Goal: Information Seeking & Learning: Find specific fact

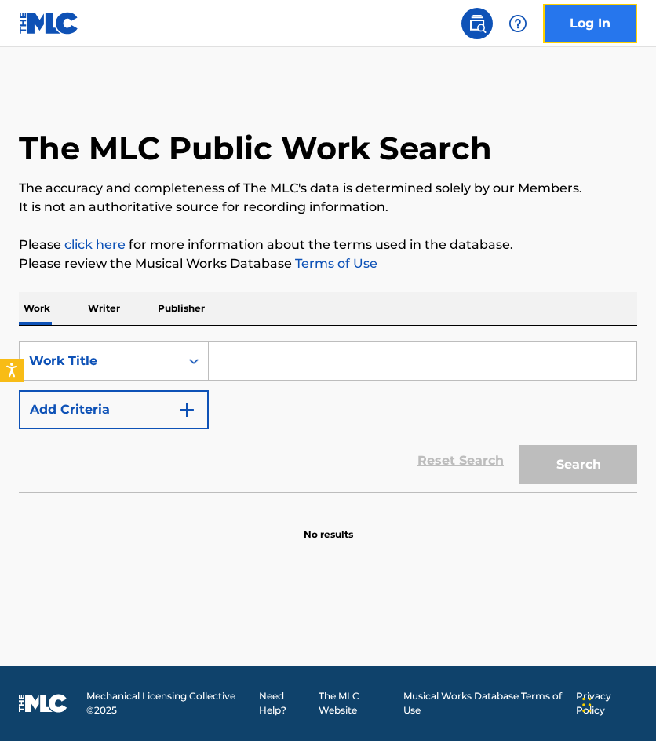
click at [575, 34] on link "Log In" at bounding box center [590, 23] width 94 height 39
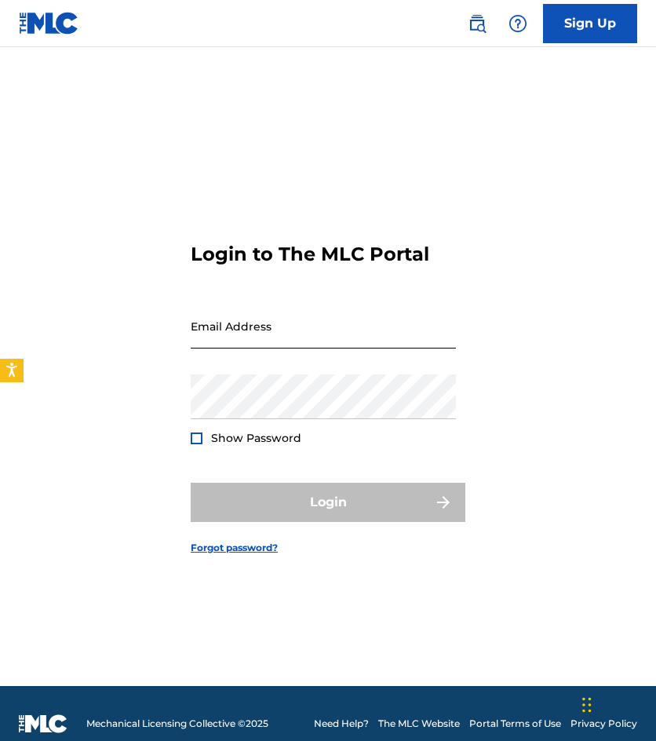
click at [356, 345] on input "Email Address" at bounding box center [323, 326] width 265 height 45
type input "[EMAIL_ADDRESS][DOMAIN_NAME]"
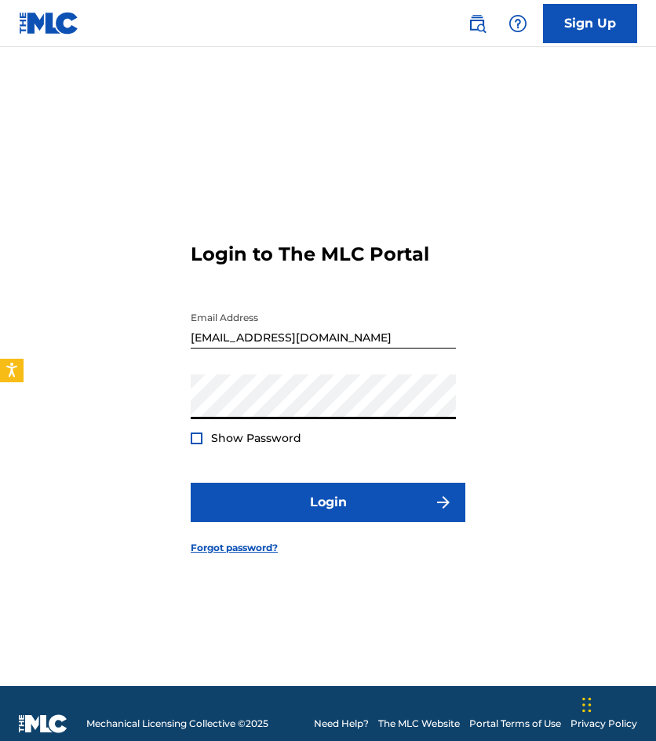
click at [191, 483] on button "Login" at bounding box center [328, 502] width 275 height 39
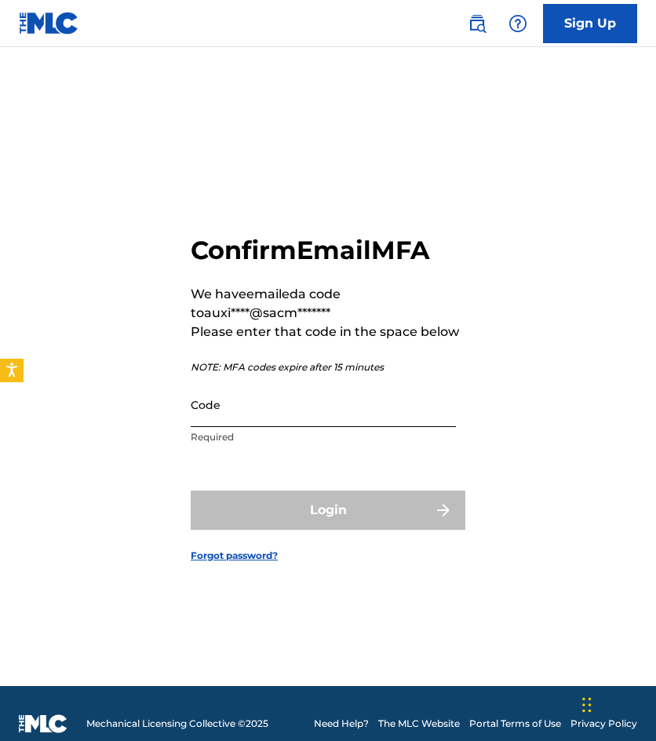
click at [213, 412] on input "Code" at bounding box center [323, 404] width 265 height 45
click at [173, 249] on div "Confirm Email MFA We have emailed a code to auxi****@sacm******* Please enter t…" at bounding box center [328, 386] width 656 height 600
click at [241, 400] on input "Code" at bounding box center [323, 404] width 265 height 45
paste input "667597"
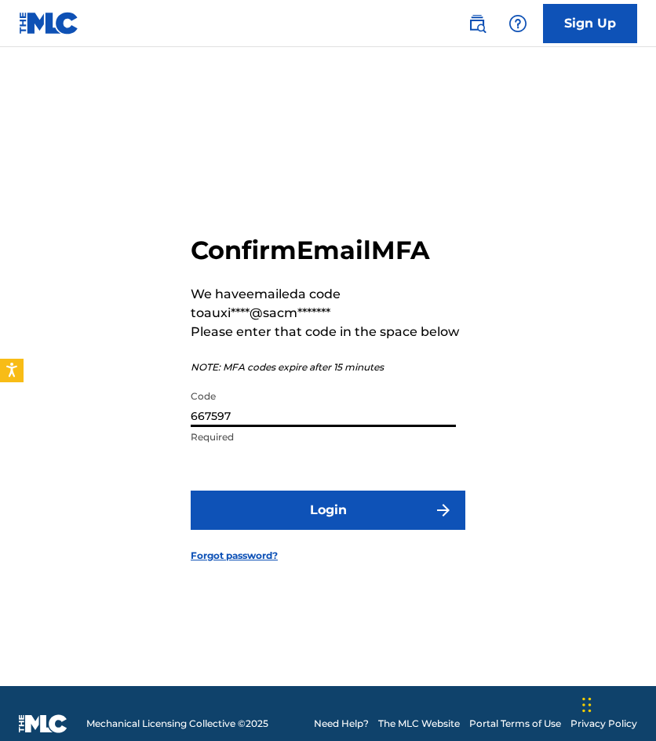
type input "667597"
click at [191, 491] on button "Login" at bounding box center [328, 510] width 275 height 39
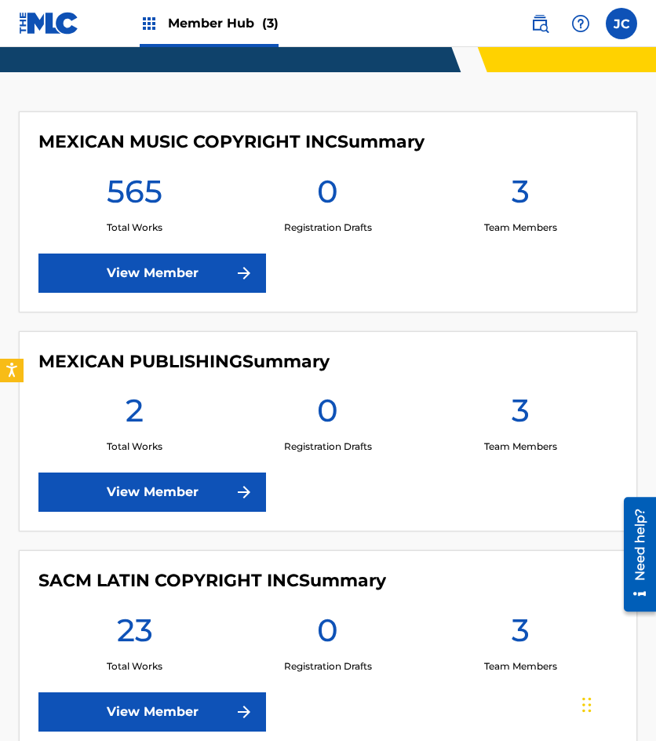
scroll to position [401, 0]
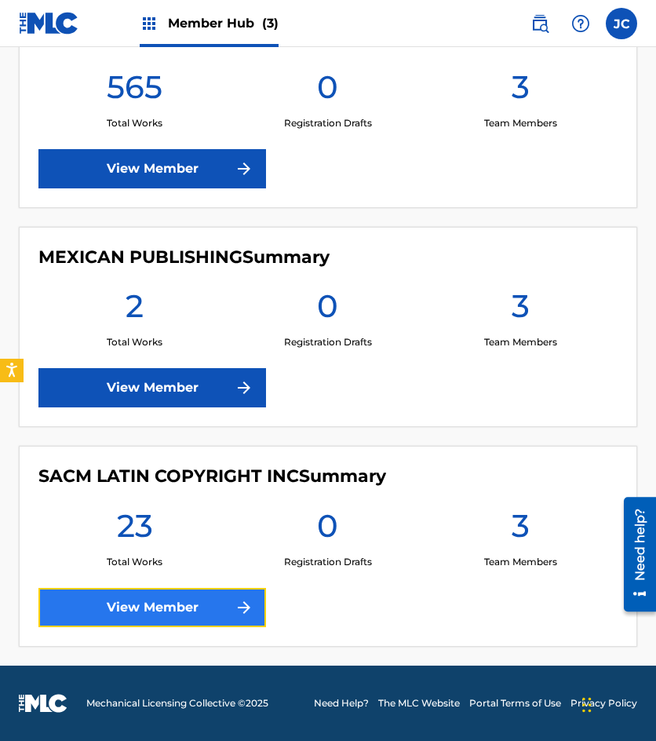
click at [249, 620] on link "View Member" at bounding box center [152, 607] width 228 height 39
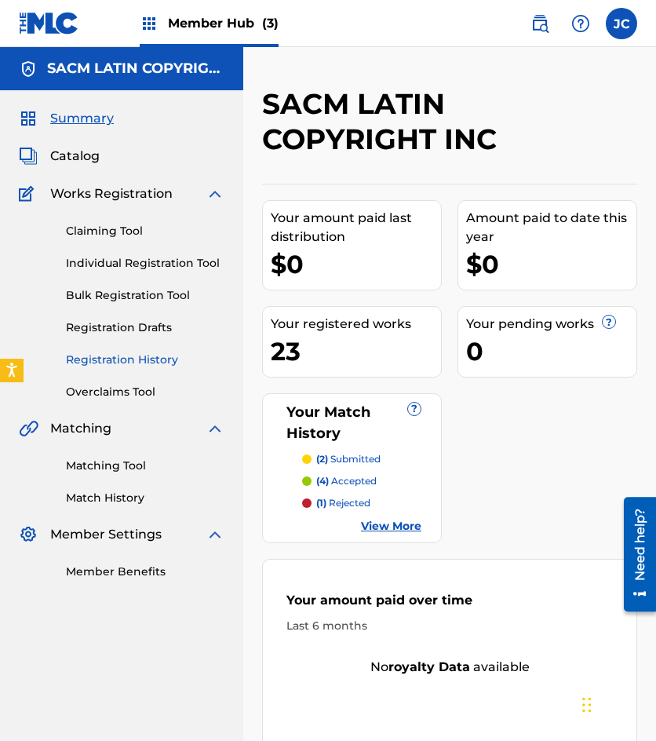
click at [141, 358] on link "Registration History" at bounding box center [145, 360] width 159 height 16
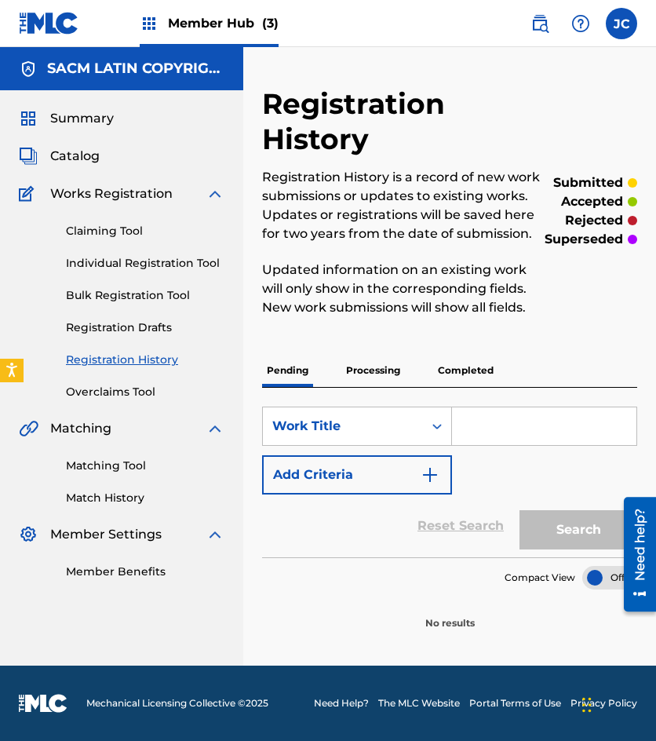
click at [381, 386] on p "Processing" at bounding box center [373, 370] width 64 height 33
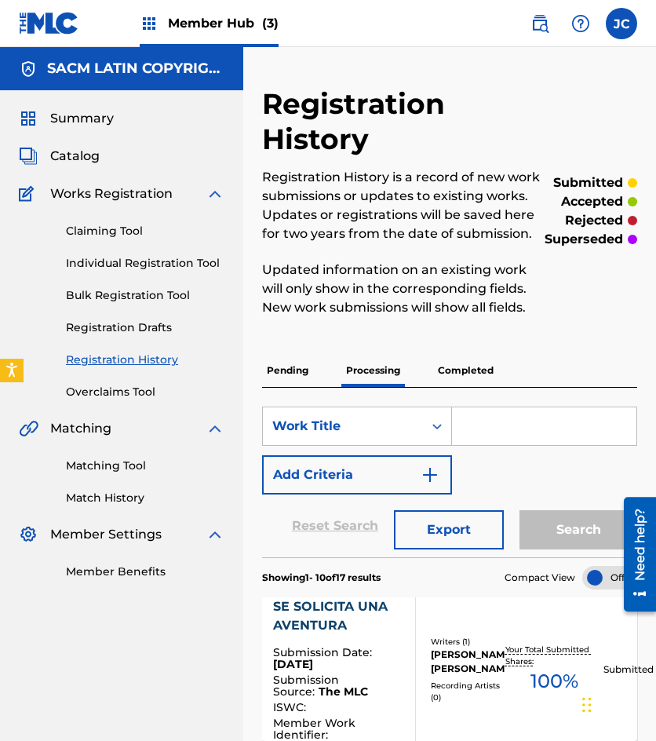
click at [42, 33] on img at bounding box center [49, 23] width 60 height 23
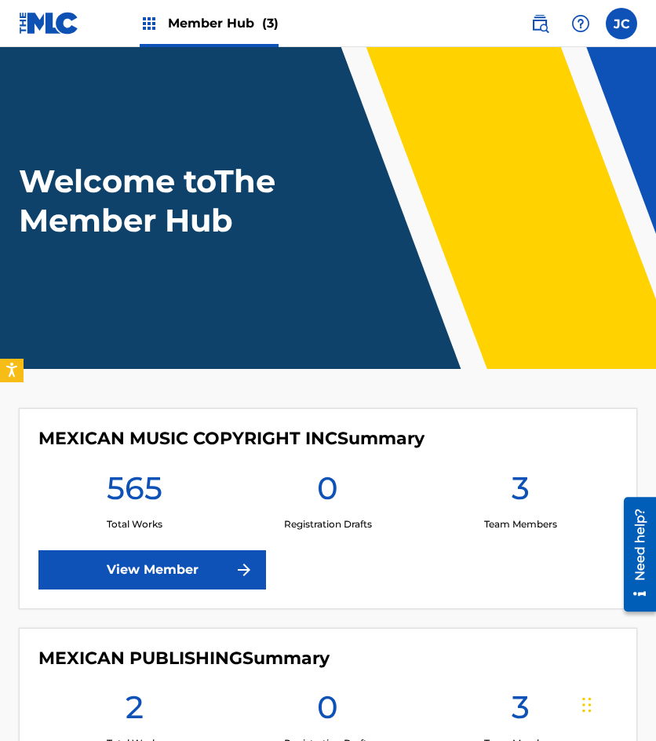
click at [199, 545] on div "MEXICAN MUSIC COPYRIGHT INC Summary 565 Total Works 0 Registration Drafts 3 Tea…" at bounding box center [328, 508] width 619 height 201
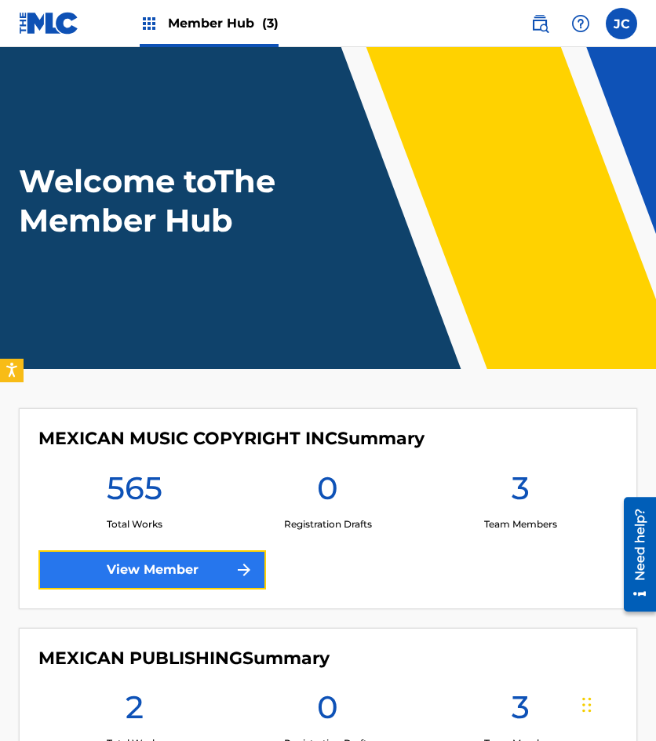
click at [199, 560] on link "View Member" at bounding box center [152, 569] width 228 height 39
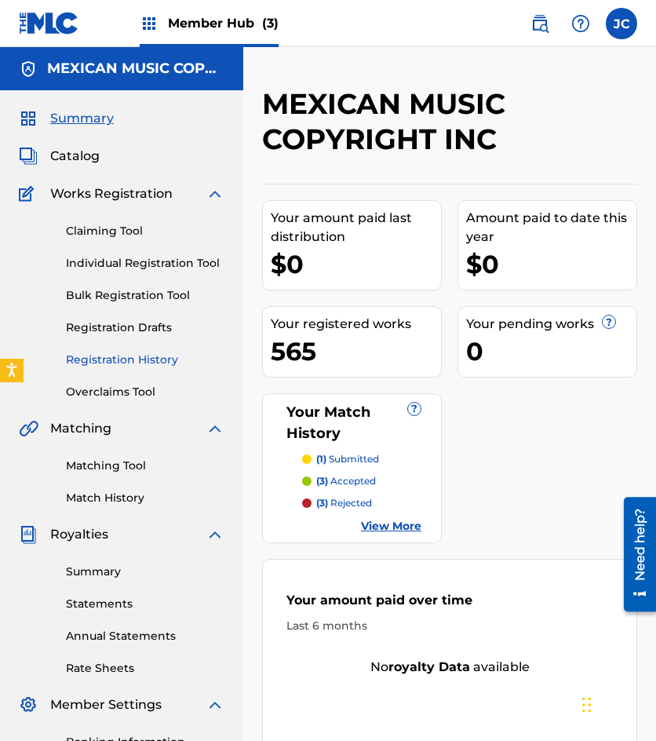
click at [121, 357] on link "Registration History" at bounding box center [145, 360] width 159 height 16
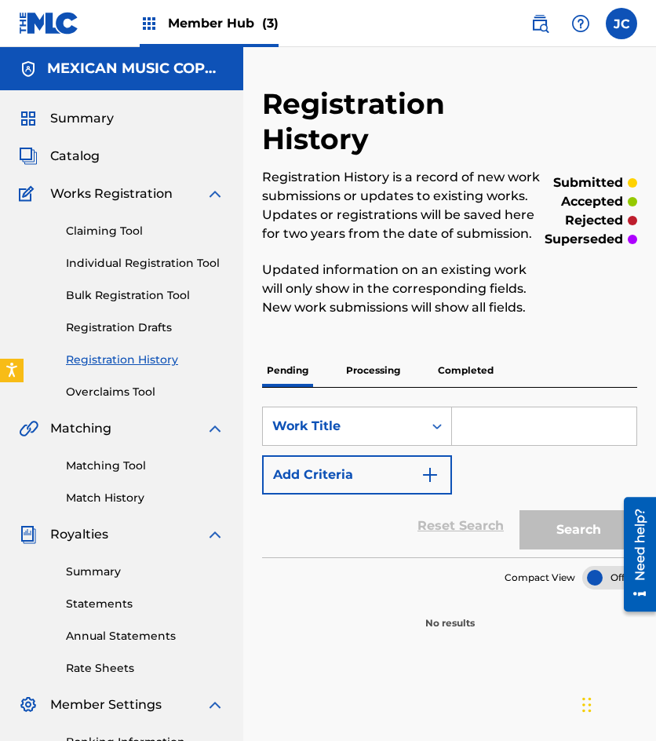
click at [388, 376] on p "Processing" at bounding box center [373, 370] width 64 height 33
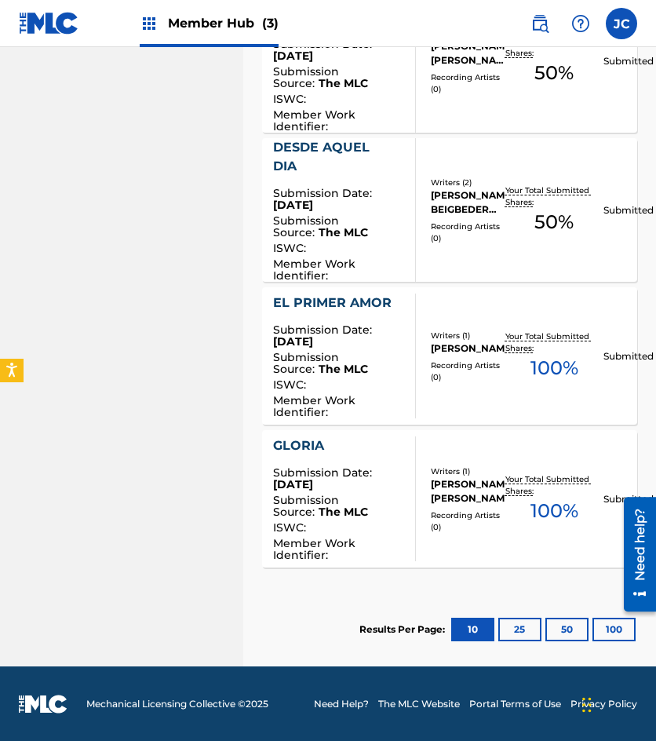
scroll to position [1200, 0]
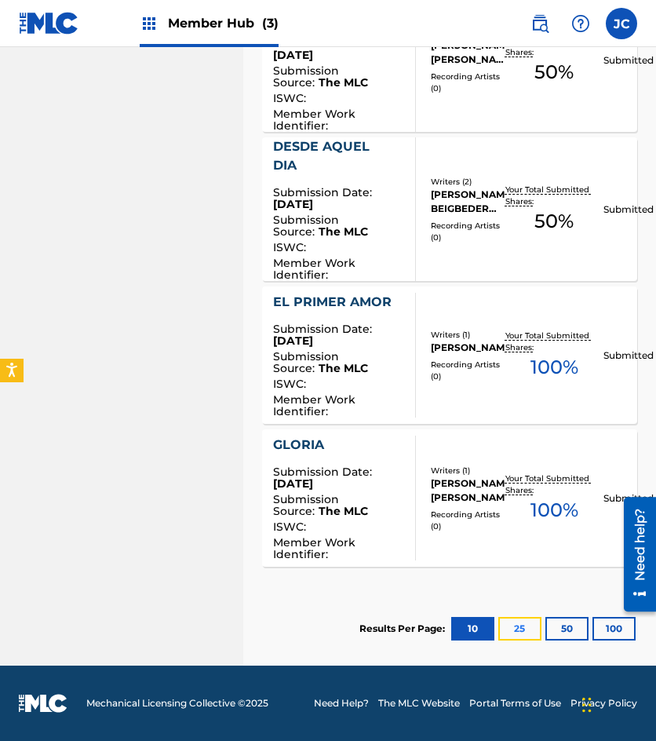
click at [507, 639] on button "25" at bounding box center [519, 629] width 43 height 24
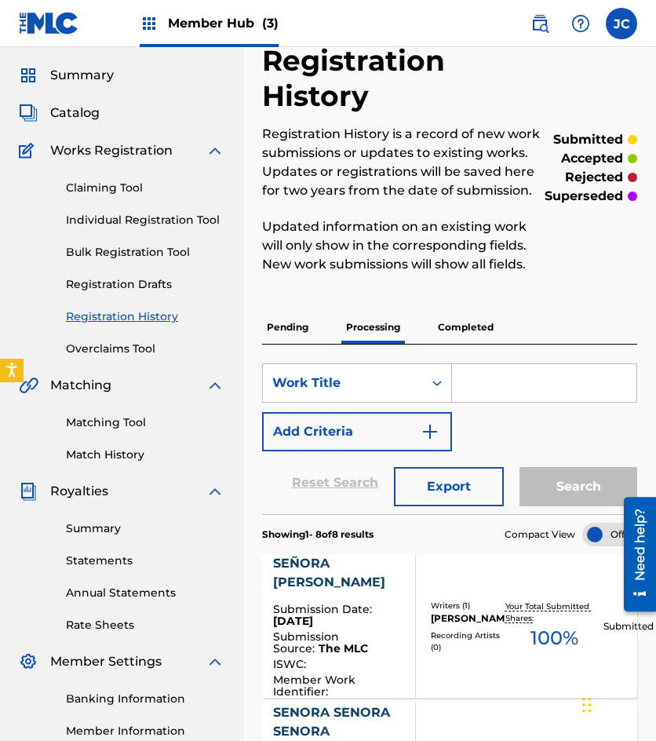
scroll to position [0, 0]
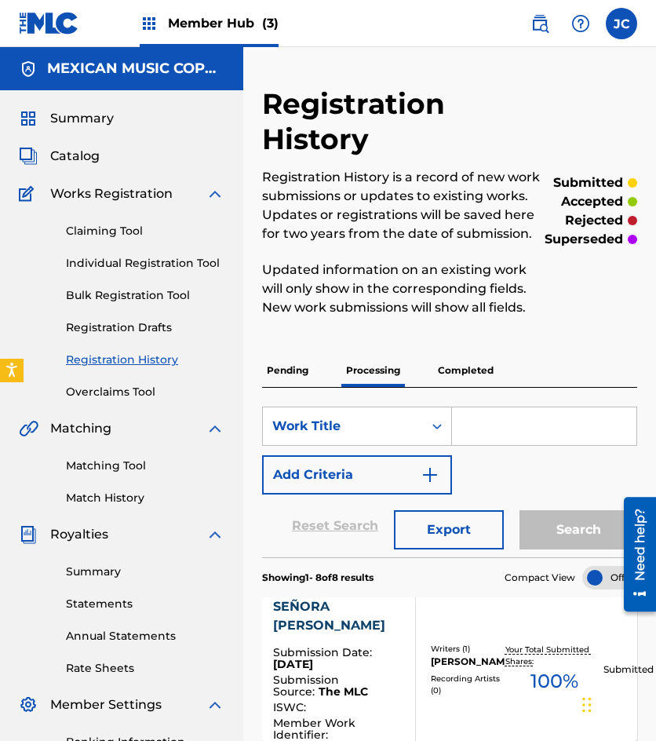
click at [53, 28] on img at bounding box center [49, 23] width 60 height 23
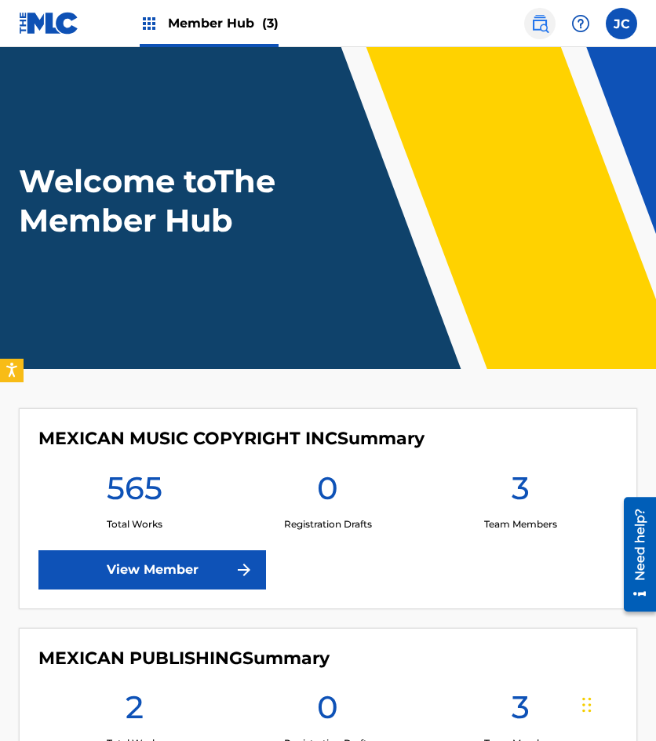
click at [546, 24] on img at bounding box center [540, 23] width 19 height 19
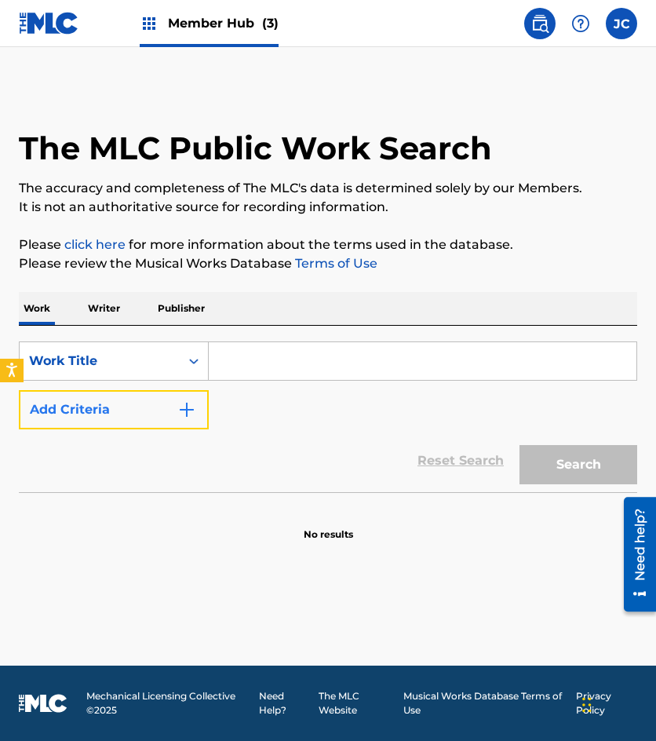
click at [170, 406] on button "Add Criteria" at bounding box center [114, 409] width 190 height 39
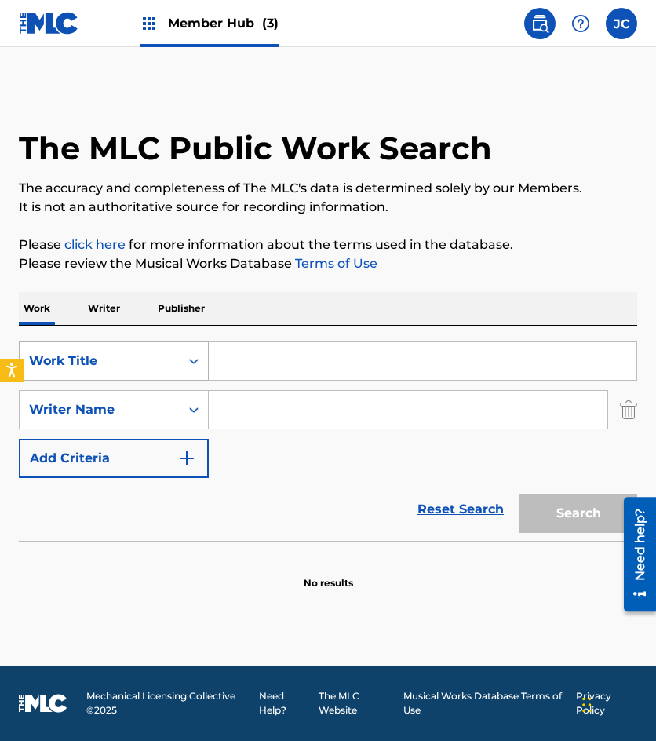
click at [127, 365] on div "Work Title" at bounding box center [99, 361] width 141 height 19
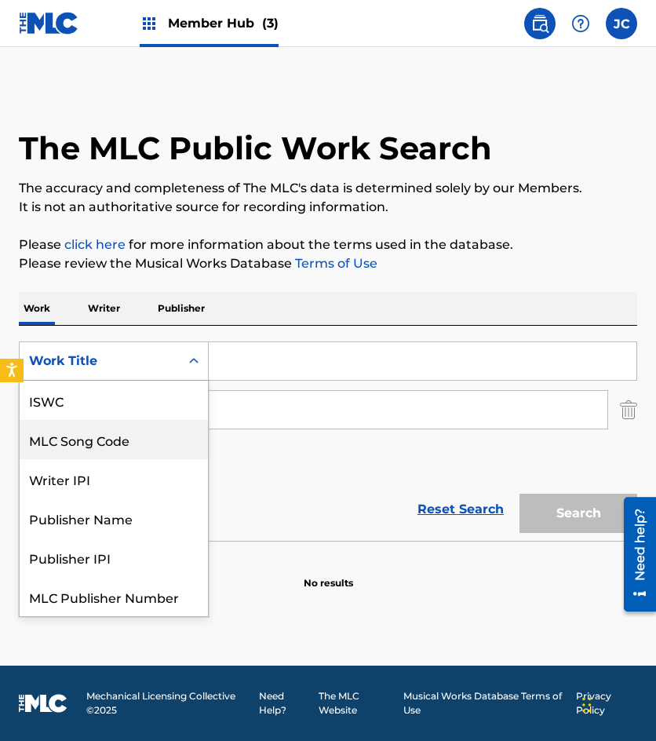
scroll to position [39, 0]
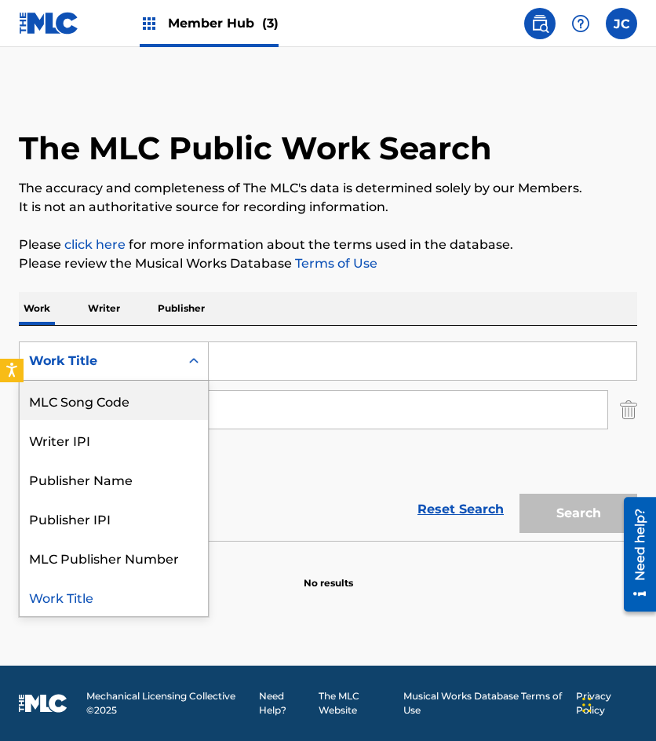
drag, startPoint x: 121, startPoint y: 400, endPoint x: 199, endPoint y: 385, distance: 79.1
click at [122, 400] on div "MLC Song Code" at bounding box center [114, 400] width 188 height 39
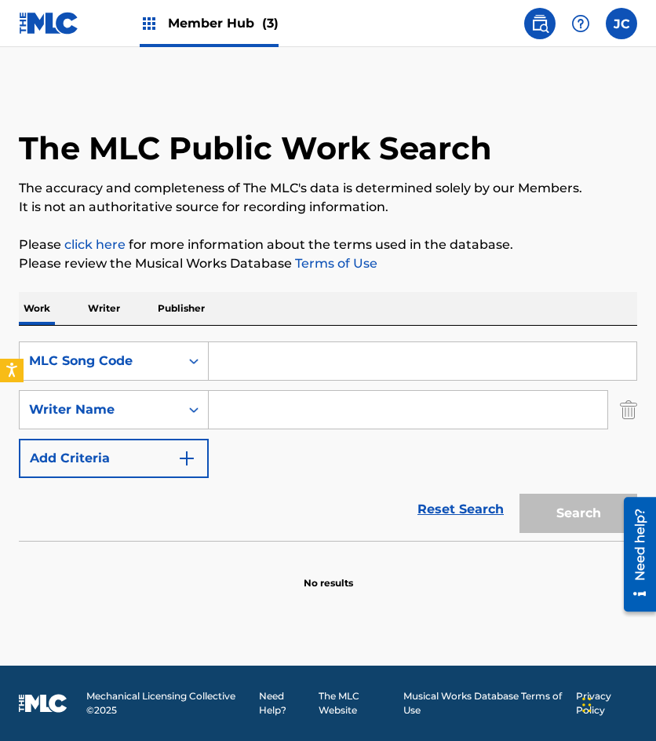
click at [239, 370] on input "Search Form" at bounding box center [423, 361] width 428 height 38
paste input "E3904K"
click at [520, 494] on button "Search" at bounding box center [579, 513] width 118 height 39
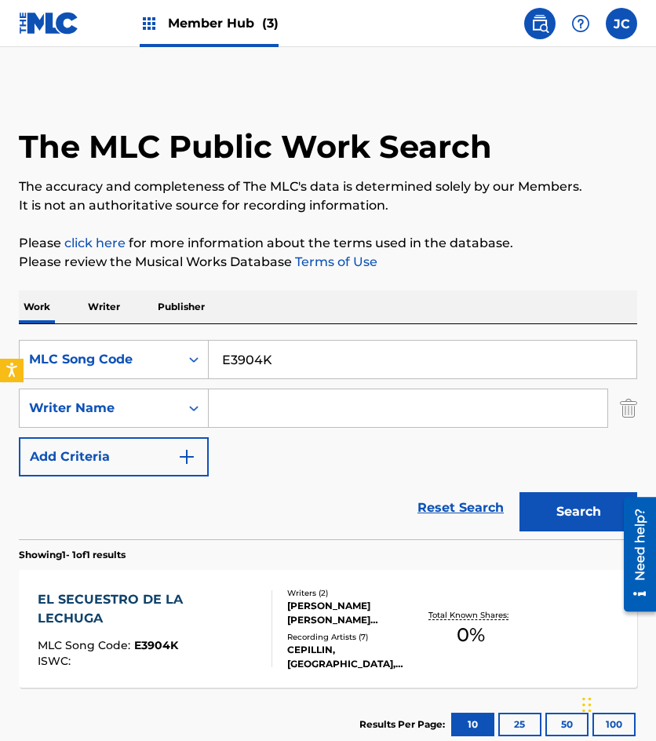
scroll to position [105, 0]
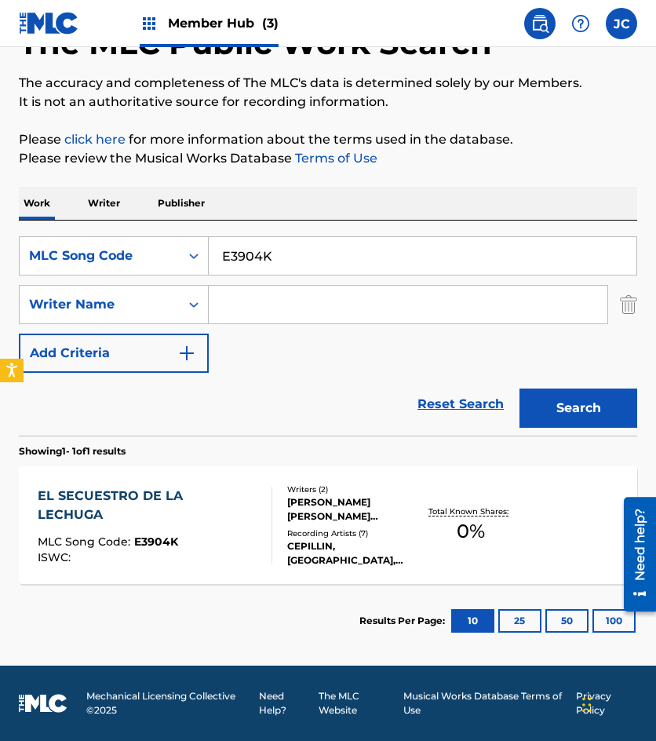
click at [259, 259] on input "E3904K" at bounding box center [423, 256] width 428 height 38
click at [237, 330] on div "SearchWithCriteriaf52f2aeb-ce9f-416c-a18d-a978b40ec958 MLC Song Code E3904K Sea…" at bounding box center [328, 304] width 619 height 137
click at [313, 245] on input "E3904K" at bounding box center [423, 256] width 428 height 38
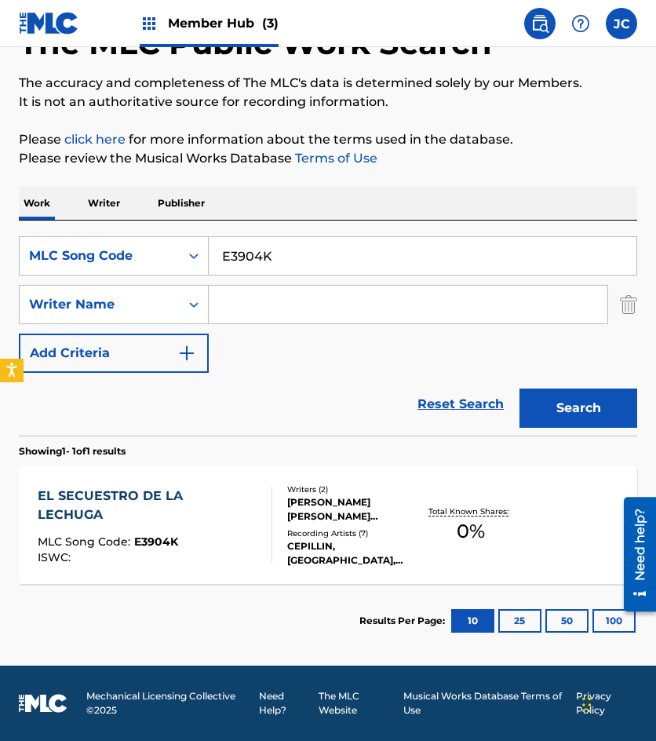
paste input "974298"
click at [520, 389] on button "Search" at bounding box center [579, 408] width 118 height 39
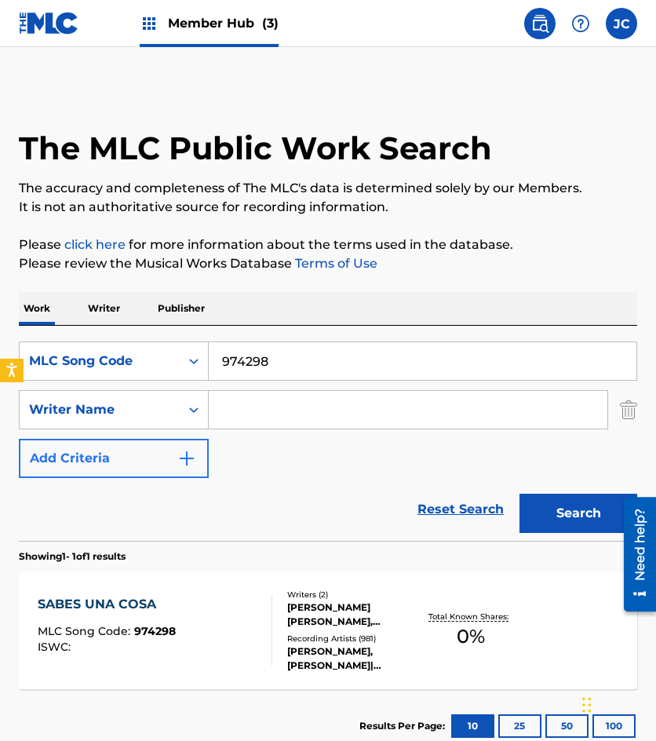
scroll to position [79, 0]
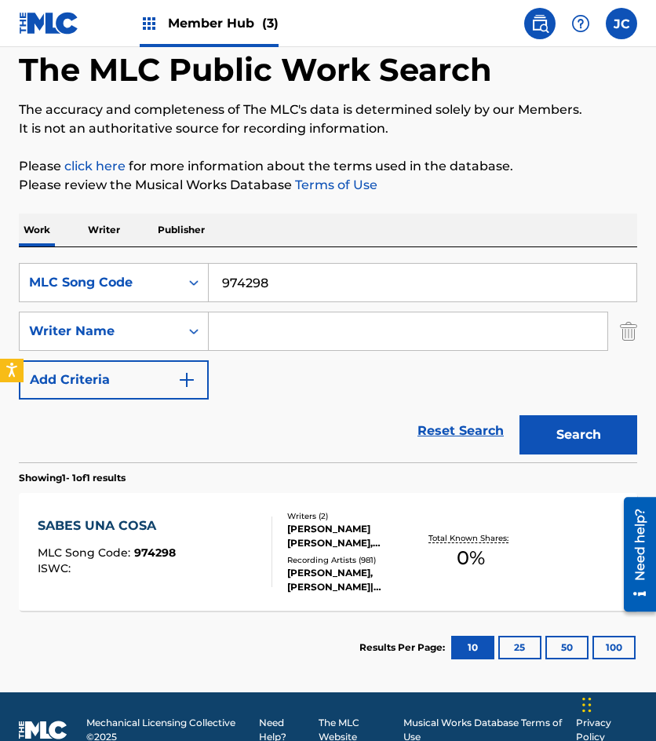
click at [225, 289] on input "974298" at bounding box center [423, 283] width 428 height 38
click at [440, 265] on input "974298" at bounding box center [423, 283] width 428 height 38
paste input "395"
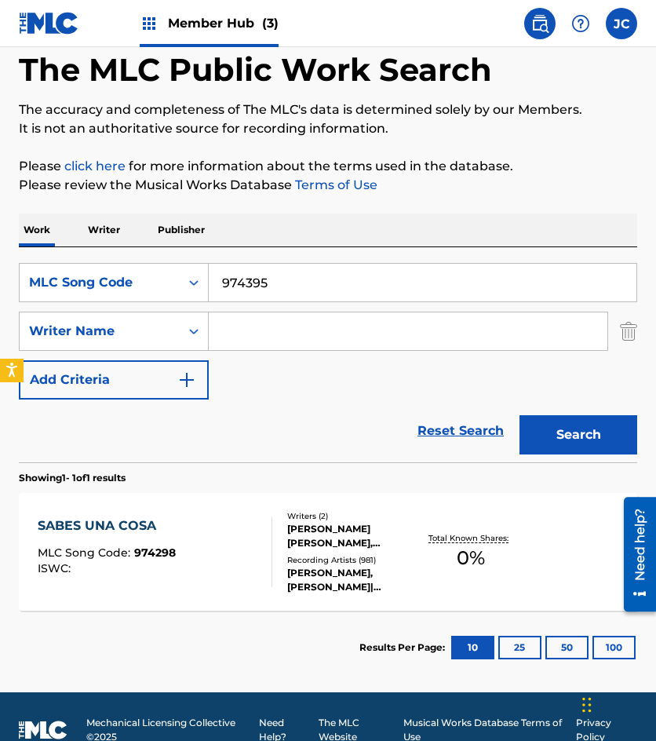
type input "974395"
click at [520, 415] on button "Search" at bounding box center [579, 434] width 118 height 39
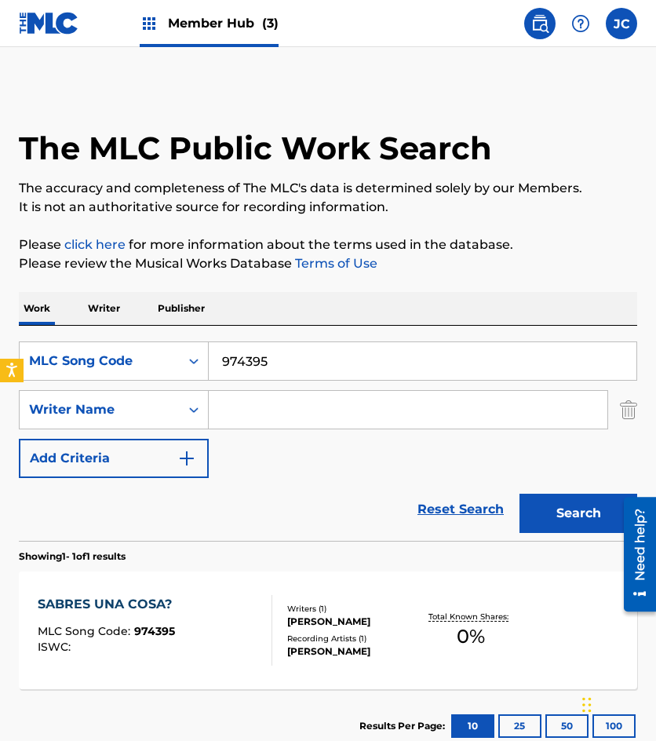
scroll to position [105, 0]
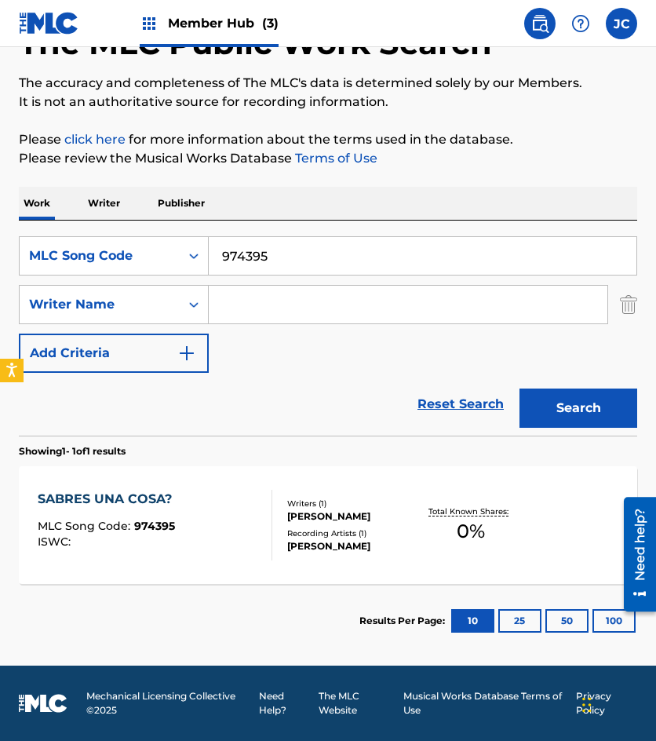
click at [230, 520] on div "SABRES UNA COSA? MLC Song Code : 974395 ISWC :" at bounding box center [155, 525] width 235 height 71
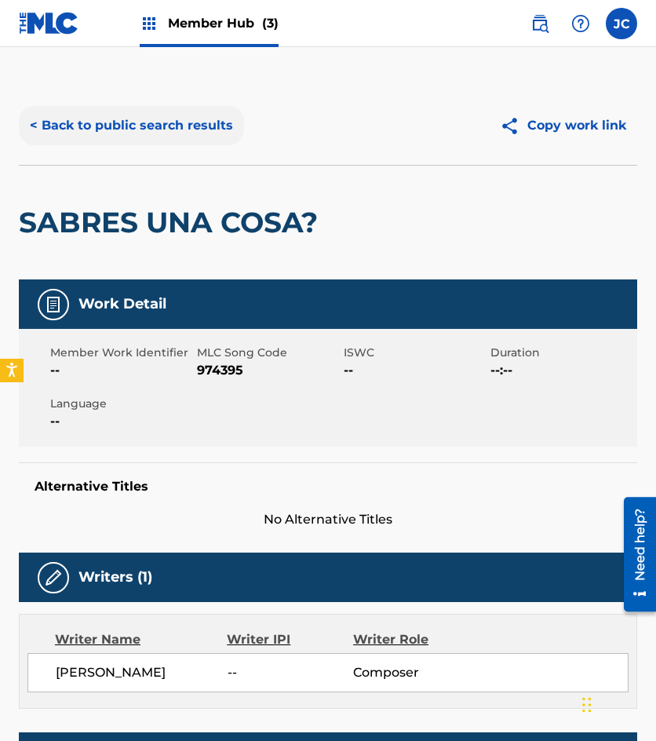
click at [164, 127] on button "< Back to public search results" at bounding box center [131, 125] width 225 height 39
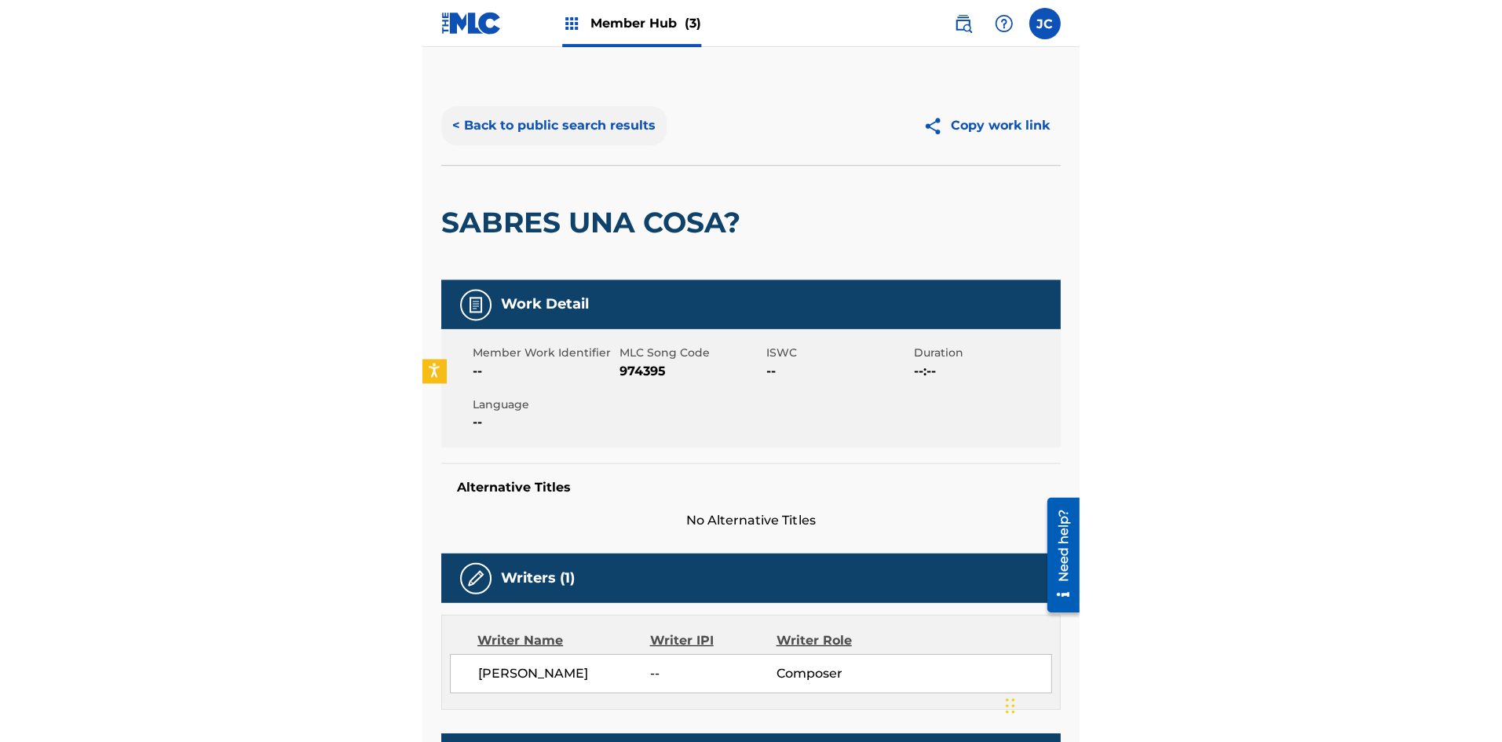
scroll to position [16, 0]
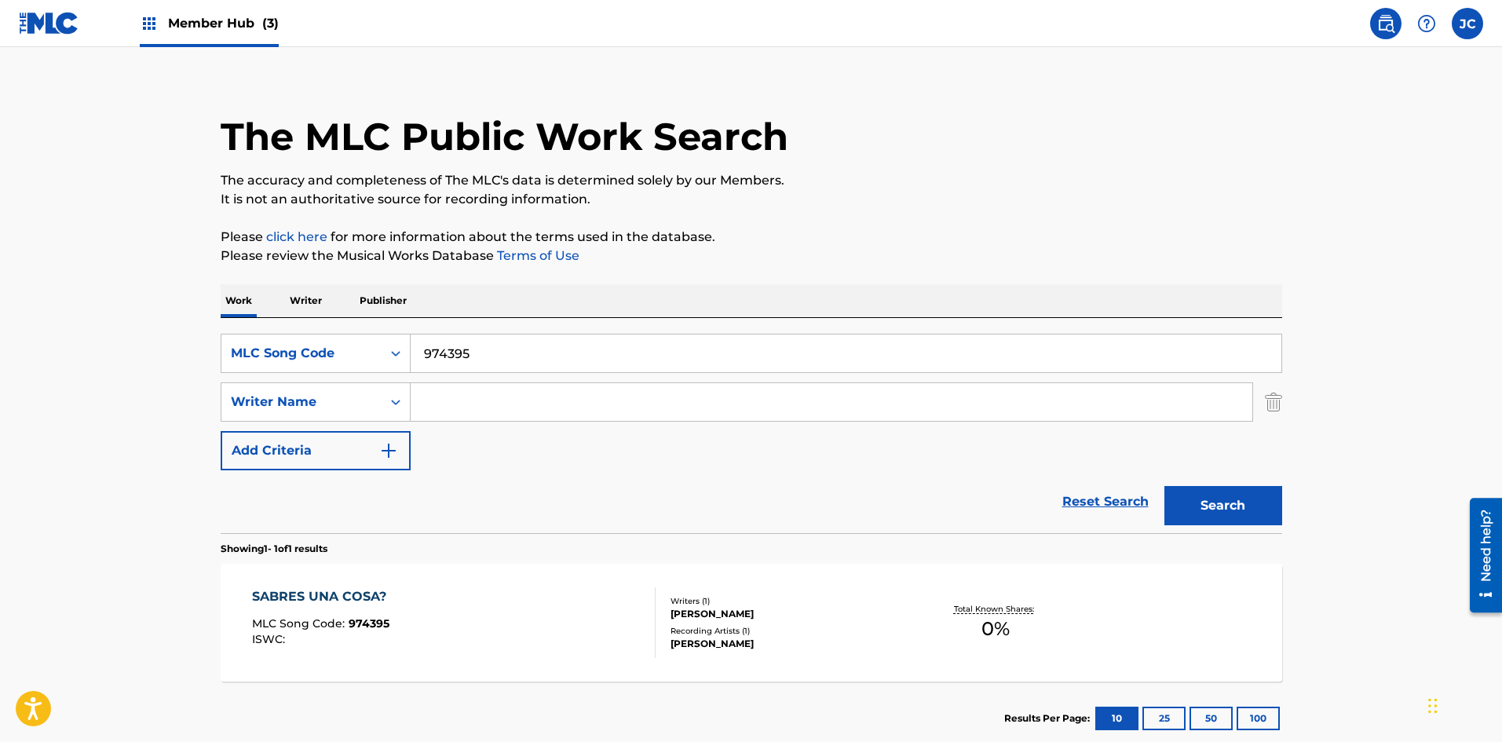
click at [559, 354] on input "974395" at bounding box center [846, 353] width 871 height 38
paste input "97463"
type input "997463"
click at [656, 486] on button "Search" at bounding box center [1223, 505] width 118 height 39
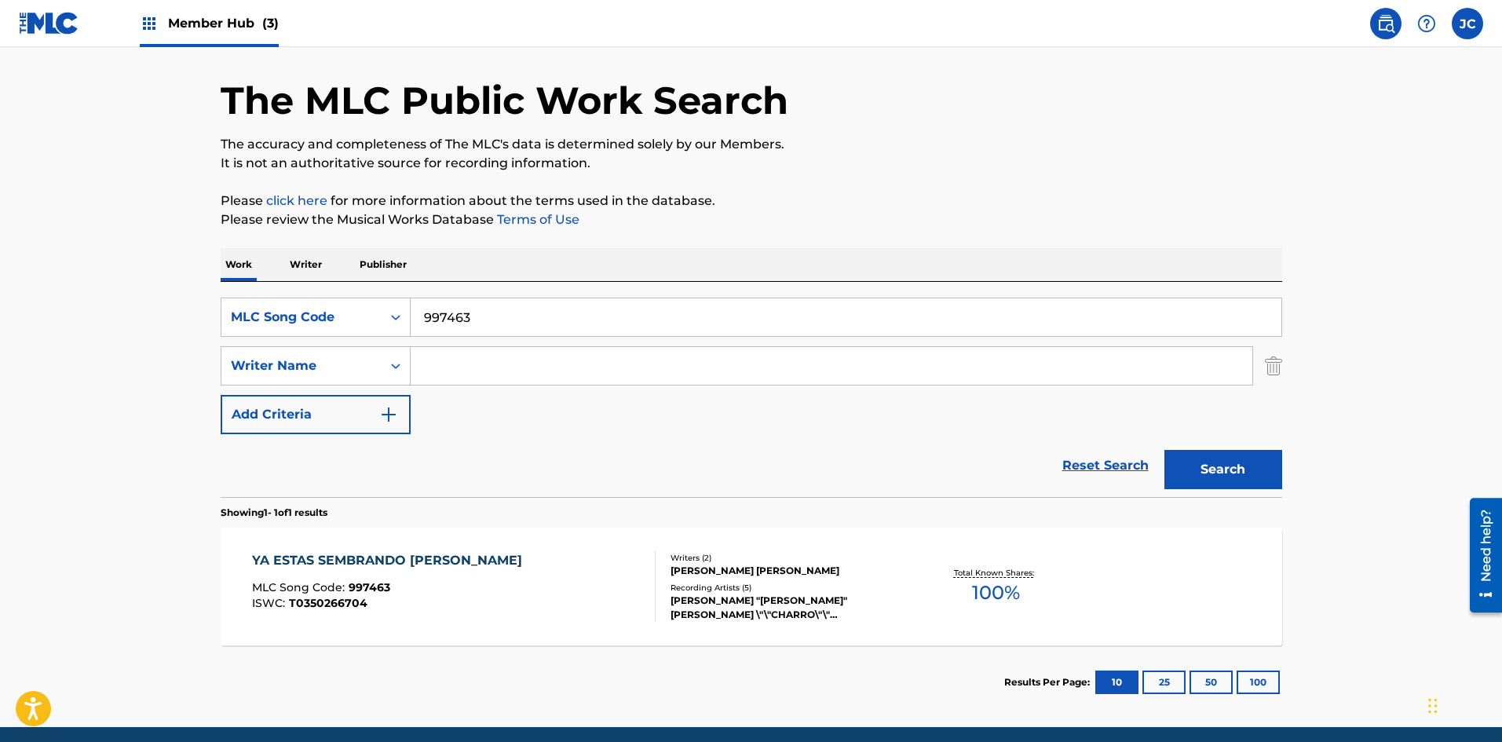
scroll to position [79, 0]
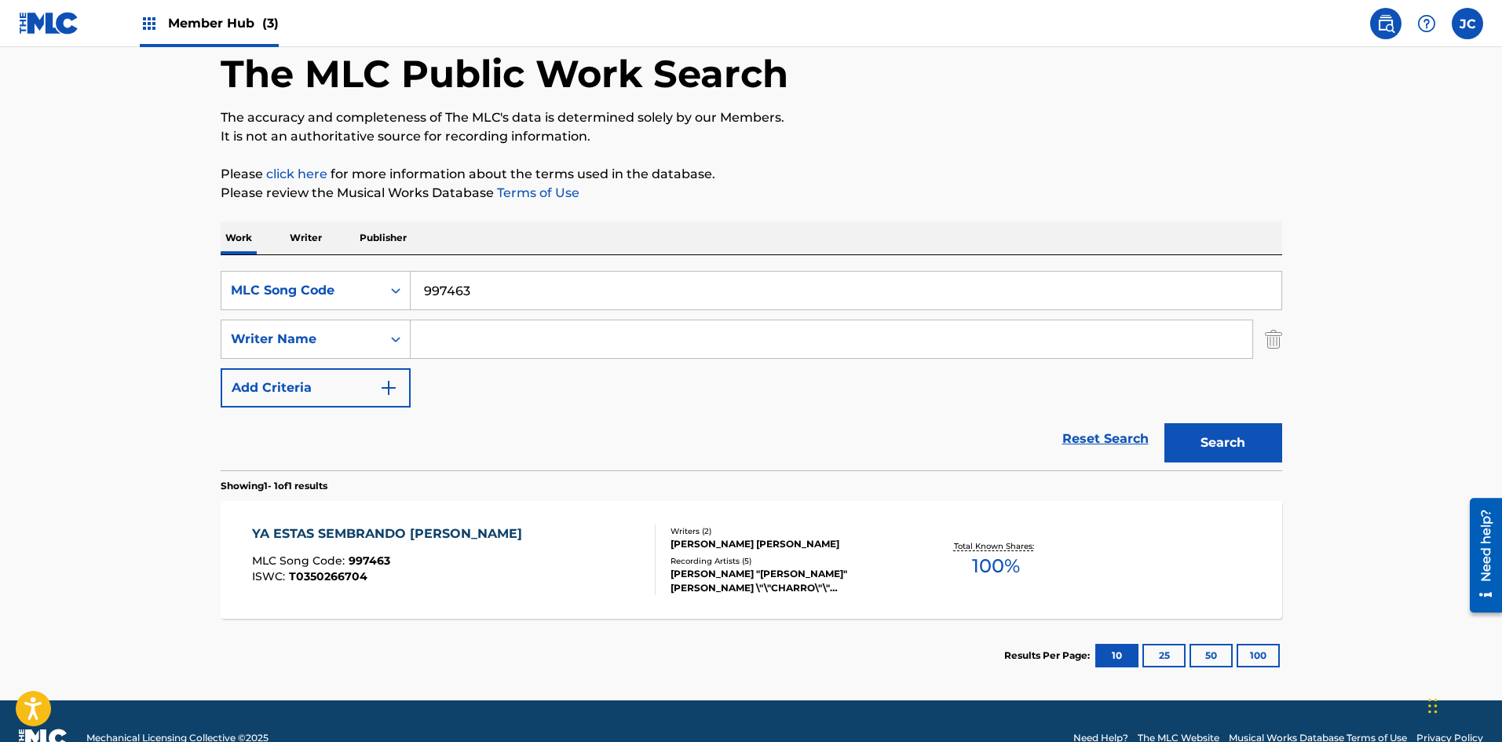
click at [656, 561] on div "Recording Artists ( 5 )" at bounding box center [788, 561] width 237 height 12
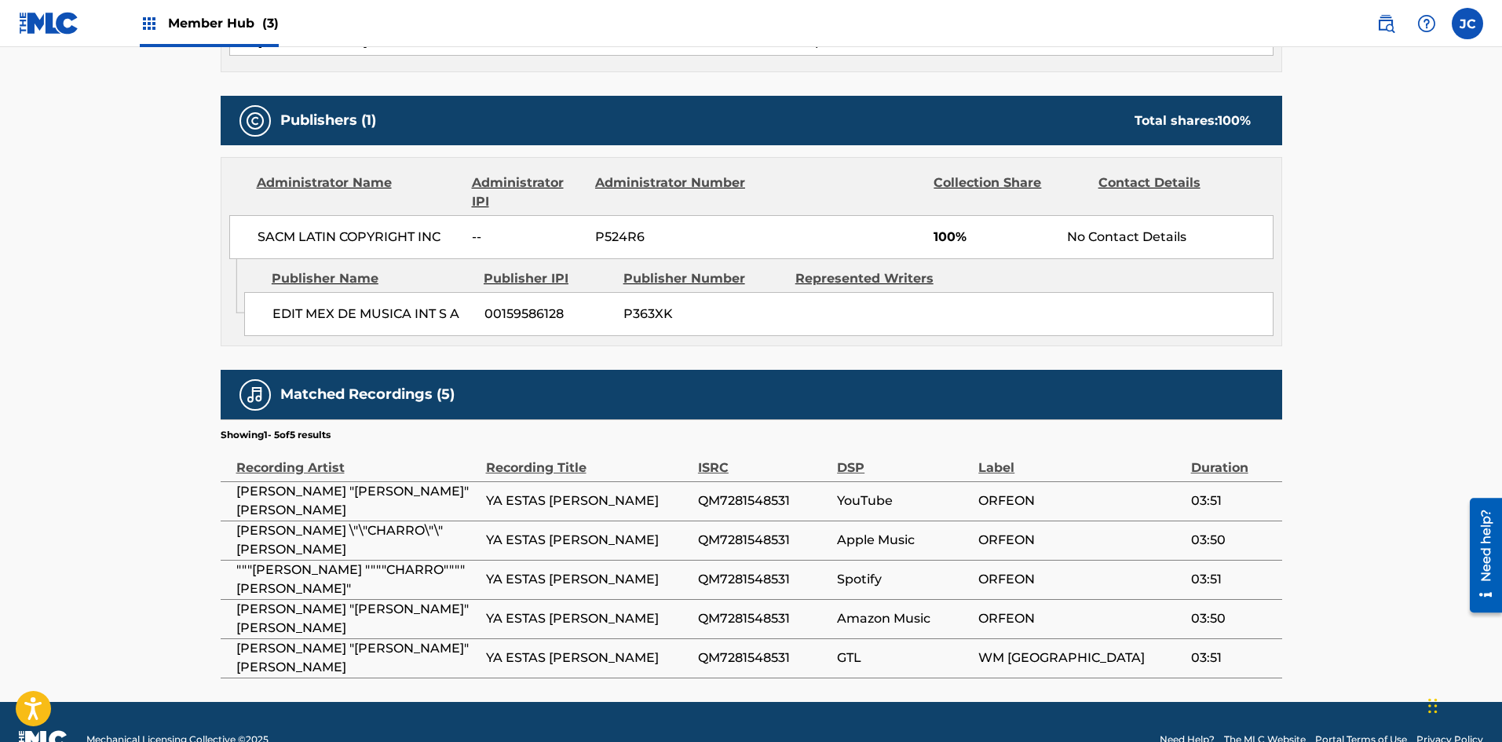
scroll to position [773, 0]
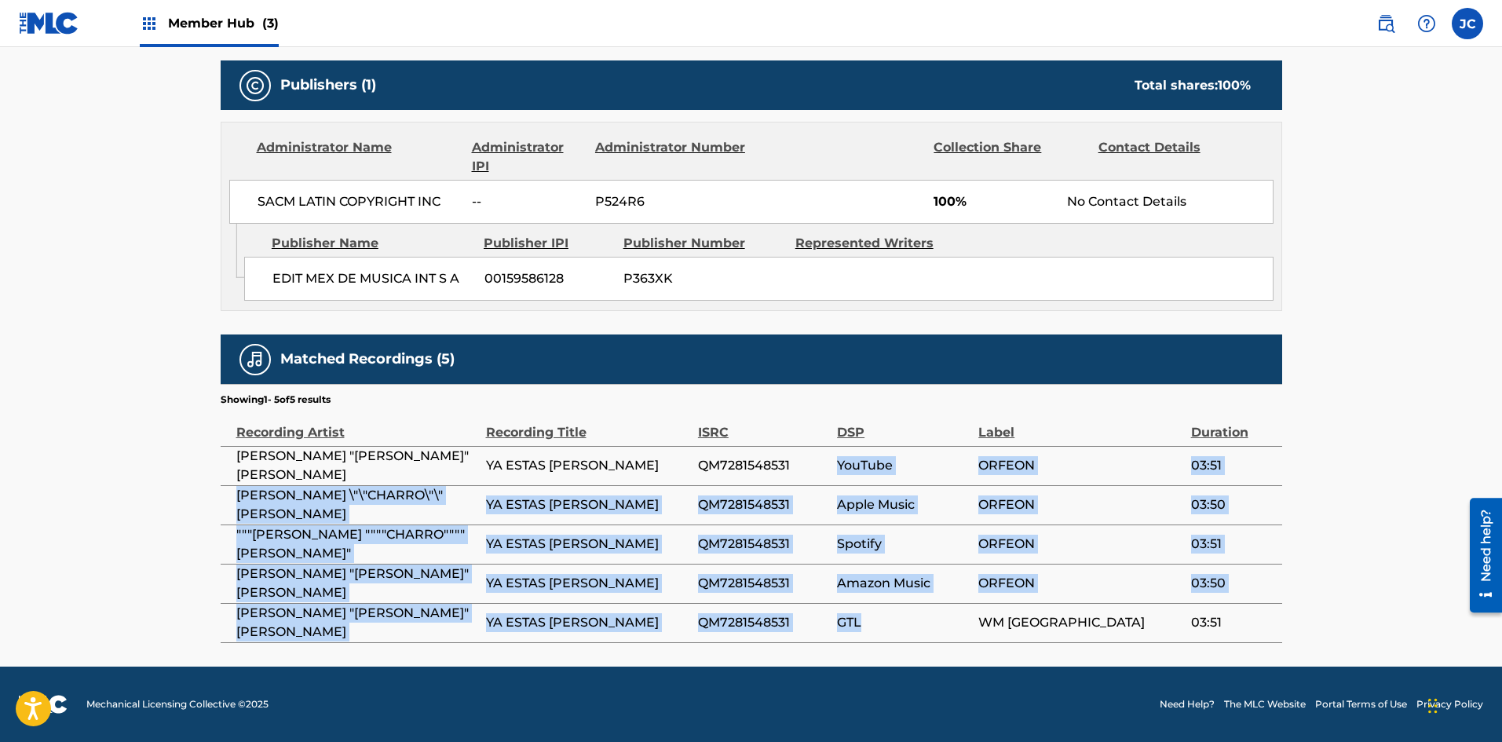
drag, startPoint x: 836, startPoint y: 462, endPoint x: 893, endPoint y: 634, distance: 181.0
click at [656, 640] on tbody "FRANCISCO "CHARRO" AVITIA YA ESTAS SEMBRADO AGUSTIN QM7281548531 YouTube ORFEON…" at bounding box center [751, 544] width 1061 height 196
click at [656, 557] on td "Spotify" at bounding box center [907, 543] width 141 height 39
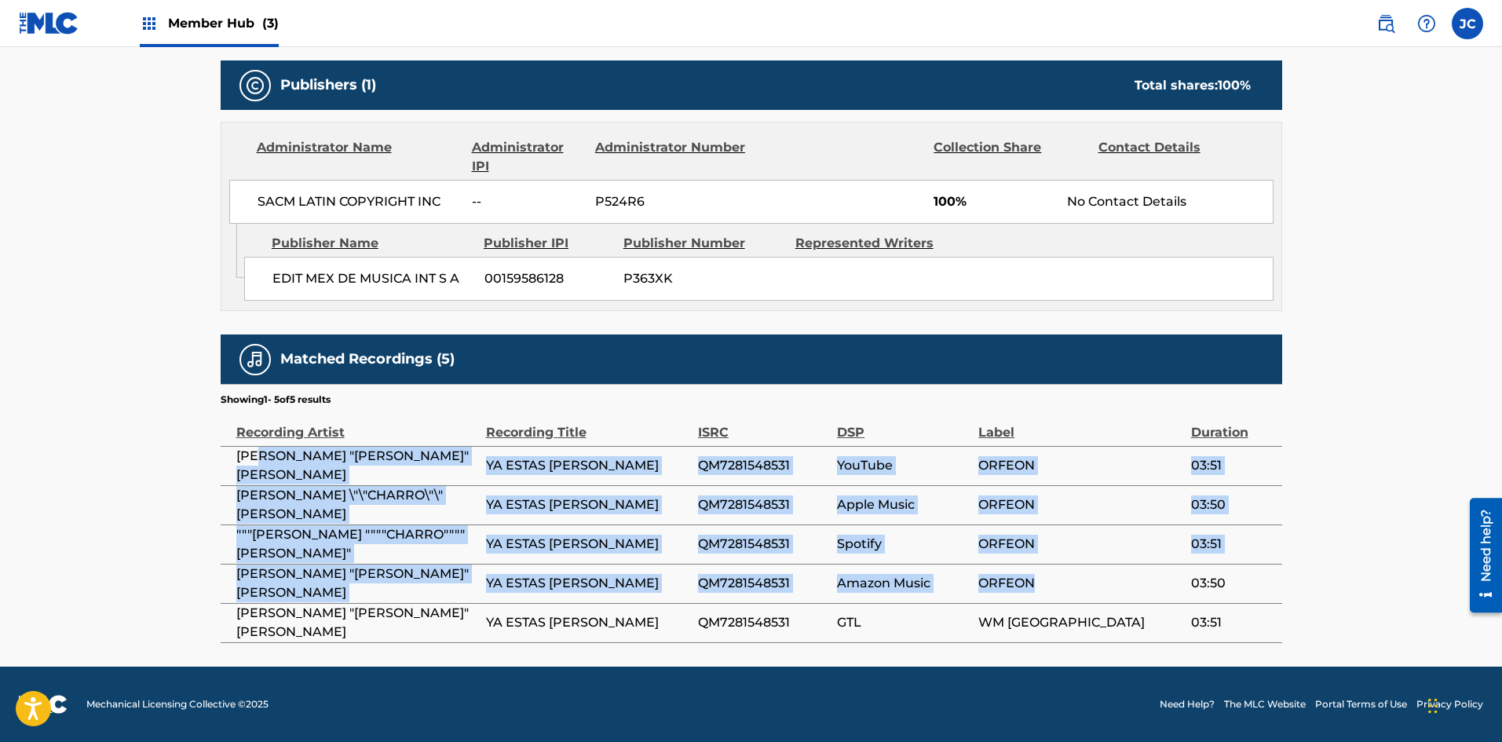
drag, startPoint x: 259, startPoint y: 464, endPoint x: 1141, endPoint y: 594, distance: 891.2
click at [656, 594] on tbody "FRANCISCO "CHARRO" AVITIA YA ESTAS SEMBRADO AGUSTIN QM7281548531 YouTube ORFEON…" at bounding box center [751, 544] width 1061 height 196
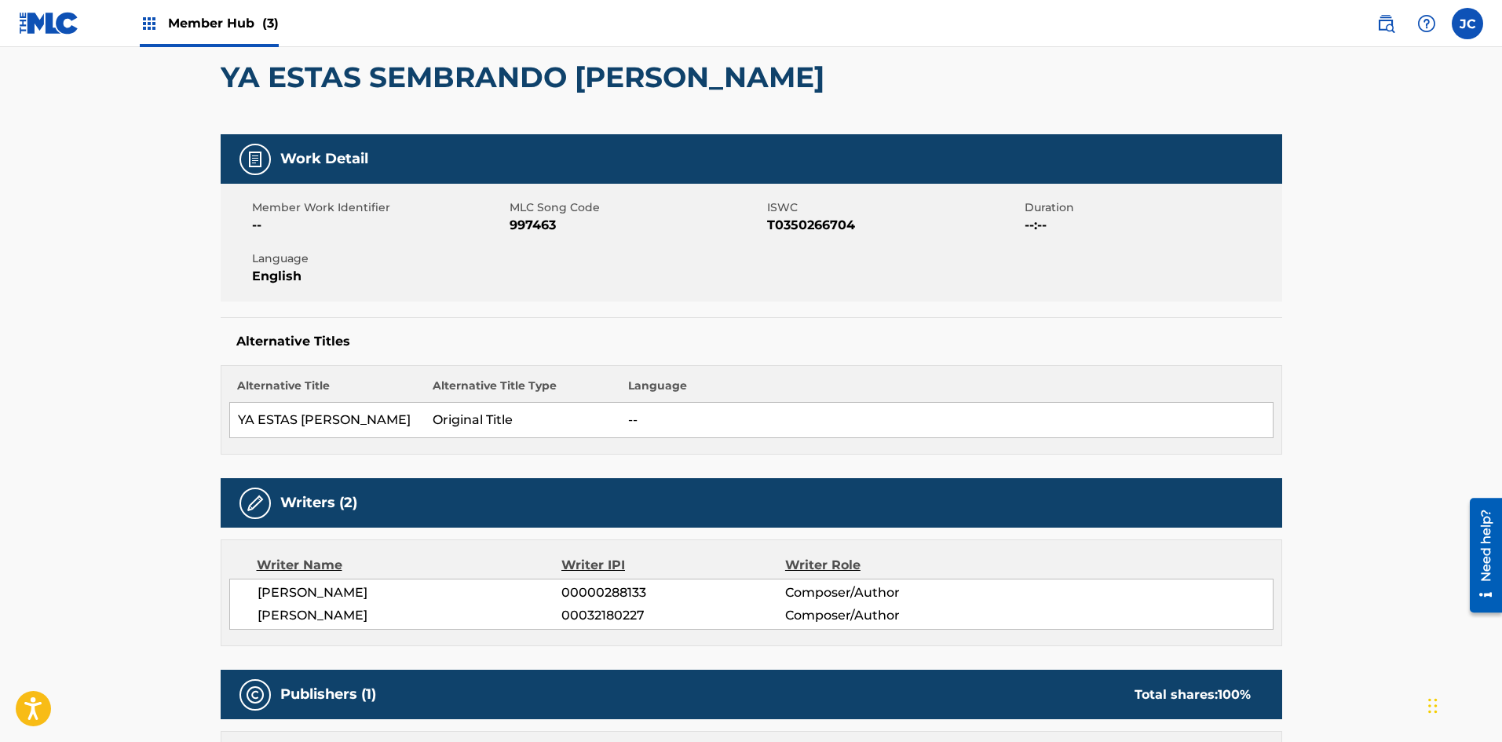
scroll to position [0, 0]
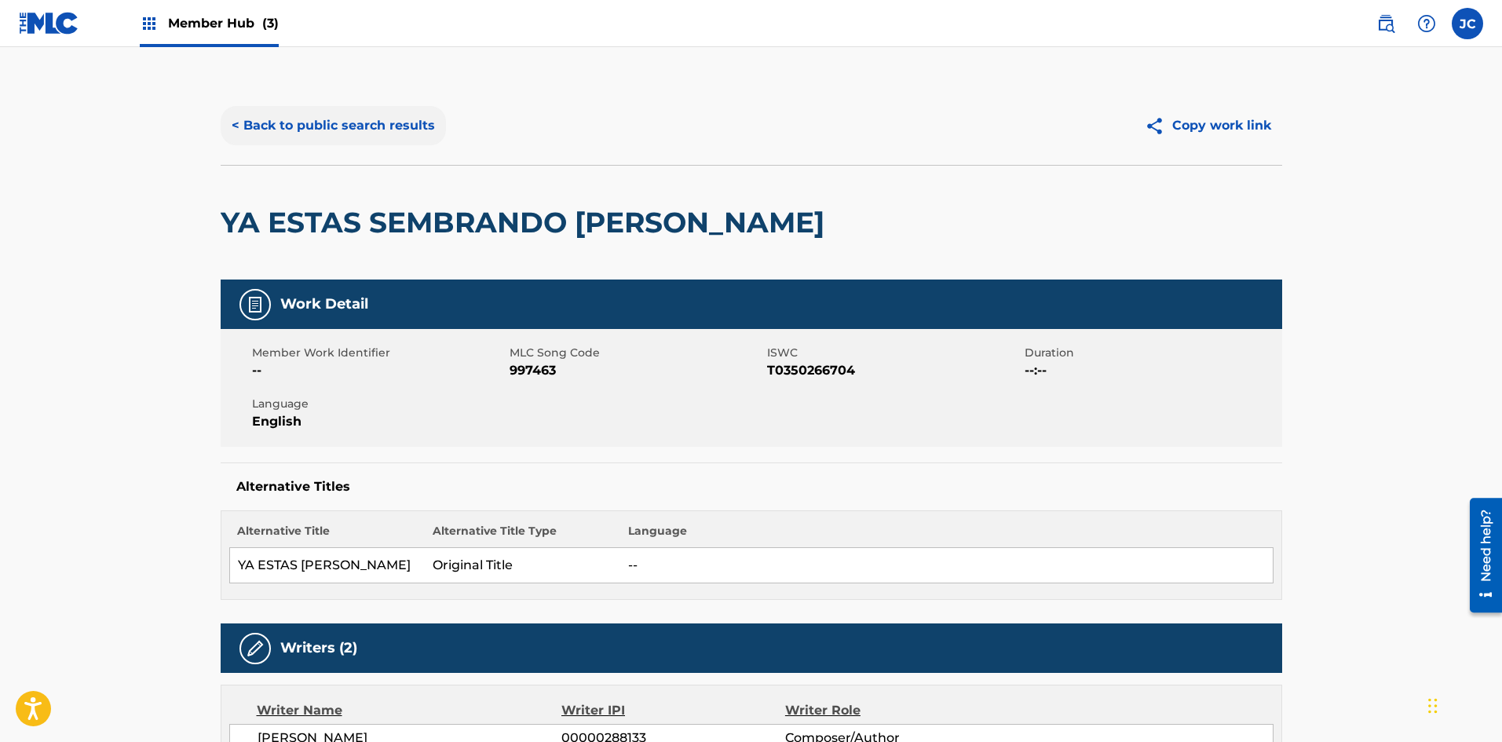
click at [268, 123] on button "< Back to public search results" at bounding box center [333, 125] width 225 height 39
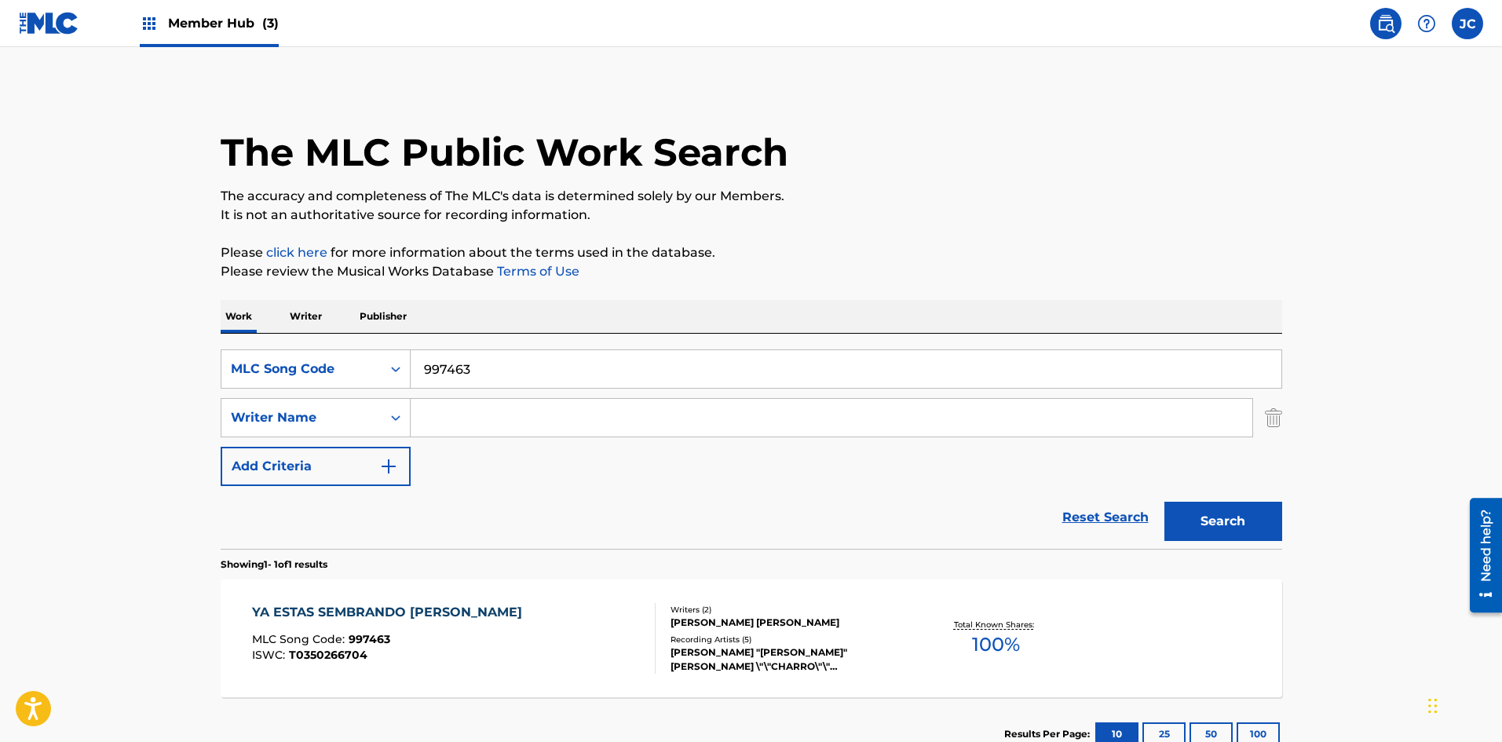
scroll to position [23, 0]
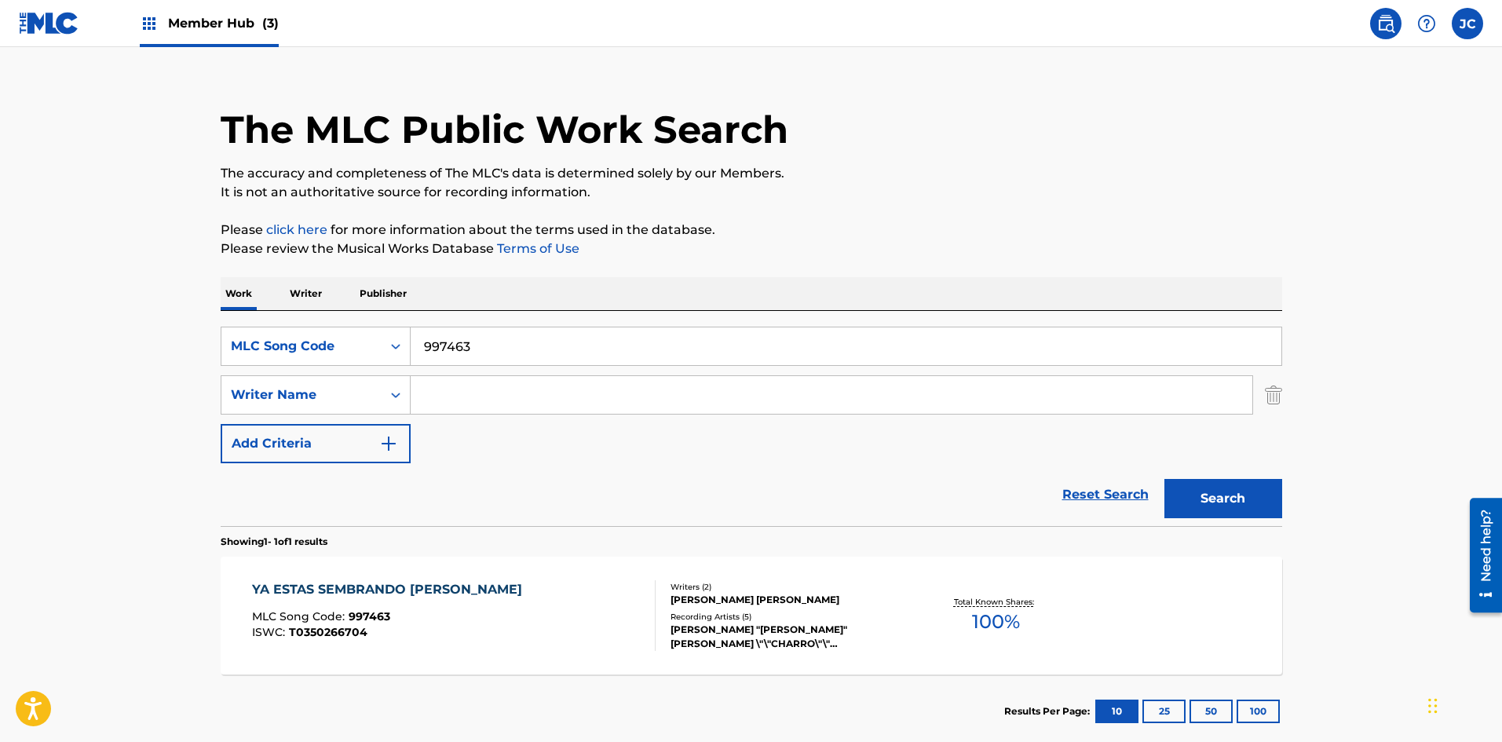
click at [69, 25] on img at bounding box center [49, 23] width 60 height 23
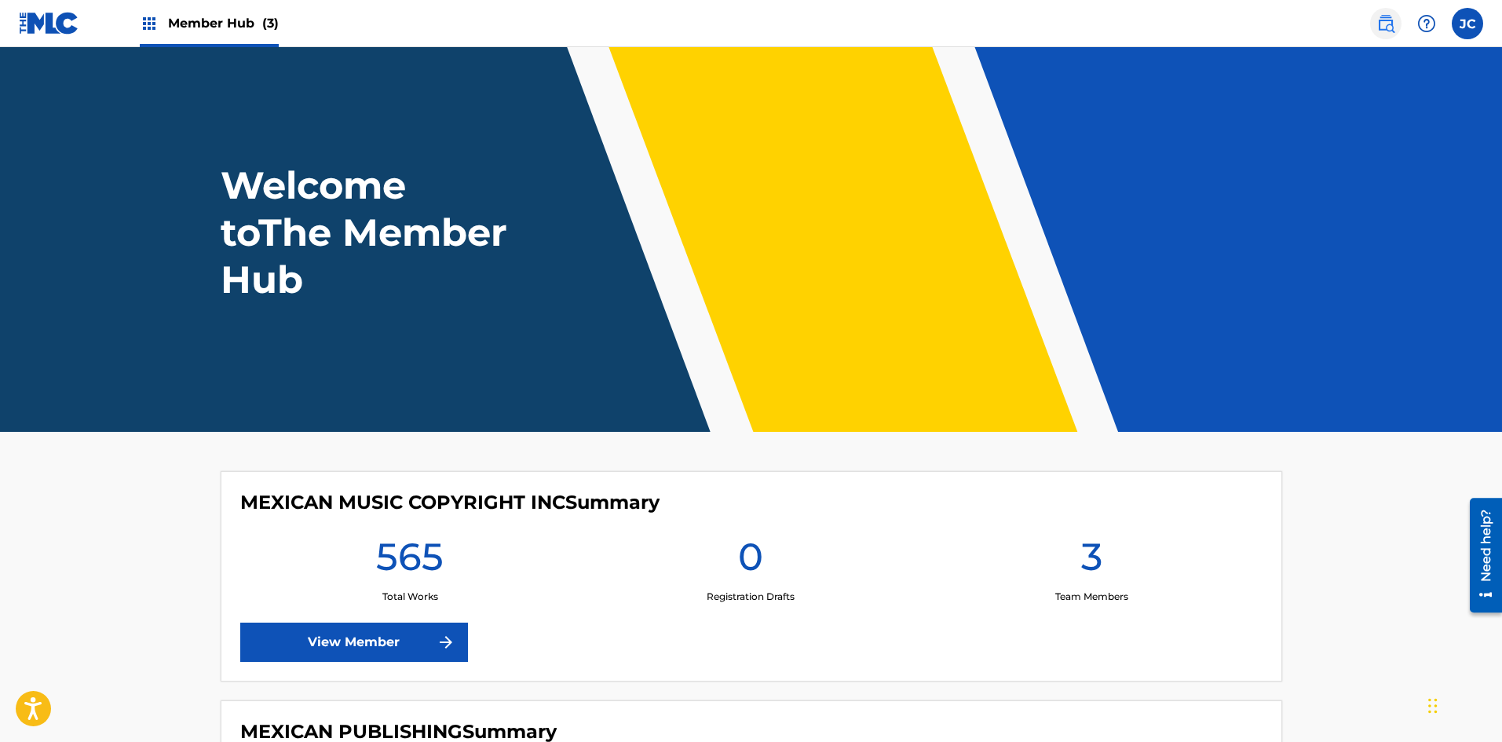
click at [656, 24] on img at bounding box center [1385, 23] width 19 height 19
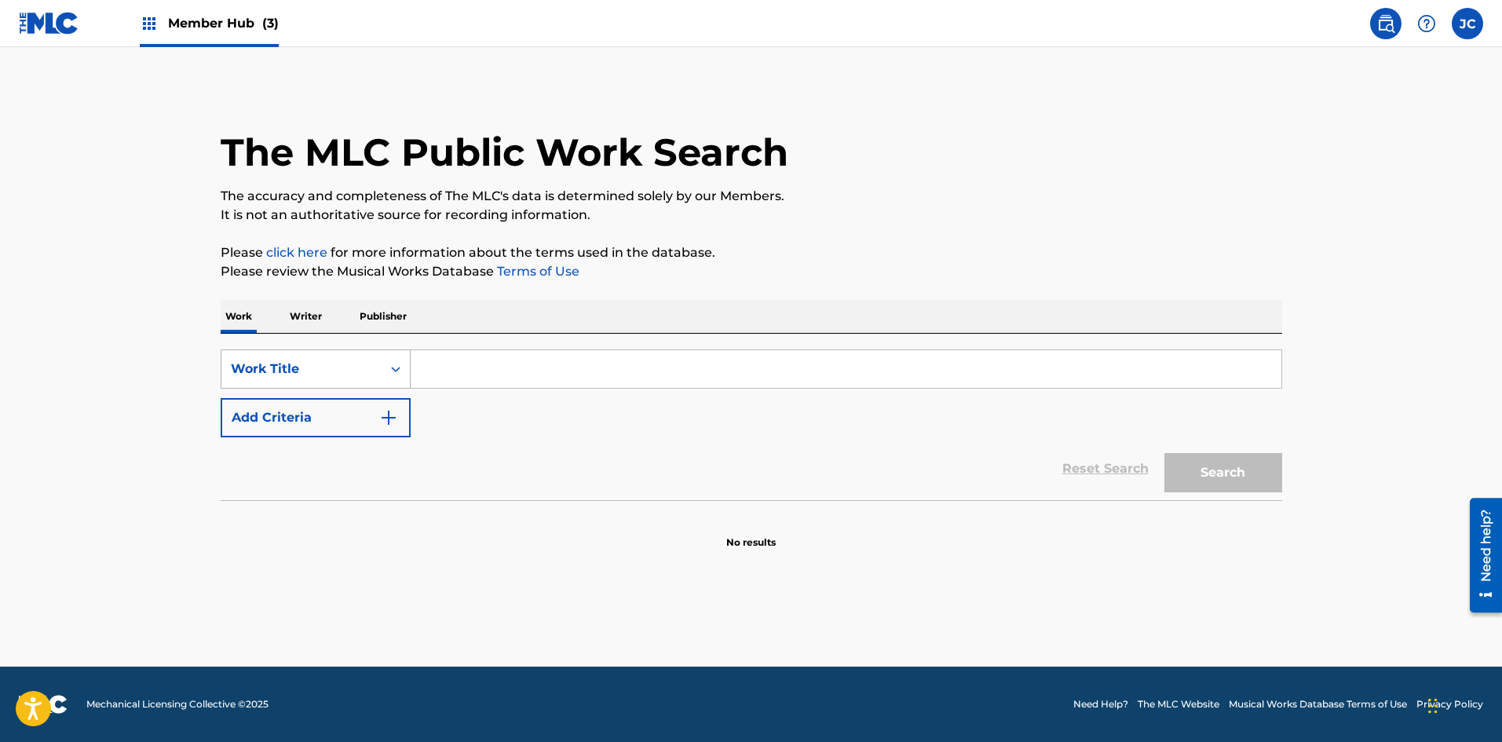
click at [345, 363] on div "Work Title" at bounding box center [301, 369] width 141 height 19
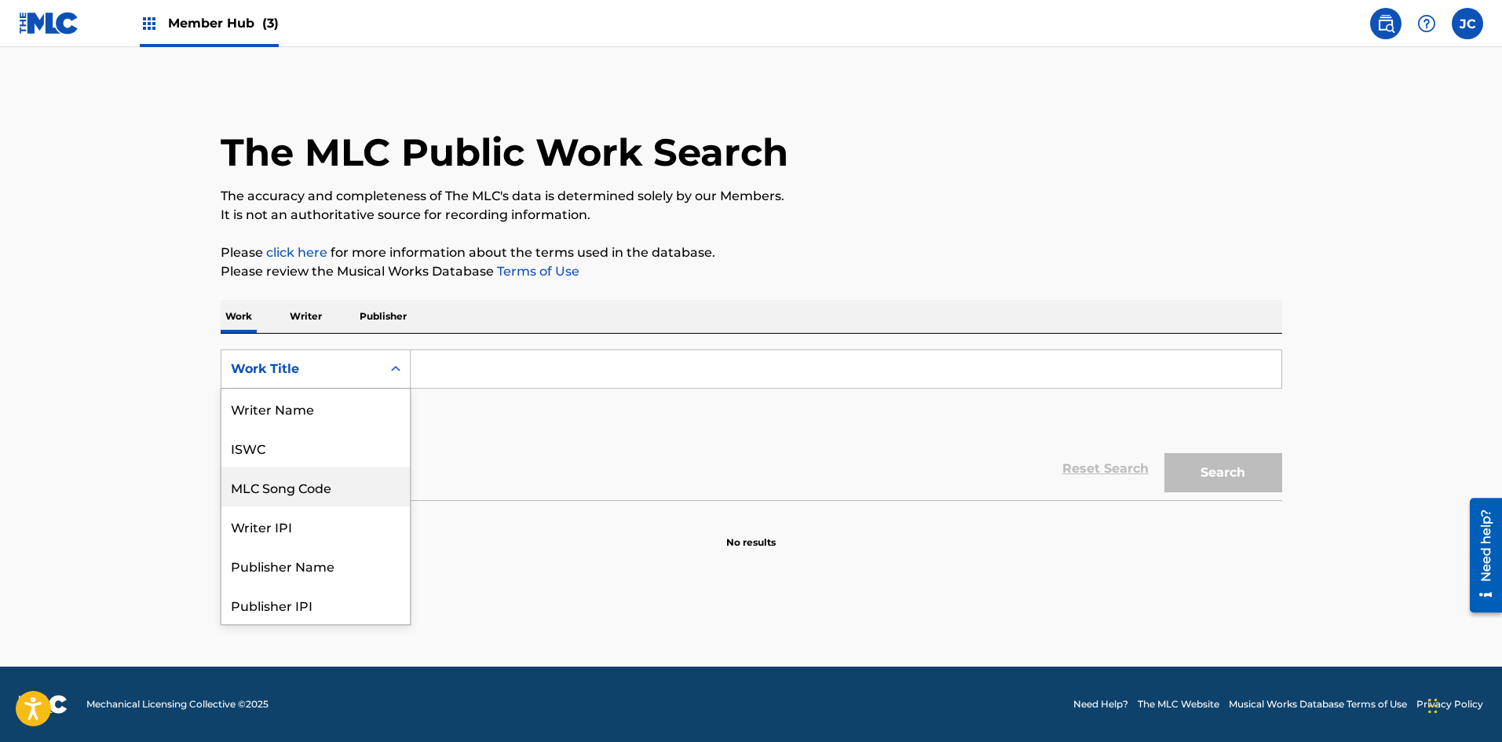
scroll to position [79, 0]
click at [346, 399] on div "MLC Song Code" at bounding box center [315, 408] width 188 height 39
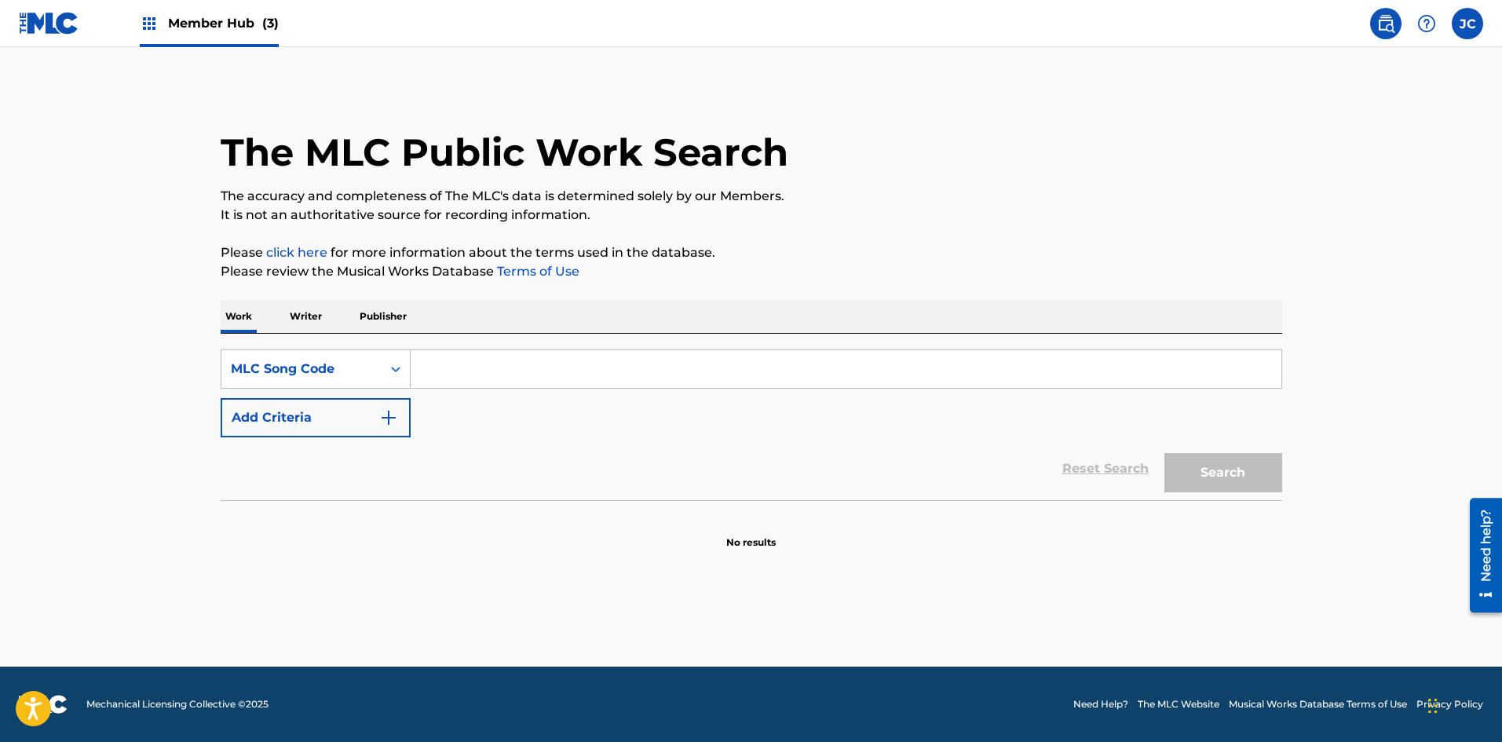
click at [508, 359] on input "Search Form" at bounding box center [846, 369] width 871 height 38
paste input "C6037Z"
type input "C6037Z"
click at [656, 453] on button "Search" at bounding box center [1223, 472] width 118 height 39
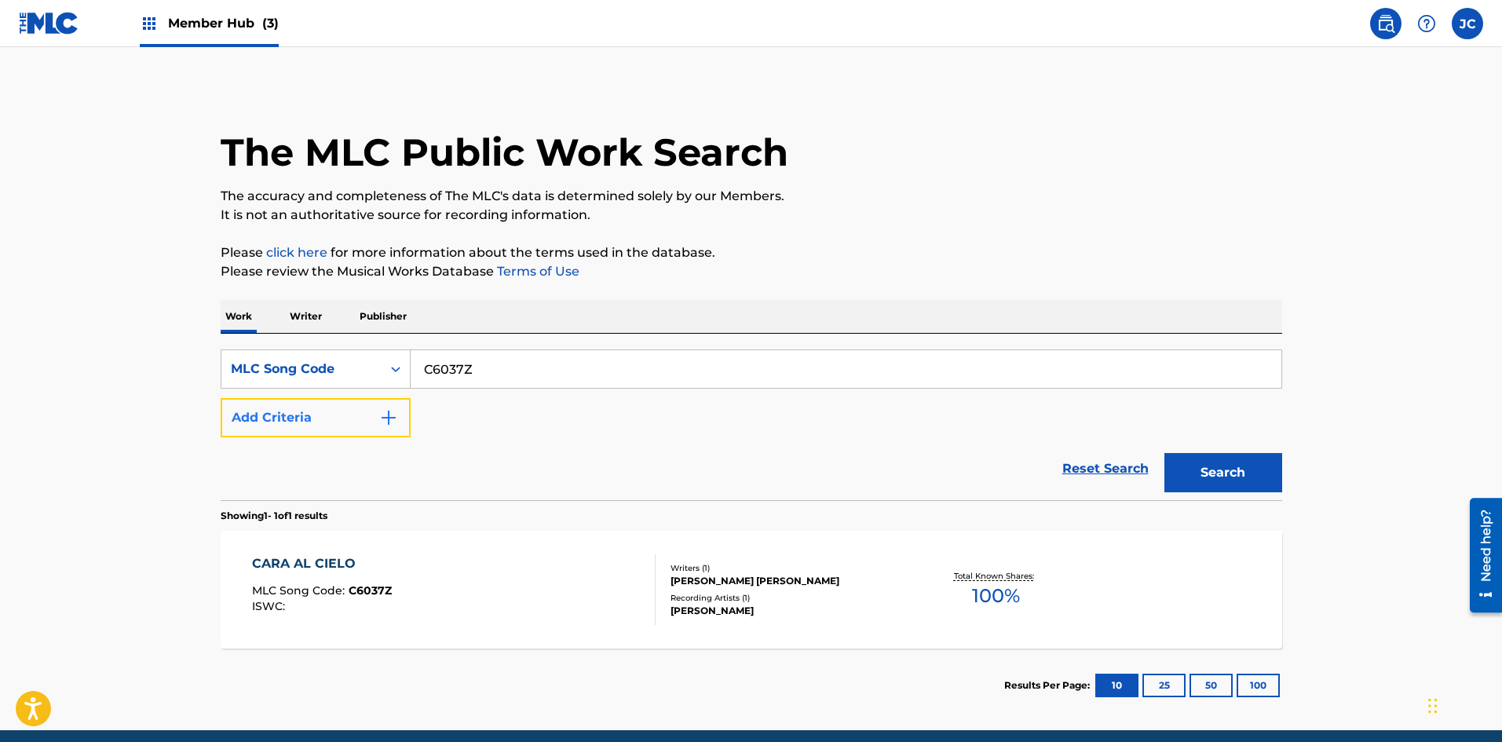
click at [339, 426] on button "Add Criteria" at bounding box center [316, 417] width 190 height 39
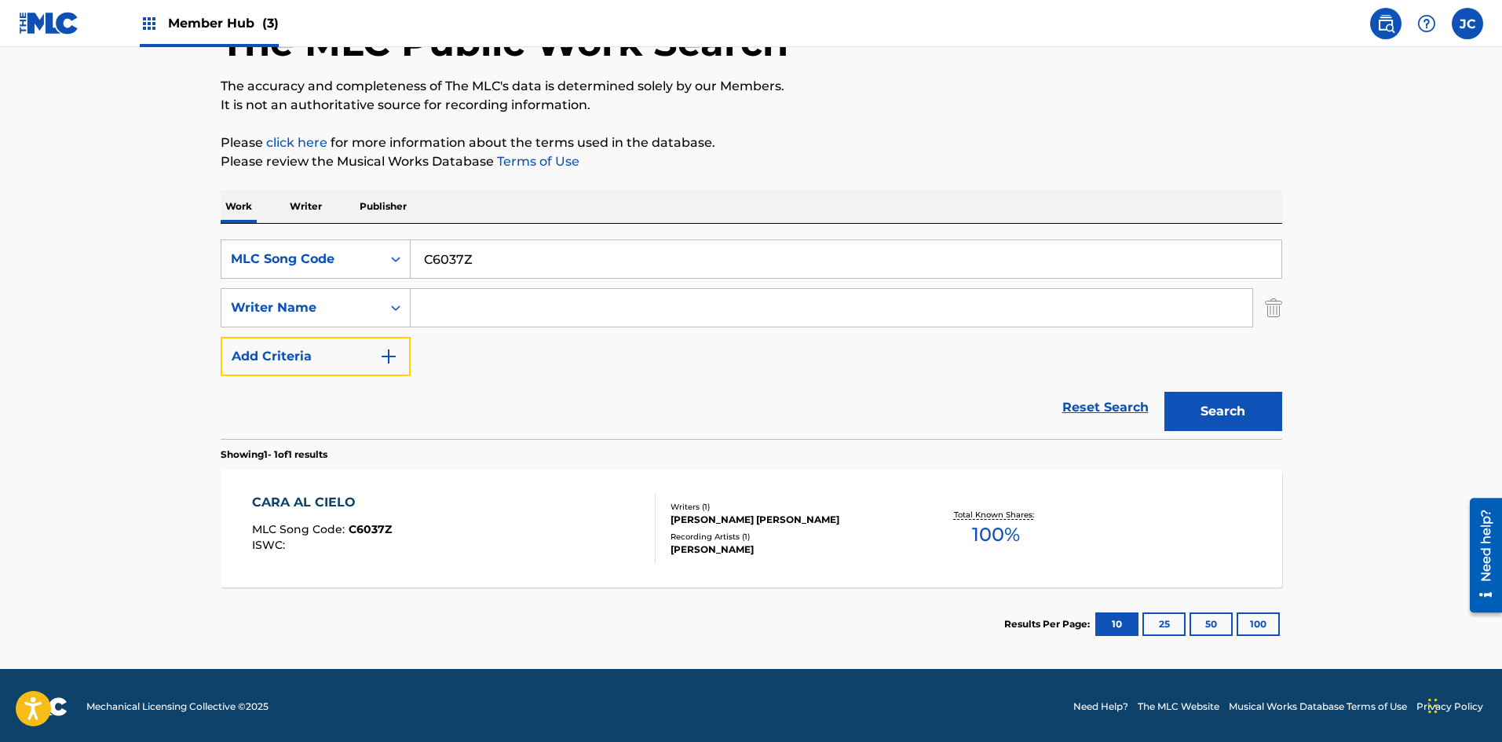
scroll to position [112, 0]
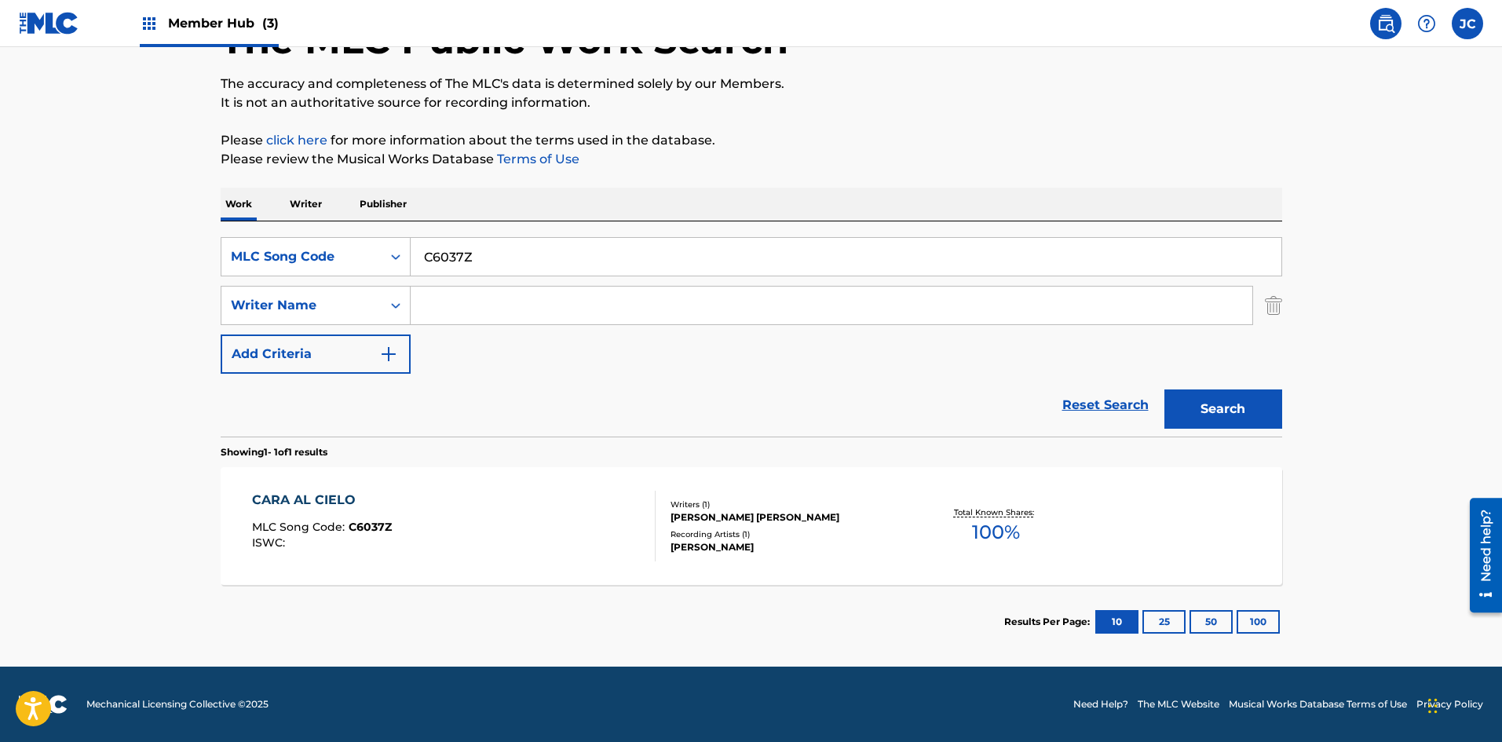
click at [579, 509] on div "CARA AL CIELO MLC Song Code : C6037Z ISWC :" at bounding box center [454, 526] width 404 height 71
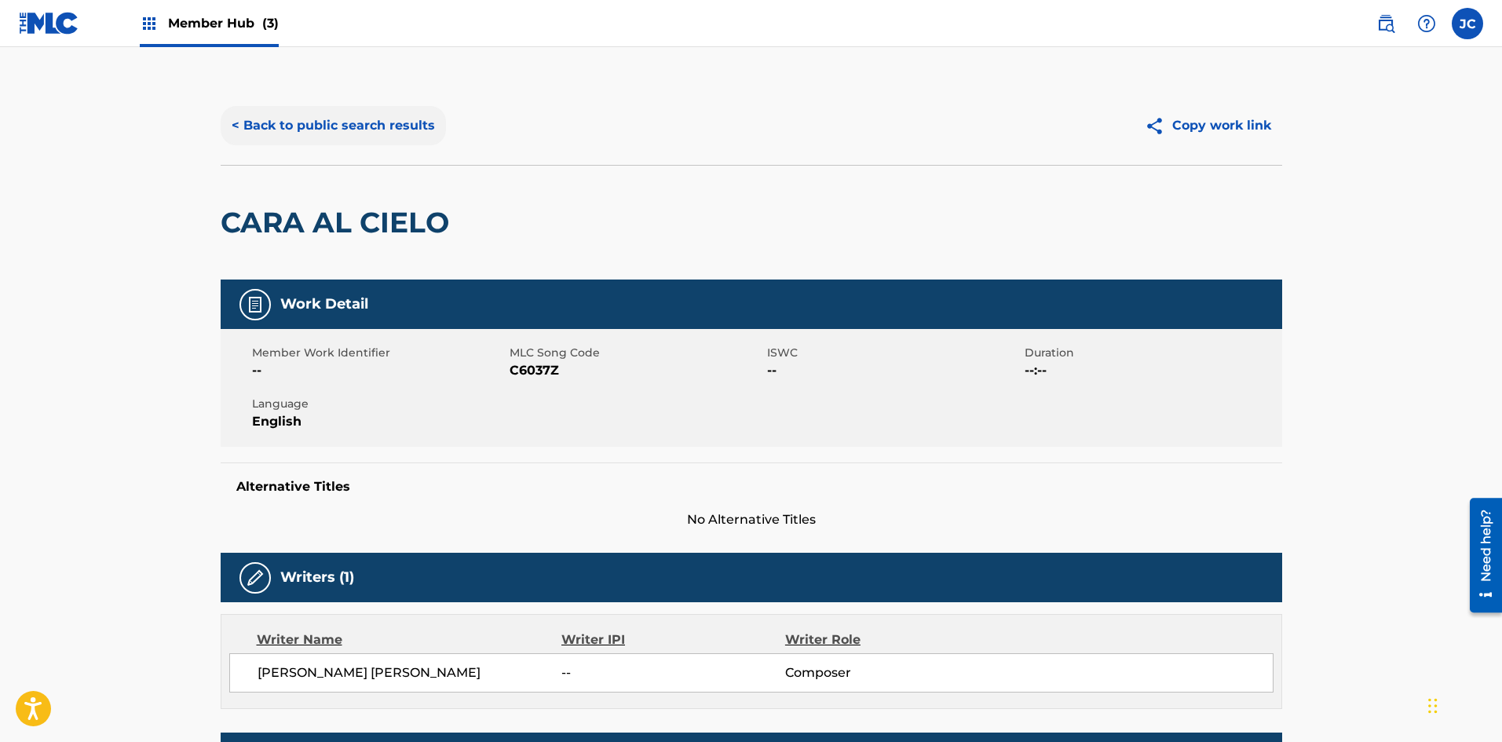
click at [337, 122] on button "< Back to public search results" at bounding box center [333, 125] width 225 height 39
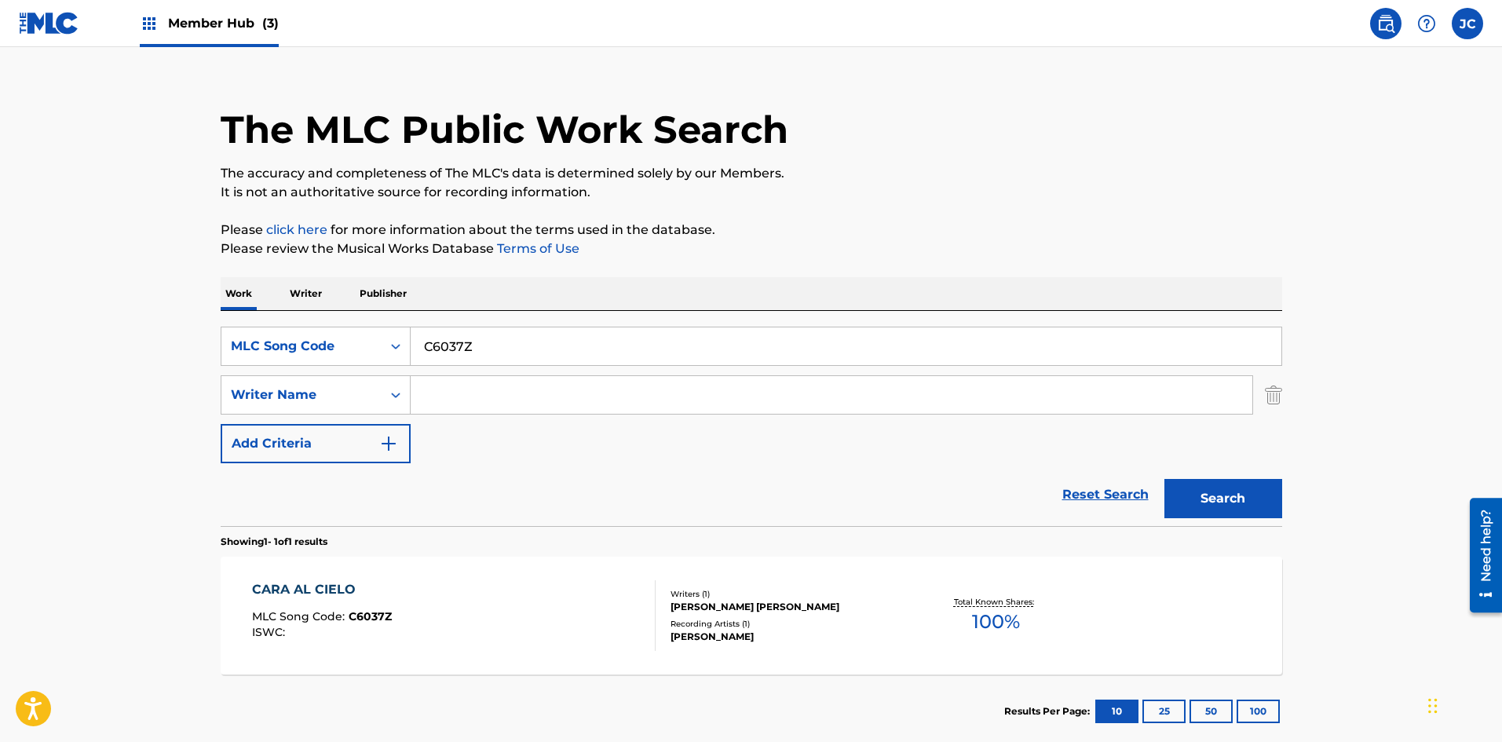
click at [550, 334] on input "C6037Z" at bounding box center [846, 346] width 871 height 38
paste input "A5699V"
type input "A5699V"
click at [656, 479] on button "Search" at bounding box center [1223, 498] width 118 height 39
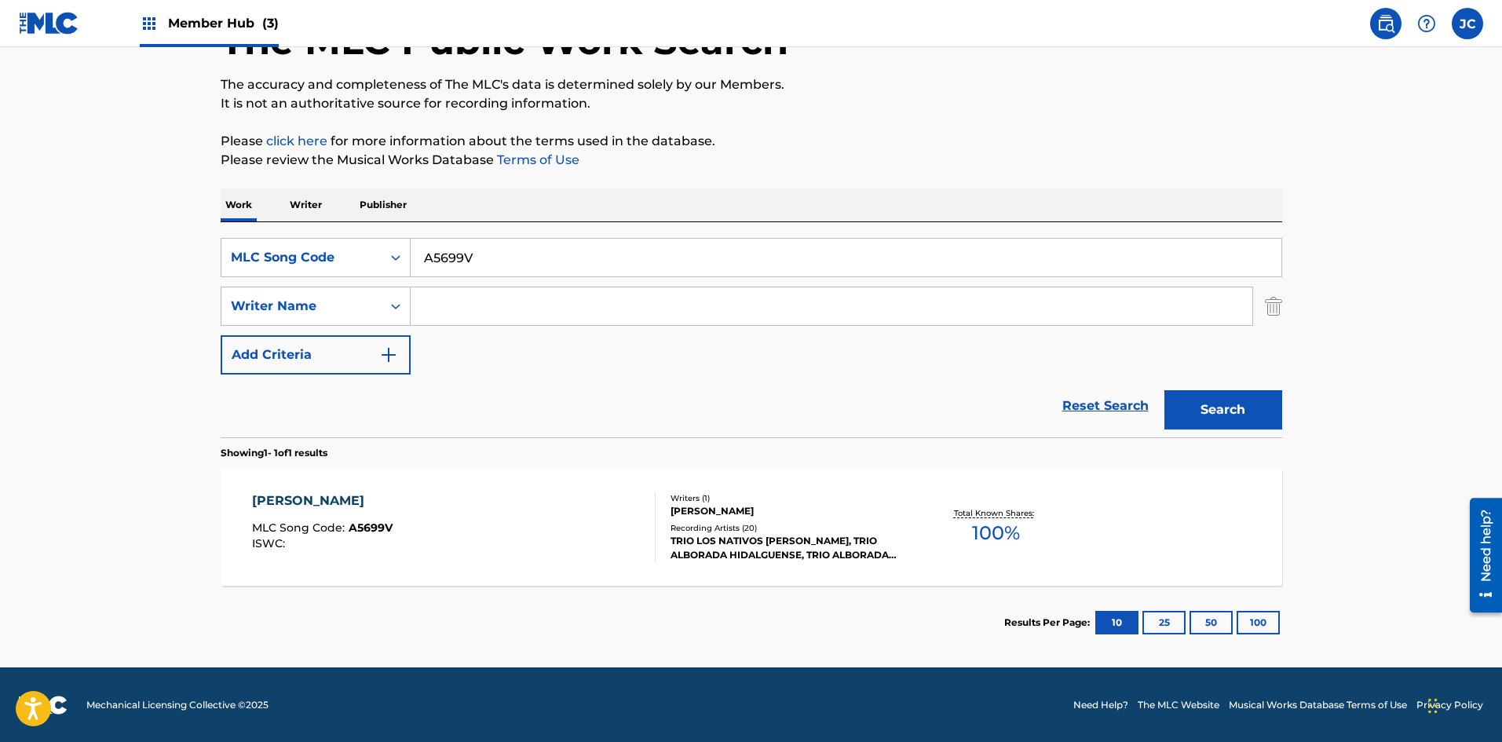
scroll to position [112, 0]
click at [656, 551] on div "Writers ( 1 ) JOSAFAT HERNANDEZ GOMEZ Recording Artists ( 20 ) TRIO LOS NATIVOS…" at bounding box center [782, 526] width 252 height 70
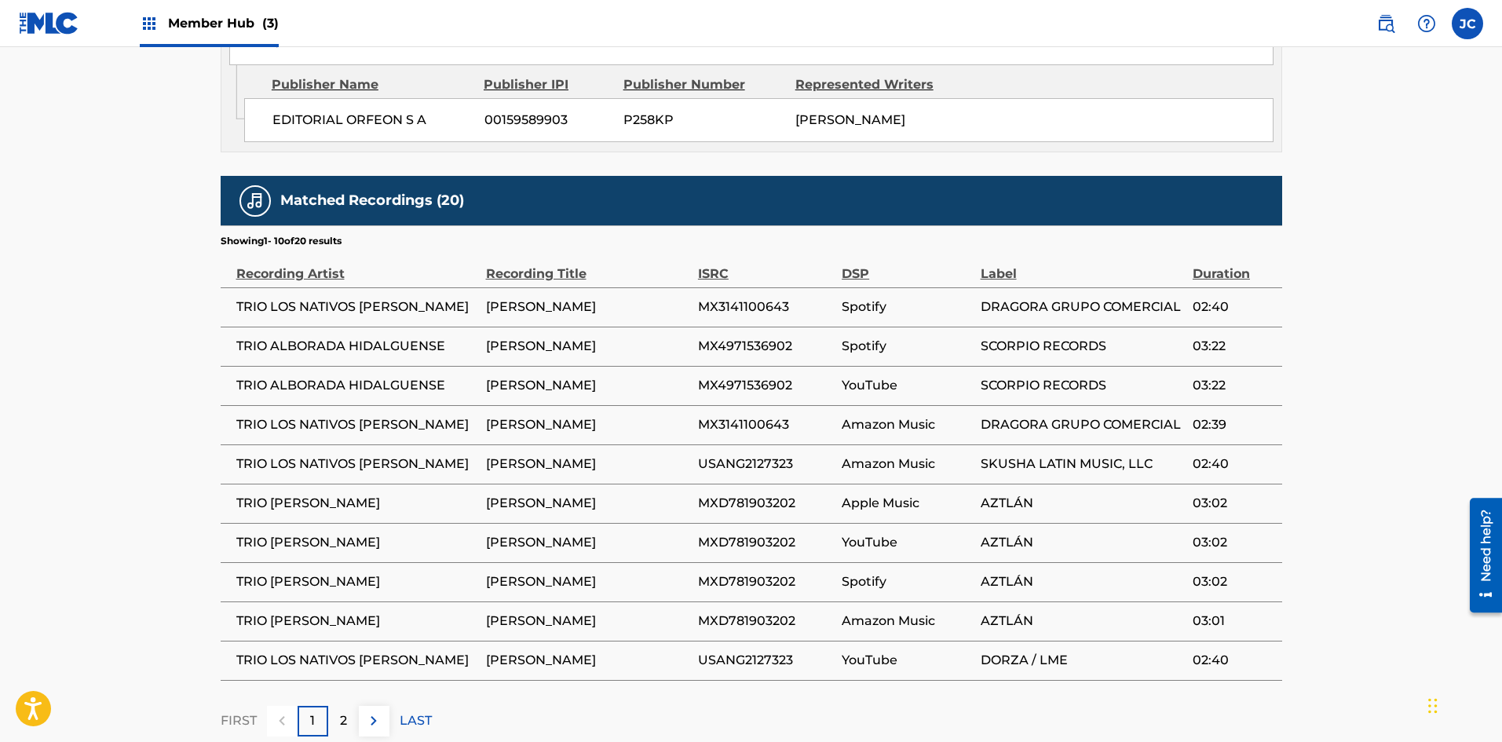
scroll to position [802, 0]
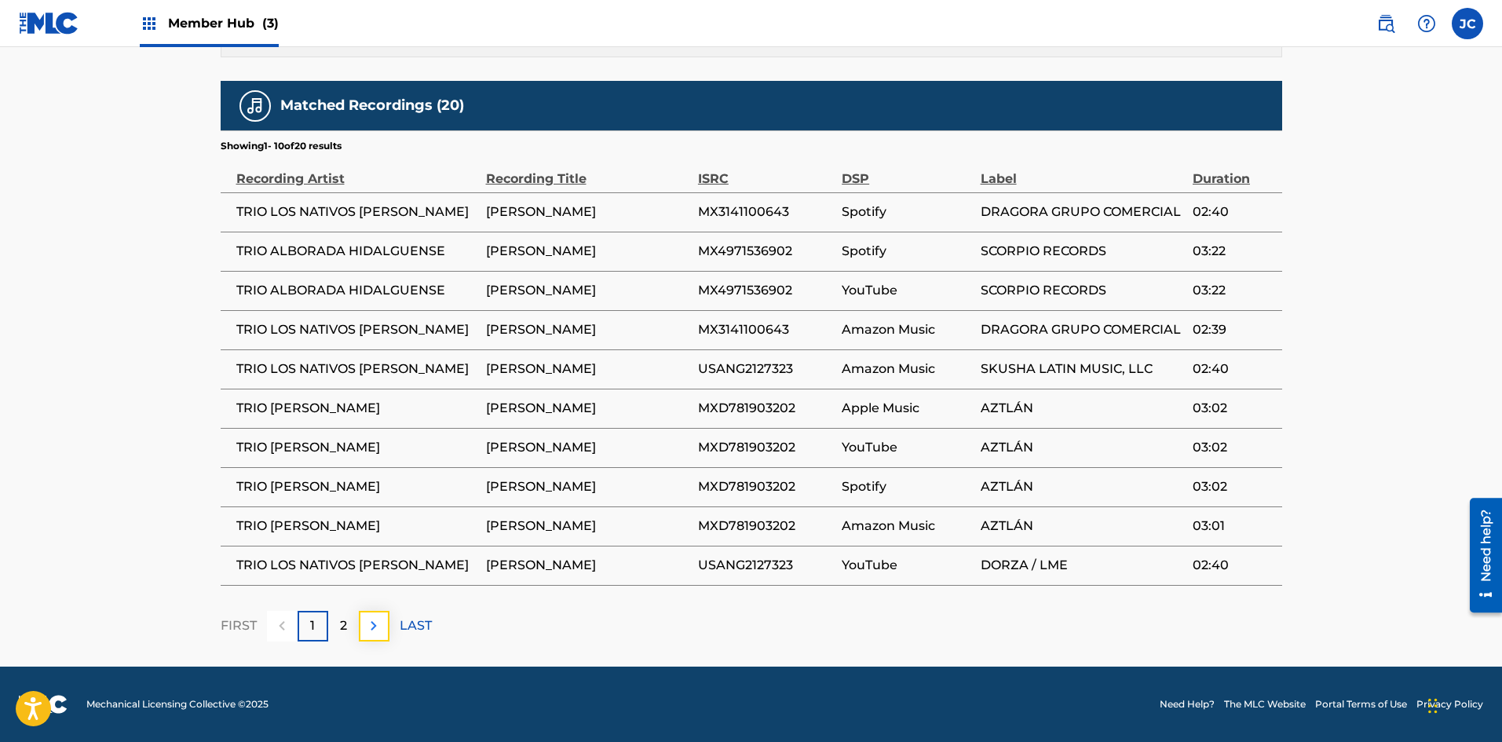
click at [374, 623] on img at bounding box center [373, 625] width 19 height 19
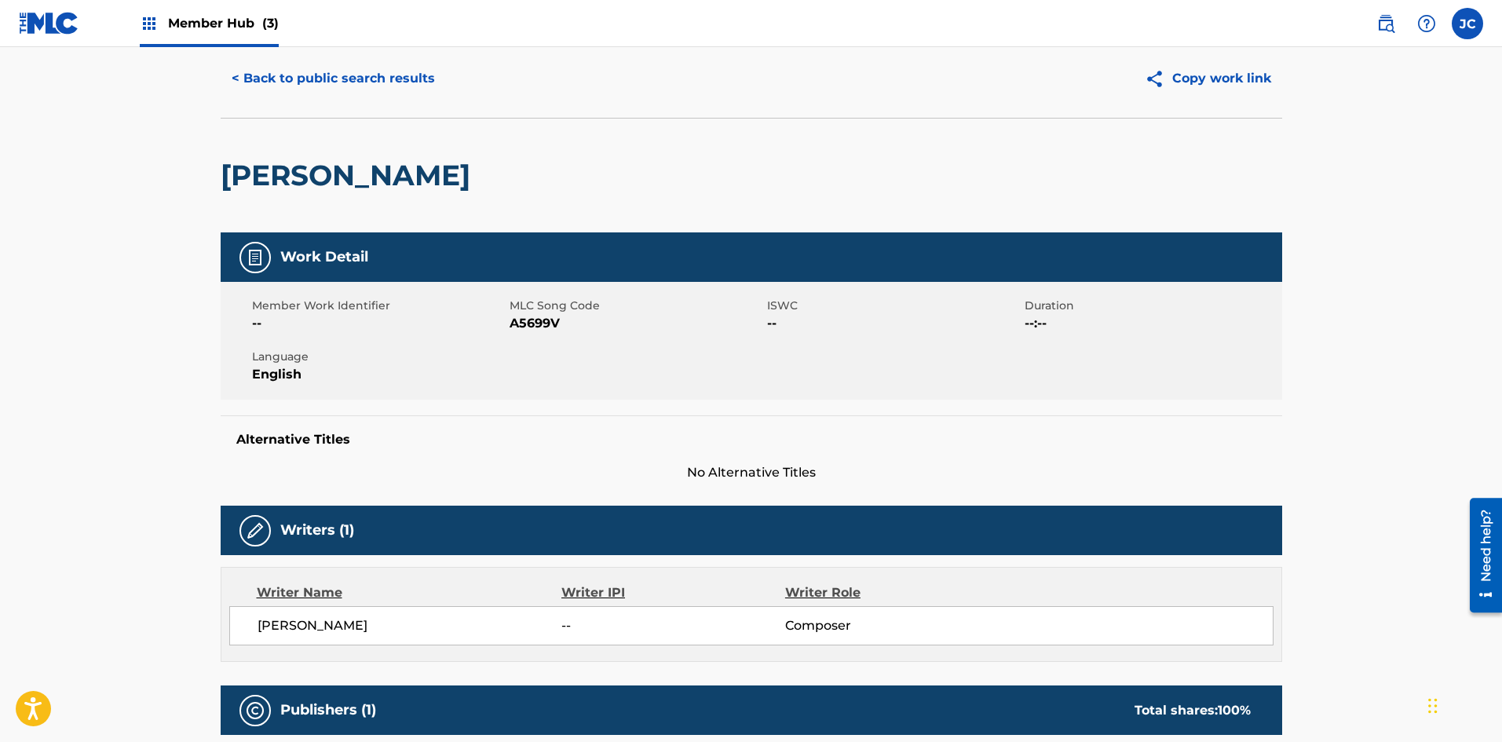
scroll to position [0, 0]
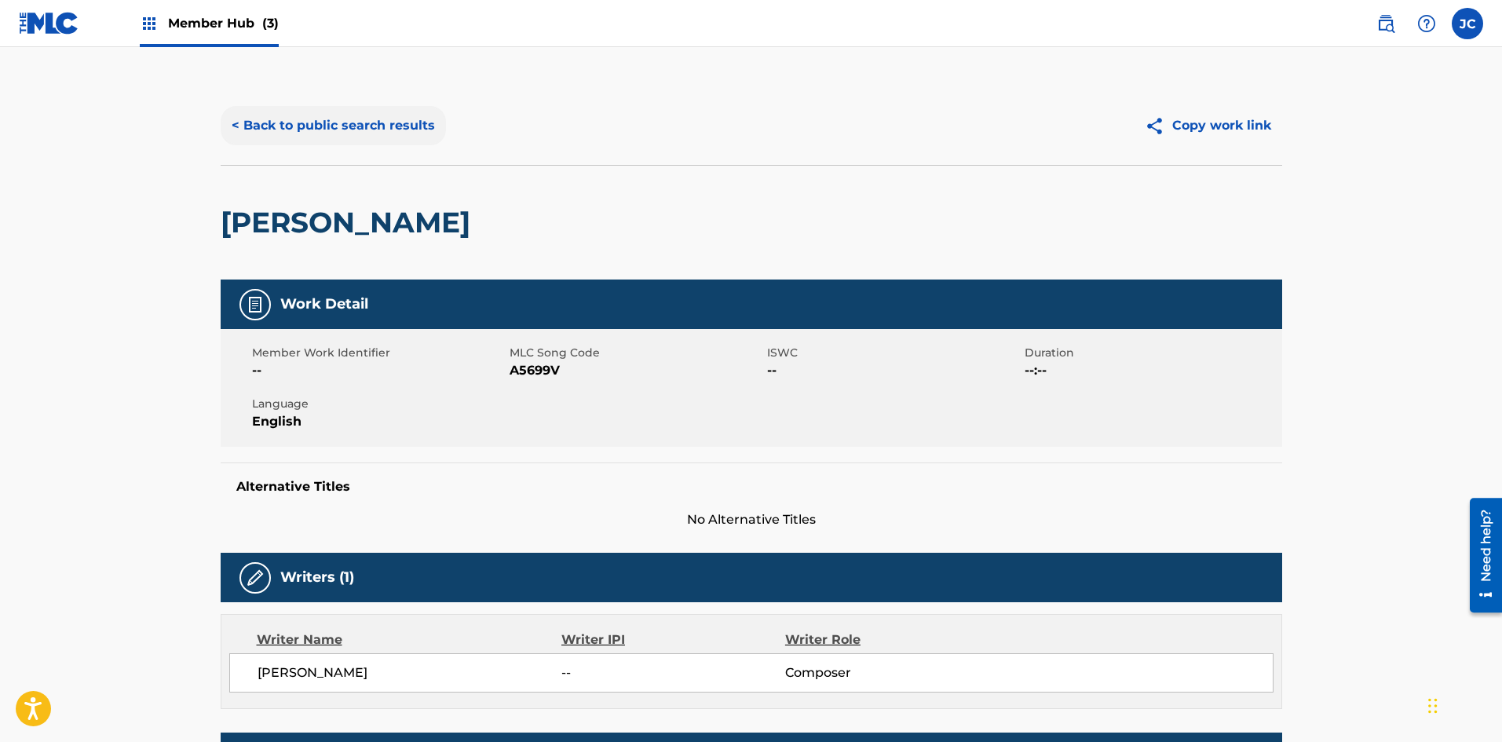
click at [327, 129] on button "< Back to public search results" at bounding box center [333, 125] width 225 height 39
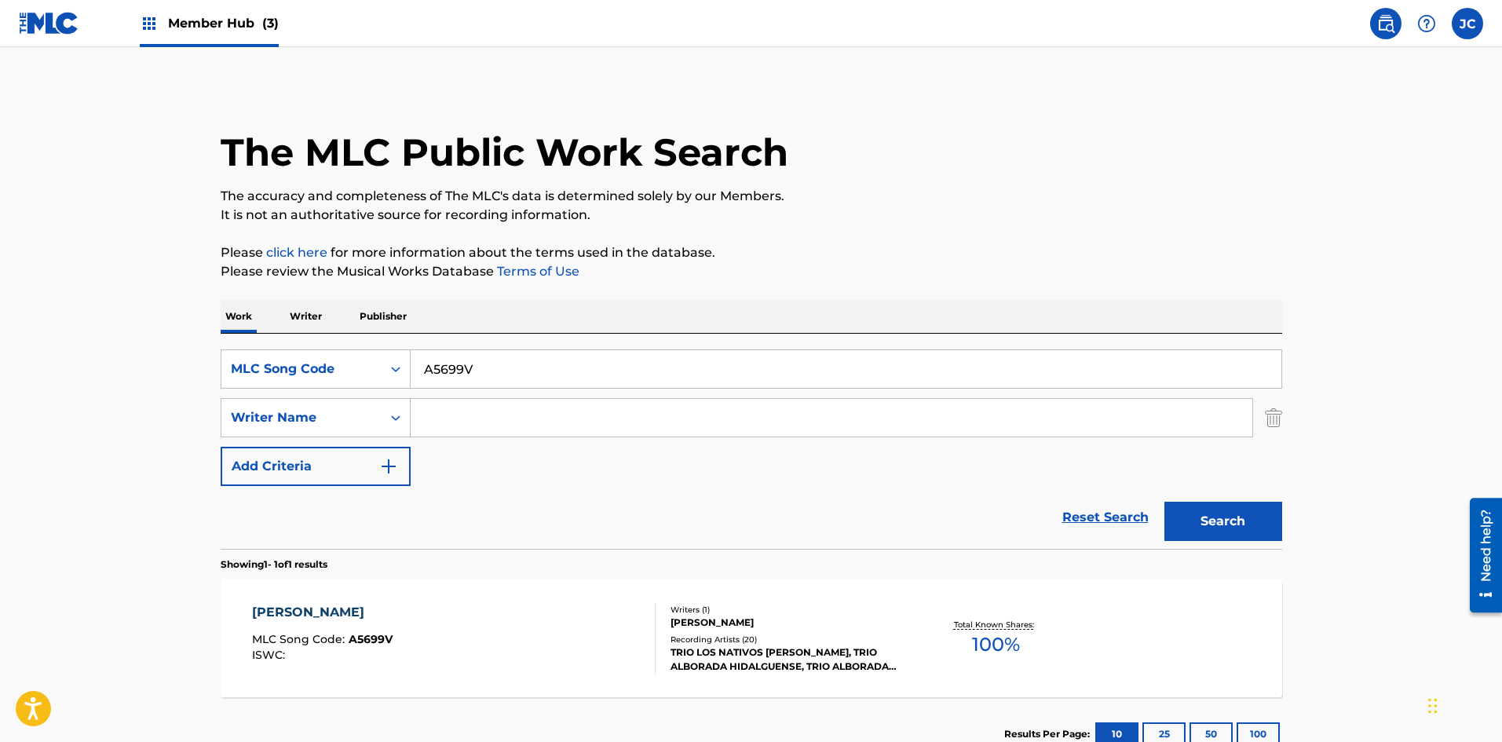
scroll to position [23, 0]
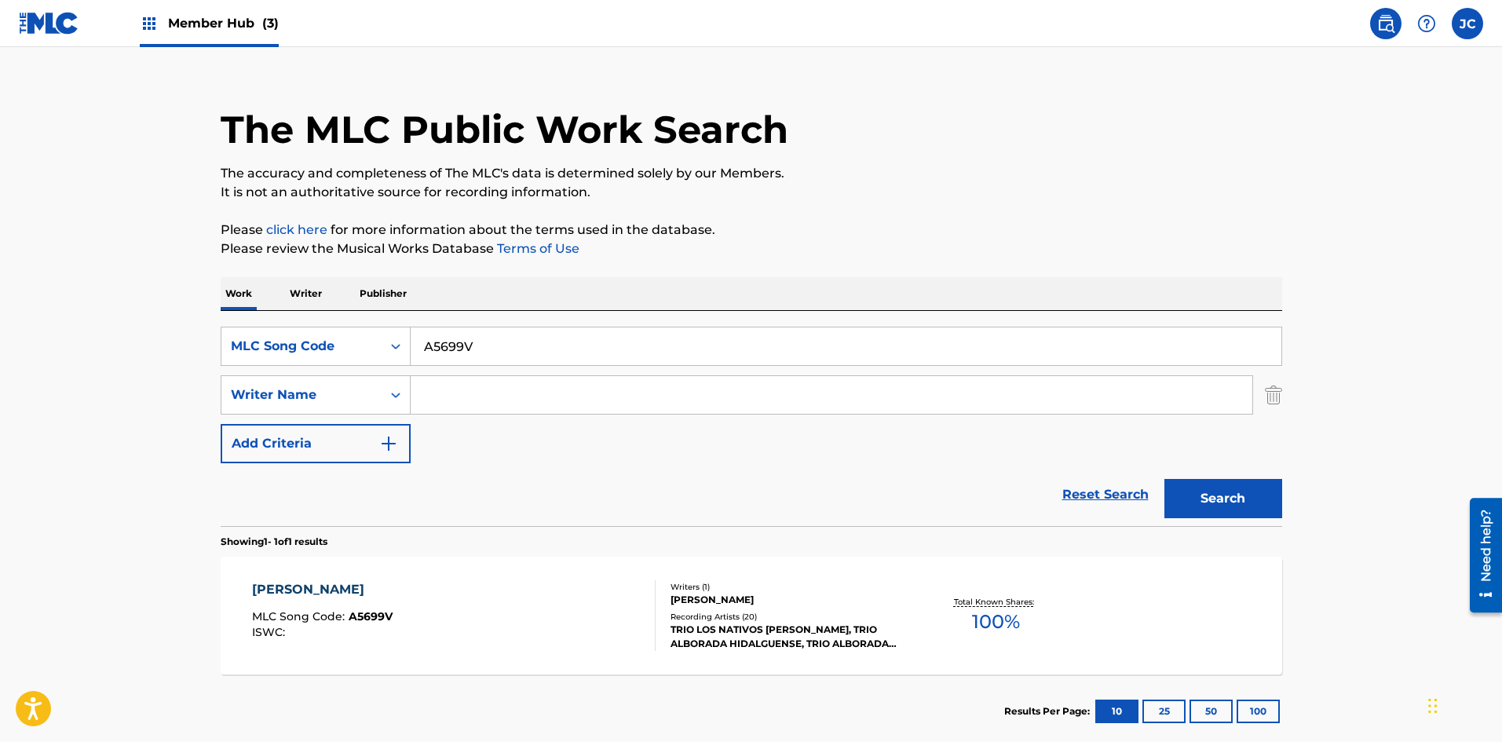
drag, startPoint x: 71, startPoint y: 26, endPoint x: 73, endPoint y: 41, distance: 15.0
click at [71, 26] on img at bounding box center [49, 23] width 60 height 23
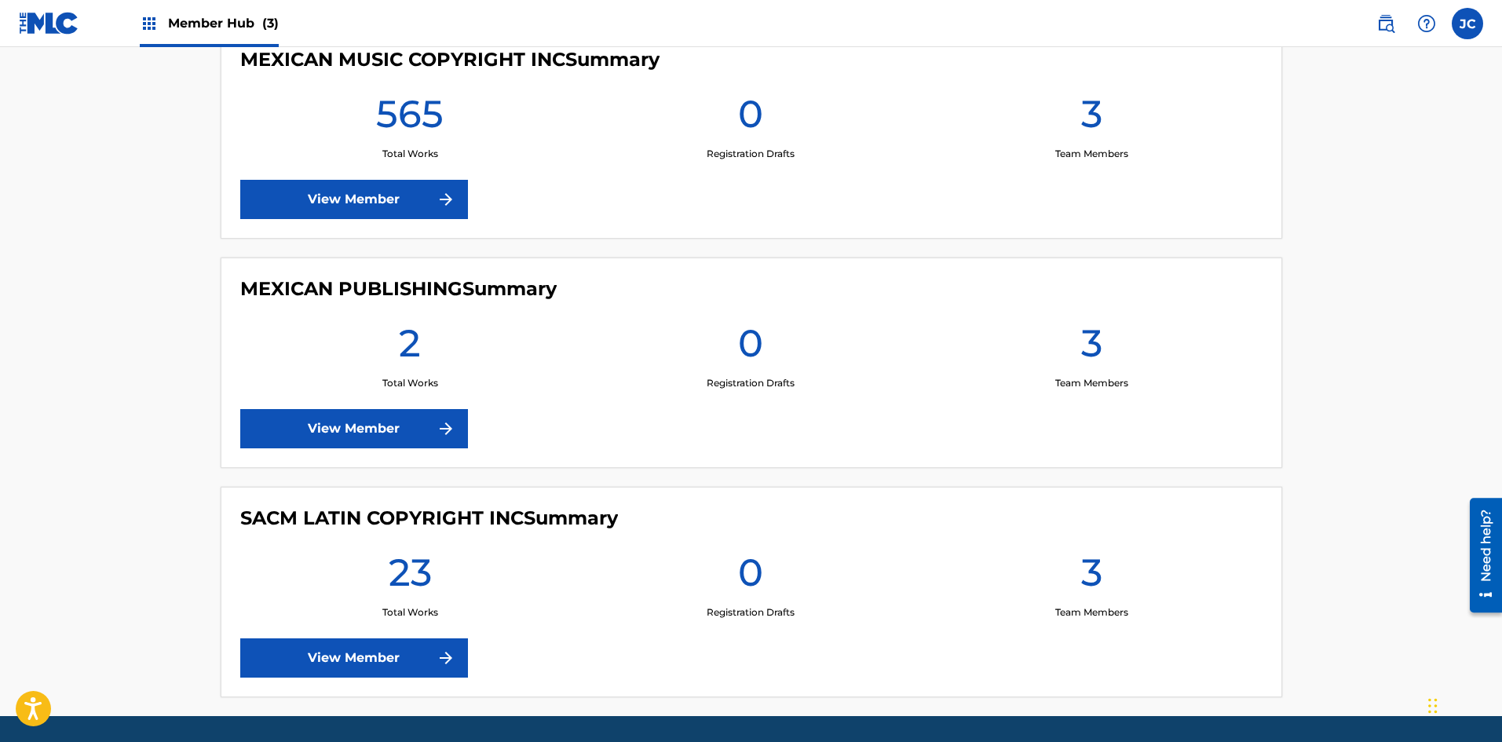
scroll to position [492, 0]
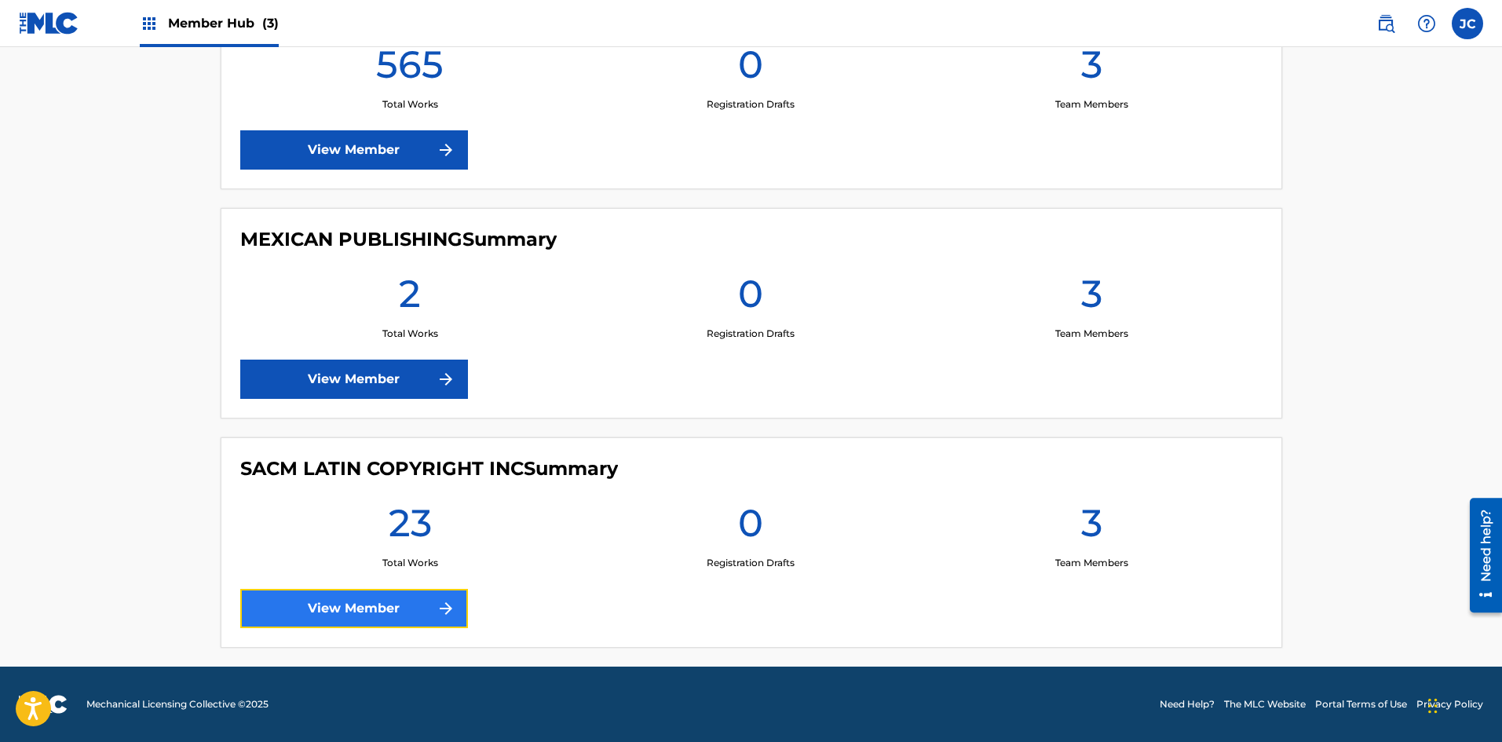
click at [343, 605] on link "View Member" at bounding box center [354, 608] width 228 height 39
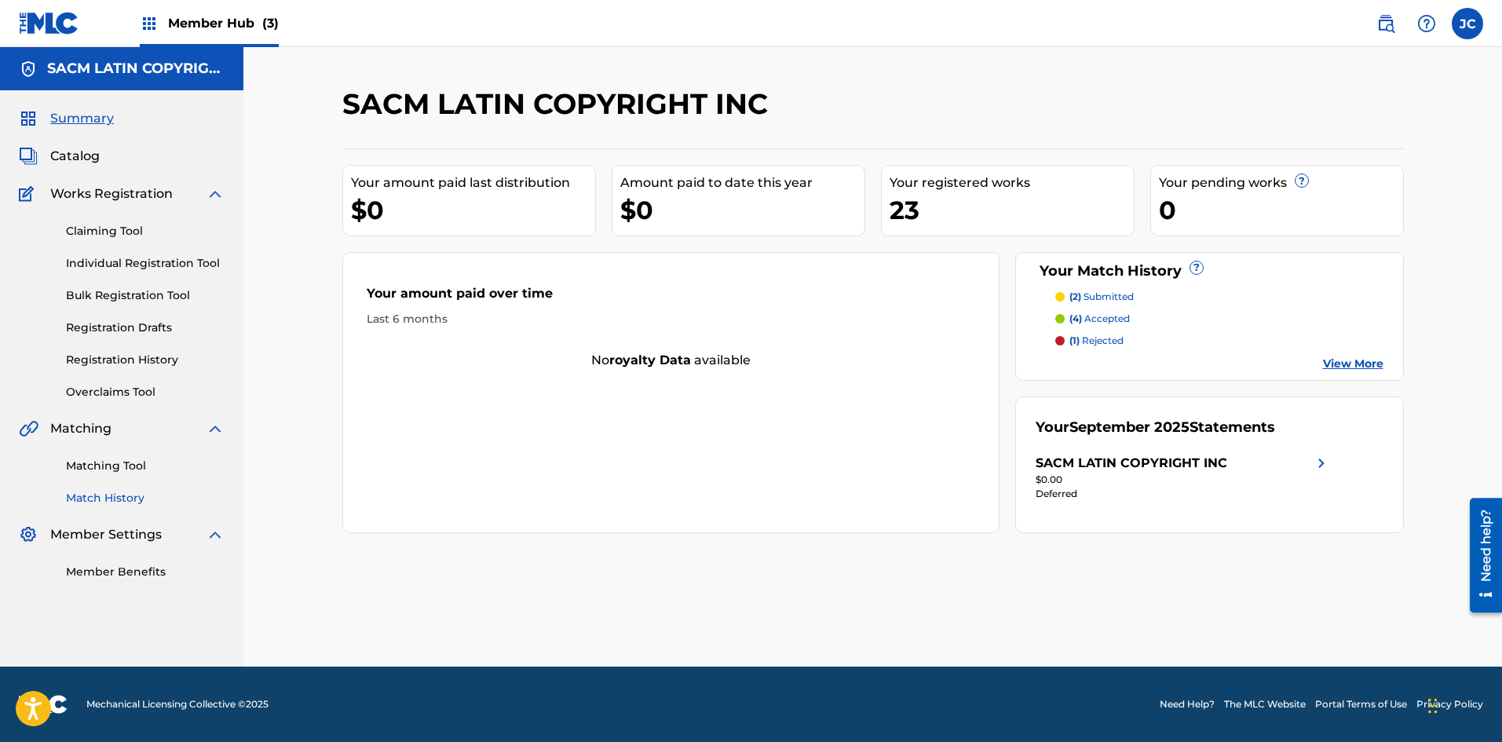
click at [137, 500] on link "Match History" at bounding box center [145, 498] width 159 height 16
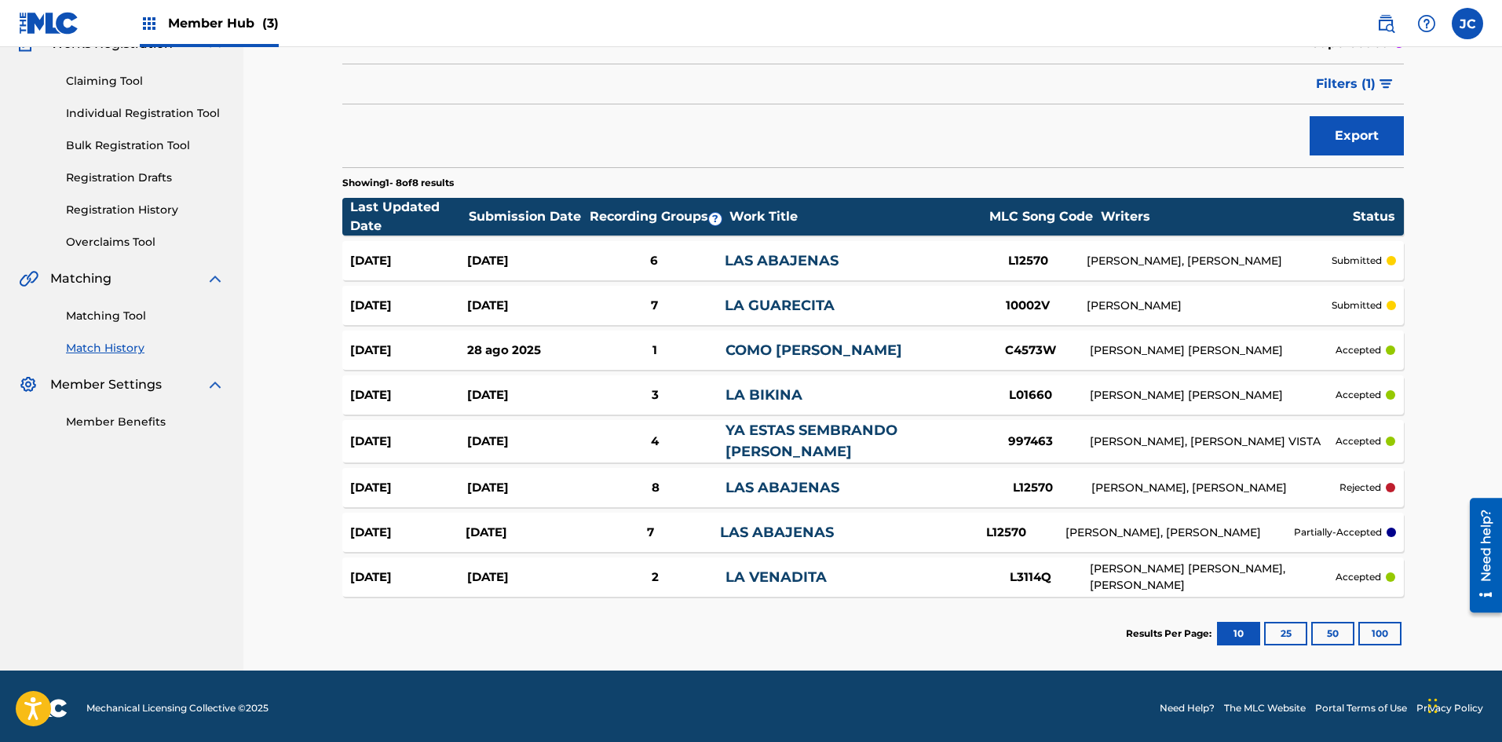
scroll to position [151, 0]
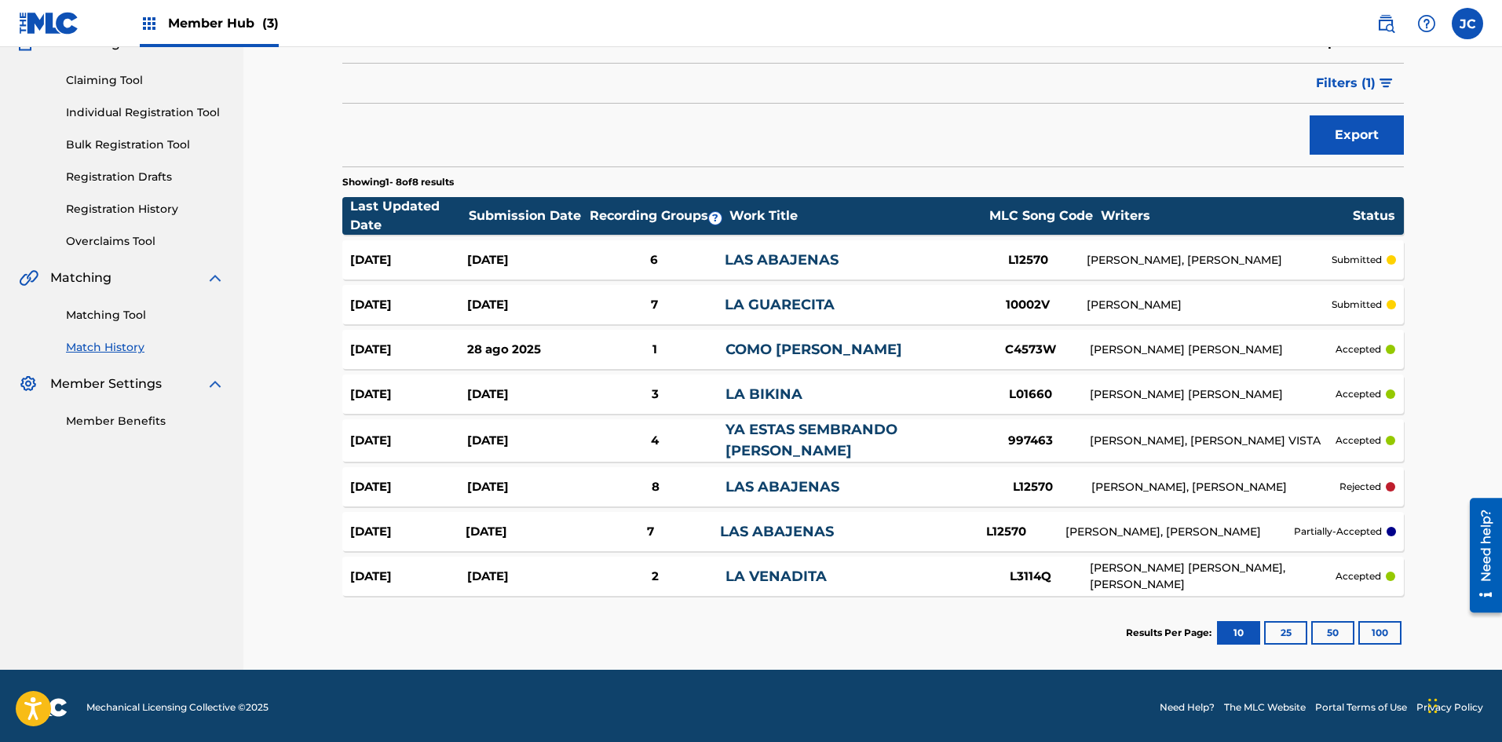
click at [656, 569] on div "L3114Q" at bounding box center [1031, 577] width 118 height 18
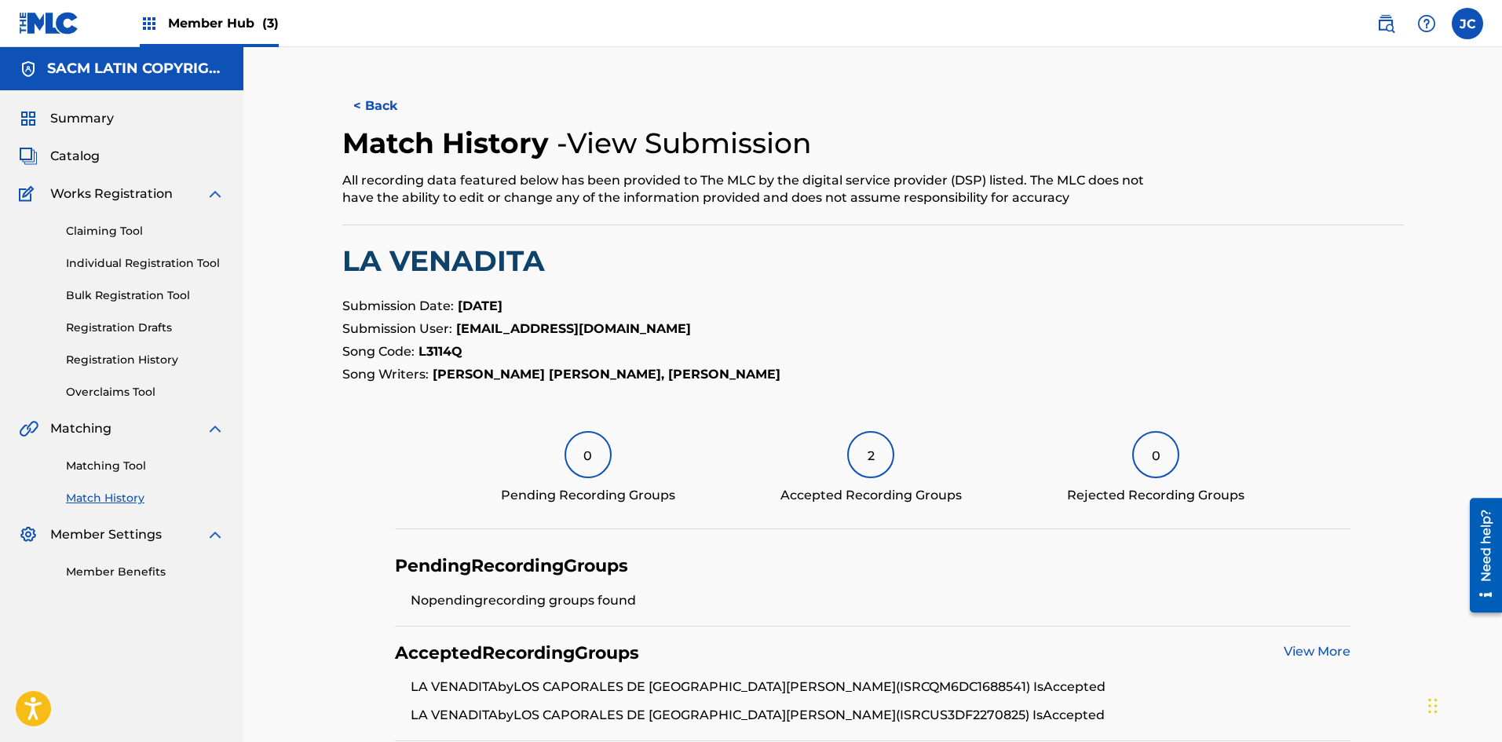
click at [456, 353] on strong "L3114Q" at bounding box center [440, 351] width 44 height 15
copy strong "L3114Q"
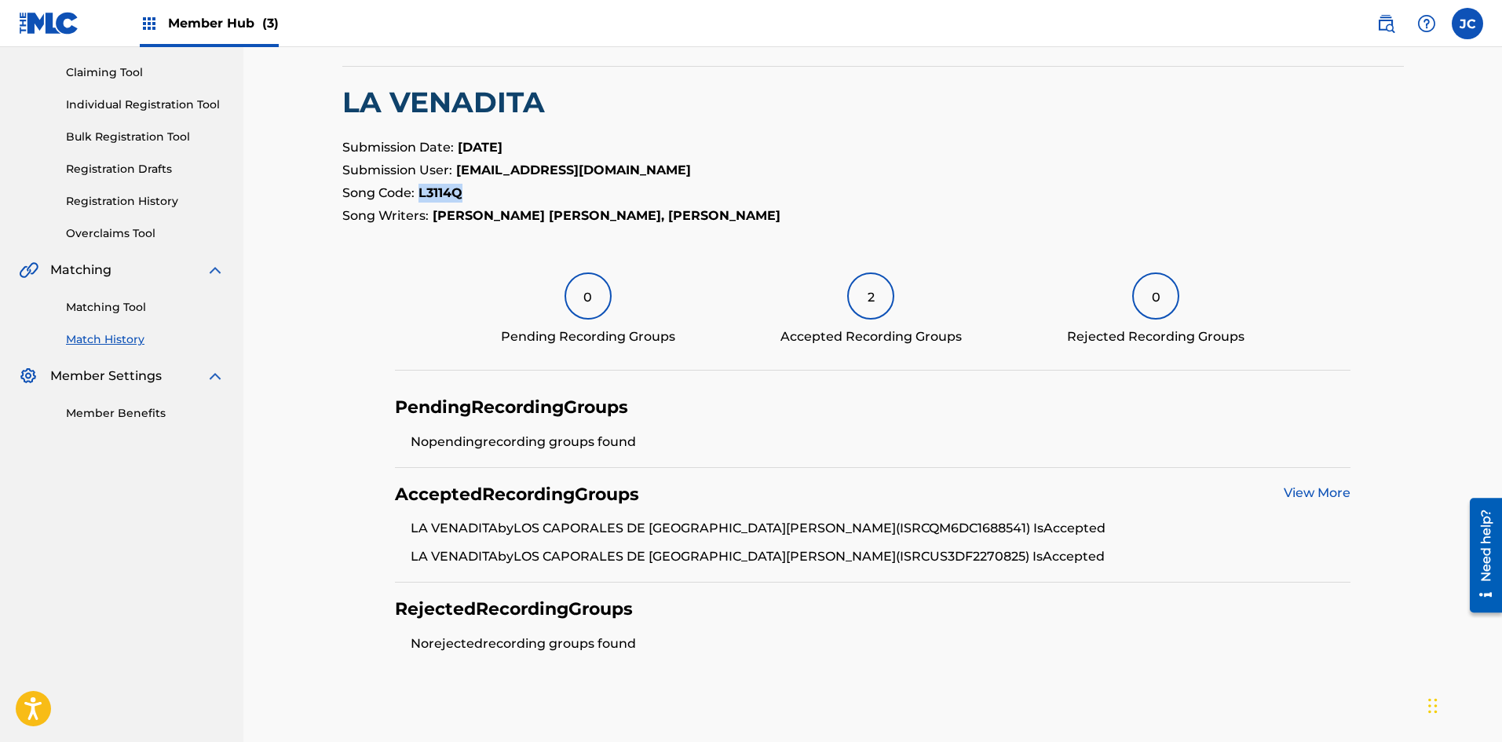
scroll to position [236, 0]
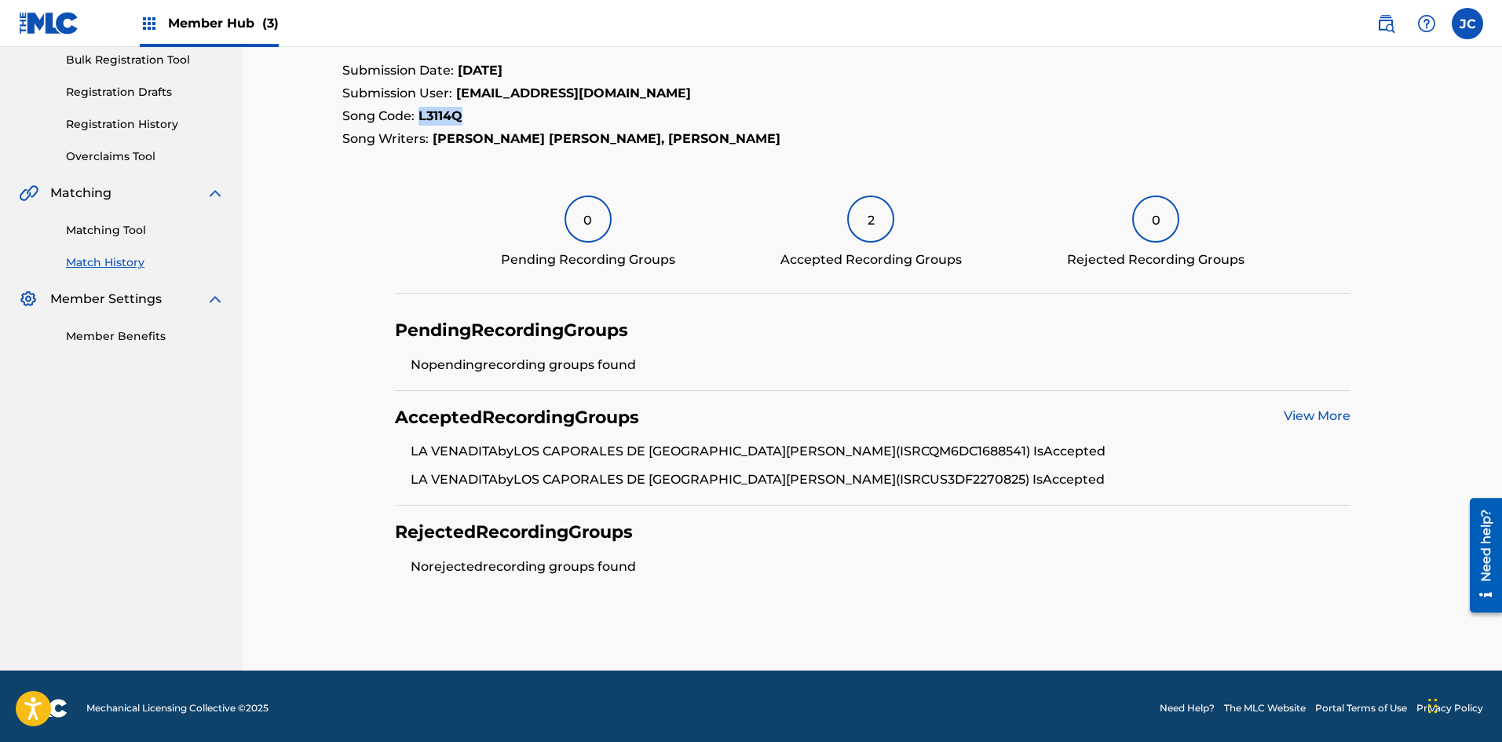
click at [656, 421] on link "View More" at bounding box center [1317, 415] width 67 height 15
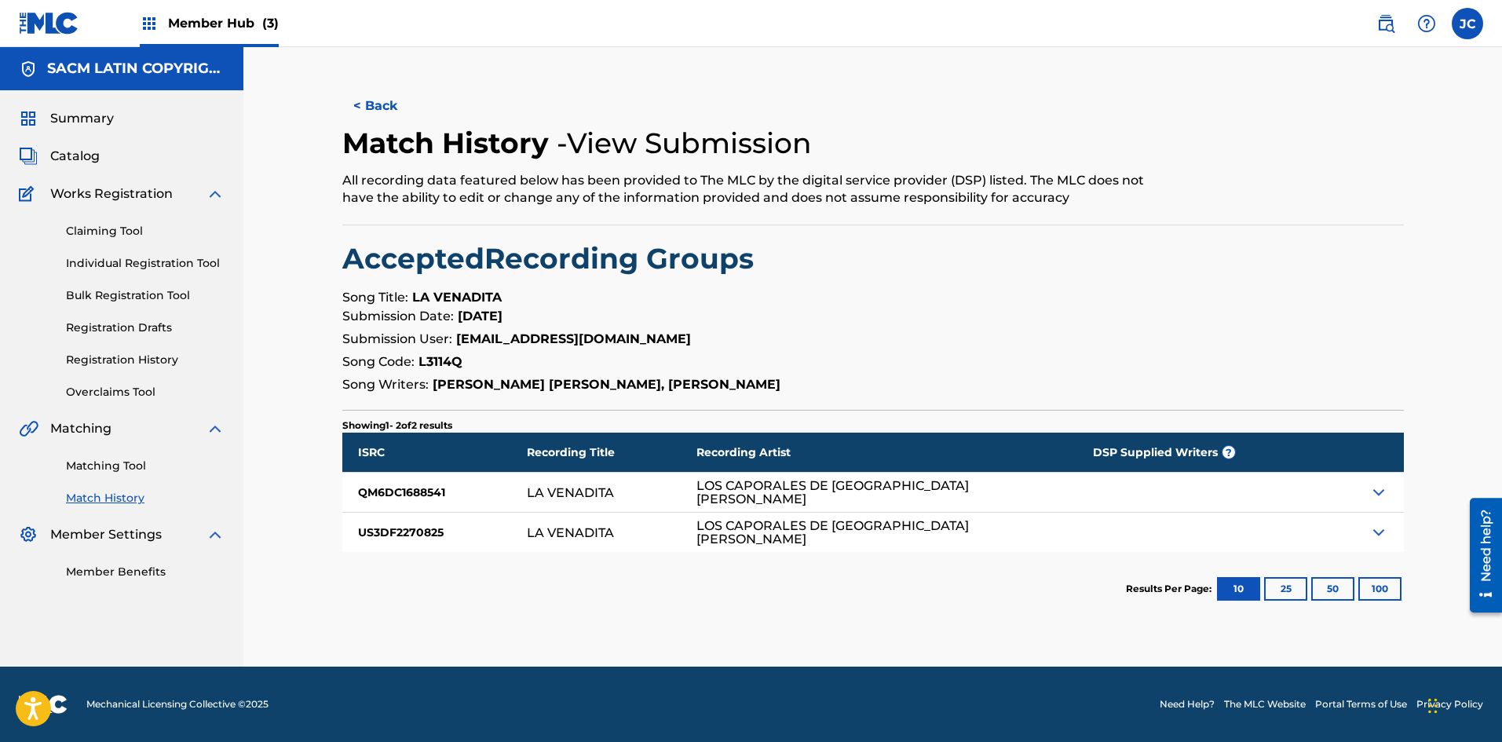
click at [656, 492] on img at bounding box center [1378, 492] width 19 height 19
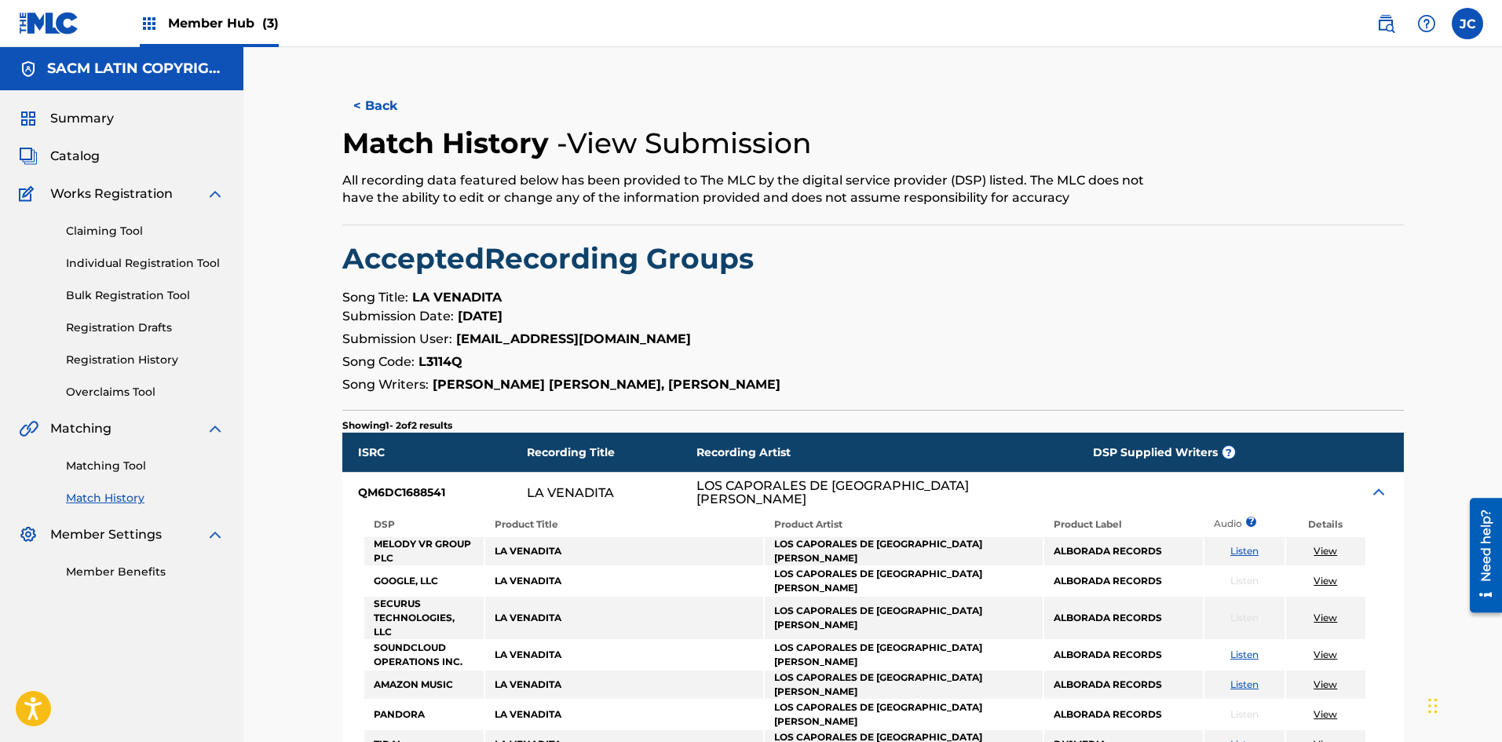
click at [656, 492] on img at bounding box center [1378, 492] width 19 height 19
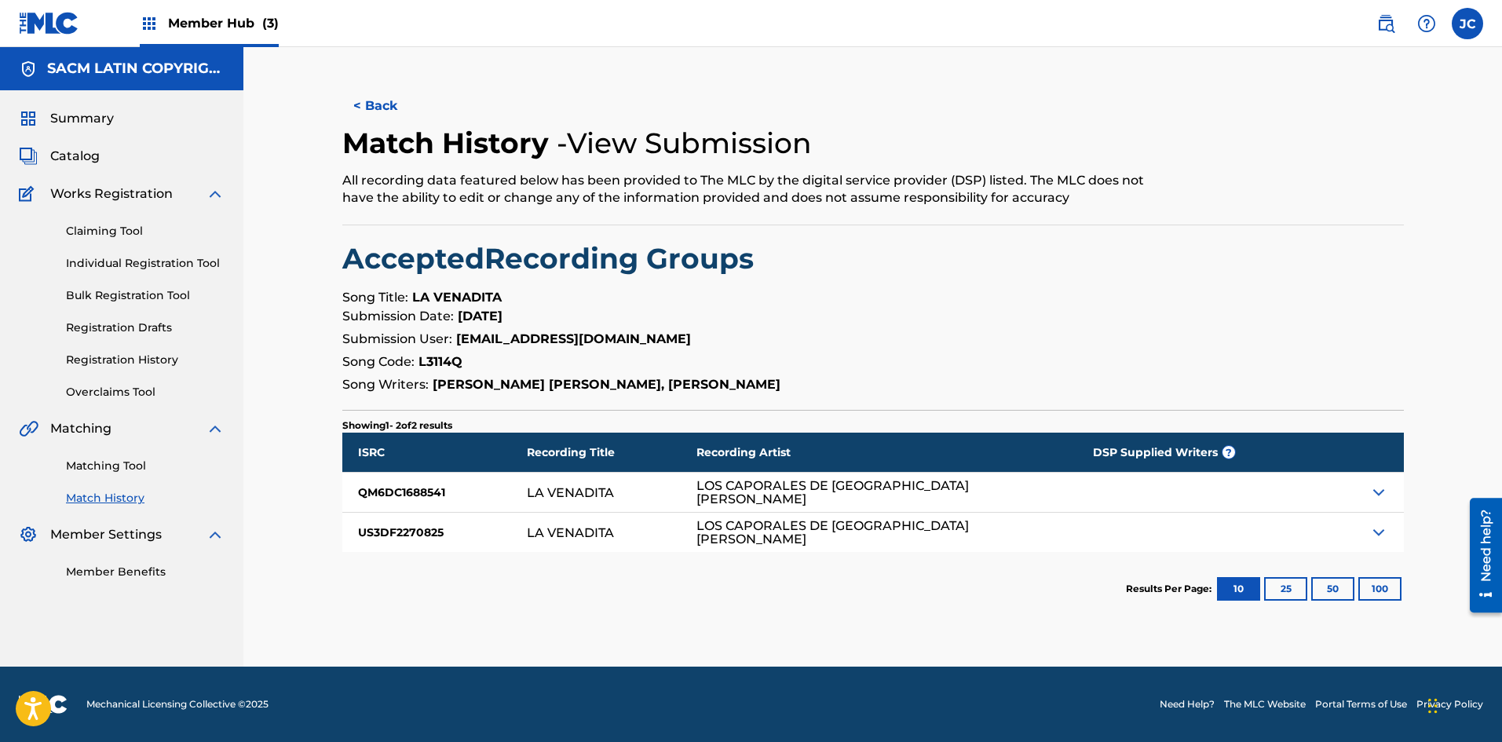
click at [656, 492] on img at bounding box center [1378, 492] width 19 height 19
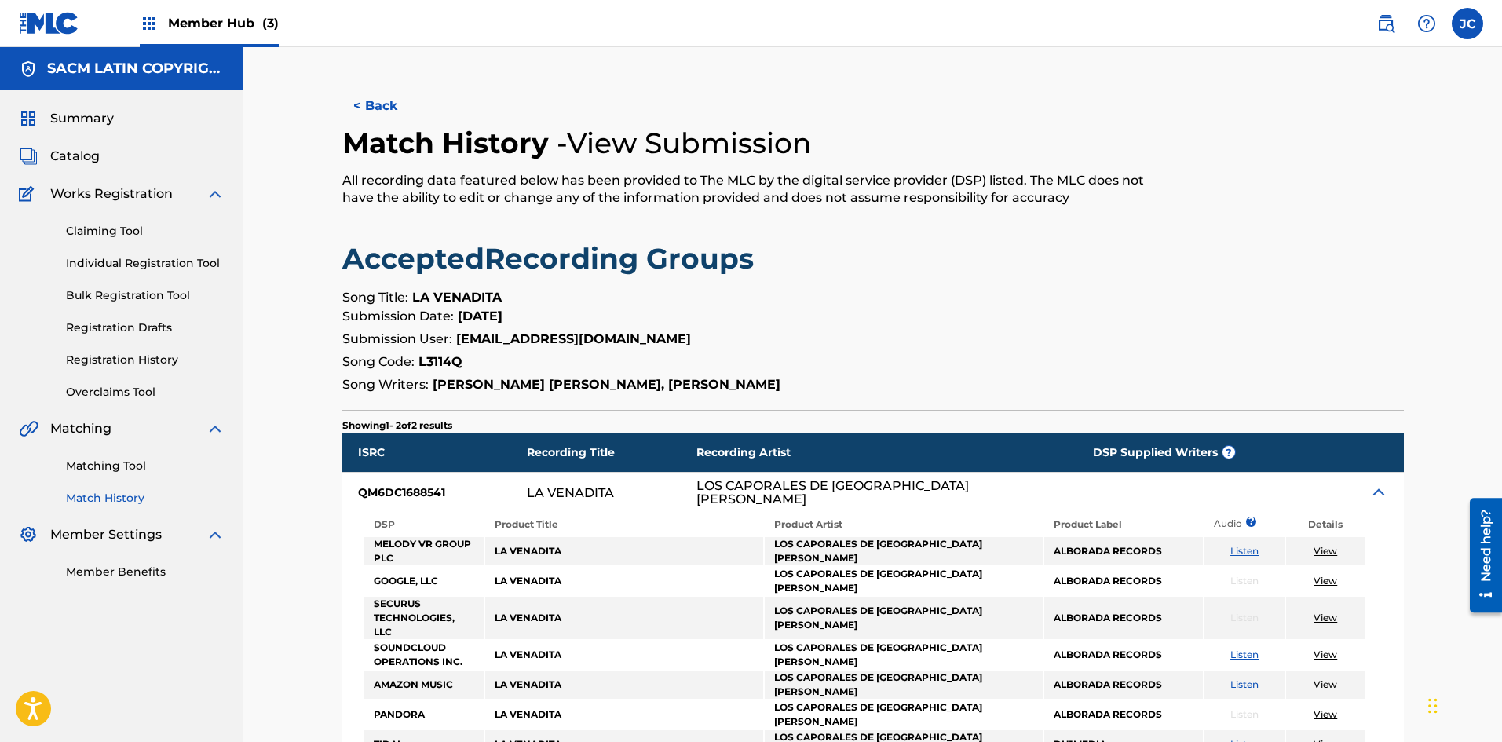
click at [656, 492] on img at bounding box center [1378, 492] width 19 height 19
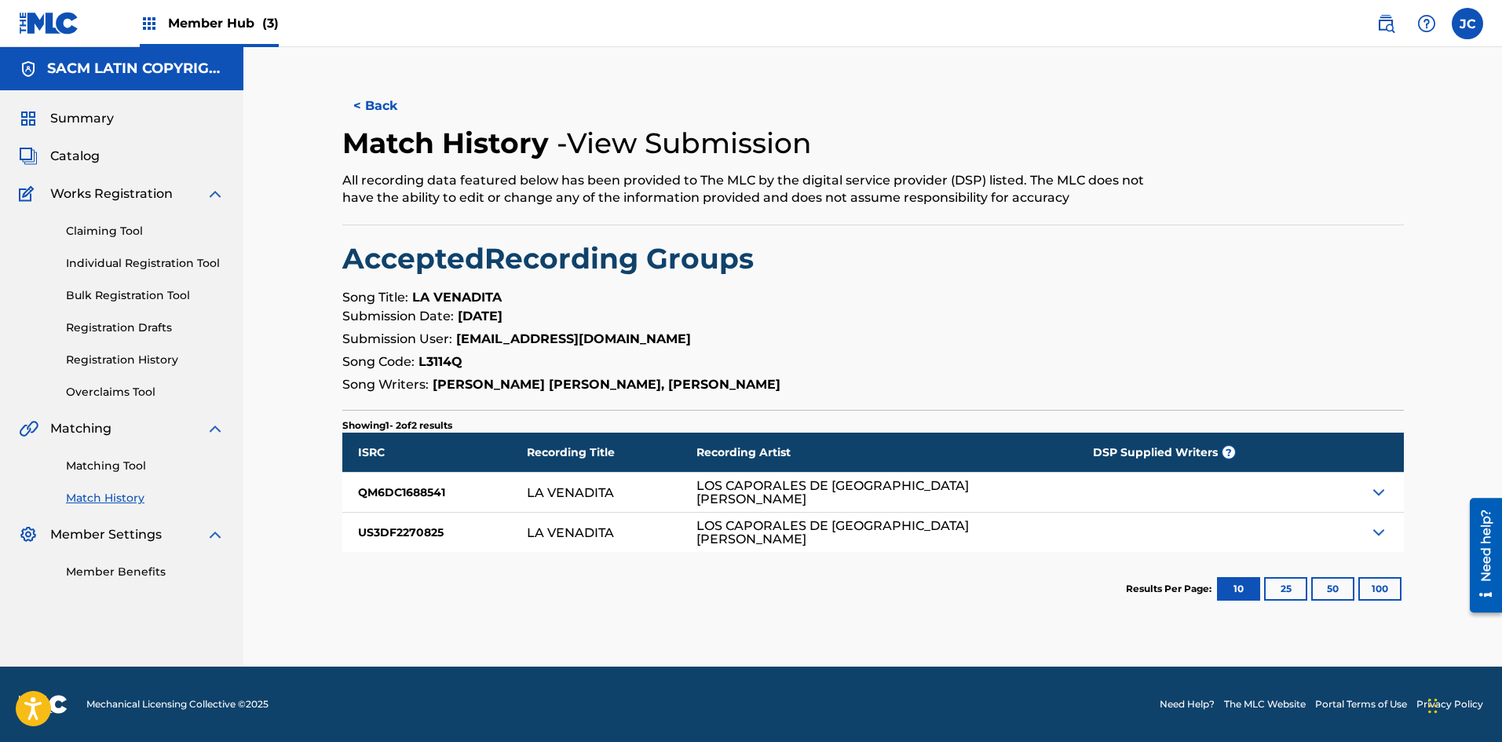
click at [656, 528] on img at bounding box center [1378, 532] width 19 height 19
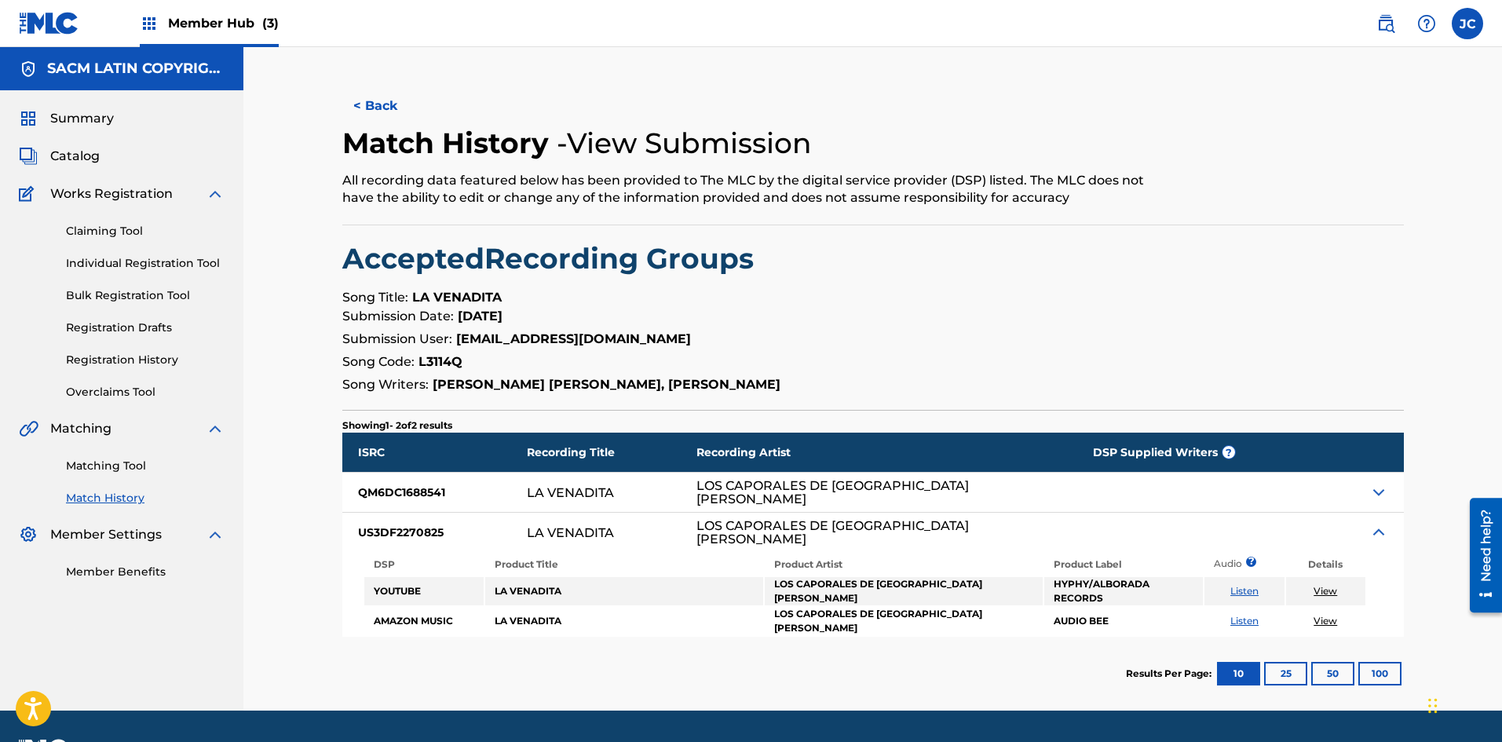
click at [656, 528] on img at bounding box center [1378, 532] width 19 height 19
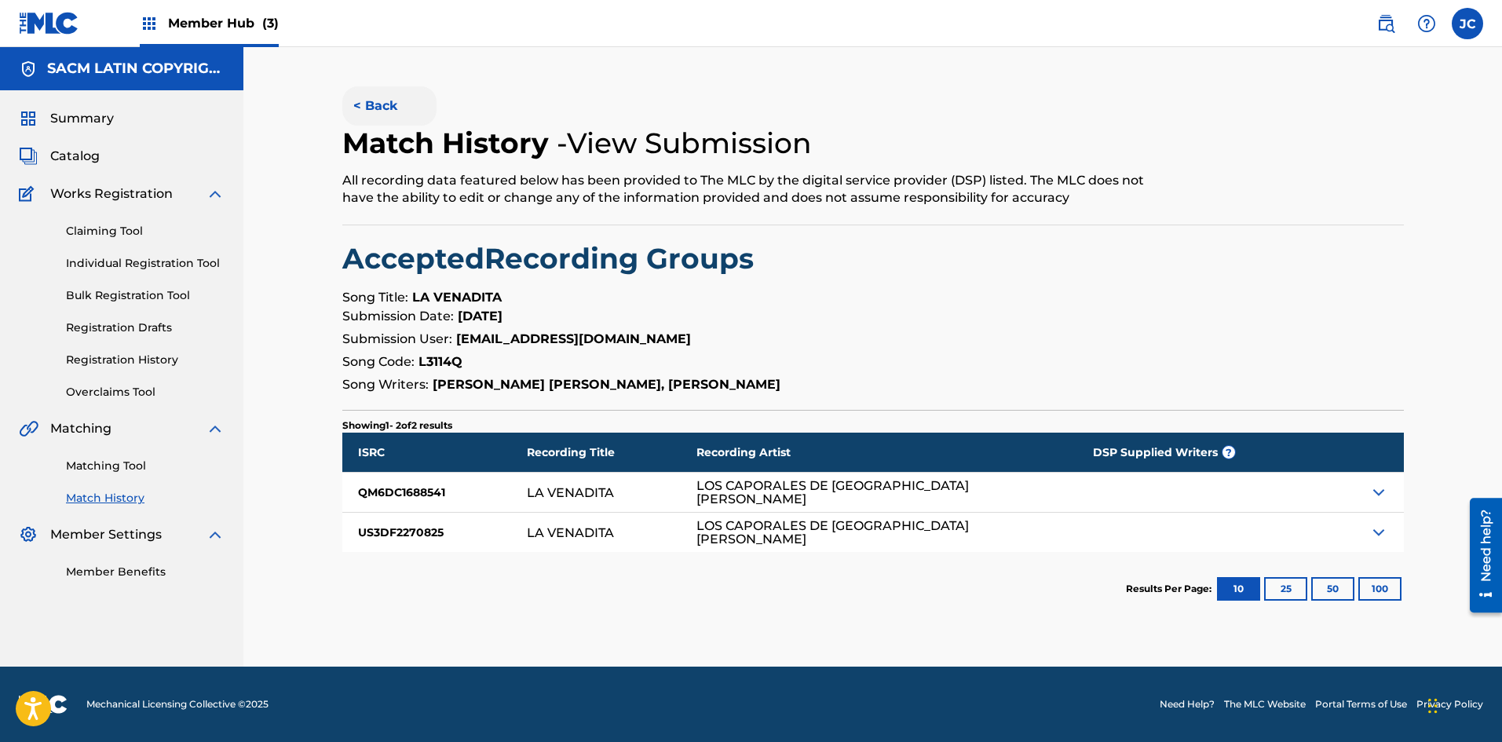
click at [392, 108] on button "< Back" at bounding box center [389, 105] width 94 height 39
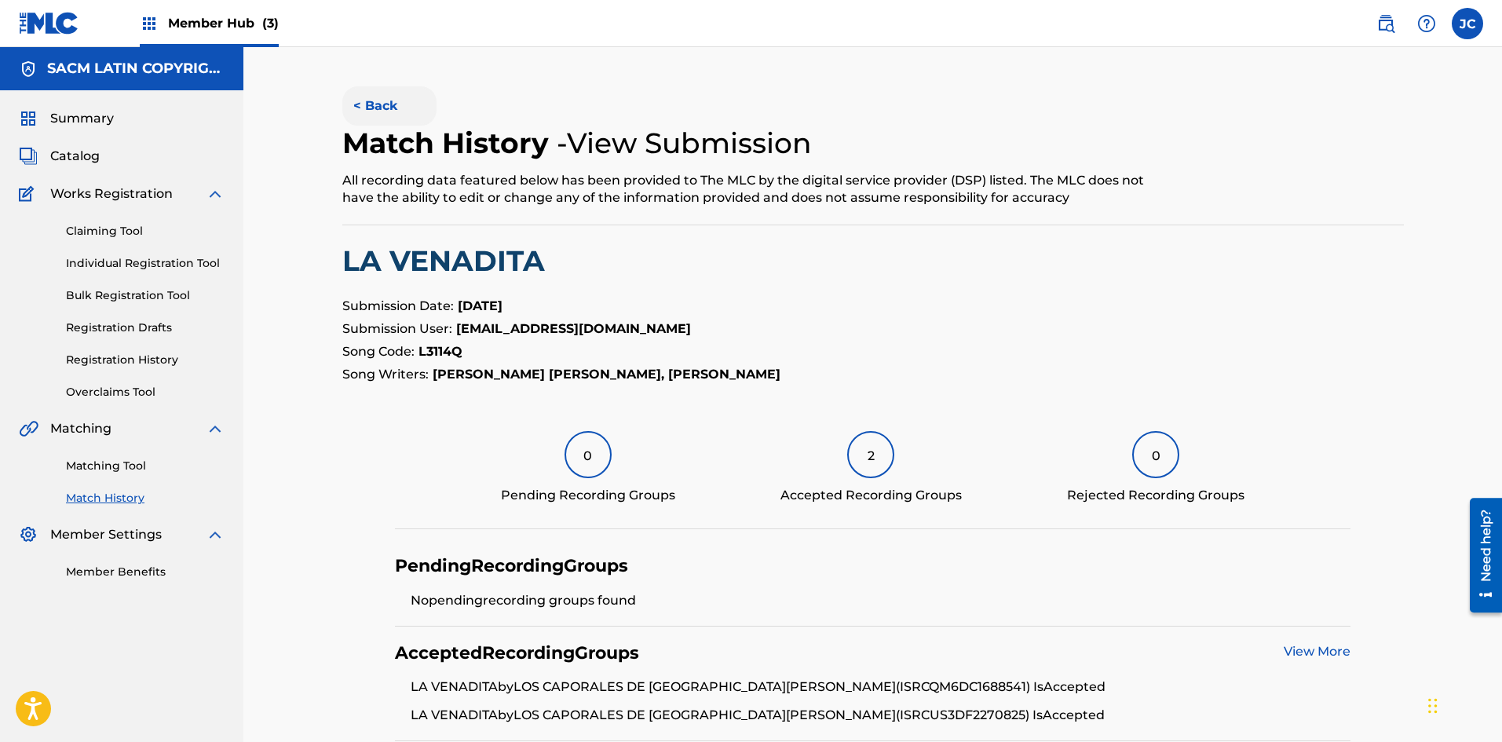
click at [392, 102] on button "< Back" at bounding box center [389, 105] width 94 height 39
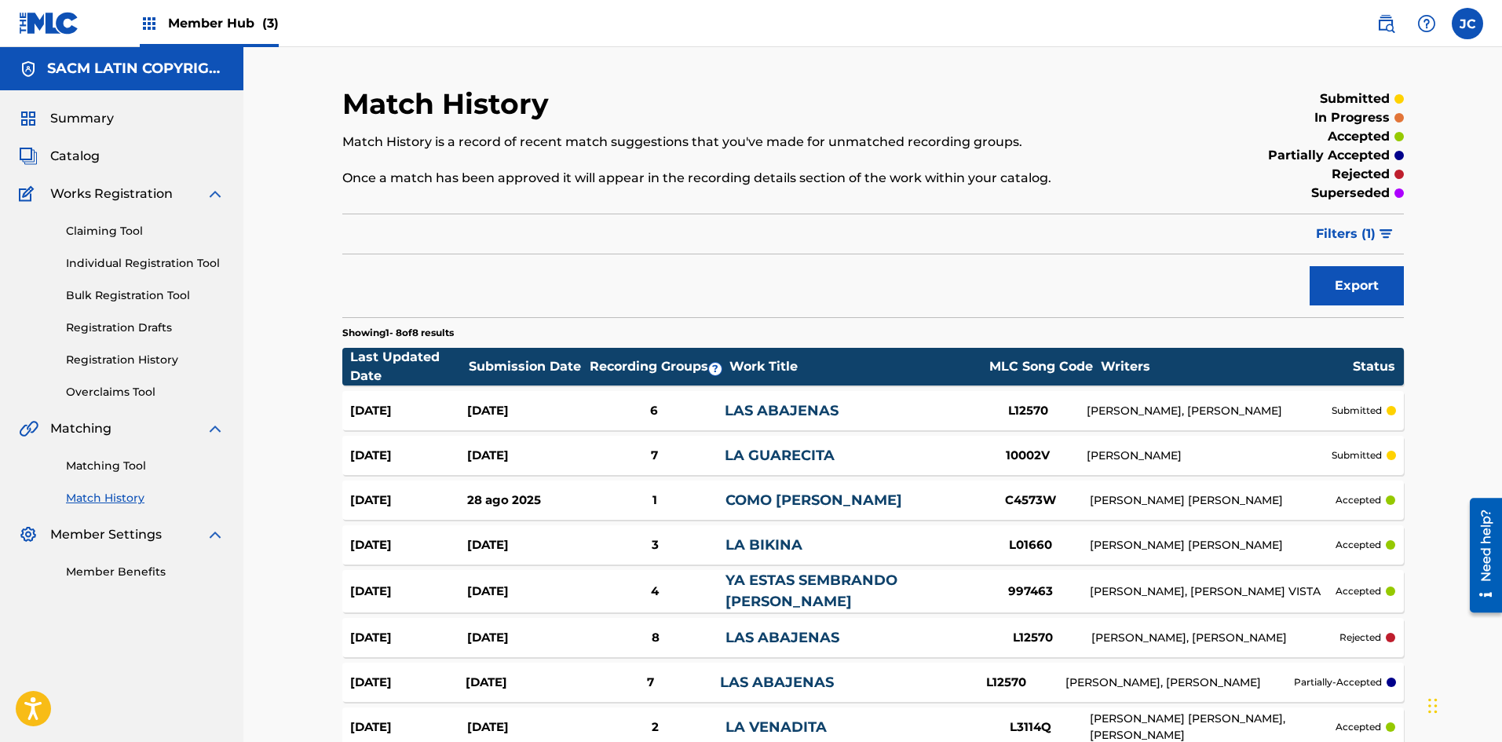
scroll to position [151, 0]
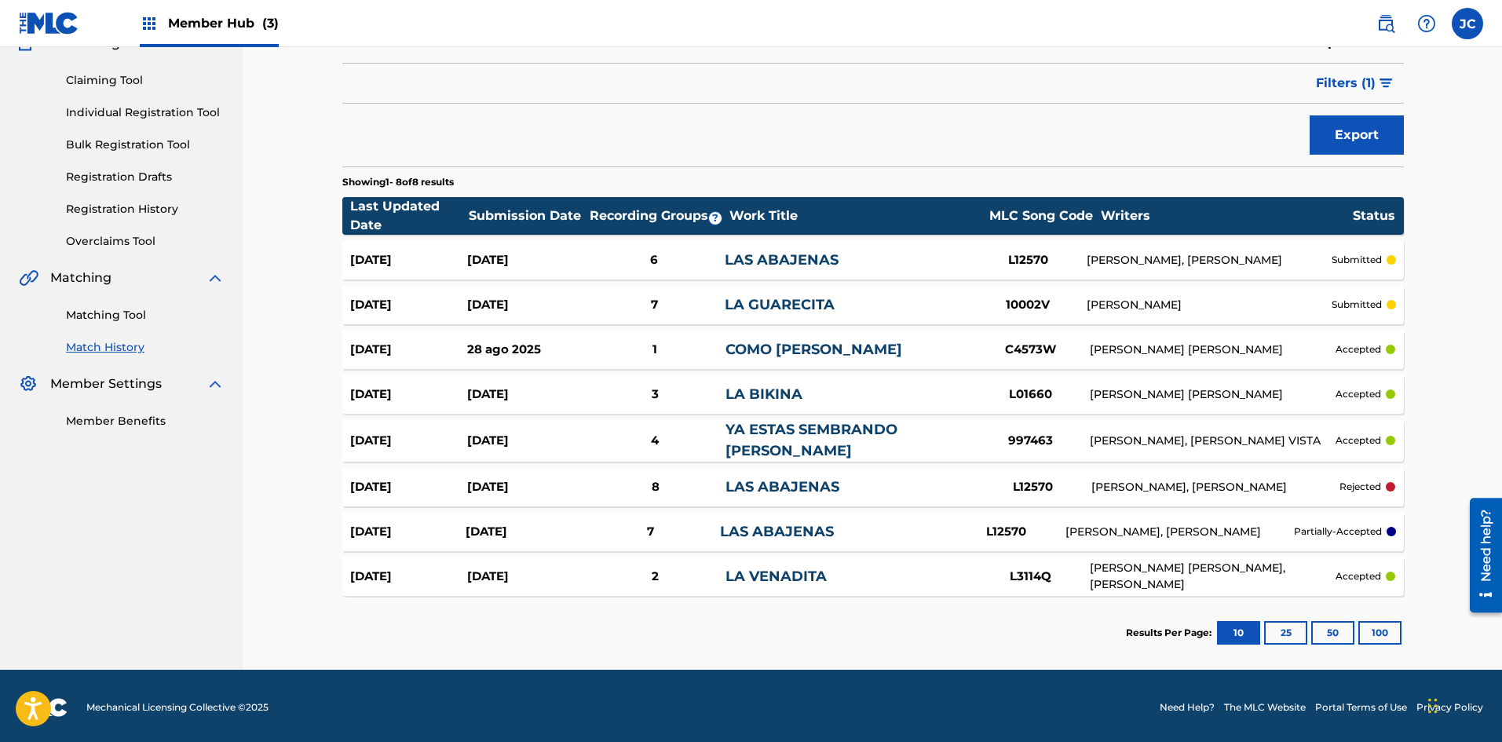
click at [656, 351] on link "COMO CAMINA MARIA" at bounding box center [813, 349] width 177 height 17
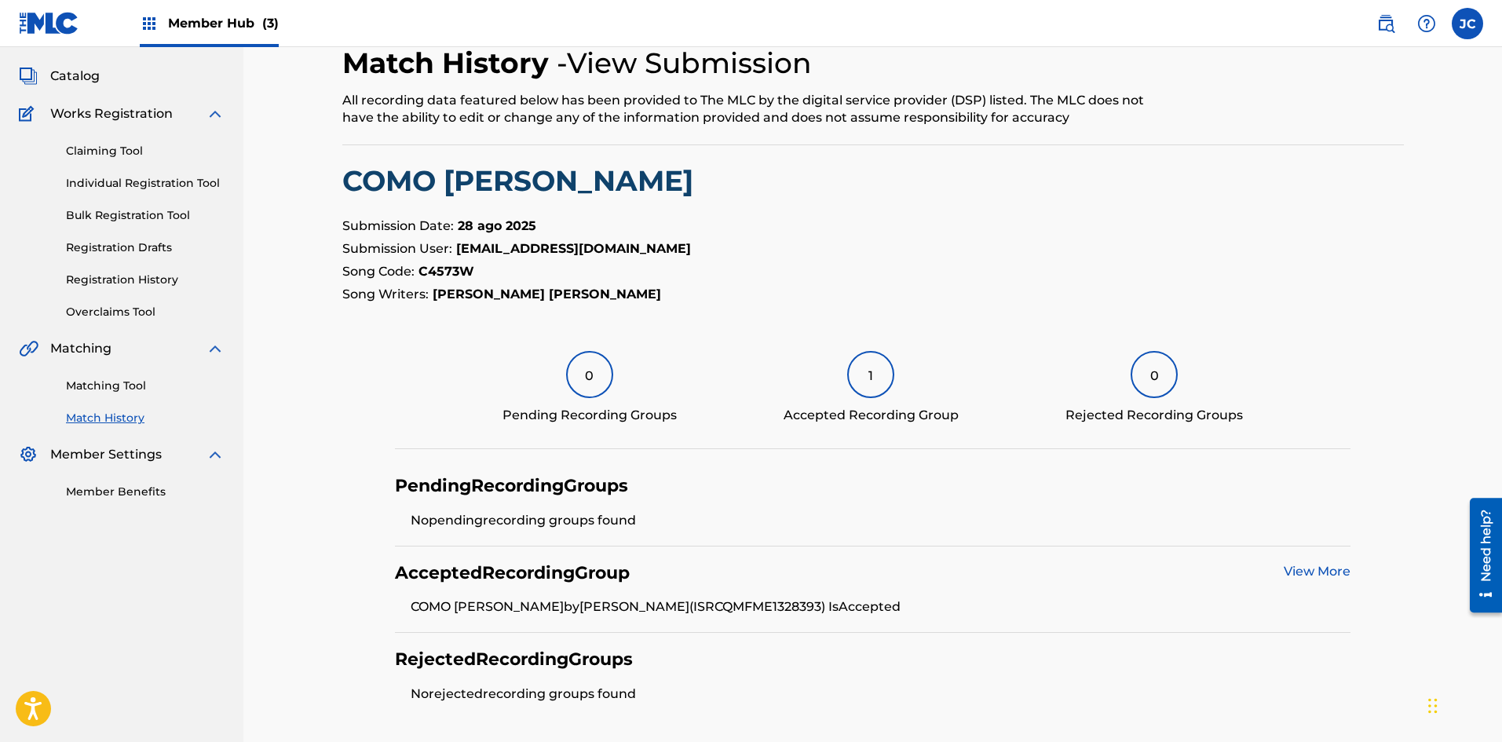
scroll to position [54, 0]
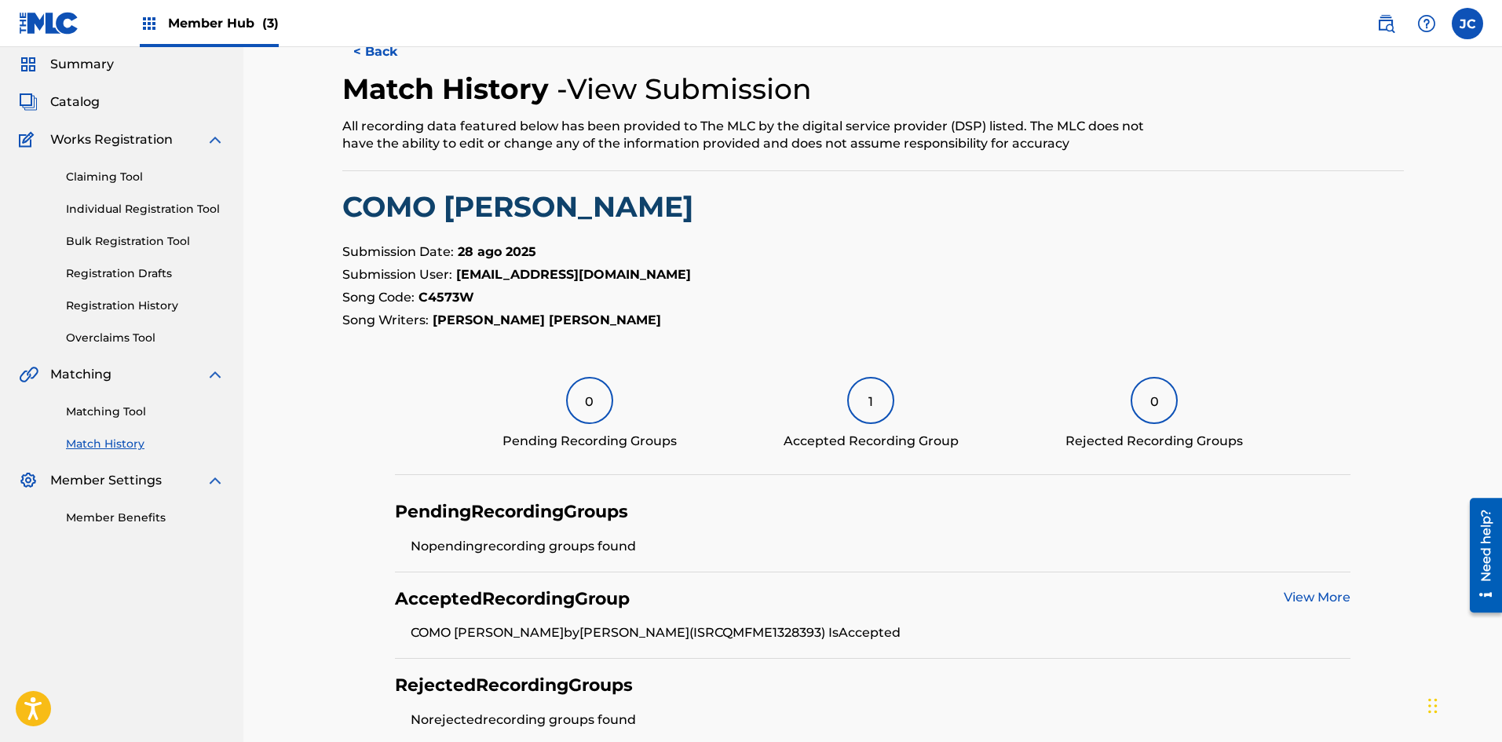
click at [458, 297] on strong "C4573W" at bounding box center [446, 297] width 56 height 15
copy strong "C4573W"
drag, startPoint x: 79, startPoint y: 412, endPoint x: 115, endPoint y: 418, distance: 36.7
click at [79, 412] on link "Matching Tool" at bounding box center [145, 412] width 159 height 16
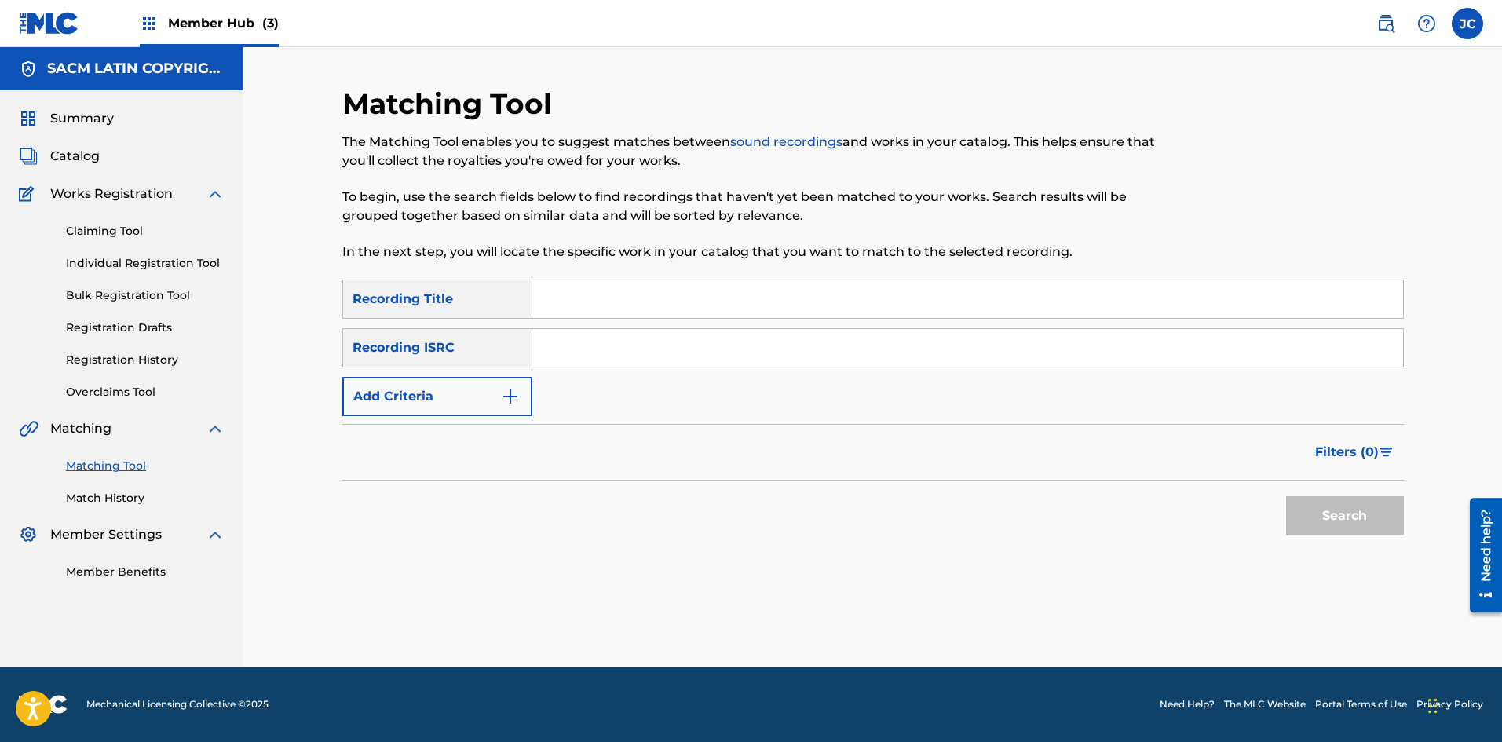
click at [573, 297] on input "Search Form" at bounding box center [967, 299] width 871 height 38
type input "como camina maria"
click at [656, 496] on button "Search" at bounding box center [1345, 515] width 118 height 39
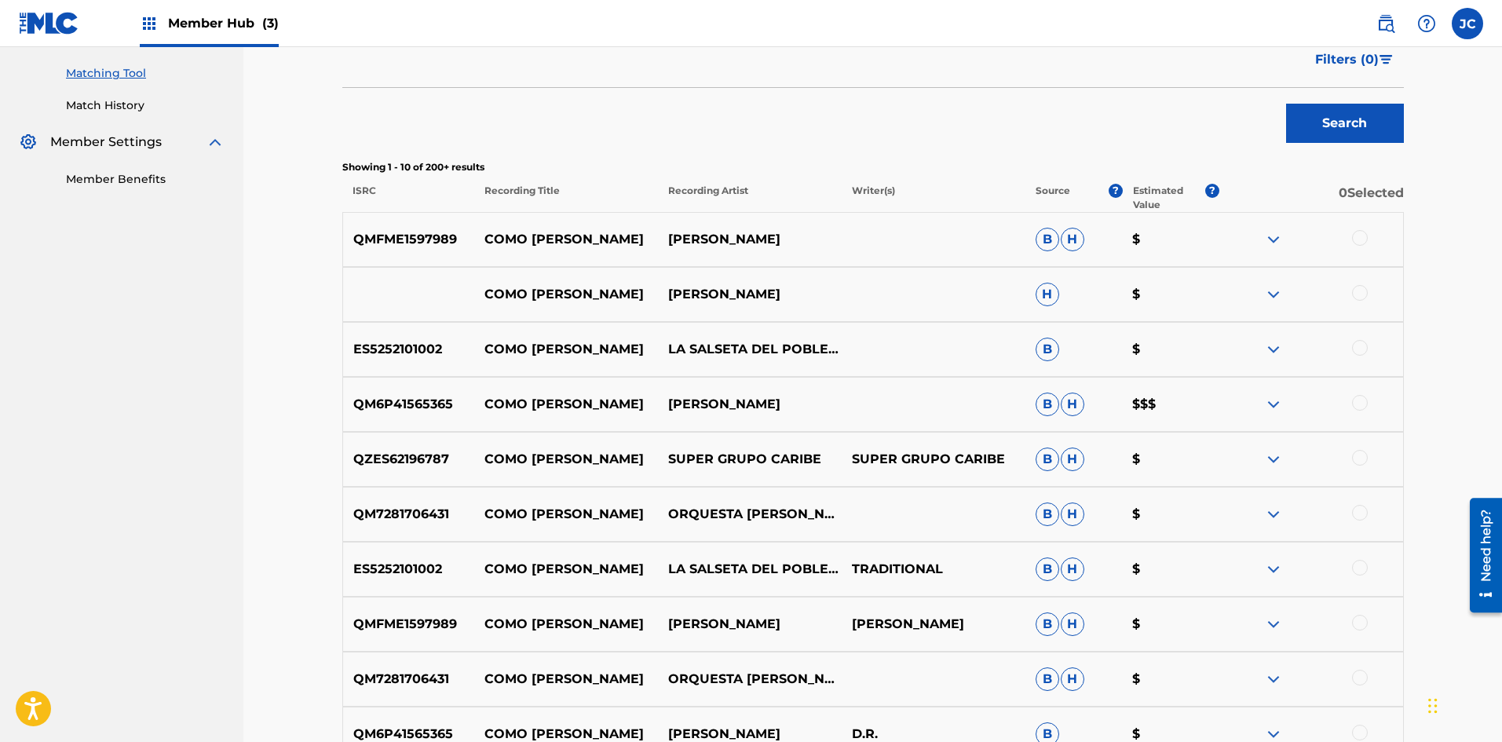
scroll to position [471, 0]
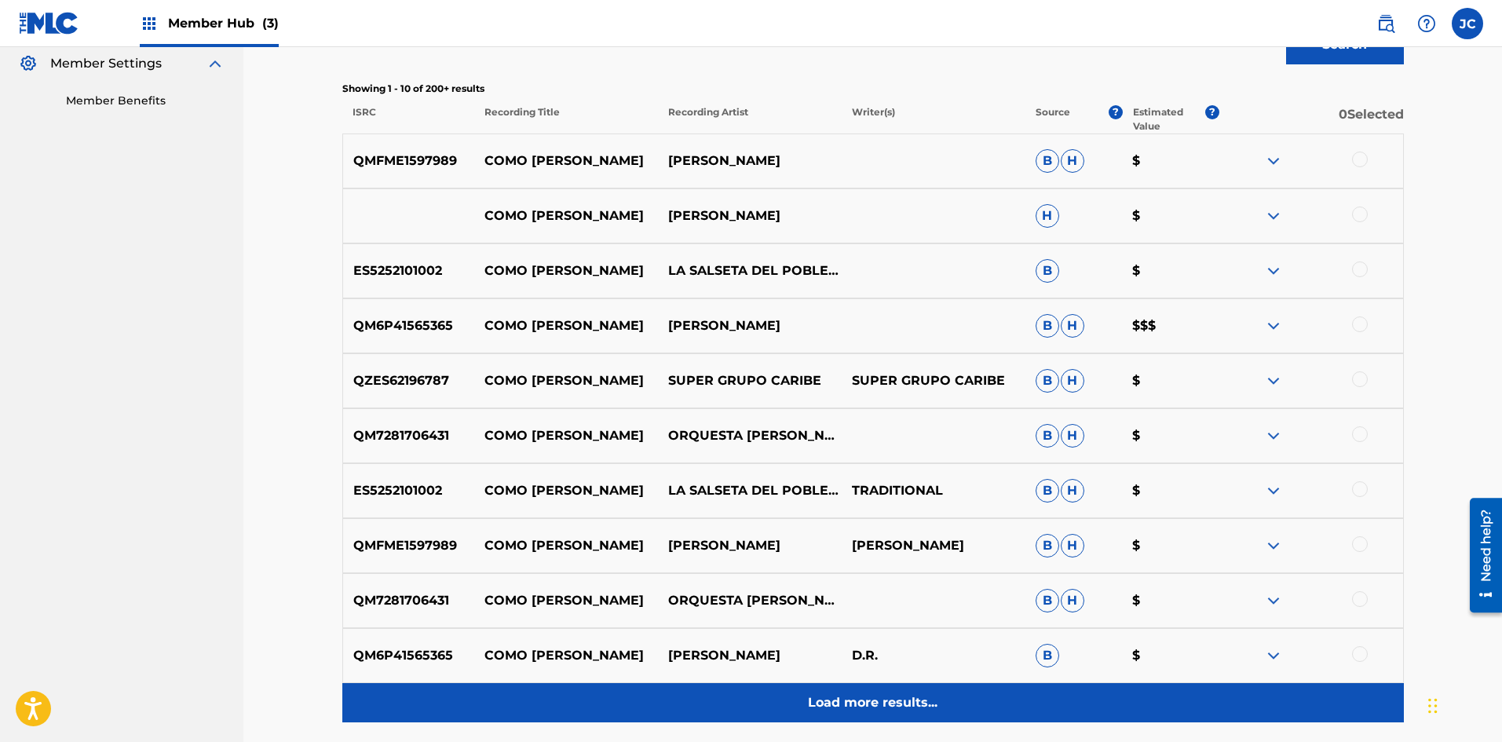
click at [656, 707] on p "Load more results..." at bounding box center [873, 702] width 130 height 19
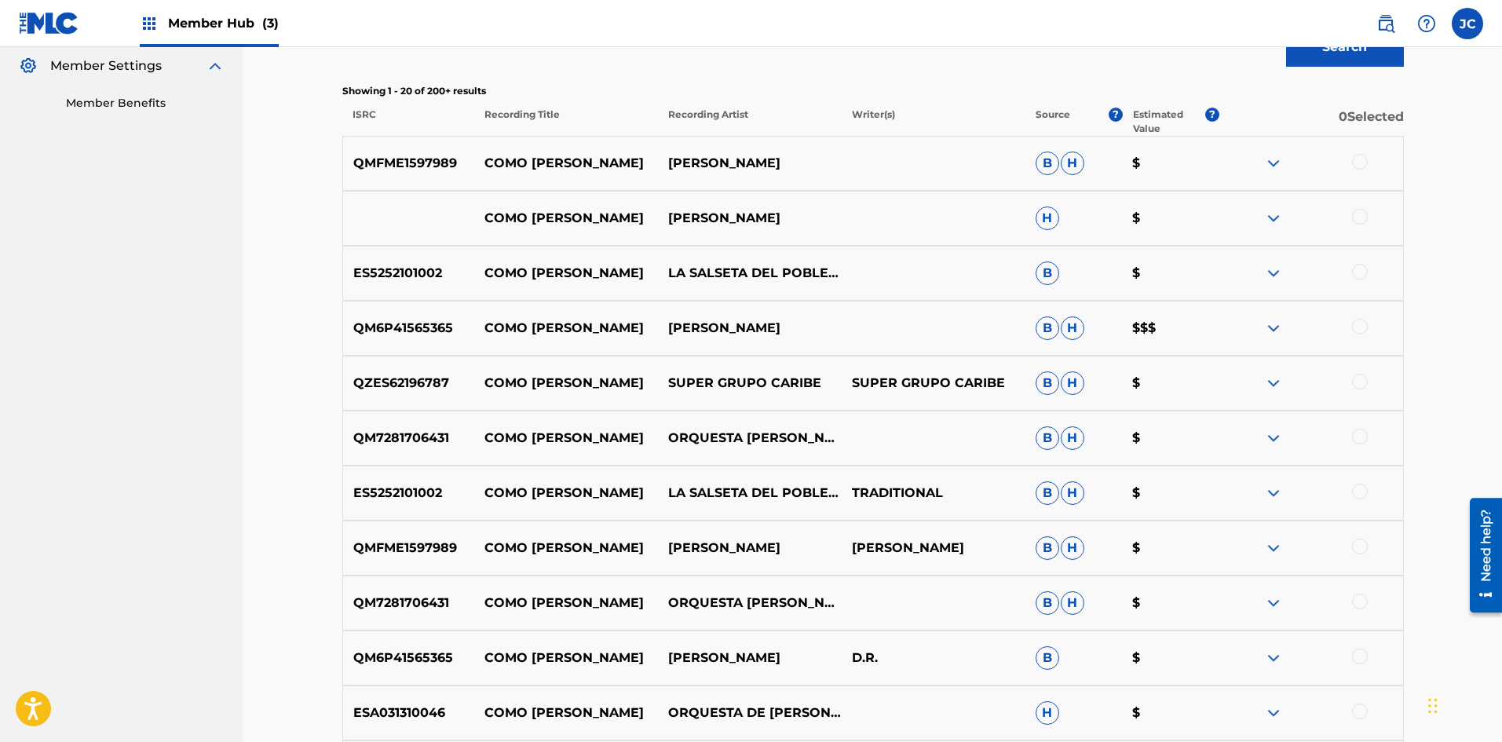
scroll to position [393, 0]
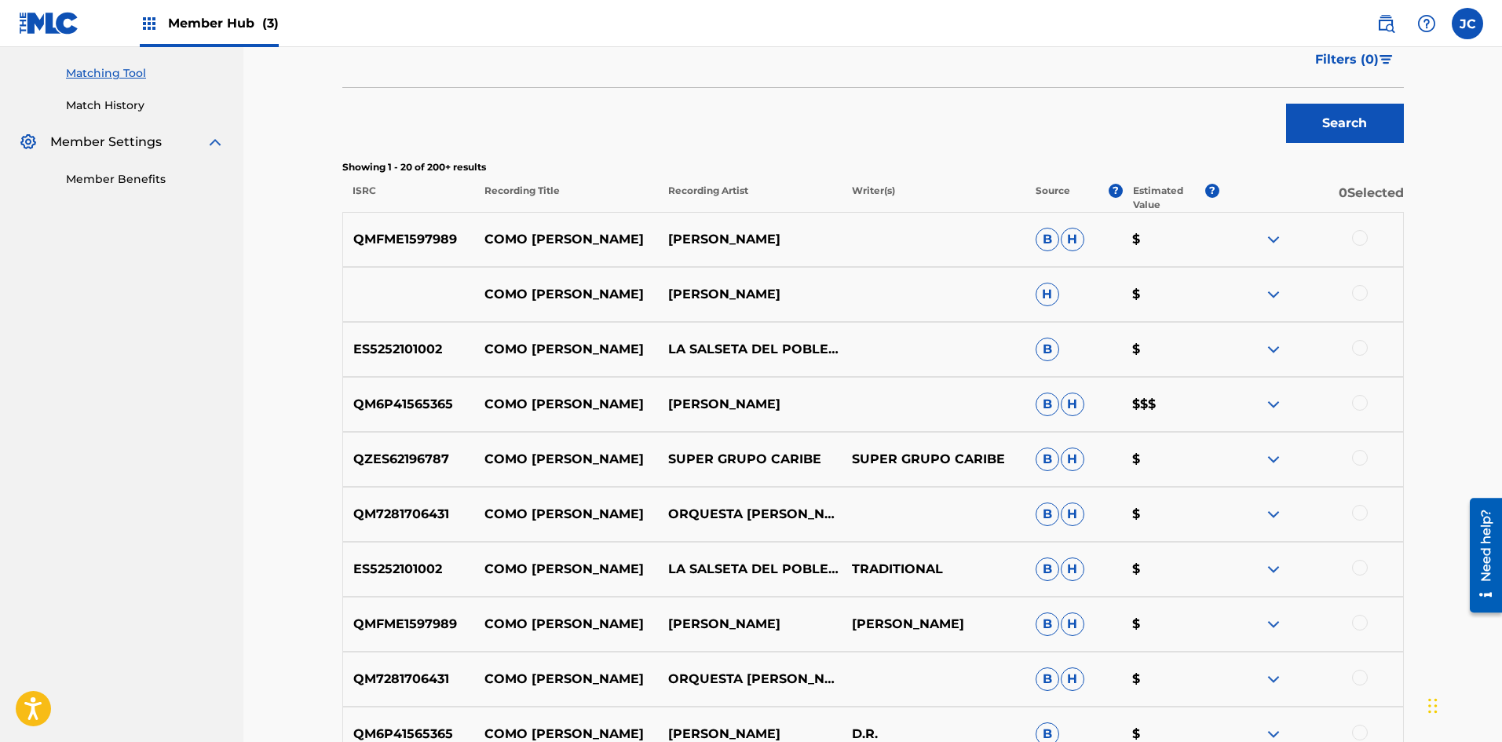
click at [656, 405] on img at bounding box center [1273, 404] width 19 height 19
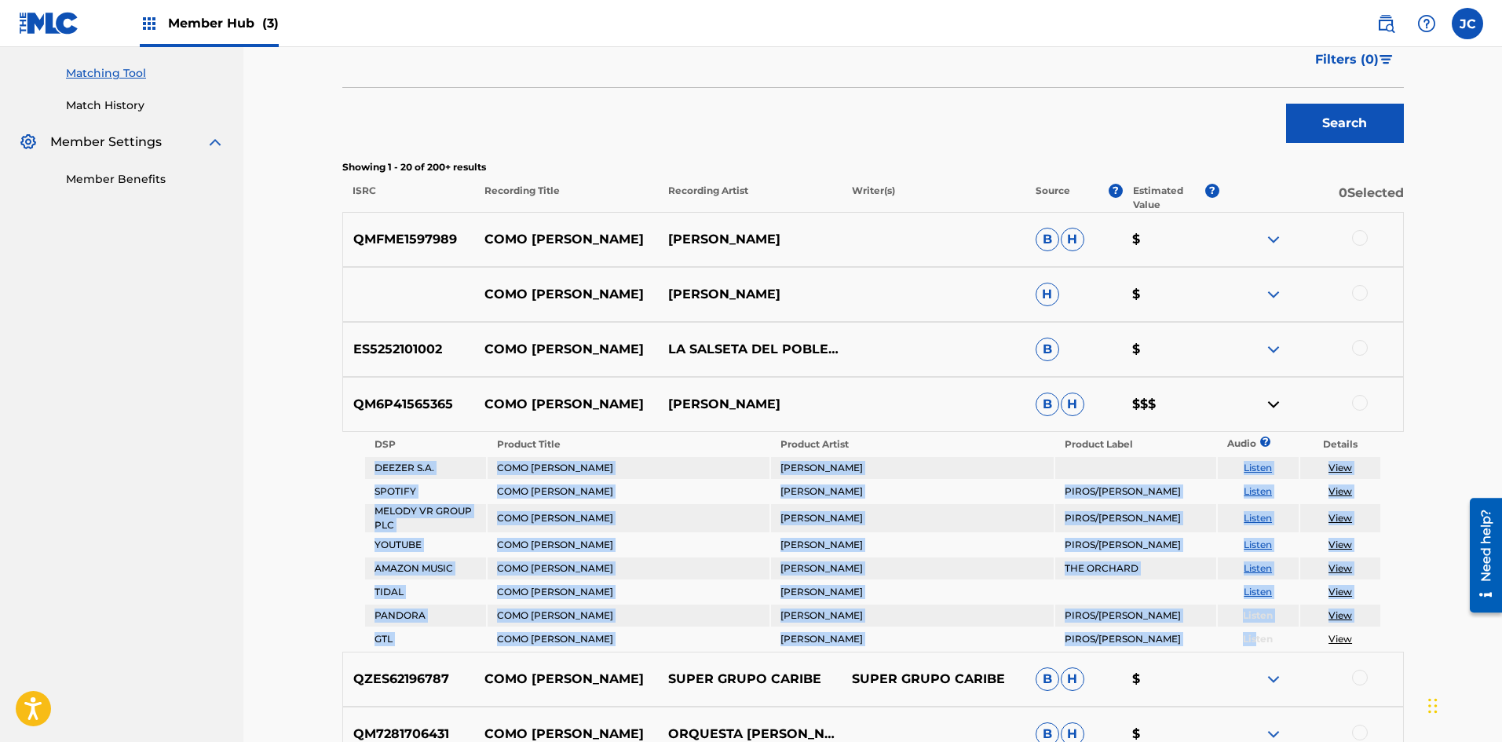
drag, startPoint x: 368, startPoint y: 464, endPoint x: 1254, endPoint y: 643, distance: 904.2
click at [656, 643] on tbody "DSP Product Title Product Artist Product Label Audio ? Details DEEZER S.A. COMO…" at bounding box center [873, 541] width 1016 height 217
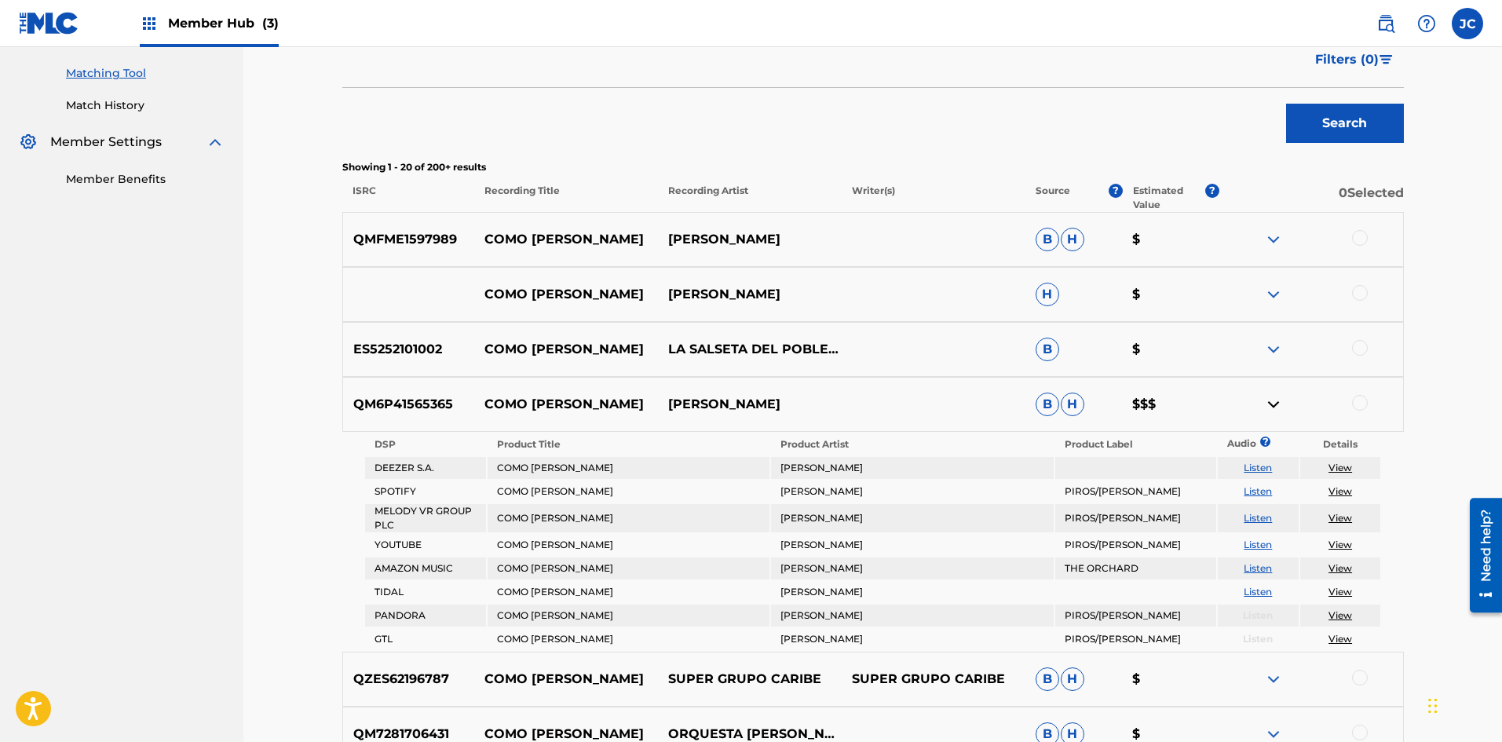
click at [322, 521] on div "Matching Tool The Matching Tool enables you to suggest matches between sound re…" at bounding box center [872, 652] width 1258 height 1994
click at [656, 403] on img at bounding box center [1273, 404] width 19 height 19
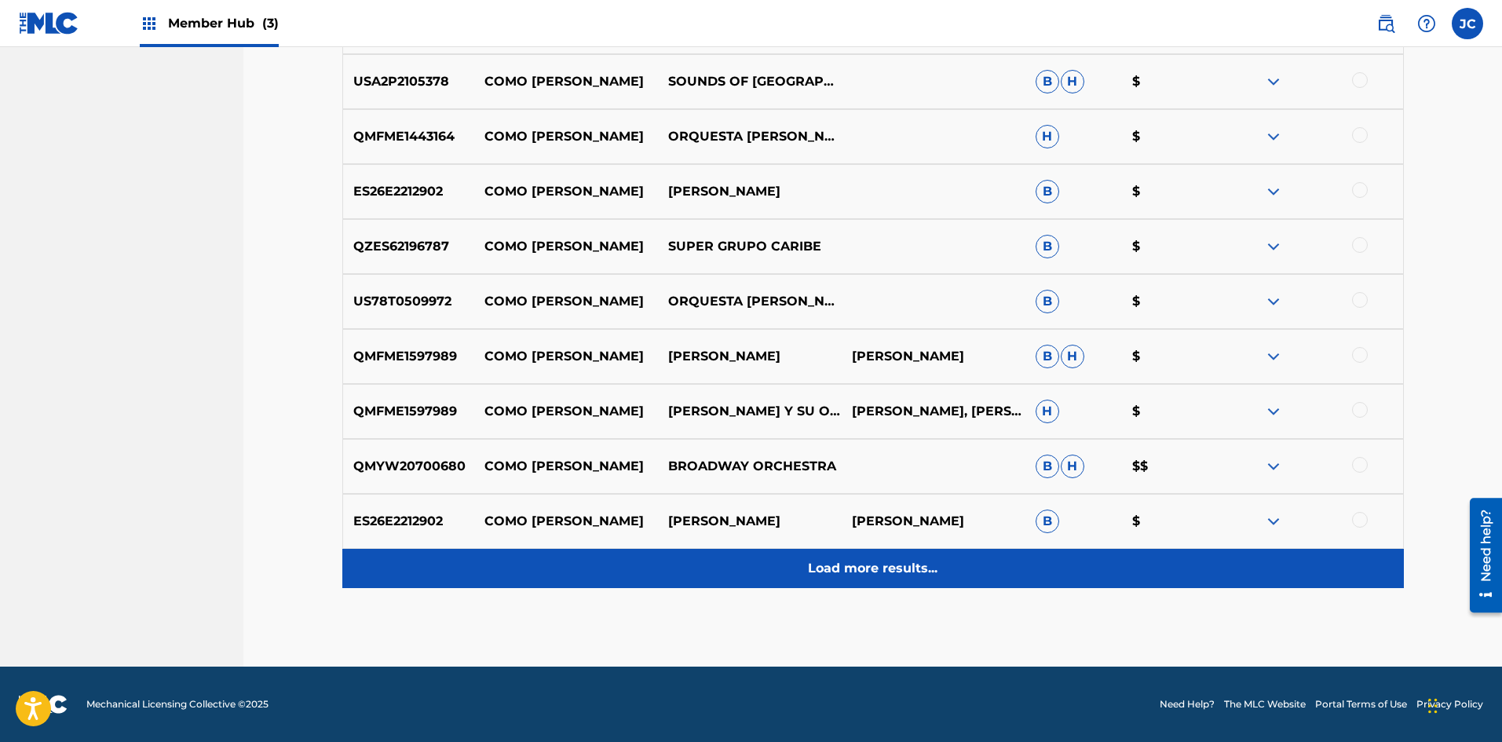
click at [656, 583] on div "Load more results..." at bounding box center [872, 568] width 1061 height 39
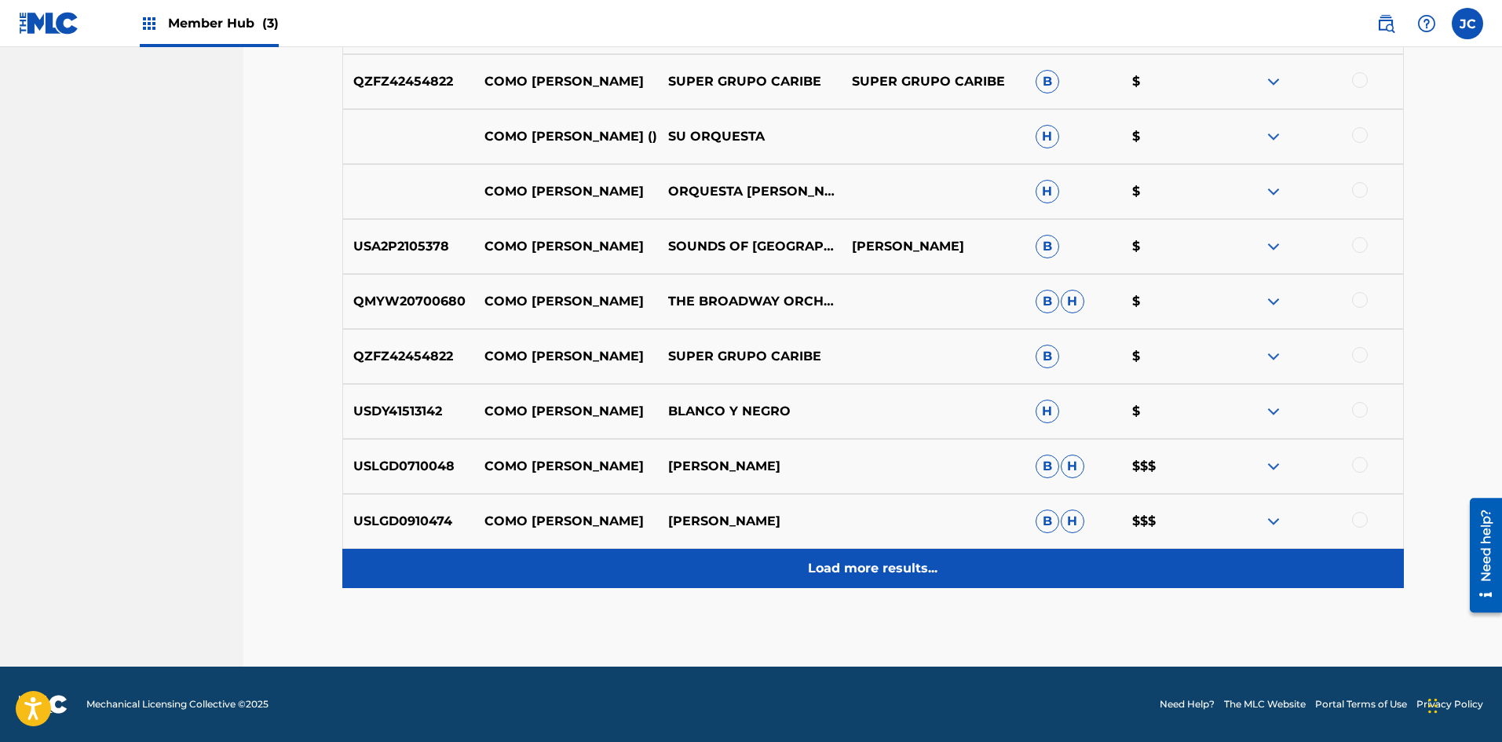
click at [656, 574] on p "Load more results..." at bounding box center [873, 568] width 130 height 19
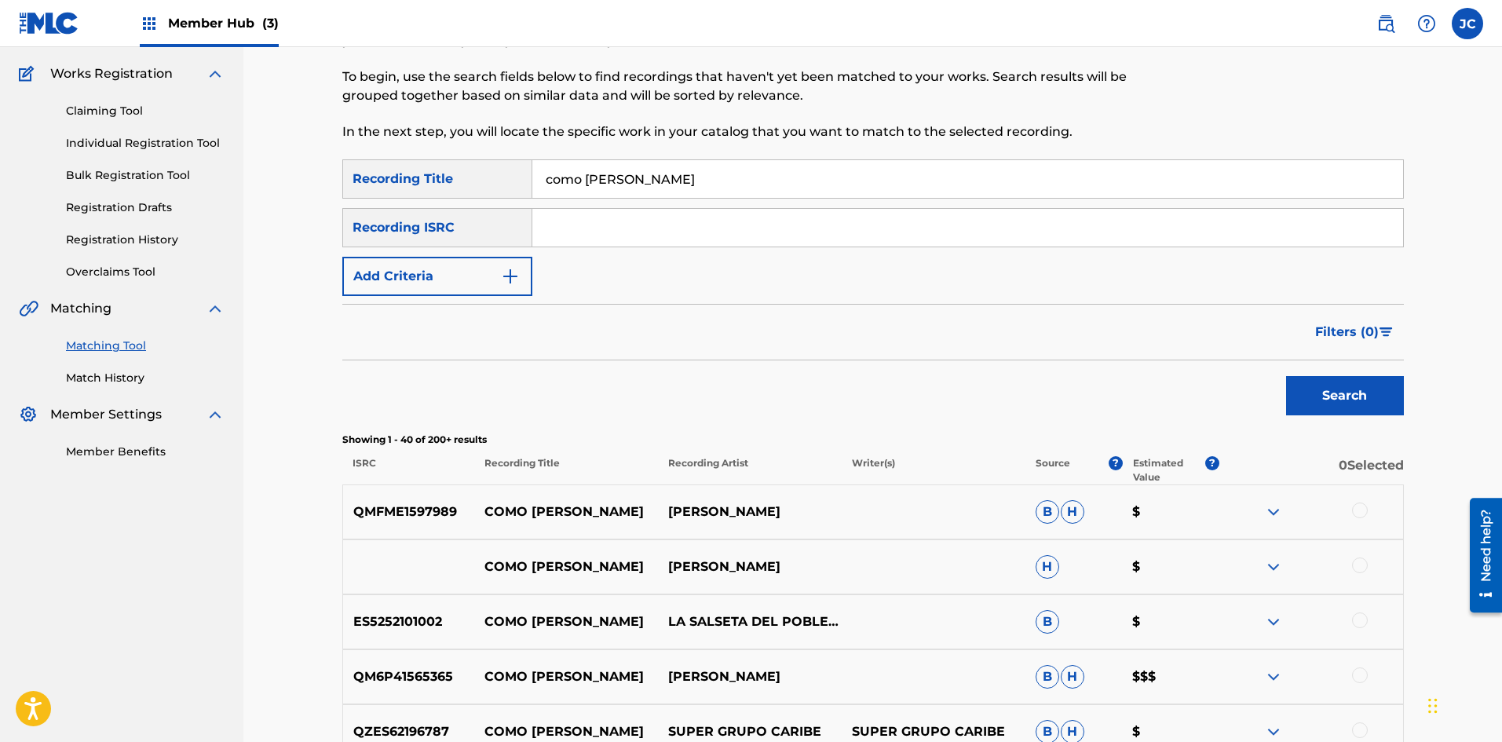
scroll to position [0, 0]
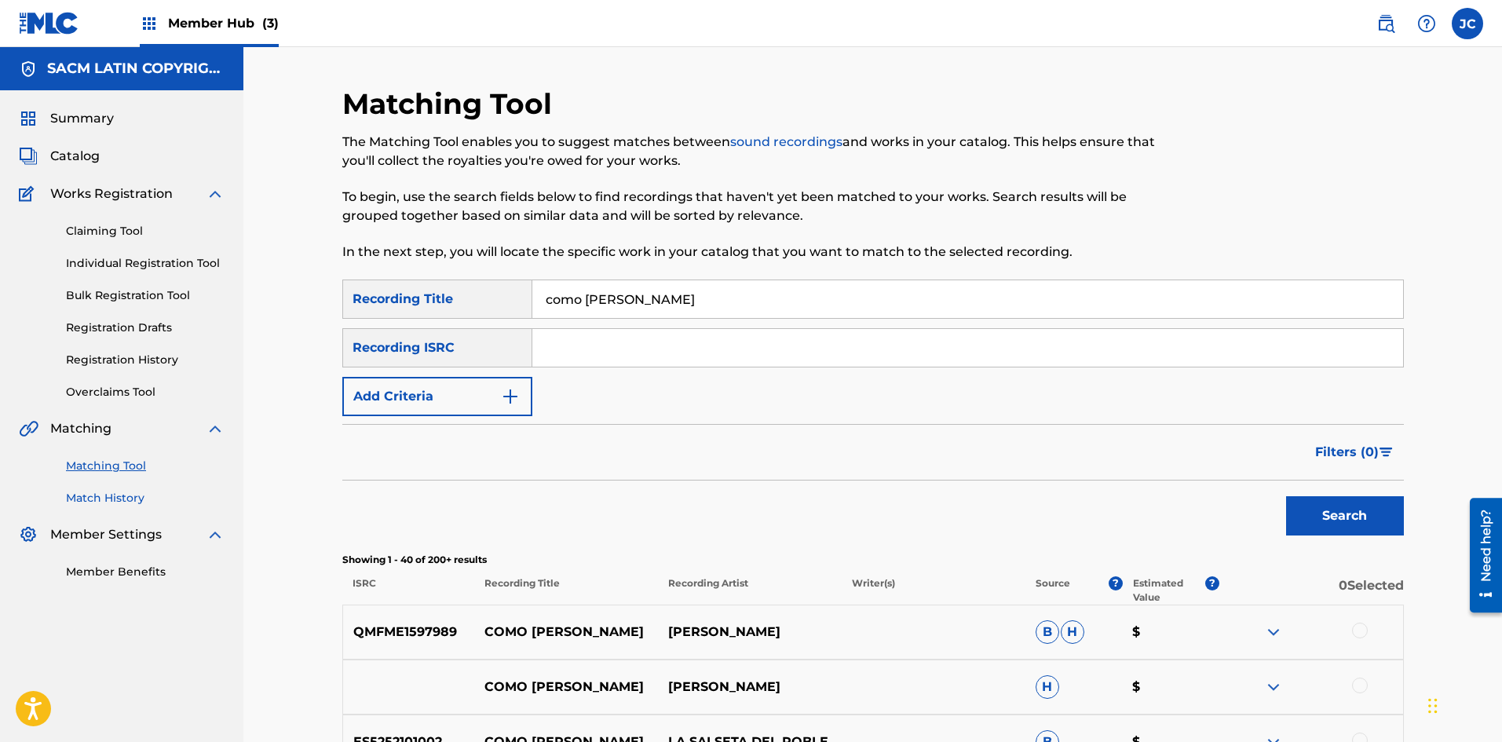
click at [120, 502] on link "Match History" at bounding box center [145, 498] width 159 height 16
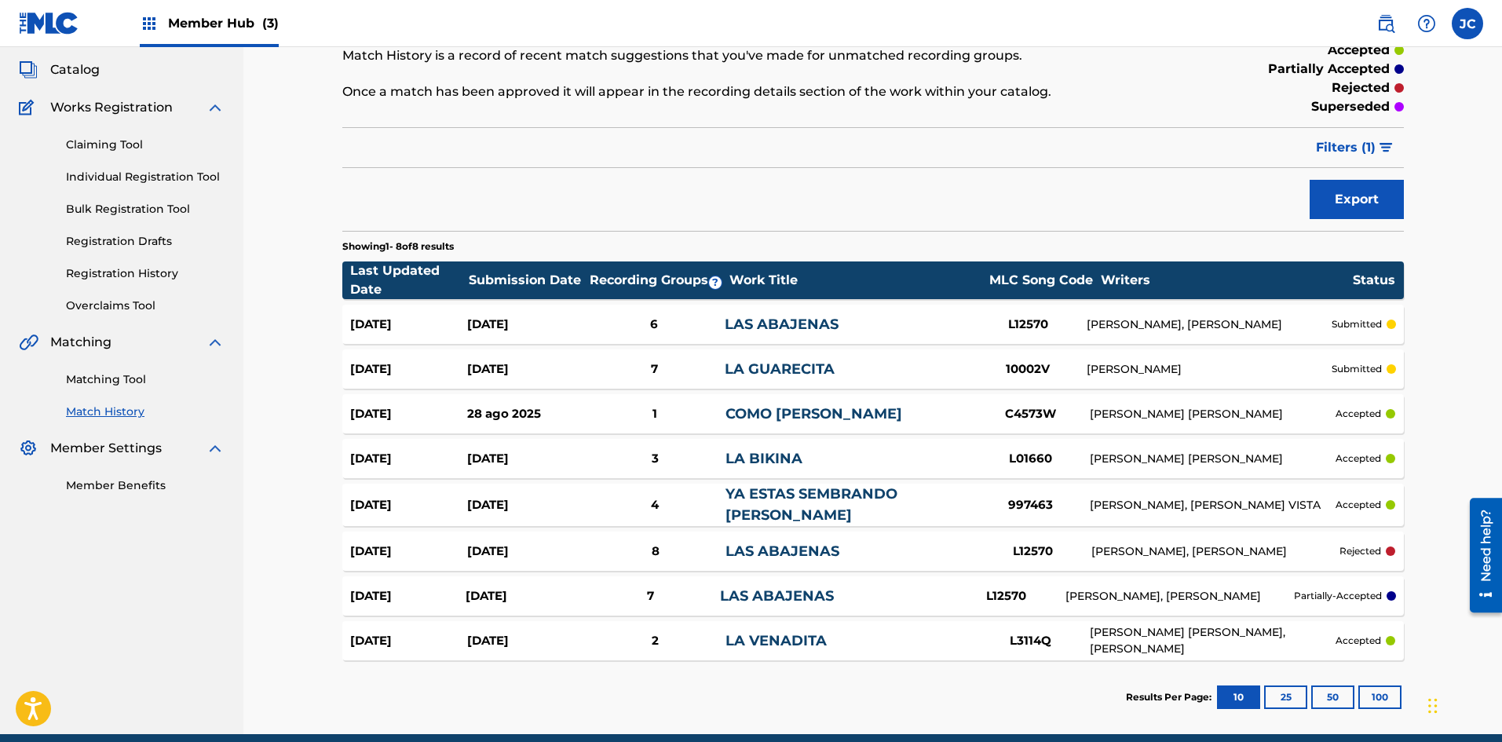
scroll to position [151, 0]
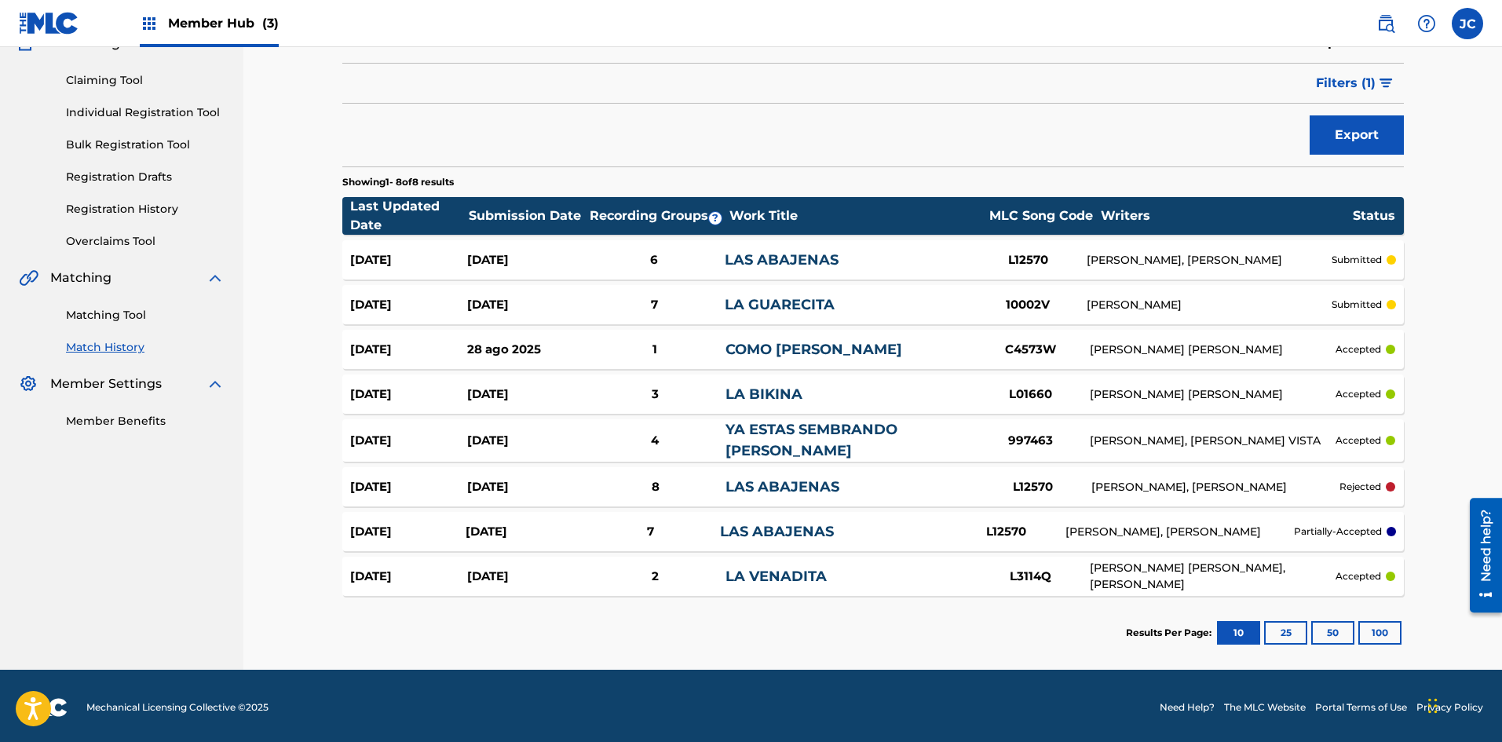
click at [109, 304] on div "Matching Tool Match History" at bounding box center [122, 321] width 206 height 68
click at [108, 316] on link "Matching Tool" at bounding box center [145, 315] width 159 height 16
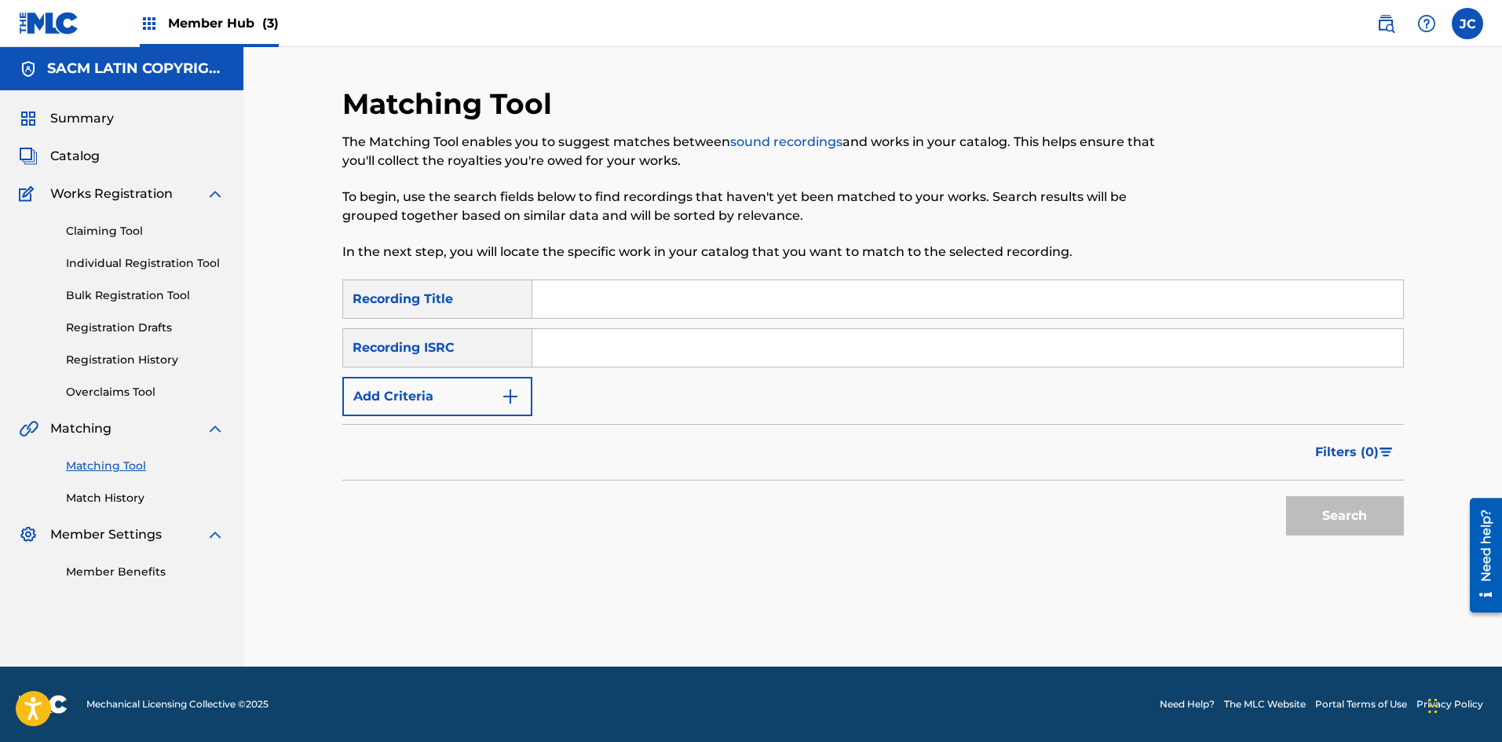
click at [601, 296] on input "Search Form" at bounding box center [967, 299] width 871 height 38
type input "a"
type input "la venadita"
click at [656, 496] on button "Search" at bounding box center [1345, 515] width 118 height 39
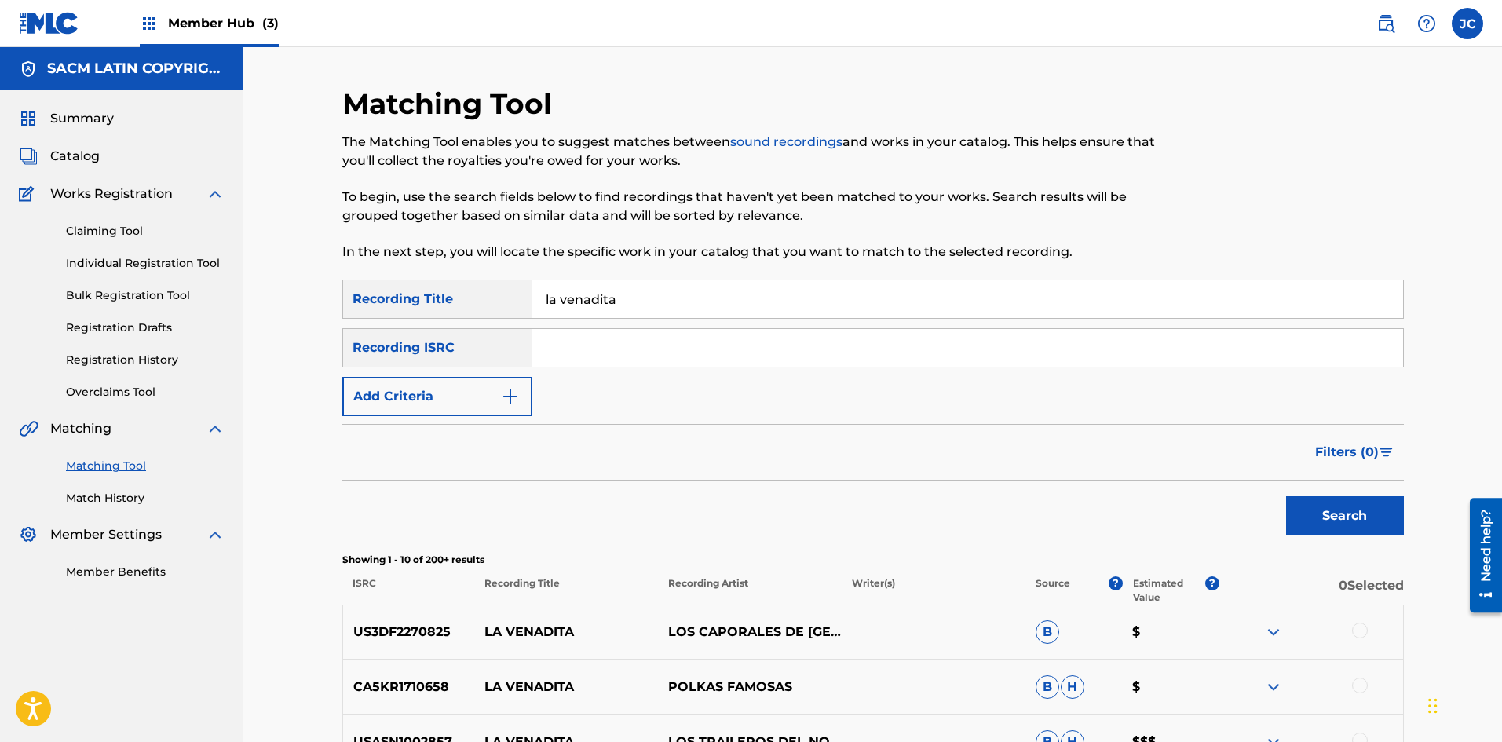
click at [320, 475] on div "Matching Tool The Matching Tool enables you to suggest matches between sound re…" at bounding box center [872, 659] width 1258 height 1225
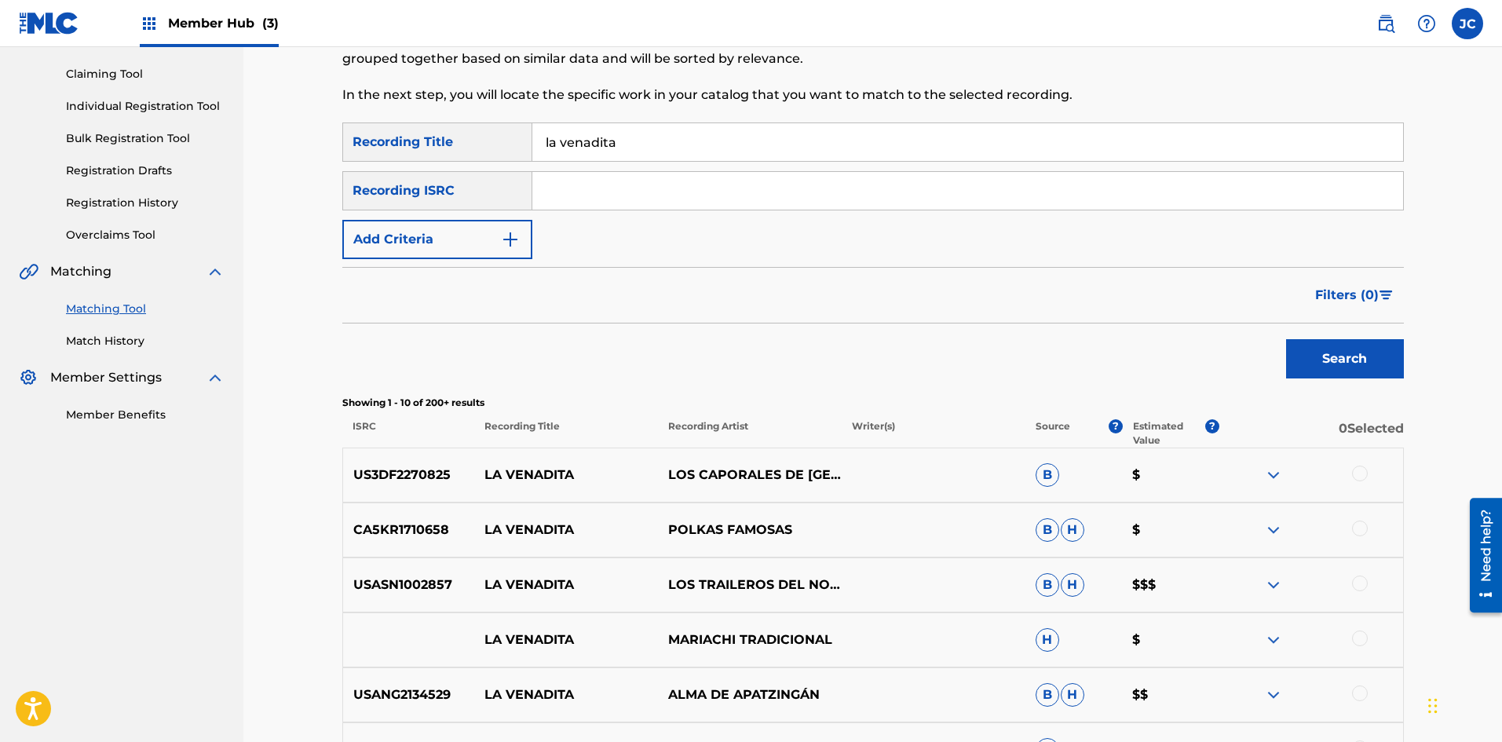
scroll to position [236, 0]
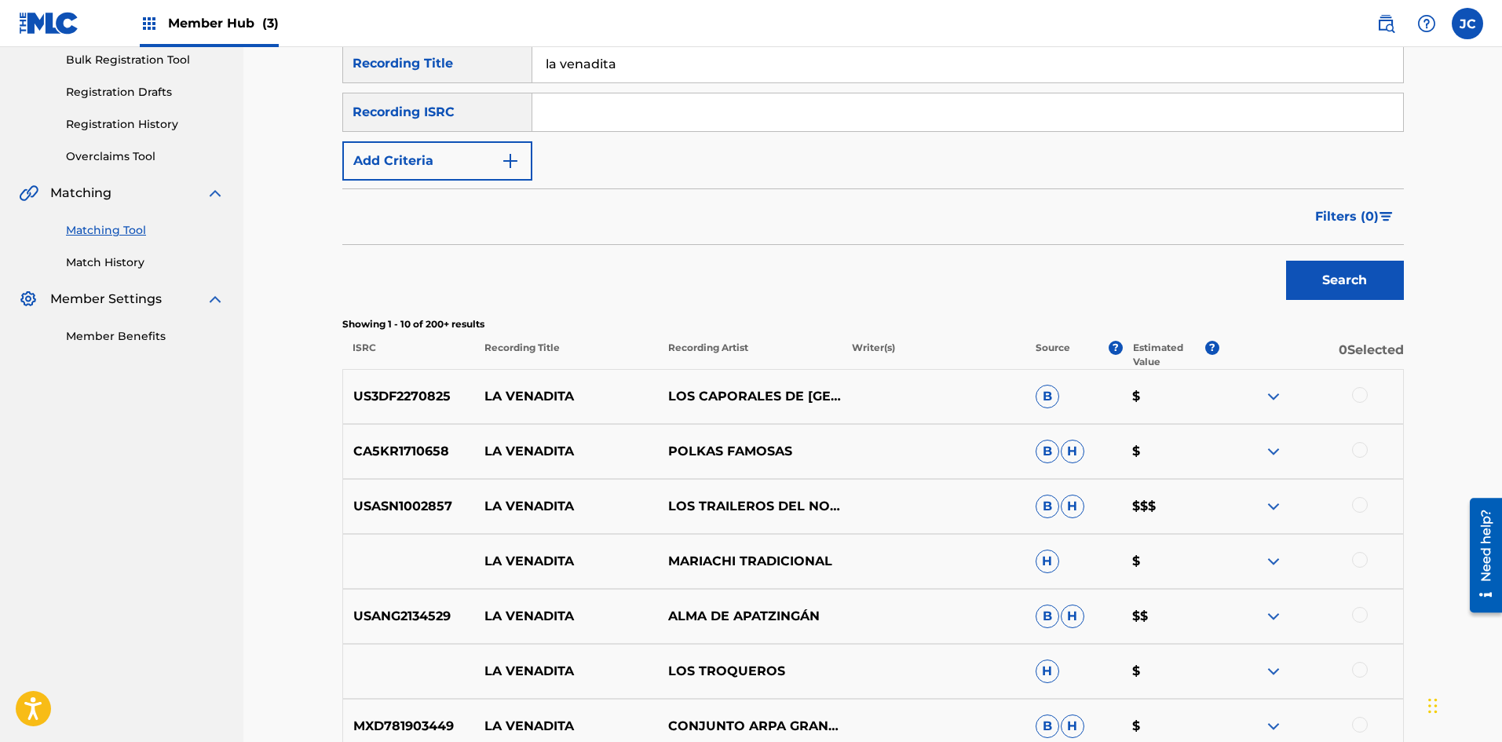
click at [656, 392] on div at bounding box center [1360, 395] width 16 height 16
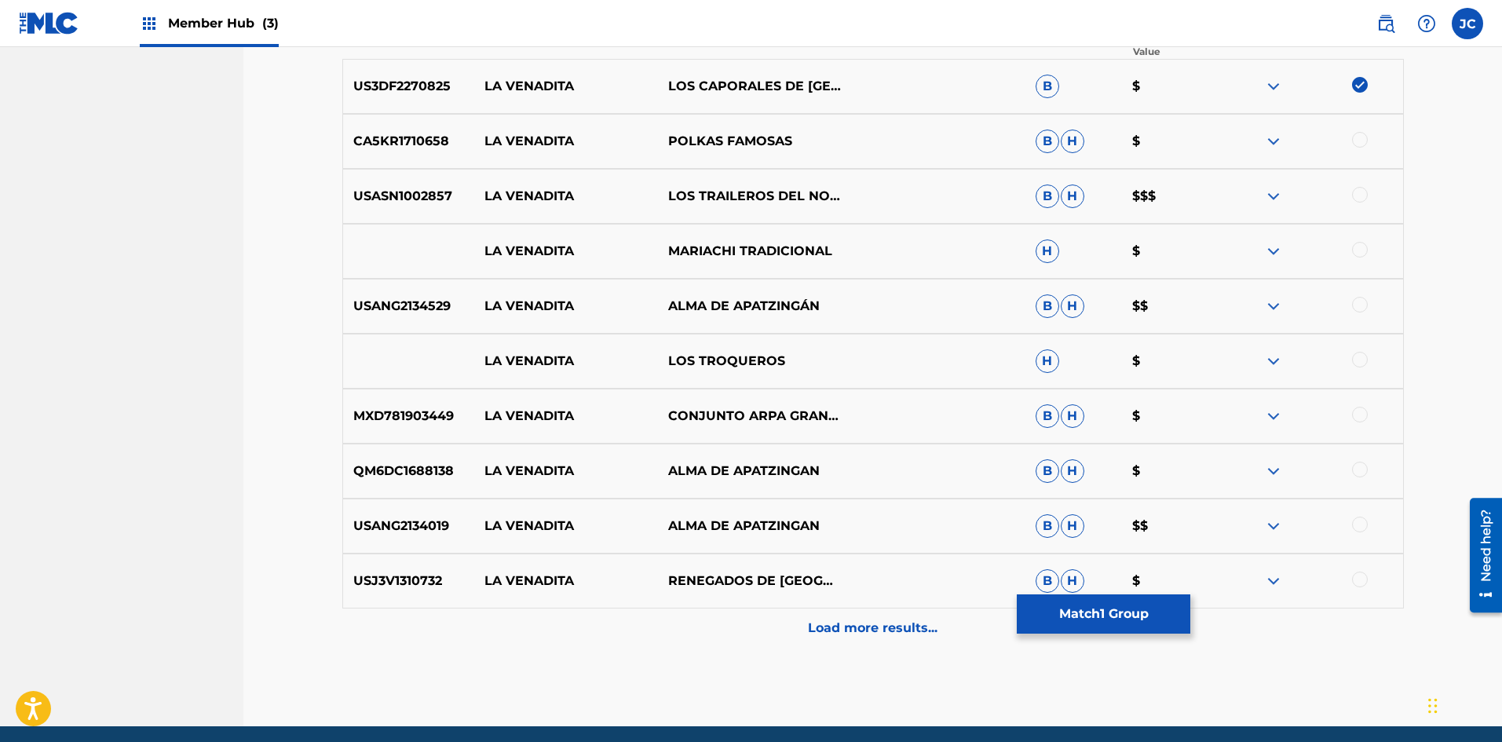
scroll to position [550, 0]
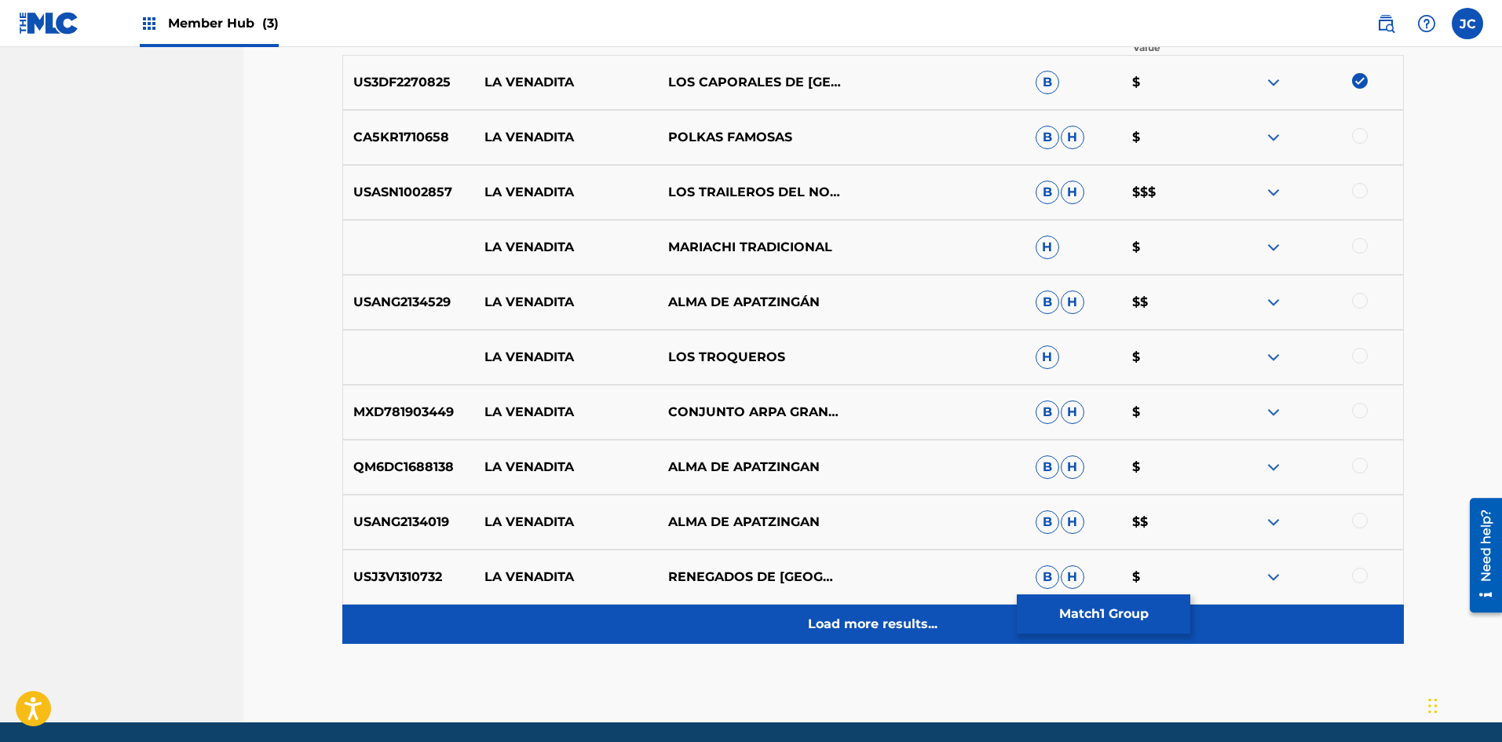
click at [656, 621] on p "Load more results..." at bounding box center [873, 624] width 130 height 19
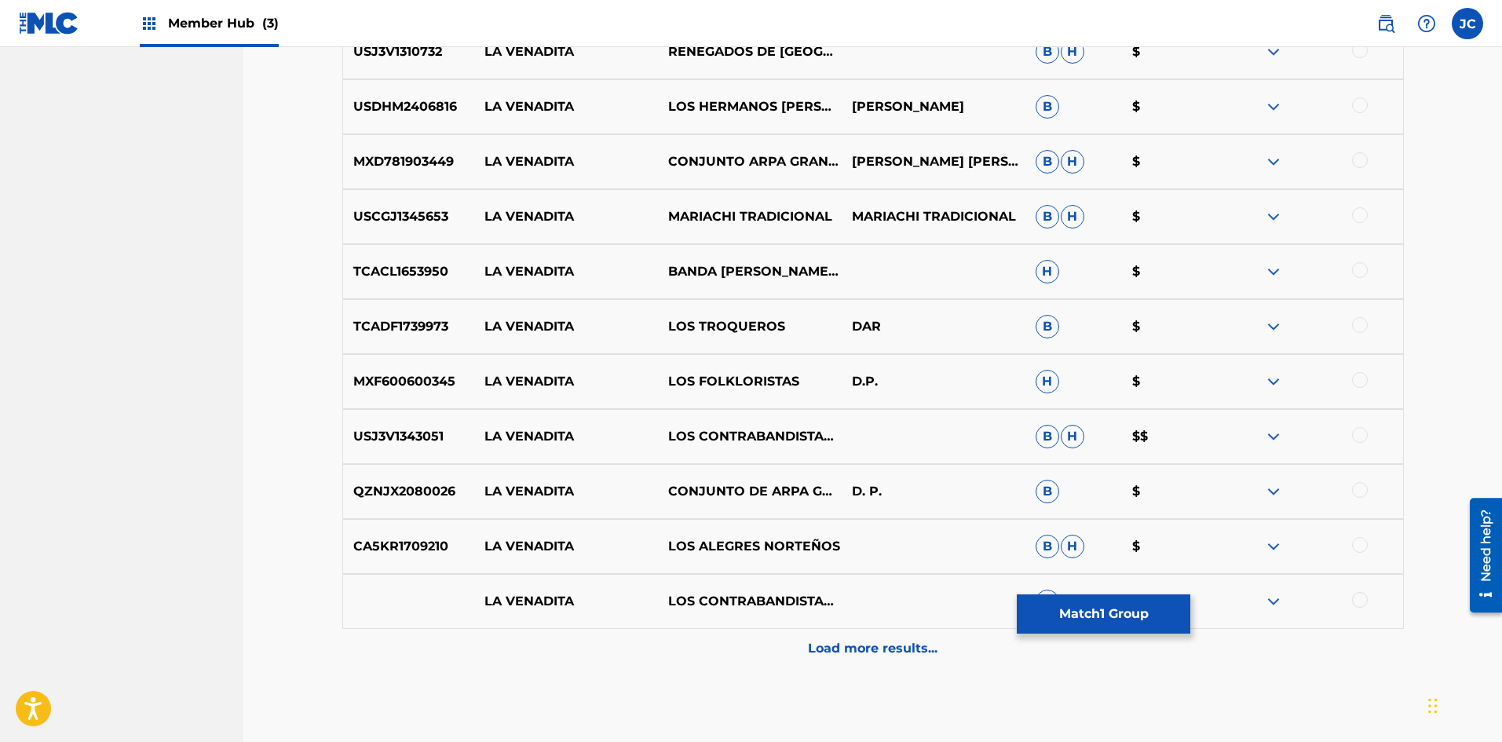
scroll to position [1099, 0]
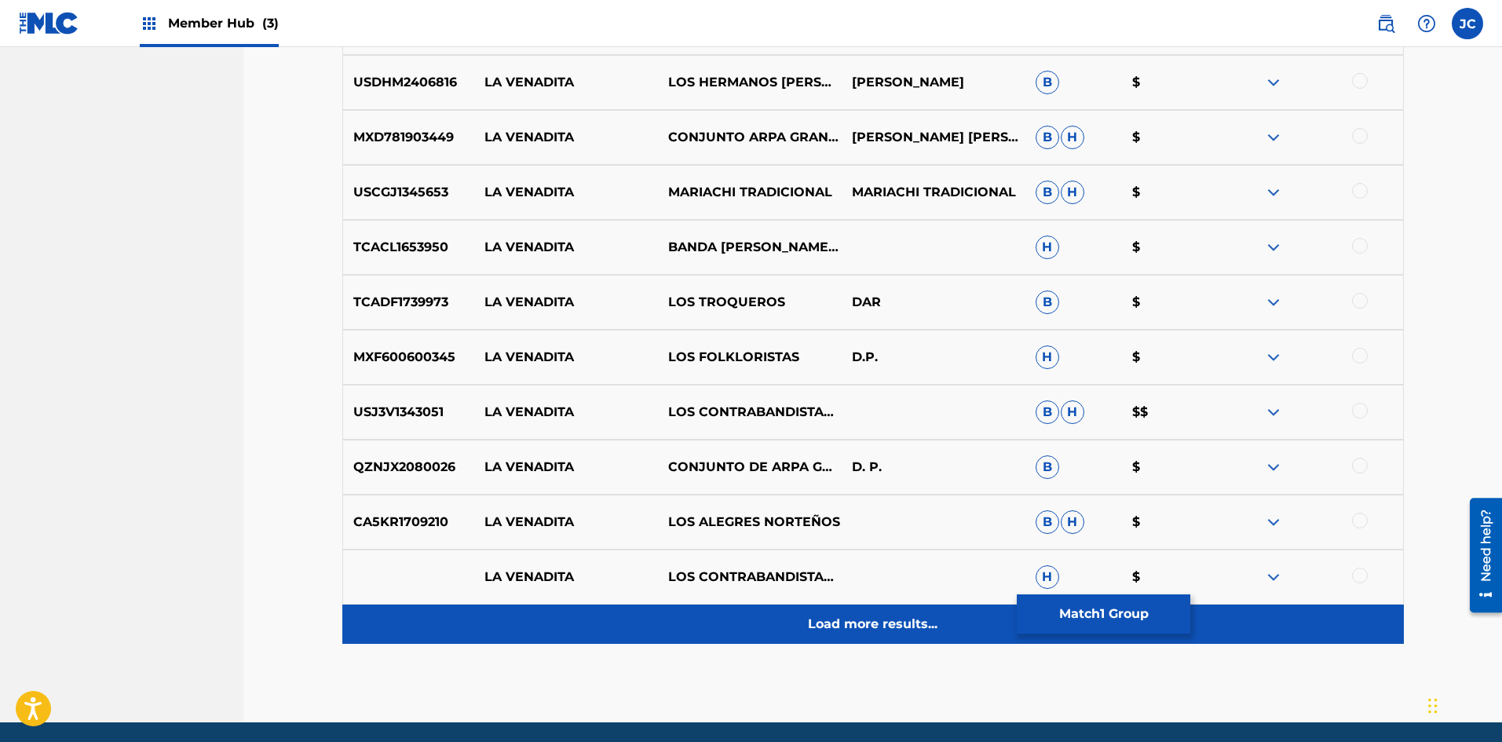
click at [656, 614] on div "Load more results..." at bounding box center [872, 623] width 1061 height 39
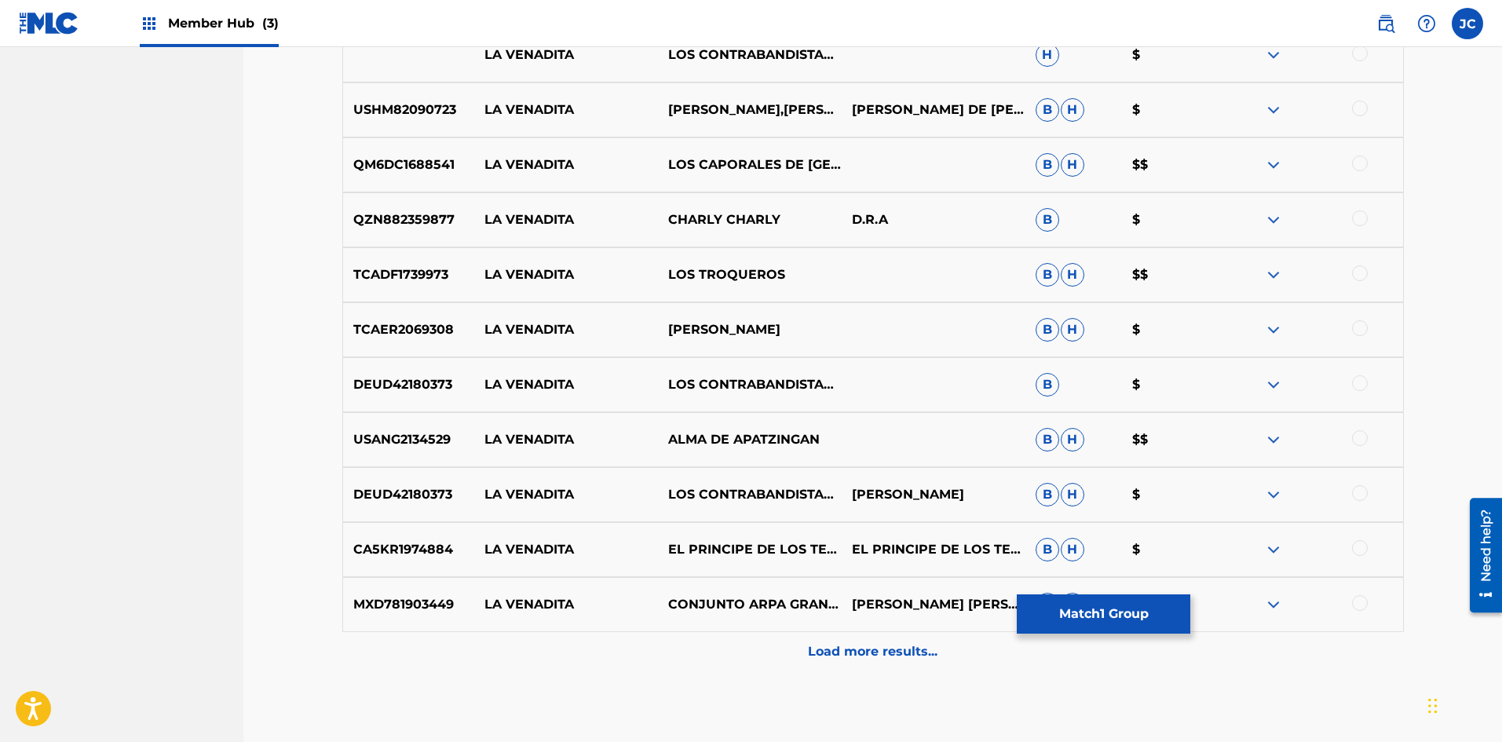
scroll to position [1649, 0]
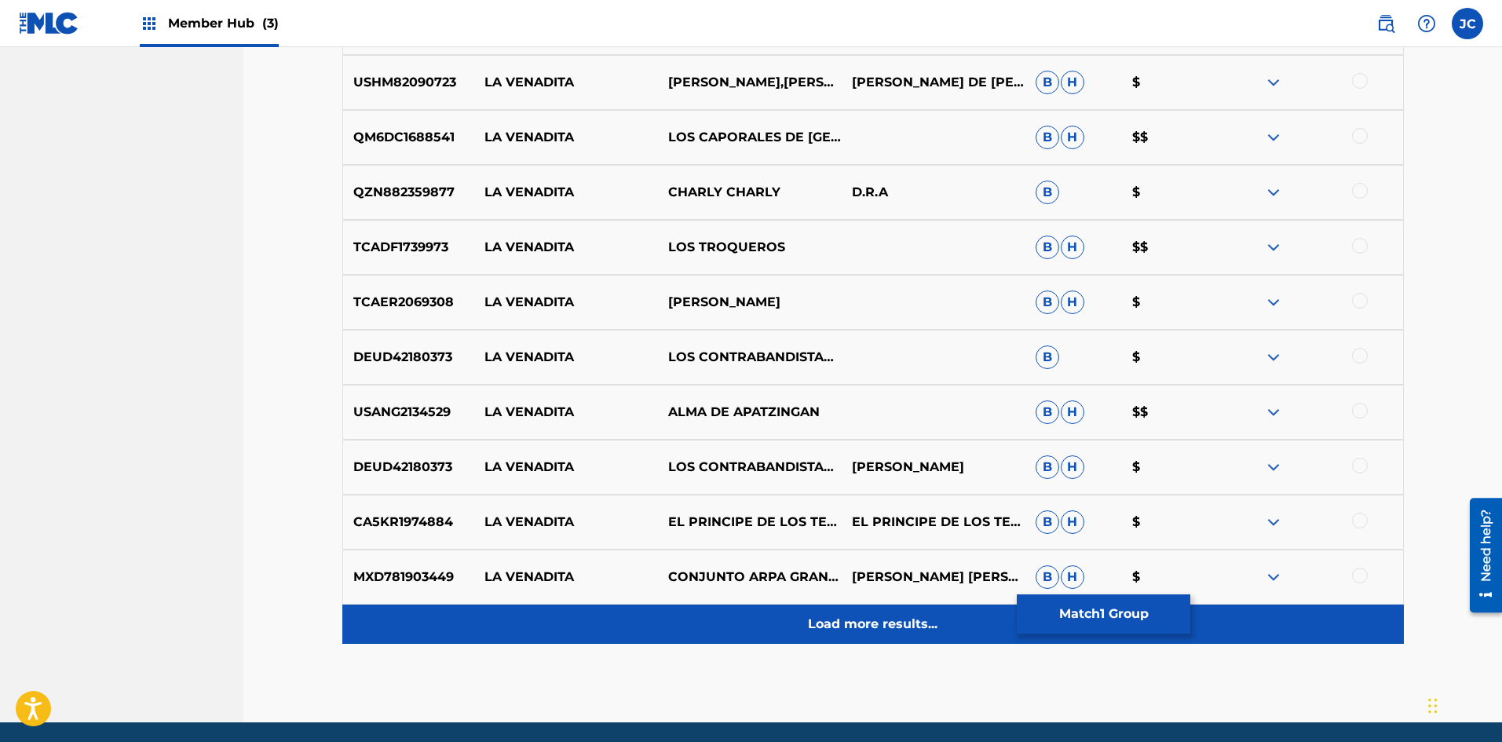
click at [656, 608] on div "Load more results..." at bounding box center [872, 623] width 1061 height 39
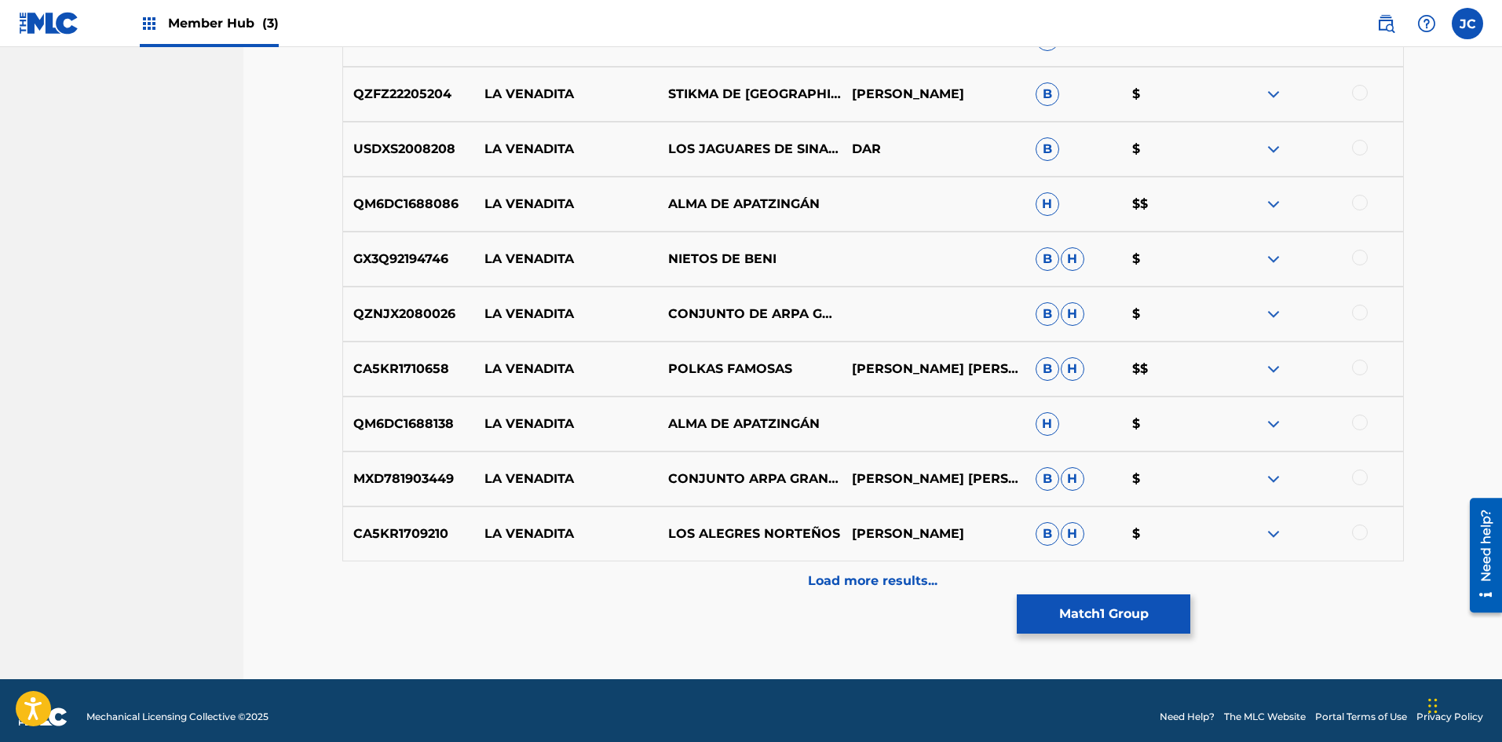
scroll to position [2254, 0]
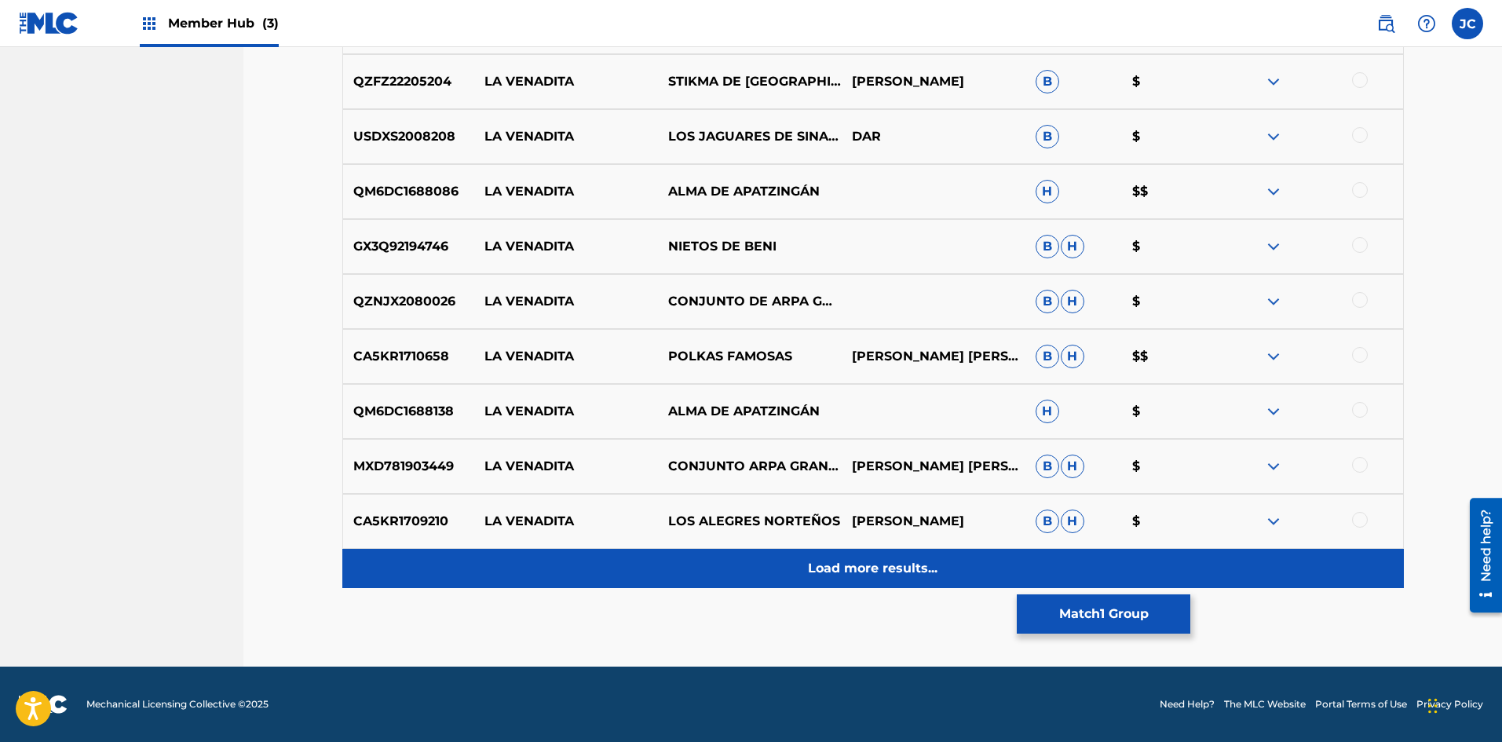
click at [656, 566] on p "Load more results..." at bounding box center [873, 568] width 130 height 19
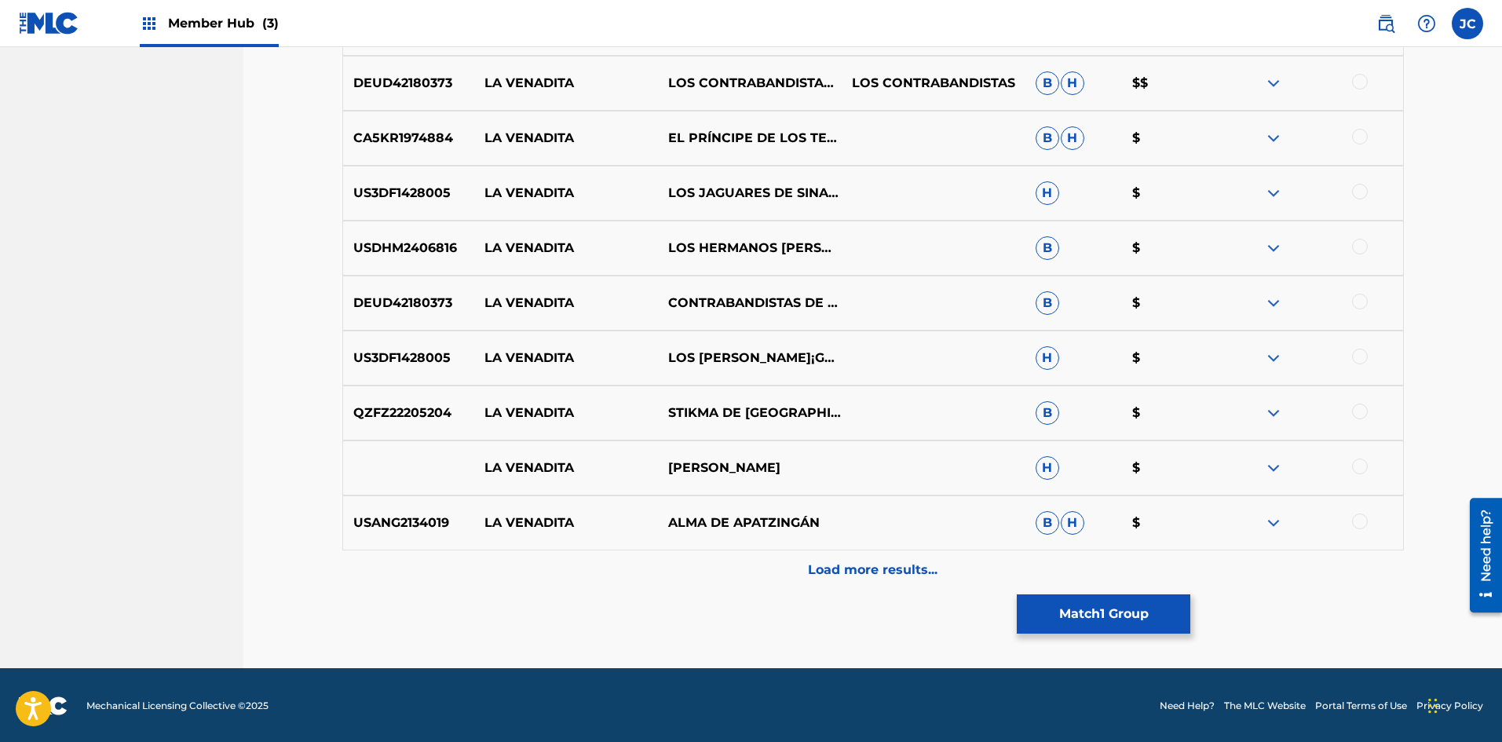
scroll to position [2803, 0]
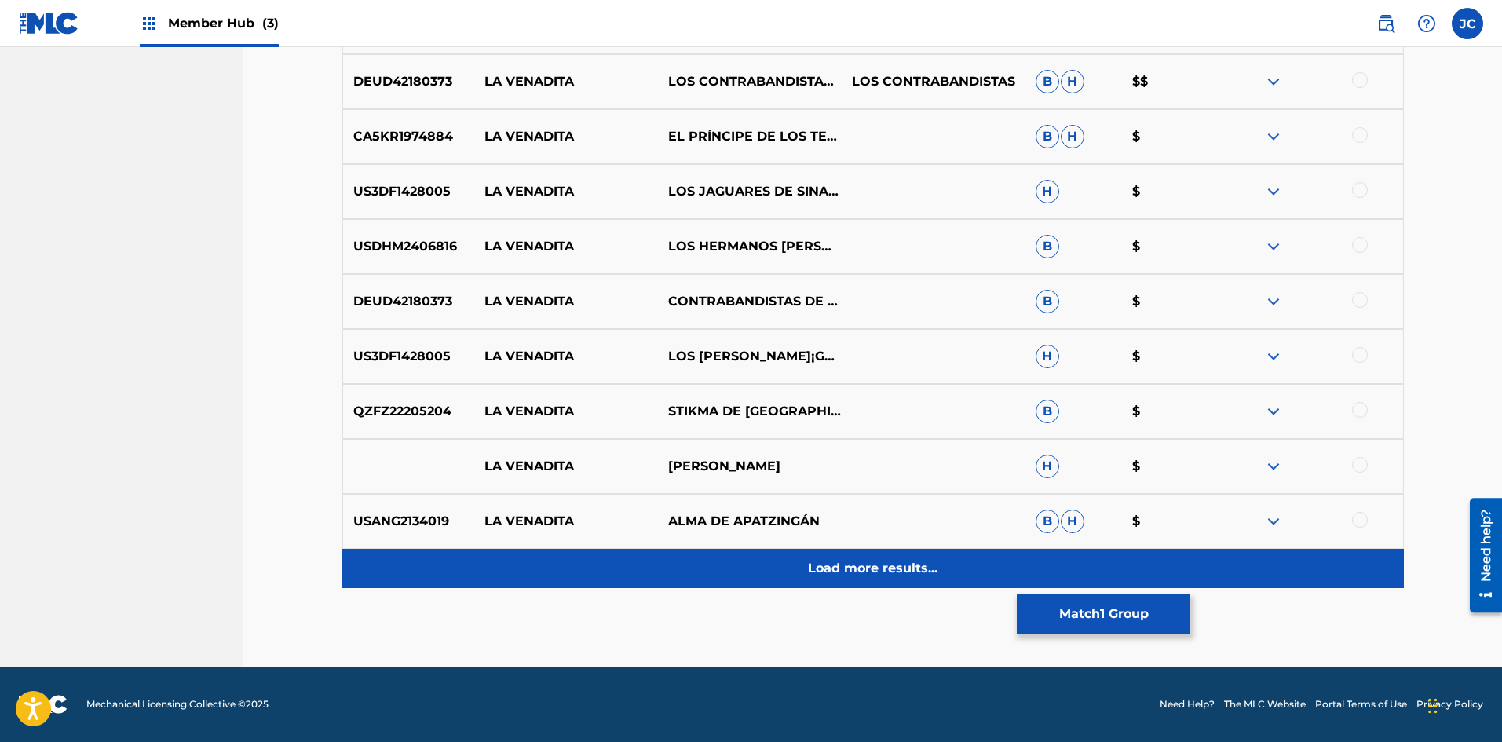
click at [656, 568] on p "Load more results..." at bounding box center [873, 568] width 130 height 19
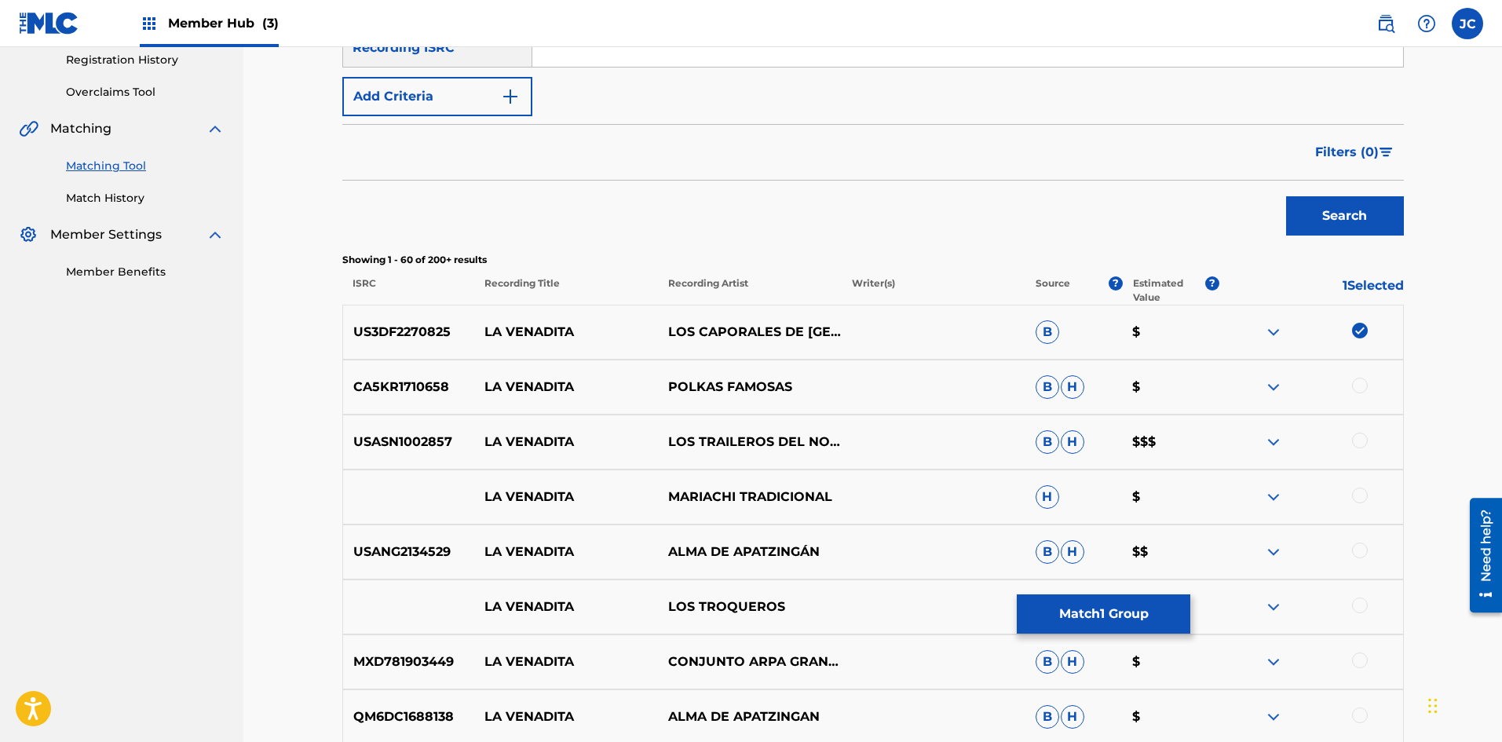
scroll to position [291, 0]
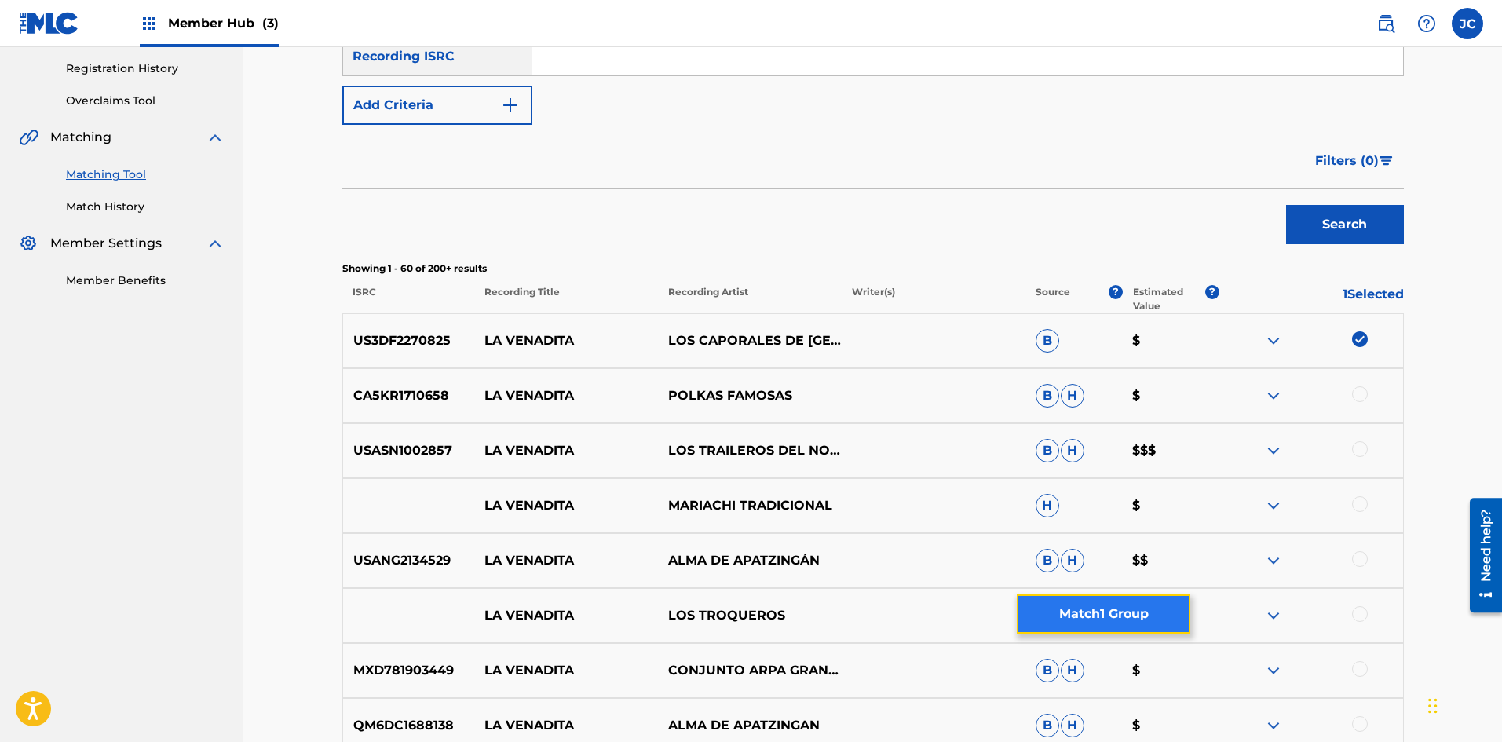
click at [656, 619] on button "Match 1 Group" at bounding box center [1103, 613] width 173 height 39
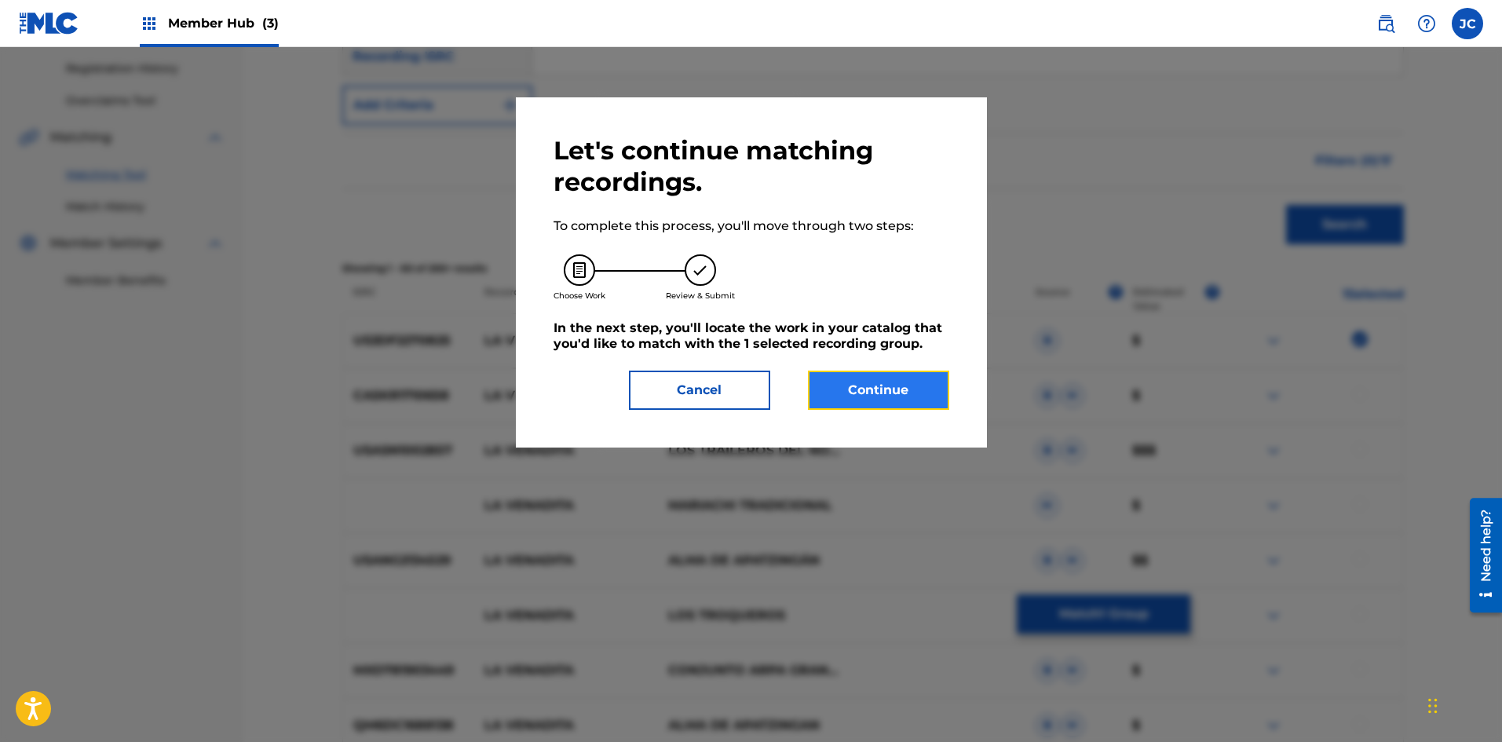
click at [656, 382] on button "Continue" at bounding box center [878, 390] width 141 height 39
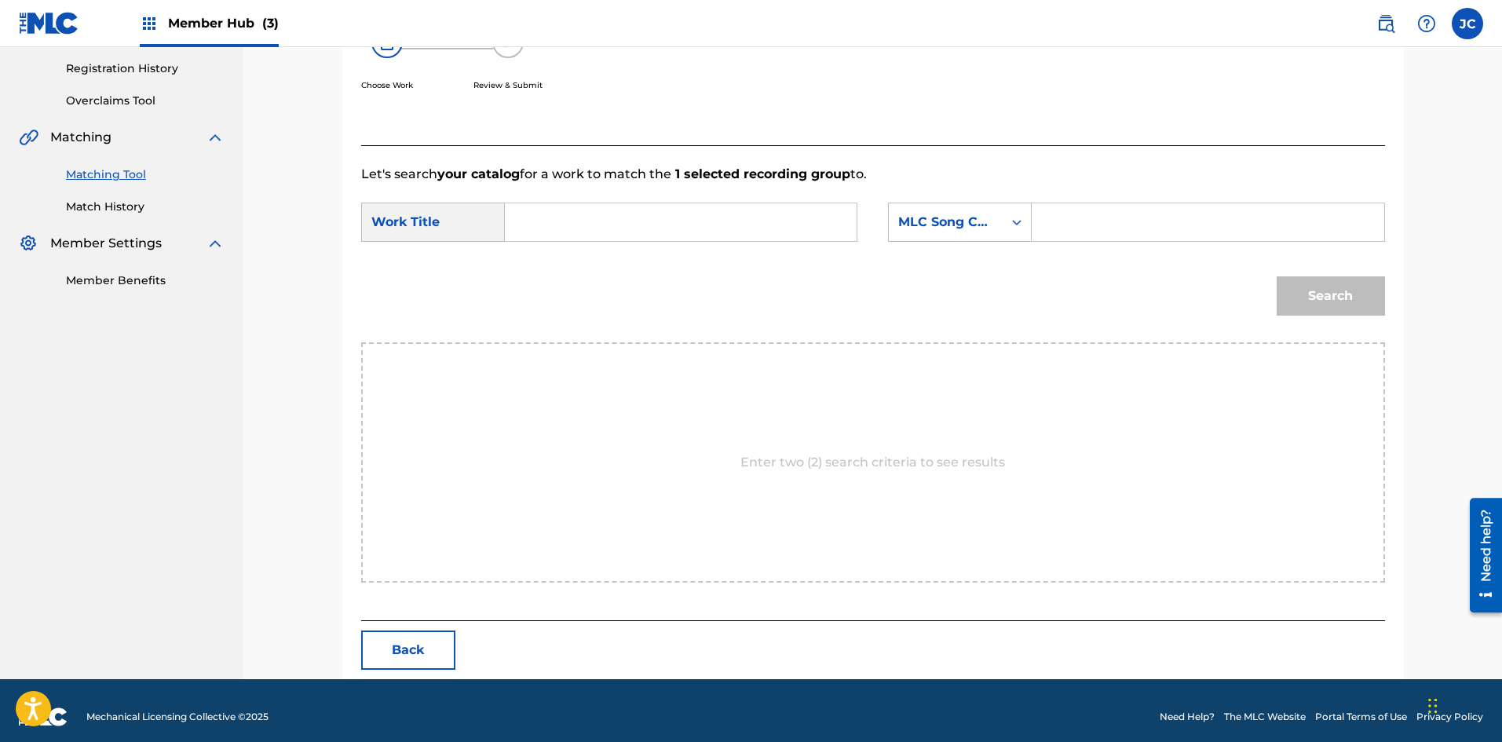
click at [607, 209] on input "Search Form" at bounding box center [680, 222] width 325 height 38
type input "la venadita"
click at [656, 236] on div "MLC Song Code" at bounding box center [946, 222] width 114 height 30
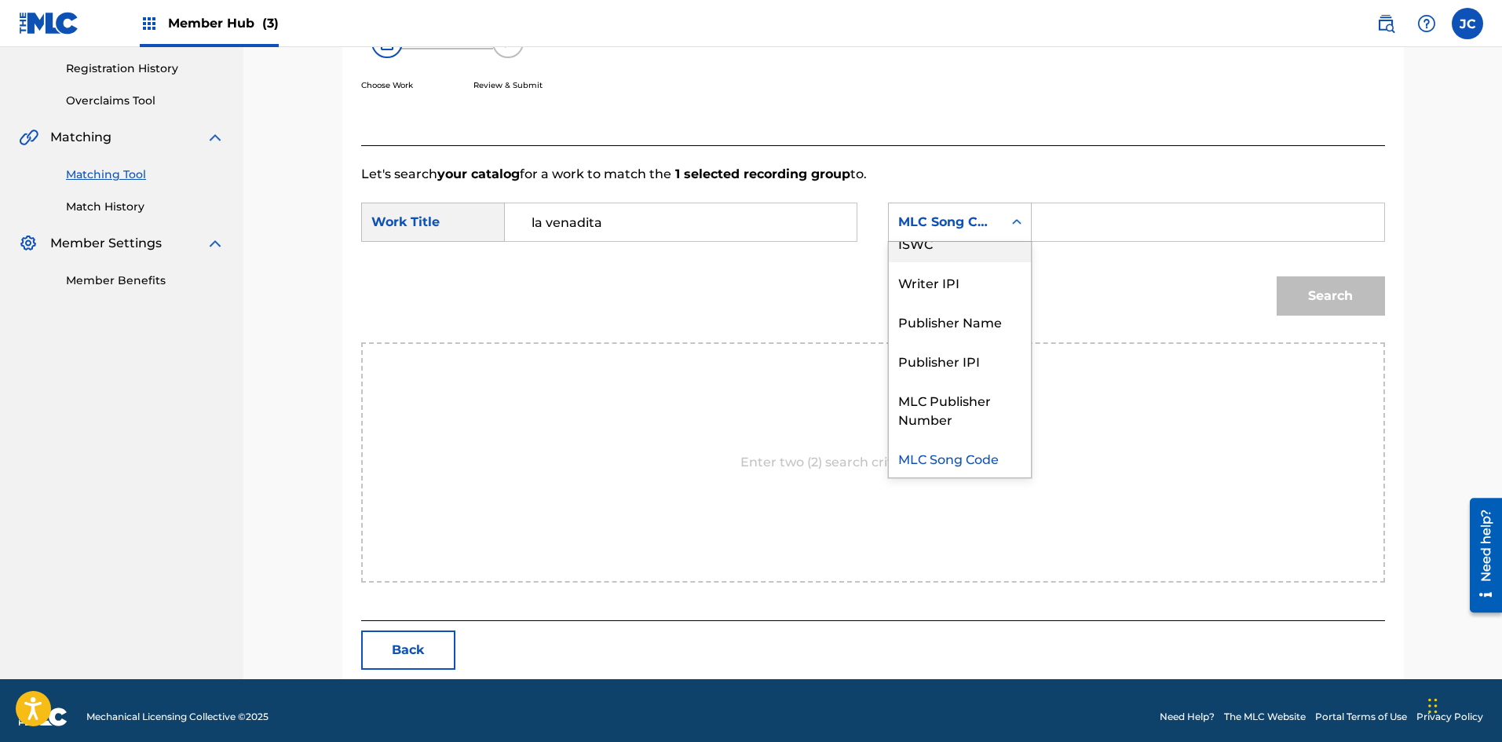
scroll to position [0, 0]
click at [656, 268] on div "Writer Name" at bounding box center [960, 261] width 142 height 39
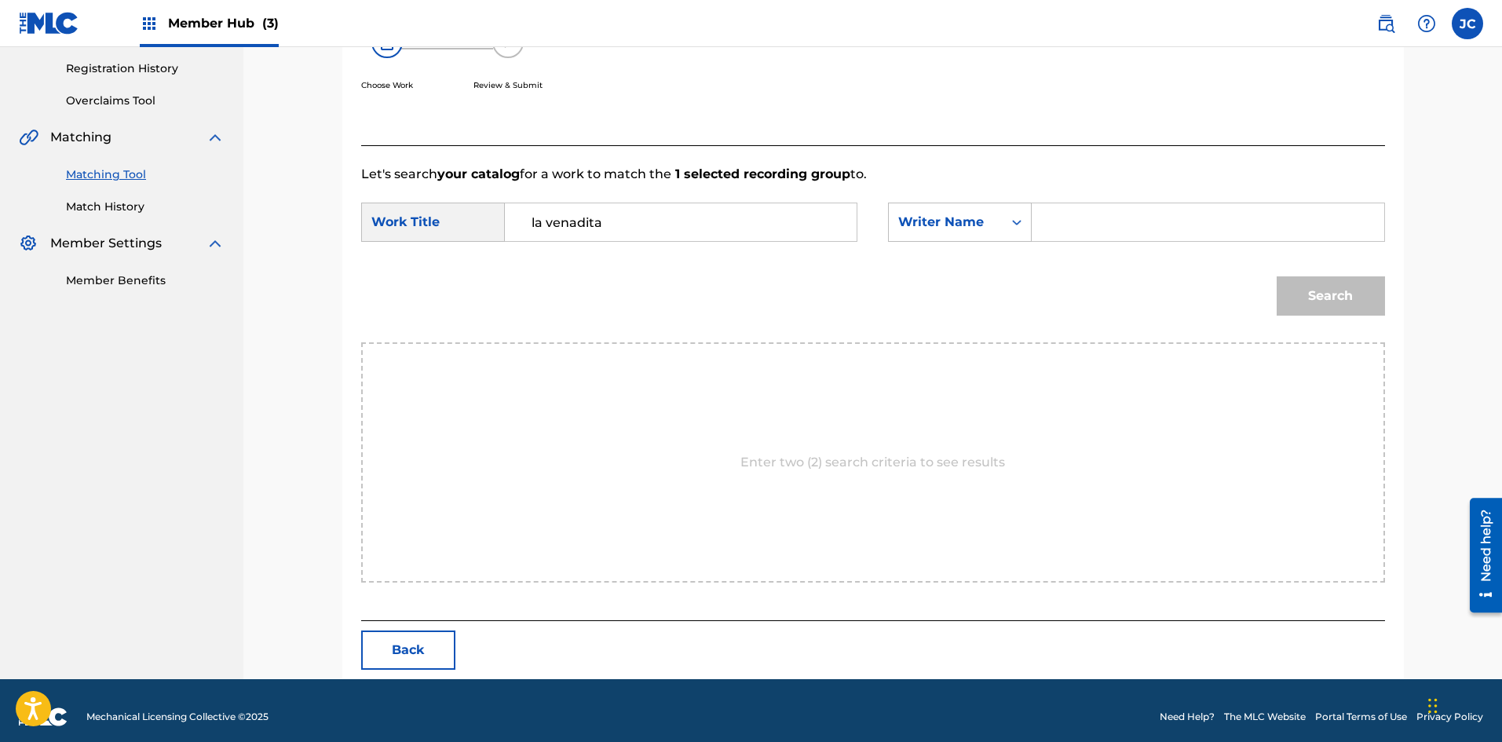
click at [656, 220] on div "Search Form" at bounding box center [1208, 222] width 352 height 39
drag, startPoint x: 1079, startPoint y: 237, endPoint x: 1076, endPoint y: 177, distance: 60.6
click at [656, 236] on input "Search Form" at bounding box center [1207, 222] width 325 height 38
type input "fuentes"
click at [656, 276] on button "Search" at bounding box center [1330, 295] width 108 height 39
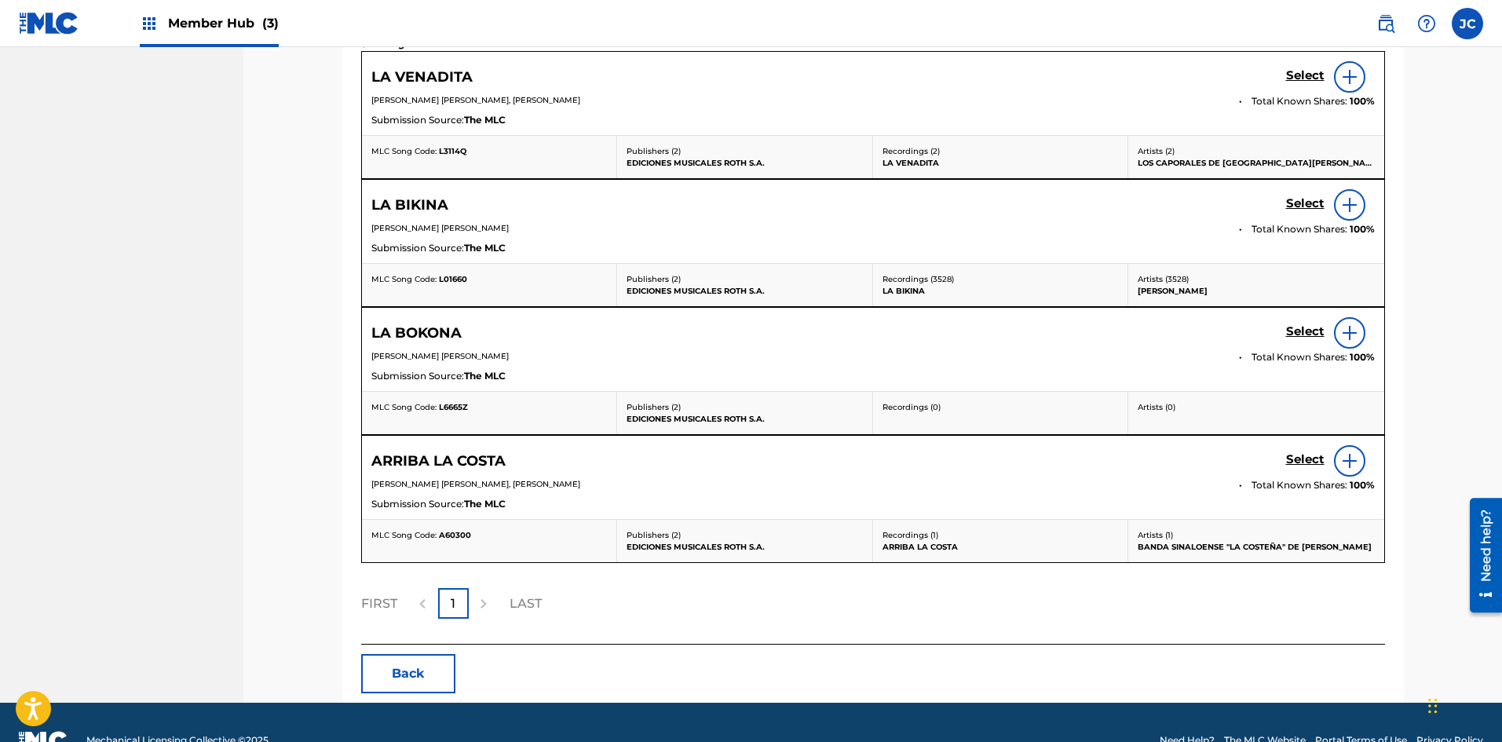
scroll to position [448, 0]
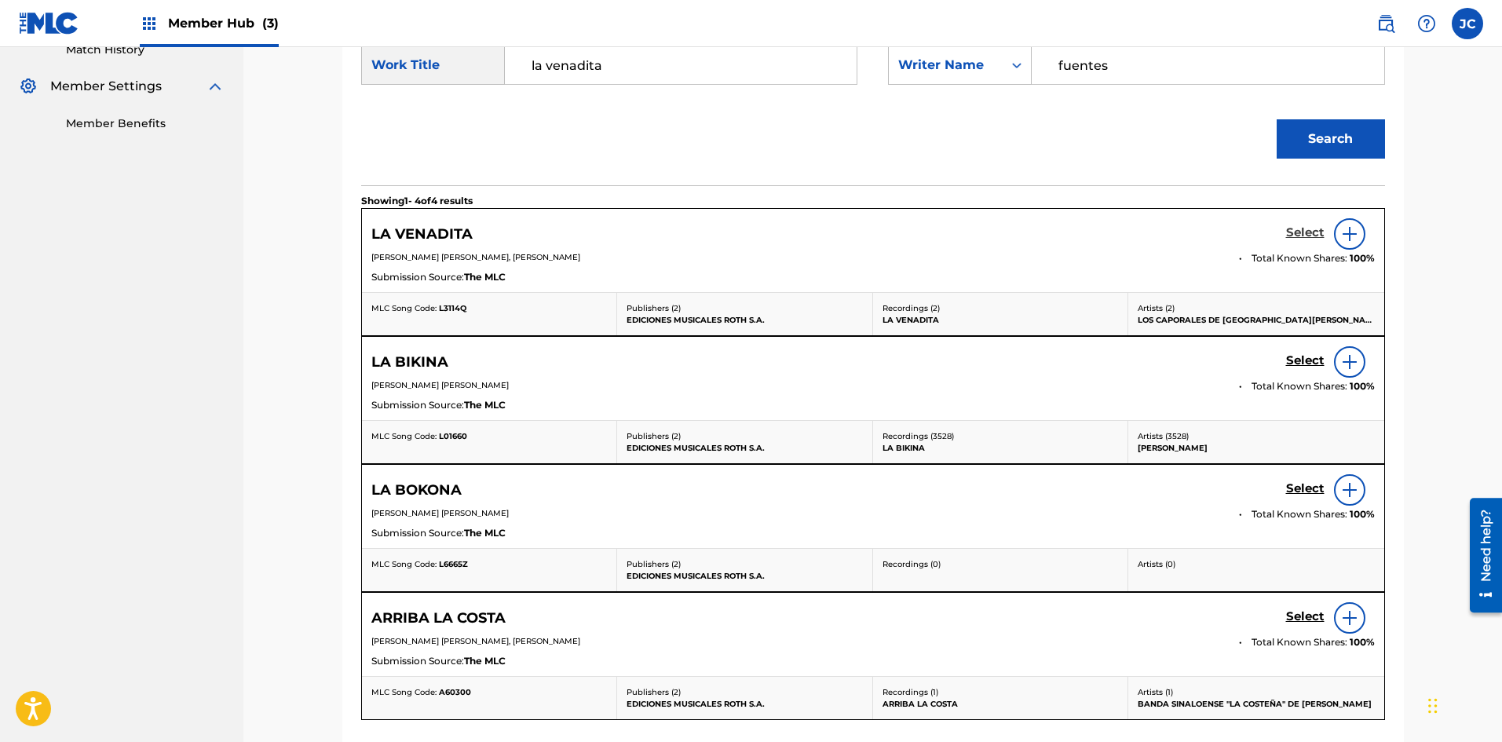
click at [656, 231] on h5 "Select" at bounding box center [1305, 232] width 38 height 15
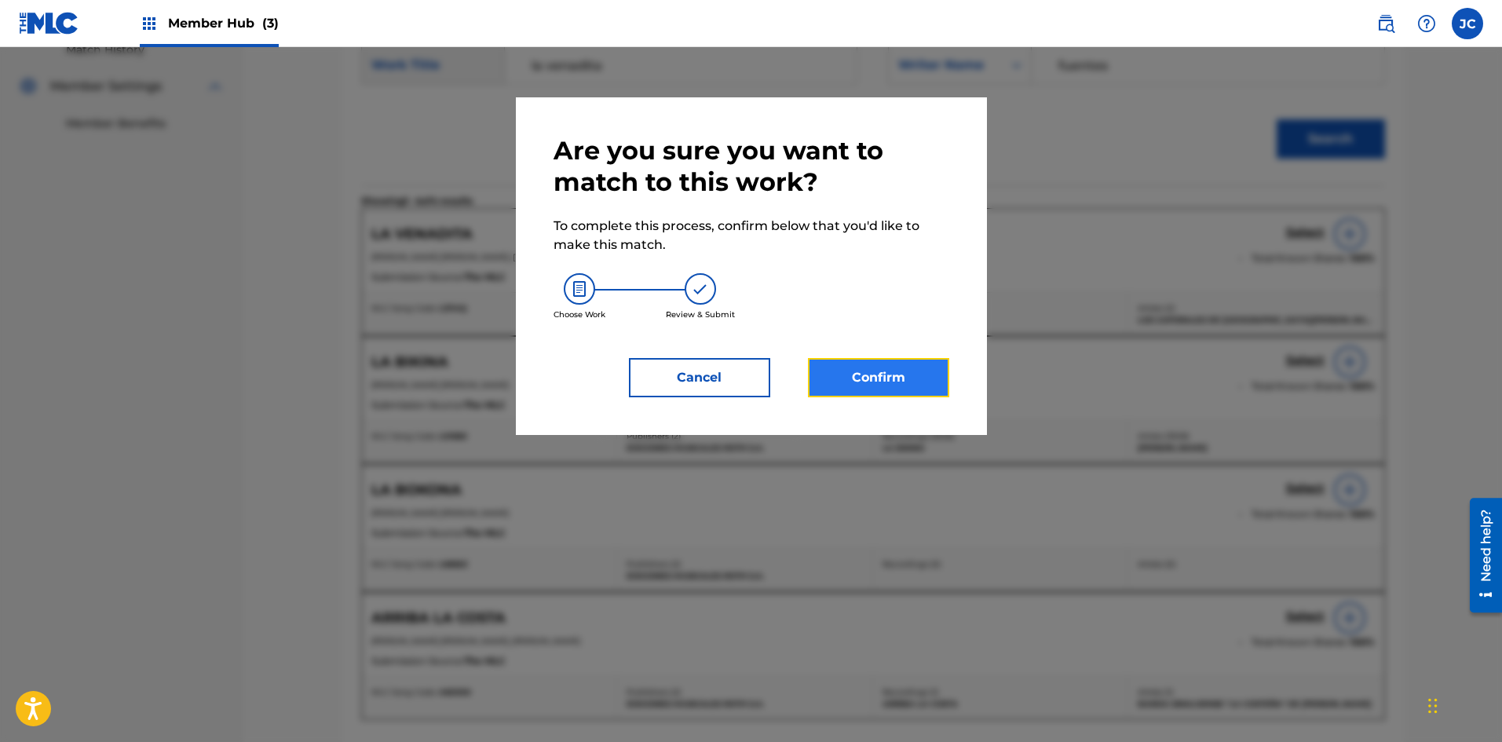
click at [656, 382] on button "Confirm" at bounding box center [878, 377] width 141 height 39
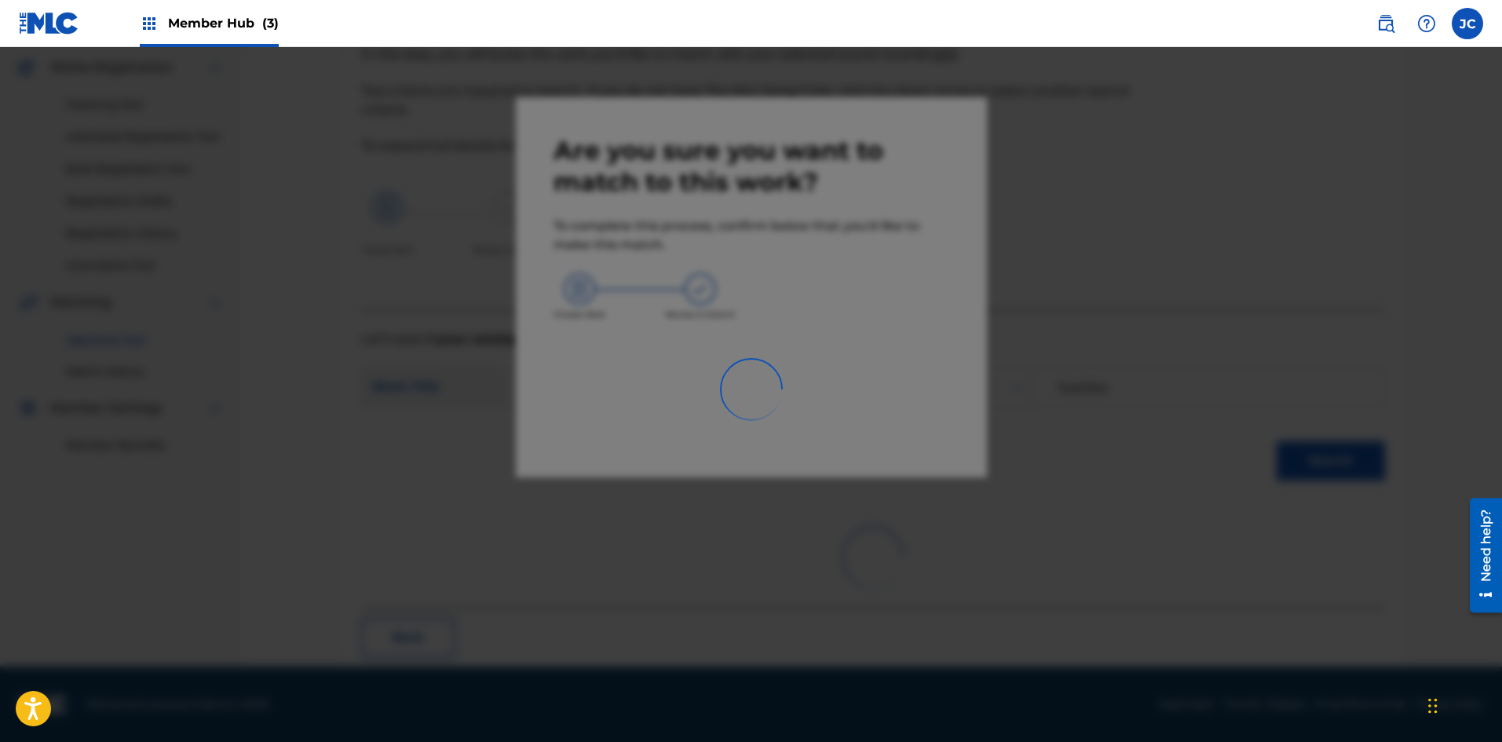
scroll to position [38, 0]
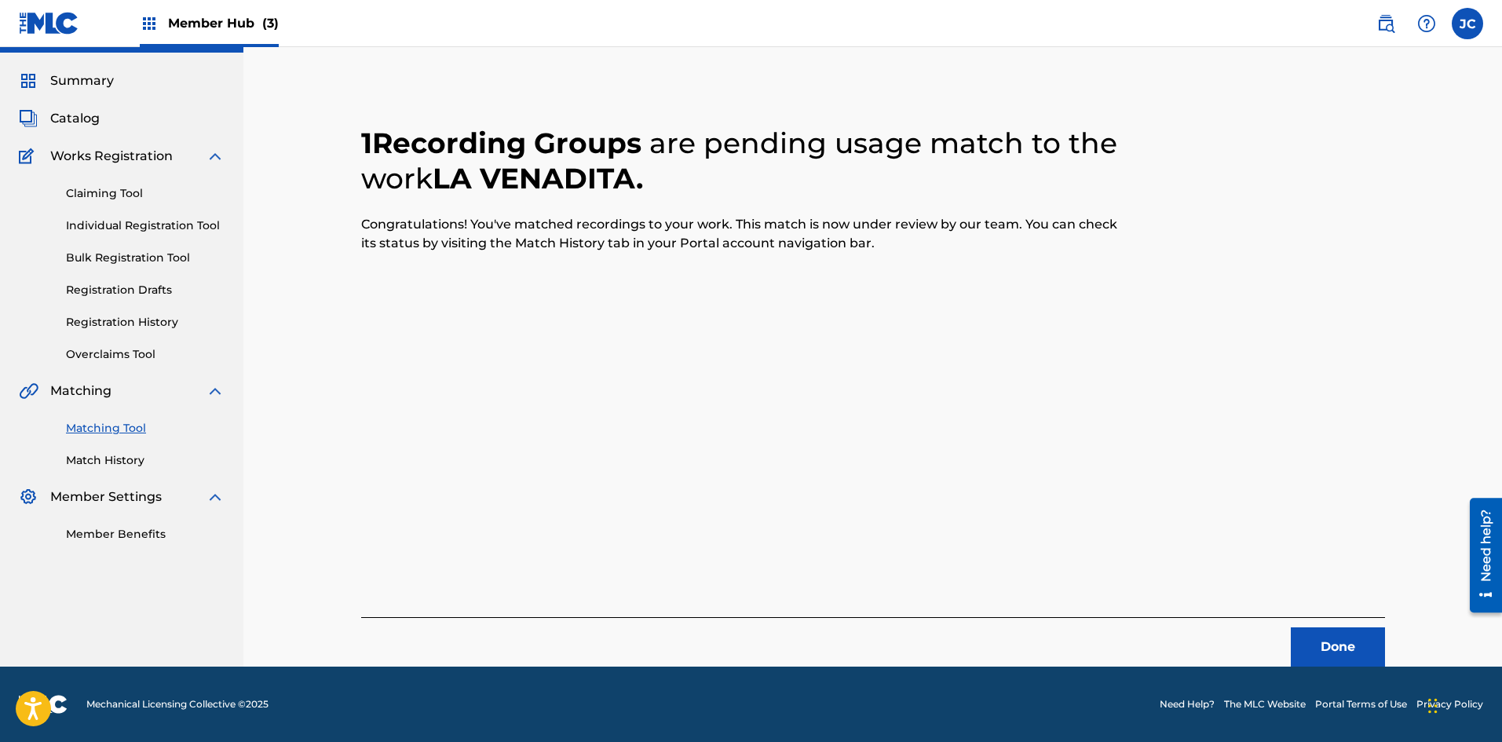
click at [125, 426] on link "Matching Tool" at bounding box center [145, 428] width 159 height 16
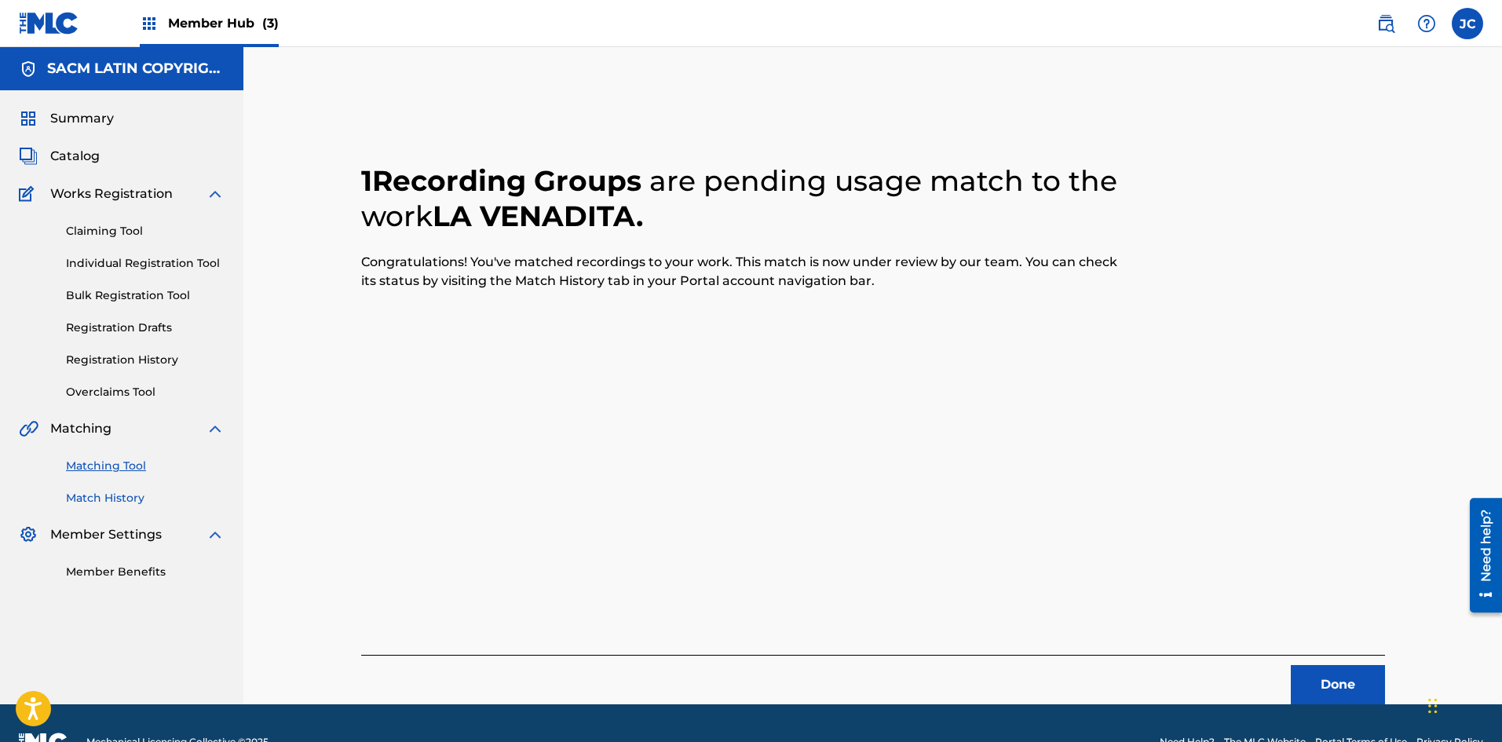
click at [119, 496] on link "Match History" at bounding box center [145, 498] width 159 height 16
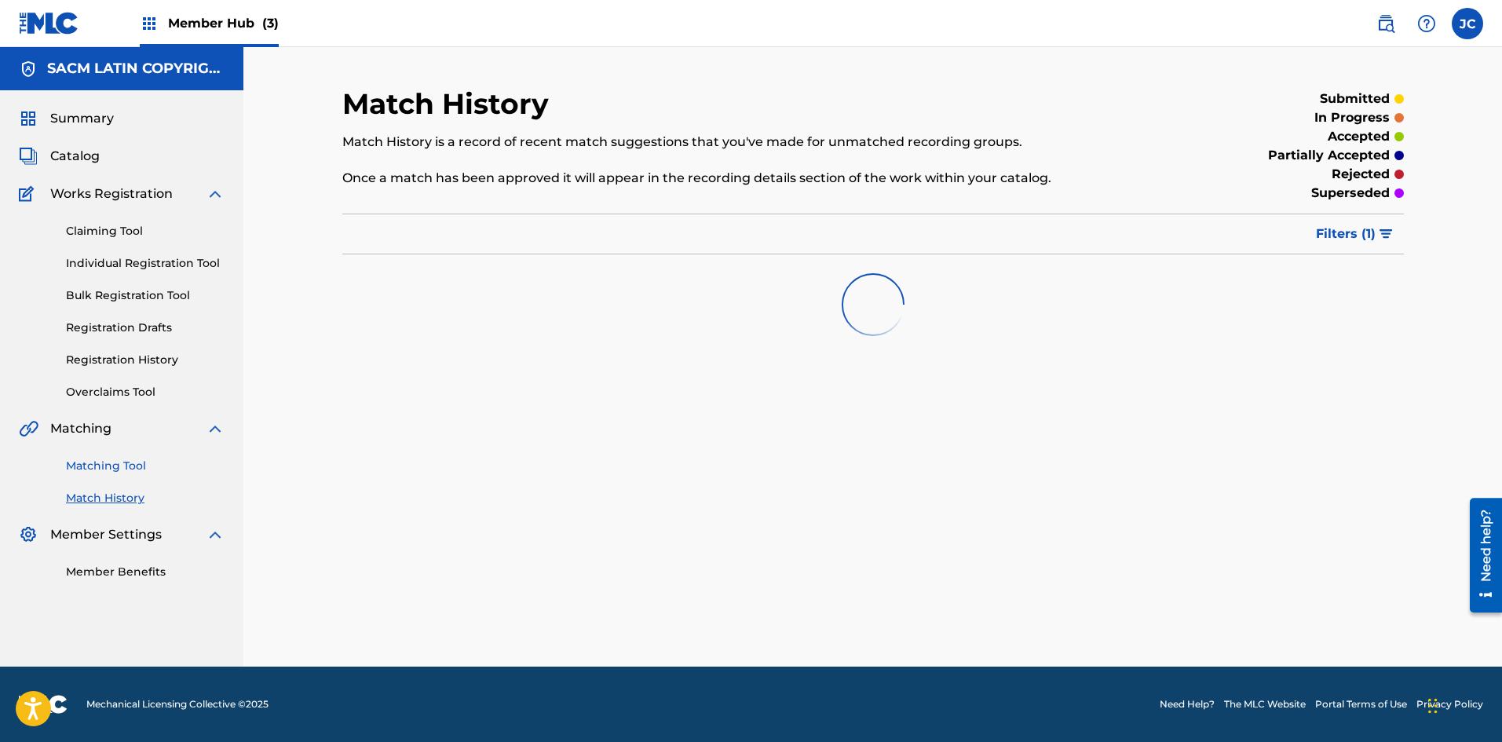
click at [98, 462] on link "Matching Tool" at bounding box center [145, 466] width 159 height 16
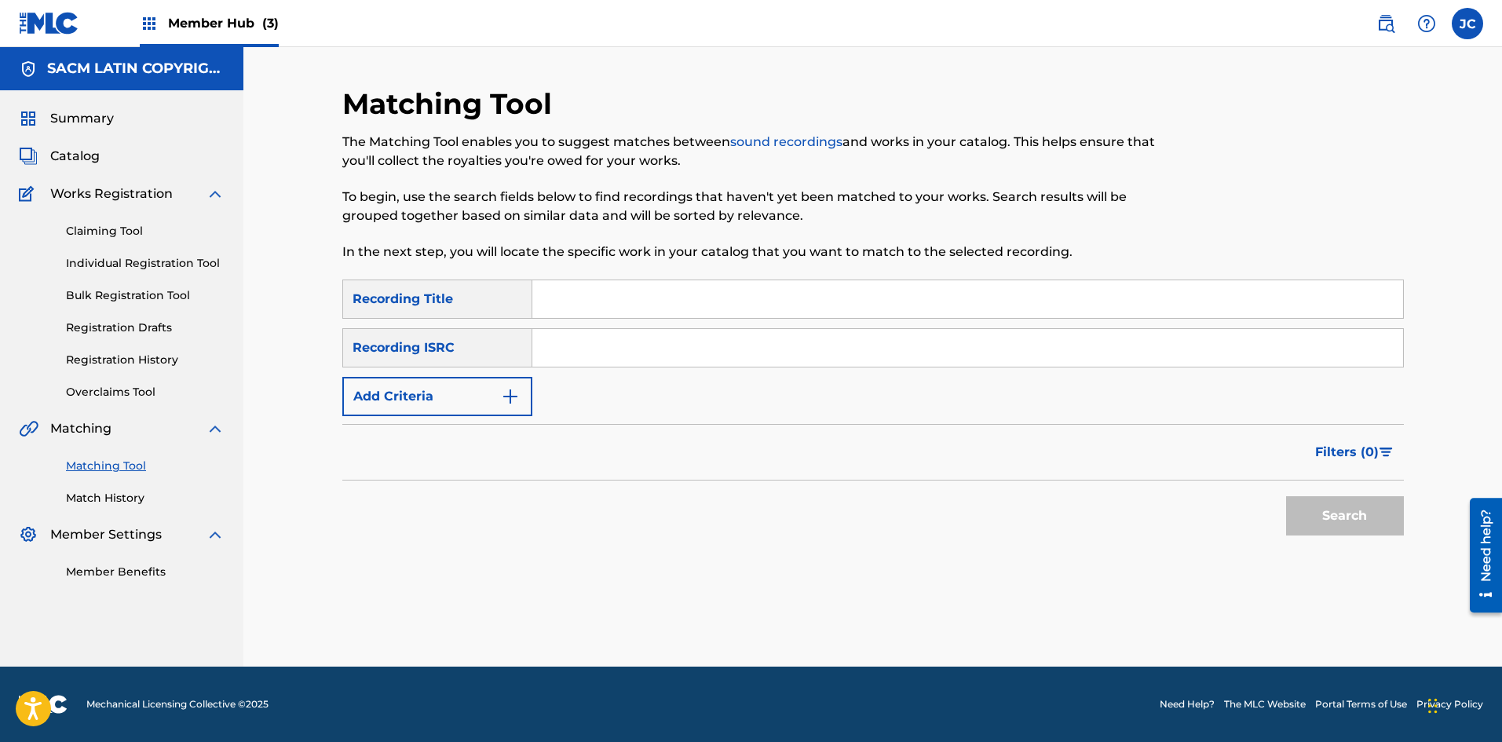
click at [115, 509] on div "Summary Catalog Works Registration Claiming Tool Individual Registration Tool B…" at bounding box center [121, 344] width 243 height 509
click at [119, 496] on link "Match History" at bounding box center [145, 498] width 159 height 16
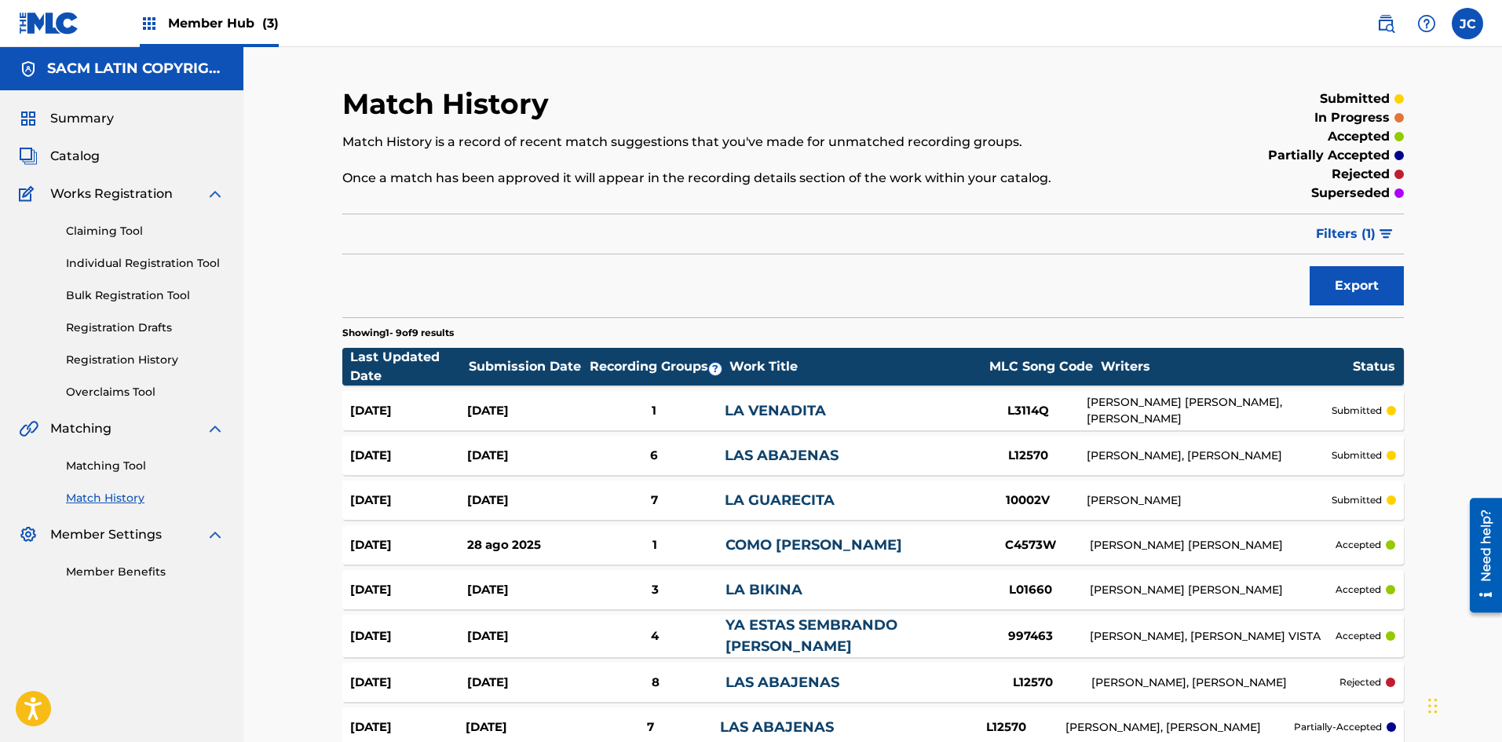
click at [557, 407] on div "26 sep 2025" at bounding box center [525, 411] width 117 height 18
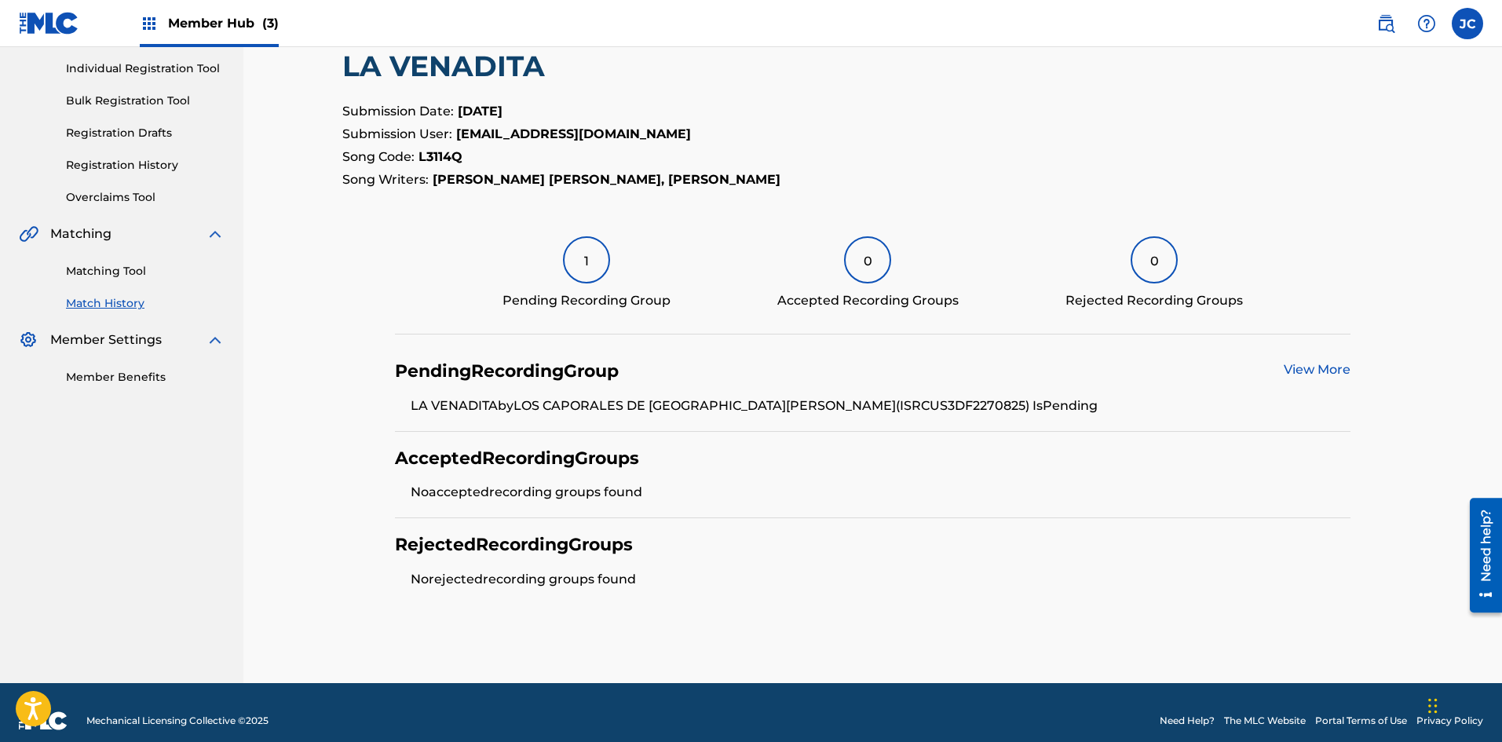
scroll to position [211, 0]
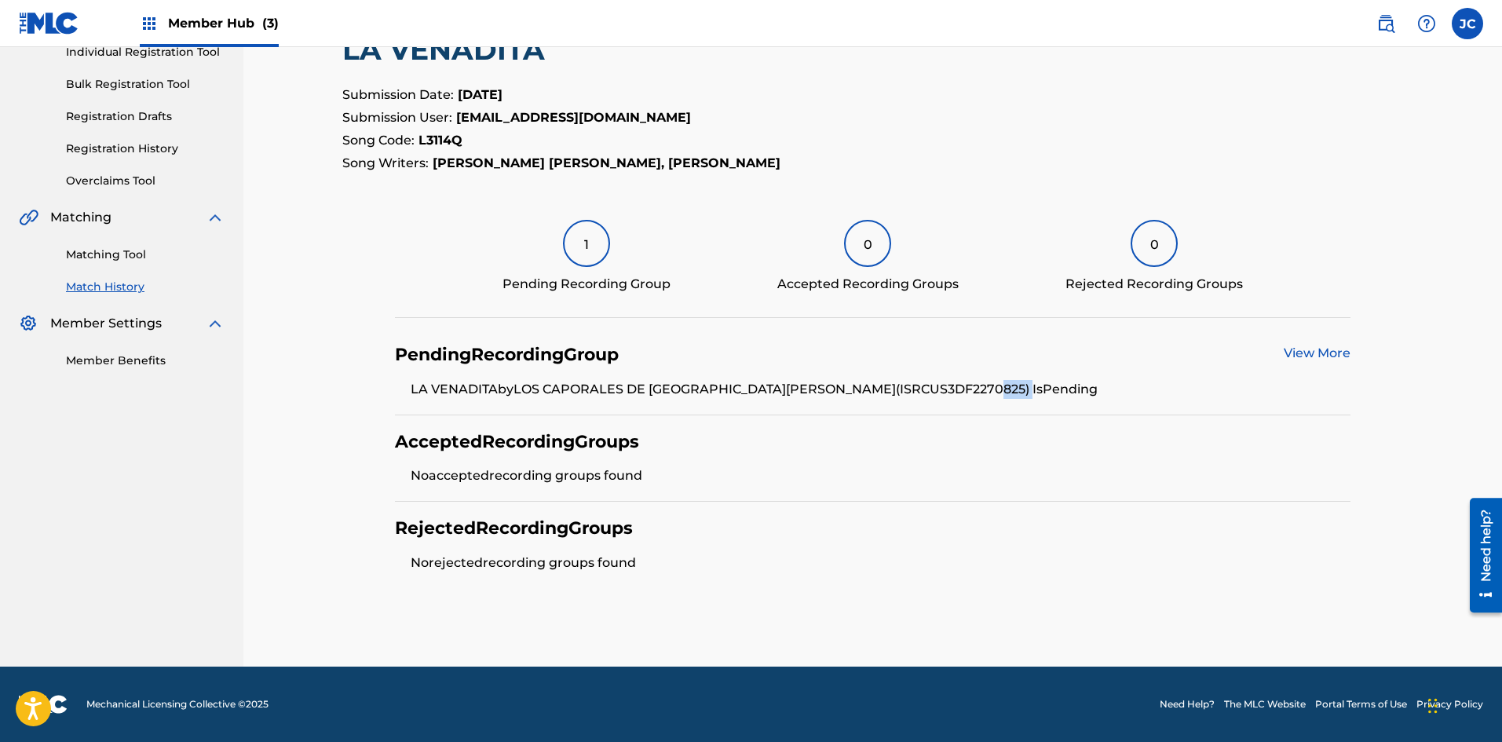
drag, startPoint x: 912, startPoint y: 389, endPoint x: 944, endPoint y: 389, distance: 32.2
click at [656, 389] on li "LA VENADITA by LOS CAPORALES DE SANTA ANA AMATLAN (ISRC US3DF2270825 ) Is Pendi…" at bounding box center [881, 389] width 940 height 19
click at [455, 138] on strong "L3114Q" at bounding box center [440, 140] width 44 height 15
copy strong "L3114Q"
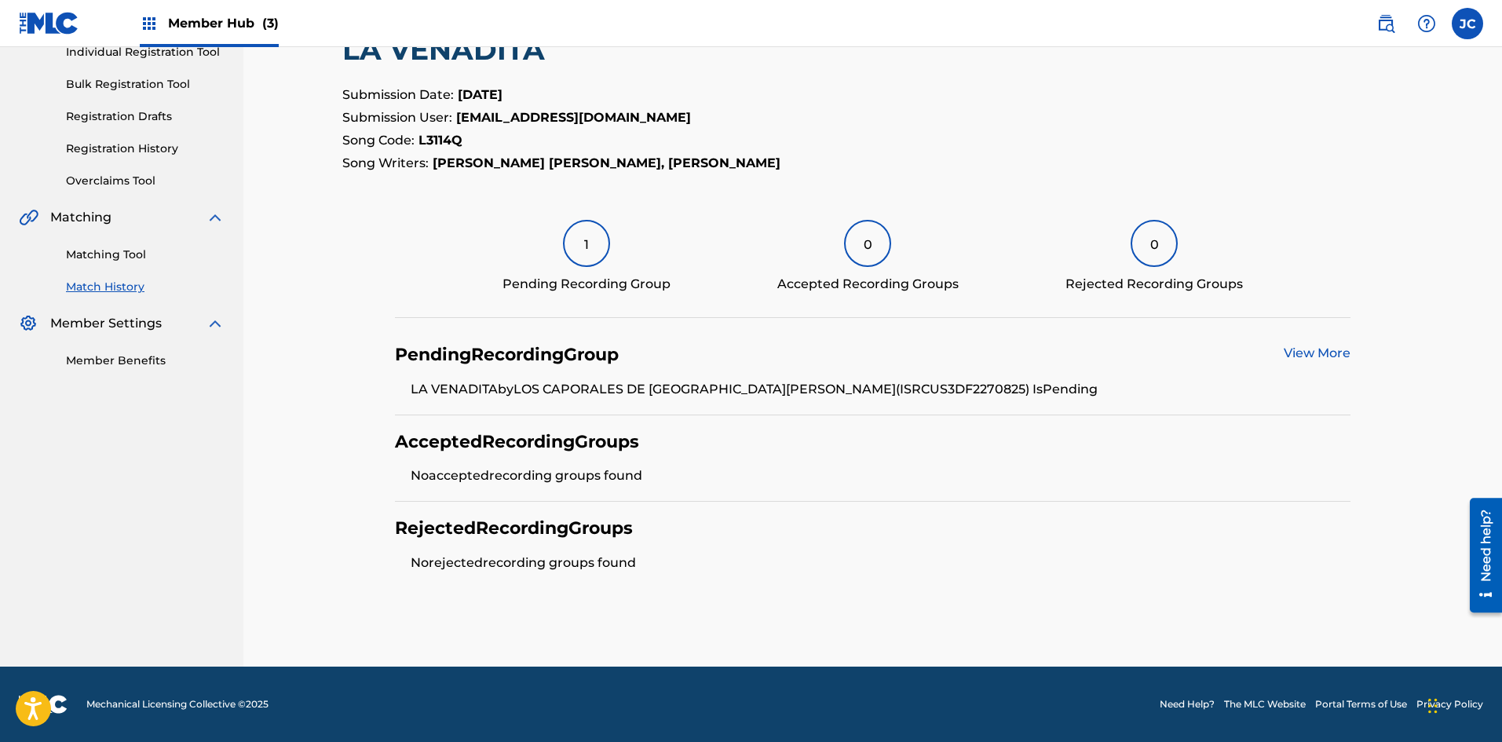
click at [656, 361] on div "View More" at bounding box center [1317, 355] width 67 height 22
click at [656, 348] on link "View More" at bounding box center [1317, 352] width 67 height 15
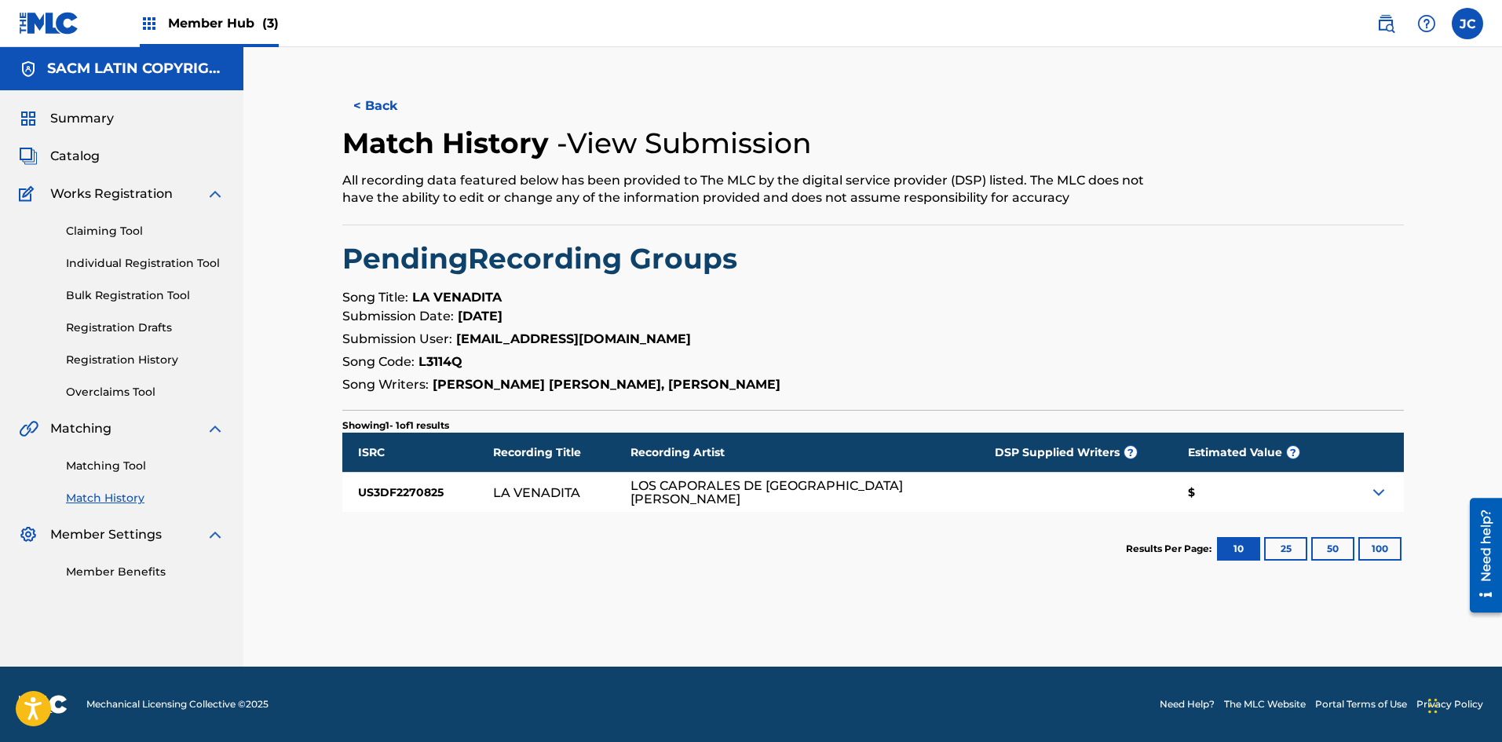
click at [656, 492] on div at bounding box center [1369, 492] width 69 height 39
click at [656, 491] on img at bounding box center [1378, 492] width 19 height 19
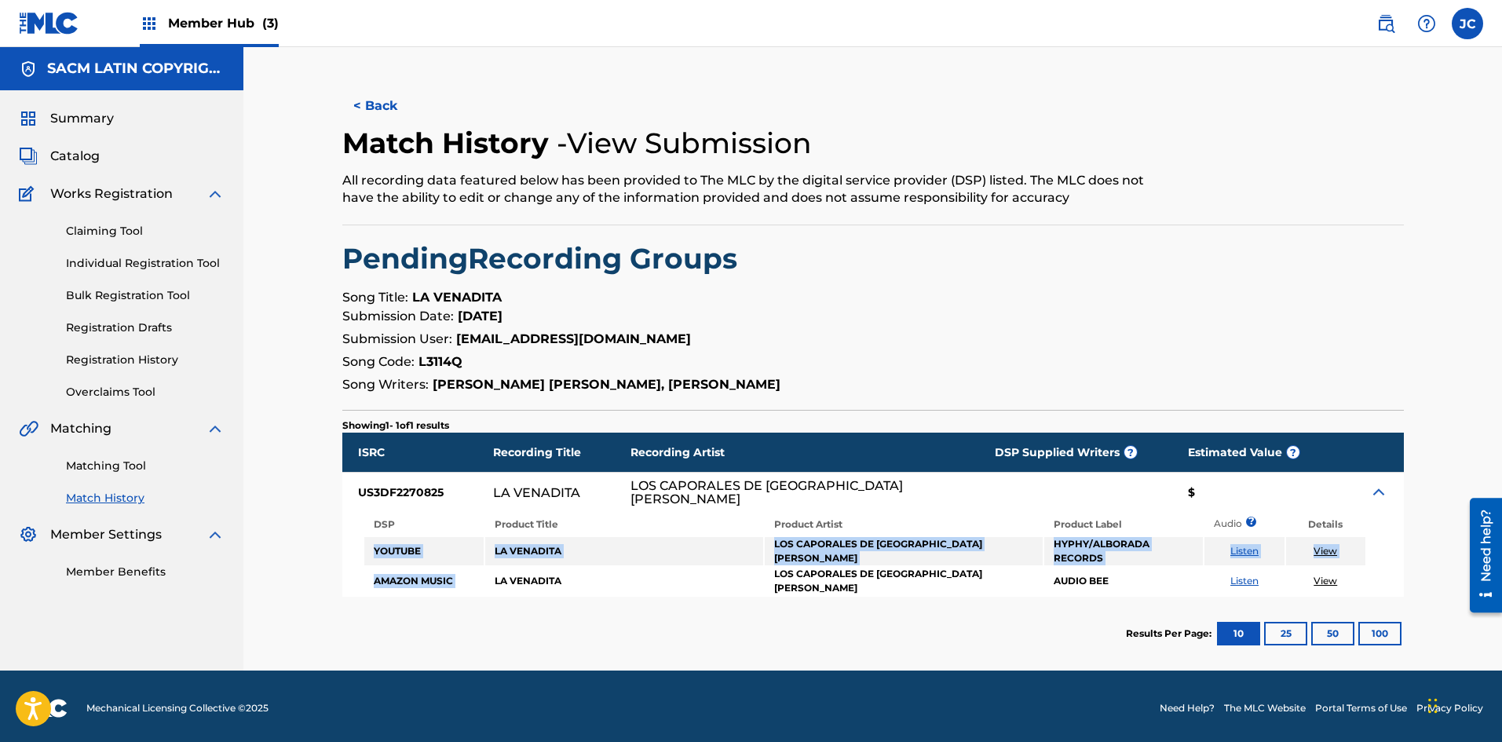
drag, startPoint x: 368, startPoint y: 550, endPoint x: 489, endPoint y: 573, distance: 123.2
click at [489, 573] on tbody "DSP Product Title Product Artist Product Label Audio ? Details YOUTUBE LA VENAD…" at bounding box center [864, 554] width 1001 height 82
click at [265, 430] on div "< Back Match History - View Submission All recording data featured below has be…" at bounding box center [872, 358] width 1258 height 623
click at [367, 94] on button "< Back" at bounding box center [389, 105] width 94 height 39
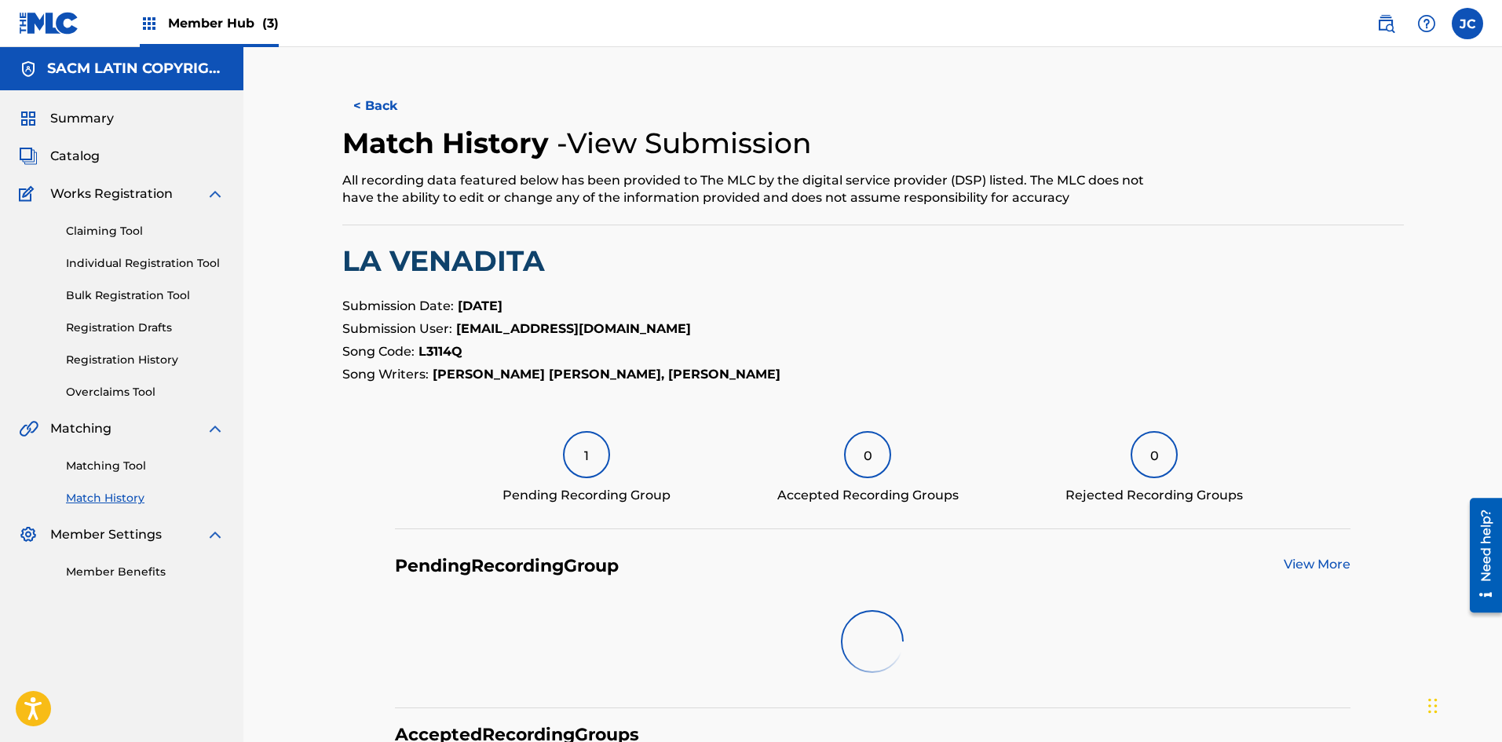
scroll to position [211, 0]
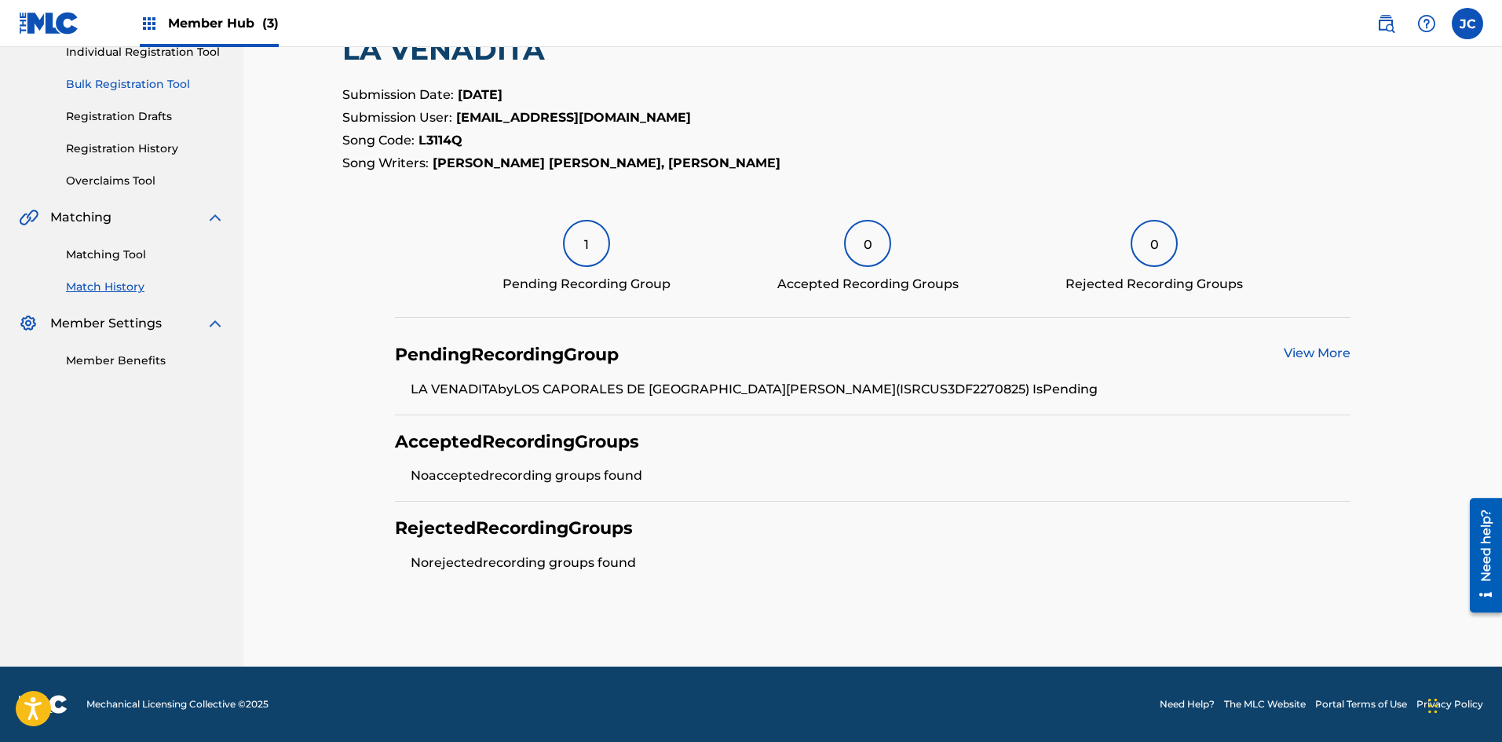
drag, startPoint x: 124, startPoint y: 287, endPoint x: 148, endPoint y: 303, distance: 29.4
click at [124, 287] on link "Match History" at bounding box center [145, 287] width 159 height 16
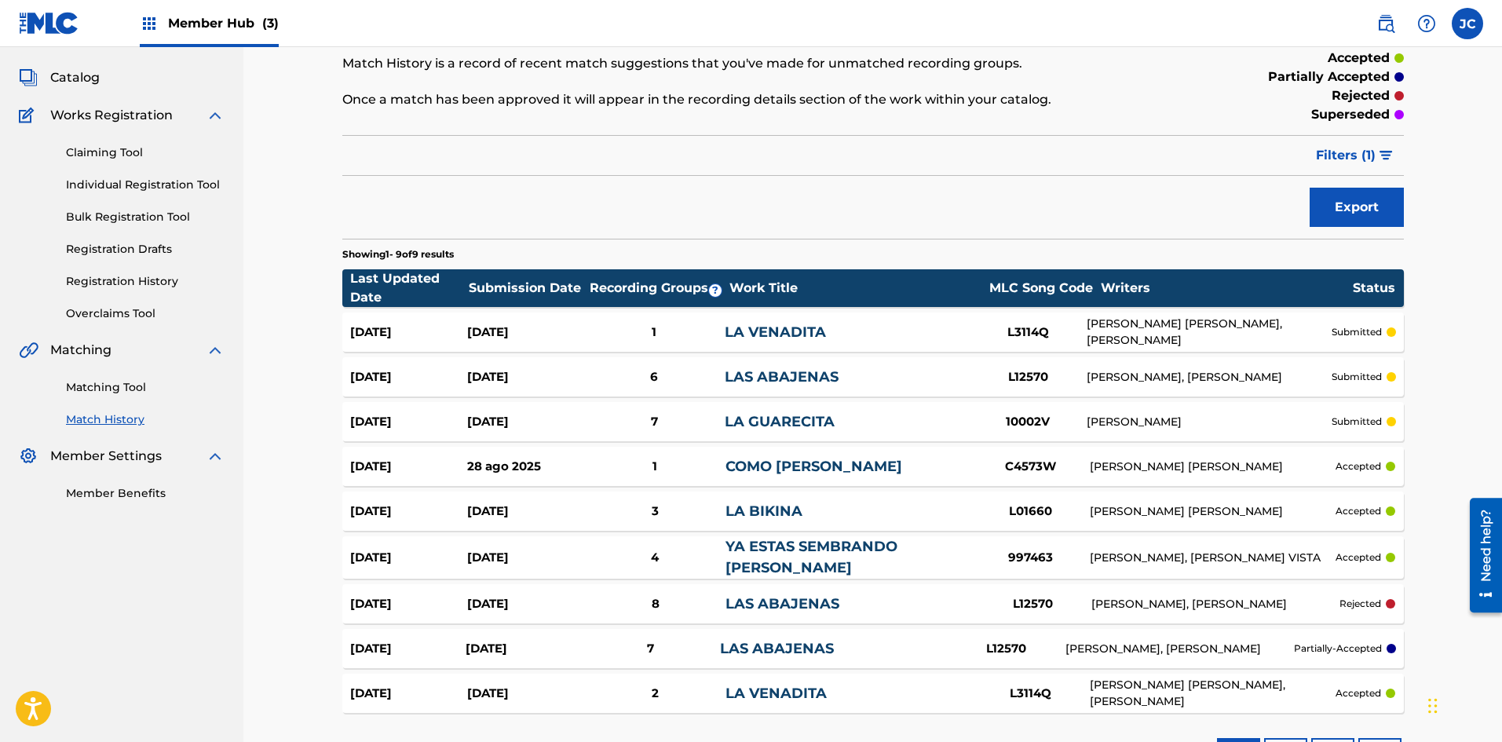
scroll to position [157, 0]
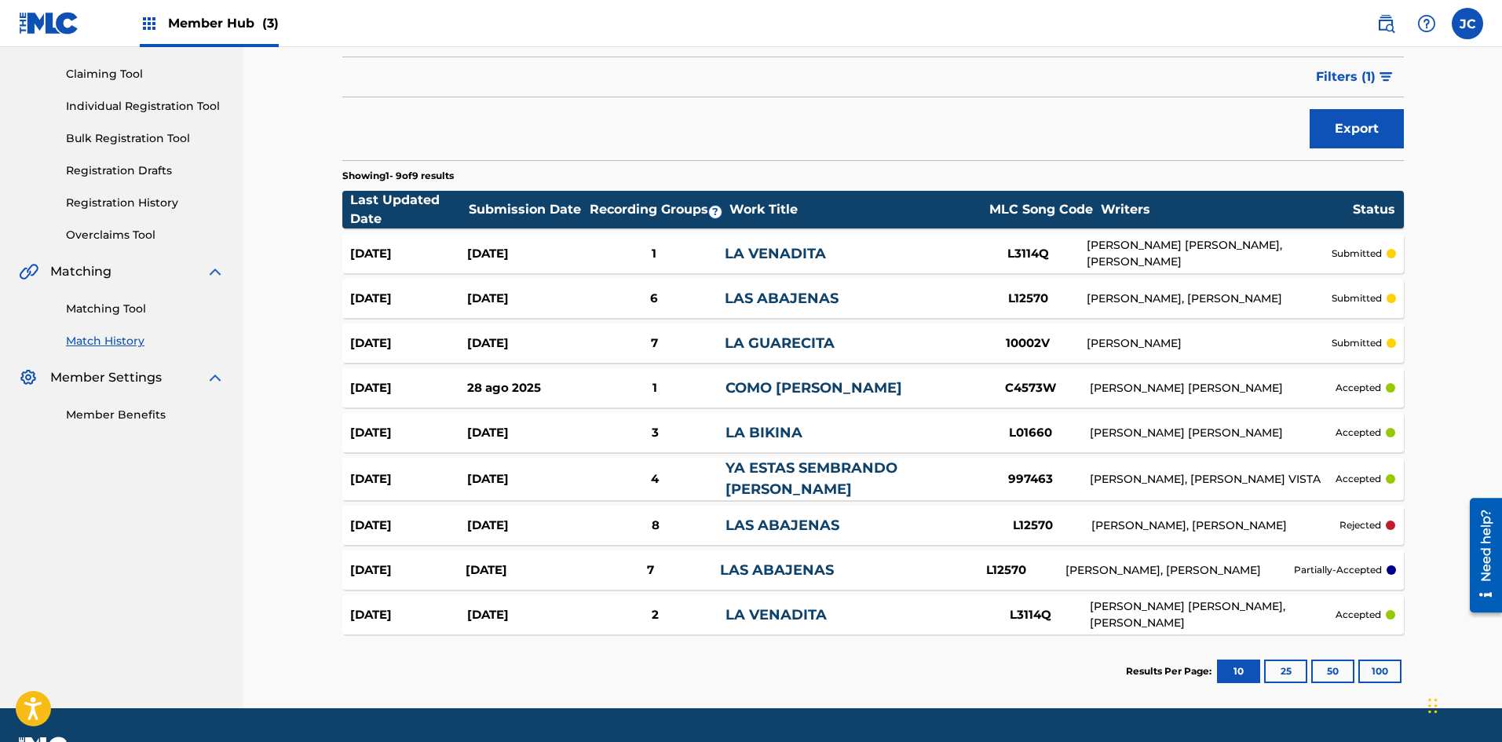
click at [647, 344] on div "7" at bounding box center [654, 343] width 141 height 18
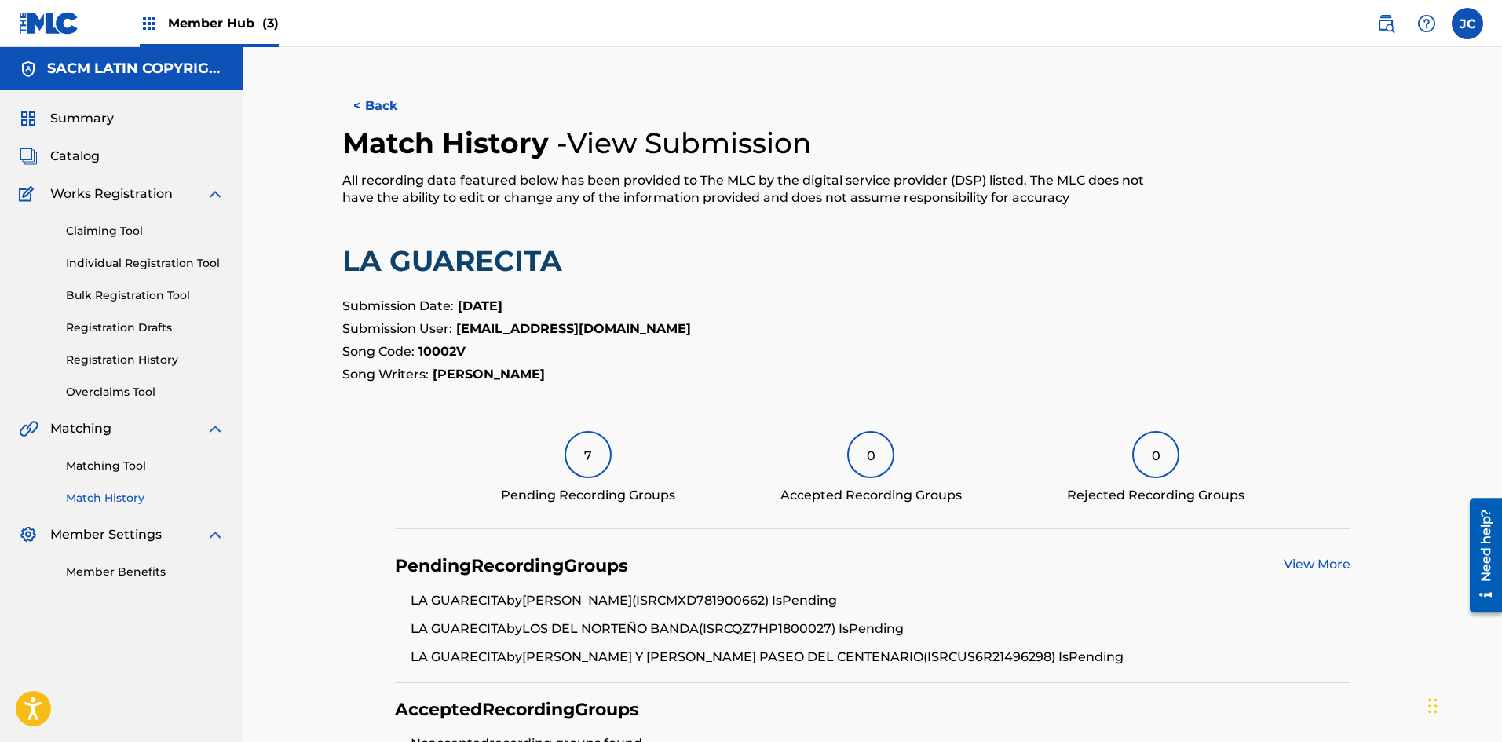
click at [450, 352] on strong "10002V" at bounding box center [441, 351] width 47 height 15
copy strong "10002V"
click at [385, 101] on button "< Back" at bounding box center [389, 105] width 94 height 39
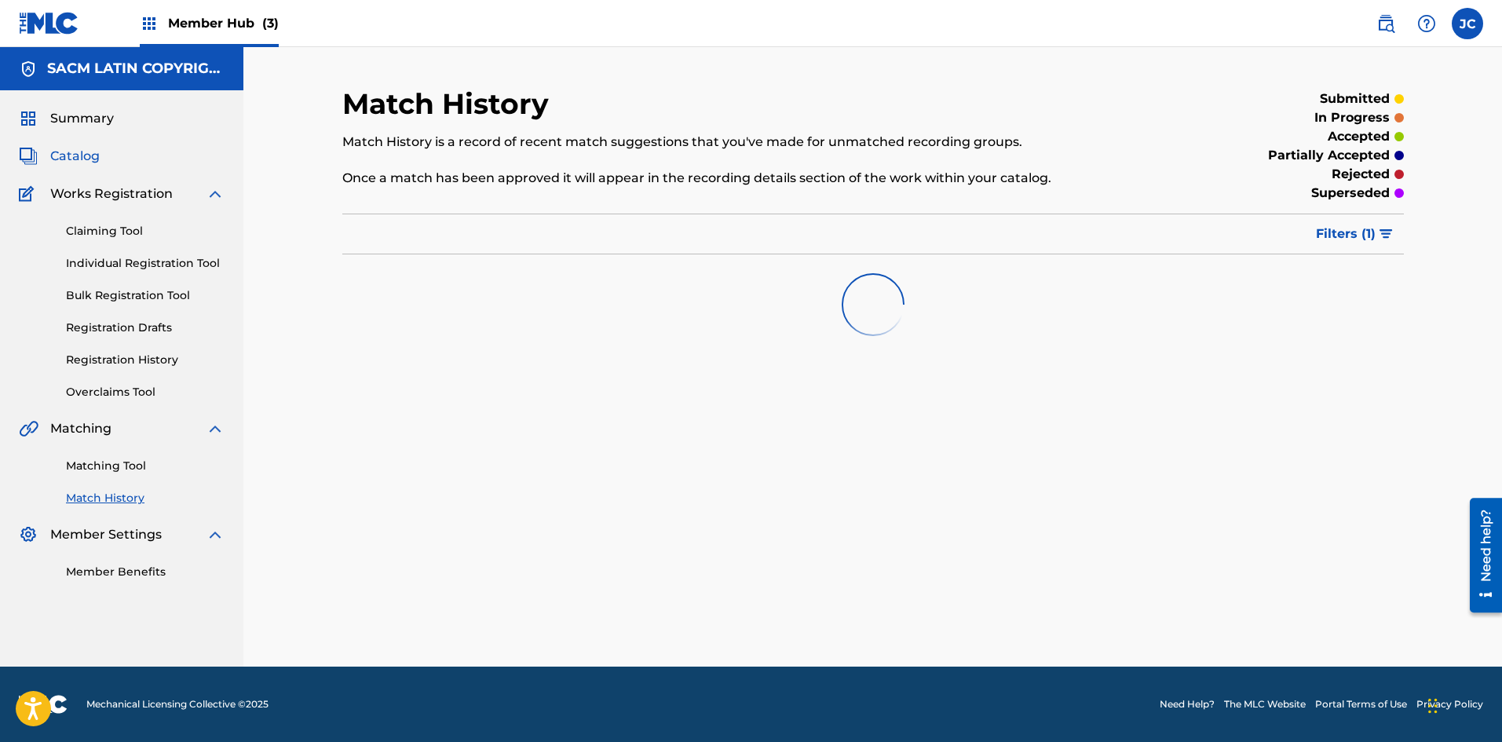
click at [81, 155] on span "Catalog" at bounding box center [74, 156] width 49 height 19
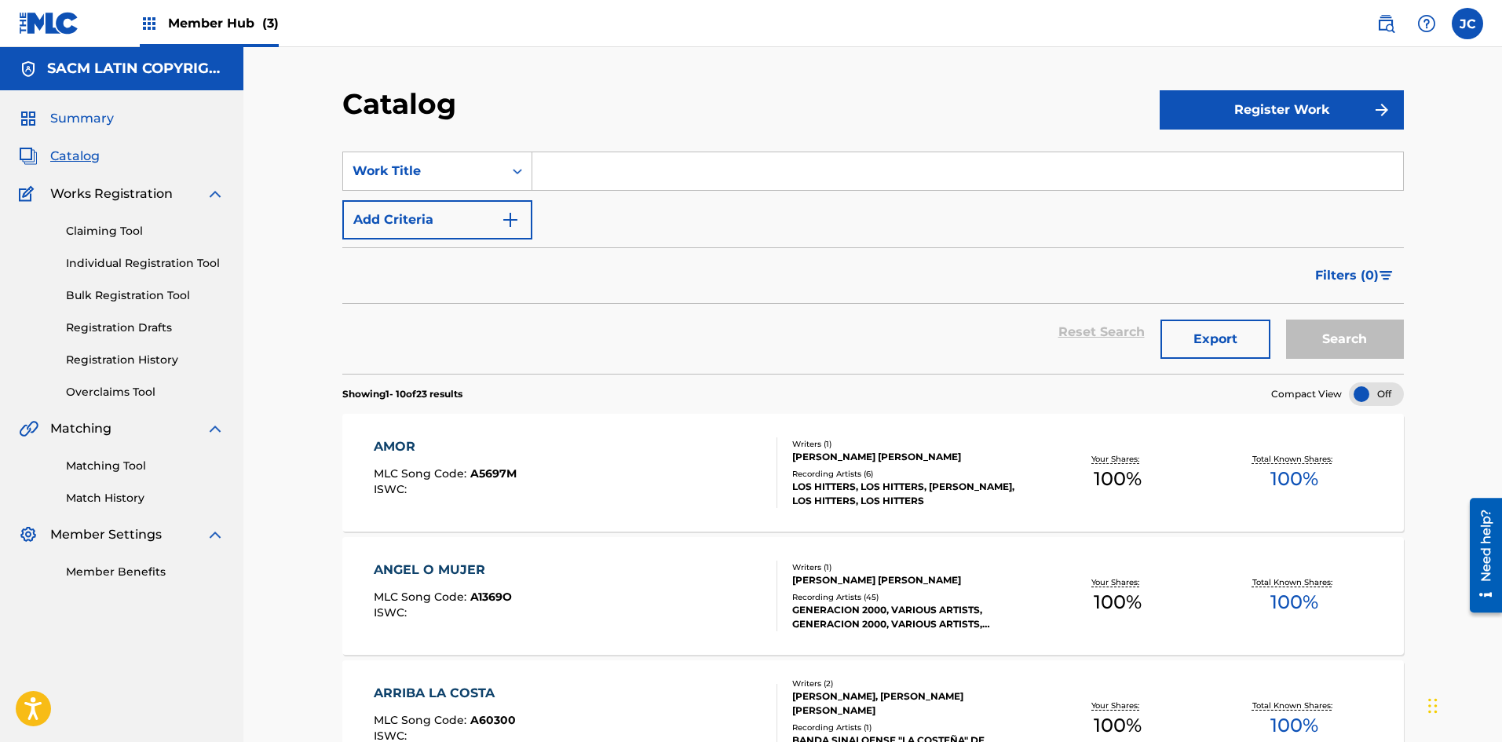
click at [48, 122] on link "Summary" at bounding box center [66, 118] width 95 height 19
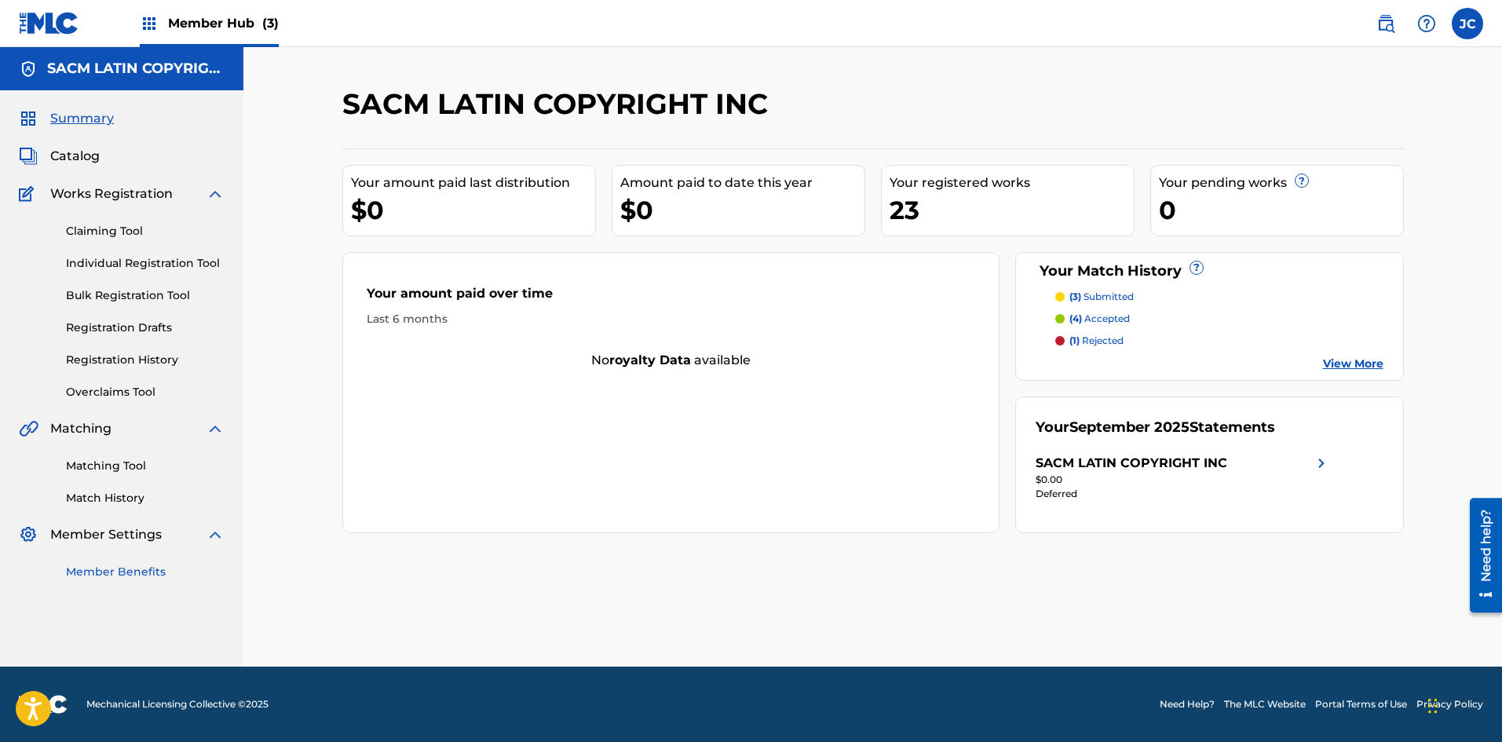
click at [123, 570] on link "Member Benefits" at bounding box center [145, 572] width 159 height 16
click at [60, 42] on link at bounding box center [49, 23] width 60 height 46
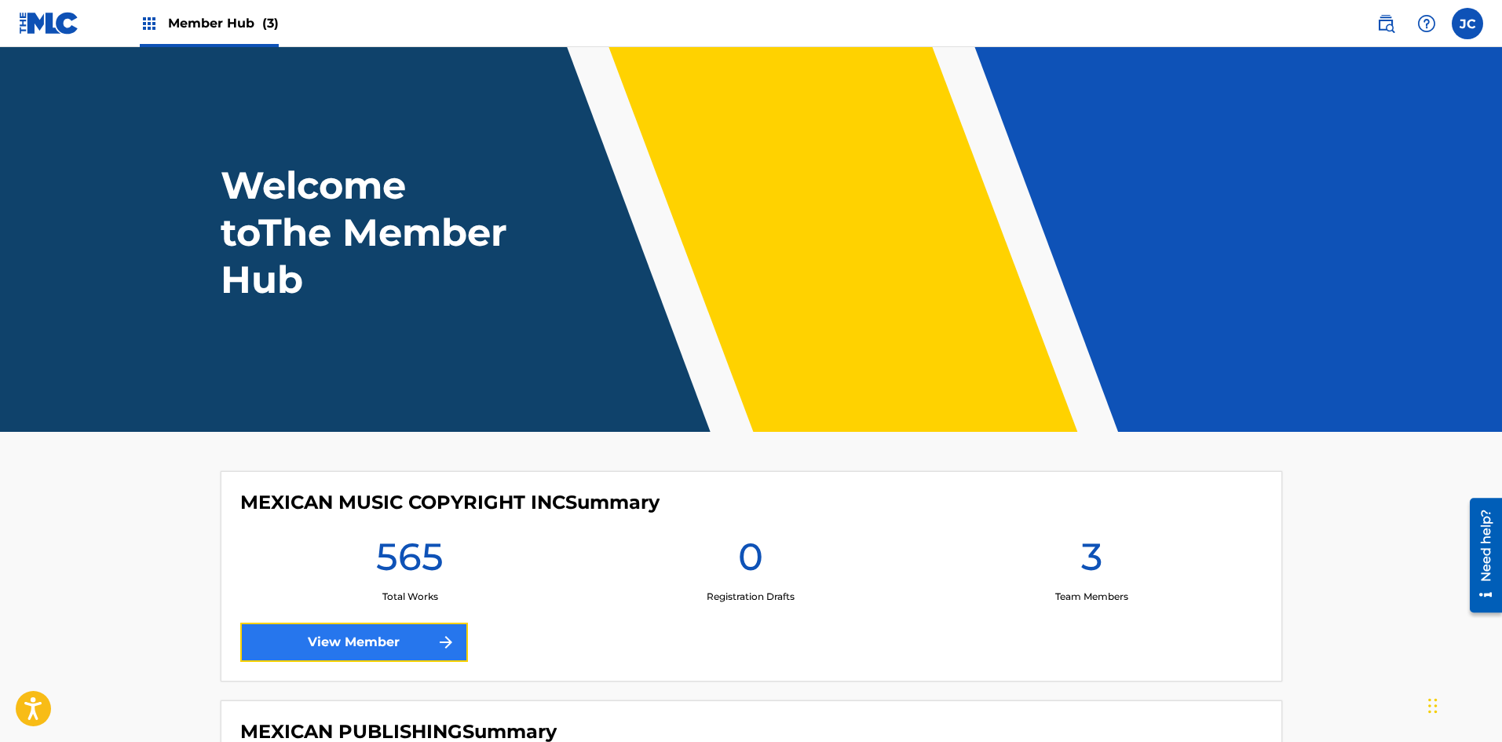
click at [407, 649] on link "View Member" at bounding box center [354, 642] width 228 height 39
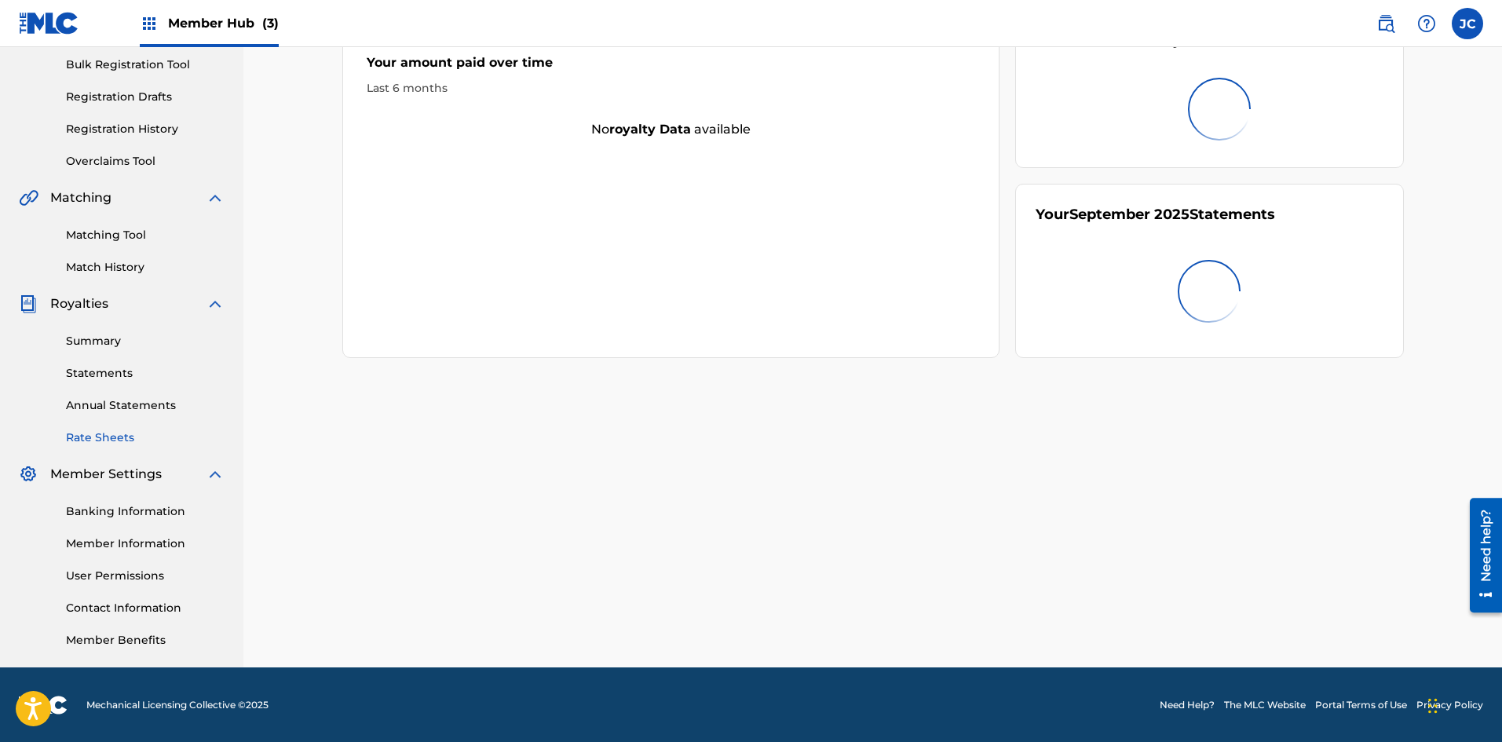
scroll to position [232, 0]
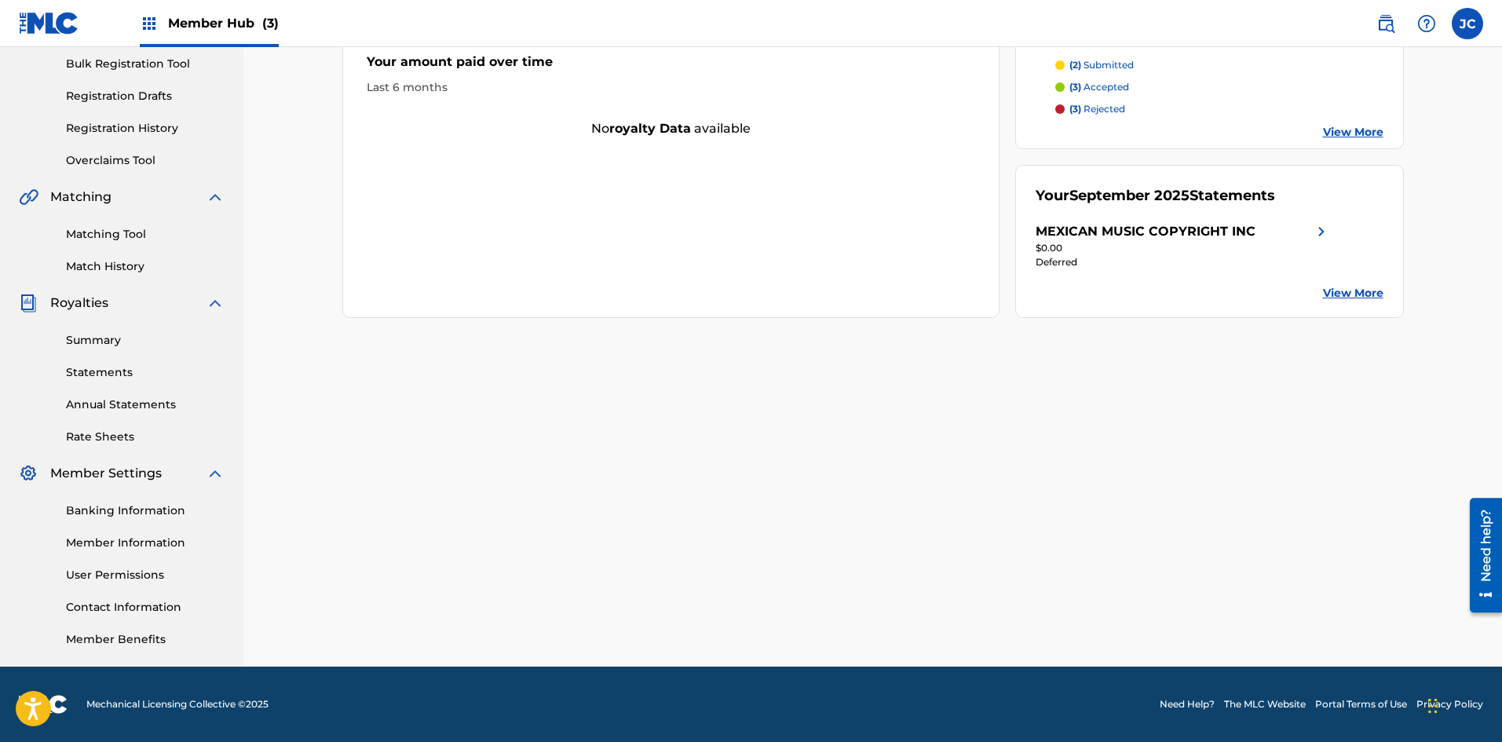
click at [119, 584] on div "Banking Information Member Information User Permissions Contact Information Mem…" at bounding box center [122, 565] width 206 height 165
click at [115, 568] on link "User Permissions" at bounding box center [145, 575] width 159 height 16
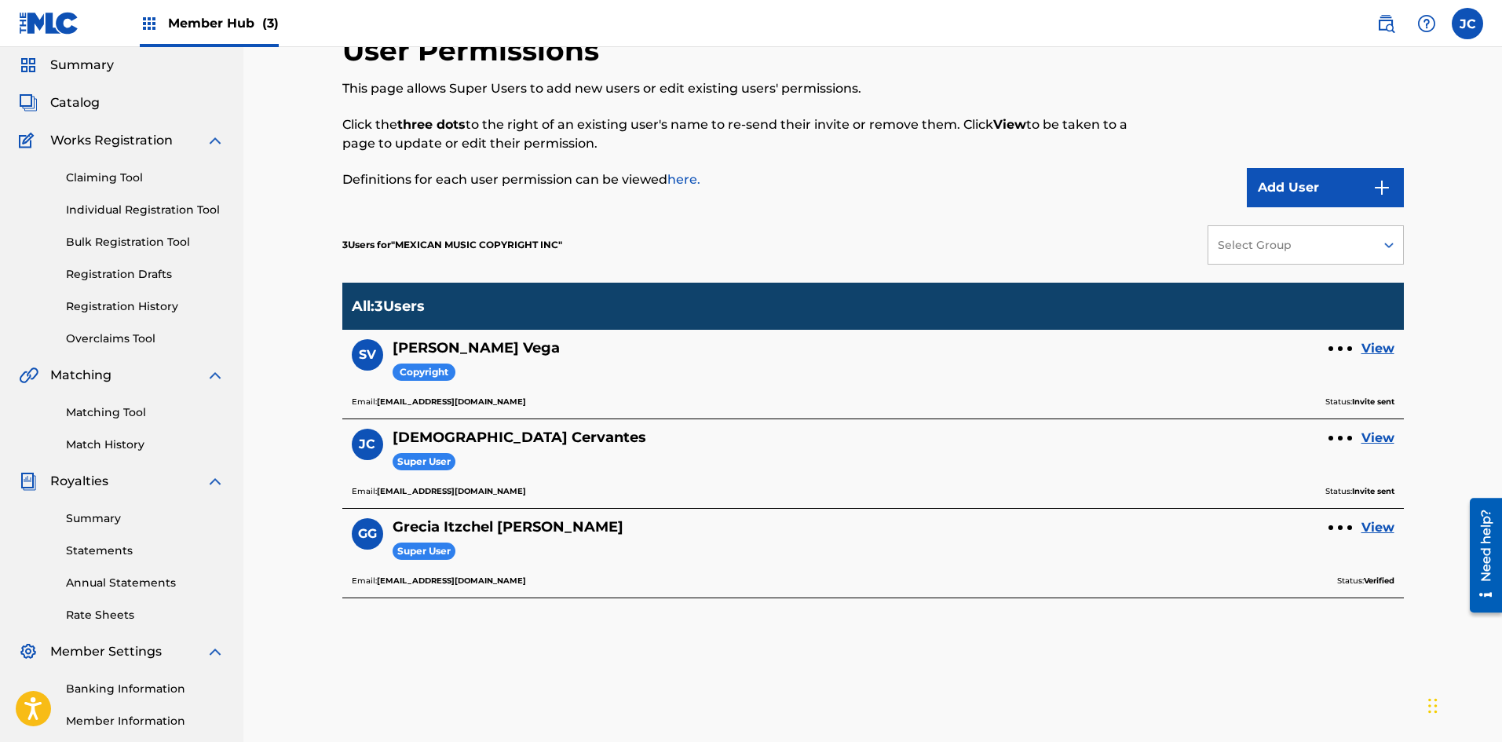
scroll to position [79, 0]
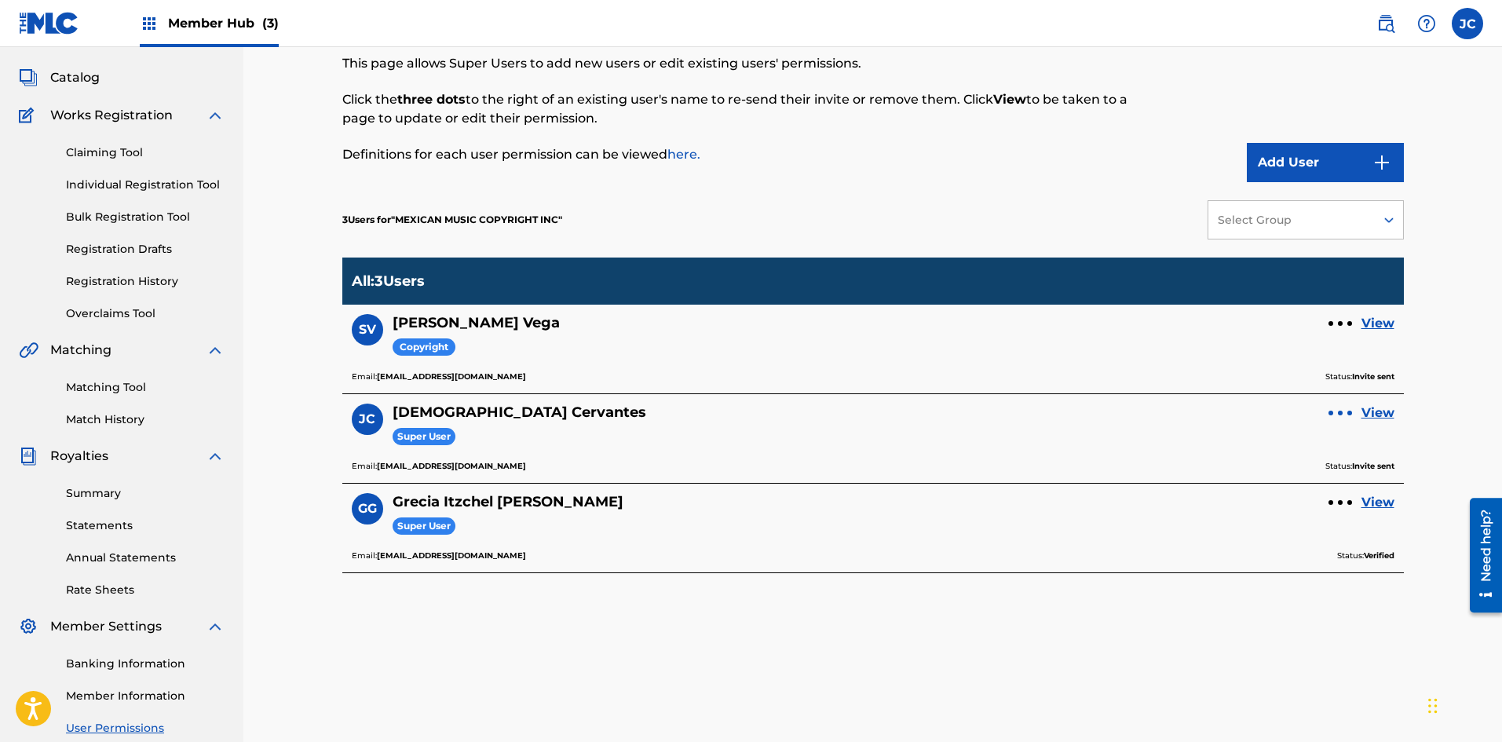
click at [656, 415] on div at bounding box center [1340, 413] width 5 height 5
click at [656, 466] on div "Email: auxint01@sacm.org.mx Status: Invite sent" at bounding box center [873, 466] width 1043 height 14
click at [656, 414] on link "View" at bounding box center [1377, 413] width 33 height 19
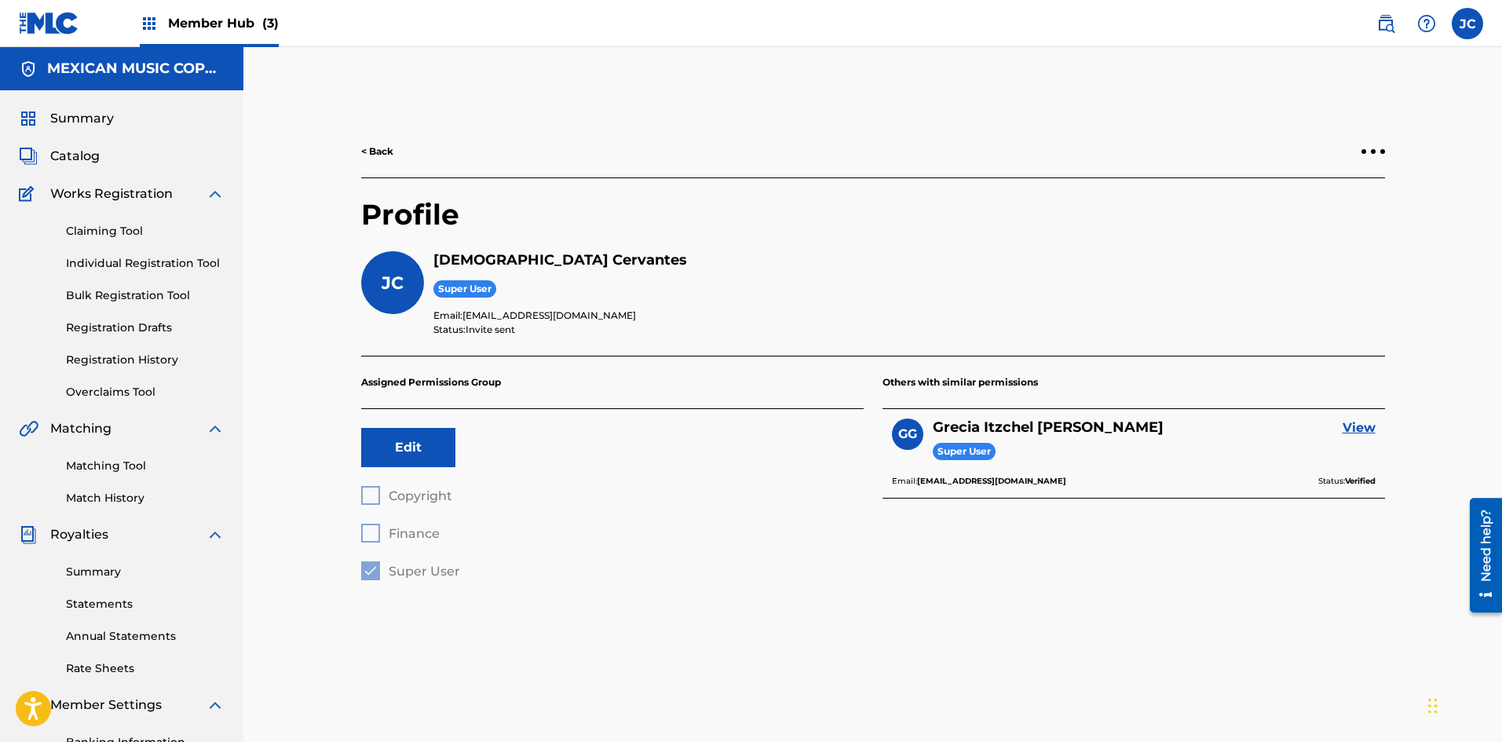
click at [371, 523] on div "Copyright Finance Super User" at bounding box center [612, 533] width 502 height 94
drag, startPoint x: 900, startPoint y: 376, endPoint x: 1058, endPoint y: 382, distance: 157.9
click at [656, 382] on p "Others with similar permissions" at bounding box center [1133, 382] width 502 height 53
click at [612, 372] on p "Assigned Permissions Group" at bounding box center [612, 382] width 502 height 53
click at [389, 445] on button "Edit" at bounding box center [408, 447] width 94 height 39
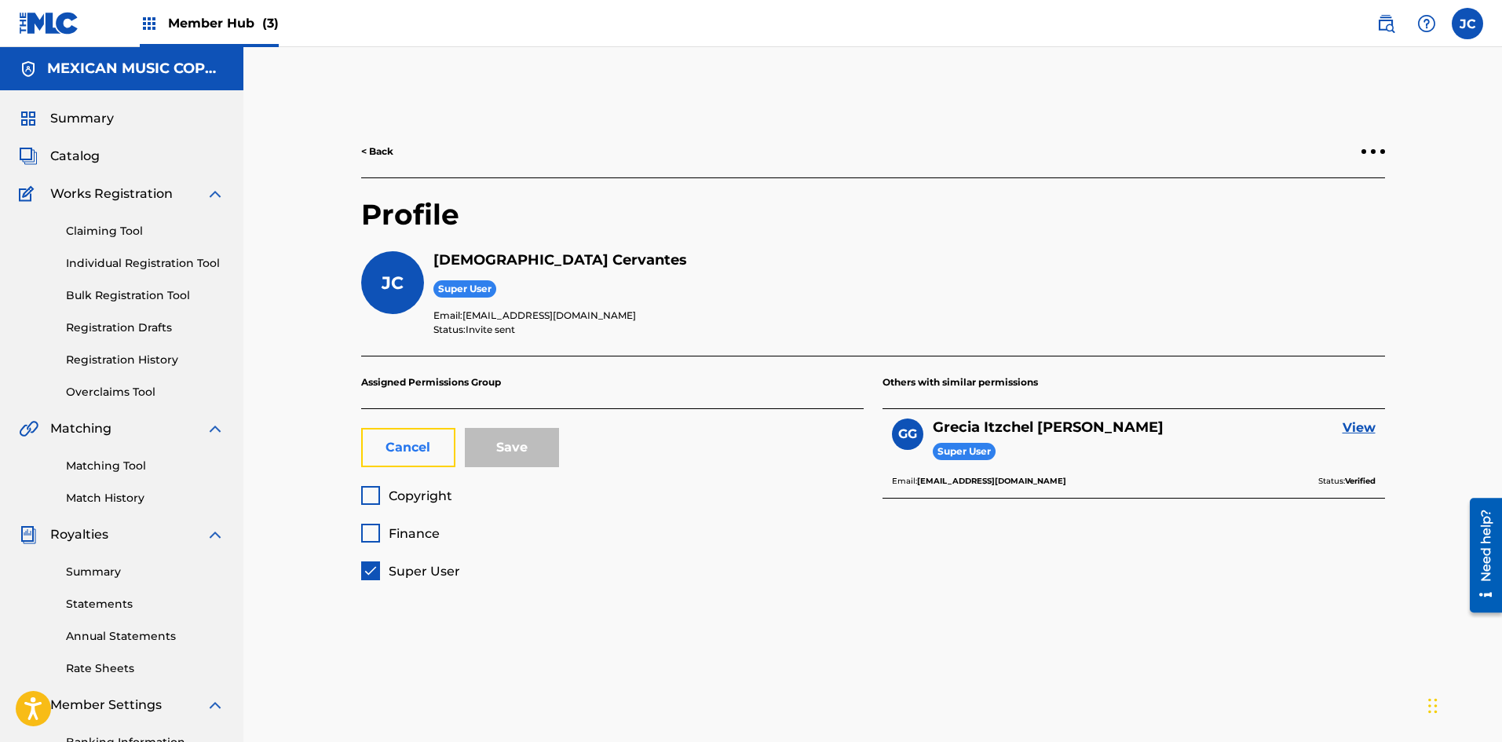
click at [391, 446] on button "Cancel" at bounding box center [408, 447] width 94 height 39
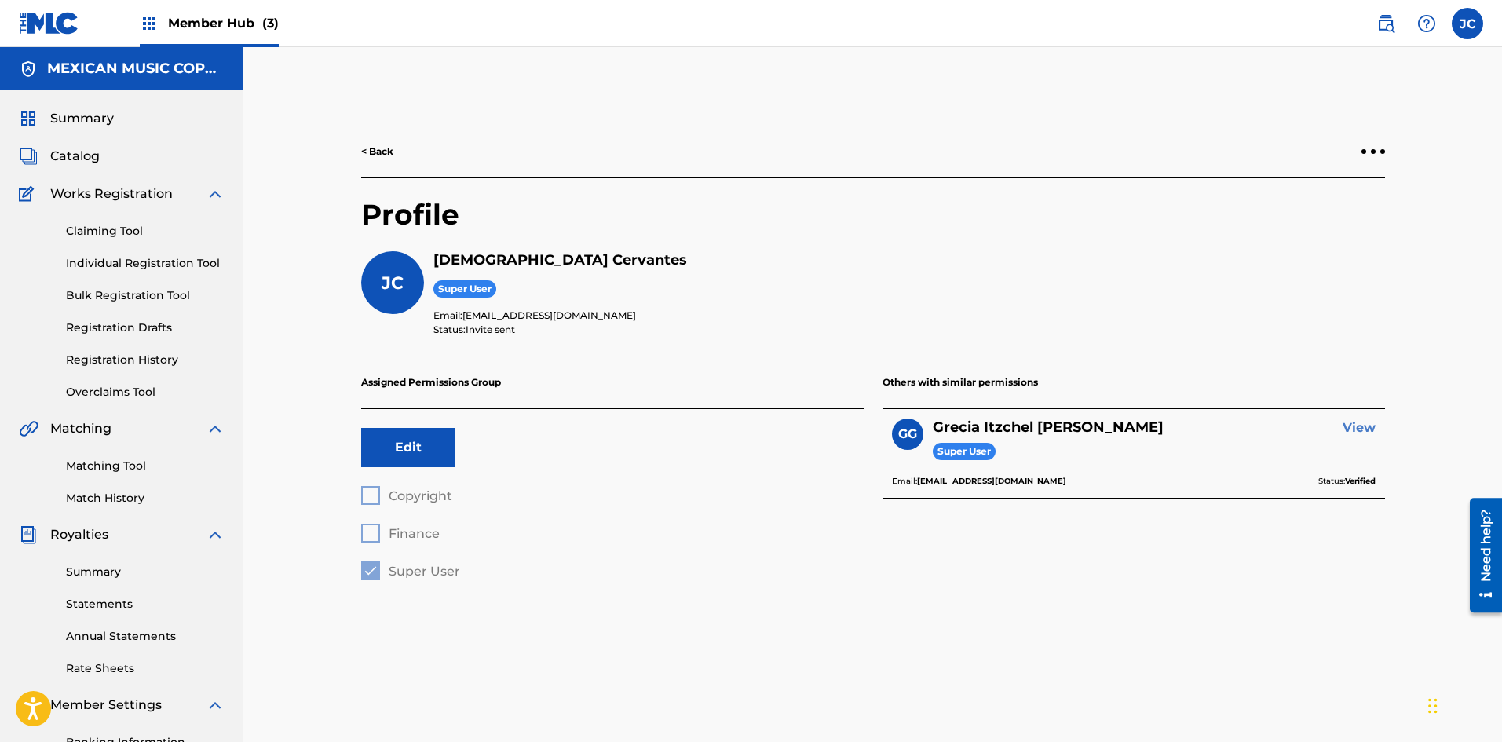
click at [656, 429] on link "View" at bounding box center [1358, 427] width 33 height 19
click at [372, 150] on link "< Back" at bounding box center [377, 151] width 32 height 14
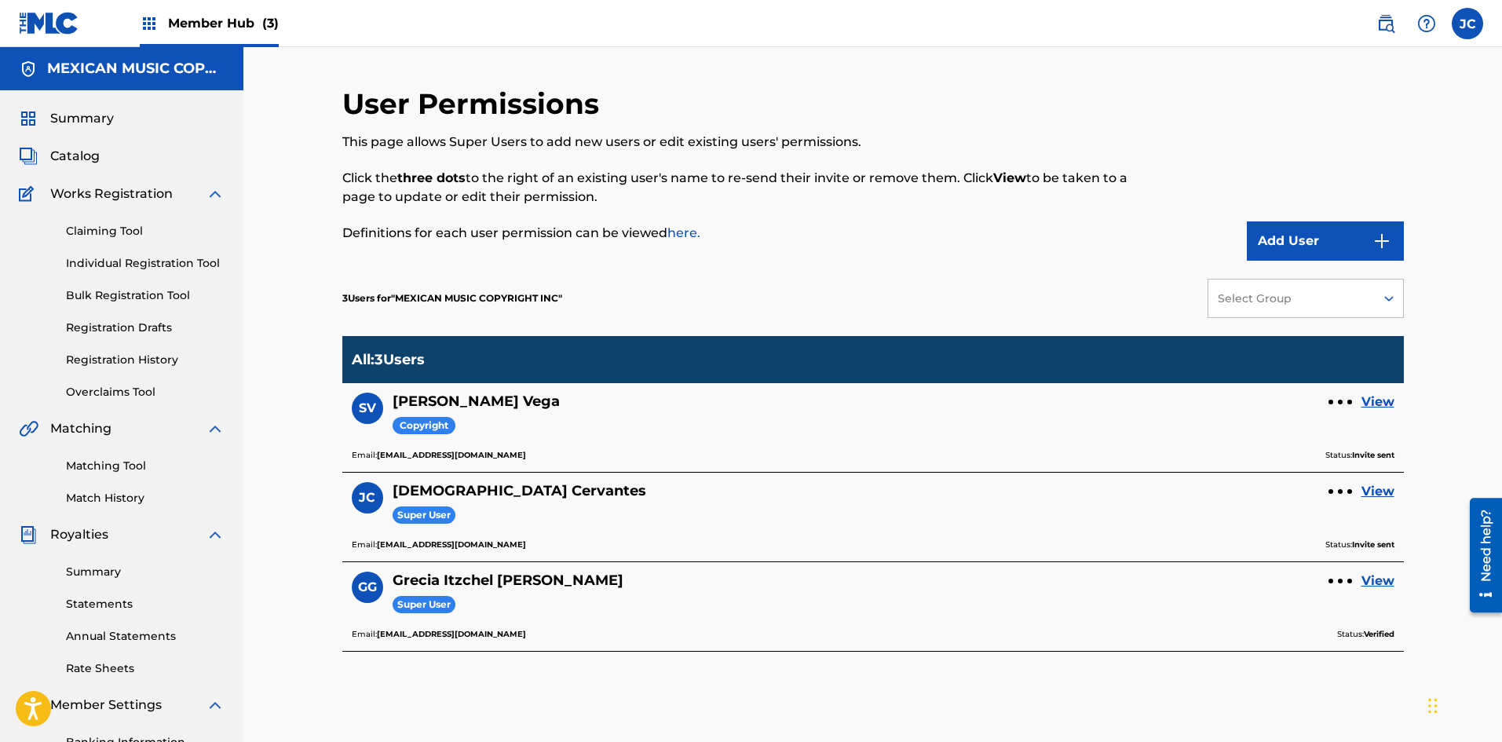
click at [459, 492] on h5 "Jesús Cervantes" at bounding box center [520, 491] width 254 height 18
click at [656, 494] on link "View" at bounding box center [1377, 491] width 33 height 19
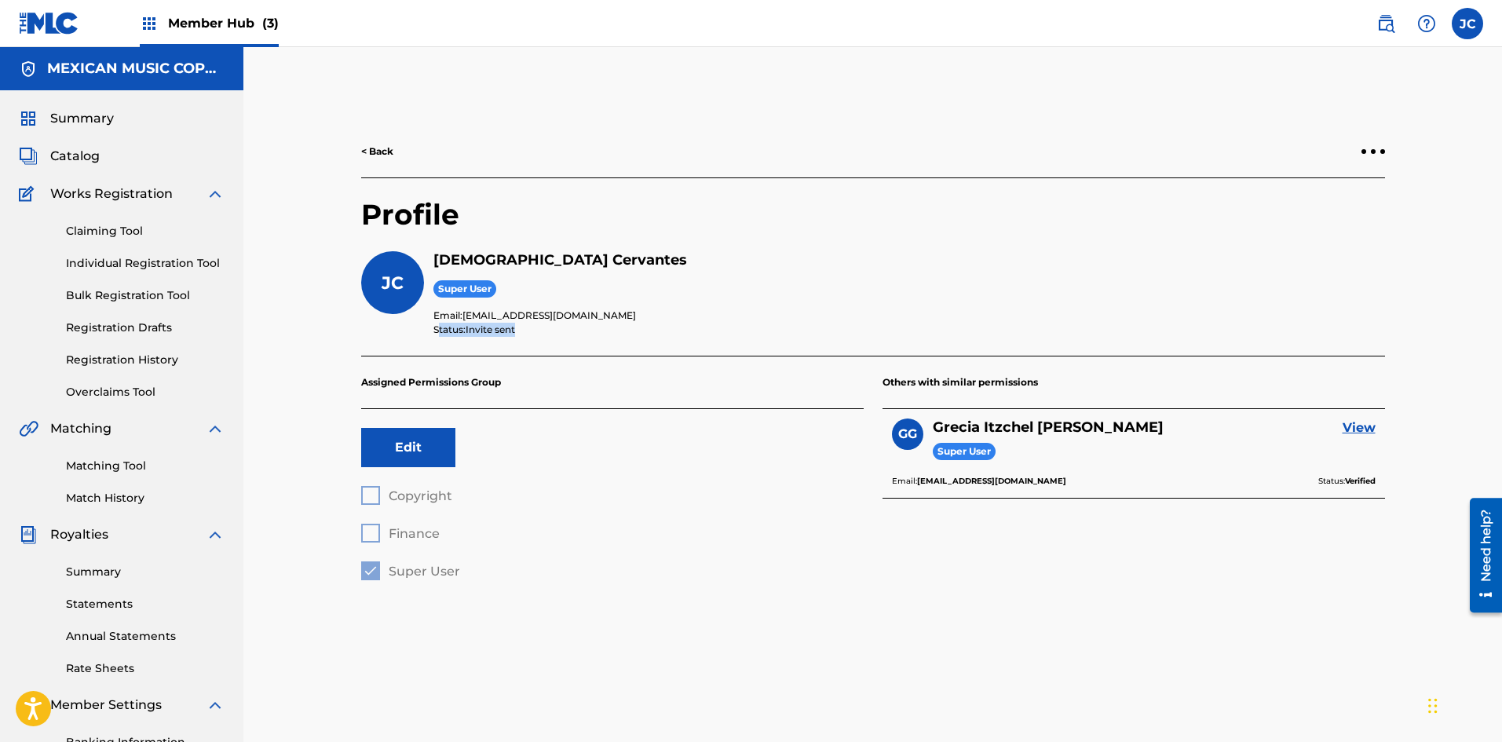
drag, startPoint x: 438, startPoint y: 327, endPoint x: 568, endPoint y: 333, distance: 129.7
click at [568, 333] on p "Status: Invite sent" at bounding box center [908, 330] width 951 height 14
click at [377, 148] on link "< Back" at bounding box center [377, 151] width 32 height 14
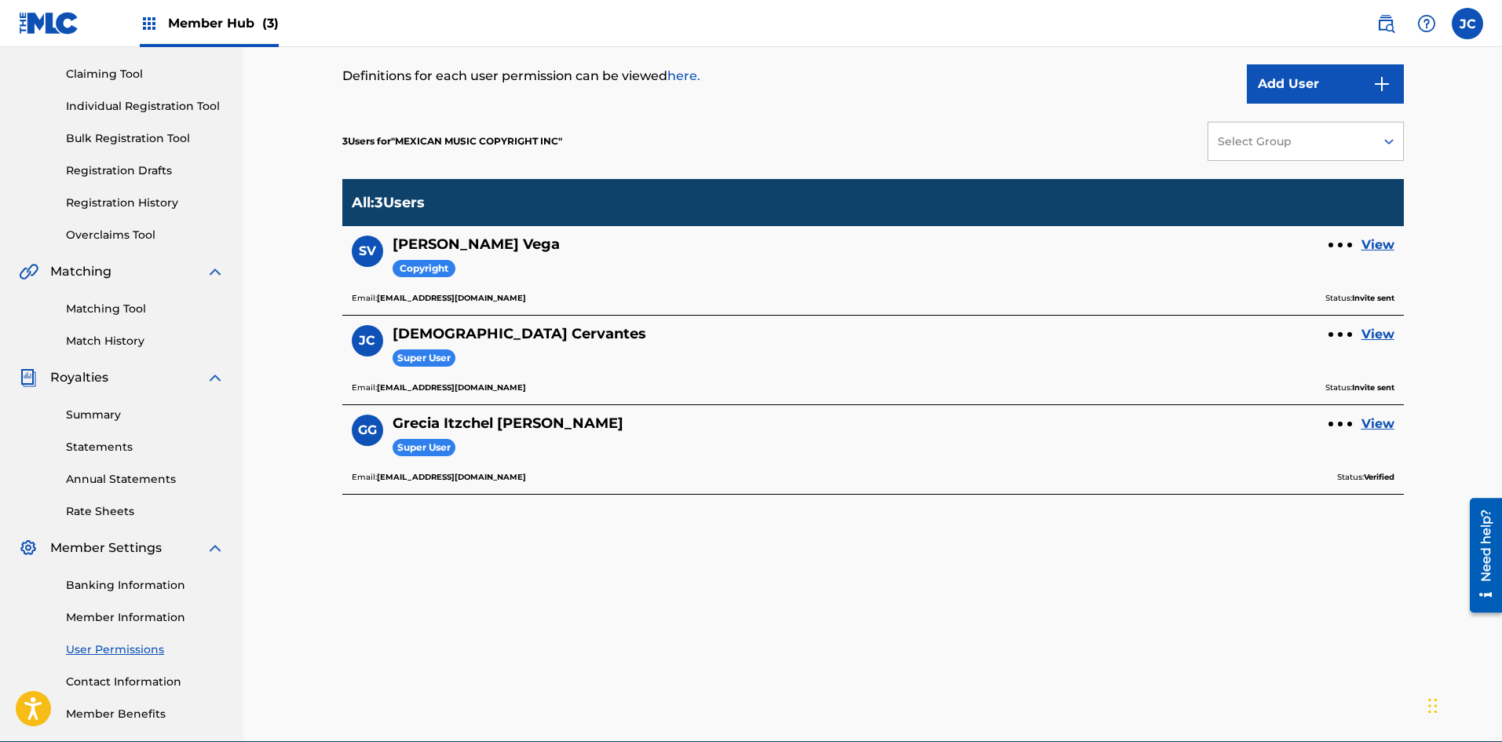
scroll to position [79, 0]
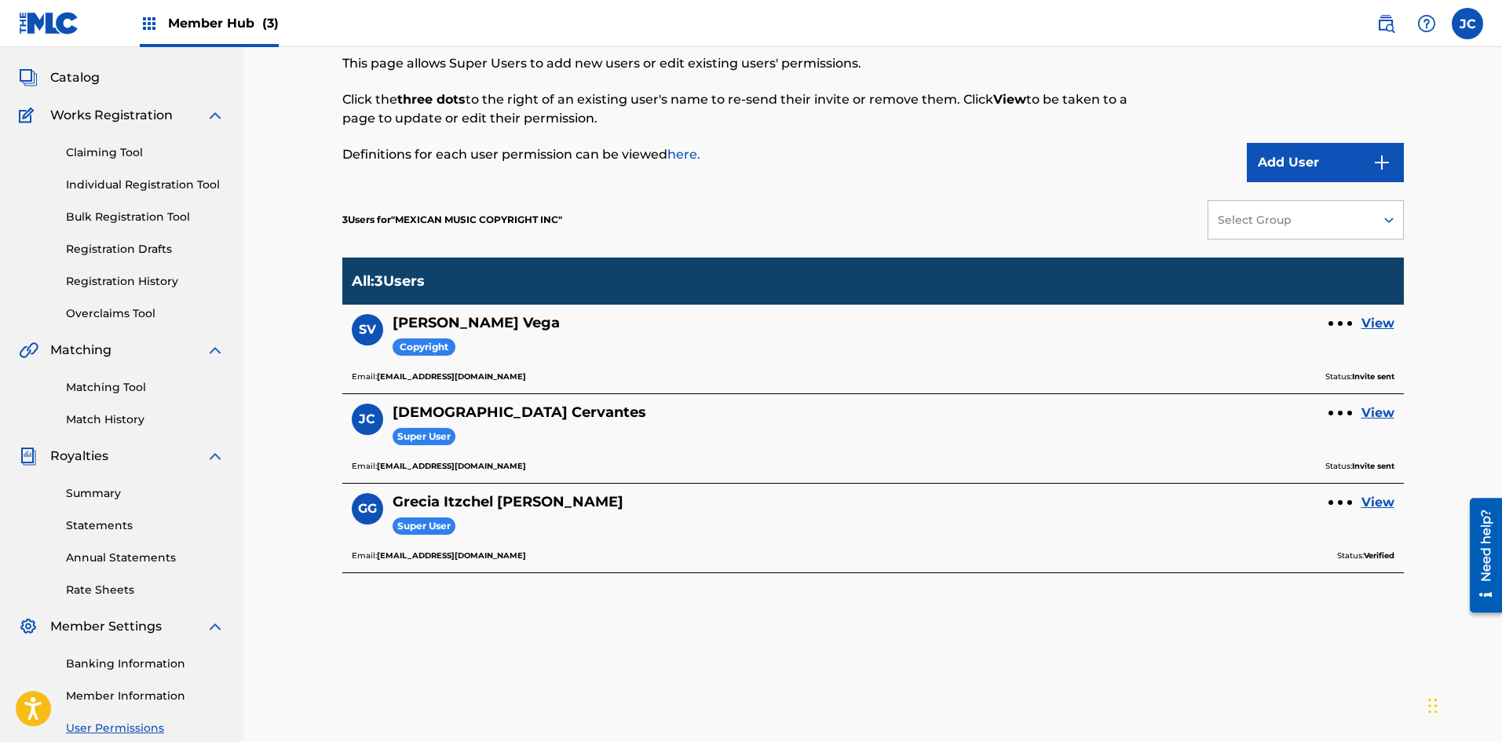
click at [61, 24] on img at bounding box center [49, 23] width 60 height 23
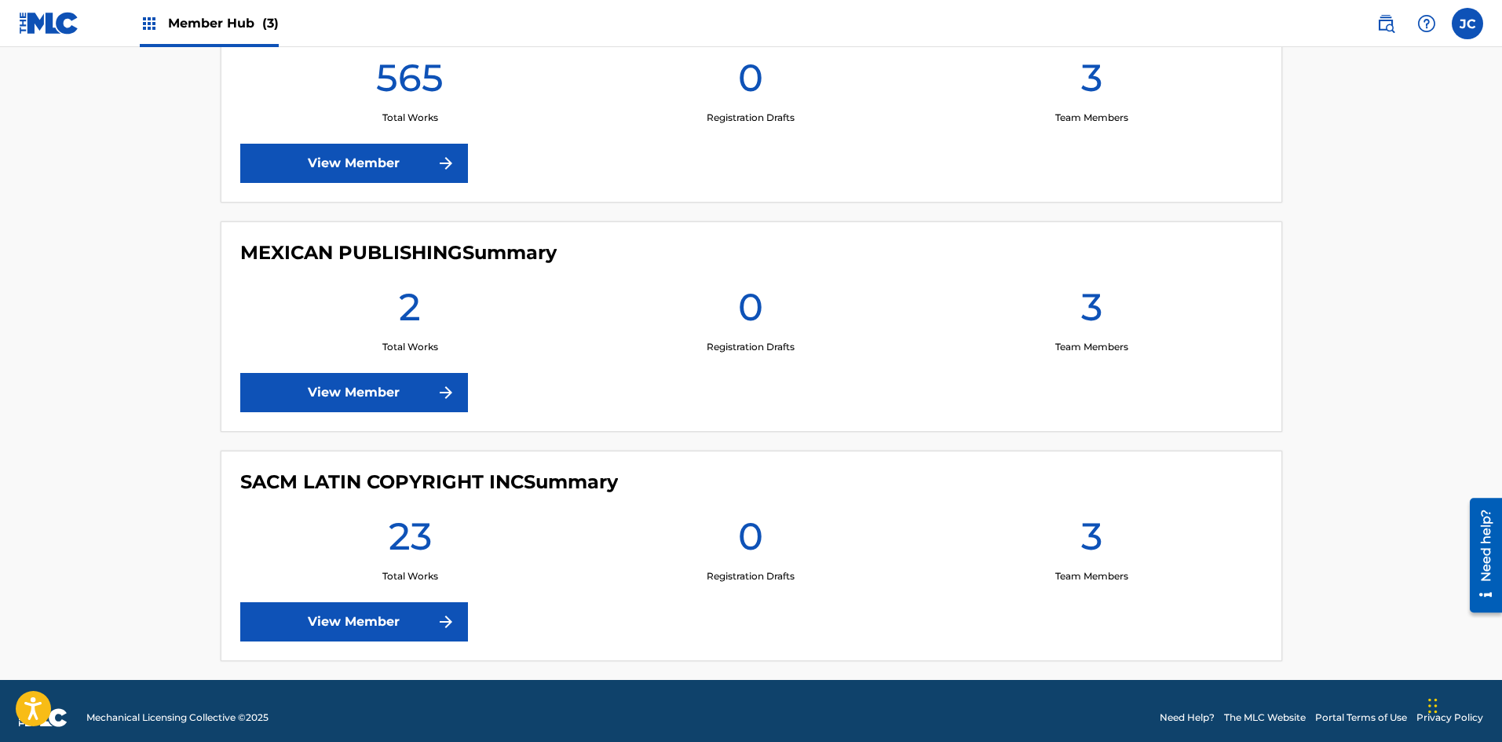
scroll to position [492, 0]
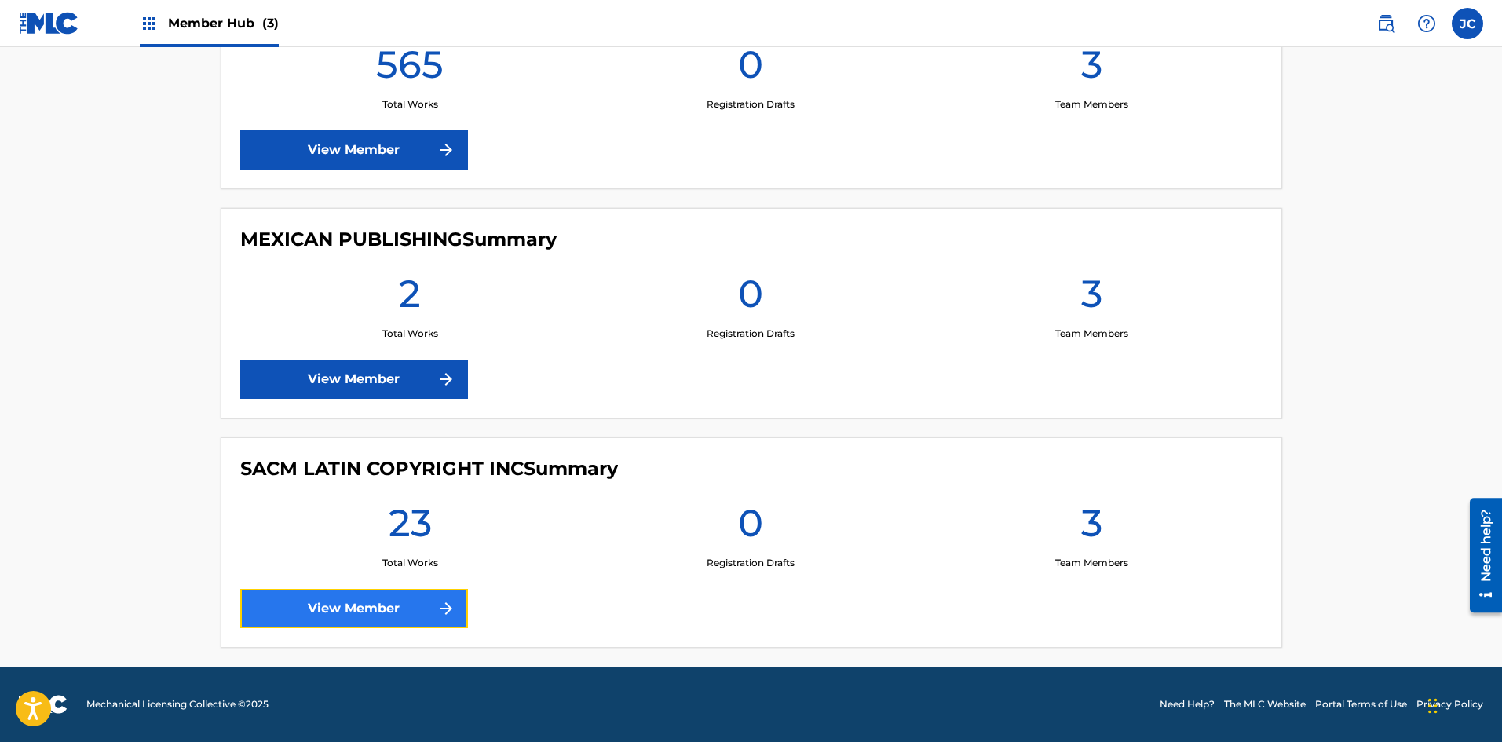
click at [367, 592] on link "View Member" at bounding box center [354, 608] width 228 height 39
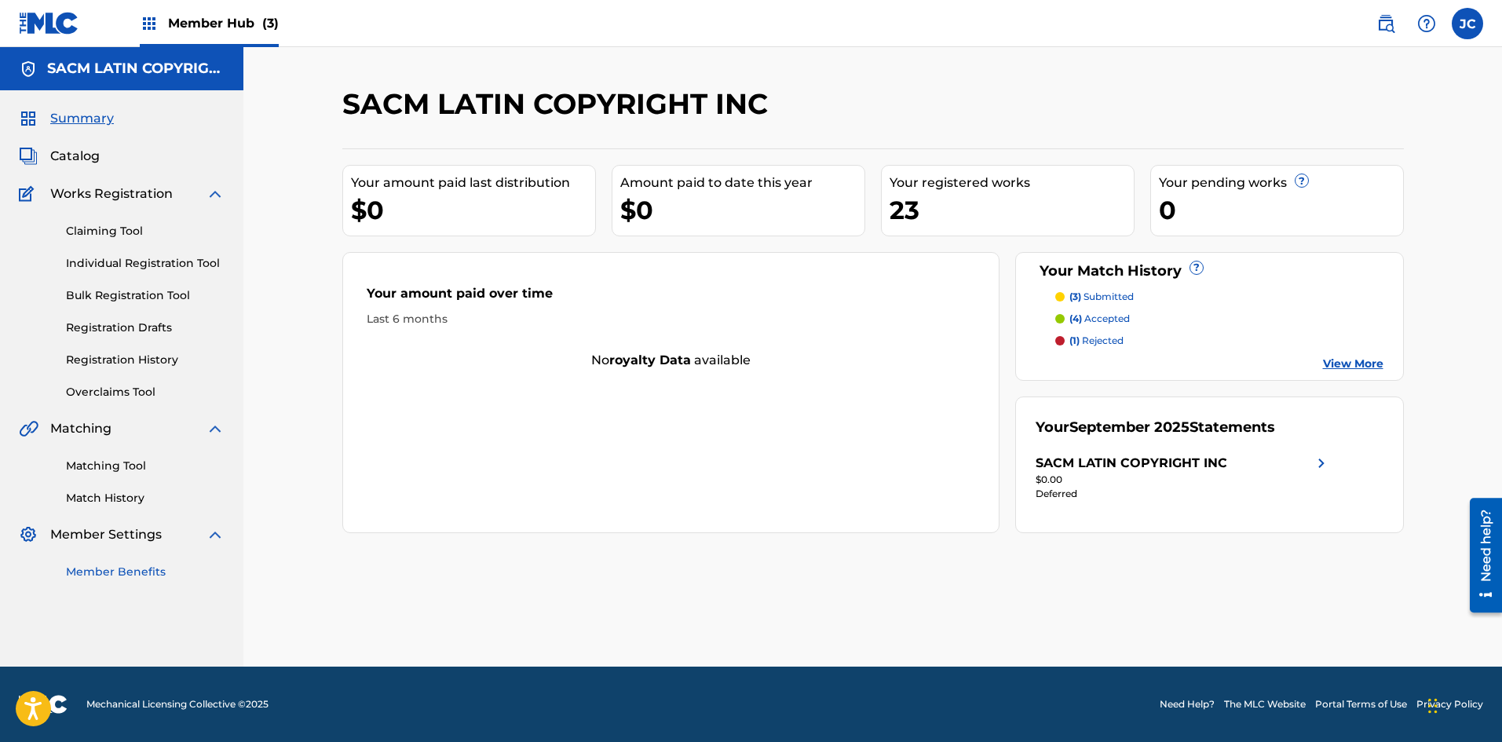
click at [119, 572] on link "Member Benefits" at bounding box center [145, 572] width 159 height 16
click at [58, 36] on link at bounding box center [49, 23] width 60 height 46
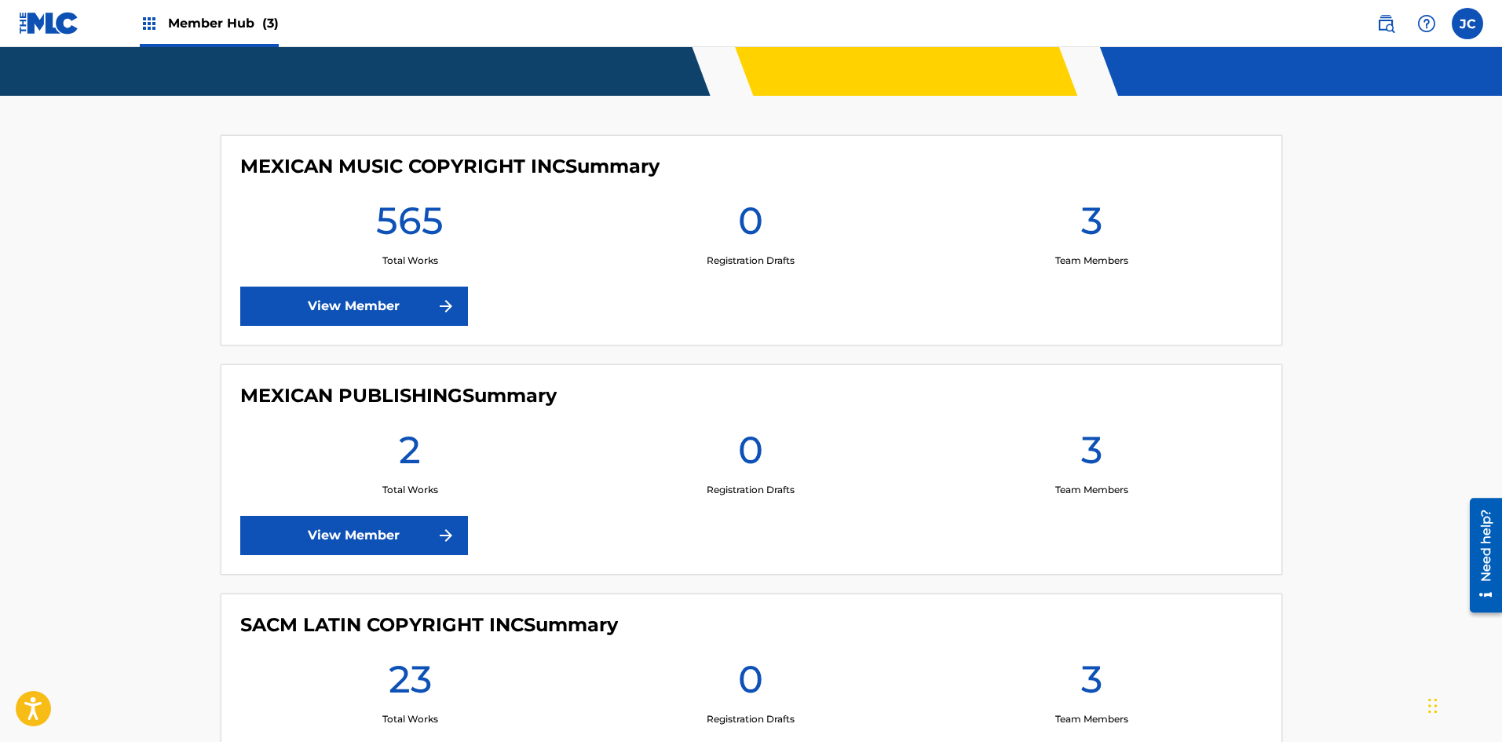
scroll to position [471, 0]
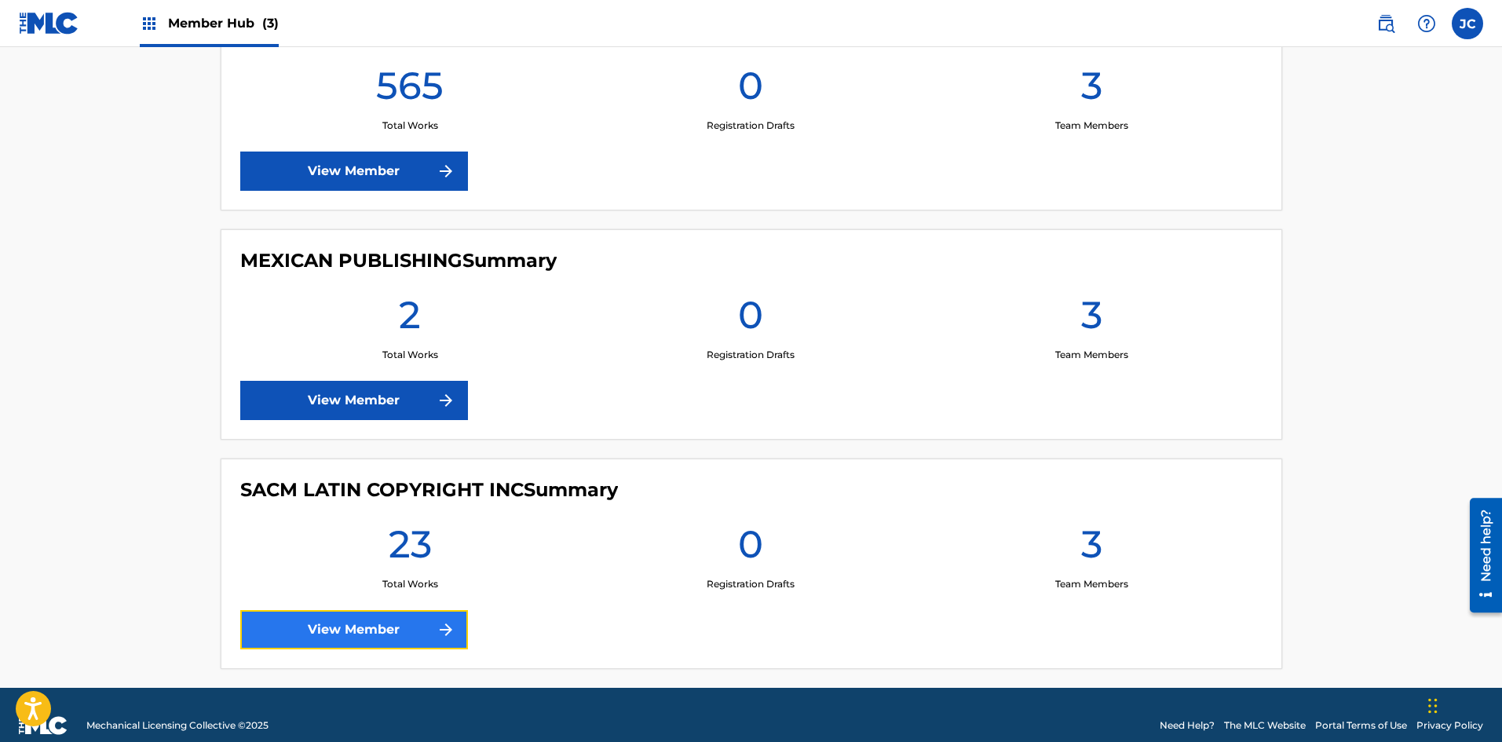
click at [372, 618] on link "View Member" at bounding box center [354, 629] width 228 height 39
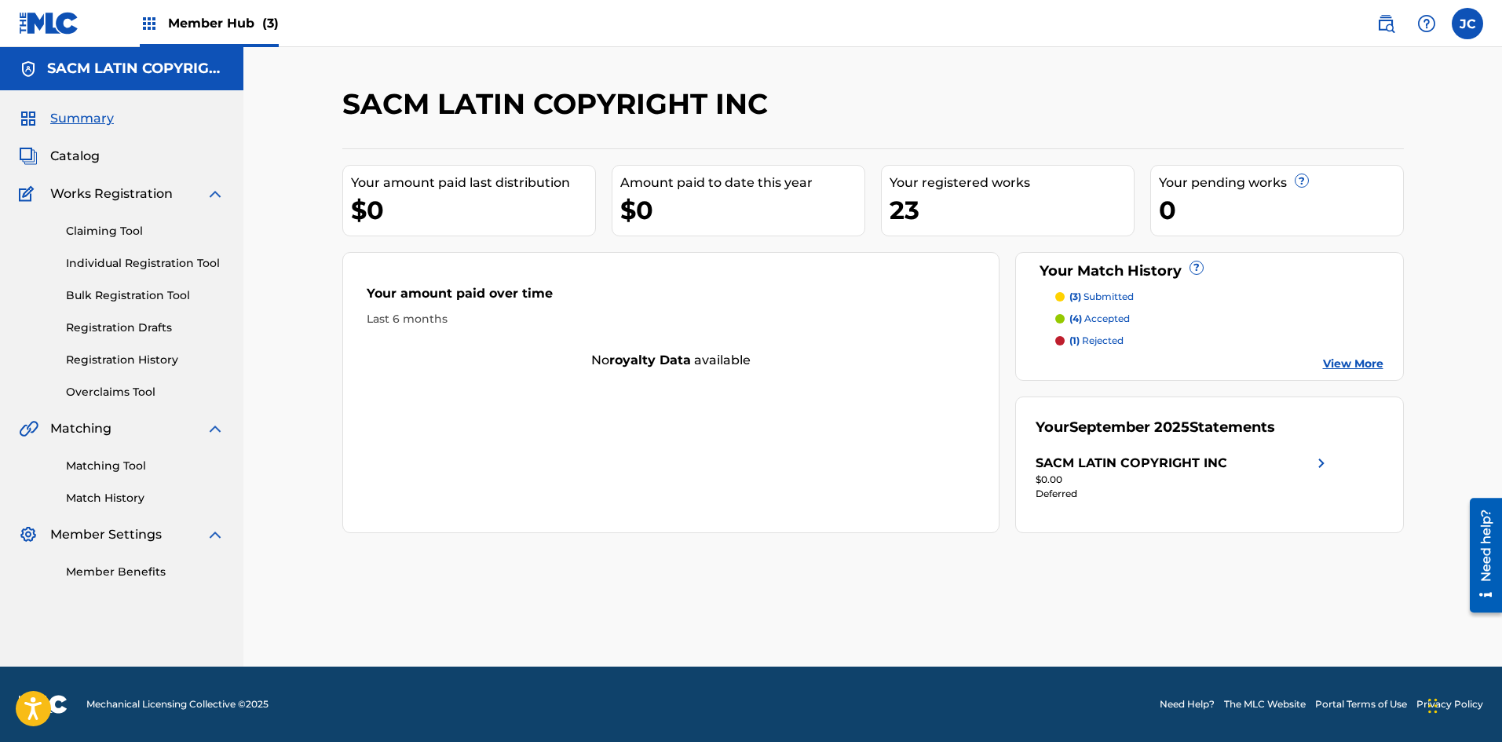
click at [61, 36] on link at bounding box center [49, 23] width 60 height 46
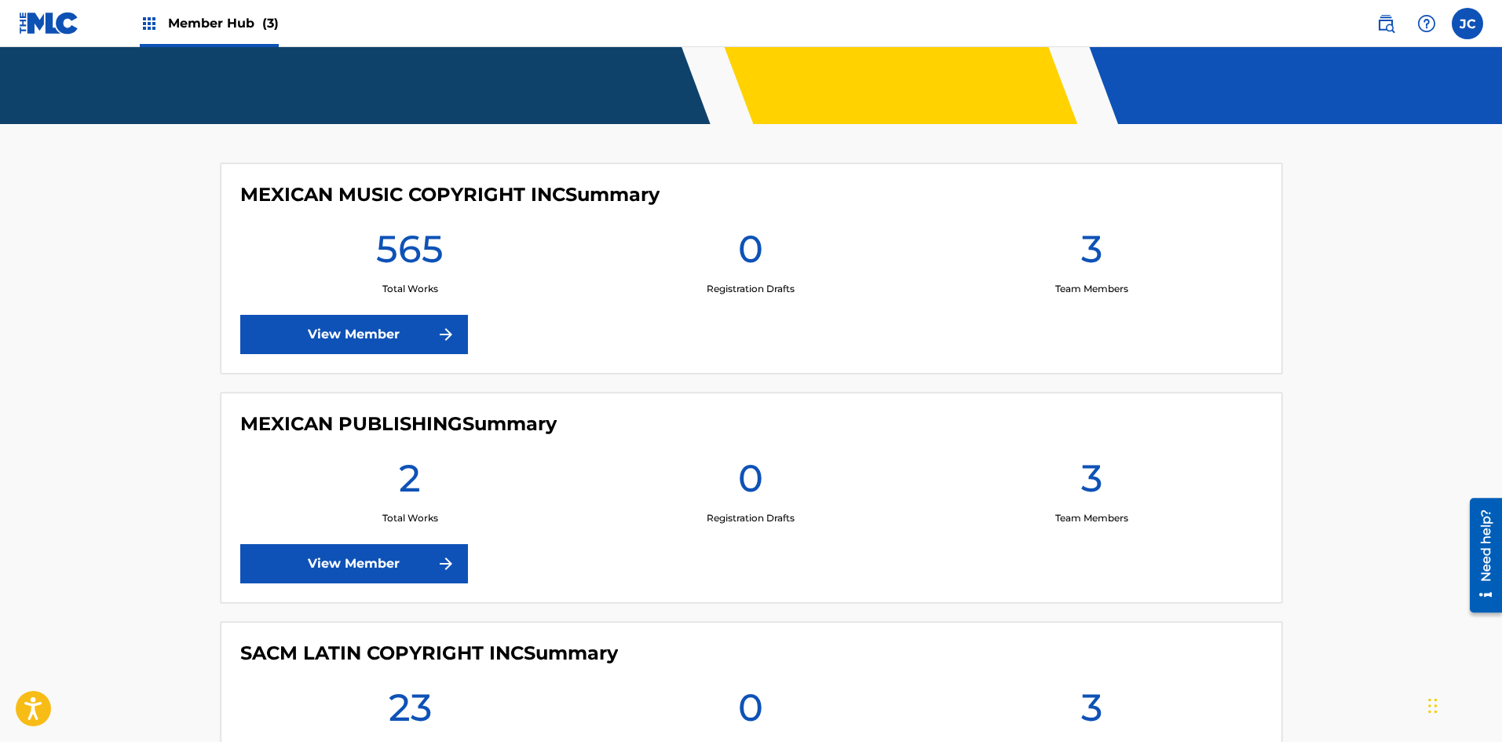
scroll to position [314, 0]
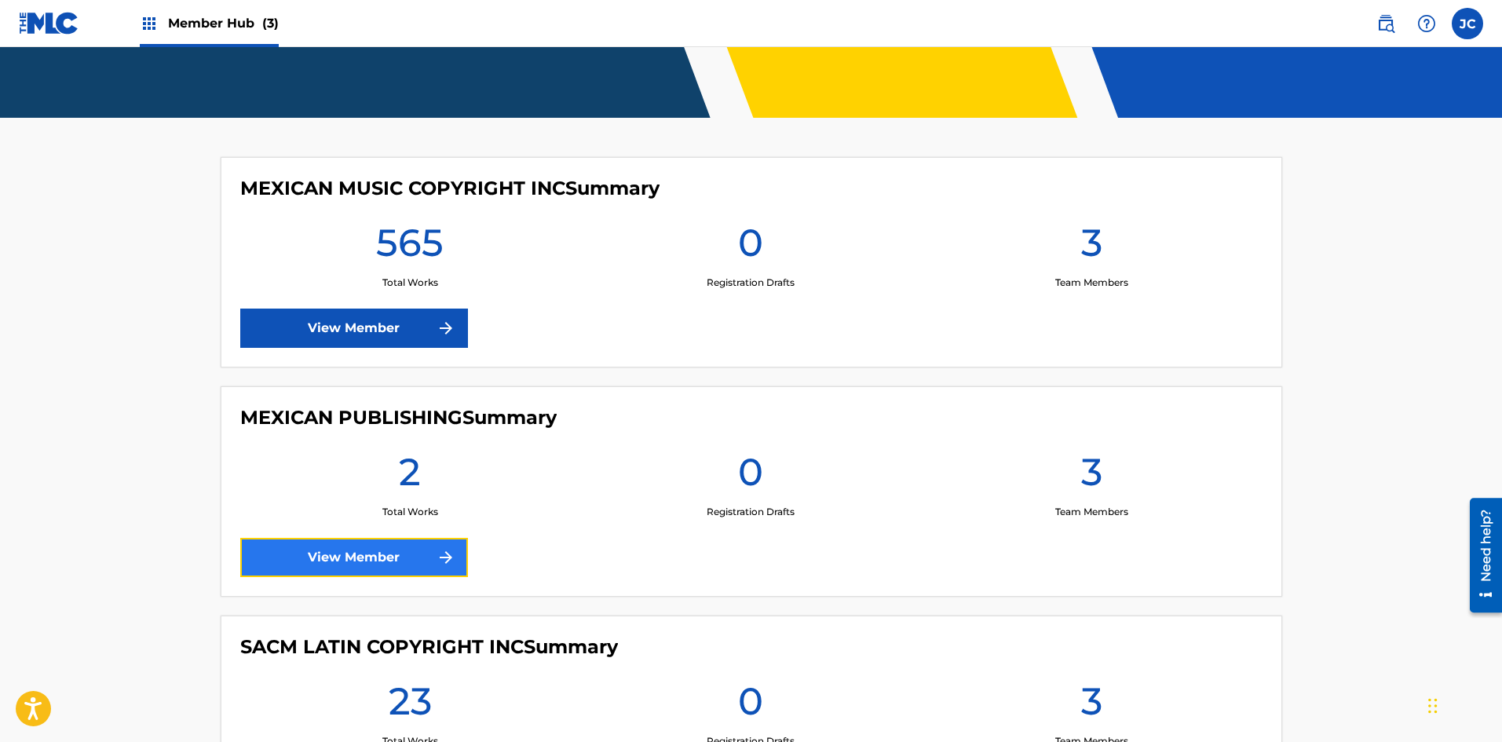
click at [347, 555] on link "View Member" at bounding box center [354, 557] width 228 height 39
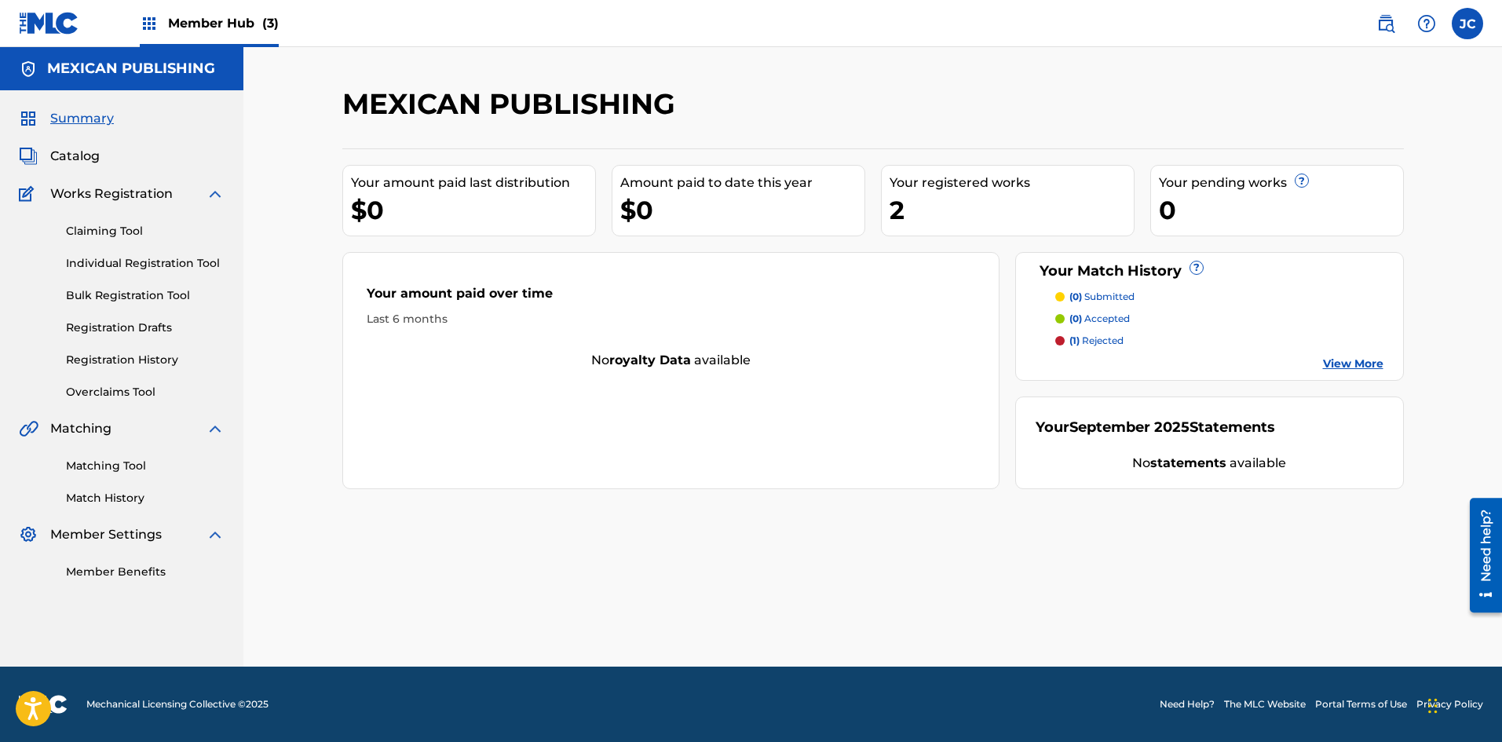
click at [37, 26] on img at bounding box center [49, 23] width 60 height 23
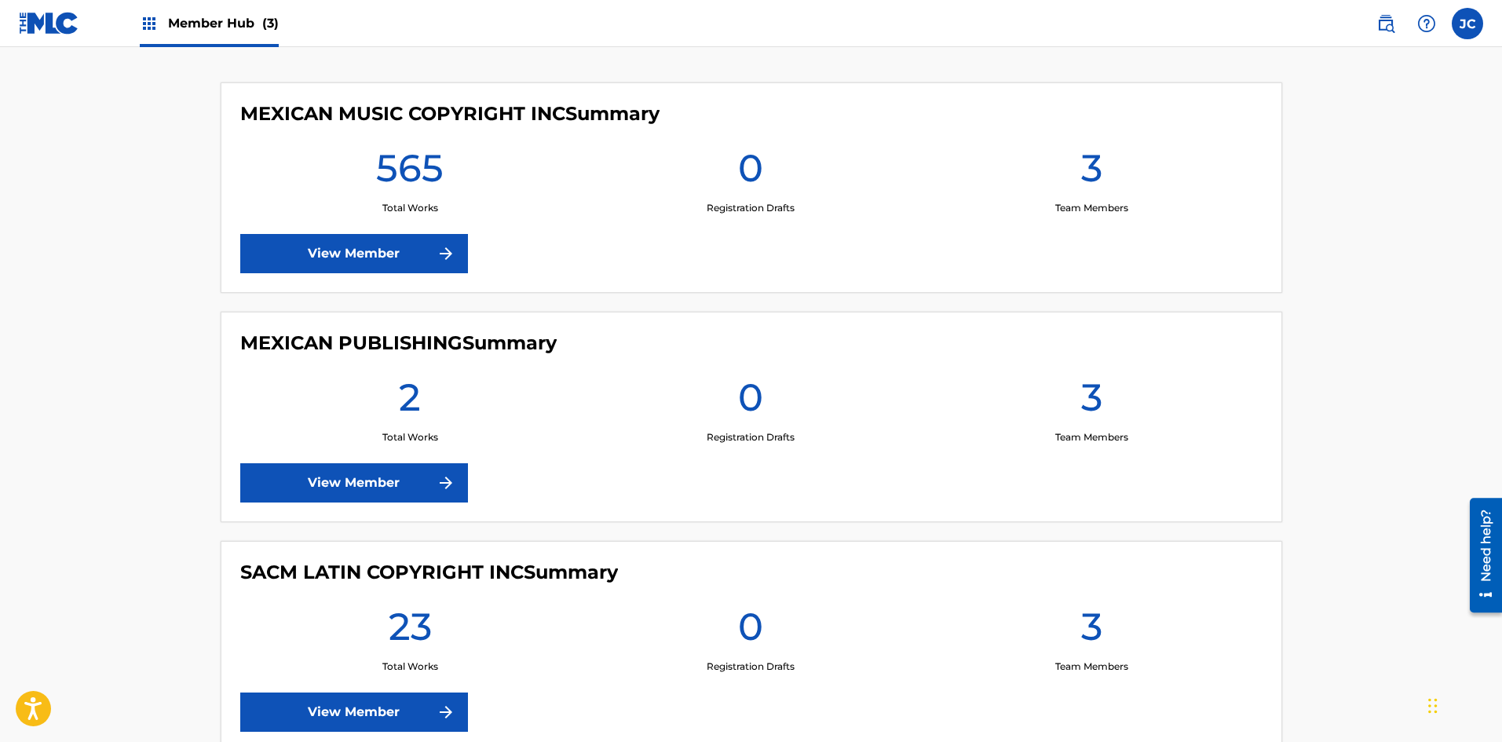
scroll to position [492, 0]
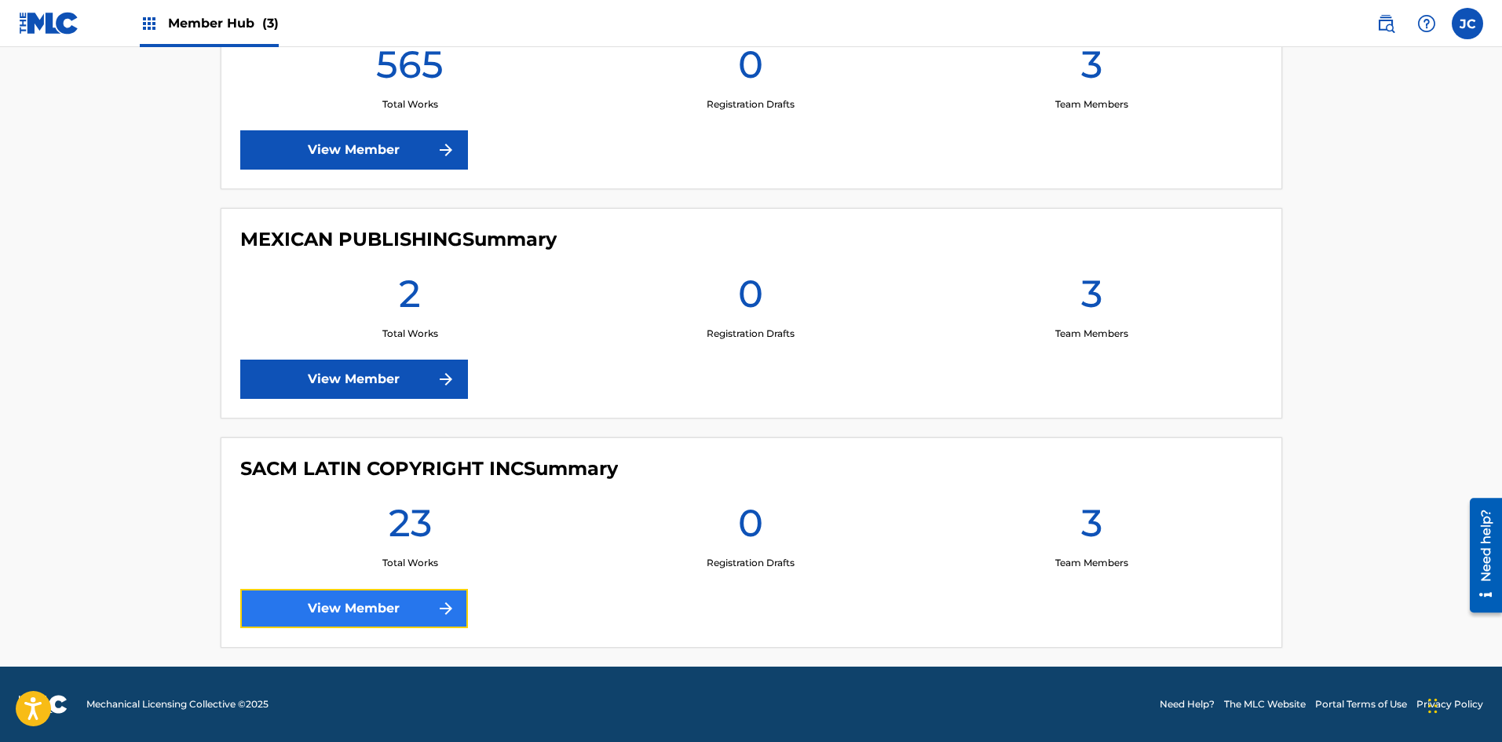
click at [291, 608] on link "View Member" at bounding box center [354, 608] width 228 height 39
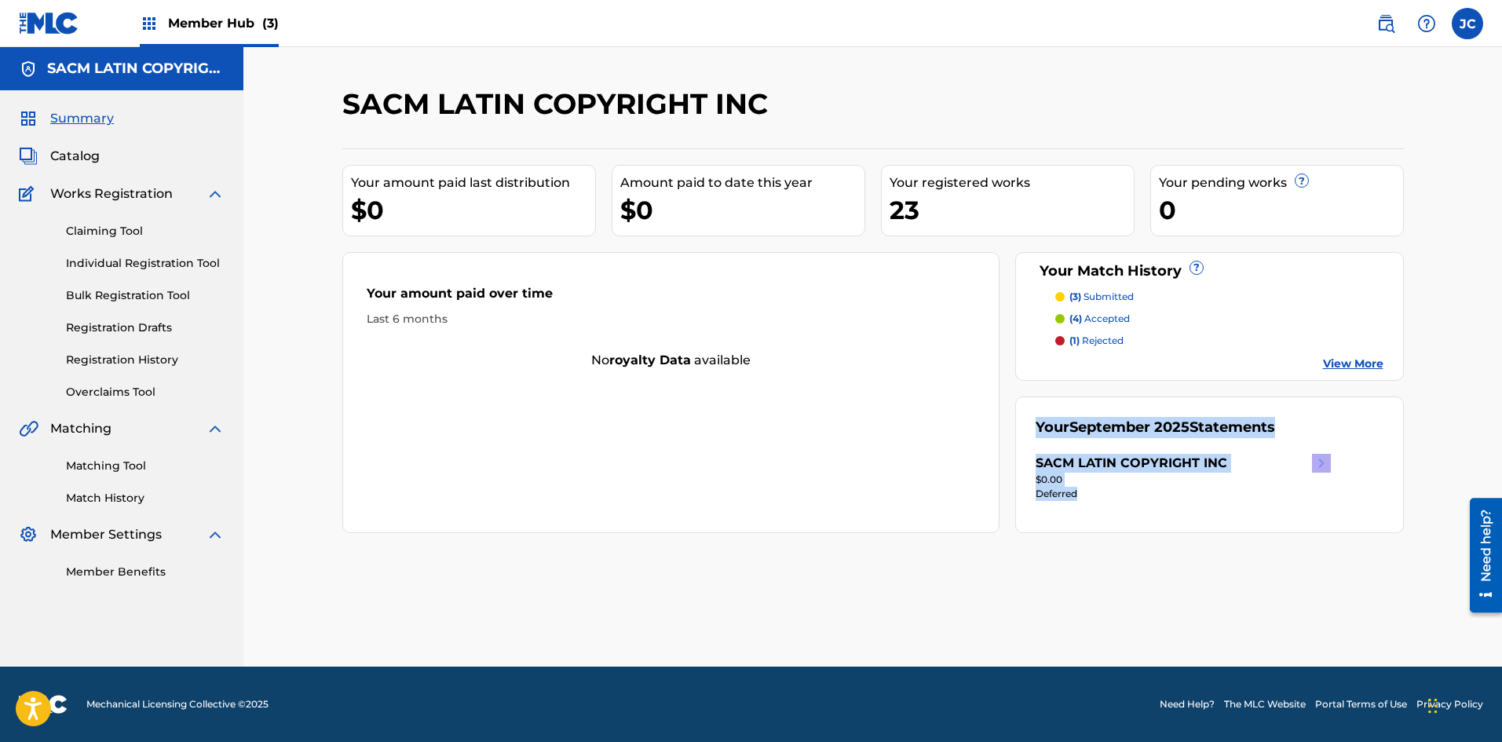
drag, startPoint x: 1023, startPoint y: 422, endPoint x: 1346, endPoint y: 503, distance: 332.6
click at [656, 503] on div "Your September 2025 Statements SACM LATIN COPYRIGHT INC $0.00 Deferred" at bounding box center [1209, 464] width 389 height 137
click at [656, 581] on div "SACM LATIN COPYRIGHT INC Your amount paid last distribution $0 Amount paid to d…" at bounding box center [872, 376] width 1099 height 580
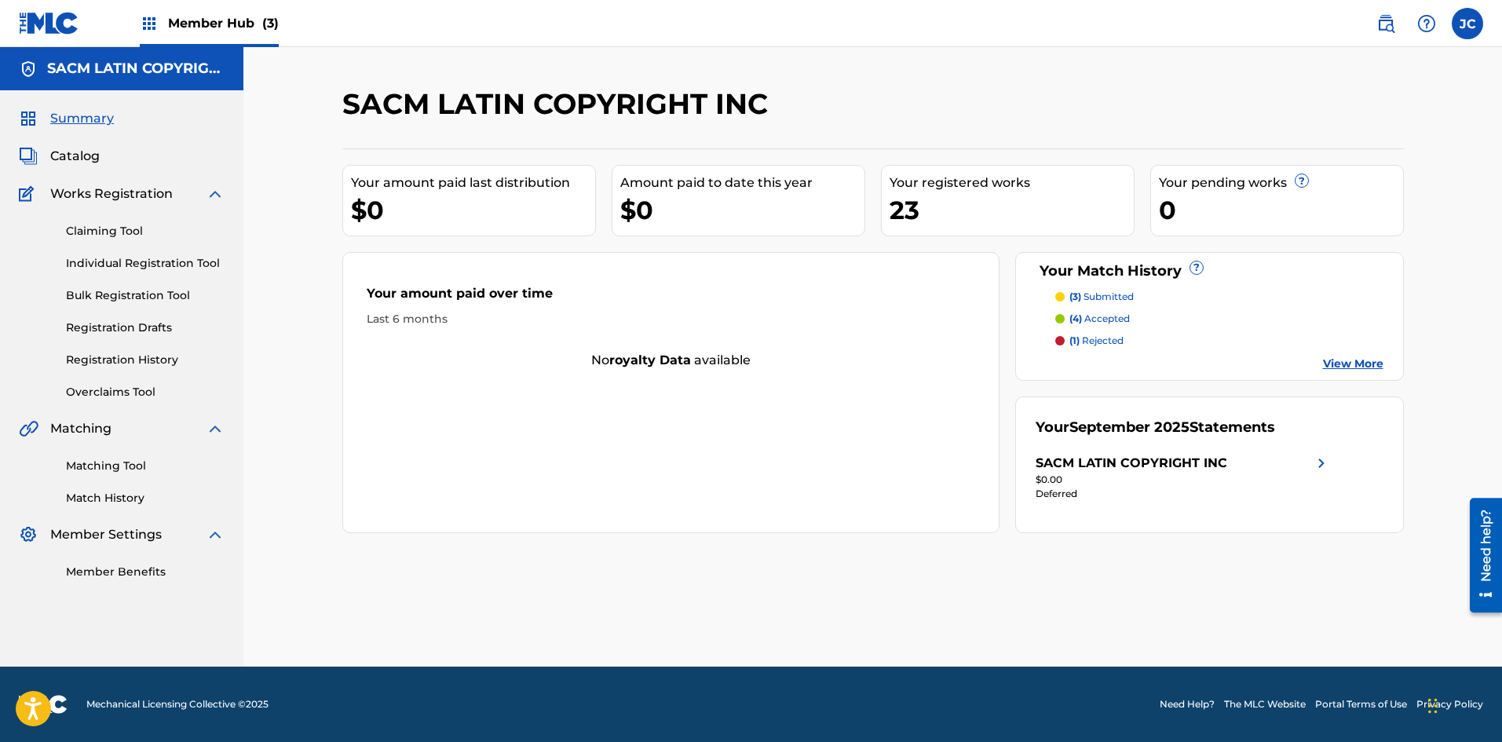
click at [61, 36] on link at bounding box center [49, 23] width 60 height 46
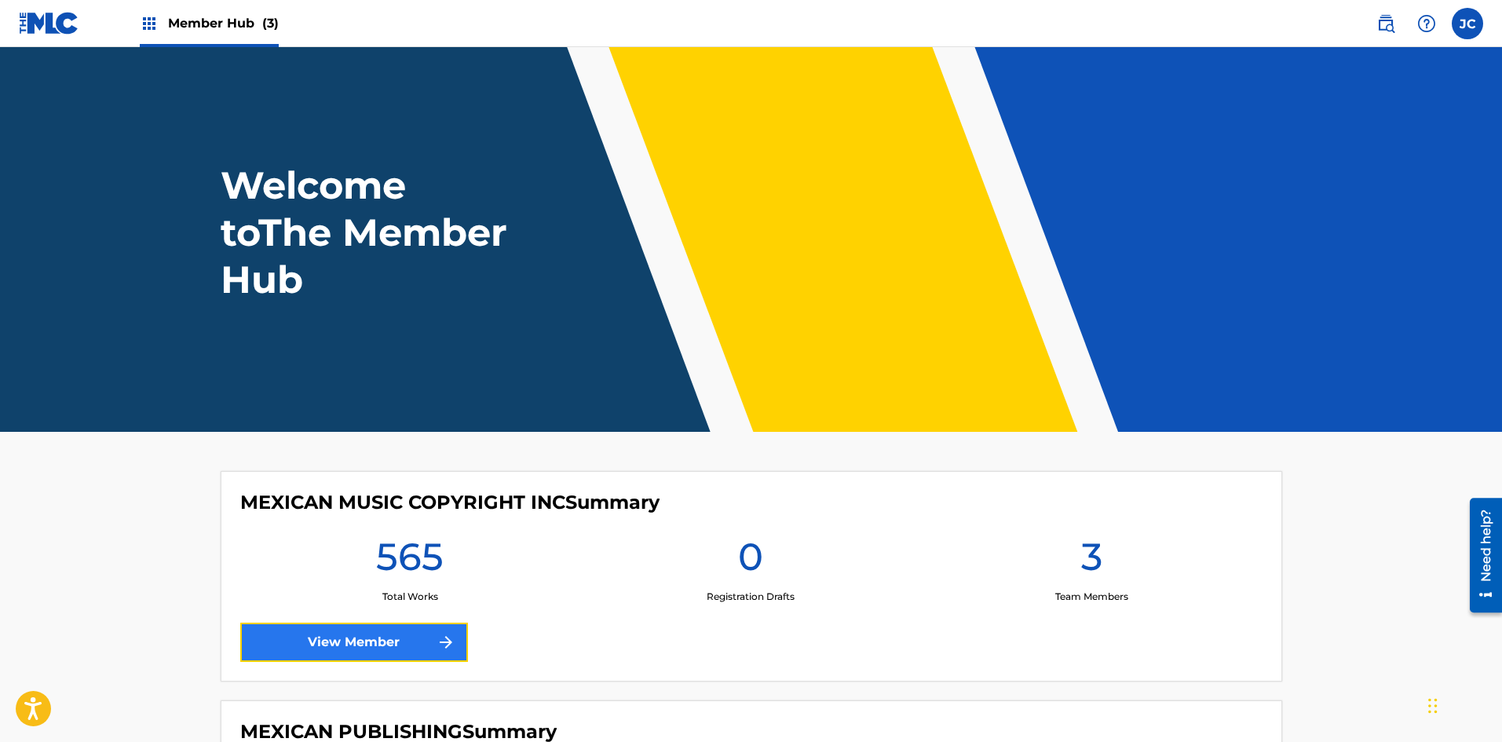
click at [295, 659] on link "View Member" at bounding box center [354, 642] width 228 height 39
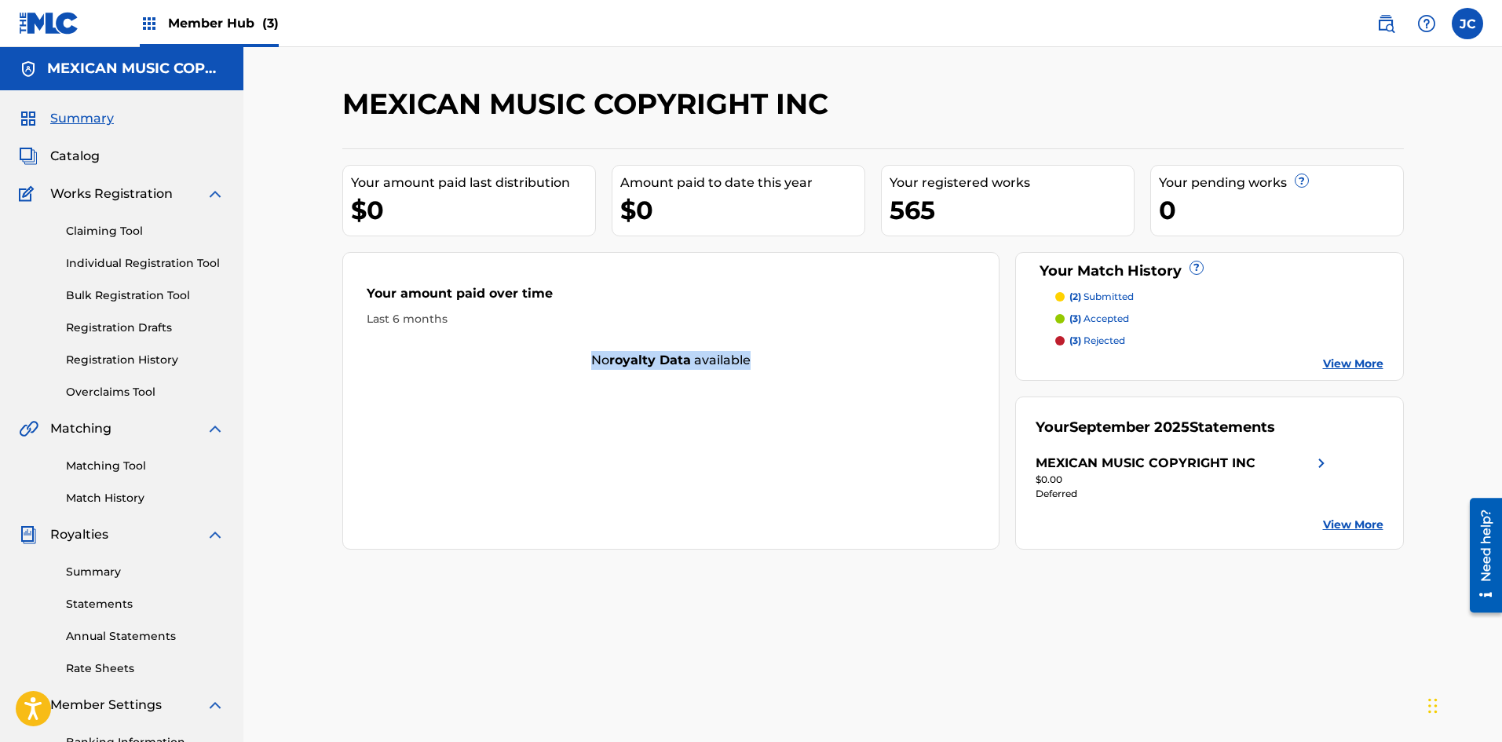
drag, startPoint x: 577, startPoint y: 351, endPoint x: 964, endPoint y: 394, distance: 389.4
click at [656, 394] on div "Your amount paid over time Last 6 months No royalty data available" at bounding box center [671, 401] width 658 height 298
click at [656, 411] on div "Your amount paid over time Last 6 months No royalty data available" at bounding box center [671, 401] width 658 height 298
click at [506, 276] on div "Your amount paid over time Last 6 months" at bounding box center [671, 306] width 656 height 90
click at [501, 283] on div "Your amount paid over time Last 6 months" at bounding box center [671, 306] width 656 height 90
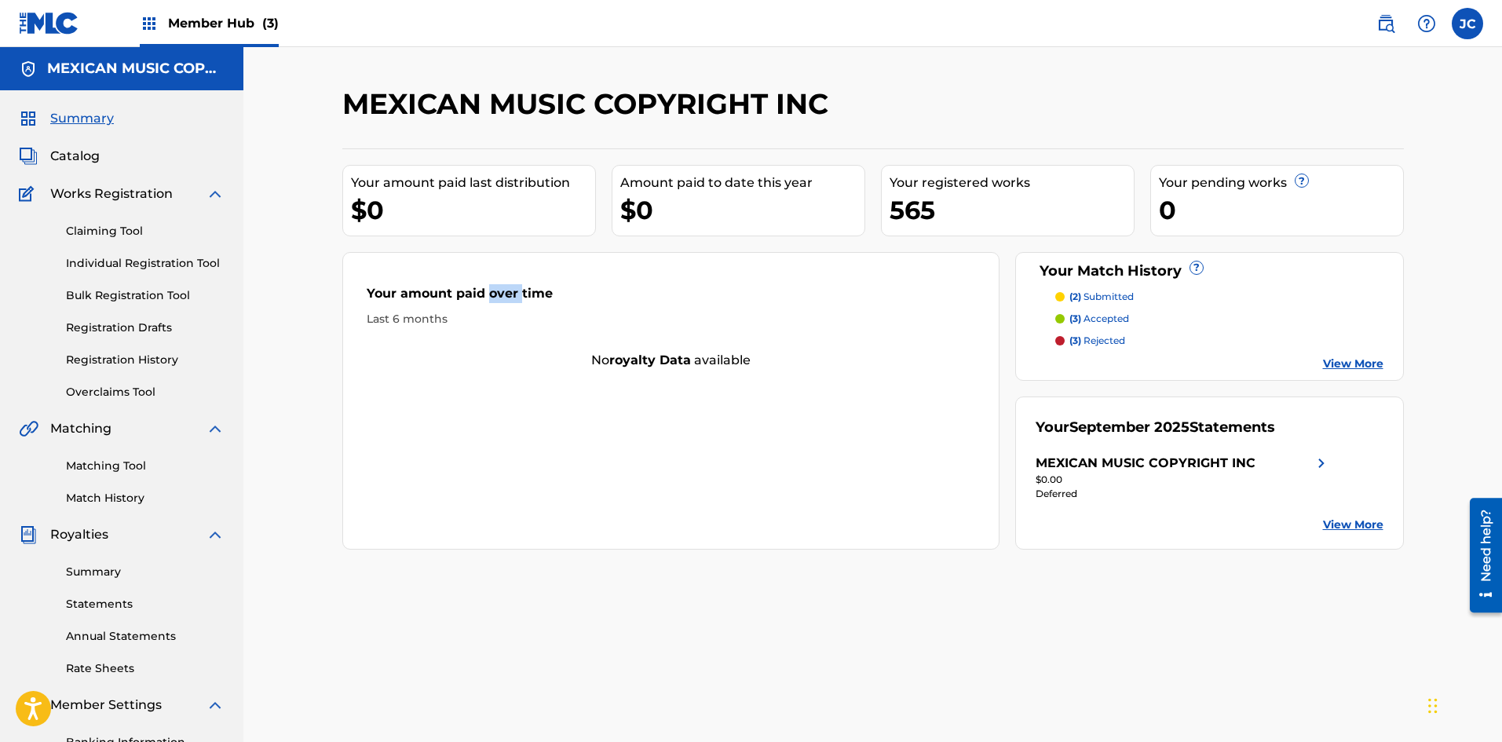
click at [501, 283] on div "Your amount paid over time Last 6 months" at bounding box center [671, 306] width 656 height 90
click at [471, 195] on div "$0" at bounding box center [473, 209] width 244 height 35
click at [656, 237] on div "Your amount paid last distribution $0 Amount paid to date this year $0 Your reg…" at bounding box center [872, 348] width 1061 height 401
click at [656, 207] on div "$0" at bounding box center [742, 209] width 244 height 35
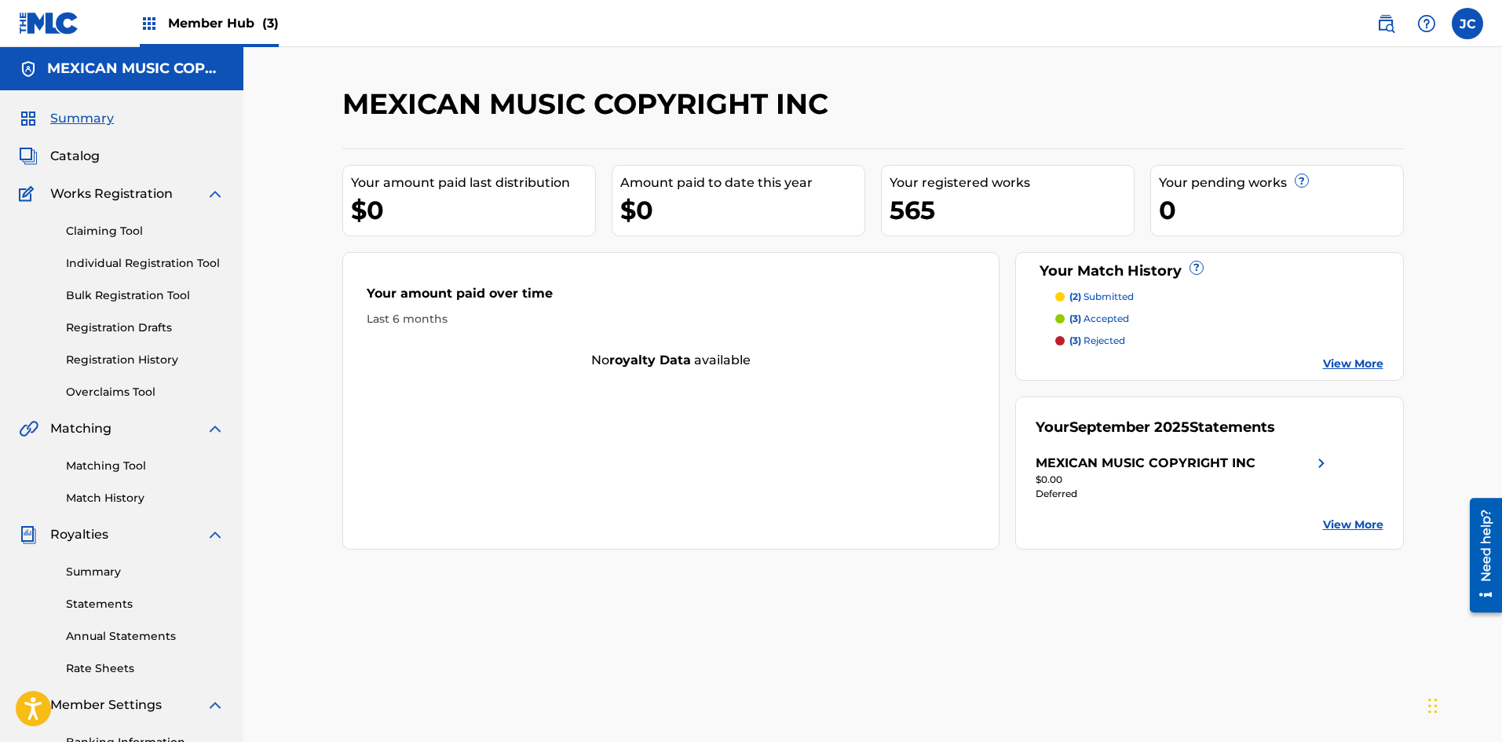
click at [656, 207] on div "$0" at bounding box center [742, 209] width 244 height 35
click at [656, 221] on div "565" at bounding box center [1011, 209] width 244 height 35
click at [656, 195] on div "0" at bounding box center [1281, 209] width 244 height 35
click at [656, 189] on span "?" at bounding box center [1302, 182] width 14 height 19
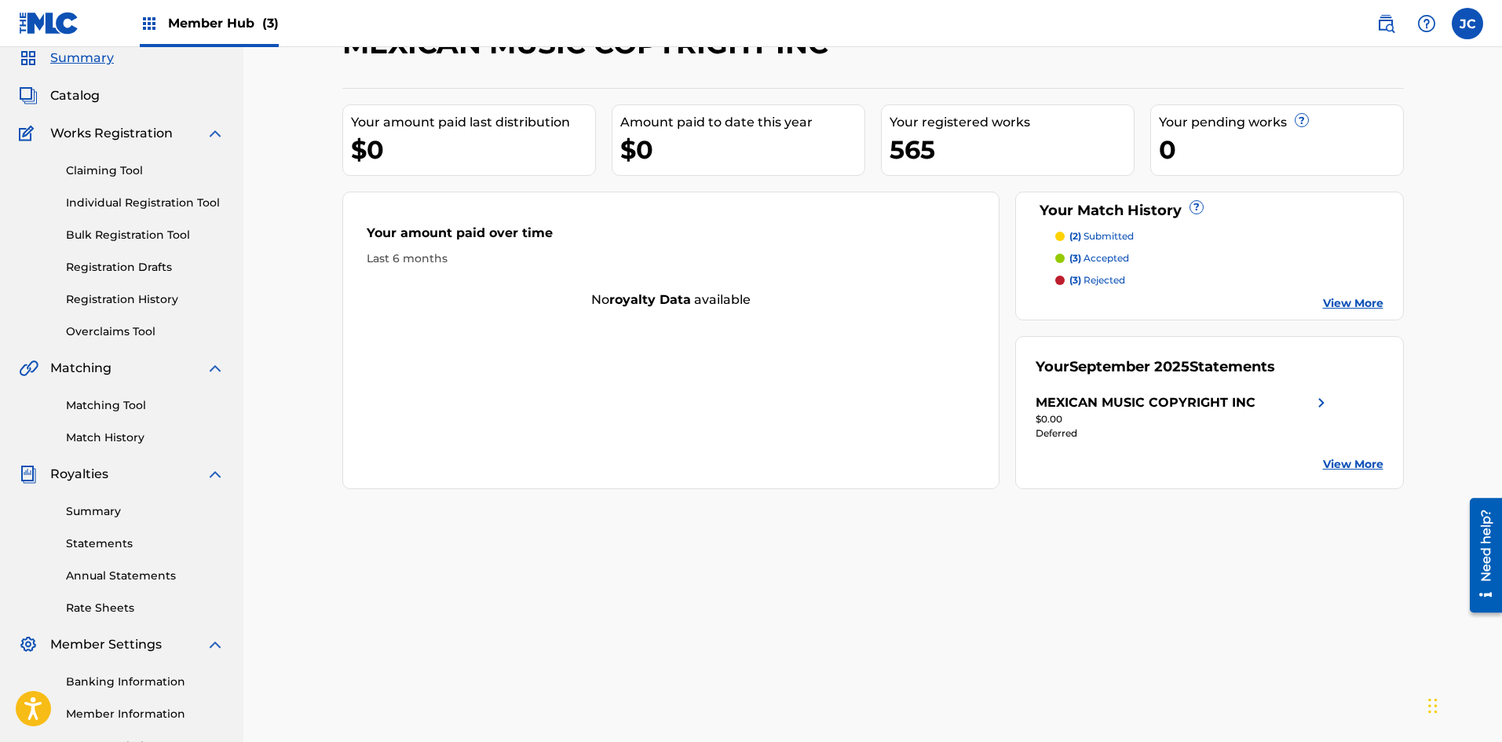
scroll to position [79, 0]
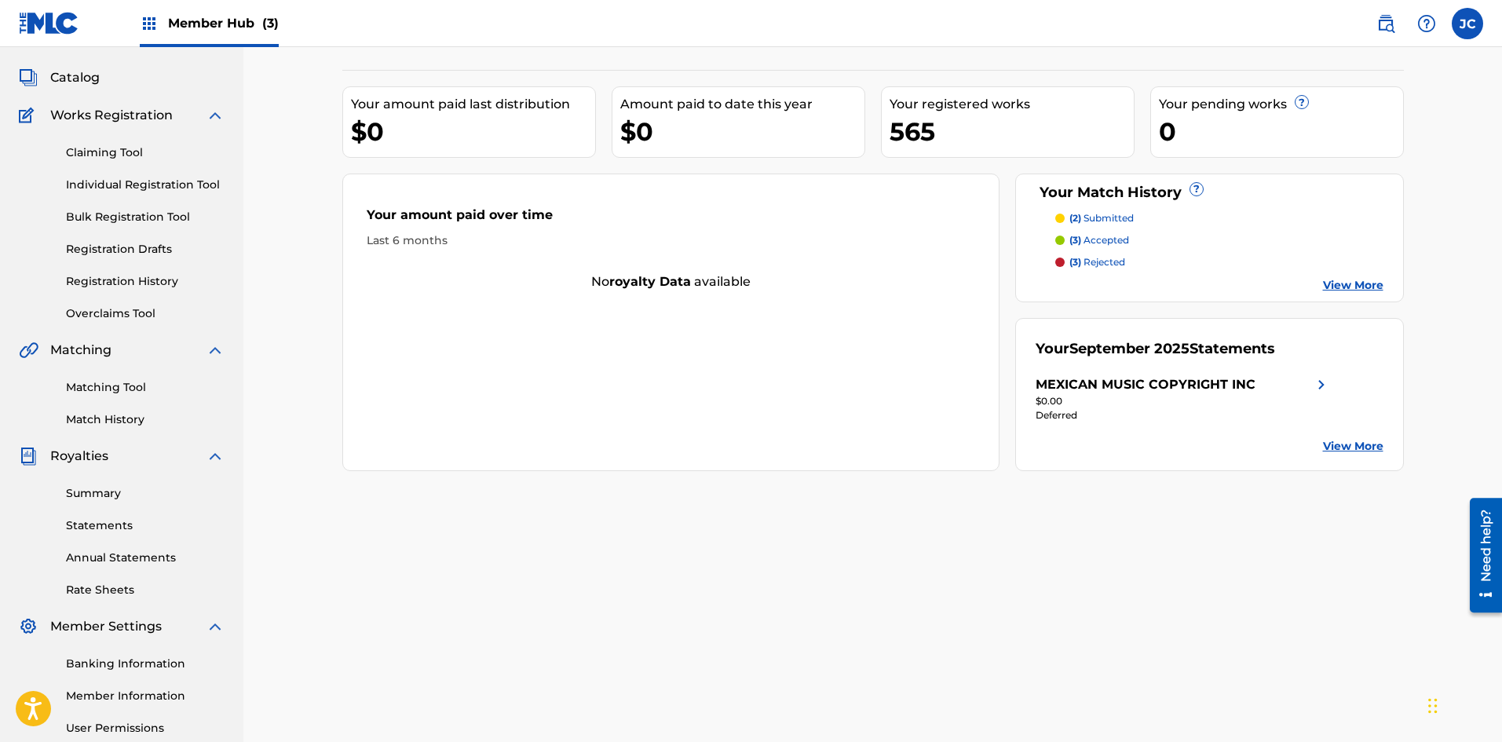
click at [656, 445] on link "View More" at bounding box center [1353, 446] width 60 height 16
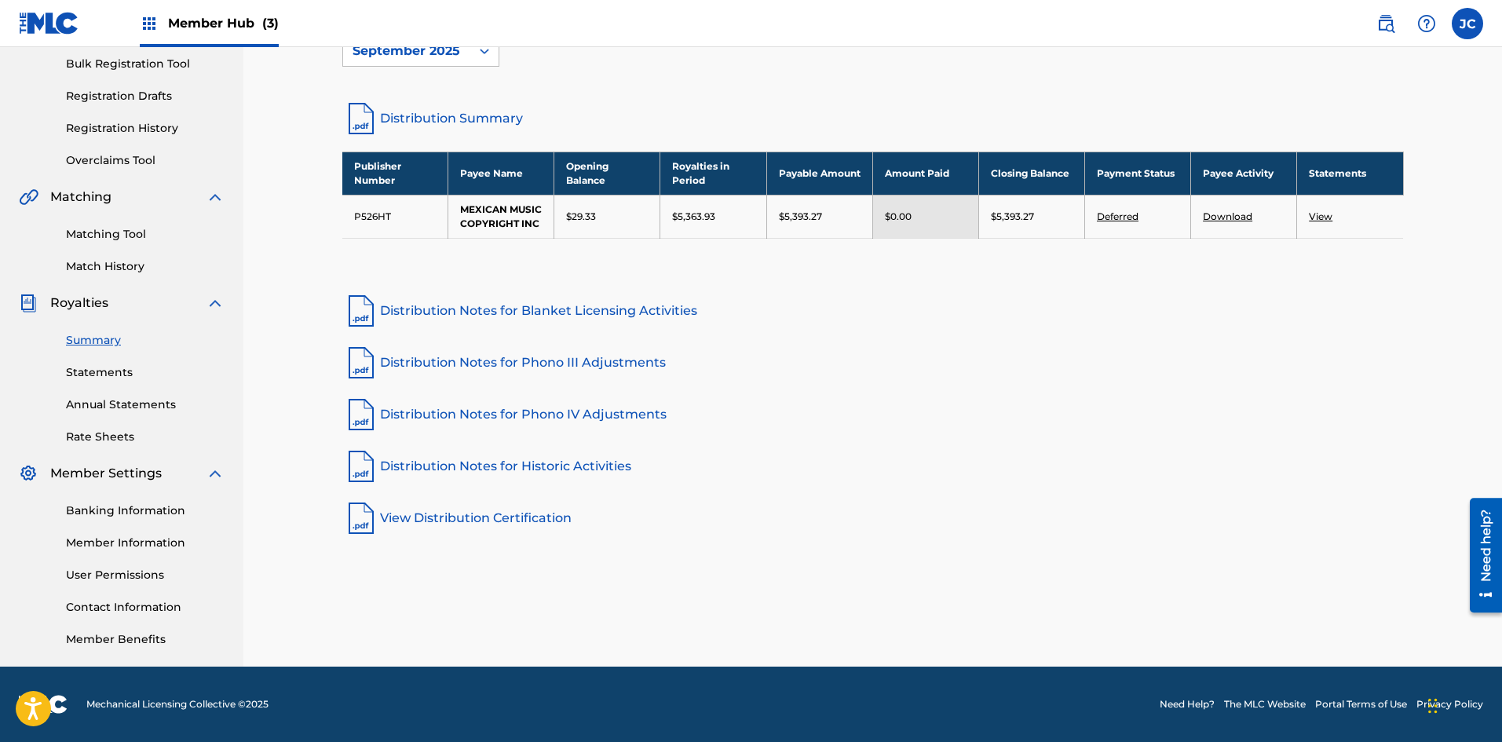
scroll to position [153, 0]
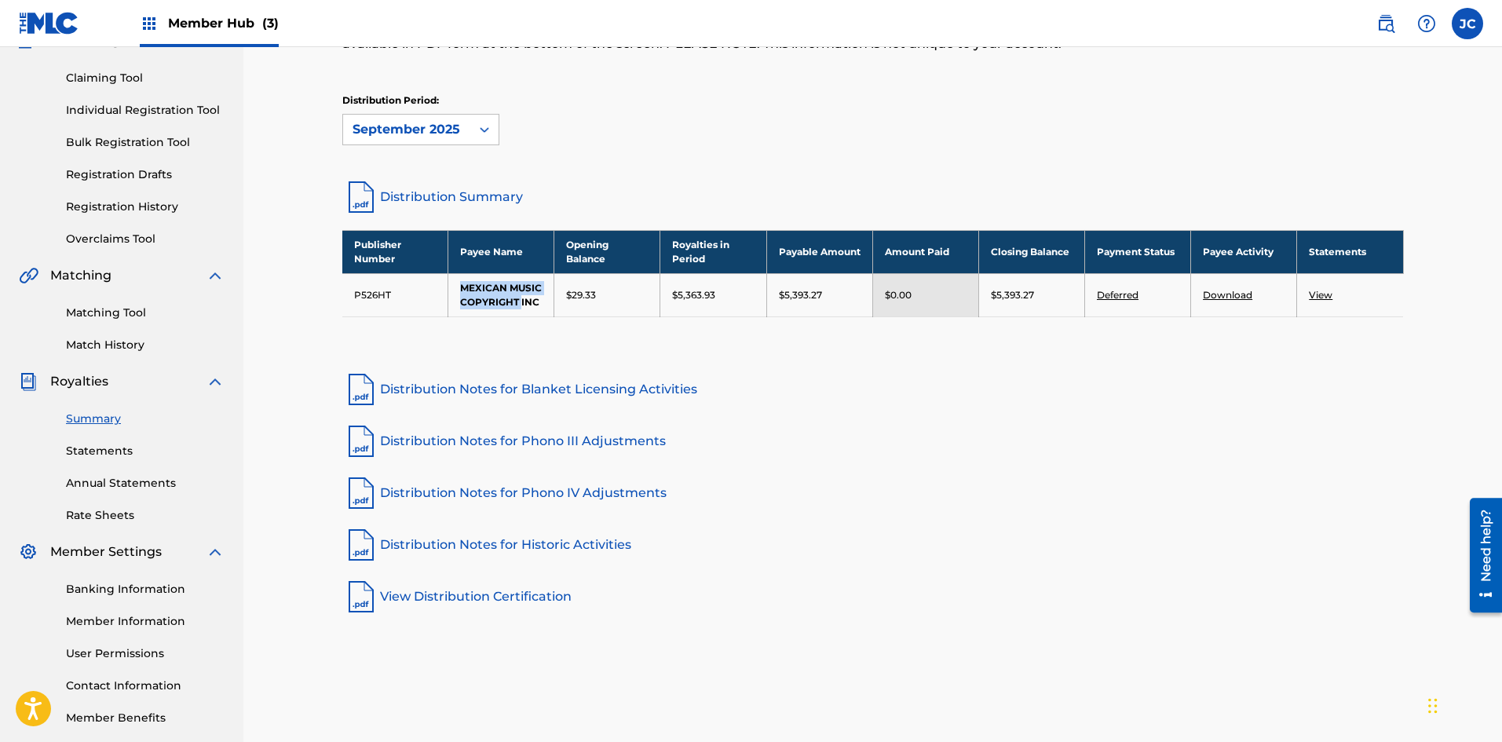
drag, startPoint x: 400, startPoint y: 287, endPoint x: 521, endPoint y: 298, distance: 122.2
click at [521, 298] on tr "P526HT MEXICAN MUSIC COPYRIGHT INC $29.33 $5,363.93 $5,393.27 $0.00 $5,393.27 D…" at bounding box center [872, 294] width 1061 height 43
click at [567, 320] on div "Publisher Number Payee Name Opening Balance Royalties in Period Payable Amount …" at bounding box center [872, 293] width 1061 height 126
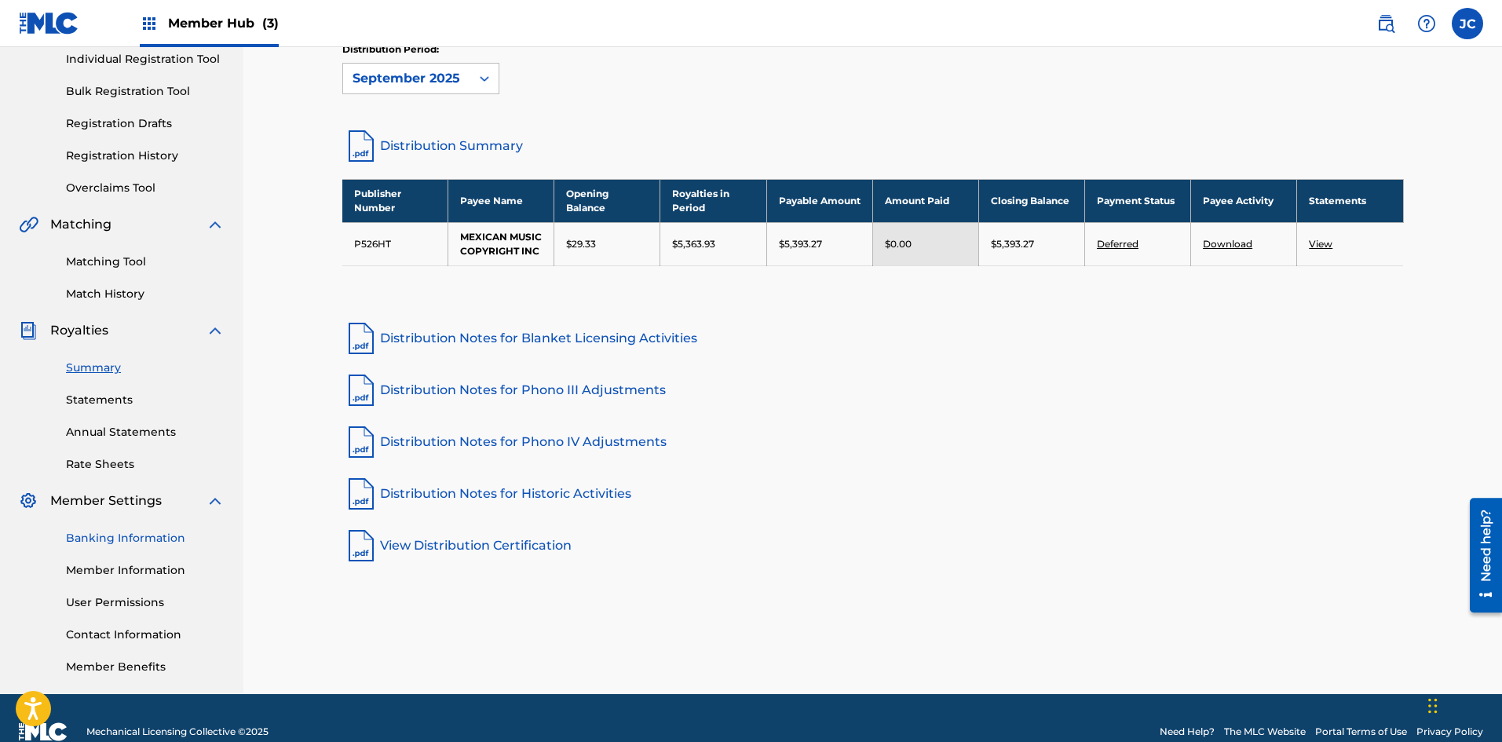
scroll to position [232, 0]
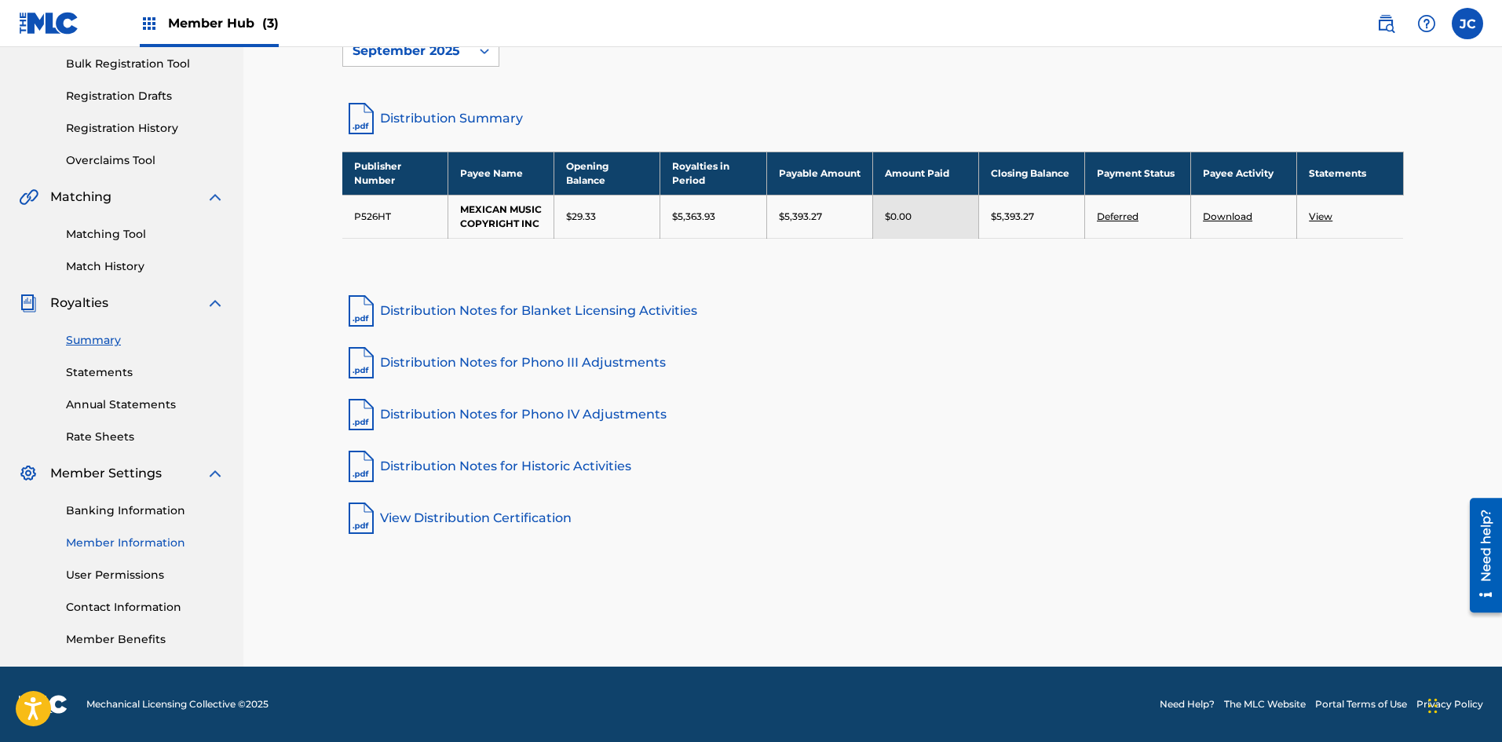
click at [130, 537] on link "Member Information" at bounding box center [145, 543] width 159 height 16
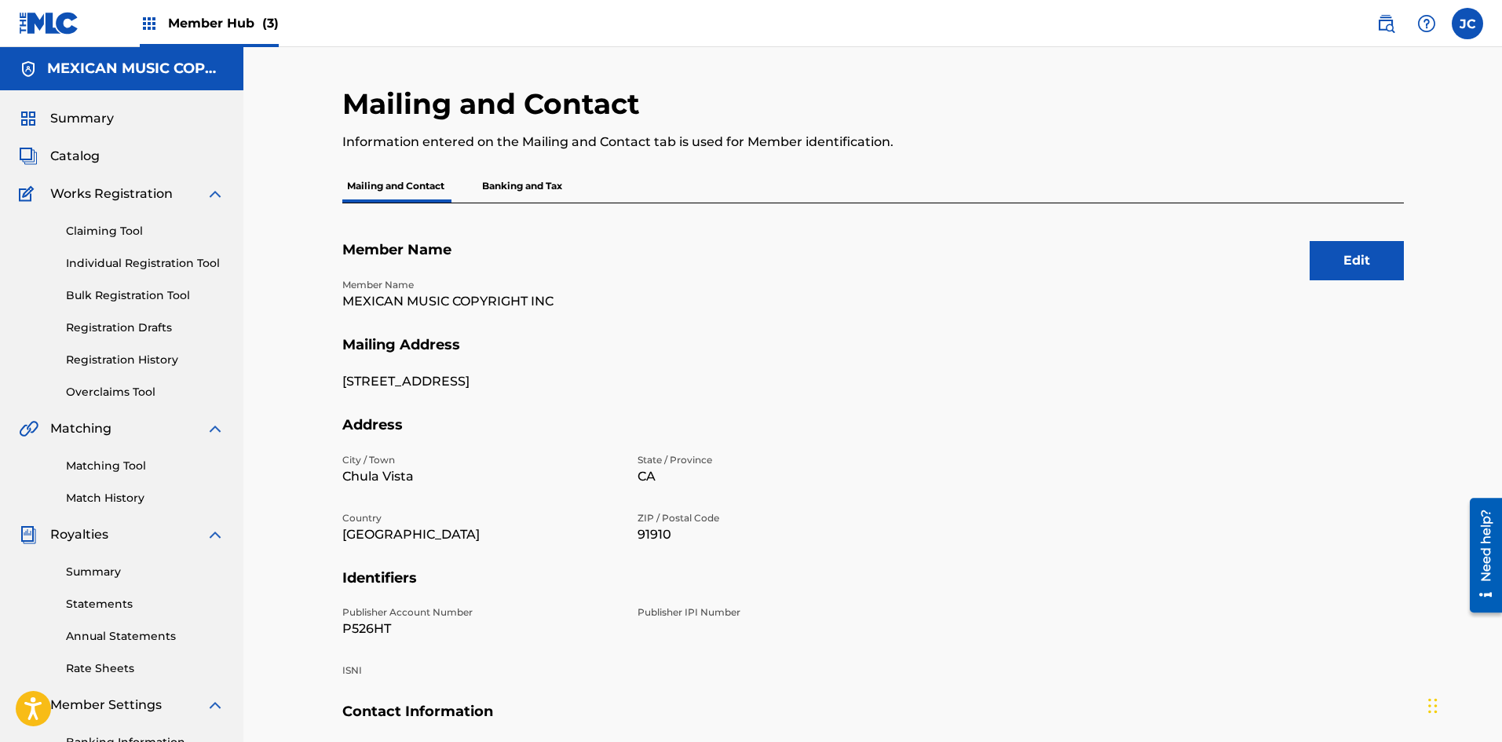
click at [509, 196] on p "Banking and Tax" at bounding box center [521, 186] width 89 height 33
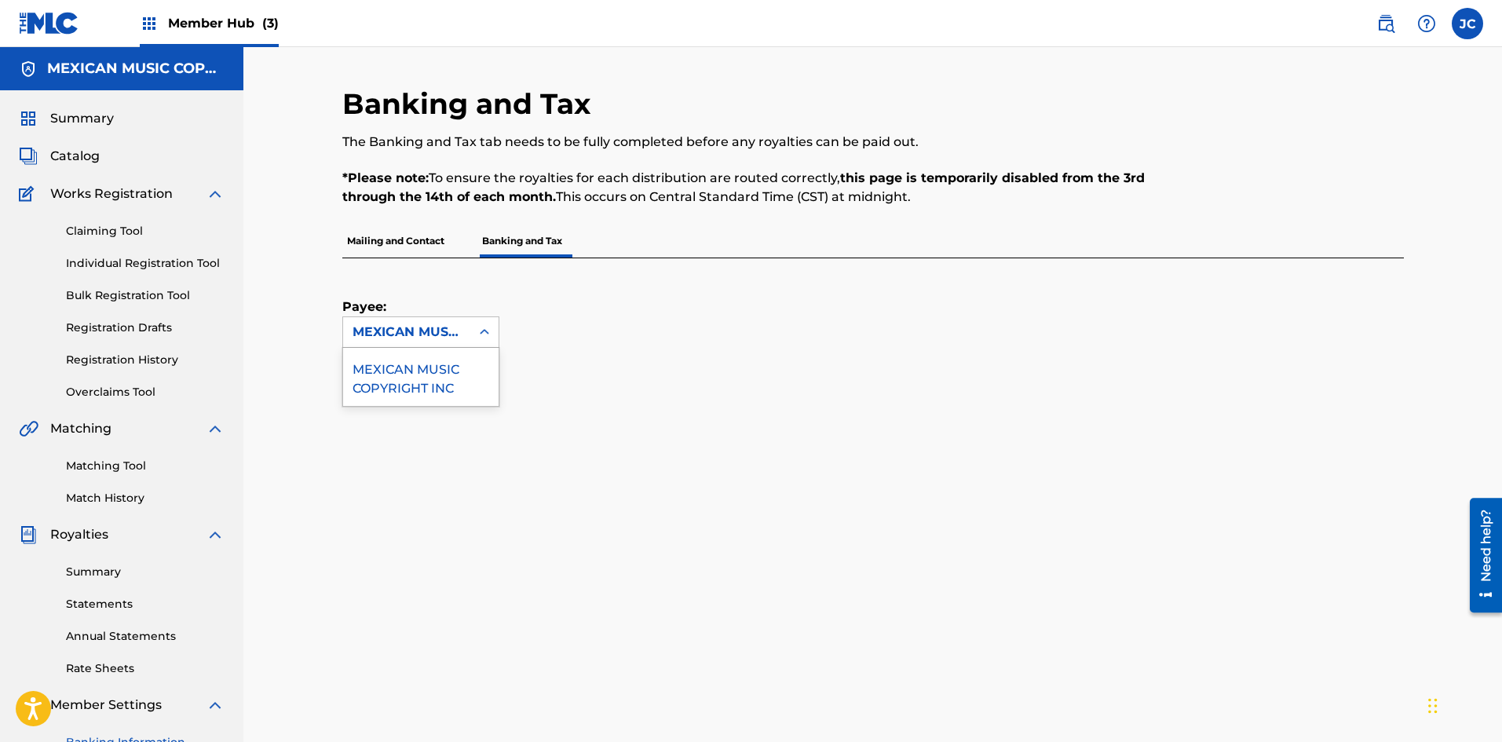
click at [401, 320] on div "MEXICAN MUSIC COPYRIGHT INC" at bounding box center [406, 332] width 127 height 30
click at [417, 376] on div "MEXICAN MUSIC COPYRIGHT INC" at bounding box center [420, 377] width 155 height 58
click at [394, 241] on p "Mailing and Contact" at bounding box center [395, 241] width 107 height 33
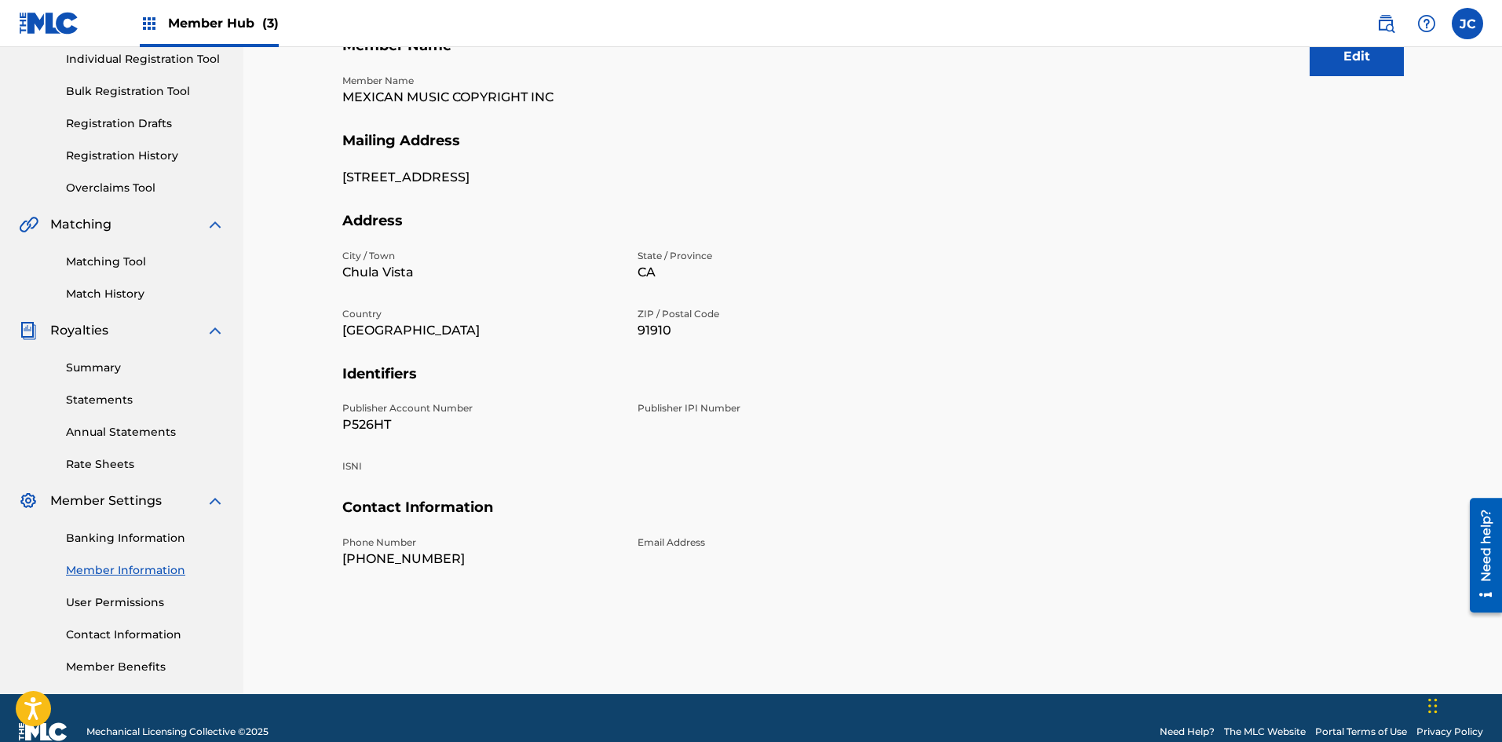
scroll to position [232, 0]
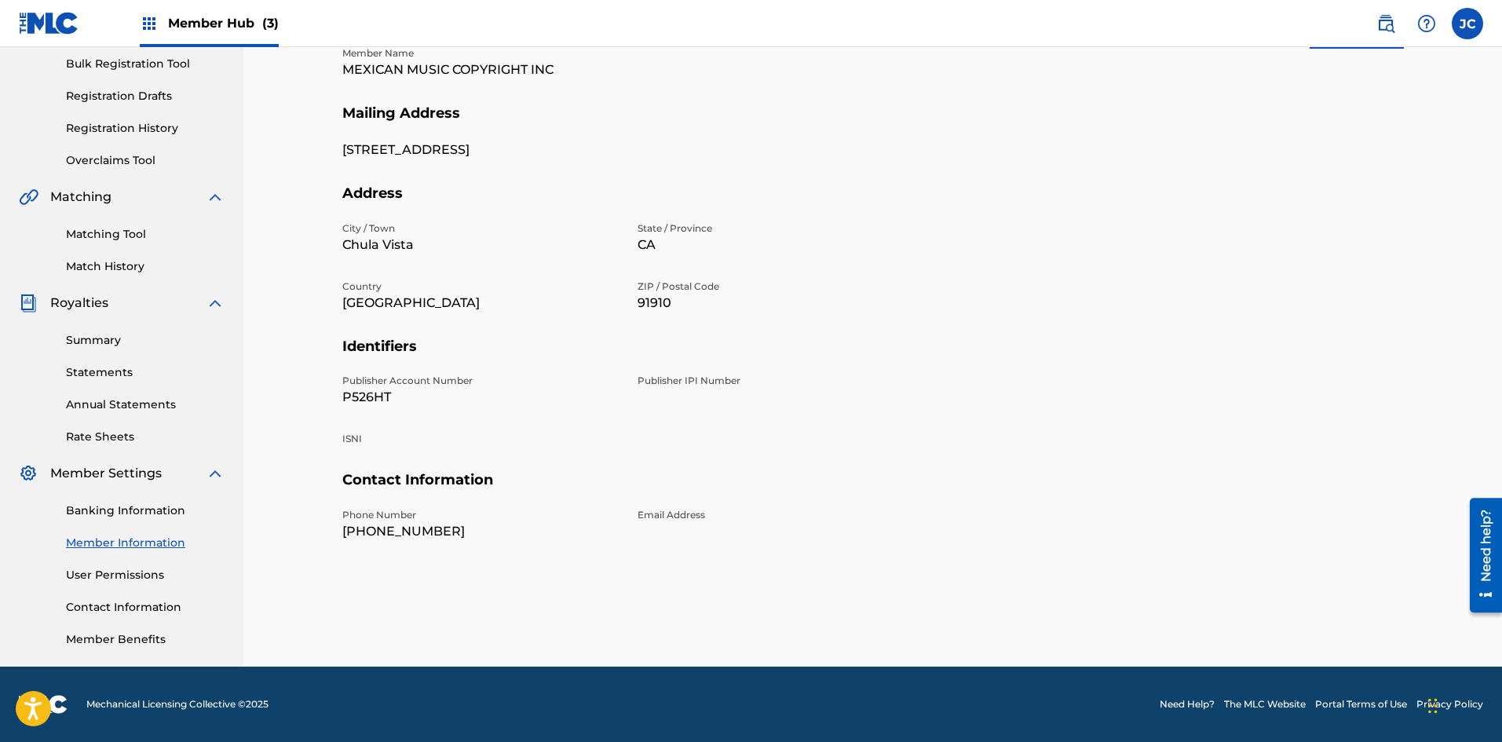
click at [144, 584] on div "Banking Information Member Information User Permissions Contact Information Mem…" at bounding box center [122, 565] width 206 height 165
click at [136, 578] on link "User Permissions" at bounding box center [145, 575] width 159 height 16
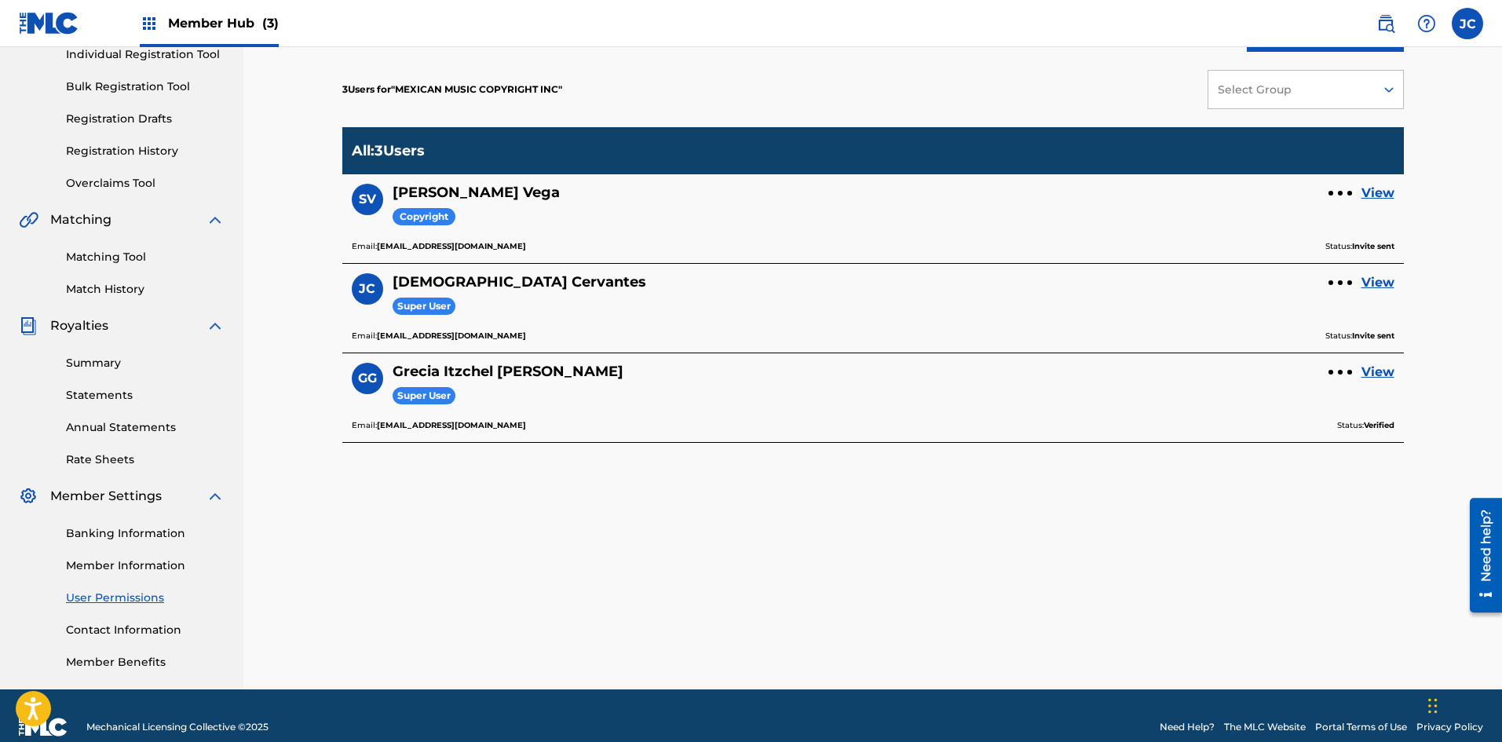
scroll to position [232, 0]
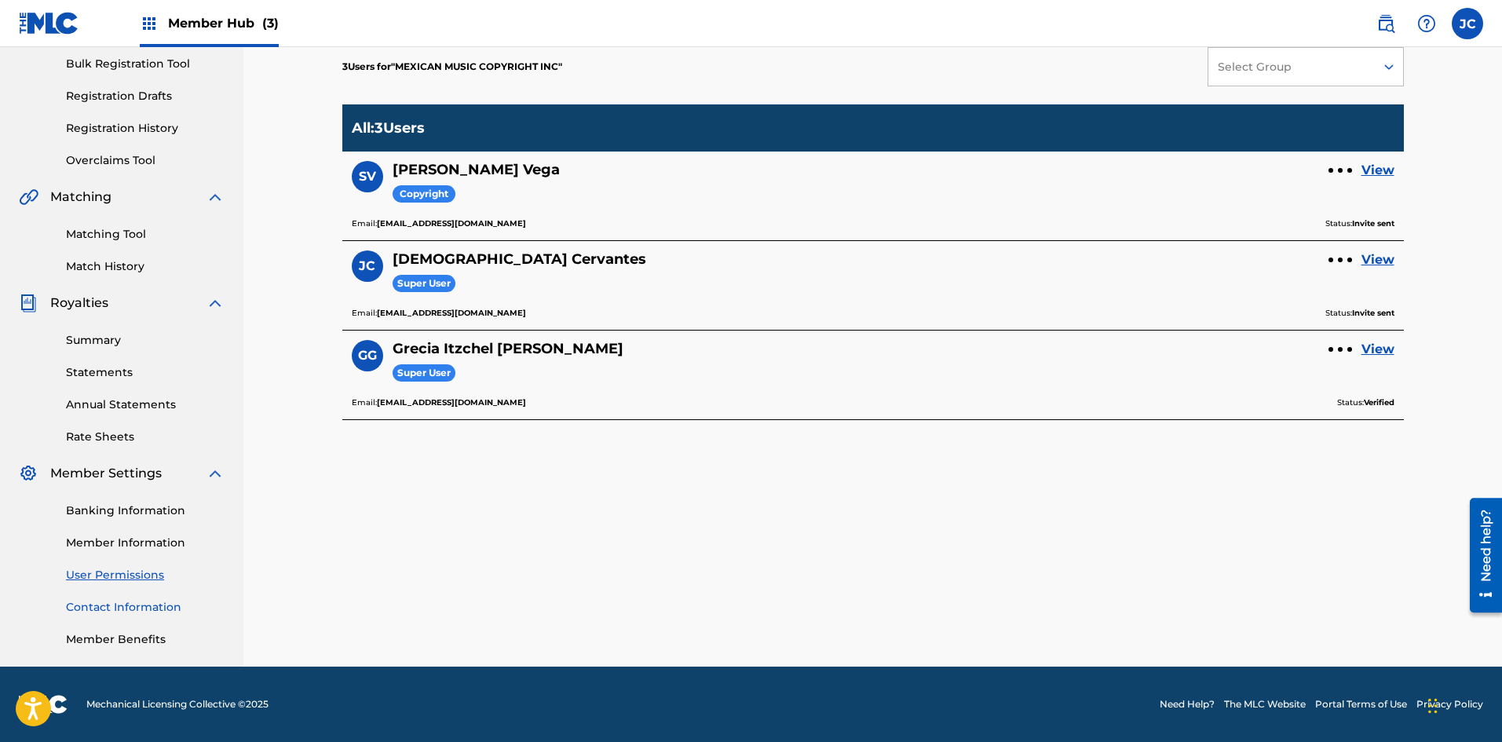
click at [138, 610] on link "Contact Information" at bounding box center [145, 607] width 159 height 16
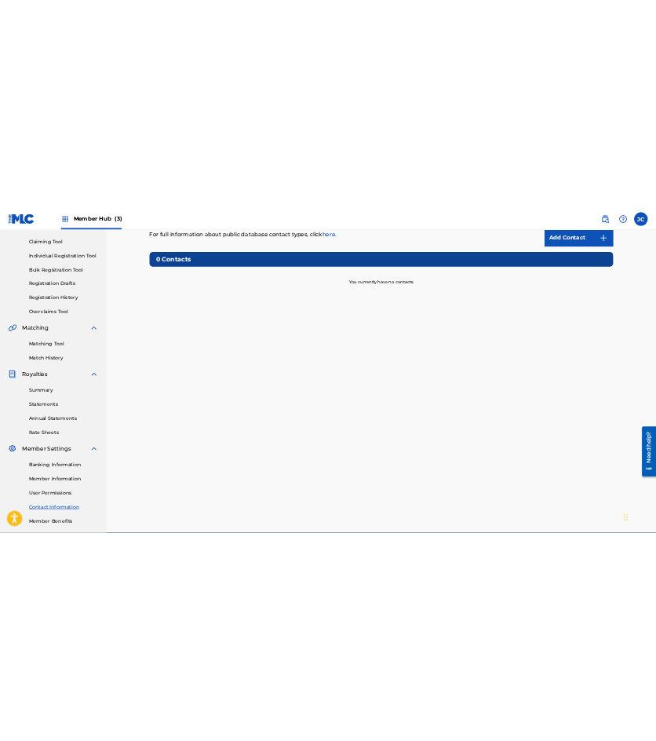
scroll to position [232, 0]
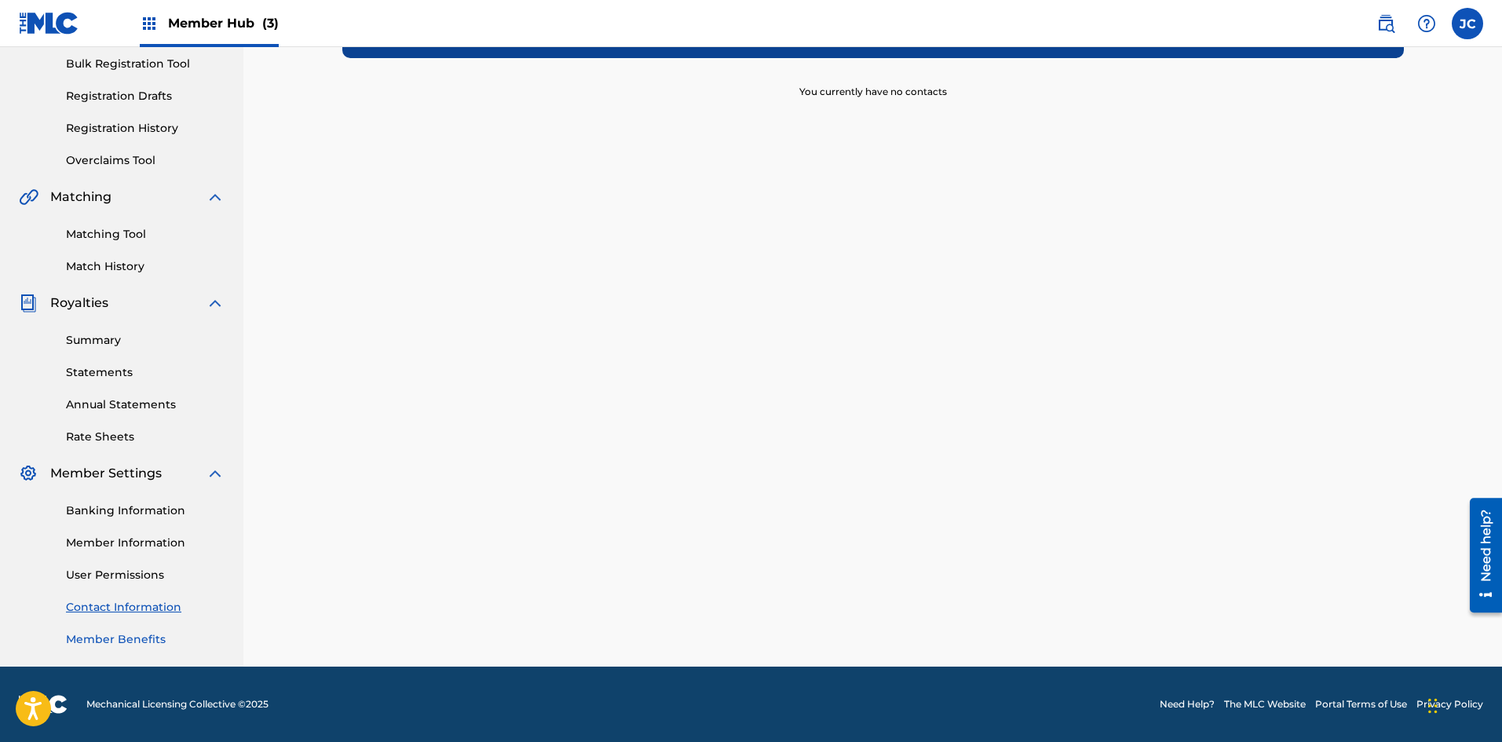
click at [125, 644] on link "Member Benefits" at bounding box center [145, 639] width 159 height 16
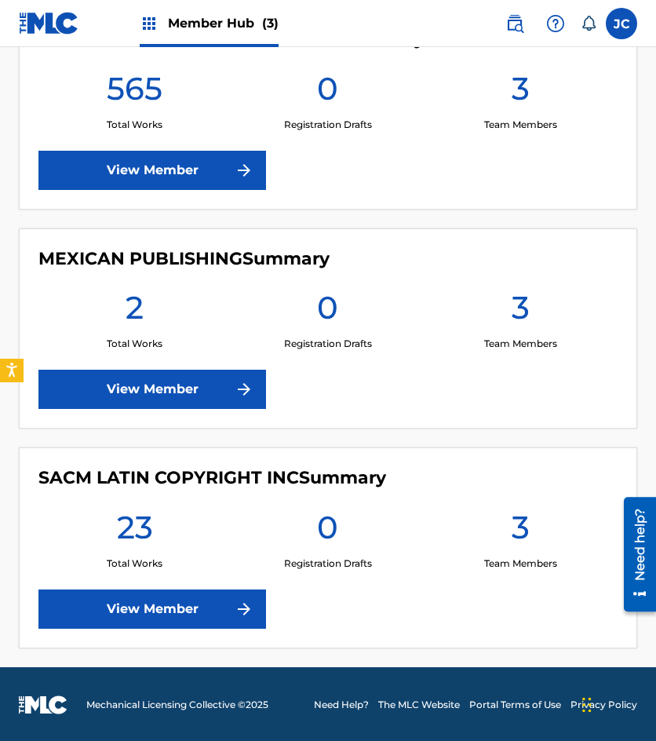
scroll to position [401, 0]
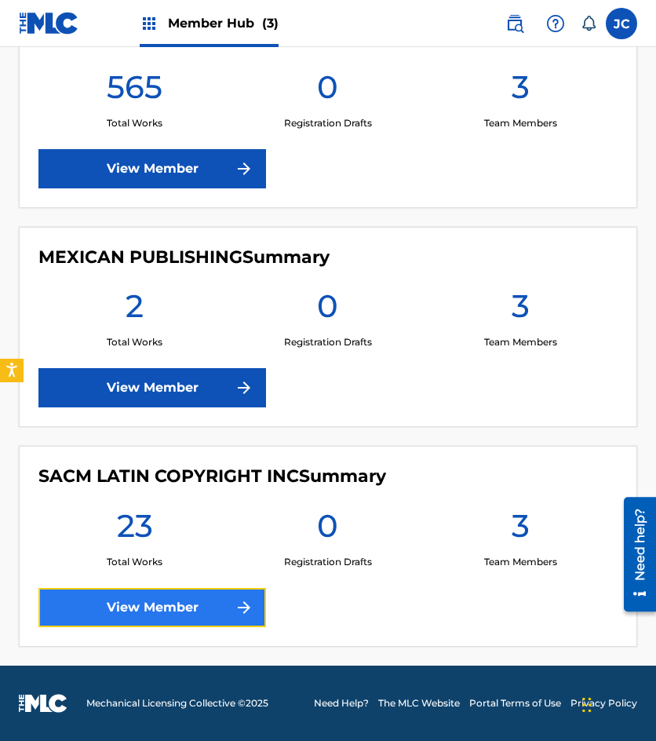
click at [210, 599] on link "View Member" at bounding box center [152, 607] width 228 height 39
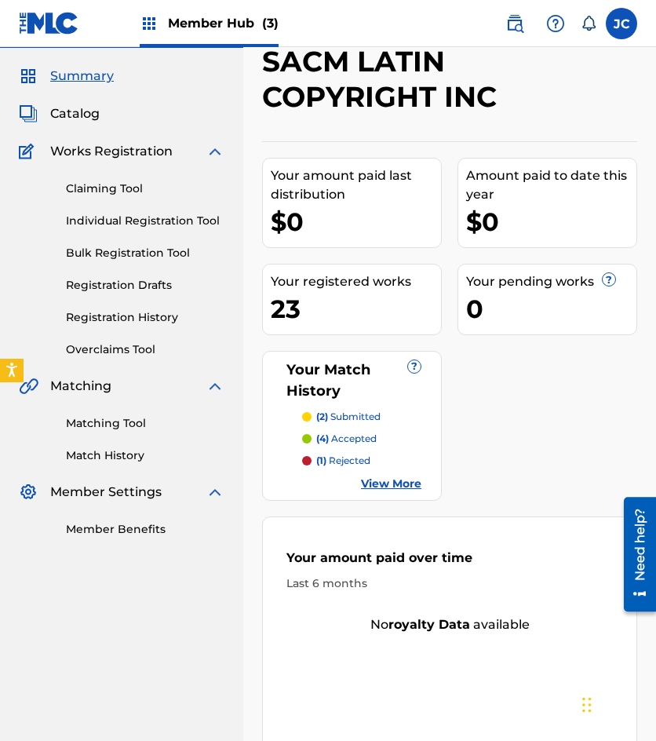
scroll to position [79, 0]
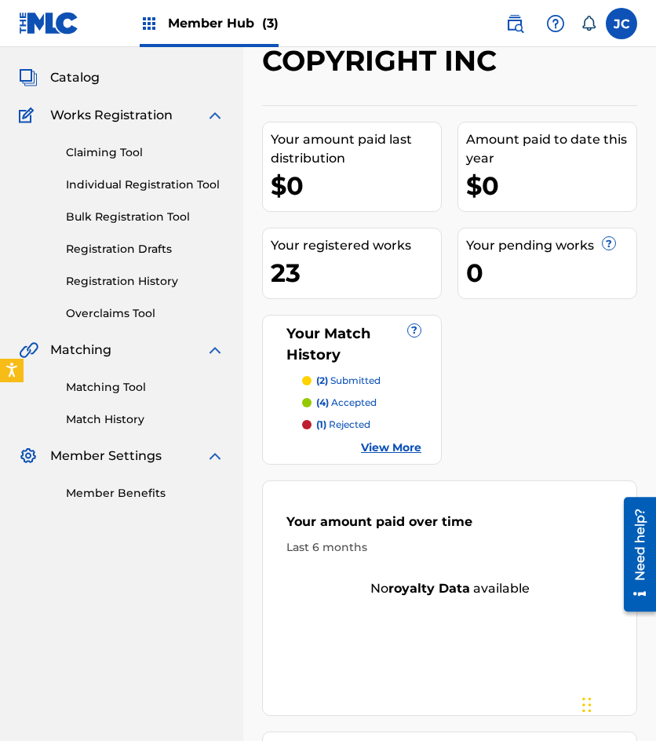
click at [119, 290] on div "Claiming Tool Individual Registration Tool Bulk Registration Tool Registration …" at bounding box center [122, 223] width 206 height 197
click at [110, 290] on div "Claiming Tool Individual Registration Tool Bulk Registration Tool Registration …" at bounding box center [122, 223] width 206 height 197
click at [115, 286] on link "Registration History" at bounding box center [145, 281] width 159 height 16
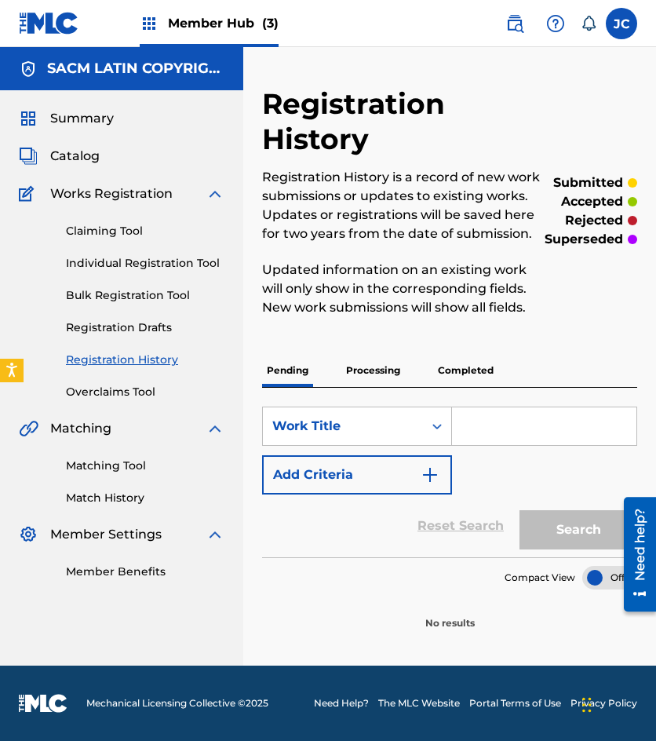
click at [367, 380] on p "Processing" at bounding box center [373, 370] width 64 height 33
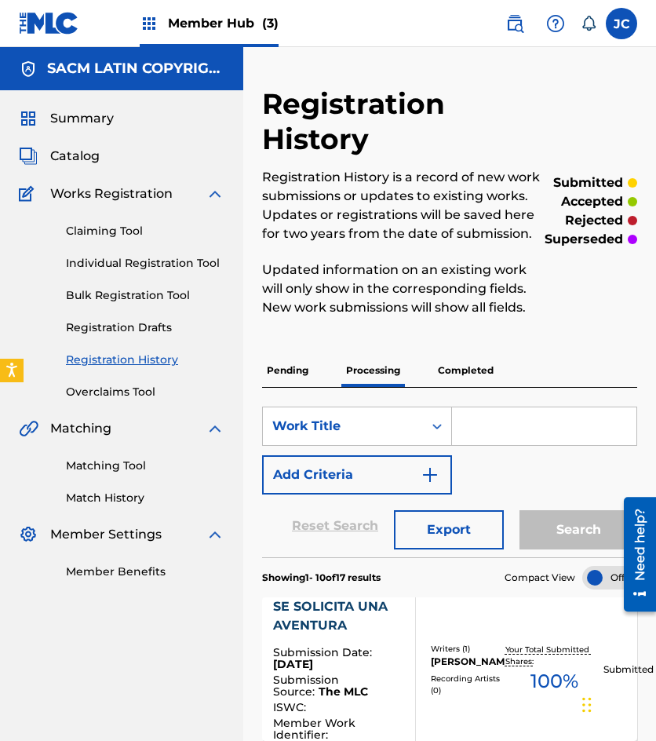
click at [276, 380] on p "Pending" at bounding box center [287, 370] width 51 height 33
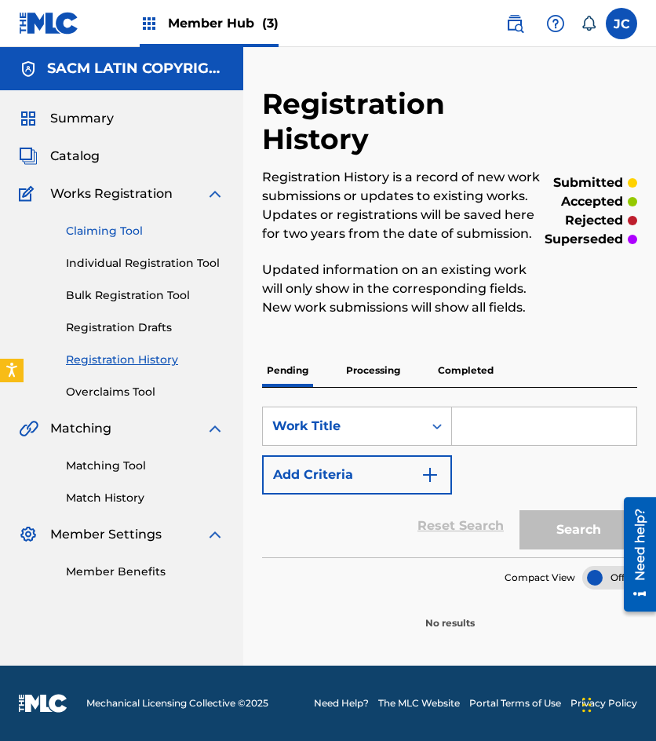
click at [128, 231] on link "Claiming Tool" at bounding box center [145, 231] width 159 height 16
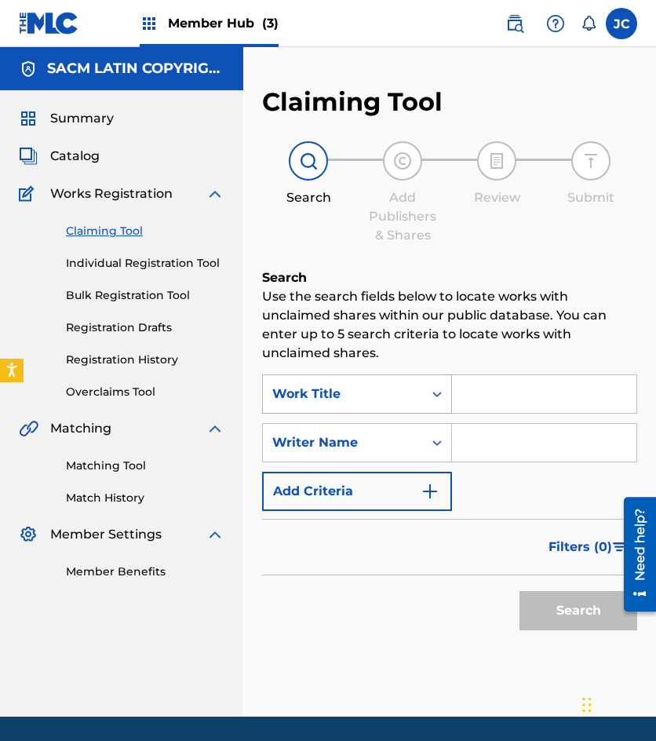
click at [355, 402] on div "Work Title" at bounding box center [342, 394] width 141 height 19
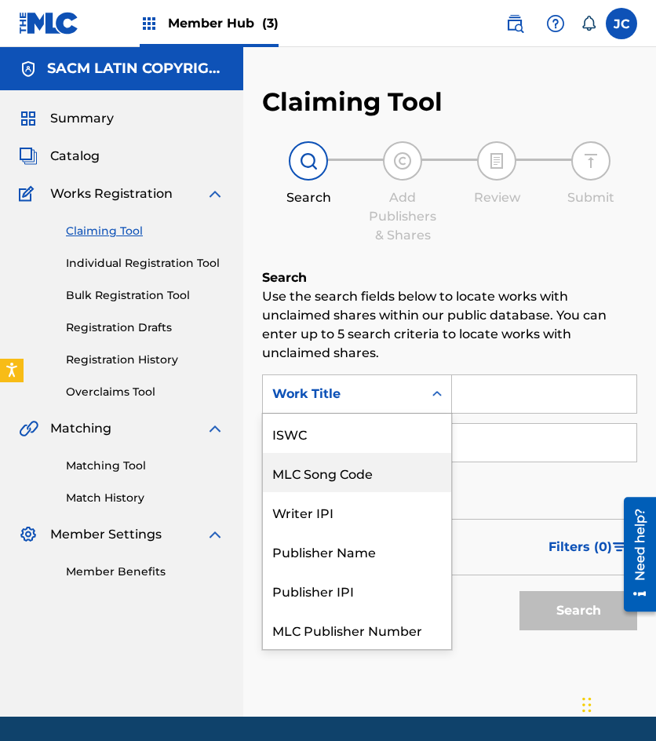
click at [349, 453] on div "MLC Song Code" at bounding box center [357, 472] width 188 height 39
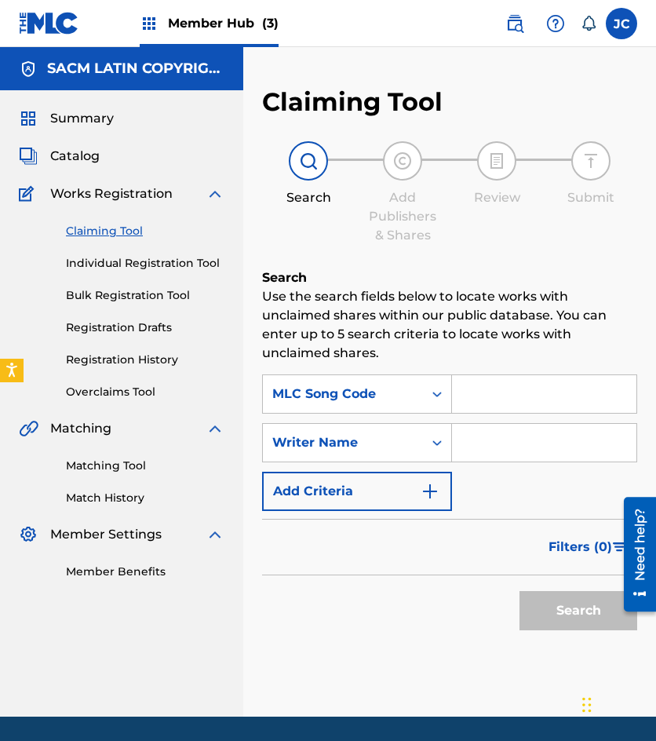
click at [512, 400] on input "Search Form" at bounding box center [544, 394] width 184 height 38
paste input "E3904K"
type input "E3904K"
click at [520, 591] on button "Search" at bounding box center [579, 610] width 118 height 39
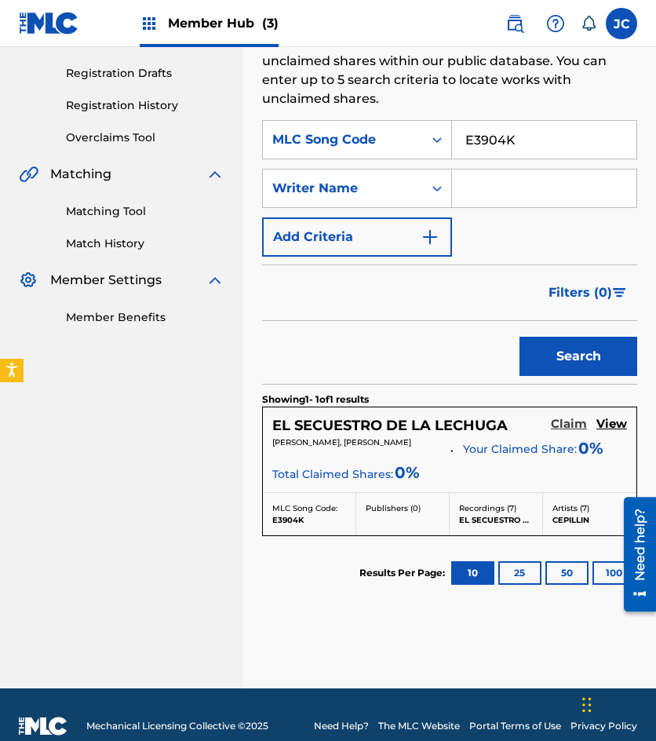
click at [572, 429] on h5 "Claim" at bounding box center [569, 424] width 36 height 15
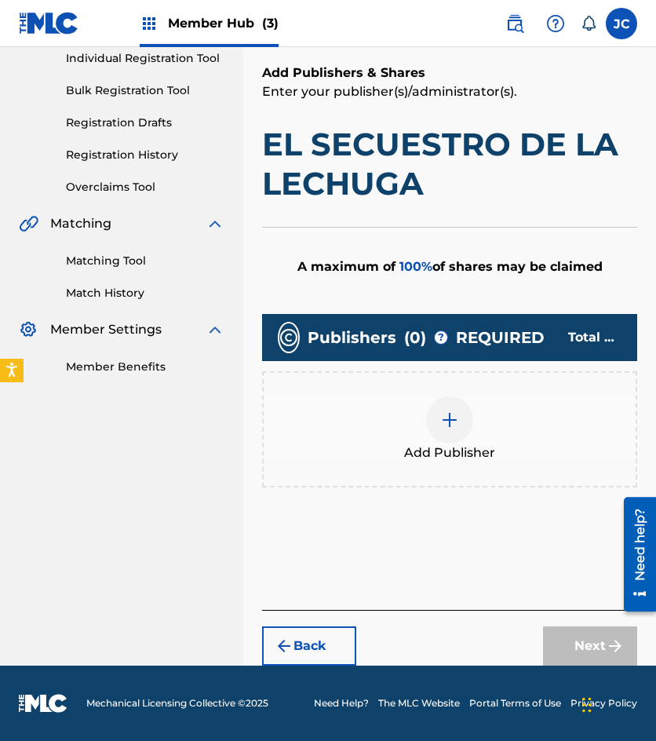
scroll to position [205, 0]
click at [451, 424] on img at bounding box center [449, 420] width 19 height 19
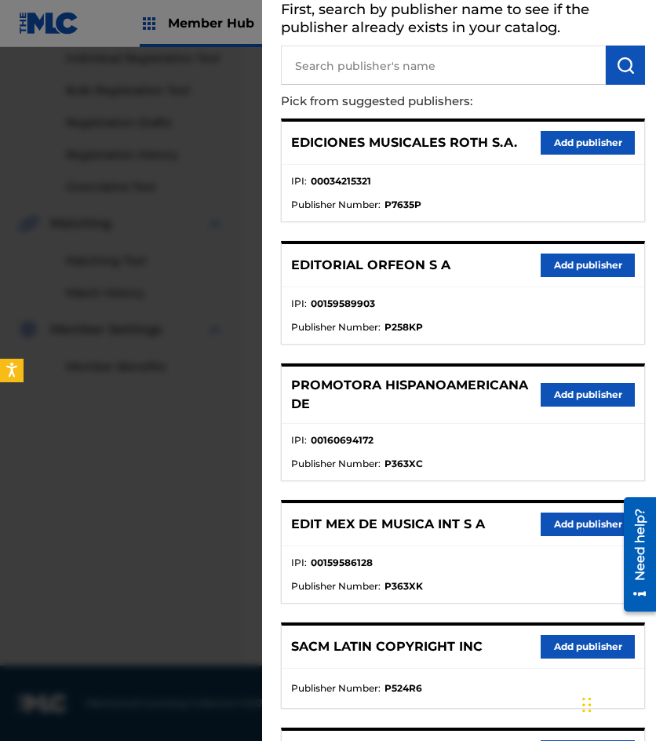
scroll to position [236, 0]
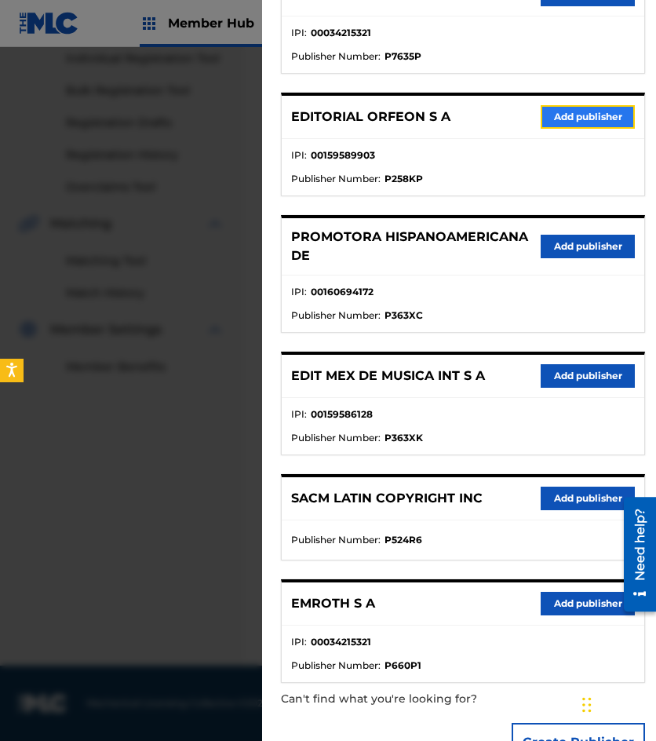
click at [570, 126] on button "Add publisher" at bounding box center [588, 117] width 94 height 24
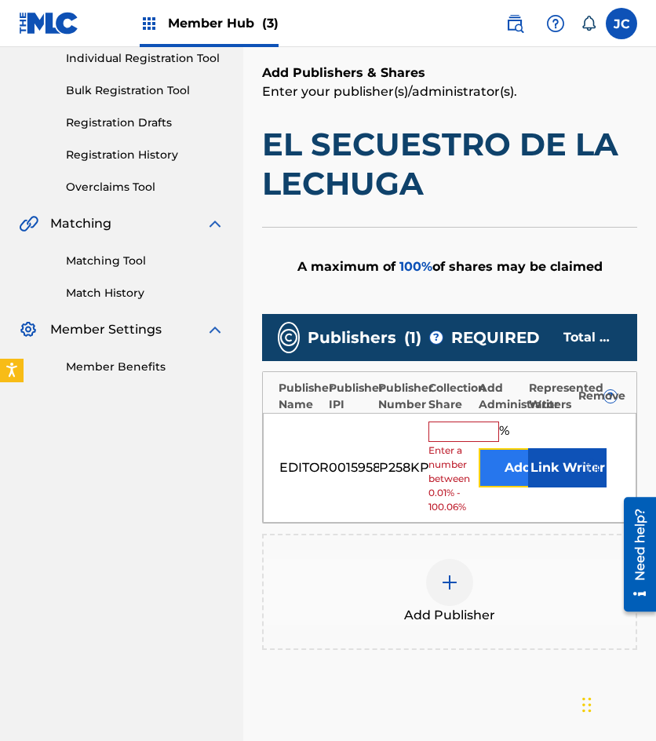
click at [510, 467] on button "Add" at bounding box center [518, 467] width 79 height 39
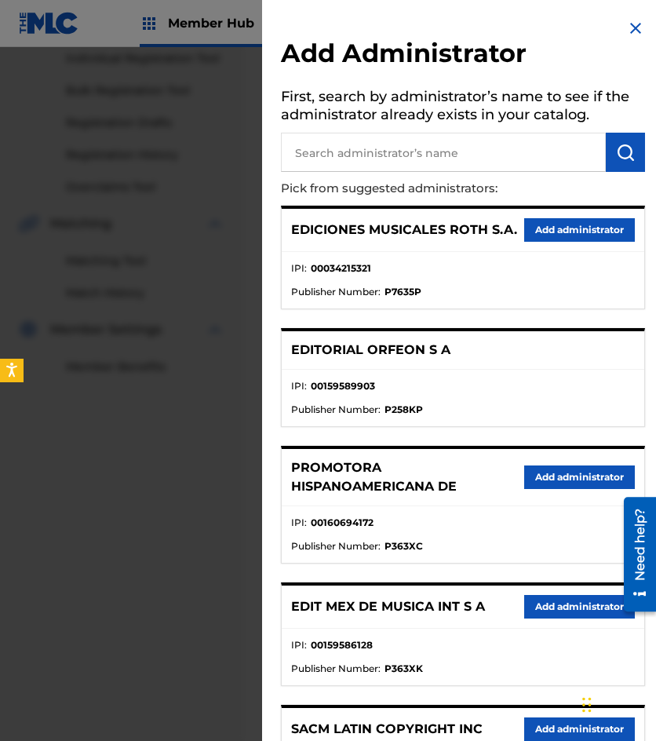
scroll to position [157, 0]
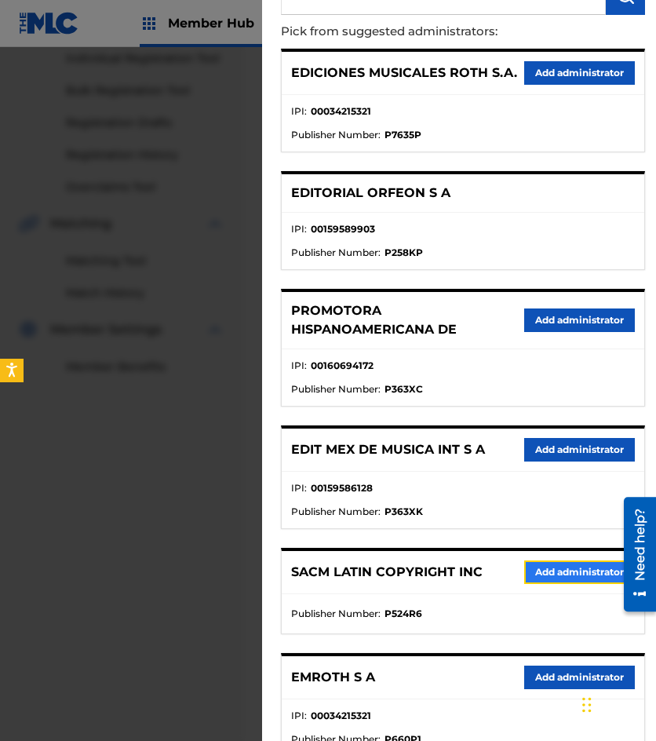
click at [545, 580] on button "Add administrator" at bounding box center [579, 573] width 111 height 24
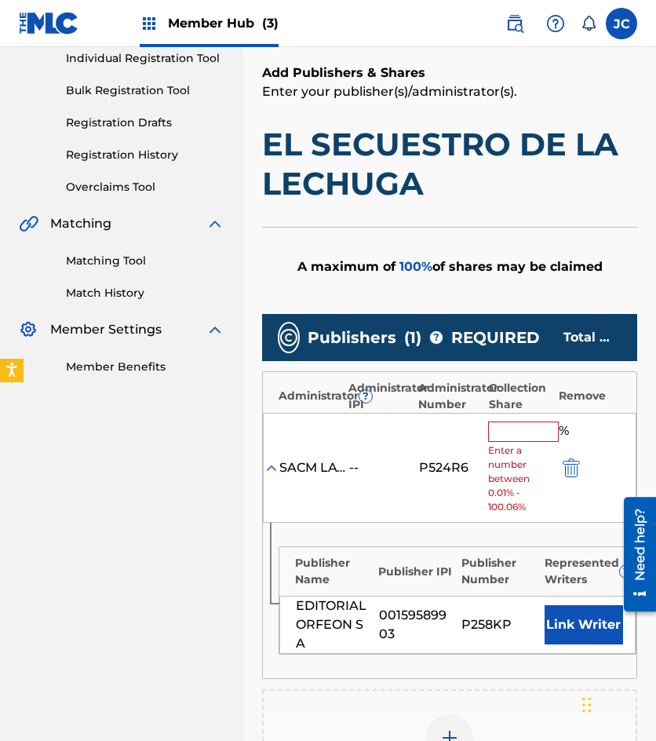
click at [503, 440] on input "text" at bounding box center [523, 432] width 71 height 20
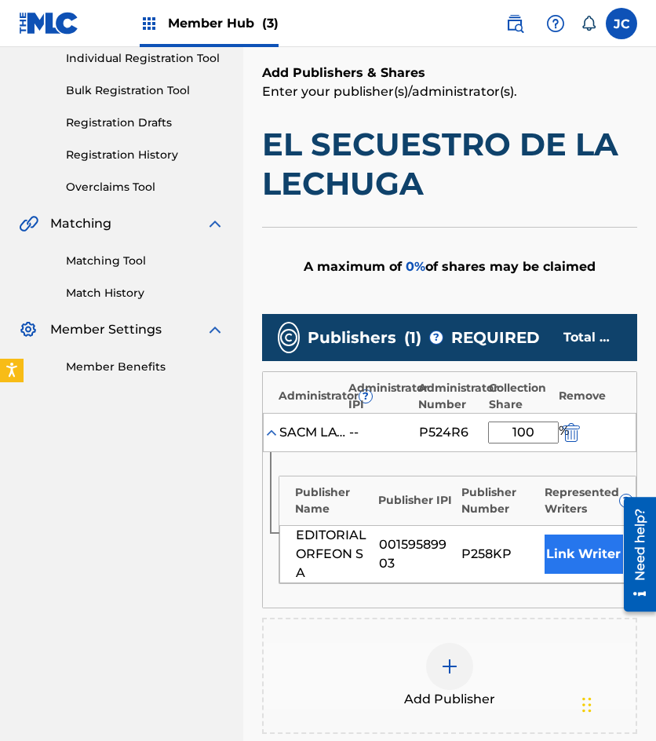
type input "100"
drag, startPoint x: 593, startPoint y: 566, endPoint x: 13, endPoint y: 1, distance: 810.0
click at [593, 566] on button "Link Writer" at bounding box center [584, 554] width 79 height 39
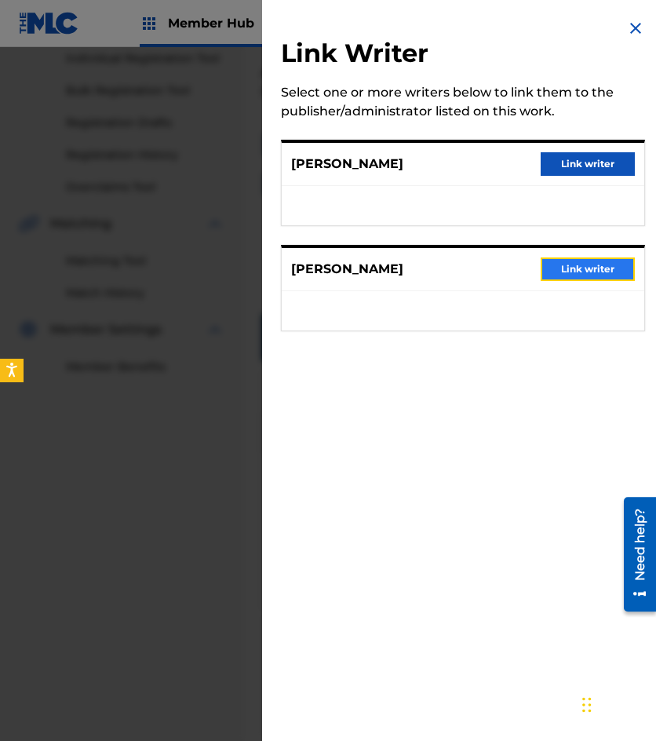
click at [567, 268] on button "Link writer" at bounding box center [588, 269] width 94 height 24
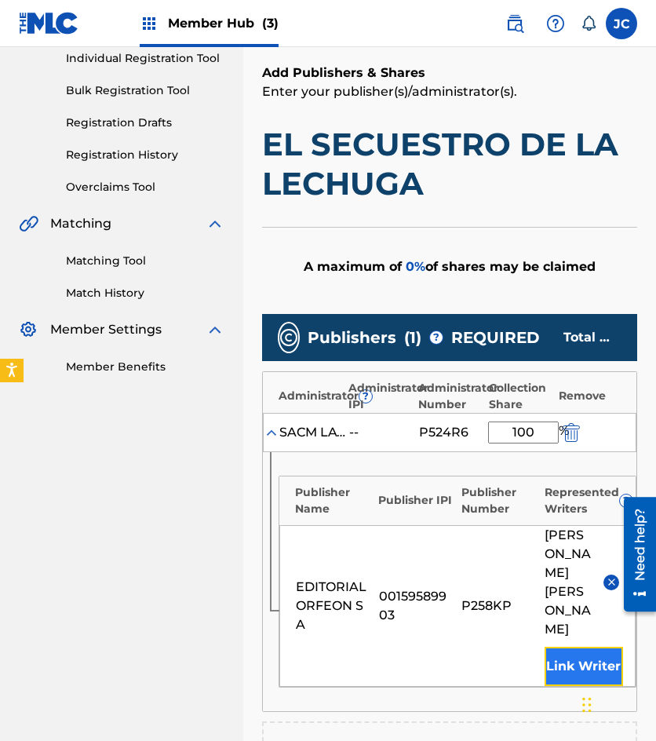
click at [550, 647] on button "Link Writer" at bounding box center [584, 666] width 79 height 39
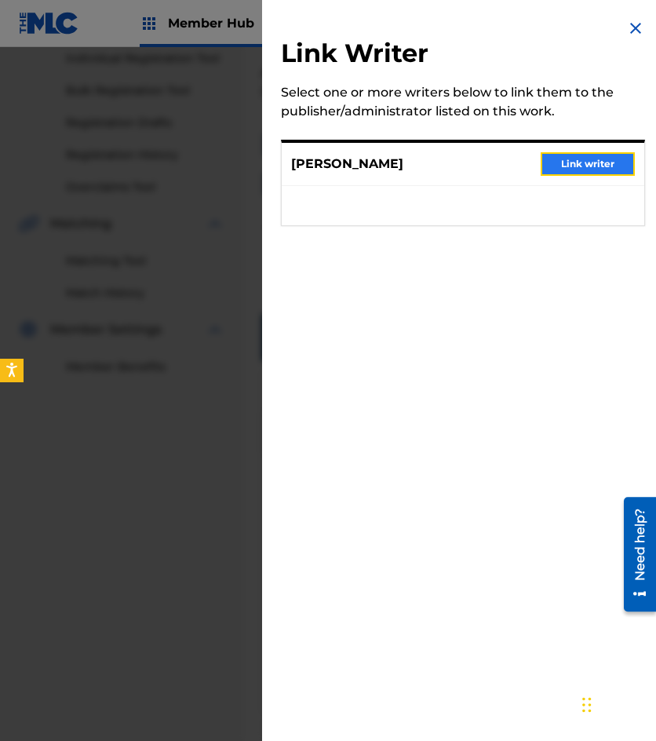
click at [572, 173] on button "Link writer" at bounding box center [588, 164] width 94 height 24
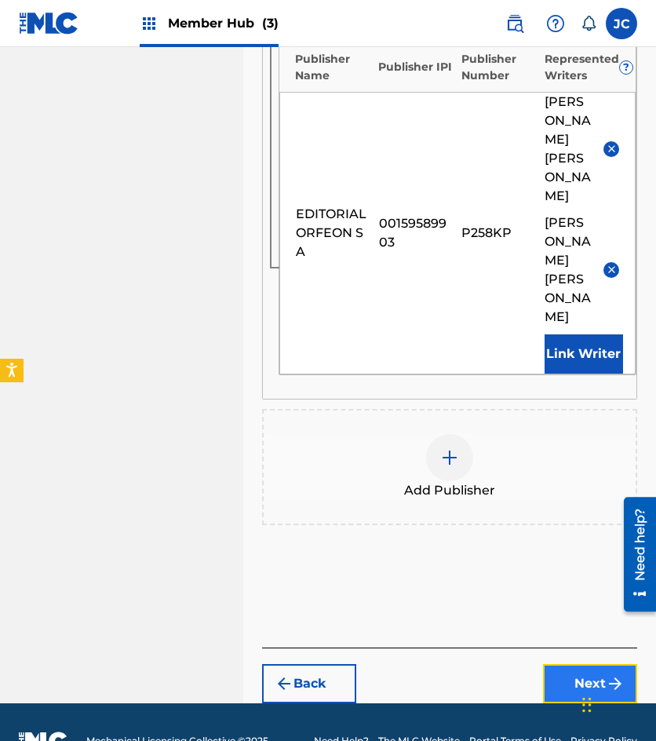
click at [563, 664] on button "Next" at bounding box center [590, 683] width 94 height 39
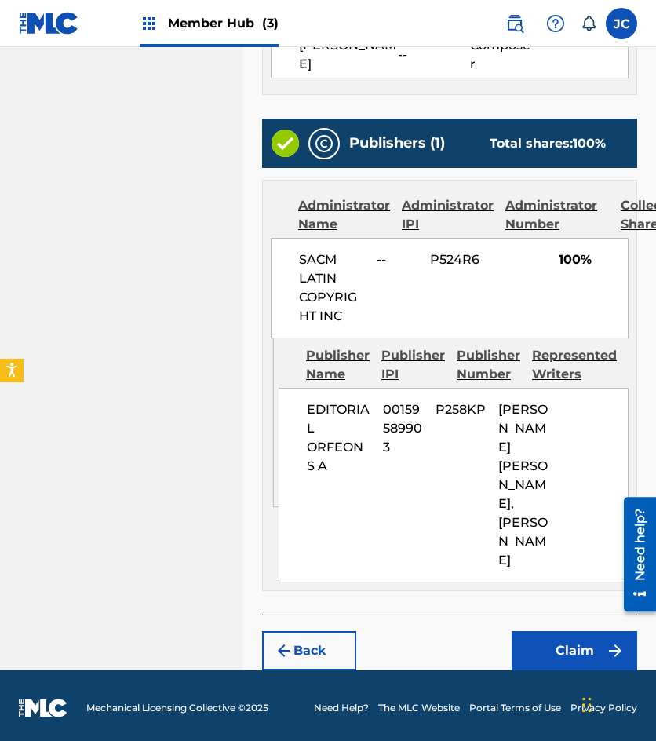
scroll to position [653, 0]
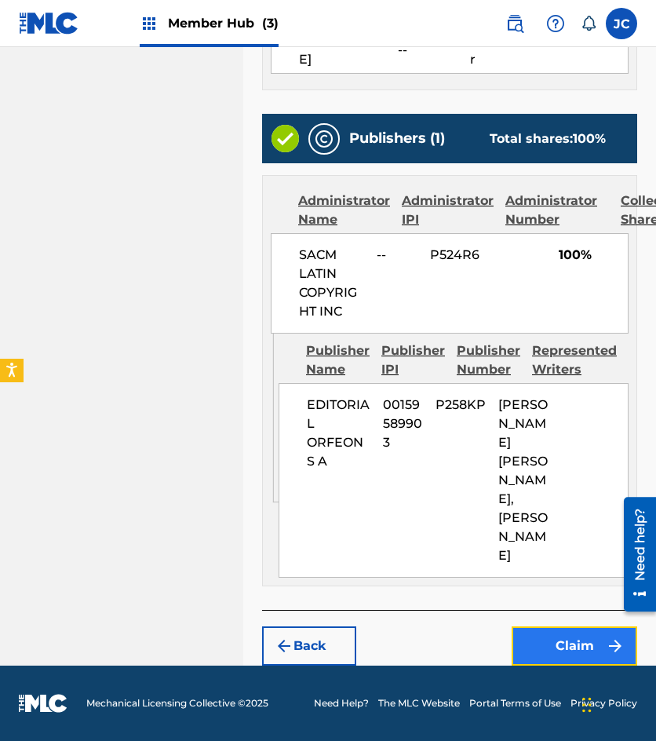
click at [549, 639] on button "Claim" at bounding box center [575, 645] width 126 height 39
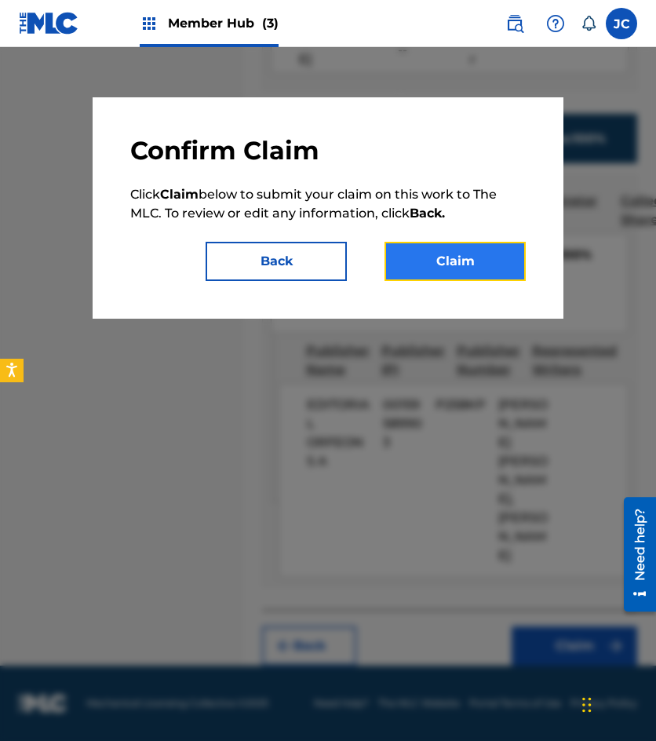
click at [456, 268] on button "Claim" at bounding box center [455, 261] width 141 height 39
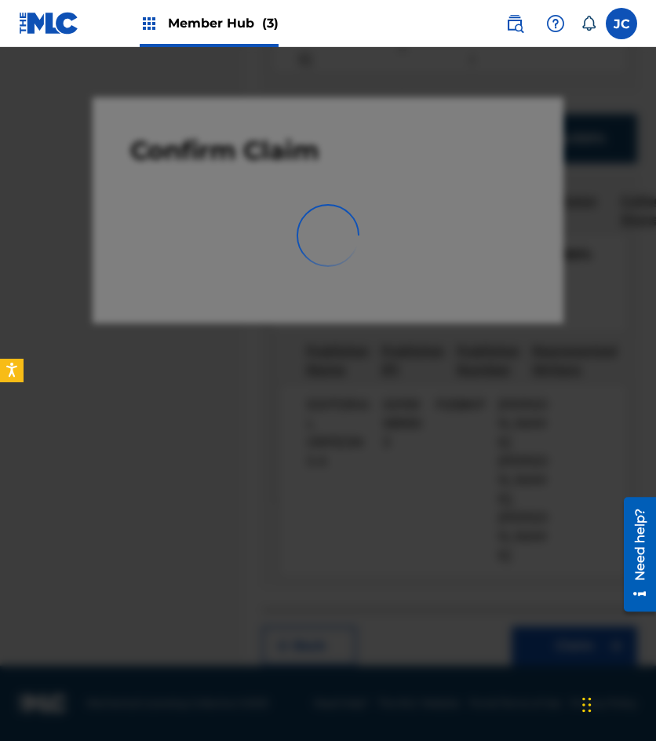
scroll to position [0, 0]
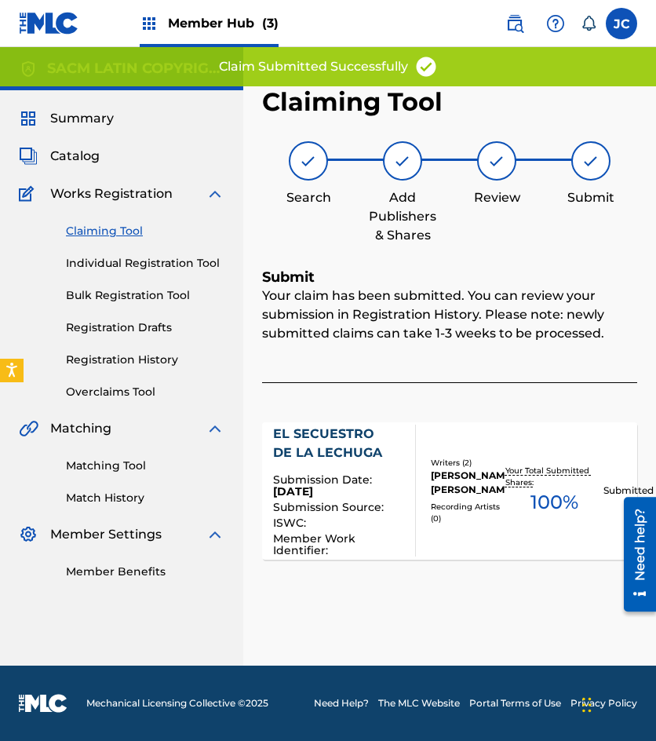
click at [126, 236] on link "Claiming Tool" at bounding box center [145, 231] width 159 height 16
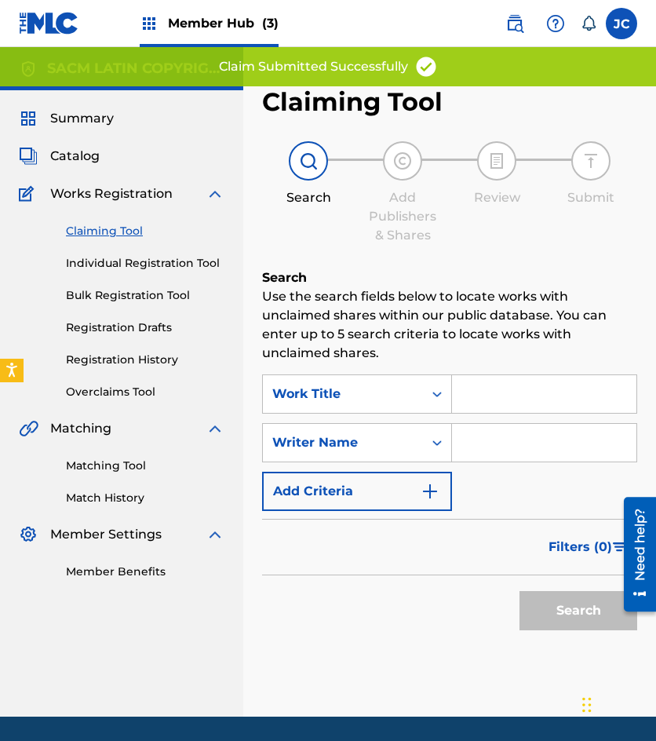
click at [50, 22] on img at bounding box center [49, 23] width 60 height 23
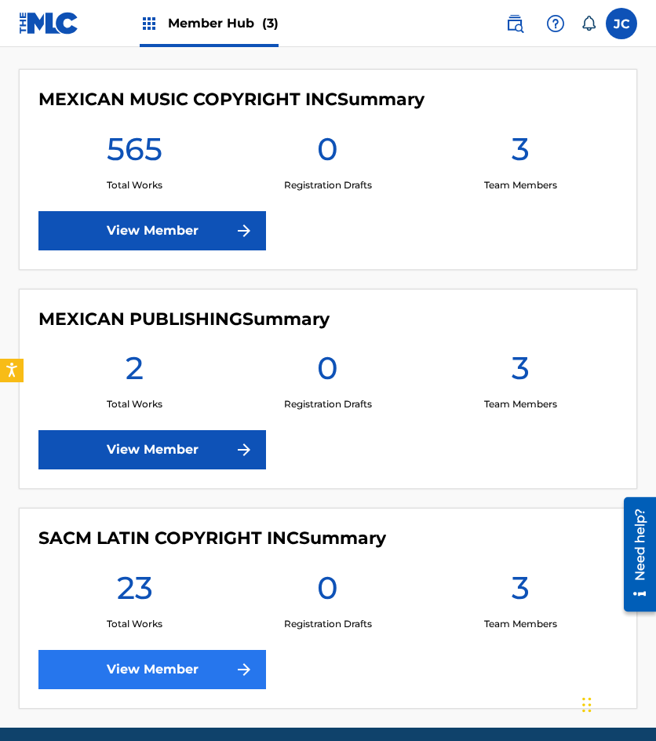
scroll to position [401, 0]
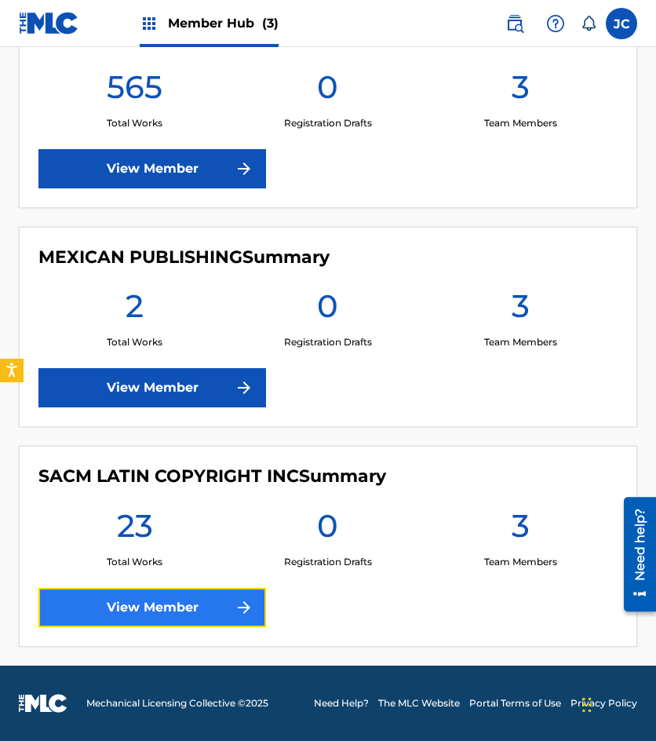
click at [194, 612] on link "View Member" at bounding box center [152, 607] width 228 height 39
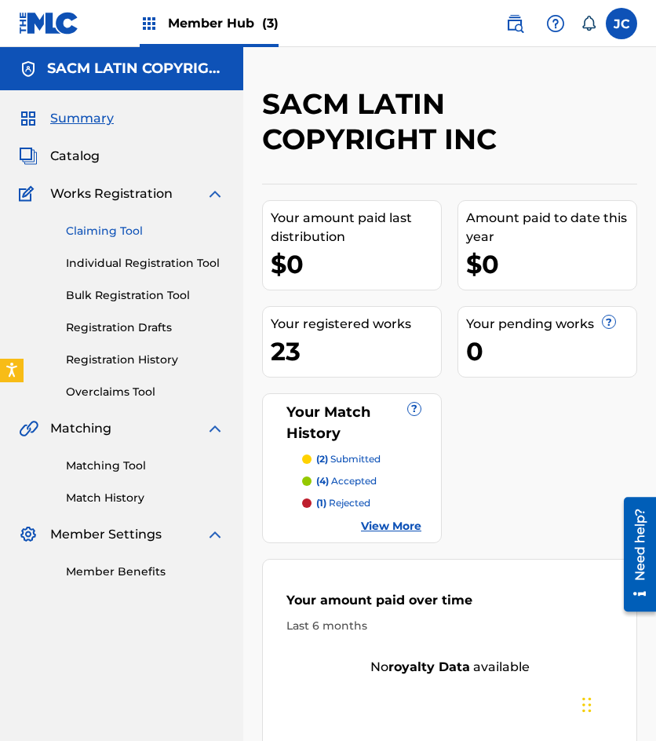
click at [108, 222] on div "Claiming Tool Individual Registration Tool Bulk Registration Tool Registration …" at bounding box center [122, 301] width 206 height 197
click at [125, 233] on link "Claiming Tool" at bounding box center [145, 231] width 159 height 16
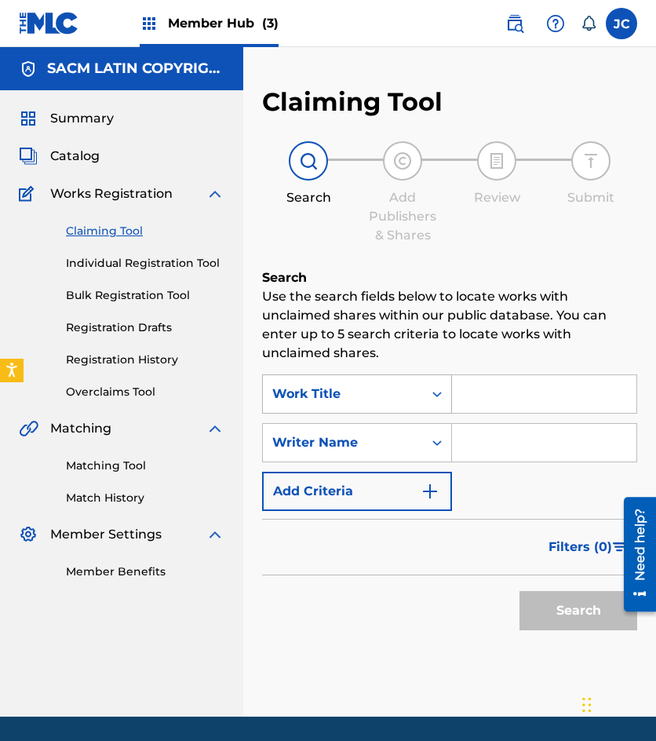
click at [371, 402] on div "Work Title" at bounding box center [342, 394] width 141 height 19
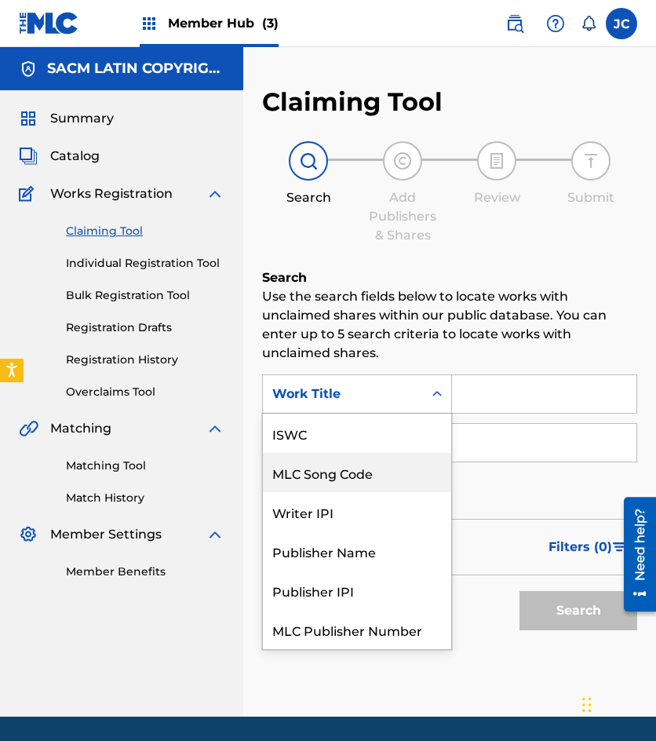
scroll to position [39, 0]
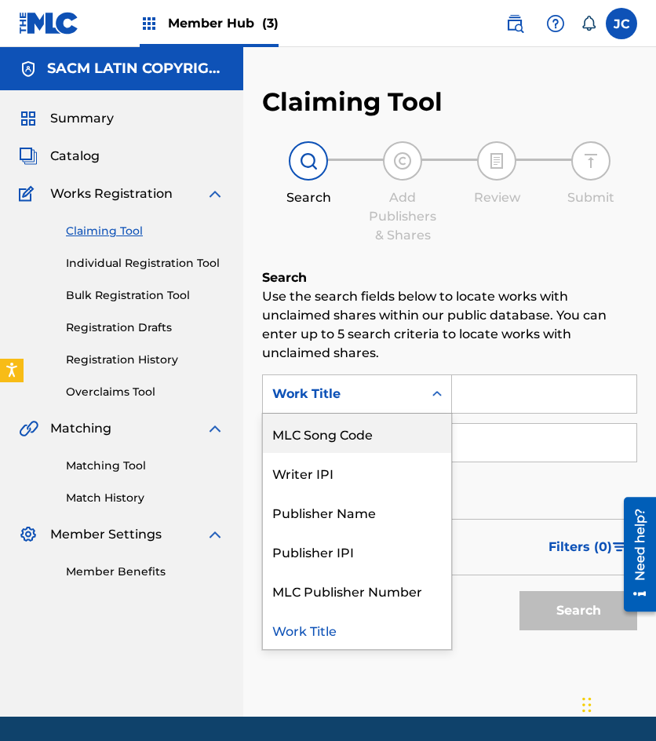
click at [371, 420] on div "MLC Song Code" at bounding box center [357, 433] width 188 height 39
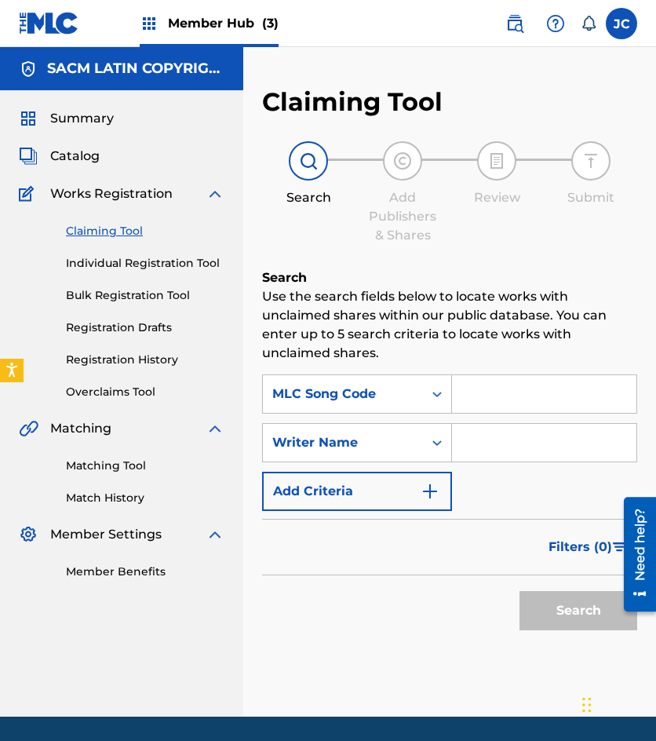
click at [459, 407] on input "Search Form" at bounding box center [544, 394] width 184 height 38
paste input "974298"
type input "974298"
click at [520, 591] on button "Search" at bounding box center [579, 610] width 118 height 39
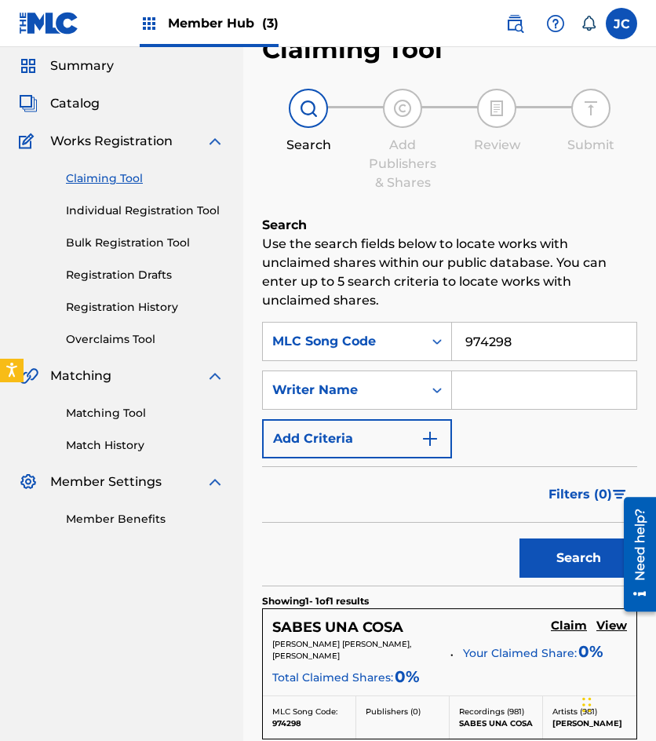
scroll to position [79, 0]
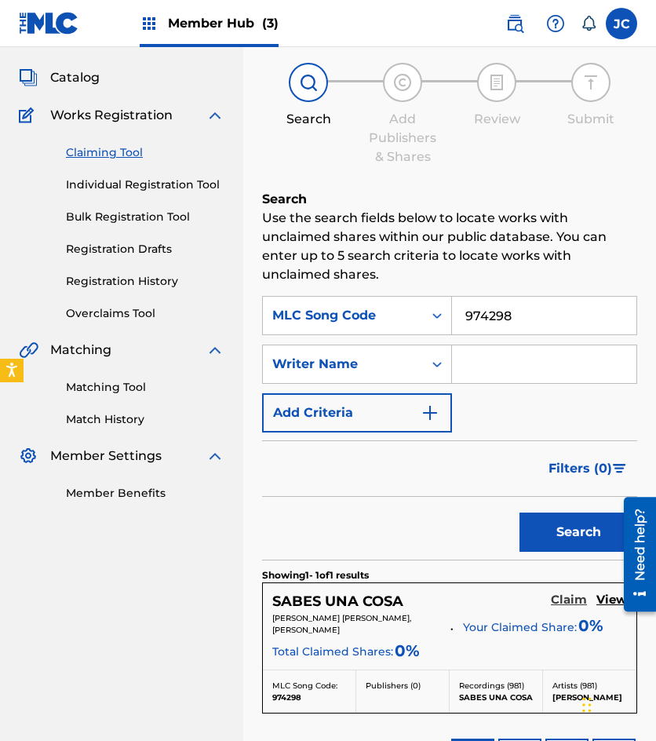
click at [572, 606] on h5 "Claim" at bounding box center [569, 600] width 36 height 15
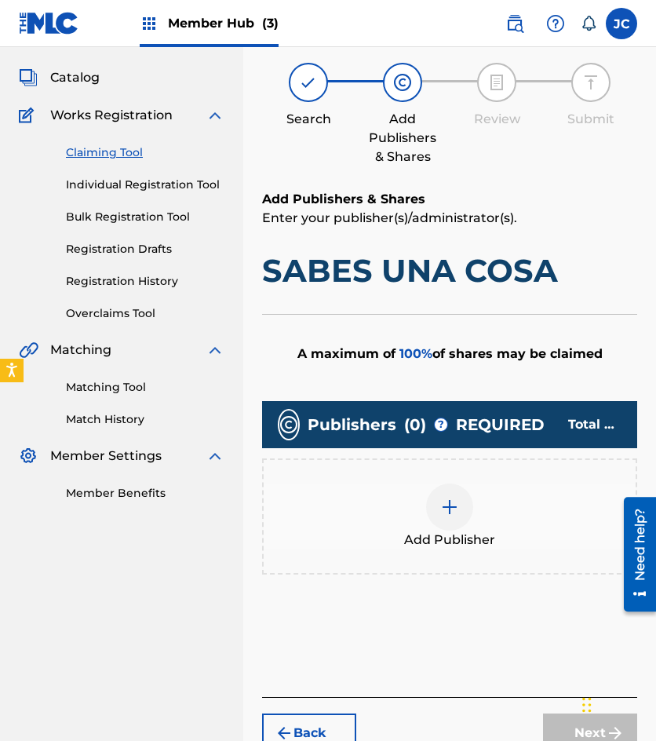
click at [450, 509] on img at bounding box center [449, 507] width 19 height 19
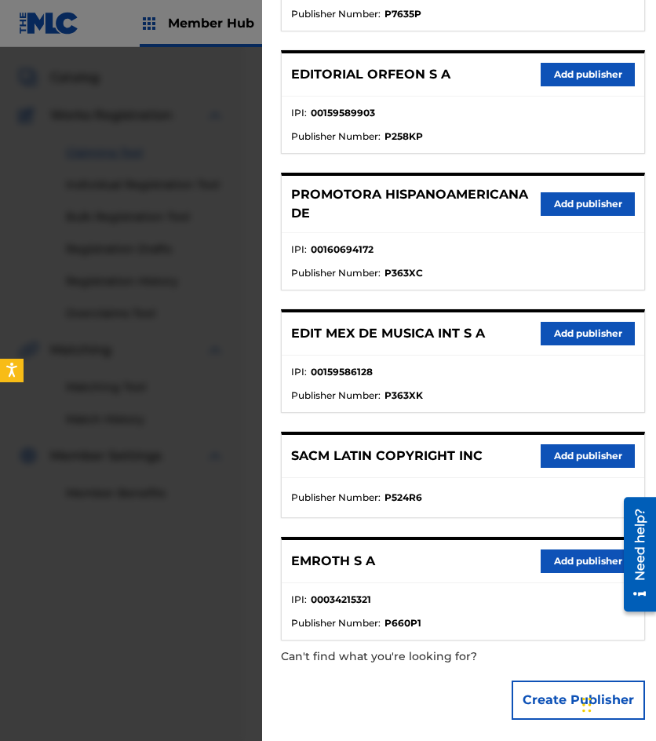
scroll to position [283, 0]
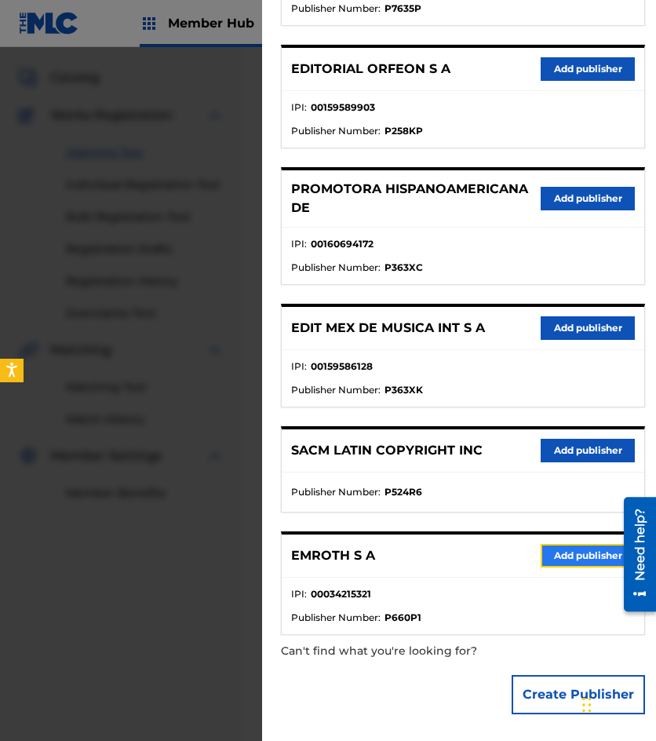
click at [557, 553] on button "Add publisher" at bounding box center [588, 556] width 94 height 24
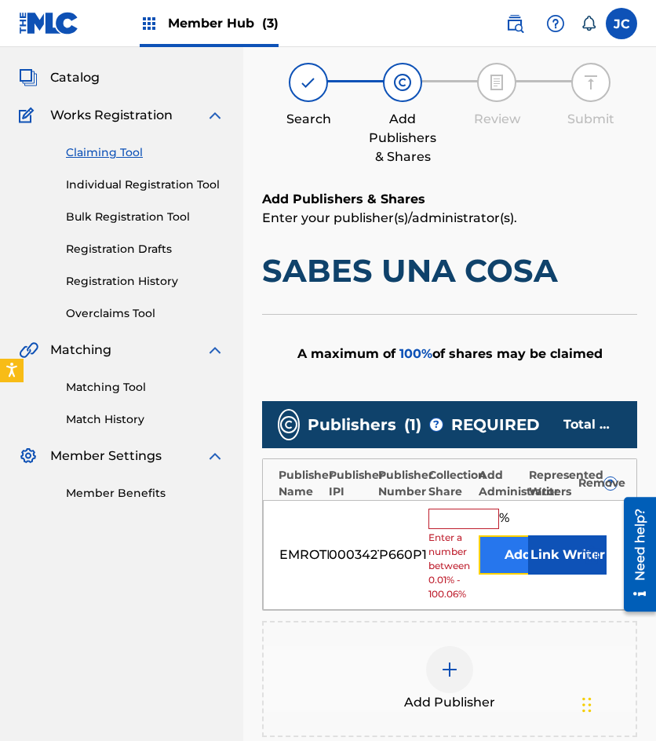
click at [499, 545] on button "Add" at bounding box center [518, 554] width 79 height 39
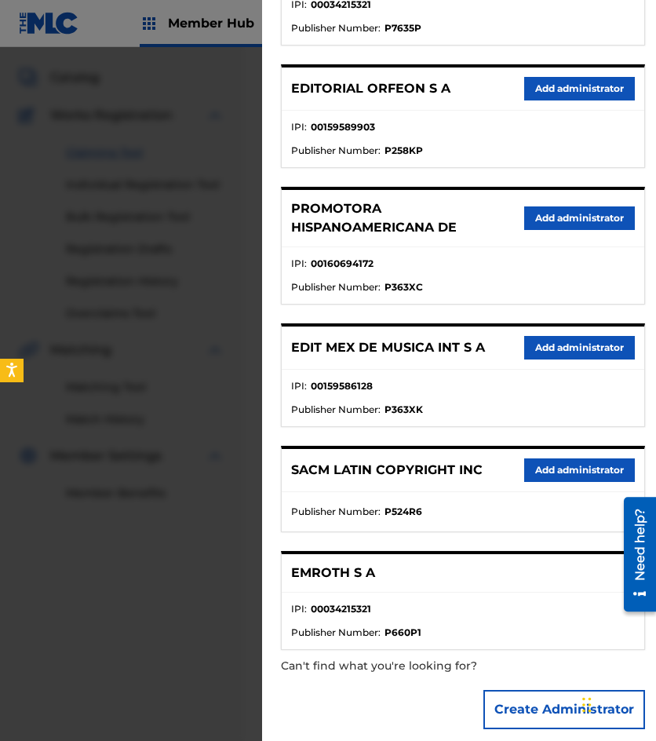
scroll to position [279, 0]
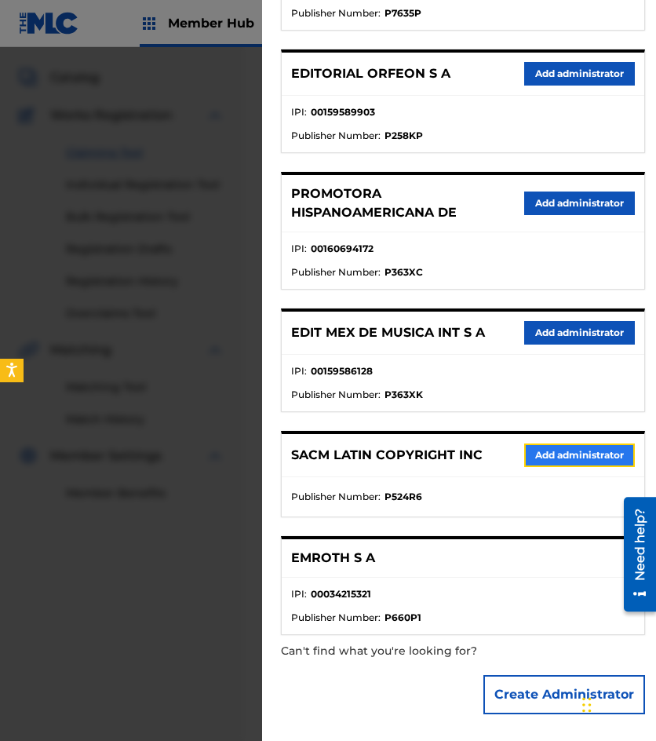
click at [548, 459] on button "Add administrator" at bounding box center [579, 456] width 111 height 24
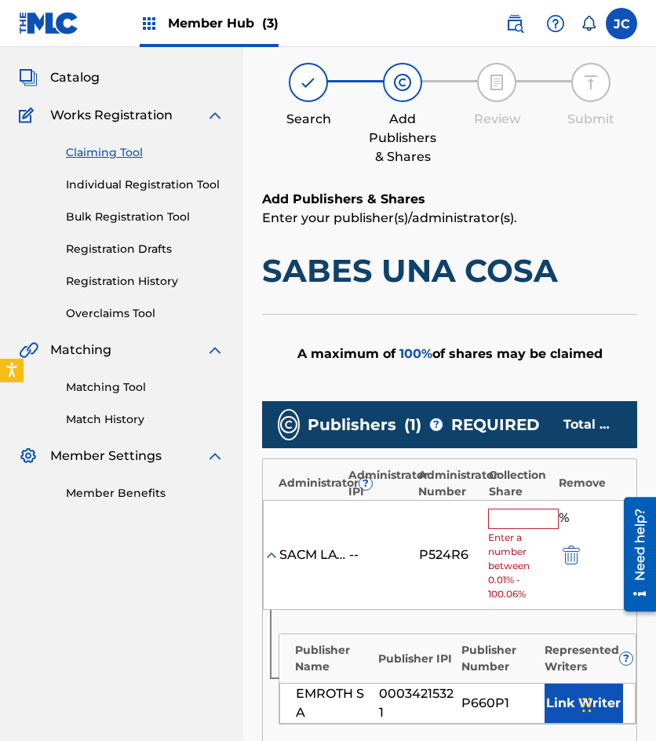
click at [508, 528] on input "text" at bounding box center [523, 519] width 71 height 20
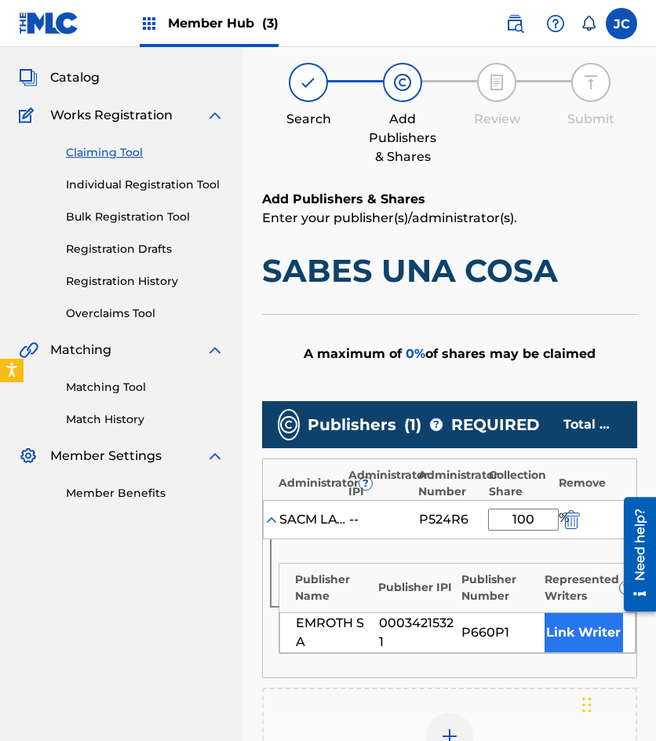
type input "100"
click at [553, 626] on button "Link Writer" at bounding box center [584, 632] width 79 height 39
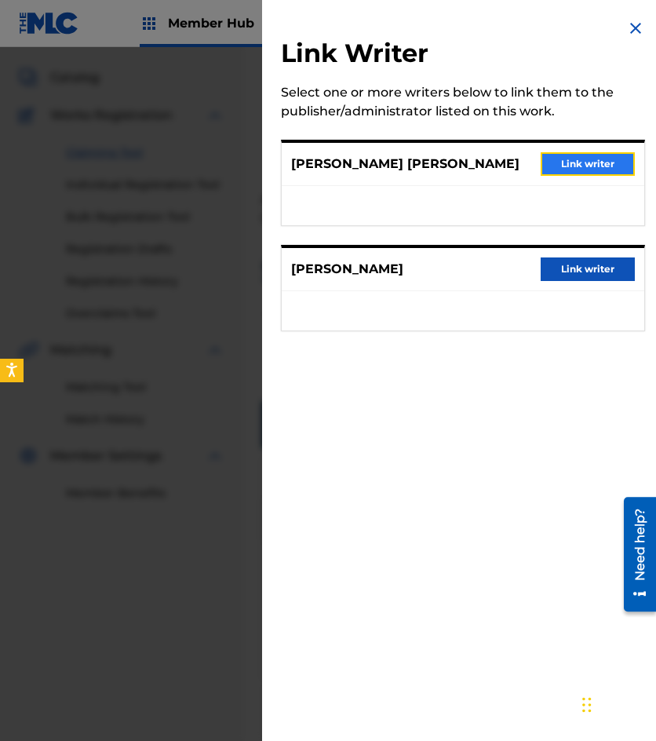
click at [604, 153] on button "Link writer" at bounding box center [588, 164] width 94 height 24
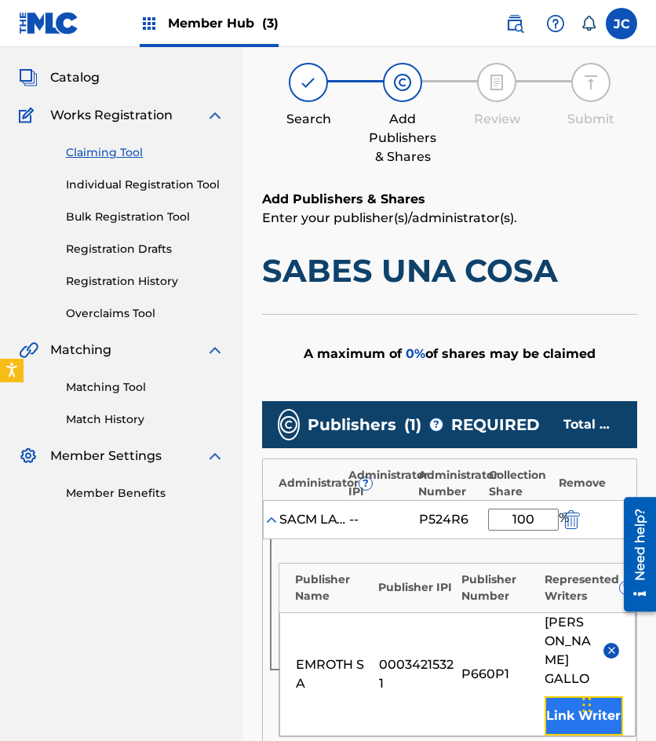
click at [557, 731] on button "Link Writer" at bounding box center [584, 715] width 79 height 39
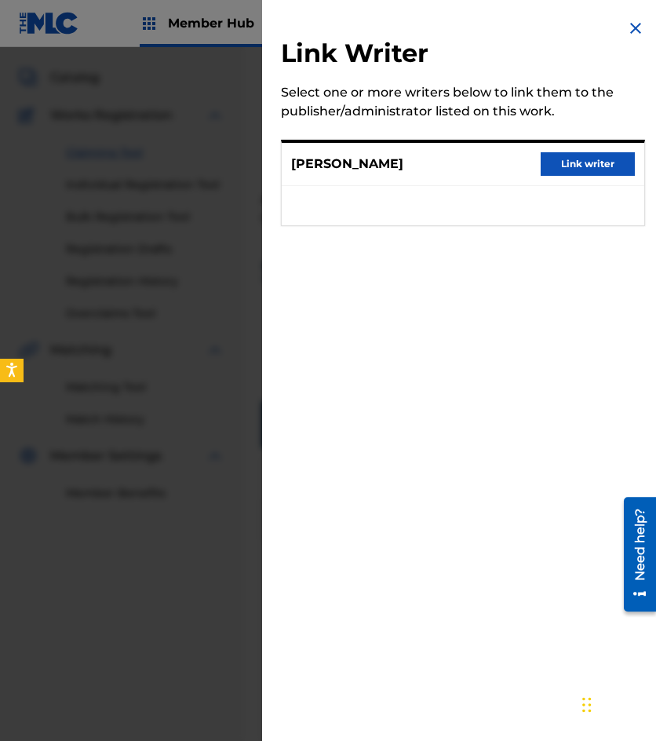
click at [554, 150] on div "RUBEN FUENTES Link writer" at bounding box center [463, 164] width 363 height 43
click at [560, 160] on button "Link writer" at bounding box center [588, 164] width 94 height 24
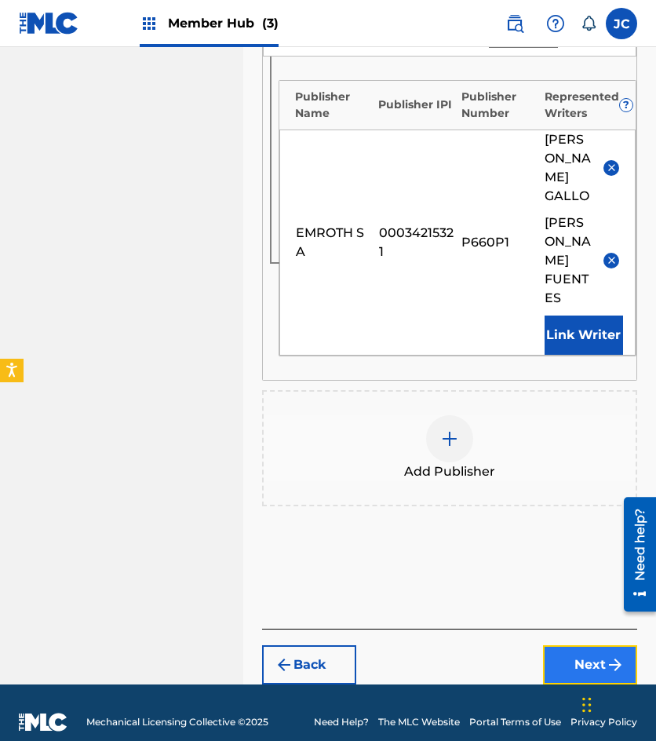
click at [578, 649] on button "Next" at bounding box center [590, 664] width 94 height 39
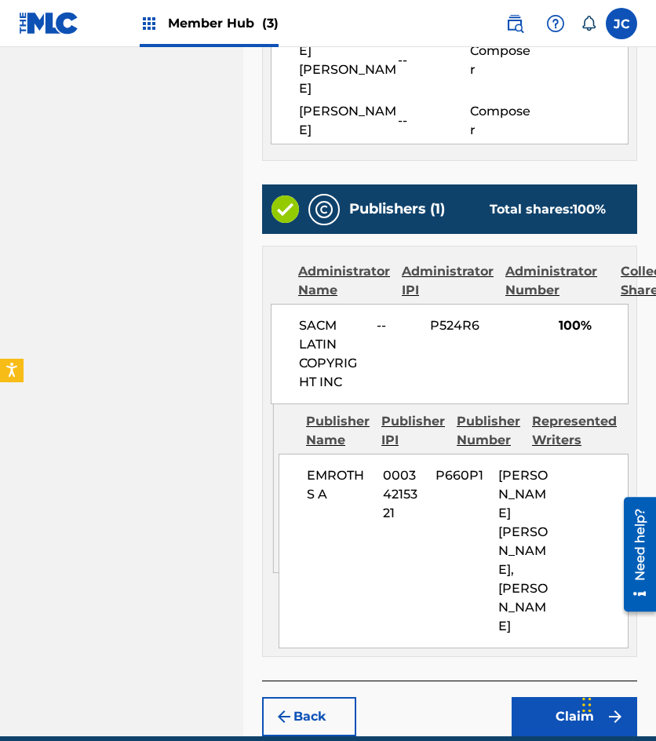
scroll to position [595, 0]
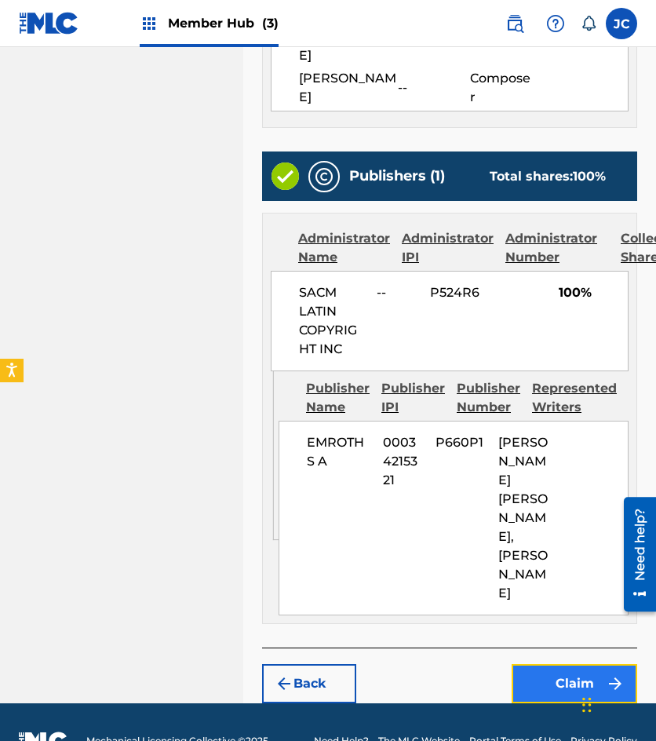
click at [577, 664] on button "Claim" at bounding box center [575, 683] width 126 height 39
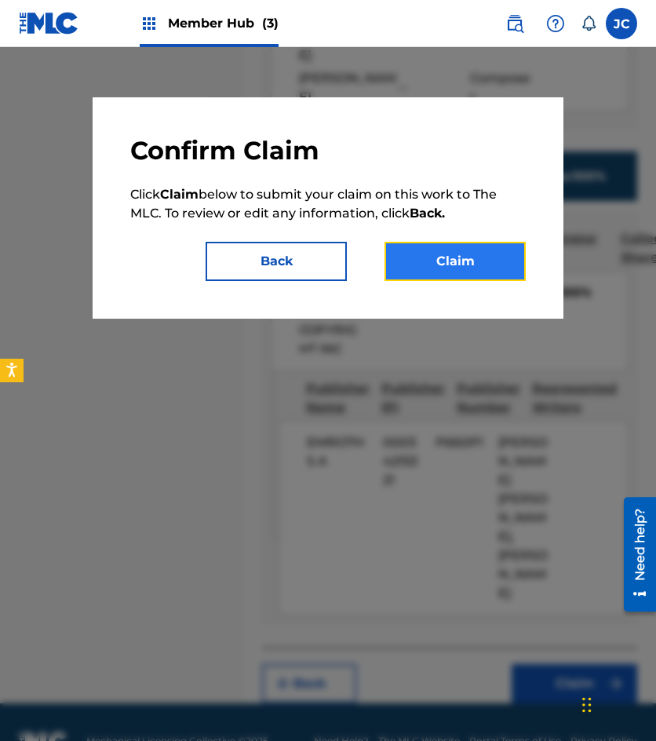
click at [462, 257] on button "Claim" at bounding box center [455, 261] width 141 height 39
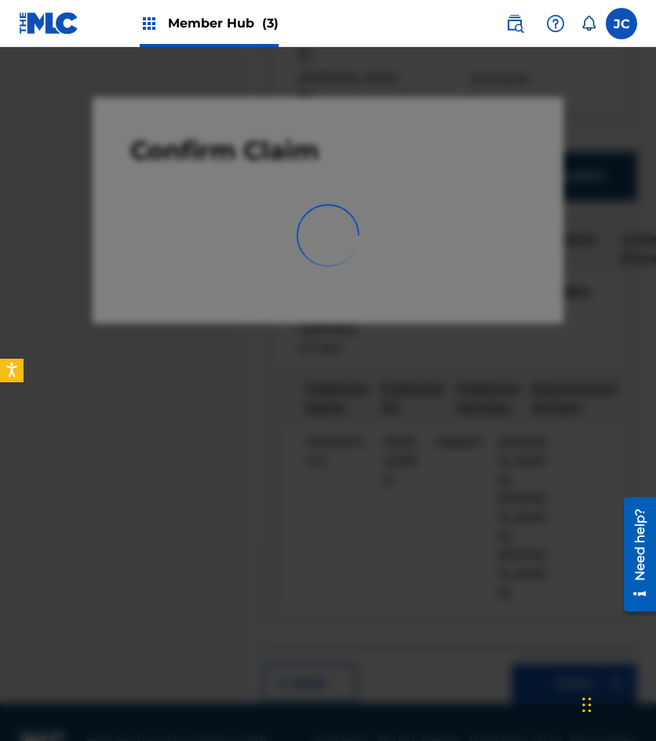
scroll to position [0, 0]
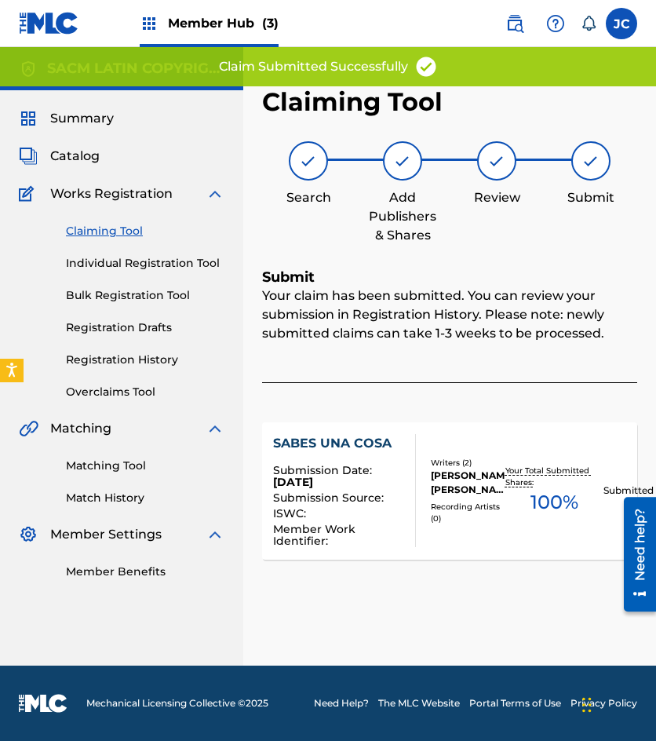
click at [126, 230] on link "Claiming Tool" at bounding box center [145, 231] width 159 height 16
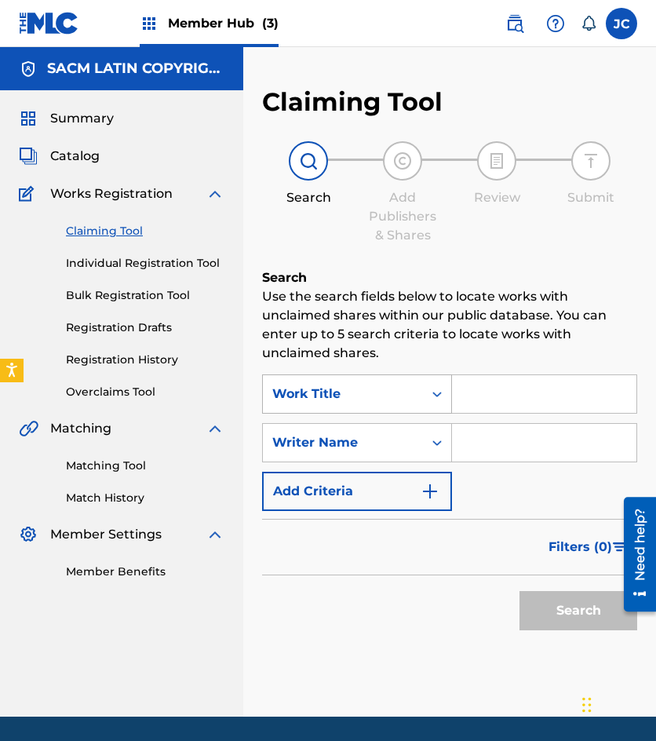
click at [385, 396] on div "Work Title" at bounding box center [342, 394] width 141 height 19
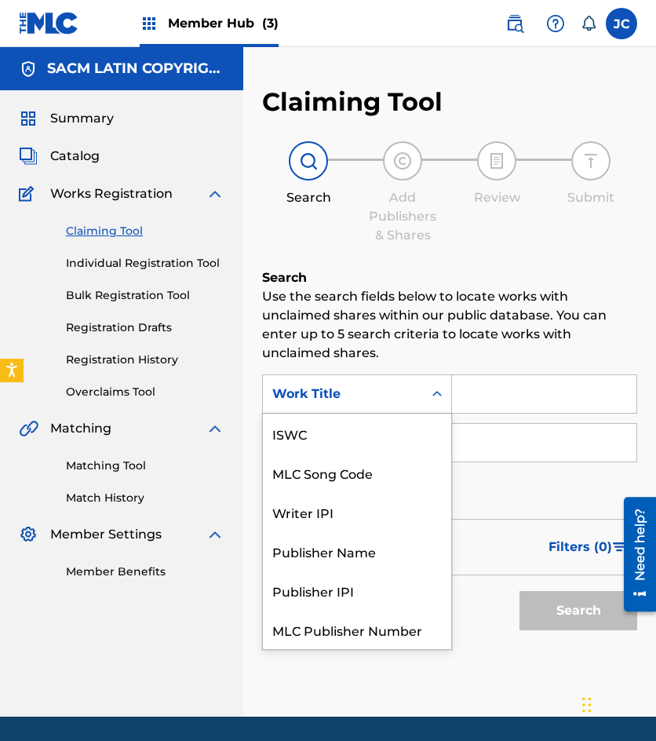
scroll to position [39, 0]
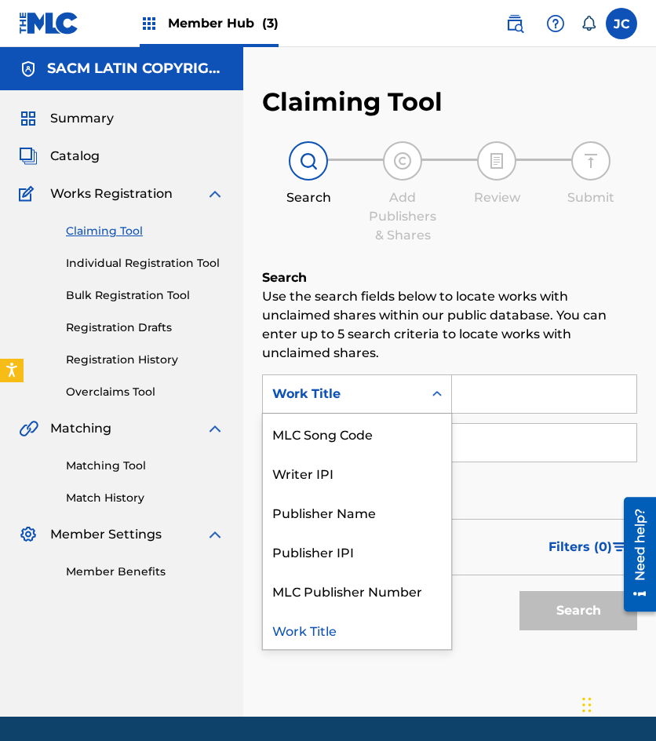
click at [383, 422] on div "MLC Song Code" at bounding box center [357, 433] width 188 height 39
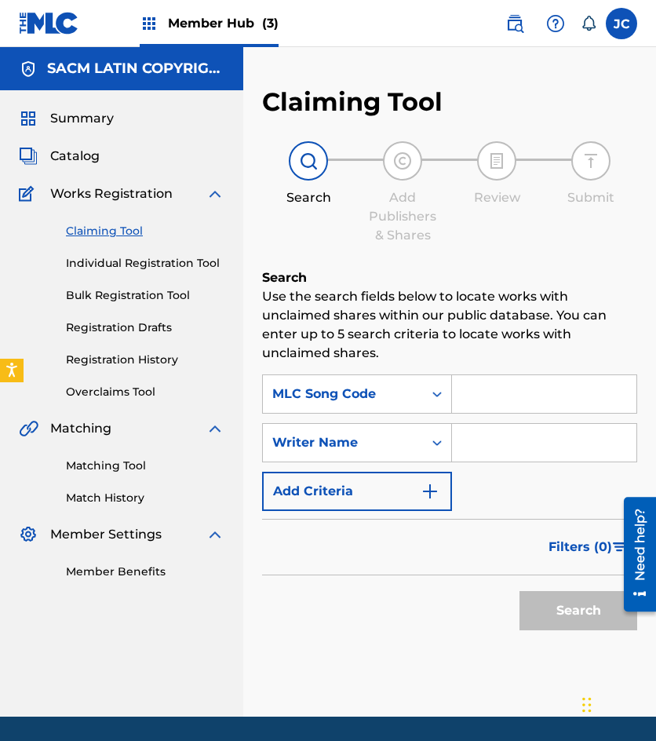
click at [485, 400] on input "Search Form" at bounding box center [544, 394] width 184 height 38
paste input "974395"
type input "974395"
click at [520, 591] on button "Search" at bounding box center [579, 610] width 118 height 39
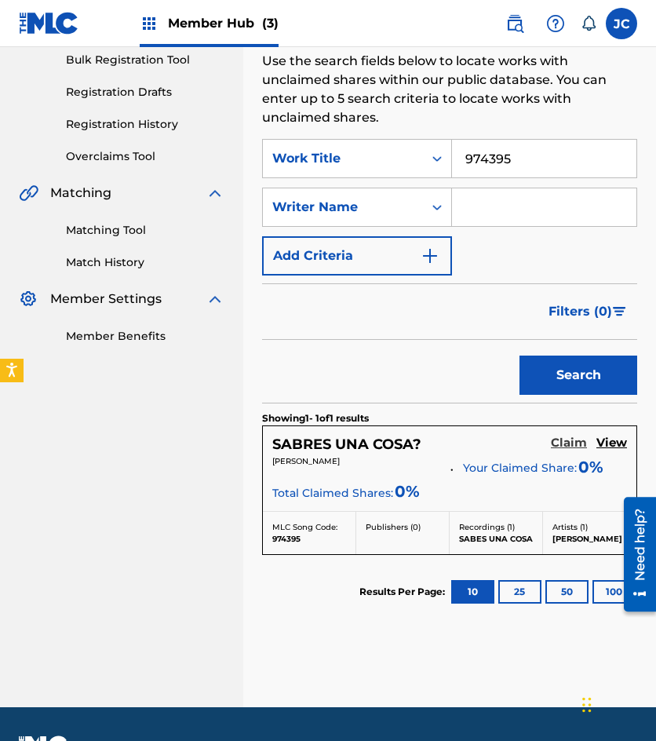
click at [564, 444] on h5 "Claim" at bounding box center [569, 443] width 36 height 15
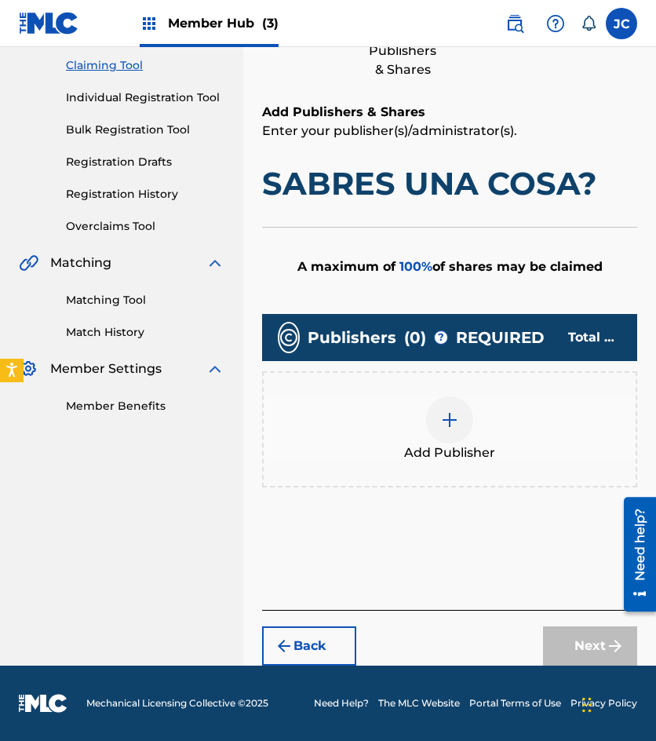
click at [441, 424] on img at bounding box center [449, 420] width 19 height 19
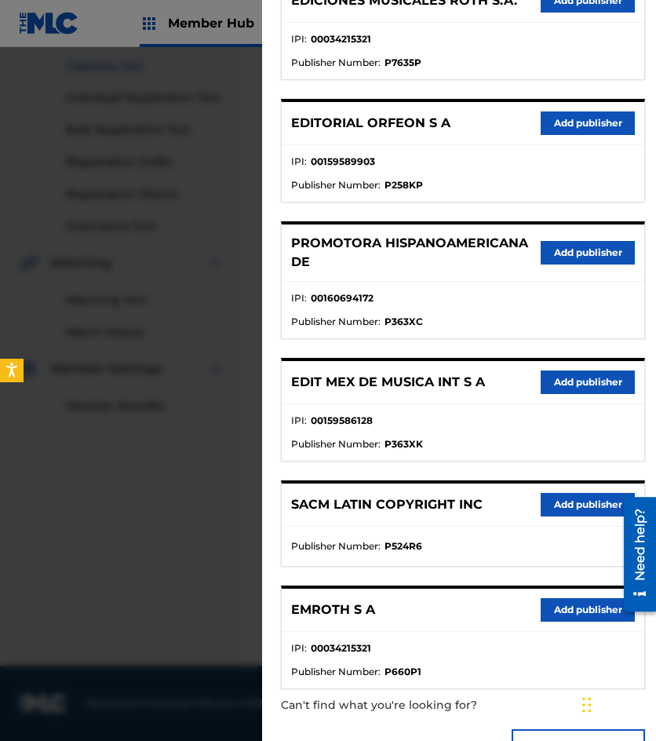
scroll to position [236, 0]
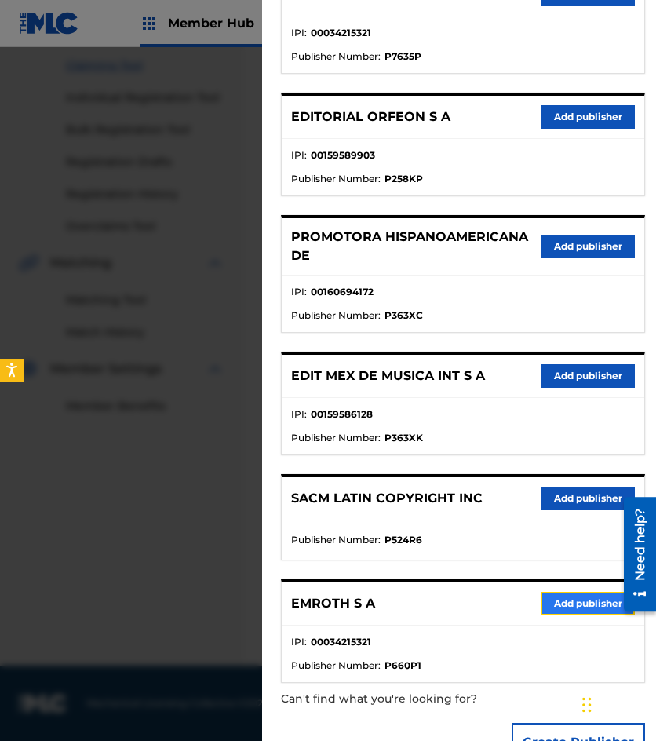
click at [566, 608] on button "Add publisher" at bounding box center [588, 604] width 94 height 24
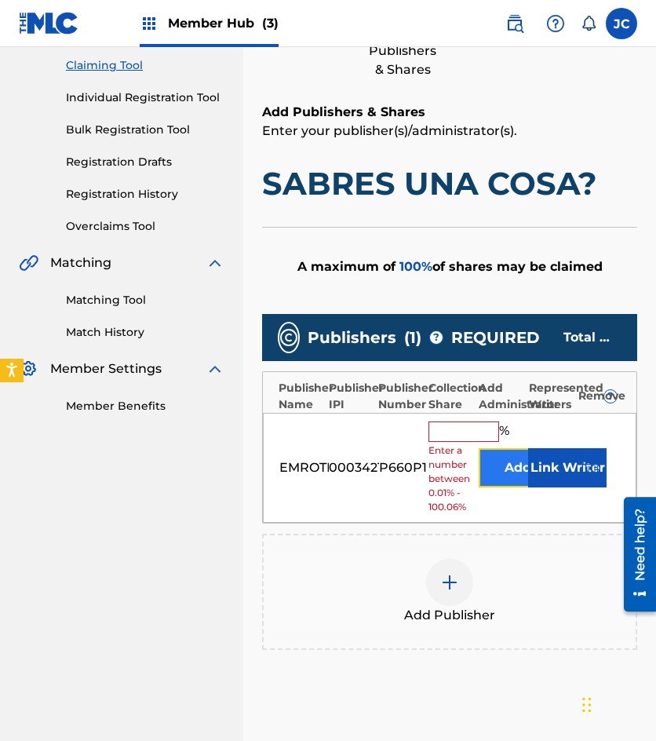
click at [513, 457] on button "Add" at bounding box center [518, 467] width 79 height 39
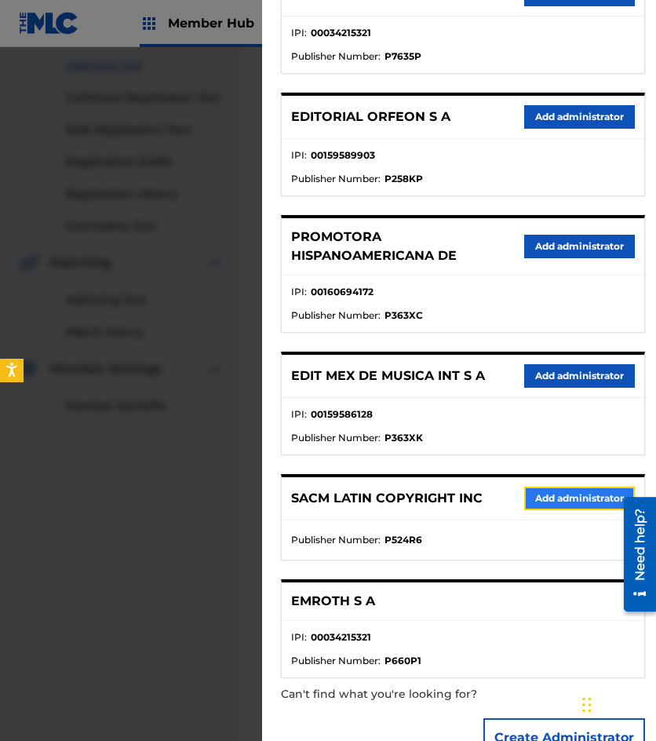
click at [555, 499] on button "Add administrator" at bounding box center [579, 499] width 111 height 24
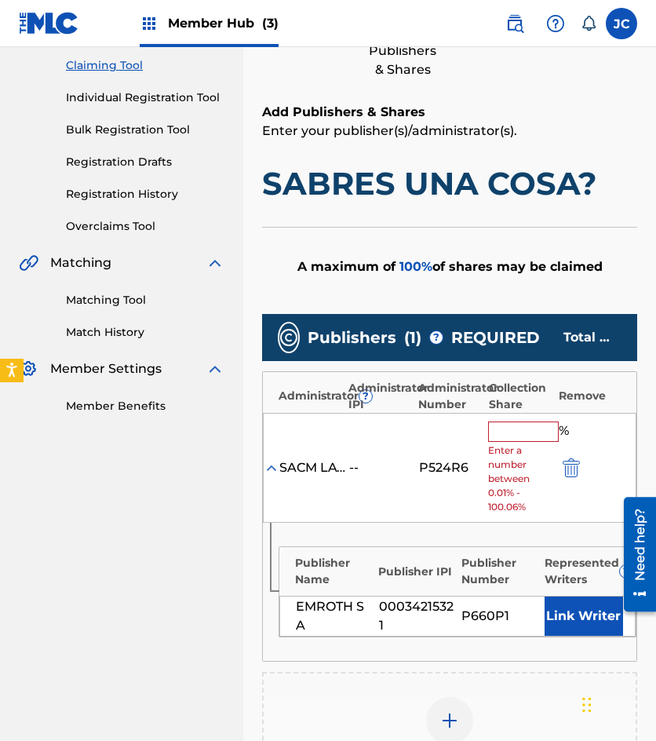
click at [502, 425] on input "text" at bounding box center [523, 432] width 71 height 20
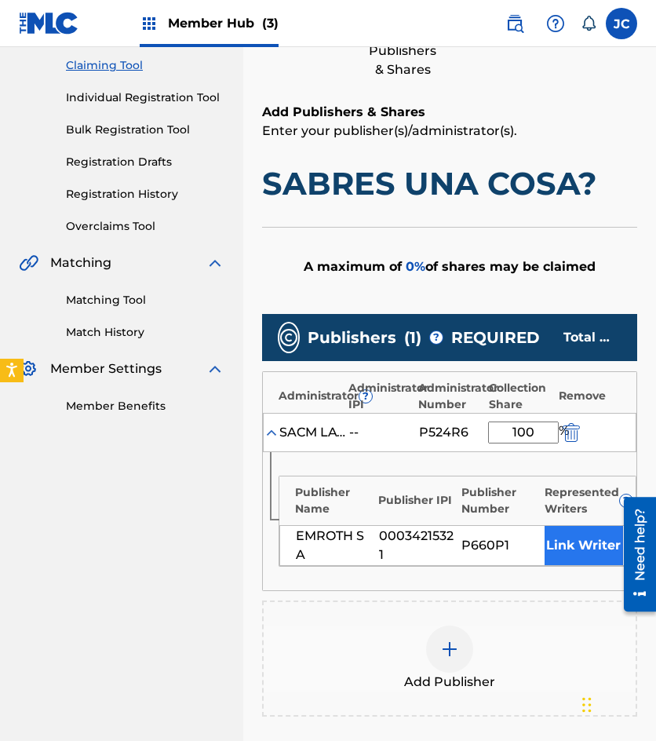
type input "100"
click at [567, 535] on button "Link Writer" at bounding box center [584, 545] width 79 height 39
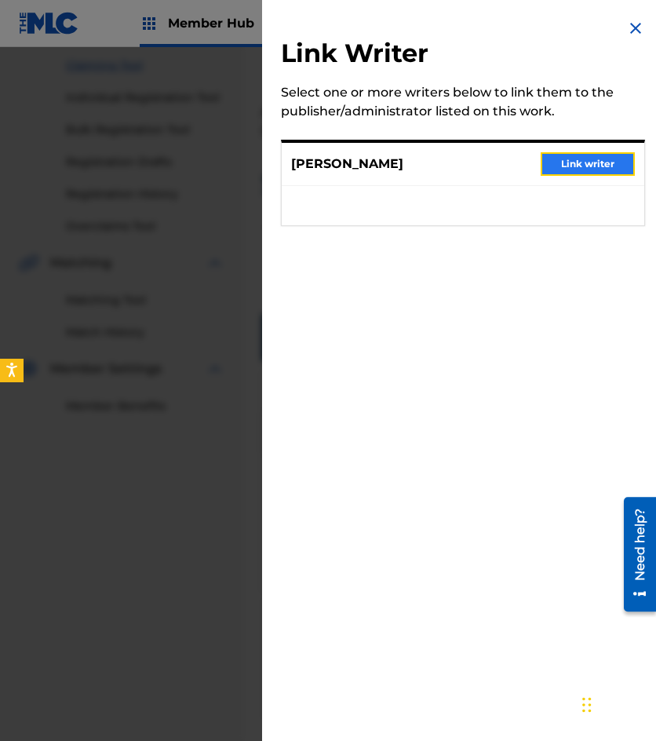
click at [583, 155] on button "Link writer" at bounding box center [588, 164] width 94 height 24
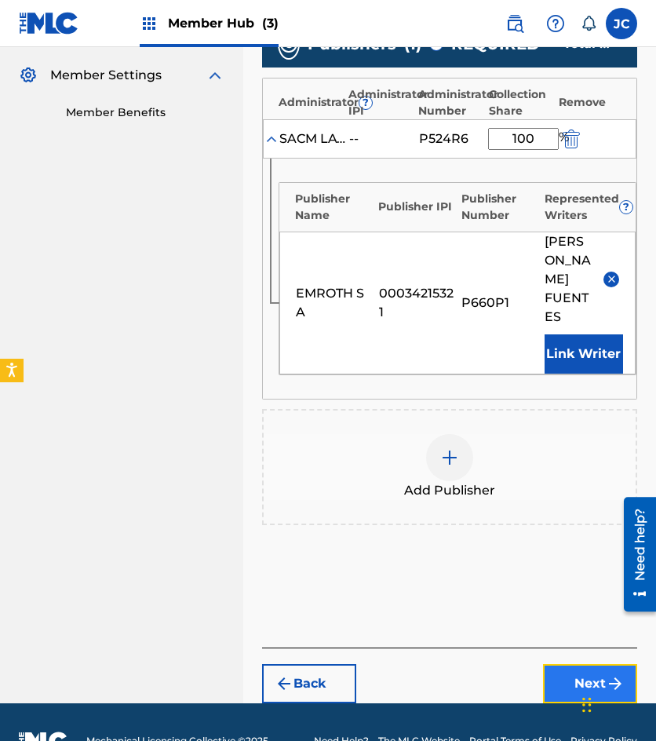
click at [579, 664] on button "Next" at bounding box center [590, 683] width 94 height 39
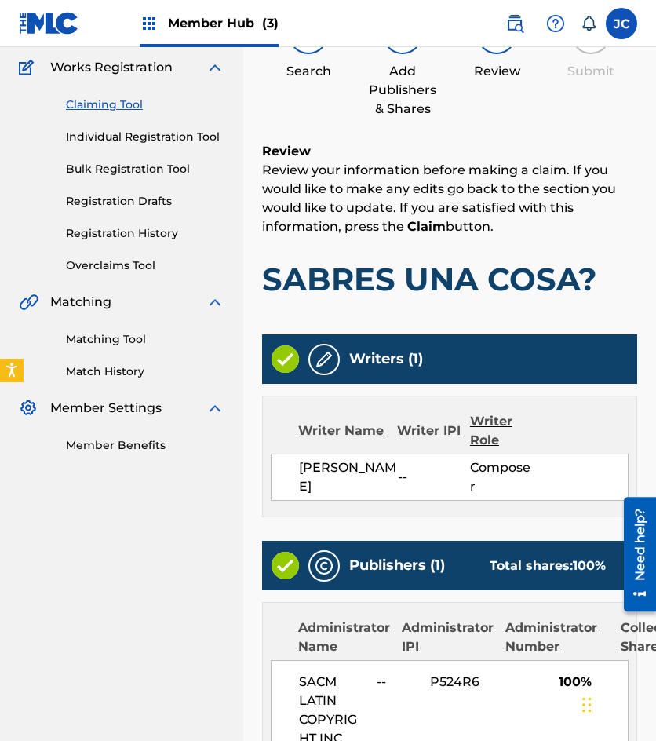
scroll to position [0, 0]
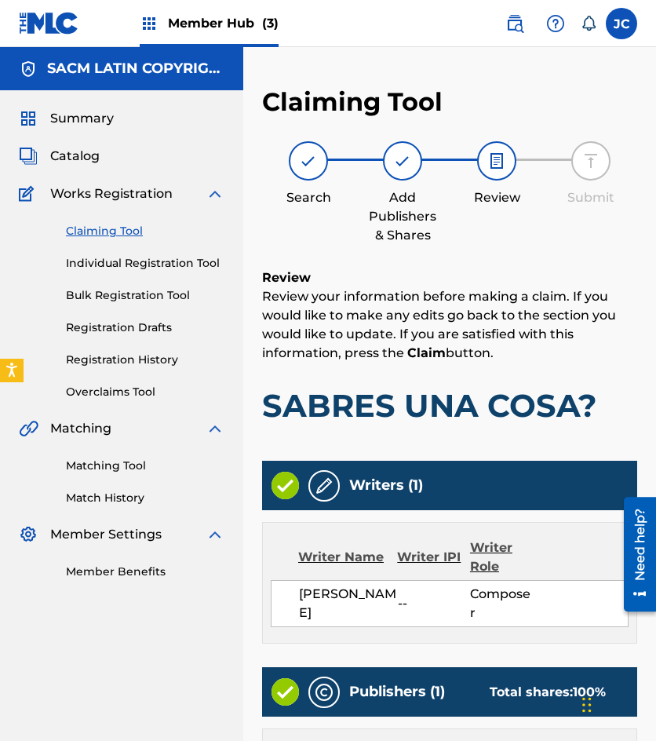
click at [112, 230] on link "Claiming Tool" at bounding box center [145, 231] width 159 height 16
click at [61, 155] on span "Catalog" at bounding box center [74, 156] width 49 height 19
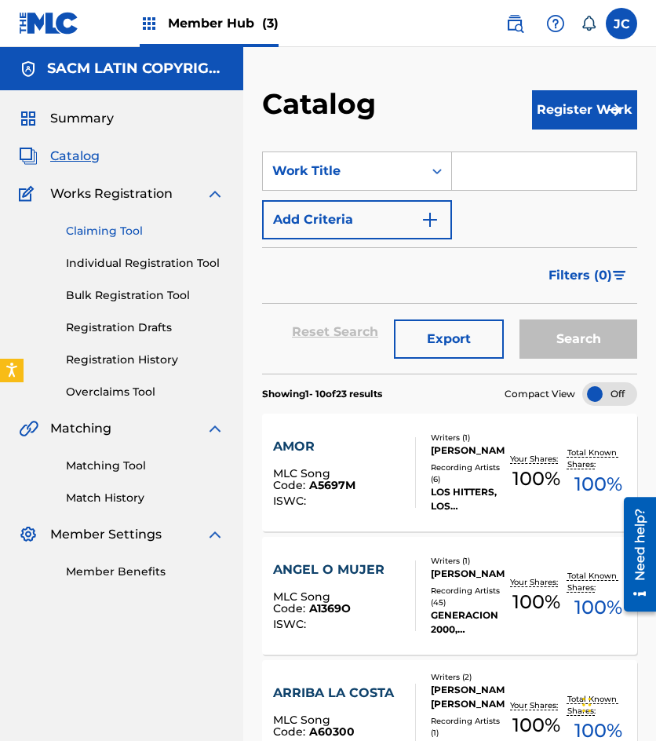
click at [130, 230] on link "Claiming Tool" at bounding box center [145, 231] width 159 height 16
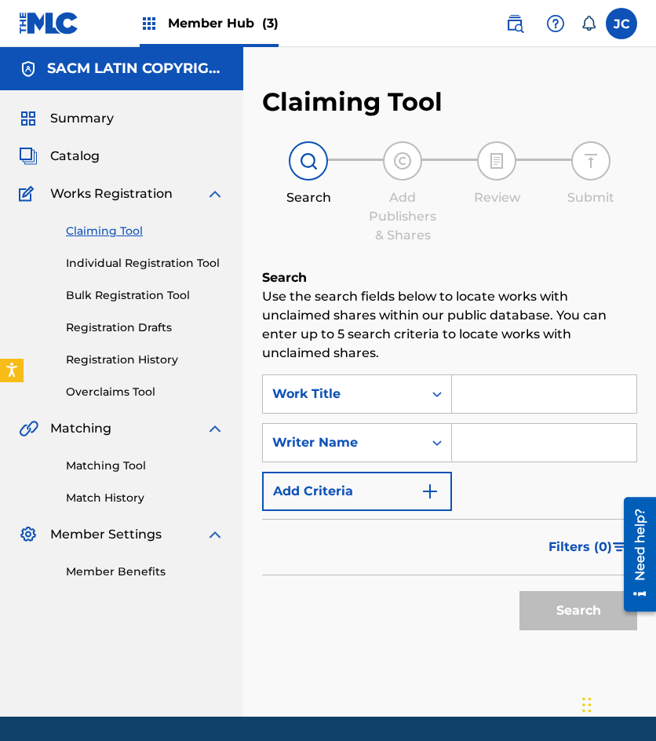
click at [89, 167] on div "Summary Catalog Works Registration Claiming Tool Individual Registration Tool B…" at bounding box center [121, 344] width 243 height 509
click at [61, 144] on div "Summary Catalog Works Registration Claiming Tool Individual Registration Tool B…" at bounding box center [121, 344] width 243 height 509
click at [64, 148] on span "Catalog" at bounding box center [74, 156] width 49 height 19
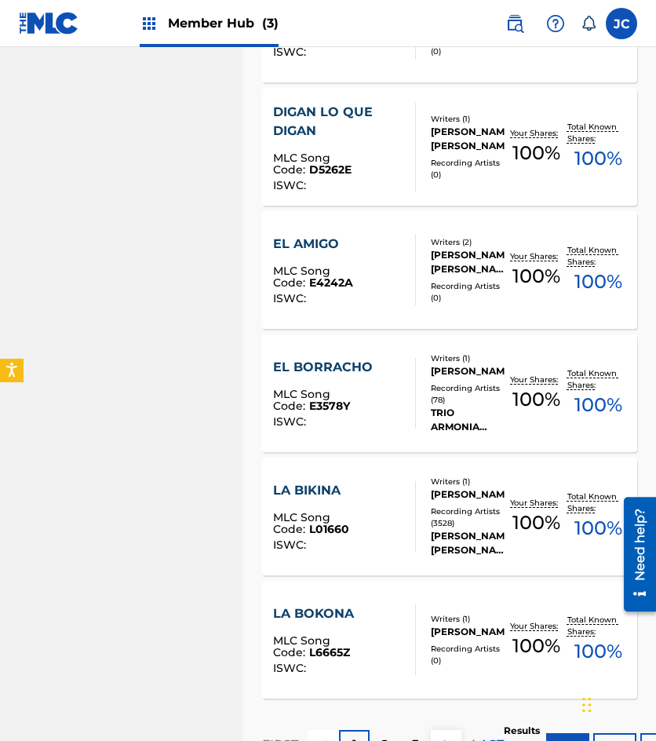
scroll to position [1068, 0]
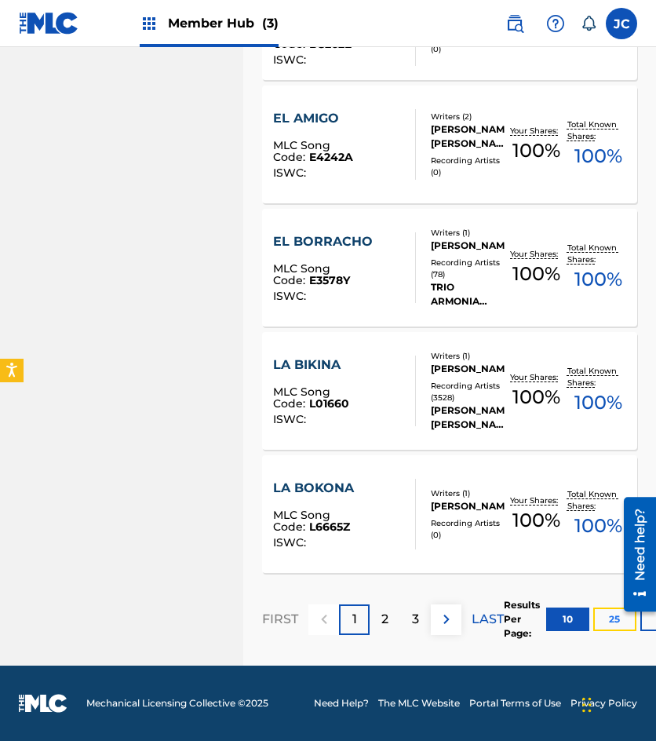
click at [611, 626] on button "25" at bounding box center [614, 620] width 43 height 24
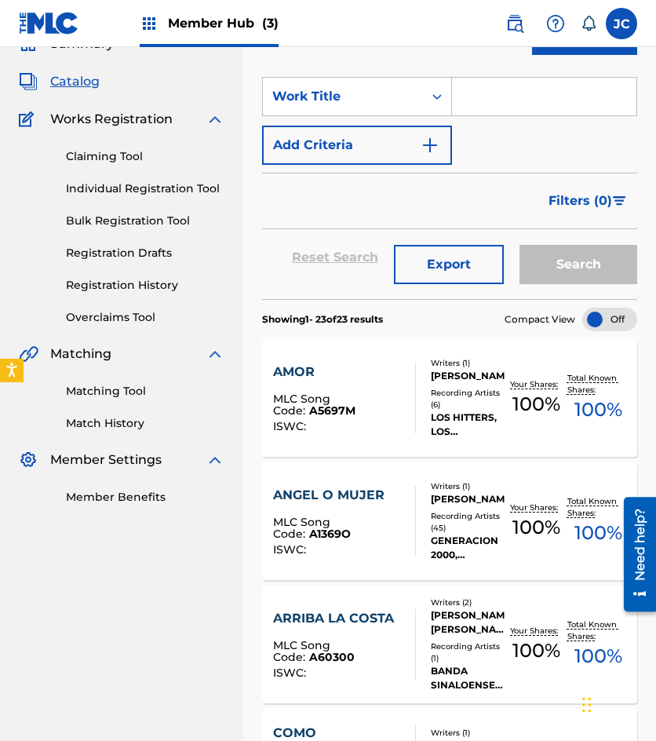
scroll to position [0, 0]
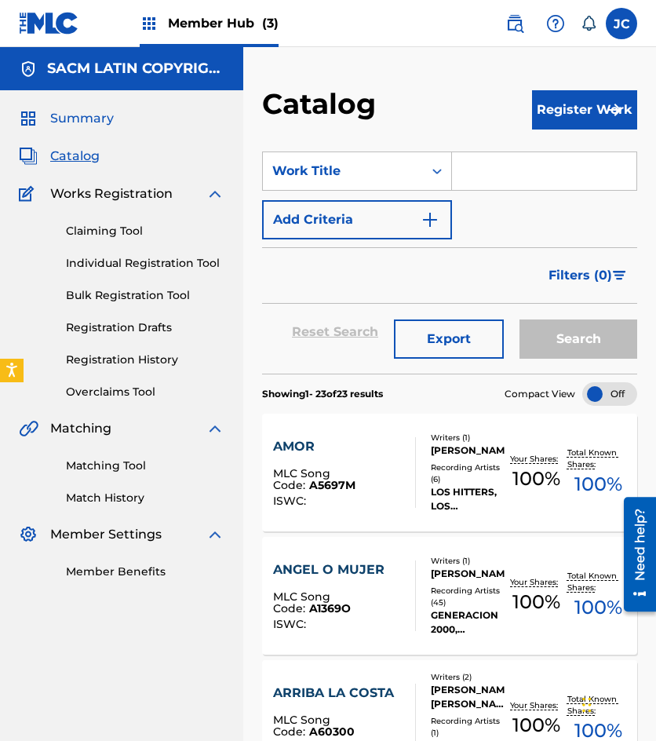
click at [77, 117] on span "Summary" at bounding box center [82, 118] width 64 height 19
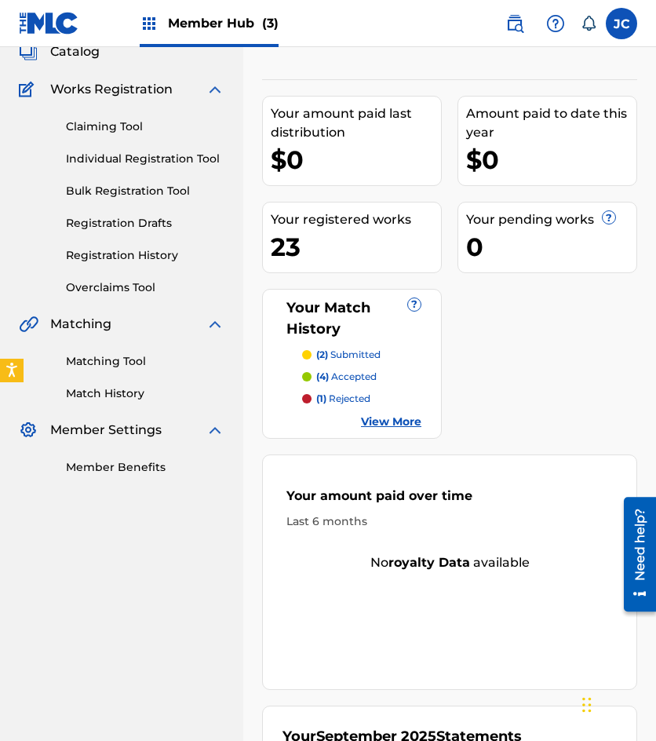
scroll to position [297, 0]
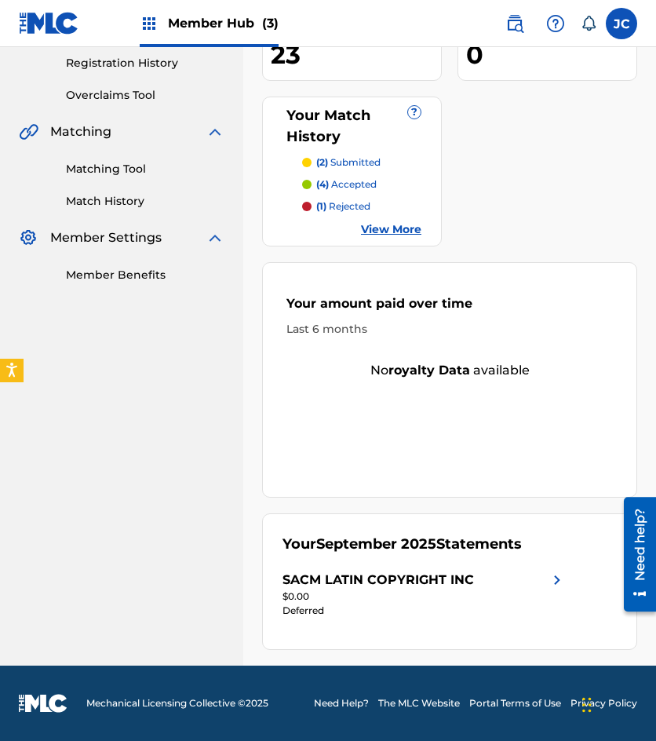
click at [605, 654] on div "SACM LATIN COPYRIGHT INC Your amount paid last distribution $0 Amount paid to d…" at bounding box center [449, 228] width 413 height 876
drag, startPoint x: 585, startPoint y: 630, endPoint x: 480, endPoint y: 570, distance: 120.9
click at [585, 630] on div "Your September 2025 Statements SACM LATIN COPYRIGHT INC $0.00 Deferred" at bounding box center [449, 581] width 375 height 137
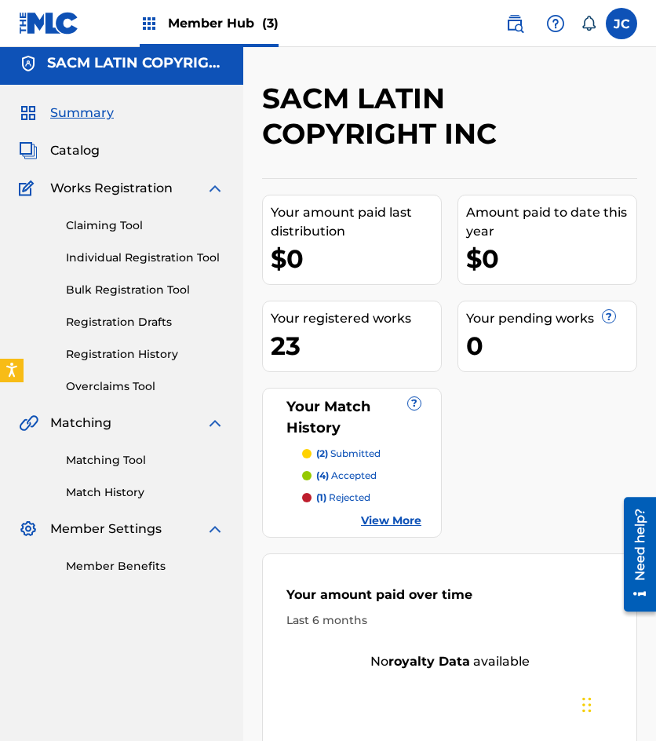
scroll to position [0, 0]
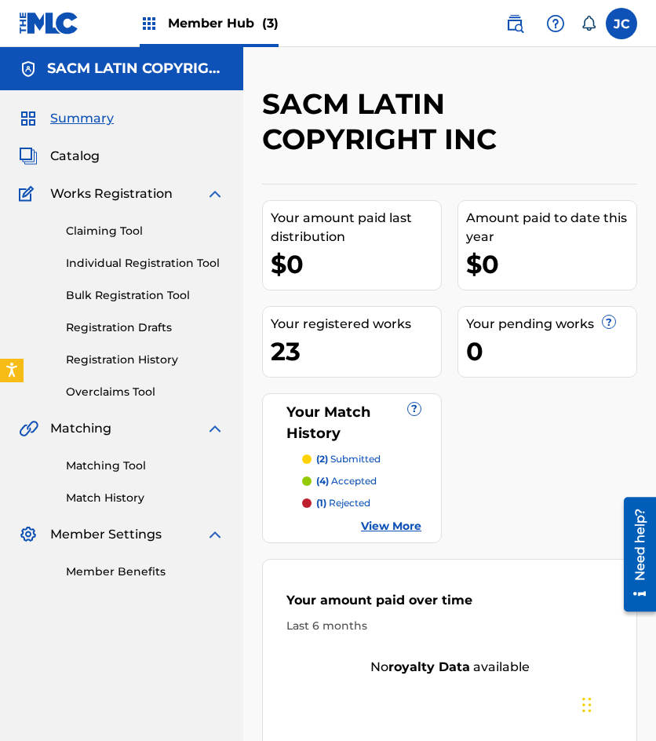
click at [52, 22] on img at bounding box center [49, 23] width 60 height 23
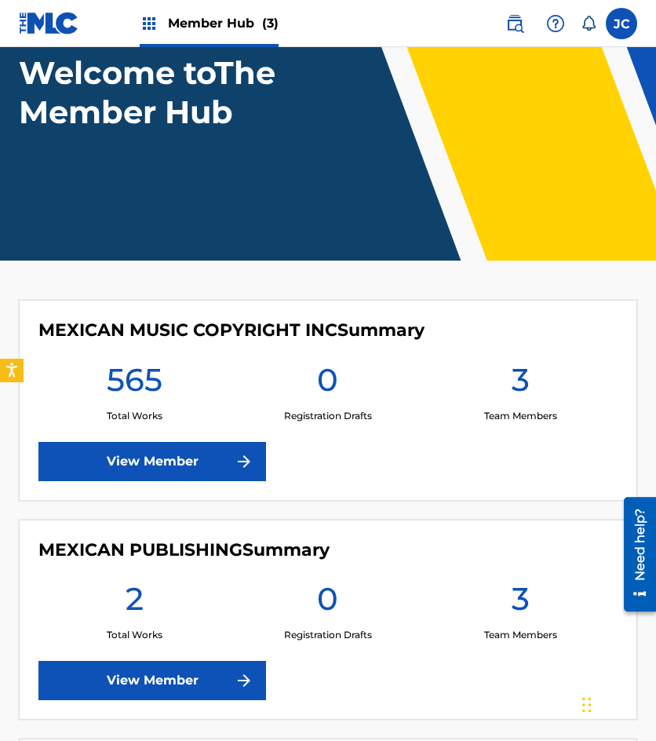
scroll to position [236, 0]
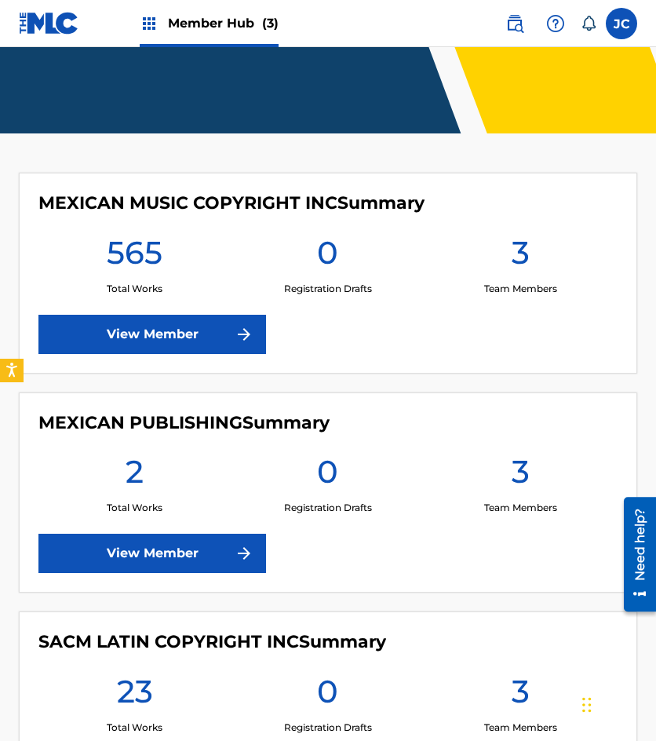
click at [164, 312] on div "MEXICAN MUSIC COPYRIGHT INC Summary 565 Total Works 0 Registration Drafts 3 Tea…" at bounding box center [328, 273] width 619 height 201
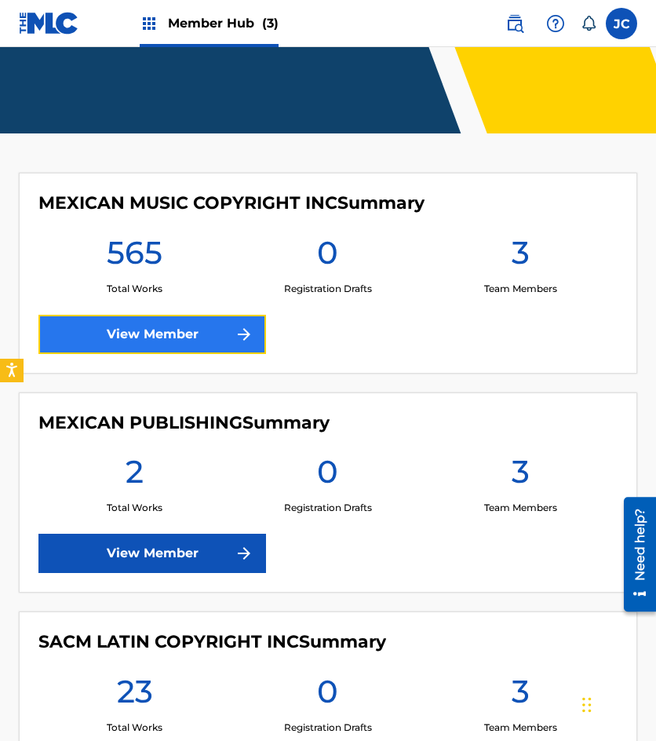
click at [170, 331] on link "View Member" at bounding box center [152, 334] width 228 height 39
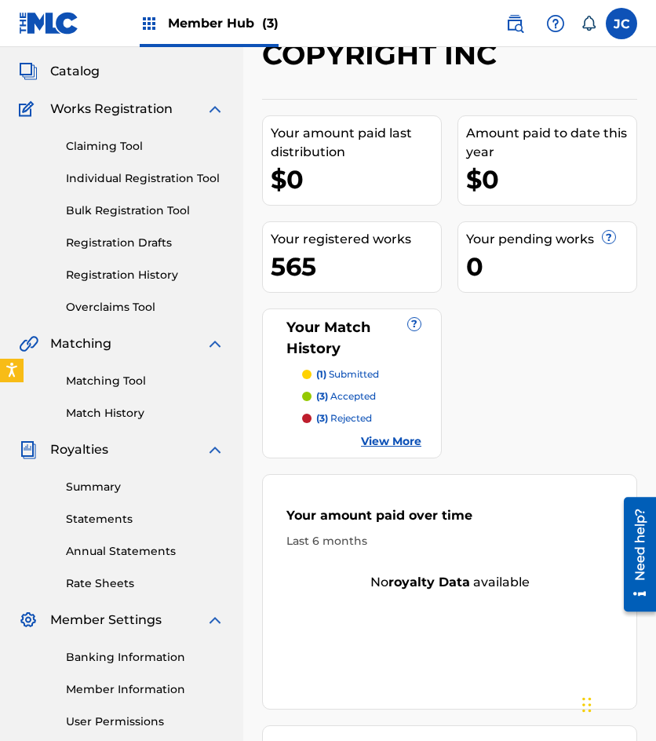
scroll to position [78, 0]
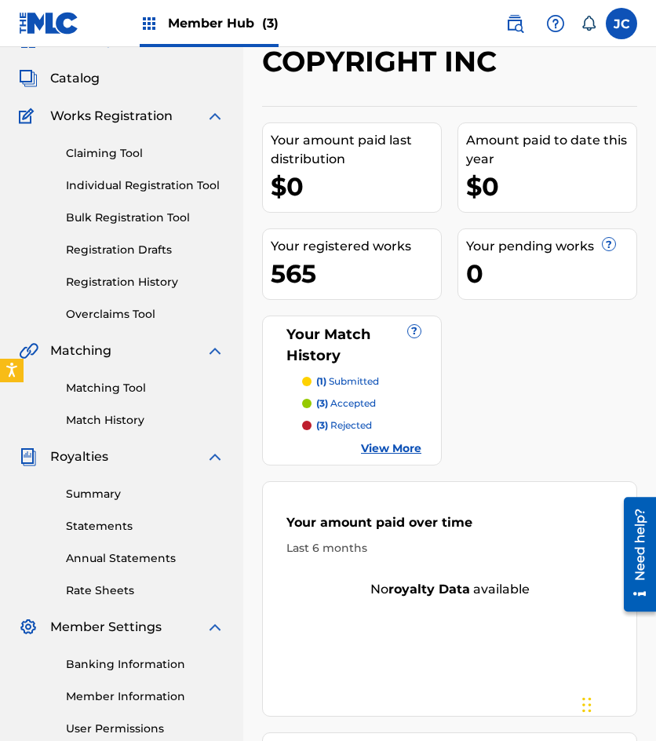
click at [371, 452] on link "View More" at bounding box center [391, 448] width 60 height 16
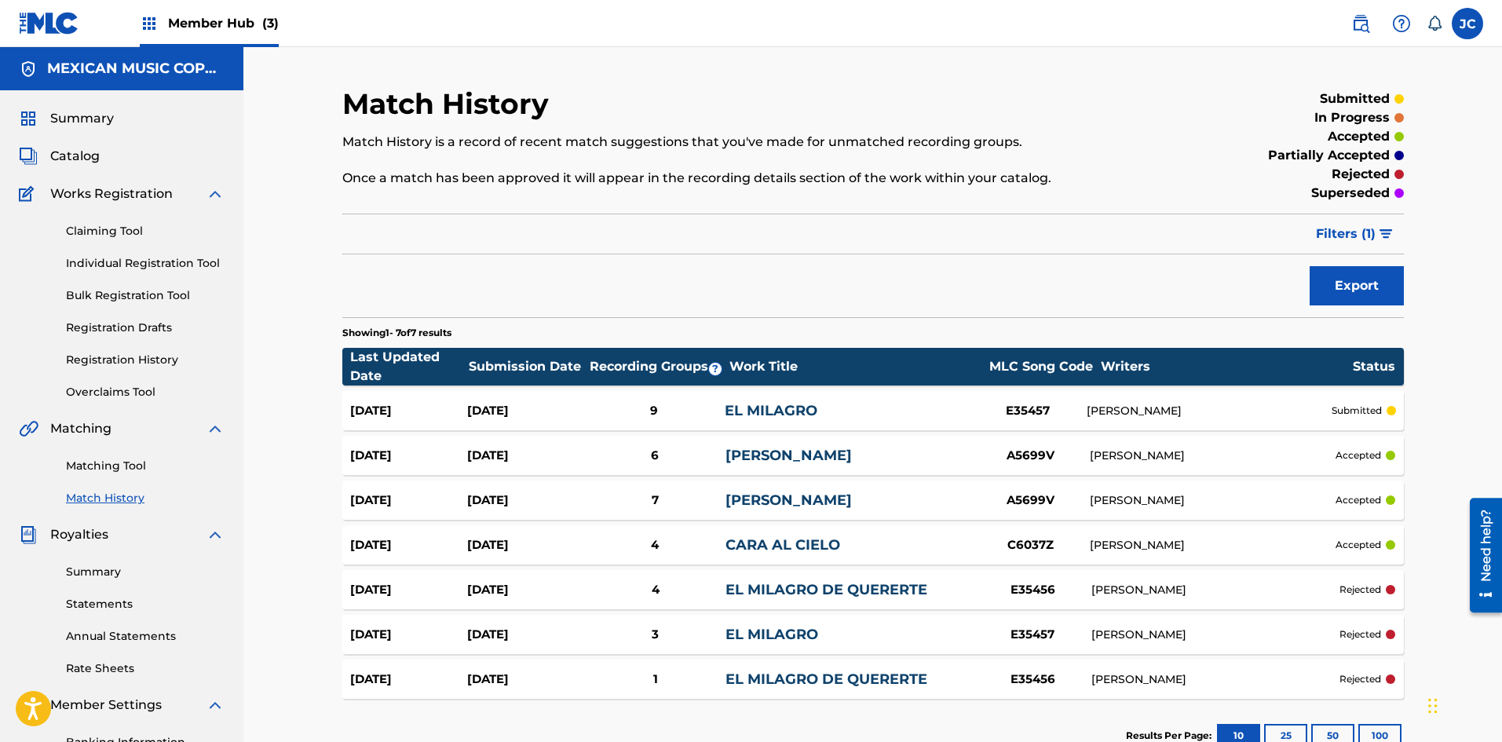
click at [56, 31] on img at bounding box center [49, 23] width 60 height 23
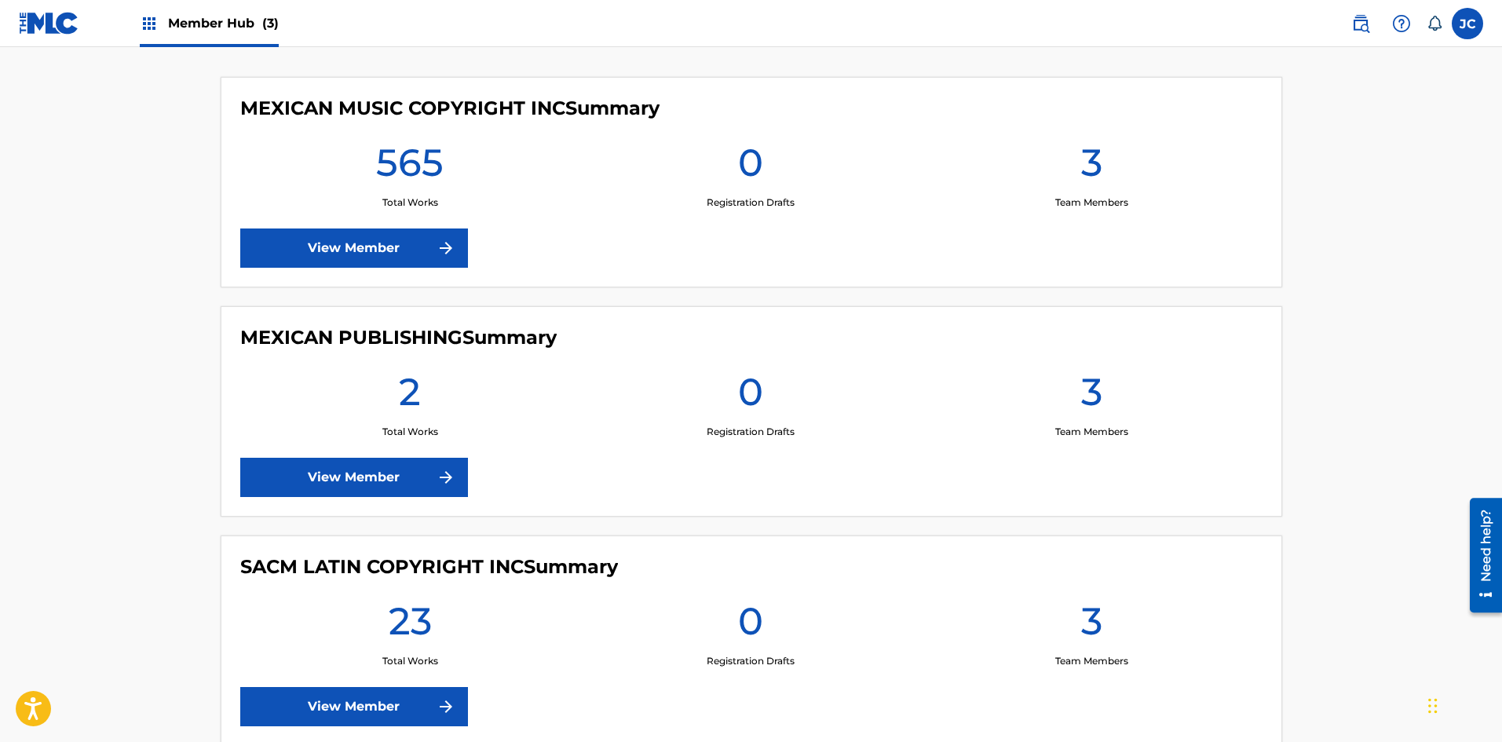
scroll to position [492, 0]
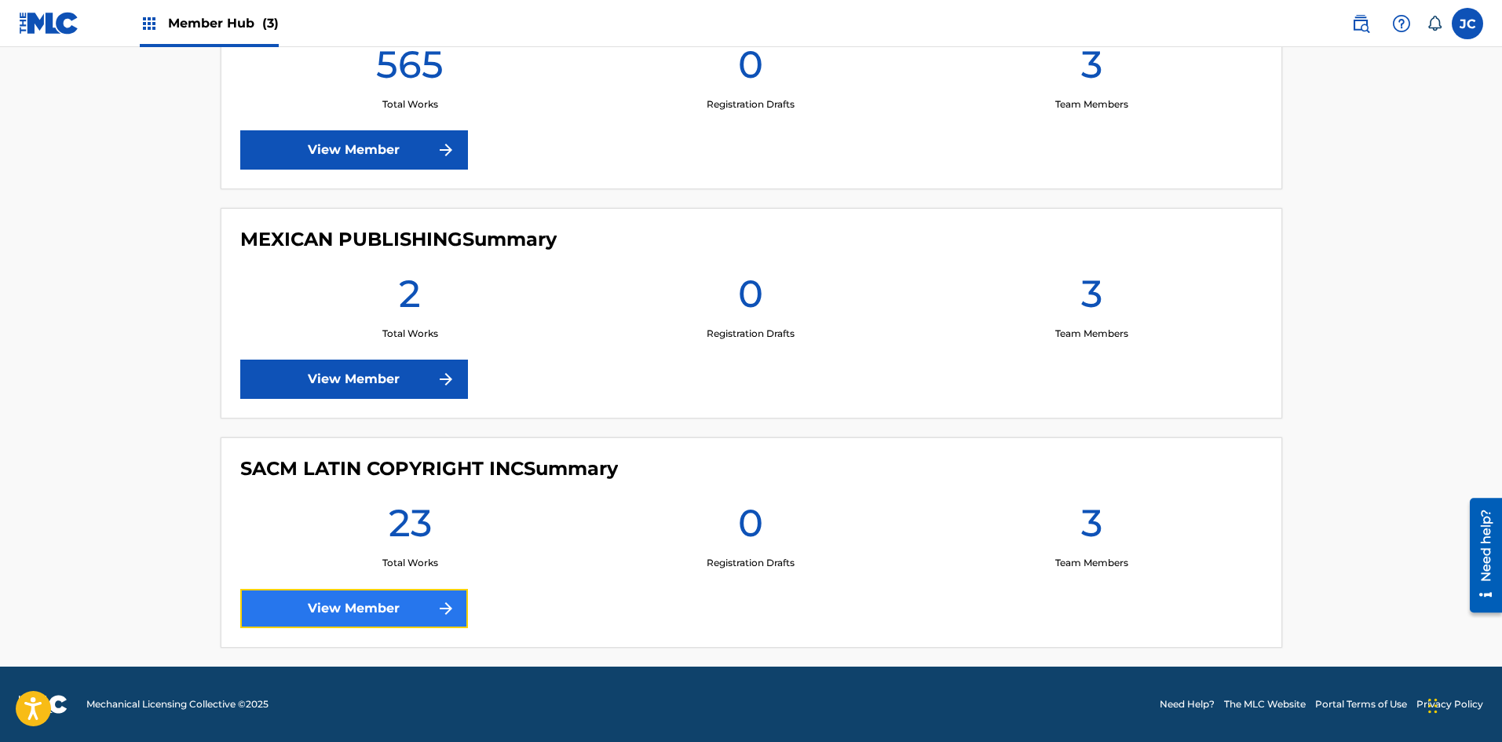
click at [315, 601] on link "View Member" at bounding box center [354, 608] width 228 height 39
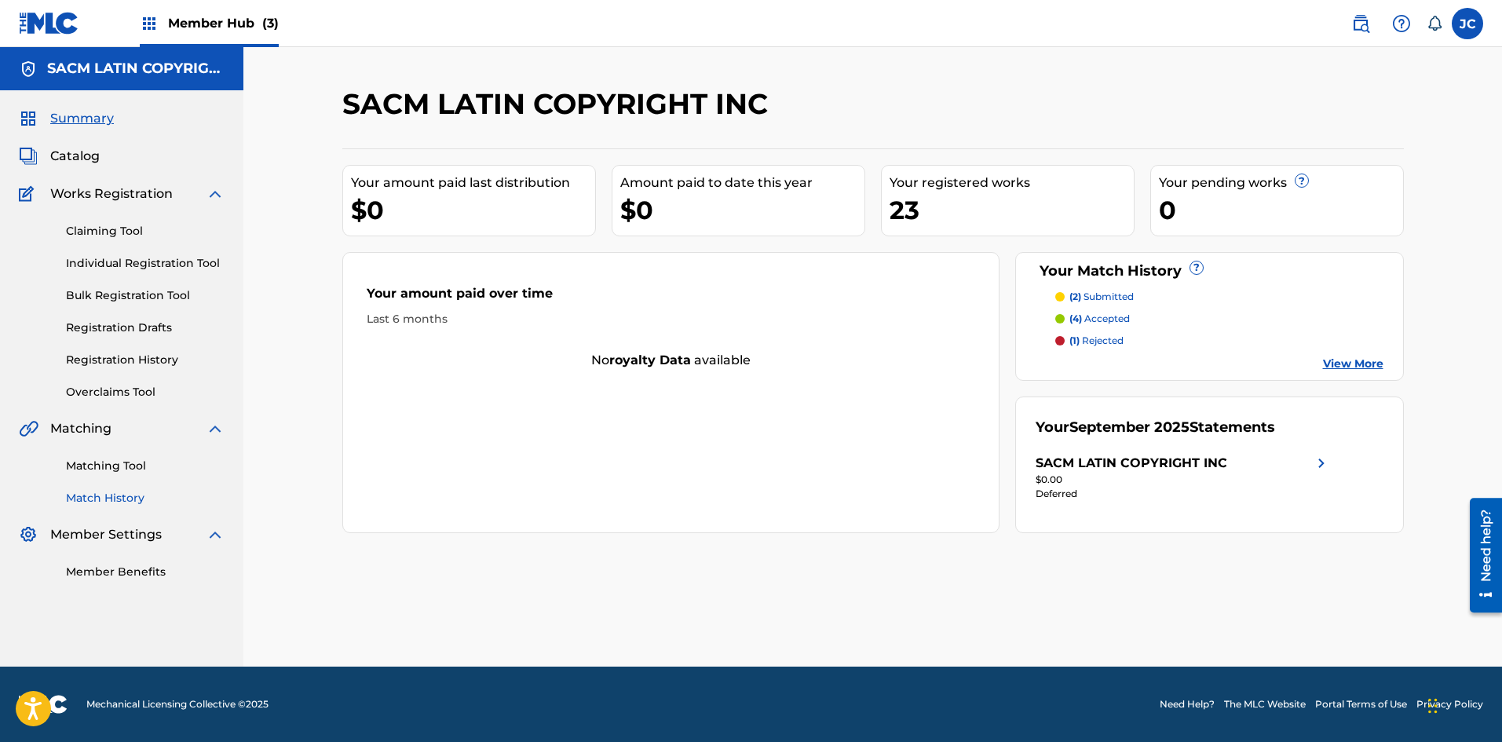
click at [109, 490] on link "Match History" at bounding box center [145, 498] width 159 height 16
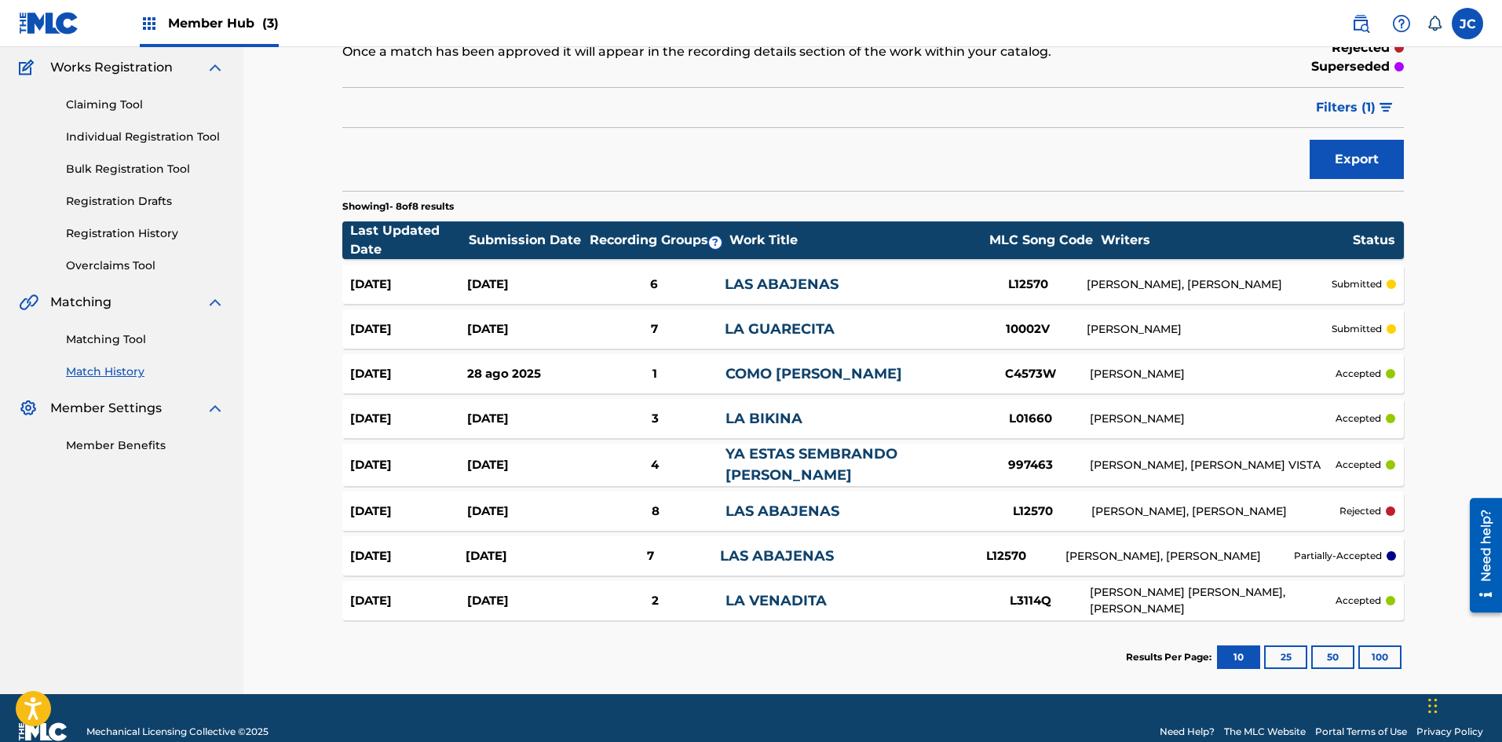
scroll to position [151, 0]
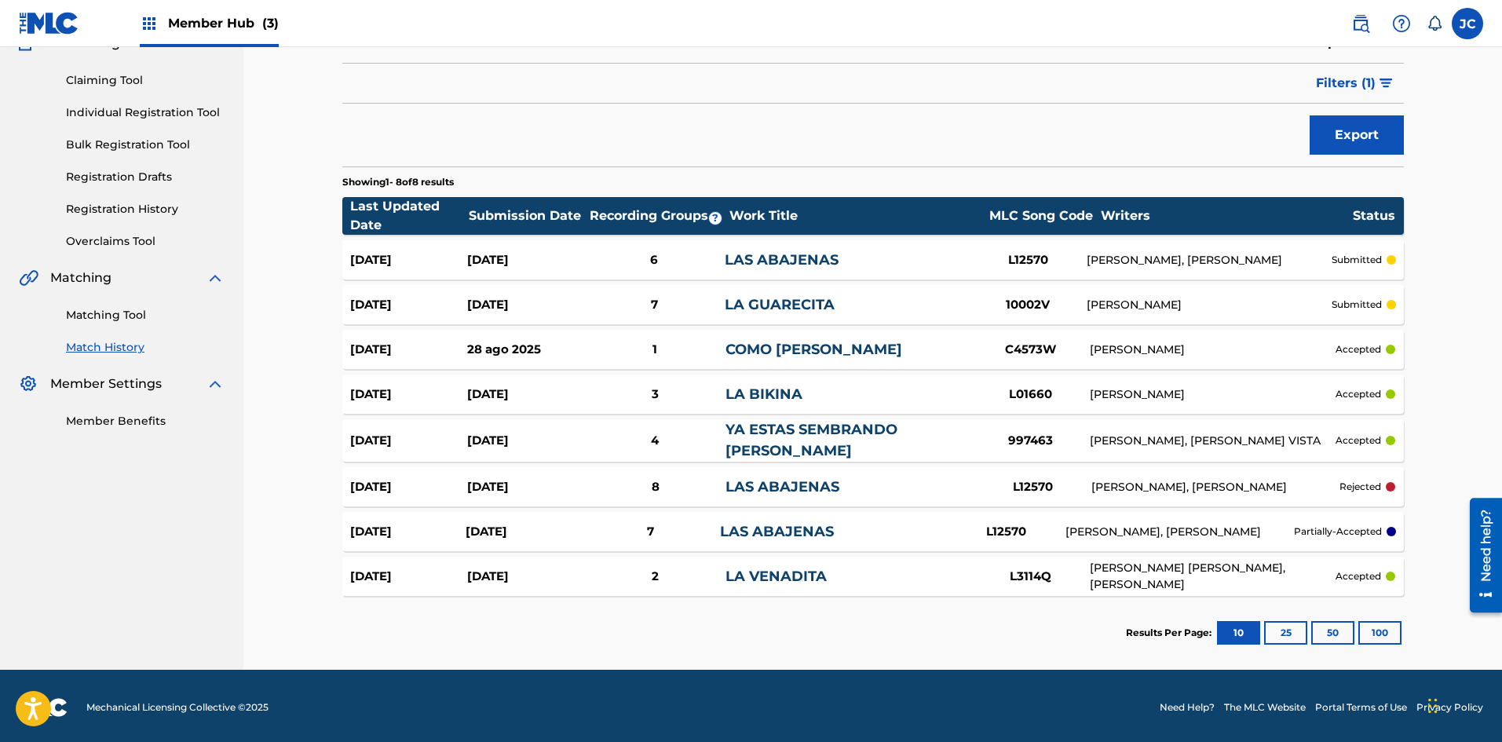
click at [602, 433] on div "4" at bounding box center [654, 441] width 141 height 18
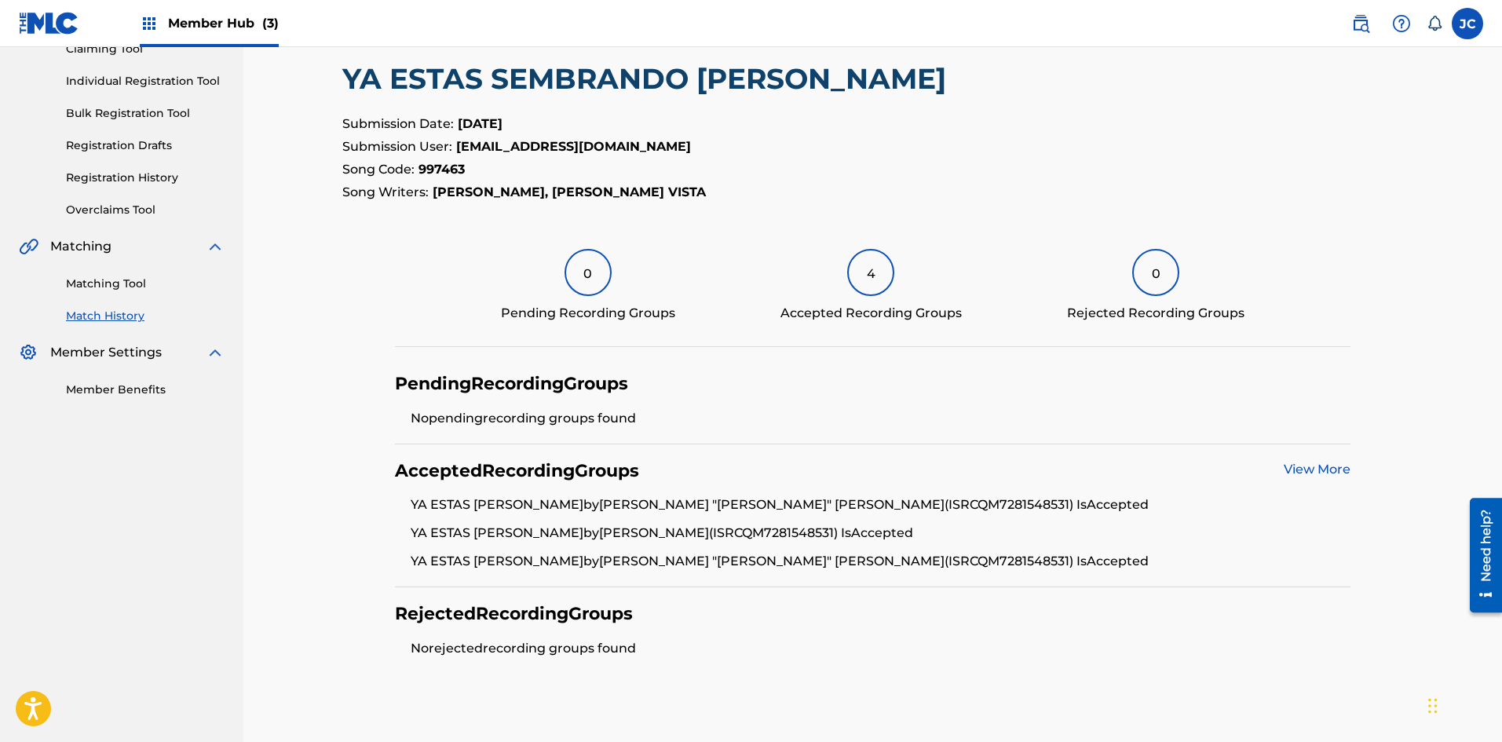
scroll to position [111, 0]
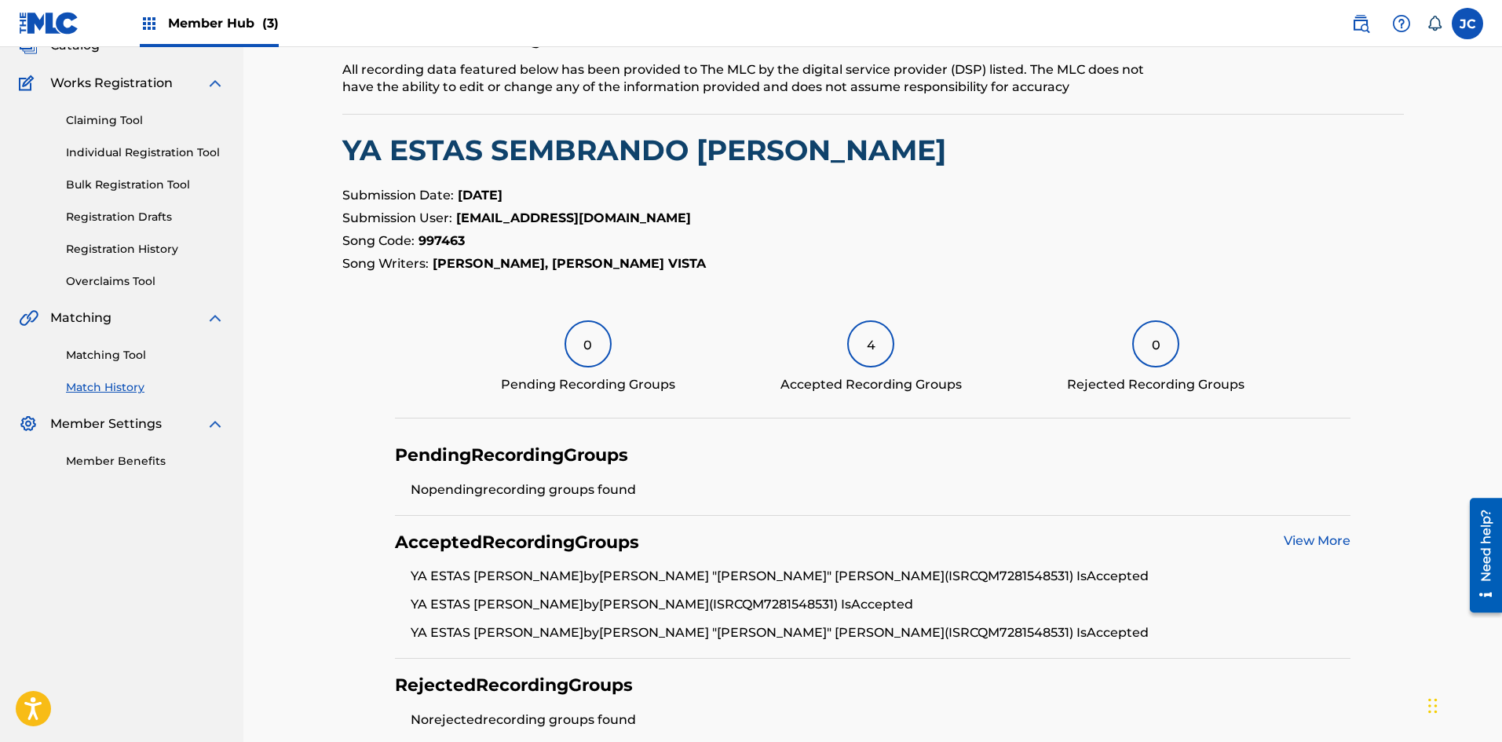
click at [451, 240] on strong "997463" at bounding box center [441, 240] width 46 height 15
copy strong "997463"
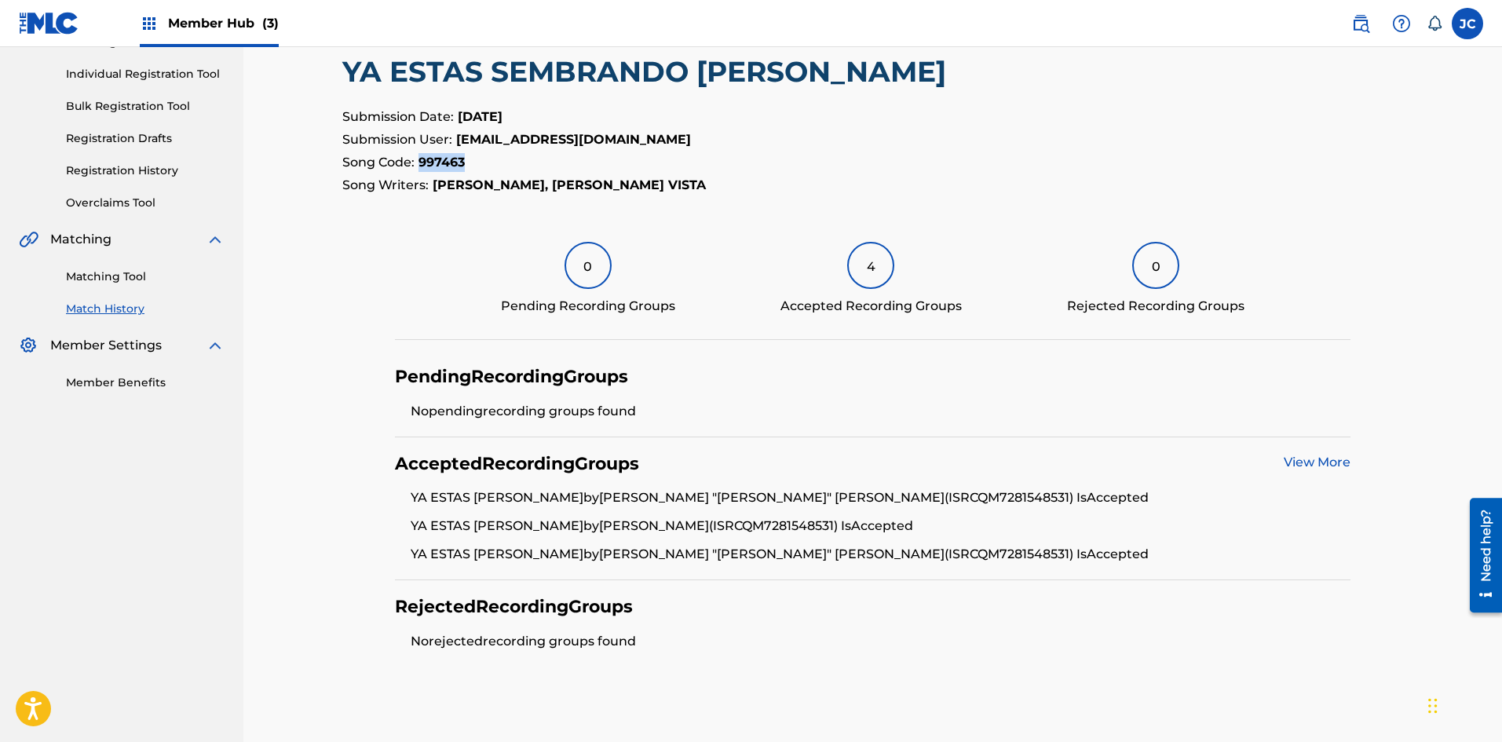
click at [656, 461] on link "View More" at bounding box center [1317, 462] width 67 height 15
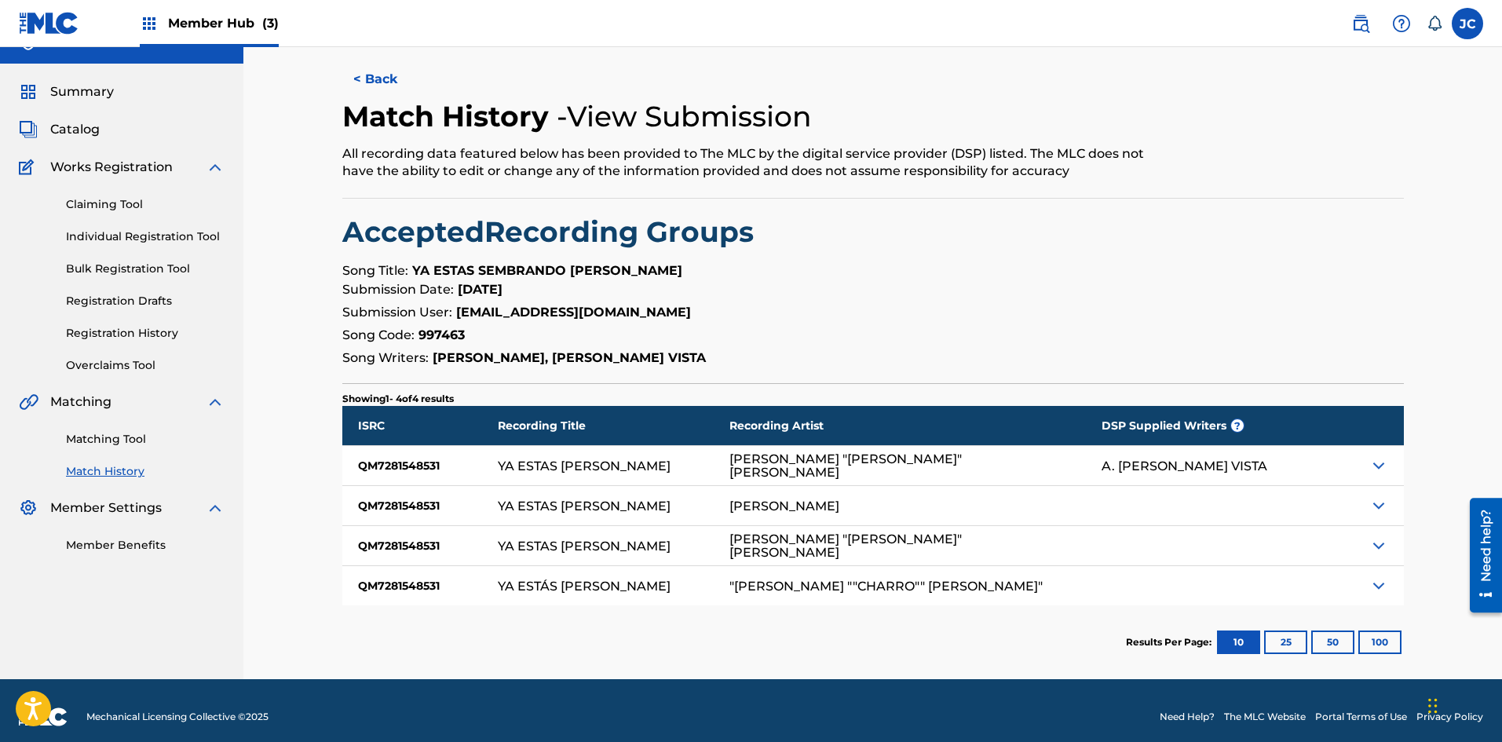
scroll to position [39, 0]
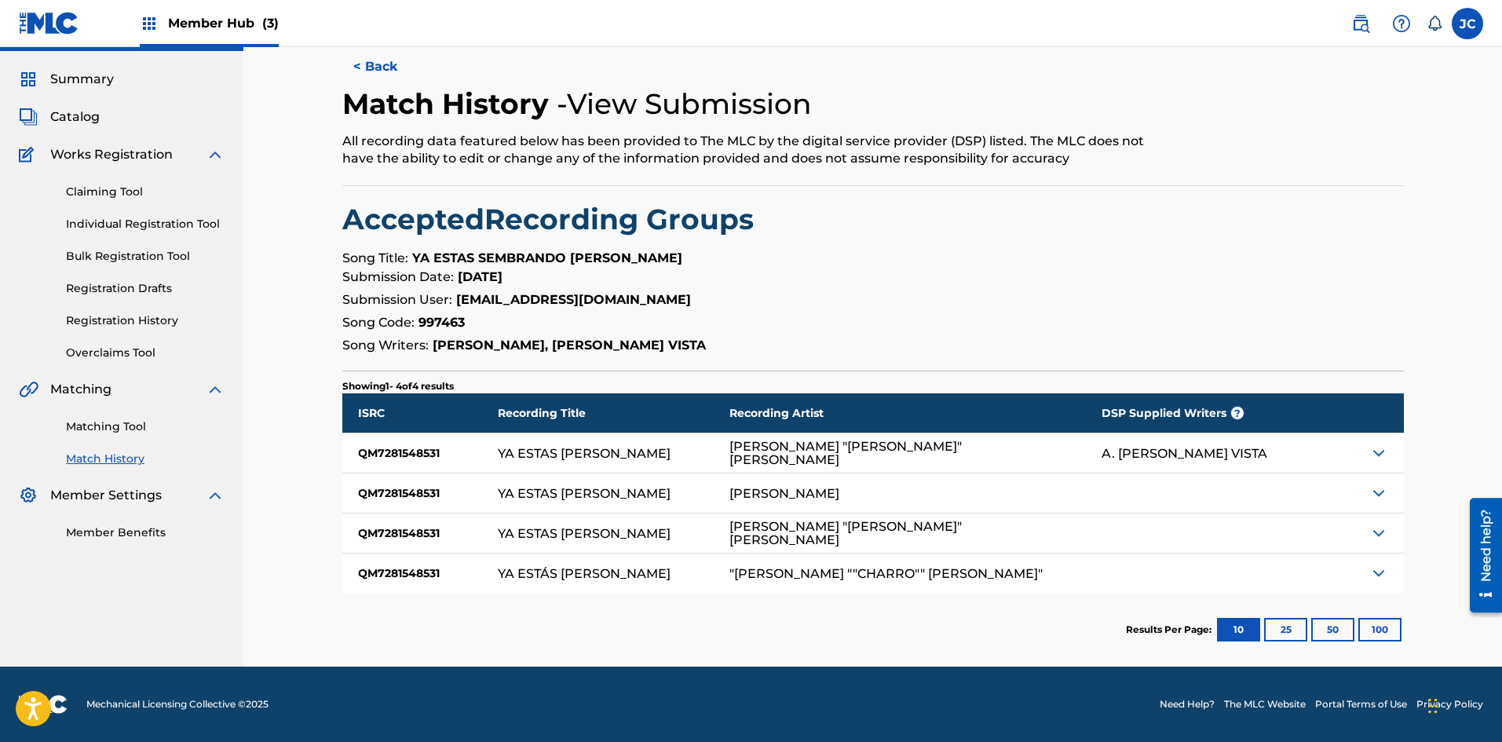
click at [656, 453] on img at bounding box center [1378, 453] width 19 height 19
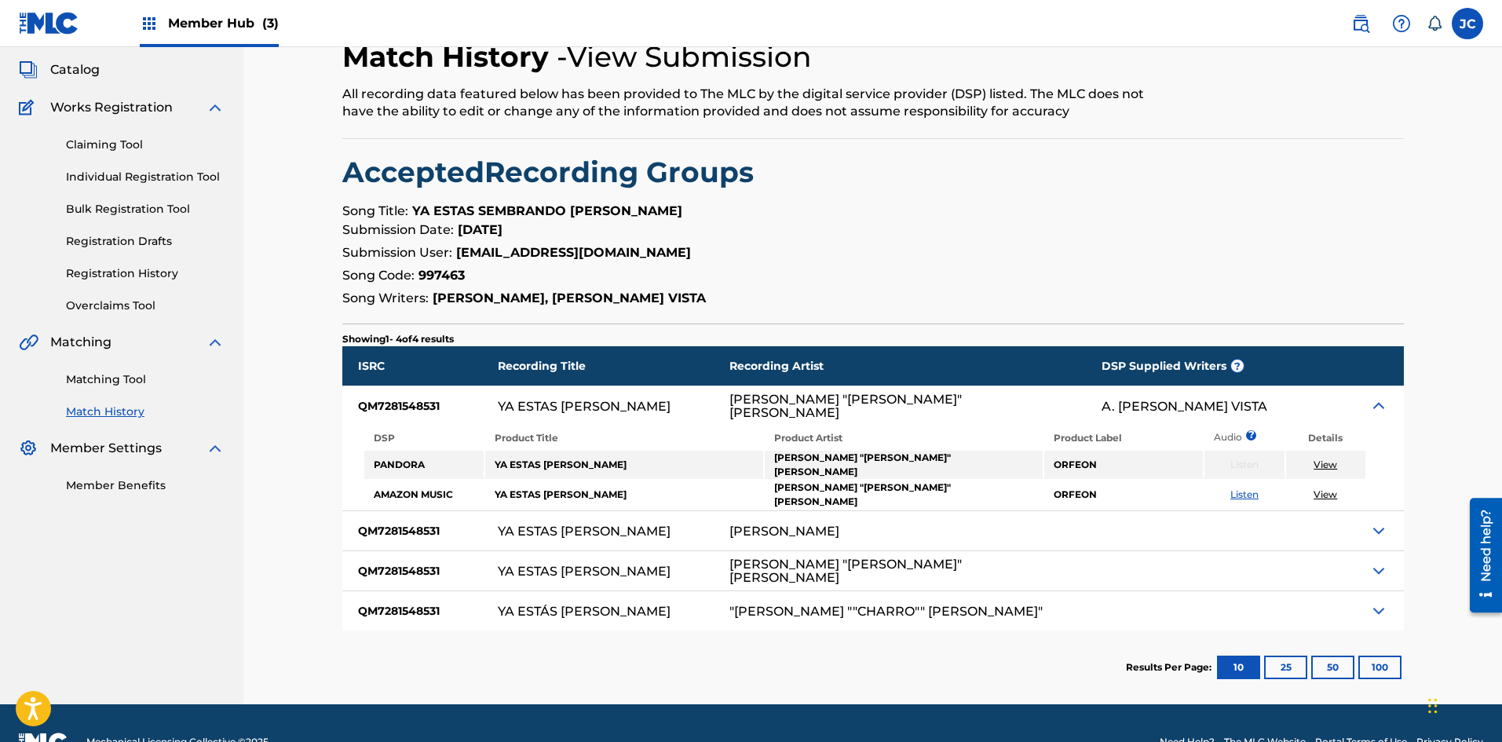
scroll to position [111, 0]
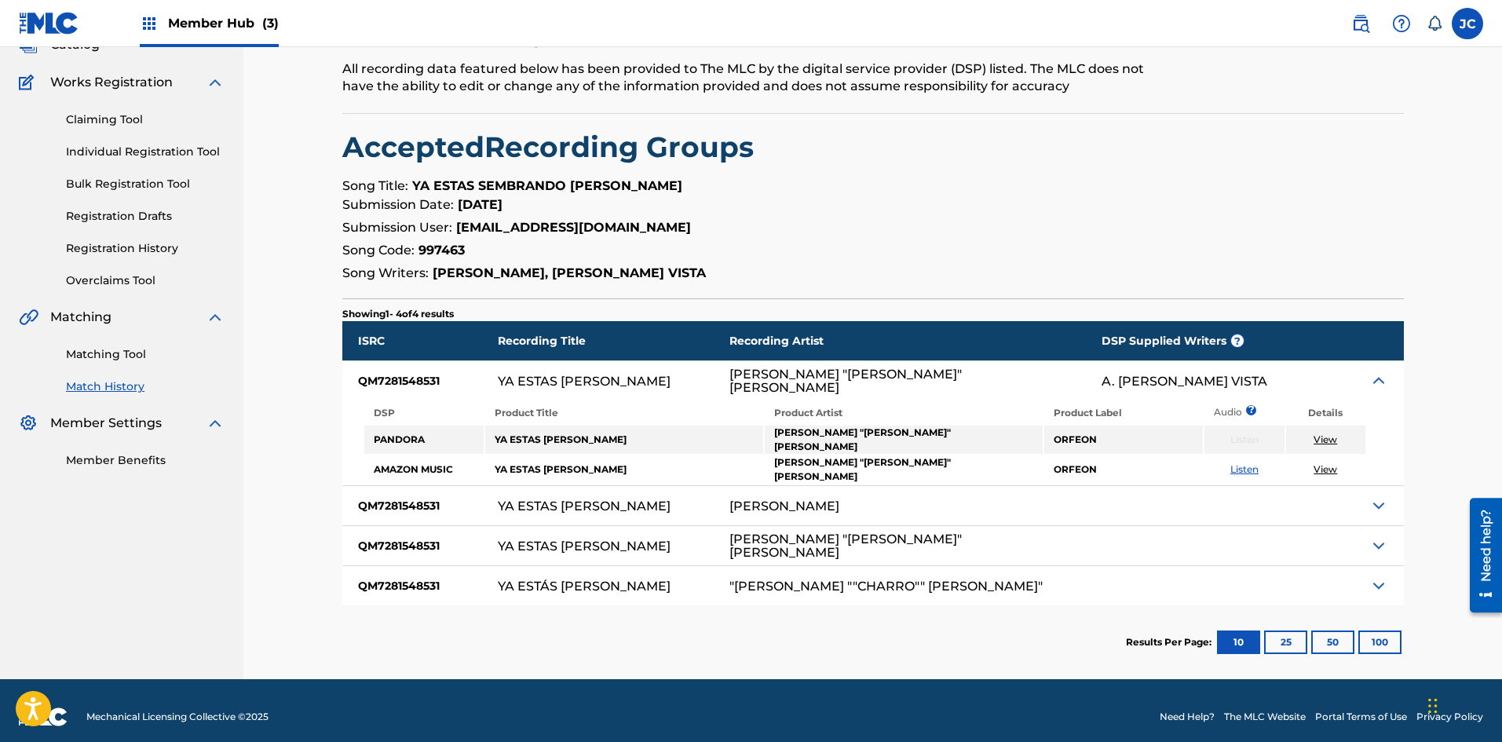
click at [656, 496] on img at bounding box center [1378, 505] width 19 height 19
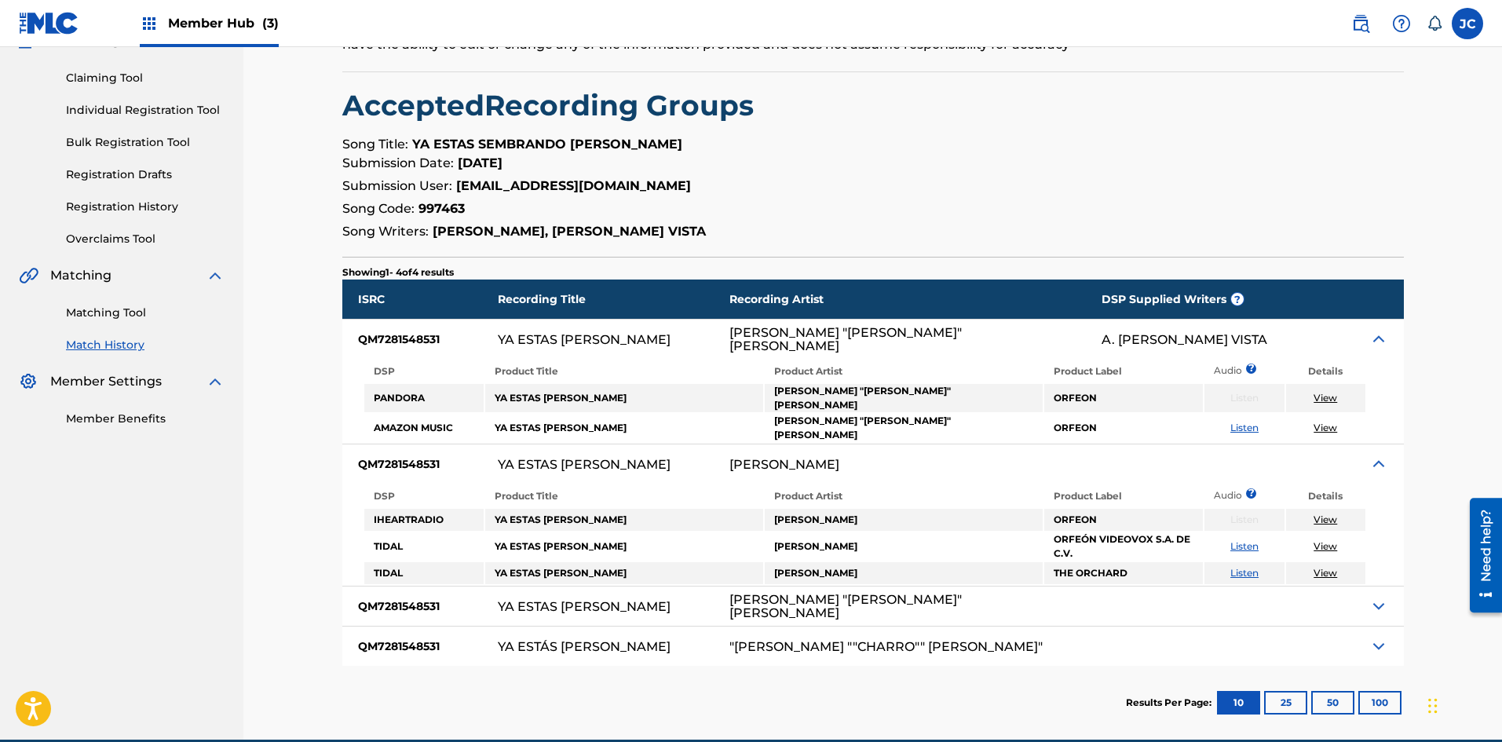
scroll to position [214, 0]
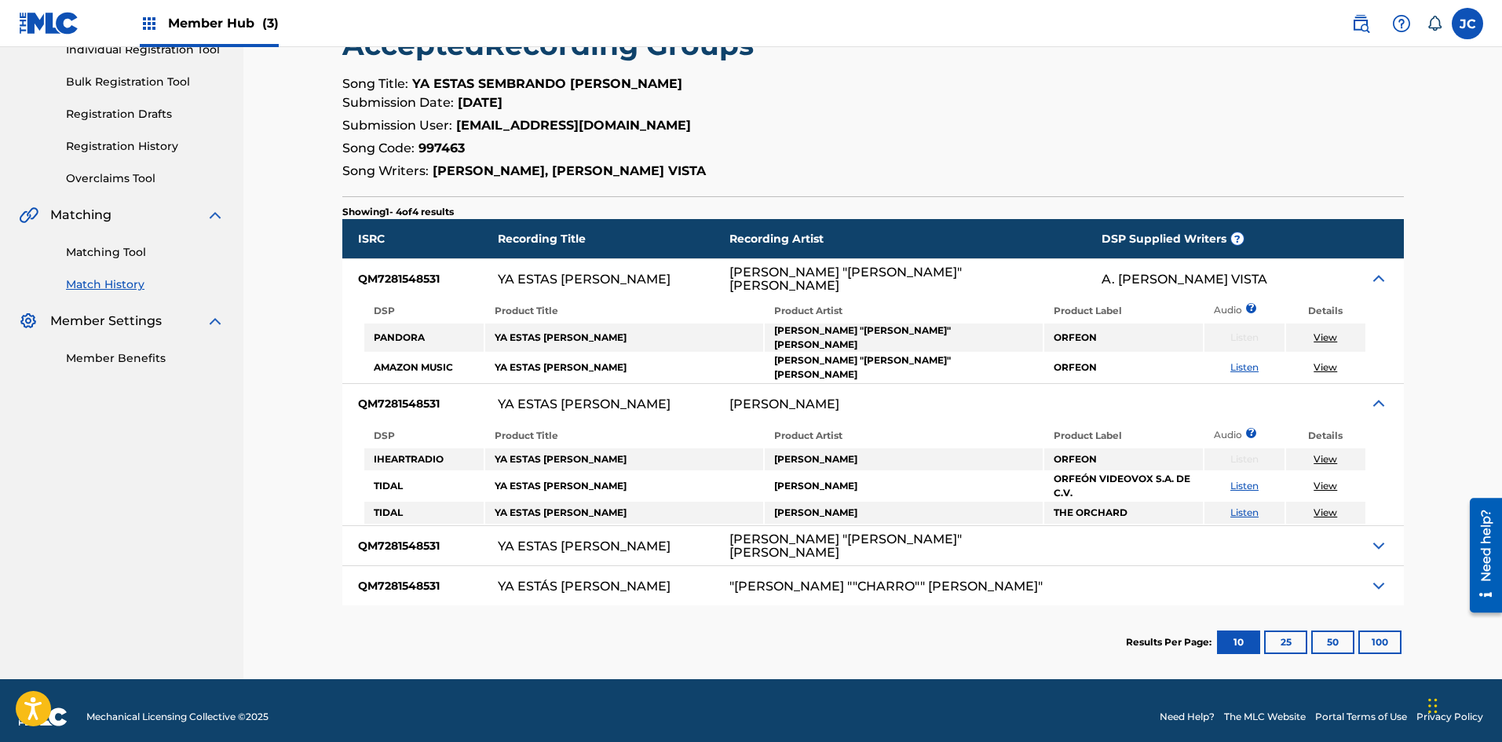
click at [656, 536] on img at bounding box center [1378, 545] width 19 height 19
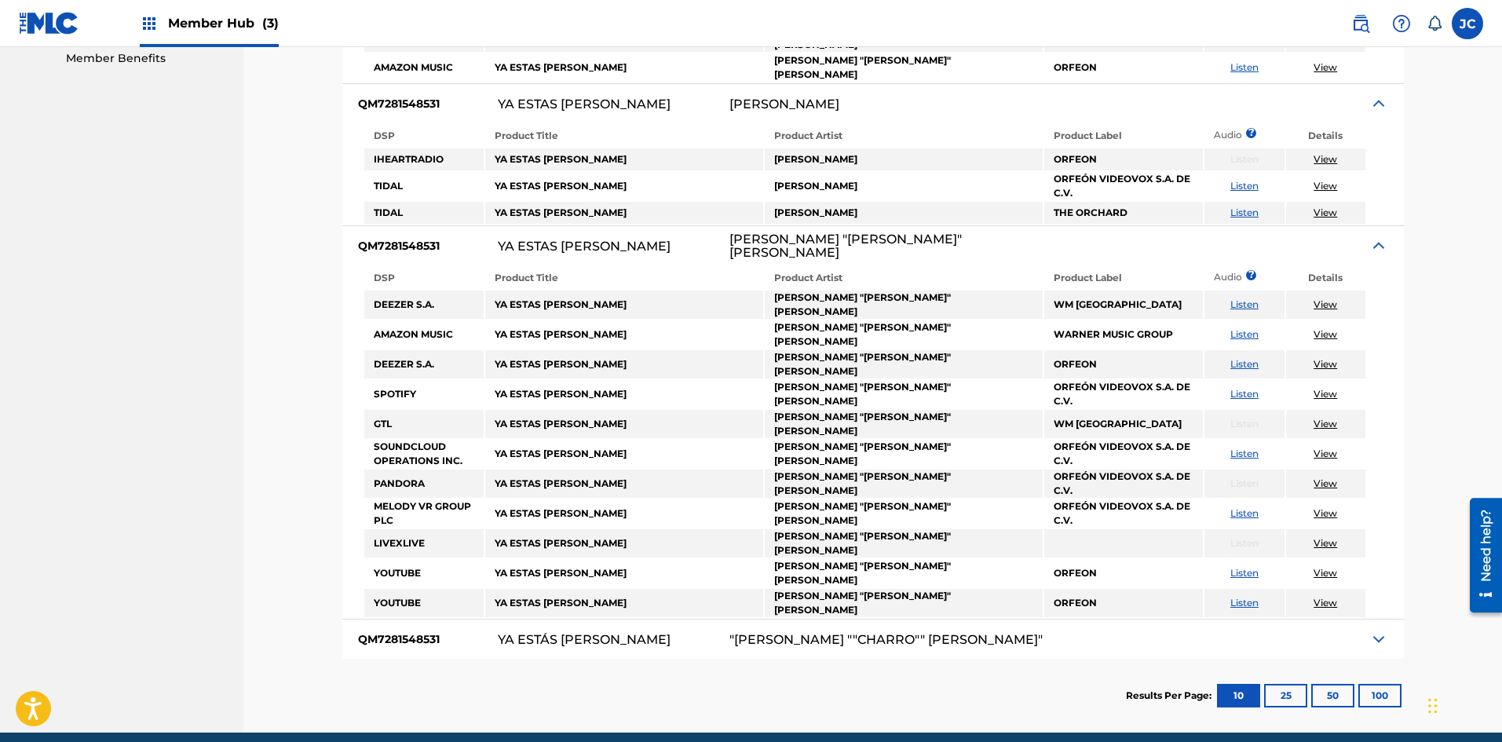
scroll to position [523, 0]
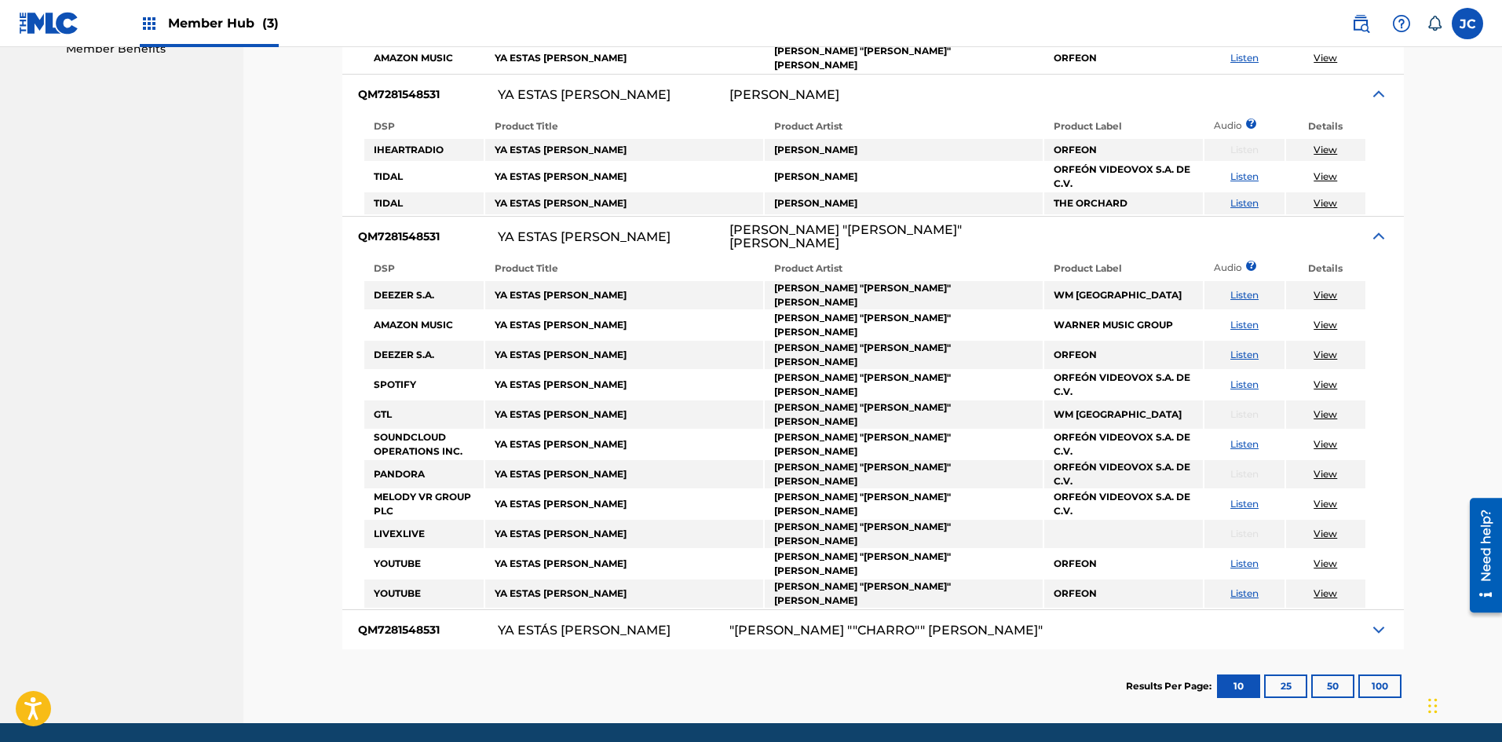
drag, startPoint x: 1379, startPoint y: 567, endPoint x: 1344, endPoint y: 556, distance: 36.2
click at [656, 620] on img at bounding box center [1378, 629] width 19 height 19
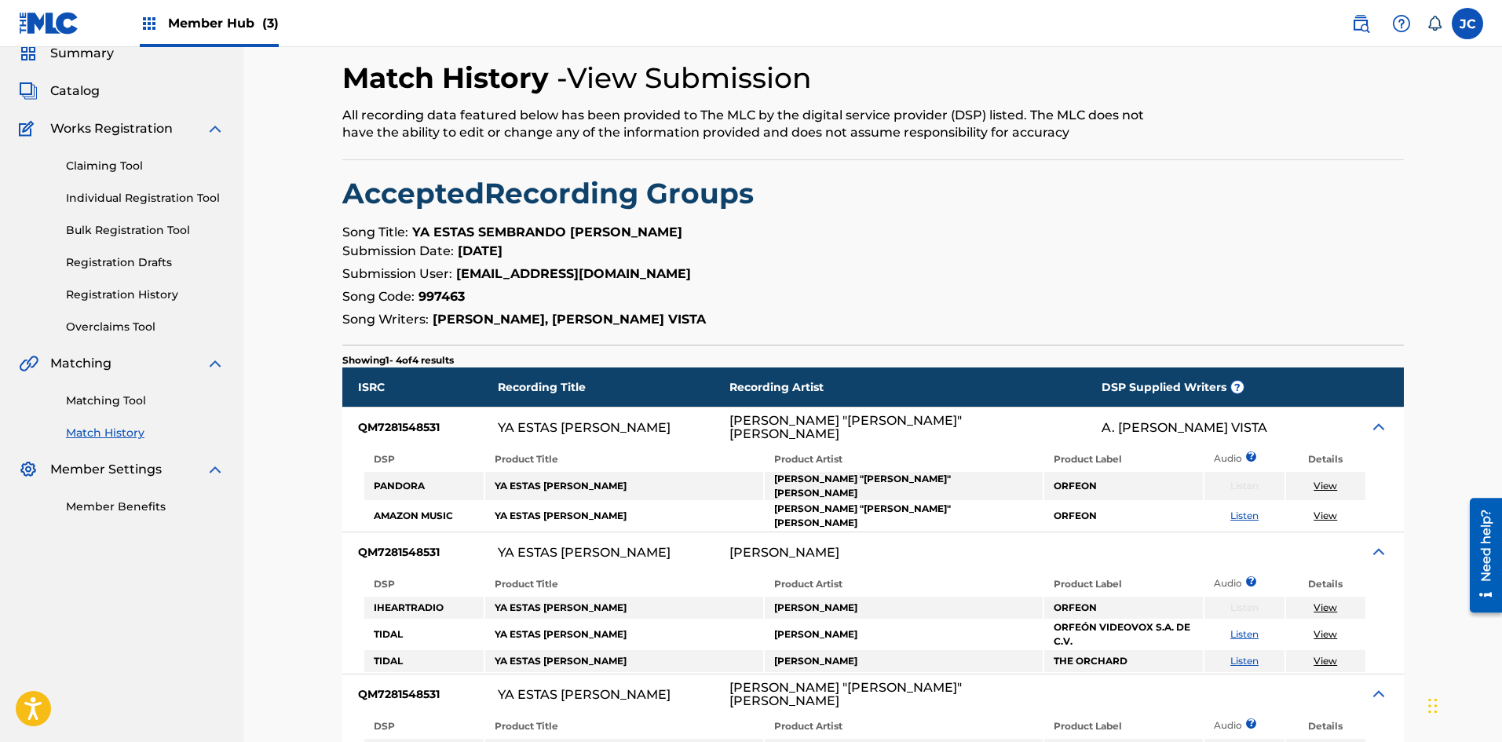
scroll to position [0, 0]
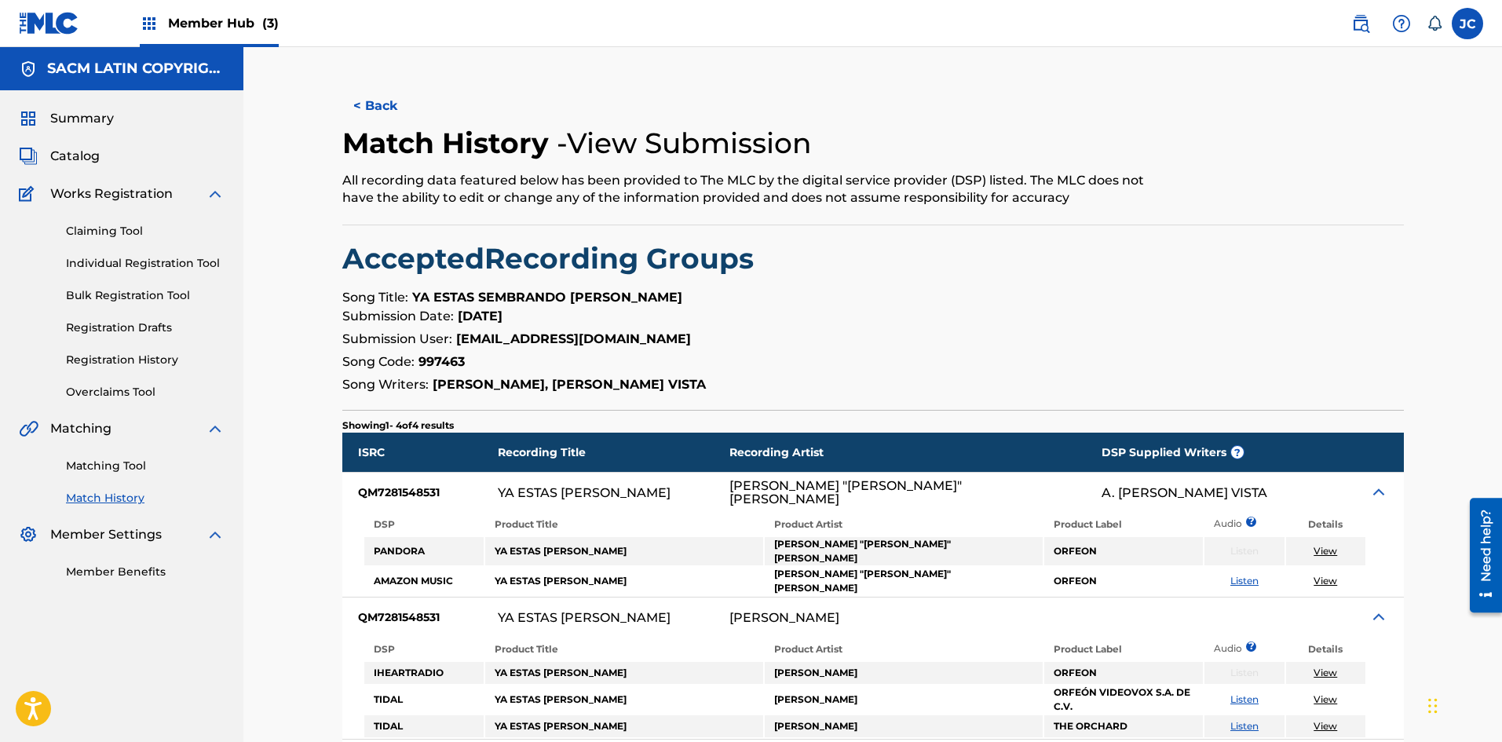
click at [45, 21] on img at bounding box center [49, 23] width 60 height 23
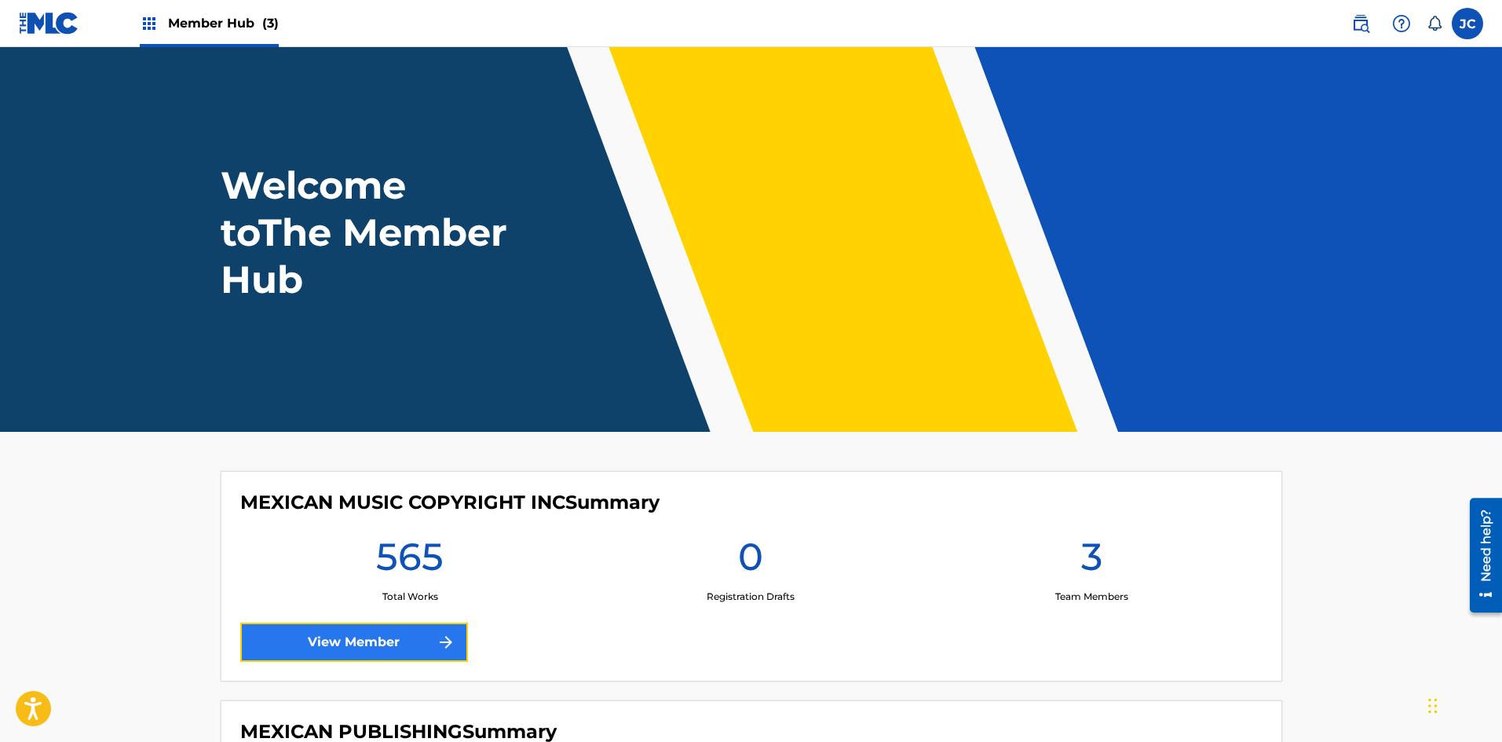
click at [341, 656] on link "View Member" at bounding box center [354, 642] width 228 height 39
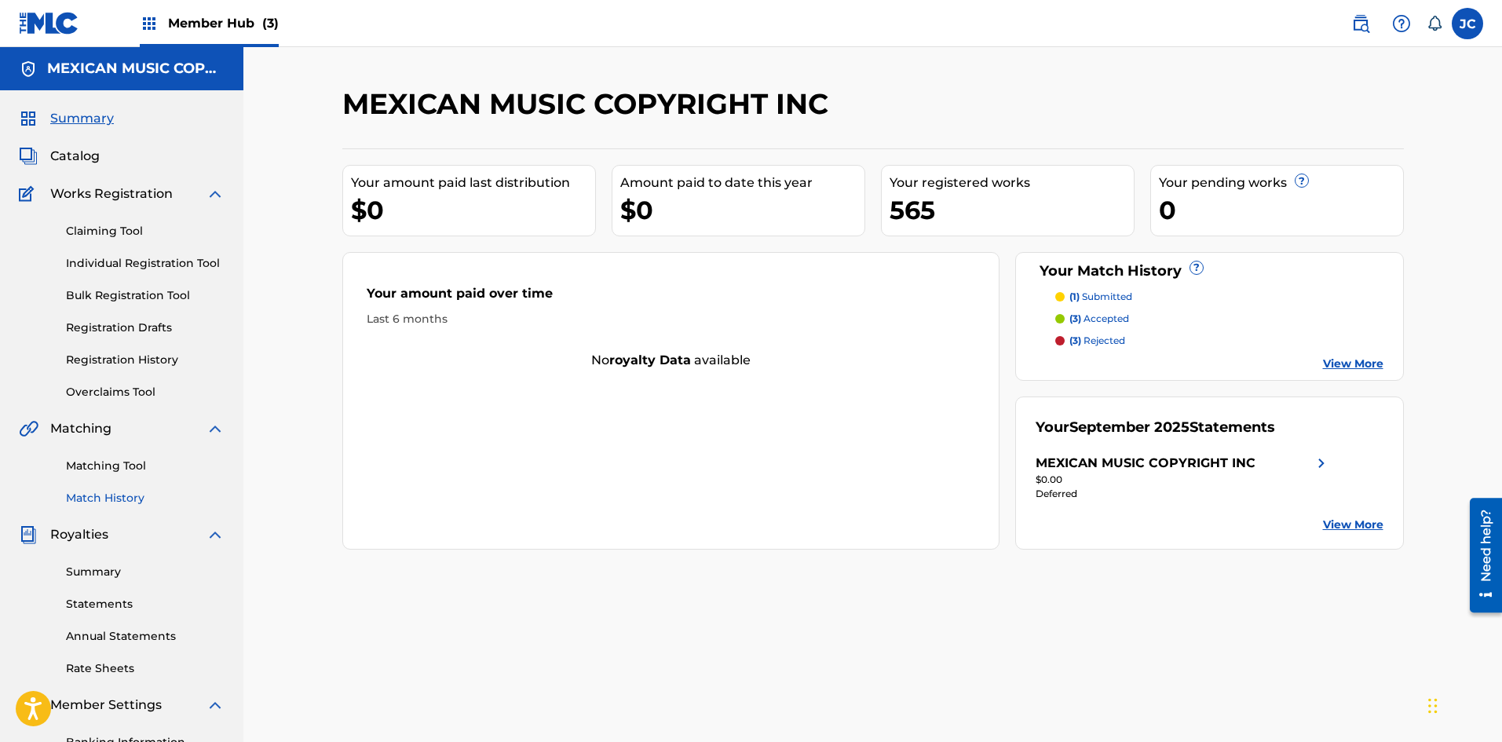
click at [119, 491] on link "Match History" at bounding box center [145, 498] width 159 height 16
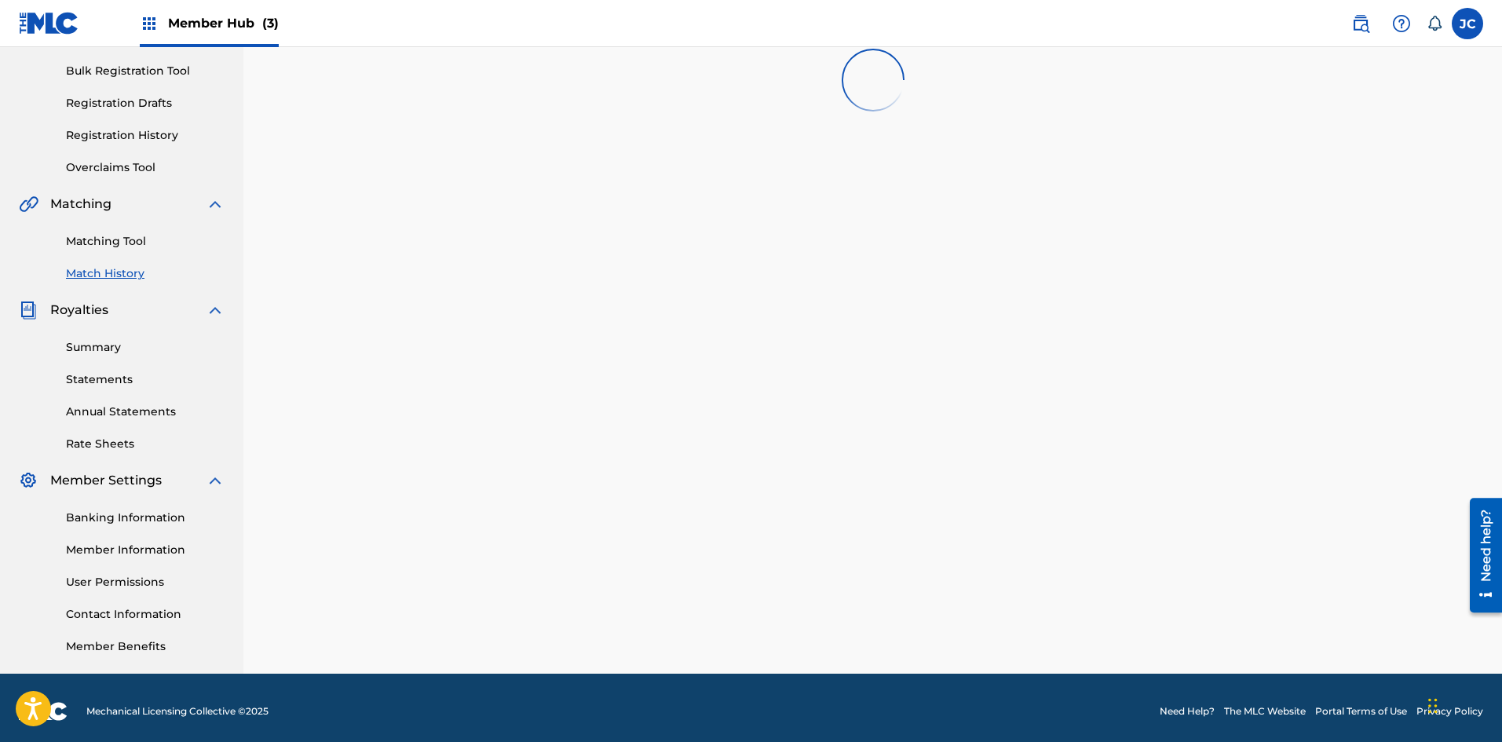
scroll to position [232, 0]
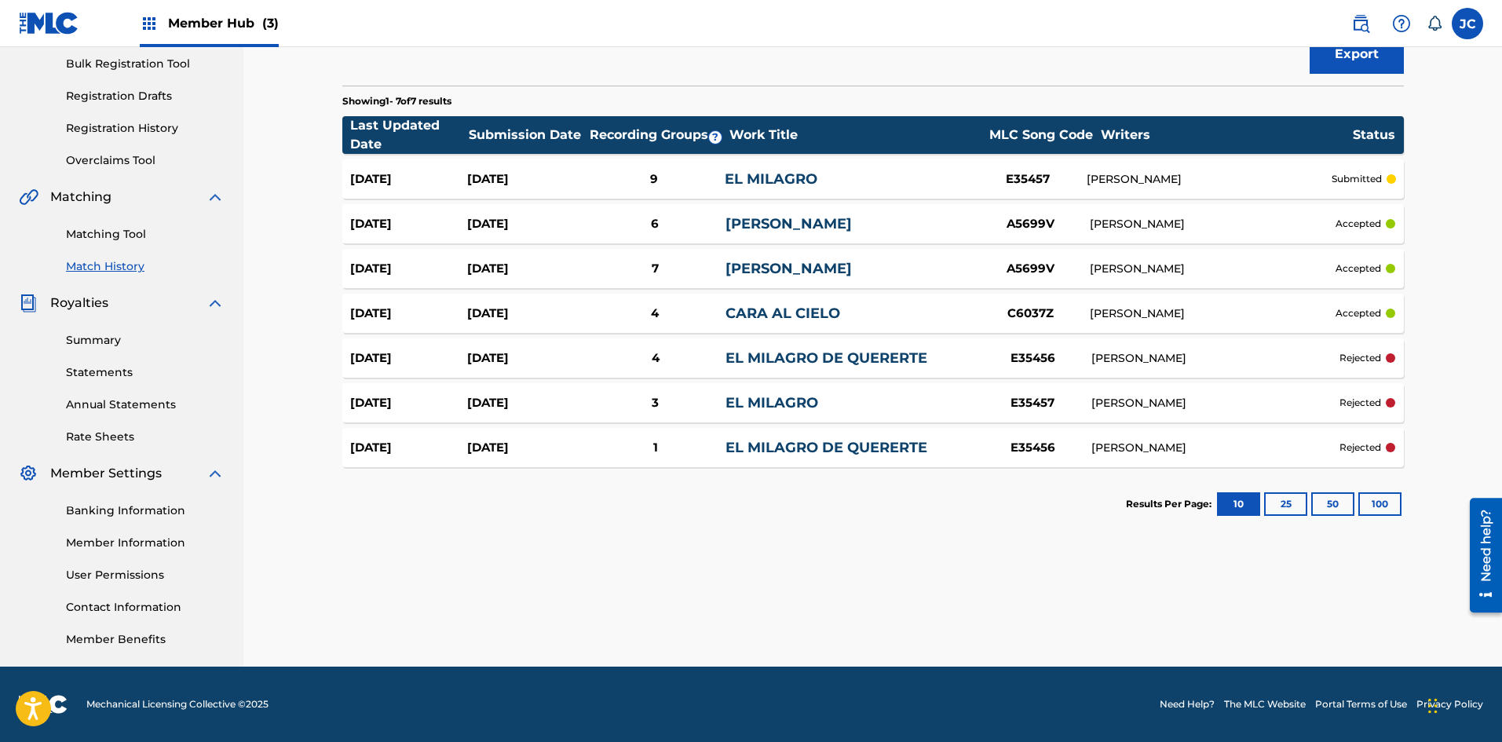
click at [656, 317] on div "4" at bounding box center [654, 314] width 141 height 18
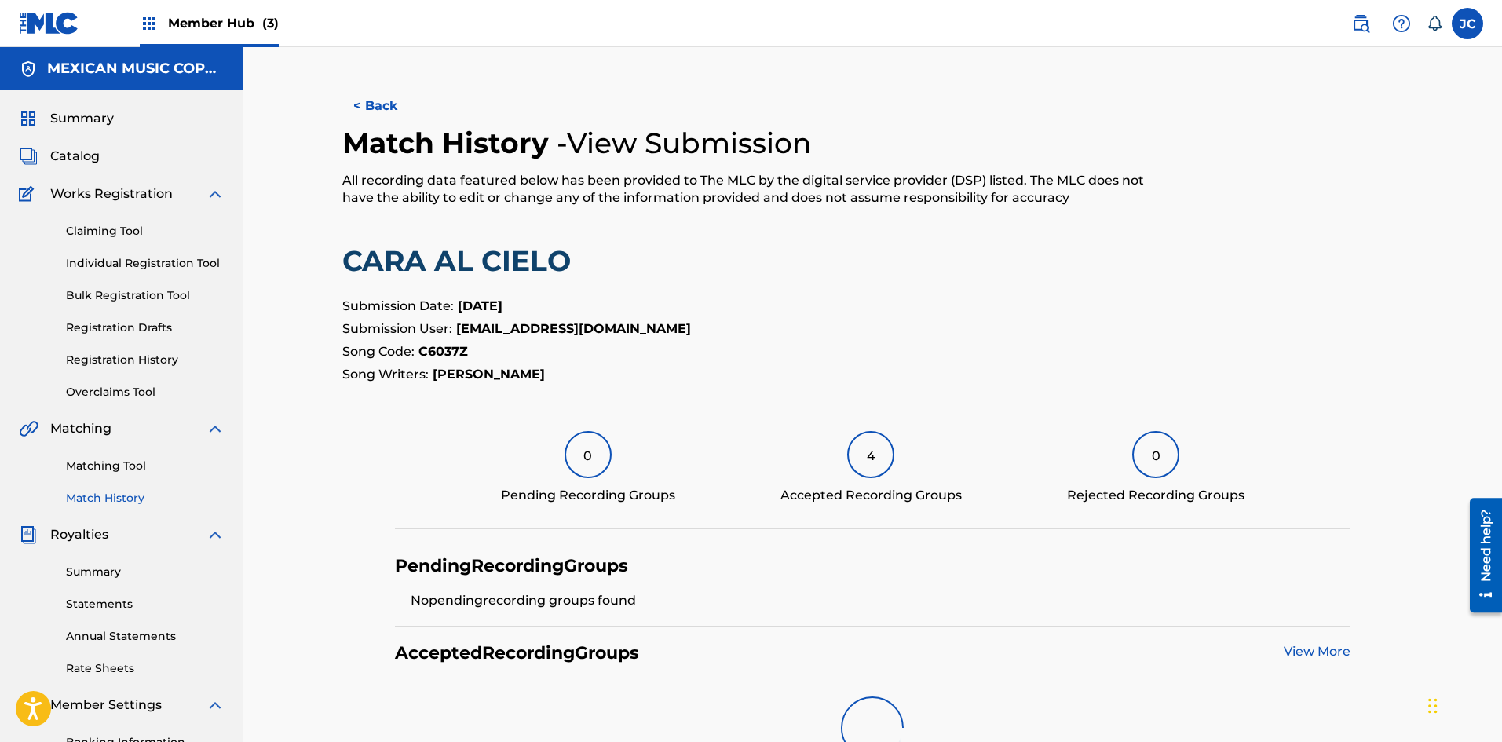
click at [440, 349] on strong "C6037Z" at bounding box center [442, 351] width 49 height 15
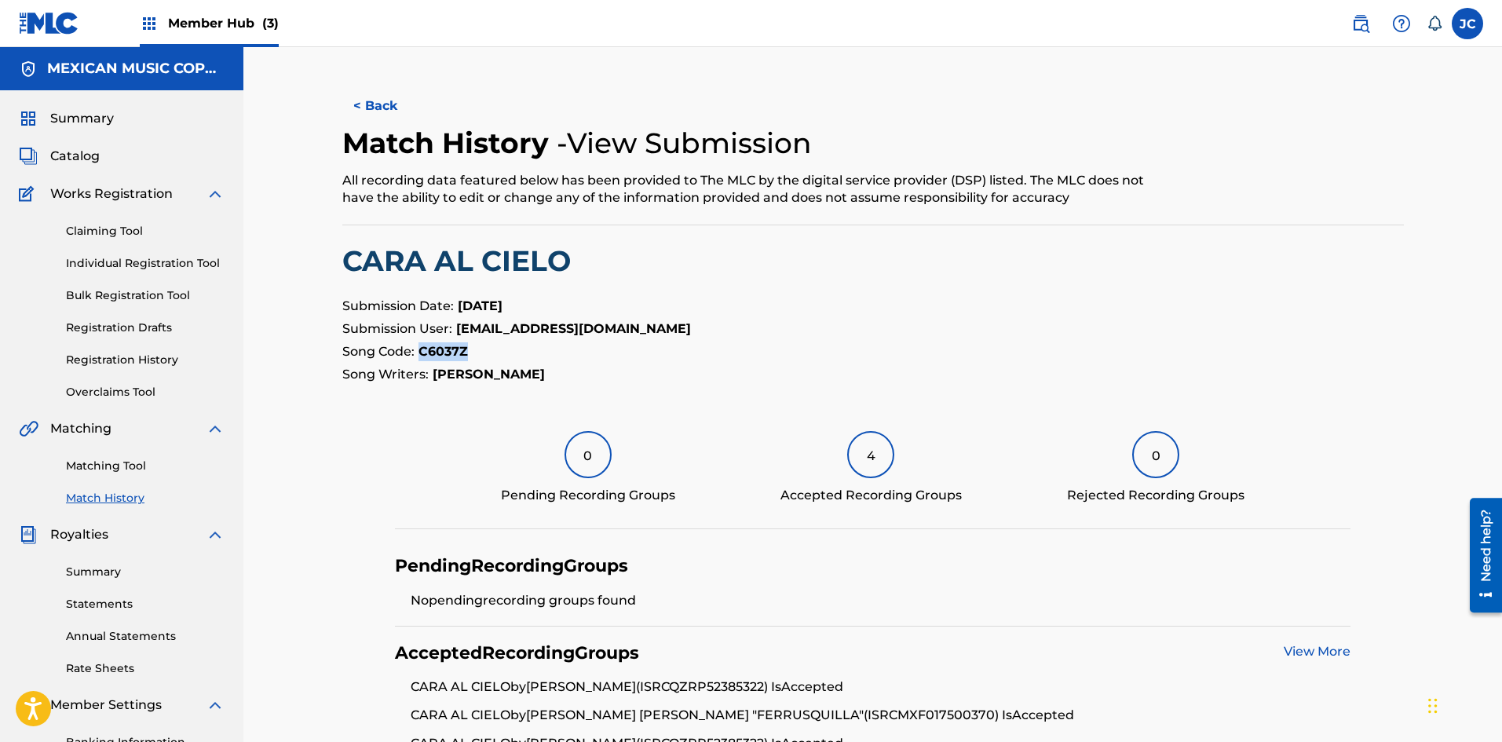
click at [440, 349] on strong "C6037Z" at bounding box center [442, 351] width 49 height 15
copy strong "C6037Z"
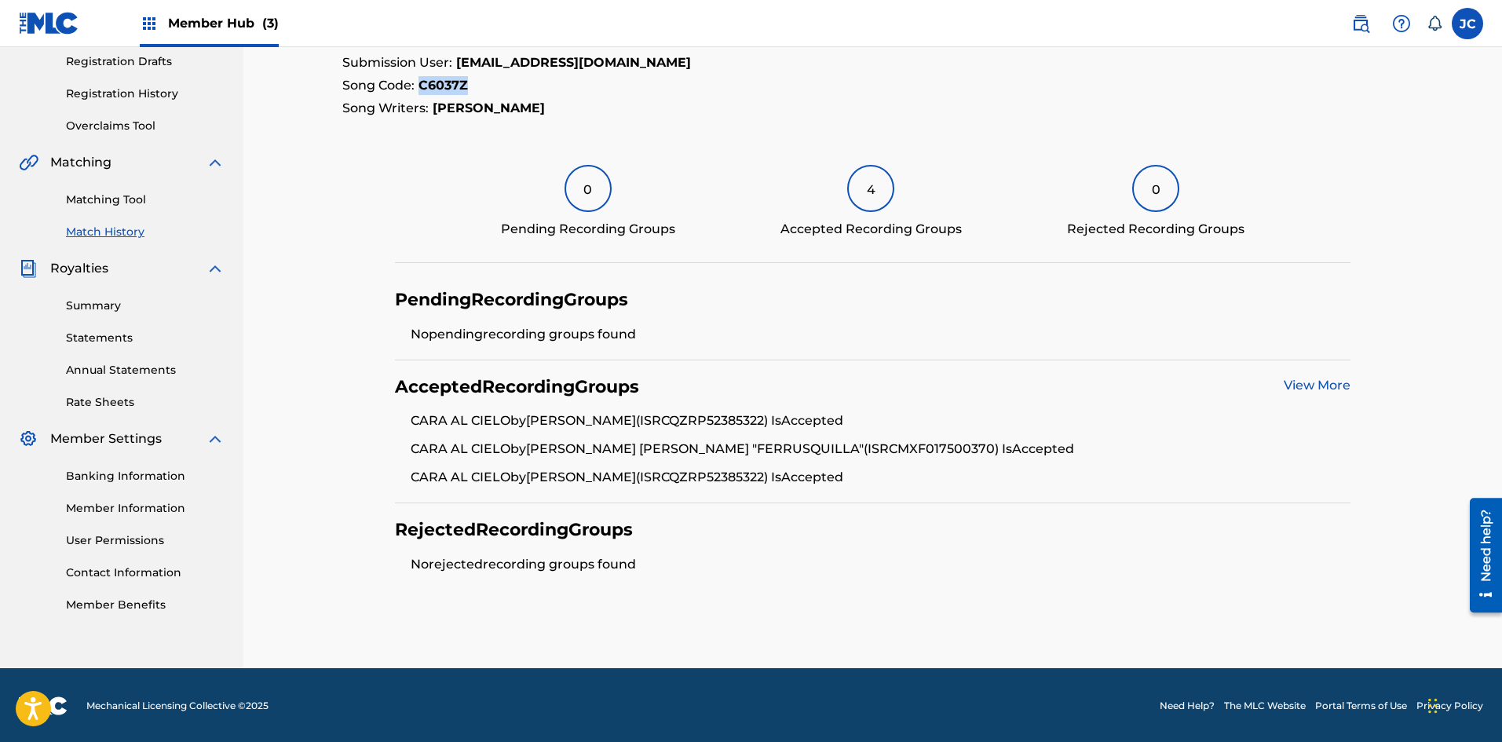
scroll to position [268, 0]
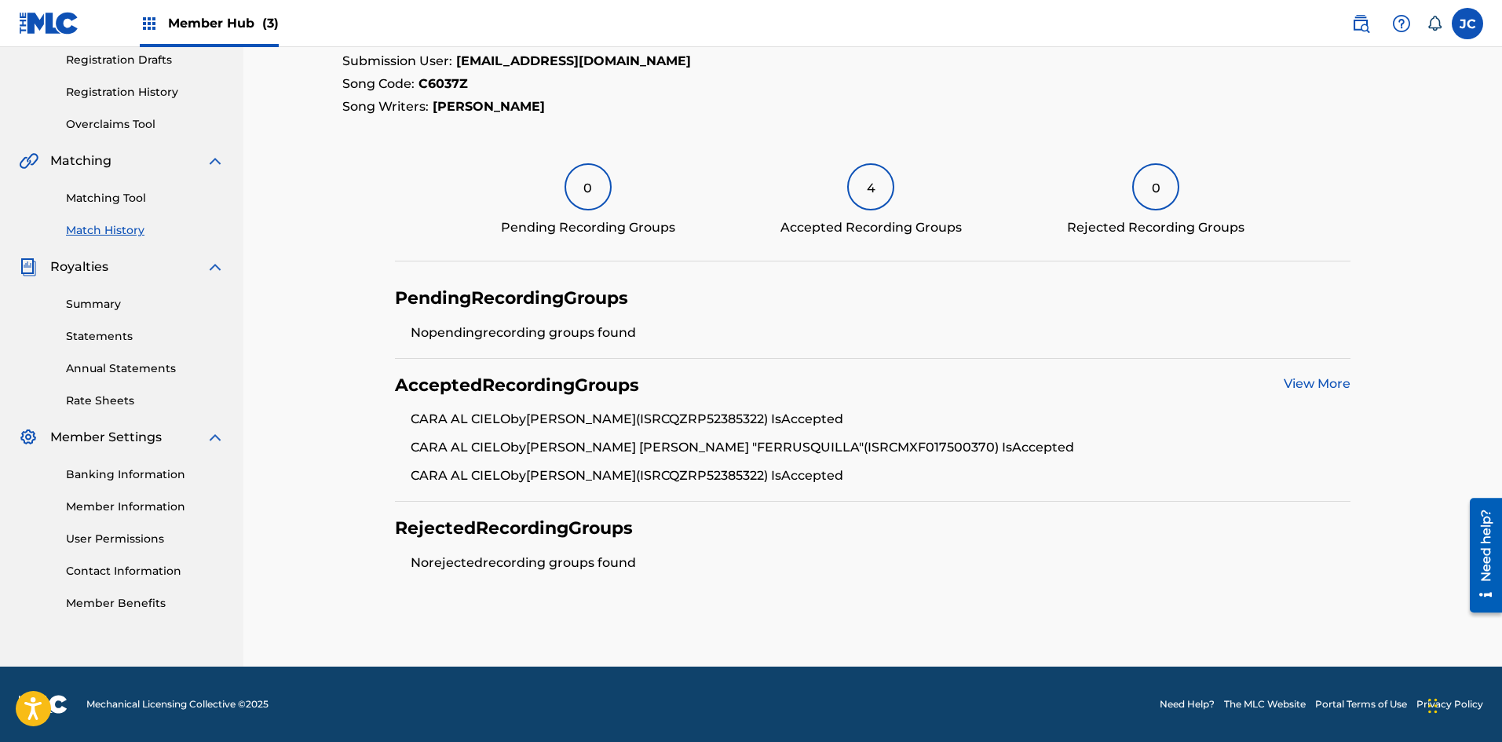
click at [656, 370] on div "Accepted Recording Groups View More CARA AL CIELO by FLOR SILVESTRE (ISRC QZRP5…" at bounding box center [872, 431] width 955 height 144
click at [656, 384] on link "View More" at bounding box center [1317, 383] width 67 height 15
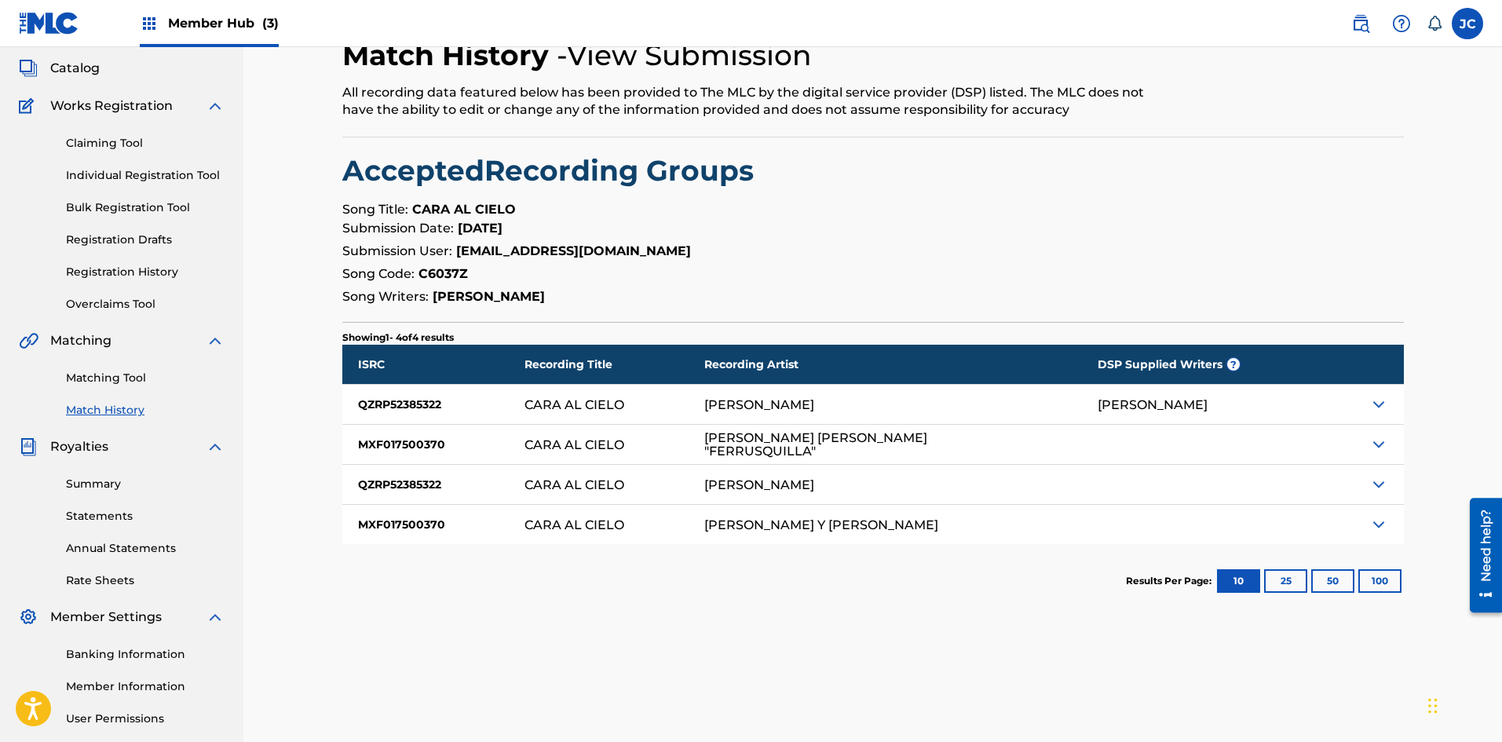
scroll to position [232, 0]
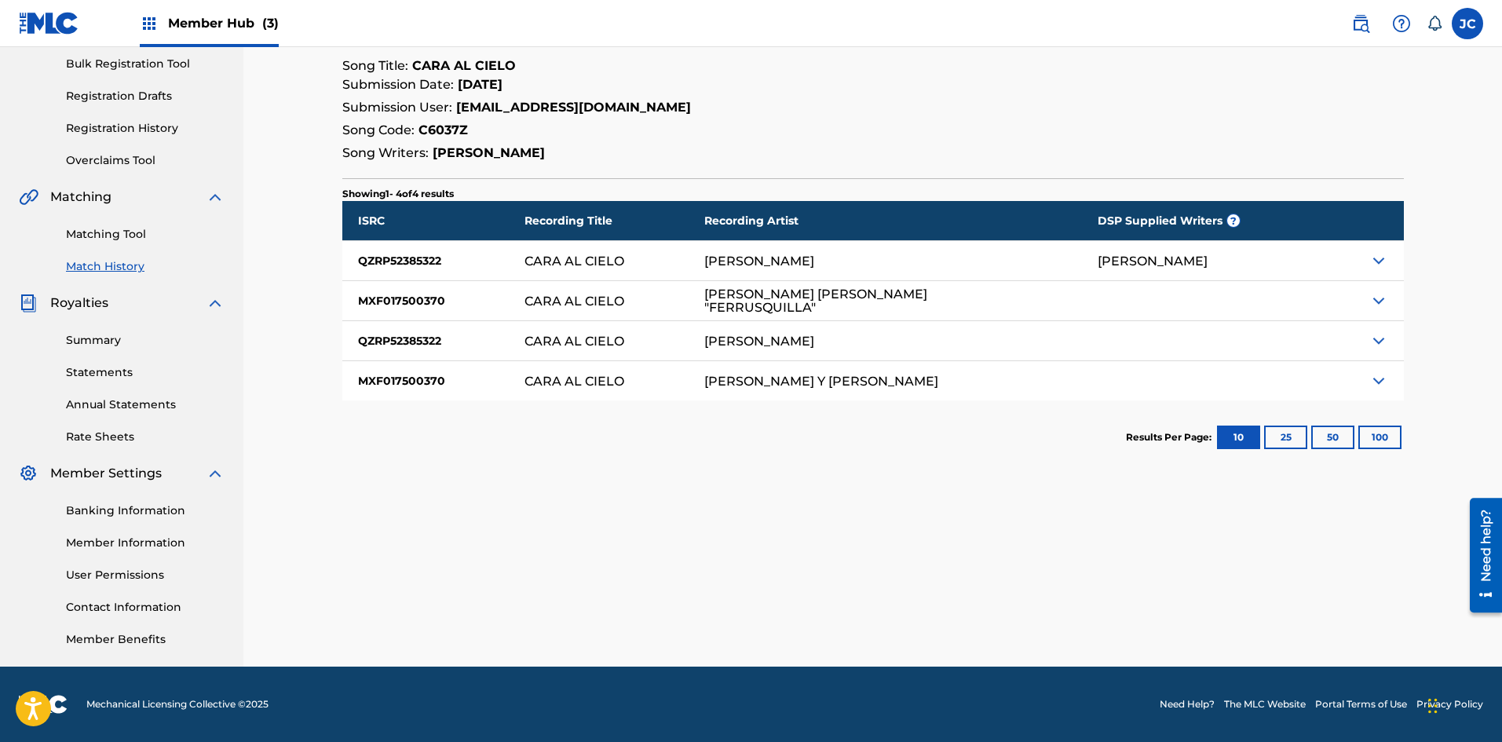
click at [656, 263] on div at bounding box center [1354, 260] width 99 height 39
click at [656, 261] on img at bounding box center [1378, 260] width 19 height 19
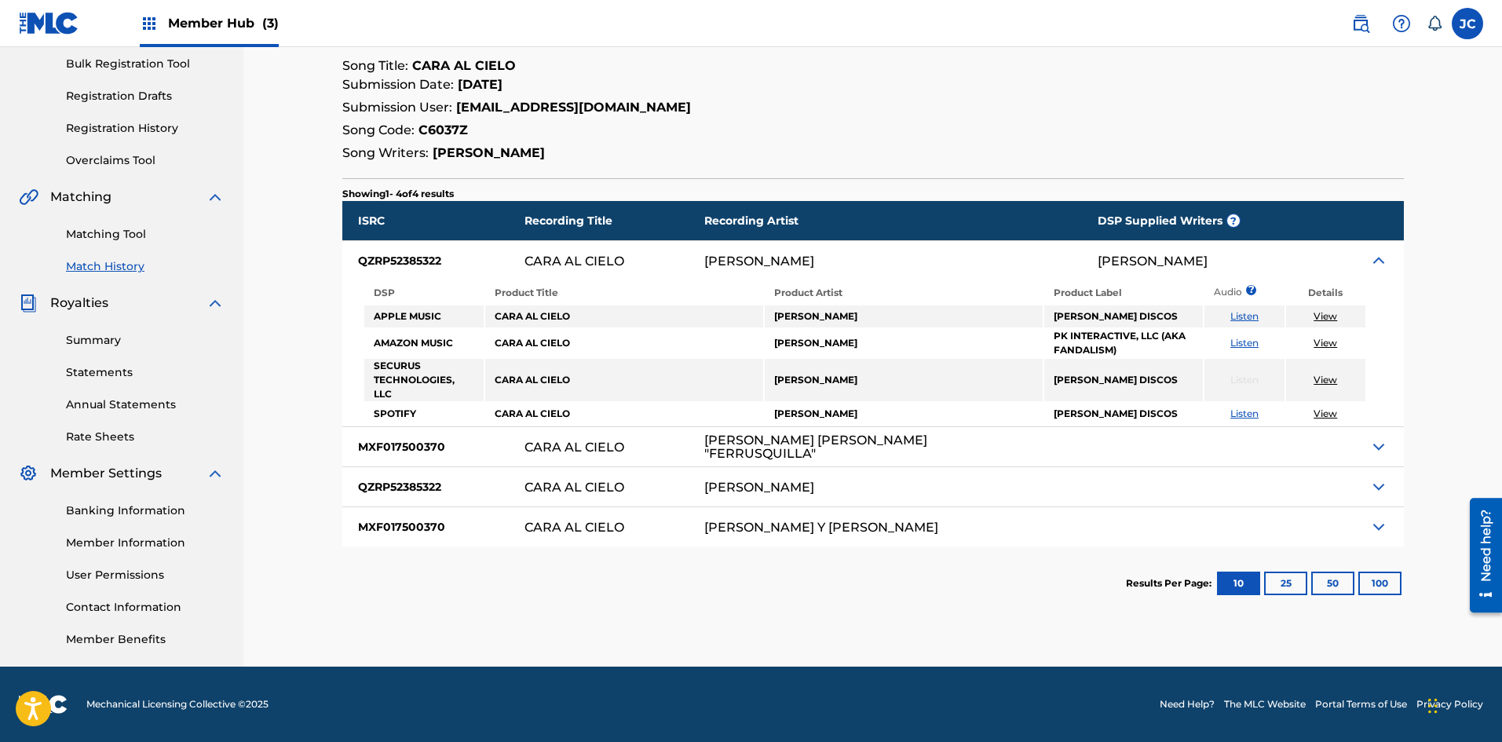
click at [656, 389] on td "FLOR SILVESTRE" at bounding box center [904, 380] width 278 height 42
click at [656, 256] on img at bounding box center [1378, 260] width 19 height 19
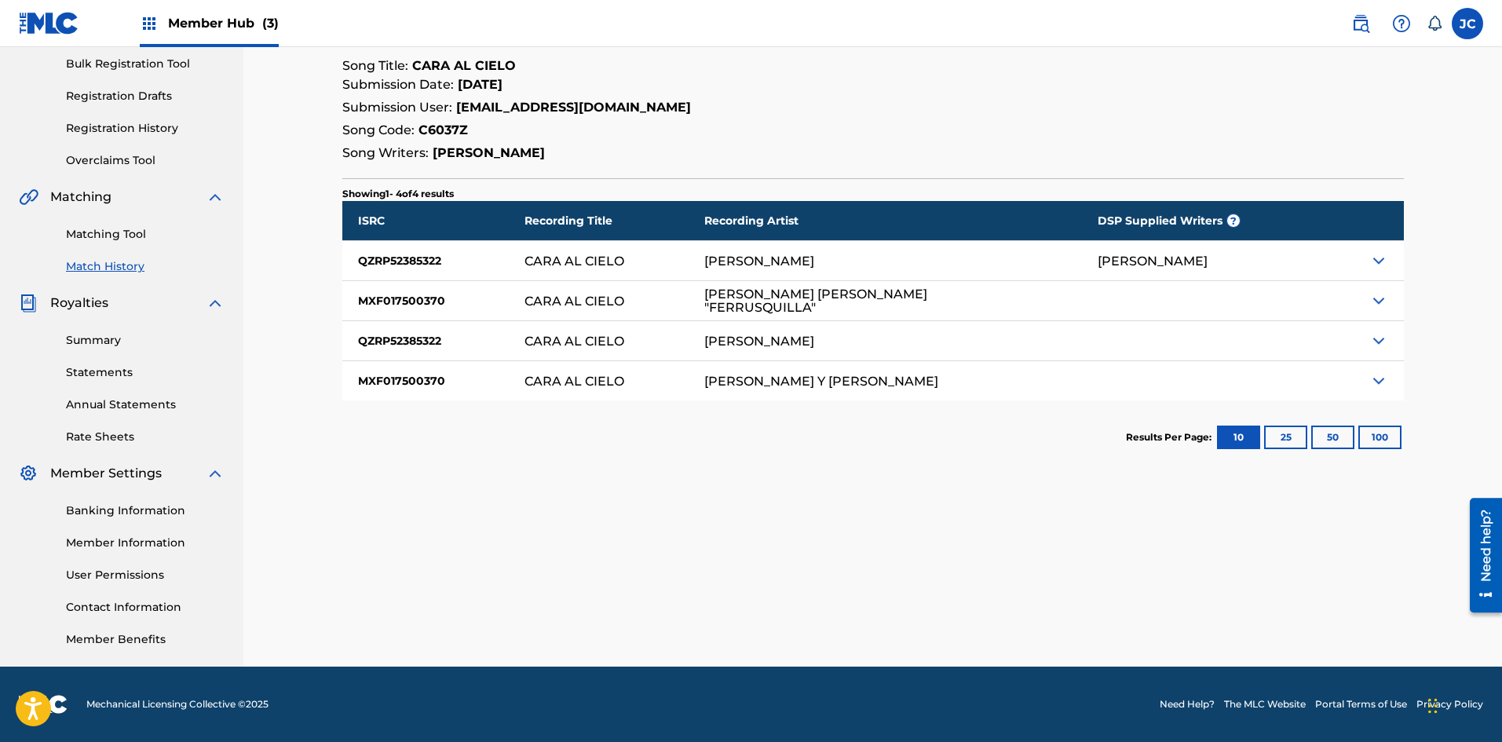
click at [656, 303] on img at bounding box center [1378, 300] width 19 height 19
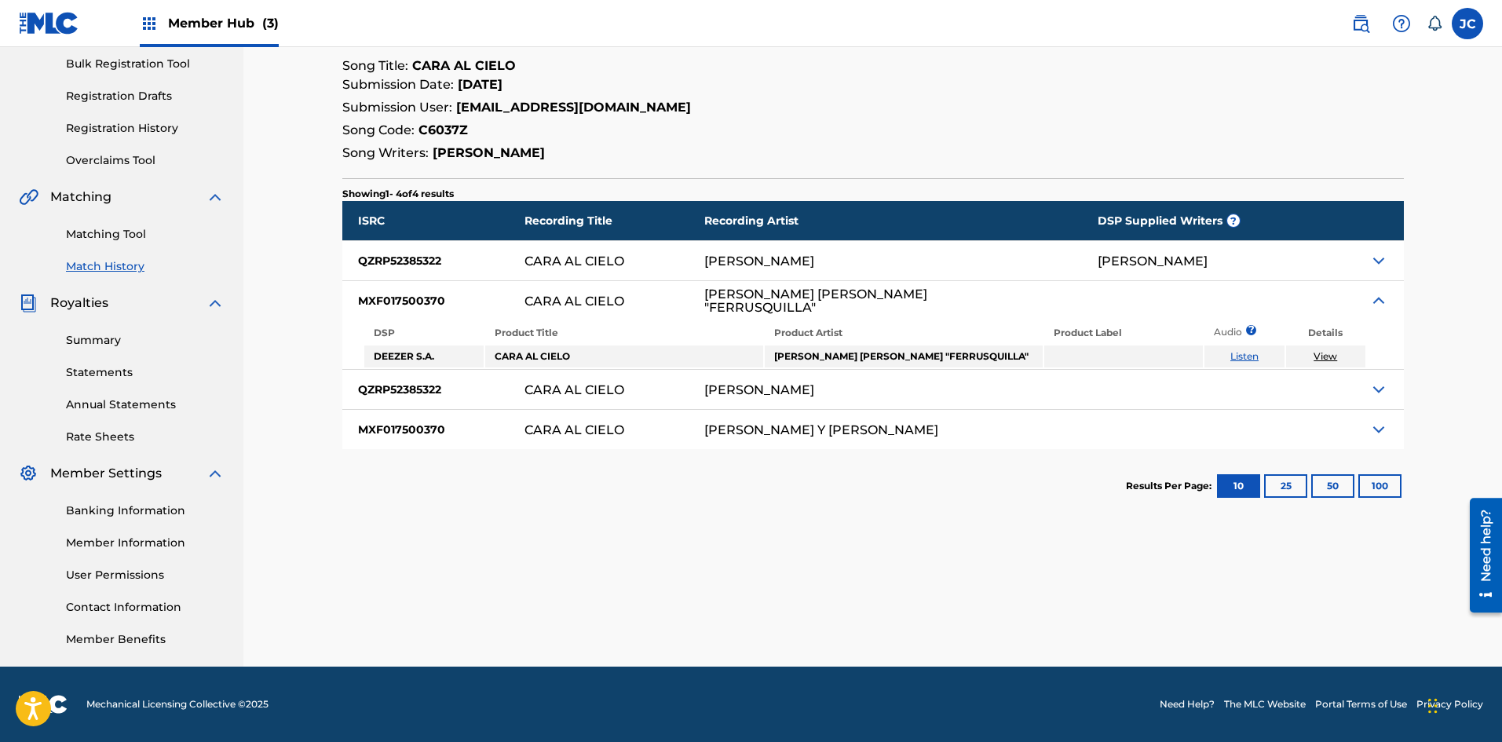
click at [656, 299] on img at bounding box center [1378, 300] width 19 height 19
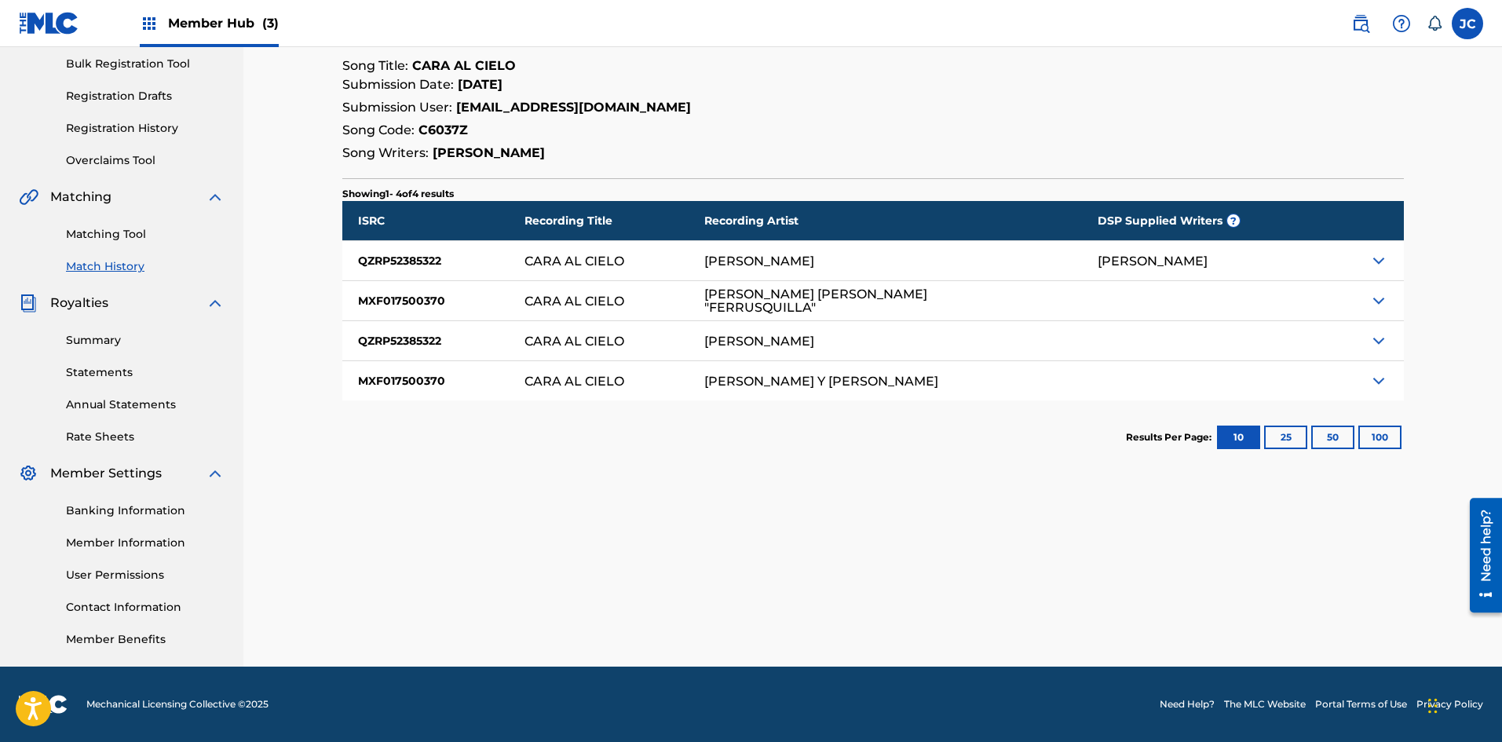
click at [656, 386] on div at bounding box center [1354, 380] width 99 height 39
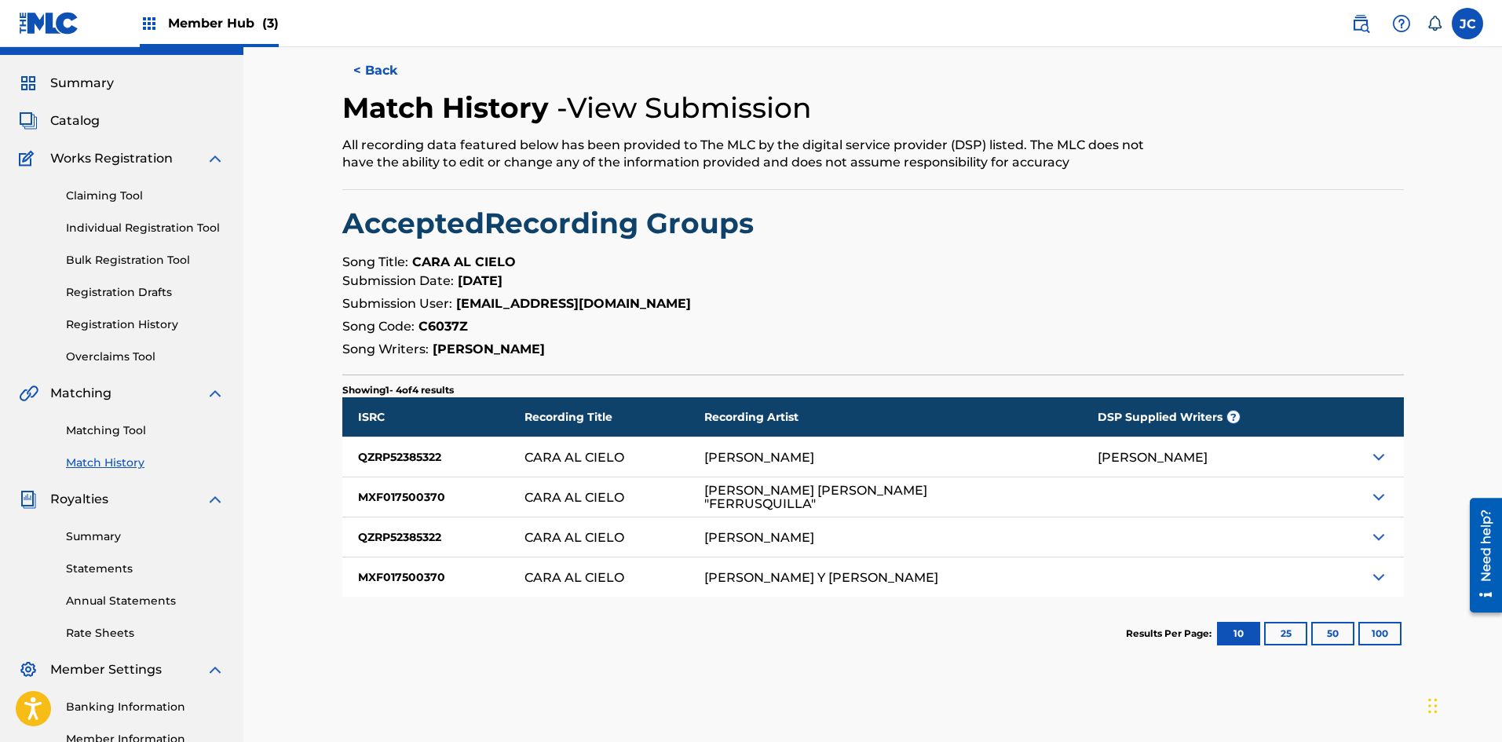
scroll to position [0, 0]
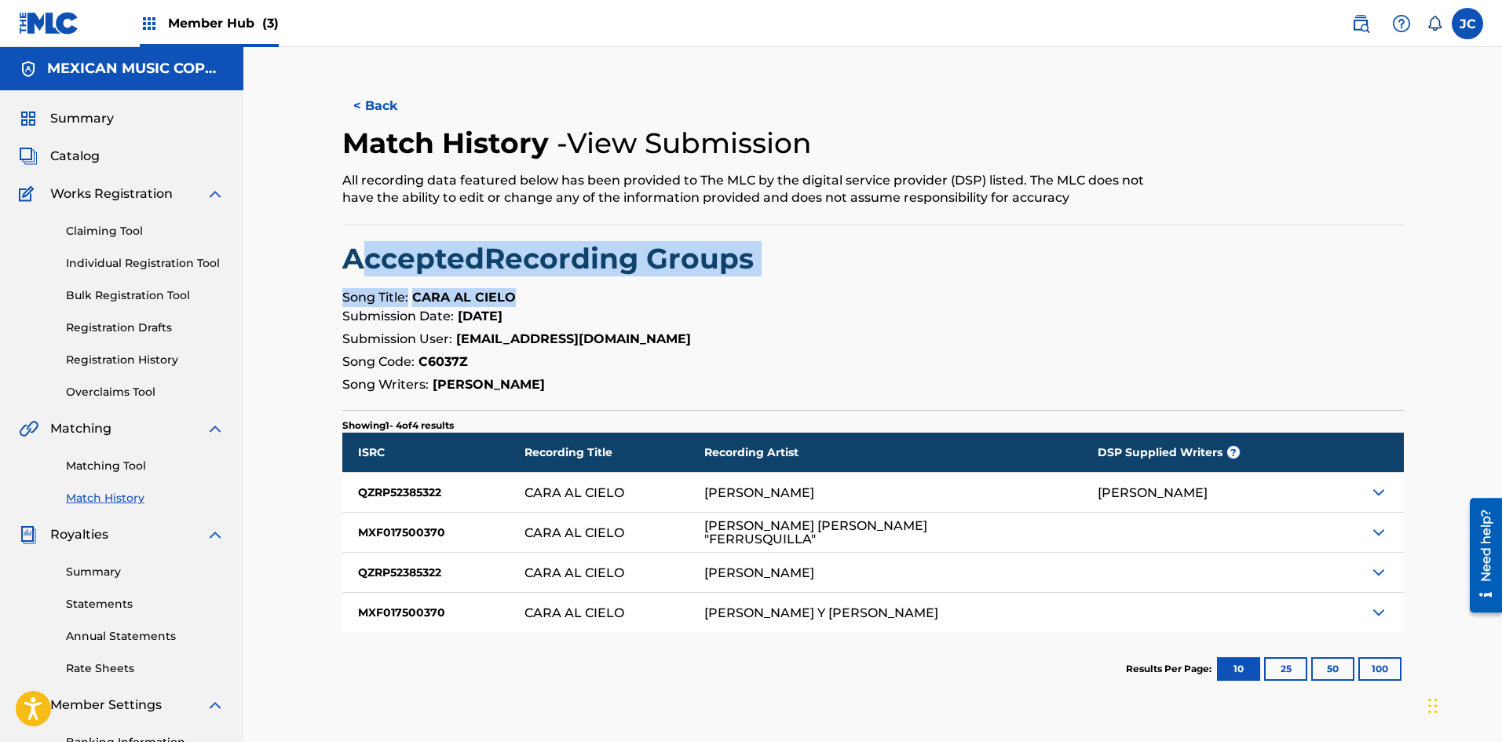
drag, startPoint x: 364, startPoint y: 263, endPoint x: 798, endPoint y: 279, distance: 433.7
click at [656, 279] on div "< Back Match History - View Submission All recording data featured below has be…" at bounding box center [872, 395] width 1061 height 619
click at [656, 290] on p "Song Title: CARA AL CIELO" at bounding box center [872, 297] width 1061 height 19
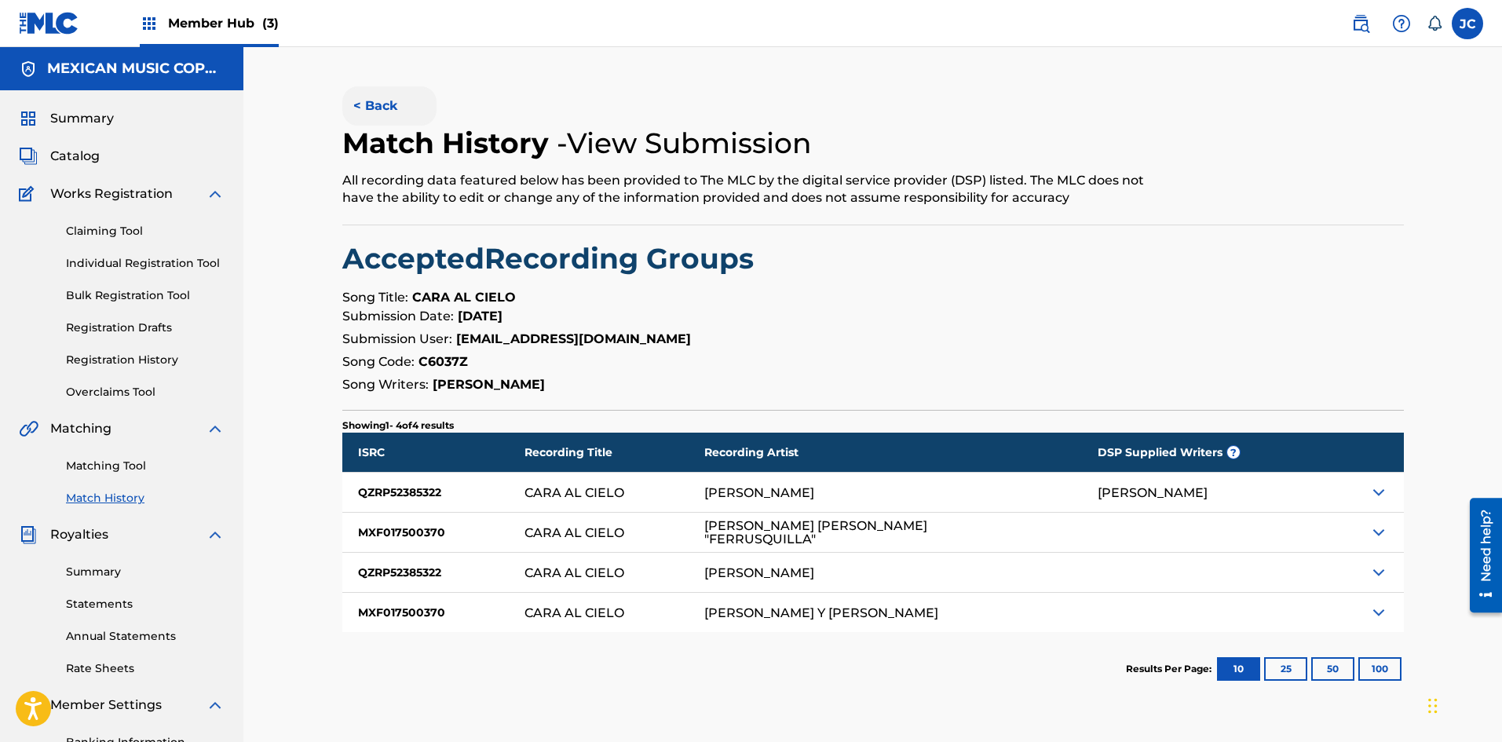
click at [379, 104] on button "< Back" at bounding box center [389, 105] width 94 height 39
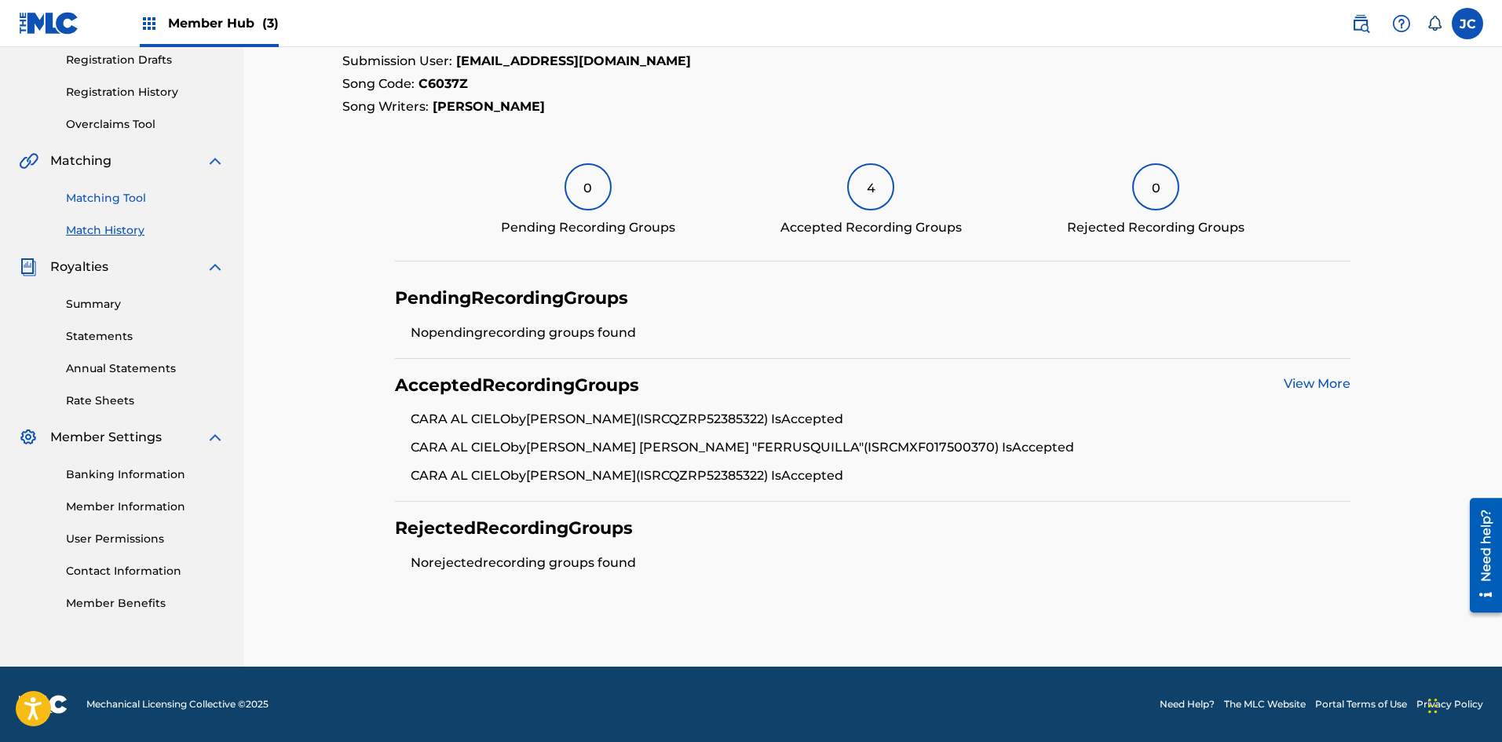
click at [94, 195] on link "Matching Tool" at bounding box center [145, 198] width 159 height 16
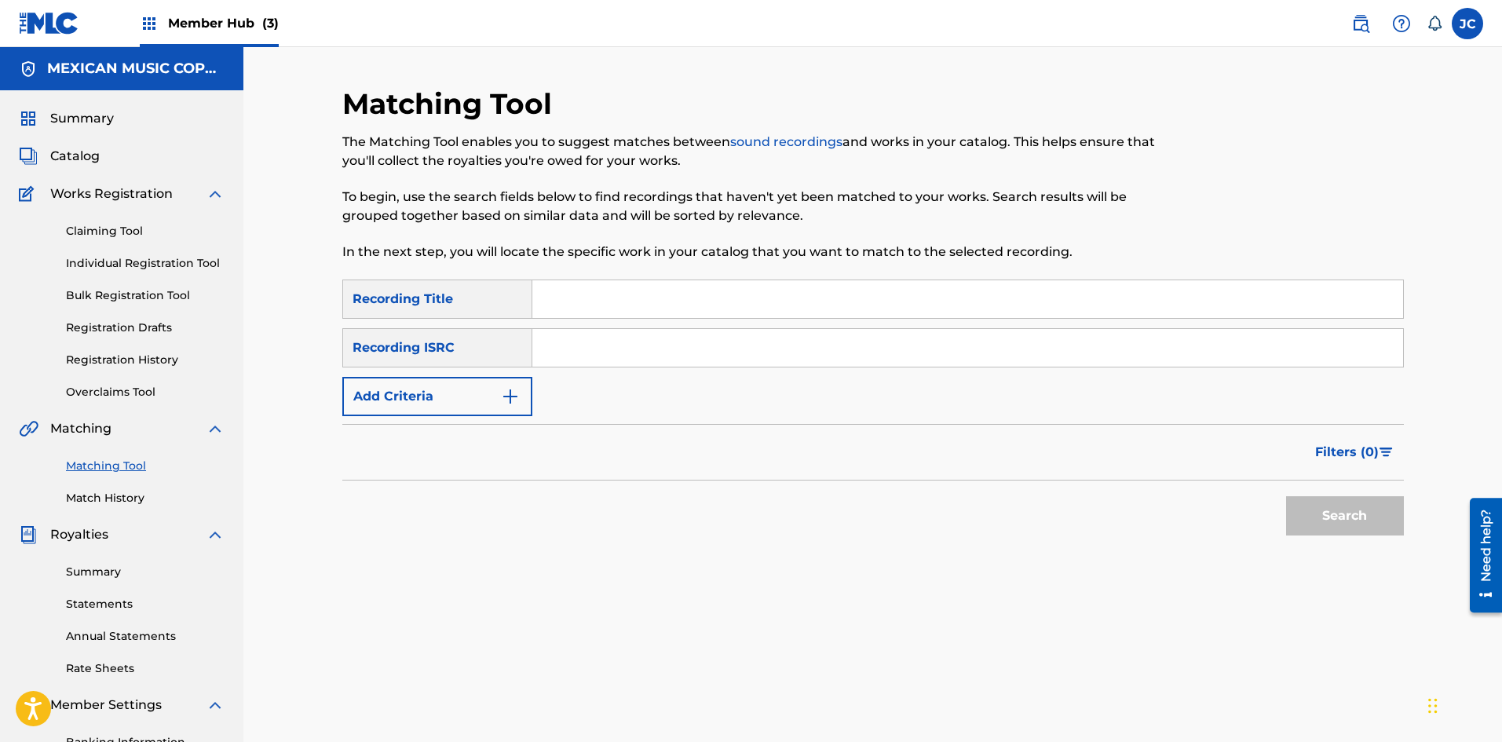
click at [656, 307] on input "Search Form" at bounding box center [967, 299] width 871 height 38
type input "cara al cielo"
click at [656, 496] on button "Search" at bounding box center [1345, 515] width 118 height 39
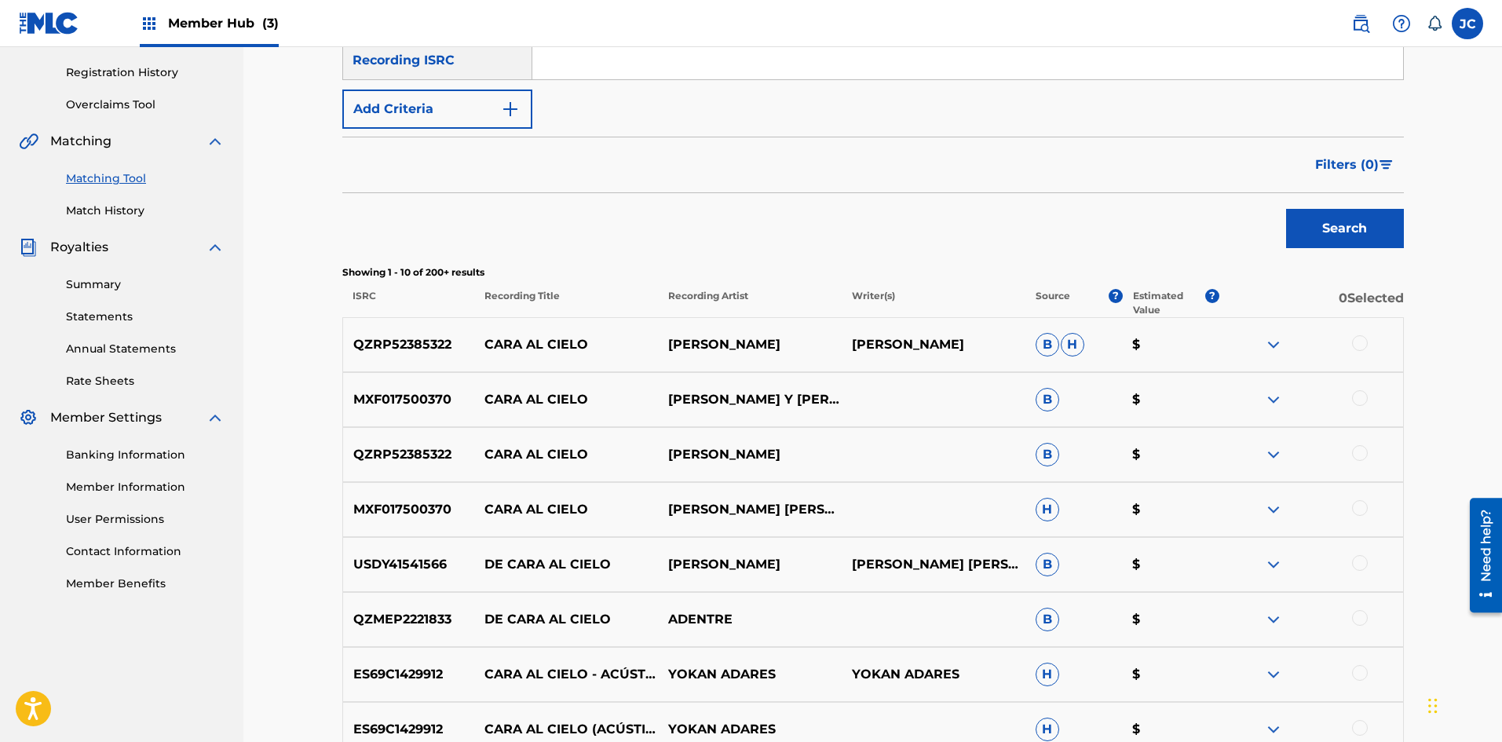
scroll to position [314, 0]
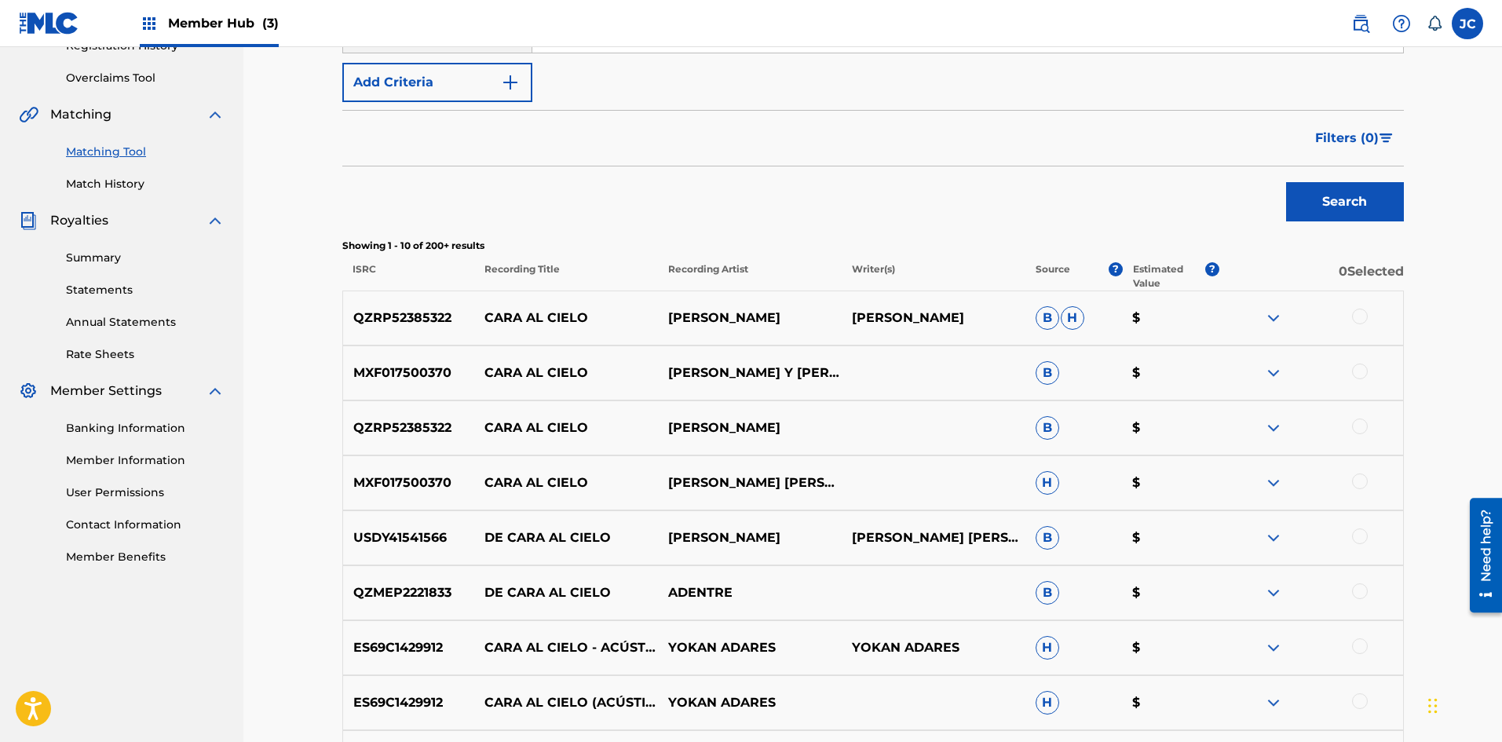
click at [656, 315] on div at bounding box center [1360, 317] width 16 height 16
click at [656, 367] on div at bounding box center [1360, 371] width 16 height 16
click at [656, 434] on div at bounding box center [1311, 427] width 184 height 19
click at [656, 433] on div at bounding box center [1360, 426] width 16 height 16
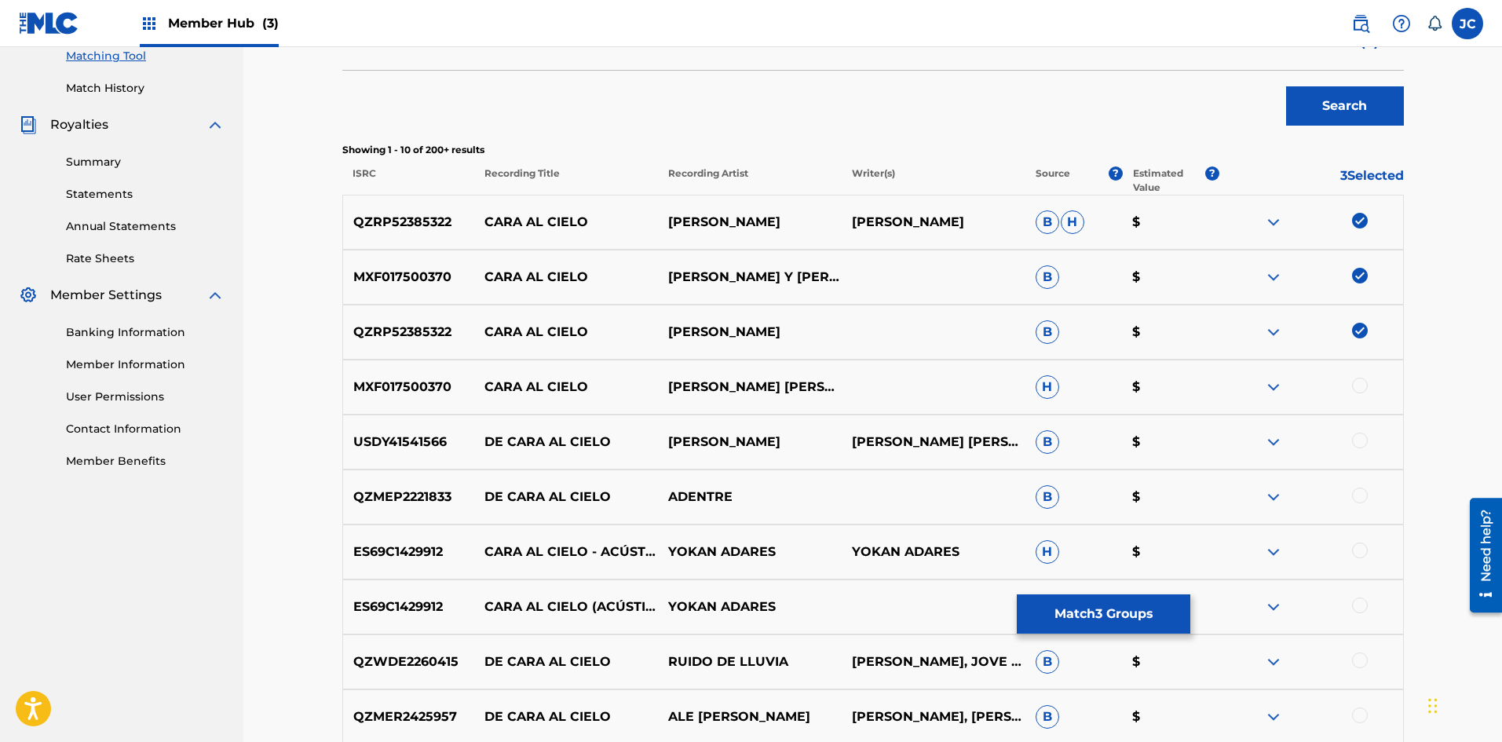
scroll to position [605, 0]
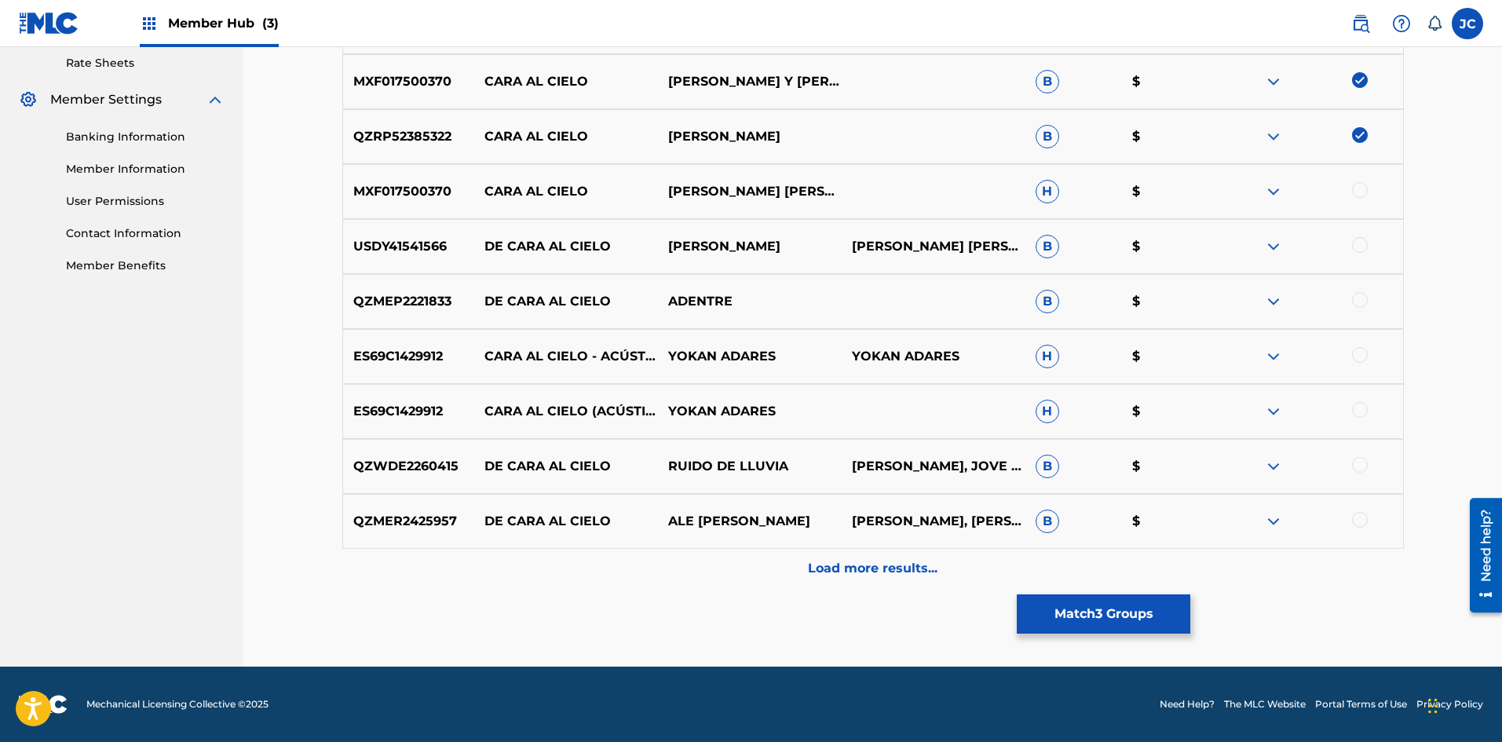
click at [656, 197] on div at bounding box center [1360, 190] width 16 height 16
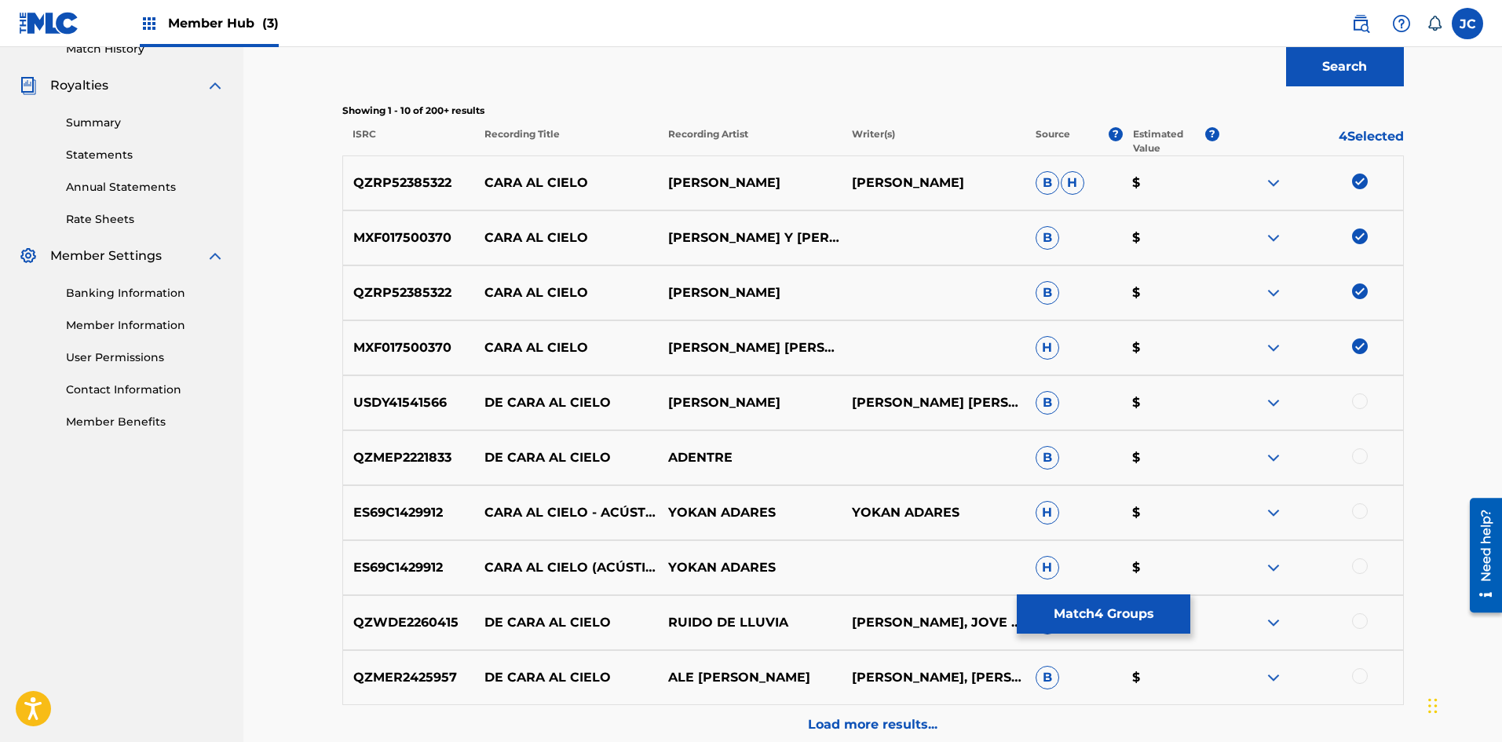
scroll to position [448, 0]
click at [656, 612] on button "Match 4 Groups" at bounding box center [1103, 613] width 173 height 39
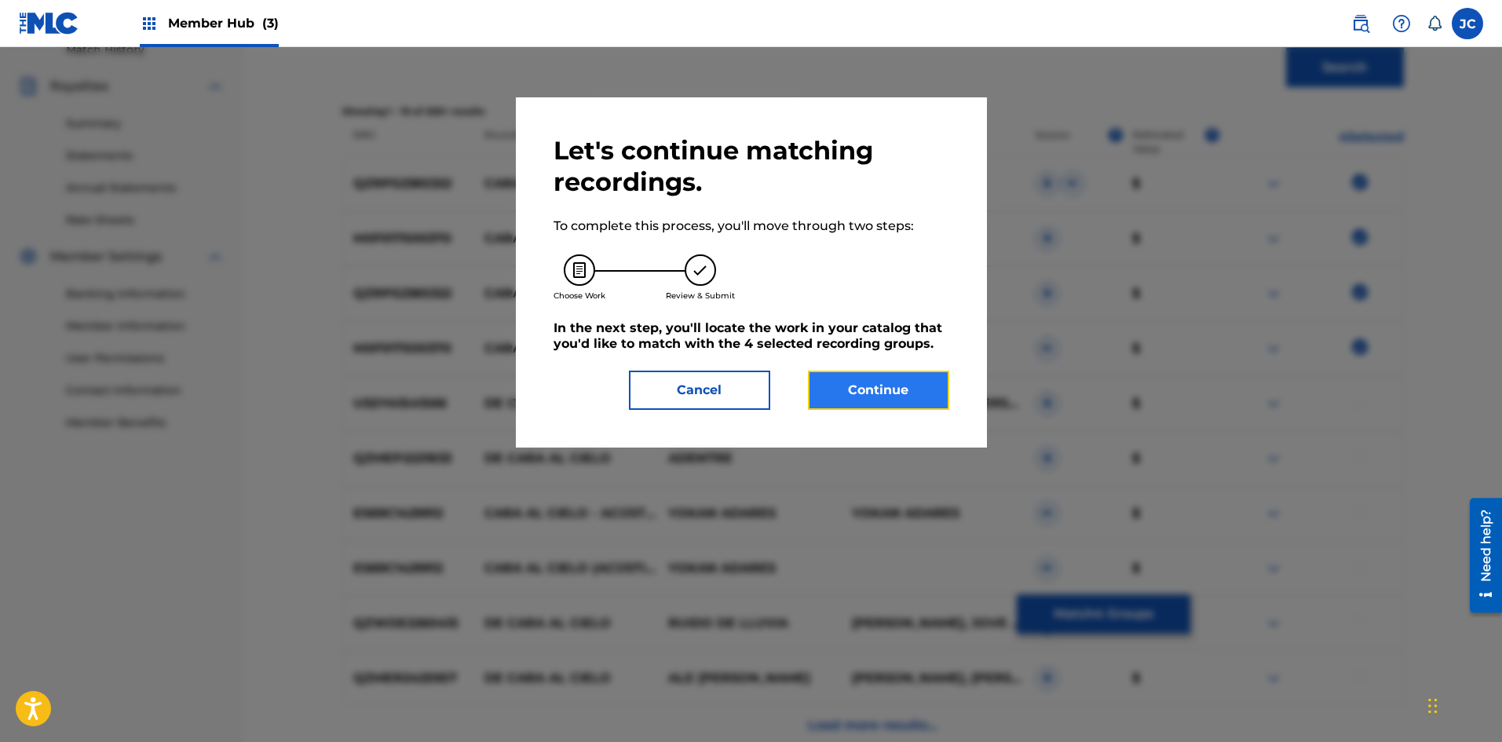
click at [656, 406] on button "Continue" at bounding box center [878, 390] width 141 height 39
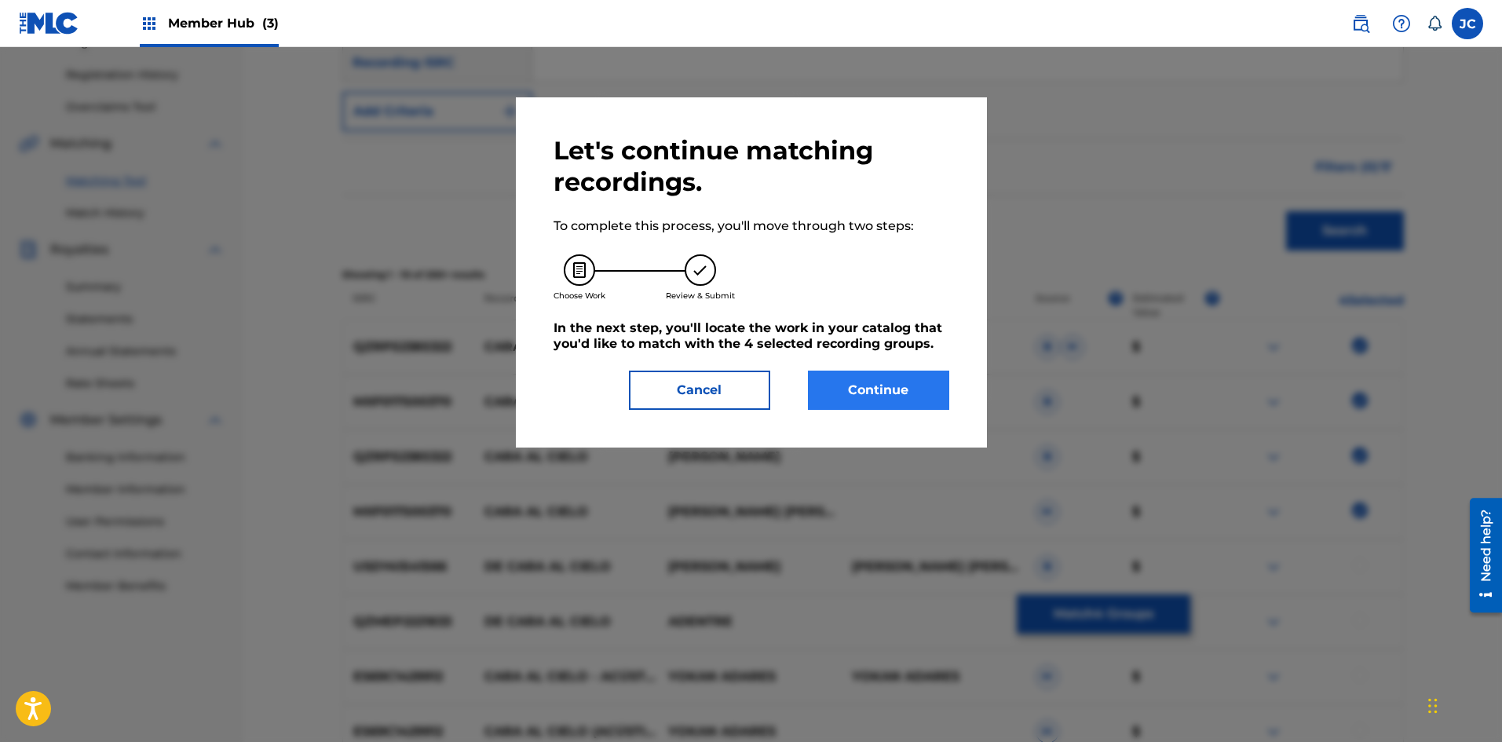
scroll to position [304, 0]
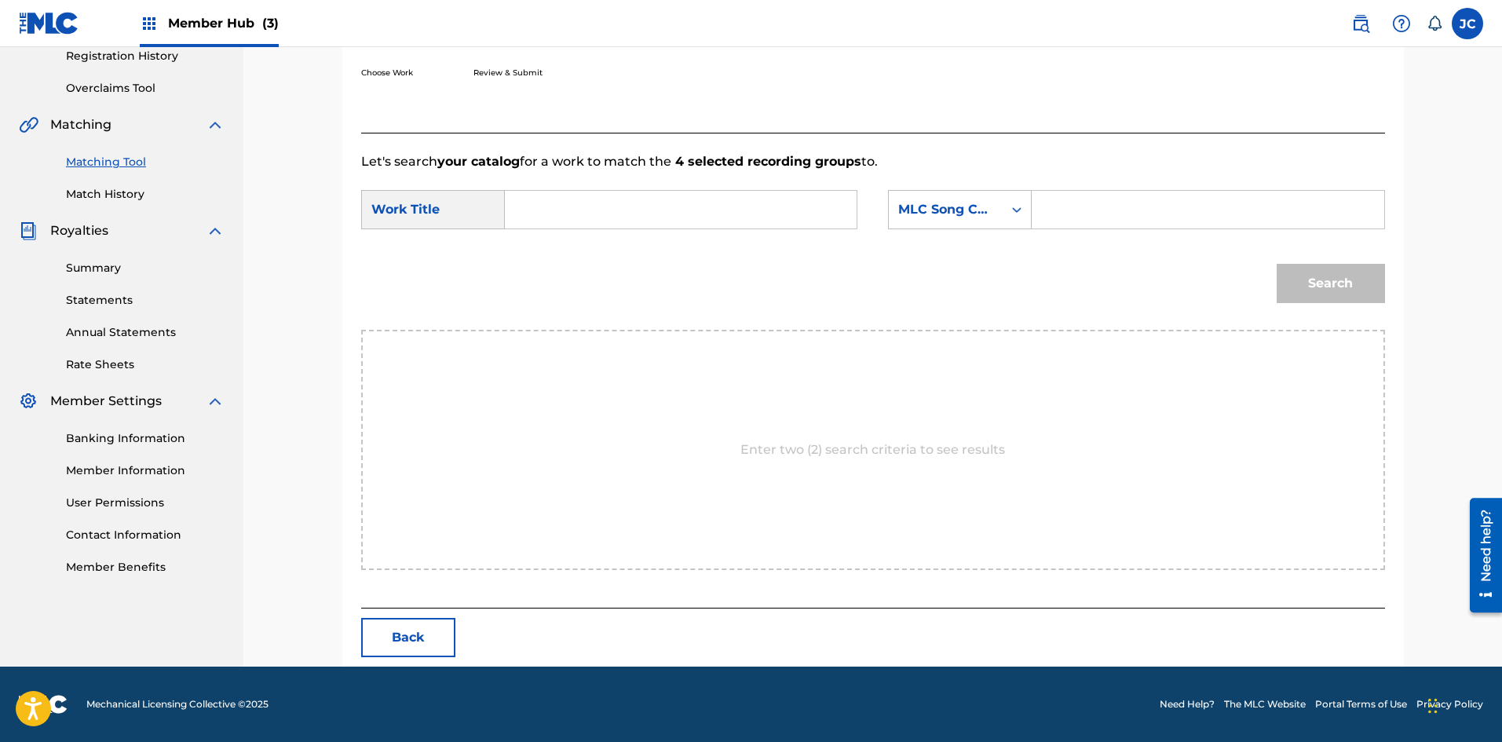
click at [656, 193] on input "Search Form" at bounding box center [680, 210] width 325 height 38
type input "cara al cielo"
click at [656, 197] on div "MLC Song Code" at bounding box center [946, 210] width 114 height 30
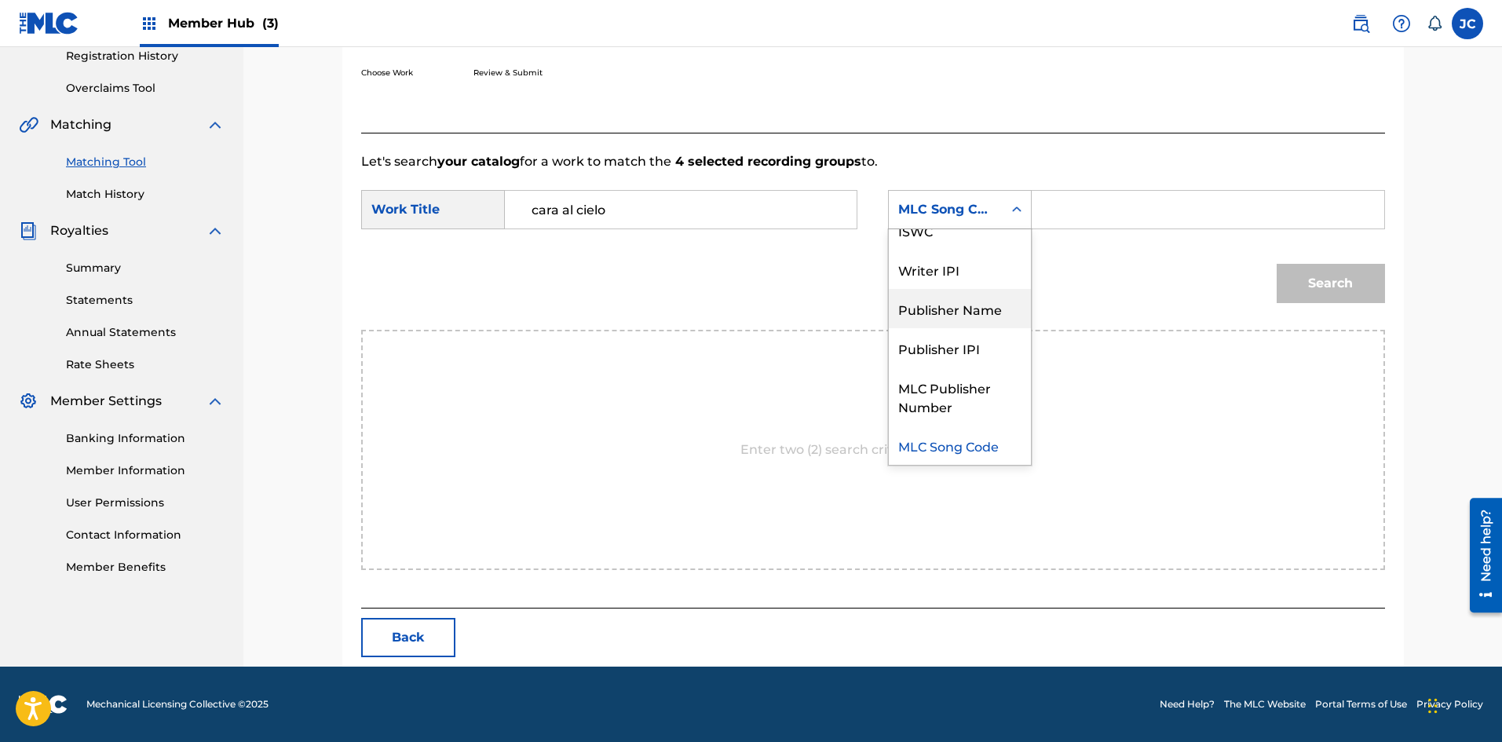
scroll to position [0, 0]
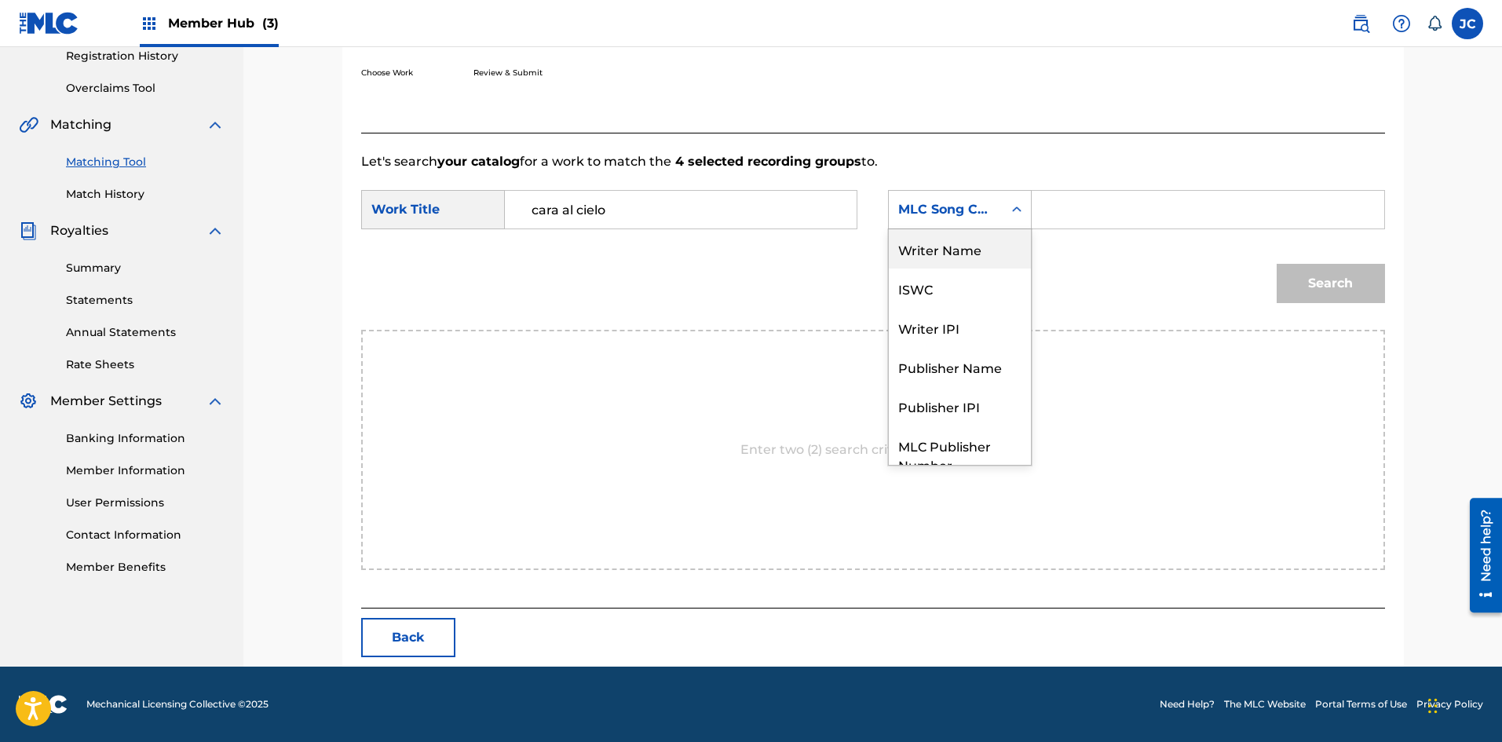
click at [656, 244] on div "Writer Name" at bounding box center [960, 248] width 142 height 39
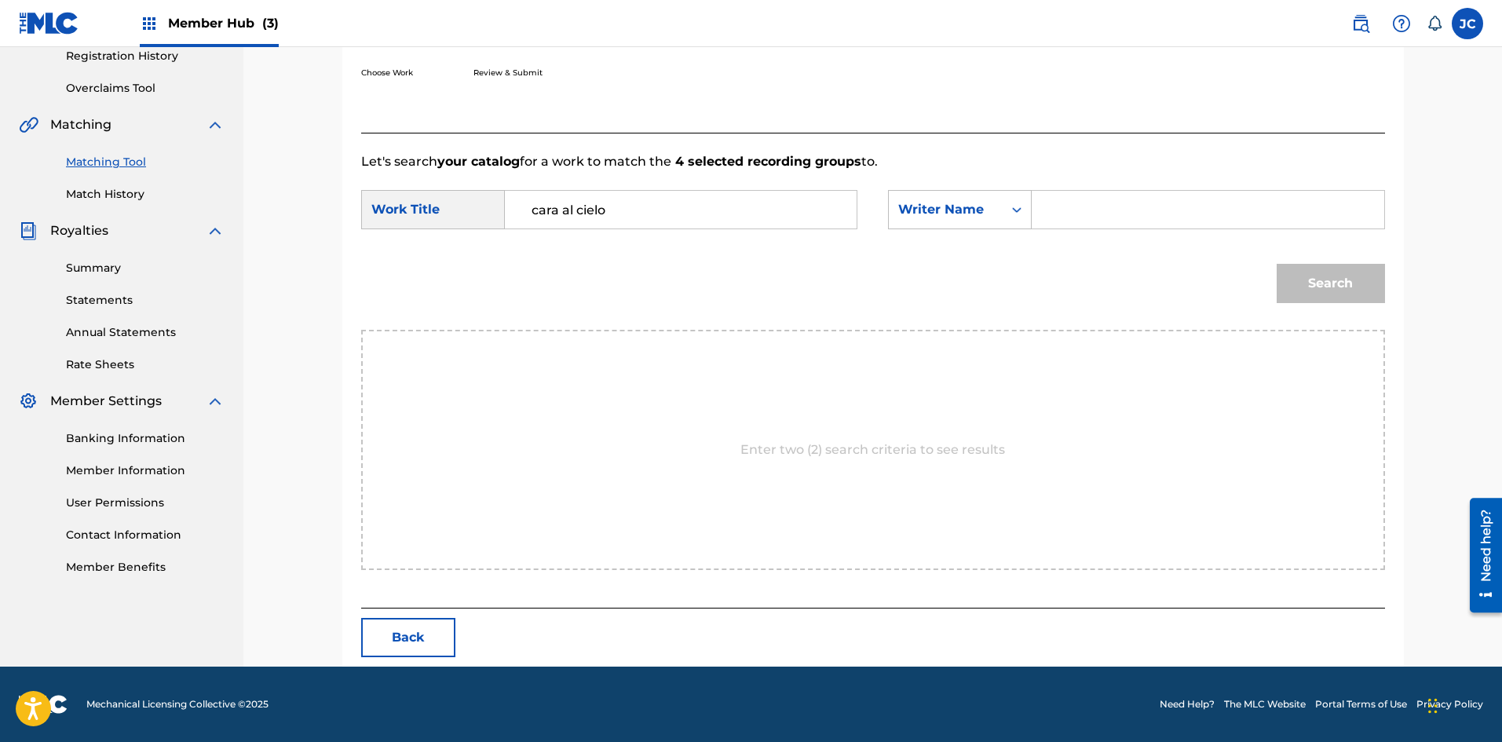
click at [656, 228] on input "Search Form" at bounding box center [1207, 210] width 325 height 38
type input "espinoza"
click at [656, 264] on button "Search" at bounding box center [1330, 283] width 108 height 39
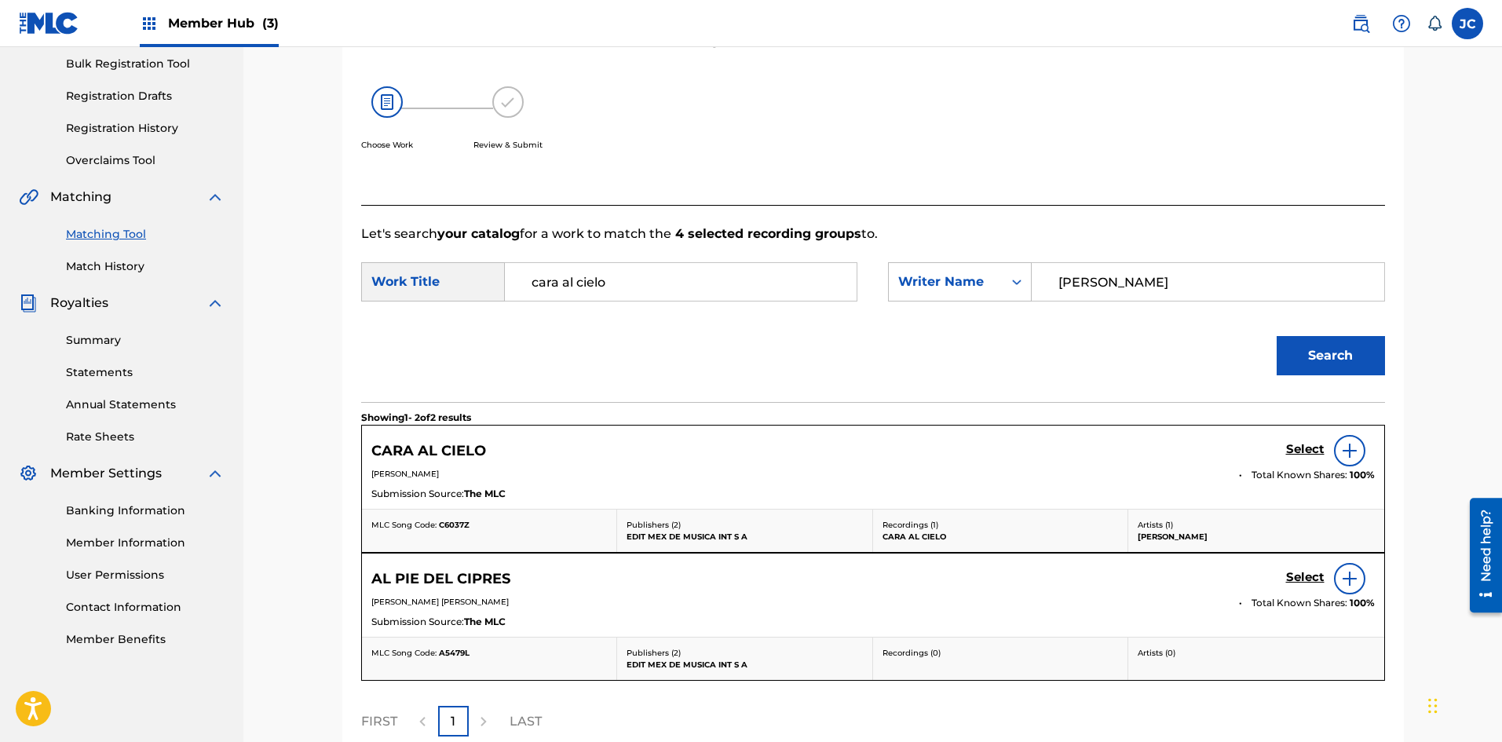
scroll to position [304, 0]
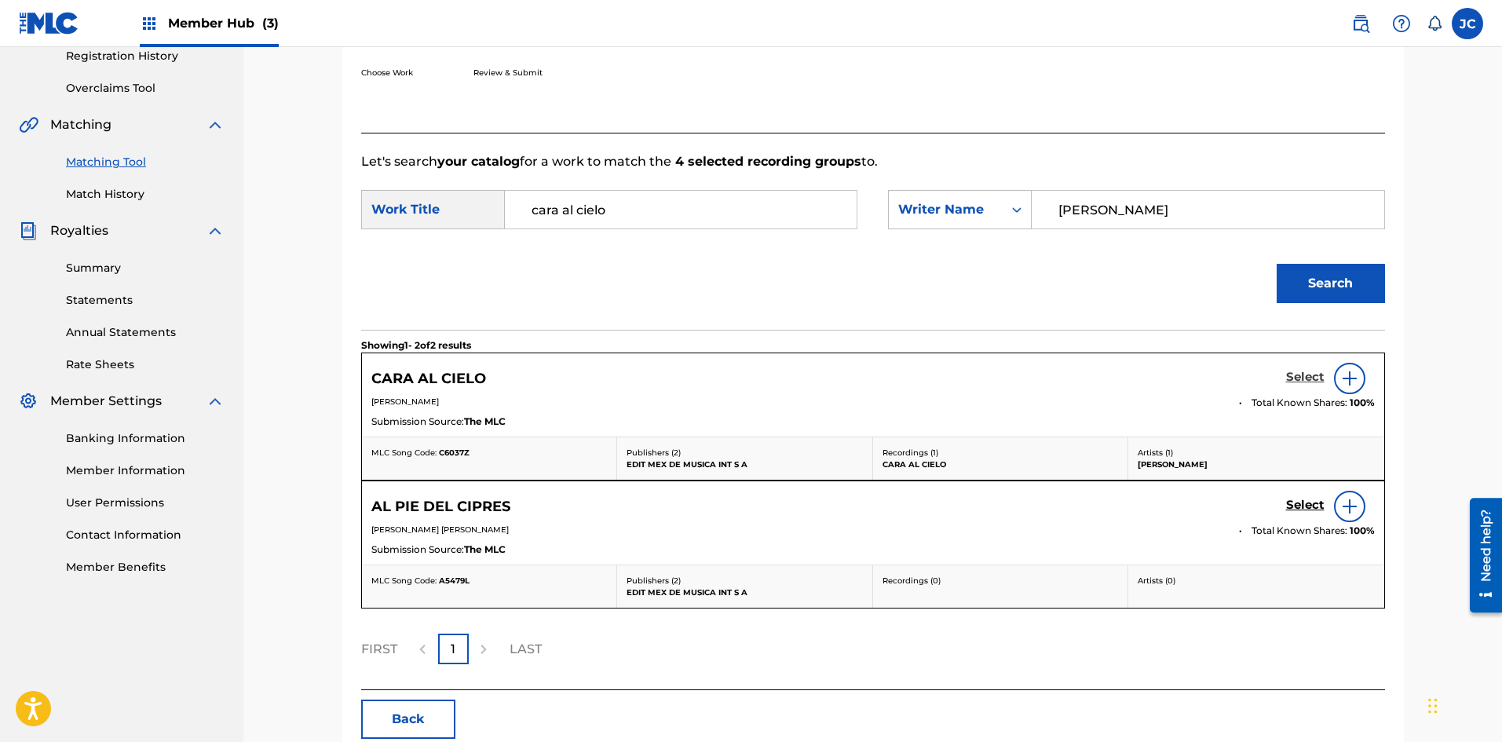
click at [656, 378] on h5 "Select" at bounding box center [1305, 377] width 38 height 15
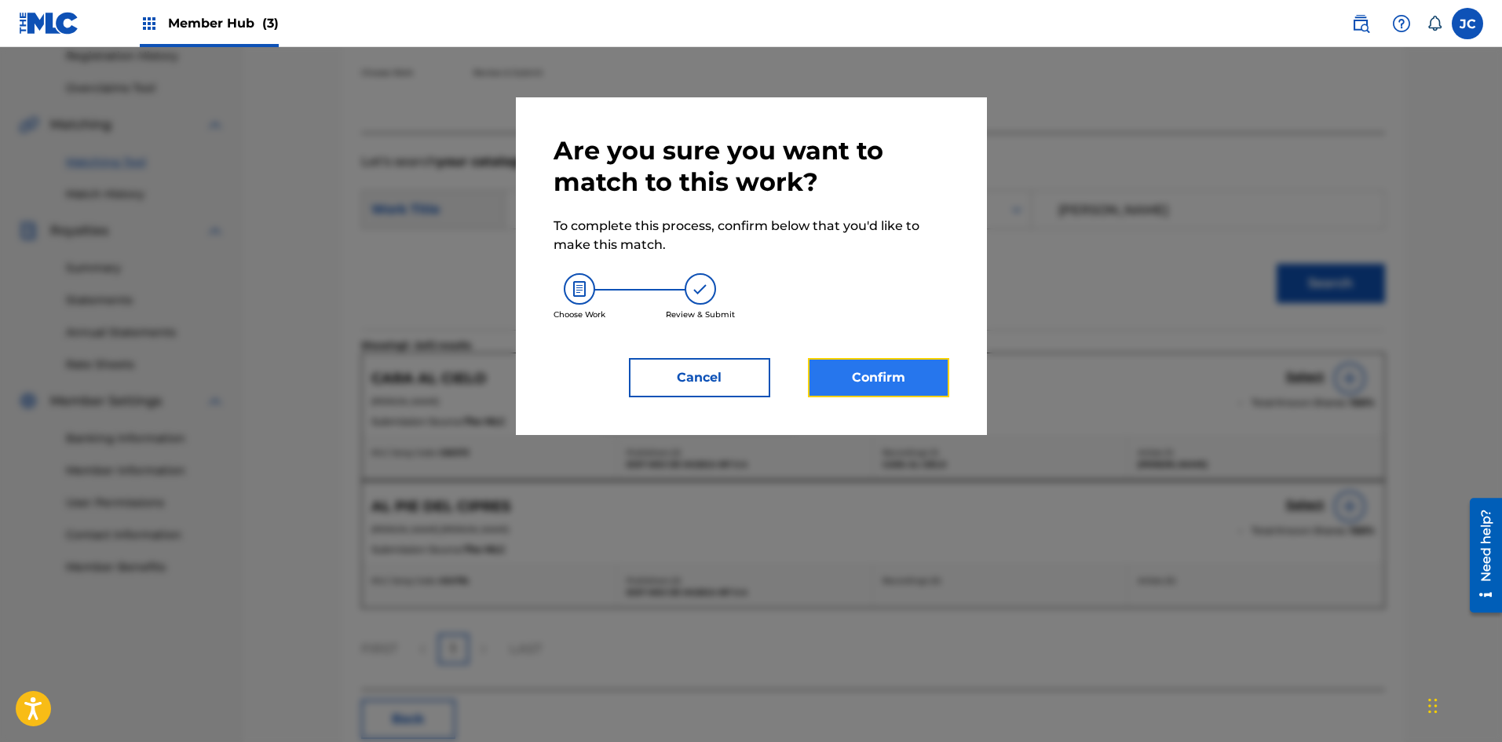
click at [656, 363] on button "Confirm" at bounding box center [878, 377] width 141 height 39
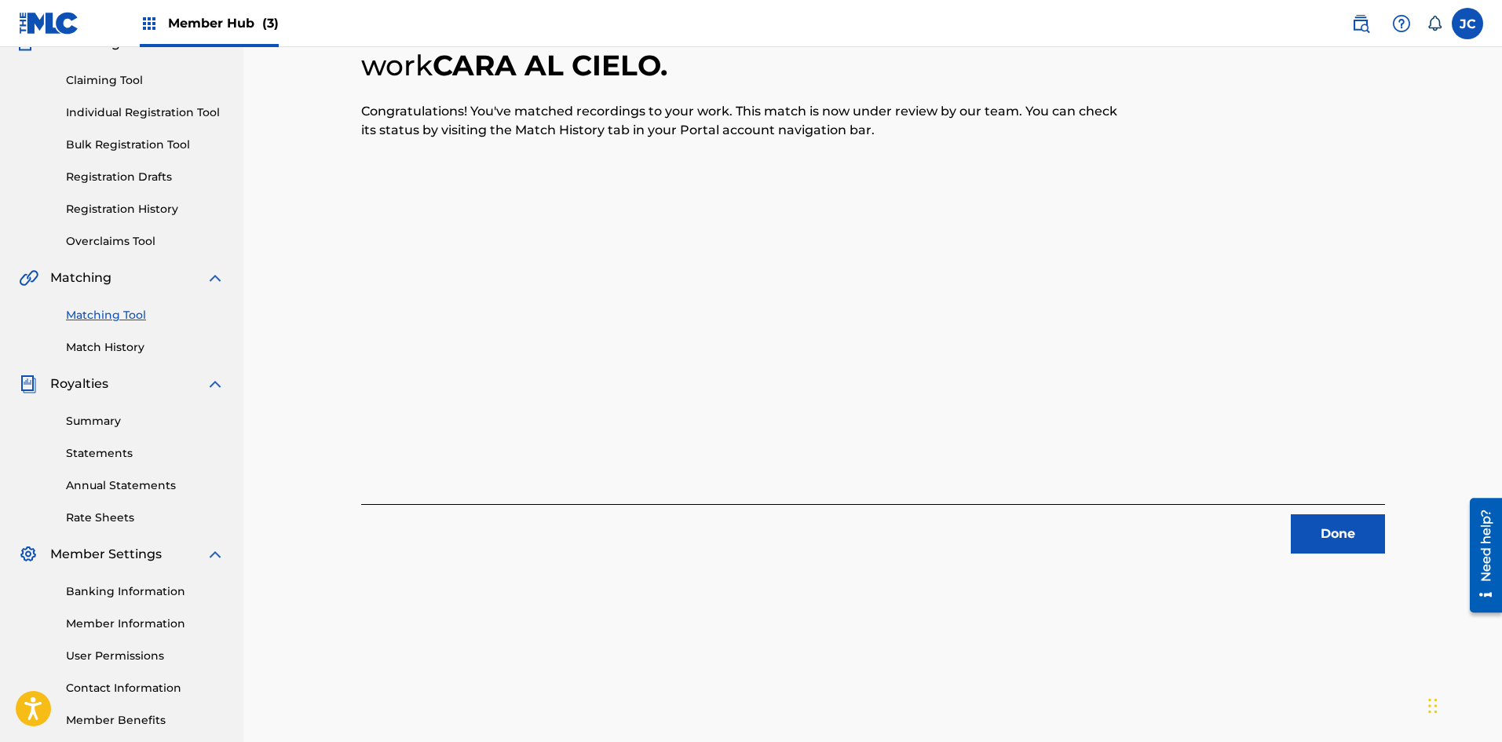
scroll to position [0, 0]
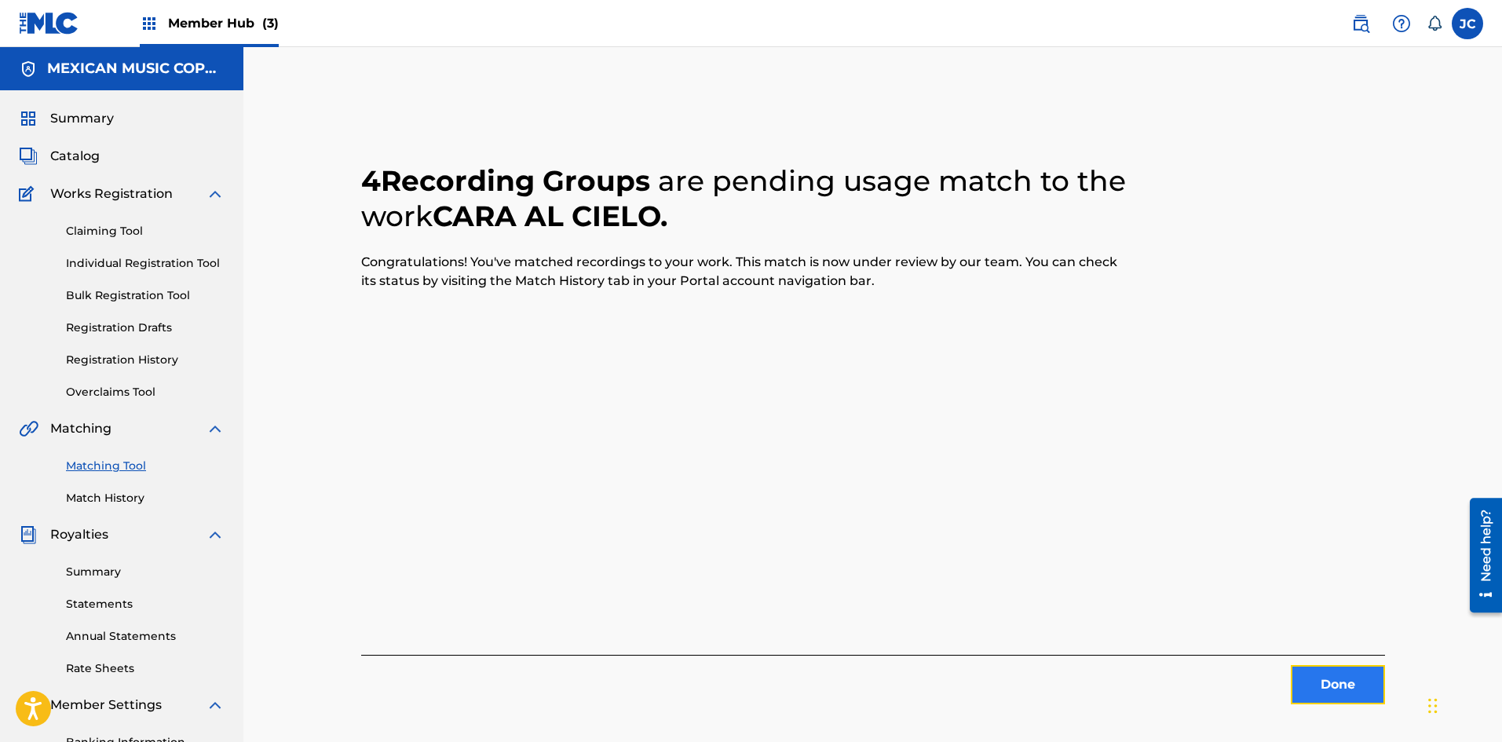
click at [656, 685] on button "Done" at bounding box center [1338, 684] width 94 height 39
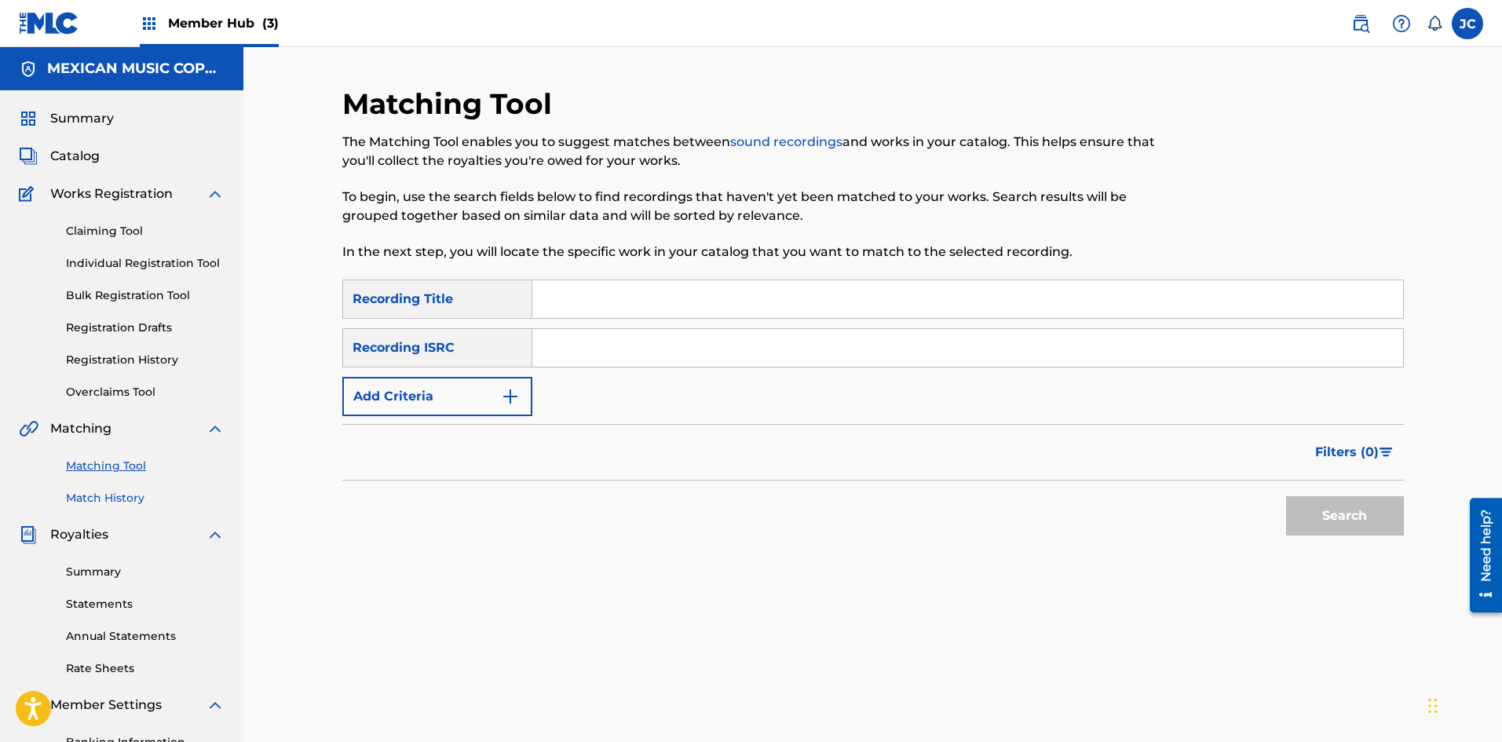
click at [138, 492] on link "Match History" at bounding box center [145, 498] width 159 height 16
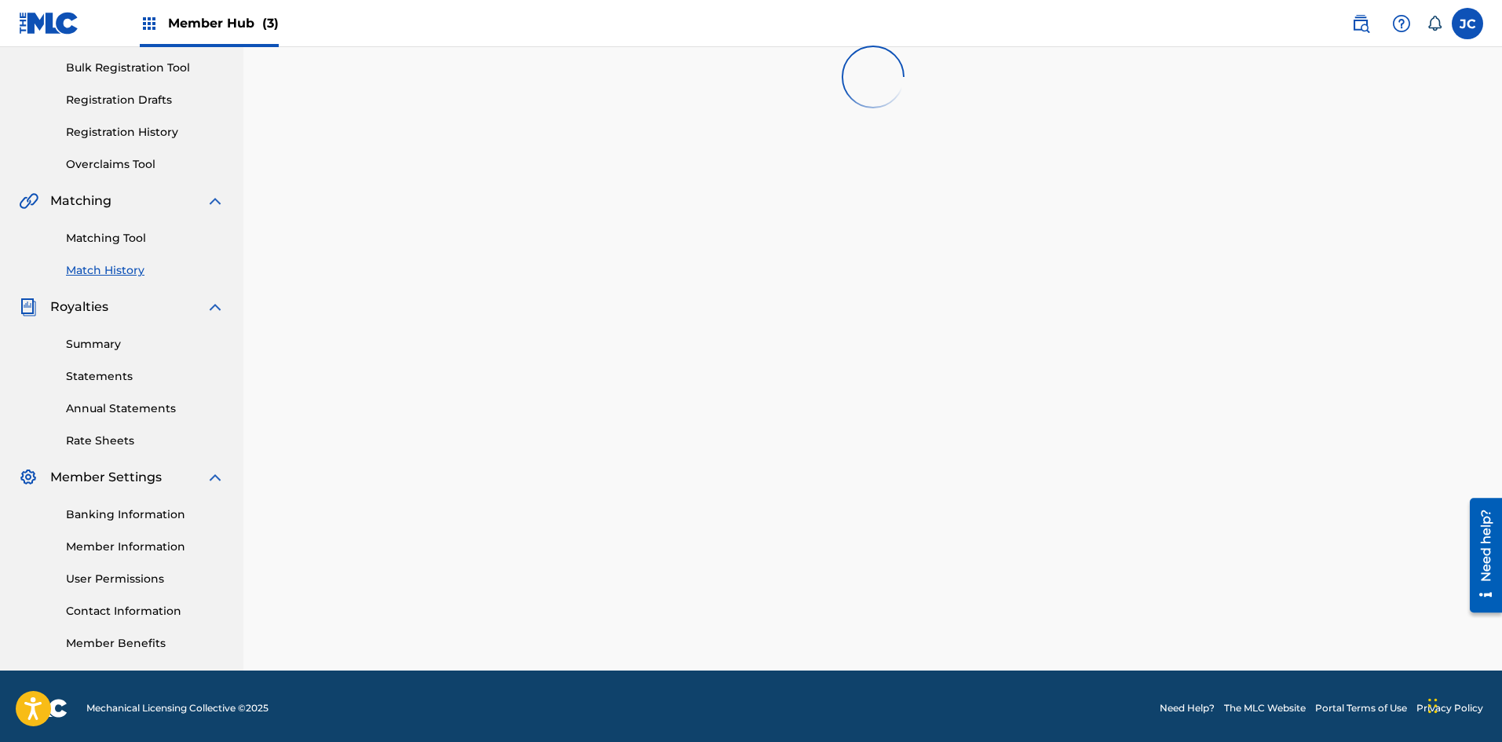
scroll to position [232, 0]
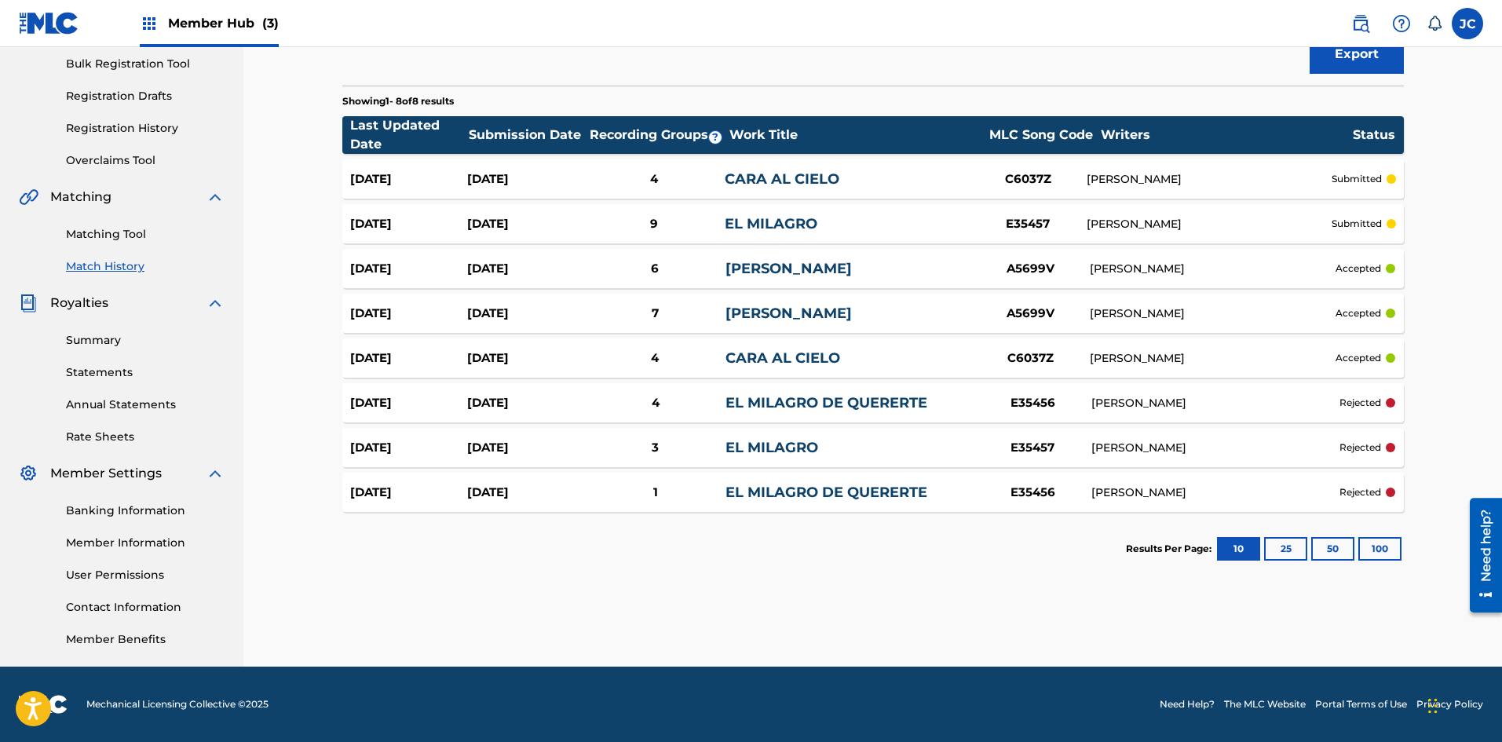
click at [654, 180] on div "4" at bounding box center [654, 179] width 141 height 18
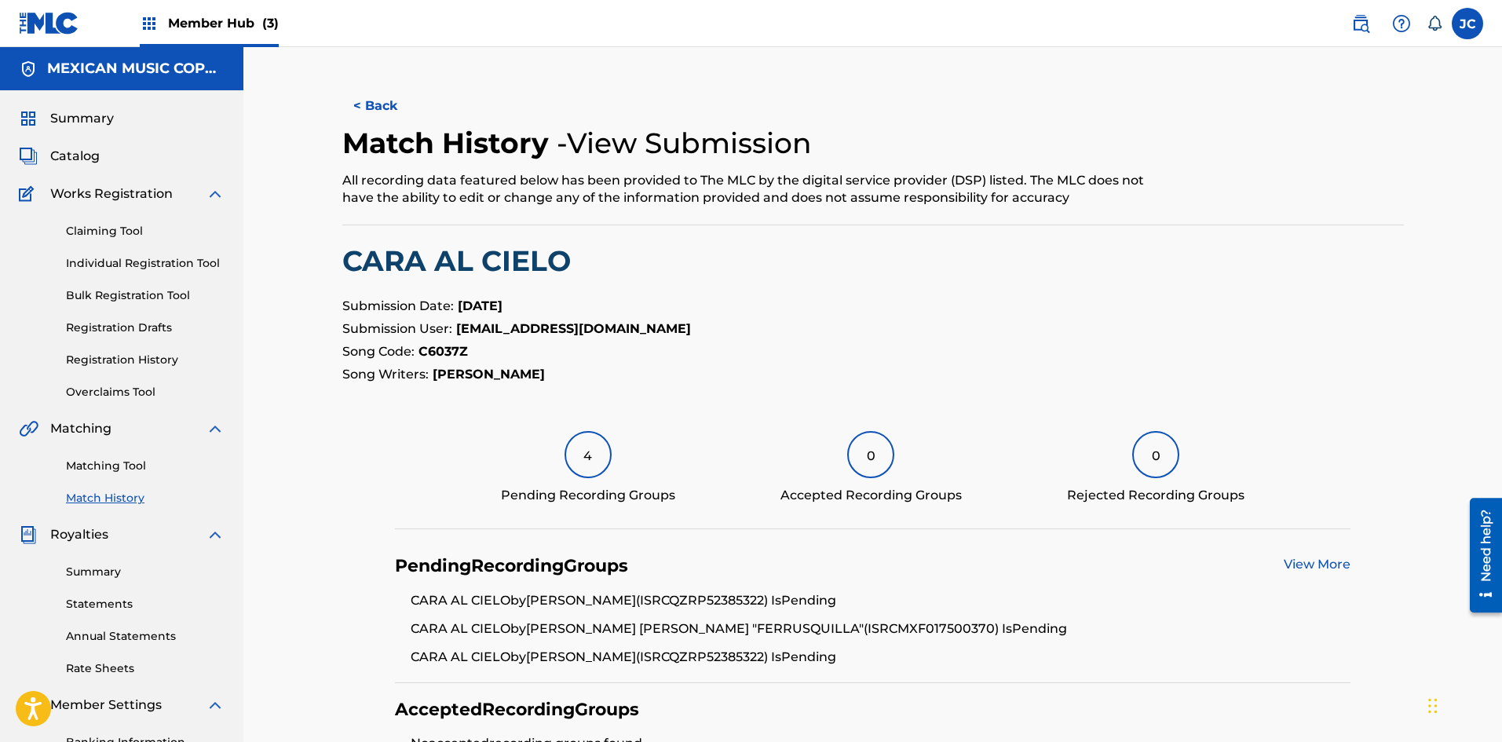
click at [379, 126] on h2 "Match History" at bounding box center [449, 143] width 214 height 35
click at [379, 112] on button "< Back" at bounding box center [389, 105] width 94 height 39
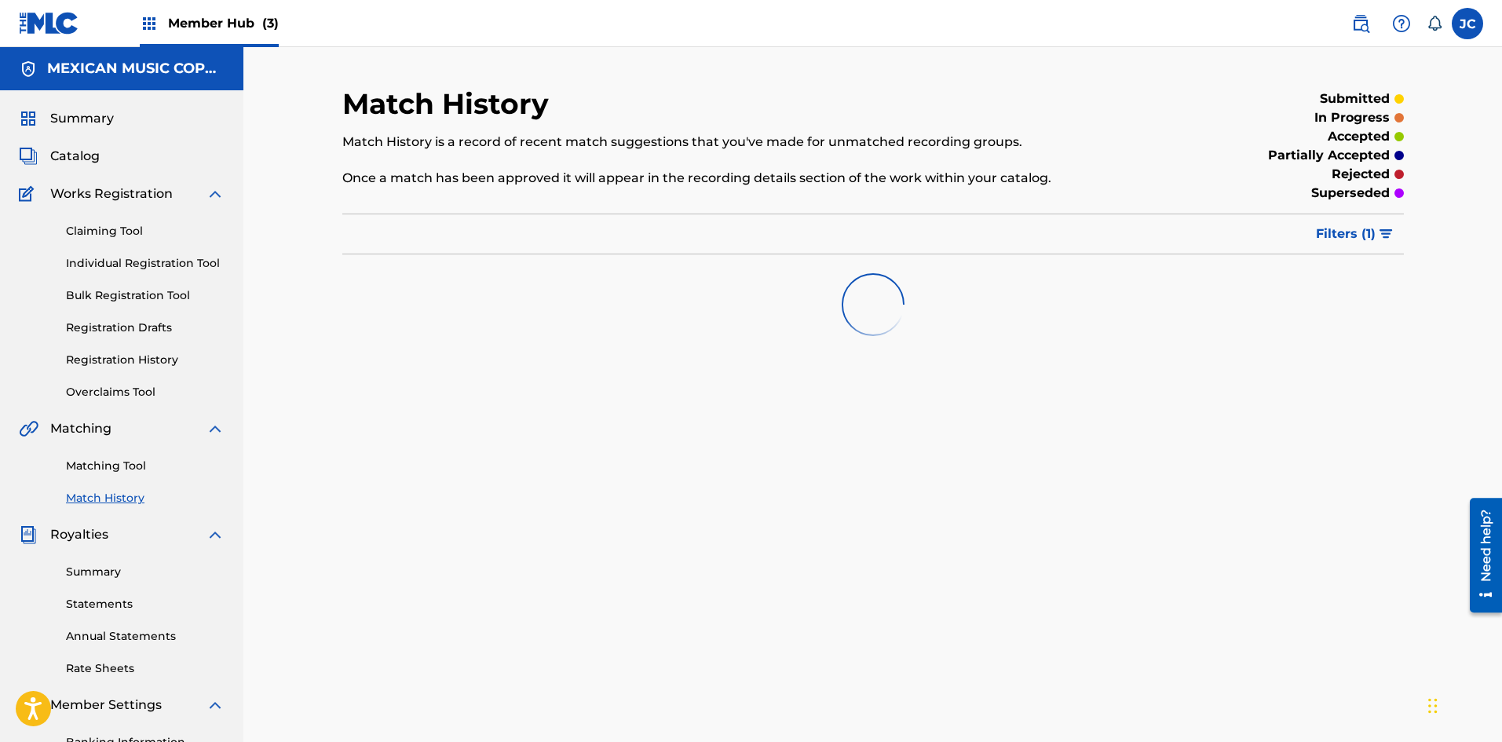
scroll to position [232, 0]
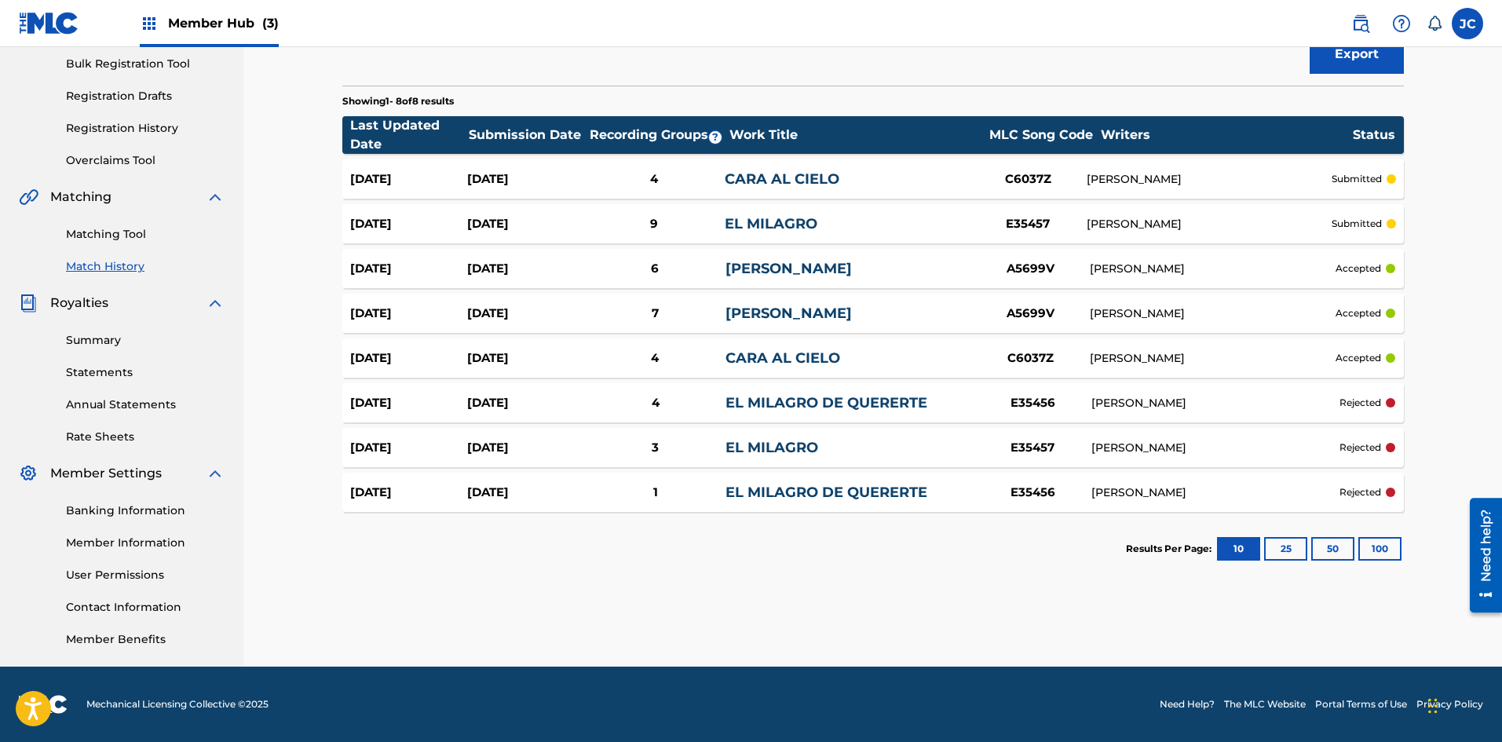
click at [386, 189] on div "26 sep 2025 26 sep 2025 4 CARA AL CIELO C6037Z JOSE ANGEL ESPINOZA ARAGON submi…" at bounding box center [872, 178] width 1061 height 39
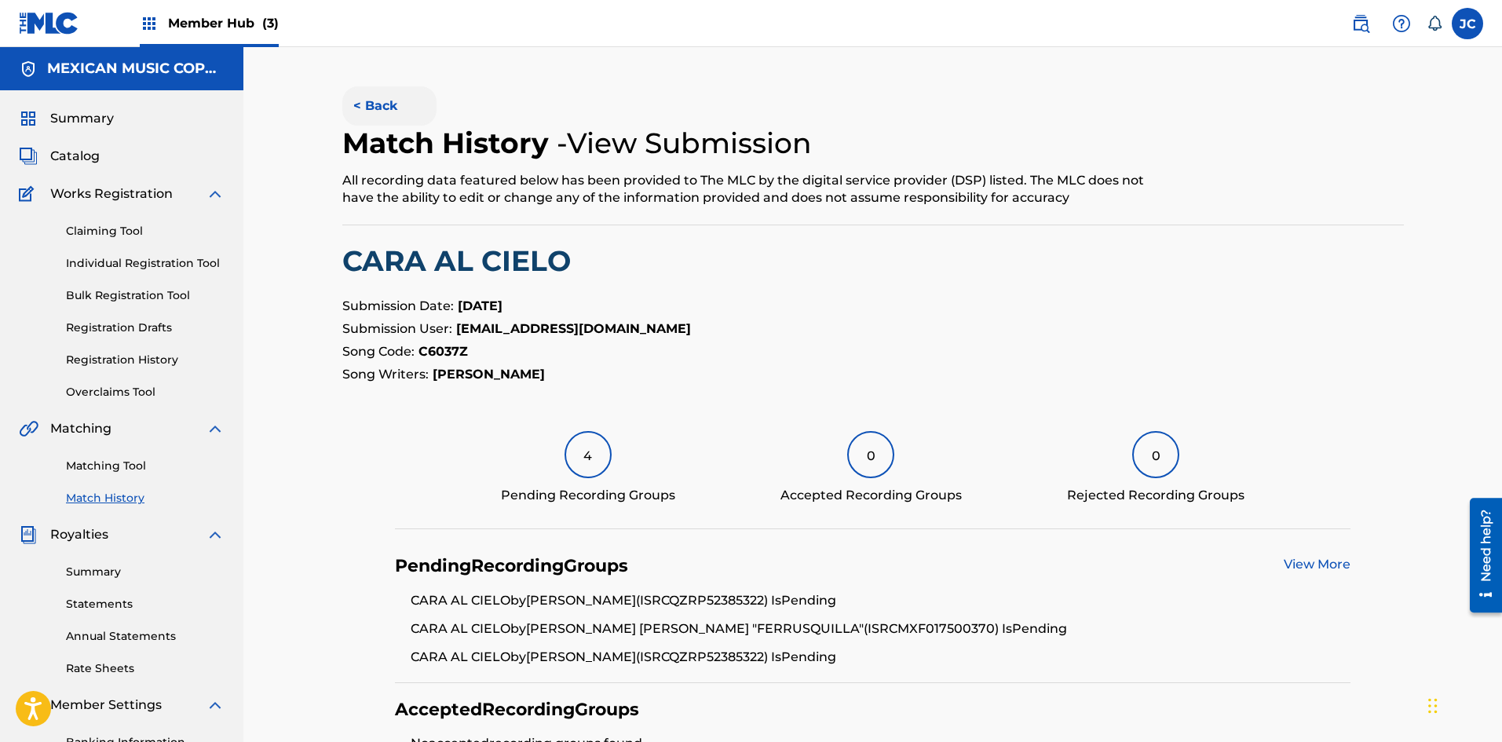
click at [407, 104] on button "< Back" at bounding box center [389, 105] width 94 height 39
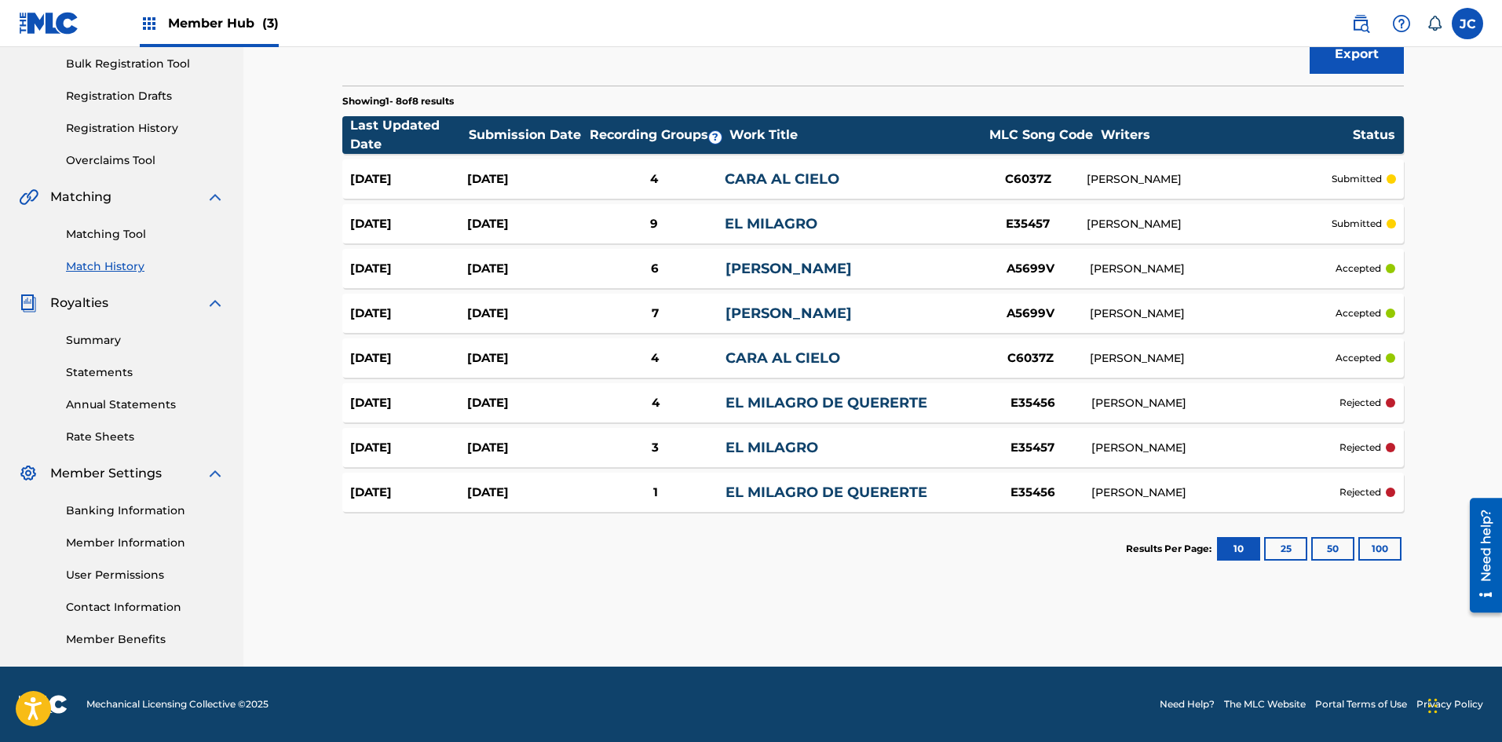
click at [656, 360] on link "CARA AL CIELO" at bounding box center [782, 357] width 115 height 17
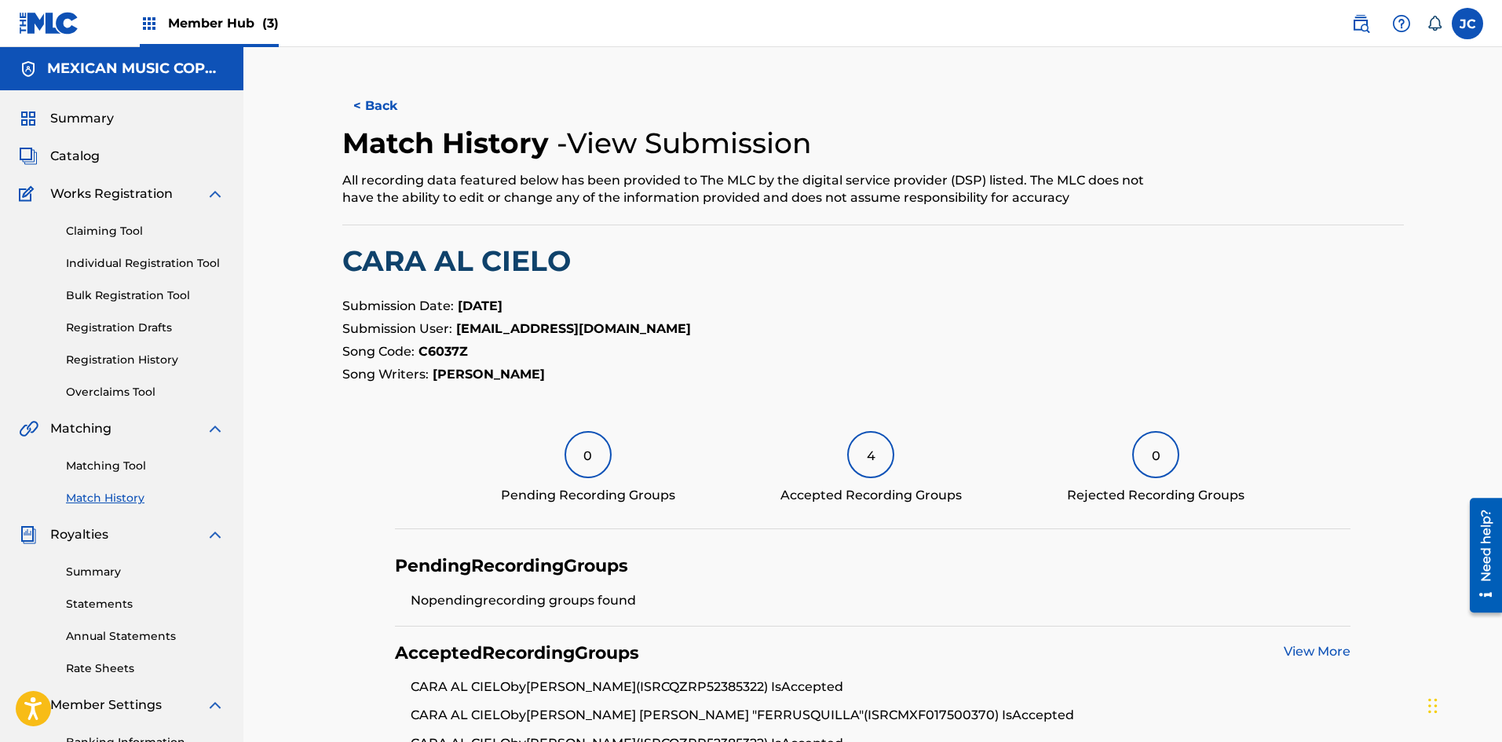
click at [337, 122] on div "< Back Match History - View Submission All recording data featured below has be…" at bounding box center [872, 510] width 1099 height 848
click at [358, 108] on button "< Back" at bounding box center [389, 105] width 94 height 39
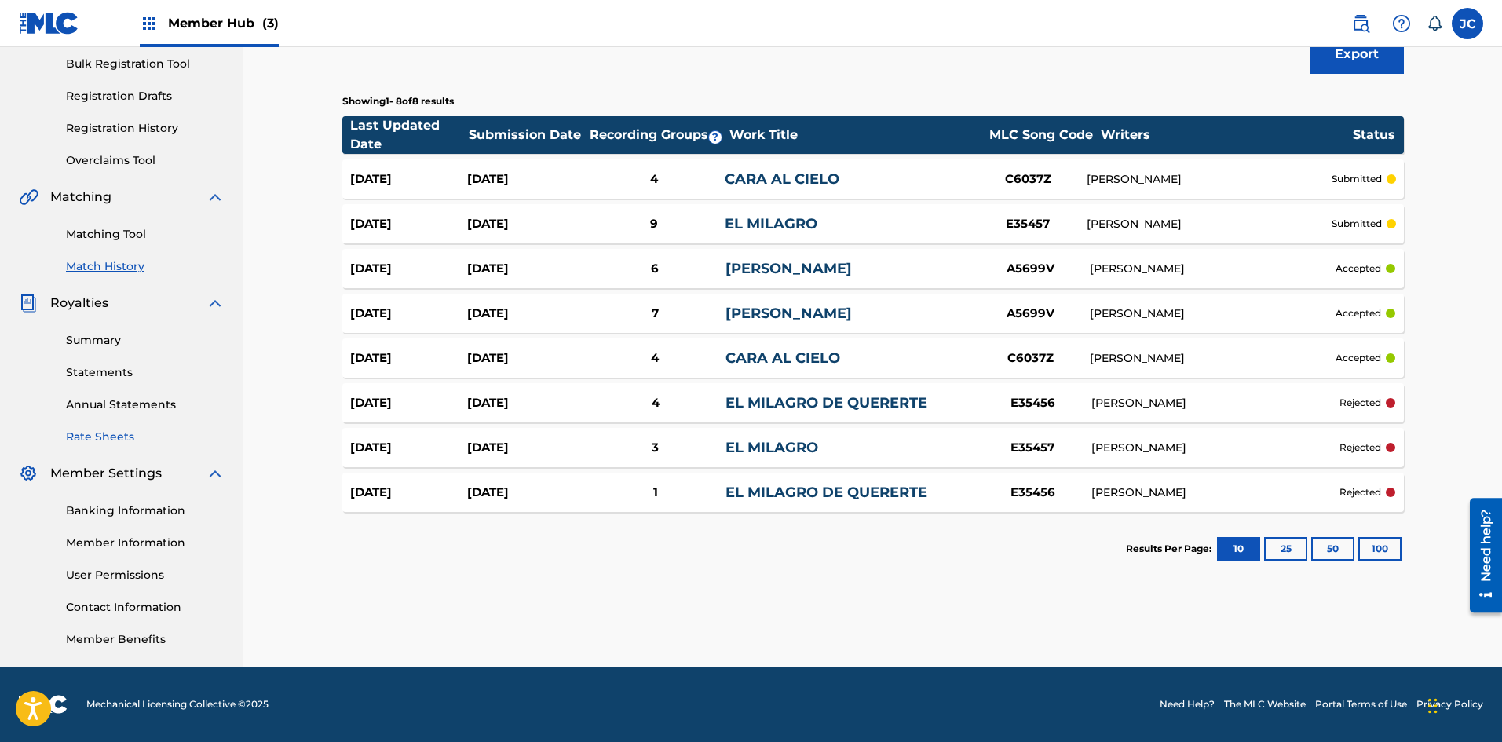
click at [111, 440] on link "Rate Sheets" at bounding box center [145, 437] width 159 height 16
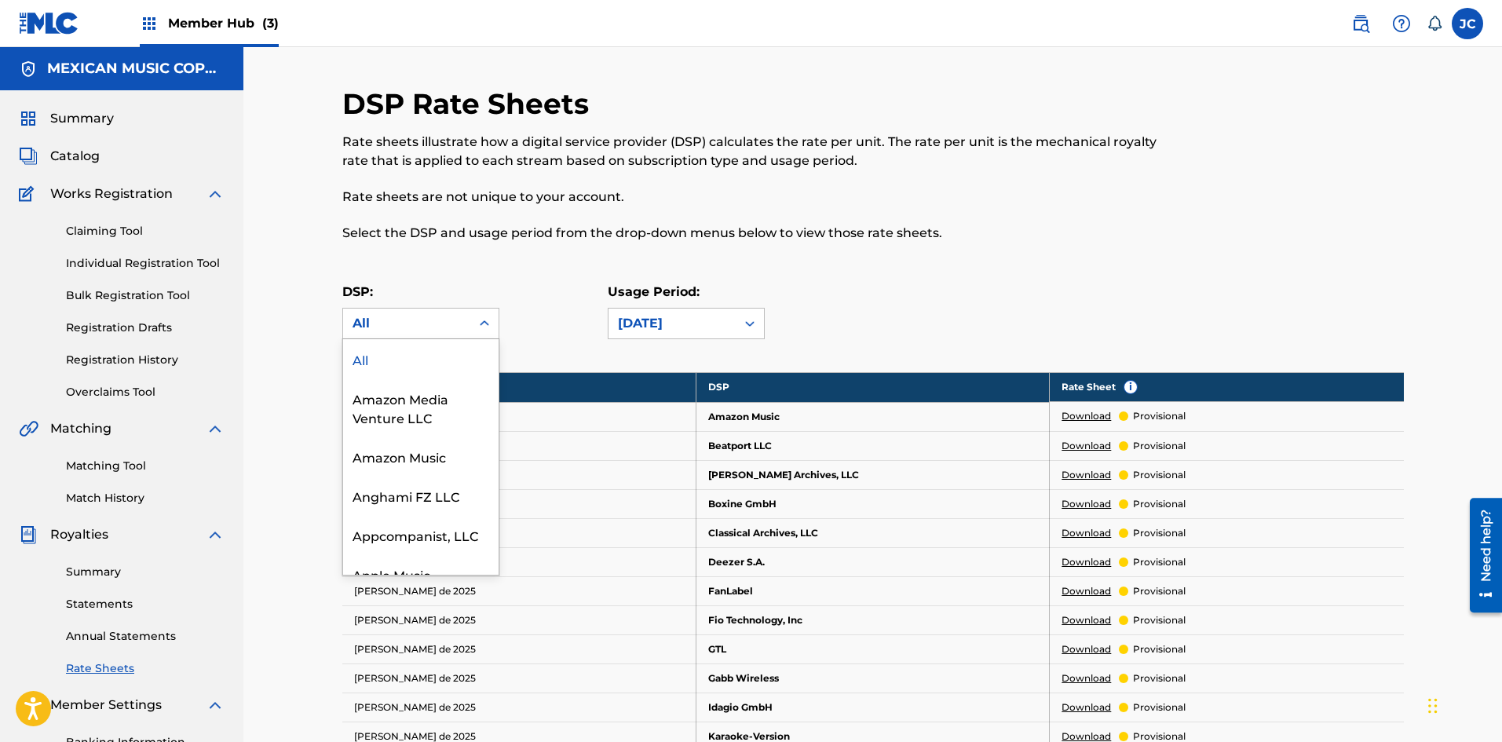
click at [406, 325] on div "All" at bounding box center [406, 323] width 108 height 19
click at [656, 324] on div "DSP: 73 results available. Use Up and Down to choose options, press Enter to se…" at bounding box center [872, 318] width 1061 height 71
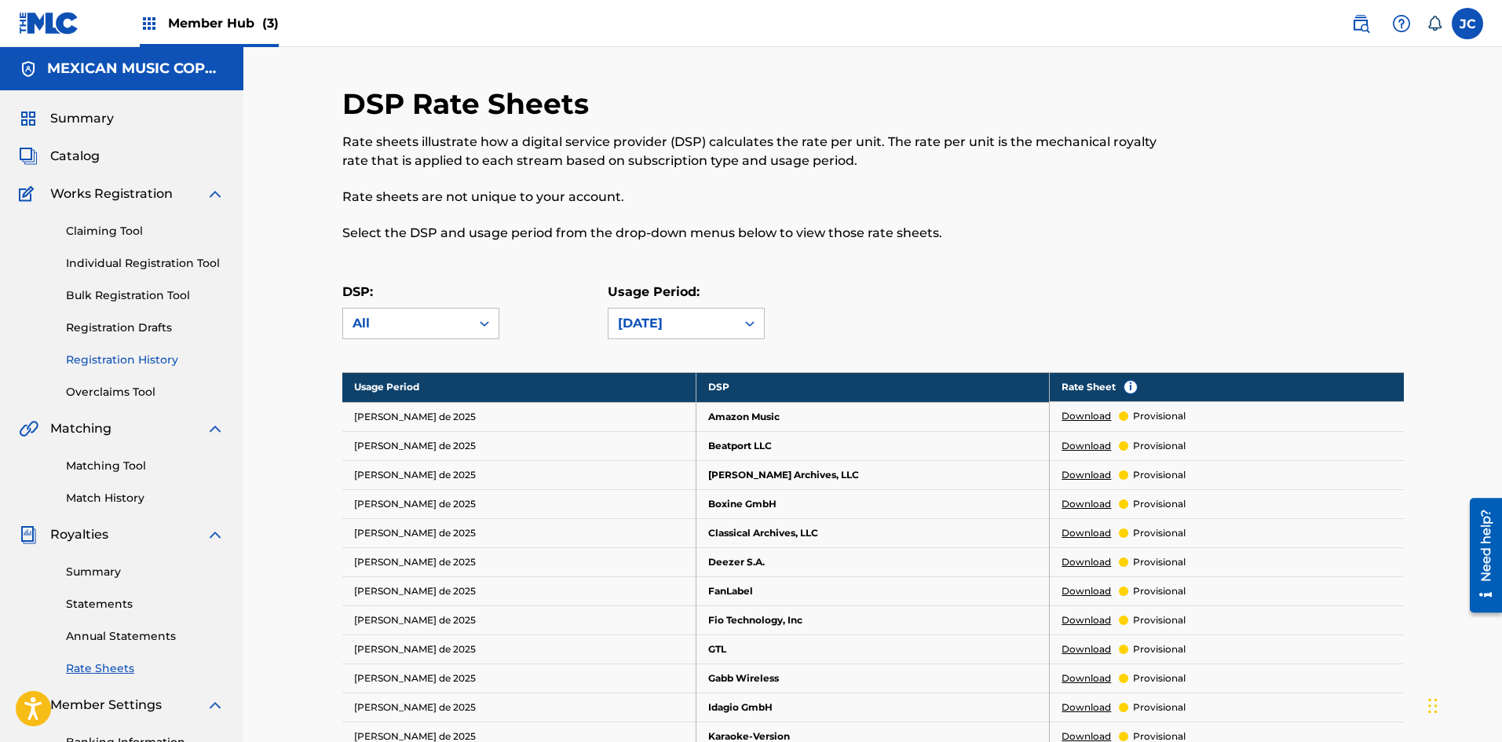
click at [119, 355] on link "Registration History" at bounding box center [145, 360] width 159 height 16
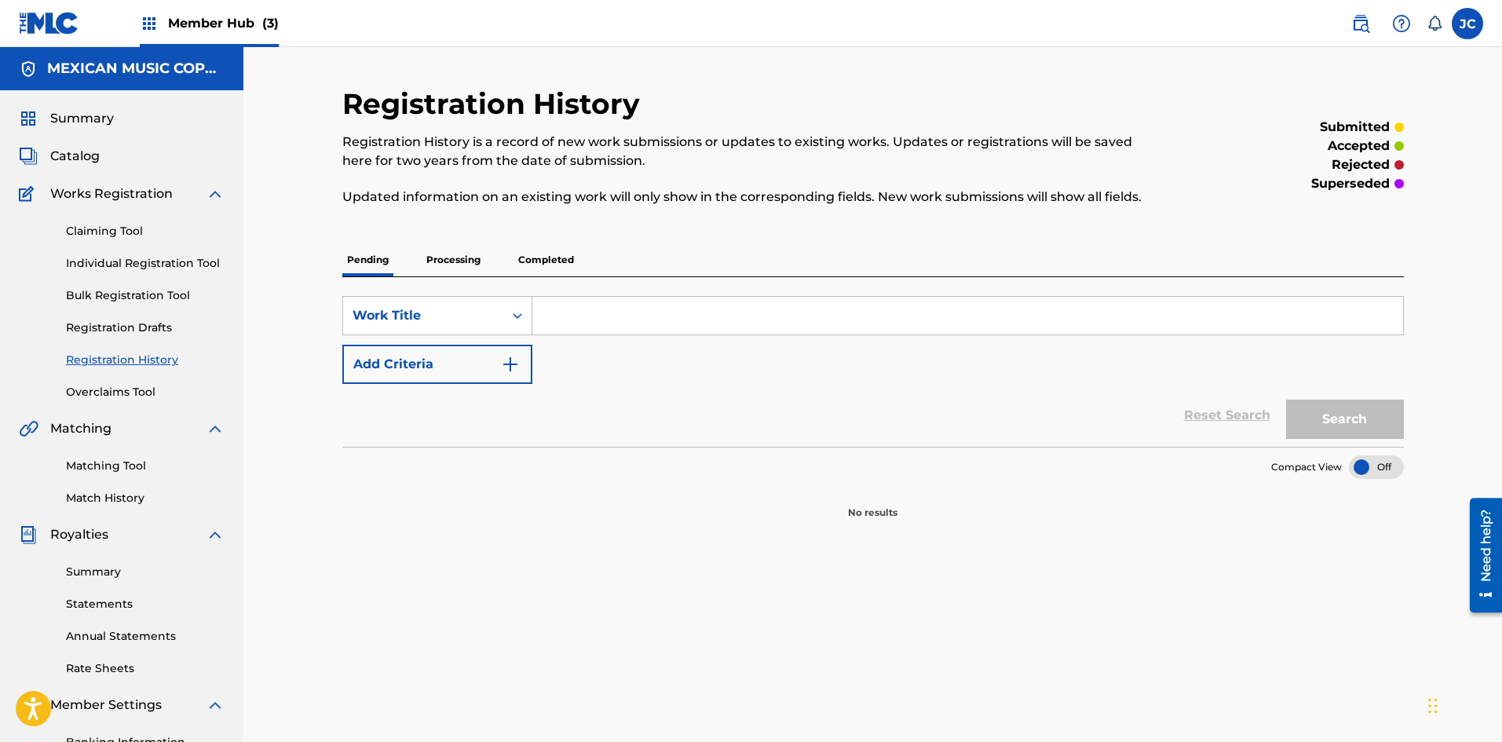
click at [126, 379] on div "Claiming Tool Individual Registration Tool Bulk Registration Tool Registration …" at bounding box center [122, 301] width 206 height 197
click at [123, 390] on link "Overclaims Tool" at bounding box center [145, 392] width 159 height 16
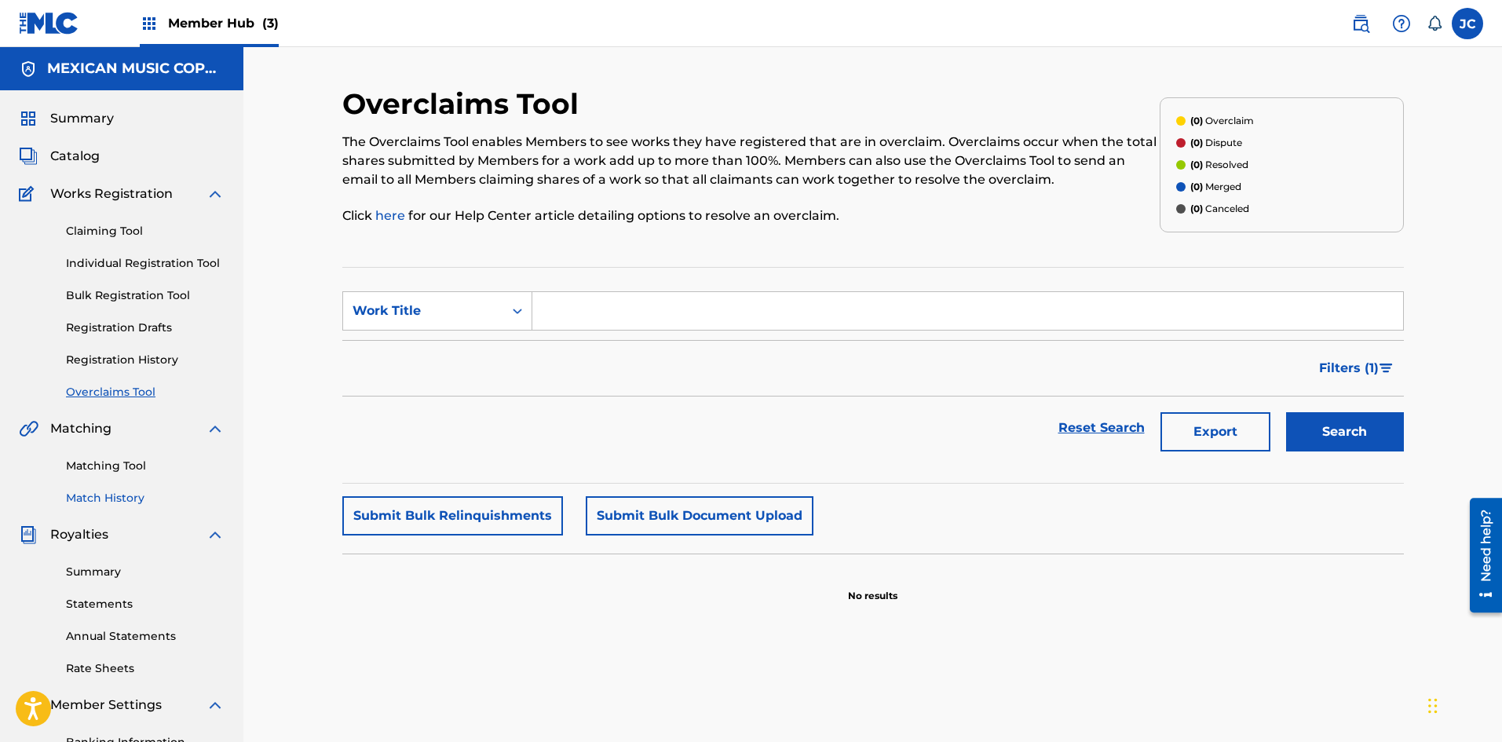
click at [111, 501] on link "Match History" at bounding box center [145, 498] width 159 height 16
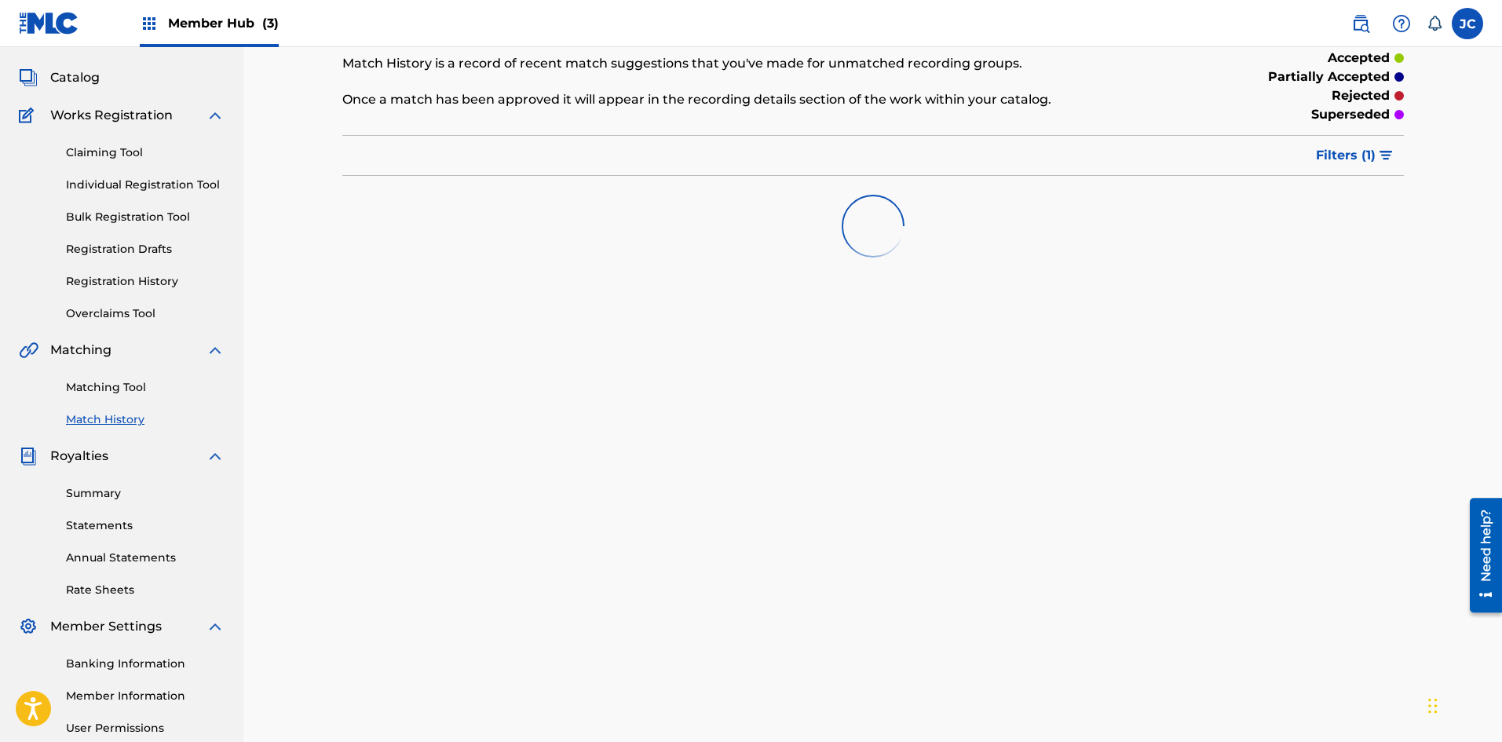
scroll to position [232, 0]
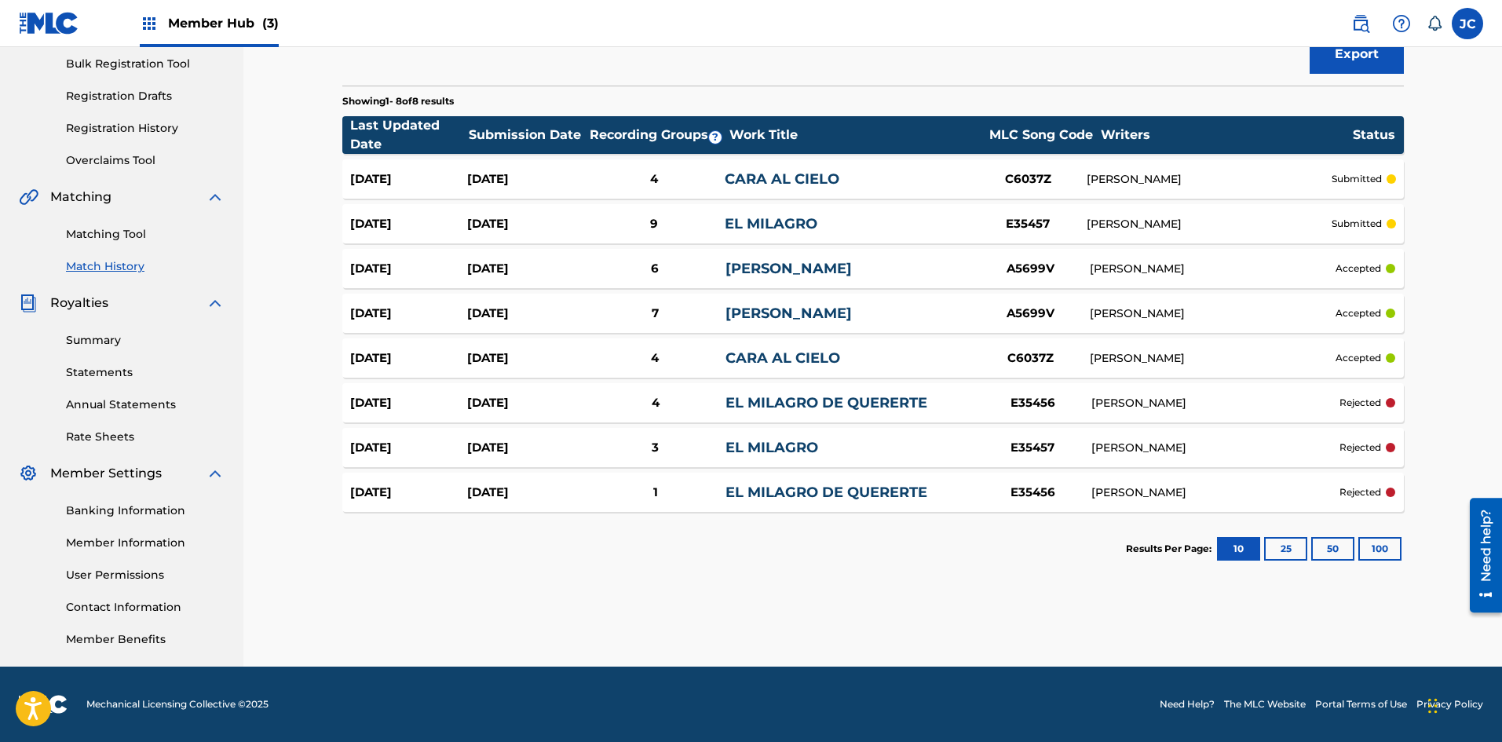
click at [656, 309] on div "A5699V" at bounding box center [1031, 314] width 118 height 18
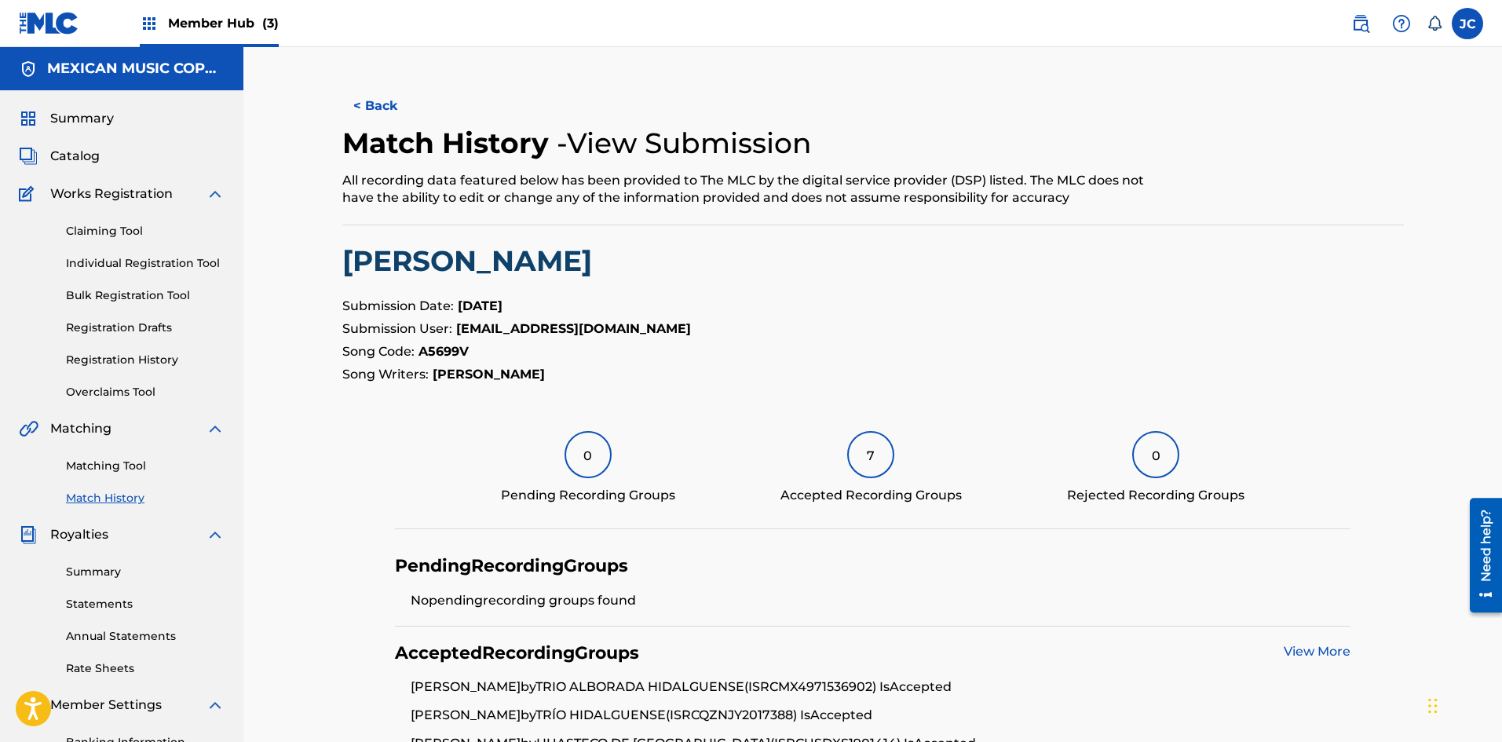
click at [442, 345] on strong "A5699V" at bounding box center [443, 351] width 50 height 15
copy strong "A5699V"
drag, startPoint x: 1358, startPoint y: 24, endPoint x: 1316, endPoint y: 38, distance: 44.7
click at [656, 24] on img at bounding box center [1360, 23] width 19 height 19
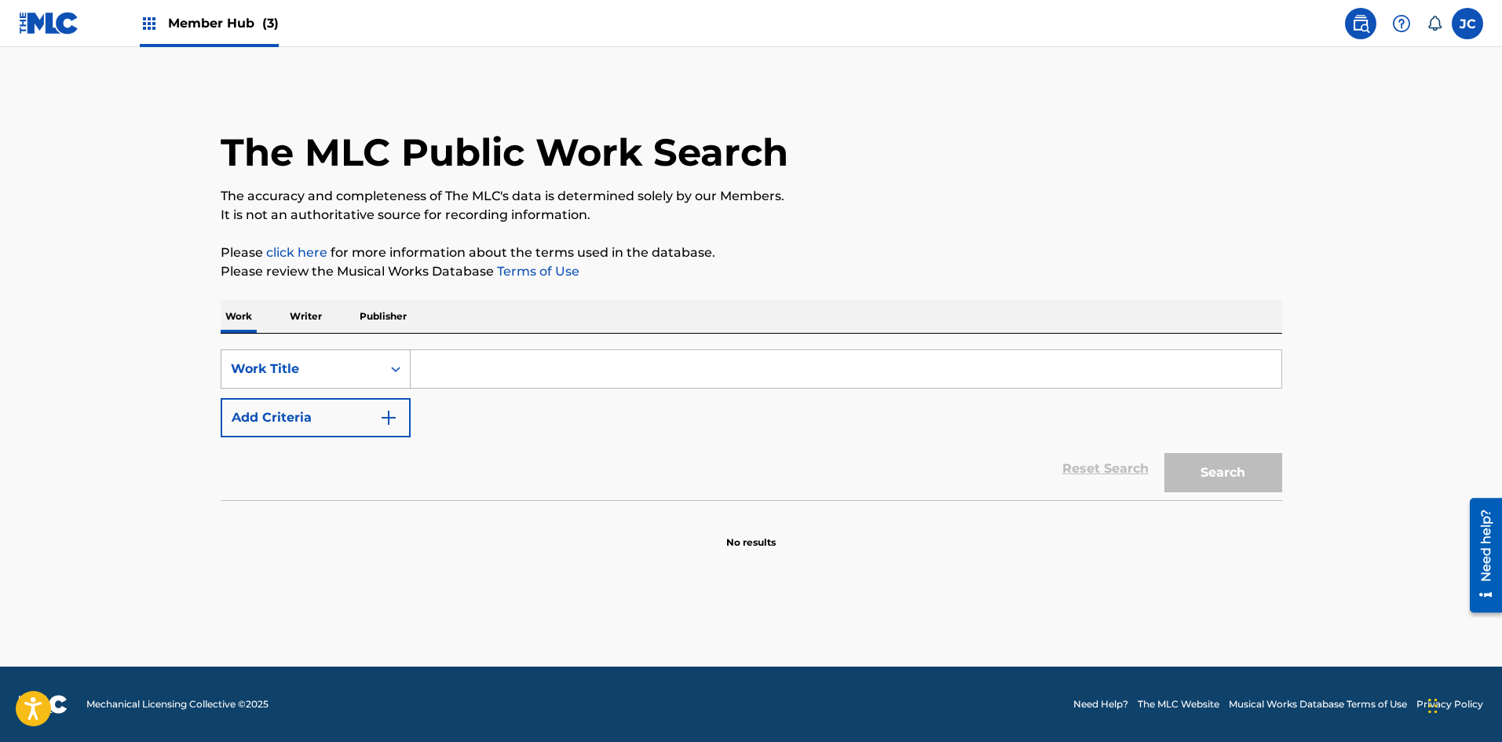
click at [348, 367] on div "Work Title" at bounding box center [301, 369] width 141 height 19
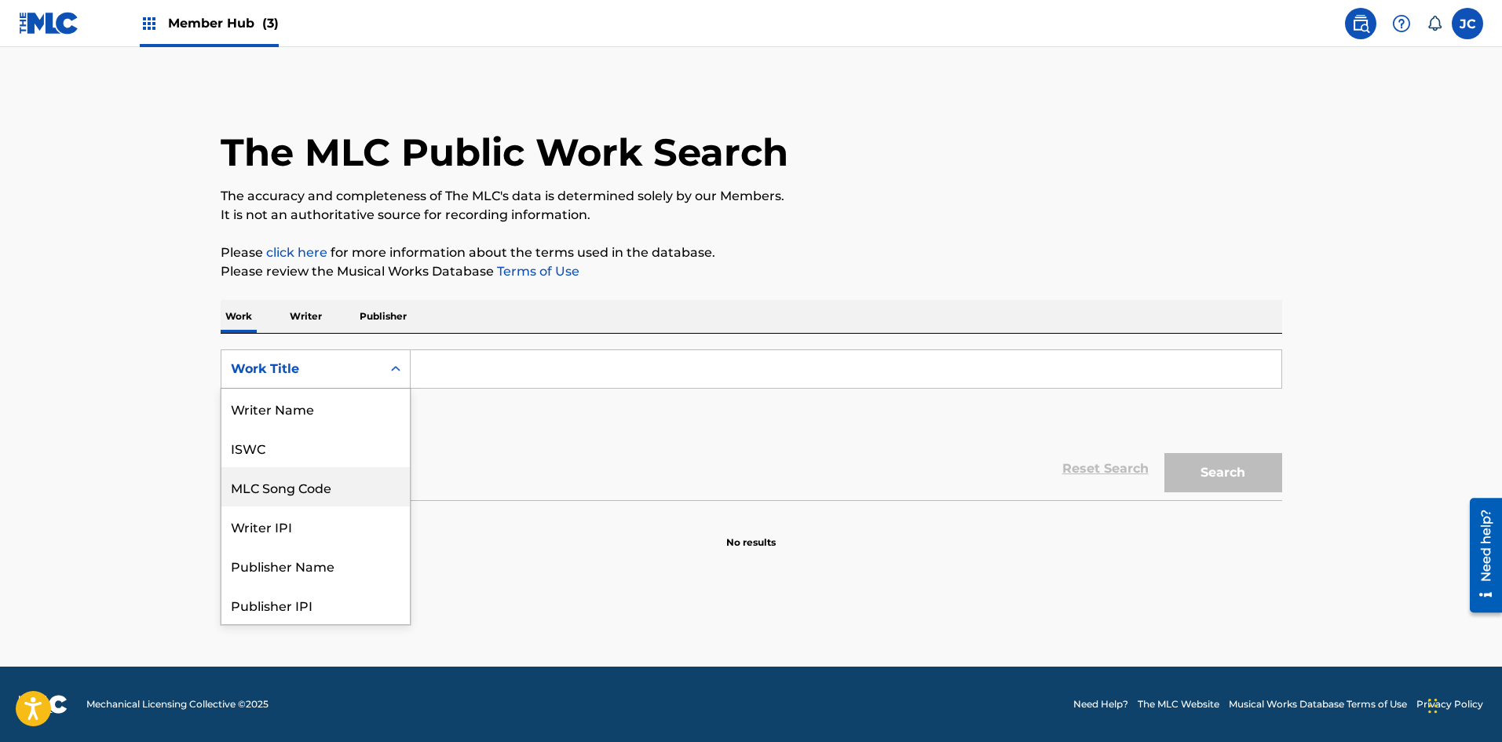
scroll to position [79, 0]
click at [345, 400] on div "MLC Song Code" at bounding box center [315, 408] width 188 height 39
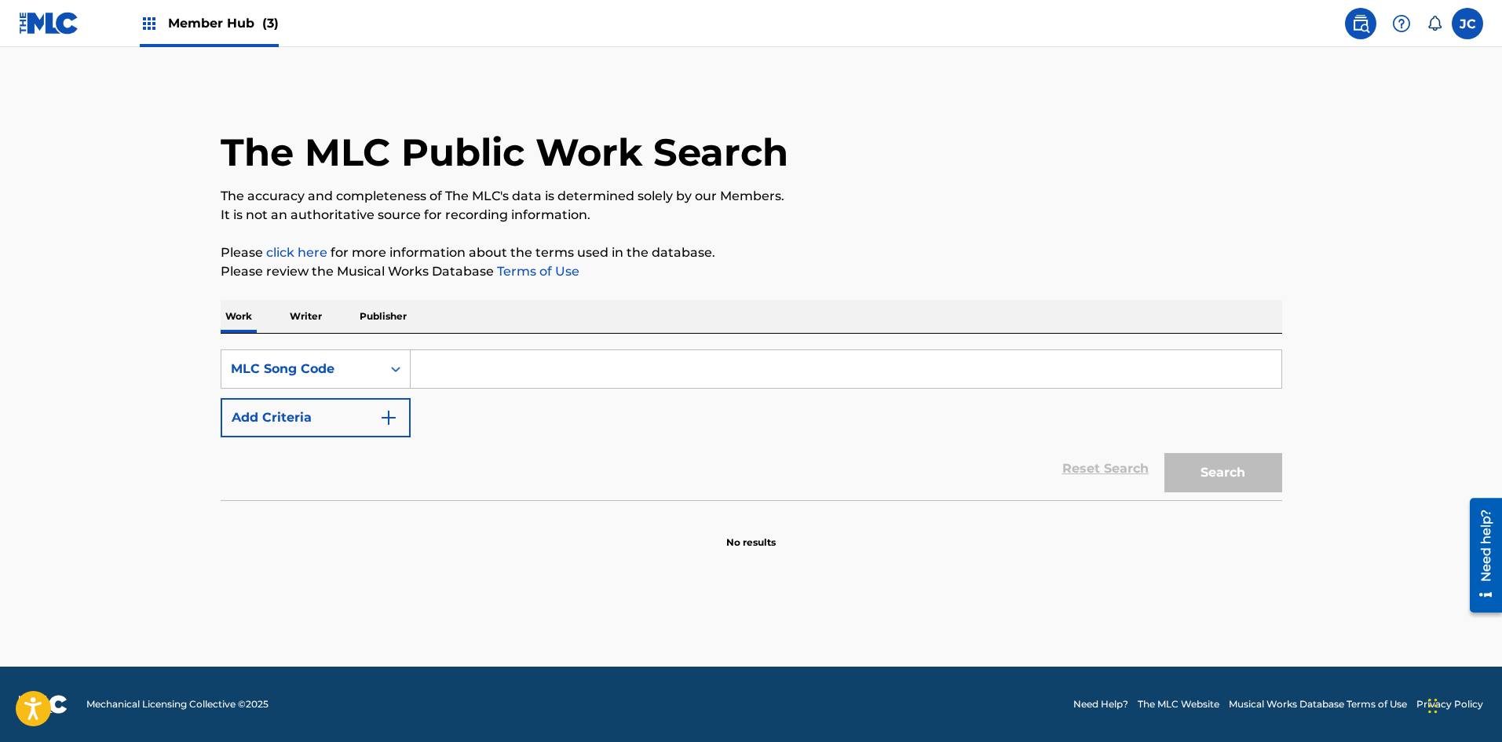
click at [437, 370] on input "Search Form" at bounding box center [846, 369] width 871 height 38
paste input "L3114Q"
type input "L3114Q"
click at [656, 453] on button "Search" at bounding box center [1223, 472] width 118 height 39
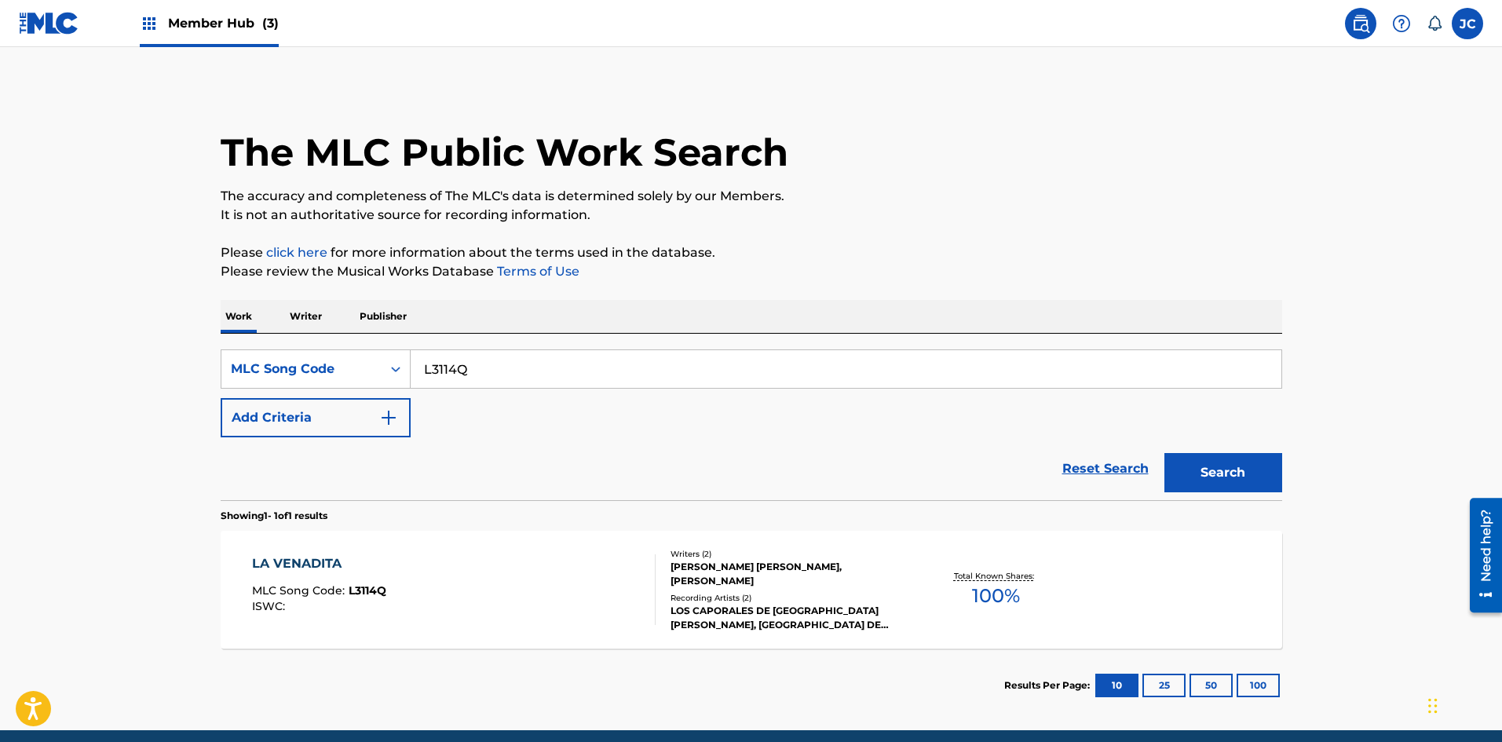
click at [656, 624] on div "LOS CAPORALES DE SANTA ANA AMATLAN, LOS CAPORALES DE SANTA ANA AMATLAN" at bounding box center [788, 618] width 237 height 28
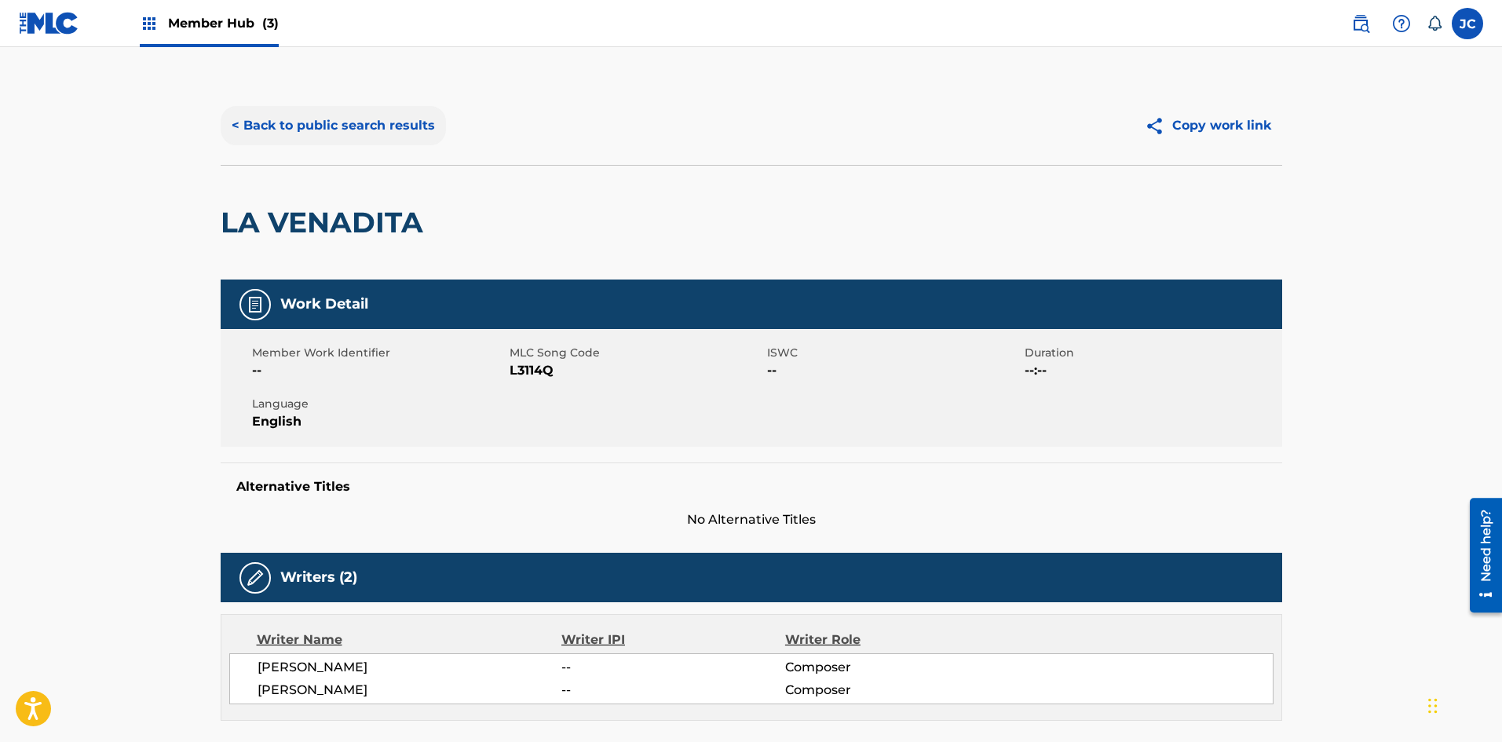
click at [374, 138] on button "< Back to public search results" at bounding box center [333, 125] width 225 height 39
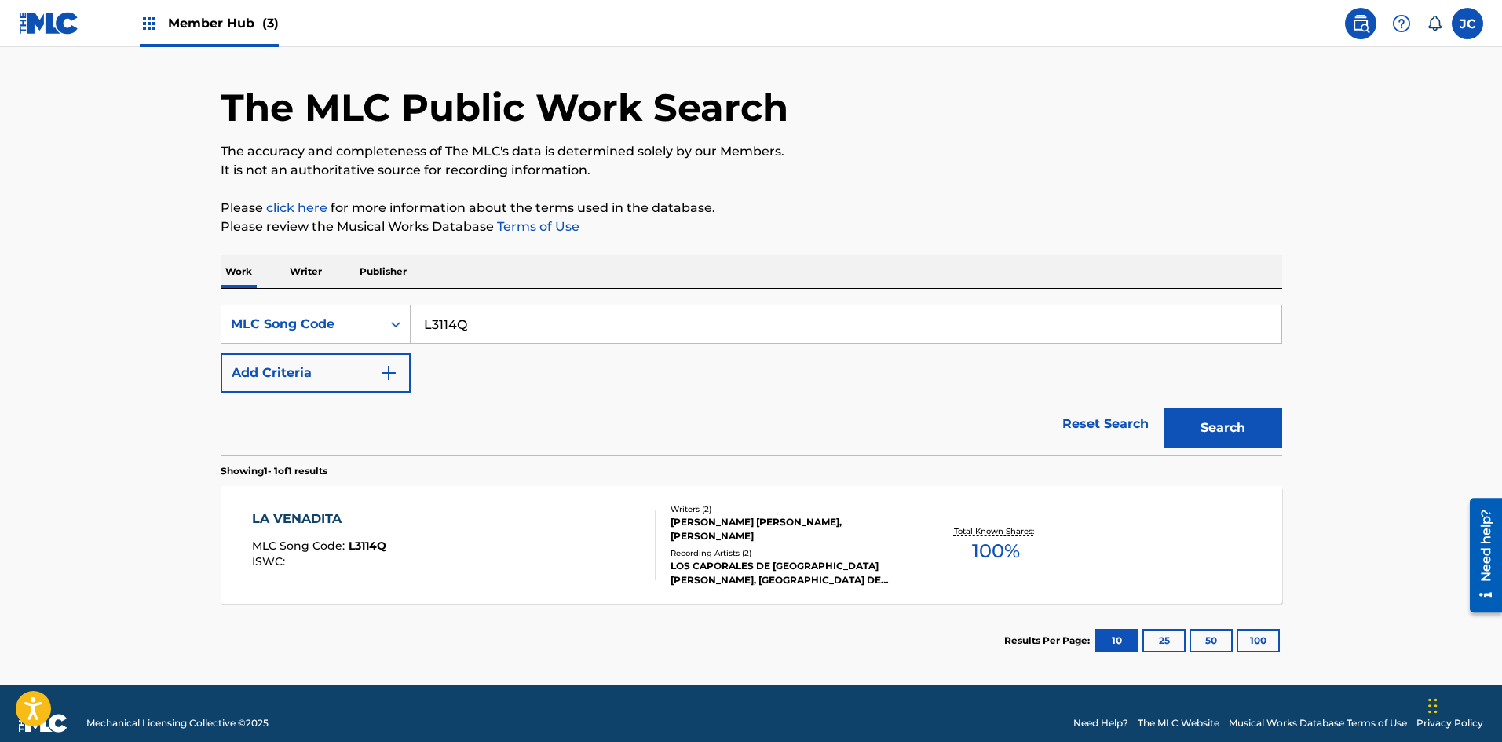
scroll to position [64, 0]
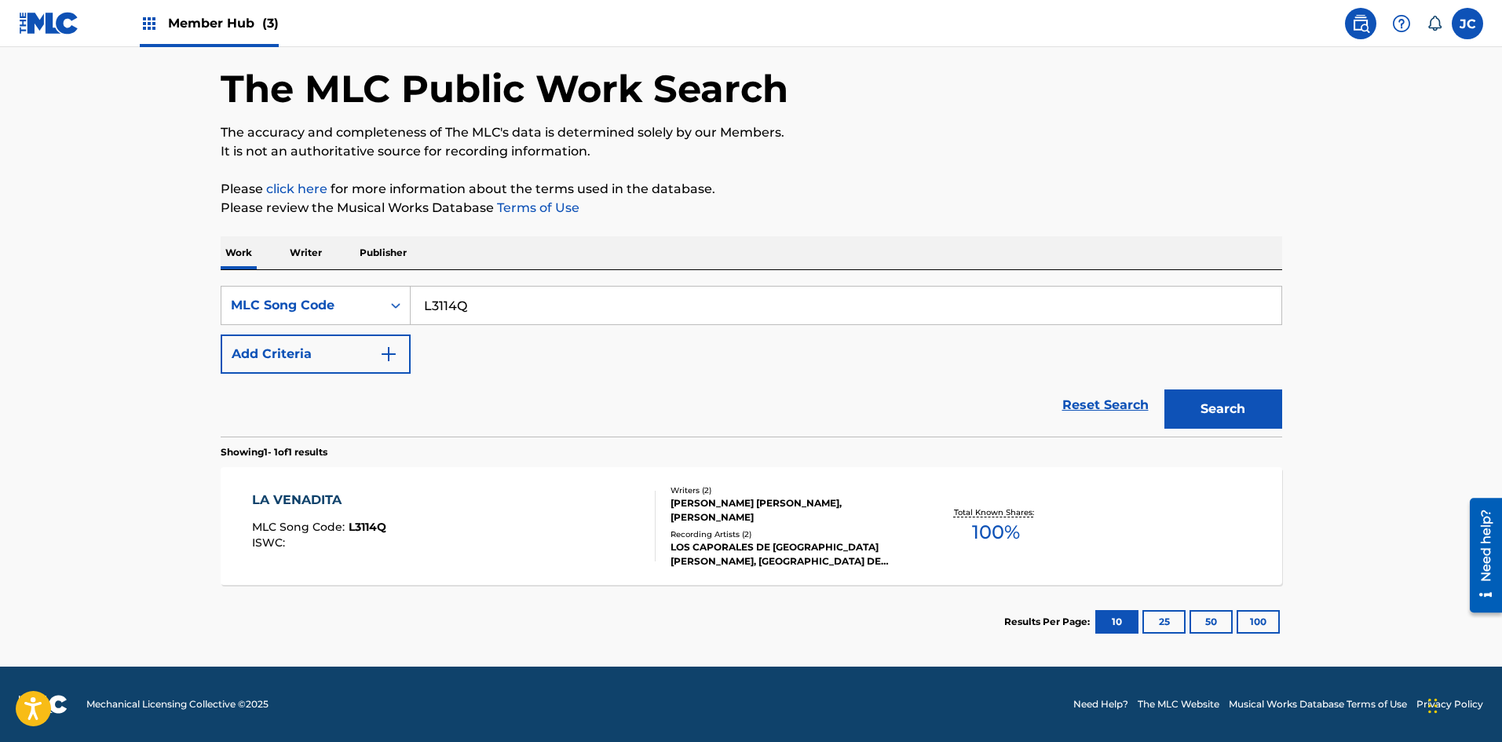
click at [656, 560] on div "LOS CAPORALES DE SANTA ANA AMATLAN, LOS CAPORALES DE SANTA ANA AMATLAN" at bounding box center [788, 554] width 237 height 28
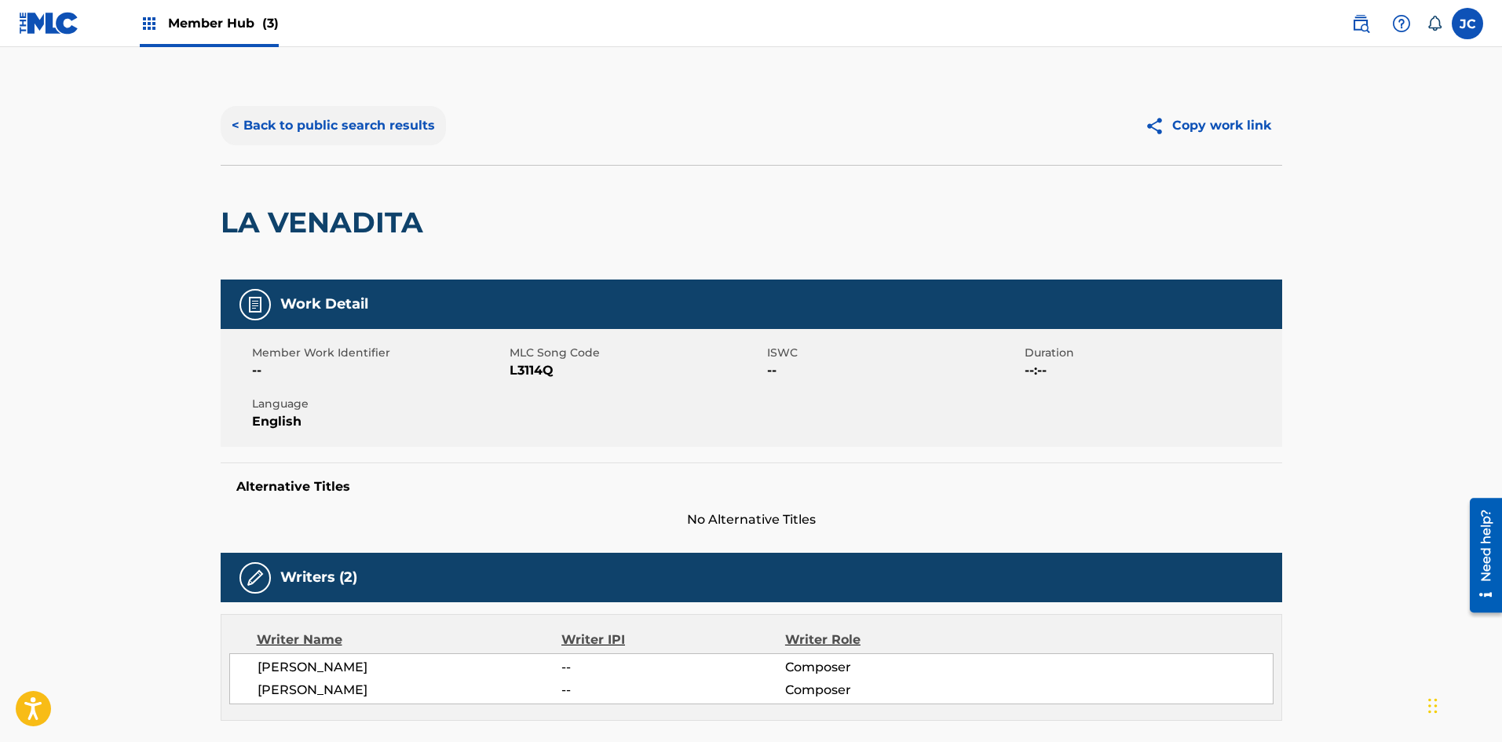
click at [349, 133] on button "< Back to public search results" at bounding box center [333, 125] width 225 height 39
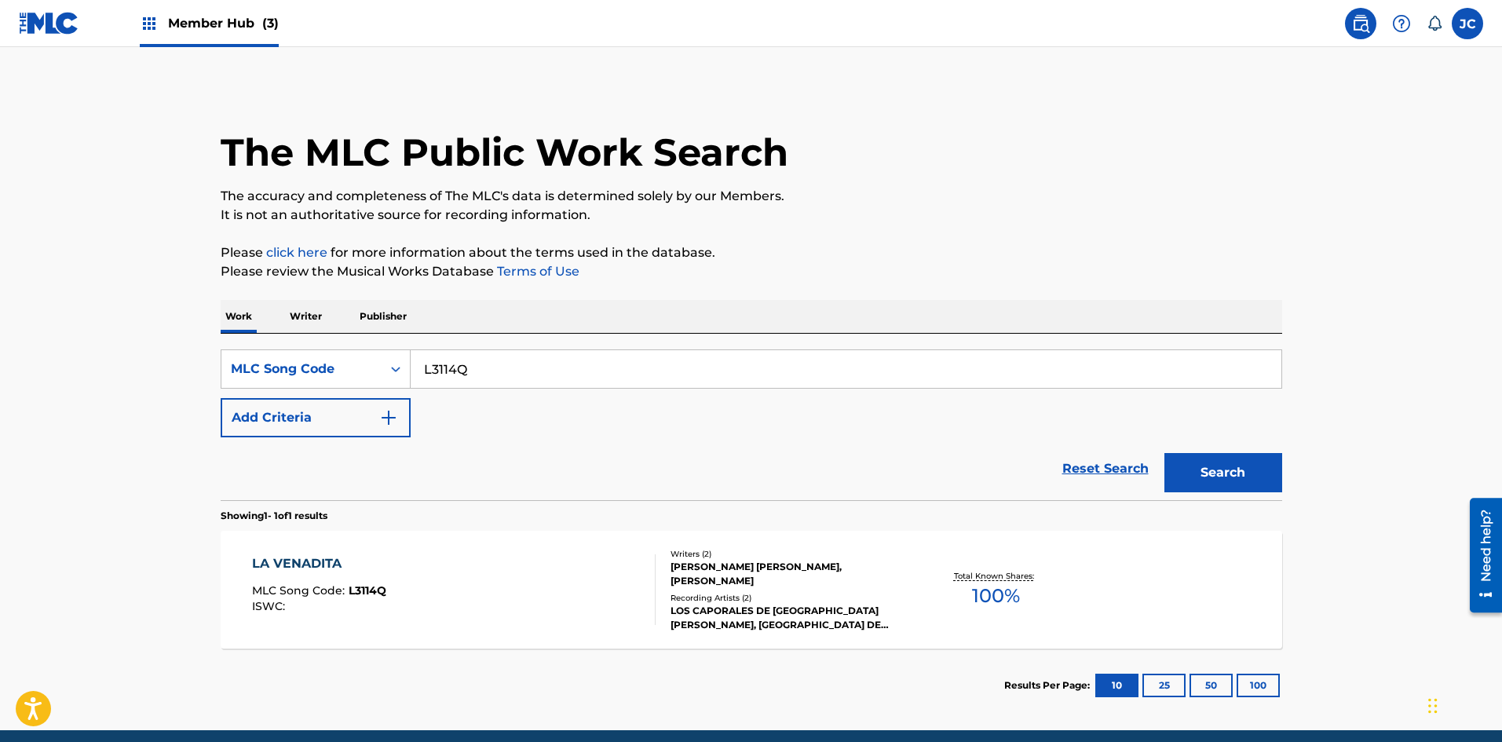
scroll to position [23, 0]
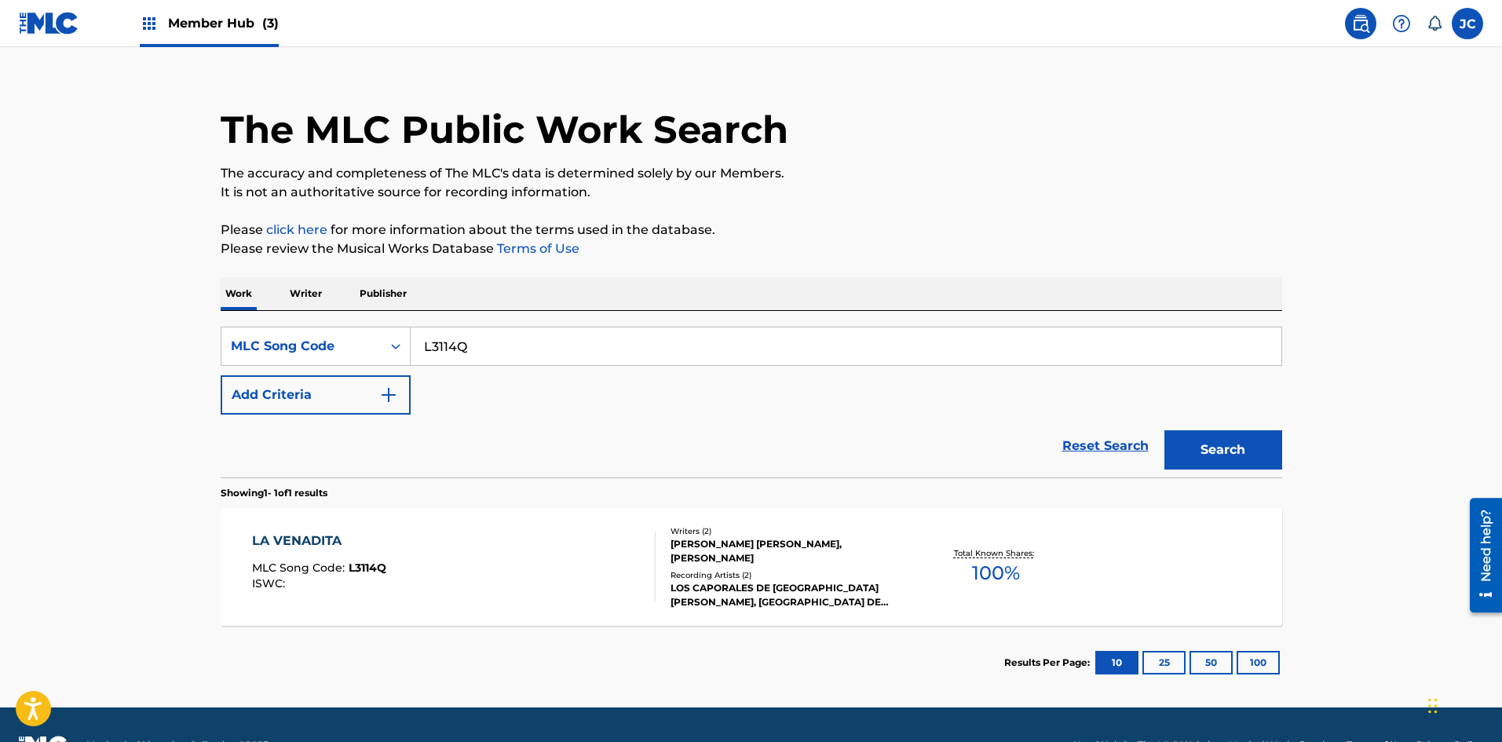
click at [656, 586] on div "LOS CAPORALES DE SANTA ANA AMATLAN, LOS CAPORALES DE SANTA ANA AMATLAN" at bounding box center [788, 595] width 237 height 28
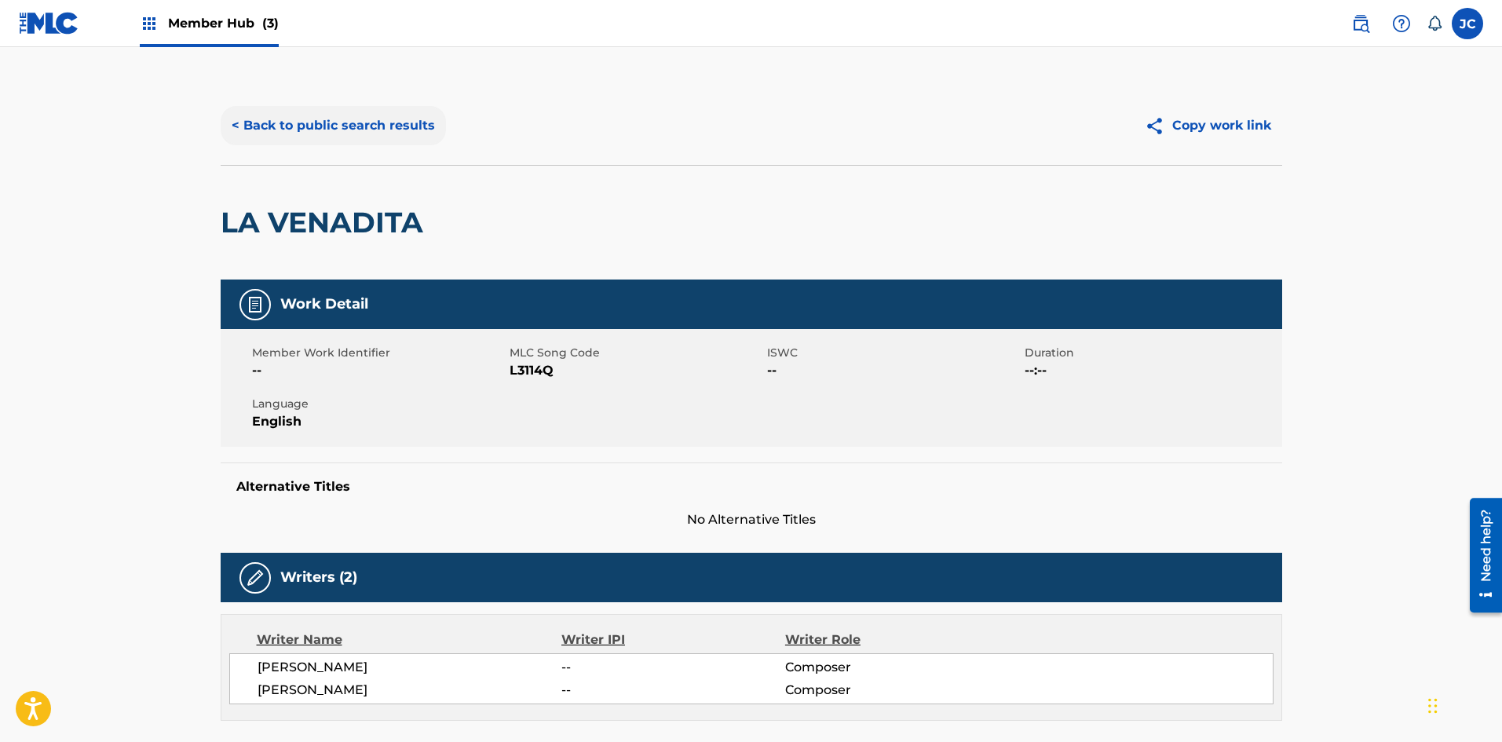
click at [367, 126] on button "< Back to public search results" at bounding box center [333, 125] width 225 height 39
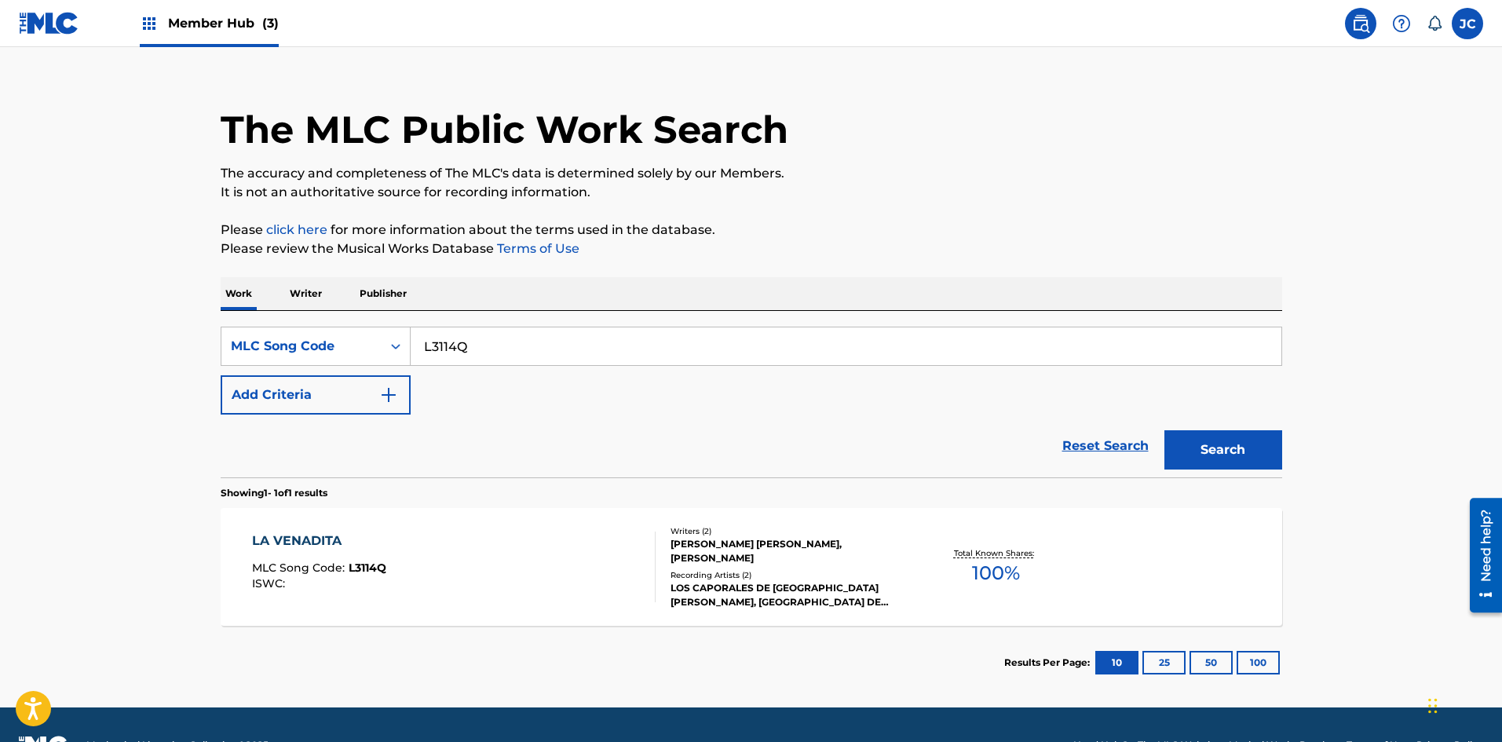
click at [547, 358] on input "L3114Q" at bounding box center [846, 346] width 871 height 38
paste input "C4573W"
type input "C4573W"
click at [656, 430] on button "Search" at bounding box center [1223, 449] width 118 height 39
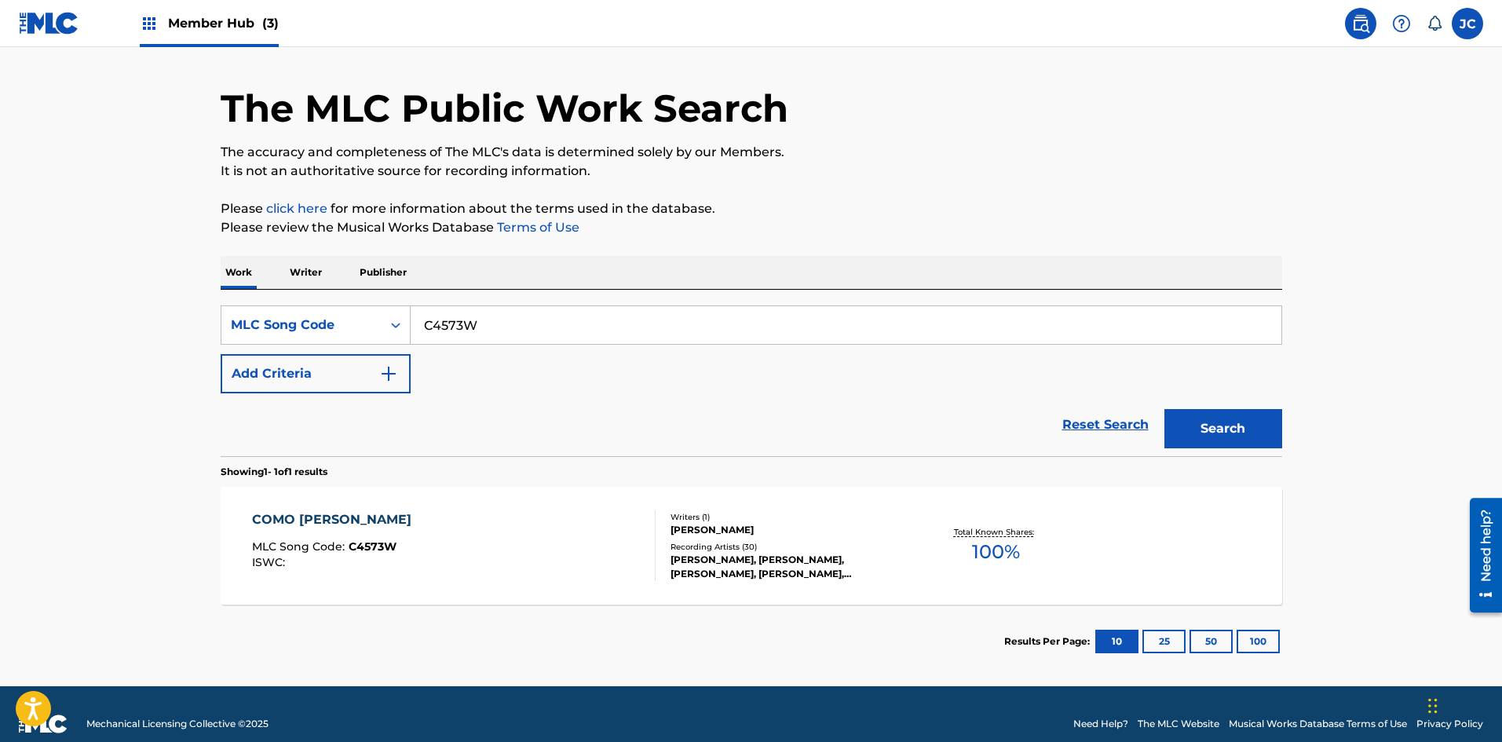
scroll to position [64, 0]
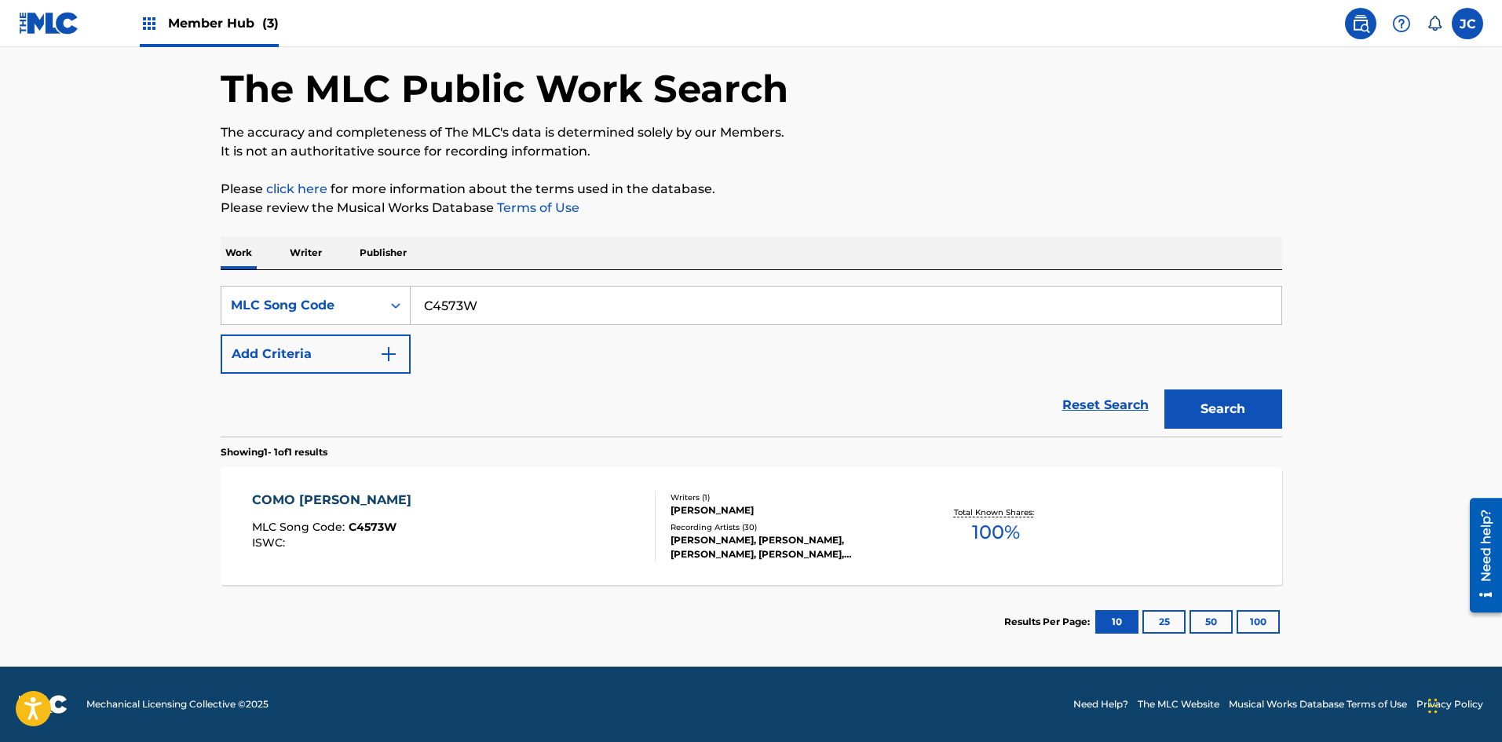
click at [656, 508] on div "CELIA LOZANO BONFIL" at bounding box center [788, 510] width 237 height 14
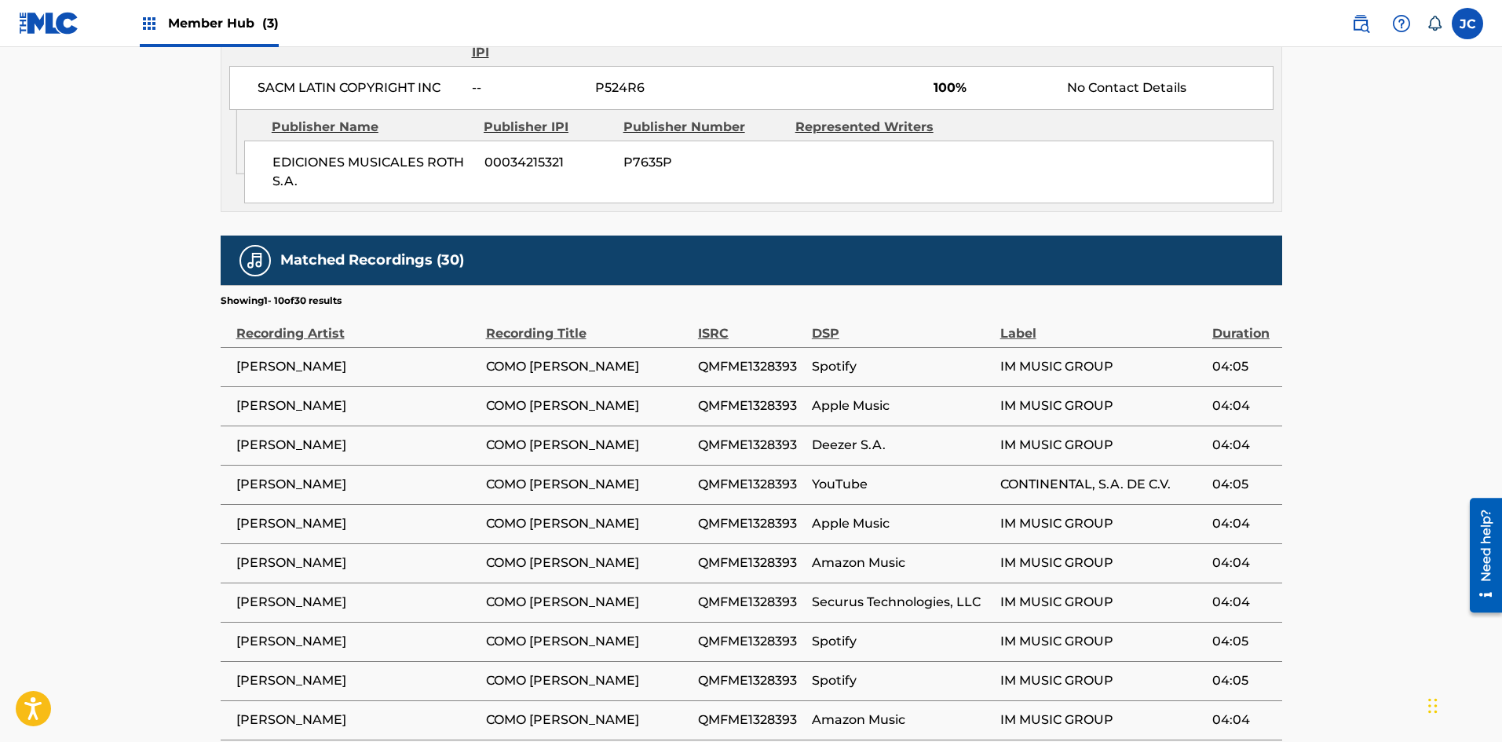
scroll to position [864, 0]
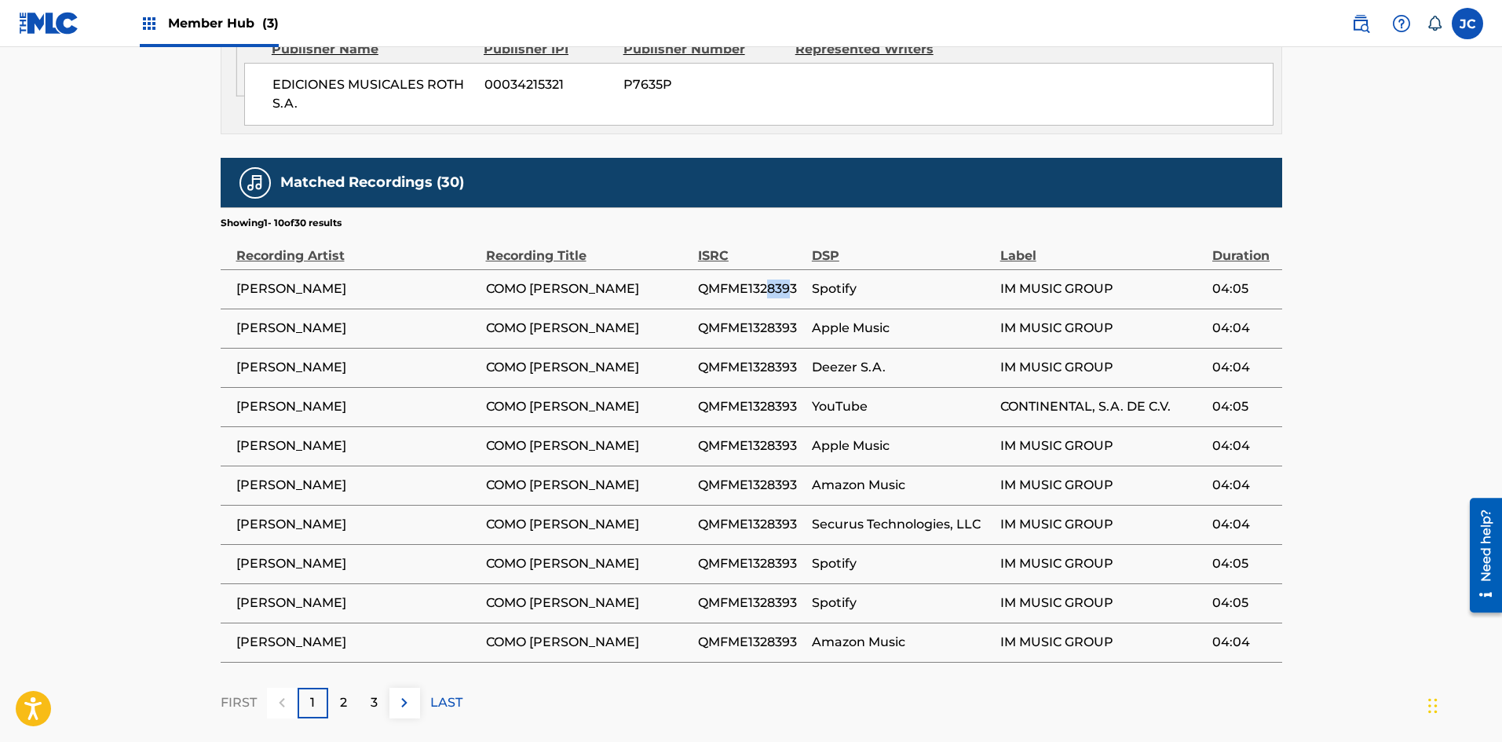
drag, startPoint x: 772, startPoint y: 284, endPoint x: 795, endPoint y: 305, distance: 31.2
click at [656, 289] on span "QMFME1328393" at bounding box center [751, 288] width 106 height 19
click at [656, 361] on span "QMFME1328393" at bounding box center [751, 367] width 106 height 19
click at [345, 696] on p "2" at bounding box center [343, 702] width 7 height 19
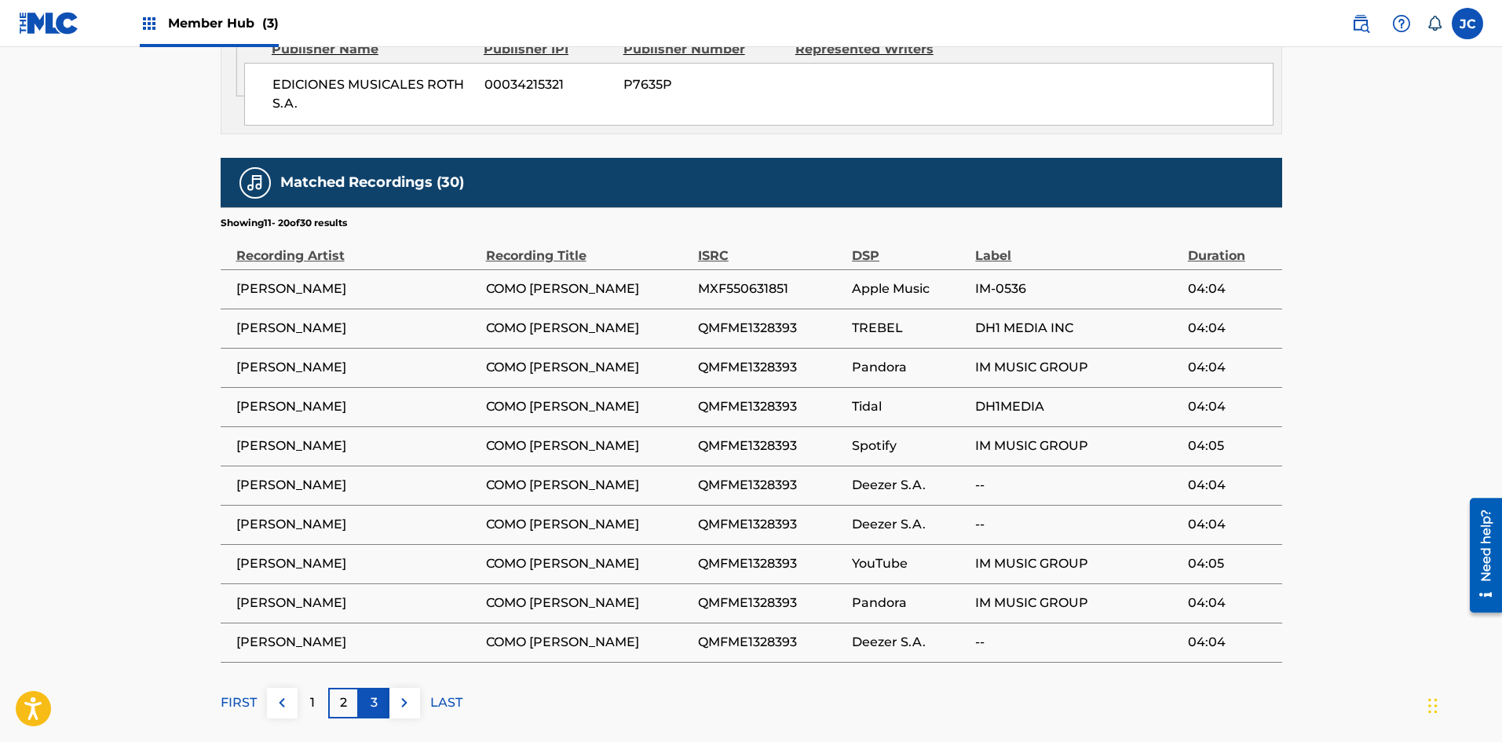
click at [371, 702] on p "3" at bounding box center [374, 702] width 7 height 19
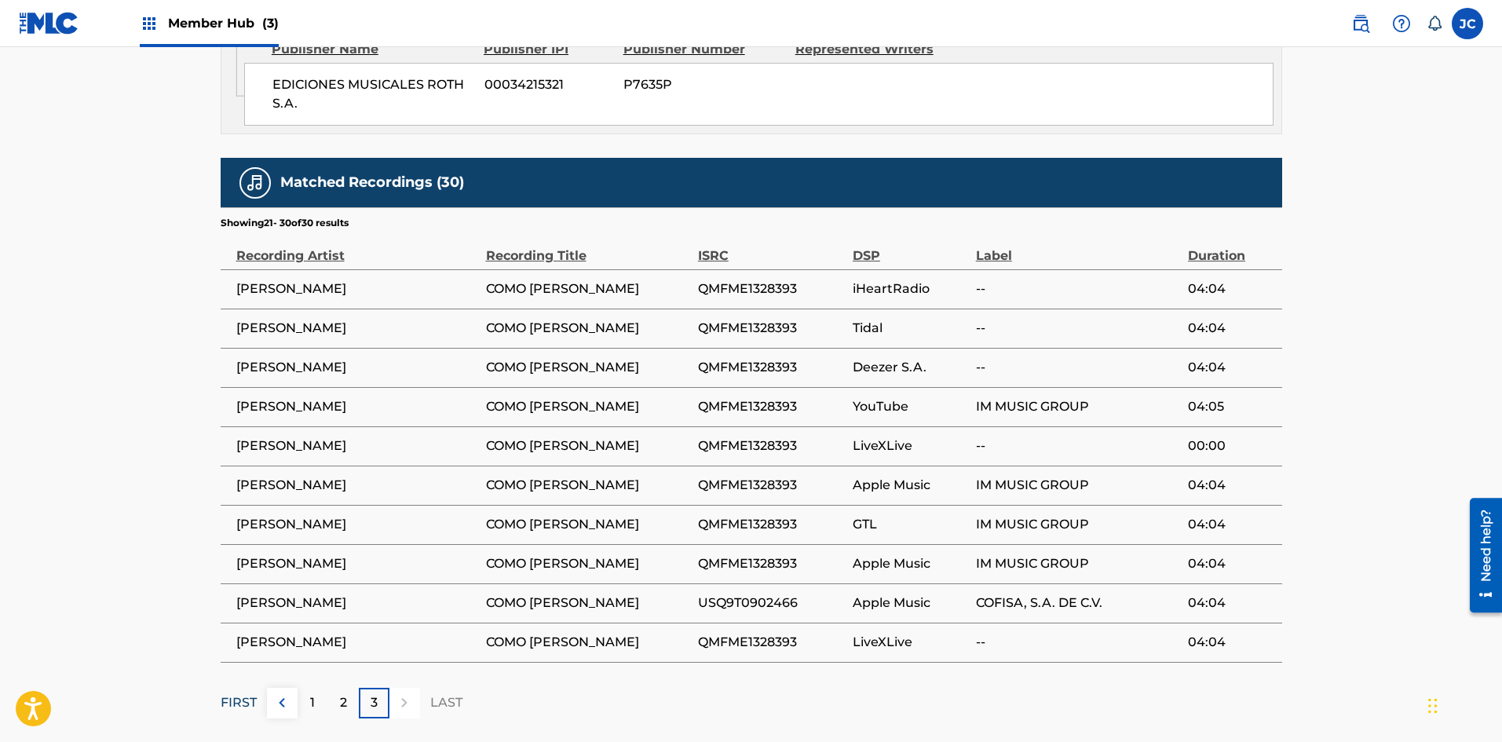
click at [251, 701] on p "FIRST" at bounding box center [239, 702] width 36 height 19
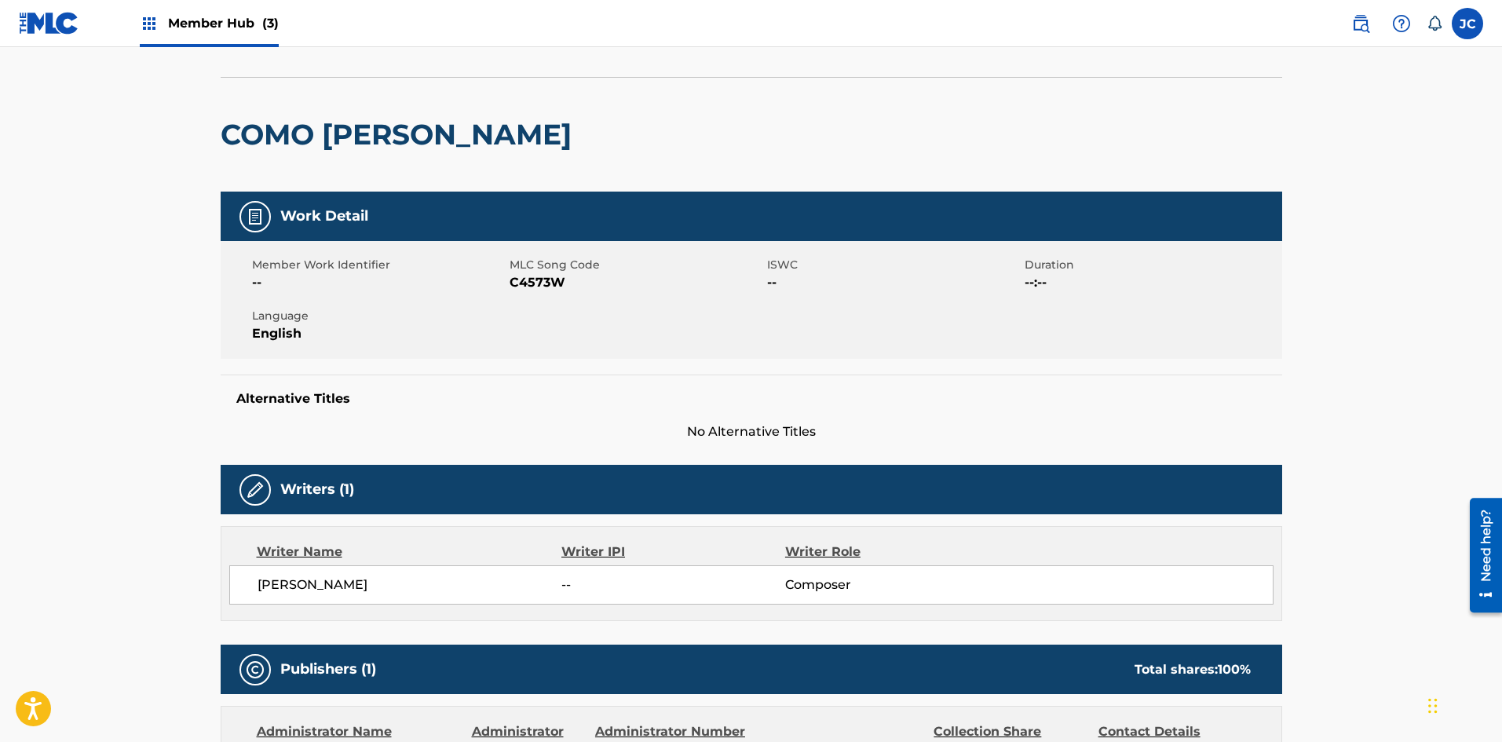
scroll to position [0, 0]
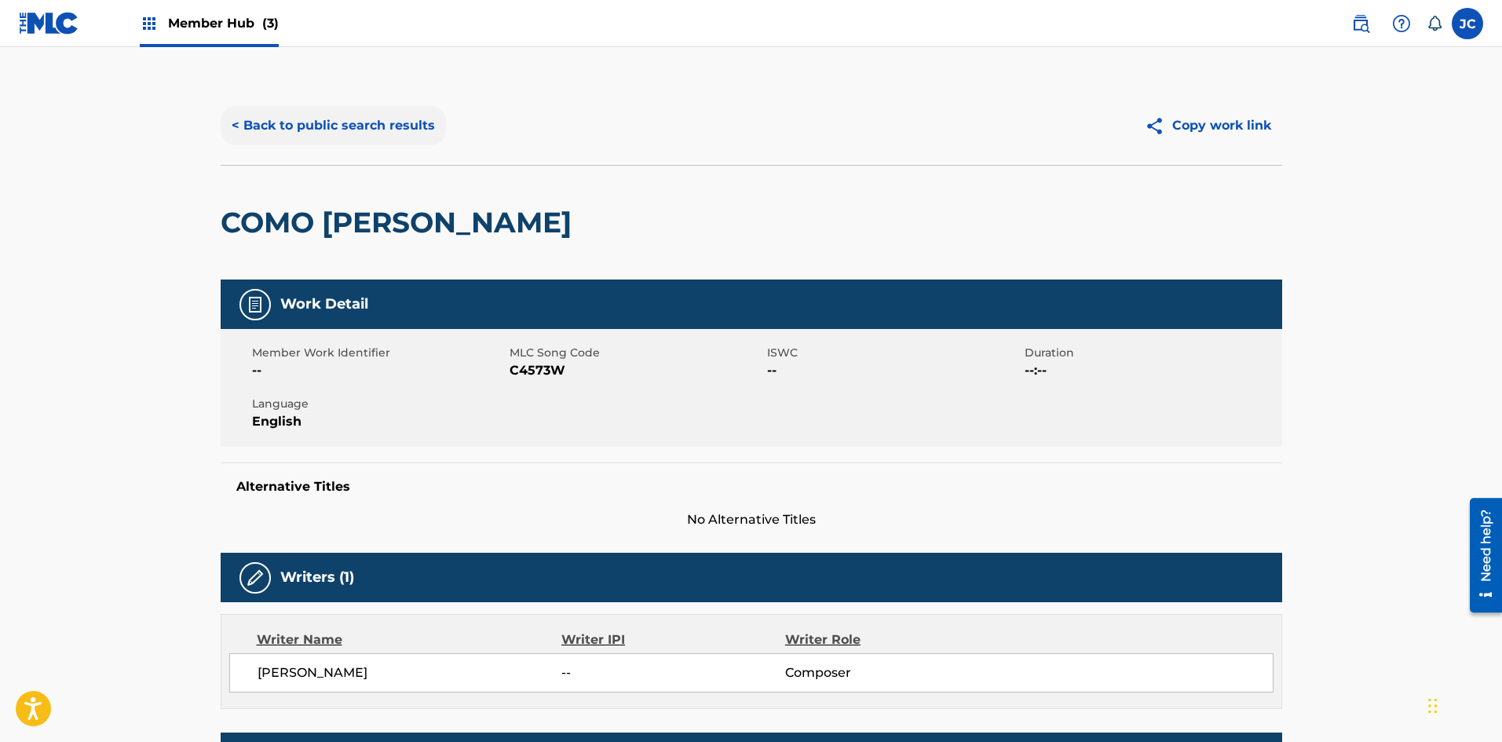
click at [335, 133] on button "< Back to public search results" at bounding box center [333, 125] width 225 height 39
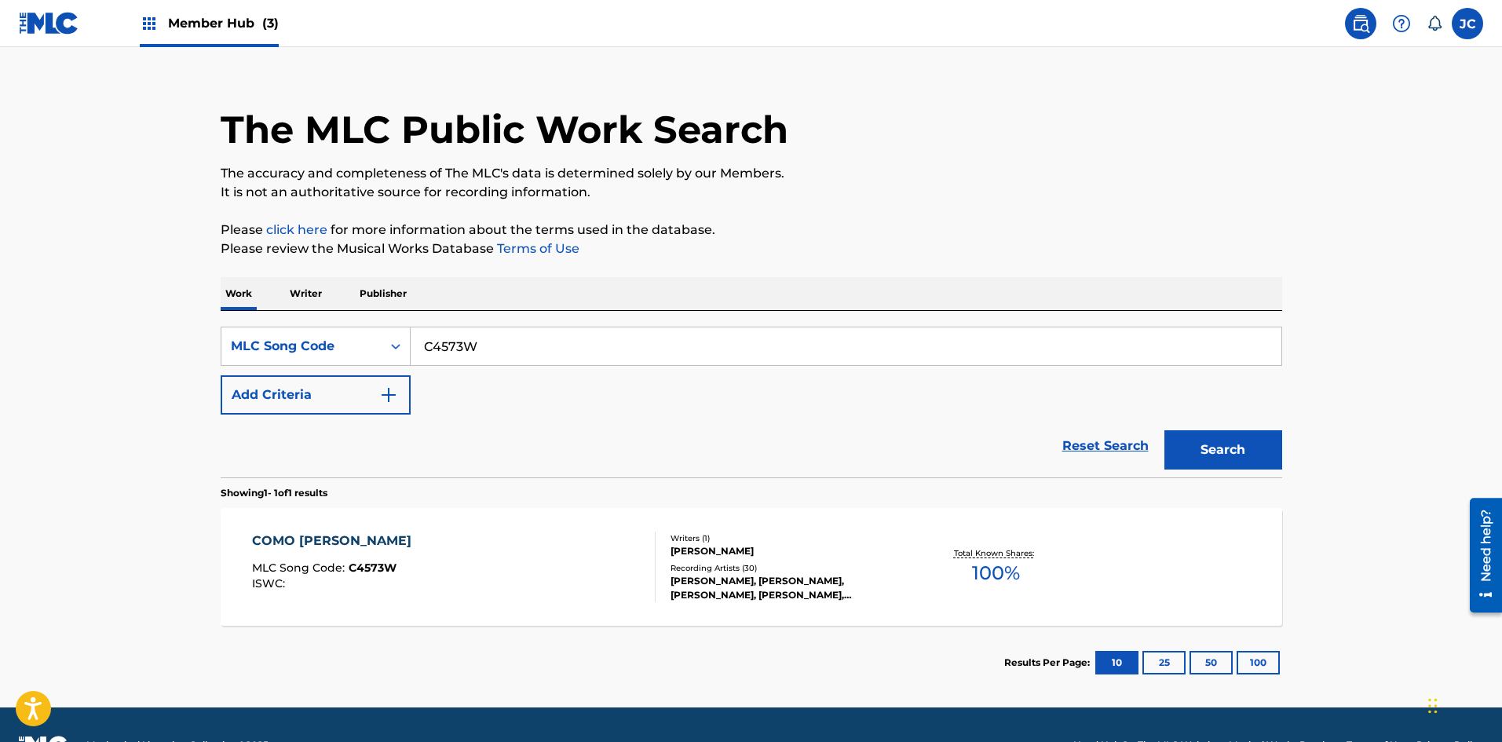
scroll to position [64, 0]
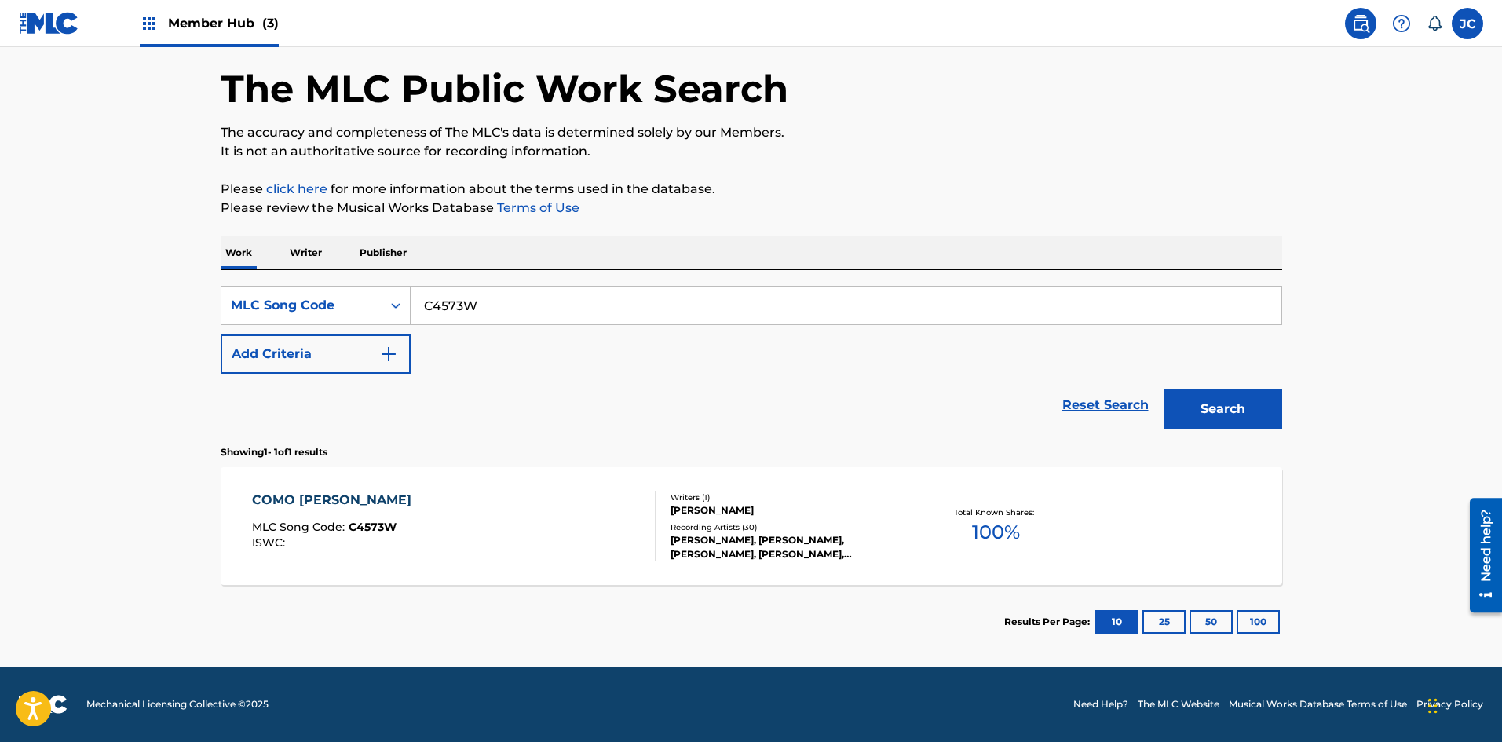
click at [546, 316] on input "C4573W" at bounding box center [846, 306] width 871 height 38
paste input "L3114Q"
type input "L3114Q"
click at [656, 389] on button "Search" at bounding box center [1223, 408] width 118 height 39
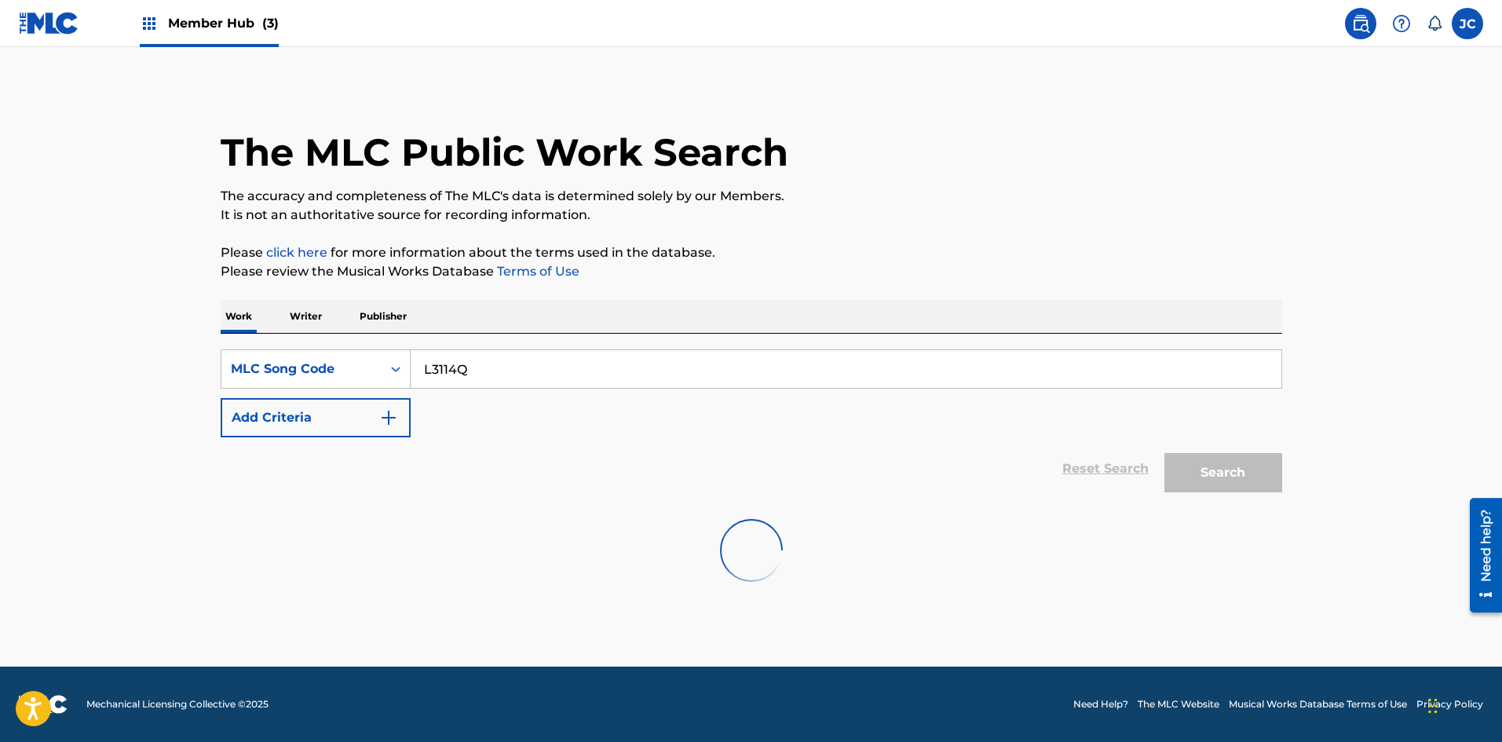
scroll to position [0, 0]
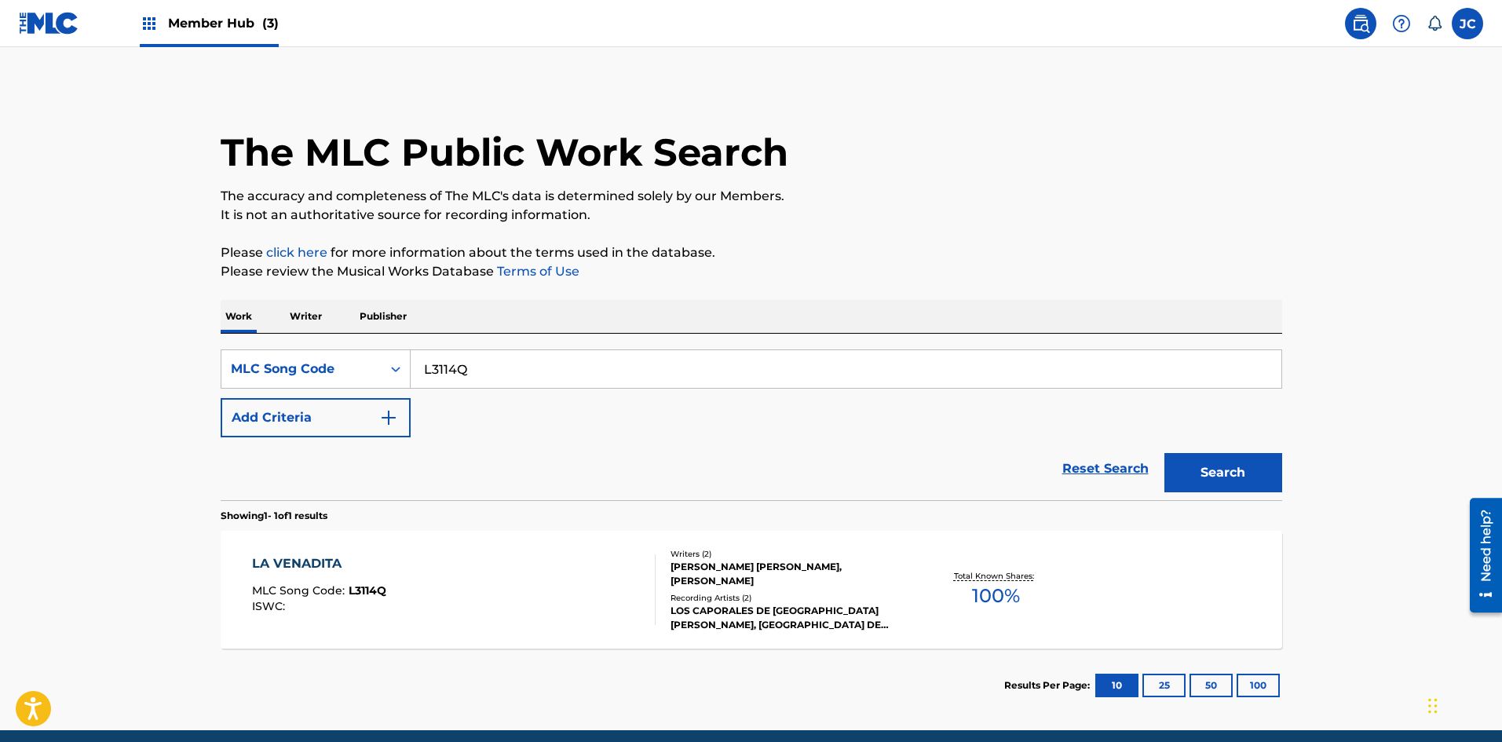
click at [616, 556] on div "LA VENADITA MLC Song Code : L3114Q ISWC :" at bounding box center [454, 589] width 404 height 71
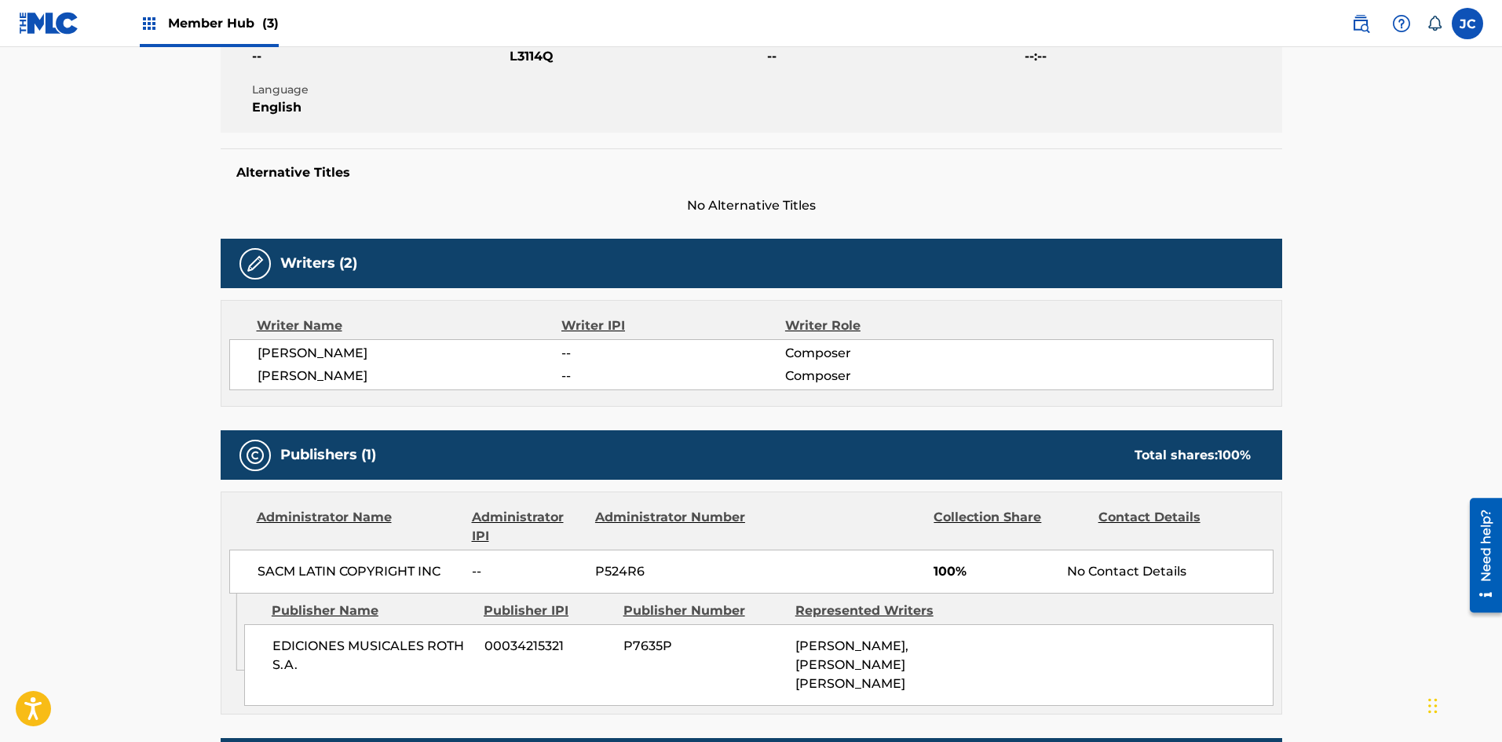
scroll to position [600, 0]
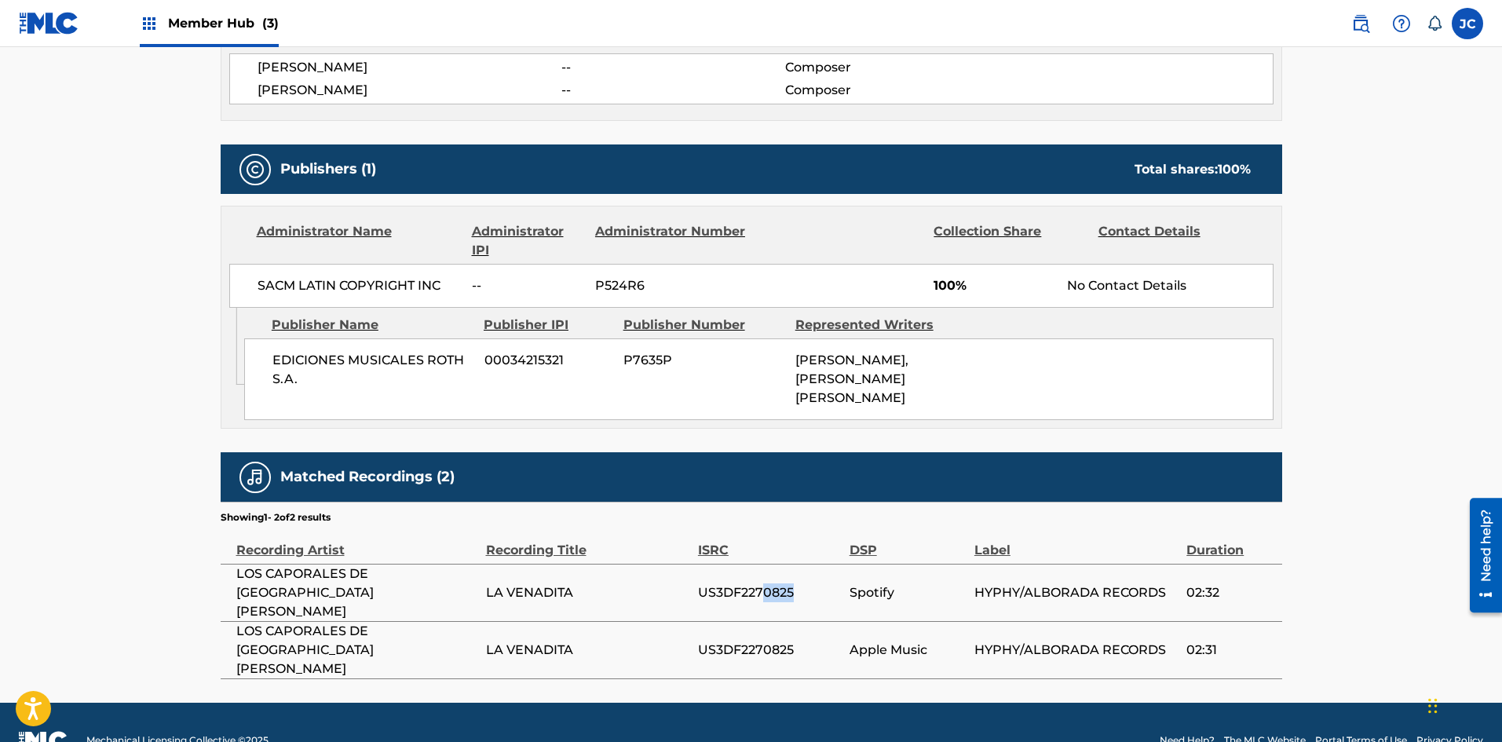
drag, startPoint x: 766, startPoint y: 586, endPoint x: 798, endPoint y: 588, distance: 31.4
click at [656, 588] on span "US3DF2270825" at bounding box center [770, 592] width 144 height 19
drag, startPoint x: 769, startPoint y: 620, endPoint x: 788, endPoint y: 621, distance: 19.6
click at [656, 641] on span "US3DF2270825" at bounding box center [770, 650] width 144 height 19
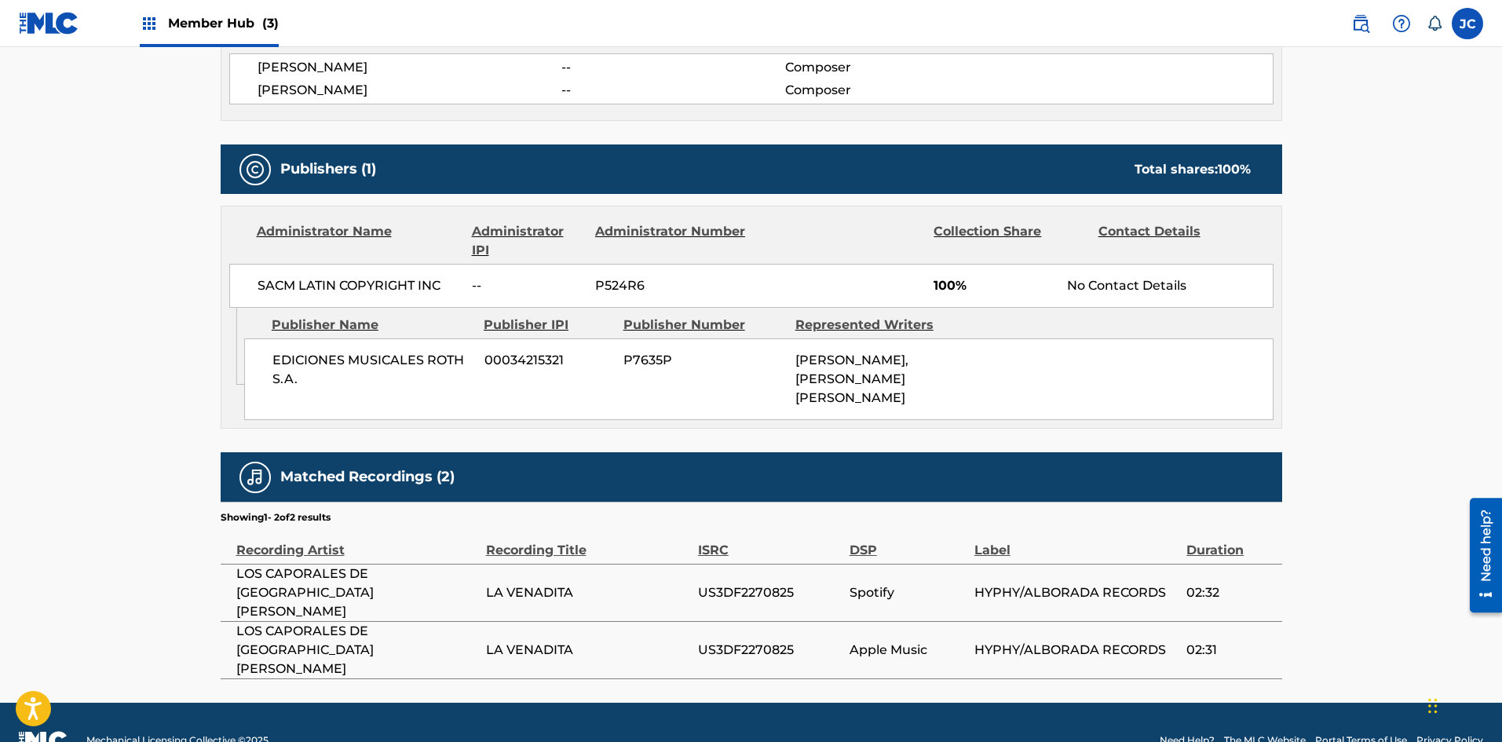
click at [656, 583] on span "US3DF2270825" at bounding box center [770, 592] width 144 height 19
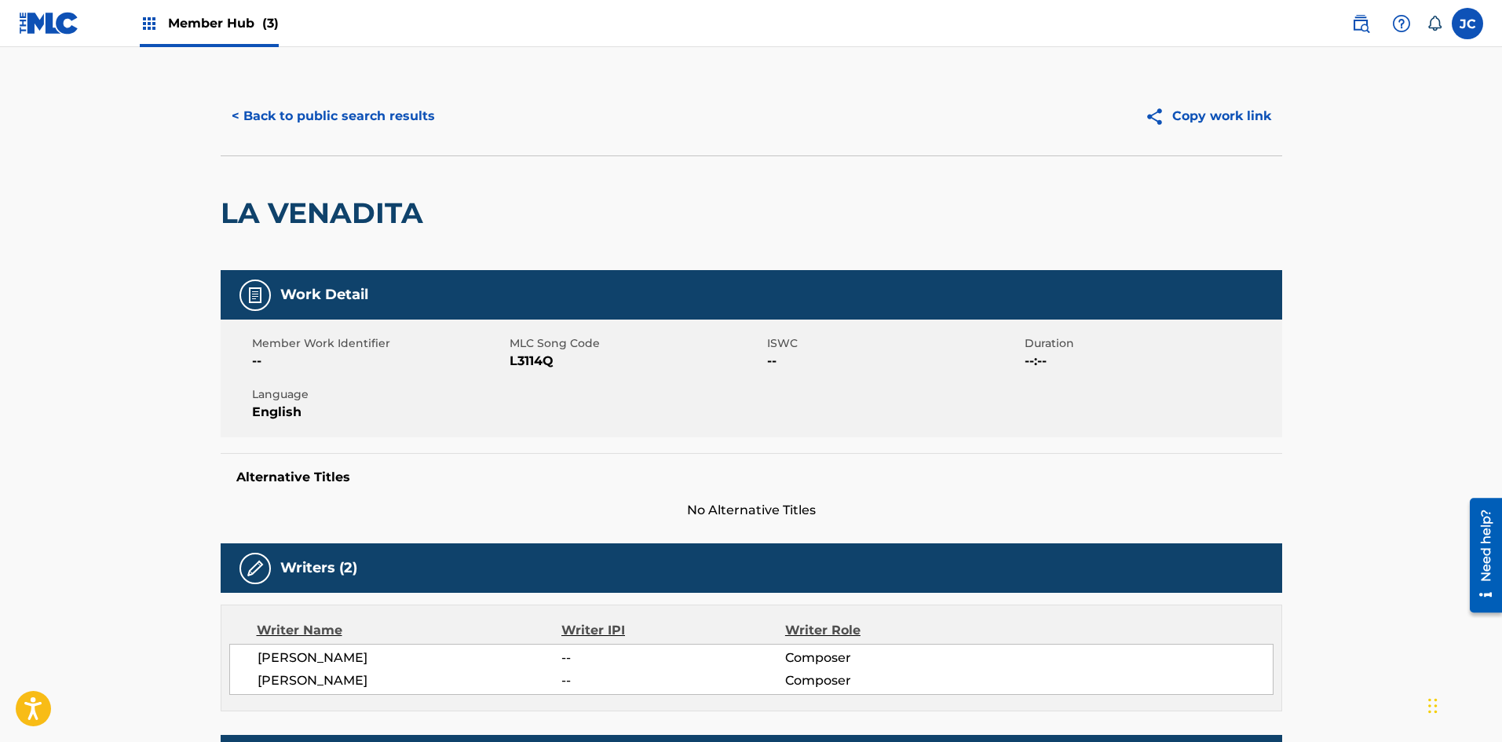
scroll to position [0, 0]
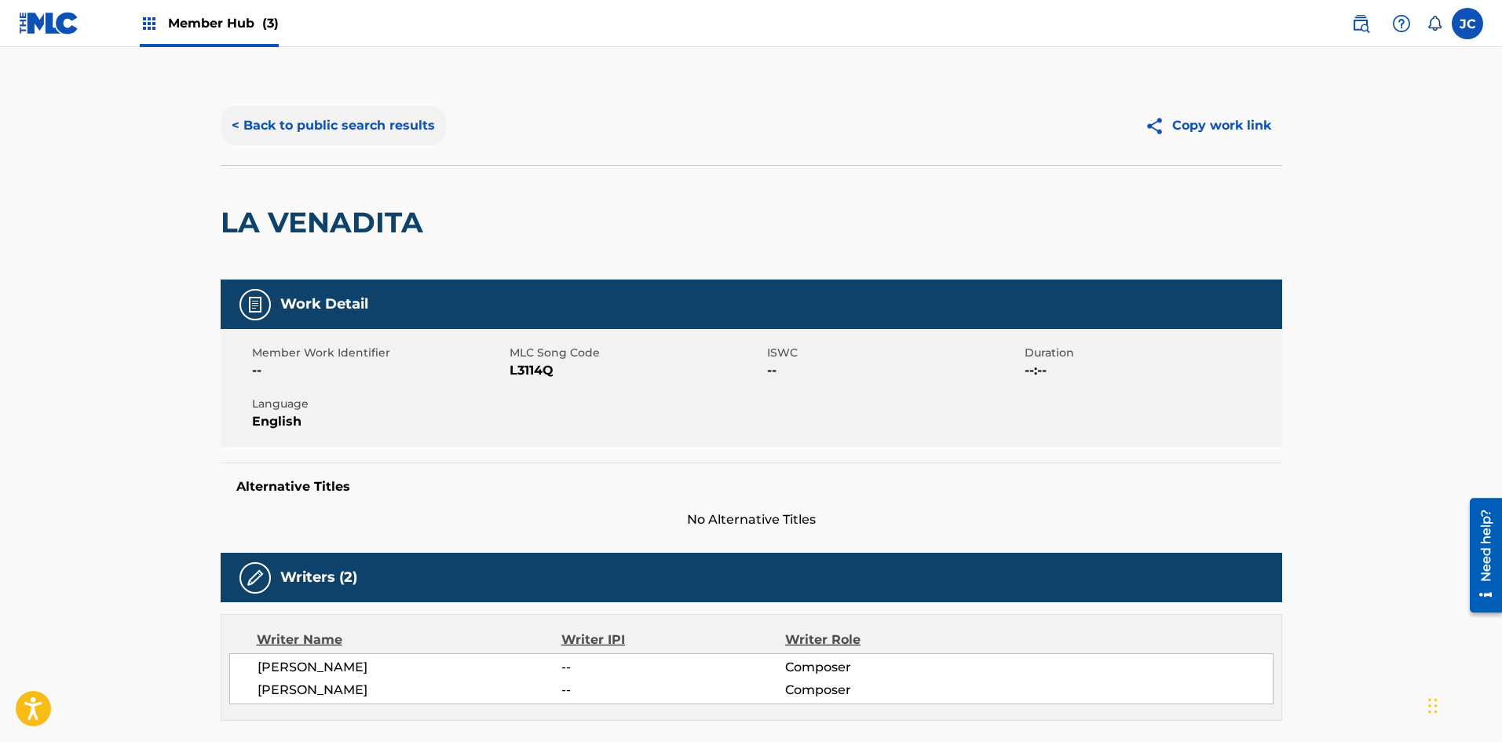
click at [330, 130] on button "< Back to public search results" at bounding box center [333, 125] width 225 height 39
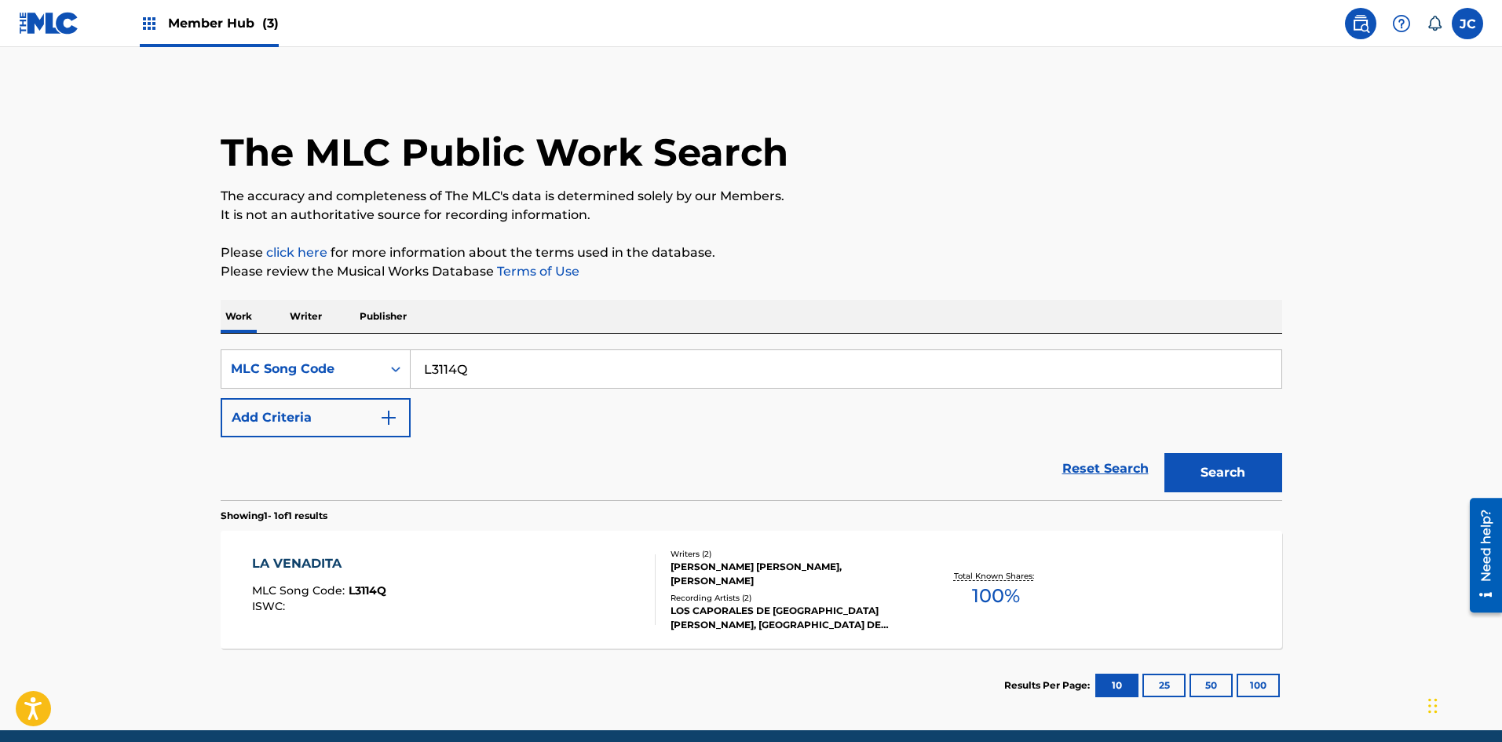
click at [474, 379] on input "L3114Q" at bounding box center [846, 369] width 871 height 38
paste input "10002V"
type input "10002V"
click at [656, 453] on button "Search" at bounding box center [1223, 472] width 118 height 39
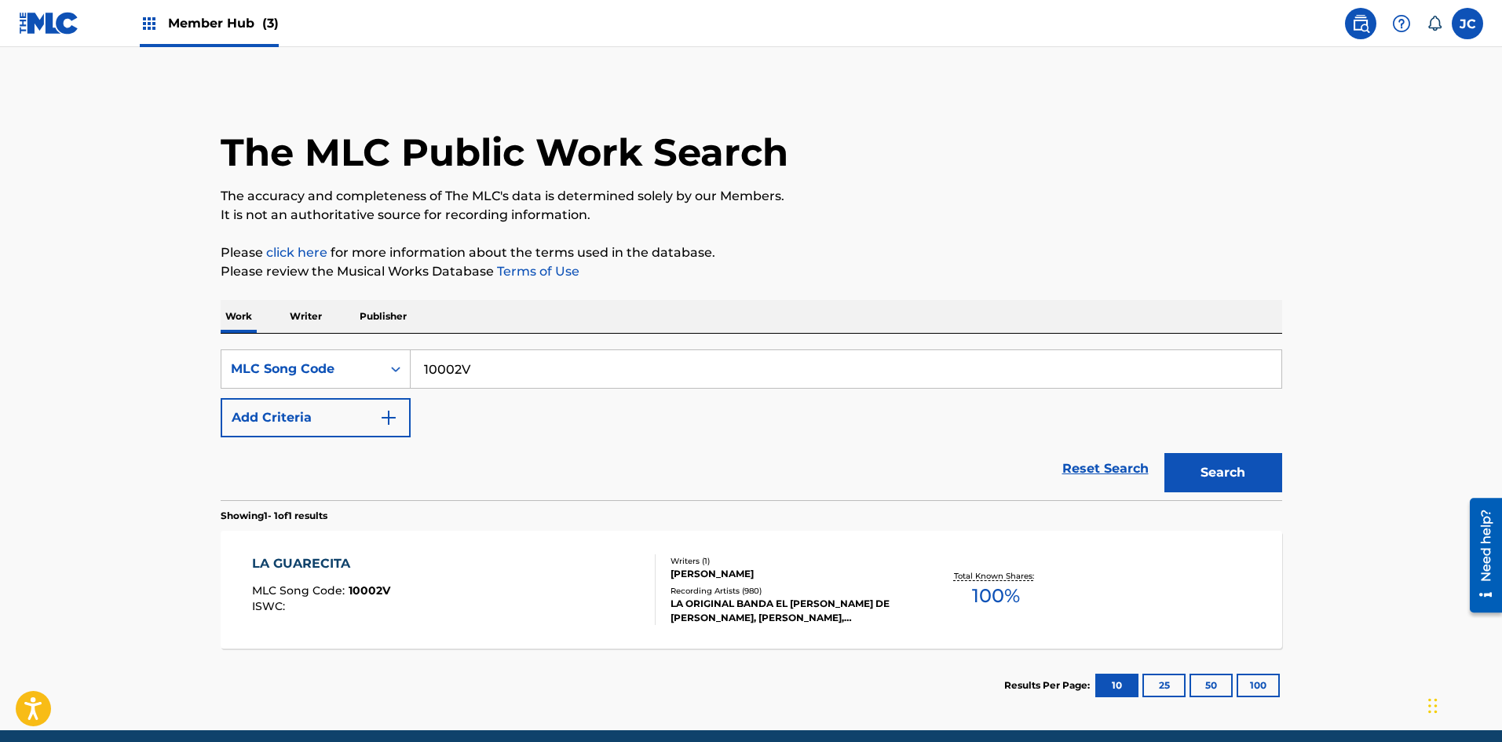
click at [636, 508] on section "Showing 1 - 1 of 1 results" at bounding box center [751, 511] width 1061 height 23
click at [626, 566] on div "LA GUARECITA MLC Song Code : 10002V ISWC :" at bounding box center [454, 589] width 404 height 71
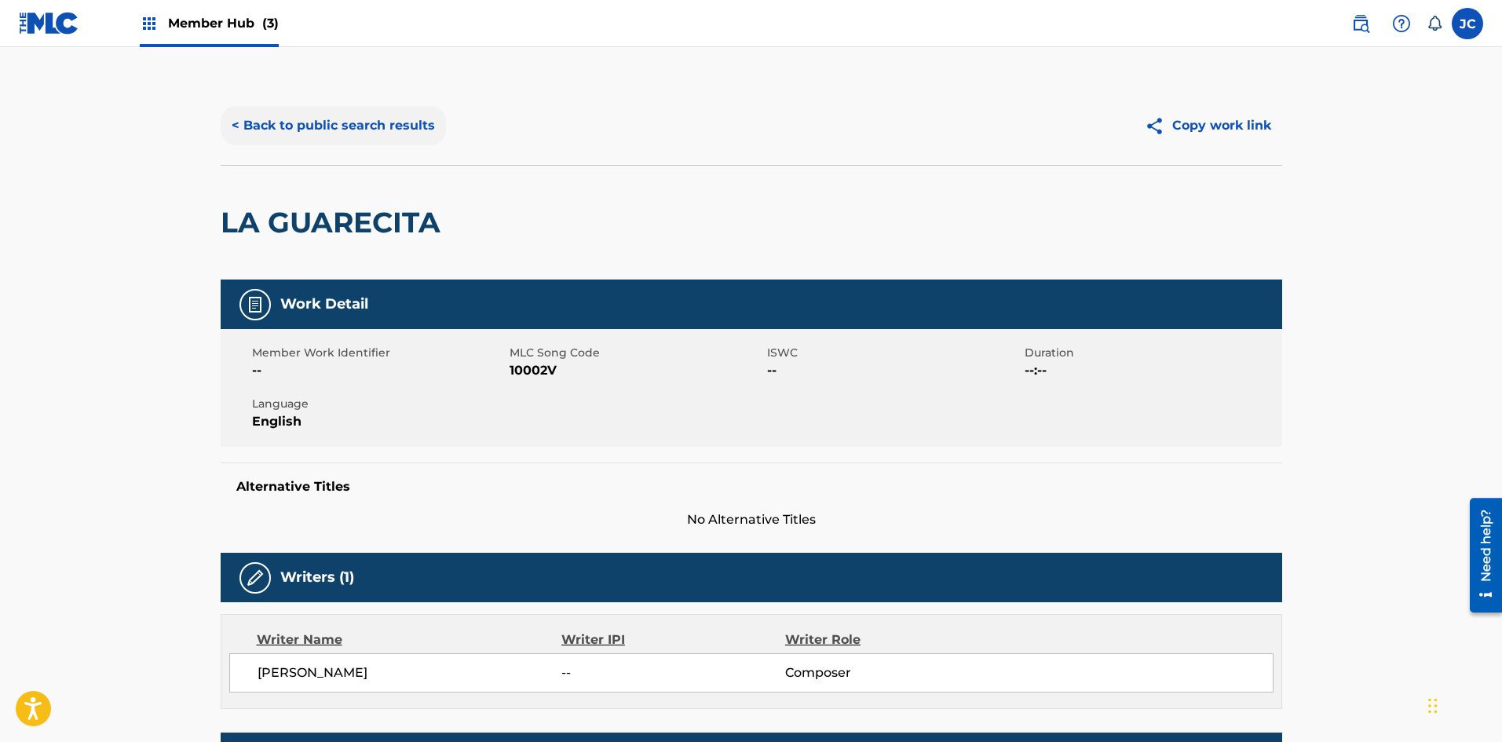
click at [329, 108] on button "< Back to public search results" at bounding box center [333, 125] width 225 height 39
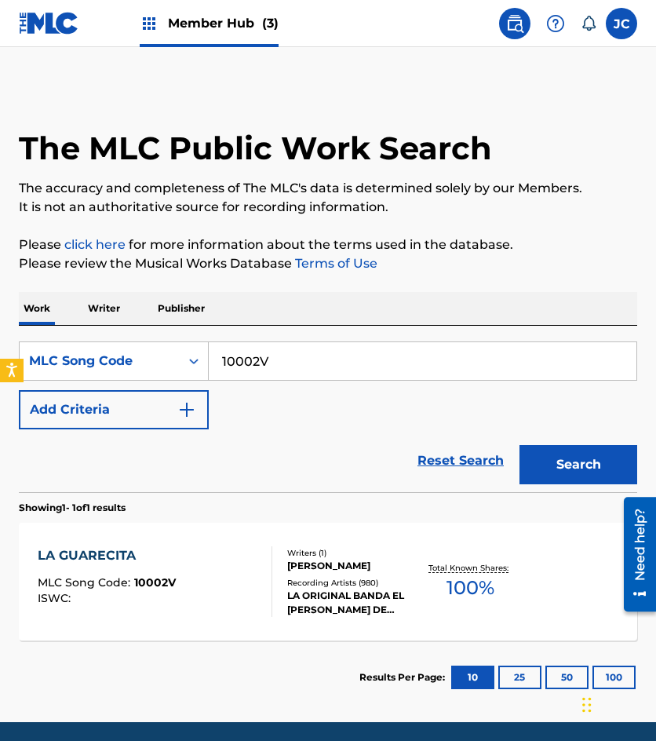
click at [283, 346] on input "10002V" at bounding box center [423, 361] width 428 height 38
paste input "V13387"
click at [520, 445] on button "Search" at bounding box center [579, 464] width 118 height 39
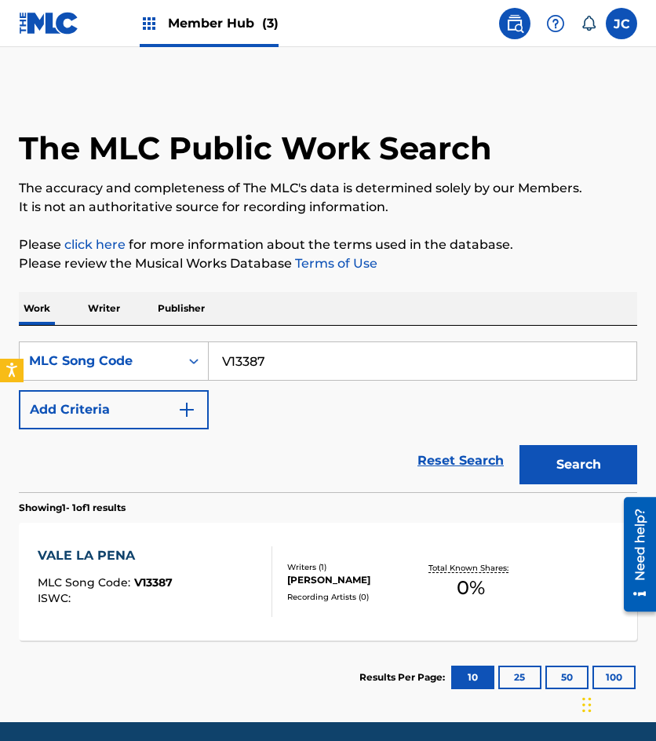
click at [287, 374] on input "V13387" at bounding box center [423, 361] width 428 height 38
paste input "T5331O"
click at [520, 445] on button "Search" at bounding box center [579, 464] width 118 height 39
click at [312, 363] on input "T5331O" at bounding box center [423, 361] width 428 height 38
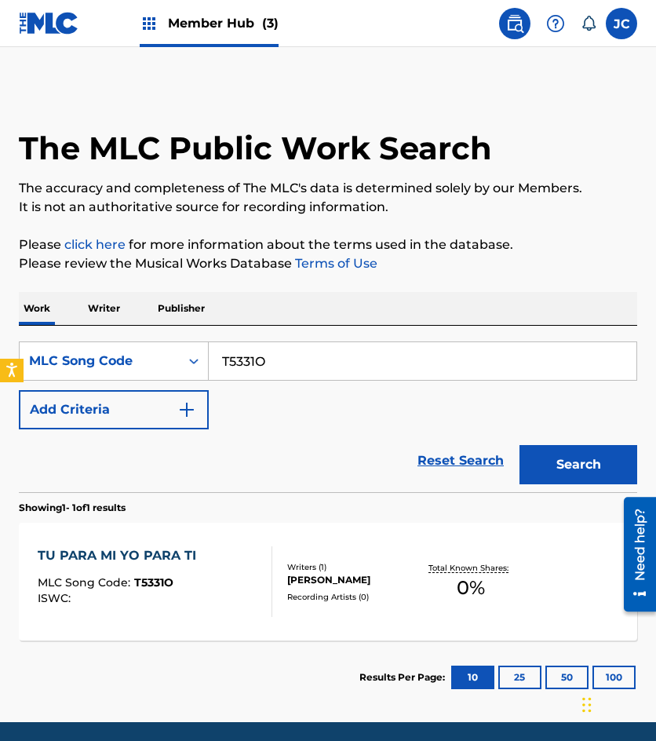
click at [312, 363] on input "T5331O" at bounding box center [423, 361] width 428 height 38
paste input "L5933G"
type input "L5933G"
click at [520, 445] on button "Search" at bounding box center [579, 464] width 118 height 39
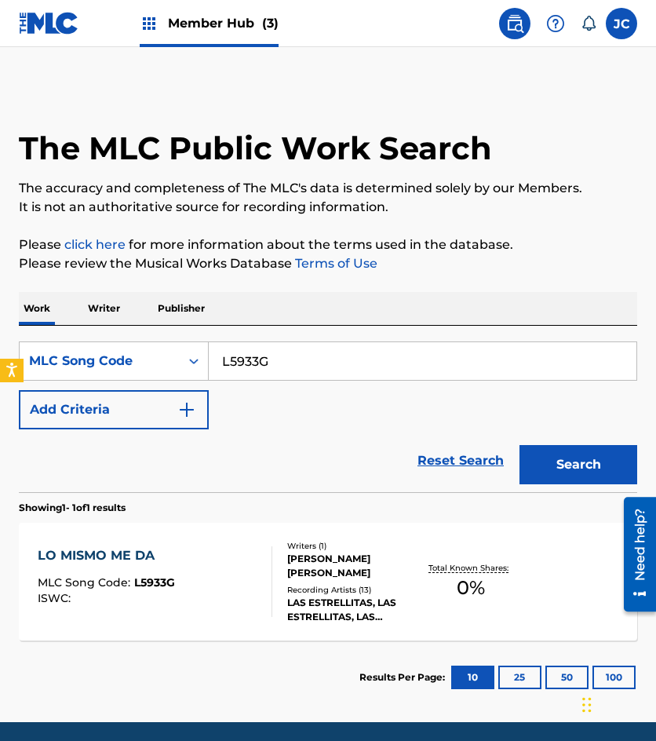
click at [352, 546] on div "Writers ( 1 )" at bounding box center [353, 546] width 132 height 12
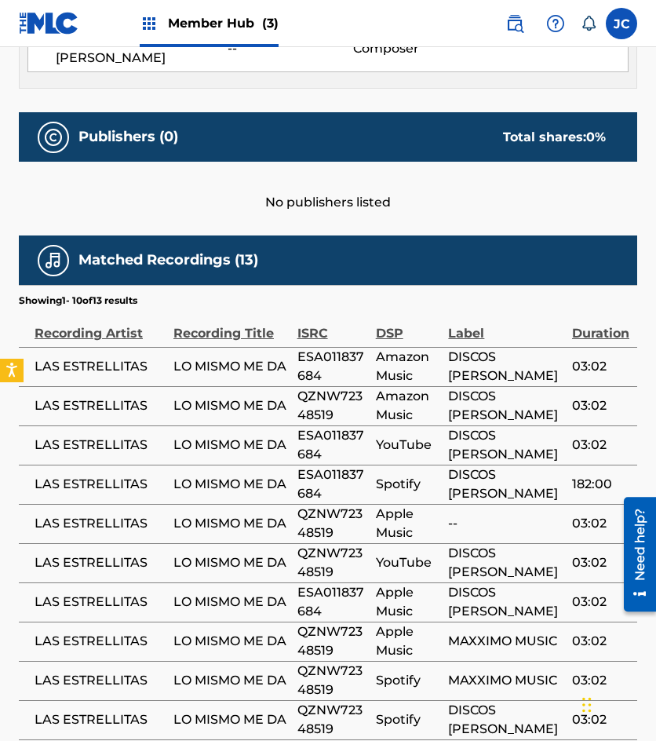
scroll to position [783, 0]
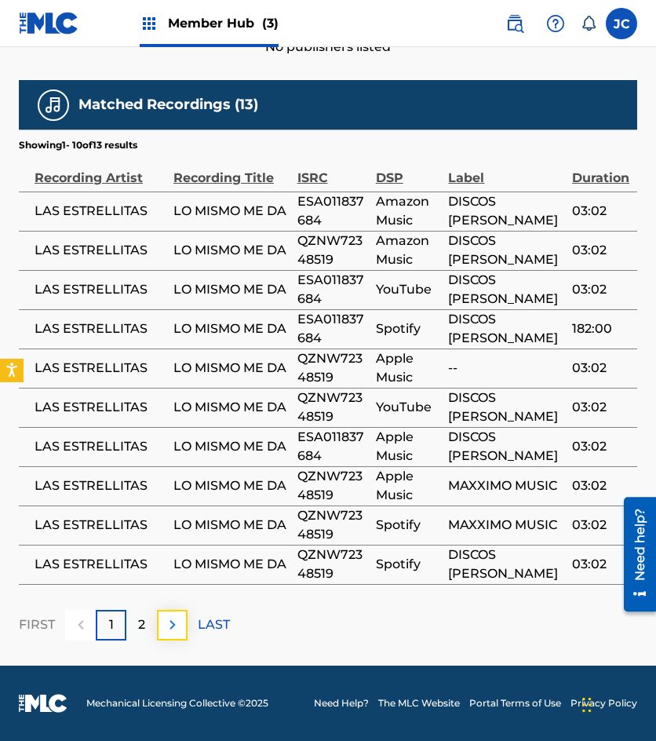
click at [172, 630] on img at bounding box center [172, 624] width 19 height 19
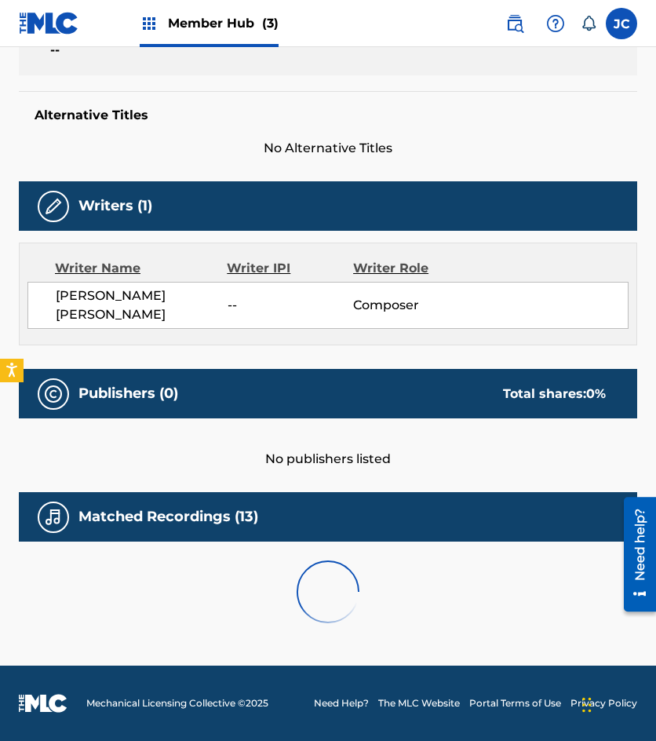
scroll to position [527, 0]
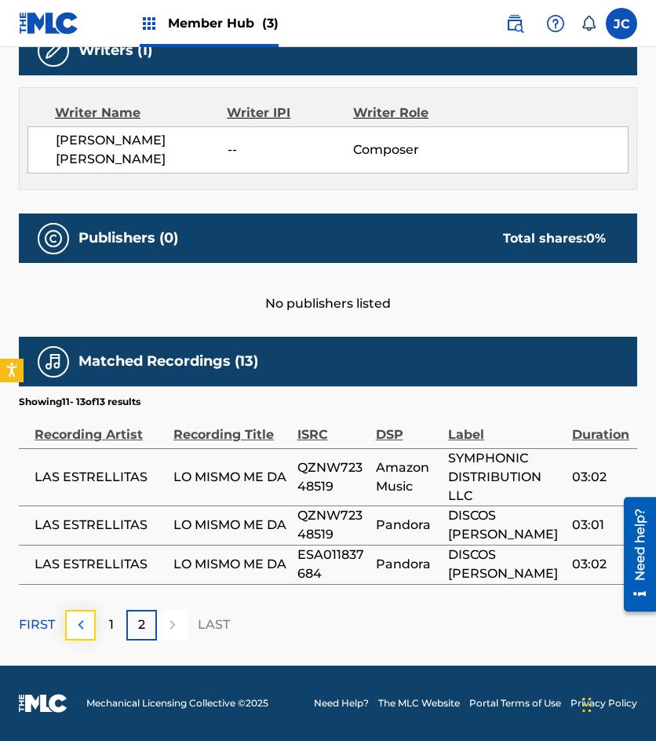
click at [87, 637] on button at bounding box center [80, 625] width 31 height 31
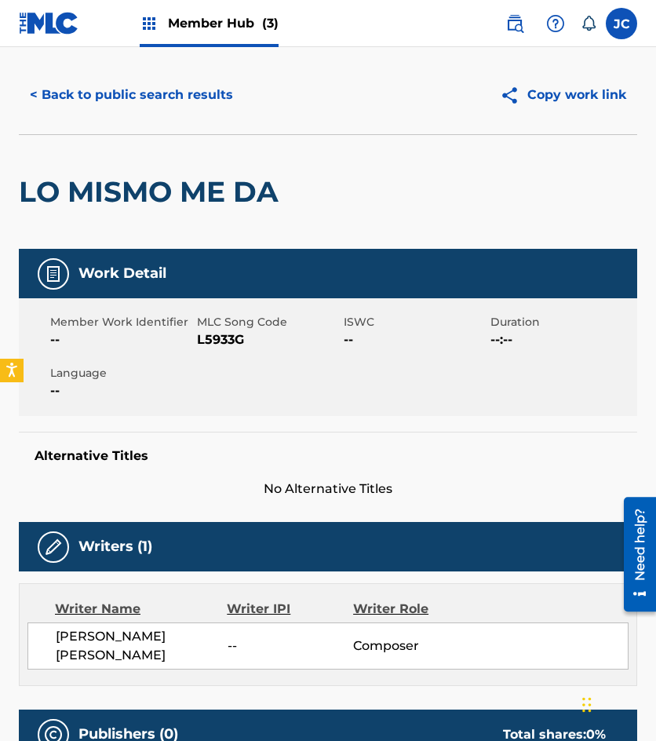
scroll to position [0, 0]
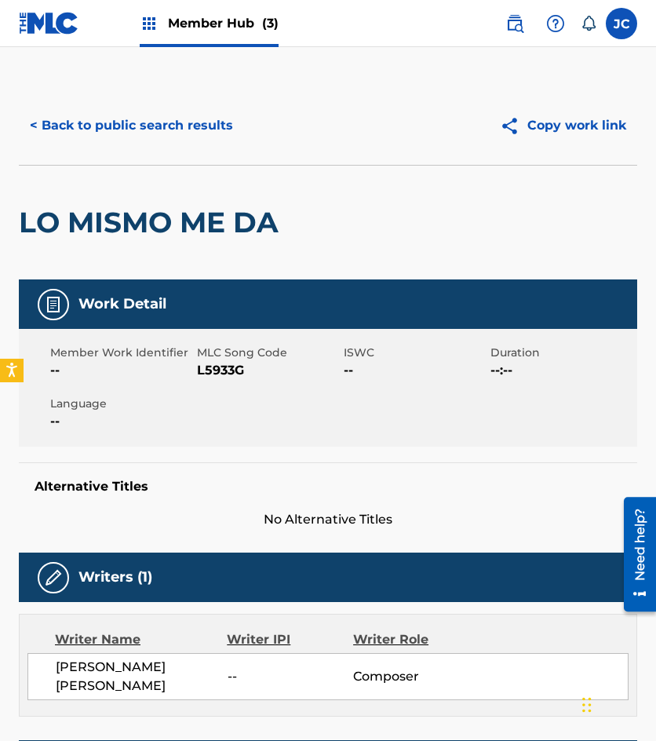
click at [23, 25] on img at bounding box center [49, 23] width 60 height 23
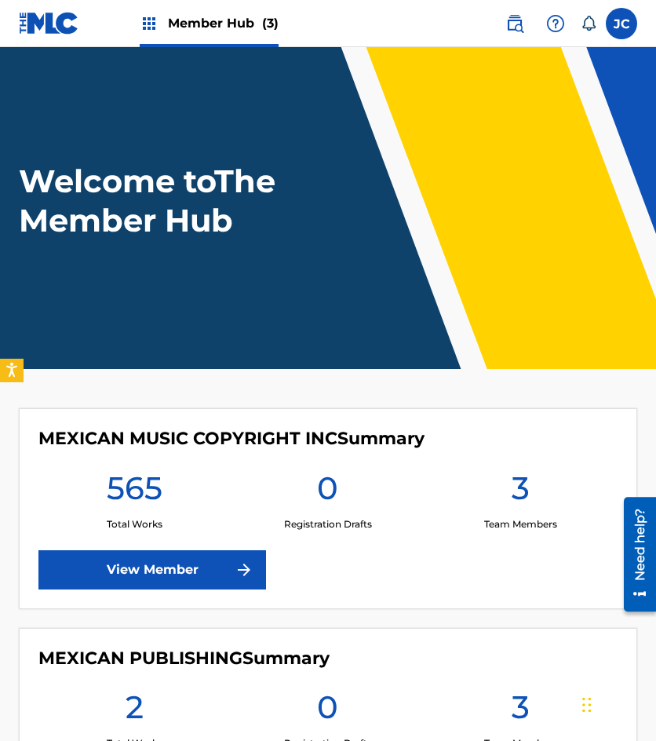
click at [181, 354] on header "Welcome to The Member Hub" at bounding box center [328, 208] width 656 height 322
click at [506, 32] on img at bounding box center [515, 23] width 19 height 19
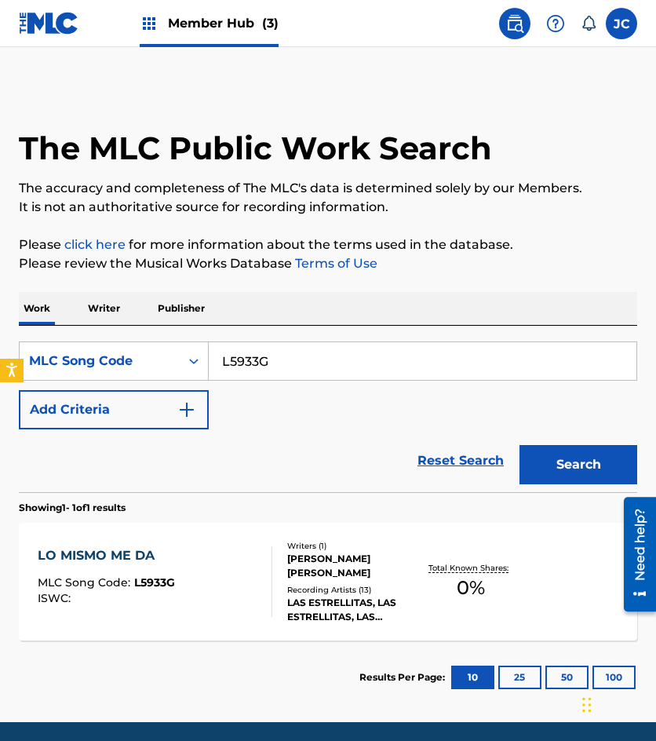
click at [330, 363] on input "L5933G" at bounding box center [423, 361] width 428 height 38
paste input "I5807O"
click at [520, 445] on button "Search" at bounding box center [579, 464] width 118 height 39
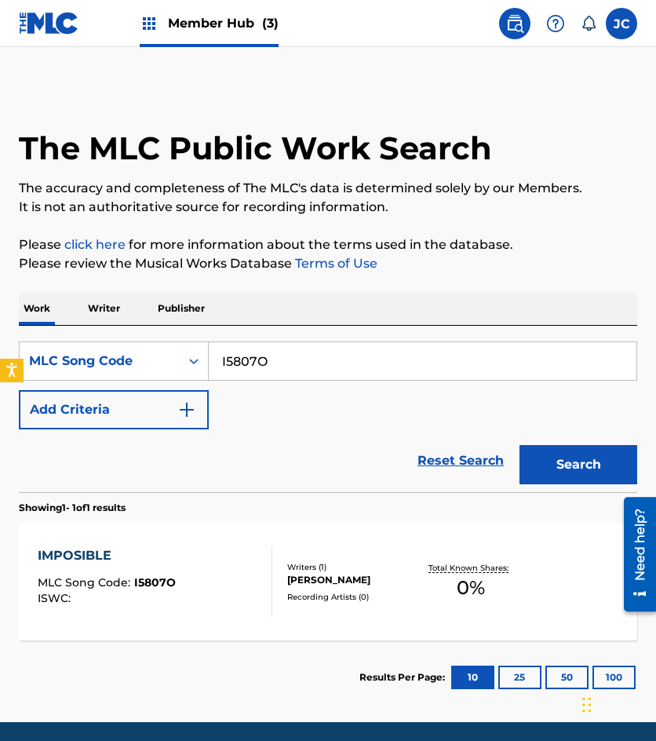
click at [312, 364] on input "I5807O" at bounding box center [423, 361] width 428 height 38
paste input "M64802"
click at [520, 445] on button "Search" at bounding box center [579, 464] width 118 height 39
click at [331, 350] on input "M64802" at bounding box center [423, 361] width 428 height 38
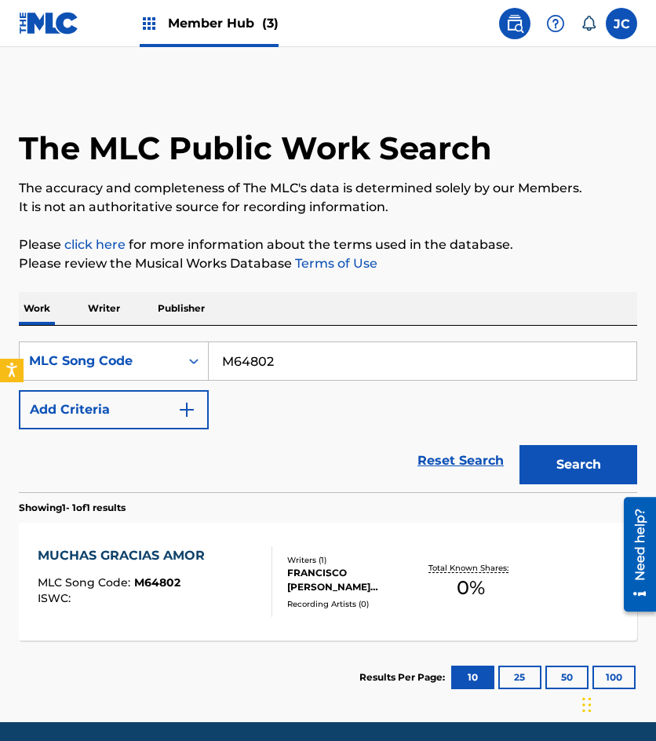
click at [331, 350] on input "M64802" at bounding box center [423, 361] width 428 height 38
paste input "95Z"
click at [520, 445] on button "Search" at bounding box center [579, 464] width 118 height 39
click at [111, 468] on div "Reset Search Search" at bounding box center [328, 460] width 619 height 63
click at [302, 360] on input "M6495Z" at bounding box center [423, 361] width 428 height 38
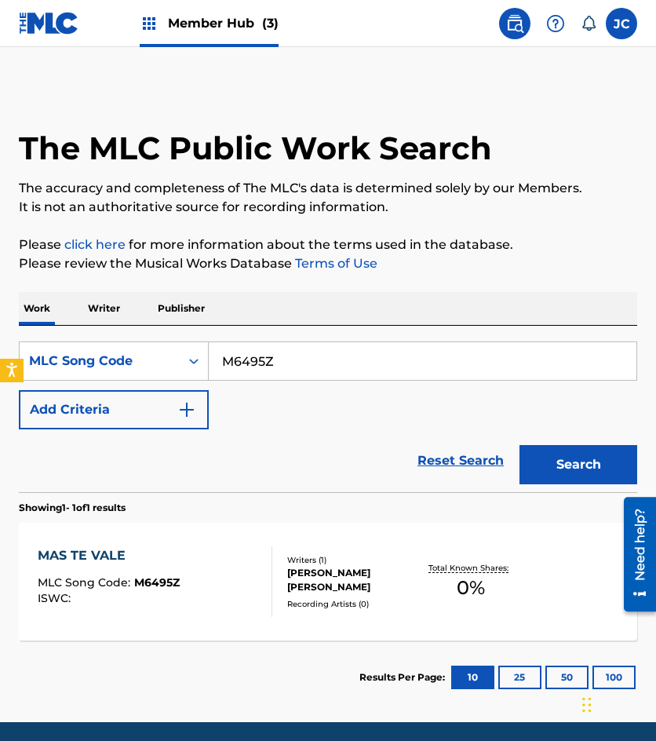
click at [302, 360] on input "M6495Z" at bounding box center [423, 361] width 428 height 38
paste input "A5431M"
click at [520, 445] on button "Search" at bounding box center [579, 464] width 118 height 39
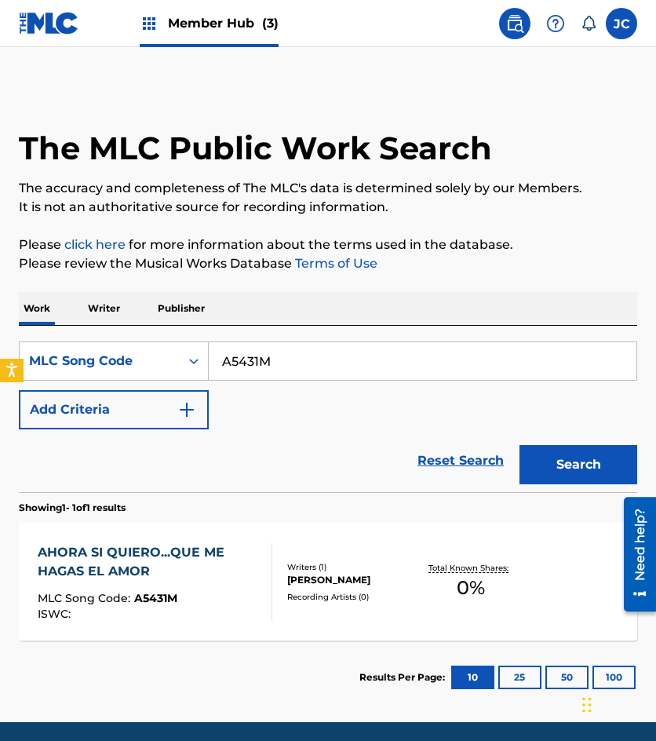
scroll to position [57, 0]
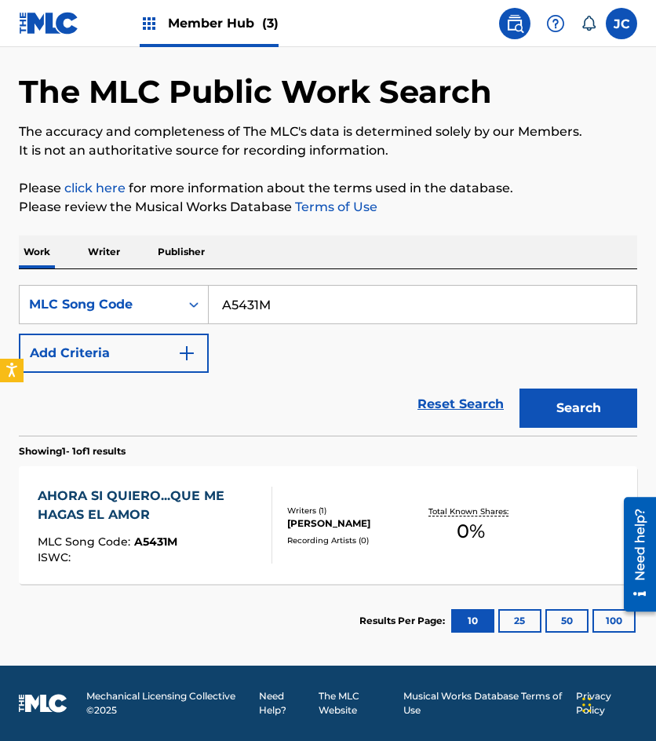
click at [298, 290] on input "A5431M" at bounding box center [423, 305] width 428 height 38
paste input "T5341Q"
click at [520, 389] on button "Search" at bounding box center [579, 408] width 118 height 39
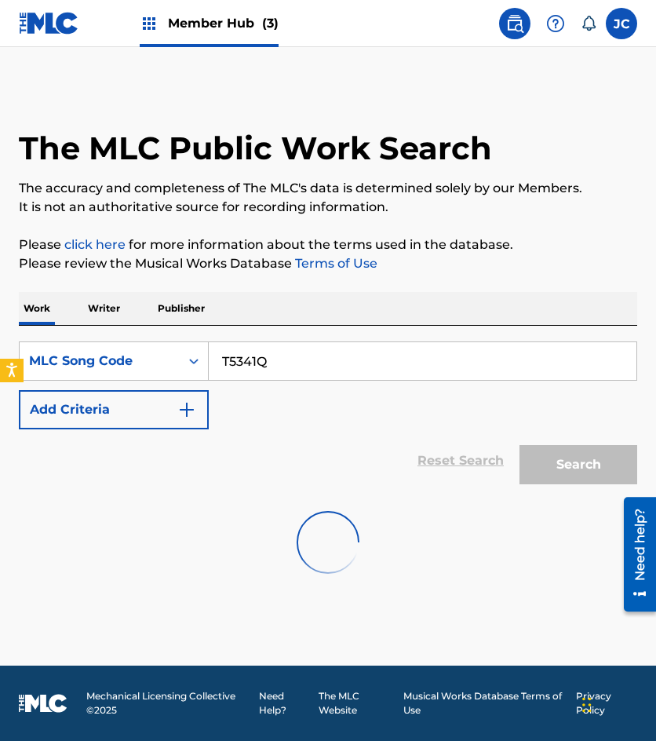
scroll to position [0, 0]
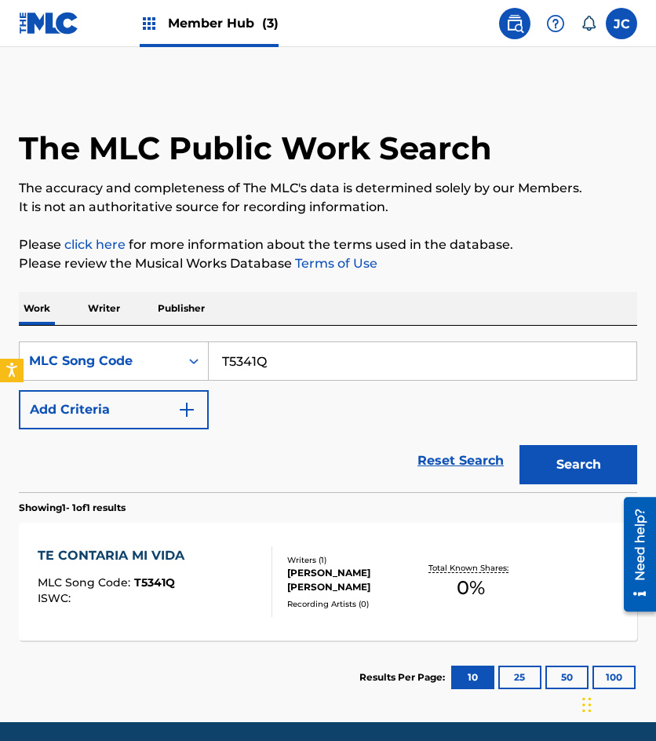
click at [294, 368] on input "T5341Q" at bounding box center [423, 361] width 428 height 38
paste input "918765"
type input "918765"
click at [520, 445] on button "Search" at bounding box center [579, 464] width 118 height 39
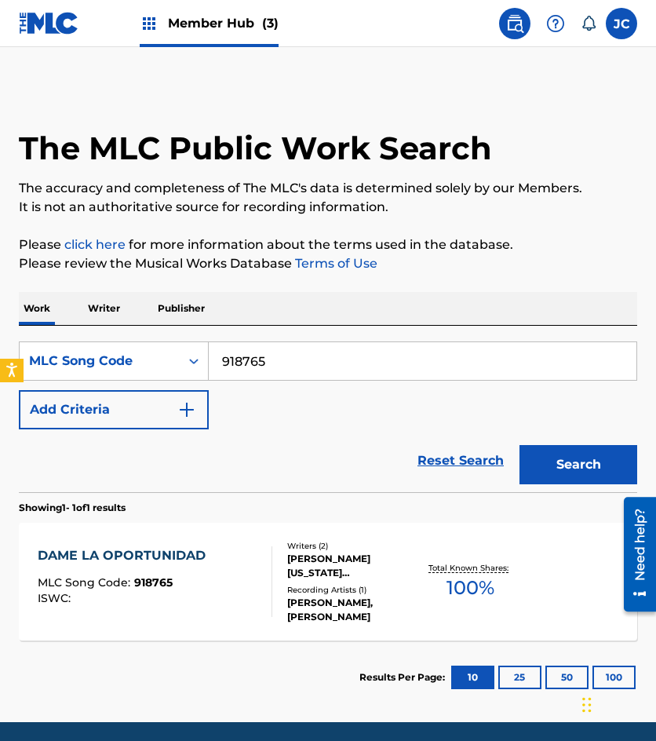
scroll to position [57, 0]
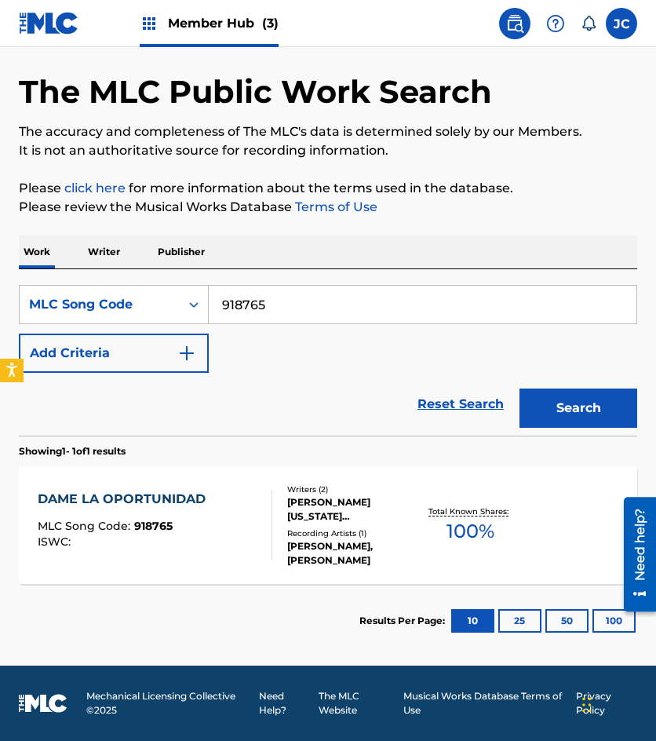
click at [345, 528] on div "Recording Artists ( 1 )" at bounding box center [353, 534] width 132 height 12
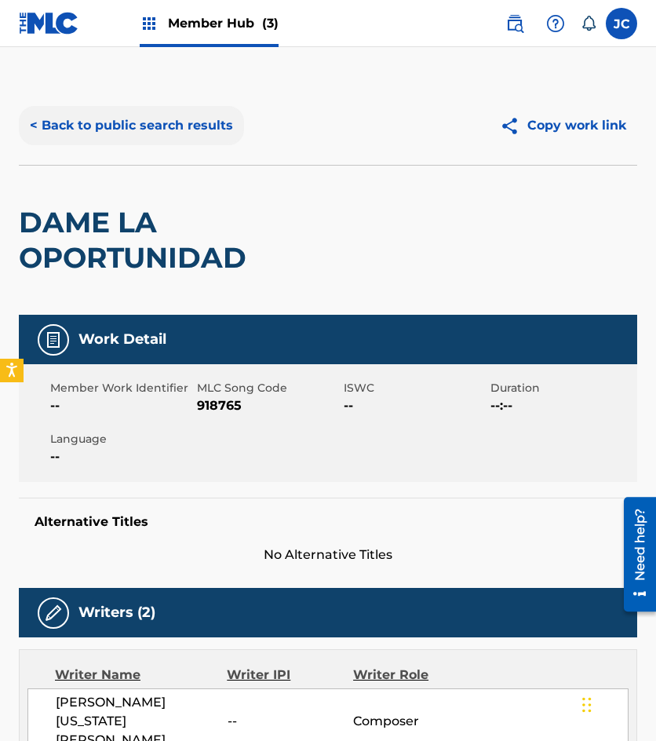
click at [181, 134] on button "< Back to public search results" at bounding box center [131, 125] width 225 height 39
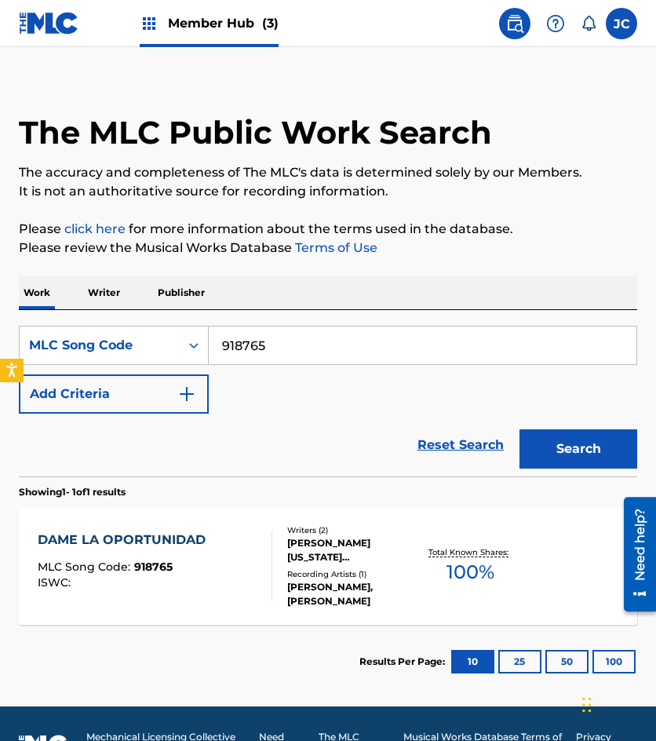
click at [327, 341] on input "918765" at bounding box center [423, 346] width 428 height 38
paste input "A54384"
click at [520, 429] on button "Search" at bounding box center [579, 448] width 118 height 39
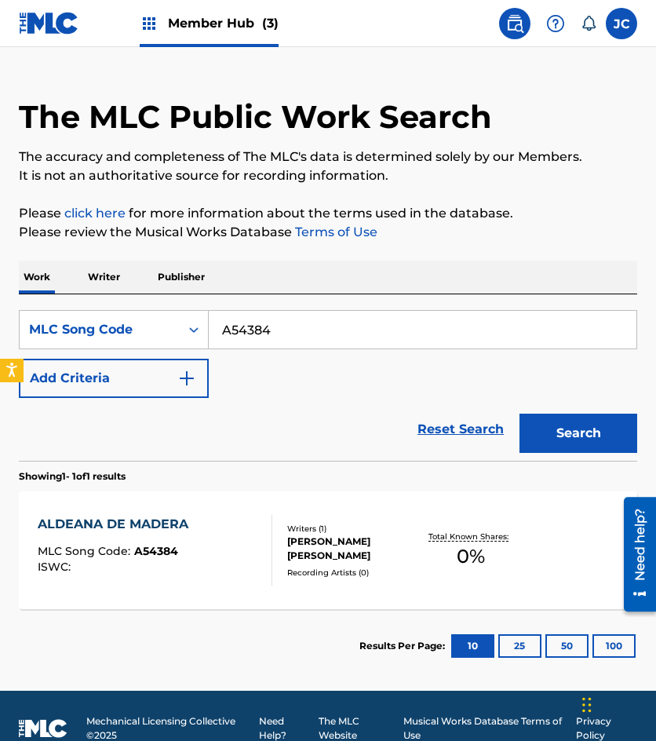
scroll to position [57, 0]
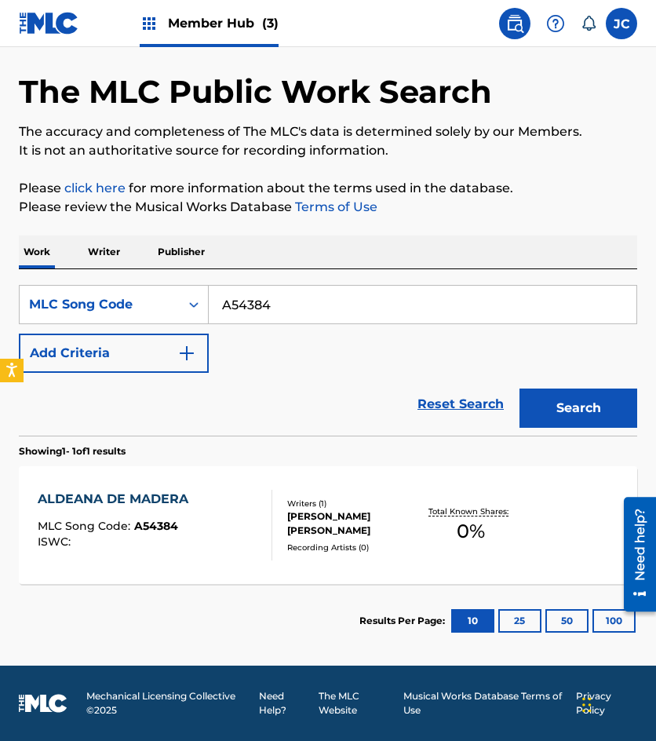
click at [176, 407] on div "Reset Search Search" at bounding box center [328, 404] width 619 height 63
click at [328, 298] on input "A54384" at bounding box center [423, 305] width 428 height 38
paste input "E36212"
click at [520, 389] on button "Search" at bounding box center [579, 408] width 118 height 39
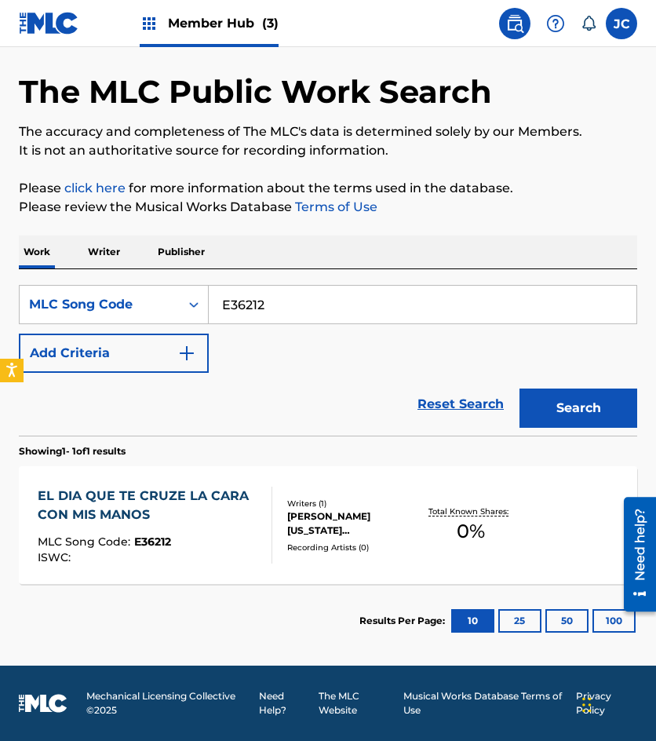
drag, startPoint x: 84, startPoint y: 404, endPoint x: 251, endPoint y: 323, distance: 185.7
click at [84, 404] on div "Reset Search Search" at bounding box center [328, 404] width 619 height 63
click at [262, 300] on input "E36212" at bounding box center [423, 305] width 428 height 38
paste input "P4813Z"
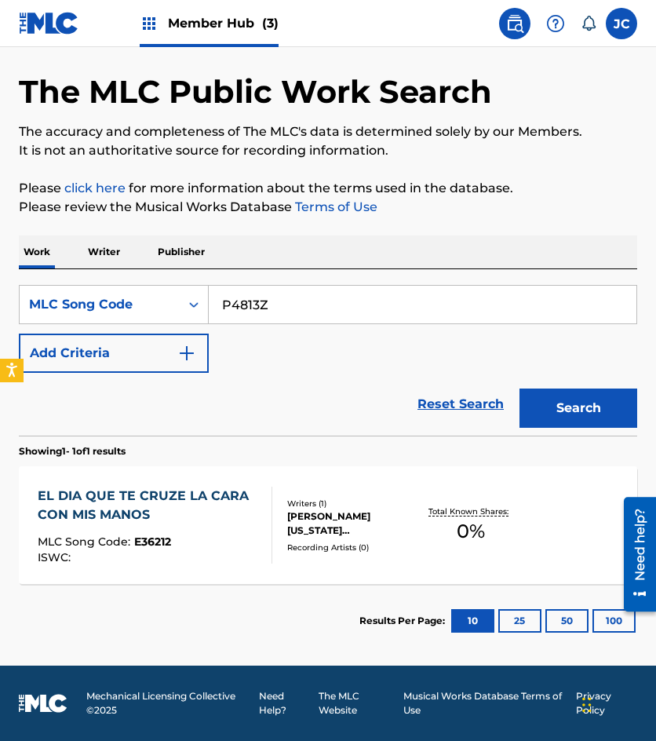
type input "P4813Z"
click at [520, 389] on button "Search" at bounding box center [579, 408] width 118 height 39
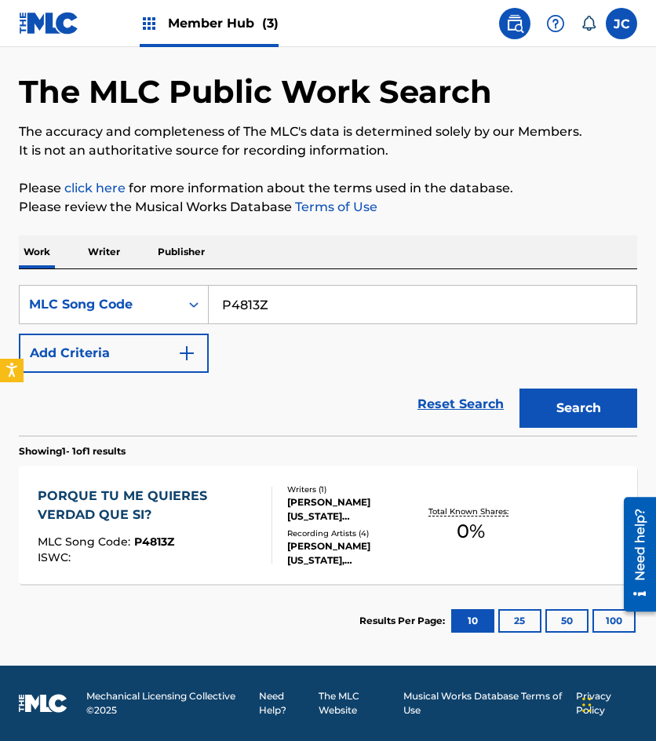
click at [312, 522] on div "JORGE MONTANA SALINAS" at bounding box center [353, 509] width 132 height 28
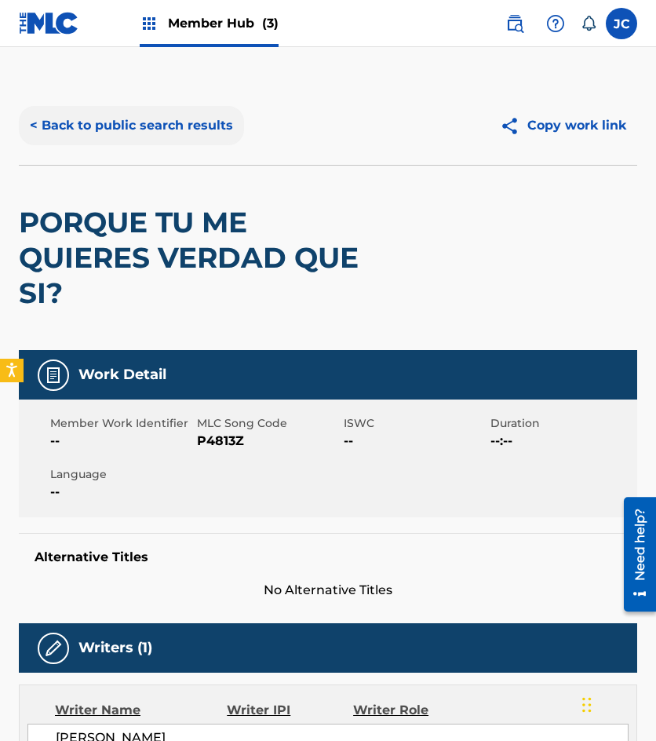
click at [130, 126] on button "< Back to public search results" at bounding box center [131, 125] width 225 height 39
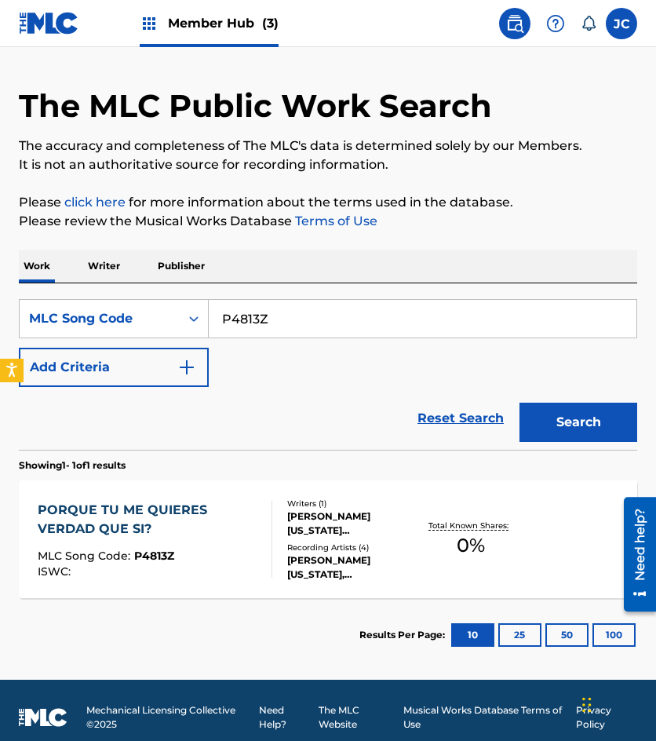
scroll to position [57, 0]
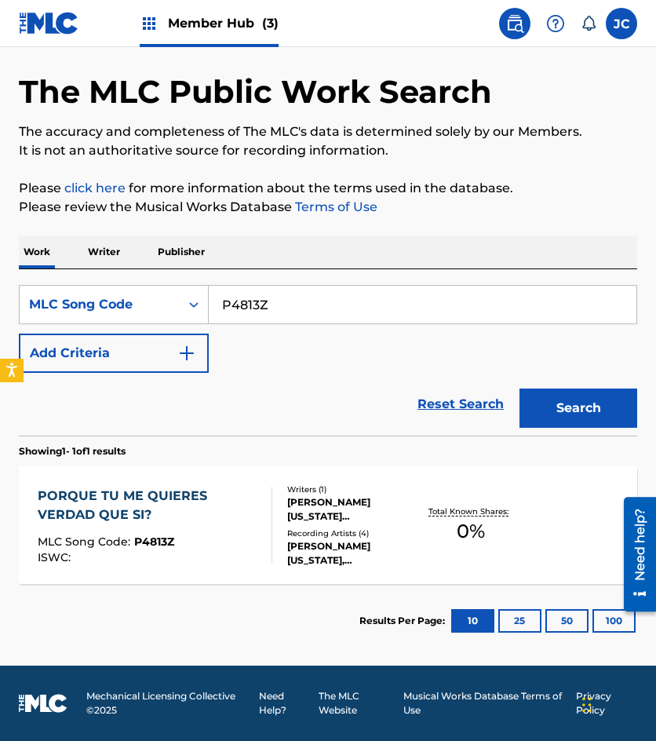
click at [108, 387] on div "Reset Search Search" at bounding box center [328, 404] width 619 height 63
click at [290, 308] on input "P4813Z" at bounding box center [423, 305] width 428 height 38
paste input "X"
click at [520, 389] on button "Search" at bounding box center [579, 408] width 118 height 39
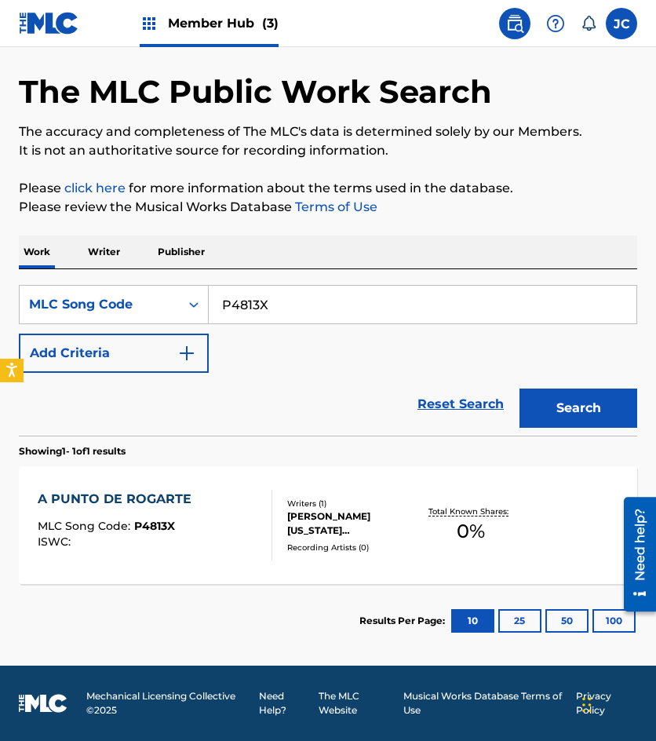
drag, startPoint x: 207, startPoint y: 389, endPoint x: 258, endPoint y: 340, distance: 71.1
click at [207, 389] on div "Reset Search Search" at bounding box center [328, 404] width 619 height 63
click at [279, 301] on input "P4813X" at bounding box center [423, 305] width 428 height 38
paste input "T5468S"
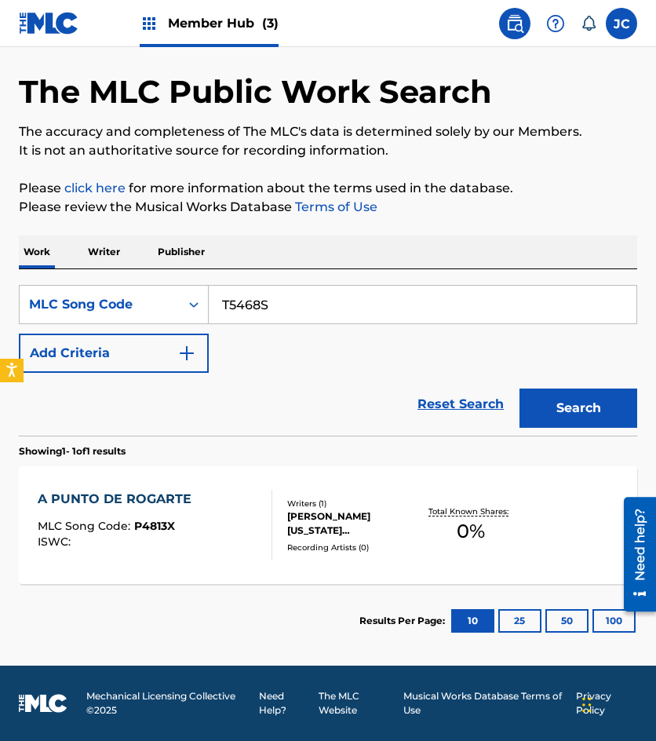
click at [520, 389] on button "Search" at bounding box center [579, 408] width 118 height 39
drag, startPoint x: 133, startPoint y: 425, endPoint x: 274, endPoint y: 355, distance: 158.0
click at [139, 423] on div "Reset Search Search" at bounding box center [328, 404] width 619 height 63
click at [298, 300] on input "T5468S" at bounding box center [423, 305] width 428 height 38
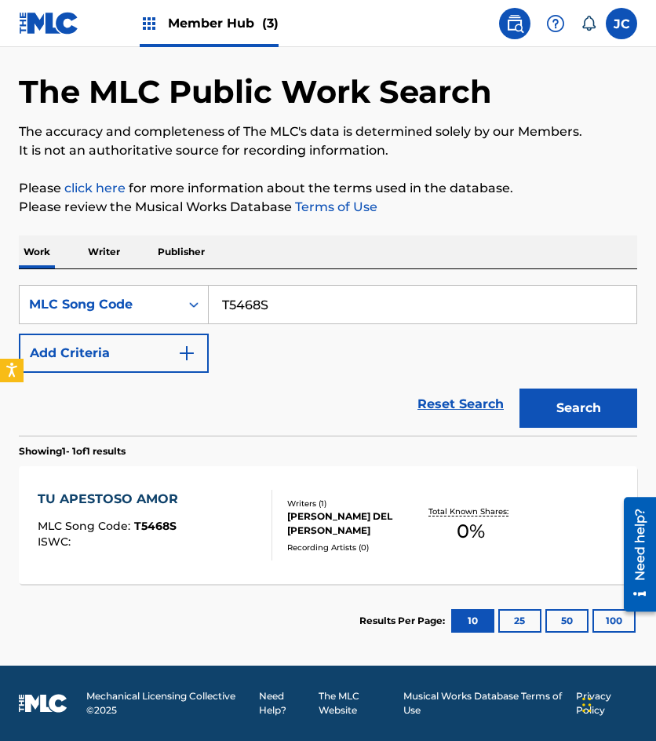
paste input "P48128"
click at [520, 389] on button "Search" at bounding box center [579, 408] width 118 height 39
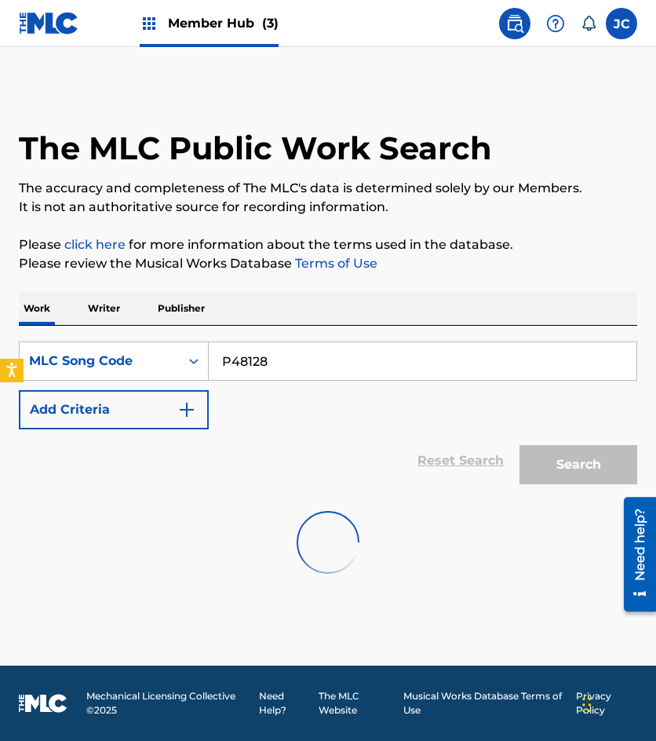
scroll to position [0, 0]
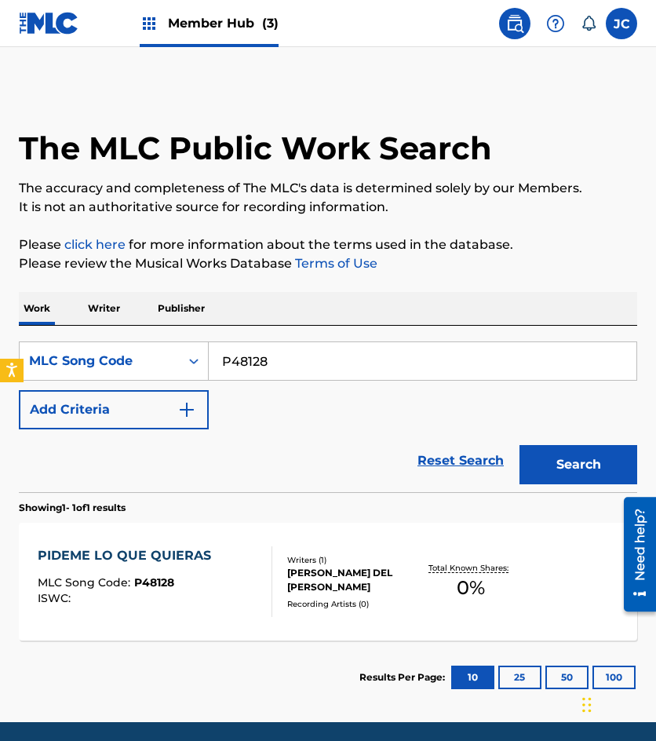
drag, startPoint x: 154, startPoint y: 444, endPoint x: 267, endPoint y: 411, distance: 117.5
click at [154, 444] on div "Reset Search Search" at bounding box center [328, 460] width 619 height 63
click at [287, 371] on input "P48128" at bounding box center [423, 361] width 428 height 38
paste input "E3609Y"
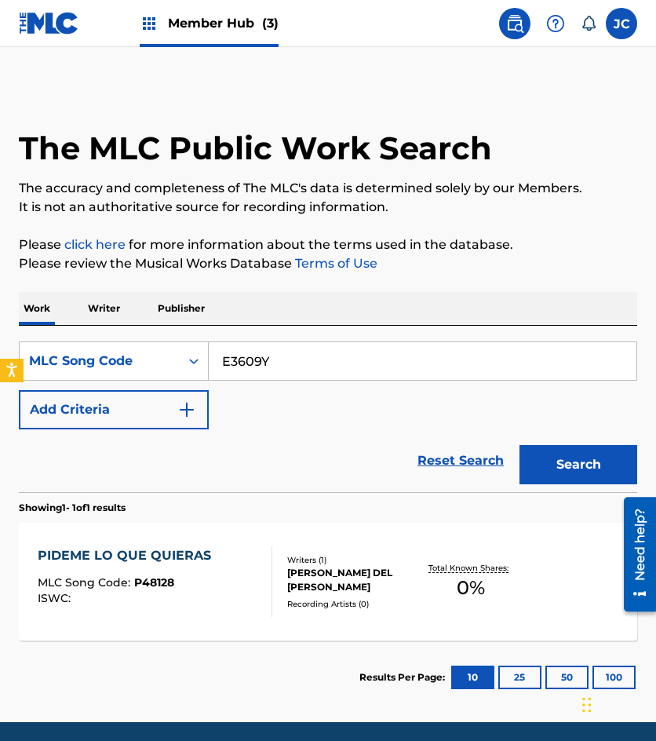
type input "E3609Y"
click at [520, 445] on button "Search" at bounding box center [579, 464] width 118 height 39
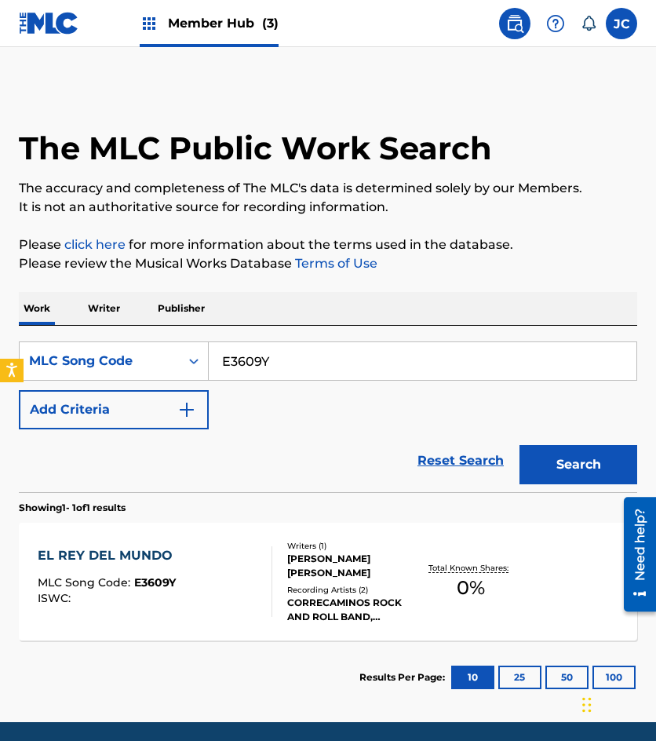
click at [302, 575] on div "VICTOR BLAS NAVARRETE GOMEZ" at bounding box center [353, 566] width 132 height 28
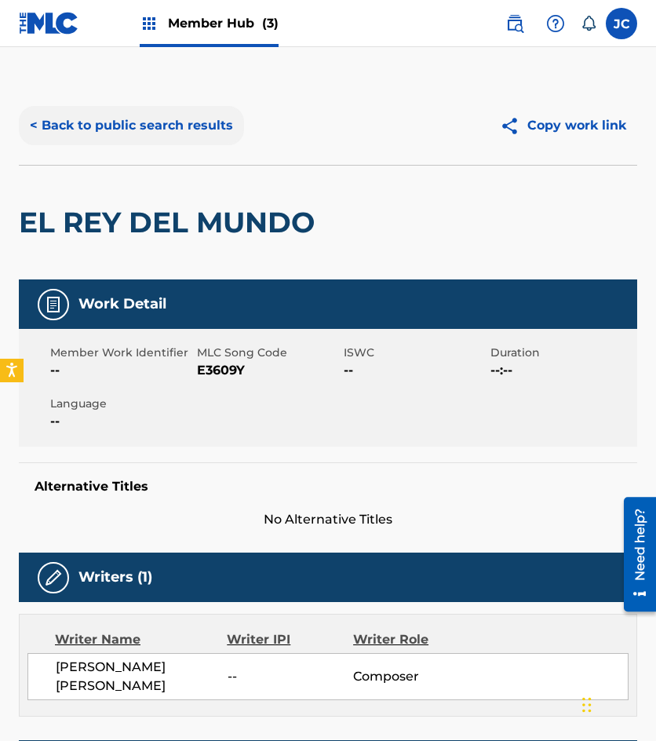
click at [155, 144] on button "< Back to public search results" at bounding box center [131, 125] width 225 height 39
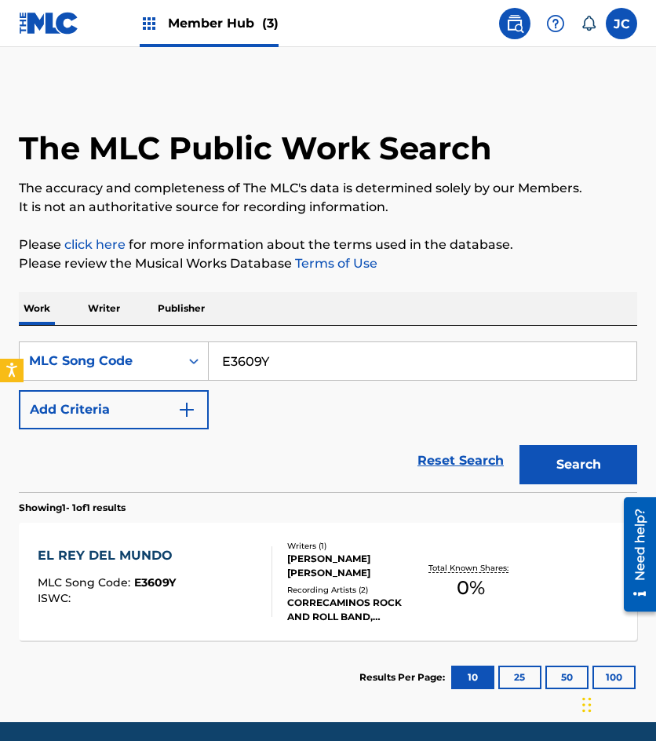
click at [349, 474] on div "Reset Search Search" at bounding box center [328, 460] width 619 height 63
click at [191, 443] on div "Reset Search Search" at bounding box center [328, 460] width 619 height 63
click at [266, 366] on input "E3609Y" at bounding box center [423, 361] width 428 height 38
paste input "5433"
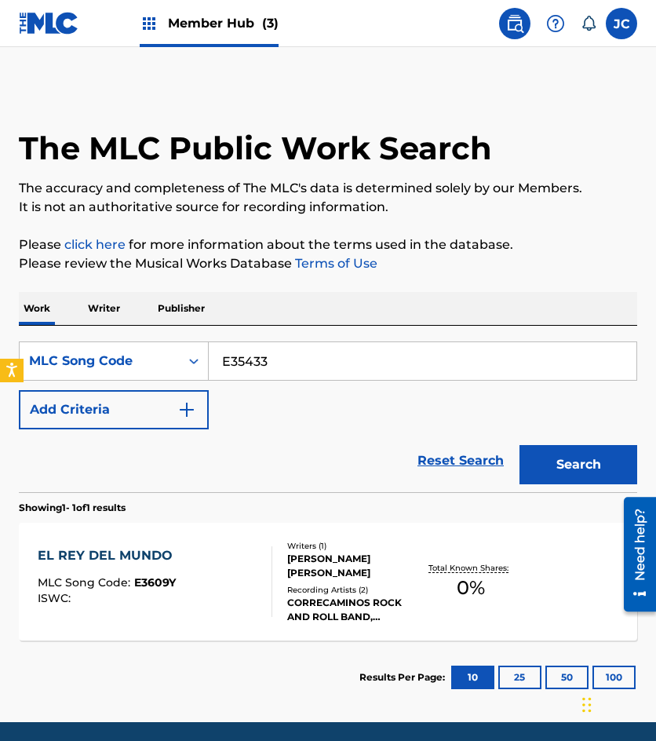
click at [520, 445] on button "Search" at bounding box center [579, 464] width 118 height 39
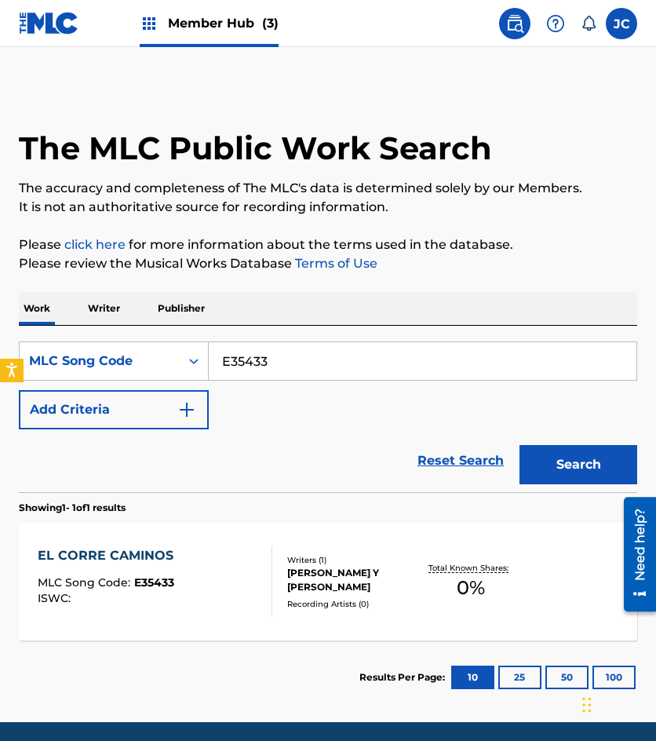
drag, startPoint x: 177, startPoint y: 464, endPoint x: 266, endPoint y: 398, distance: 111.2
click at [177, 464] on div "Reset Search Search" at bounding box center [328, 460] width 619 height 63
click at [279, 370] on input "E35433" at bounding box center [423, 361] width 428 height 38
paste input "Q0861O"
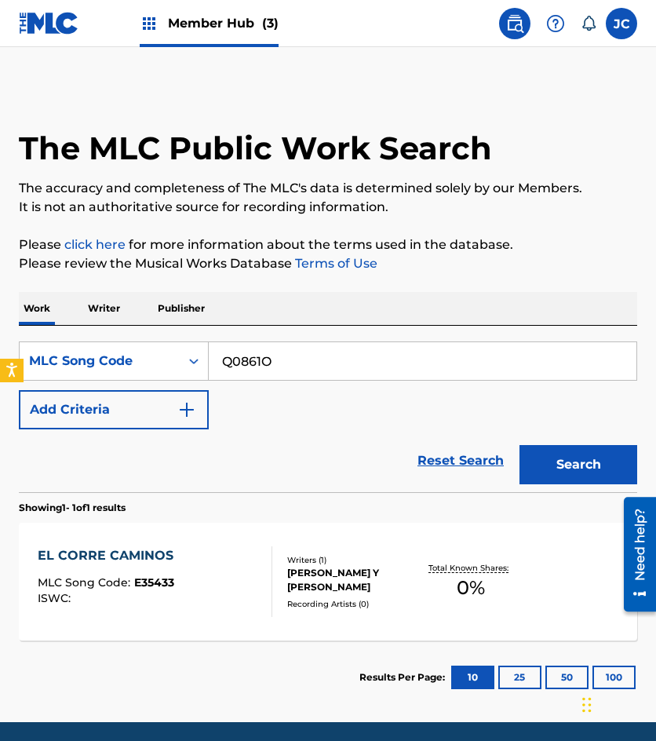
click at [520, 445] on button "Search" at bounding box center [579, 464] width 118 height 39
drag, startPoint x: 195, startPoint y: 455, endPoint x: 272, endPoint y: 398, distance: 95.5
click at [195, 455] on div "Reset Search Search" at bounding box center [328, 460] width 619 height 63
click at [292, 360] on input "Q0861O" at bounding box center [423, 361] width 428 height 38
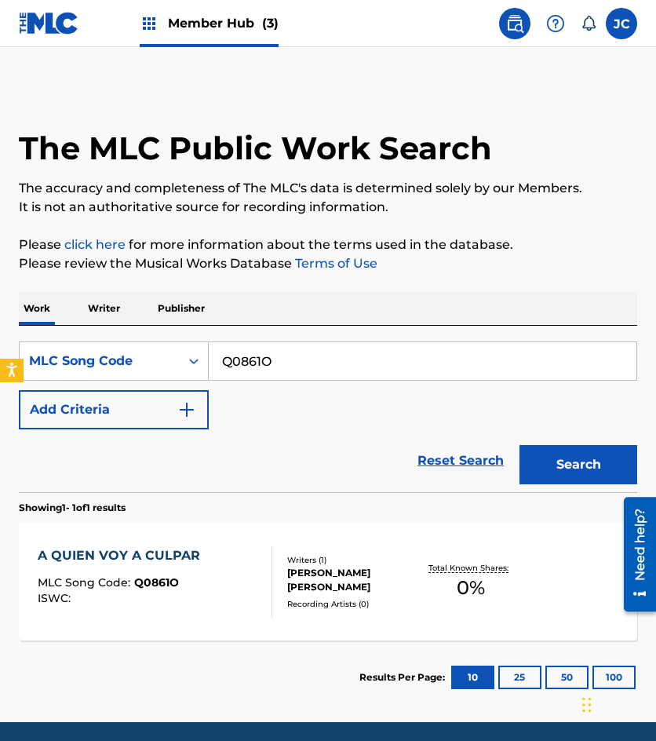
paste input "U1184H"
click at [520, 445] on button "Search" at bounding box center [579, 464] width 118 height 39
click at [142, 447] on div "Reset Search Search" at bounding box center [328, 460] width 619 height 63
click at [274, 382] on div "SearchWithCriteria77c78005-7405-4e71-9d57-b2cd4fcc38d8 MLC Song Code U1184H Add…" at bounding box center [328, 385] width 619 height 88
click at [275, 378] on input "U1184H" at bounding box center [423, 361] width 428 height 38
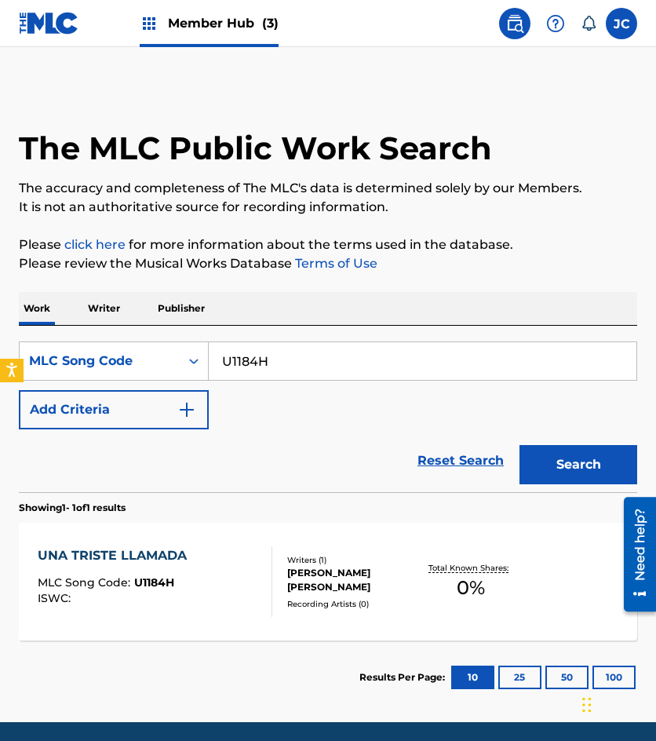
click at [279, 368] on input "U1184H" at bounding box center [423, 361] width 428 height 38
paste input "M6141K"
click at [520, 445] on button "Search" at bounding box center [579, 464] width 118 height 39
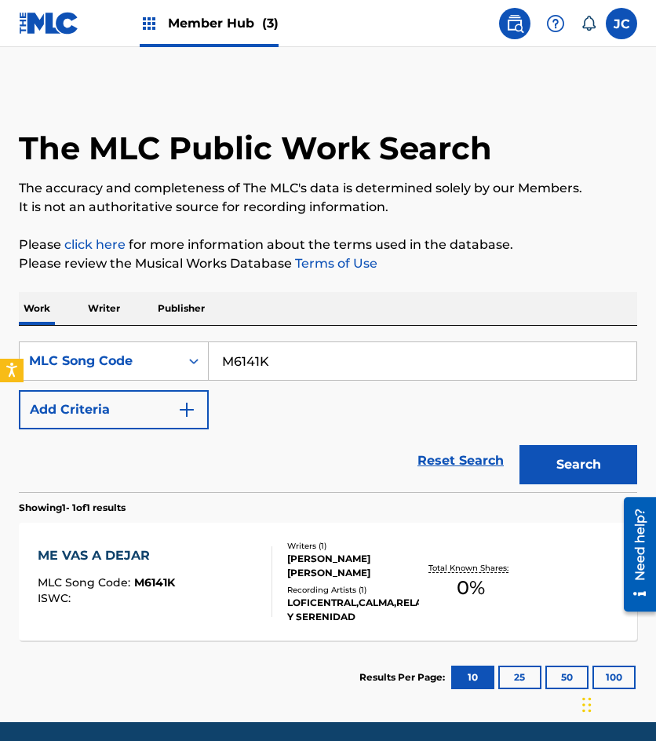
scroll to position [57, 0]
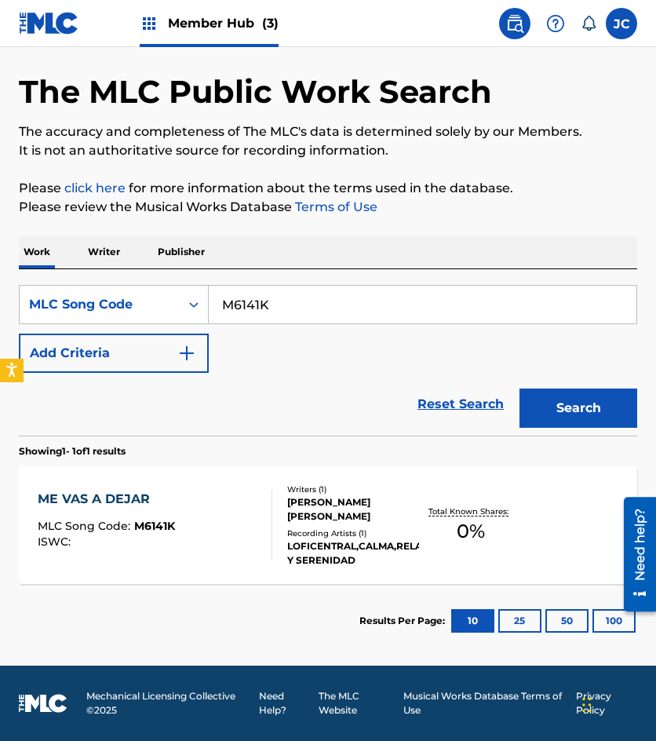
drag, startPoint x: 174, startPoint y: 411, endPoint x: 244, endPoint y: 365, distance: 83.8
click at [174, 411] on div "Reset Search Search" at bounding box center [328, 404] width 619 height 63
click at [294, 299] on input "M6141K" at bounding box center [423, 305] width 428 height 38
paste input "V1340G"
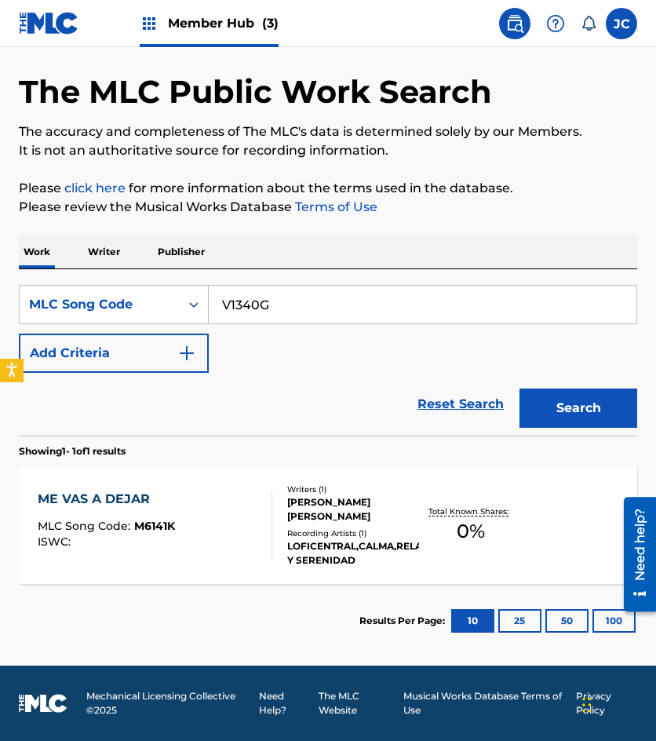
click at [520, 389] on button "Search" at bounding box center [579, 408] width 118 height 39
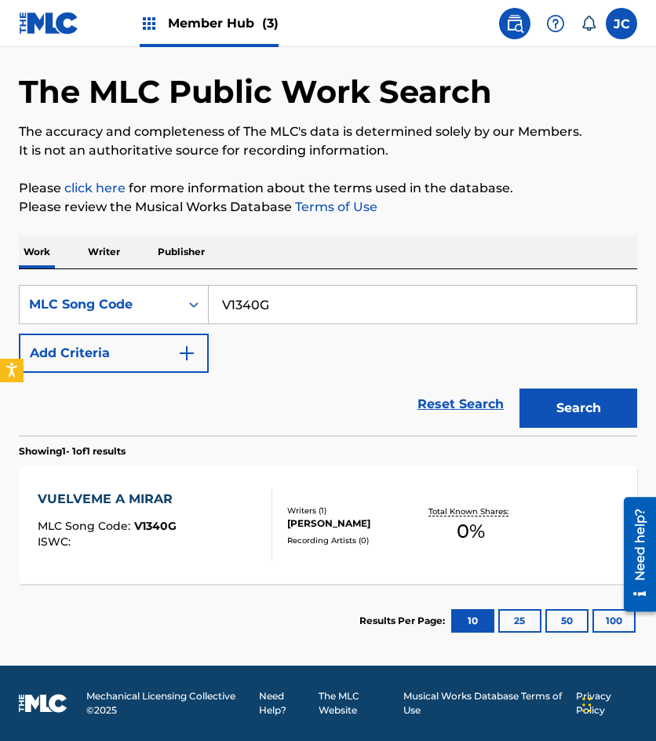
click at [115, 393] on div "Reset Search Search" at bounding box center [328, 404] width 619 height 63
click at [276, 319] on input "V1340G" at bounding box center [423, 305] width 428 height 38
paste input "S7420C"
click at [520, 389] on button "Search" at bounding box center [579, 408] width 118 height 39
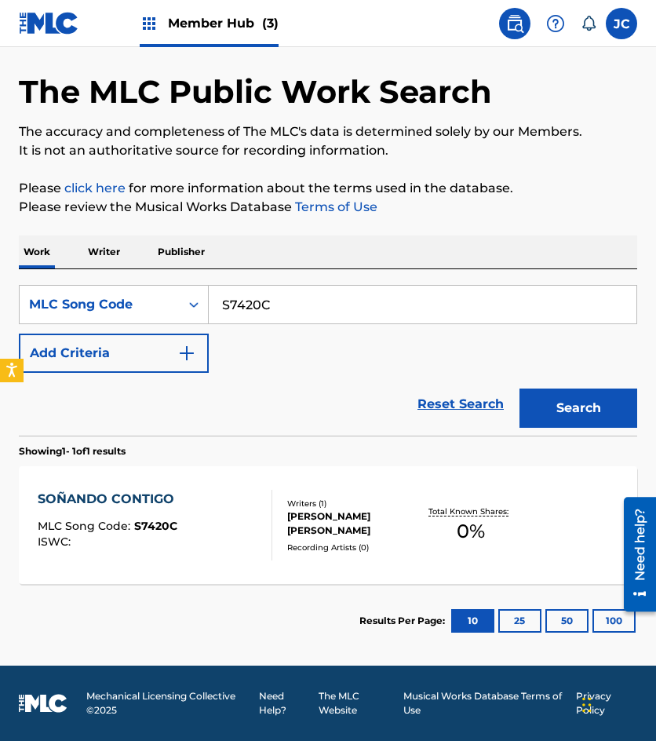
drag, startPoint x: 200, startPoint y: 416, endPoint x: 231, endPoint y: 382, distance: 46.2
click at [200, 416] on div "Reset Search Search" at bounding box center [328, 404] width 619 height 63
click at [295, 310] on input "S7420C" at bounding box center [423, 305] width 428 height 38
paste input "A5455A"
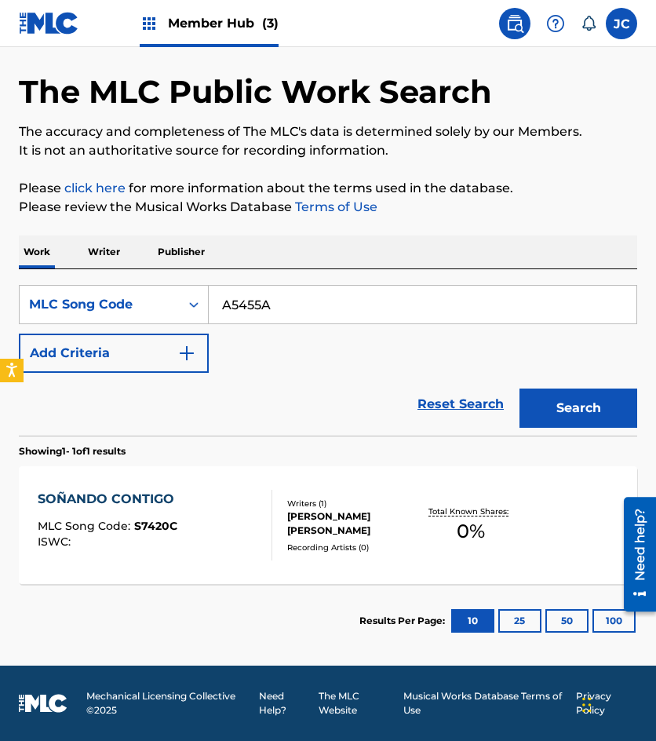
click at [520, 389] on button "Search" at bounding box center [579, 408] width 118 height 39
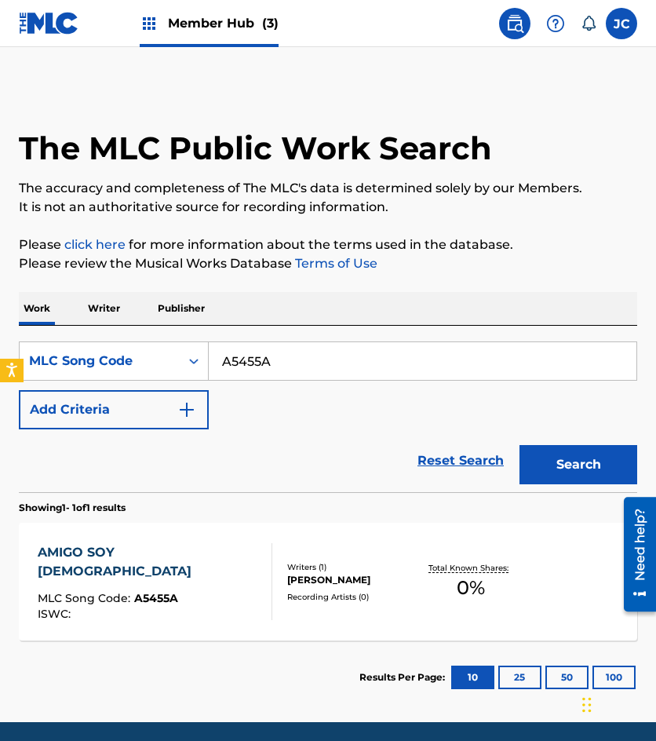
click at [188, 451] on div "Reset Search Search" at bounding box center [328, 460] width 619 height 63
click at [274, 356] on input "A5455A" at bounding box center [423, 361] width 428 height 38
paste input "H3922M"
click at [520, 445] on button "Search" at bounding box center [579, 464] width 118 height 39
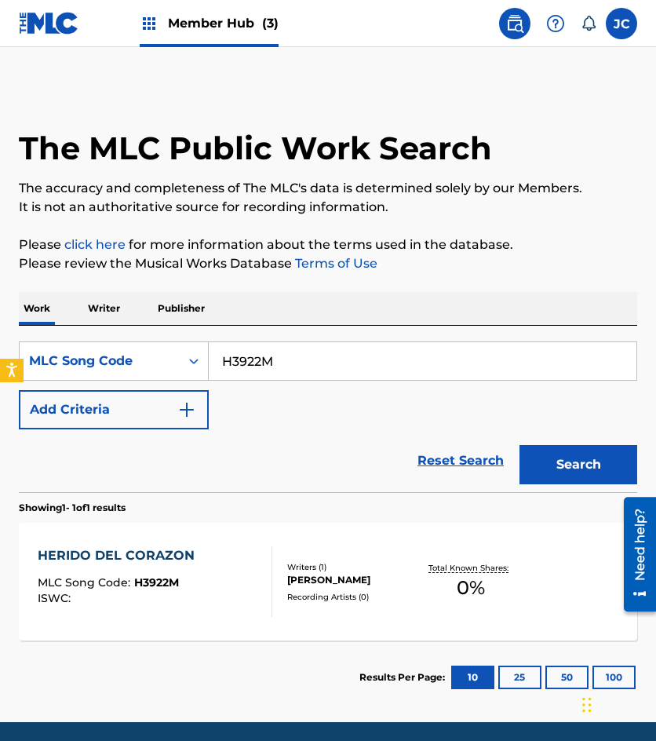
click at [158, 451] on div "Reset Search Search" at bounding box center [328, 460] width 619 height 63
click at [287, 371] on input "H3922M" at bounding box center [423, 361] width 428 height 38
paste input "D5251D"
click at [520, 445] on button "Search" at bounding box center [579, 464] width 118 height 39
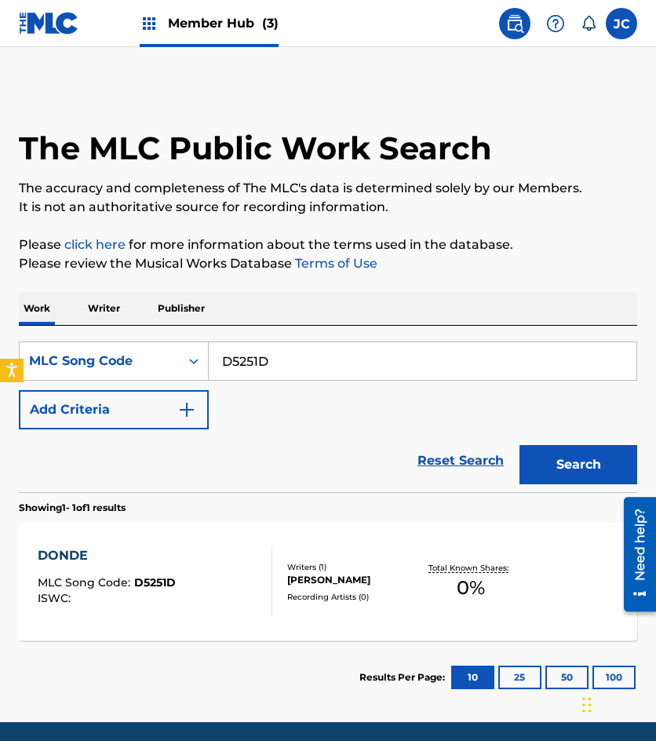
click at [119, 478] on div "Reset Search Search" at bounding box center [328, 460] width 619 height 63
click at [260, 367] on input "D5251D" at bounding box center [423, 361] width 428 height 38
paste input "P4764V"
click at [520, 445] on button "Search" at bounding box center [579, 464] width 118 height 39
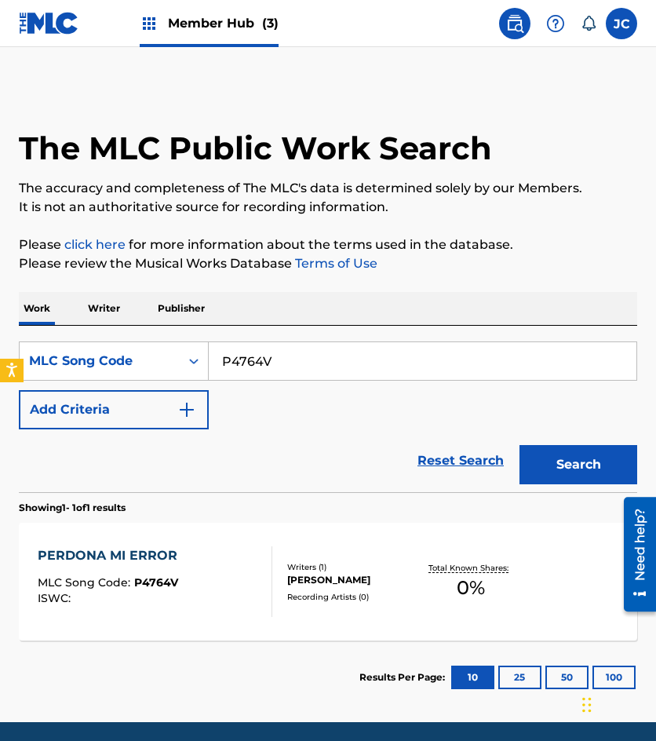
click at [158, 473] on div "Reset Search Search" at bounding box center [328, 460] width 619 height 63
click at [247, 378] on input "P4764V" at bounding box center [423, 361] width 428 height 38
paste input "N31591"
click at [520, 445] on button "Search" at bounding box center [579, 464] width 118 height 39
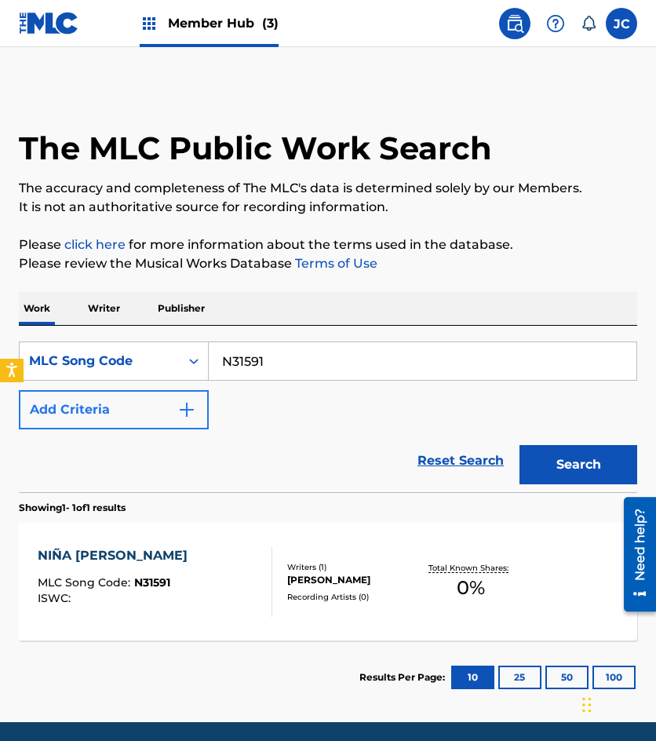
drag, startPoint x: 153, startPoint y: 447, endPoint x: 184, endPoint y: 429, distance: 36.2
click at [153, 447] on div "Reset Search Search" at bounding box center [328, 460] width 619 height 63
click at [275, 368] on input "N31591" at bounding box center [423, 361] width 428 height 38
paste input "L5931J"
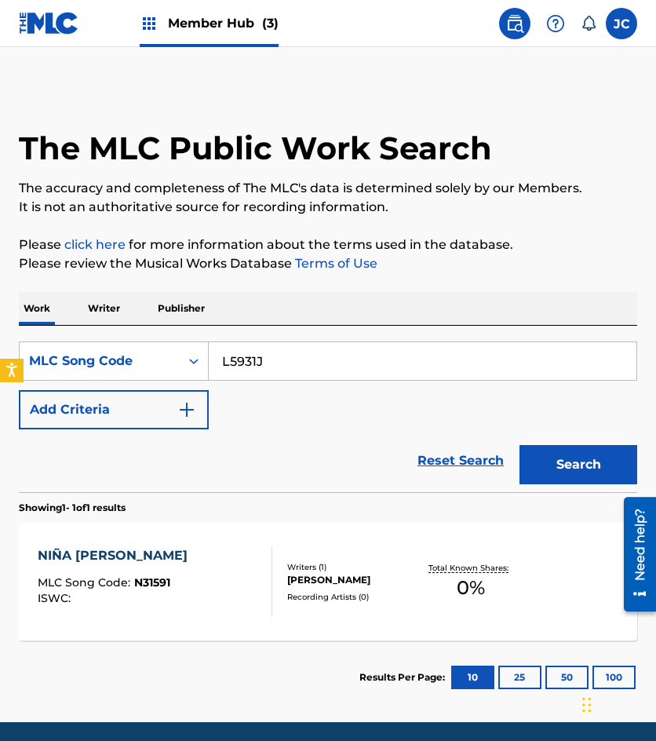
click at [520, 445] on button "Search" at bounding box center [579, 464] width 118 height 39
drag, startPoint x: 171, startPoint y: 465, endPoint x: 244, endPoint y: 396, distance: 100.0
click at [171, 465] on div "Reset Search Search" at bounding box center [328, 460] width 619 height 63
click at [264, 363] on input "L5931J" at bounding box center [423, 361] width 428 height 38
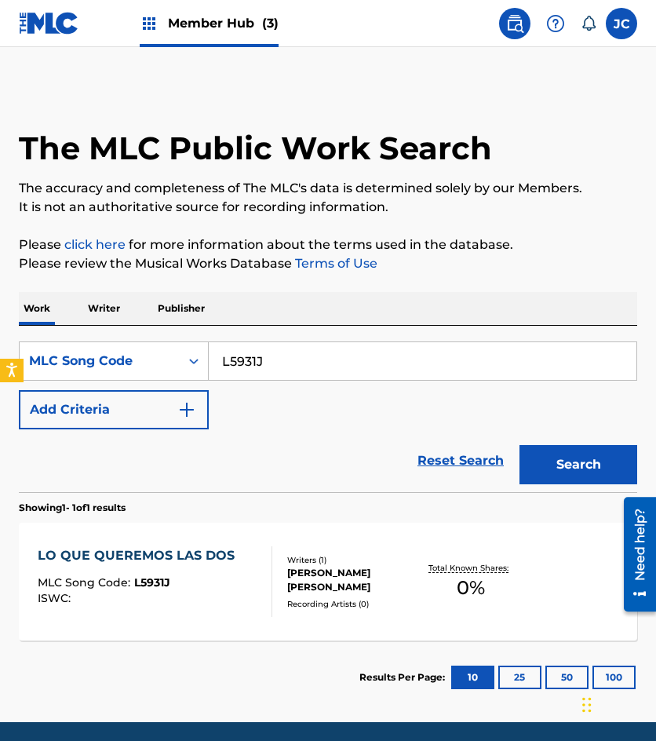
paste input "O2824M"
click at [520, 445] on button "Search" at bounding box center [579, 464] width 118 height 39
click at [356, 362] on input "O2824M" at bounding box center [423, 361] width 428 height 38
paste input "P4780E"
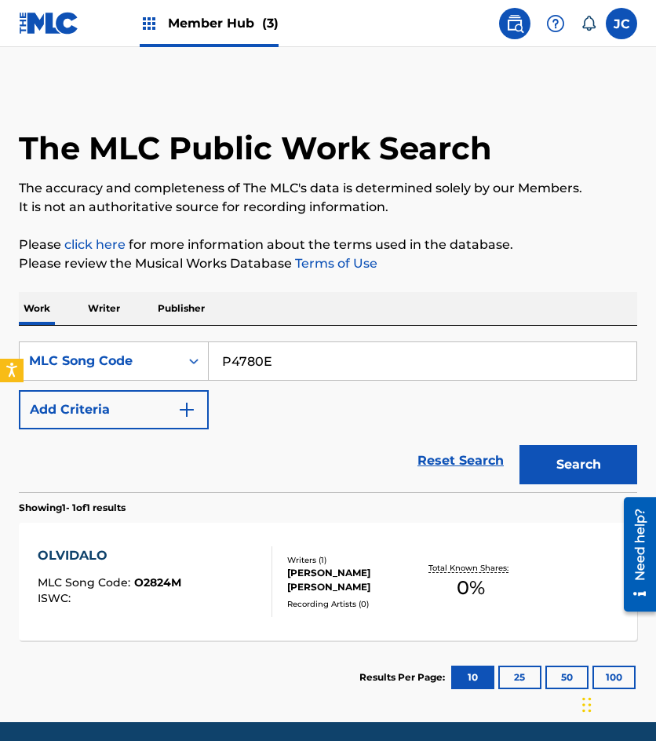
click at [520, 445] on button "Search" at bounding box center [579, 464] width 118 height 39
click at [203, 455] on div "Reset Search Search" at bounding box center [328, 460] width 619 height 63
click at [269, 367] on input "P4780E" at bounding box center [423, 361] width 428 height 38
paste input "R31121"
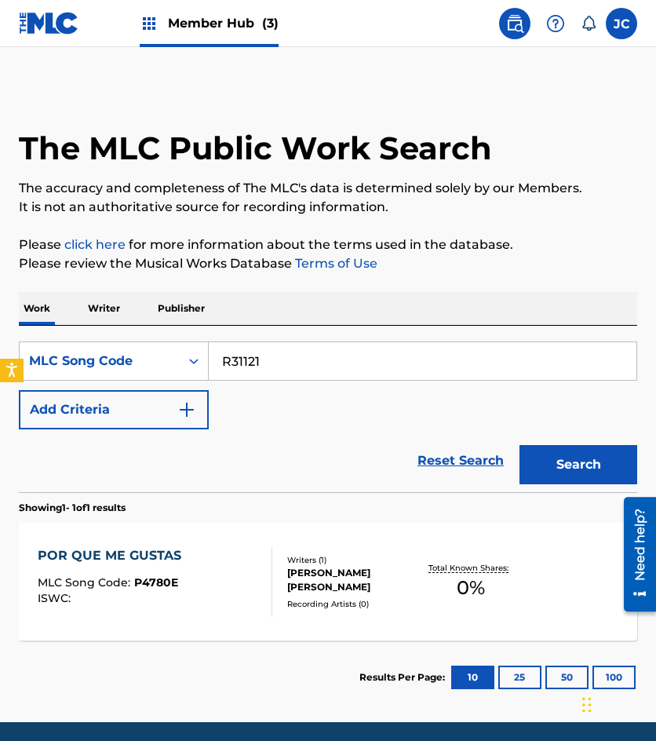
click at [520, 445] on button "Search" at bounding box center [579, 464] width 118 height 39
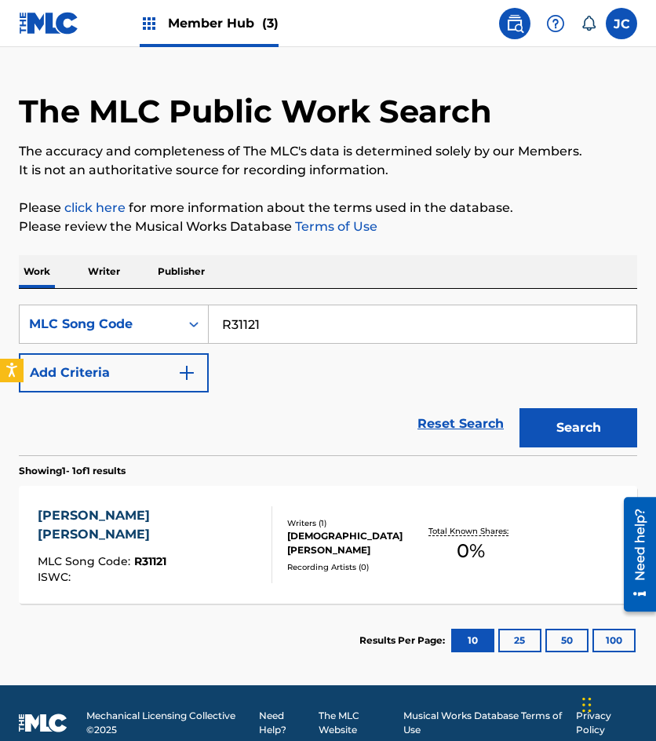
scroll to position [57, 0]
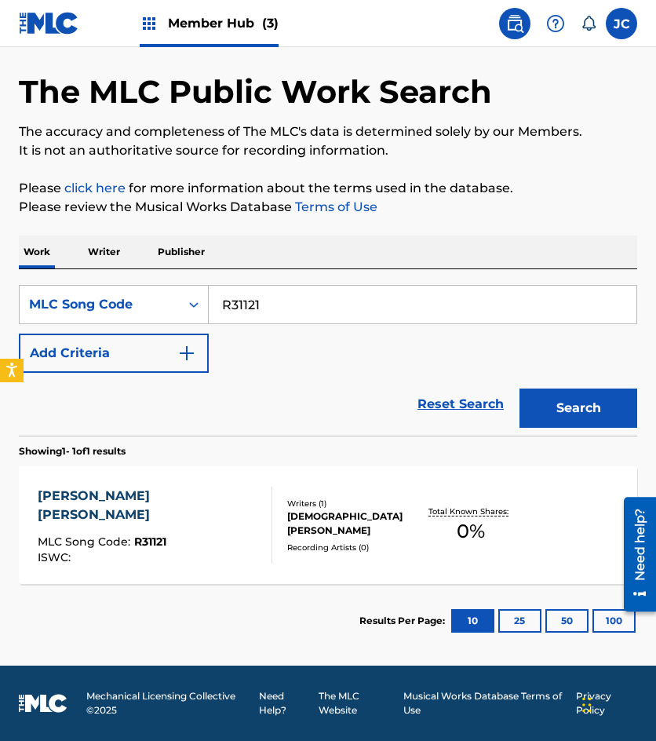
click at [301, 290] on input "R31121" at bounding box center [423, 305] width 428 height 38
paste input "L59618"
click at [520, 389] on button "Search" at bounding box center [579, 408] width 118 height 39
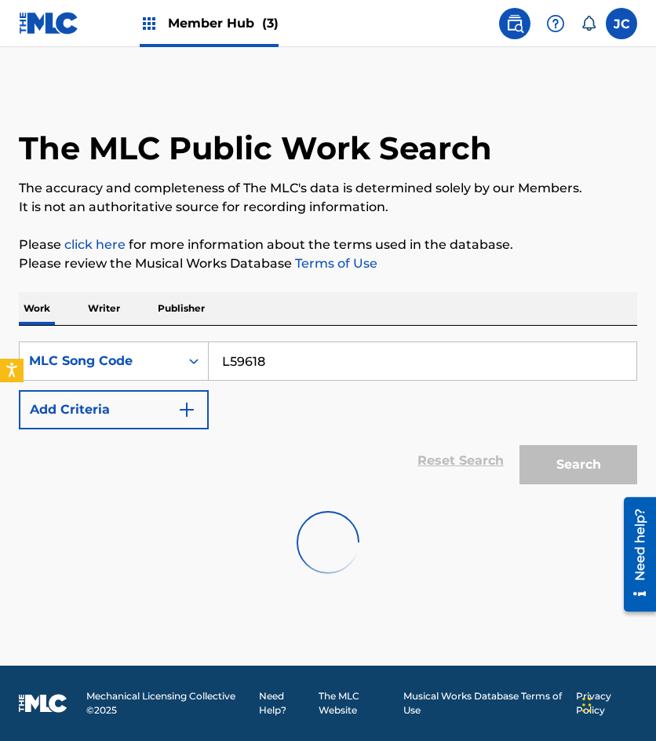
scroll to position [0, 0]
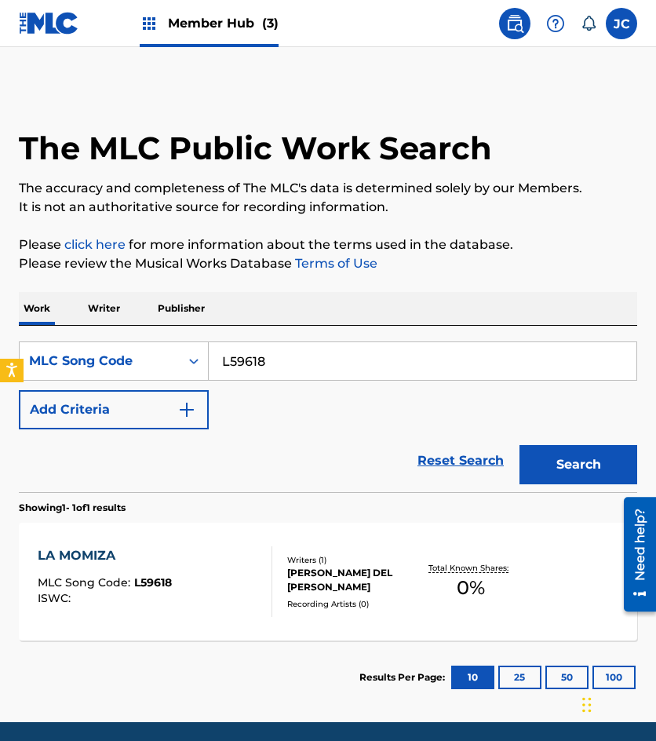
click at [307, 365] on input "L59618" at bounding box center [423, 361] width 428 height 38
paste input "E2657D"
click at [520, 445] on button "Search" at bounding box center [579, 464] width 118 height 39
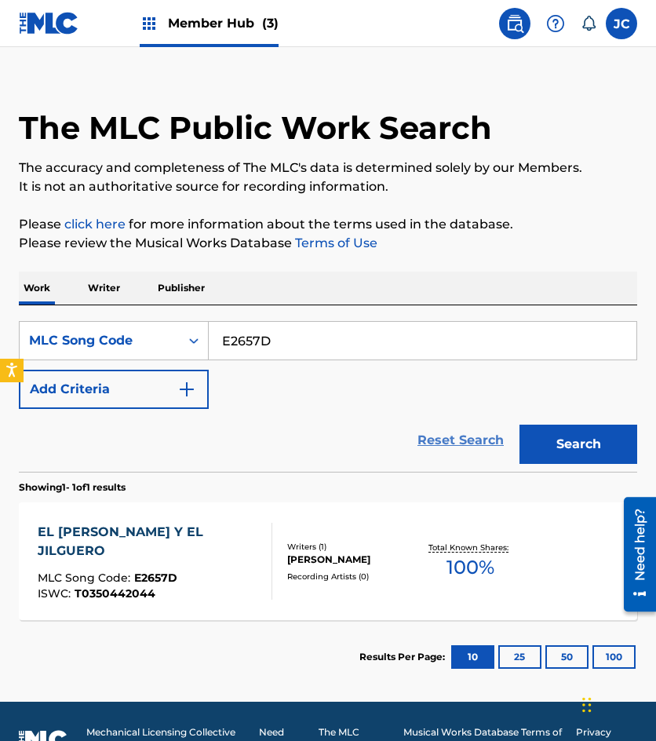
scroll to position [57, 0]
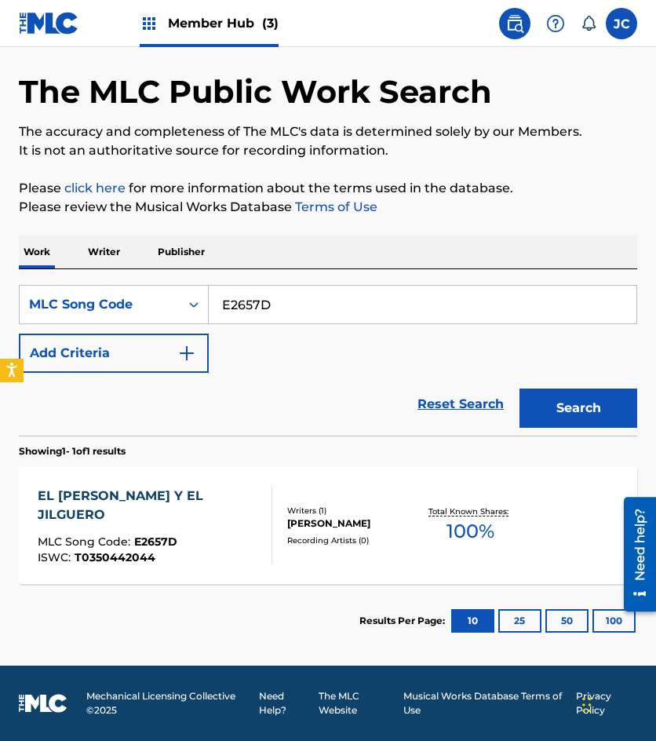
click at [322, 309] on input "E2657D" at bounding box center [423, 305] width 428 height 38
paste input "T5371Z"
type input "T5371Z"
click at [520, 389] on button "Search" at bounding box center [579, 408] width 118 height 39
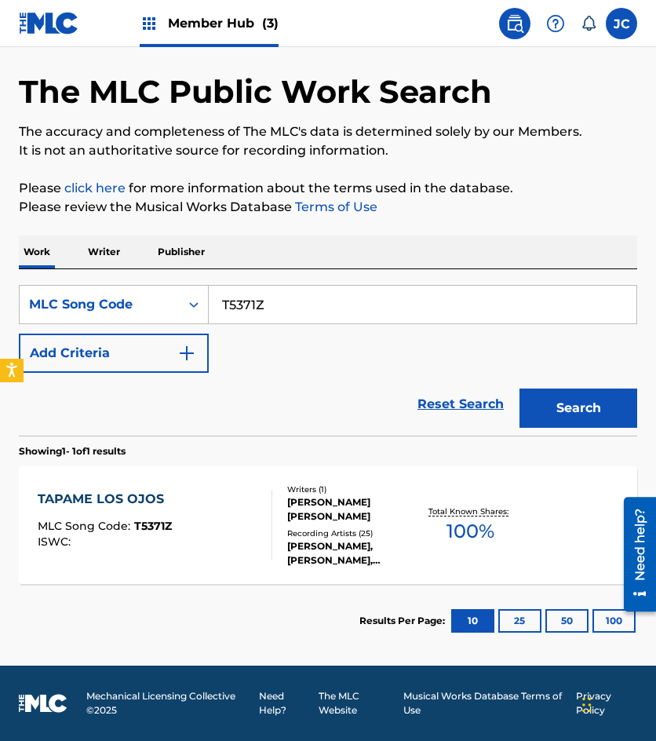
click at [345, 509] on div "CARLOS LICO REYES HERNANDEZ" at bounding box center [353, 509] width 132 height 28
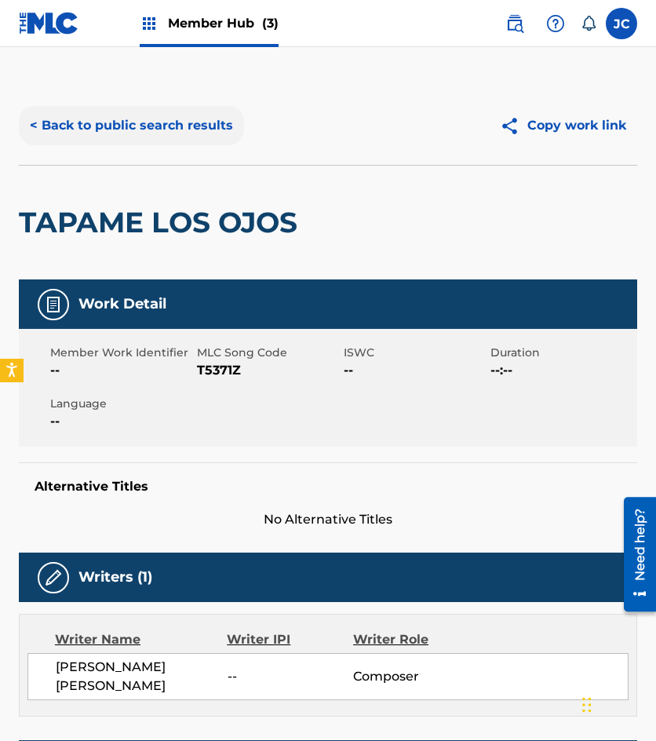
click at [194, 120] on button "< Back to public search results" at bounding box center [131, 125] width 225 height 39
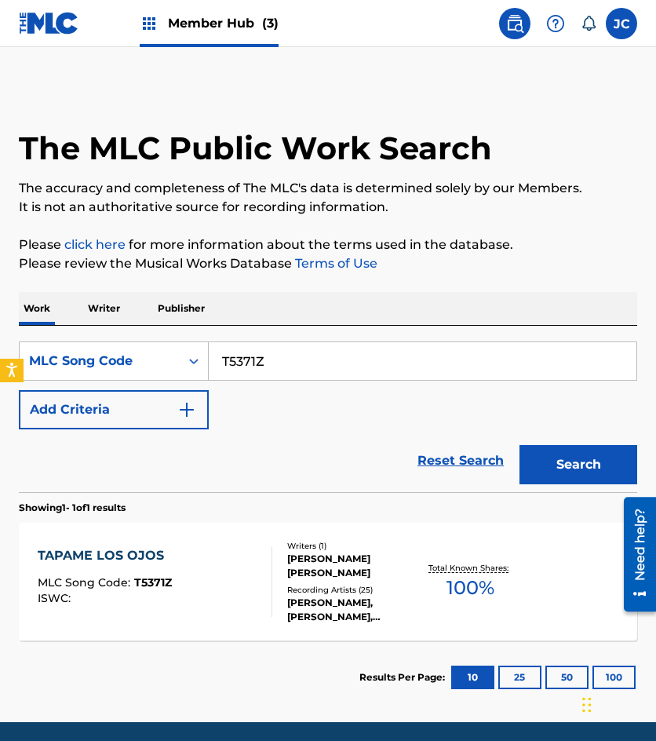
scroll to position [16, 0]
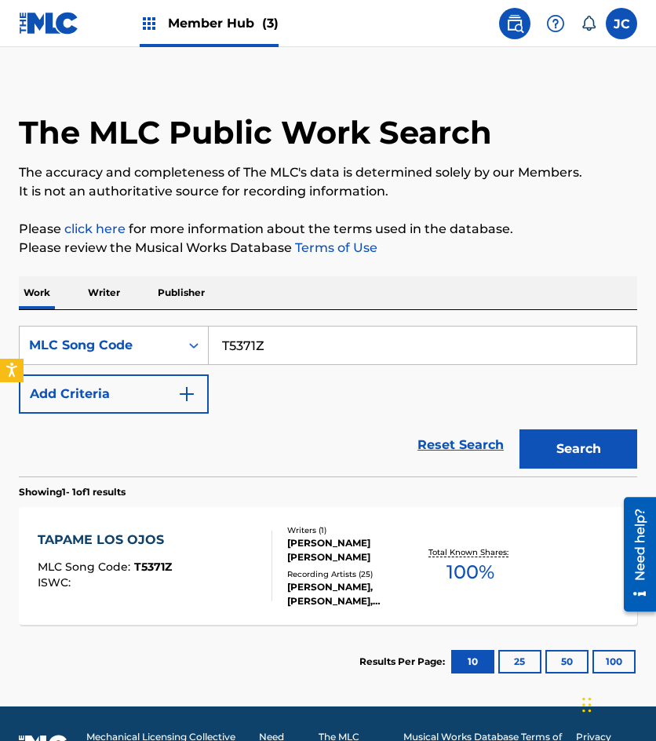
click at [289, 340] on input "T5371Z" at bounding box center [423, 346] width 428 height 38
paste input "M6472N"
click at [520, 429] on button "Search" at bounding box center [579, 448] width 118 height 39
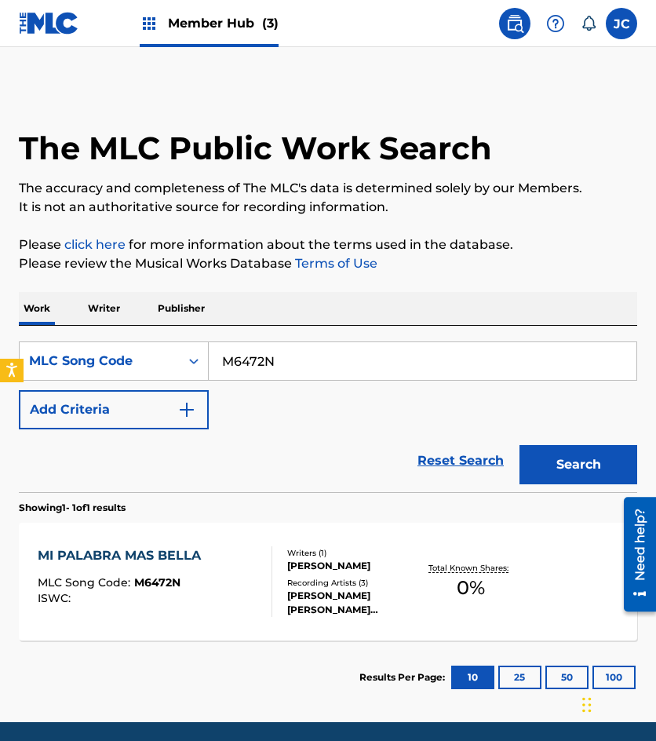
scroll to position [57, 0]
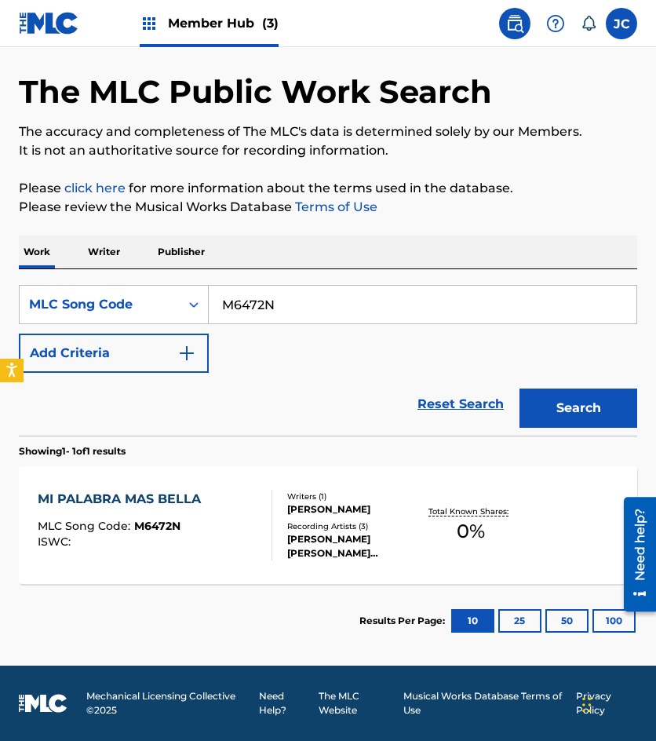
click at [327, 302] on input "M6472N" at bounding box center [423, 305] width 428 height 38
paste input "D5241Q"
type input "D5241Q"
click at [520, 389] on button "Search" at bounding box center [579, 408] width 118 height 39
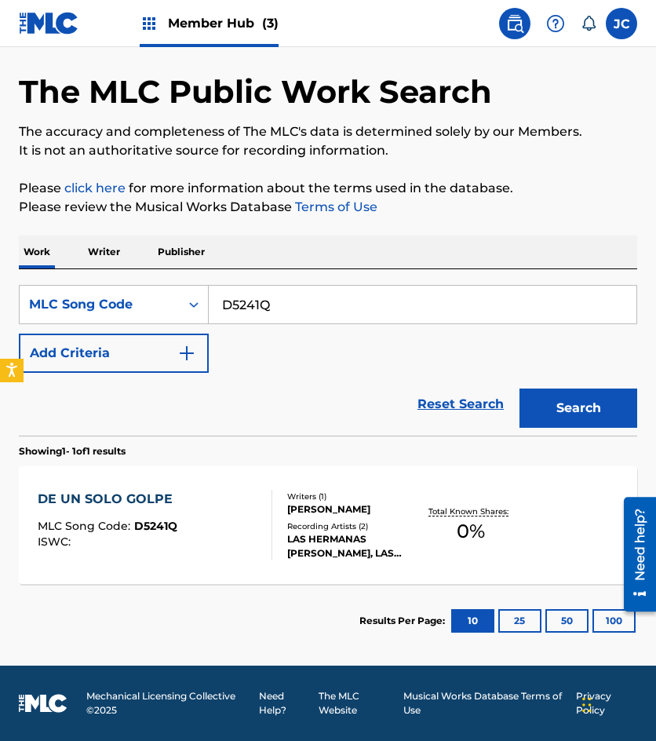
click at [362, 514] on div "MARIA GUADALUPE RAMOS PELAEZ" at bounding box center [353, 509] width 132 height 14
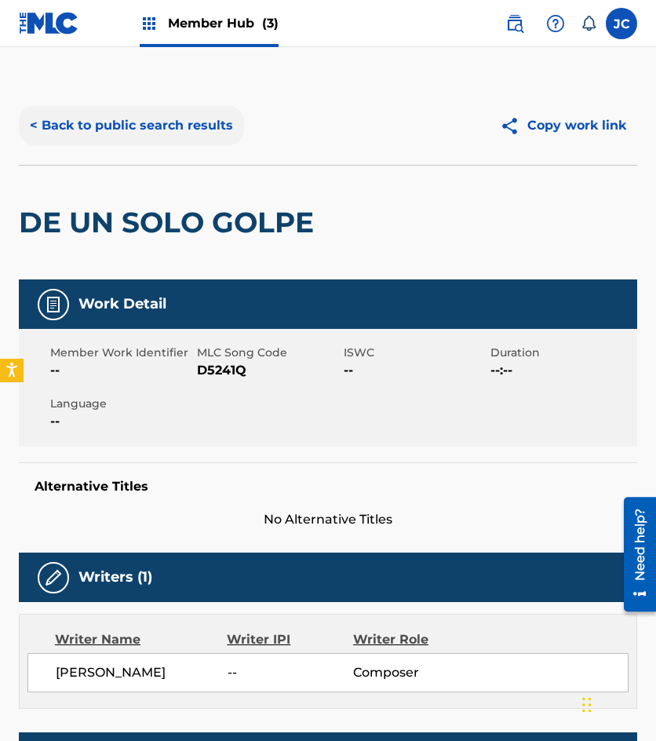
click at [215, 122] on button "< Back to public search results" at bounding box center [131, 125] width 225 height 39
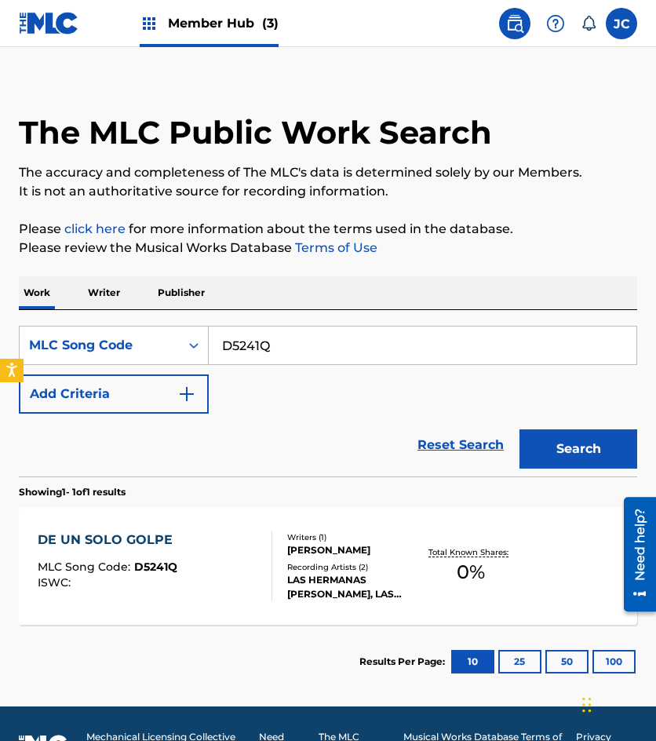
drag, startPoint x: 175, startPoint y: 473, endPoint x: 197, endPoint y: 434, distance: 45.0
click at [175, 473] on div "Reset Search Search" at bounding box center [328, 445] width 619 height 63
click at [247, 334] on input "D5241Q" at bounding box center [423, 346] width 428 height 38
paste input "V1332V"
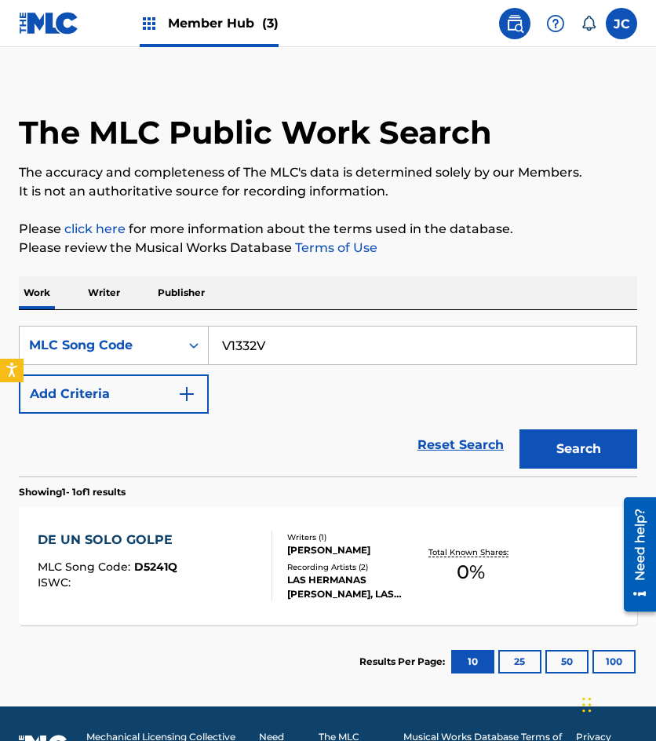
click at [520, 429] on button "Search" at bounding box center [579, 448] width 118 height 39
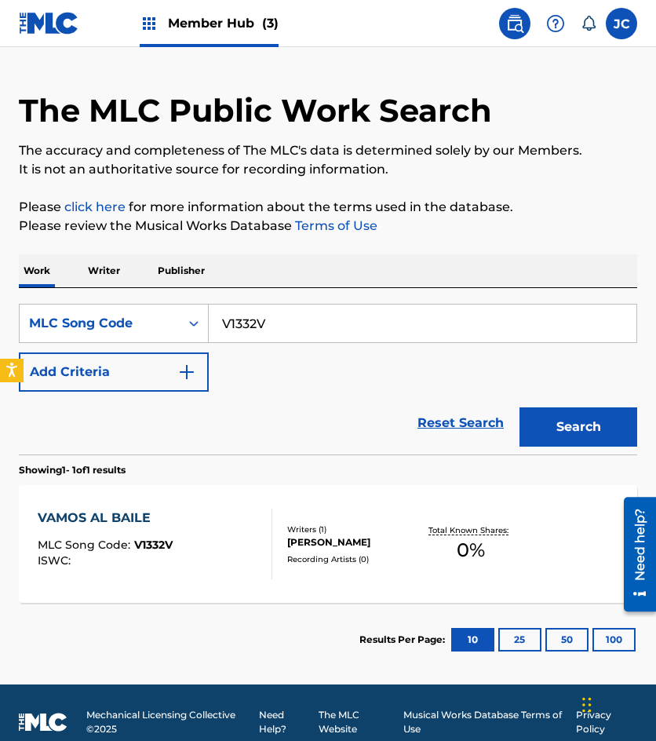
scroll to position [57, 0]
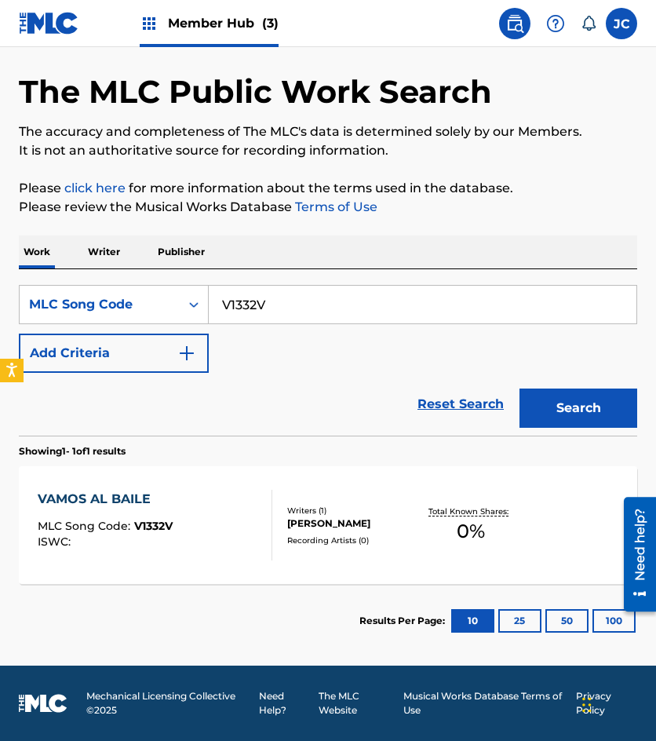
click at [315, 302] on input "V1332V" at bounding box center [423, 305] width 428 height 38
paste input "P47681"
click at [520, 389] on button "Search" at bounding box center [579, 408] width 118 height 39
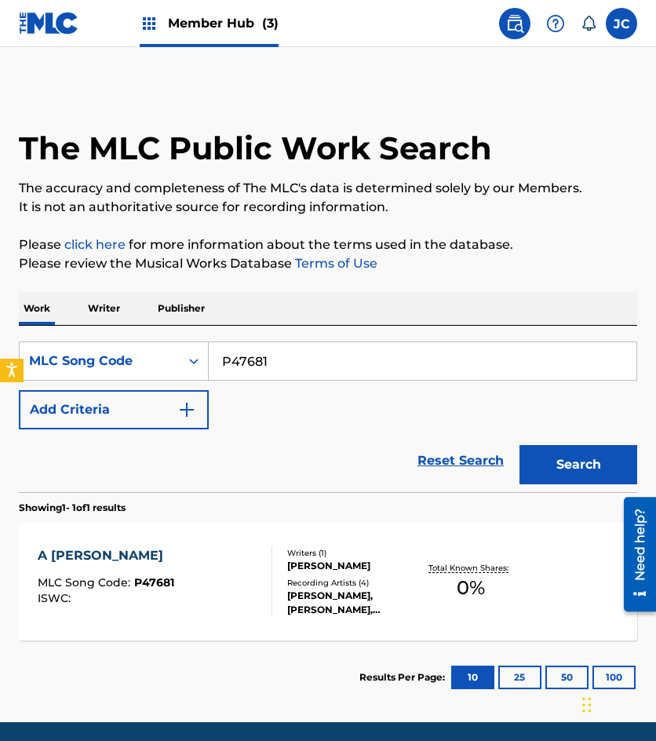
click at [337, 348] on input "P47681" at bounding box center [423, 361] width 428 height 38
paste input "38Y"
click at [520, 445] on button "Search" at bounding box center [579, 464] width 118 height 39
click at [301, 364] on input "P4738Y" at bounding box center [423, 361] width 428 height 38
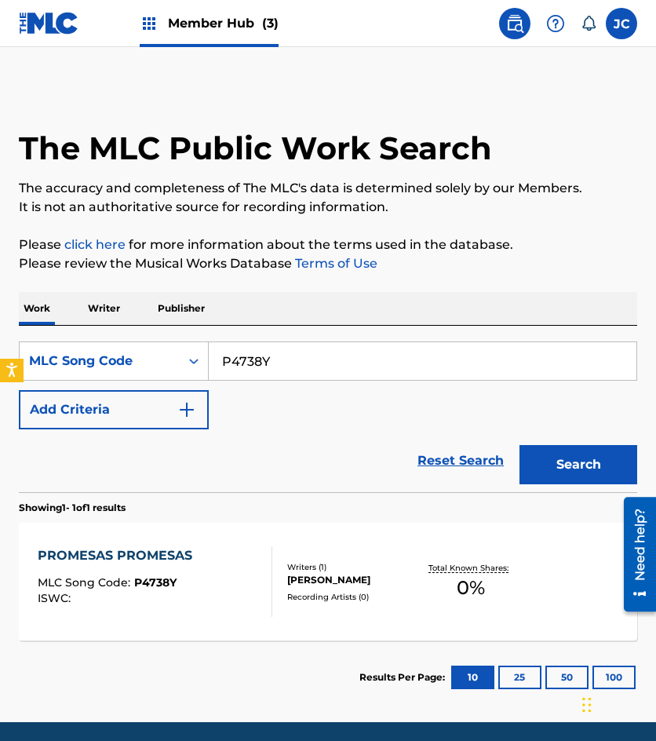
click at [301, 364] on input "P4738Y" at bounding box center [423, 361] width 428 height 38
paste input "V1349V"
click at [520, 445] on button "Search" at bounding box center [579, 464] width 118 height 39
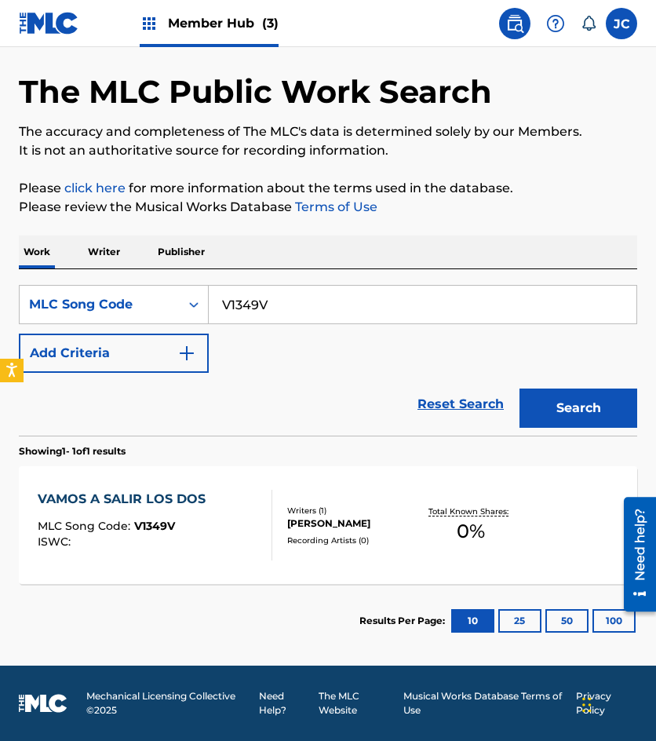
click at [301, 299] on input "V1349V" at bounding box center [423, 305] width 428 height 38
paste input "T6547R"
click at [520, 389] on button "Search" at bounding box center [579, 408] width 118 height 39
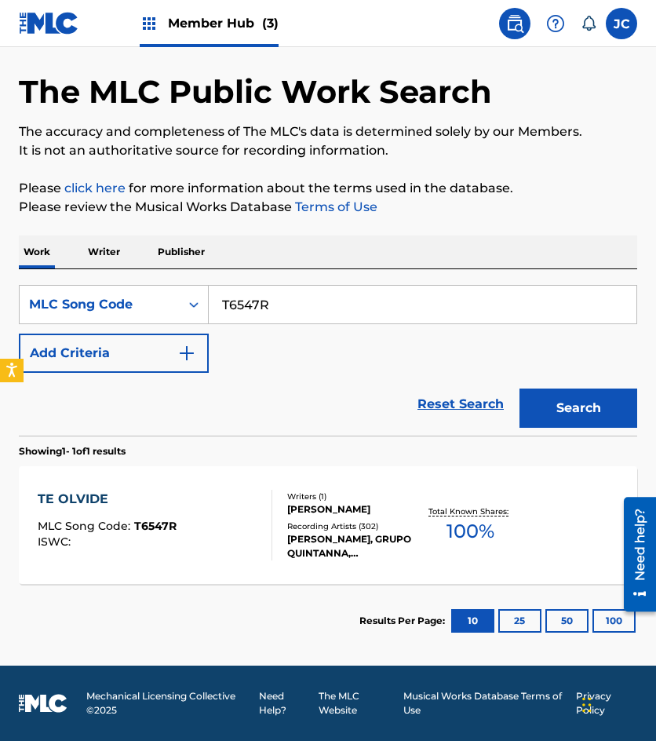
click at [316, 309] on input "T6547R" at bounding box center [423, 305] width 428 height 38
paste input "N3491Y"
type input "N3491Y"
click at [520, 389] on button "Search" at bounding box center [579, 408] width 118 height 39
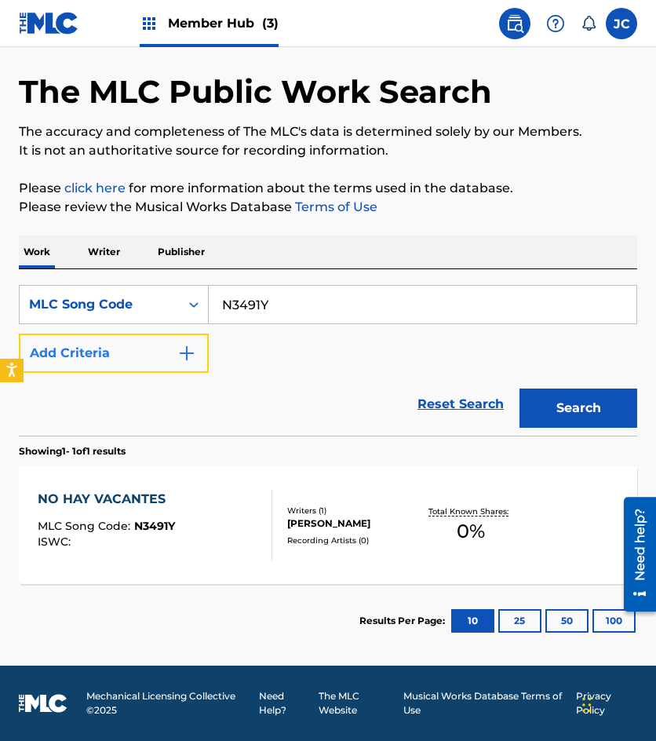
click at [159, 349] on button "Add Criteria" at bounding box center [114, 353] width 190 height 39
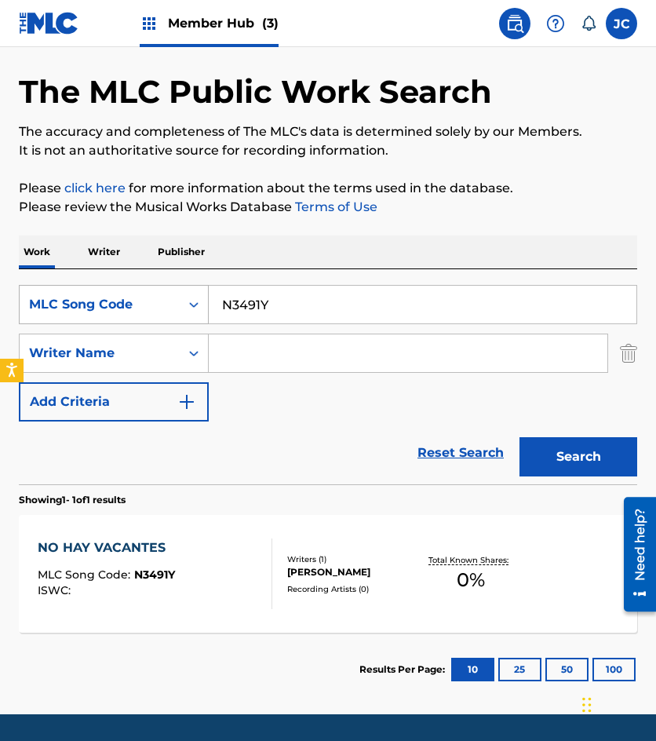
click at [155, 306] on div "MLC Song Code" at bounding box center [99, 304] width 141 height 19
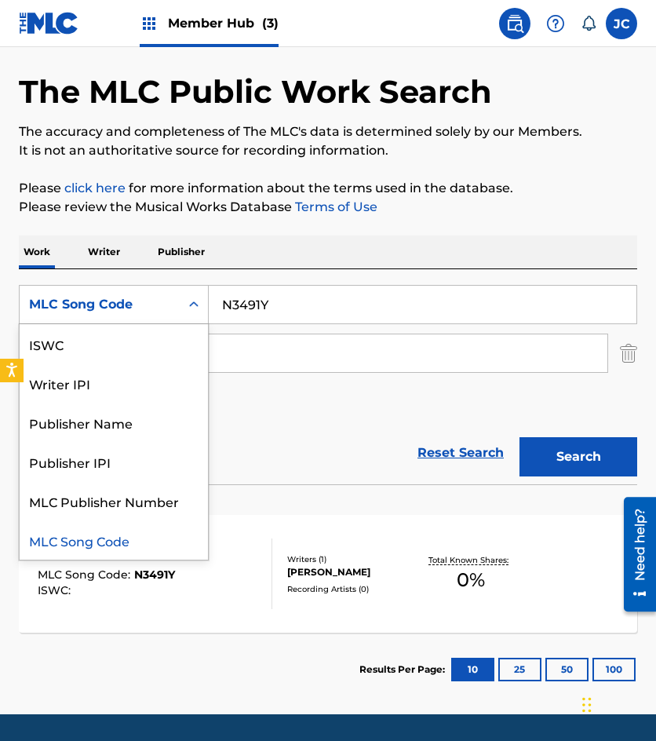
scroll to position [0, 0]
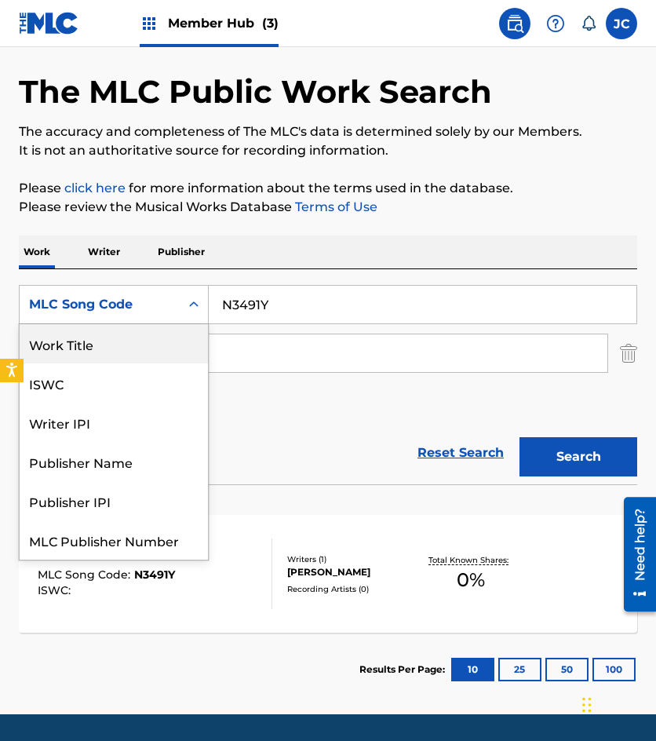
click at [126, 345] on div "Work Title" at bounding box center [114, 343] width 188 height 39
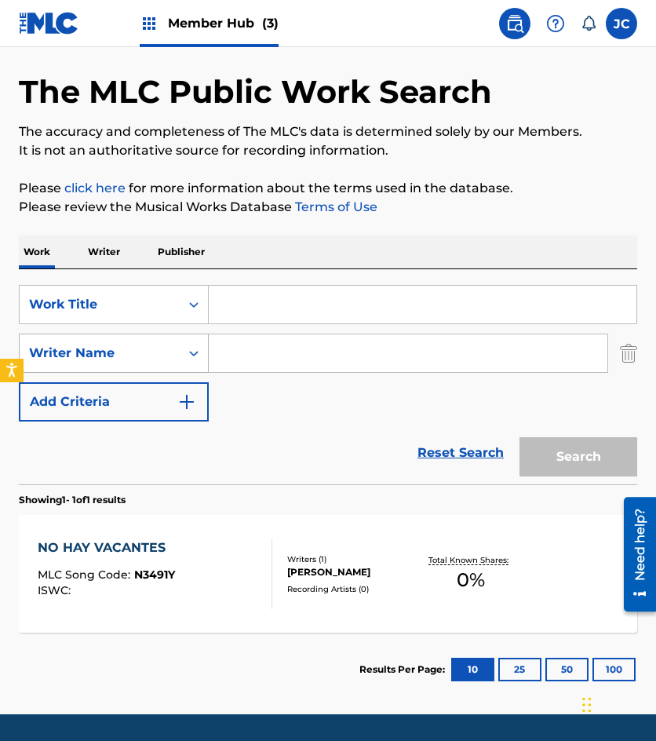
click at [262, 304] on input "Search Form" at bounding box center [423, 305] width 428 height 38
type input "tu"
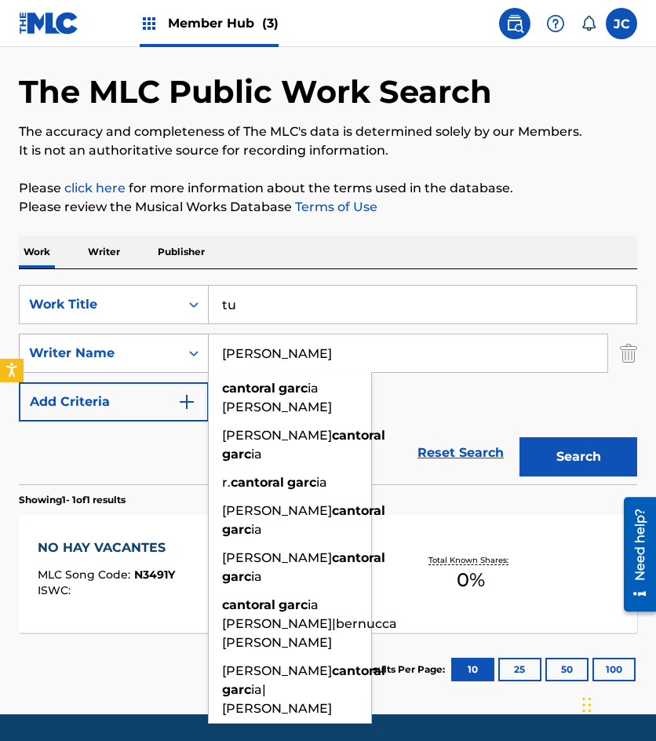
type input "cantoral garcia"
click at [520, 437] on button "Search" at bounding box center [579, 456] width 118 height 39
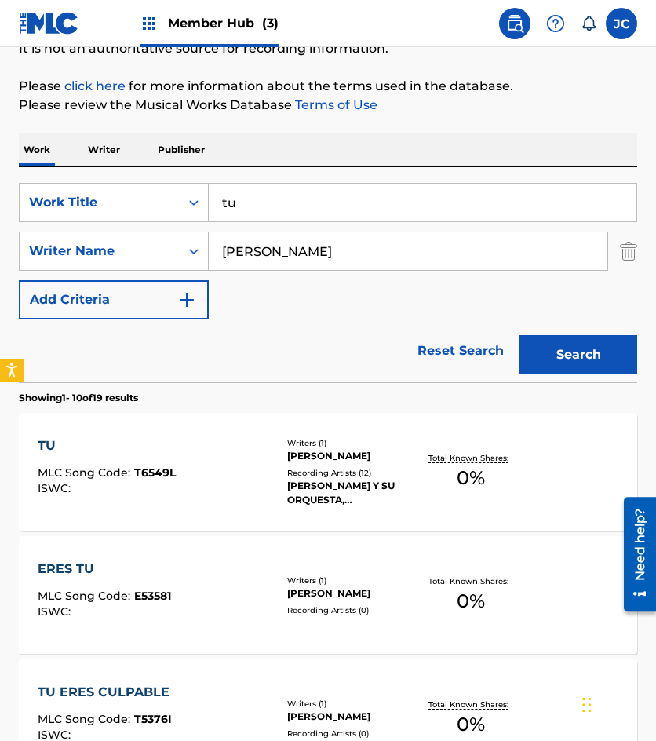
scroll to position [236, 0]
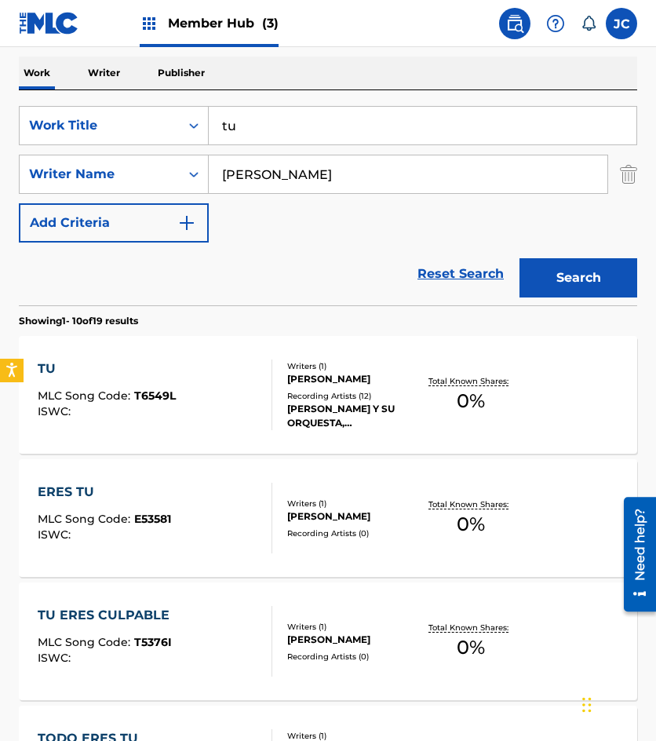
click at [260, 376] on div at bounding box center [265, 395] width 13 height 71
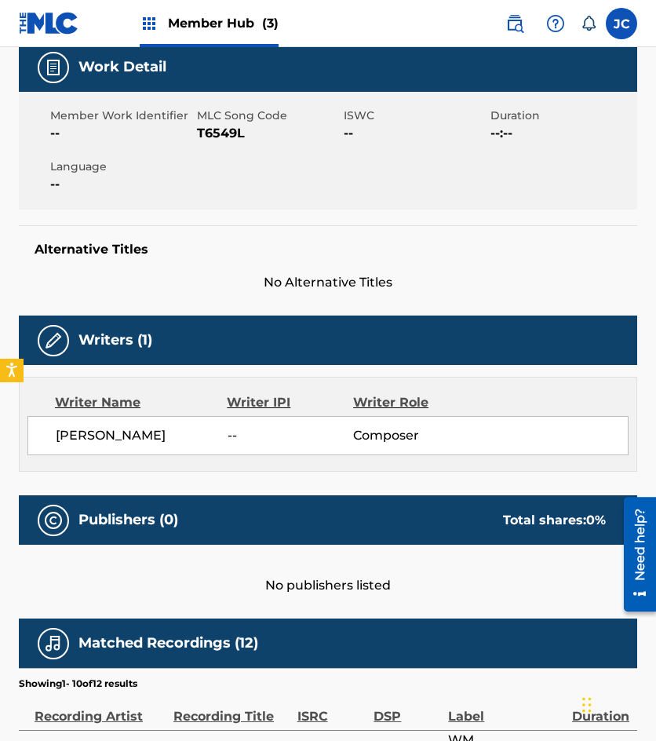
scroll to position [95, 0]
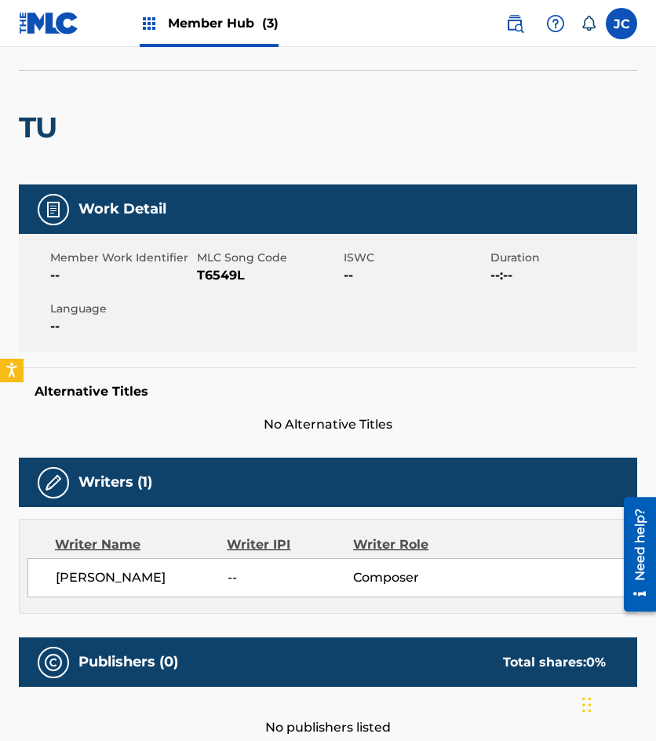
click at [228, 279] on span "T6549L" at bounding box center [268, 275] width 143 height 19
copy span "T6549L"
drag, startPoint x: 189, startPoint y: 128, endPoint x: 323, endPoint y: 26, distance: 168.6
click at [189, 128] on div "TU" at bounding box center [328, 127] width 619 height 115
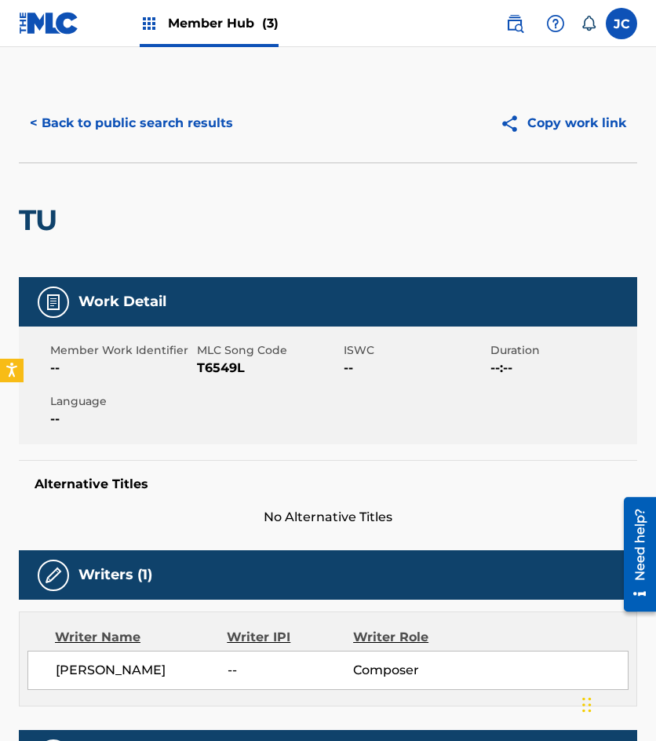
scroll to position [0, 0]
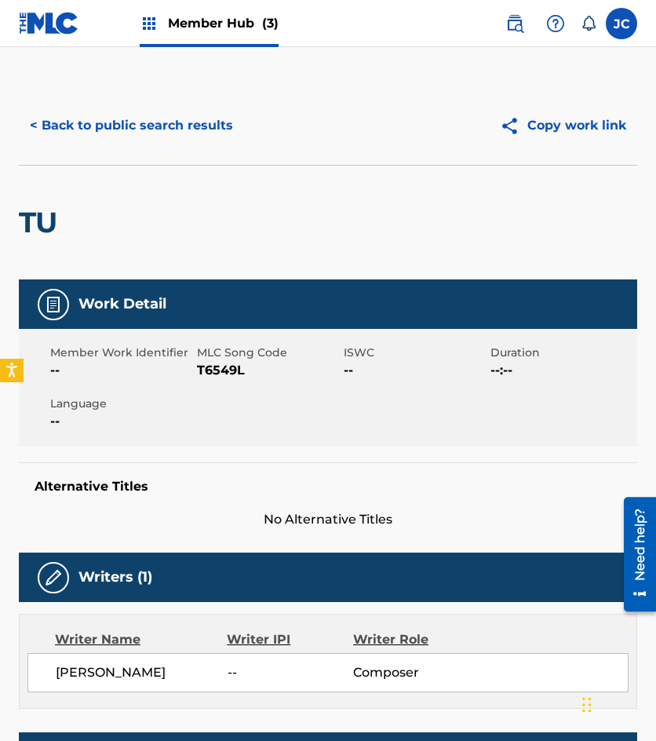
click at [132, 102] on div "< Back to public search results Copy work link" at bounding box center [328, 125] width 619 height 79
click at [134, 127] on button "< Back to public search results" at bounding box center [131, 125] width 225 height 39
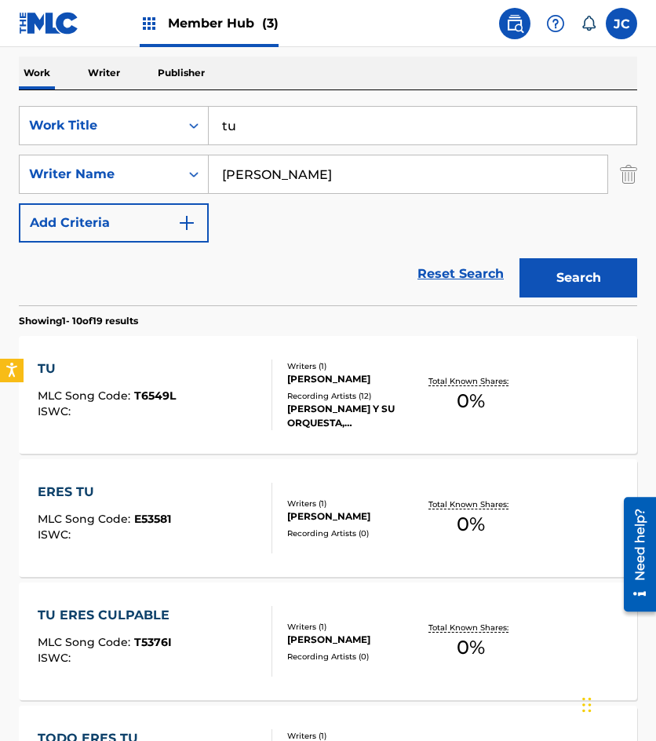
click at [289, 138] on input "tu" at bounding box center [423, 126] width 428 height 38
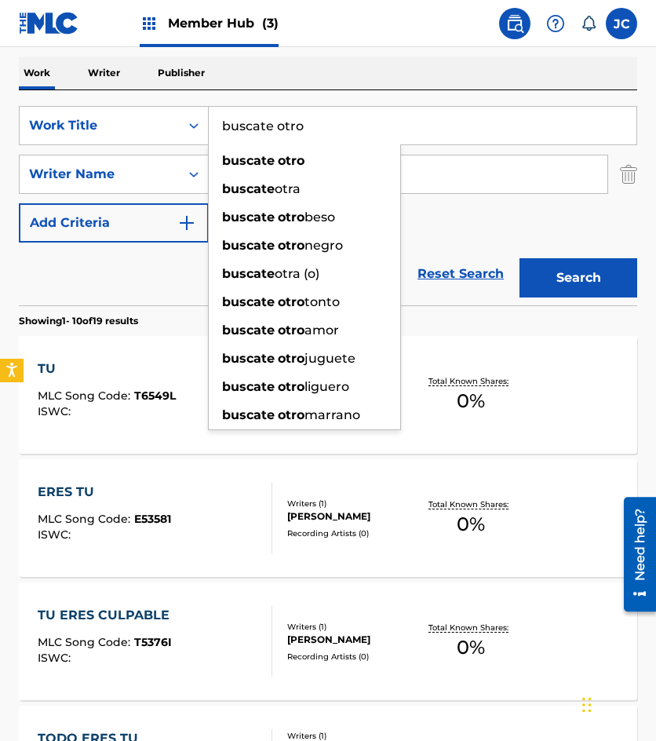
type input "buscate otro"
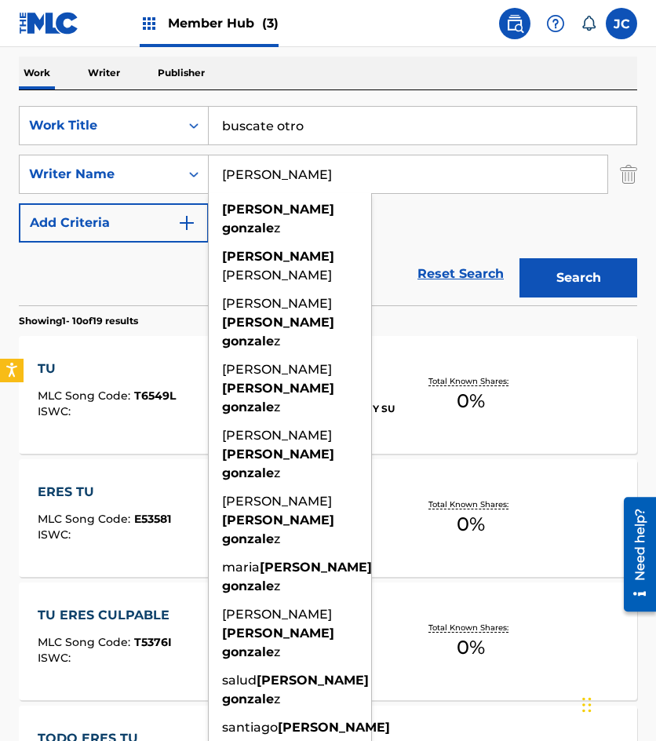
type input "lopez gonzalez"
click at [520, 258] on button "Search" at bounding box center [579, 277] width 118 height 39
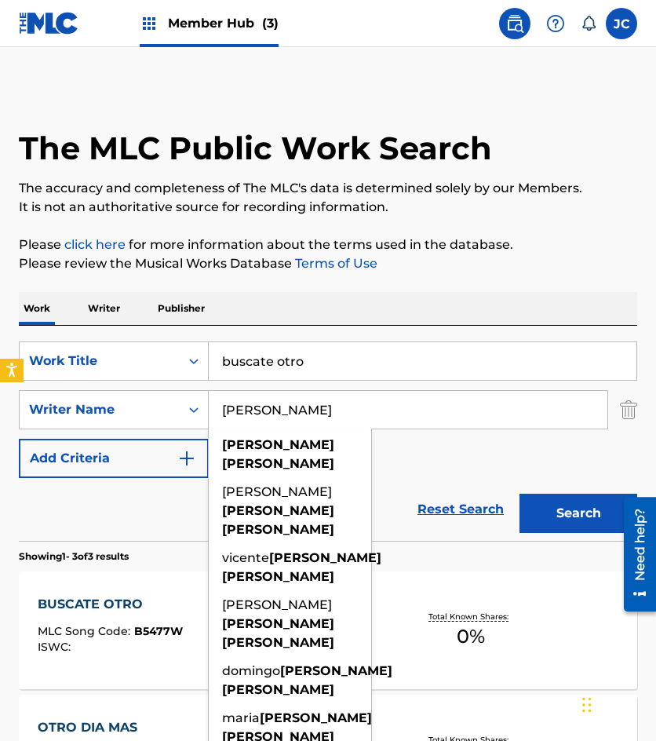
click at [430, 473] on div "SearchWithCriteria6f68bbc5-c408-4129-8bc2-fddb5eae2b02 Work Title buscate otro …" at bounding box center [328, 409] width 619 height 137
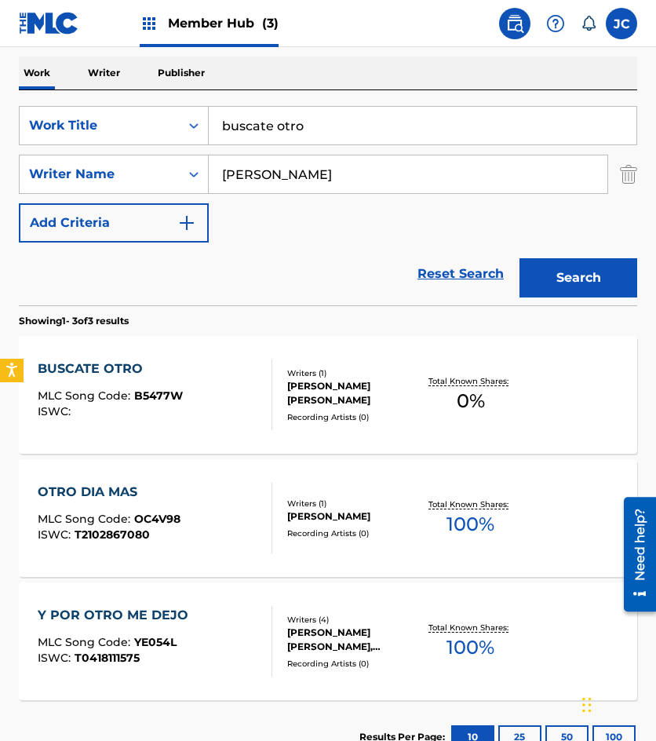
scroll to position [314, 0]
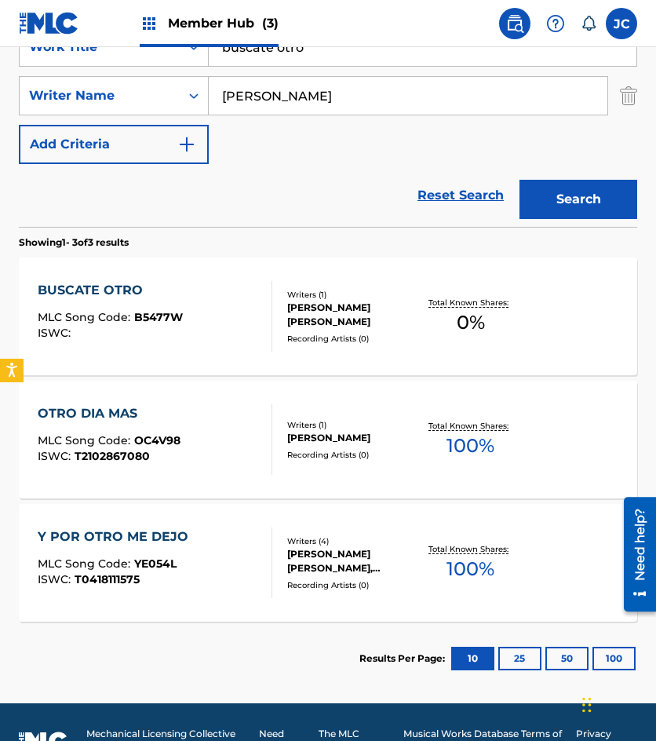
click at [129, 312] on span "MLC Song Code :" at bounding box center [86, 317] width 97 height 14
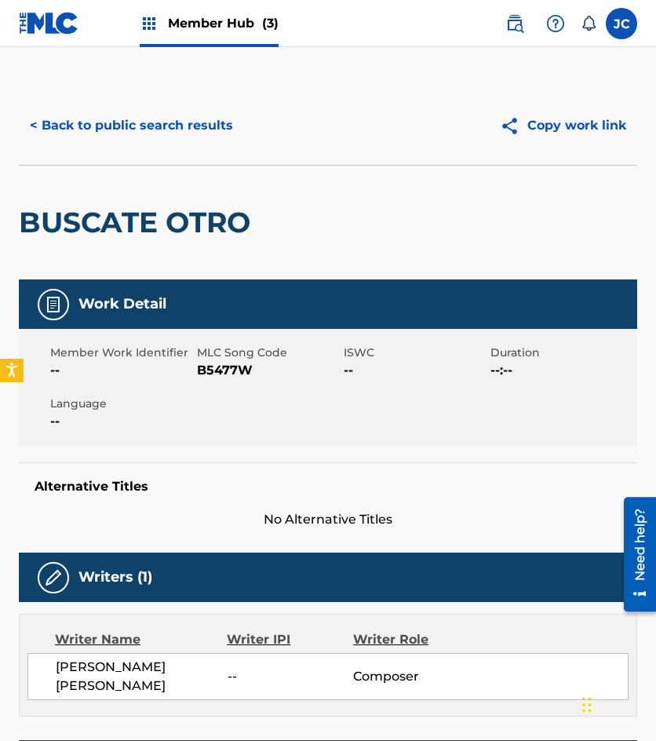
click at [232, 367] on span "B5477W" at bounding box center [268, 370] width 143 height 19
copy span "B5477W"
click at [116, 138] on button "< Back to public search results" at bounding box center [131, 125] width 225 height 39
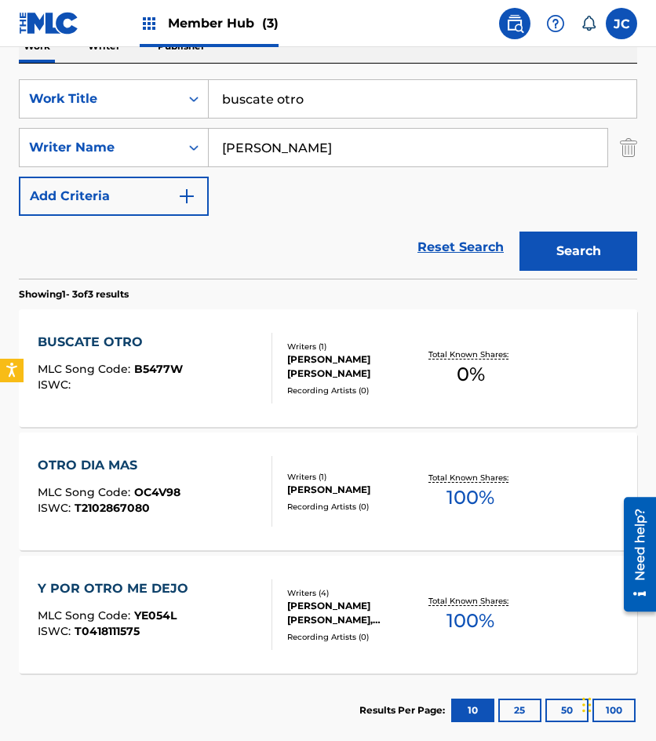
drag, startPoint x: 110, startPoint y: 119, endPoint x: 92, endPoint y: 108, distance: 21.1
click at [98, 114] on div "SearchWithCriteria6f68bbc5-c408-4129-8bc2-fddb5eae2b02 Work Title buscate otro" at bounding box center [328, 98] width 619 height 39
type input "quisiera ser de ti"
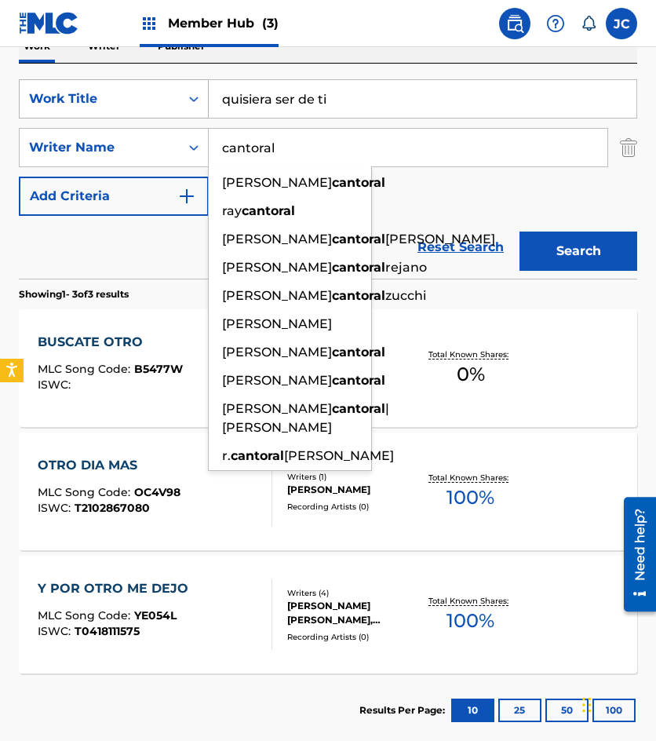
type input "cantoral"
click at [520, 232] on button "Search" at bounding box center [579, 251] width 118 height 39
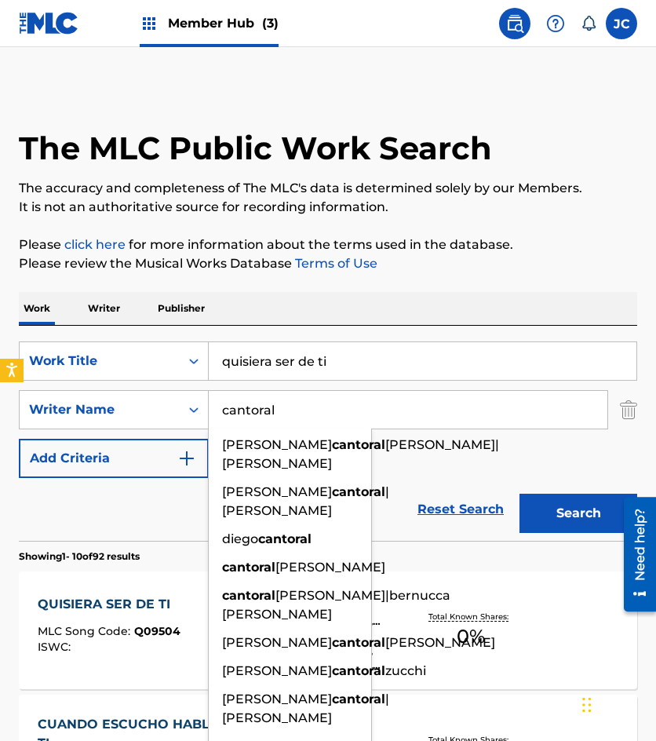
click at [413, 460] on div "SearchWithCriteria6f68bbc5-c408-4129-8bc2-fddb5eae2b02 Work Title quisiera ser …" at bounding box center [328, 409] width 619 height 137
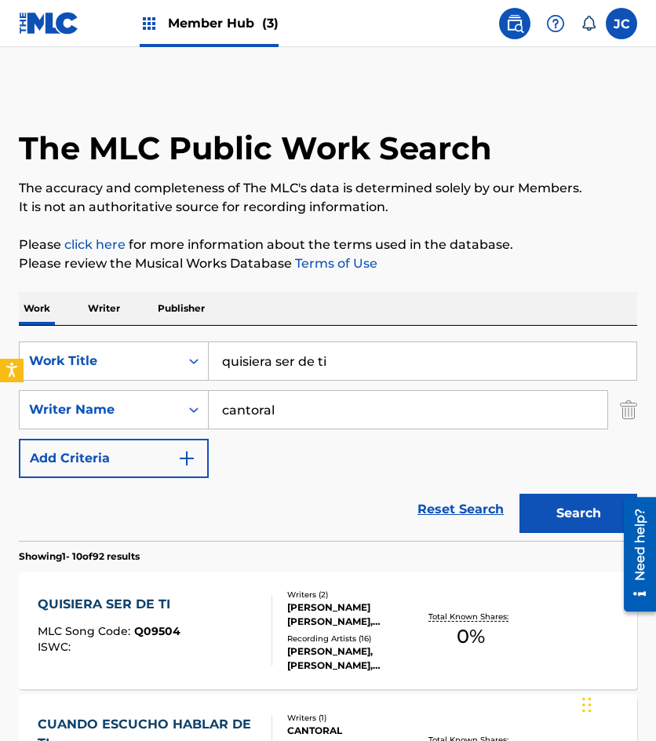
scroll to position [236, 0]
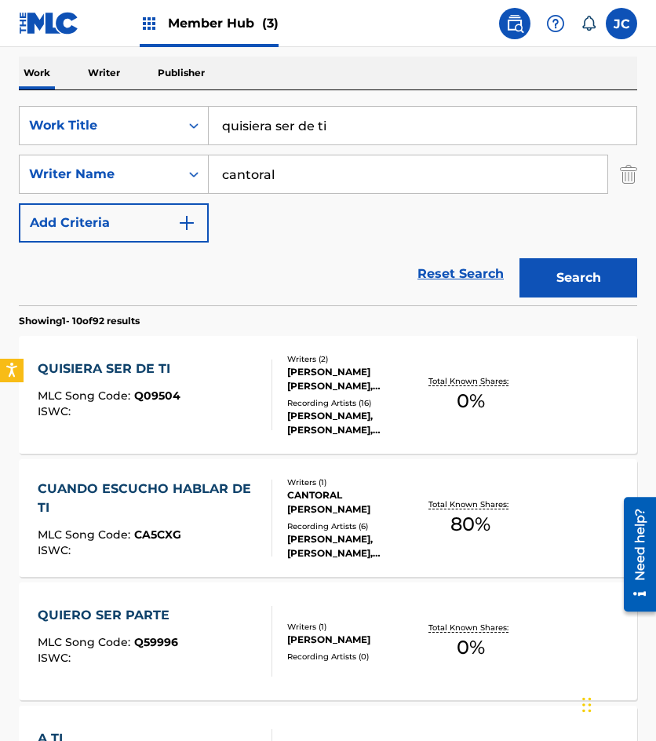
click at [121, 365] on div "QUISIERA SER DE TI" at bounding box center [109, 369] width 143 height 19
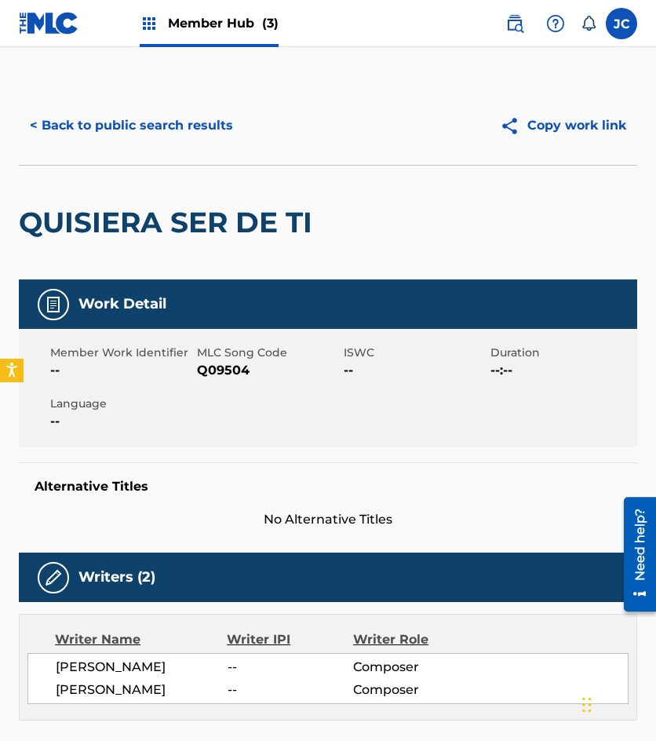
click at [209, 364] on span "Q09504" at bounding box center [268, 370] width 143 height 19
copy span "Q09504"
click at [105, 123] on button "< Back to public search results" at bounding box center [131, 125] width 225 height 39
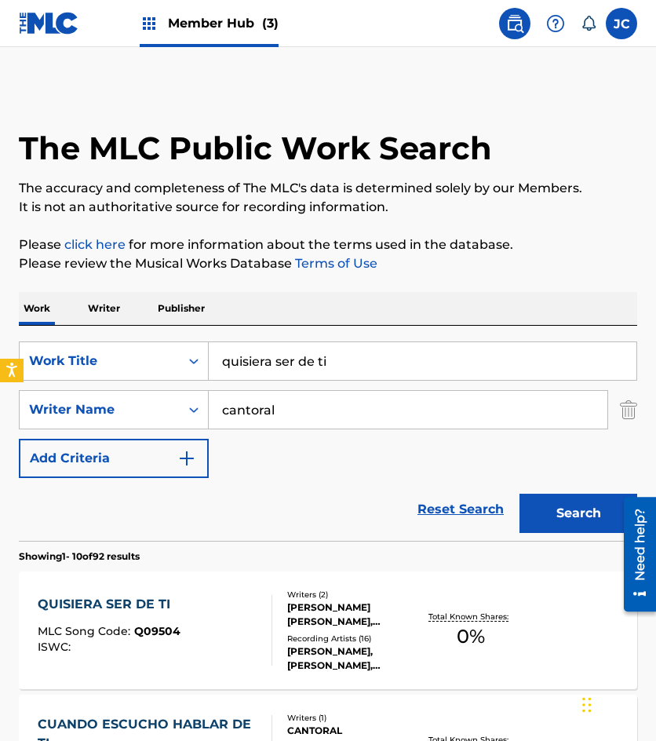
scroll to position [236, 0]
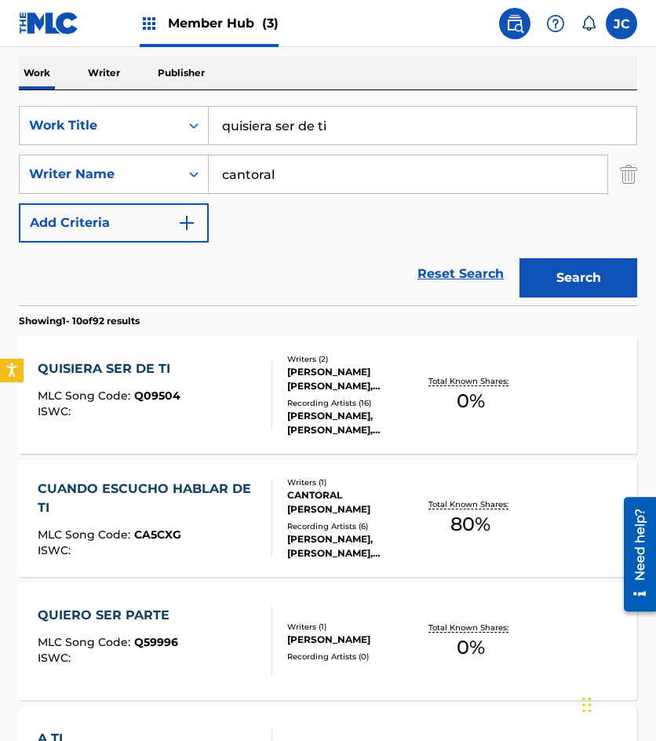
click at [195, 144] on div "SearchWithCriteria6f68bbc5-c408-4129-8bc2-fddb5eae2b02 Work Title quisiera ser …" at bounding box center [328, 125] width 619 height 39
type input "solamente mia"
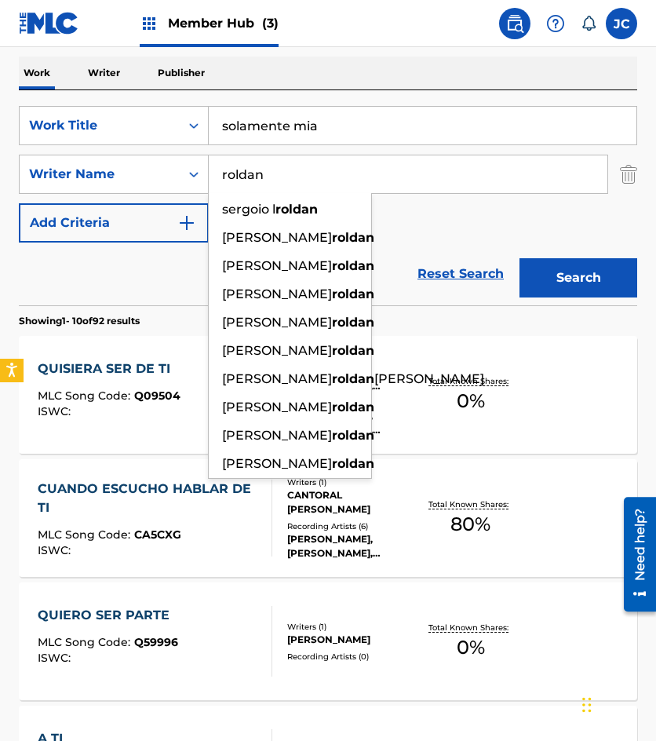
type input "roldan"
click at [520, 258] on button "Search" at bounding box center [579, 277] width 118 height 39
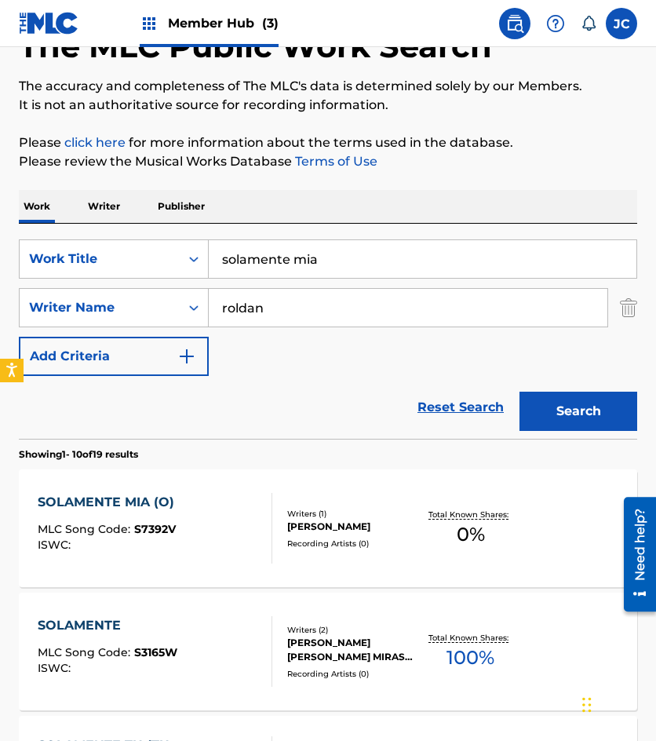
scroll to position [157, 0]
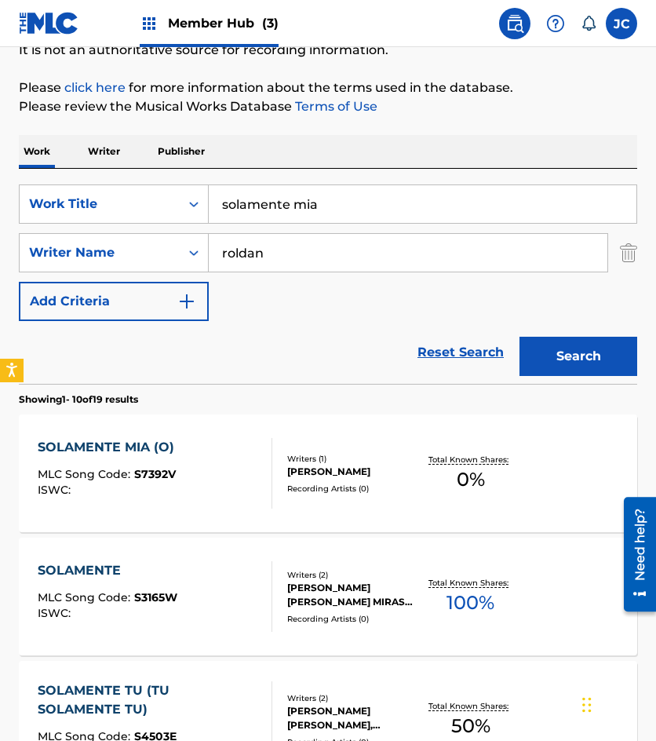
click at [245, 474] on div "SOLAMENTE MIA (O) MLC Song Code : S7392V ISWC :" at bounding box center [155, 473] width 235 height 71
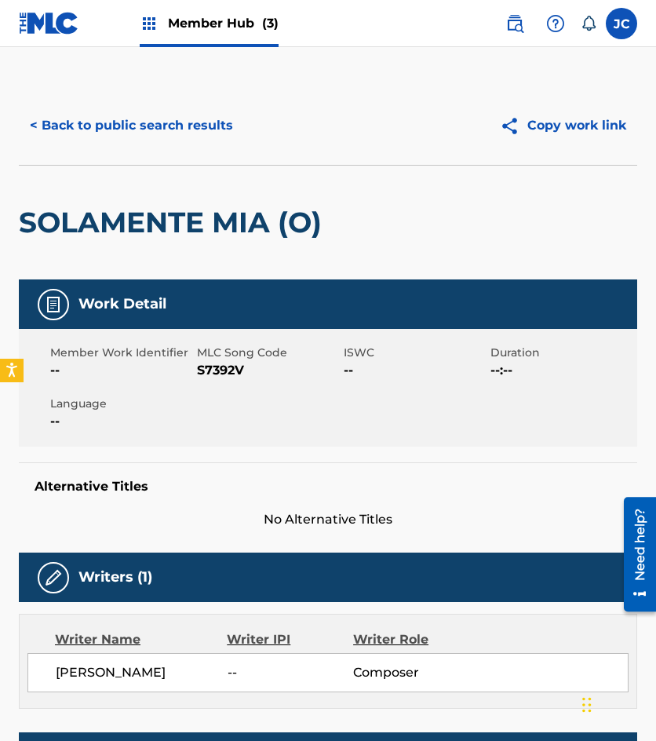
click at [204, 370] on span "S7392V" at bounding box center [268, 370] width 143 height 19
copy span "S7392V"
click at [120, 119] on button "< Back to public search results" at bounding box center [131, 125] width 225 height 39
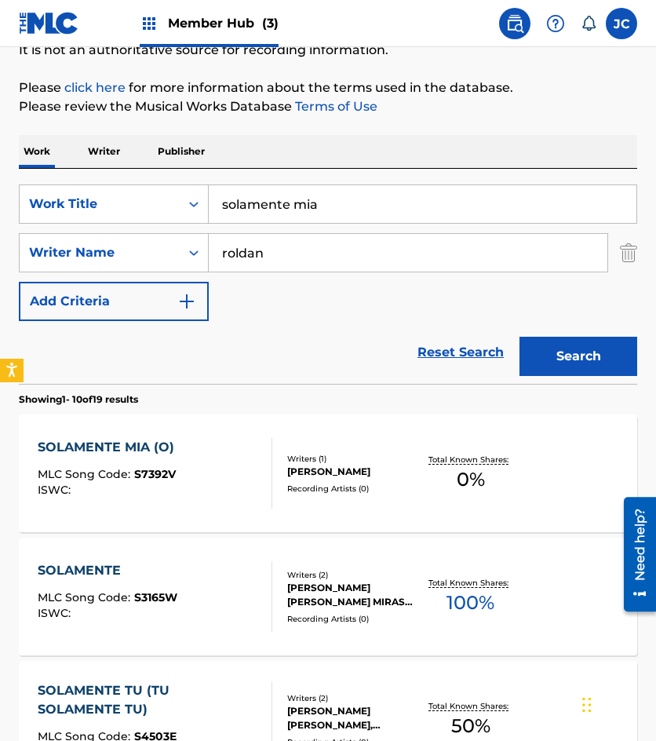
scroll to position [236, 0]
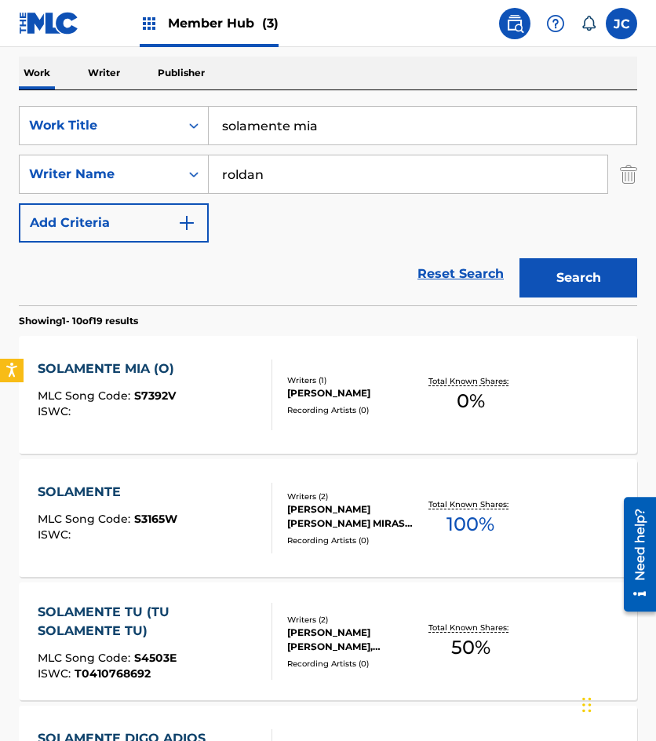
click at [183, 279] on div "Reset Search Search" at bounding box center [328, 274] width 619 height 63
drag, startPoint x: 345, startPoint y: 119, endPoint x: 58, endPoint y: 142, distance: 288.2
click at [79, 146] on div "SearchWithCriteria6f68bbc5-c408-4129-8bc2-fddb5eae2b02 Work Title solamente mia…" at bounding box center [328, 174] width 619 height 137
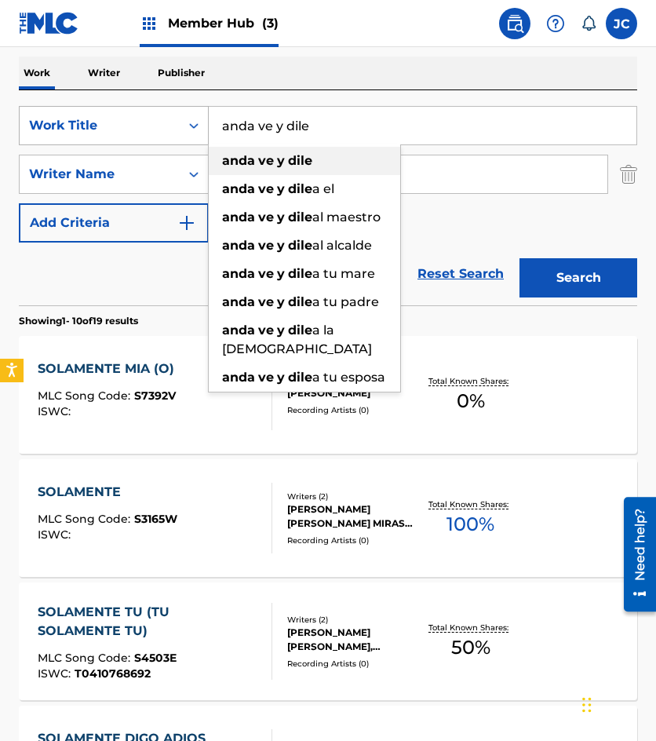
type input "anda ve y dile"
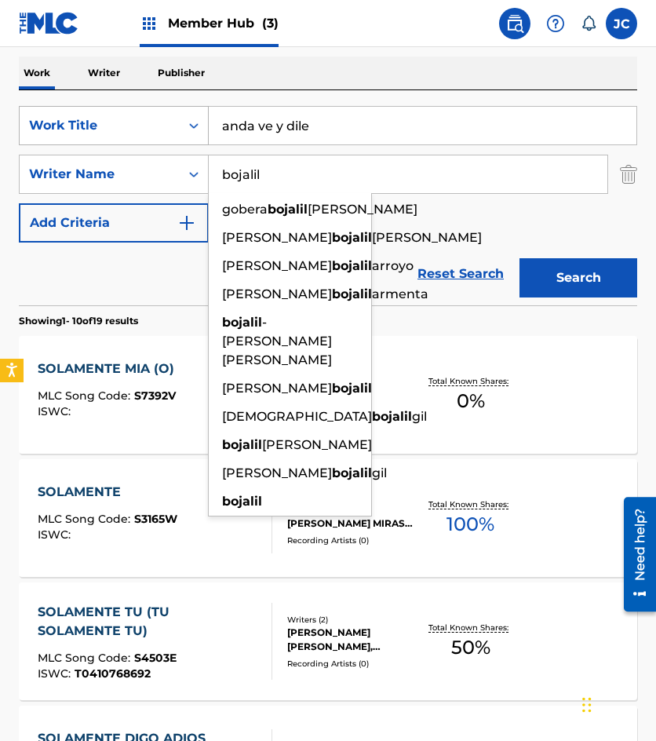
type input "bojalil"
click at [520, 258] on button "Search" at bounding box center [579, 277] width 118 height 39
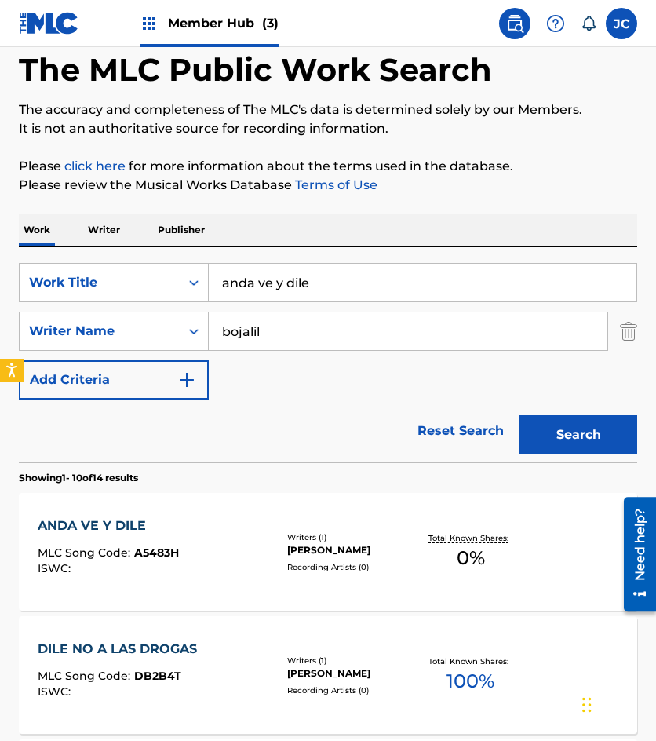
scroll to position [314, 0]
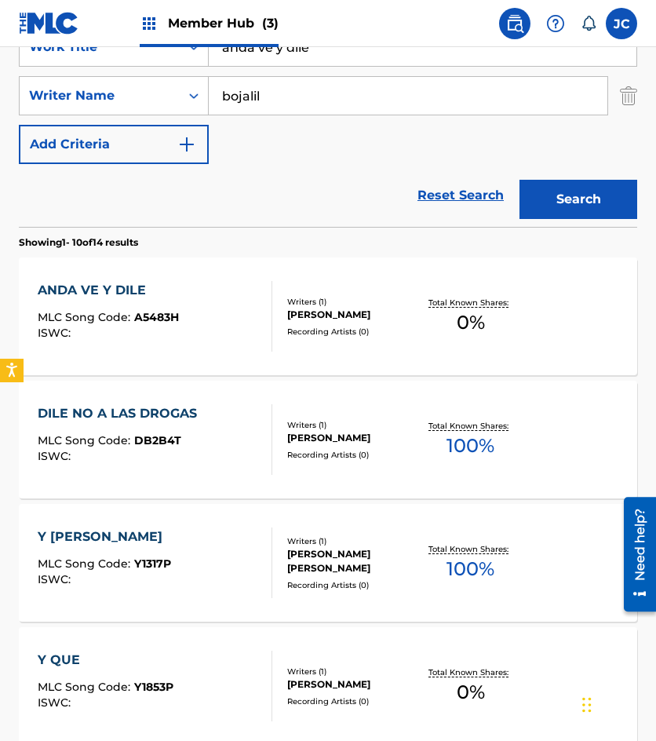
click at [174, 309] on div "ANDA VE Y DILE MLC Song Code : A5483H ISWC :" at bounding box center [108, 316] width 141 height 71
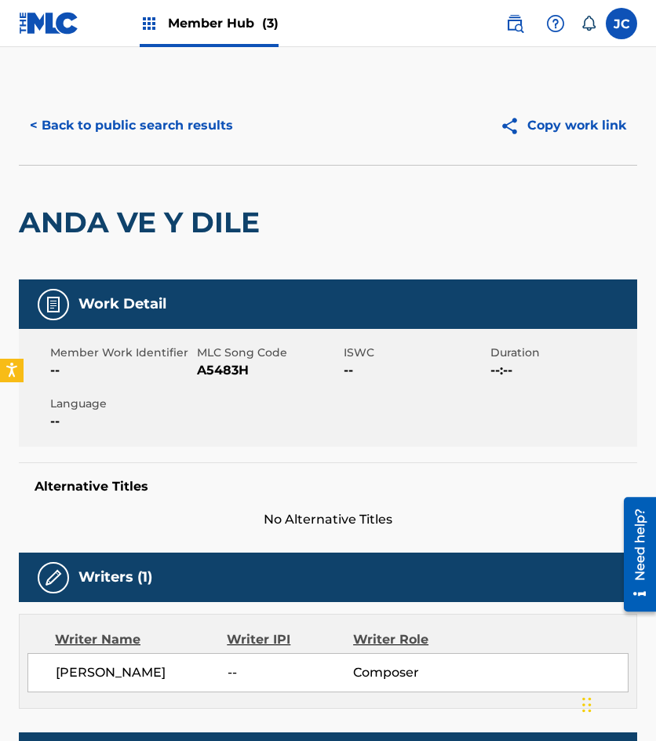
click at [223, 368] on span "A5483H" at bounding box center [268, 370] width 143 height 19
copy span "A5483H"
click at [63, 124] on button "< Back to public search results" at bounding box center [131, 125] width 225 height 39
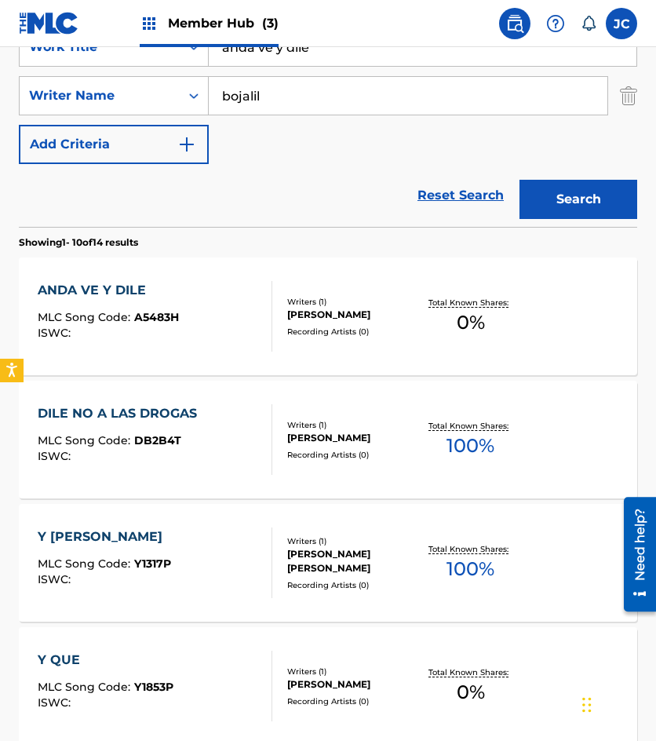
drag, startPoint x: 329, startPoint y: 62, endPoint x: 17, endPoint y: 74, distance: 311.9
click at [18, 85] on div "The MLC Public Work Search The accuracy and completeness of The MLC's data is d…" at bounding box center [328, 668] width 656 height 1793
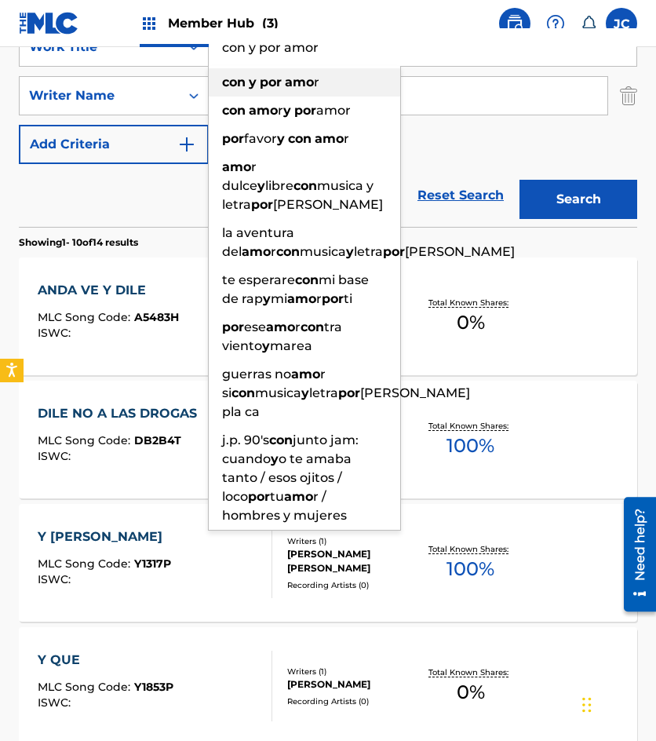
type input "con y por amor"
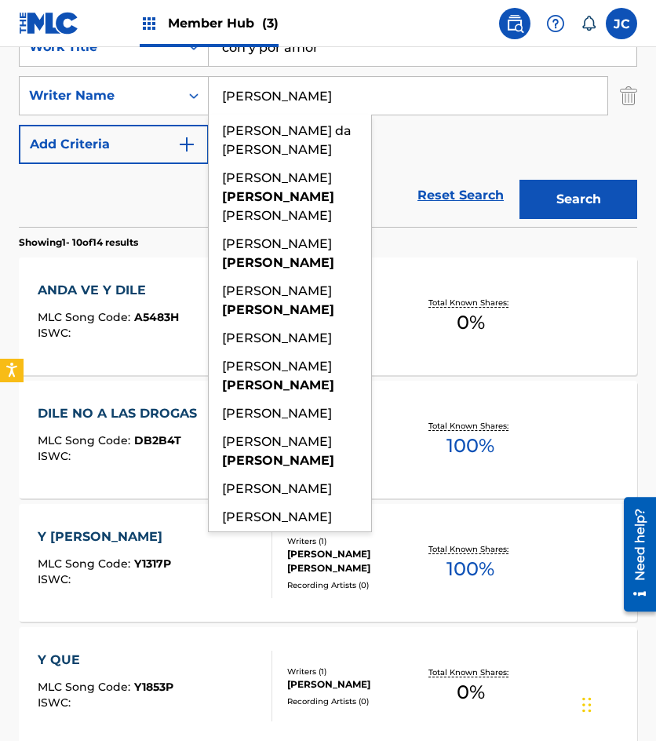
type input "correa"
click at [520, 180] on button "Search" at bounding box center [579, 199] width 118 height 39
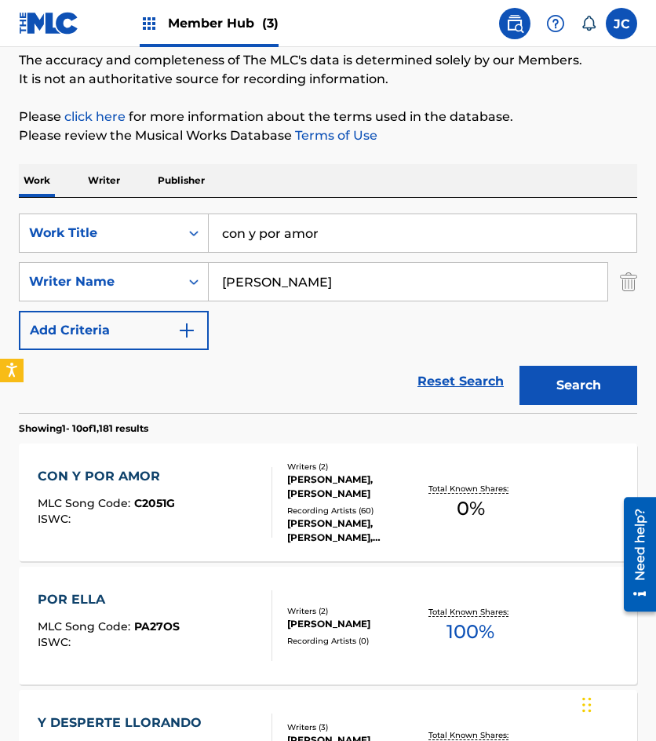
scroll to position [236, 0]
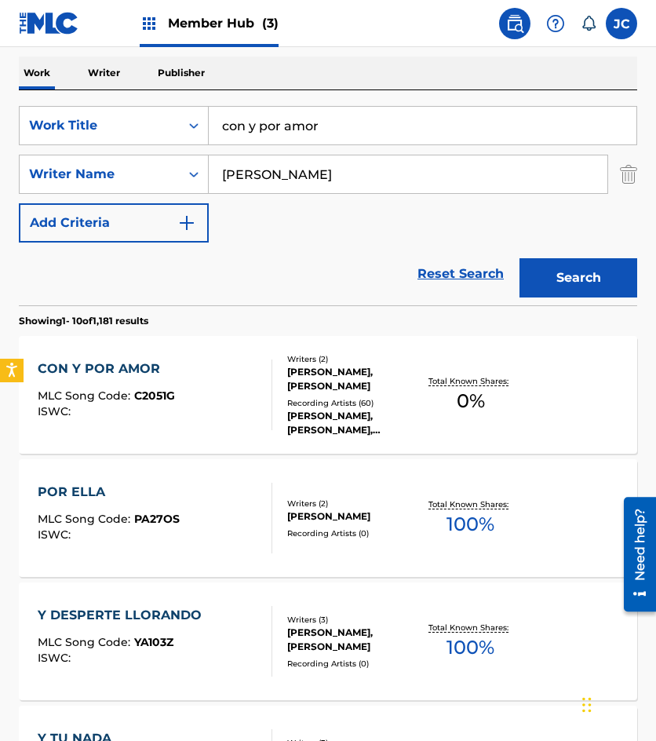
click at [268, 382] on div at bounding box center [265, 395] width 13 height 71
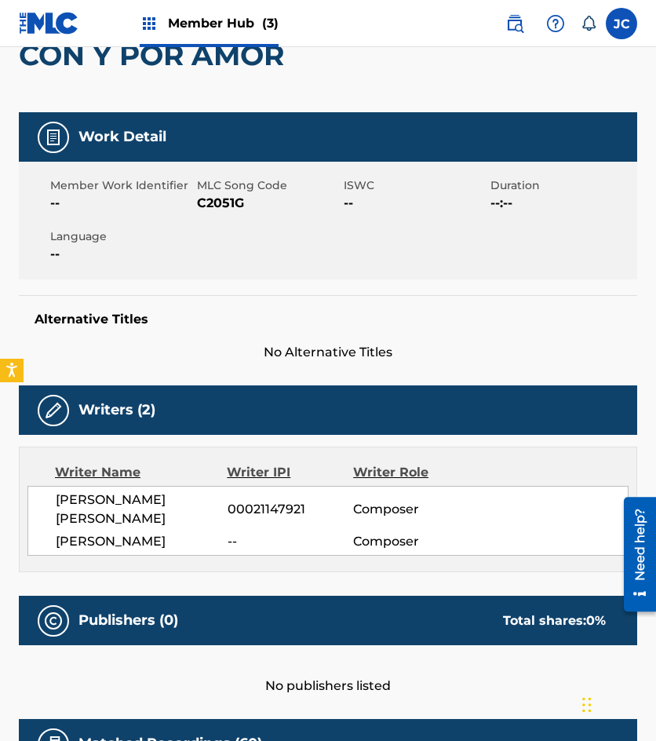
scroll to position [2, 0]
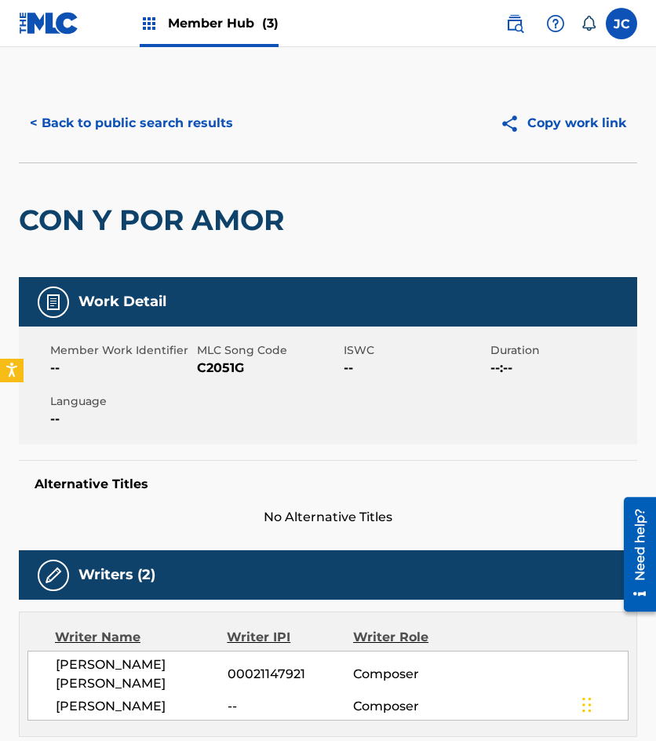
click at [194, 356] on div "Member Work Identifier --" at bounding box center [123, 359] width 147 height 35
click at [204, 365] on span "C2051G" at bounding box center [268, 368] width 143 height 19
copy span "C2051G"
click at [137, 160] on div "< Back to public search results Copy work link" at bounding box center [328, 123] width 619 height 79
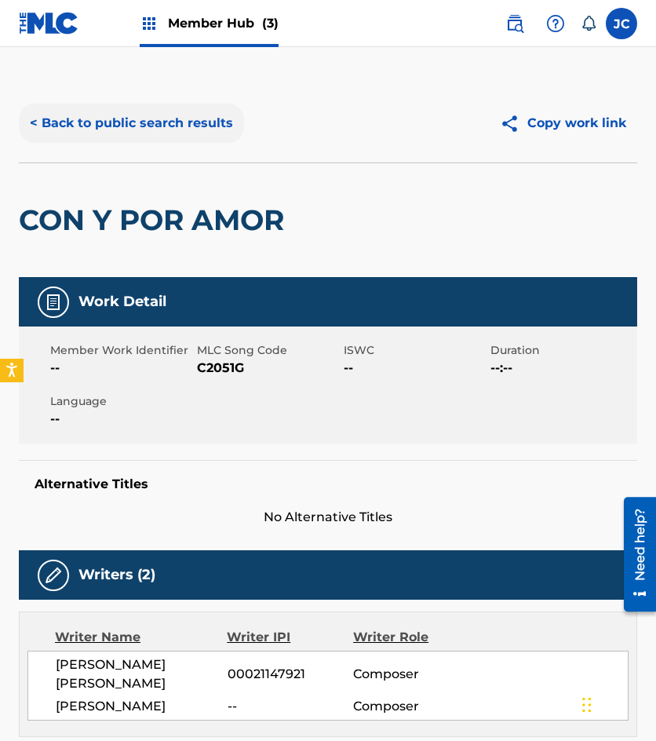
click at [158, 123] on button "< Back to public search results" at bounding box center [131, 123] width 225 height 39
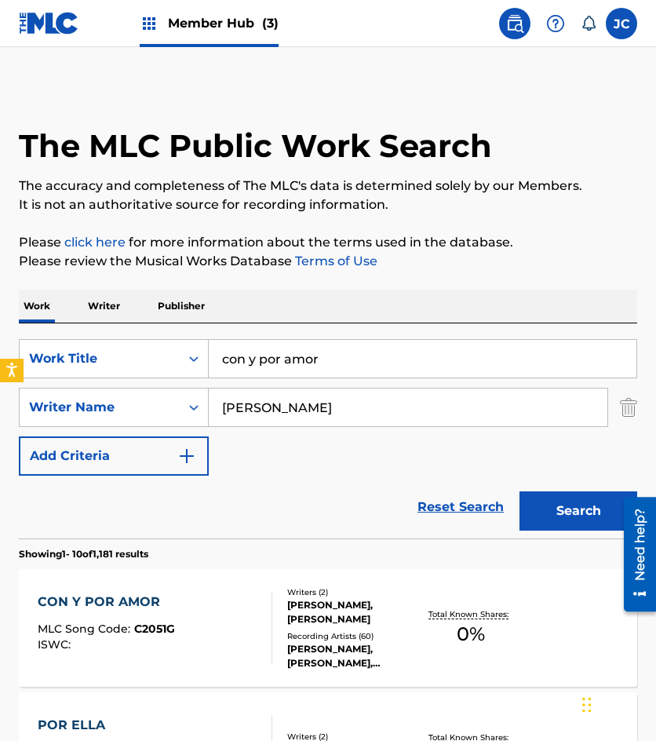
scroll to position [236, 0]
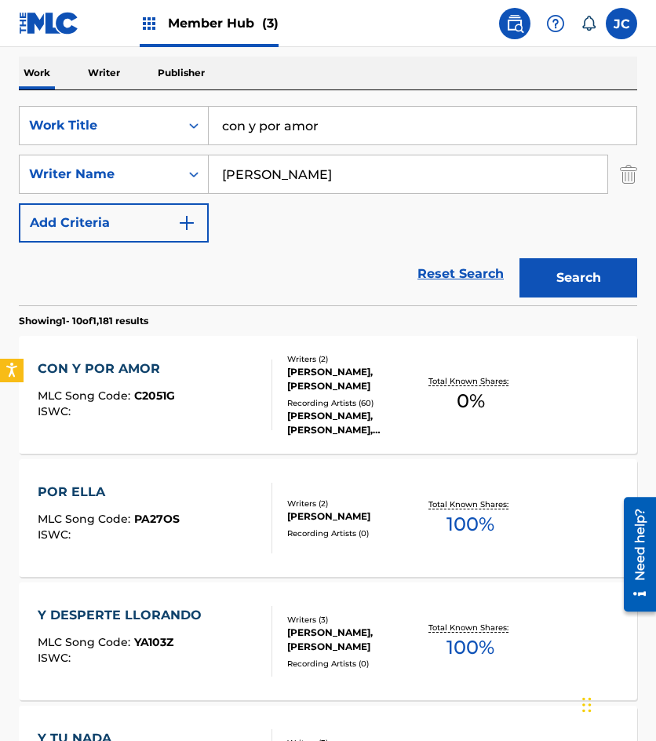
click at [338, 139] on input "con y por amor" at bounding box center [423, 126] width 428 height 38
type input "tenis camiseta y jeans"
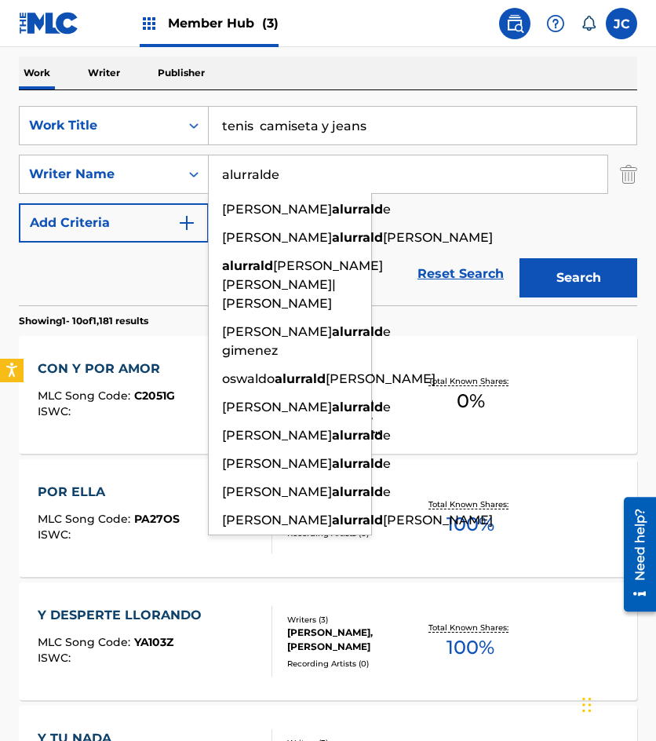
type input "alurralde"
click at [520, 258] on button "Search" at bounding box center [579, 277] width 118 height 39
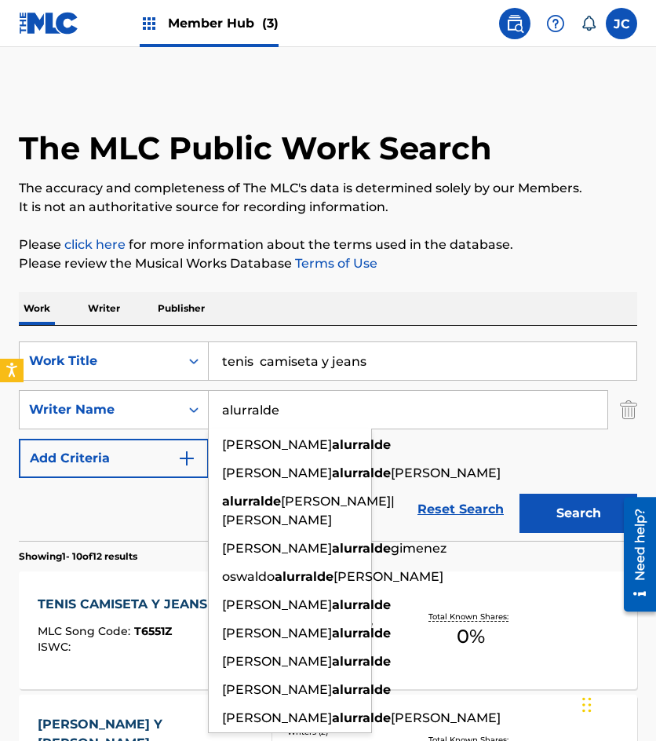
click at [411, 466] on div "SearchWithCriteria6f68bbc5-c408-4129-8bc2-fddb5eae2b02 Work Title tenis camiset…" at bounding box center [328, 409] width 619 height 137
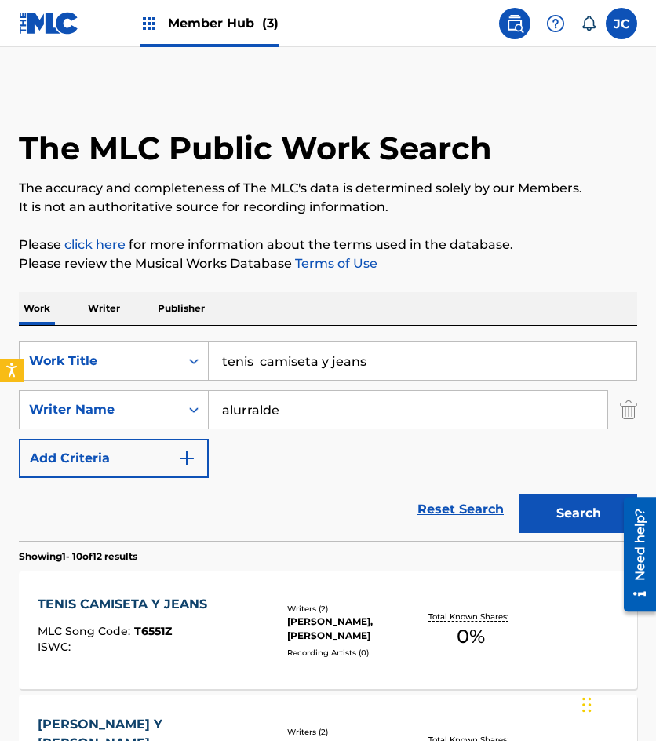
scroll to position [157, 0]
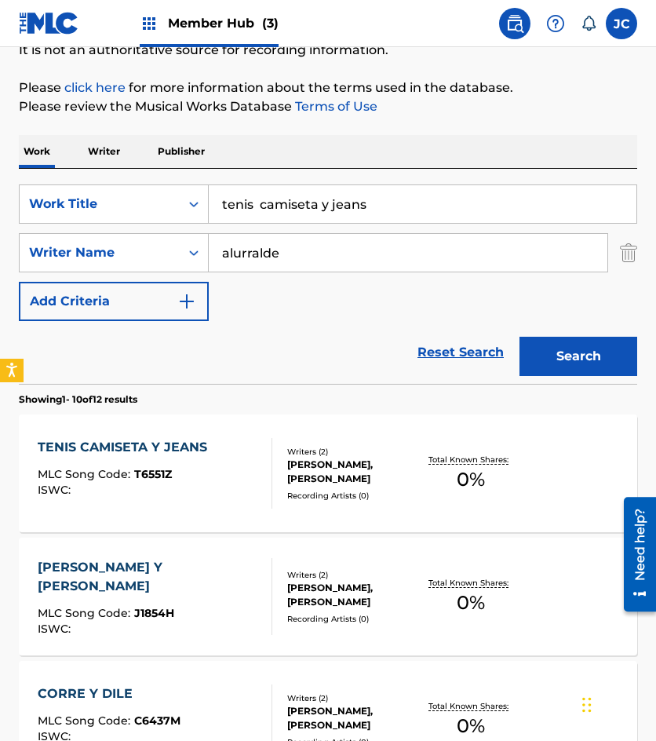
click at [181, 462] on div "TENIS CAMISETA Y JEANS MLC Song Code : T6551Z ISWC :" at bounding box center [126, 473] width 177 height 71
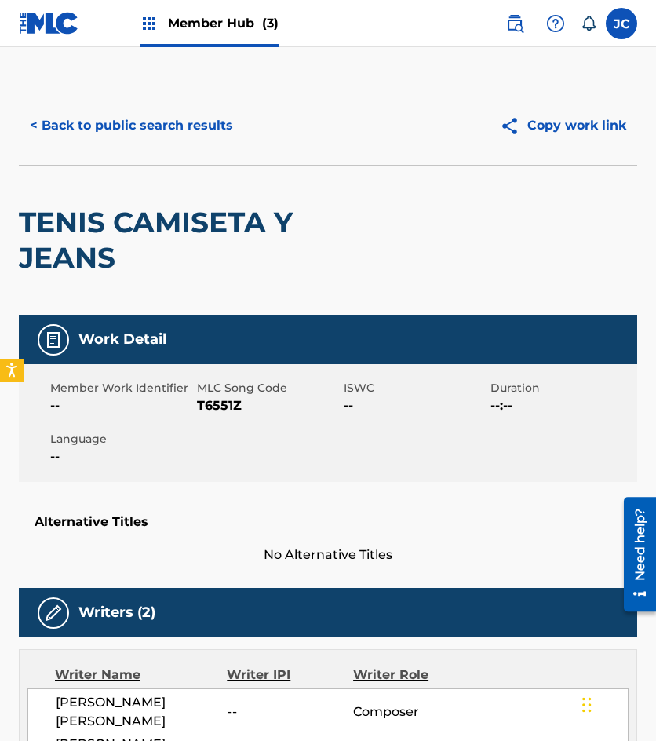
click at [210, 394] on span "MLC Song Code" at bounding box center [268, 388] width 143 height 16
click at [211, 401] on span "T6551Z" at bounding box center [268, 405] width 143 height 19
copy span "T6551Z"
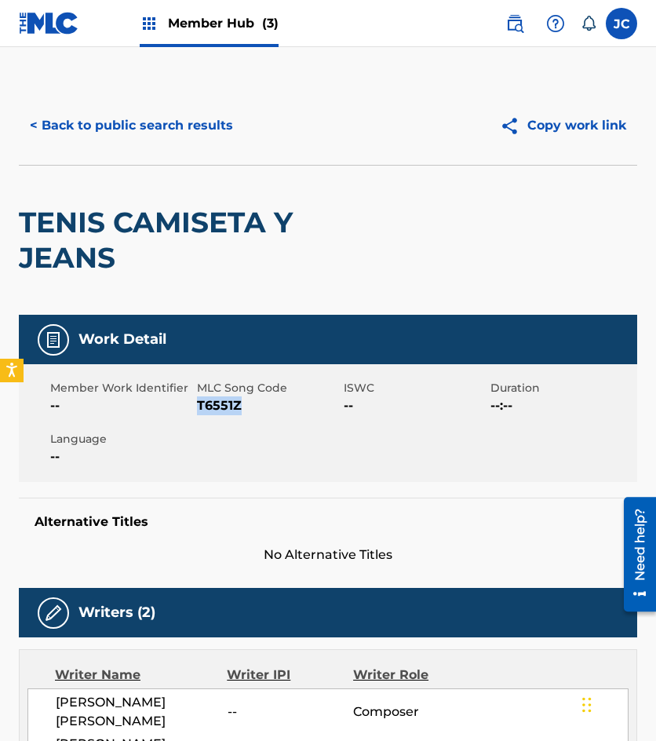
click at [216, 404] on span "T6551Z" at bounding box center [268, 405] width 143 height 19
click at [129, 183] on div "TENIS CAMISETA Y JEANS" at bounding box center [204, 240] width 371 height 149
click at [155, 134] on button "< Back to public search results" at bounding box center [131, 125] width 225 height 39
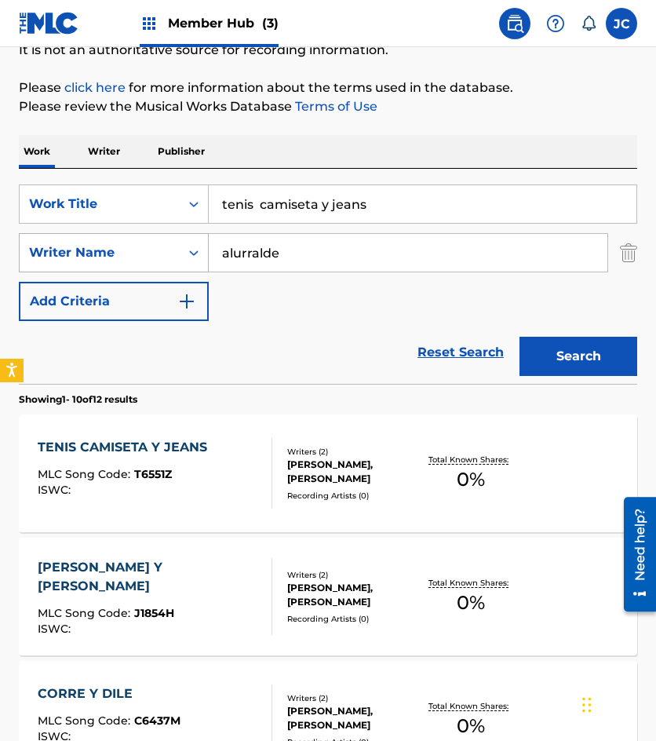
click at [97, 239] on div "SearchWithCriteria6f68bbc5-c408-4129-8bc2-fddb5eae2b02 Work Title tenis camiset…" at bounding box center [328, 252] width 619 height 137
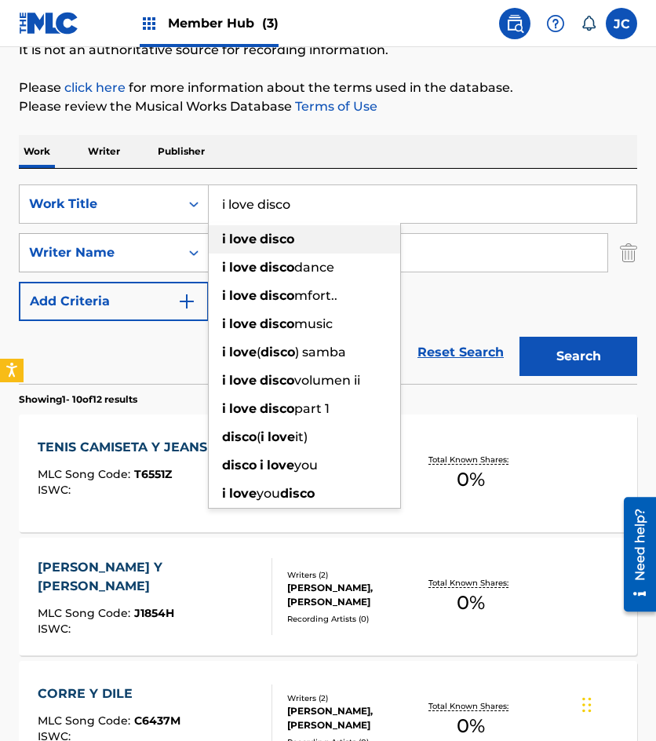
type input "i love disco"
click at [520, 337] on button "Search" at bounding box center [579, 356] width 118 height 39
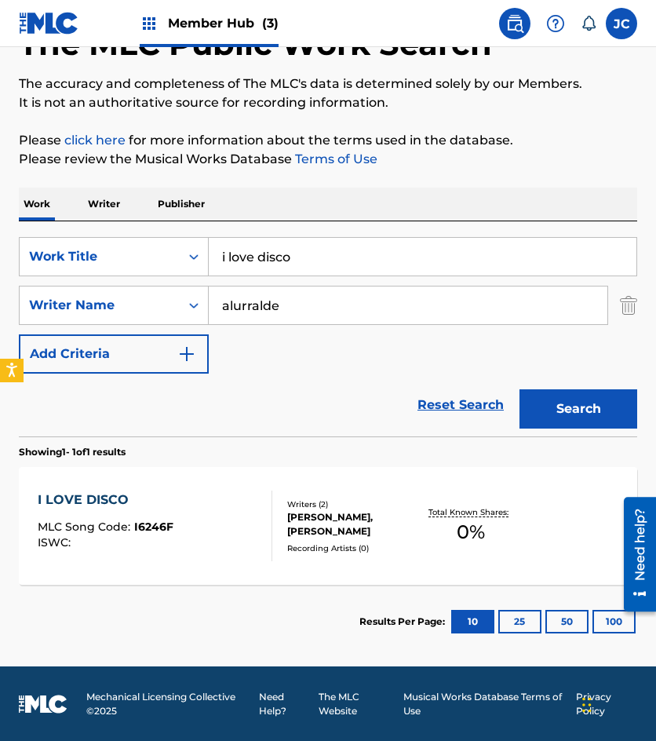
scroll to position [105, 0]
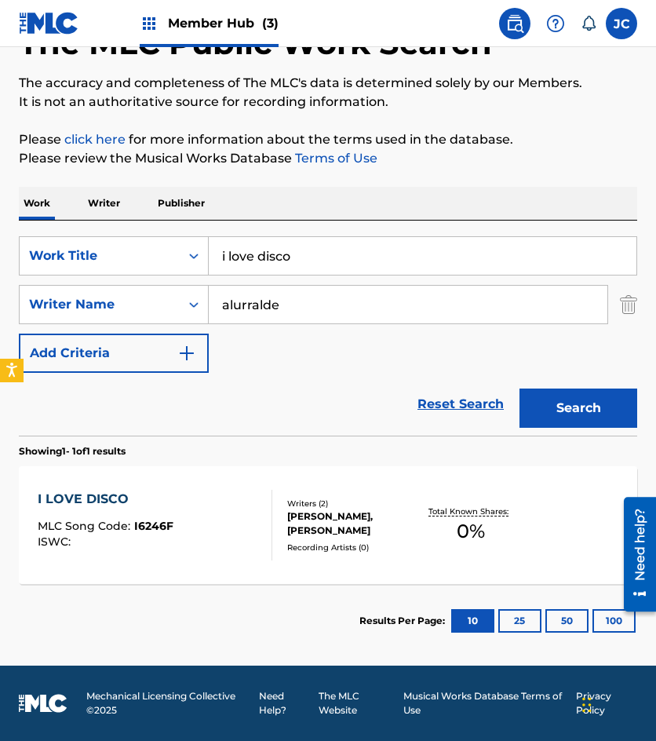
click at [331, 542] on div "Recording Artists ( 0 )" at bounding box center [353, 548] width 132 height 12
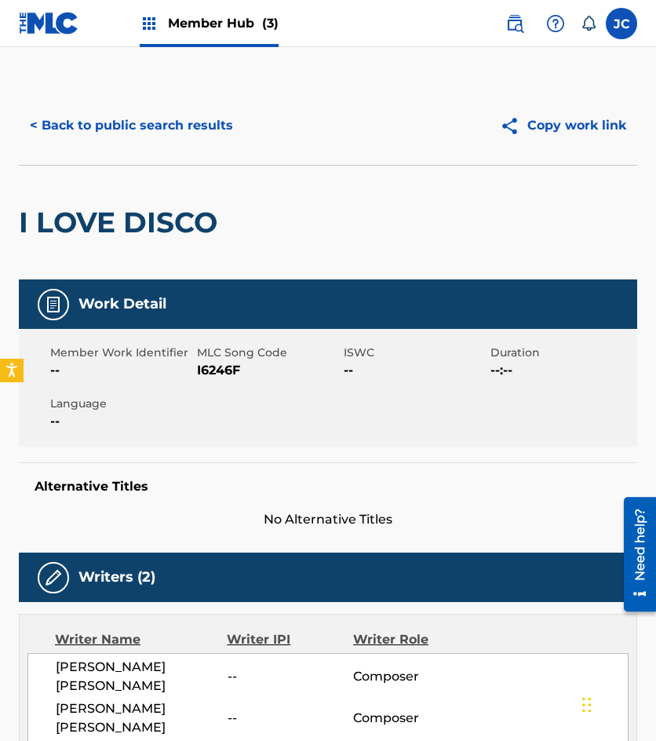
click at [194, 367] on div "Member Work Identifier --" at bounding box center [123, 362] width 147 height 35
click at [218, 364] on span "I6246F" at bounding box center [268, 370] width 143 height 19
click at [97, 115] on button "< Back to public search results" at bounding box center [131, 125] width 225 height 39
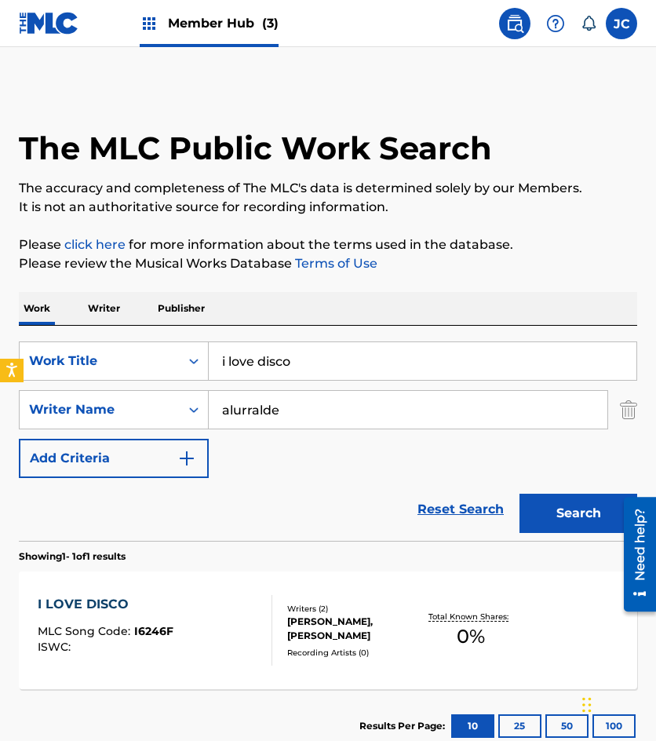
scroll to position [16, 0]
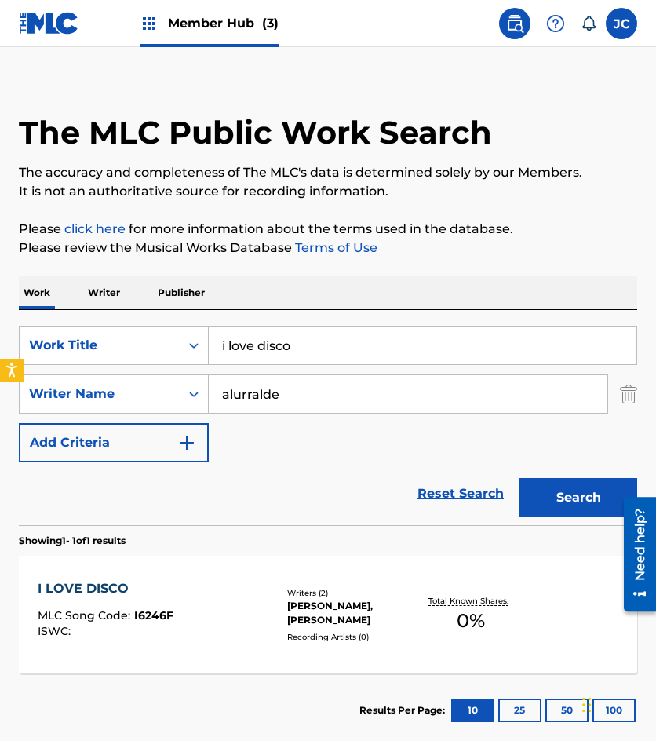
drag, startPoint x: 291, startPoint y: 355, endPoint x: 259, endPoint y: 291, distance: 71.3
click at [180, 349] on div "SearchWithCriteria6f68bbc5-c408-4129-8bc2-fddb5eae2b02 Work Title i love disco" at bounding box center [328, 345] width 619 height 39
type input "cuando mas te contemplo"
click at [520, 478] on button "Search" at bounding box center [579, 497] width 118 height 39
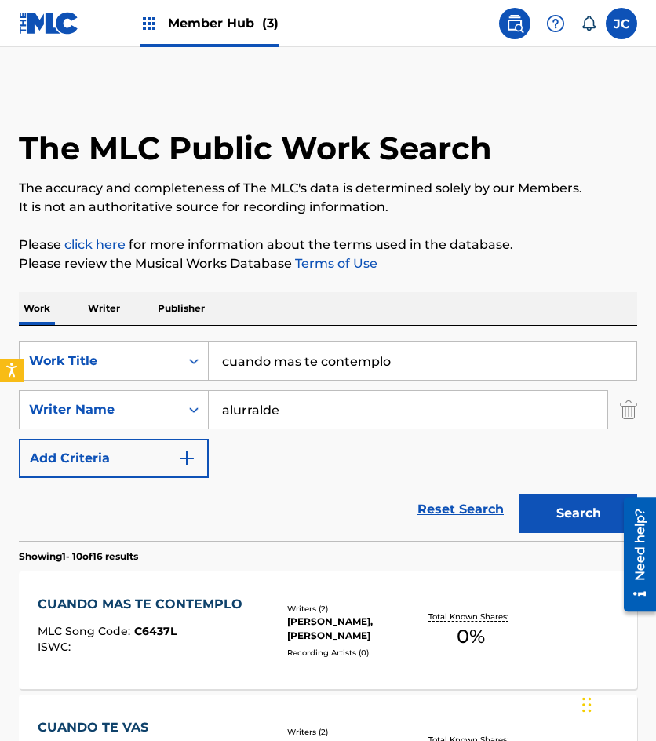
click at [351, 618] on div "SUSANA HAYDEE GUIDI LEAL, HUGO OSWALDO ALURRALDE JIMENEZ" at bounding box center [353, 629] width 132 height 28
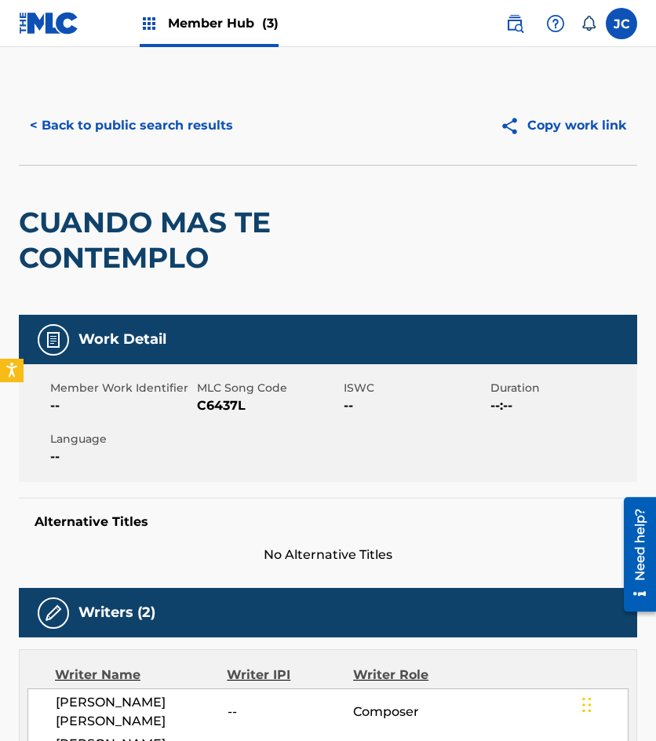
click at [216, 406] on span "C6437L" at bounding box center [268, 405] width 143 height 19
click at [148, 117] on button "< Back to public search results" at bounding box center [131, 125] width 225 height 39
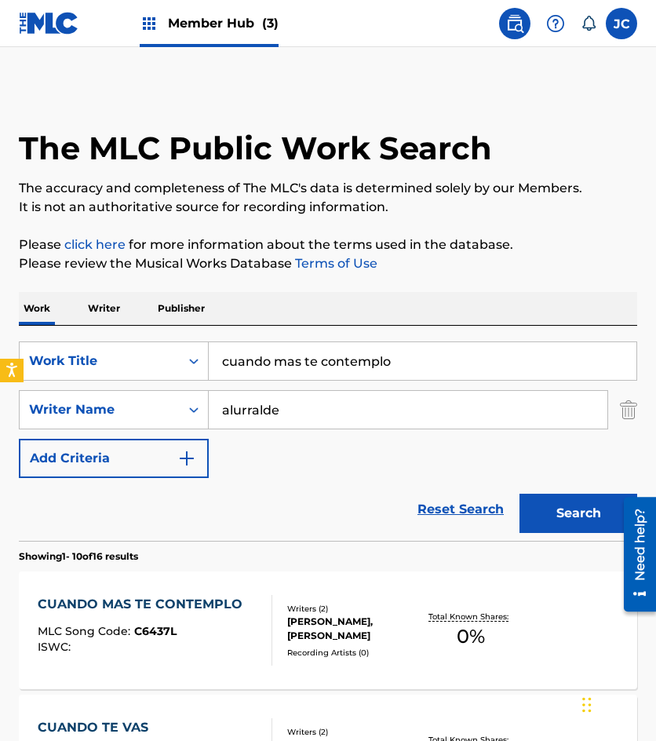
drag, startPoint x: 427, startPoint y: 367, endPoint x: 279, endPoint y: 312, distance: 158.0
click at [201, 355] on div "SearchWithCriteria6f68bbc5-c408-4129-8bc2-fddb5eae2b02 Work Title cuando mas te…" at bounding box center [328, 360] width 619 height 39
click at [520, 494] on button "Search" at bounding box center [579, 513] width 118 height 39
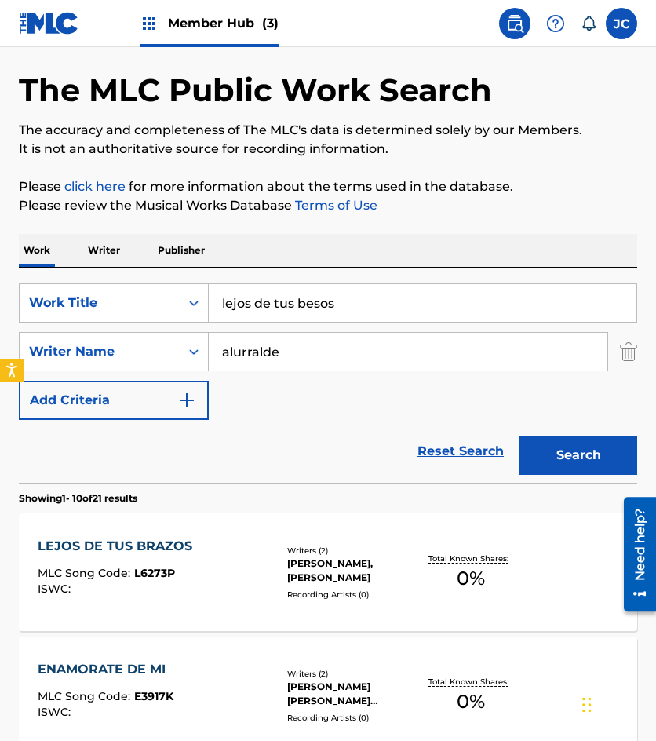
scroll to position [157, 0]
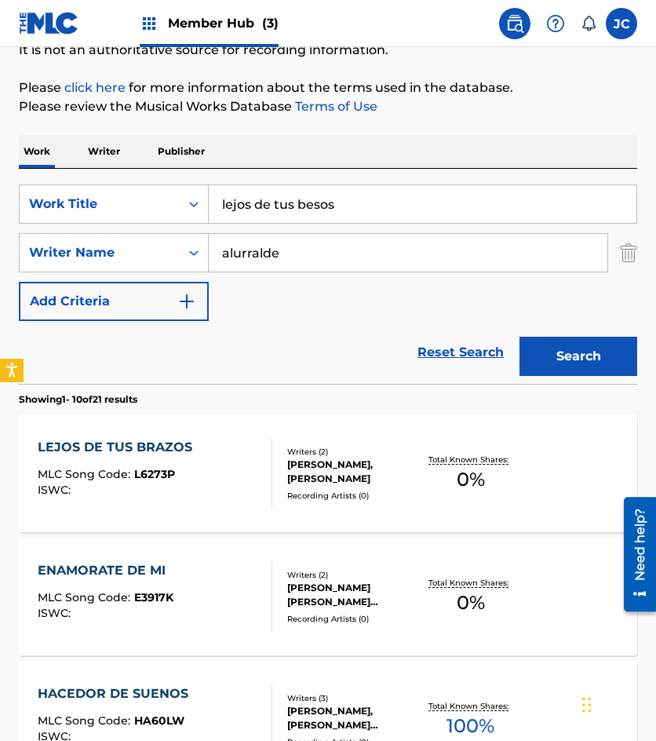
click at [335, 206] on input "lejos de tus besos" at bounding box center [423, 204] width 428 height 38
click at [520, 337] on button "Search" at bounding box center [579, 356] width 118 height 39
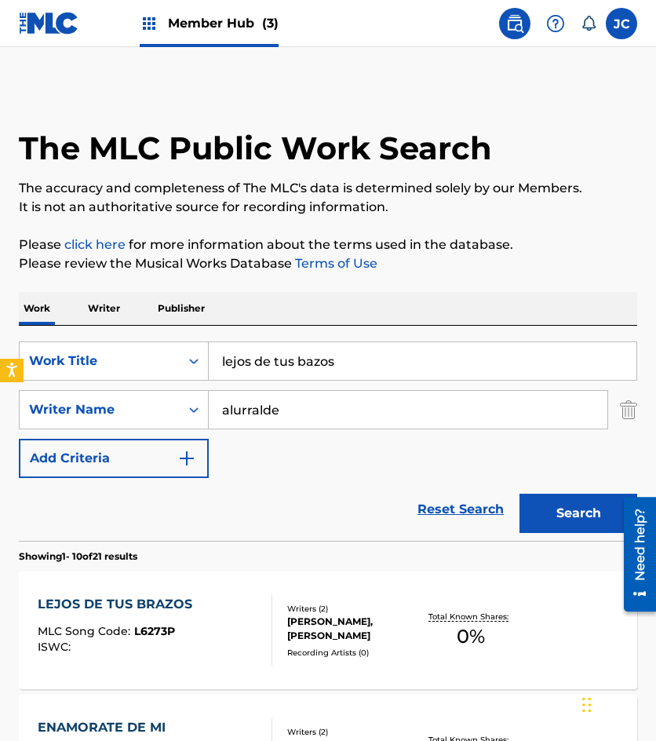
click at [305, 363] on input "lejos de tus bazos" at bounding box center [423, 361] width 428 height 38
type input "lejos de tus brazos"
click at [520, 494] on button "Search" at bounding box center [579, 513] width 118 height 39
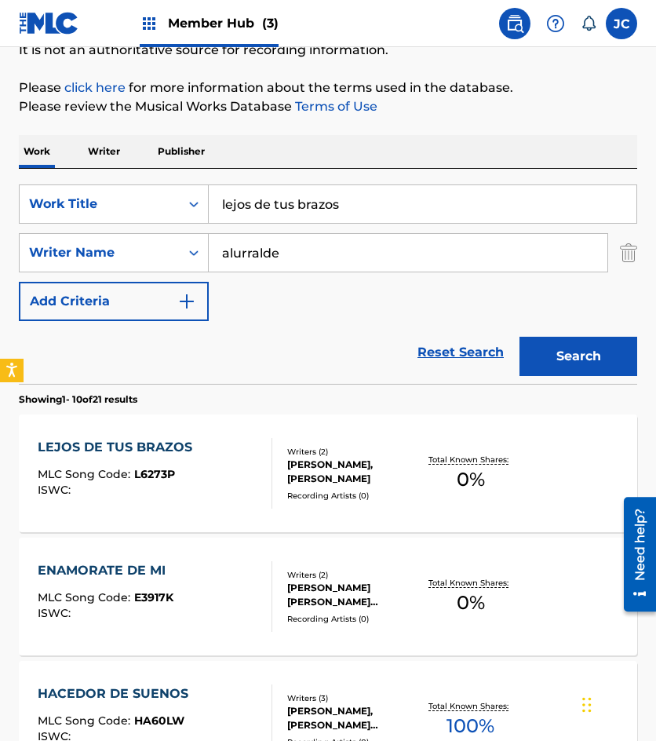
click at [314, 483] on div "SUSANA HAYDEE GUIDI LEAL, HUGO OSWALDO ALURRALDE JIMENEZ" at bounding box center [353, 472] width 132 height 28
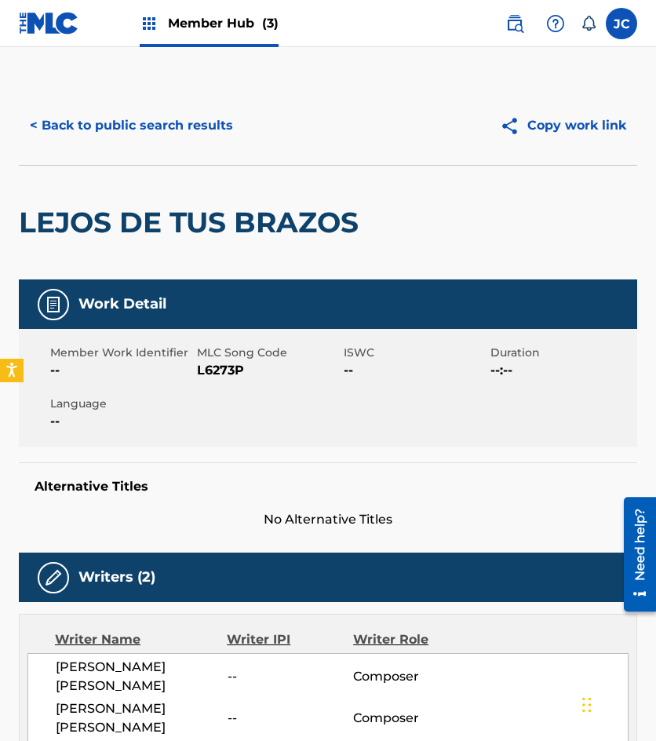
click at [238, 367] on span "L6273P" at bounding box center [268, 370] width 143 height 19
click at [176, 121] on button "< Back to public search results" at bounding box center [131, 125] width 225 height 39
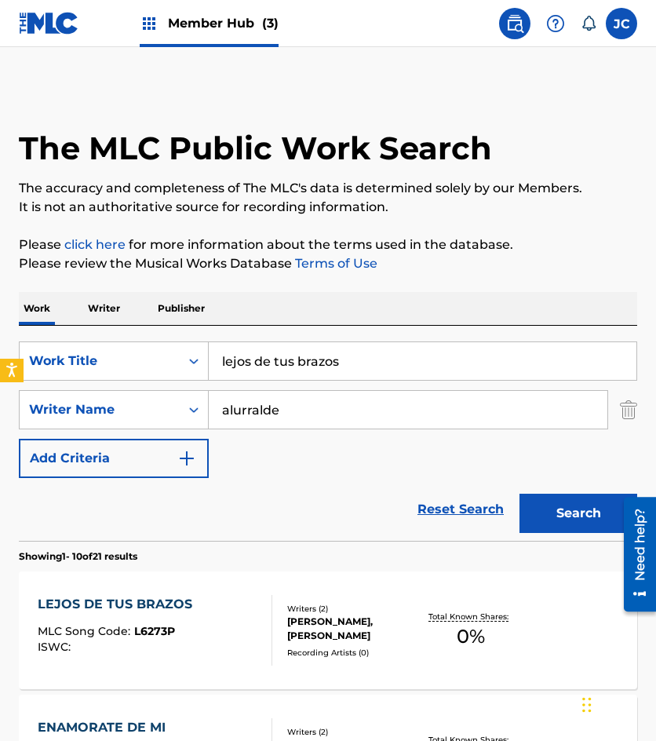
scroll to position [157, 0]
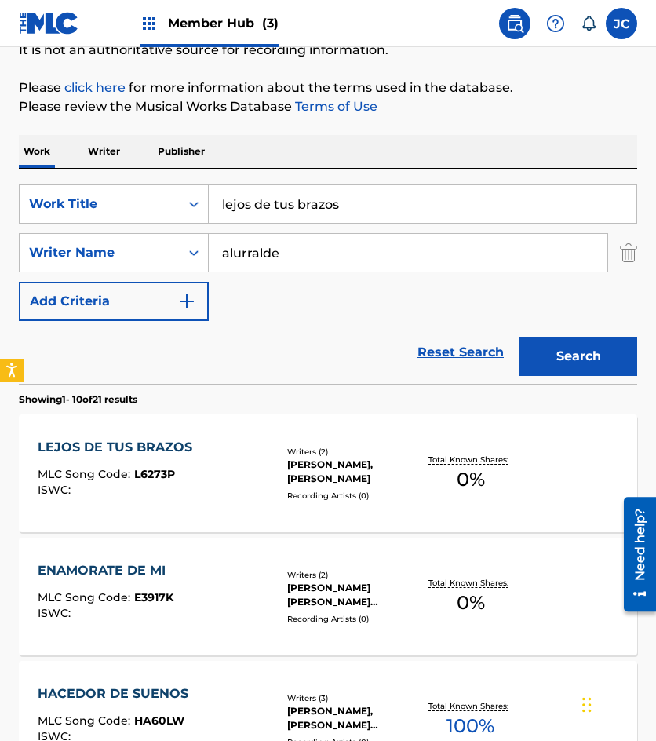
click at [255, 471] on div "LEJOS DE TUS BRAZOS MLC Song Code : L6273P ISWC :" at bounding box center [155, 473] width 235 height 71
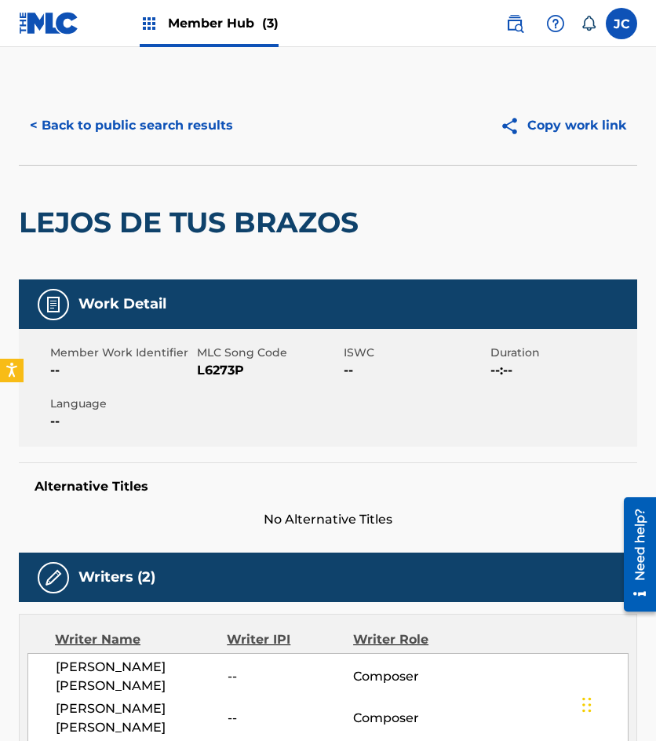
click at [214, 370] on span "L6273P" at bounding box center [268, 370] width 143 height 19
click at [318, 436] on div "Member Work Identifier -- MLC Song Code L6273P ISWC -- Duration --:-- Language …" at bounding box center [328, 388] width 619 height 118
click at [176, 139] on button "< Back to public search results" at bounding box center [131, 125] width 225 height 39
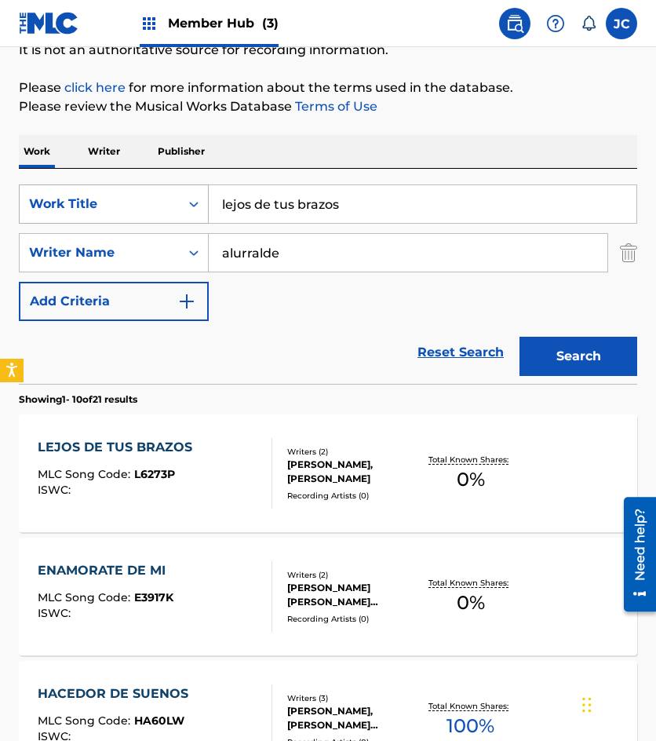
click at [183, 194] on div "SearchWithCriteria6f68bbc5-c408-4129-8bc2-fddb5eae2b02 Work Title lejos de tus …" at bounding box center [328, 203] width 619 height 39
type input "o"
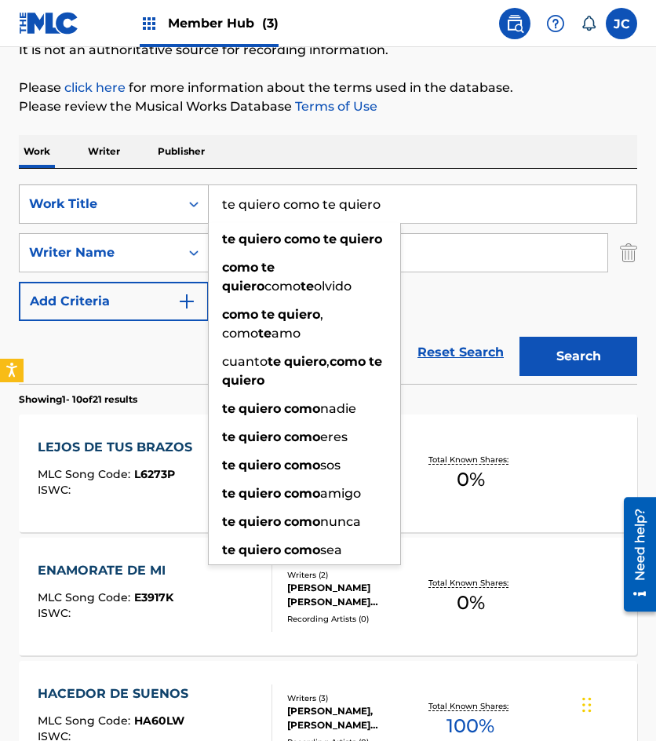
type input "te quiero como te quiero"
click at [520, 337] on button "Search" at bounding box center [579, 356] width 118 height 39
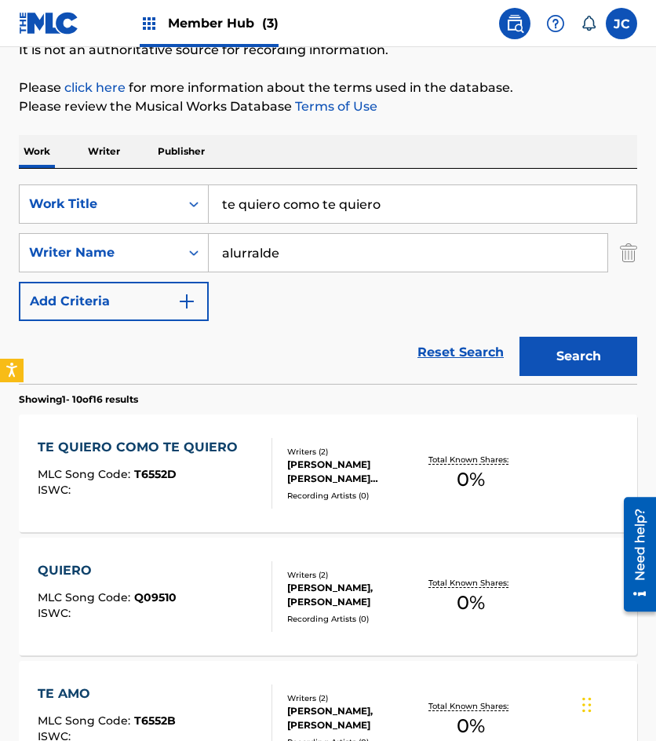
click at [236, 468] on div "TE QUIERO COMO TE QUIERO MLC Song Code : T6552D ISWC :" at bounding box center [142, 473] width 208 height 71
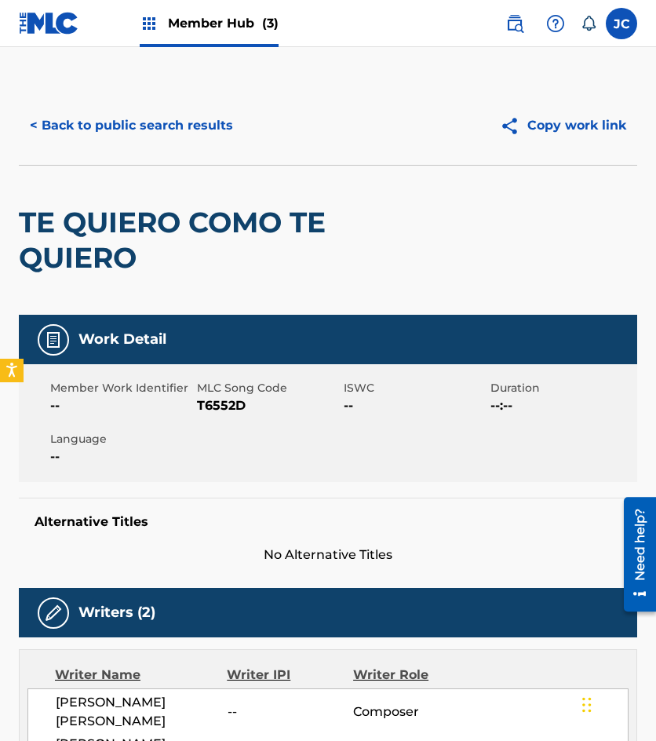
click at [219, 401] on span "T6552D" at bounding box center [268, 405] width 143 height 19
click at [189, 126] on button "< Back to public search results" at bounding box center [131, 125] width 225 height 39
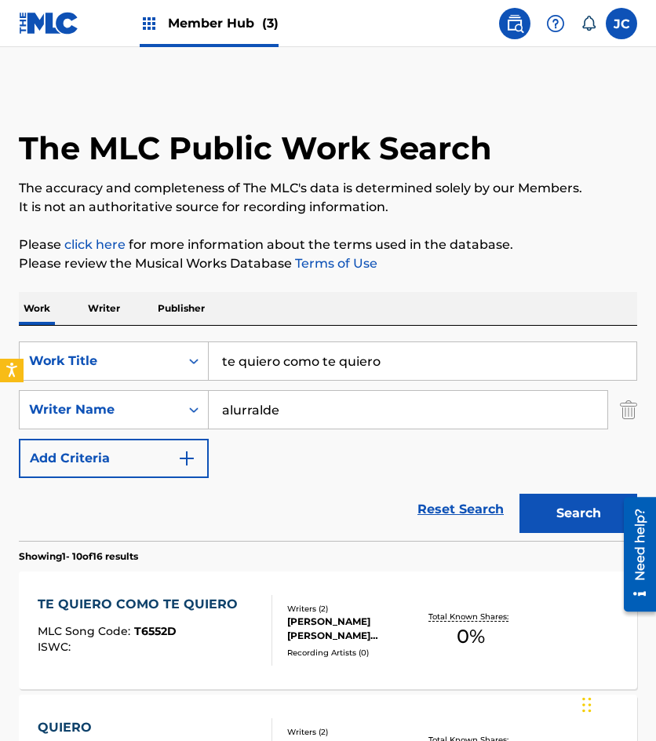
scroll to position [157, 0]
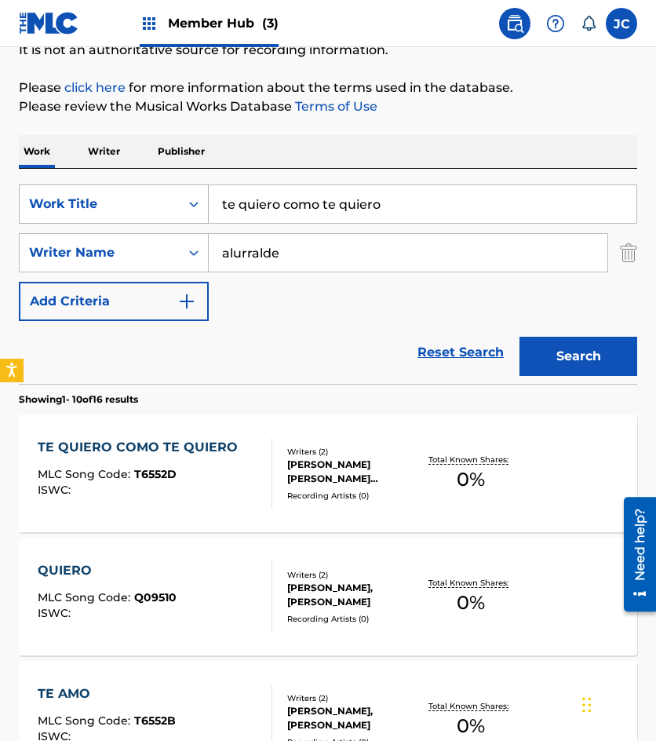
click at [174, 195] on div "SearchWithCriteria6f68bbc5-c408-4129-8bc2-fddb5eae2b02 Work Title te quiero com…" at bounding box center [328, 203] width 619 height 39
type input "como decirte como explicarte"
click at [520, 337] on button "Search" at bounding box center [579, 356] width 118 height 39
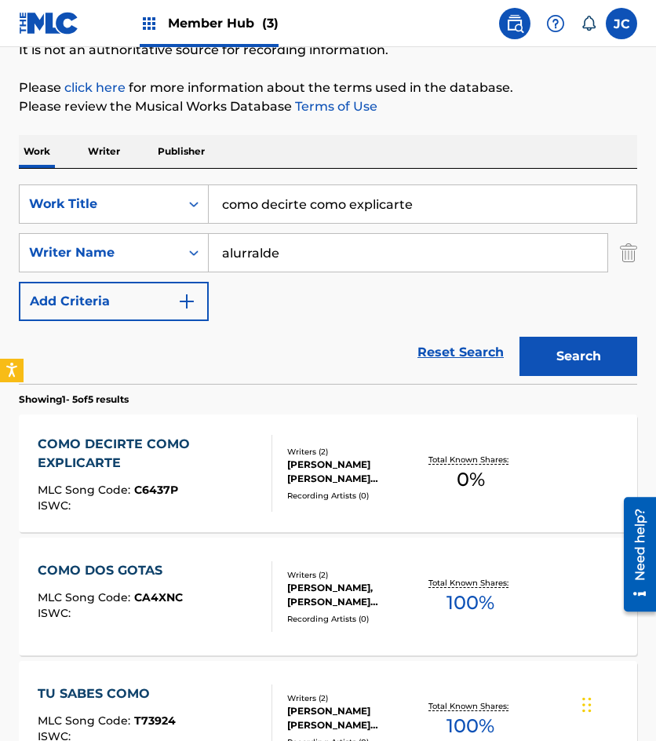
click at [186, 464] on div "COMO DECIRTE COMO EXPLICARTE" at bounding box center [148, 454] width 221 height 38
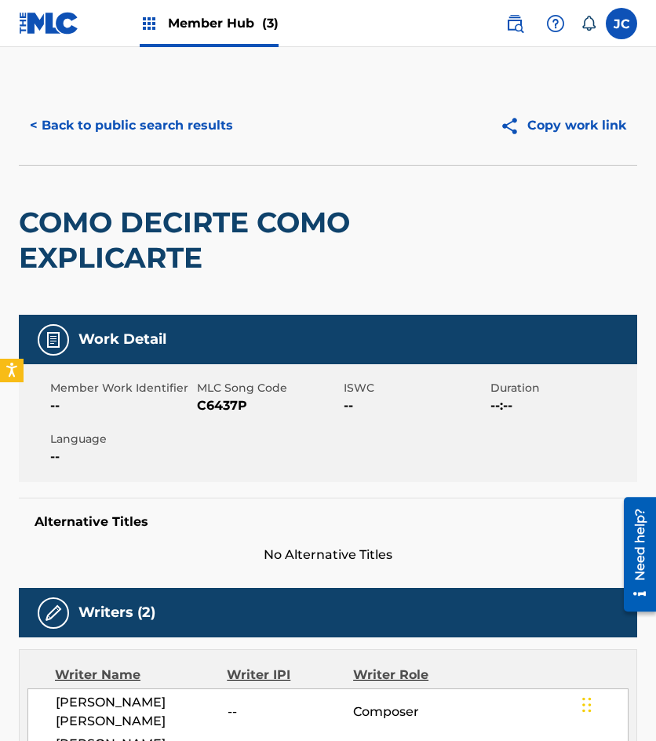
click at [221, 410] on span "C6437P" at bounding box center [268, 405] width 143 height 19
click at [221, 409] on span "C6437P" at bounding box center [268, 405] width 143 height 19
click at [89, 119] on button "< Back to public search results" at bounding box center [131, 125] width 225 height 39
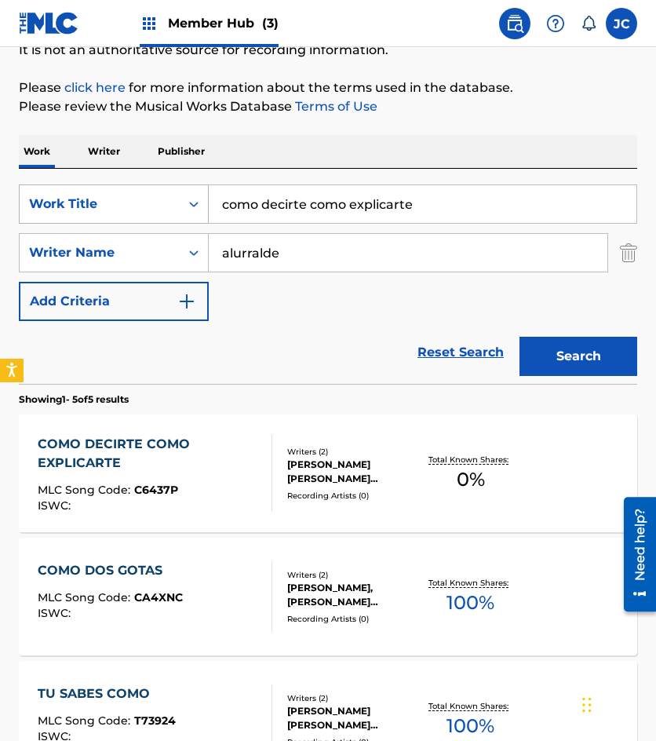
drag, startPoint x: 457, startPoint y: 206, endPoint x: 140, endPoint y: 201, distance: 317.2
click at [140, 201] on div "SearchWithCriteria6f68bbc5-c408-4129-8bc2-fddb5eae2b02 Work Title como decirte …" at bounding box center [328, 203] width 619 height 39
type input "que si que no"
click at [520, 337] on button "Search" at bounding box center [579, 356] width 118 height 39
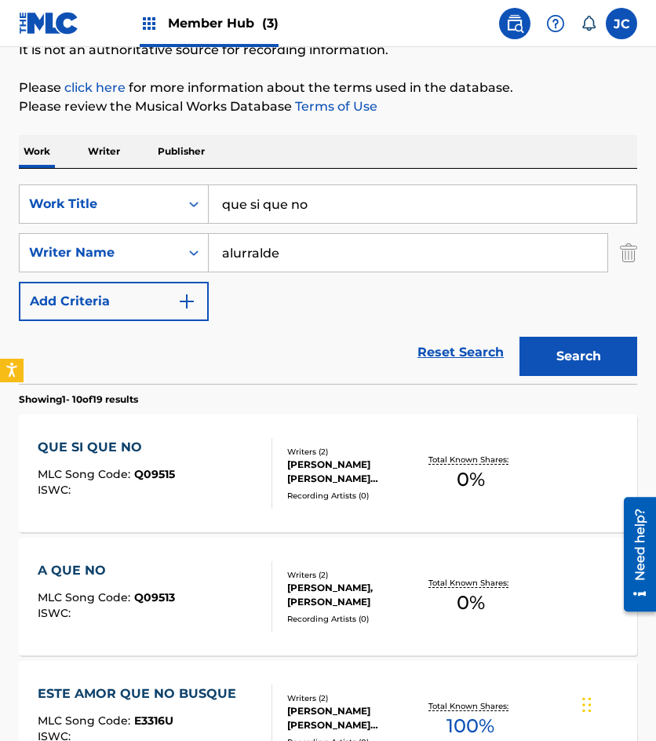
click at [256, 462] on div "QUE SI QUE NO MLC Song Code : Q09515 ISWC :" at bounding box center [155, 473] width 235 height 71
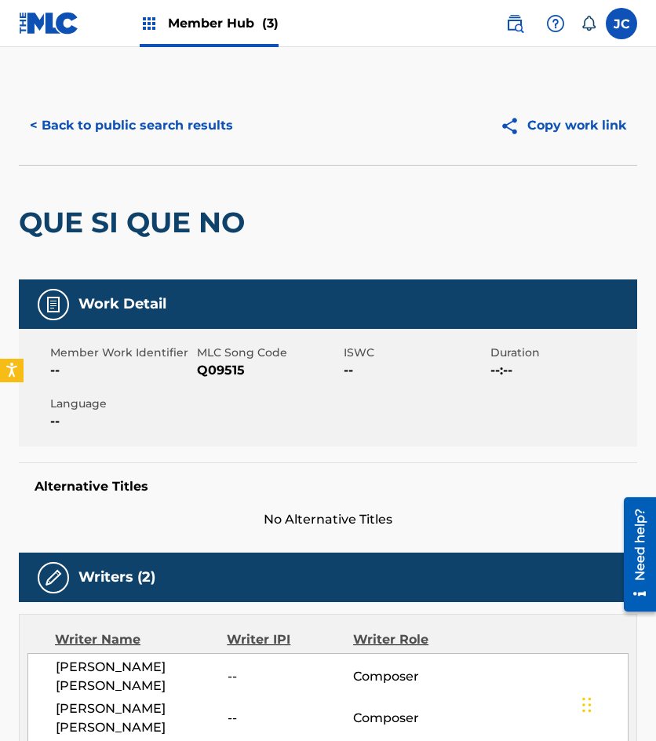
click at [217, 366] on span "Q09515" at bounding box center [268, 370] width 143 height 19
click at [69, 122] on button "< Back to public search results" at bounding box center [131, 125] width 225 height 39
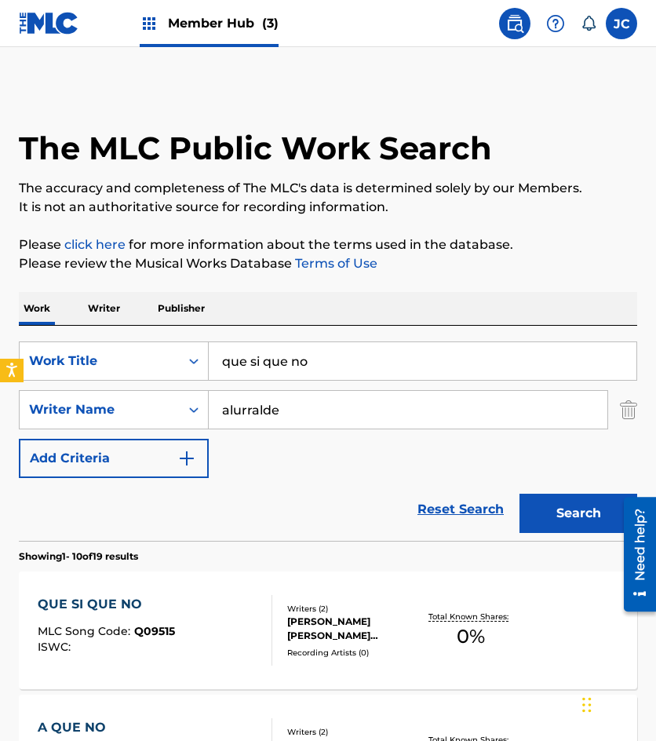
scroll to position [157, 0]
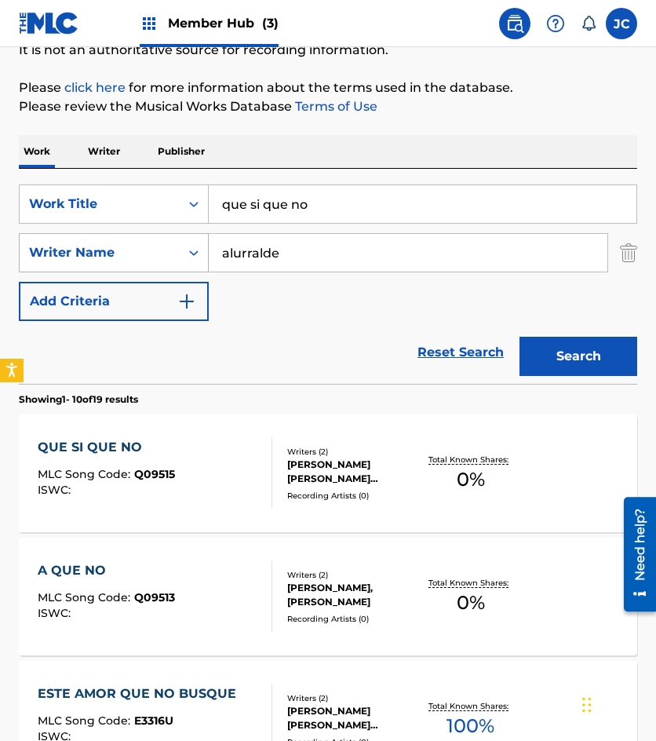
drag, startPoint x: 242, startPoint y: 218, endPoint x: 137, endPoint y: 242, distance: 107.8
click at [137, 243] on div "SearchWithCriteria6f68bbc5-c408-4129-8bc2-fddb5eae2b02 Work Title que si que no…" at bounding box center [328, 252] width 619 height 137
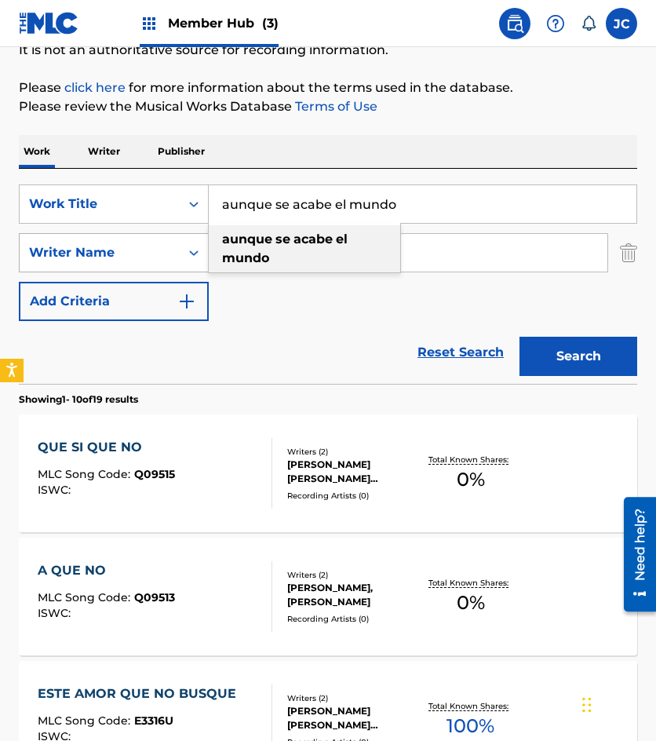
type input "aunque se acabe el mundo"
click at [520, 337] on button "Search" at bounding box center [579, 356] width 118 height 39
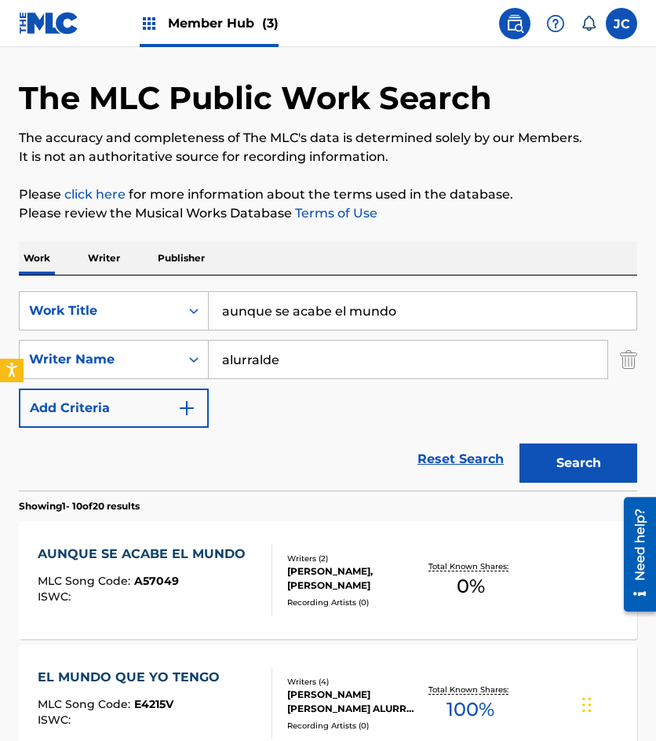
scroll to position [79, 0]
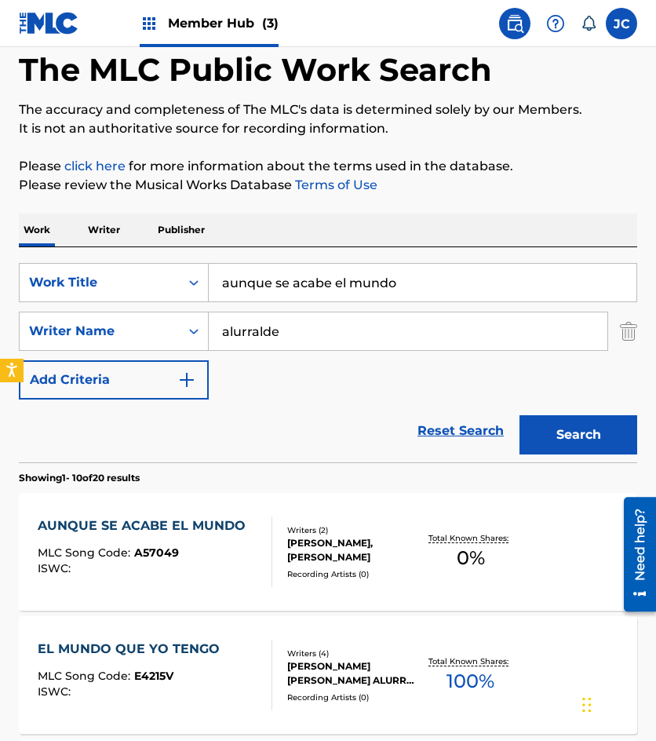
click at [301, 550] on div "SUSANA HAYDEE GUIDI LEAL, HUGO OSWALDO ALURRALDE JIMENEZ" at bounding box center [353, 550] width 132 height 28
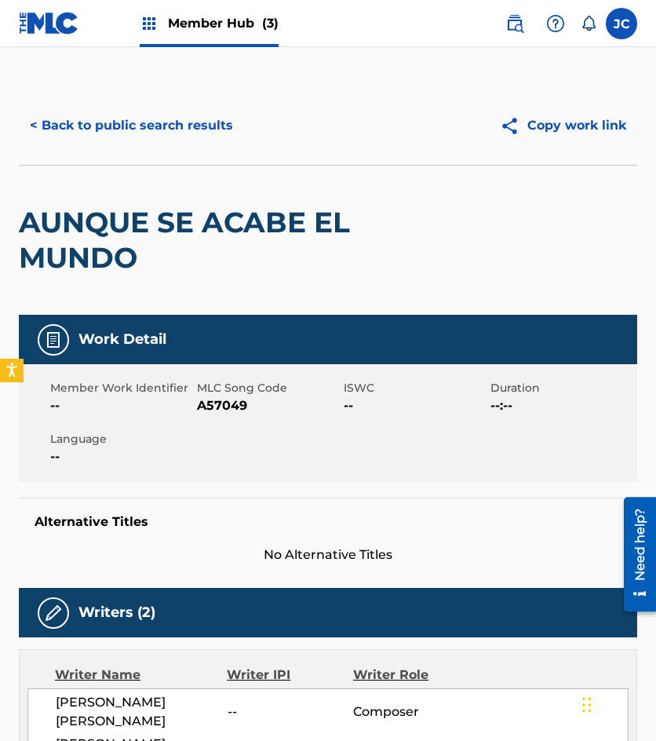
click at [199, 409] on span "A57049" at bounding box center [268, 405] width 143 height 19
drag, startPoint x: 641, startPoint y: 392, endPoint x: 657, endPoint y: 387, distance: 17.1
click at [650, 389] on div "< Back to public search results Copy work link AUNQUE SE ACABE EL MUNDO Work De…" at bounding box center [328, 563] width 656 height 954
click at [82, 139] on button "< Back to public search results" at bounding box center [131, 125] width 225 height 39
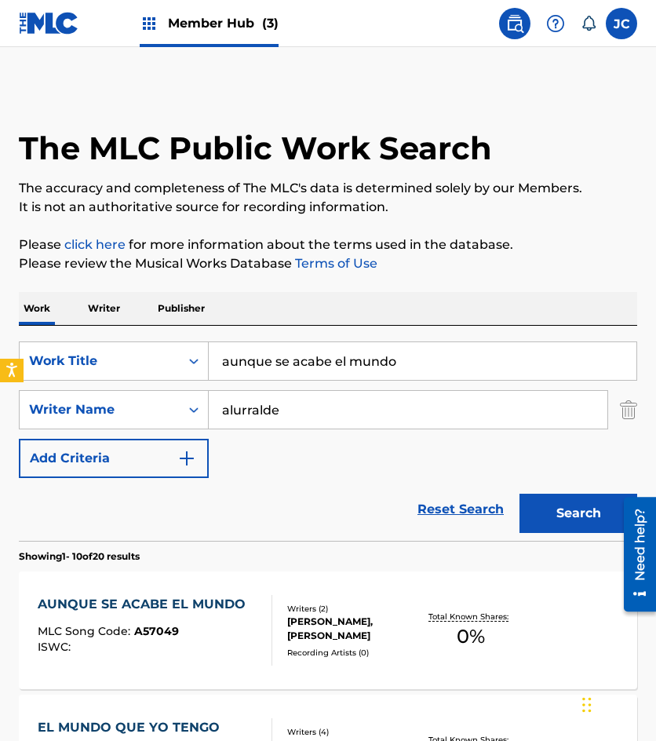
scroll to position [79, 0]
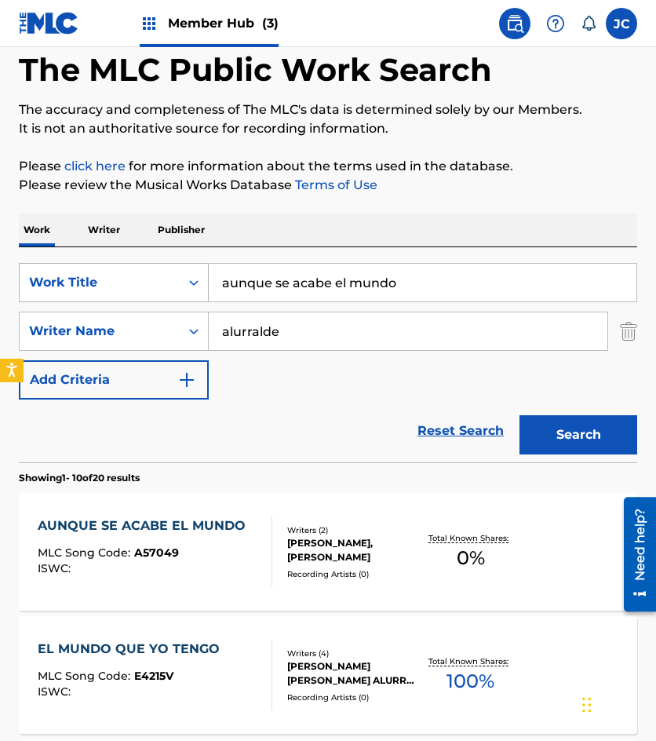
drag, startPoint x: 433, startPoint y: 277, endPoint x: 144, endPoint y: 288, distance: 288.3
click at [146, 288] on div "SearchWithCriteria6f68bbc5-c408-4129-8bc2-fddb5eae2b02 Work Title aunque se aca…" at bounding box center [328, 282] width 619 height 39
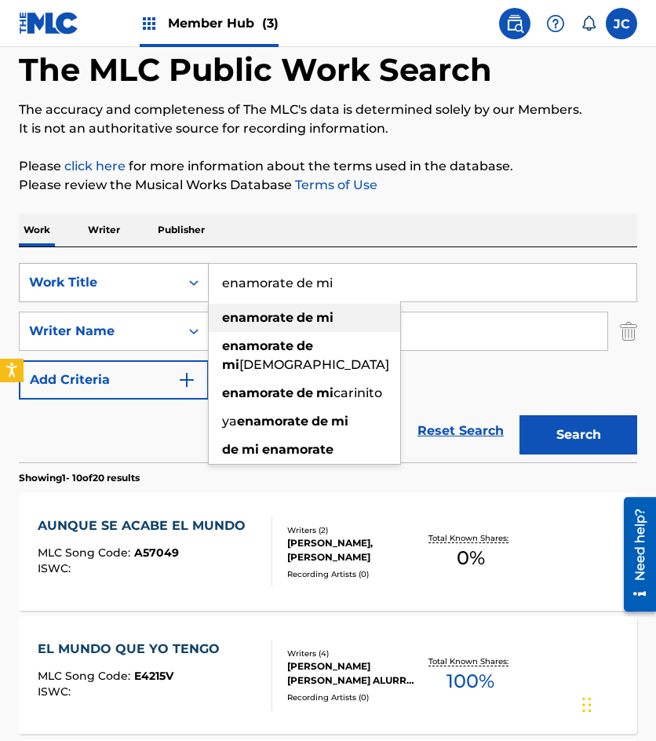
type input "enamorate de mi"
click at [520, 415] on button "Search" at bounding box center [579, 434] width 118 height 39
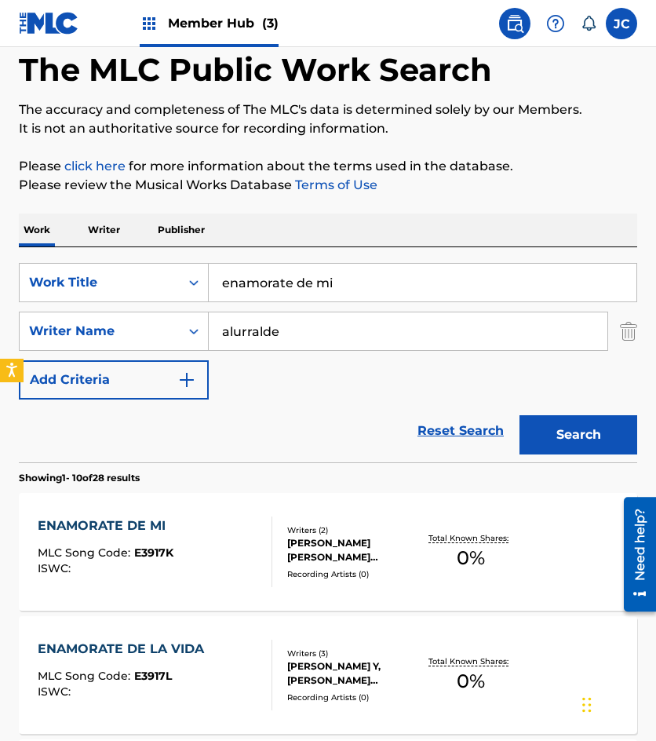
click at [317, 553] on div "HUGO OSWALDO ALURRALDE JIMENEZ, SUSANA HAYDEE GUIDI LEAL" at bounding box center [353, 550] width 132 height 28
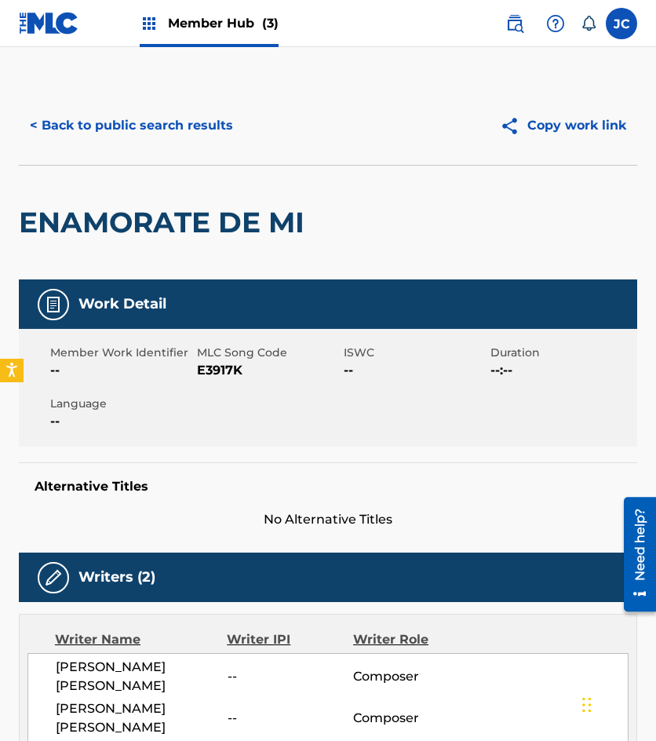
click at [222, 363] on span "E3917K" at bounding box center [268, 370] width 143 height 19
click at [68, 130] on button "< Back to public search results" at bounding box center [131, 125] width 225 height 39
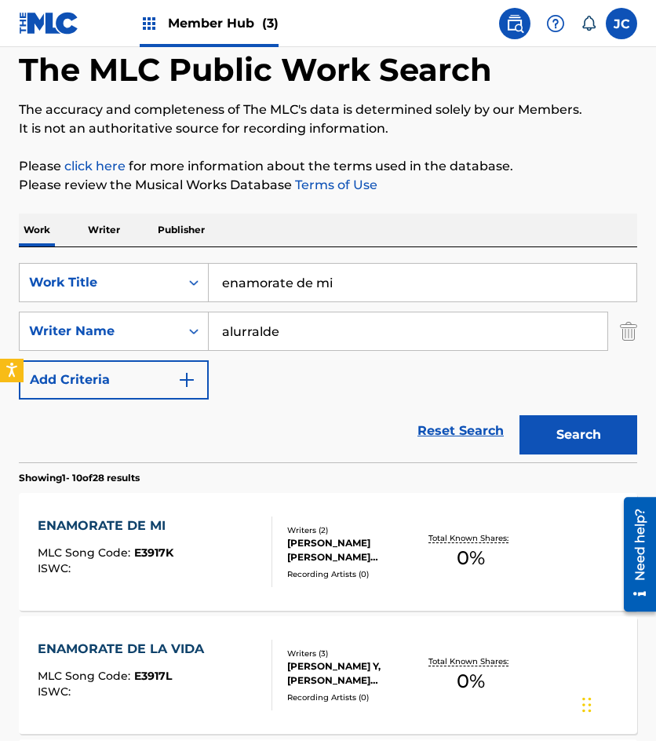
click at [327, 499] on div "ENAMORATE DE MI MLC Song Code : E3917K ISWC : Writers ( 2 ) HUGO OSWALDO ALURRA…" at bounding box center [328, 552] width 619 height 118
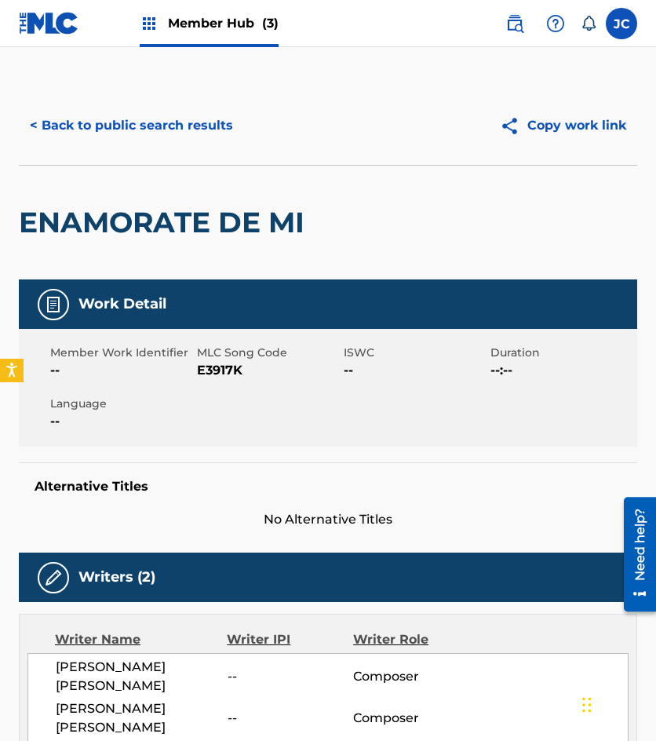
click at [223, 353] on span "MLC Song Code" at bounding box center [268, 353] width 143 height 16
click at [219, 371] on span "E3917K" at bounding box center [268, 370] width 143 height 19
click at [217, 137] on button "< Back to public search results" at bounding box center [131, 125] width 225 height 39
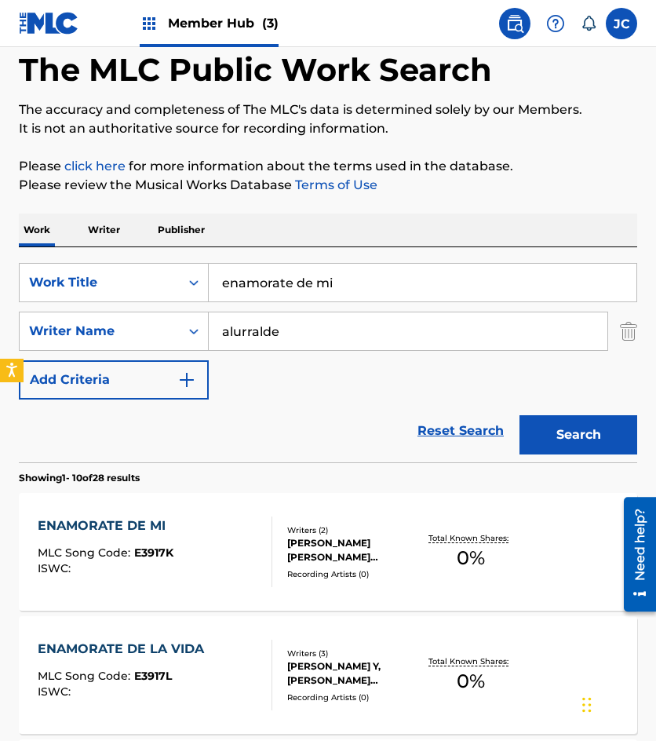
drag, startPoint x: 368, startPoint y: 279, endPoint x: 112, endPoint y: 303, distance: 257.0
click at [111, 303] on div "SearchWithCriteria6f68bbc5-c408-4129-8bc2-fddb5eae2b02 Work Title enamorate de …" at bounding box center [328, 331] width 619 height 137
type input "brinca mi corazon"
click at [520, 415] on button "Search" at bounding box center [579, 434] width 118 height 39
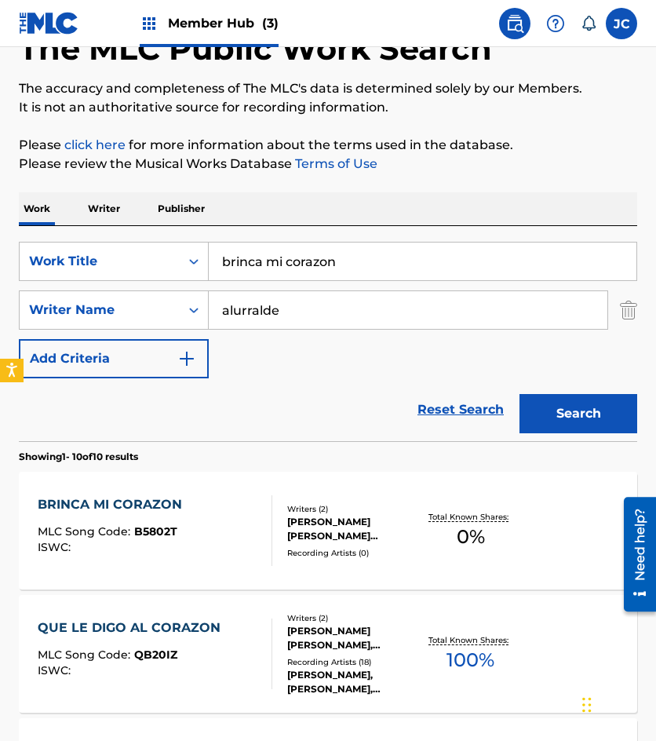
scroll to position [236, 0]
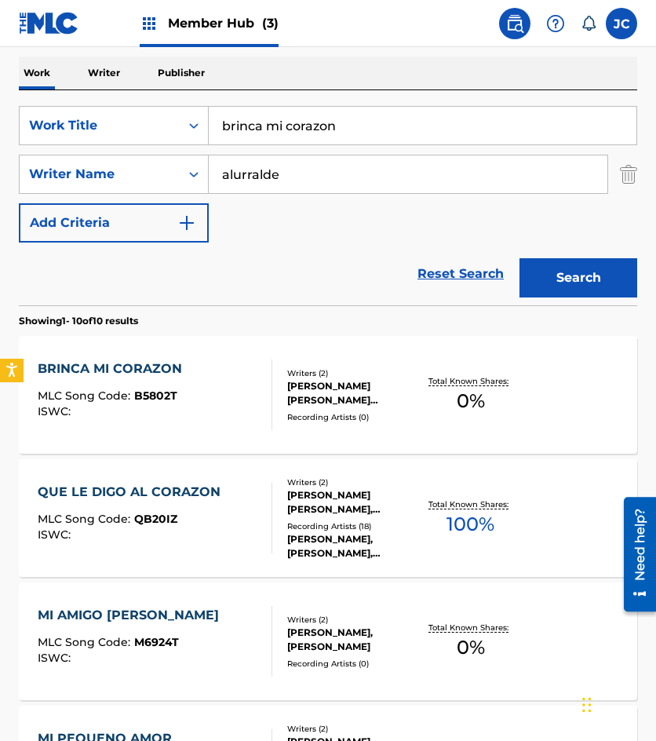
click at [270, 398] on div at bounding box center [265, 395] width 13 height 71
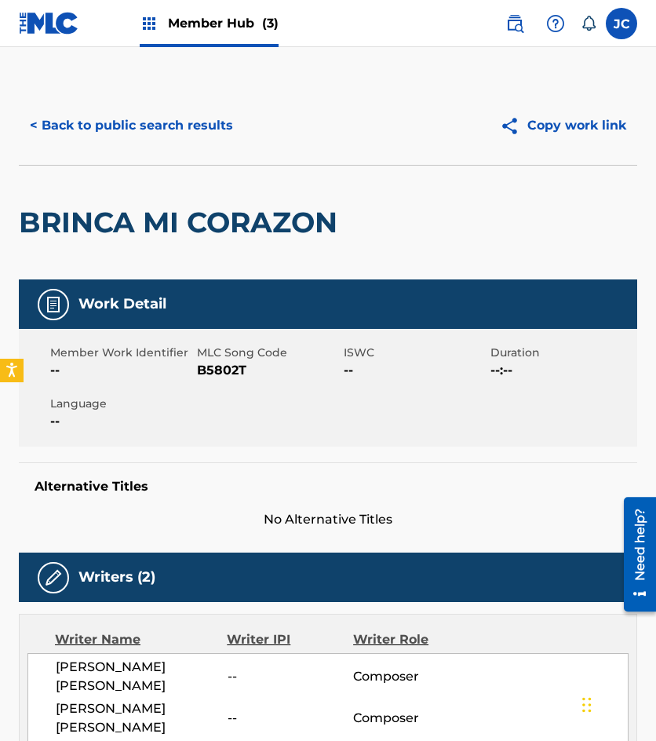
click at [228, 363] on span "B5802T" at bounding box center [268, 370] width 143 height 19
click at [173, 125] on button "< Back to public search results" at bounding box center [131, 125] width 225 height 39
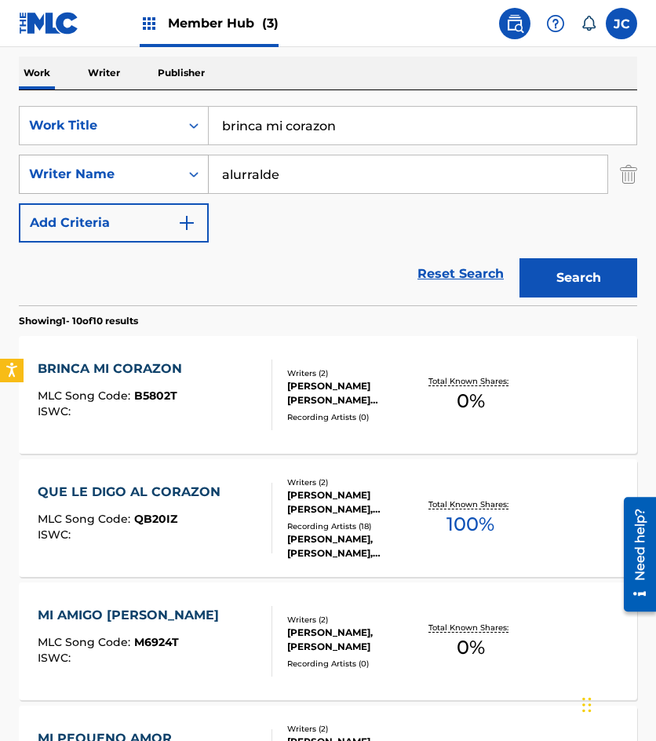
drag, startPoint x: 169, startPoint y: 162, endPoint x: 75, endPoint y: 164, distance: 93.4
click at [77, 168] on div "SearchWithCriteria6f68bbc5-c408-4129-8bc2-fddb5eae2b02 Work Title brinca mi cor…" at bounding box center [328, 174] width 619 height 137
type input "alguien espera"
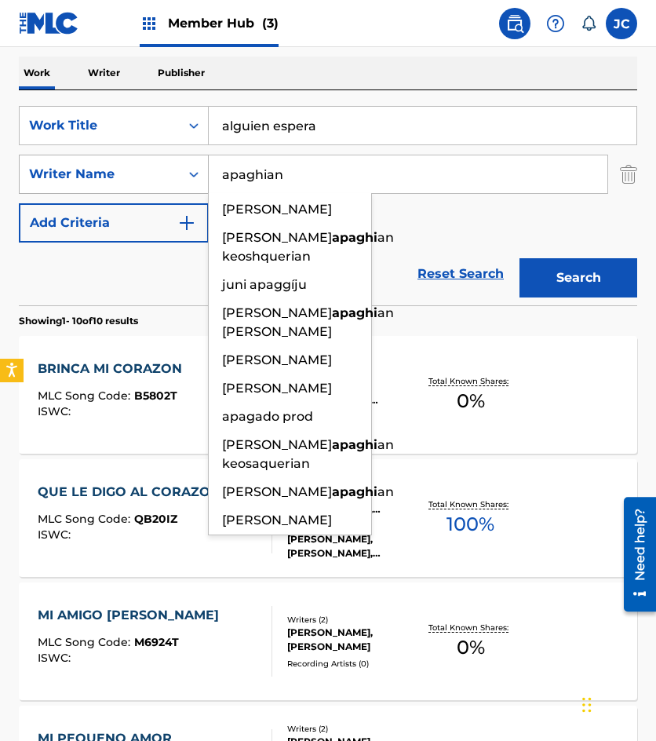
type input "apaghian"
click at [520, 258] on button "Search" at bounding box center [579, 277] width 118 height 39
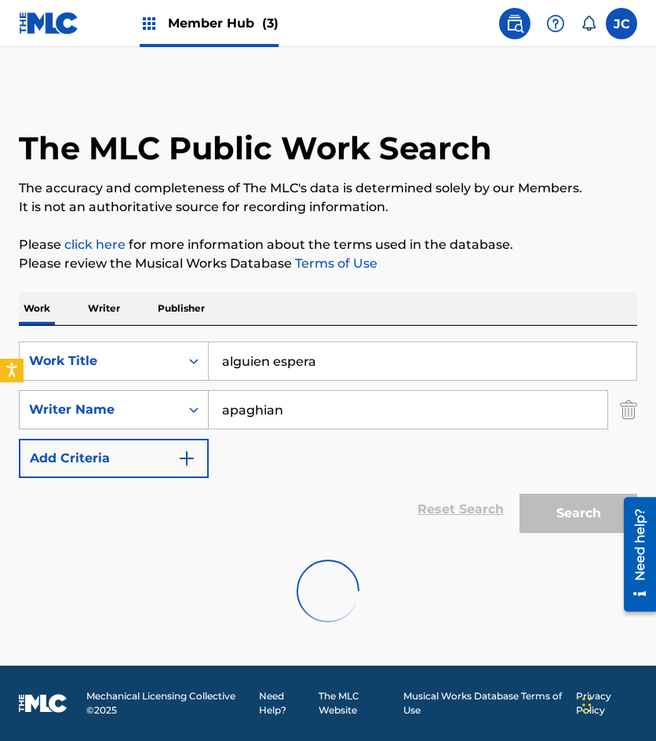
scroll to position [0, 0]
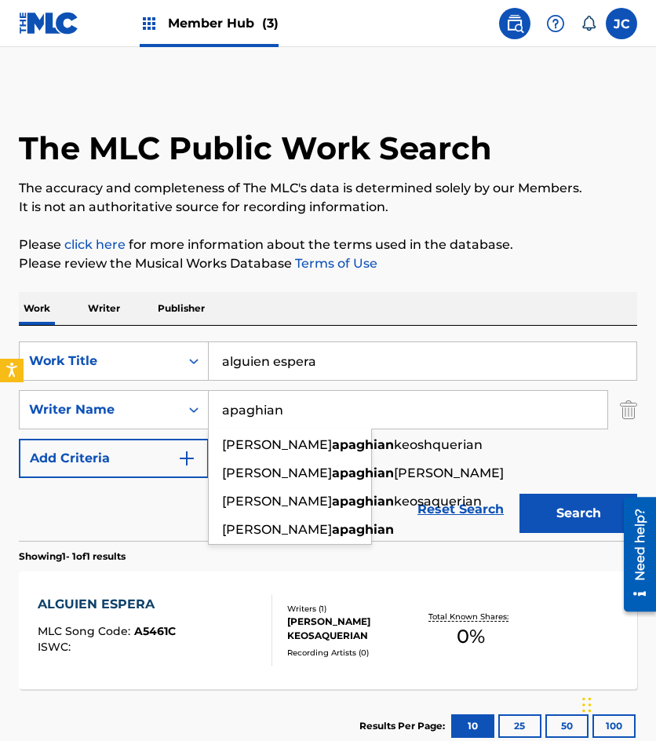
click at [436, 469] on div "SearchWithCriteria6f68bbc5-c408-4129-8bc2-fddb5eae2b02 Work Title alguien esper…" at bounding box center [328, 409] width 619 height 137
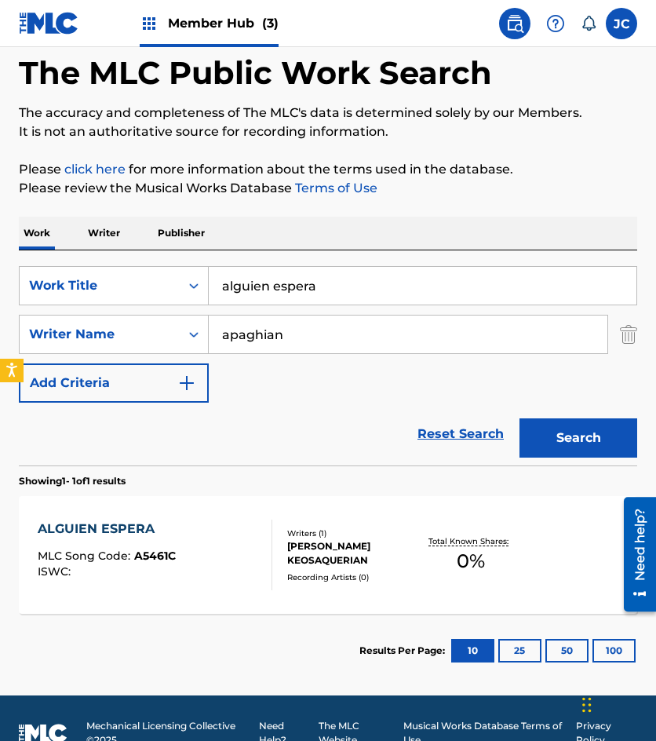
scroll to position [79, 0]
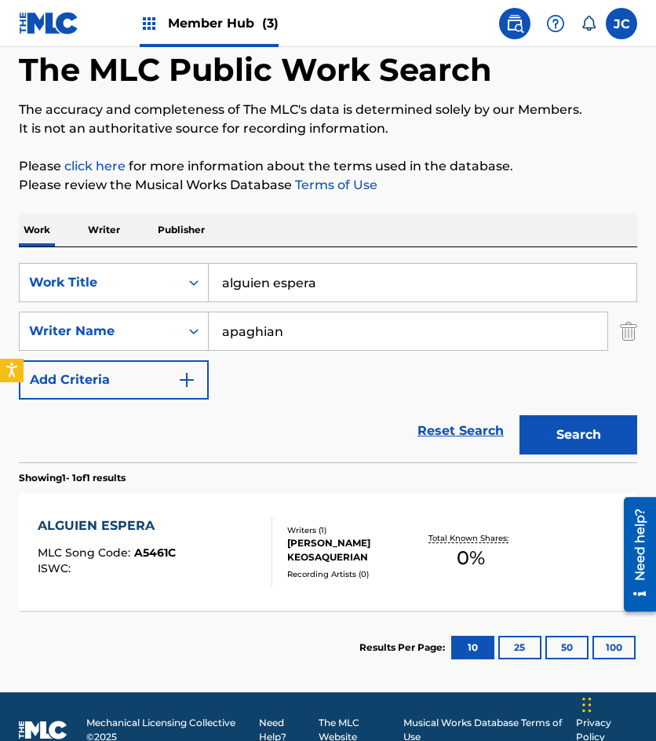
click at [317, 572] on div "Recording Artists ( 0 )" at bounding box center [353, 574] width 132 height 12
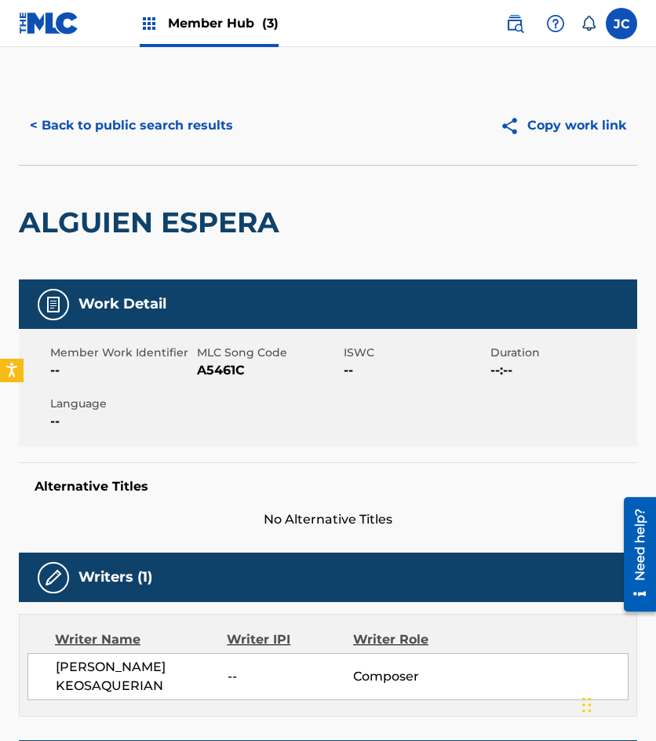
click at [235, 369] on span "A5461C" at bounding box center [268, 370] width 143 height 19
click at [87, 108] on button "< Back to public search results" at bounding box center [131, 125] width 225 height 39
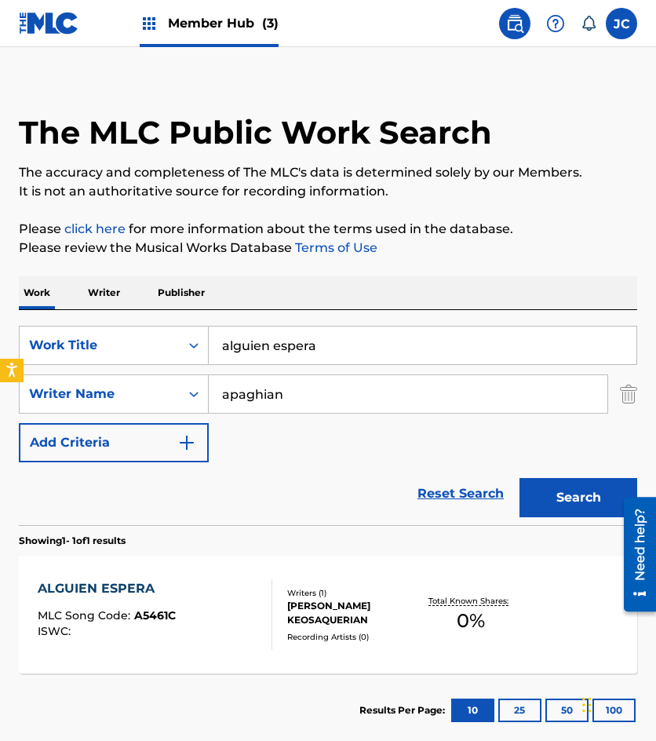
drag, startPoint x: 361, startPoint y: 348, endPoint x: 223, endPoint y: 329, distance: 139.4
click at [164, 356] on div "SearchWithCriteria6f68bbc5-c408-4129-8bc2-fddb5eae2b02 Work Title alguien espera" at bounding box center [328, 345] width 619 height 39
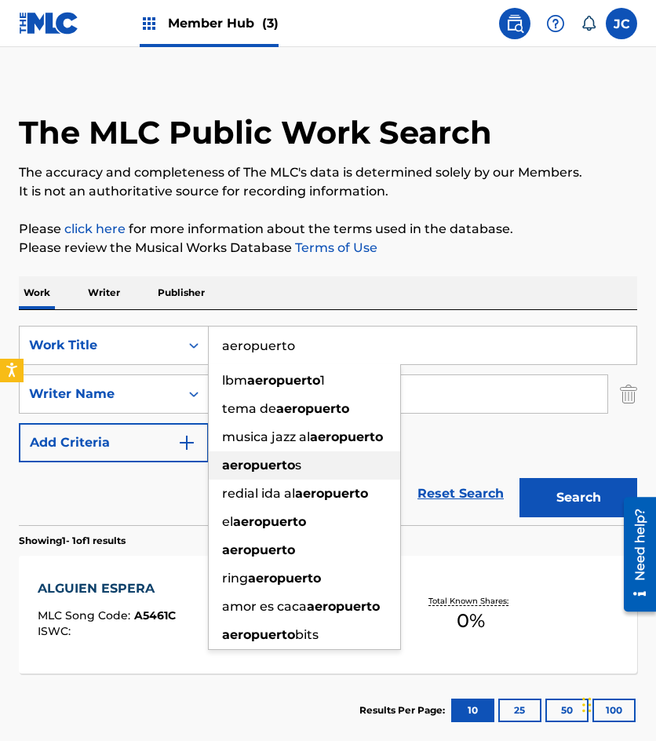
type input "aeropuerto"
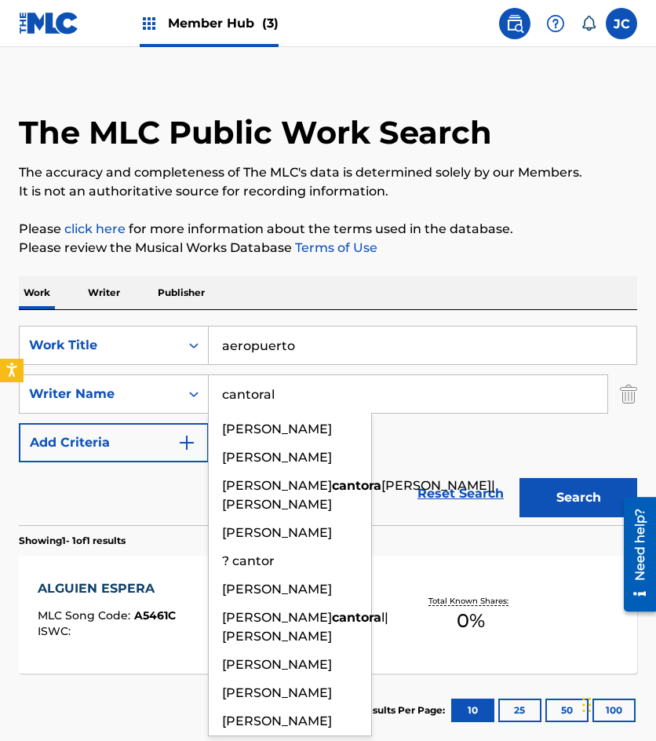
type input "cantoral"
click at [520, 478] on button "Search" at bounding box center [579, 497] width 118 height 39
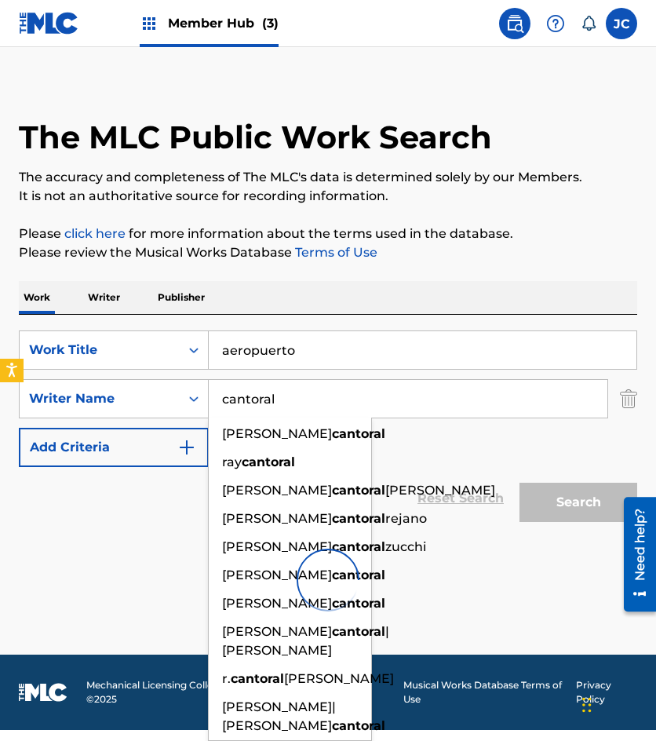
scroll to position [0, 0]
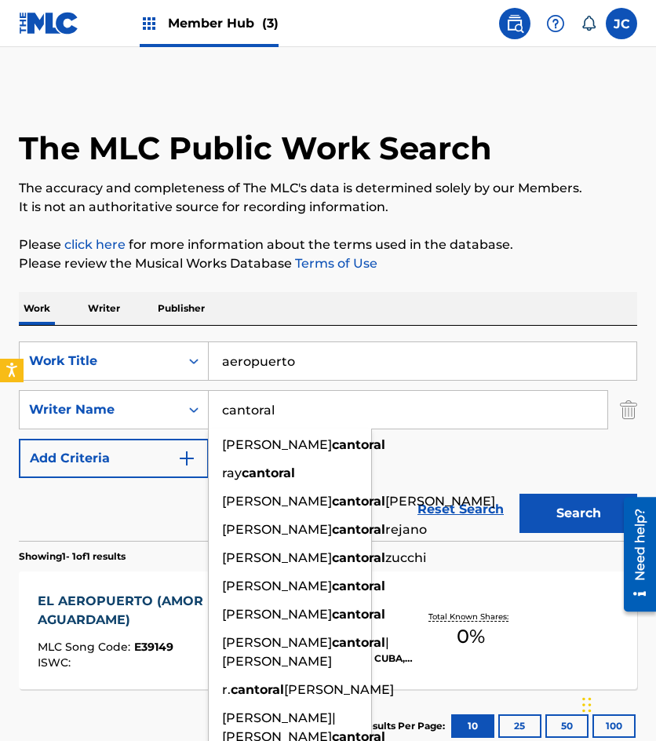
click at [466, 458] on div "SearchWithCriteria6f68bbc5-c408-4129-8bc2-fddb5eae2b02 Work Title aeropuerto Se…" at bounding box center [328, 409] width 619 height 137
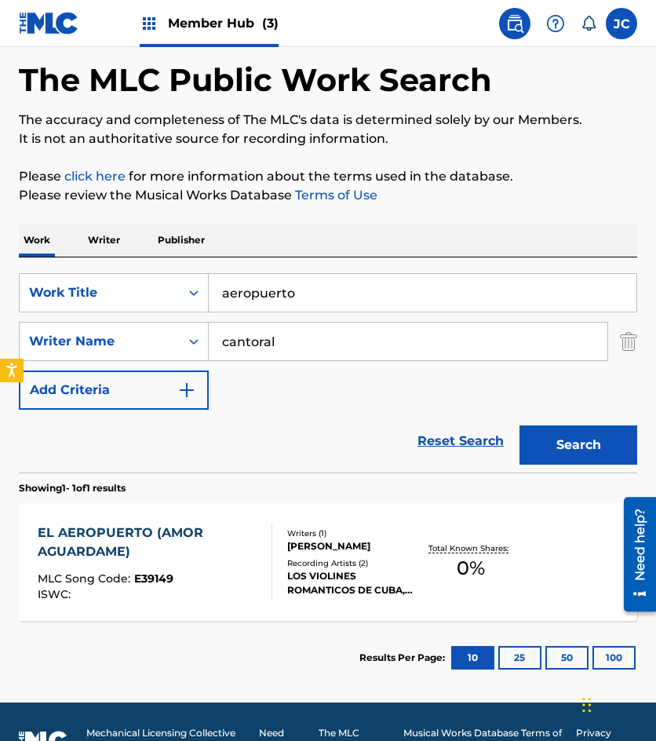
scroll to position [105, 0]
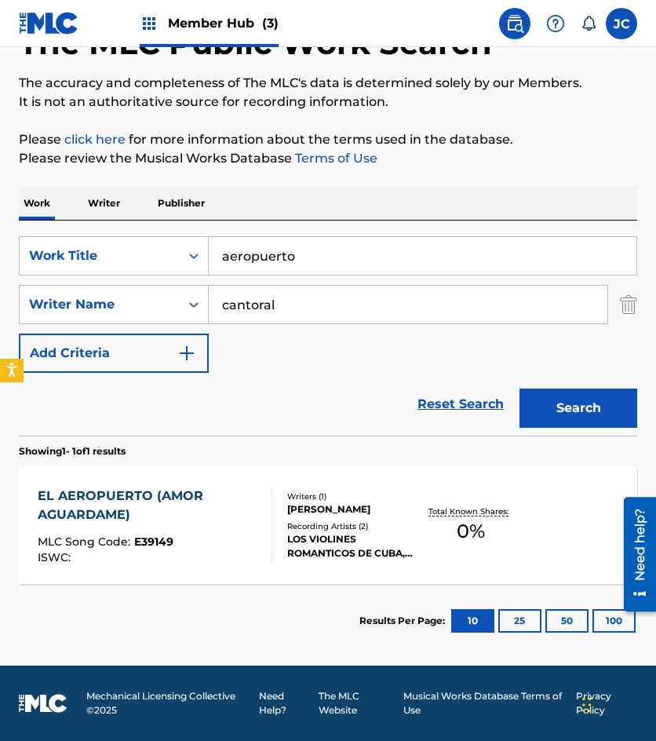
click at [385, 541] on div "LOS VIOLINES ROMANTICOS DE CUBA, LOS VIOLINES ROMÁNTICOS DE CUBA" at bounding box center [353, 546] width 132 height 28
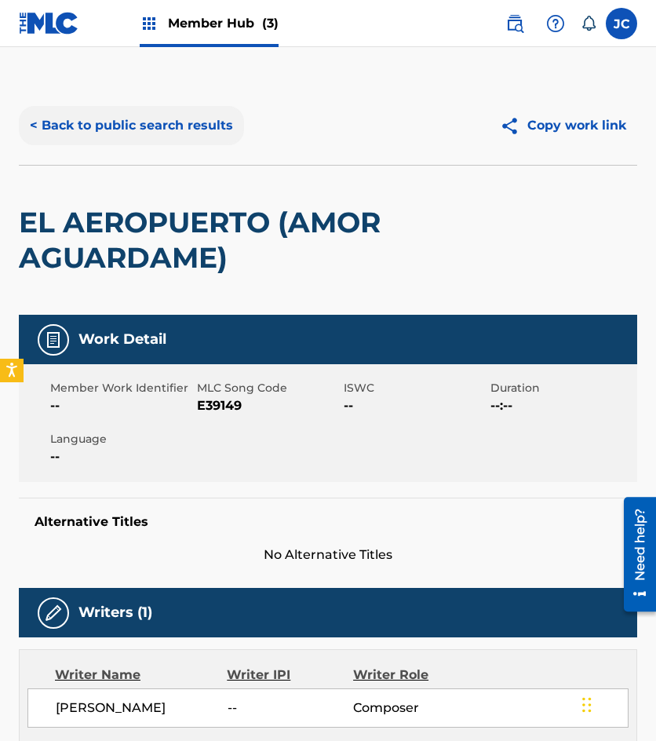
click at [196, 126] on button "< Back to public search results" at bounding box center [131, 125] width 225 height 39
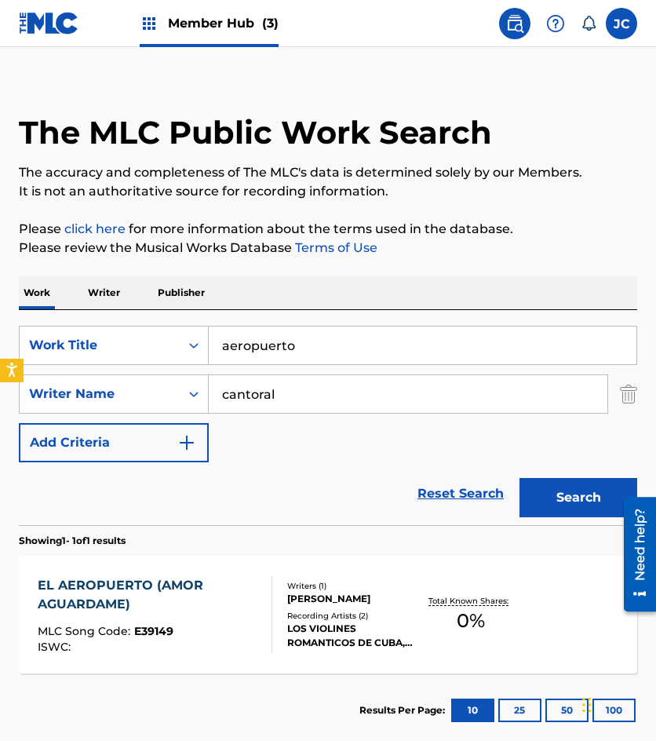
click at [253, 614] on div "EL AEROPUERTO (AMOR AGUARDAME) MLC Song Code : E39149 ISWC :" at bounding box center [148, 614] width 221 height 77
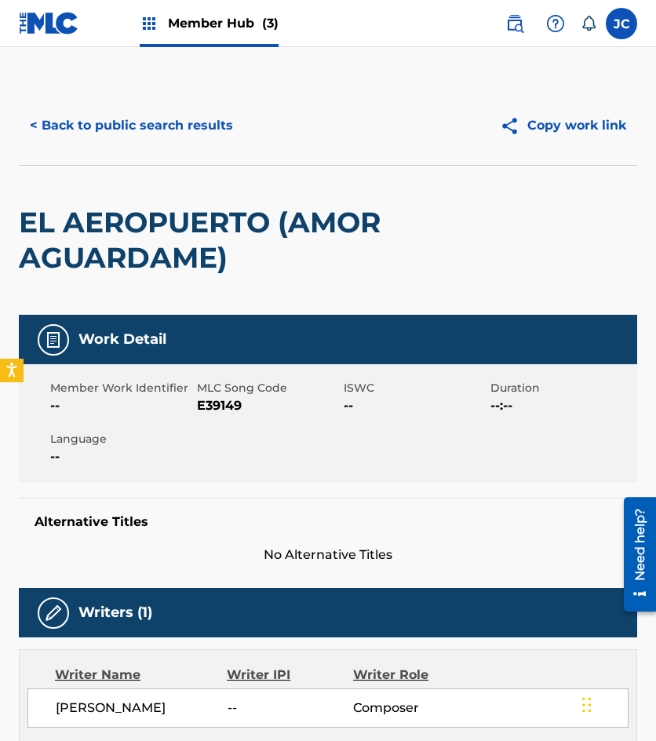
click at [223, 413] on span "E39149" at bounding box center [268, 405] width 143 height 19
click at [222, 410] on span "E39149" at bounding box center [268, 405] width 143 height 19
click at [230, 414] on span "E39149" at bounding box center [268, 405] width 143 height 19
click at [225, 406] on span "E39149" at bounding box center [268, 405] width 143 height 19
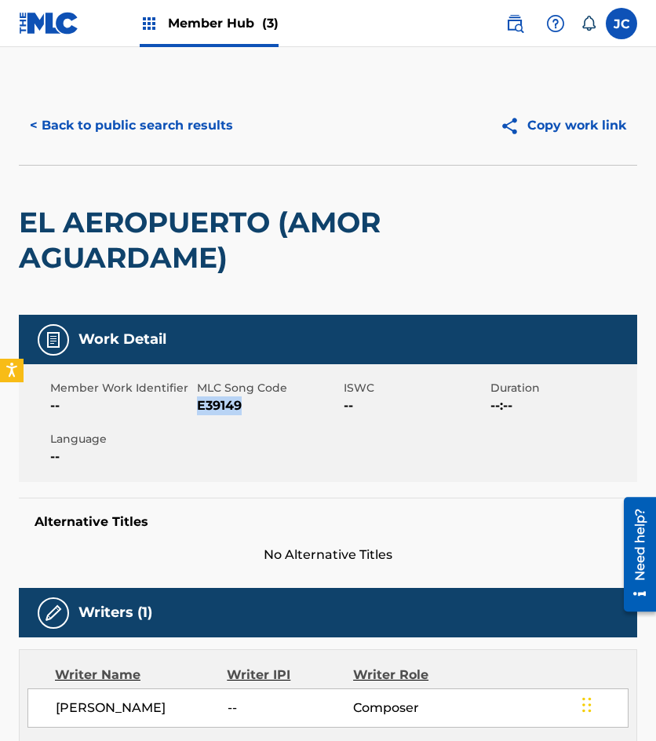
click at [225, 406] on span "E39149" at bounding box center [268, 405] width 143 height 19
click at [155, 133] on button "< Back to public search results" at bounding box center [131, 125] width 225 height 39
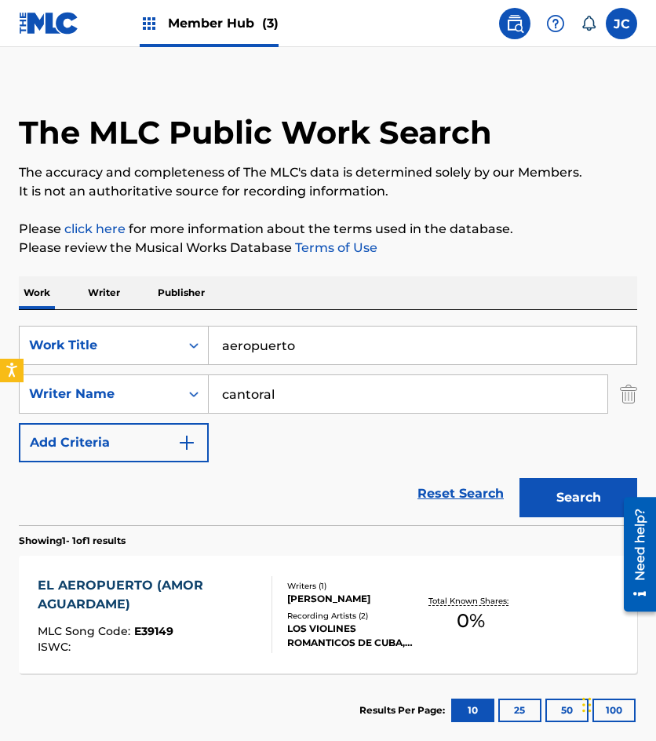
click at [429, 355] on input "aeropuerto" at bounding box center [423, 346] width 428 height 38
type input "donde te escondes"
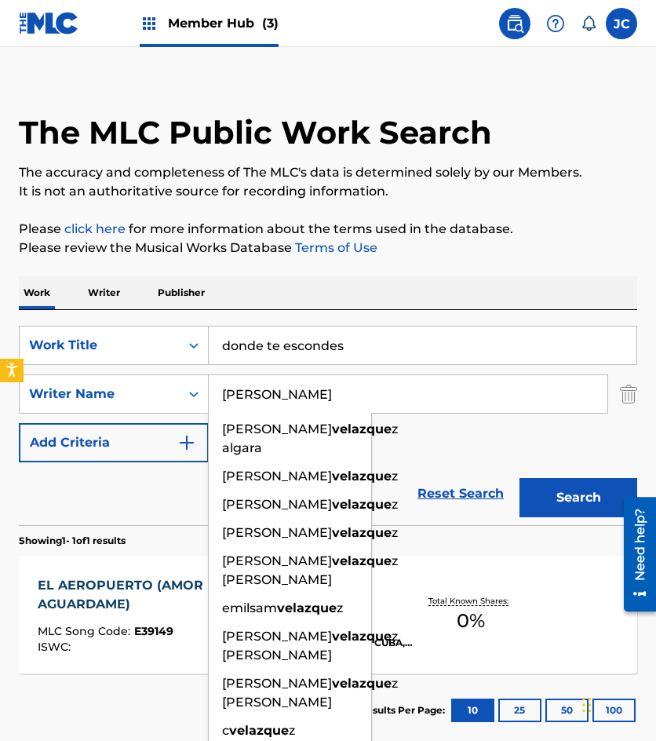
click at [520, 478] on button "Search" at bounding box center [579, 497] width 118 height 39
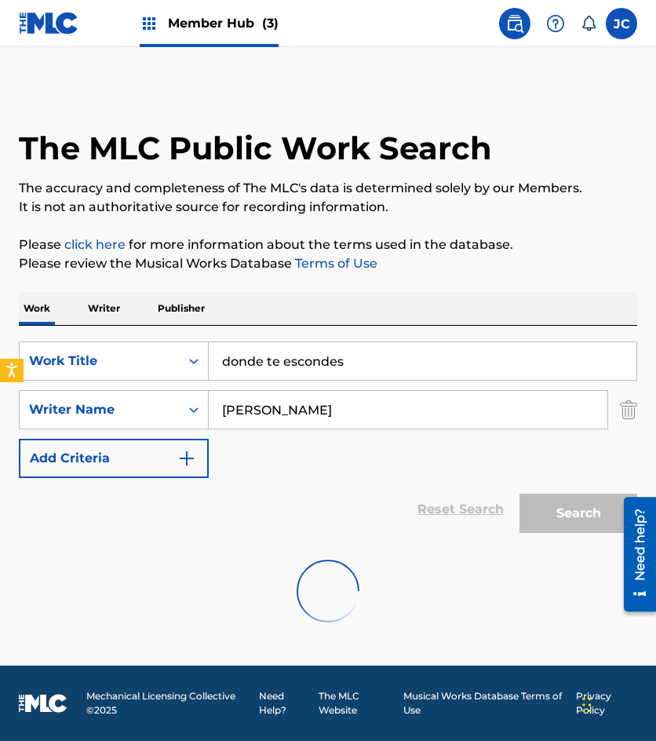
scroll to position [0, 0]
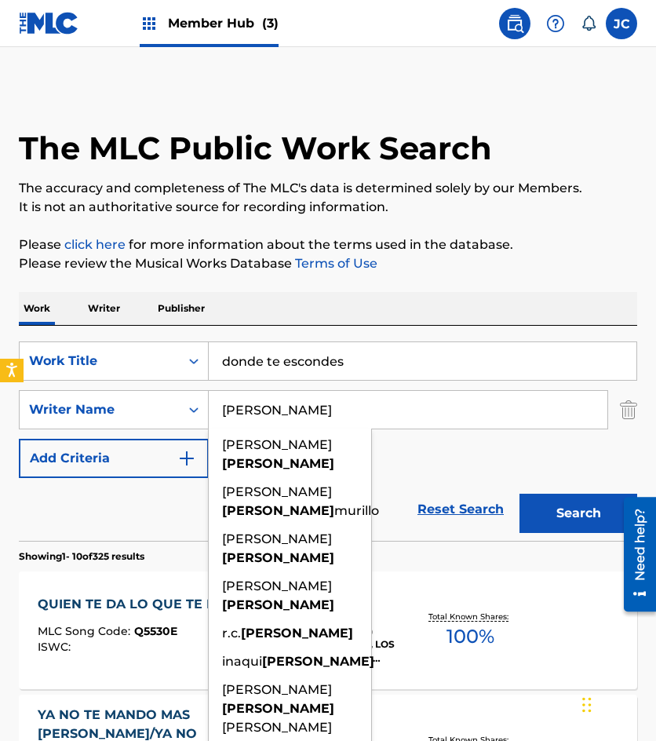
click at [434, 448] on div "SearchWithCriteria6f68bbc5-c408-4129-8bc2-fddb5eae2b02 Work Title donde te esco…" at bounding box center [328, 409] width 619 height 137
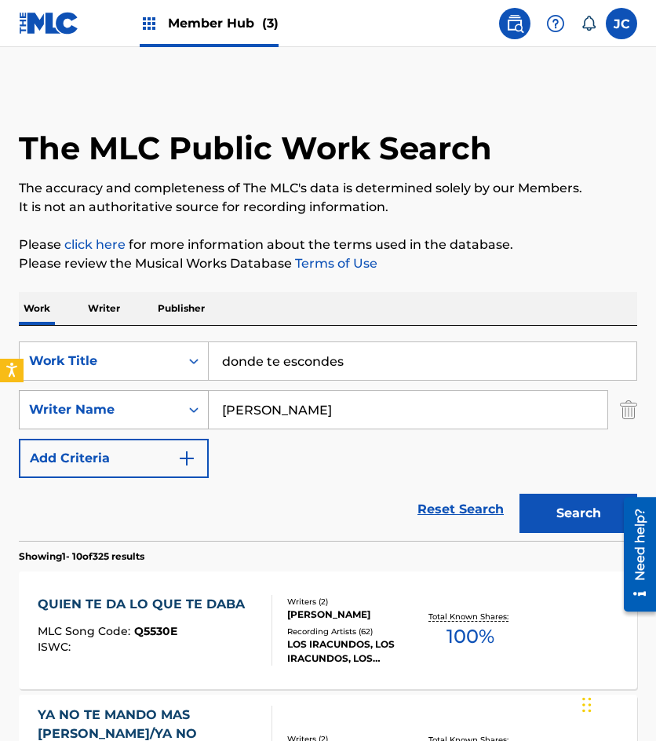
drag, startPoint x: 274, startPoint y: 406, endPoint x: 154, endPoint y: 407, distance: 120.1
click at [154, 407] on div "SearchWithCriteriabbb794cf-ba37-423d-ab93-b271c63ba2da Writer Name velazquez" at bounding box center [328, 409] width 619 height 39
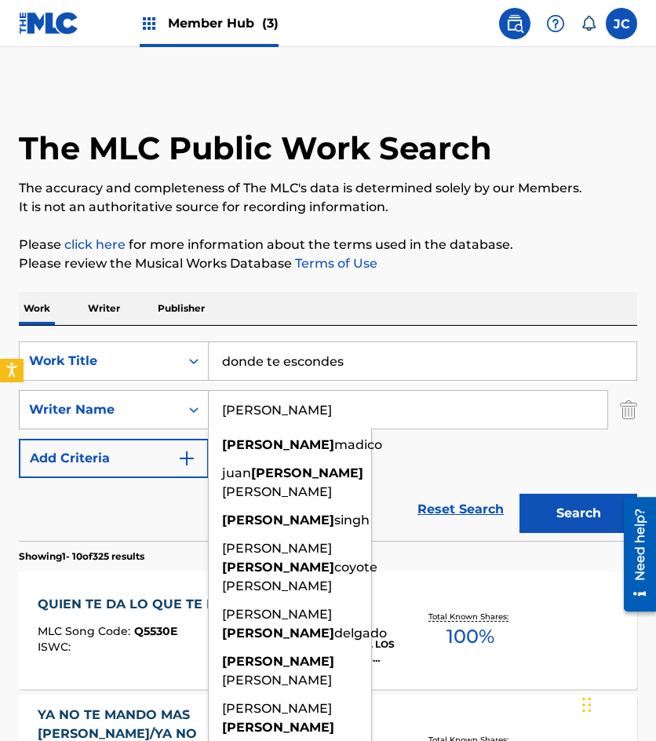
type input "enrique"
click at [520, 494] on button "Search" at bounding box center [579, 513] width 118 height 39
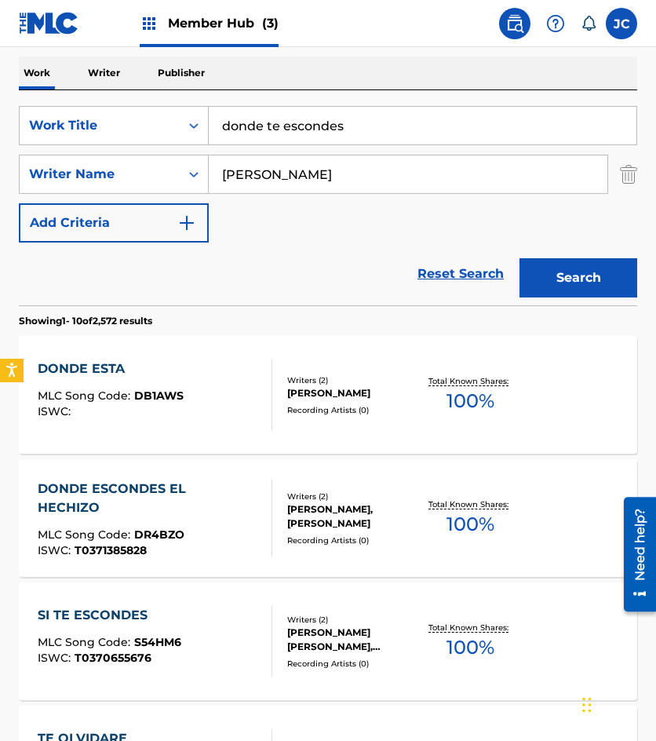
scroll to position [314, 0]
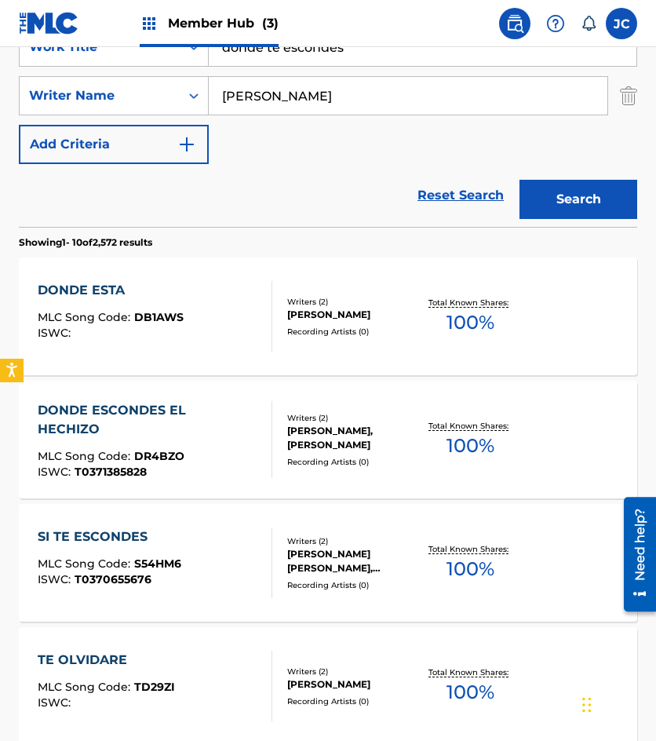
click at [291, 340] on div "DONDE ESTA MLC Song Code : DB1AWS ISWC : Writers ( 2 ) BARRIOS, ENRIQUE Recordi…" at bounding box center [328, 316] width 619 height 118
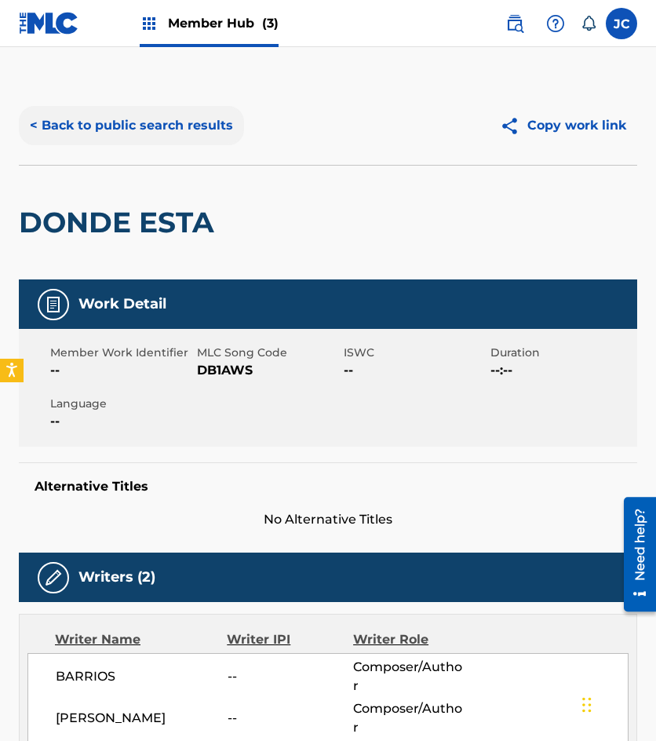
click at [163, 125] on button "< Back to public search results" at bounding box center [131, 125] width 225 height 39
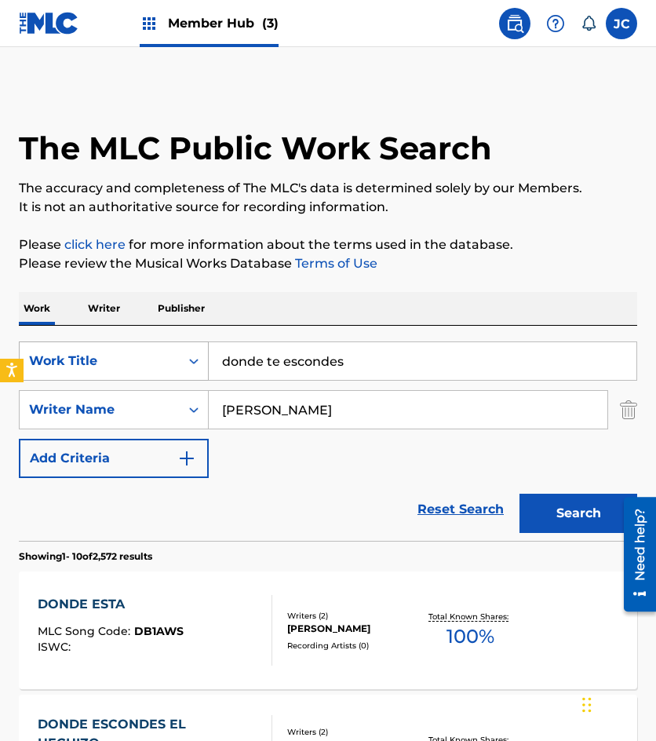
click at [190, 365] on div "SearchWithCriteria6f68bbc5-c408-4129-8bc2-fddb5eae2b02 Work Title donde te esco…" at bounding box center [328, 360] width 619 height 39
type input "borrare tu nombre"
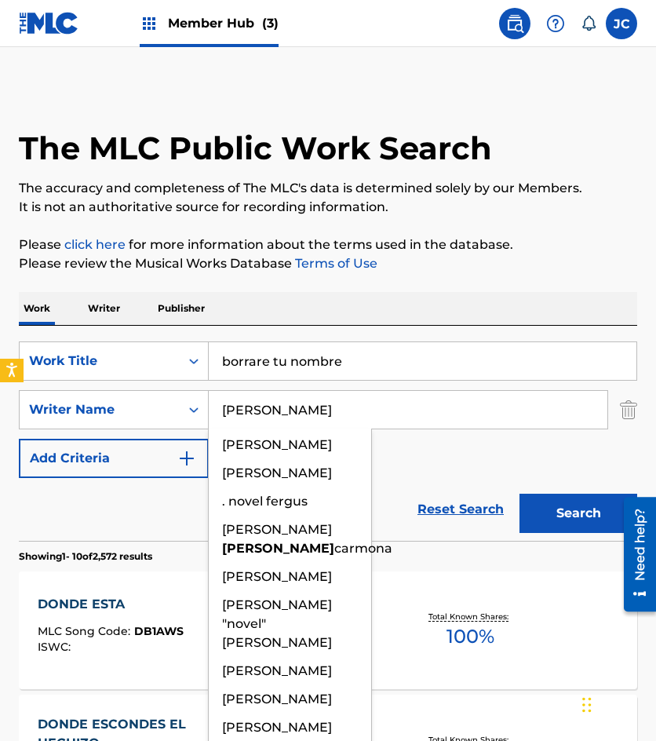
type input "novelo"
click at [520, 494] on button "Search" at bounding box center [579, 513] width 118 height 39
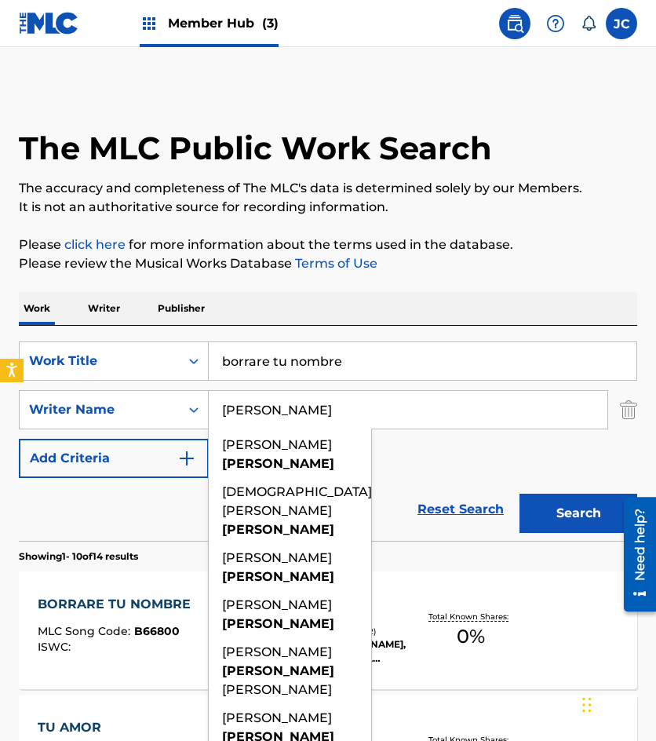
click at [460, 450] on div "SearchWithCriteria6f68bbc5-c408-4129-8bc2-fddb5eae2b02 Work Title borrare tu no…" at bounding box center [328, 409] width 619 height 137
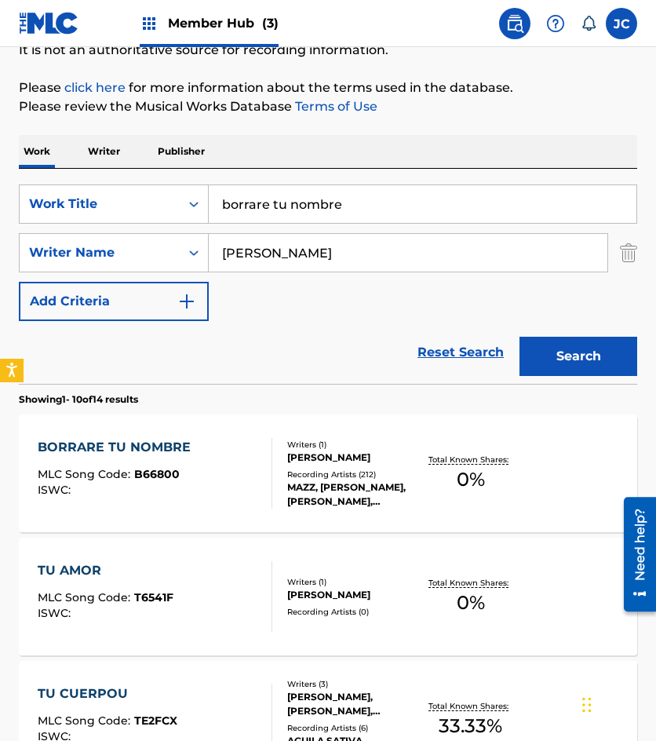
scroll to position [236, 0]
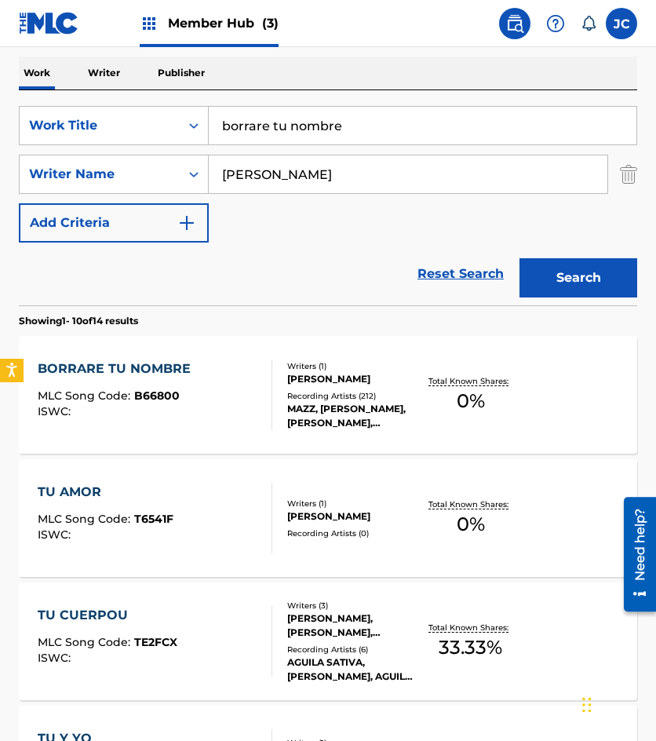
click at [266, 390] on div at bounding box center [265, 395] width 13 height 71
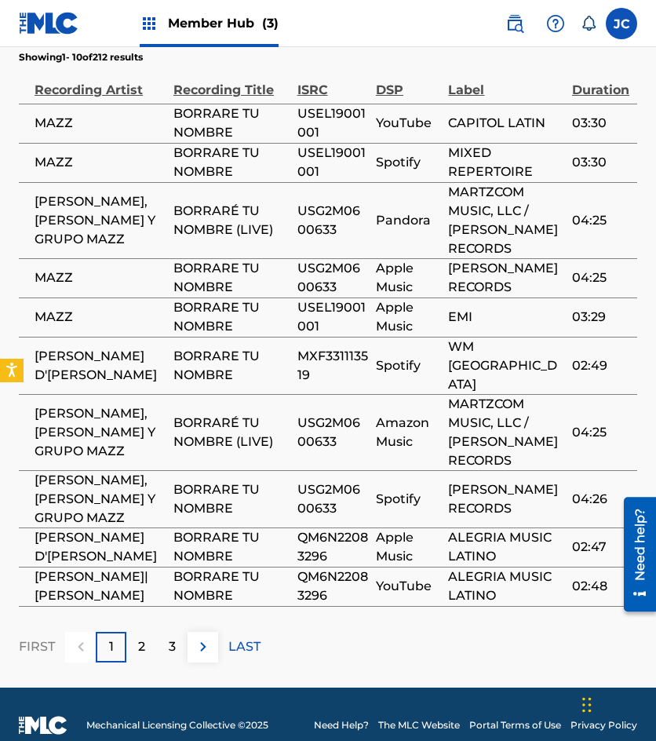
scroll to position [893, 0]
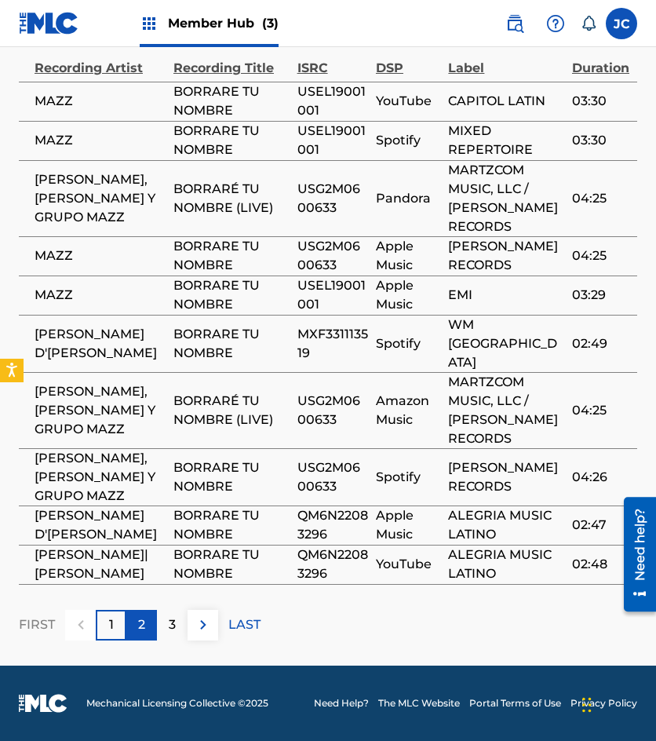
click at [135, 625] on div "2" at bounding box center [141, 625] width 31 height 31
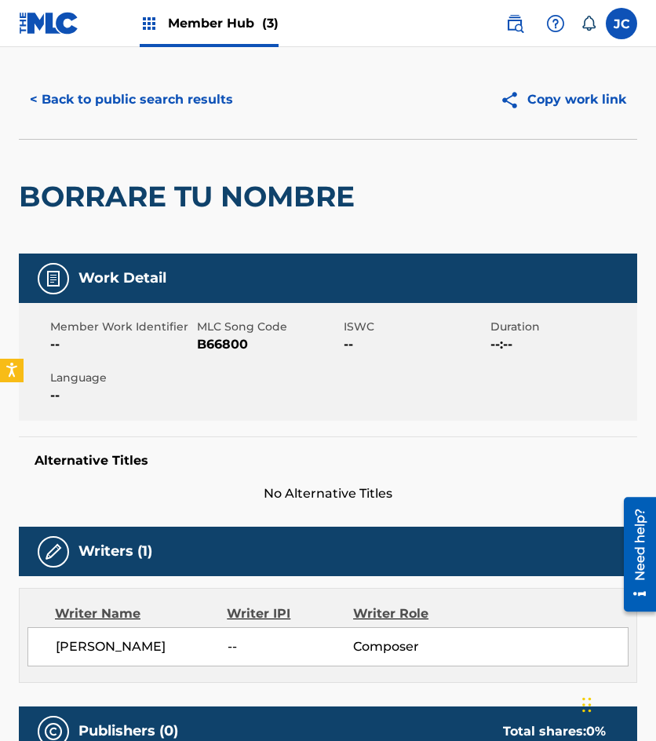
scroll to position [0, 0]
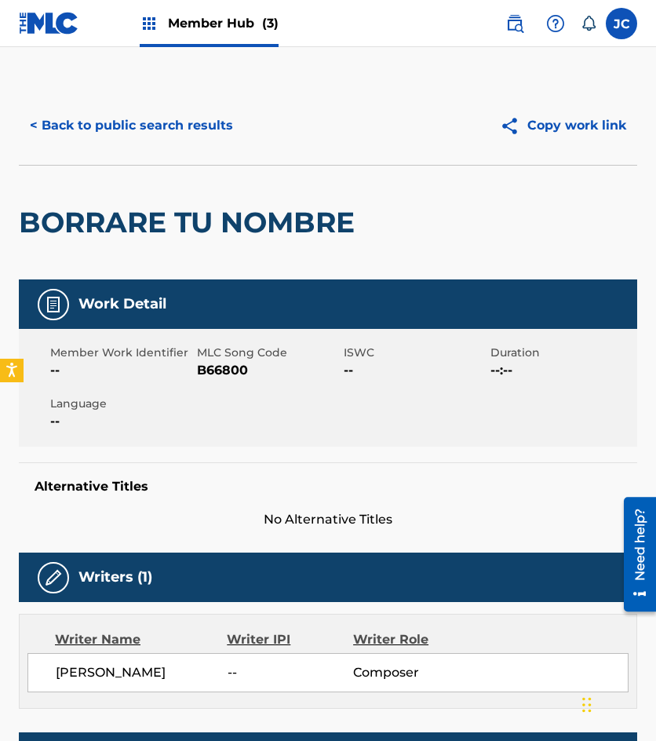
click at [222, 367] on span "B66800" at bounding box center [268, 370] width 143 height 19
drag, startPoint x: 166, startPoint y: 152, endPoint x: 170, endPoint y: 141, distance: 11.7
click at [166, 152] on div "< Back to public search results Copy work link" at bounding box center [328, 125] width 619 height 79
click at [177, 132] on button "< Back to public search results" at bounding box center [131, 125] width 225 height 39
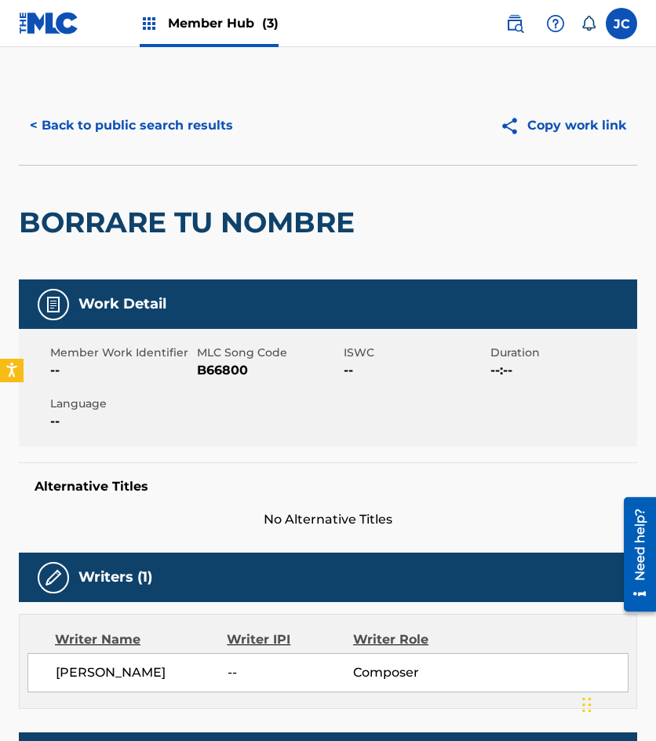
scroll to position [236, 0]
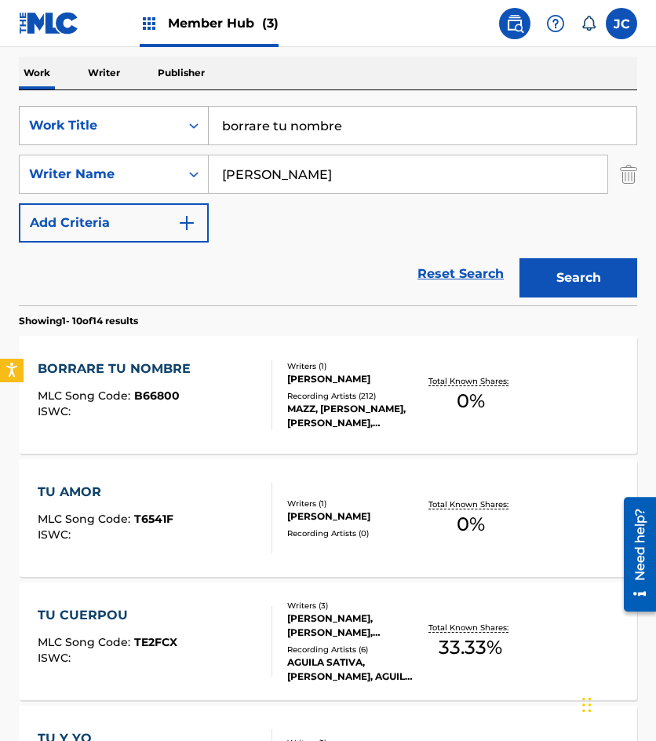
drag, startPoint x: 373, startPoint y: 126, endPoint x: 77, endPoint y: 128, distance: 296.0
click at [78, 128] on div "SearchWithCriteria6f68bbc5-c408-4129-8bc2-fddb5eae2b02 Work Title borrare tu no…" at bounding box center [328, 125] width 619 height 39
type input "como decirte que me voy"
click at [520, 258] on button "Search" at bounding box center [579, 277] width 118 height 39
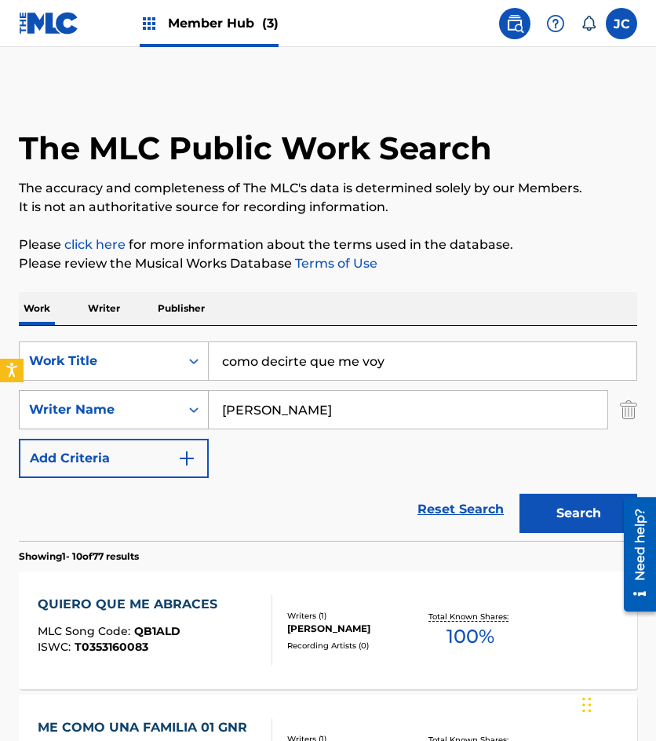
click at [86, 429] on div "SearchWithCriteriabbb794cf-ba37-423d-ab93-b271c63ba2da Writer Name novelo" at bounding box center [328, 409] width 619 height 39
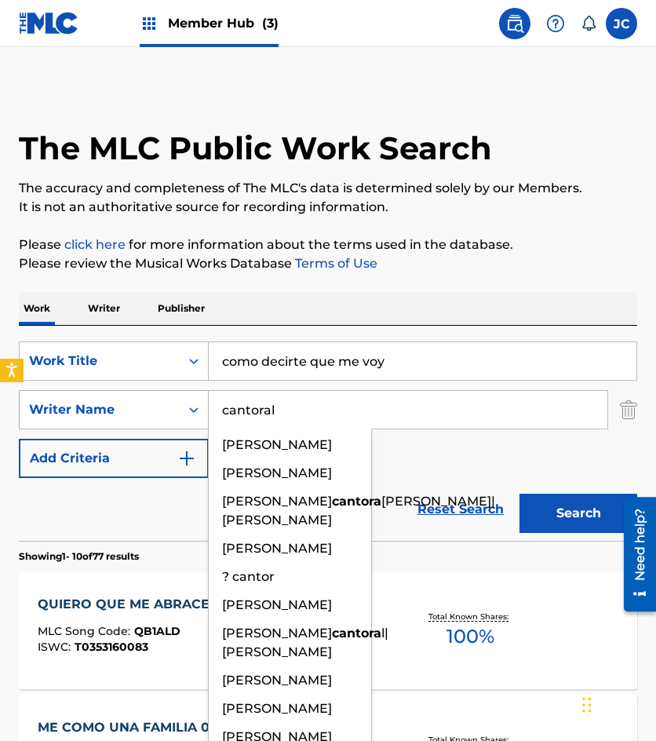
type input "cantoral"
click at [520, 494] on button "Search" at bounding box center [579, 513] width 118 height 39
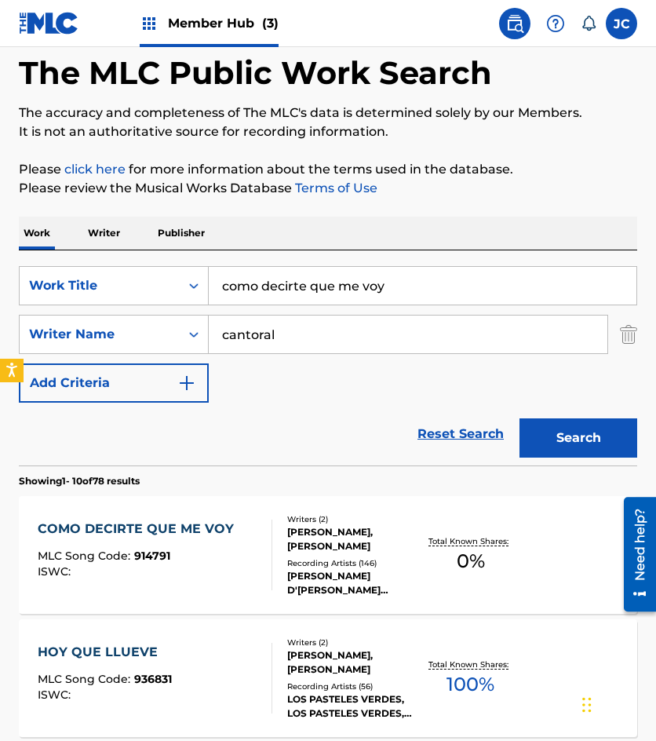
scroll to position [236, 0]
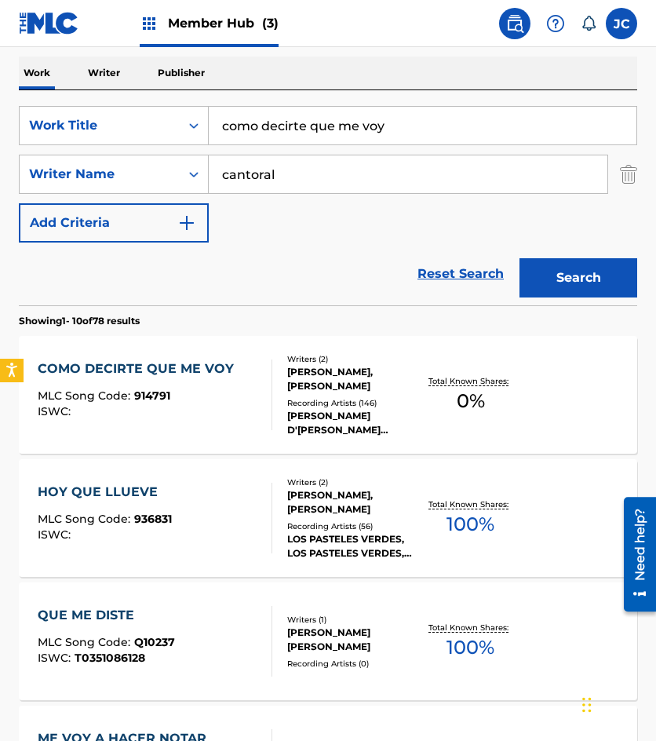
click at [240, 384] on div "COMO DECIRTE QUE ME VOY MLC Song Code : 914791 ISWC :" at bounding box center [155, 395] width 235 height 71
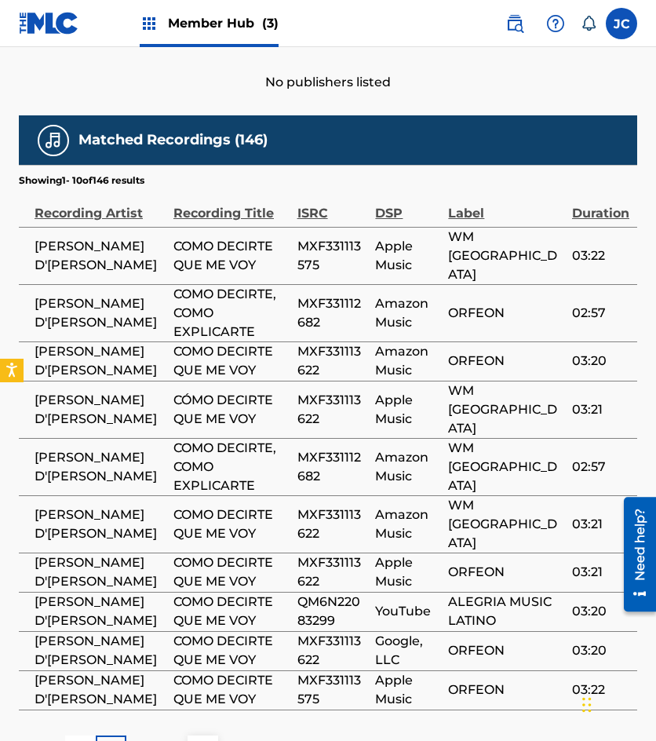
scroll to position [878, 0]
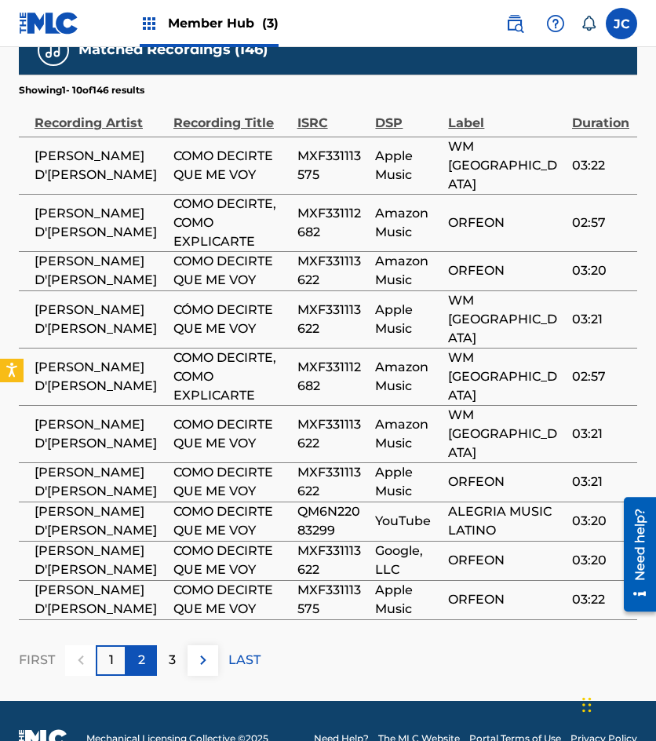
click at [134, 645] on div "2" at bounding box center [141, 660] width 31 height 31
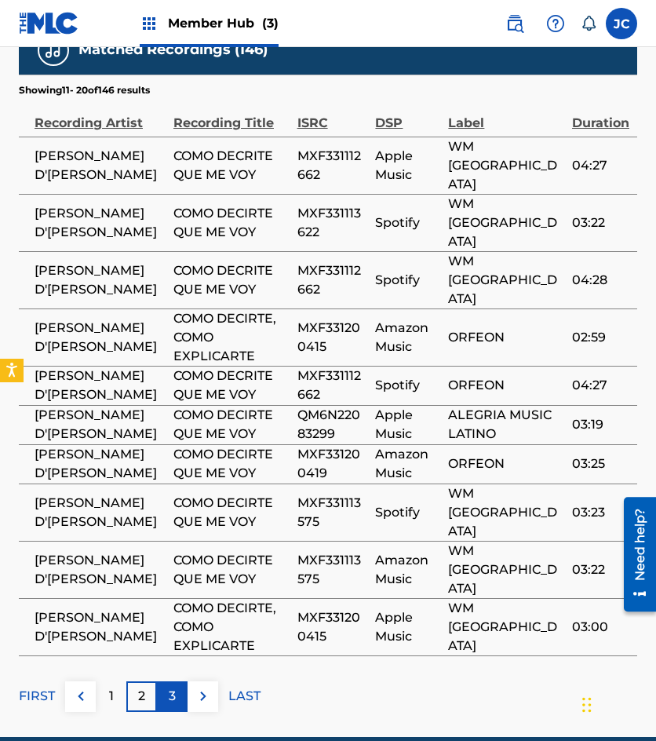
click at [172, 687] on p "3" at bounding box center [172, 696] width 7 height 19
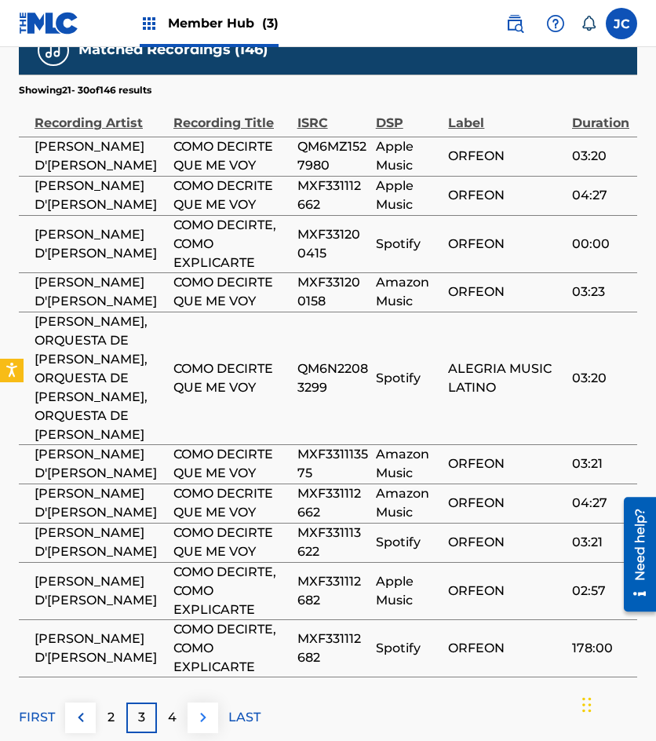
scroll to position [989, 0]
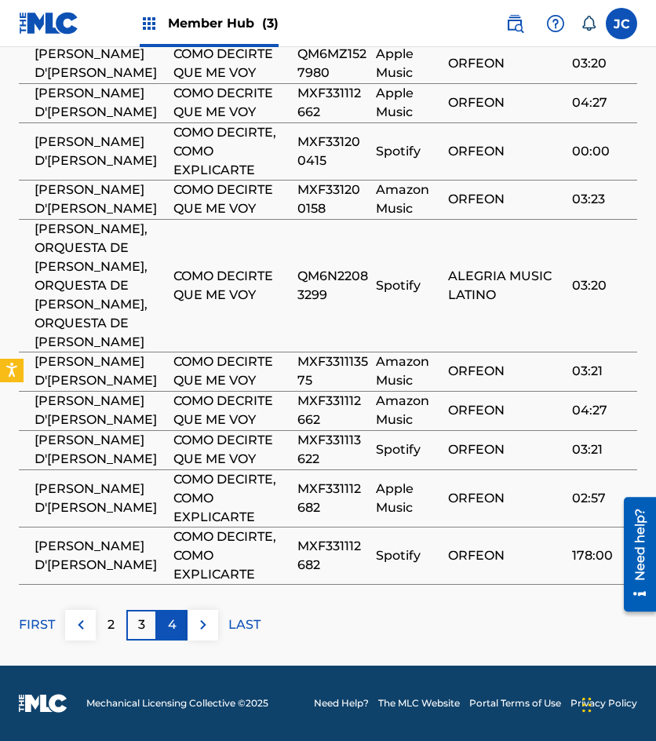
click at [170, 624] on p "4" at bounding box center [172, 624] width 9 height 19
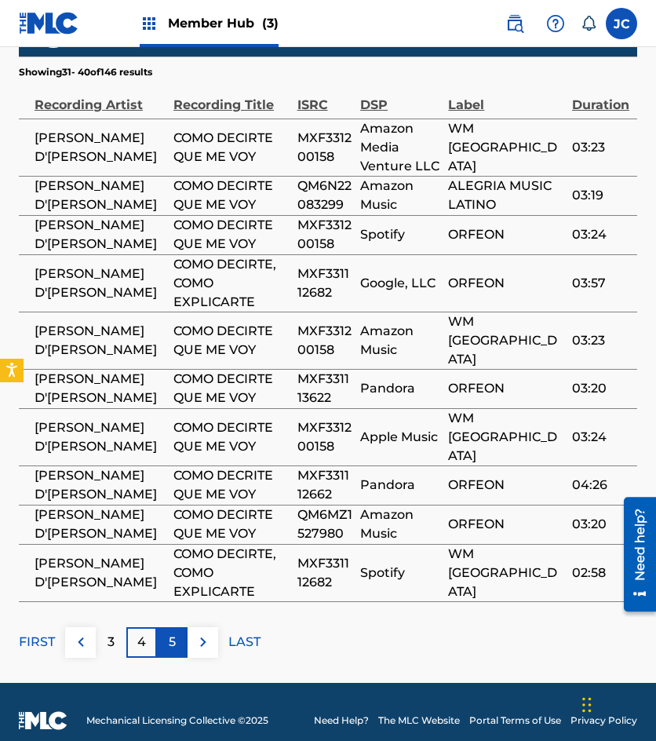
click at [171, 633] on p "5" at bounding box center [172, 642] width 7 height 19
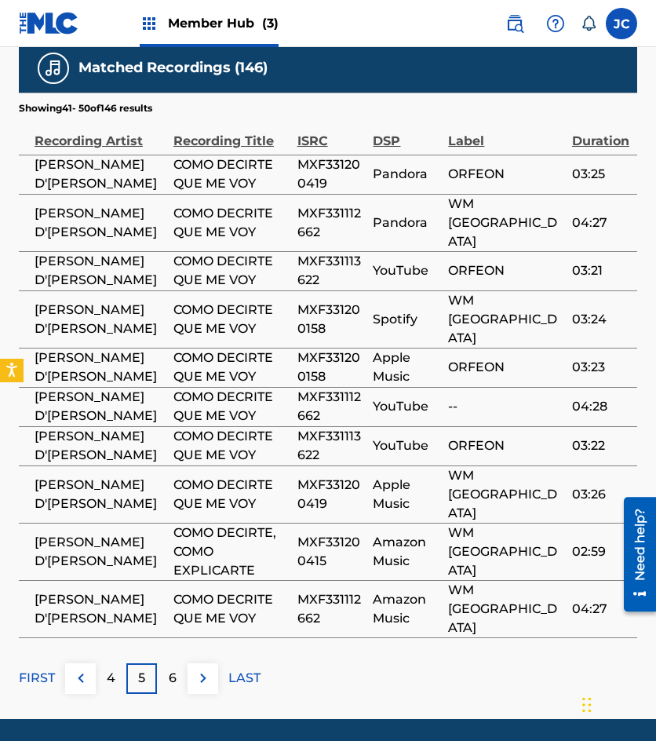
click at [171, 669] on p "6" at bounding box center [173, 678] width 8 height 19
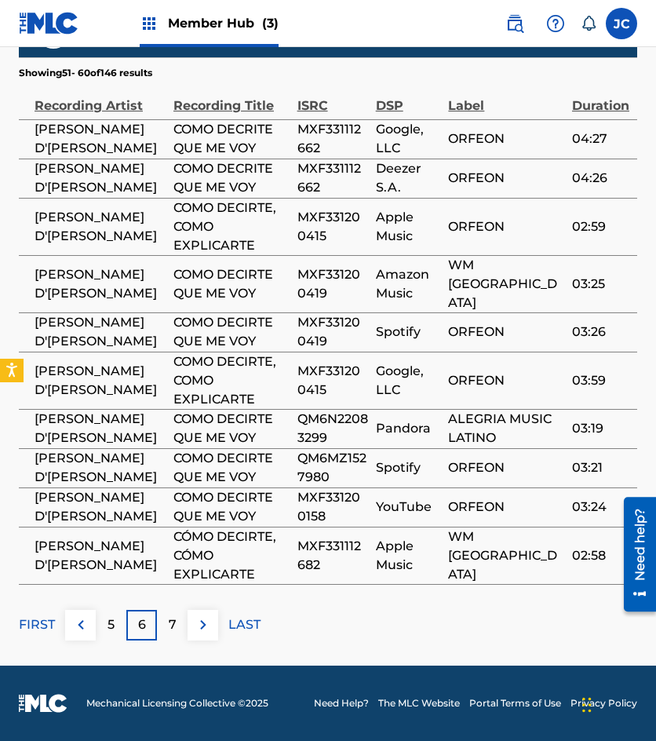
click at [171, 621] on p "7" at bounding box center [173, 624] width 8 height 19
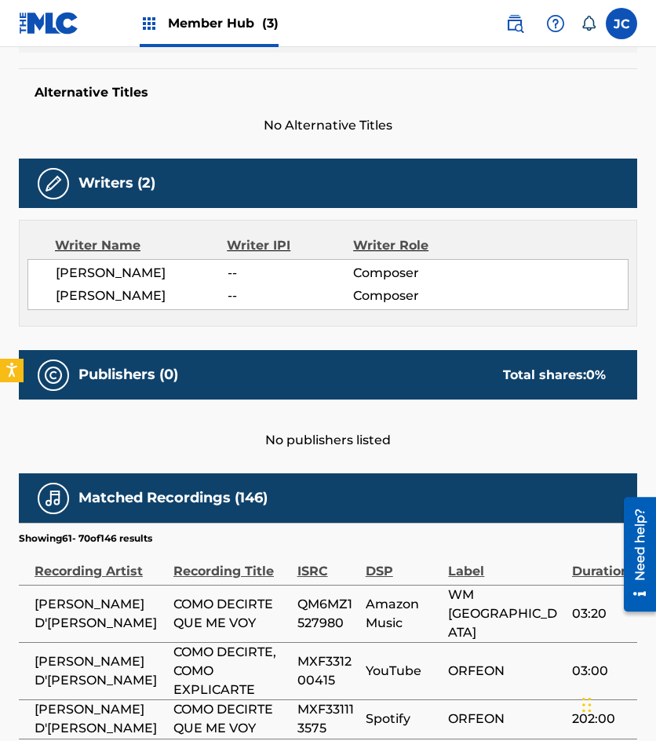
scroll to position [896, 0]
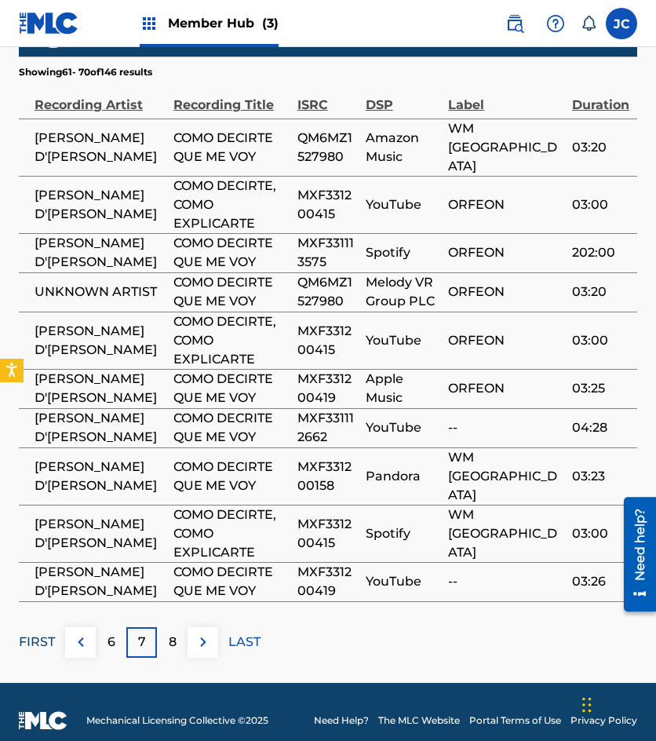
click at [33, 633] on p "FIRST" at bounding box center [37, 642] width 36 height 19
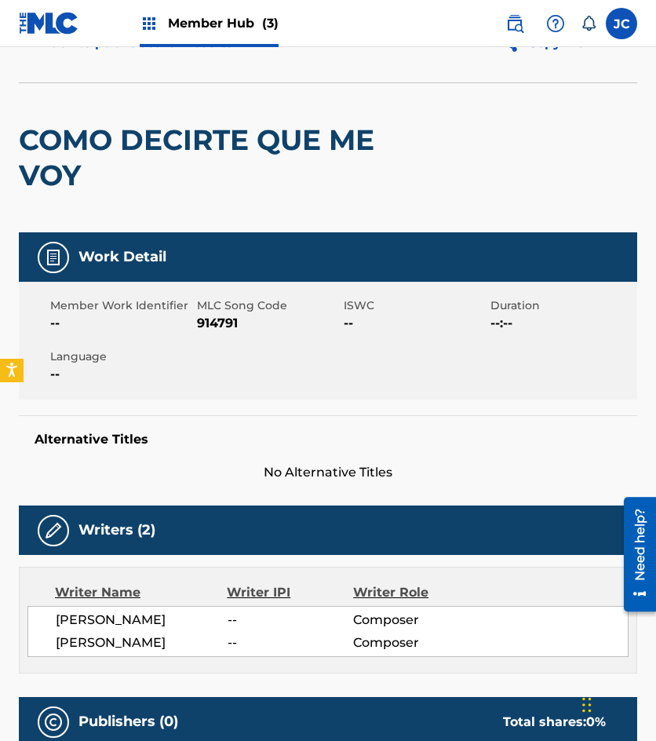
scroll to position [14, 0]
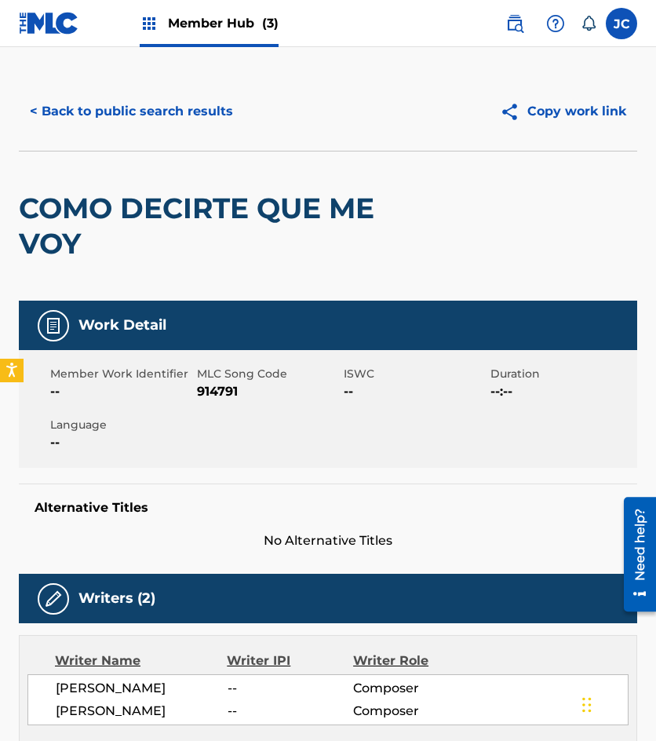
click at [228, 389] on span "914791" at bounding box center [268, 391] width 143 height 19
click at [86, 119] on button "< Back to public search results" at bounding box center [131, 111] width 225 height 39
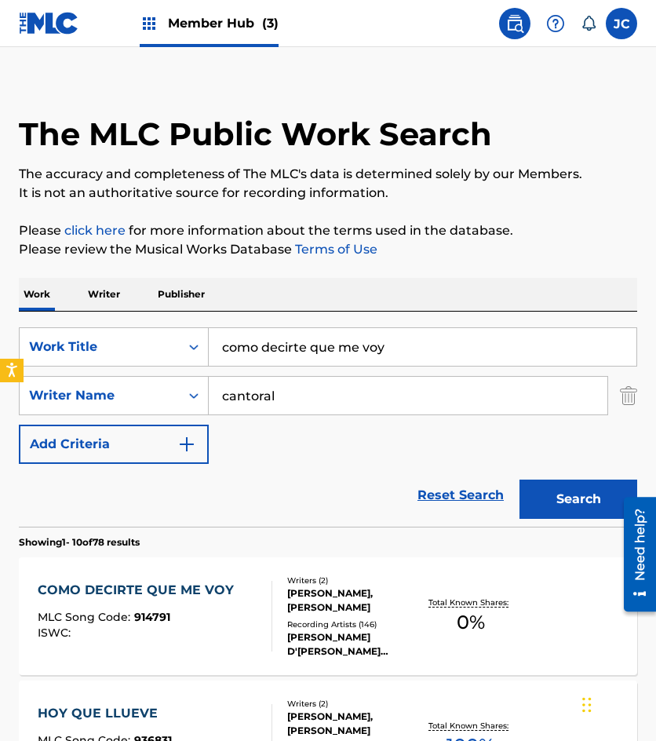
scroll to position [236, 0]
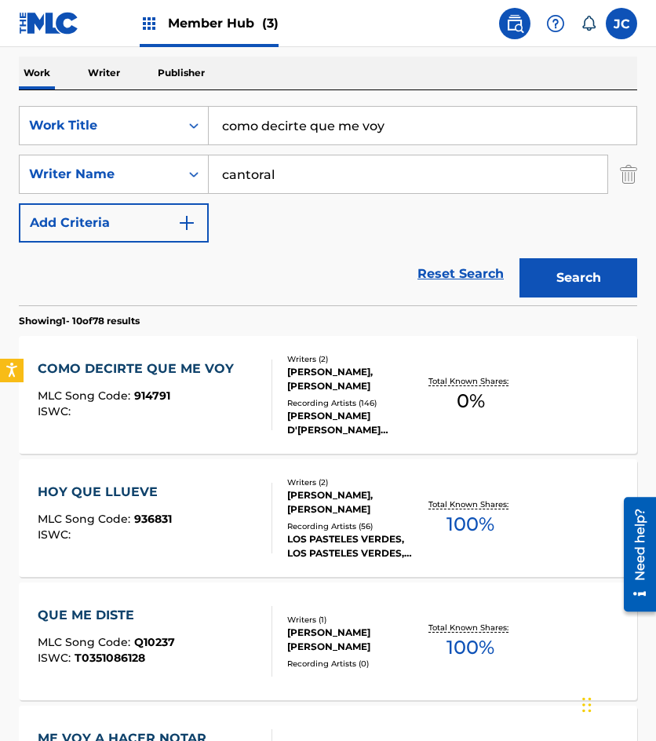
click at [436, 134] on input "como decirte que me voy" at bounding box center [423, 126] width 428 height 38
type input "tiempo de emigar"
click at [520, 258] on button "Search" at bounding box center [579, 277] width 118 height 39
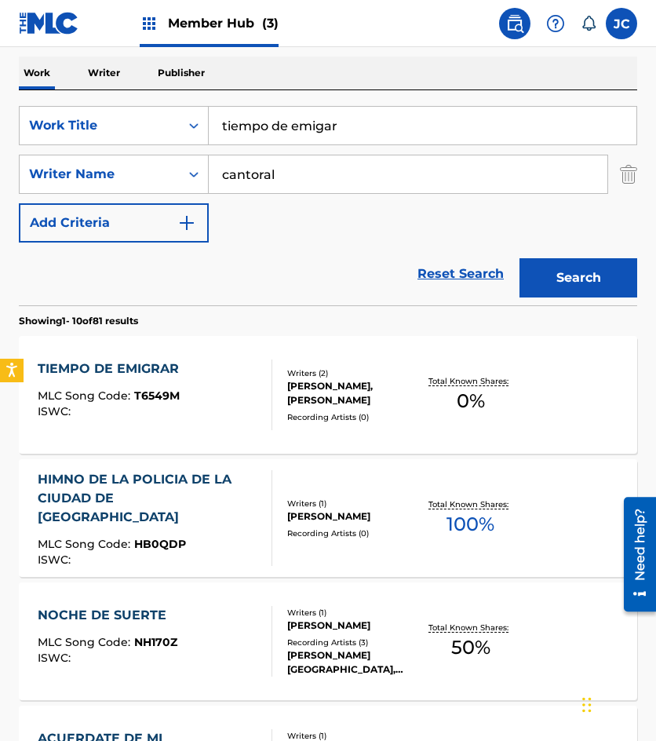
click at [177, 383] on div "TIEMPO DE EMIGRAR MLC Song Code : T6549M ISWC :" at bounding box center [112, 395] width 149 height 71
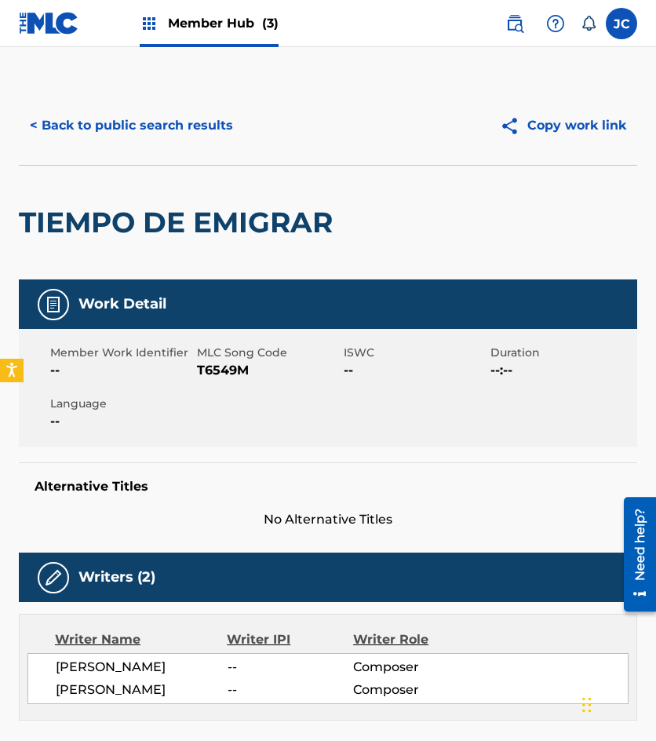
click at [206, 371] on span "T6549M" at bounding box center [268, 370] width 143 height 19
click at [108, 134] on button "< Back to public search results" at bounding box center [131, 125] width 225 height 39
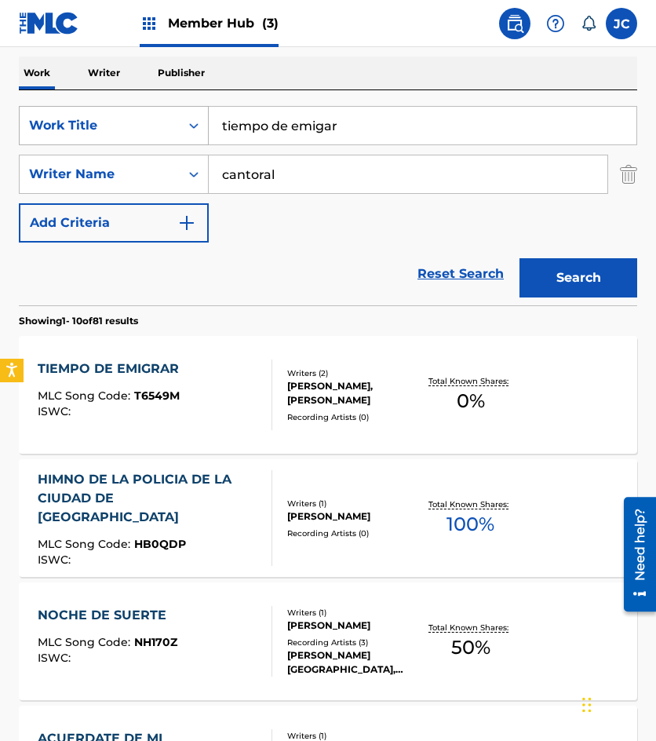
drag, startPoint x: 353, startPoint y: 126, endPoint x: 42, endPoint y: 130, distance: 310.9
click at [42, 129] on div "SearchWithCriteria6f68bbc5-c408-4129-8bc2-fddb5eae2b02 Work Title tiempo de emi…" at bounding box center [328, 125] width 619 height 39
type input "me llaman cursi"
click at [587, 282] on button "Search" at bounding box center [579, 277] width 118 height 39
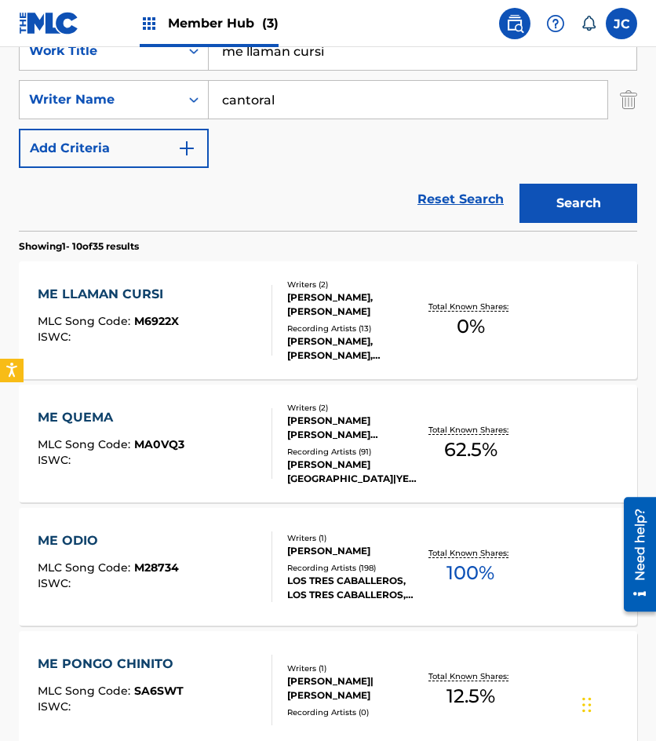
scroll to position [314, 0]
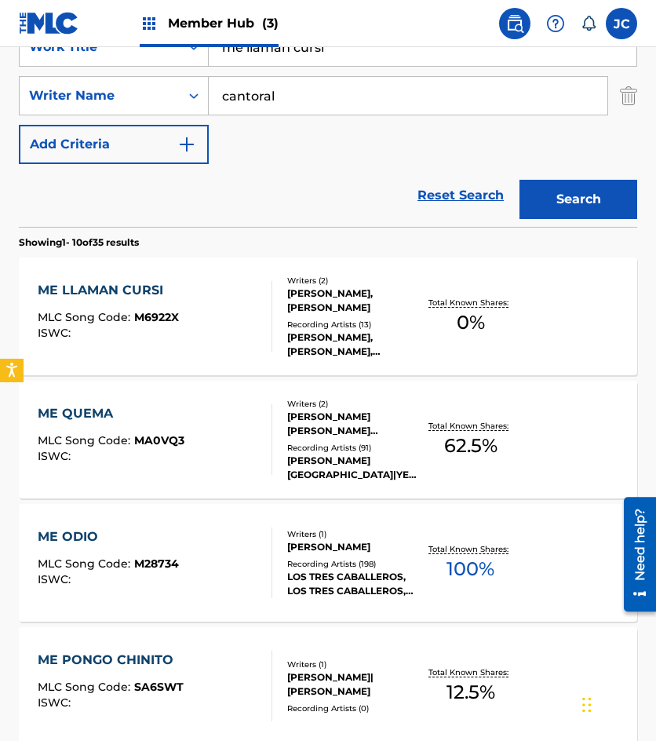
click at [261, 329] on div at bounding box center [265, 316] width 13 height 71
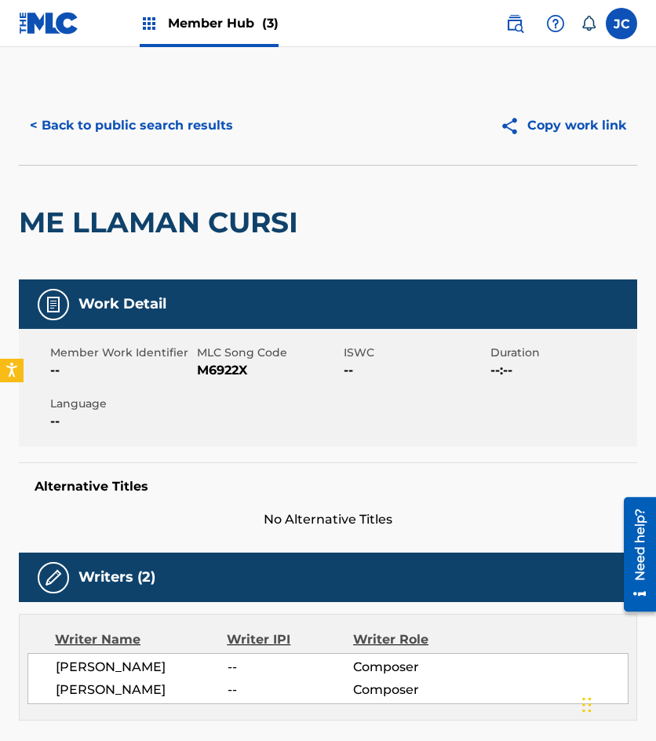
click at [239, 372] on span "M6922X" at bounding box center [268, 370] width 143 height 19
drag, startPoint x: 78, startPoint y: 125, endPoint x: 273, endPoint y: 3, distance: 230.3
click at [78, 125] on button "< Back to public search results" at bounding box center [131, 125] width 225 height 39
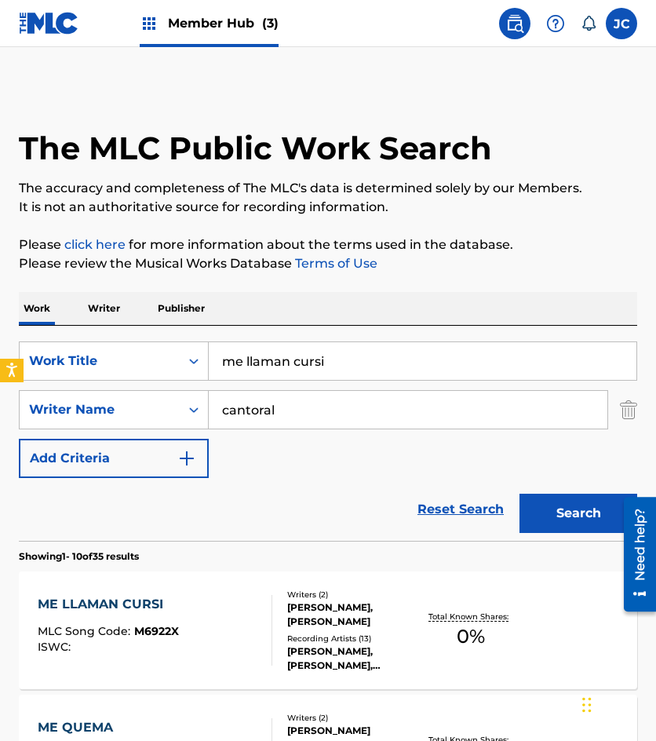
scroll to position [314, 0]
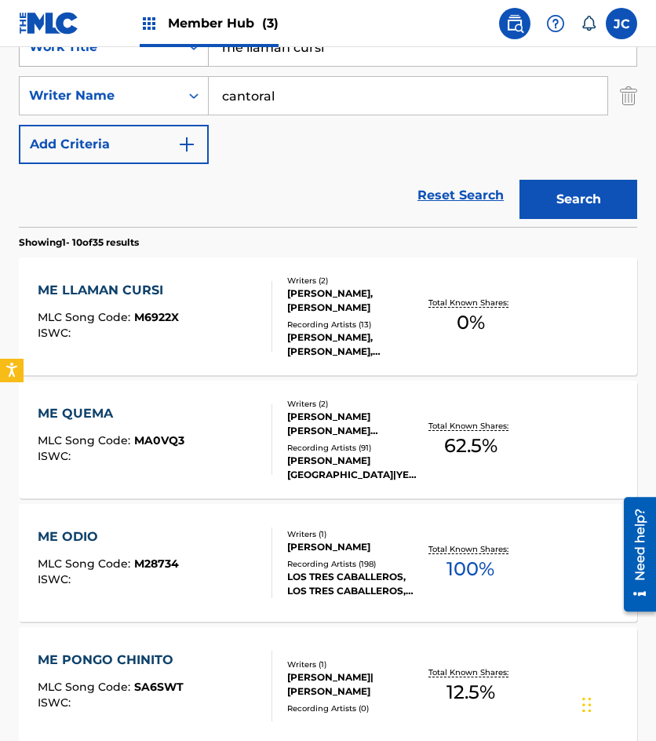
drag, startPoint x: 237, startPoint y: 59, endPoint x: 121, endPoint y: 57, distance: 116.2
click at [121, 57] on div "SearchWithCriteria6f68bbc5-c408-4129-8bc2-fddb5eae2b02 Work Title me llaman cur…" at bounding box center [328, 46] width 619 height 39
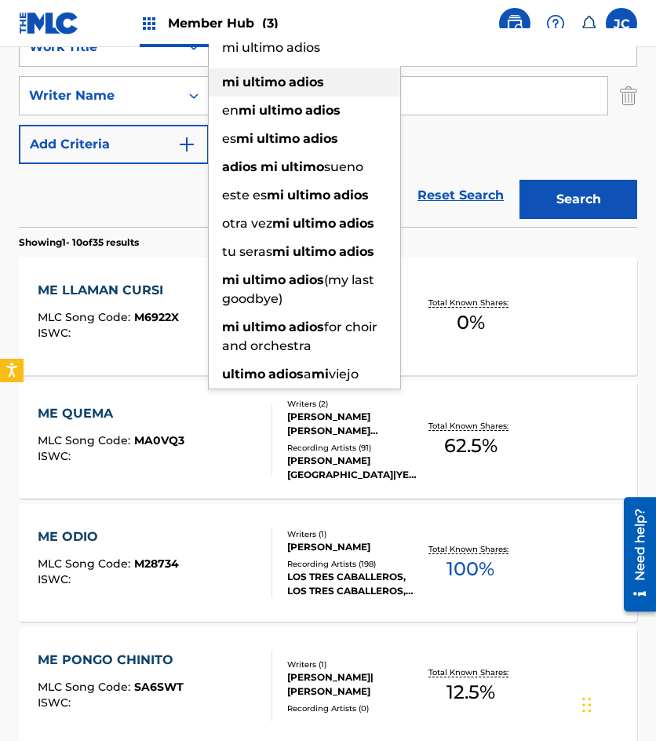
type input "mi ultimo adios"
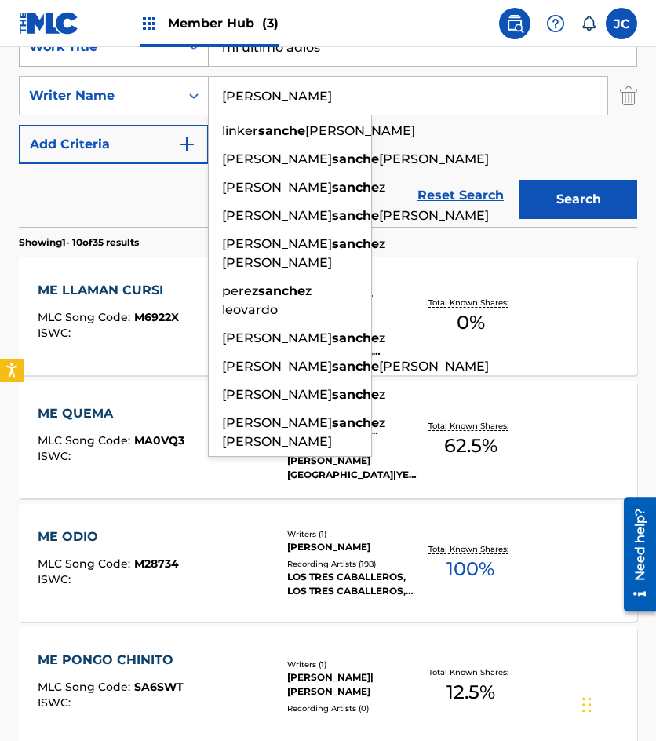
type input "sanchez"
click at [520, 180] on button "Search" at bounding box center [579, 199] width 118 height 39
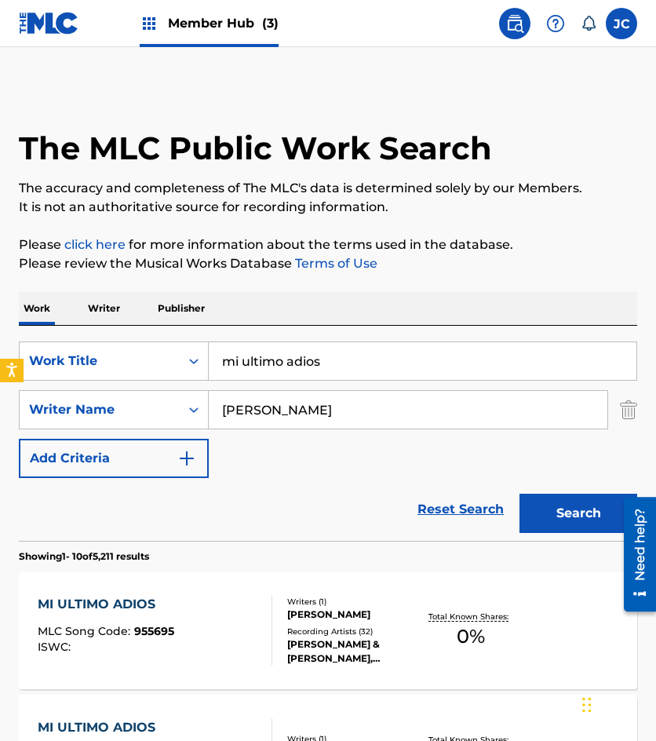
scroll to position [236, 0]
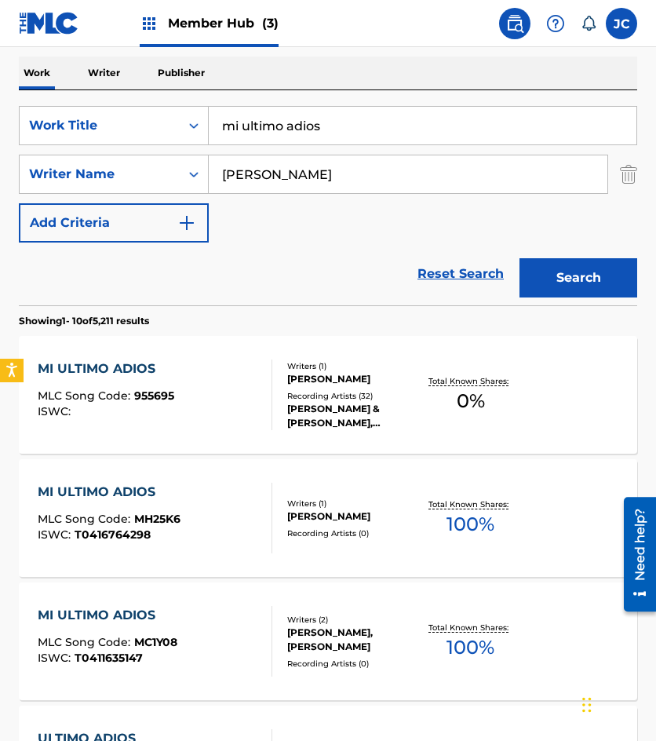
click at [212, 377] on div "MI ULTIMO ADIOS MLC Song Code : 955695 ISWC :" at bounding box center [155, 395] width 235 height 71
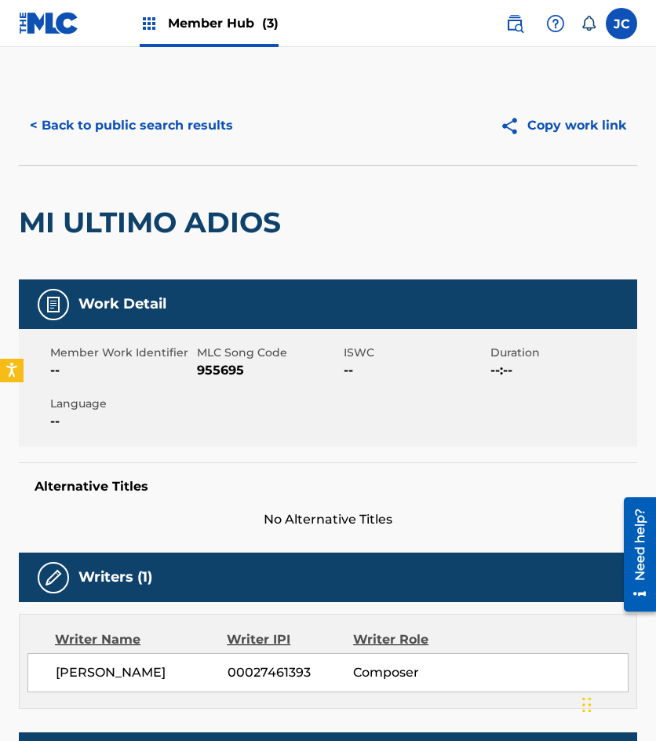
click at [213, 374] on span "955695" at bounding box center [268, 370] width 143 height 19
click at [143, 146] on div "< Back to public search results Copy work link" at bounding box center [328, 125] width 619 height 79
click at [160, 135] on button "< Back to public search results" at bounding box center [131, 125] width 225 height 39
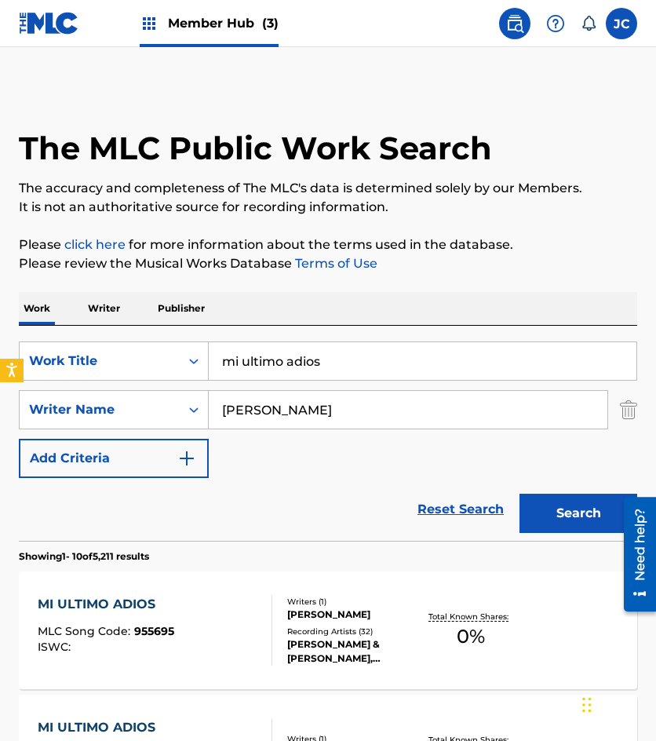
scroll to position [236, 0]
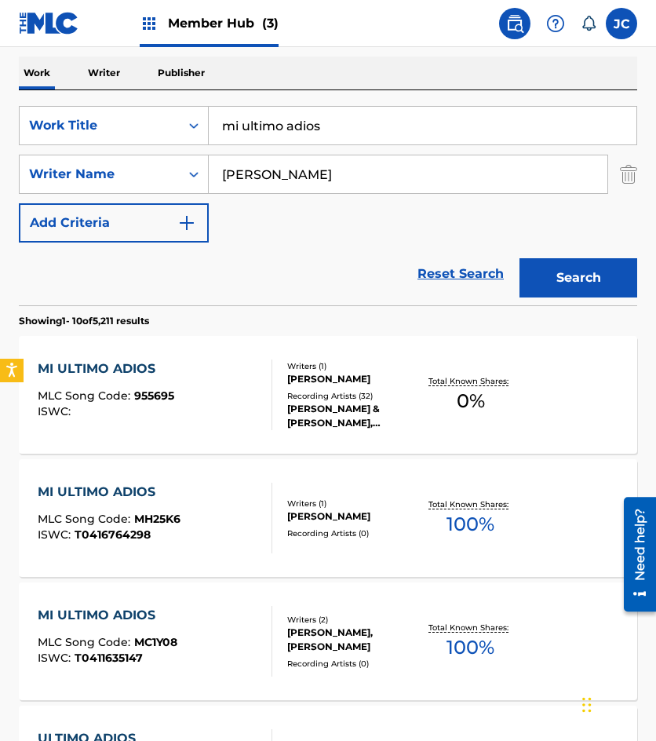
click at [378, 129] on input "mi ultimo adios" at bounding box center [423, 126] width 428 height 38
type input "definitivamente"
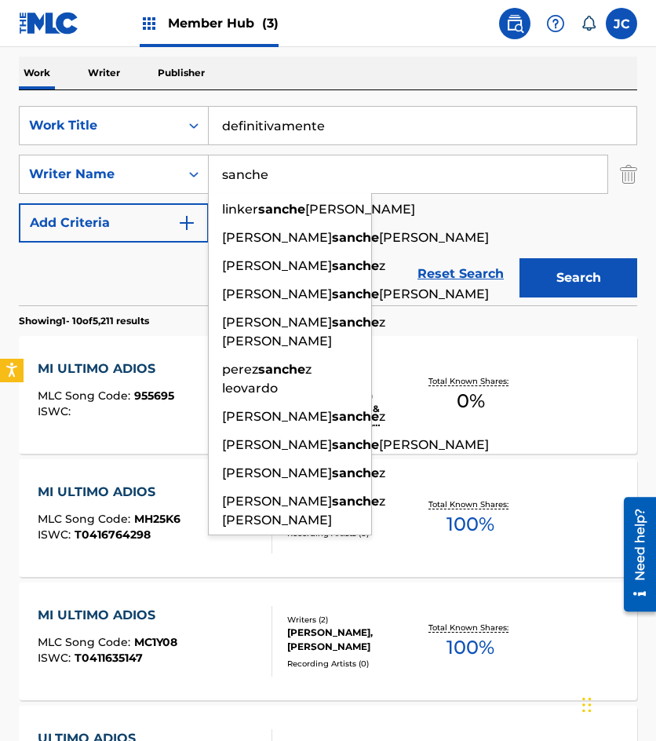
type input "sanchez"
click at [520, 258] on button "Search" at bounding box center [579, 277] width 118 height 39
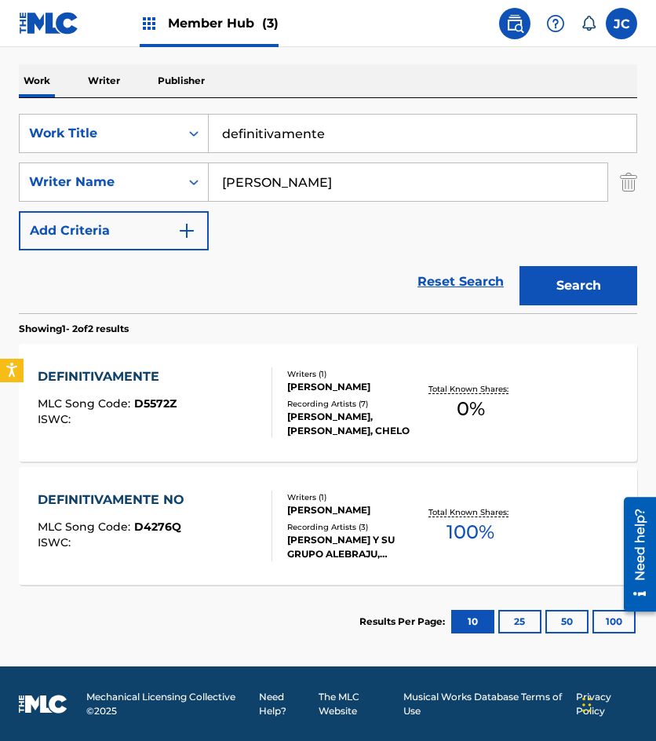
scroll to position [228, 0]
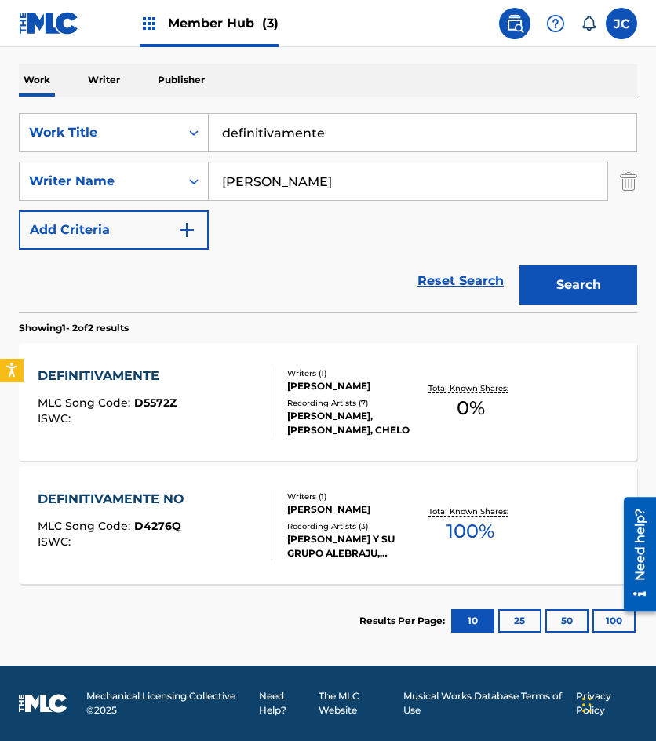
click at [268, 403] on div at bounding box center [265, 402] width 13 height 71
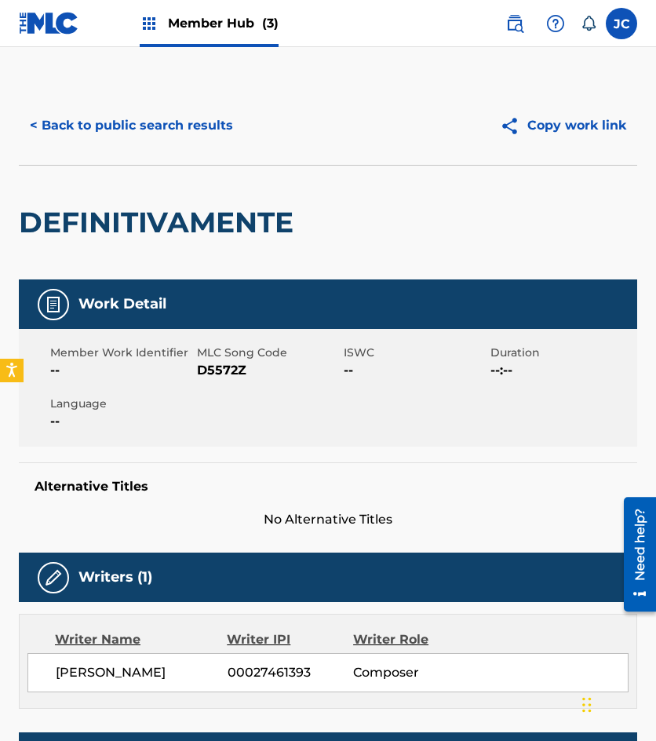
click at [232, 372] on span "D5572Z" at bounding box center [268, 370] width 143 height 19
click at [160, 126] on button "< Back to public search results" at bounding box center [131, 125] width 225 height 39
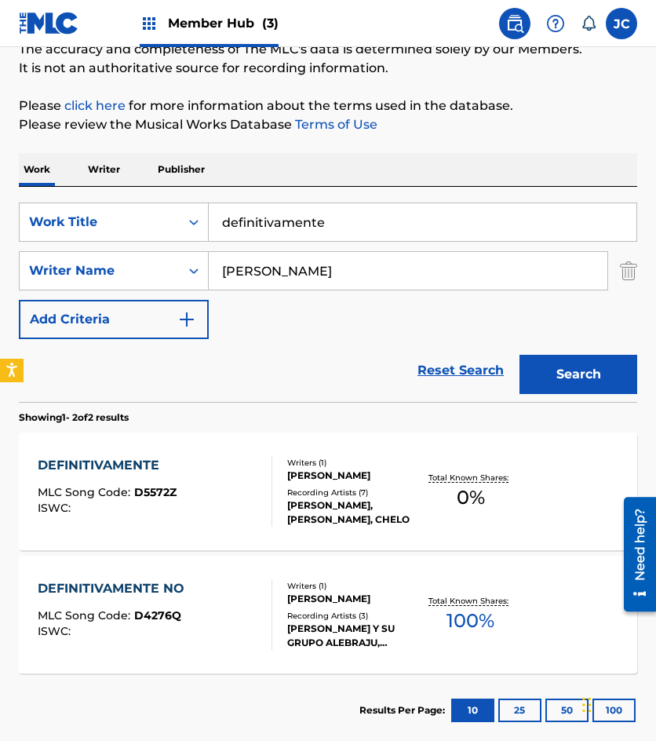
click at [249, 478] on div "DEFINITIVAMENTE MLC Song Code : D5572Z ISWC :" at bounding box center [155, 491] width 235 height 71
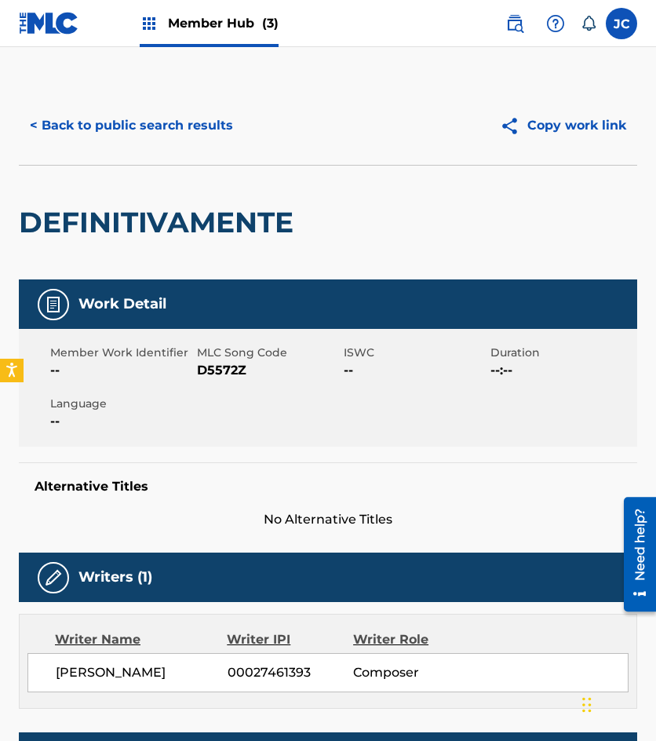
click at [217, 372] on span "D5572Z" at bounding box center [268, 370] width 143 height 19
click at [172, 137] on button "< Back to public search results" at bounding box center [131, 125] width 225 height 39
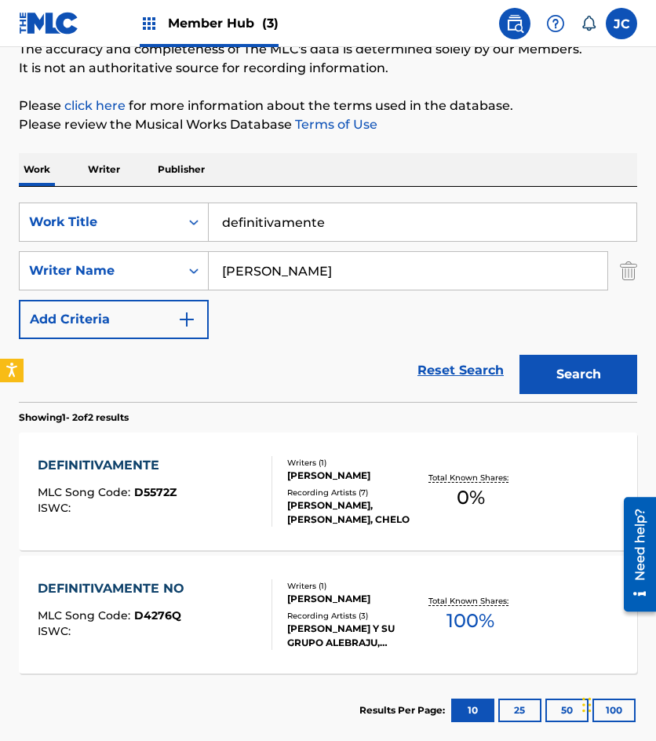
drag, startPoint x: 350, startPoint y: 222, endPoint x: 229, endPoint y: 191, distance: 124.9
click at [155, 214] on div "SearchWithCriteria6f68bbc5-c408-4129-8bc2-fddb5eae2b02 Work Title definitivamen…" at bounding box center [328, 222] width 619 height 39
type input "la vieja herida"
click at [520, 355] on button "Search" at bounding box center [579, 374] width 118 height 39
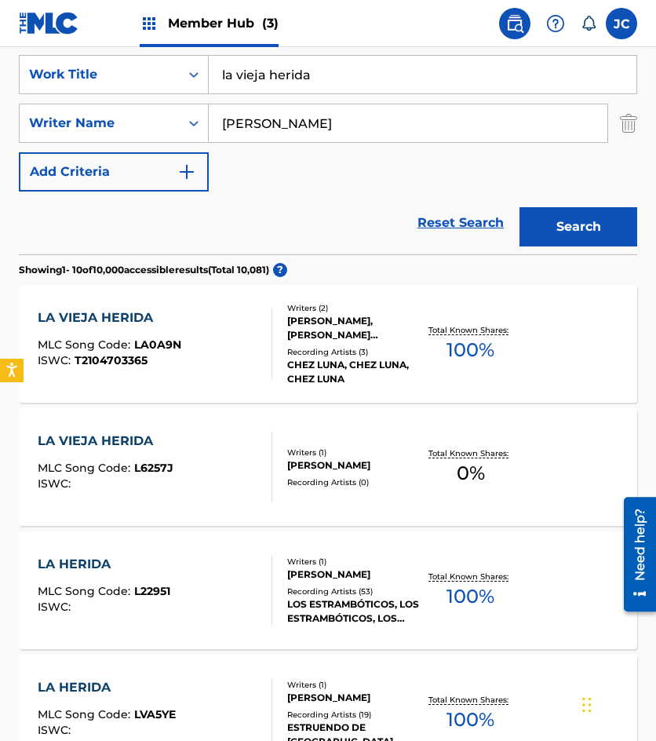
scroll to position [314, 0]
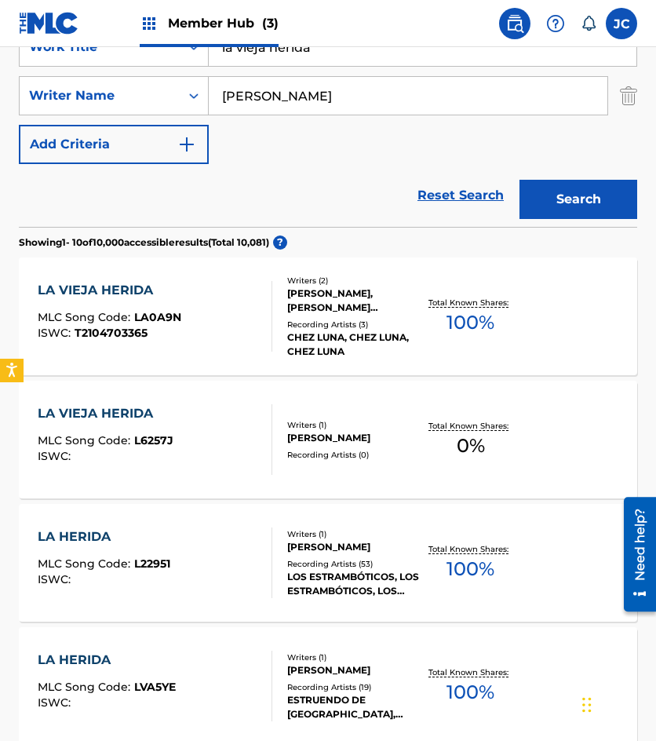
click at [152, 435] on span "L6257J" at bounding box center [153, 440] width 39 height 14
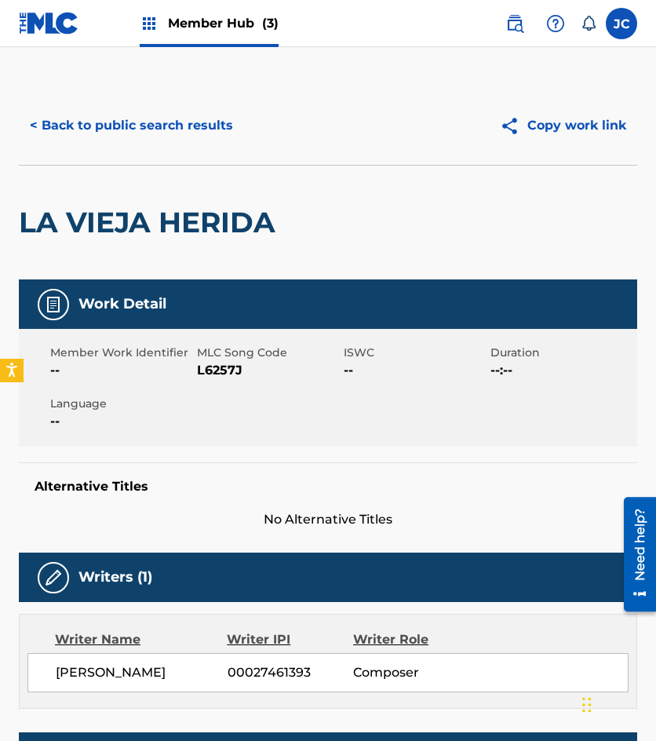
click at [213, 368] on span "L6257J" at bounding box center [268, 370] width 143 height 19
click at [170, 130] on button "< Back to public search results" at bounding box center [131, 125] width 225 height 39
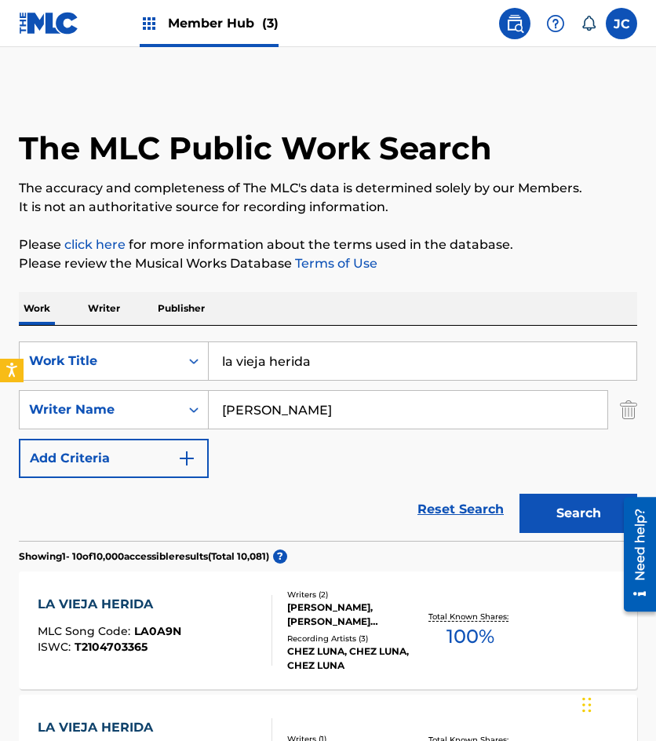
scroll to position [314, 0]
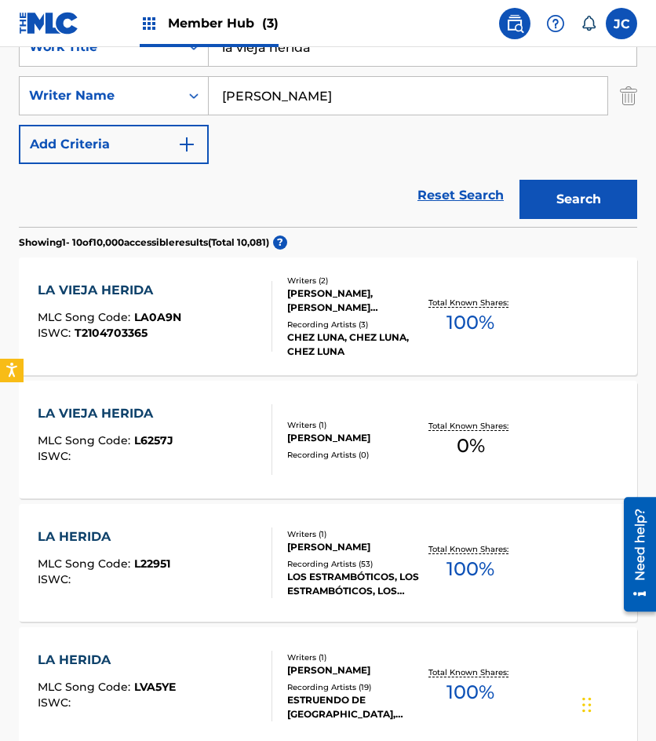
click at [382, 63] on input "la vieja herida" at bounding box center [423, 47] width 428 height 38
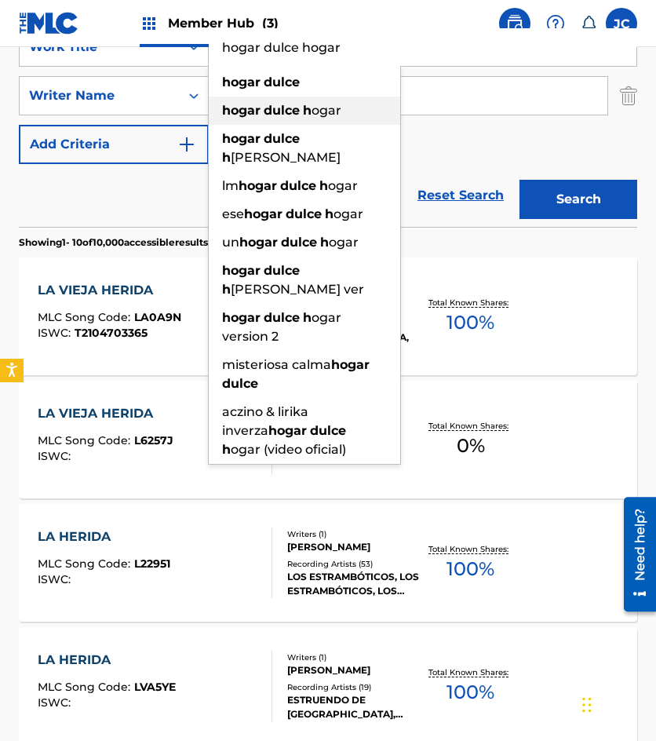
type input "hogar dulce hogar"
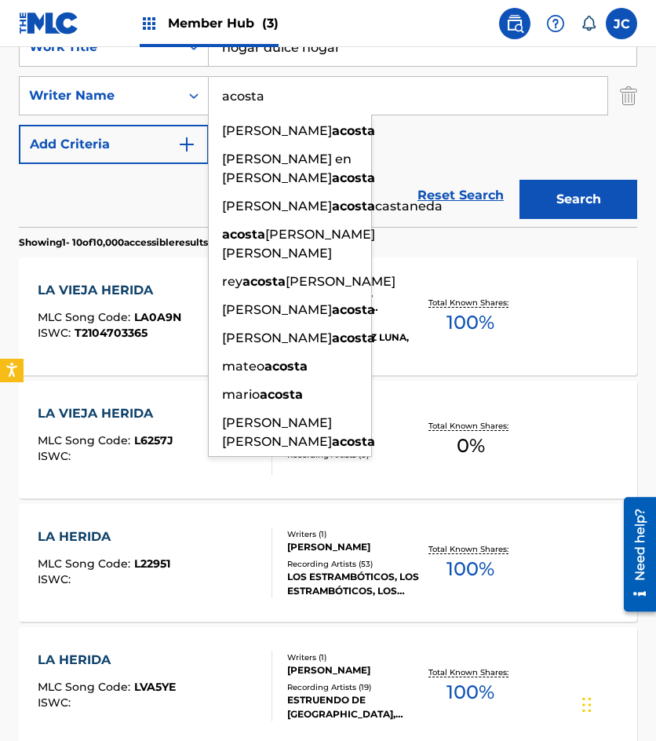
type input "acosta"
click at [520, 180] on button "Search" at bounding box center [579, 199] width 118 height 39
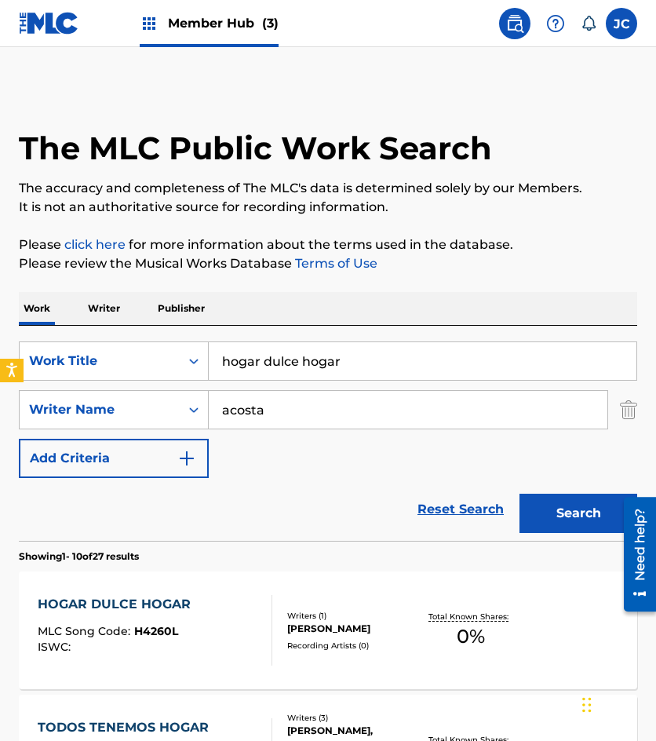
scroll to position [236, 0]
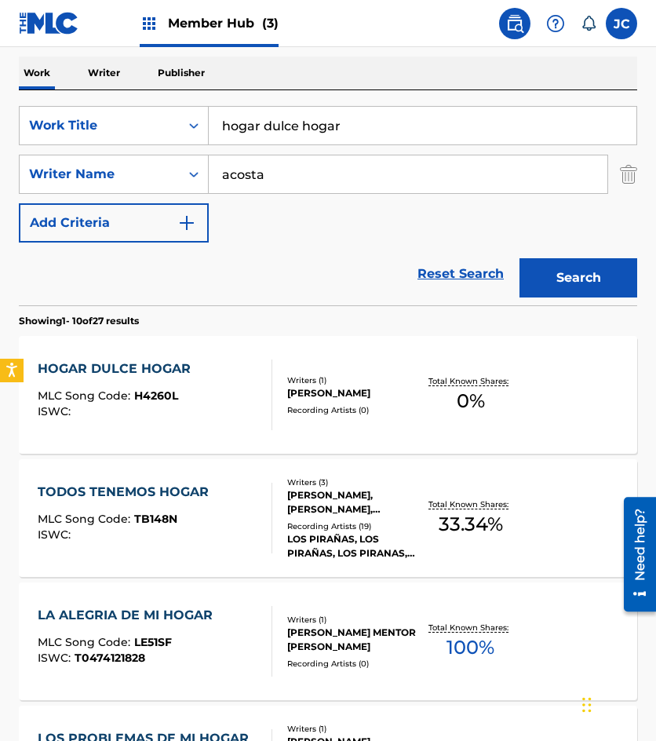
click at [301, 386] on div "RAFAEL ACOSTA CORDOVA" at bounding box center [353, 393] width 132 height 14
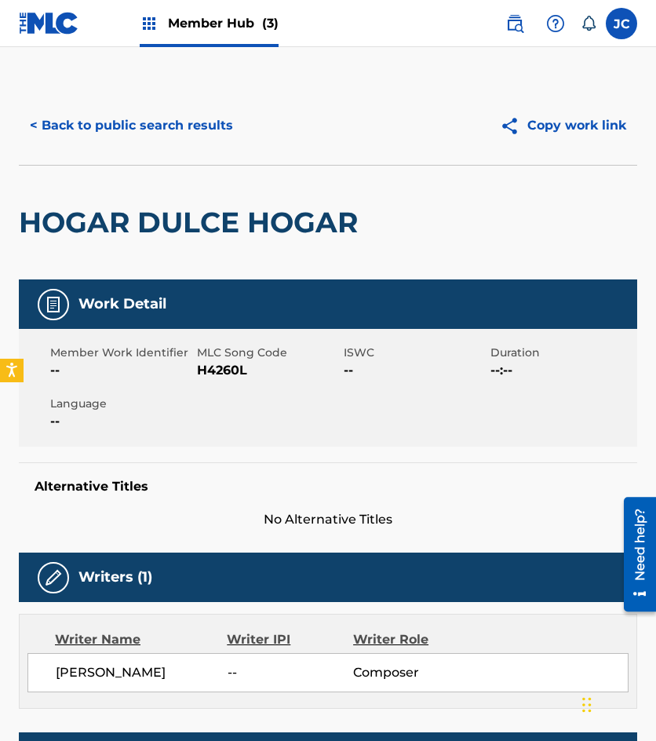
click at [221, 371] on span "H4260L" at bounding box center [268, 370] width 143 height 19
click at [221, 370] on span "H4260L" at bounding box center [268, 370] width 143 height 19
click at [161, 138] on button "< Back to public search results" at bounding box center [131, 125] width 225 height 39
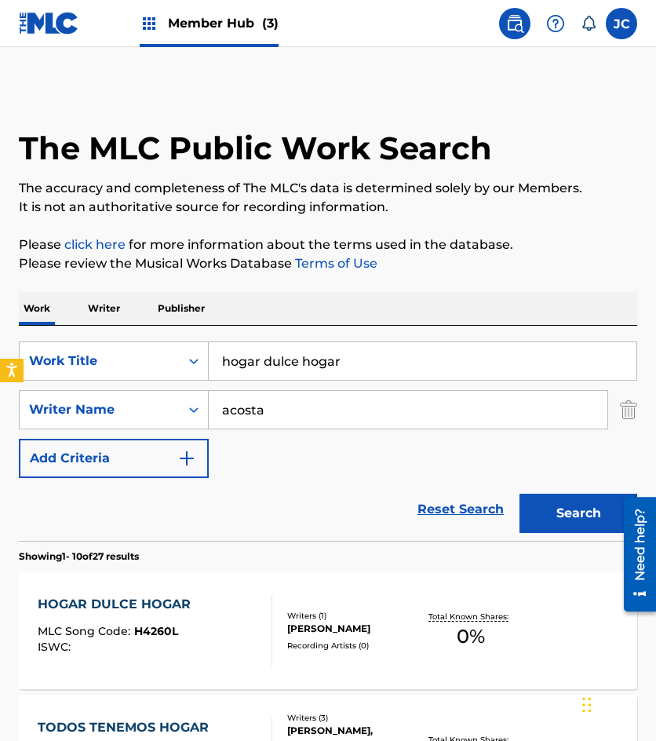
scroll to position [236, 0]
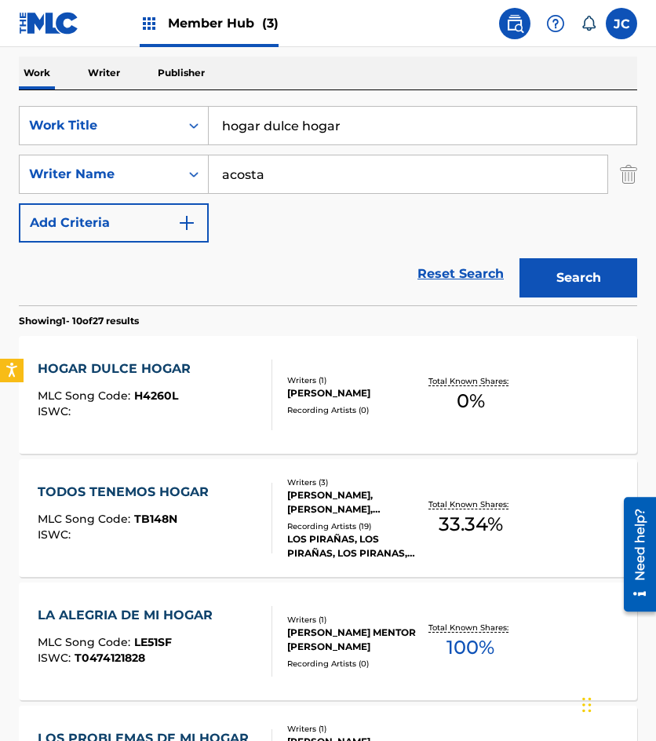
click at [301, 139] on input "hogar dulce hogar" at bounding box center [423, 126] width 428 height 38
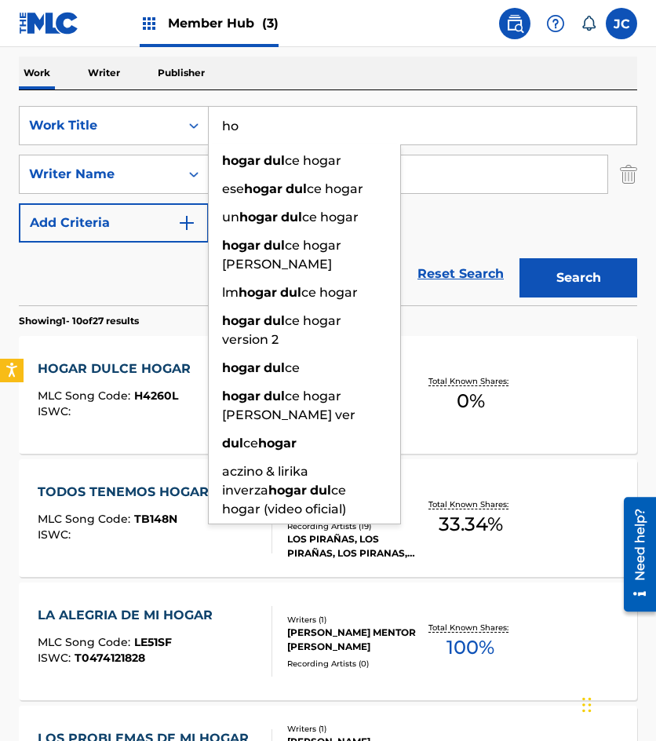
type input "h"
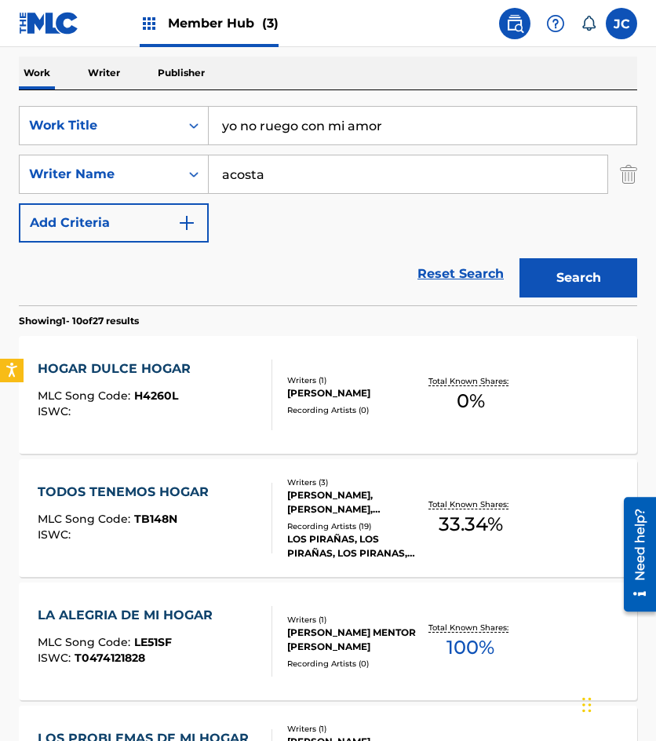
type input "yo no ruego con mi amor"
type input "ruiz"
click at [520, 258] on button "Search" at bounding box center [579, 277] width 118 height 39
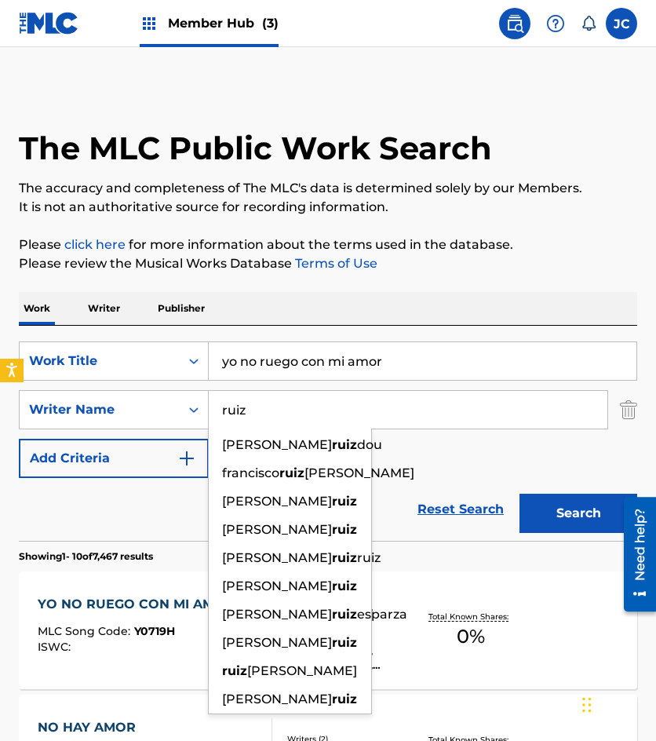
click at [469, 460] on div "SearchWithCriteria6f68bbc5-c408-4129-8bc2-fddb5eae2b02 Work Title yo no ruego c…" at bounding box center [328, 409] width 619 height 137
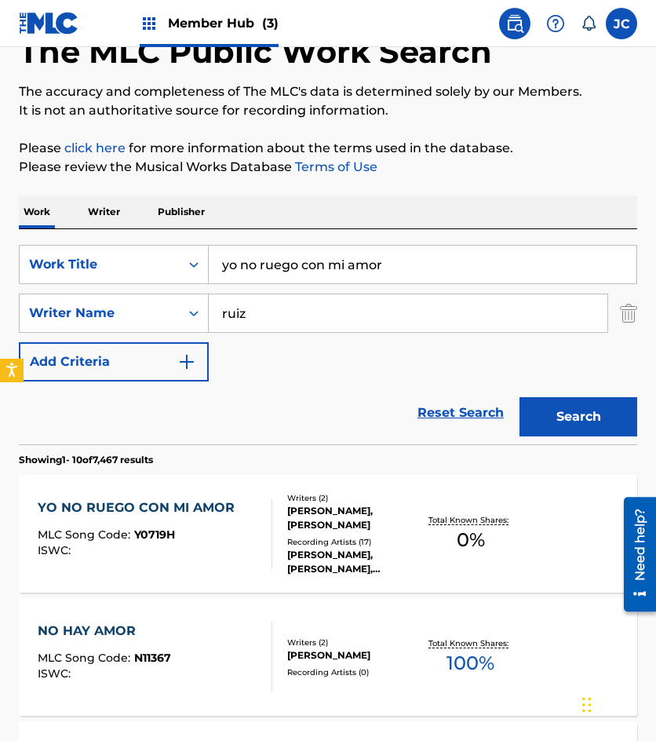
scroll to position [236, 0]
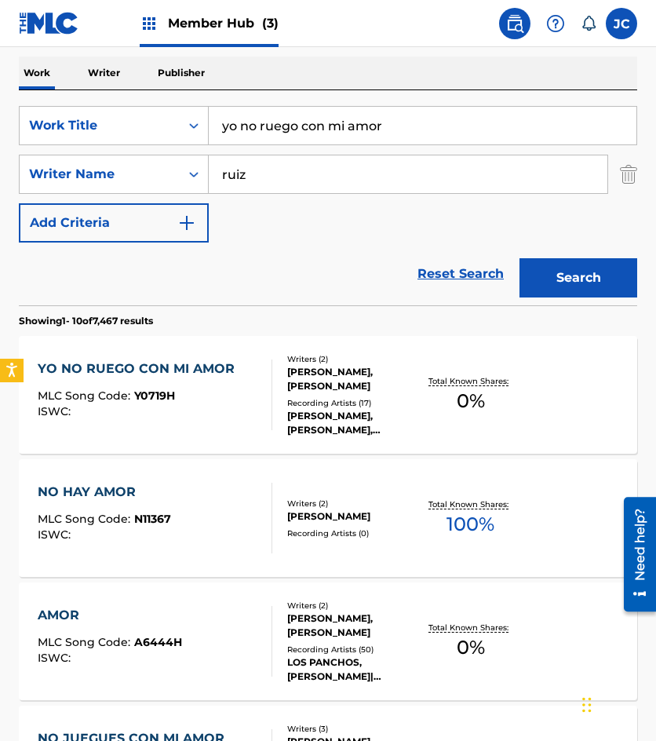
click at [374, 404] on div "Recording Artists ( 17 )" at bounding box center [353, 403] width 132 height 12
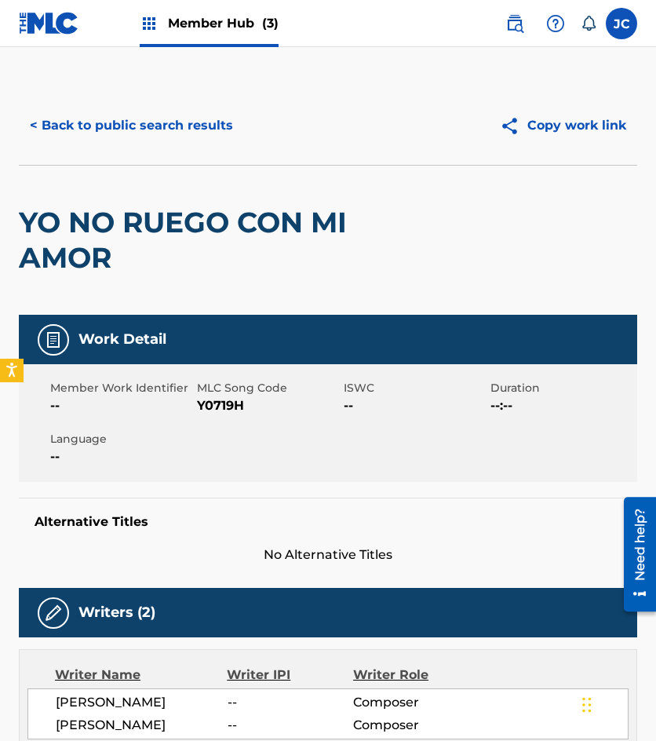
click at [226, 404] on span "Y0719H" at bounding box center [268, 405] width 143 height 19
click at [154, 107] on button "< Back to public search results" at bounding box center [131, 125] width 225 height 39
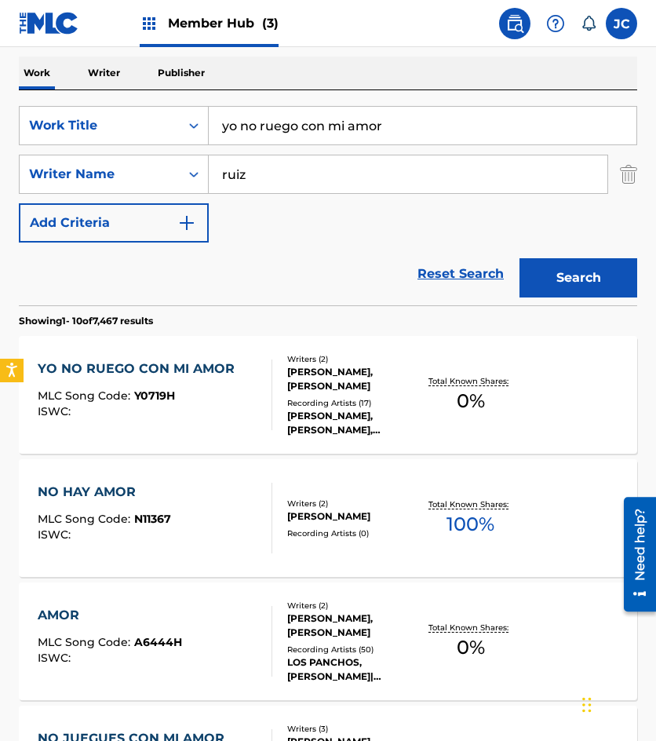
click at [385, 136] on input "yo no ruego con mi amor" at bounding box center [423, 126] width 428 height 38
click at [385, 133] on input "yo no ruego con mi amor" at bounding box center [423, 126] width 428 height 38
click at [385, 133] on input "yo no ruego con mi" at bounding box center [423, 126] width 428 height 38
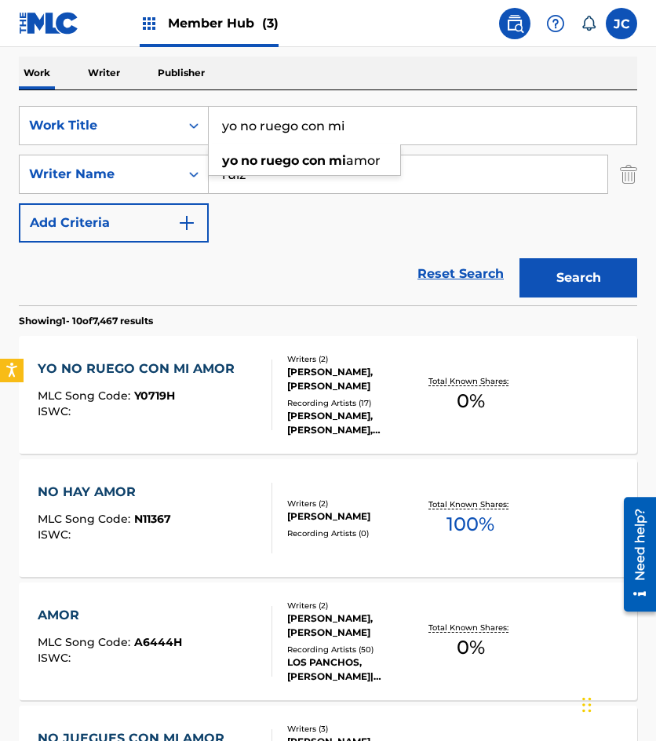
click at [385, 133] on input "yo no ruego con mi" at bounding box center [423, 126] width 428 height 38
type input "el hijo ingrato"
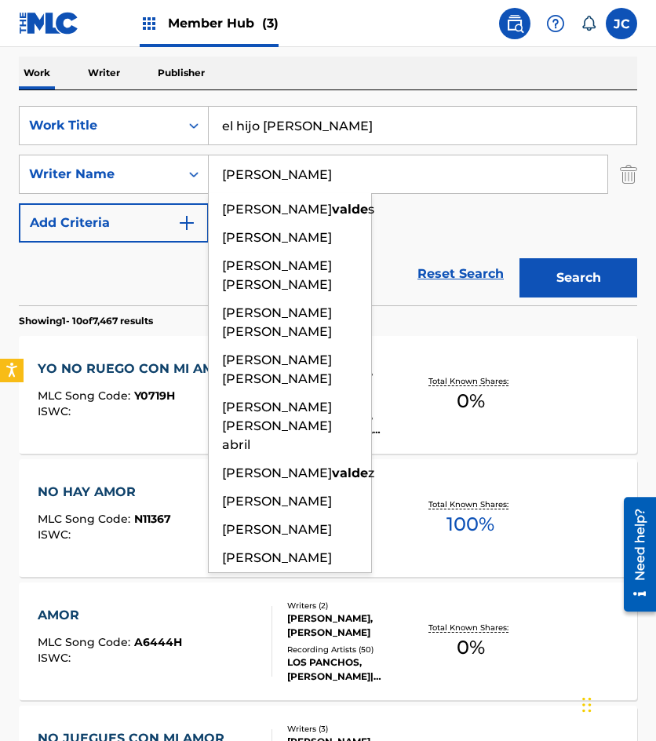
type input "valdes"
click at [520, 258] on button "Search" at bounding box center [579, 277] width 118 height 39
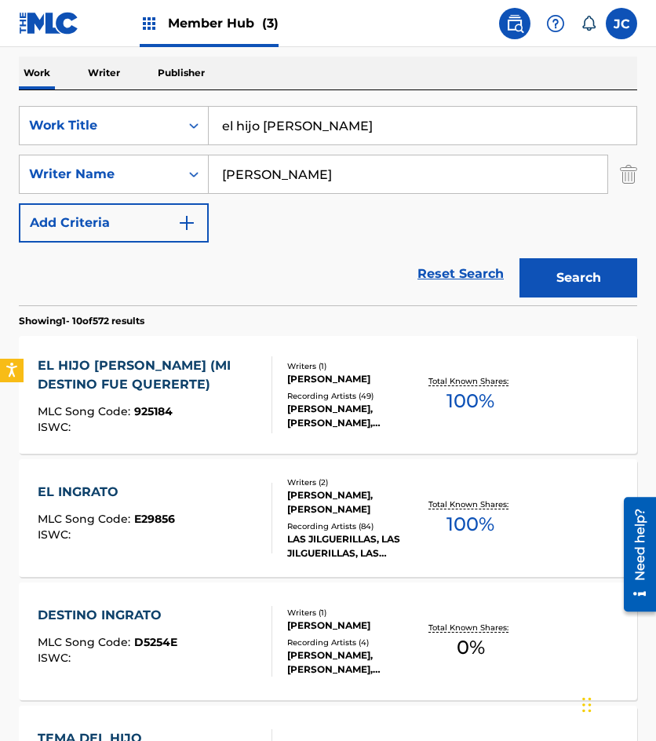
click at [251, 383] on div "EL HIJO INGRATO (MI DESTINO FUE QUERERTE)" at bounding box center [148, 375] width 221 height 38
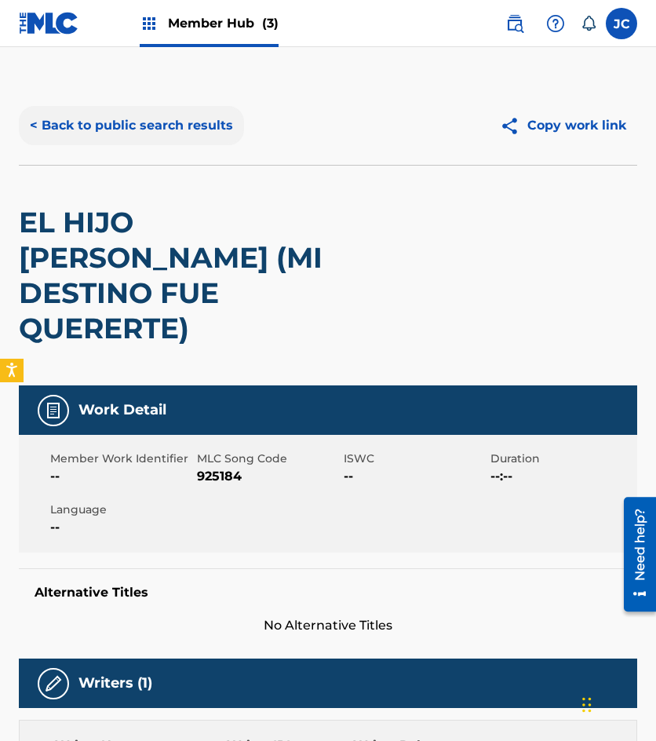
click at [163, 124] on button "< Back to public search results" at bounding box center [131, 125] width 225 height 39
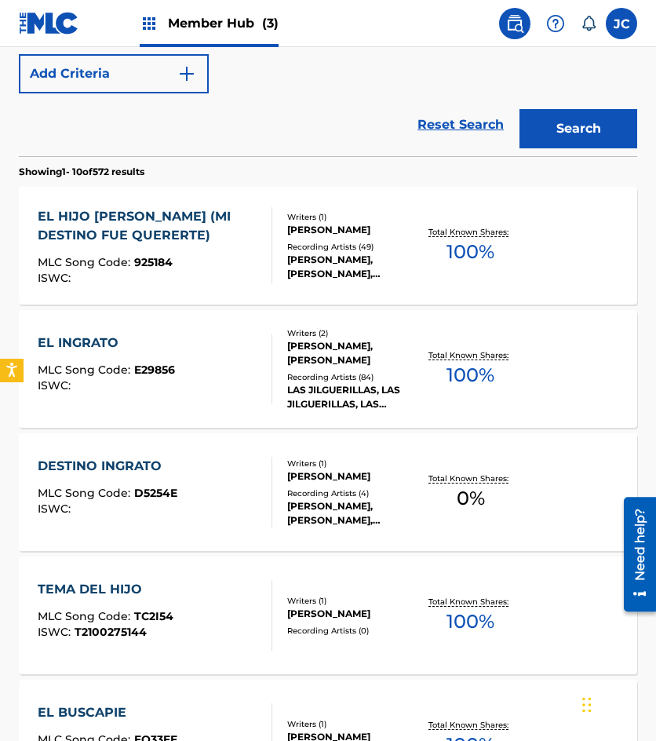
scroll to position [393, 0]
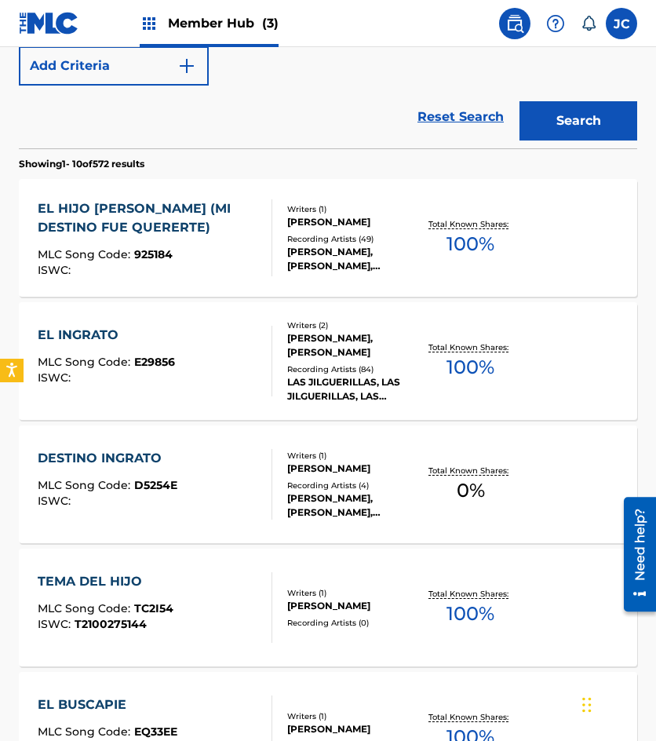
click at [275, 228] on div "Writers ( 1 ) FELIPE VALDES LEAL Recording Artists ( 49 ) ANTONIO AGUILAR, ANTO…" at bounding box center [345, 238] width 147 height 70
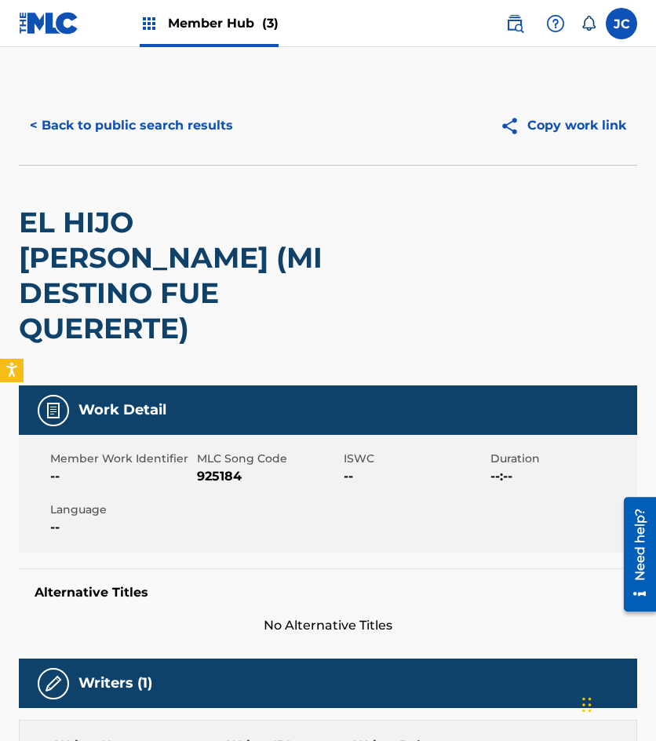
click at [209, 467] on span "925184" at bounding box center [268, 476] width 143 height 19
click at [157, 144] on button "< Back to public search results" at bounding box center [131, 125] width 225 height 39
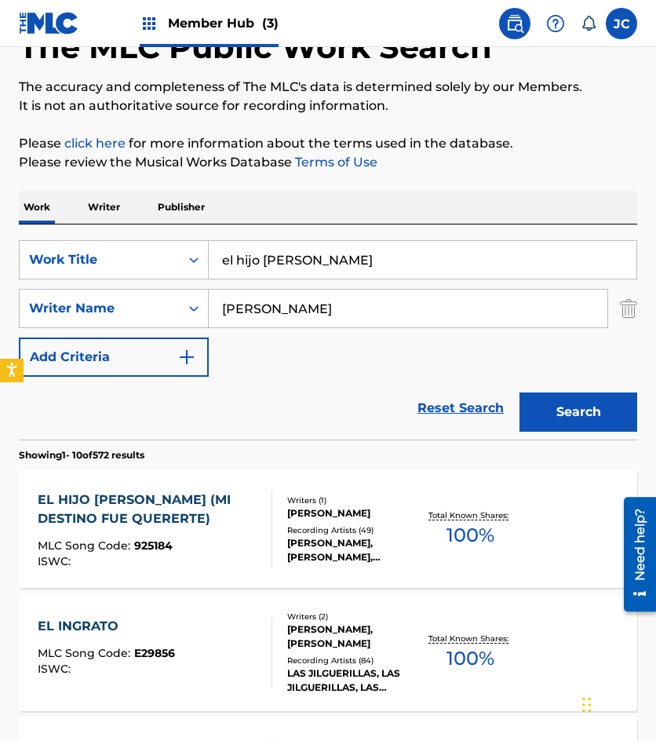
scroll to position [89, 0]
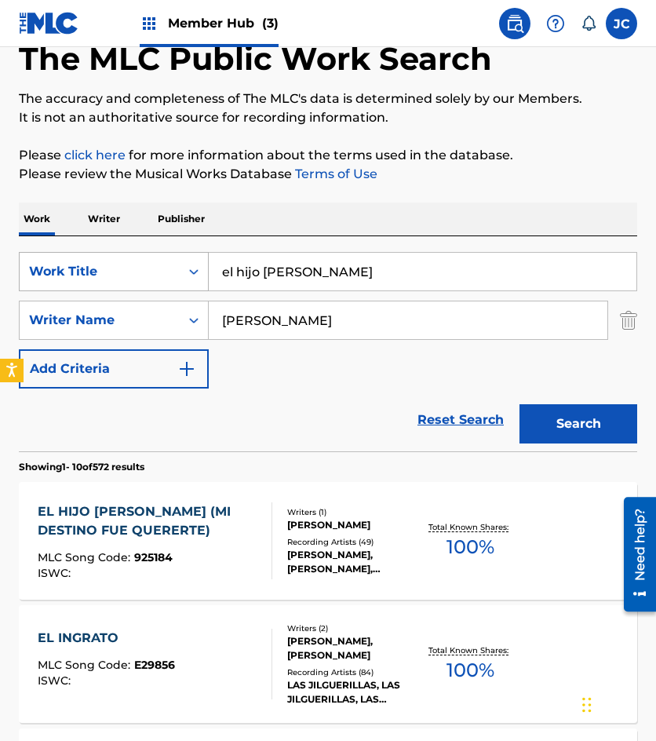
click at [46, 265] on div "SearchWithCriteria6f68bbc5-c408-4129-8bc2-fddb5eae2b02 Work Title el hijo ingra…" at bounding box center [328, 271] width 619 height 39
type input "gallito feliz"
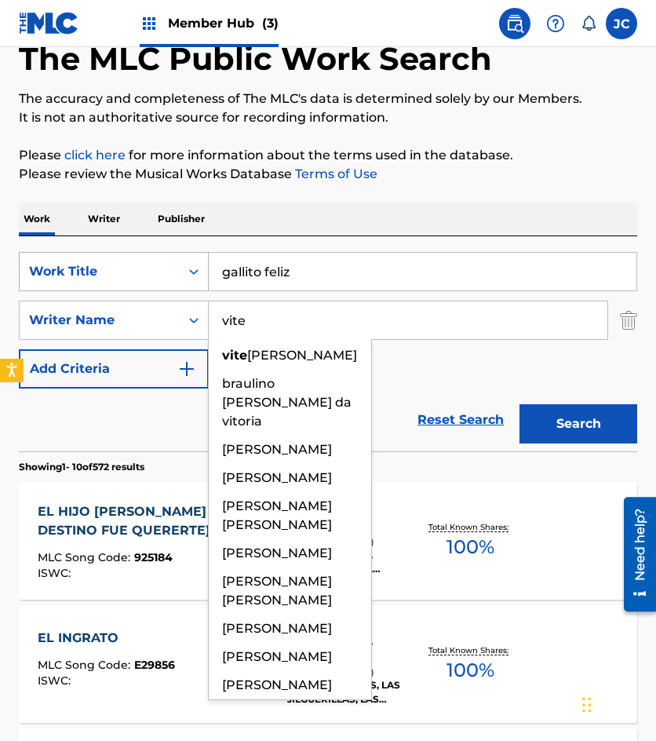
type input "vite"
click at [520, 404] on button "Search" at bounding box center [579, 423] width 118 height 39
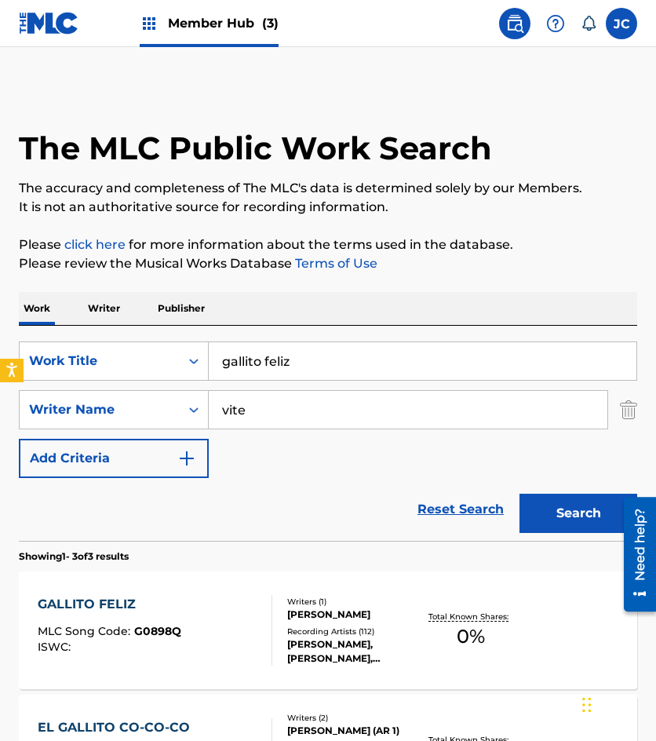
click at [402, 454] on div "SearchWithCriteria6f68bbc5-c408-4129-8bc2-fddb5eae2b02 Work Title gallito feliz…" at bounding box center [328, 409] width 619 height 137
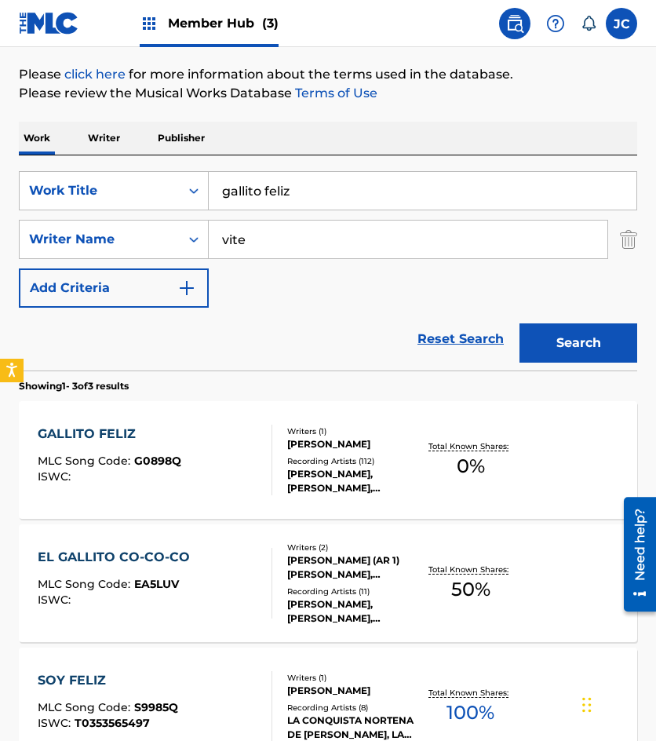
scroll to position [236, 0]
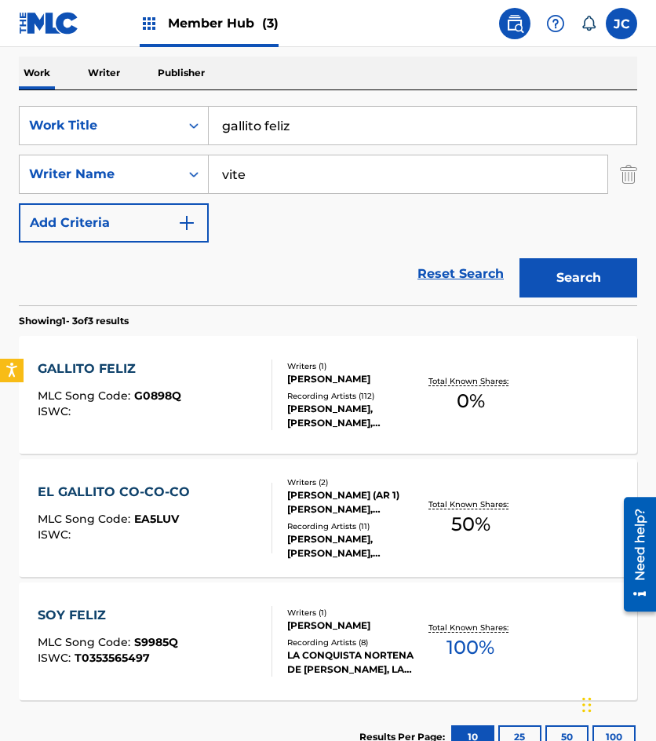
click at [139, 381] on div "GALLITO FELIZ MLC Song Code : G0898Q ISWC :" at bounding box center [110, 395] width 144 height 71
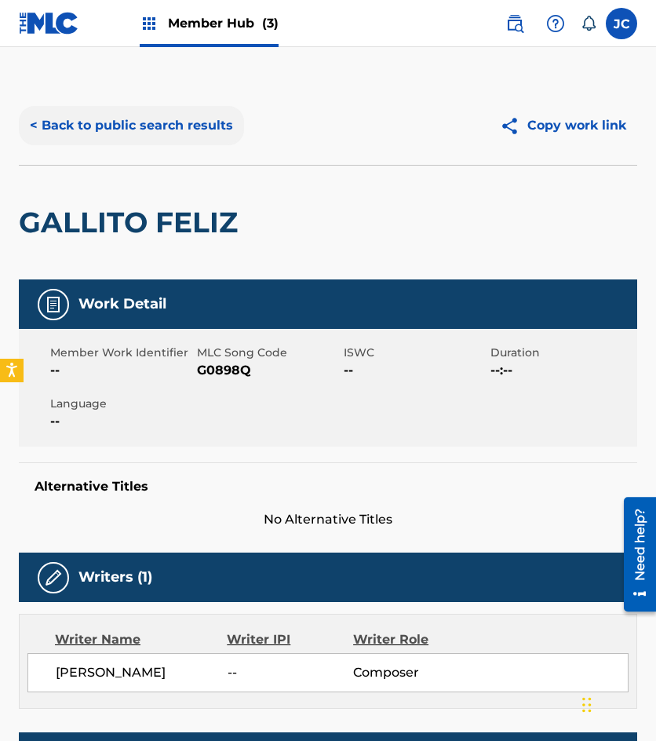
click at [172, 119] on button "< Back to public search results" at bounding box center [131, 125] width 225 height 39
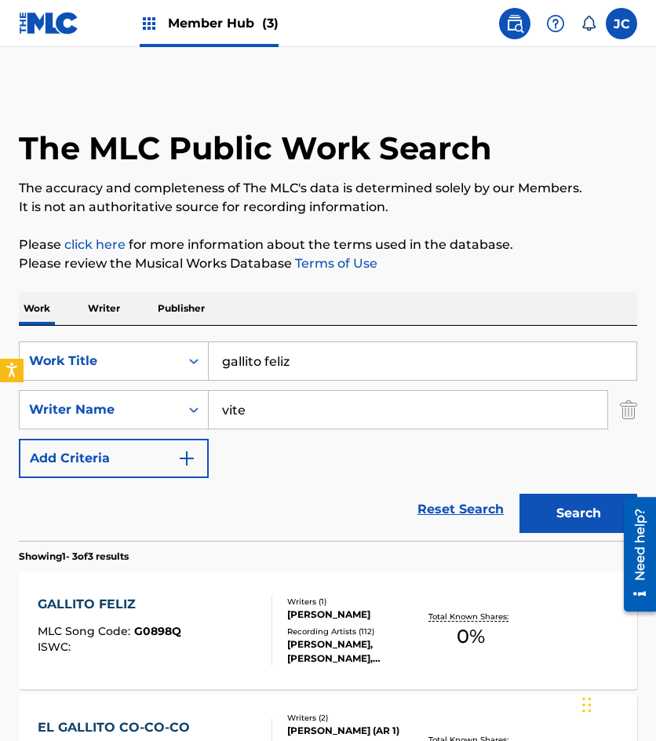
scroll to position [236, 0]
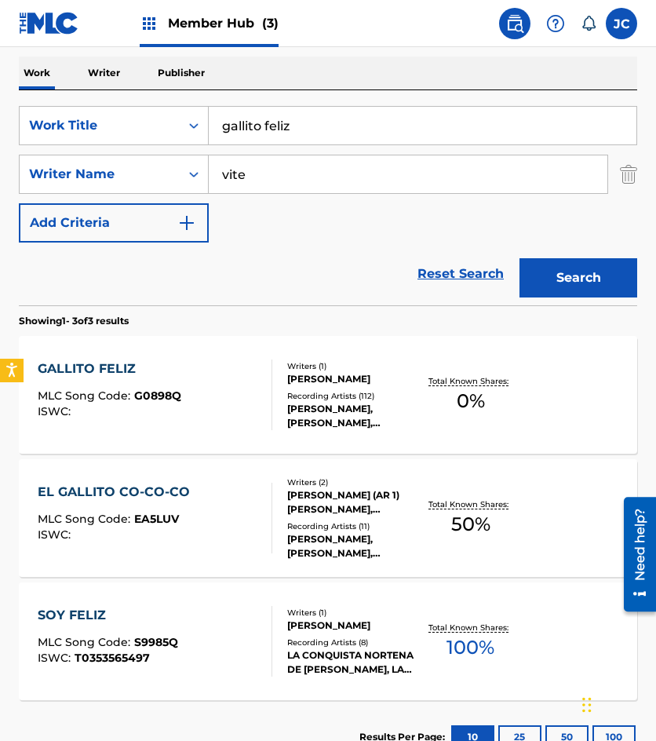
click at [255, 401] on div "GALLITO FELIZ MLC Song Code : G0898Q ISWC :" at bounding box center [155, 395] width 235 height 71
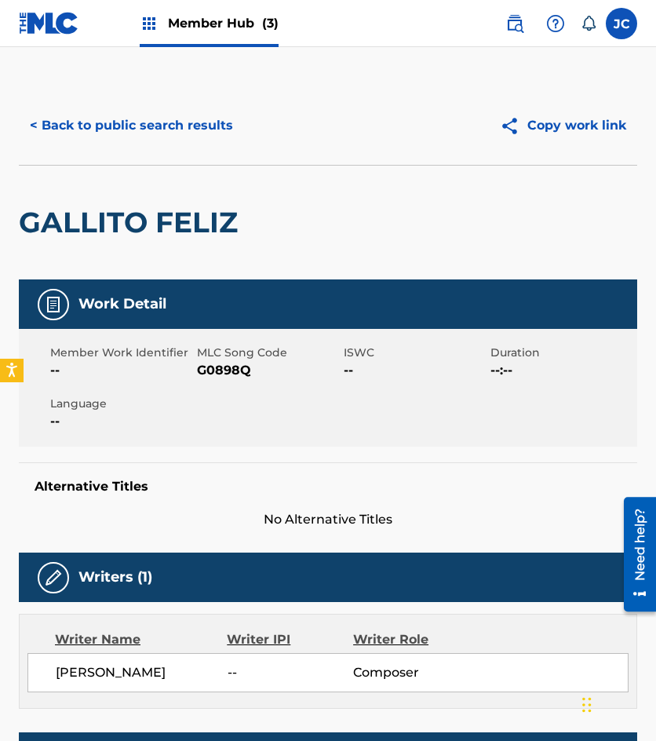
click at [217, 376] on span "G0898Q" at bounding box center [268, 370] width 143 height 19
drag, startPoint x: 217, startPoint y: 376, endPoint x: 270, endPoint y: 381, distance: 53.6
click at [217, 376] on span "G0898Q" at bounding box center [268, 370] width 143 height 19
click at [136, 122] on button "< Back to public search results" at bounding box center [131, 125] width 225 height 39
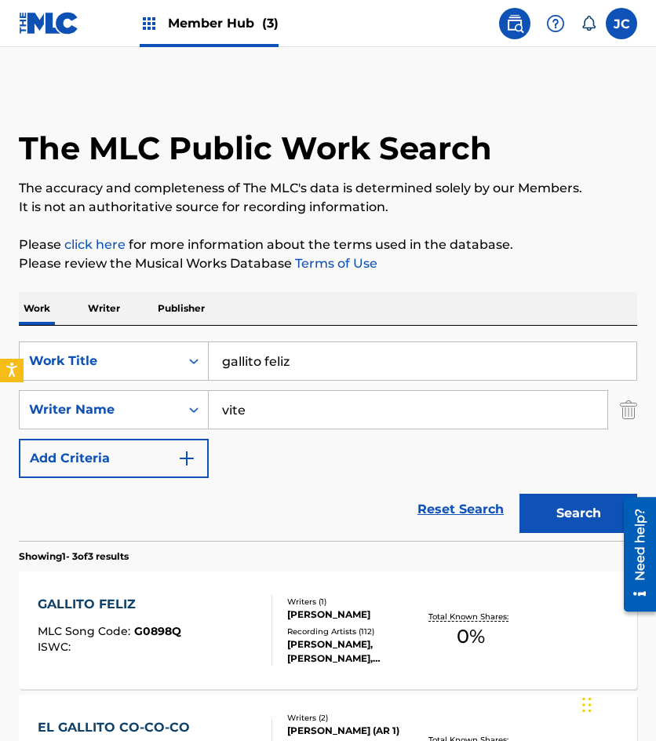
scroll to position [236, 0]
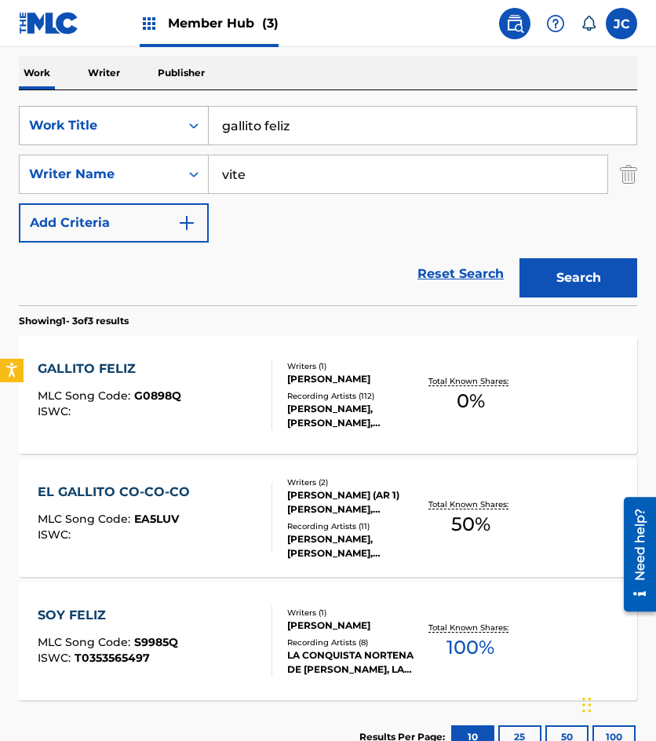
drag, startPoint x: 339, startPoint y: 129, endPoint x: 115, endPoint y: 142, distance: 224.1
click at [117, 143] on div "SearchWithCriteria6f68bbc5-c408-4129-8bc2-fddb5eae2b02 Work Title gallito feliz" at bounding box center [328, 125] width 619 height 39
type input "la bomba del panda"
click at [520, 258] on button "Search" at bounding box center [579, 277] width 118 height 39
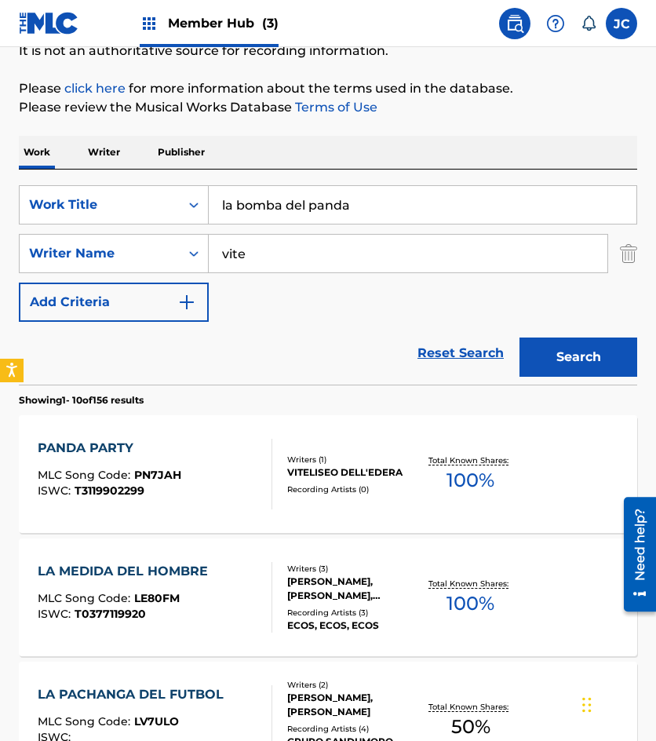
scroll to position [44, 0]
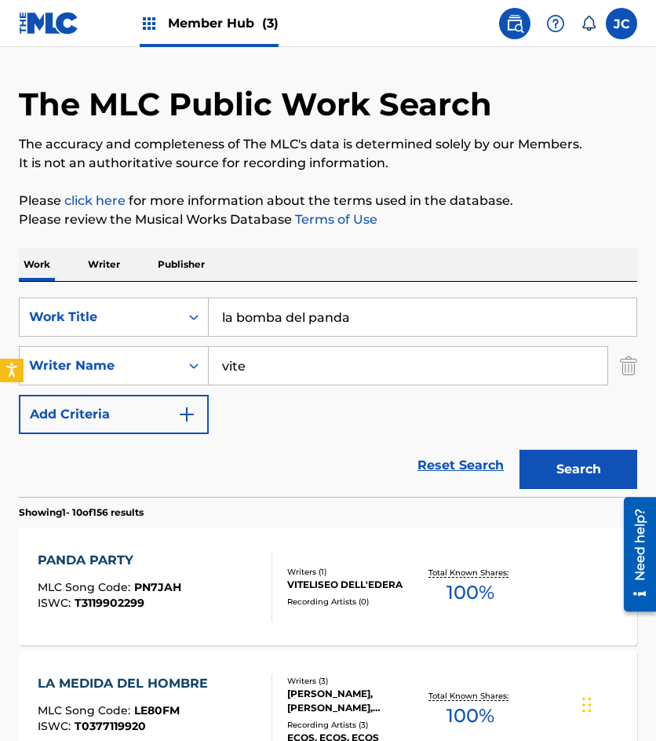
click at [287, 366] on input "vite" at bounding box center [408, 366] width 399 height 38
click at [520, 450] on button "Search" at bounding box center [579, 469] width 118 height 39
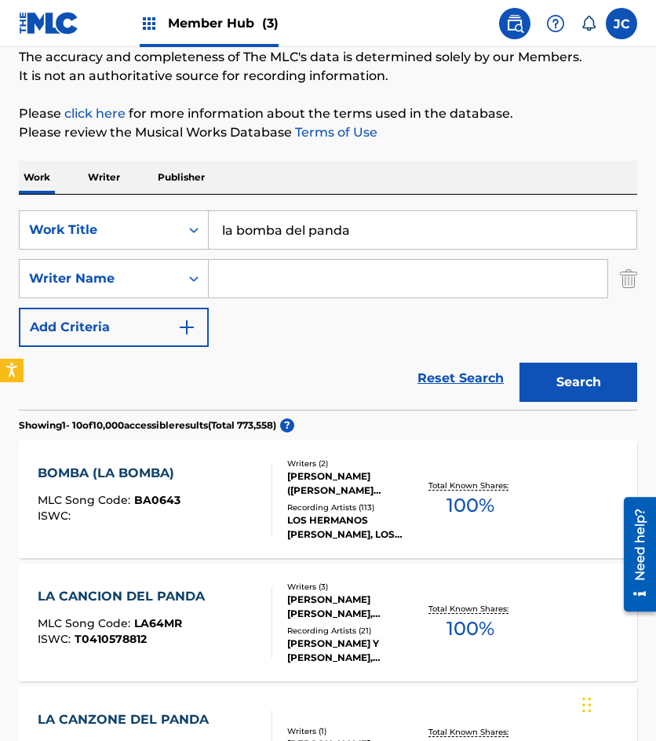
scroll to position [157, 0]
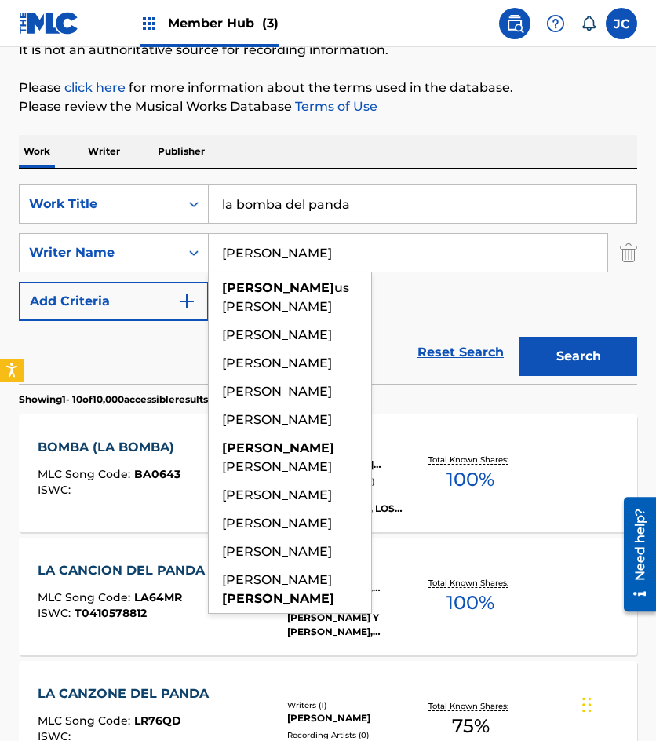
type input "demetrio"
click at [520, 337] on button "Search" at bounding box center [579, 356] width 118 height 39
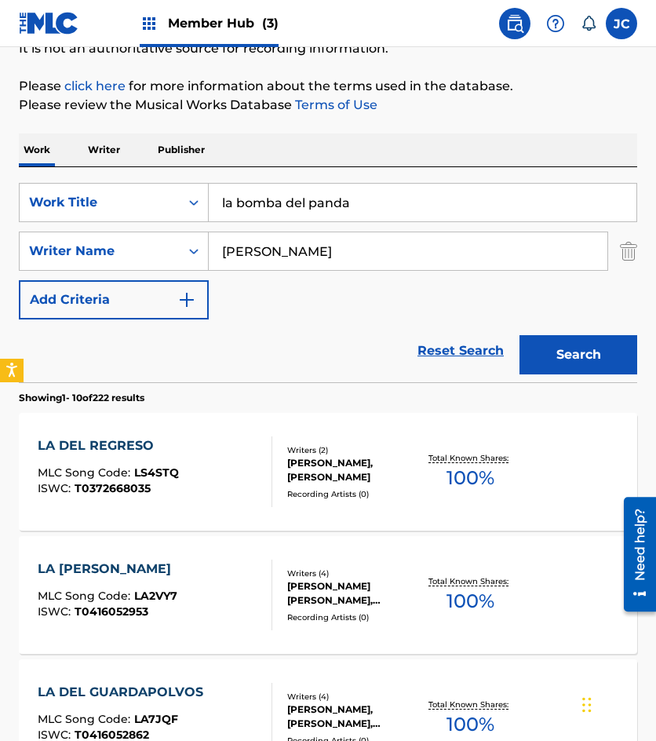
scroll to position [314, 0]
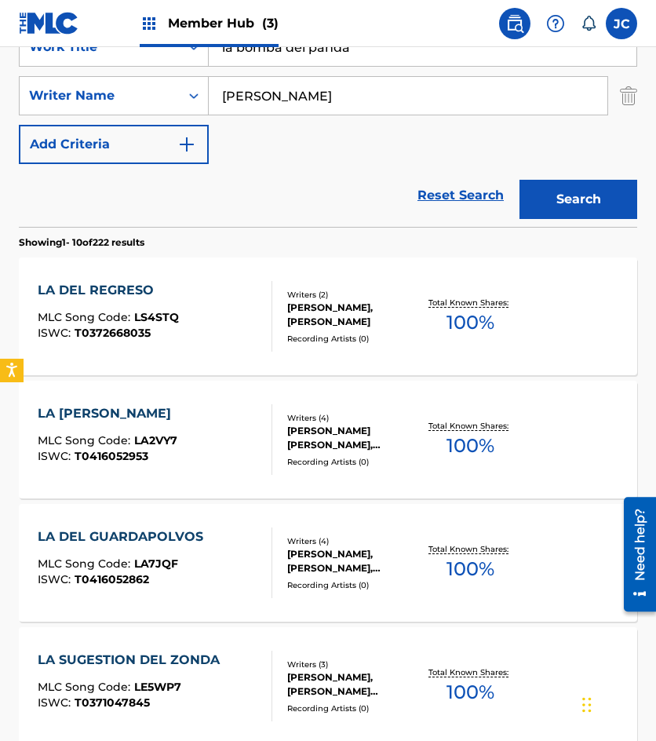
drag, startPoint x: 392, startPoint y: 57, endPoint x: 53, endPoint y: 68, distance: 338.5
click at [71, 68] on div "SearchWithCriteria6f68bbc5-c408-4129-8bc2-fddb5eae2b02 Work Title la bomba del …" at bounding box center [328, 95] width 619 height 137
type input "ni fu, ni fa"
click at [520, 180] on button "Search" at bounding box center [579, 199] width 118 height 39
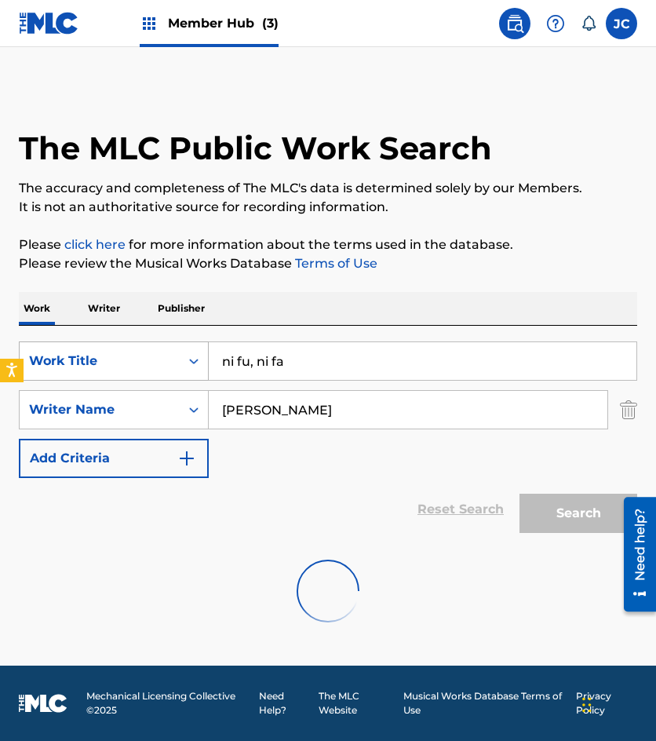
scroll to position [0, 0]
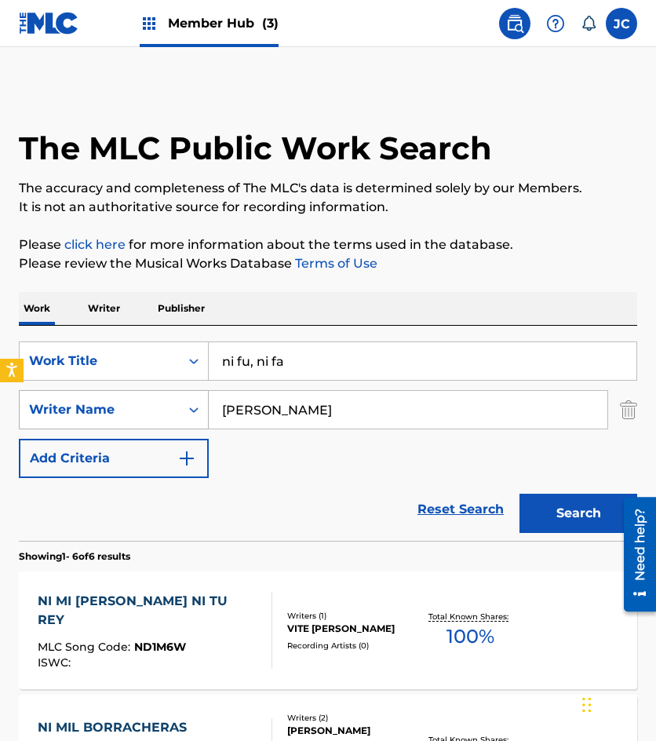
drag, startPoint x: 240, startPoint y: 417, endPoint x: 203, endPoint y: 422, distance: 38.0
click at [203, 421] on div "SearchWithCriteriabbb794cf-ba37-423d-ab93-b271c63ba2da Writer Name demetrio" at bounding box center [328, 409] width 619 height 39
type input "vite"
click at [520, 494] on button "Search" at bounding box center [579, 513] width 118 height 39
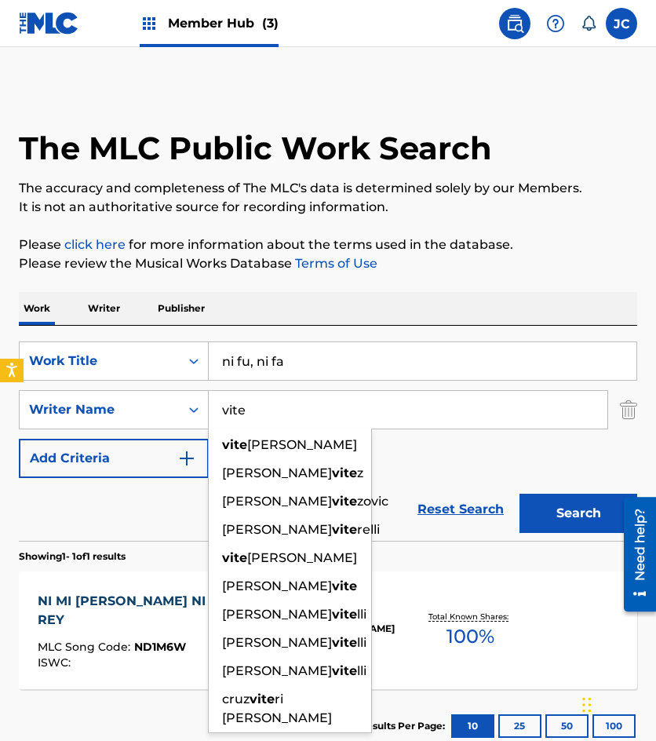
click at [449, 461] on div "SearchWithCriteria6f68bbc5-c408-4129-8bc2-fddb5eae2b02 Work Title ni fu, ni fa …" at bounding box center [328, 409] width 619 height 137
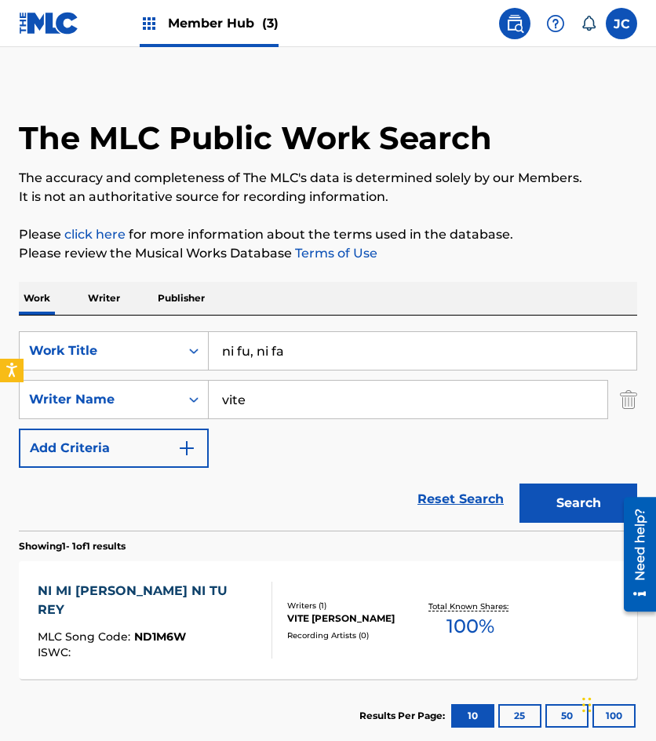
scroll to position [105, 0]
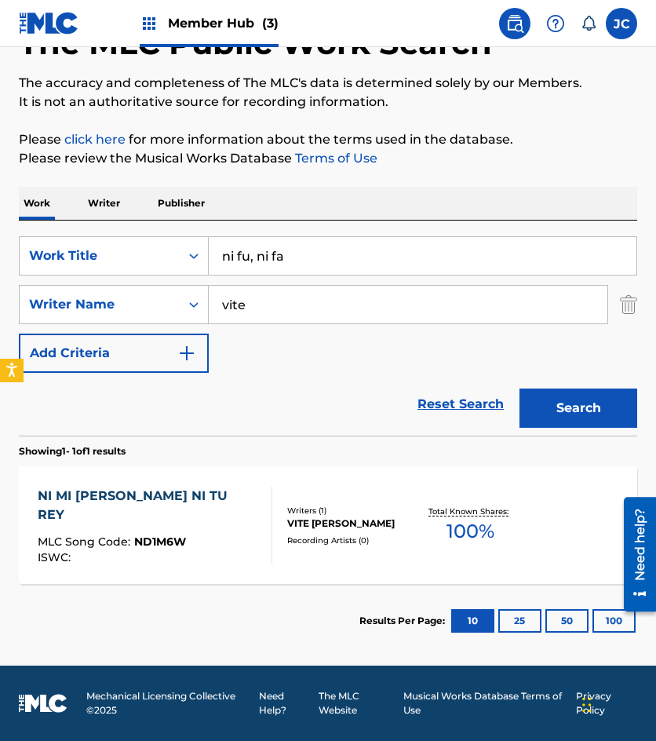
click at [294, 539] on div "Writers ( 1 ) VITE HERNANDEZ DEMETRIO Recording Artists ( 0 )" at bounding box center [345, 526] width 147 height 42
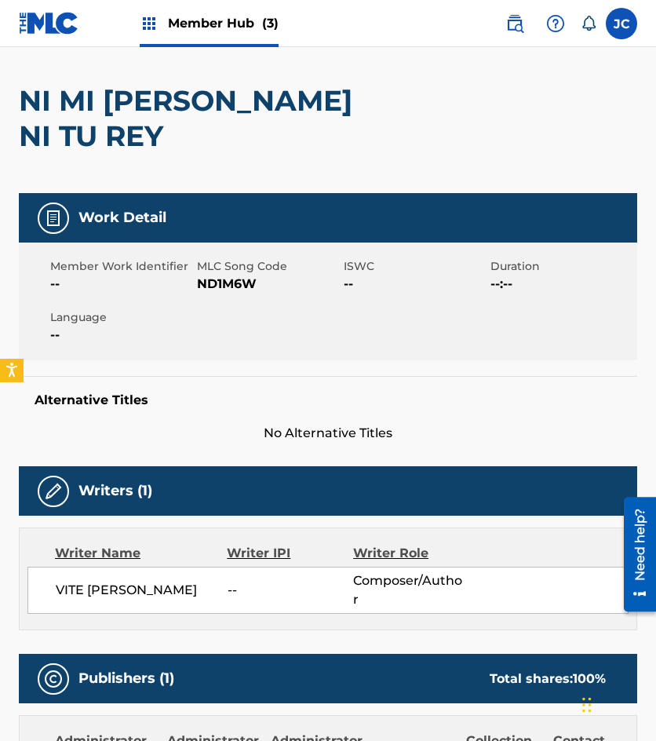
scroll to position [38, 0]
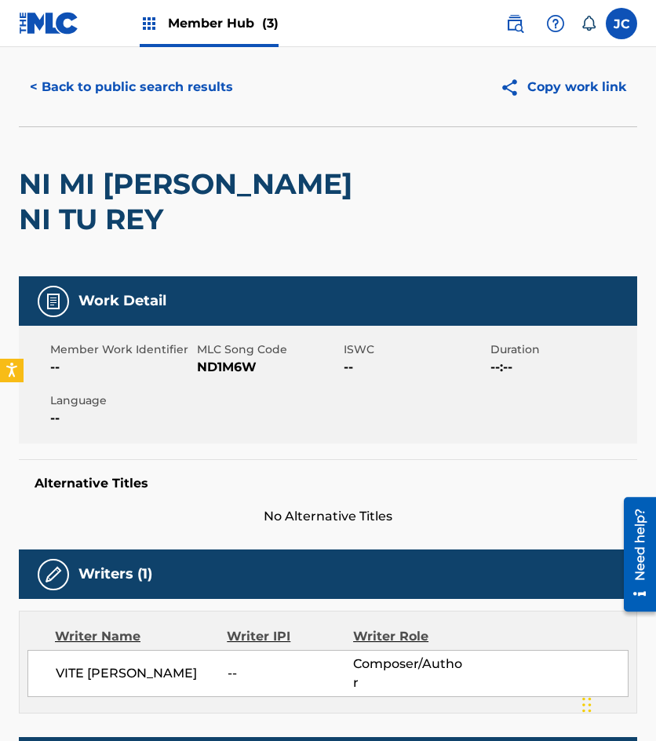
click at [221, 358] on span "ND1M6W" at bounding box center [268, 367] width 143 height 19
click at [133, 92] on button "< Back to public search results" at bounding box center [131, 87] width 225 height 39
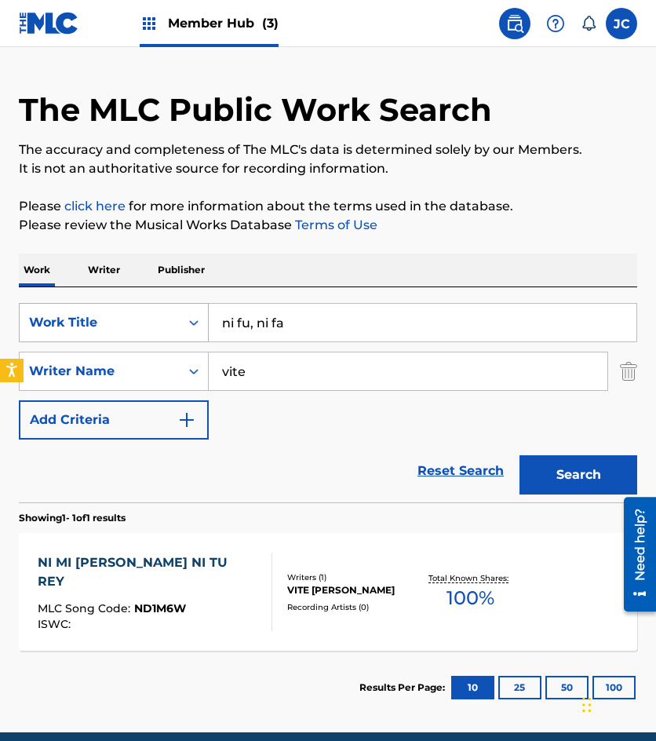
drag, startPoint x: 359, startPoint y: 331, endPoint x: 200, endPoint y: 332, distance: 158.6
click at [200, 332] on div "SearchWithCriteria6f68bbc5-c408-4129-8bc2-fddb5eae2b02 Work Title ni fu, ni fa" at bounding box center [328, 322] width 619 height 39
type input "el bolerito"
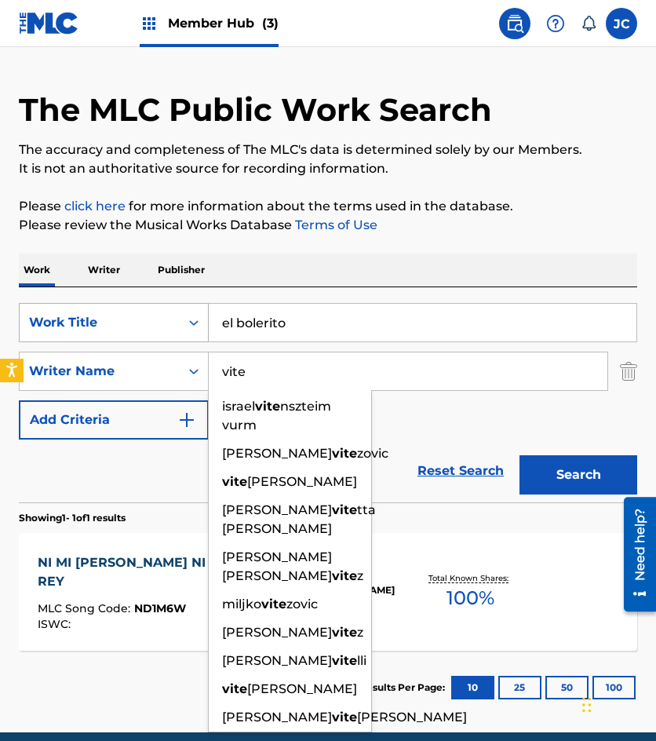
click at [520, 455] on button "Search" at bounding box center [579, 474] width 118 height 39
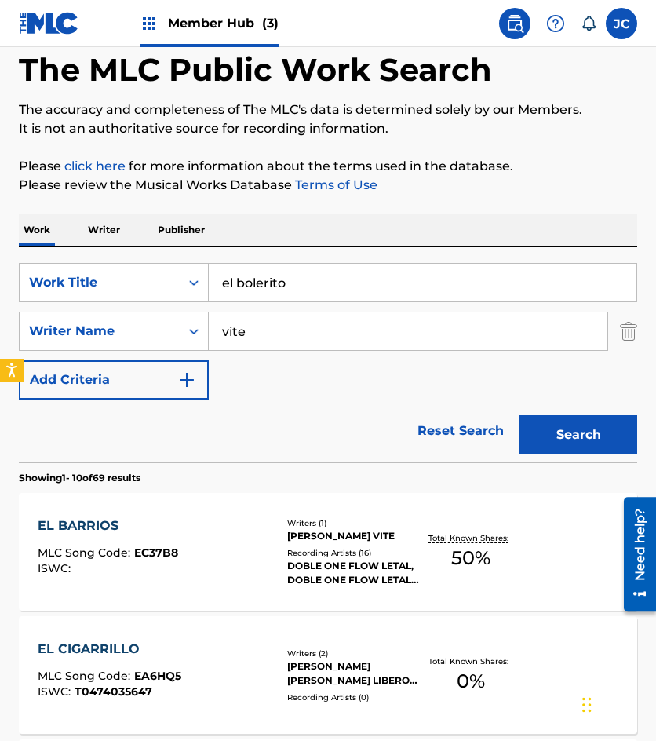
click at [367, 414] on div "Reset Search Search" at bounding box center [328, 431] width 619 height 63
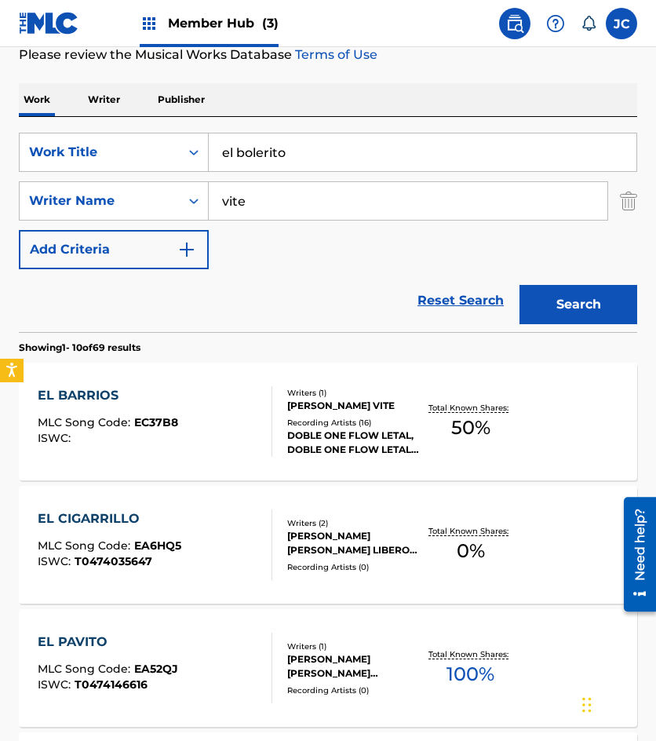
scroll to position [314, 0]
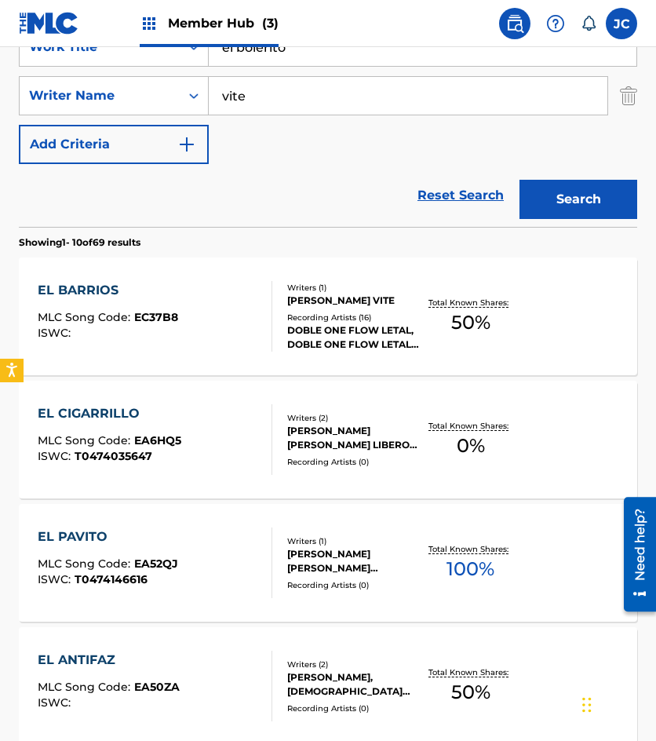
click at [312, 99] on input "vite" at bounding box center [408, 96] width 399 height 38
click at [520, 180] on button "Search" at bounding box center [579, 199] width 118 height 39
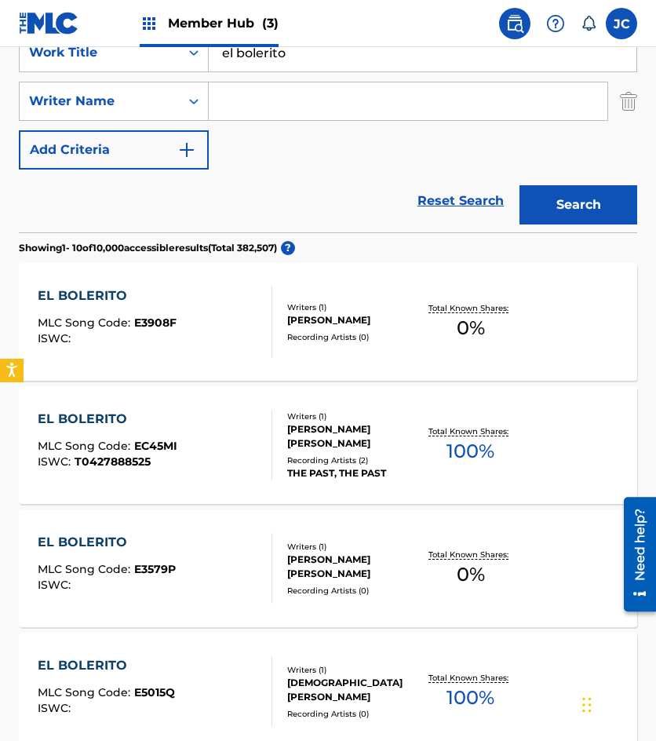
scroll to position [236, 0]
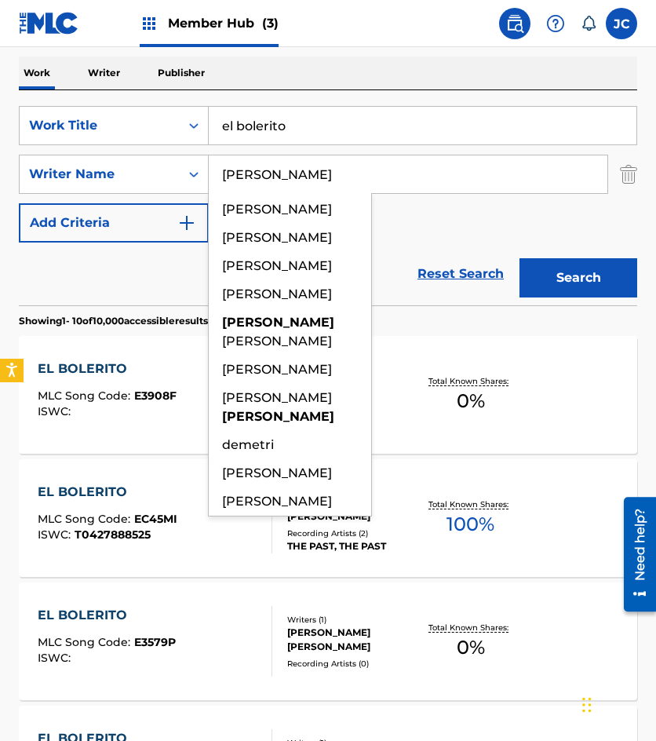
type input "demetrio"
click at [520, 258] on button "Search" at bounding box center [579, 277] width 118 height 39
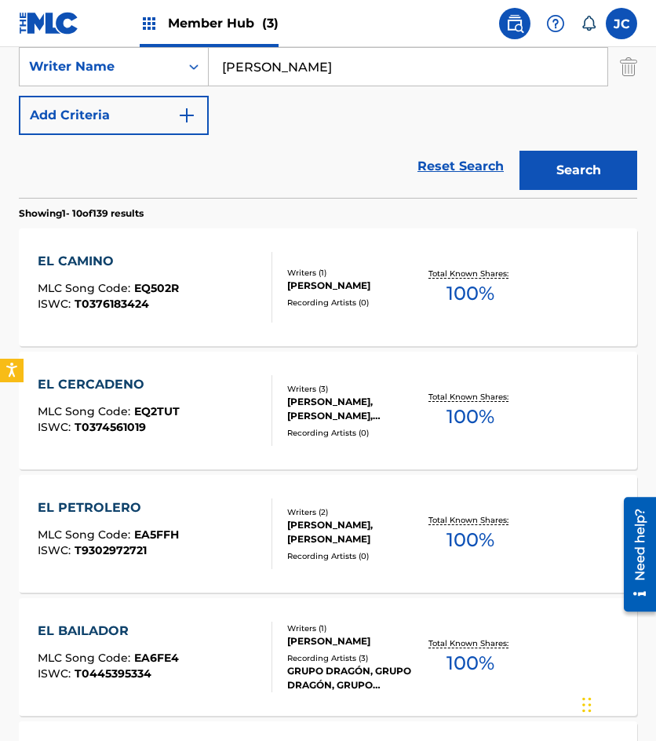
scroll to position [122, 0]
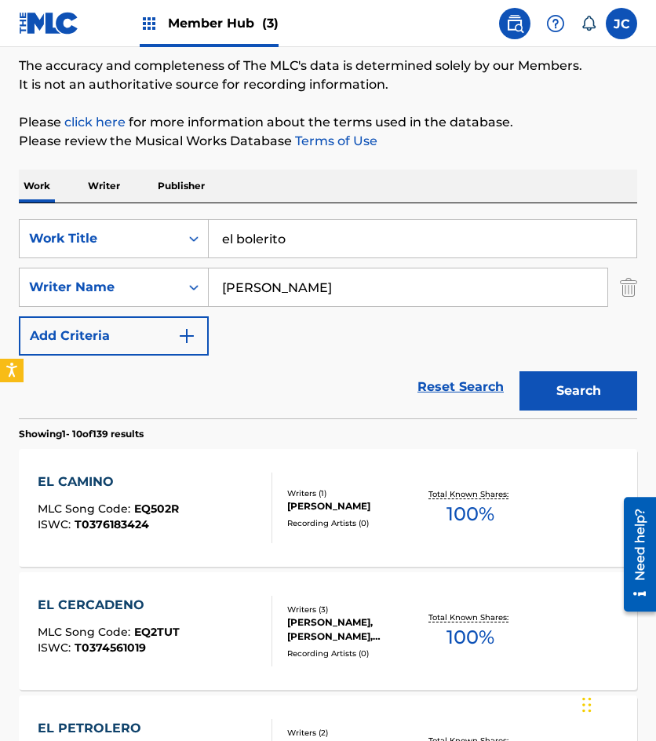
click at [163, 395] on div "Reset Search Search" at bounding box center [328, 387] width 619 height 63
drag, startPoint x: 392, startPoint y: 232, endPoint x: 2, endPoint y: 287, distance: 394.0
type input "es preciso que estes tu"
click at [520, 371] on button "Search" at bounding box center [579, 390] width 118 height 39
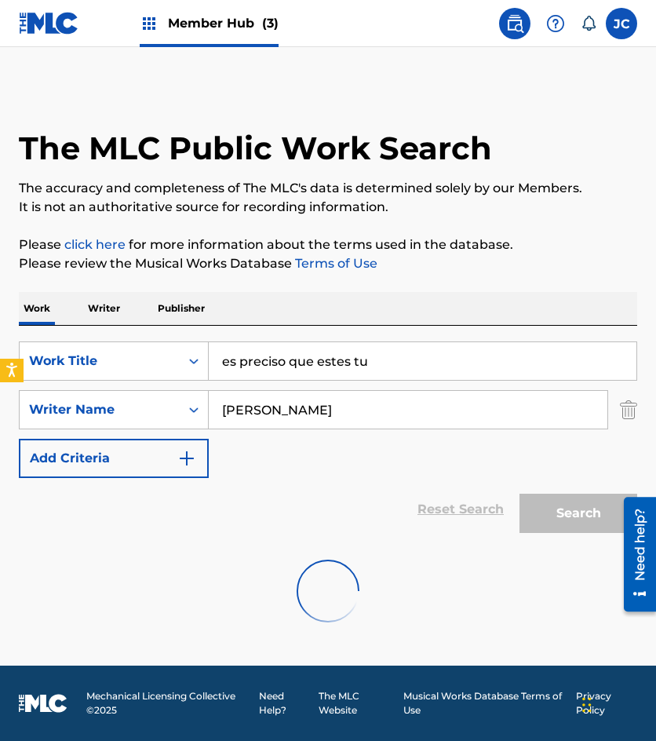
scroll to position [0, 0]
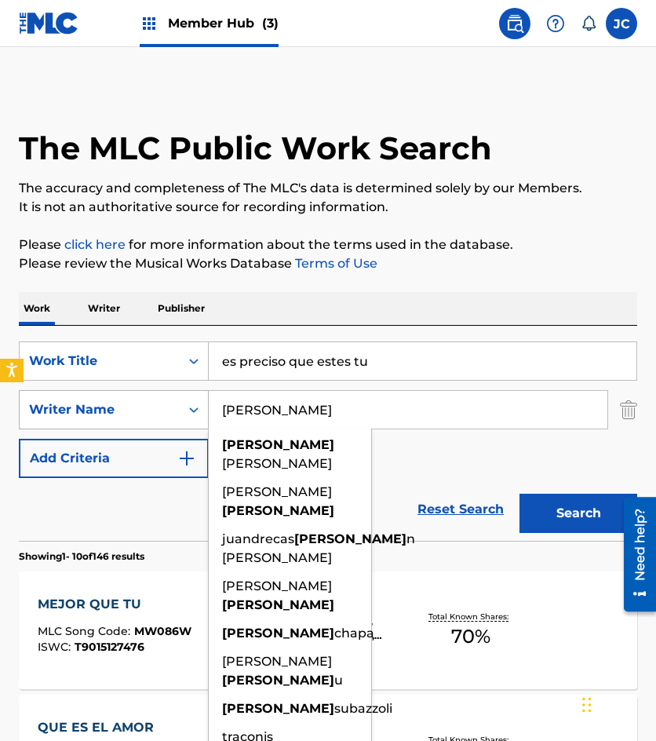
drag, startPoint x: 202, startPoint y: 414, endPoint x: 51, endPoint y: 398, distance: 151.5
click at [64, 407] on div "SearchWithCriteriabbb794cf-ba37-423d-ab93-b271c63ba2da Writer Name demetrio dem…" at bounding box center [328, 409] width 619 height 39
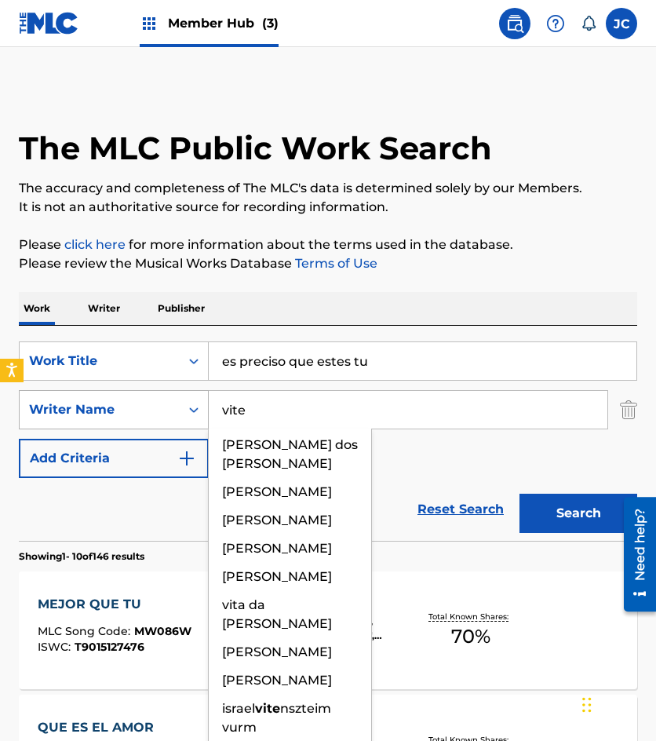
type input "vite"
click at [520, 494] on button "Search" at bounding box center [579, 513] width 118 height 39
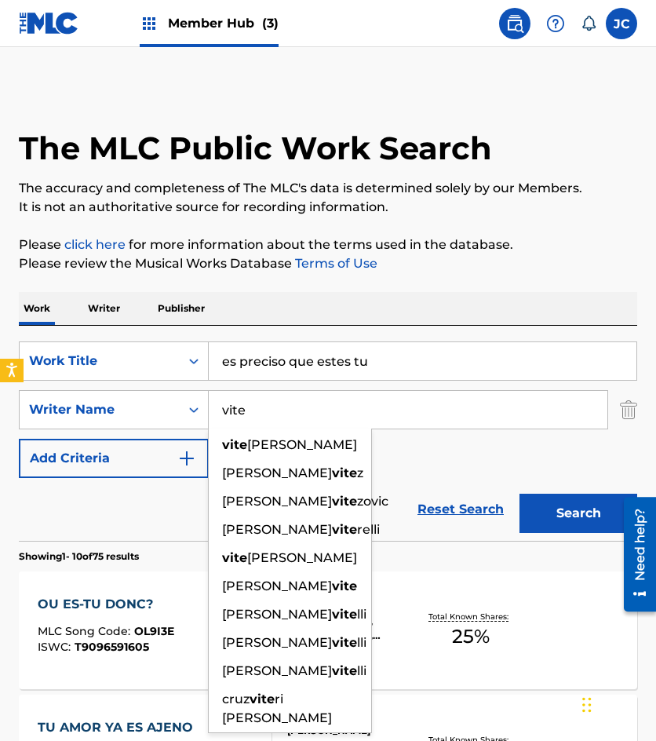
click at [445, 452] on div "SearchWithCriteria6f68bbc5-c408-4129-8bc2-fddb5eae2b02 Work Title es preciso qu…" at bounding box center [328, 409] width 619 height 137
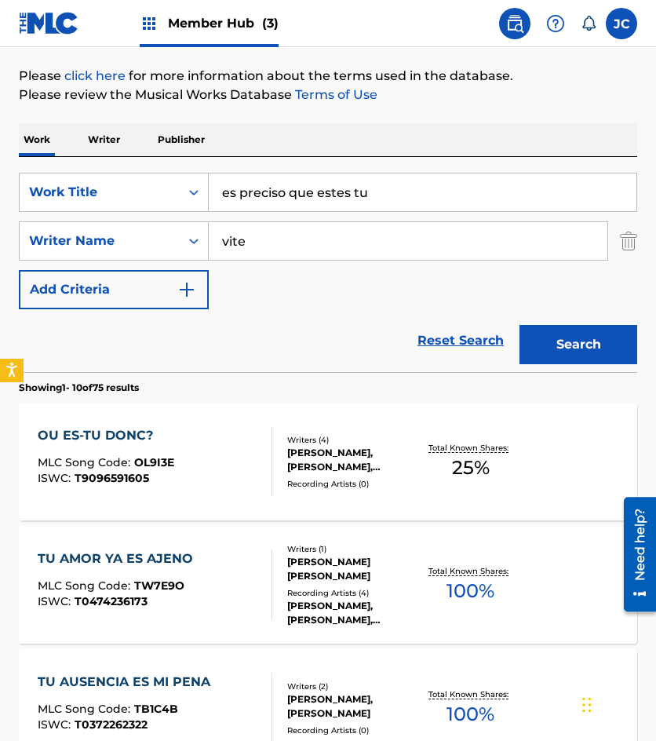
scroll to position [157, 0]
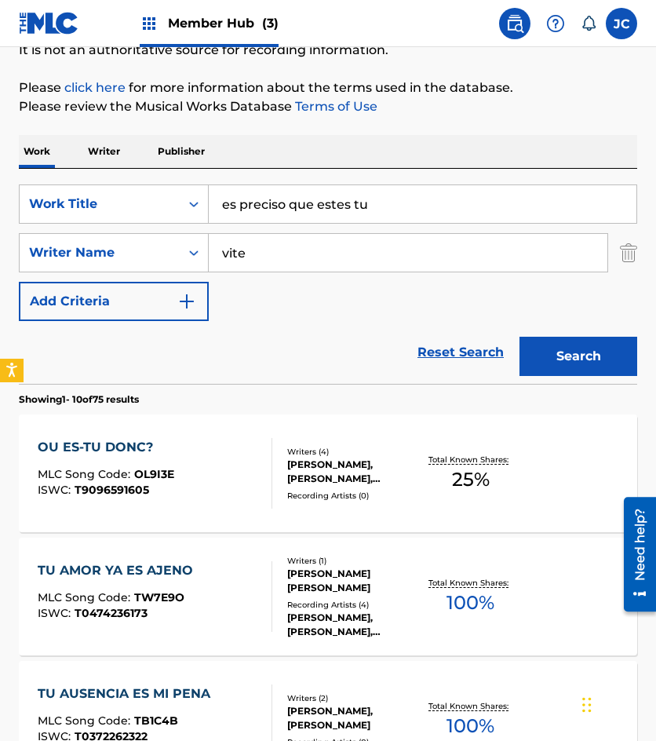
click at [382, 210] on input "es preciso que estes tu" at bounding box center [423, 204] width 428 height 38
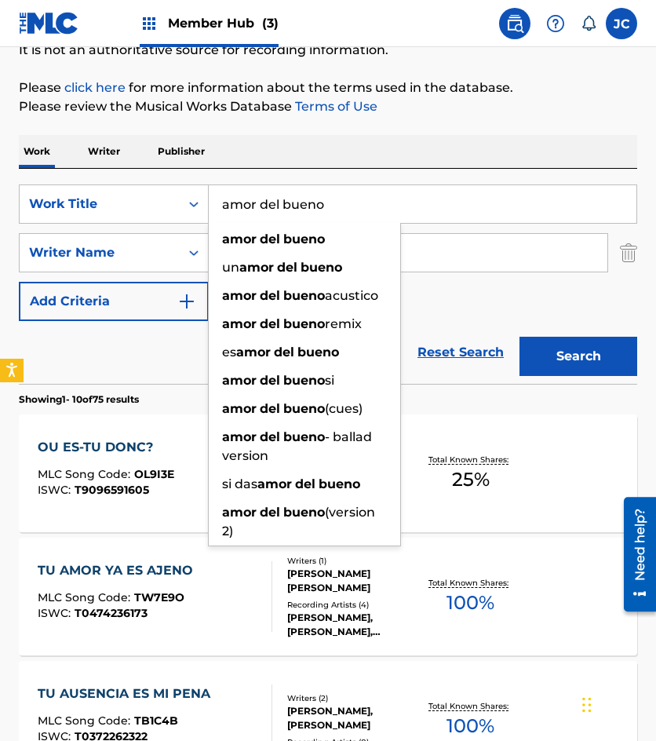
type input "amor del bueno"
click at [520, 337] on button "Search" at bounding box center [579, 356] width 118 height 39
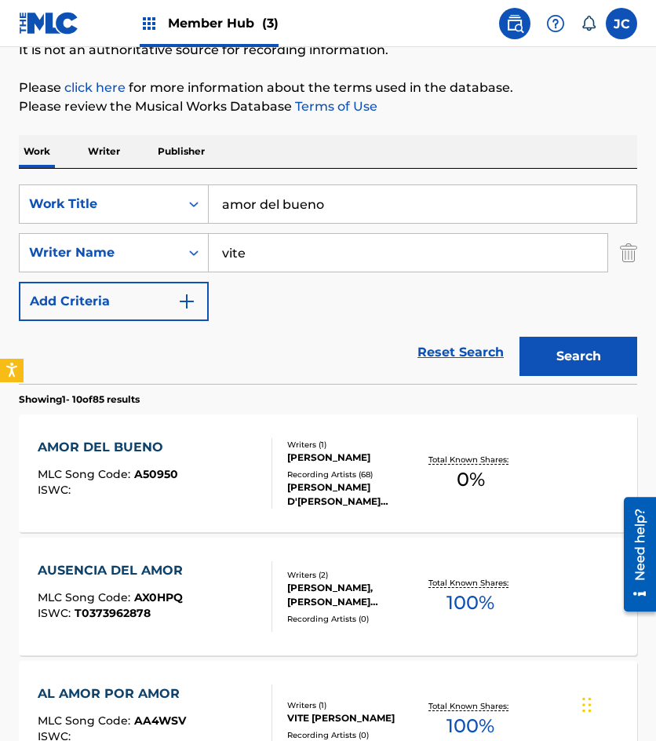
click at [294, 460] on div "DEMETRIO VITE HERNANDEZ" at bounding box center [353, 458] width 132 height 14
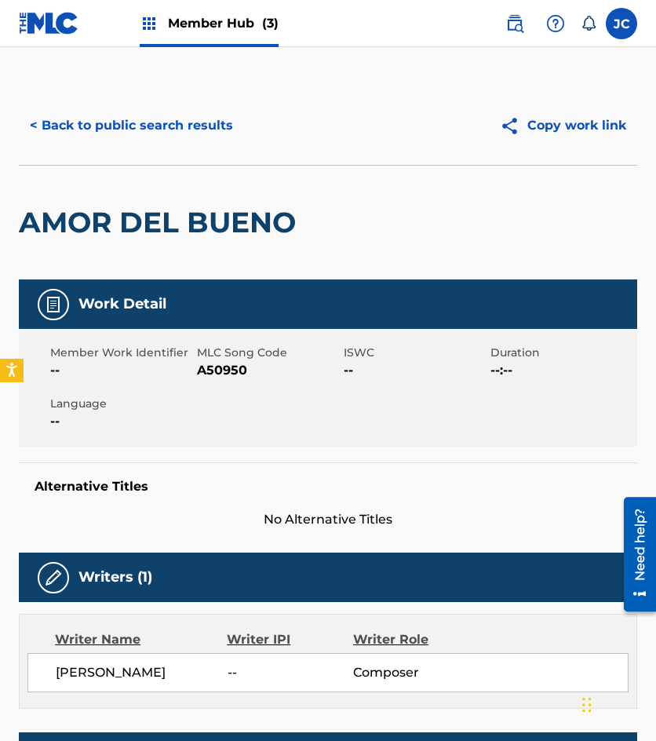
click at [222, 374] on span "A50950" at bounding box center [268, 370] width 143 height 19
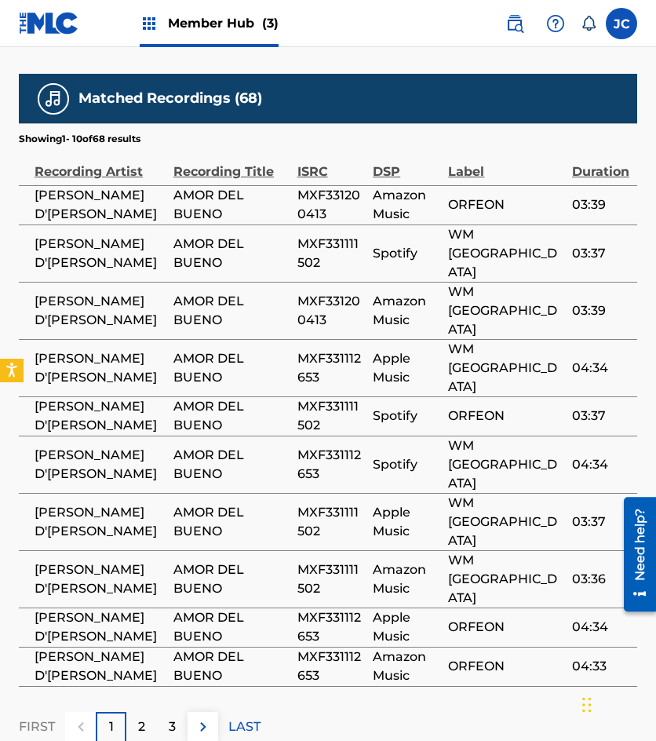
scroll to position [783, 0]
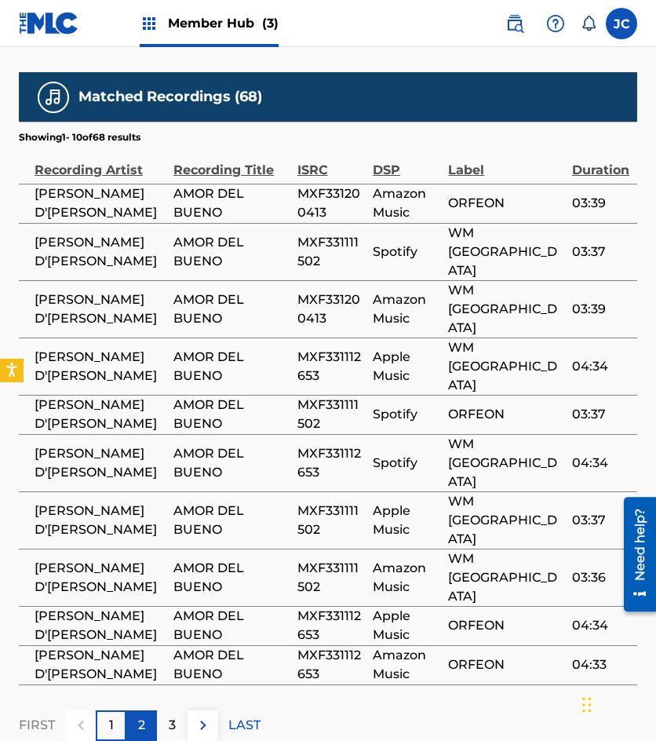
click at [154, 710] on div "2" at bounding box center [141, 725] width 31 height 31
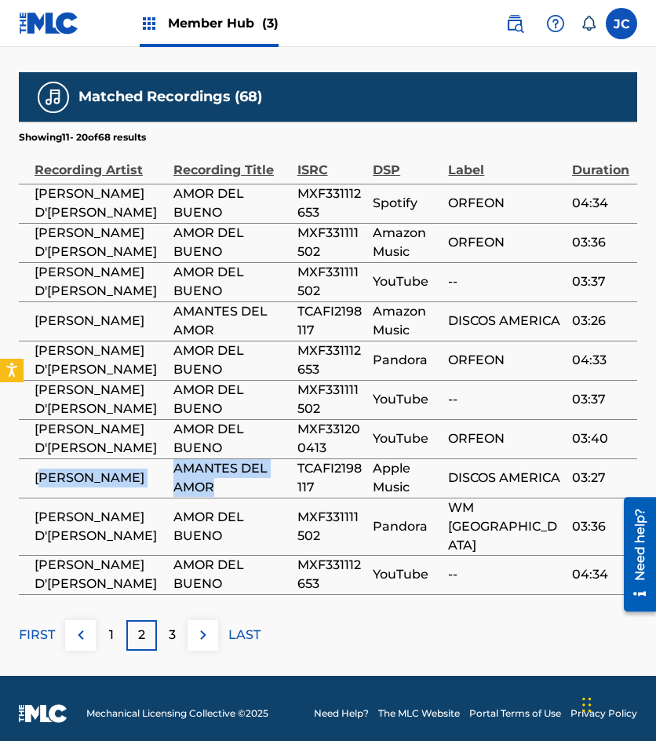
drag, startPoint x: 39, startPoint y: 483, endPoint x: 283, endPoint y: 496, distance: 244.5
click at [283, 496] on tr "IRMA SERRANO AMANTES DEL AMOR TCAFI2198117 Apple Music DISCOS AMERICA 03:27" at bounding box center [328, 477] width 619 height 39
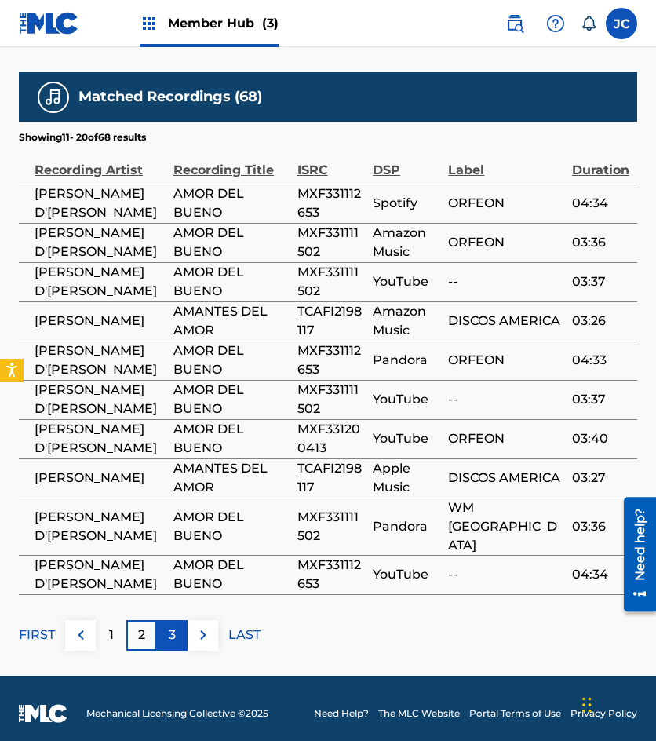
click at [178, 623] on div "3" at bounding box center [172, 635] width 31 height 31
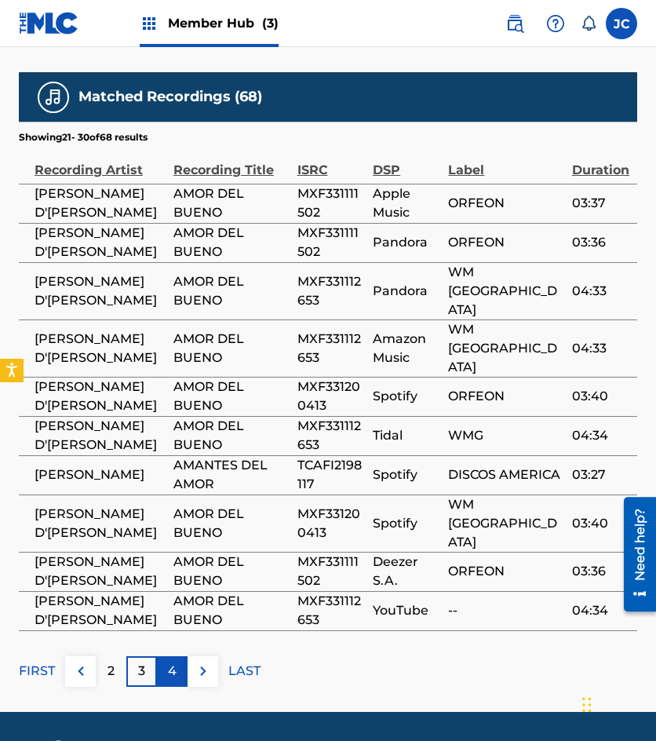
click at [179, 656] on div "4" at bounding box center [172, 671] width 31 height 31
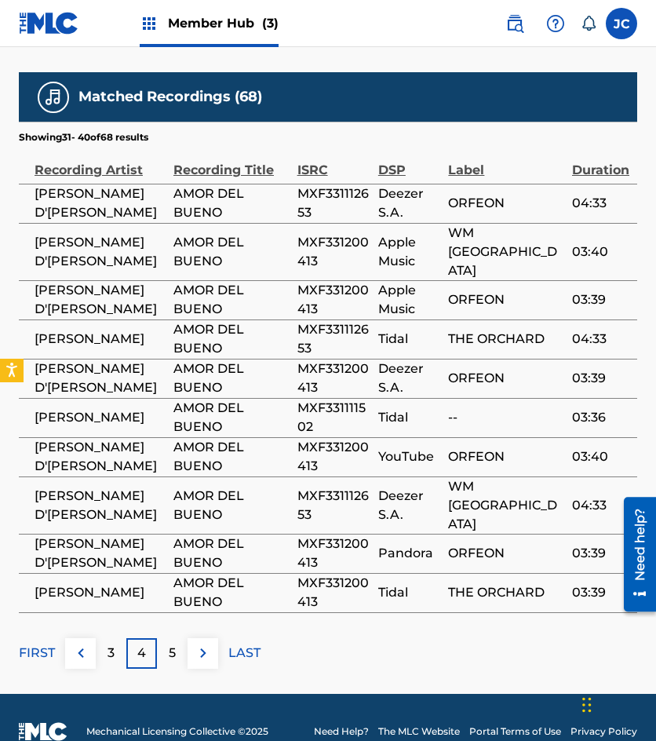
click at [179, 638] on div "5" at bounding box center [172, 653] width 31 height 31
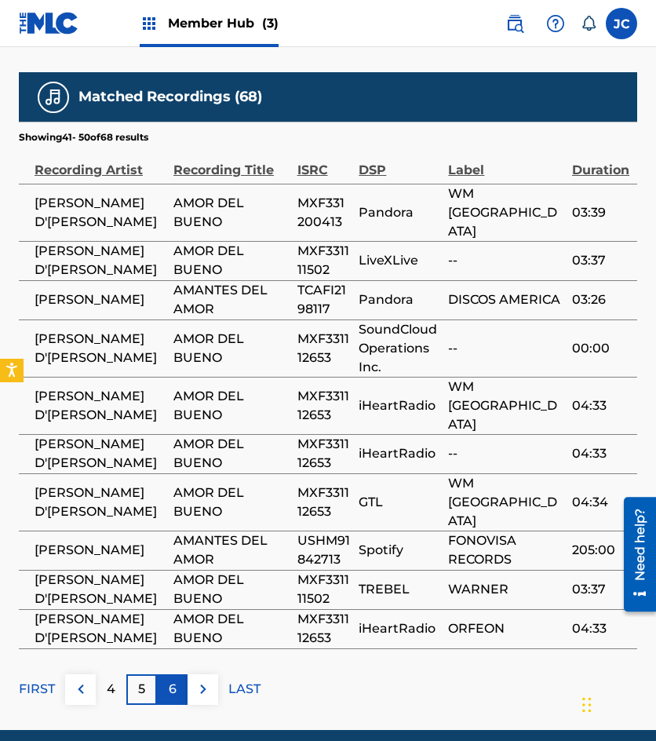
click at [177, 674] on div "6" at bounding box center [172, 689] width 31 height 31
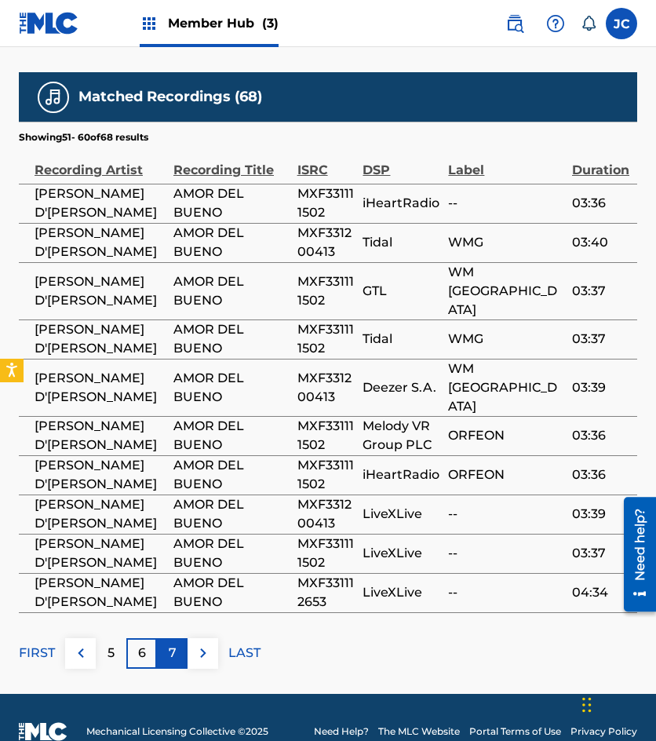
click at [169, 644] on p "7" at bounding box center [173, 653] width 8 height 19
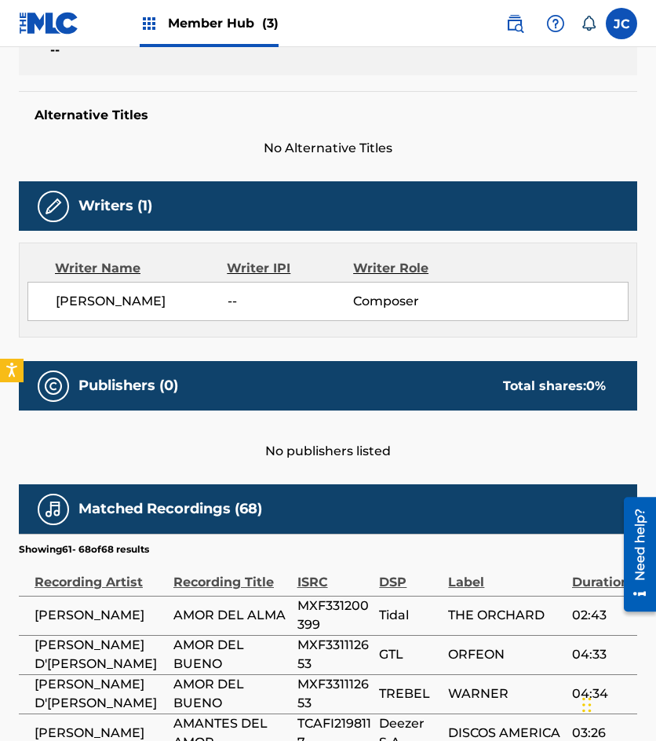
scroll to position [705, 0]
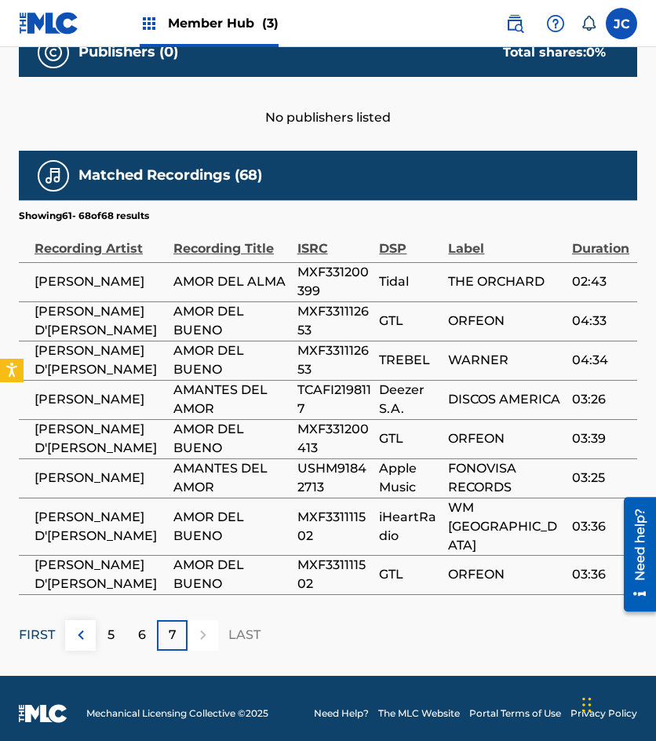
click at [35, 626] on p "FIRST" at bounding box center [37, 635] width 36 height 19
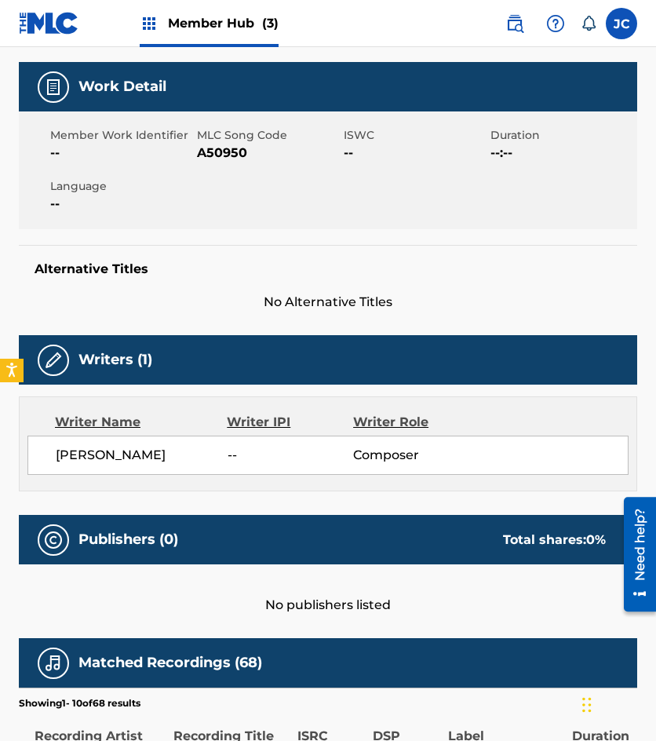
scroll to position [77, 0]
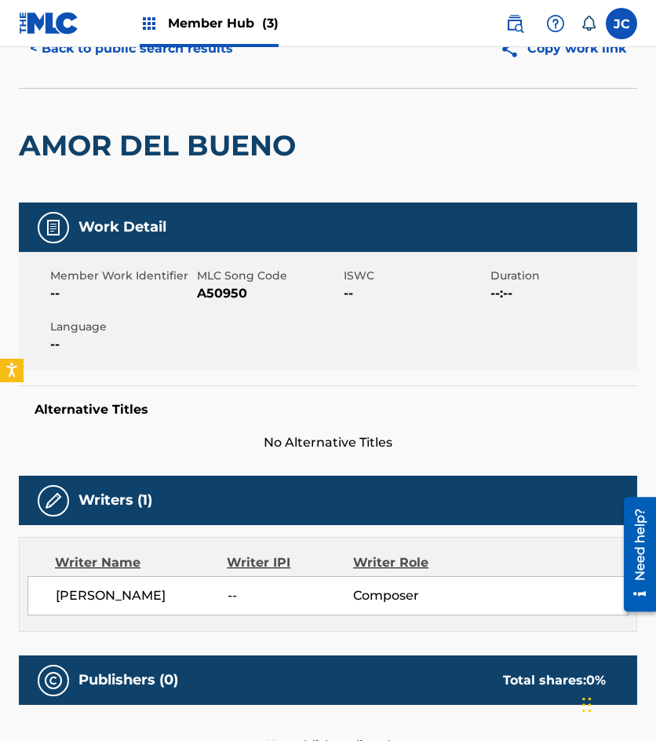
click at [204, 290] on span "A50950" at bounding box center [268, 293] width 143 height 19
click at [136, 223] on h5 "Work Detail" at bounding box center [123, 227] width 88 height 18
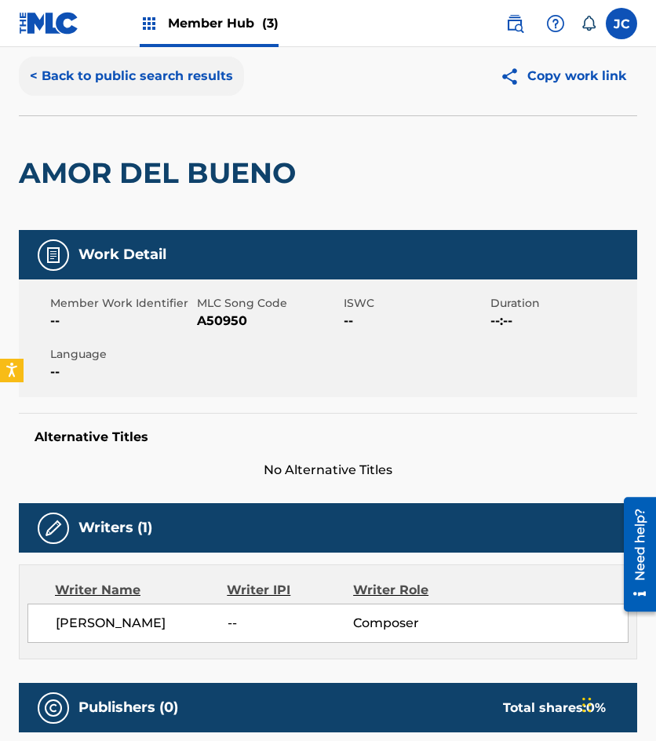
scroll to position [0, 0]
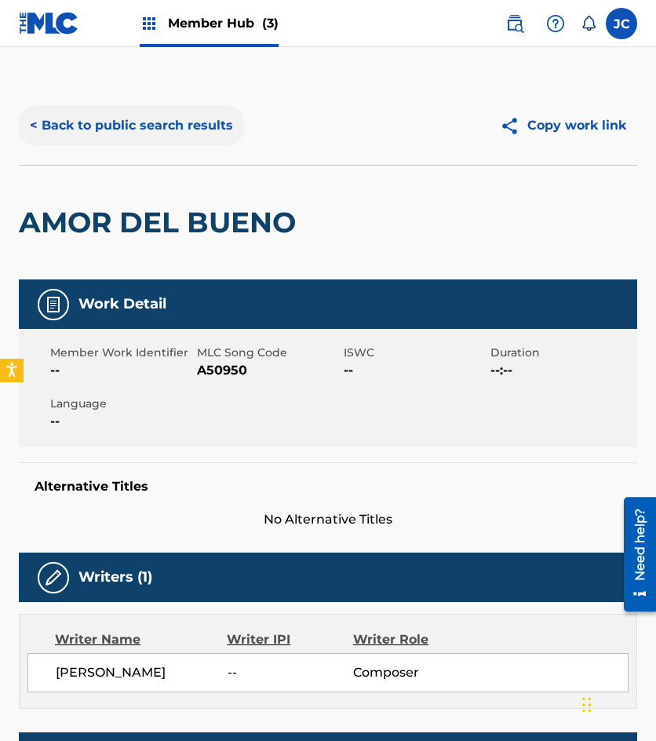
click at [181, 124] on button "< Back to public search results" at bounding box center [131, 125] width 225 height 39
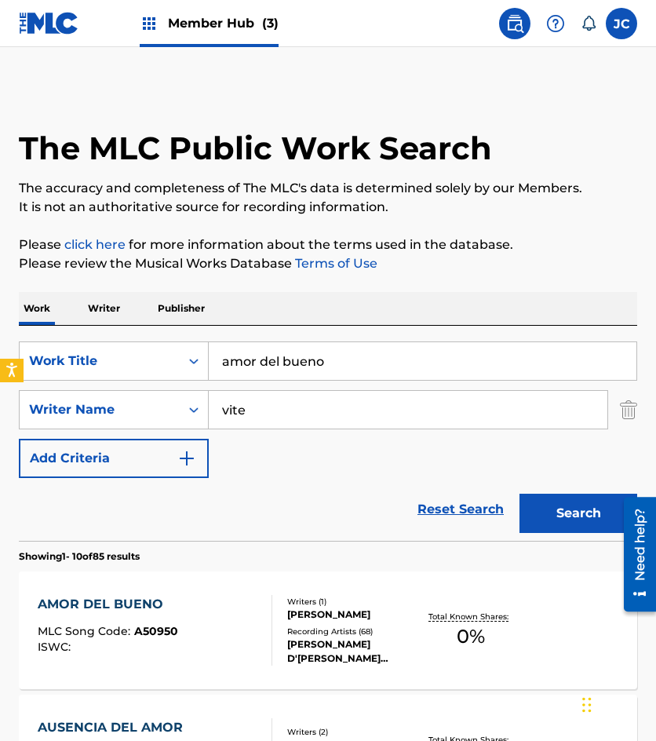
scroll to position [157, 0]
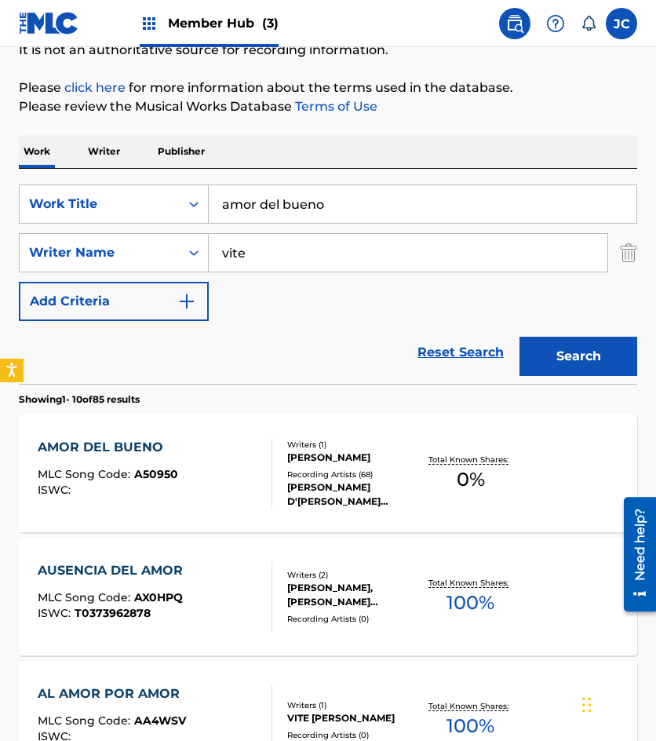
drag, startPoint x: 323, startPoint y: 194, endPoint x: 148, endPoint y: 164, distance: 177.6
click at [159, 177] on div "SearchWithCriteria6f68bbc5-c408-4129-8bc2-fddb5eae2b02 Work Title amor del buen…" at bounding box center [328, 276] width 619 height 215
type input "ya no hay manera"
click at [520, 337] on button "Search" at bounding box center [579, 356] width 118 height 39
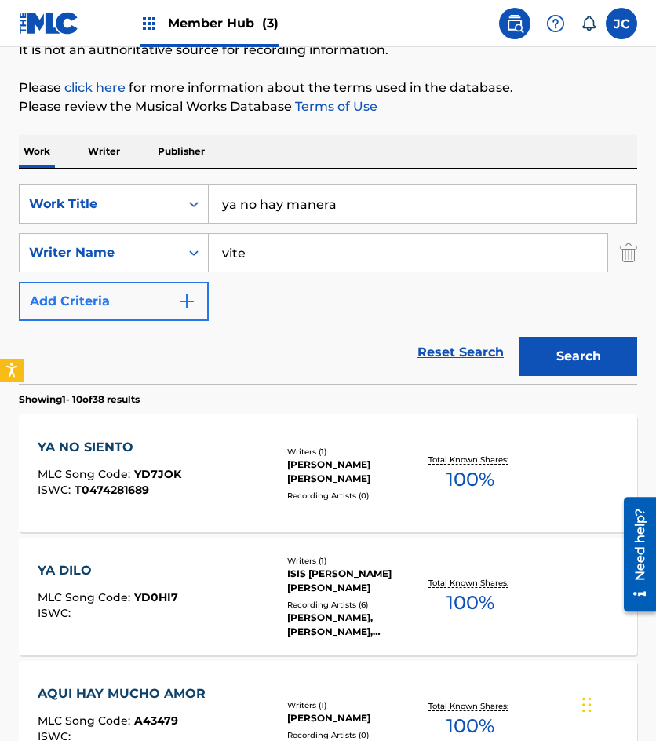
drag, startPoint x: 173, startPoint y: 285, endPoint x: 100, endPoint y: 293, distance: 72.6
click at [100, 293] on div "SearchWithCriteria6f68bbc5-c408-4129-8bc2-fddb5eae2b02 Work Title ya no hay man…" at bounding box center [328, 252] width 619 height 137
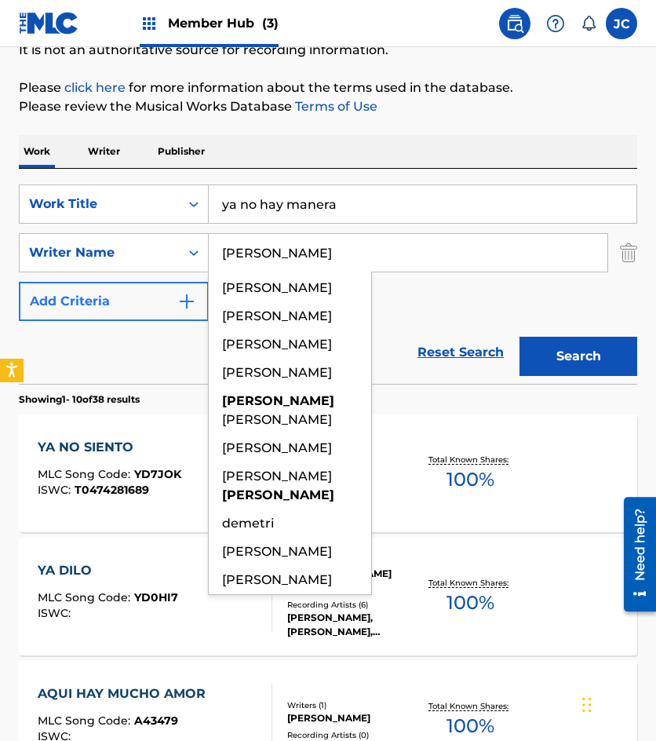
type input "demetrio"
click at [520, 337] on button "Search" at bounding box center [579, 356] width 118 height 39
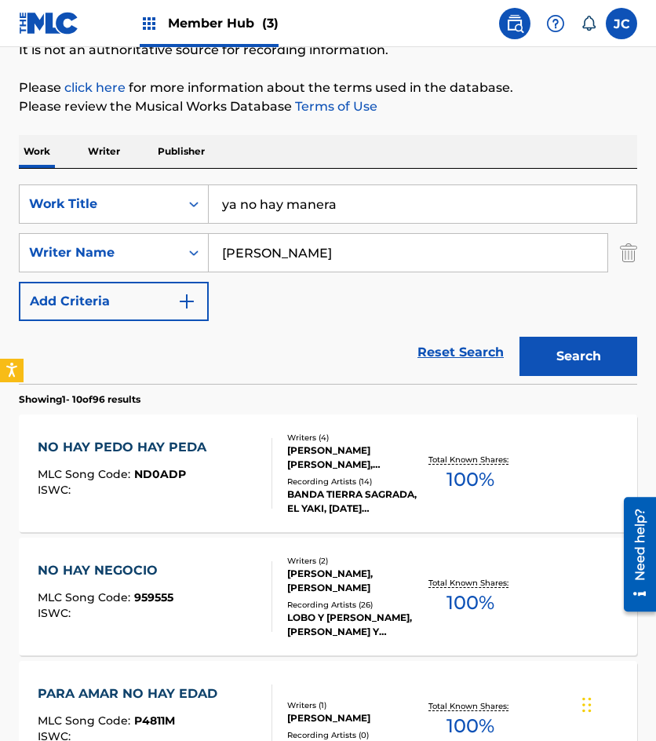
click at [184, 322] on div "Reset Search Search" at bounding box center [328, 352] width 619 height 63
drag, startPoint x: 345, startPoint y: 203, endPoint x: 2, endPoint y: 212, distance: 344.0
type input "tu nombre en mi boca"
click at [520, 337] on button "Search" at bounding box center [579, 356] width 118 height 39
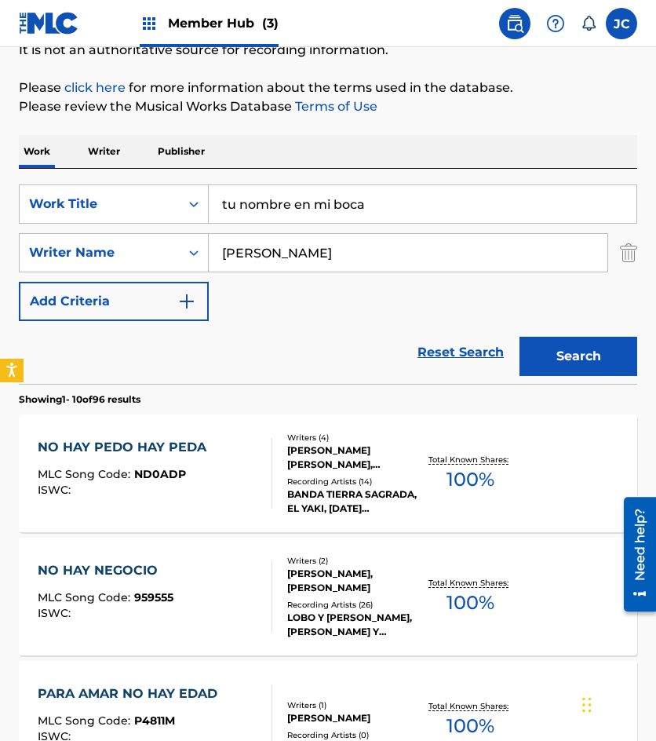
scroll to position [0, 0]
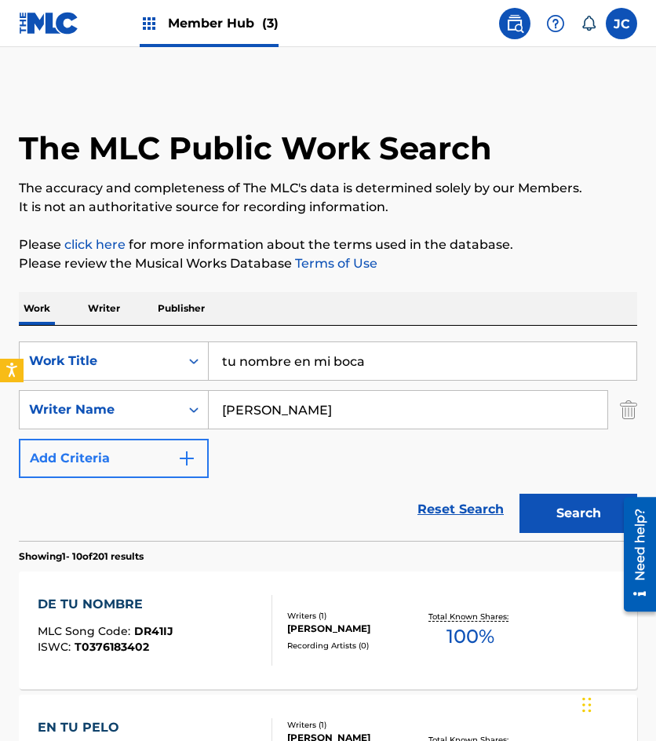
drag, startPoint x: 184, startPoint y: 443, endPoint x: 176, endPoint y: 443, distance: 8.6
click at [177, 443] on div "SearchWithCriteria6f68bbc5-c408-4129-8bc2-fddb5eae2b02 Work Title tu nombre en …" at bounding box center [328, 409] width 619 height 137
type input "vite"
click at [520, 494] on button "Search" at bounding box center [579, 513] width 118 height 39
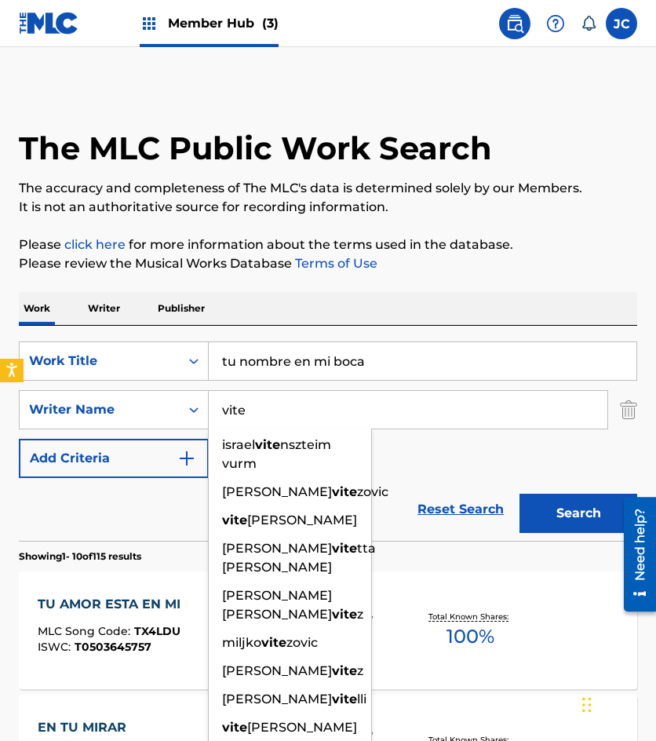
click at [460, 452] on div "SearchWithCriteria6f68bbc5-c408-4129-8bc2-fddb5eae2b02 Work Title tu nombre en …" at bounding box center [328, 409] width 619 height 137
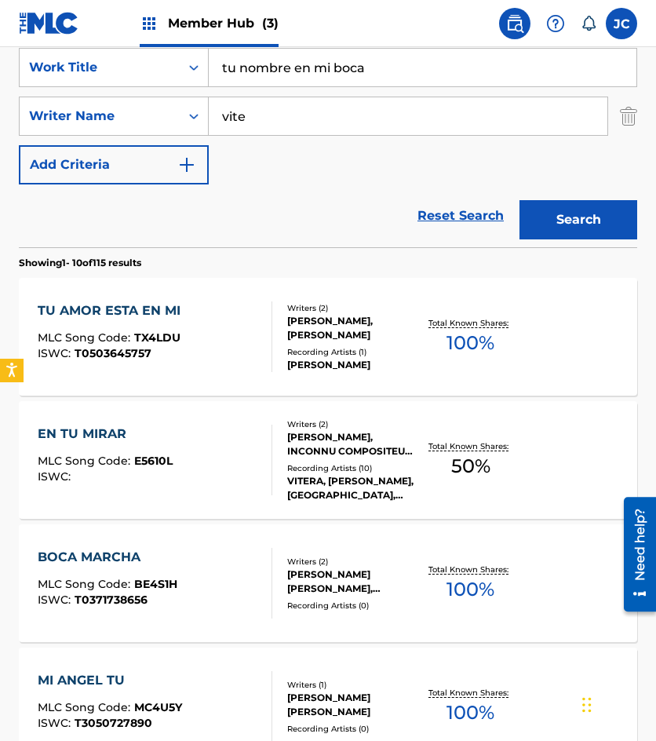
scroll to position [157, 0]
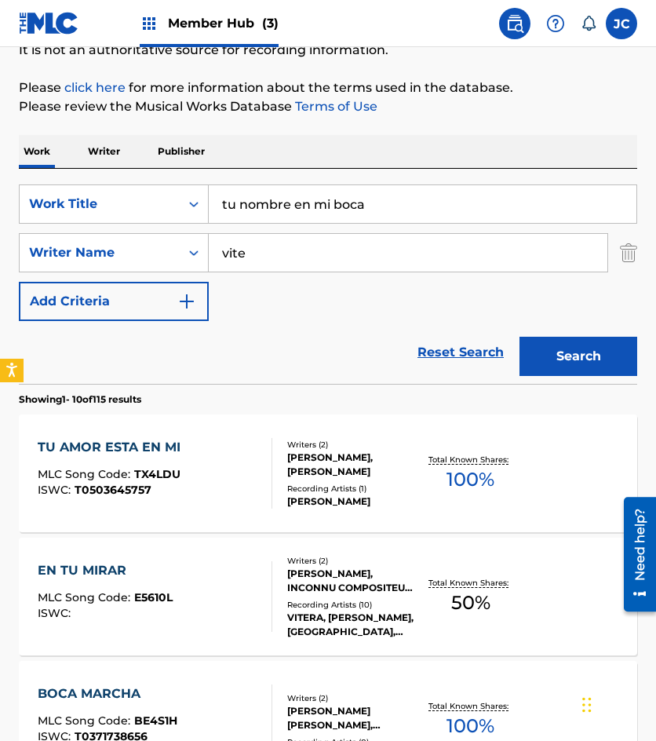
click at [137, 363] on div "Reset Search Search" at bounding box center [328, 352] width 619 height 63
drag, startPoint x: 178, startPoint y: 202, endPoint x: 133, endPoint y: 197, distance: 45.8
click at [135, 198] on div "SearchWithCriteria6f68bbc5-c408-4129-8bc2-fddb5eae2b02 Work Title tu nombre en …" at bounding box center [328, 203] width 619 height 39
click at [520, 337] on button "Search" at bounding box center [579, 356] width 118 height 39
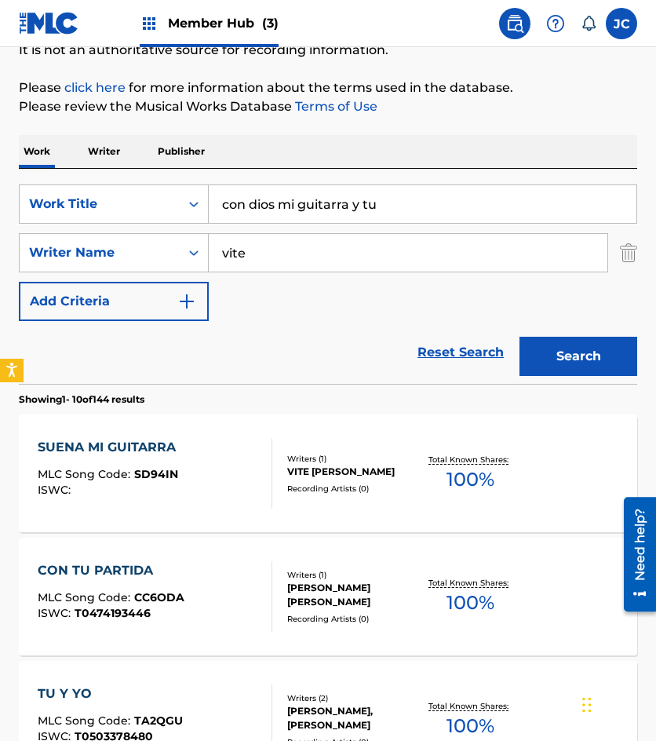
click at [402, 196] on input "con dios mi guitarra y tu" at bounding box center [423, 204] width 428 height 38
type input "m"
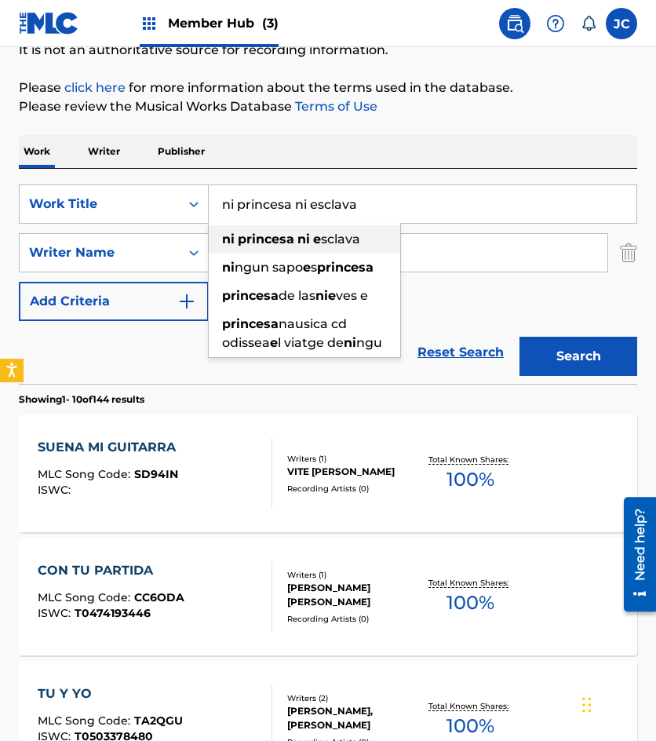
type input "ni princesa ni esclava"
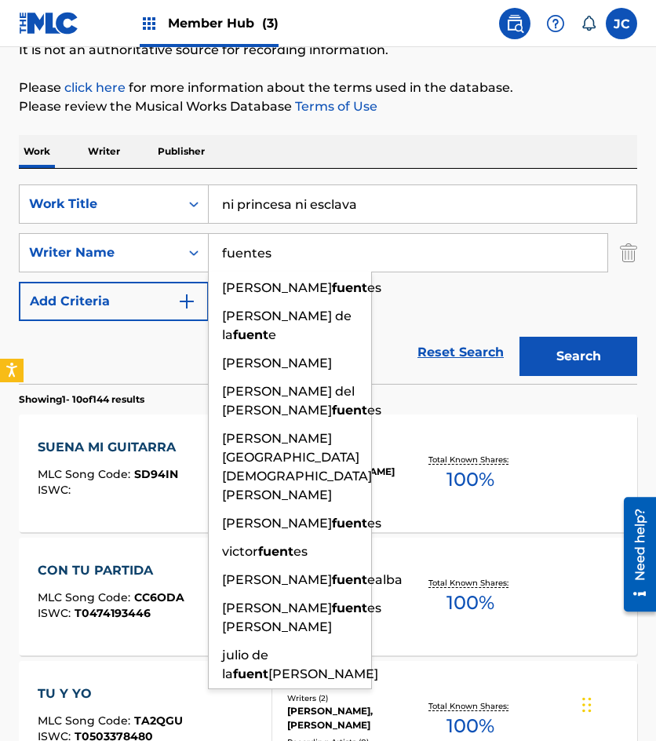
type input "fuentes"
click at [520, 337] on button "Search" at bounding box center [579, 356] width 118 height 39
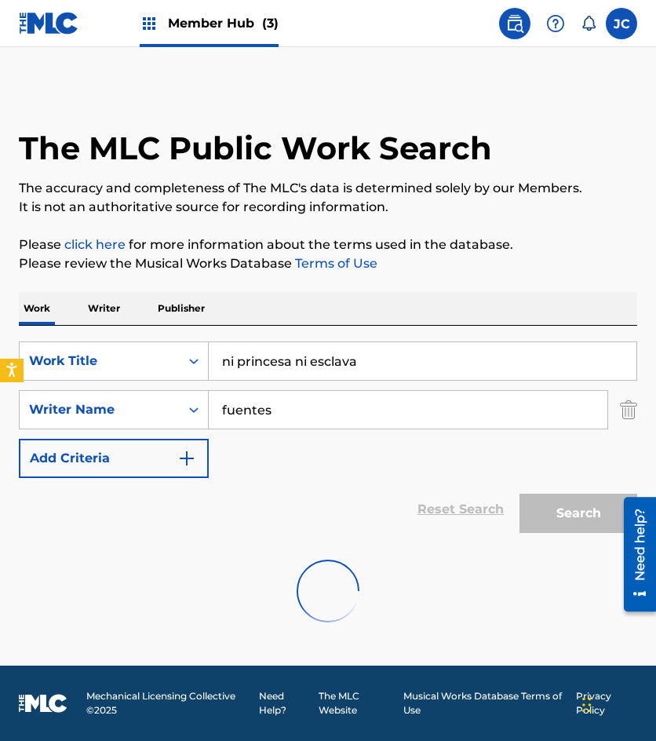
scroll to position [0, 0]
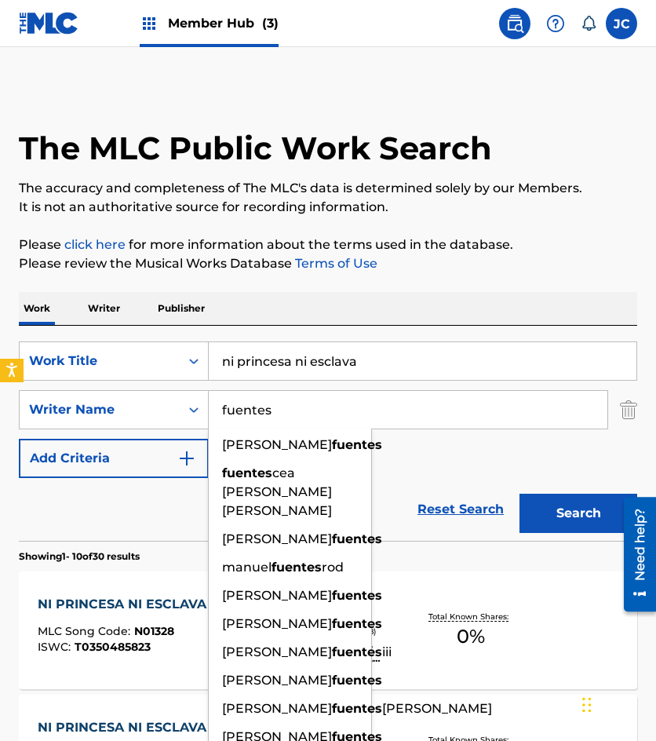
drag, startPoint x: 413, startPoint y: 449, endPoint x: 377, endPoint y: 433, distance: 39.4
click at [413, 449] on div "SearchWithCriteria6f68bbc5-c408-4129-8bc2-fddb5eae2b02 Work Title ni princesa n…" at bounding box center [328, 409] width 619 height 137
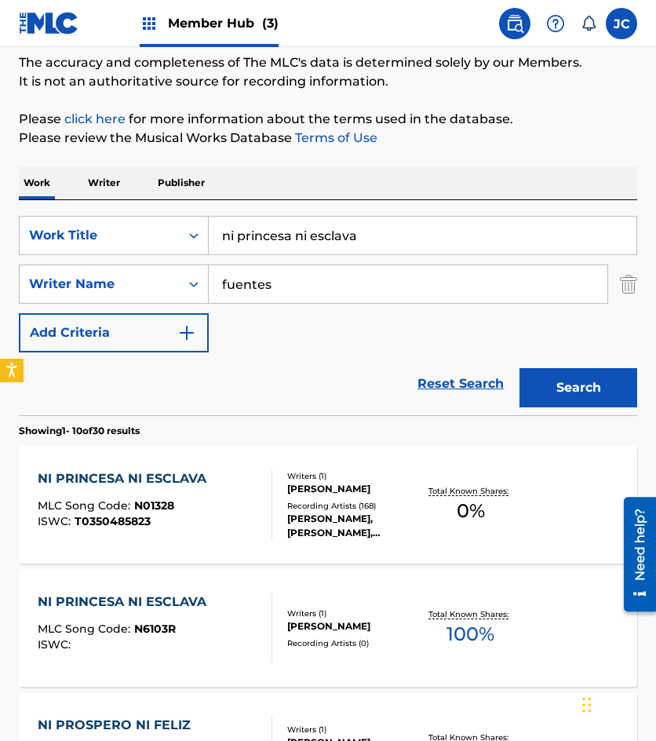
scroll to position [314, 0]
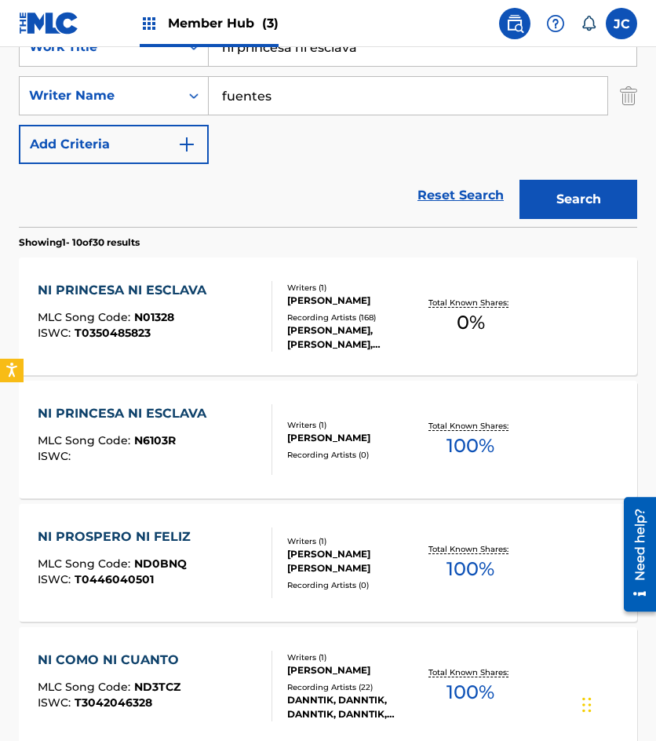
click at [272, 318] on div at bounding box center [265, 316] width 13 height 71
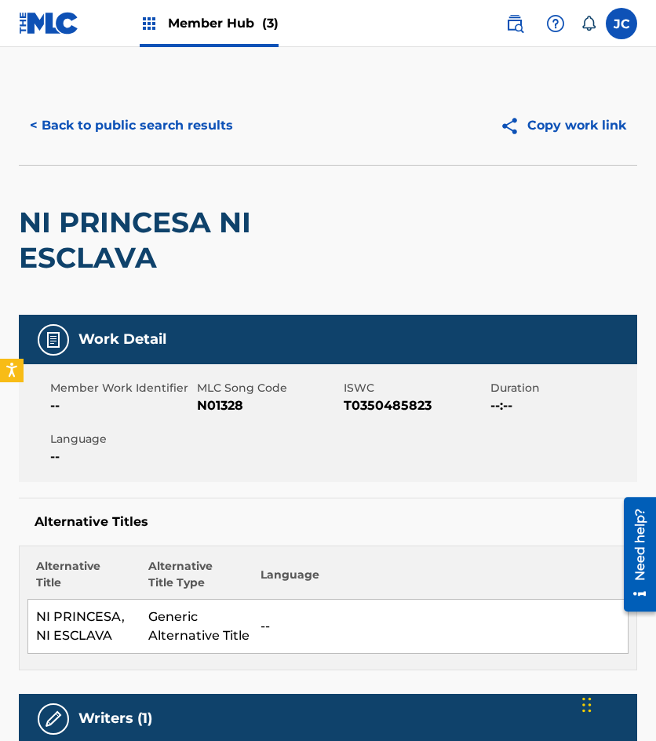
click at [214, 404] on span "N01328" at bounding box center [268, 405] width 143 height 19
click at [107, 166] on div "NI PRINCESA NI ESCLAVA" at bounding box center [204, 240] width 371 height 149
click at [136, 139] on button "< Back to public search results" at bounding box center [131, 125] width 225 height 39
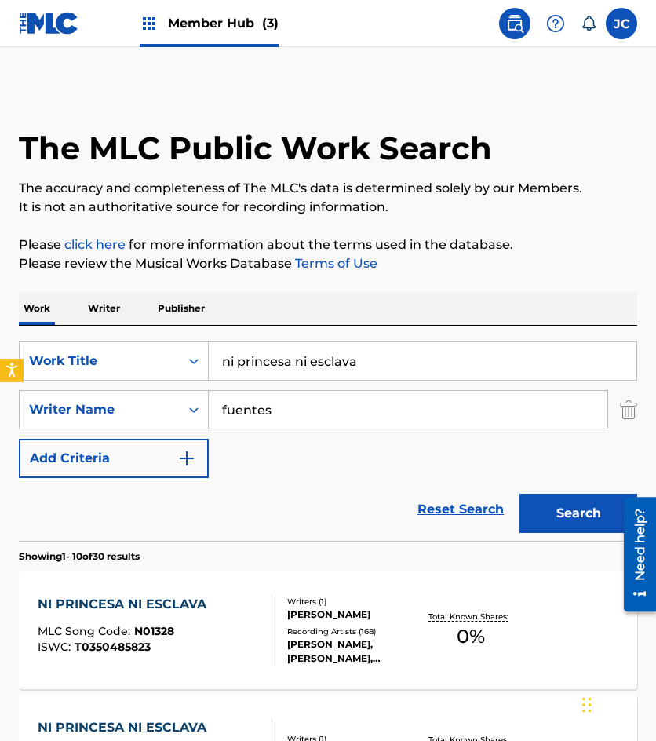
scroll to position [314, 0]
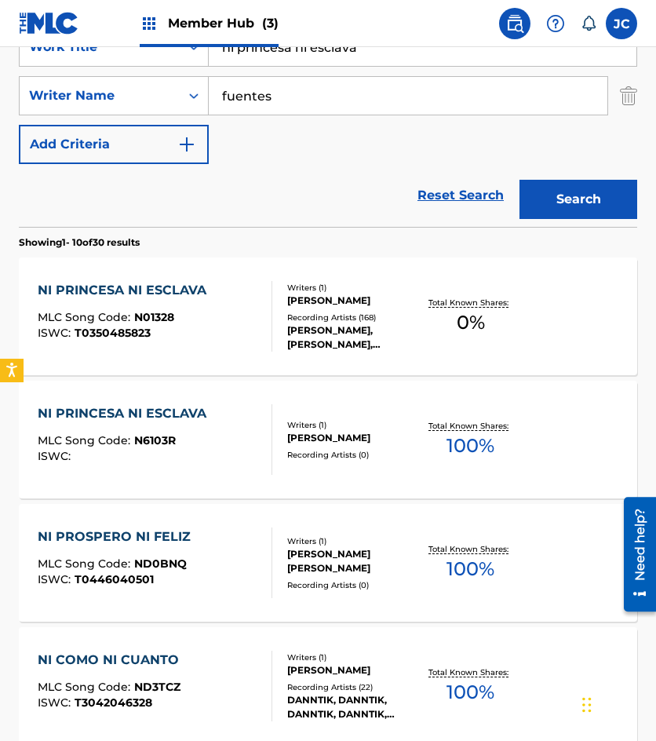
click at [286, 311] on div "Writers ( 1 ) RUBEN FUENTES GASSON Recording Artists ( 168 ) JENNI RIVERA, JENN…" at bounding box center [345, 317] width 147 height 70
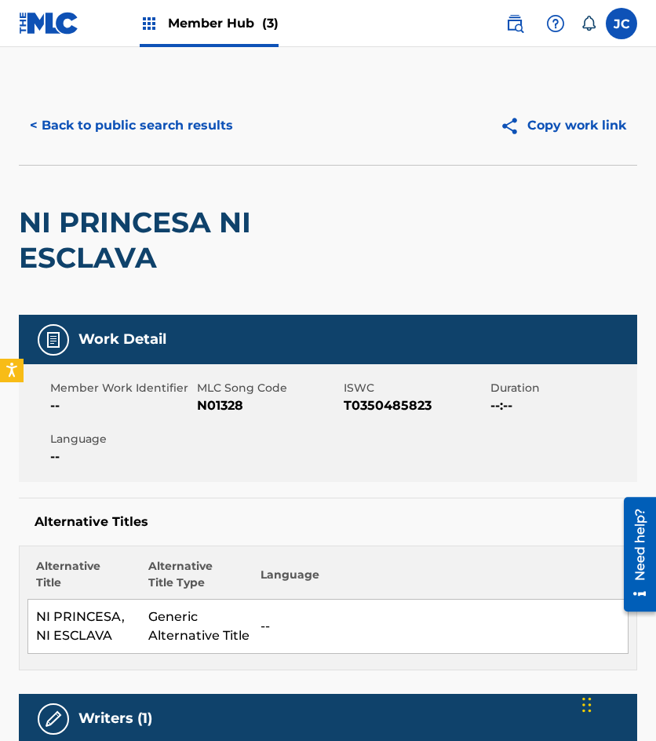
click at [232, 407] on span "N01328" at bounding box center [268, 405] width 143 height 19
click at [195, 144] on button "< Back to public search results" at bounding box center [131, 125] width 225 height 39
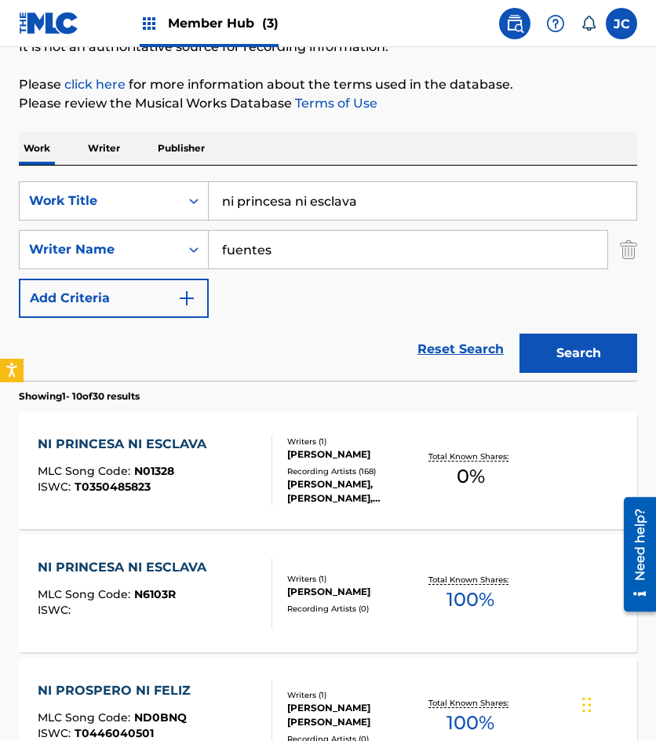
scroll to position [157, 0]
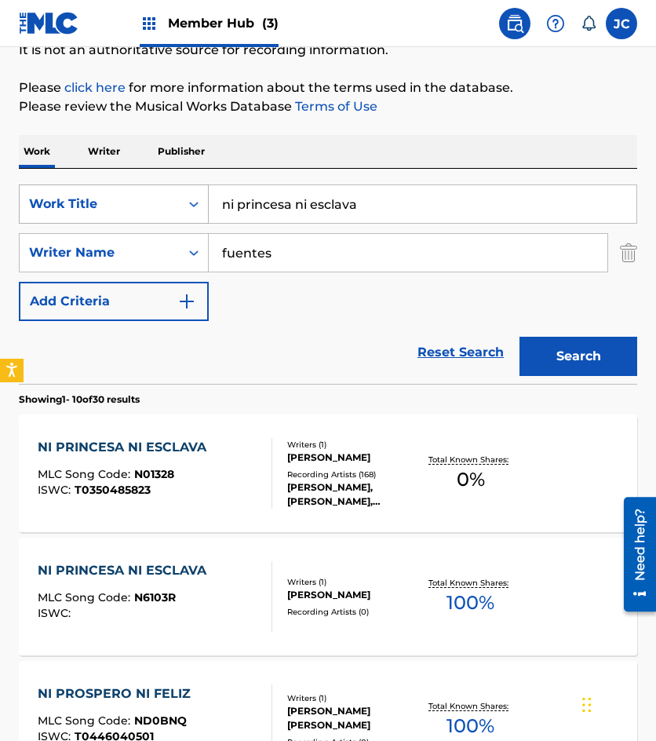
drag, startPoint x: 265, startPoint y: 202, endPoint x: 126, endPoint y: 195, distance: 138.3
click at [126, 195] on div "SearchWithCriteria6f68bbc5-c408-4129-8bc2-fddb5eae2b02 Work Title ni princesa n…" at bounding box center [328, 203] width 619 height 39
type input "te cuento hasta tres"
click at [520, 337] on button "Search" at bounding box center [579, 356] width 118 height 39
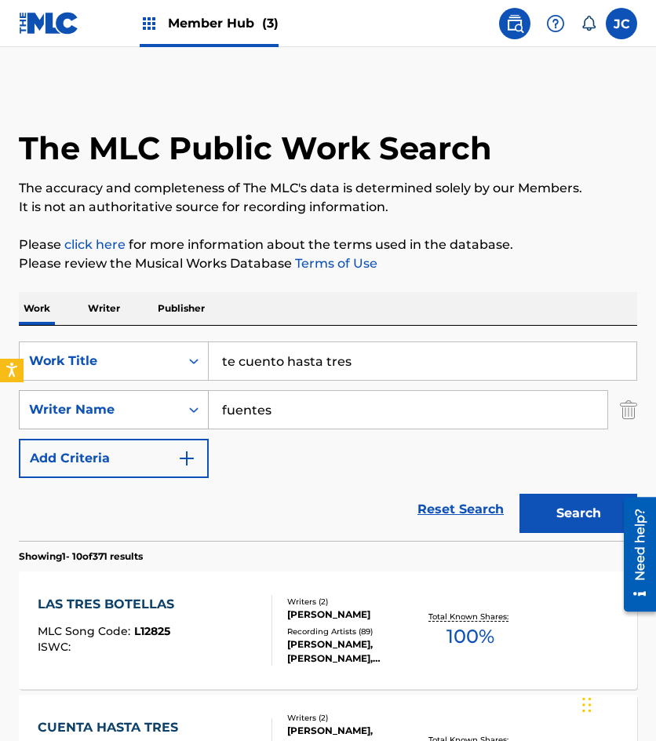
drag, startPoint x: 144, startPoint y: 414, endPoint x: 130, endPoint y: 416, distance: 15.1
click at [130, 416] on div "SearchWithCriteriabbb794cf-ba37-423d-ab93-b271c63ba2da Writer Name fuentes" at bounding box center [328, 409] width 619 height 39
type input "rubin"
click at [520, 494] on button "Search" at bounding box center [579, 513] width 118 height 39
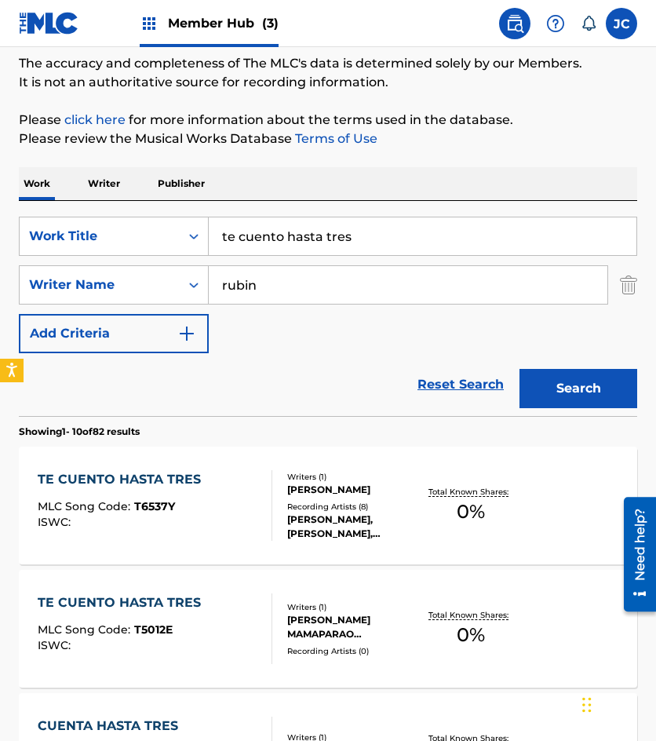
scroll to position [236, 0]
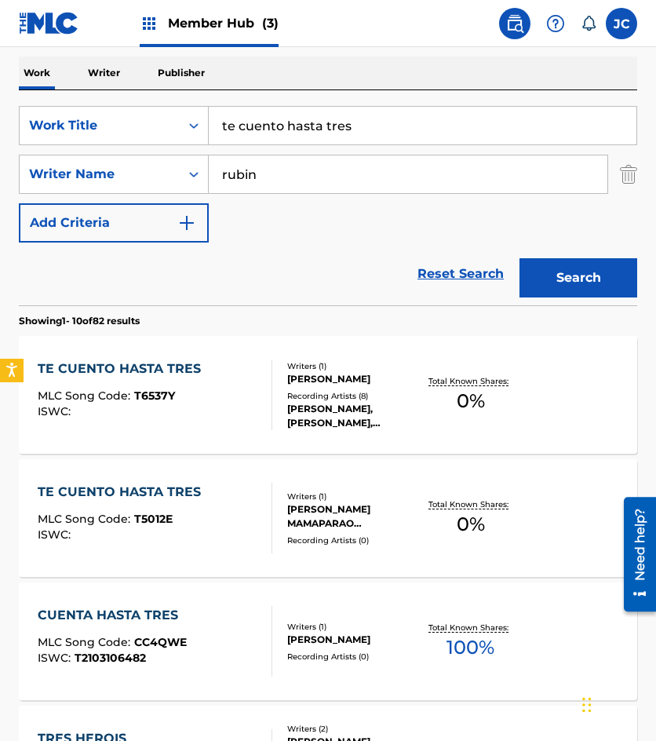
click at [265, 383] on div at bounding box center [265, 395] width 13 height 71
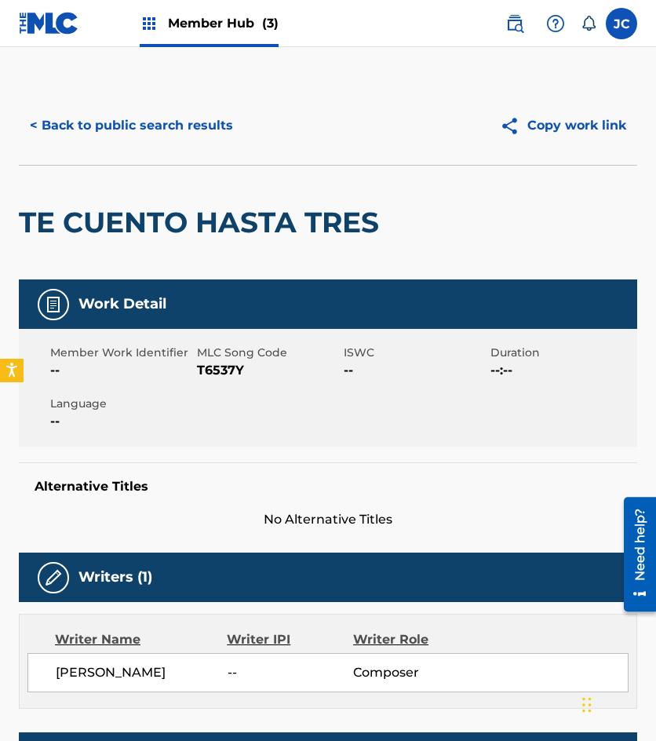
click at [203, 369] on span "T6537Y" at bounding box center [268, 370] width 143 height 19
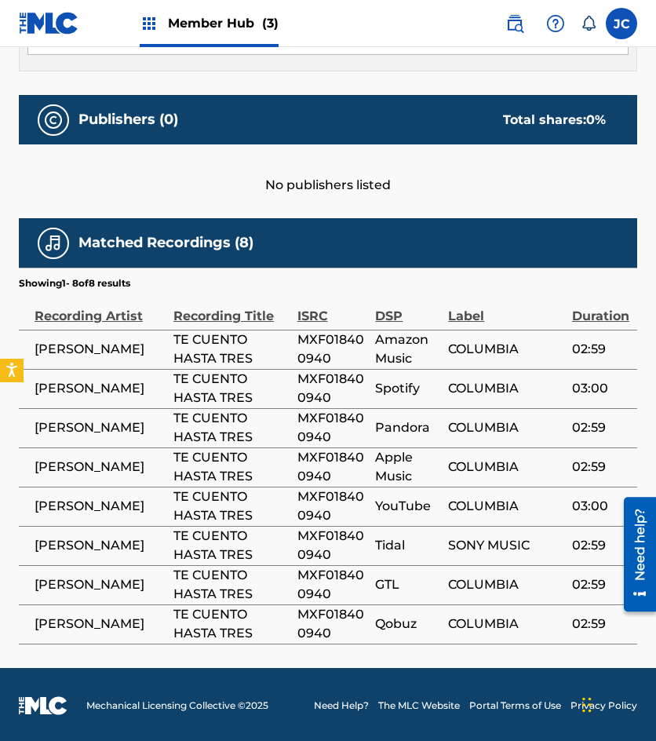
scroll to position [640, 0]
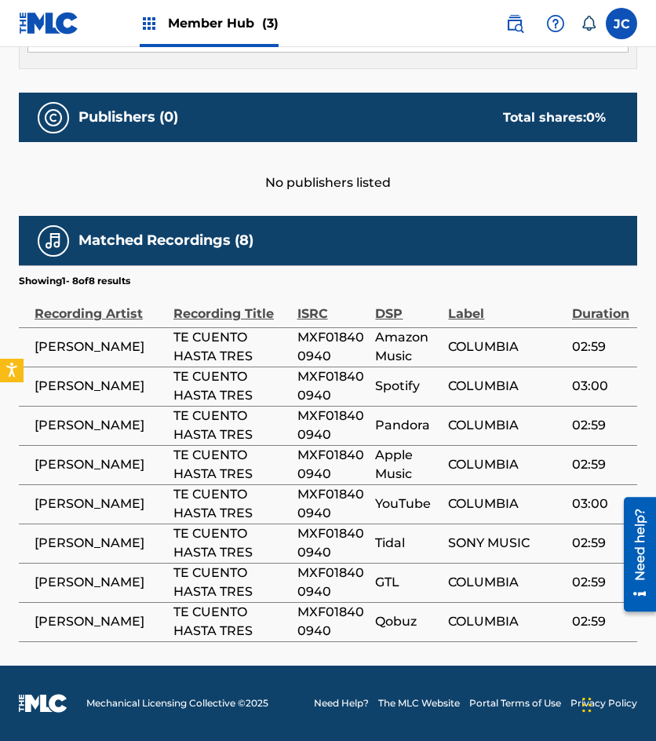
click at [126, 345] on span "VIKKI CARR" at bounding box center [100, 347] width 131 height 19
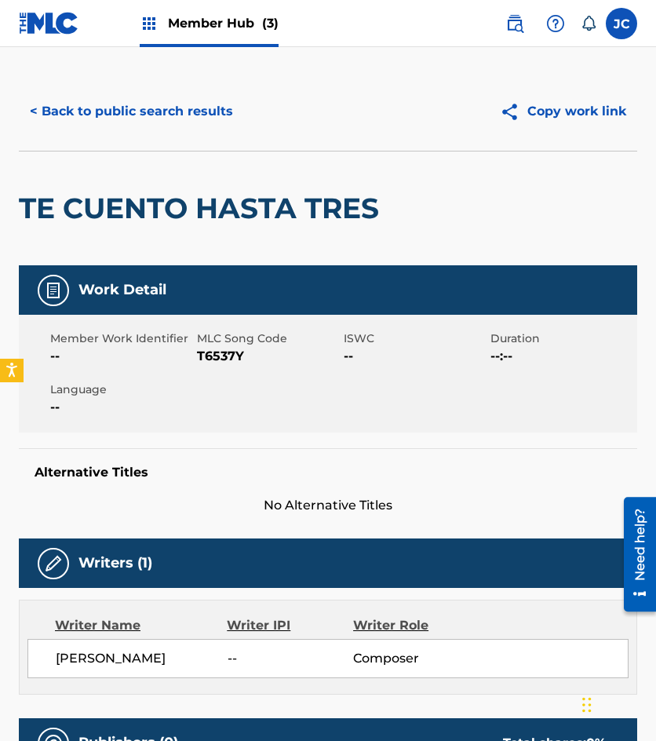
scroll to position [0, 0]
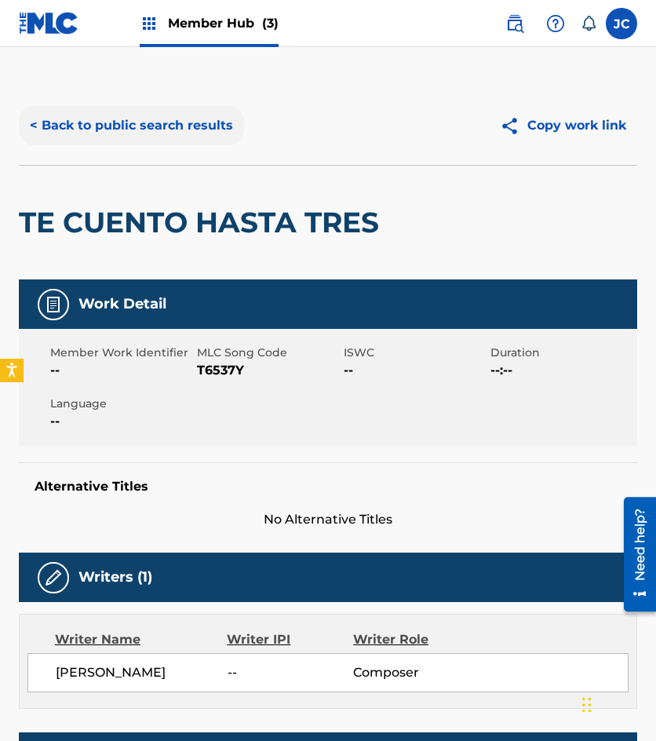
click at [168, 129] on button "< Back to public search results" at bounding box center [131, 125] width 225 height 39
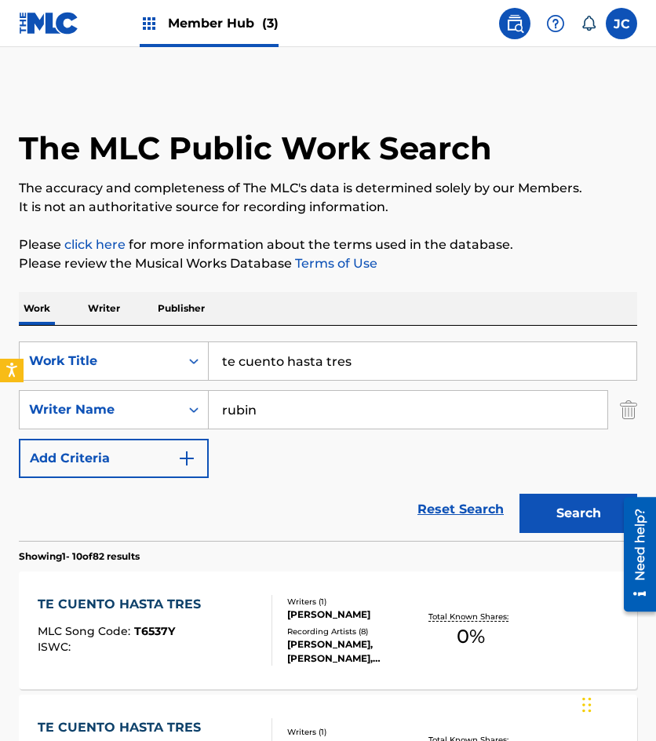
scroll to position [236, 0]
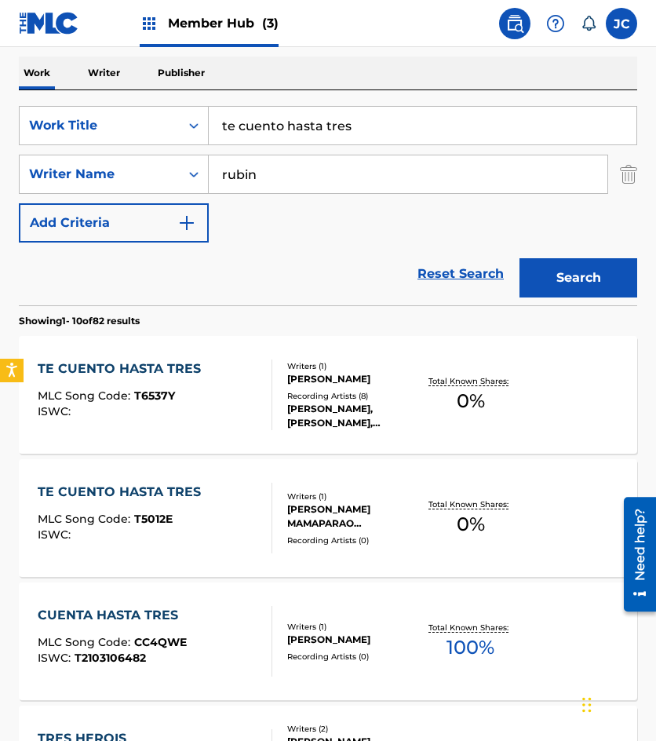
drag, startPoint x: 368, startPoint y: 118, endPoint x: 221, endPoint y: 115, distance: 146.8
click at [222, 116] on input "te cuento hasta tres" at bounding box center [423, 126] width 428 height 38
type input "no te puedo parar"
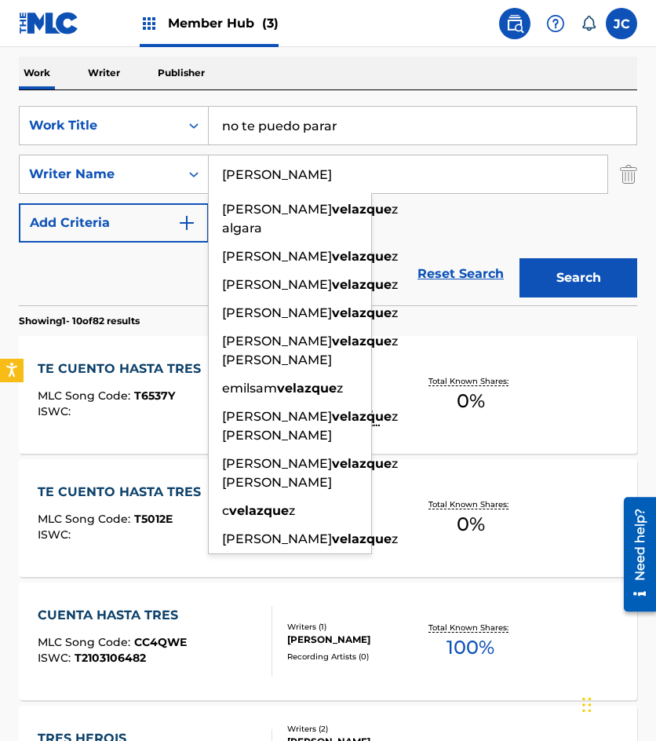
click at [520, 258] on button "Search" at bounding box center [579, 277] width 118 height 39
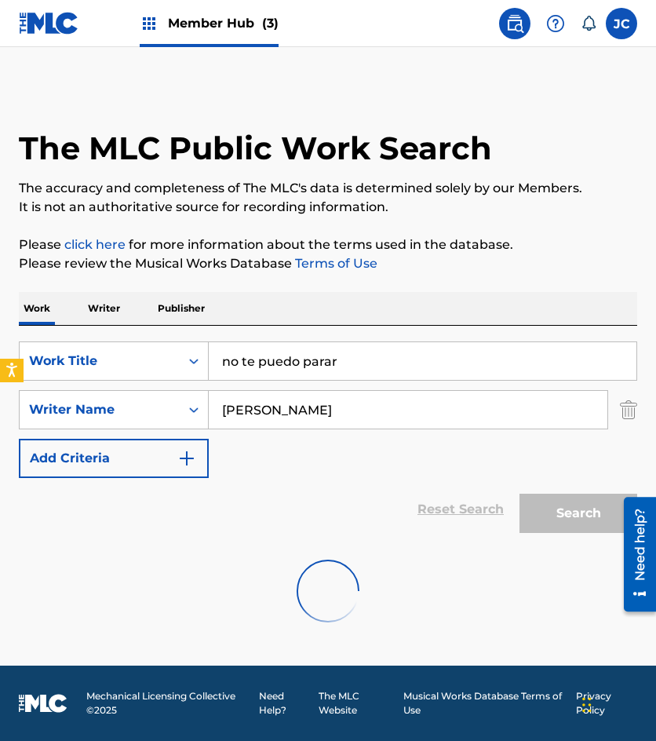
scroll to position [0, 0]
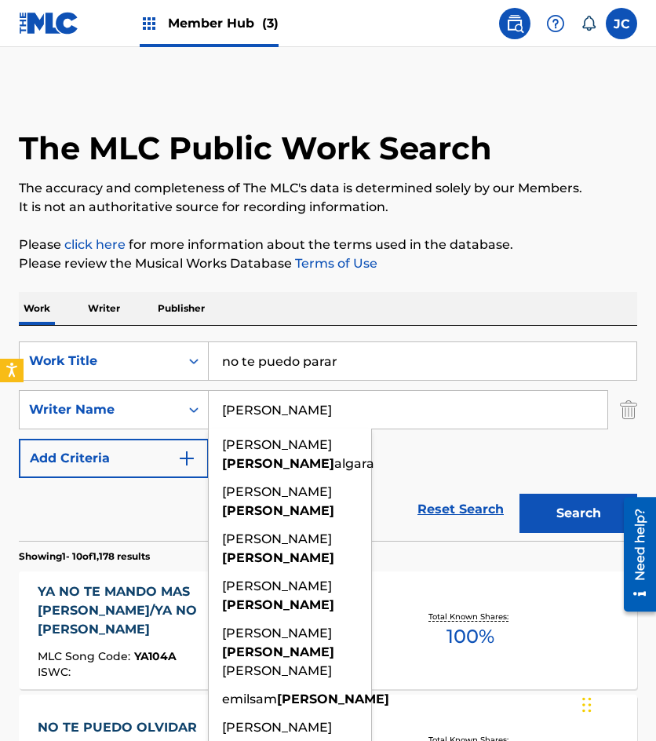
click at [445, 447] on div "SearchWithCriteria6f68bbc5-c408-4129-8bc2-fddb5eae2b02 Work Title no te puedo p…" at bounding box center [328, 409] width 619 height 137
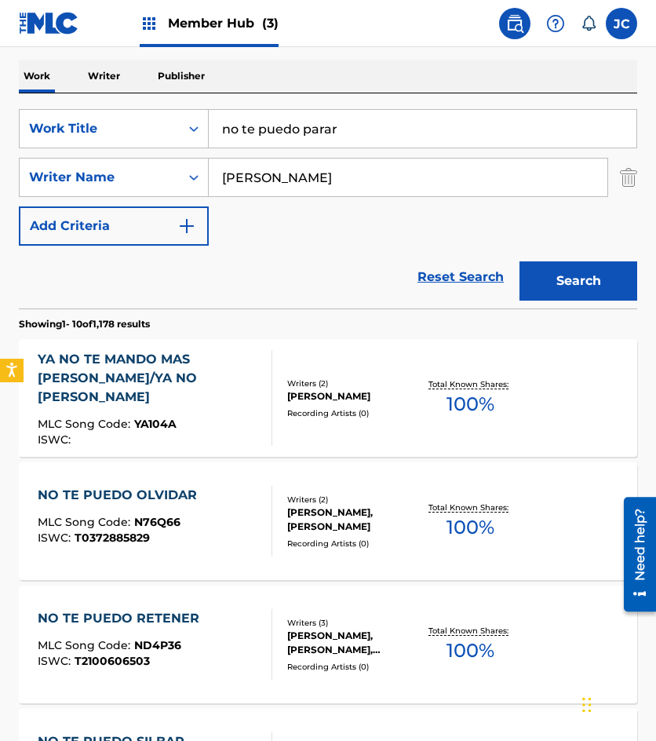
scroll to position [157, 0]
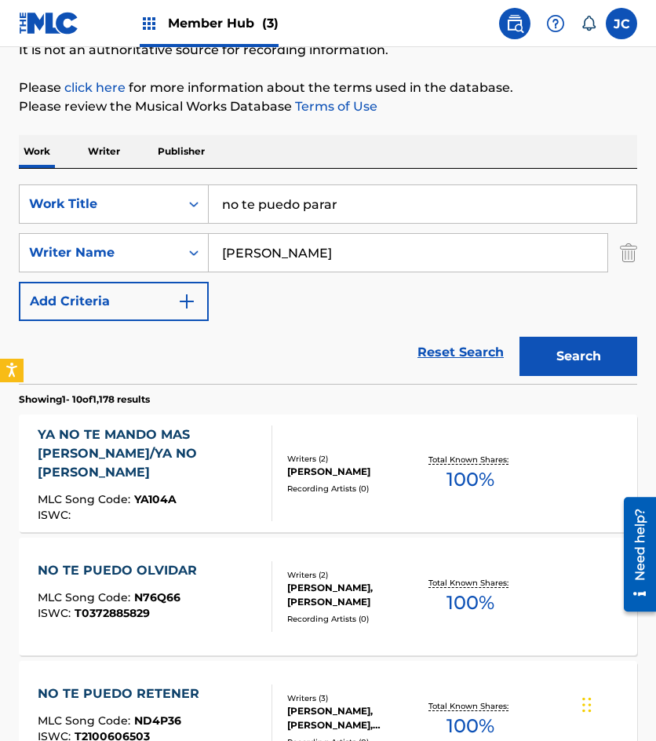
click at [294, 252] on input "velazquez" at bounding box center [408, 253] width 399 height 38
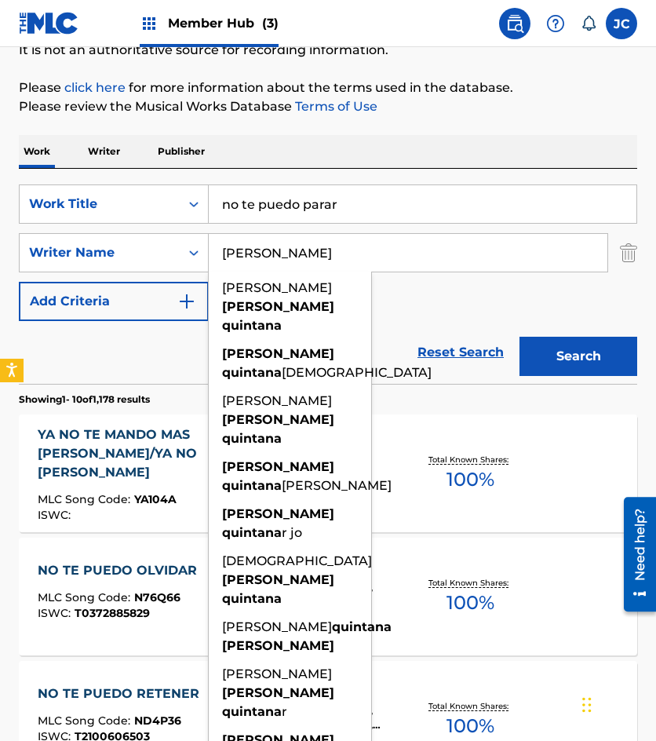
type input "velazquez quintana"
click at [520, 337] on button "Search" at bounding box center [579, 356] width 118 height 39
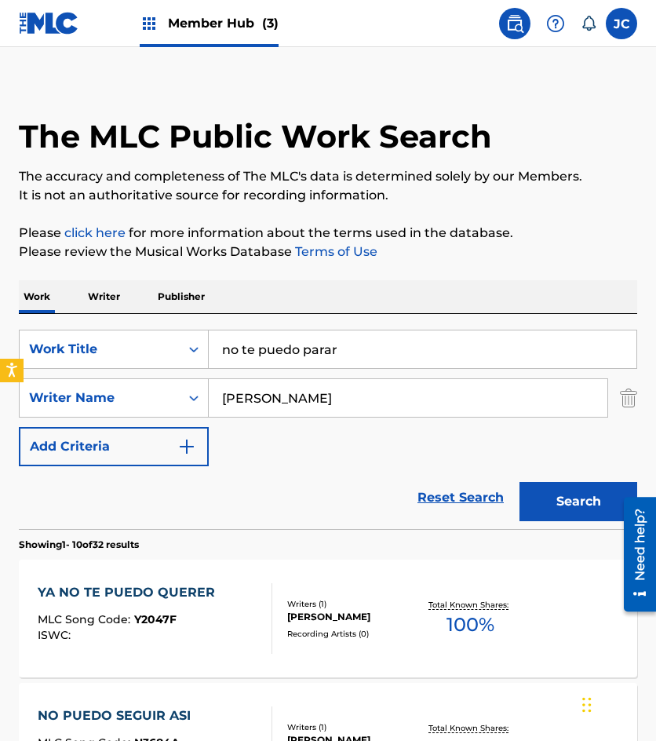
scroll to position [0, 0]
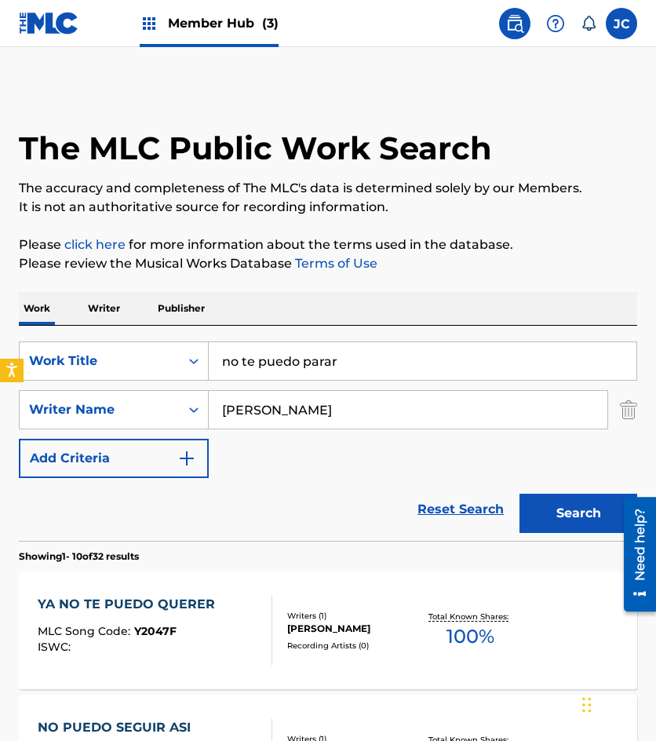
click at [354, 348] on input "no te puedo parar" at bounding box center [423, 361] width 428 height 38
type input "para empezar el ano"
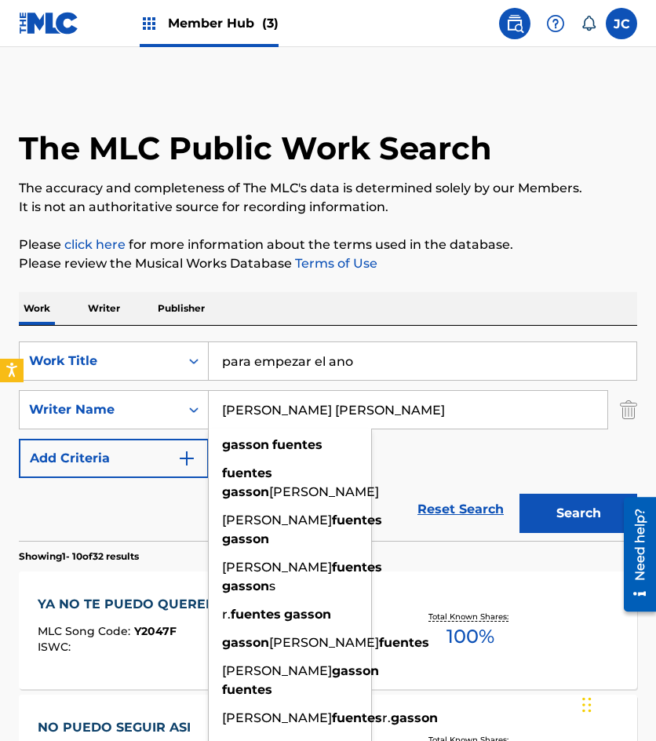
type input "fuentes gasson"
click at [520, 494] on button "Search" at bounding box center [579, 513] width 118 height 39
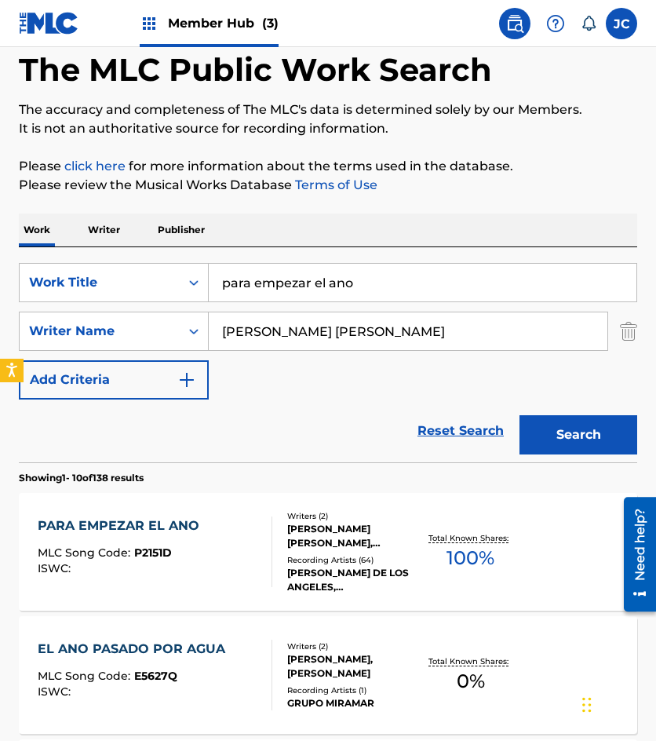
scroll to position [236, 0]
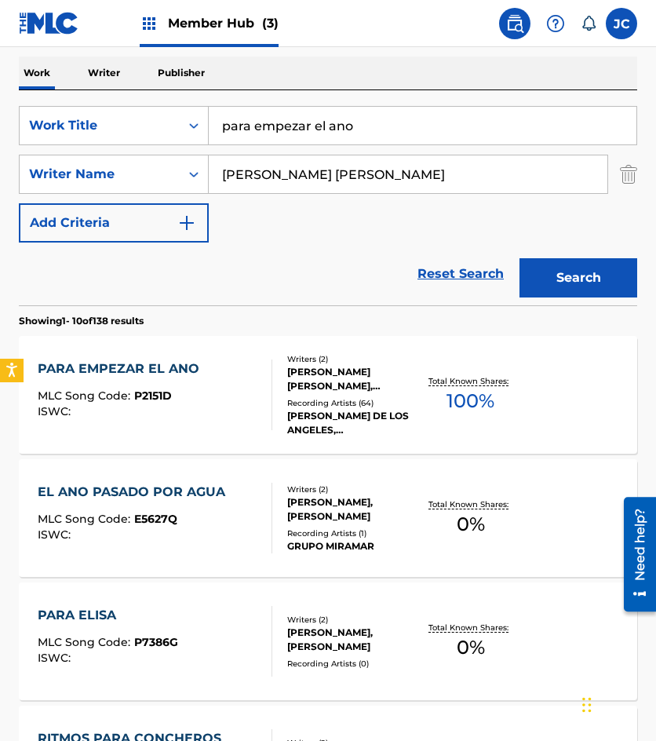
click at [279, 384] on div "Writers ( 2 ) RUBEN FUENTES GASSON, RUBEN FUENTES Recording Artists ( 64 ) MARI…" at bounding box center [345, 395] width 147 height 84
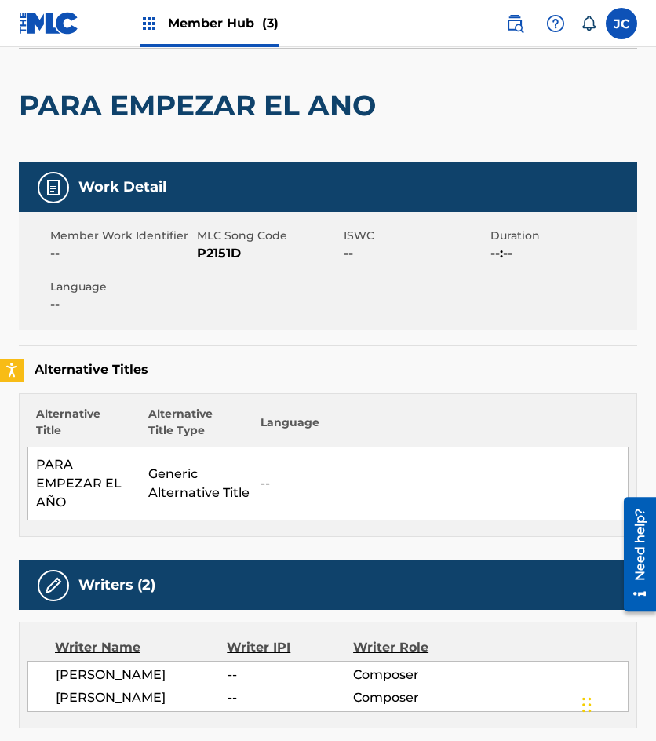
scroll to position [115, 0]
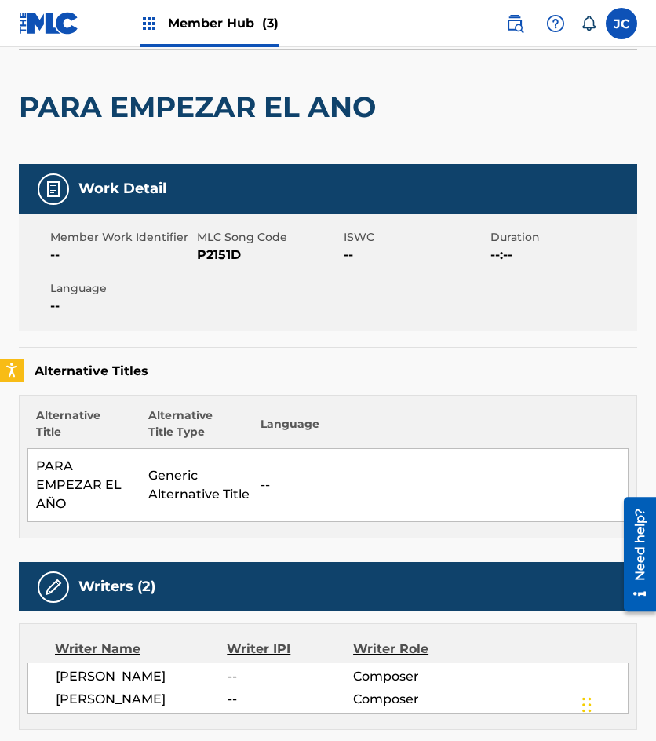
click at [216, 255] on span "P2151D" at bounding box center [268, 255] width 143 height 19
drag, startPoint x: 130, startPoint y: 257, endPoint x: 187, endPoint y: 275, distance: 59.1
click at [130, 257] on span "--" at bounding box center [121, 255] width 143 height 19
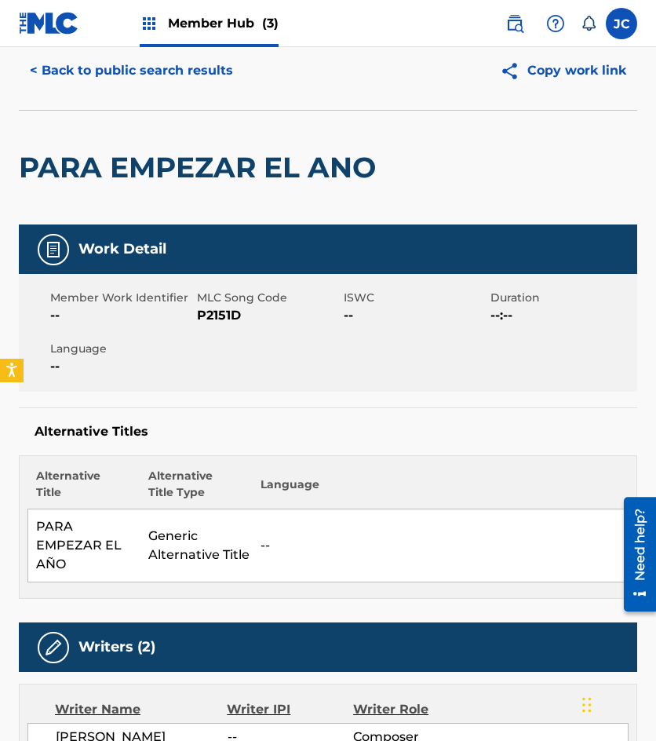
scroll to position [0, 0]
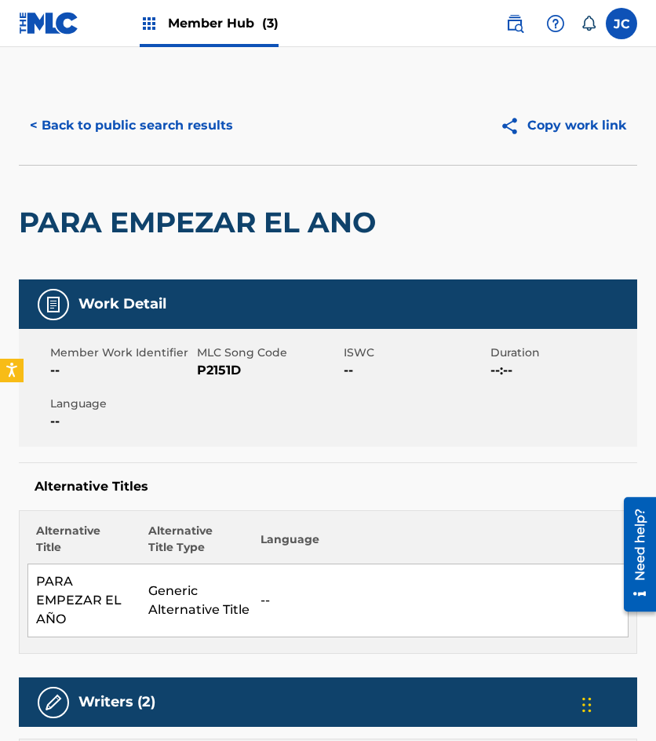
click at [161, 100] on div "< Back to public search results Copy work link" at bounding box center [328, 125] width 619 height 79
click at [184, 152] on div "< Back to public search results Copy work link" at bounding box center [328, 125] width 619 height 79
click at [194, 137] on button "< Back to public search results" at bounding box center [131, 125] width 225 height 39
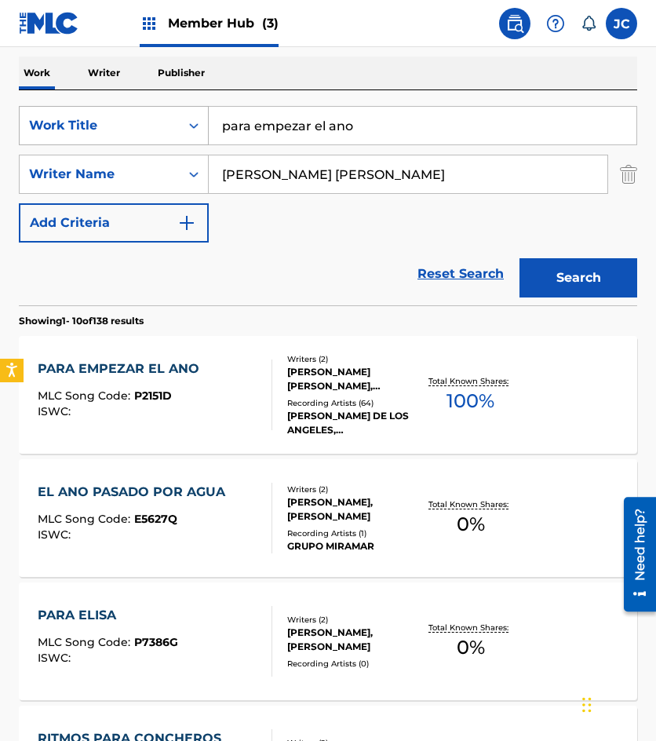
click at [167, 126] on div "Work Title" at bounding box center [99, 125] width 141 height 19
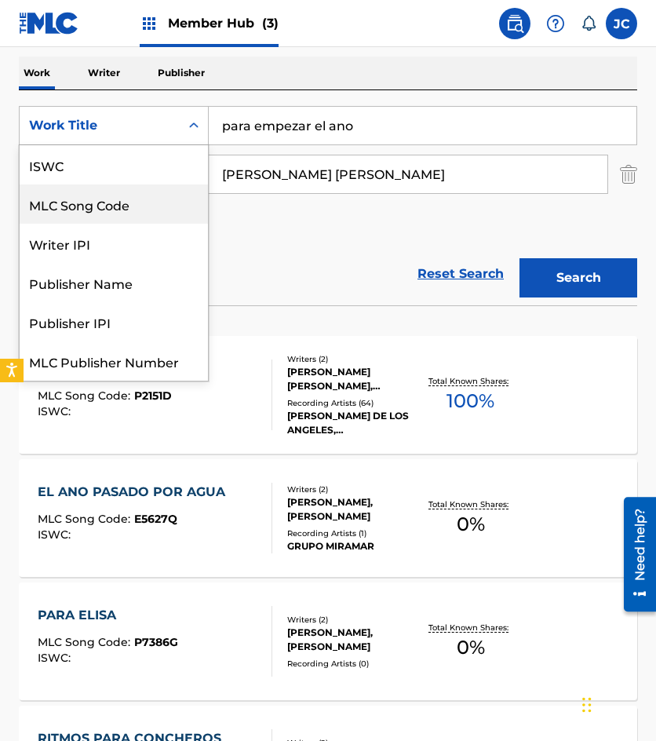
scroll to position [39, 0]
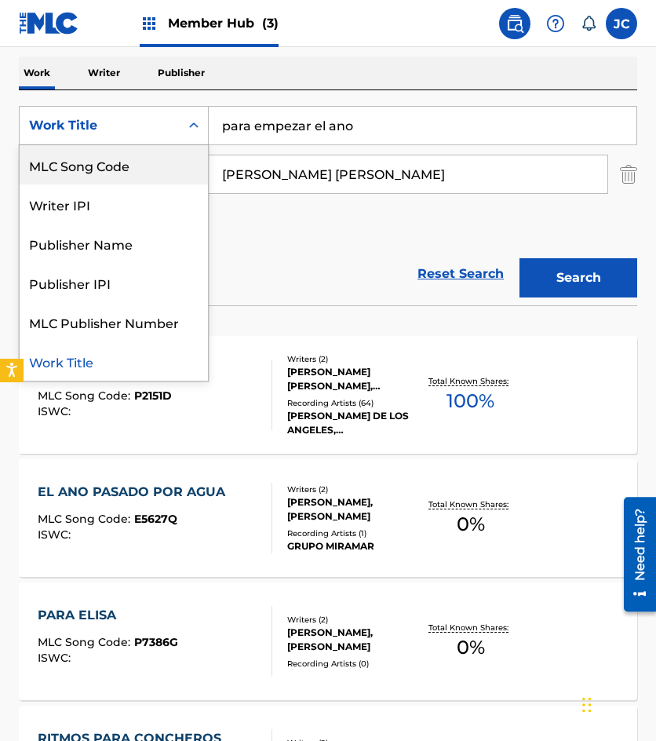
click at [149, 166] on div "MLC Song Code" at bounding box center [114, 164] width 188 height 39
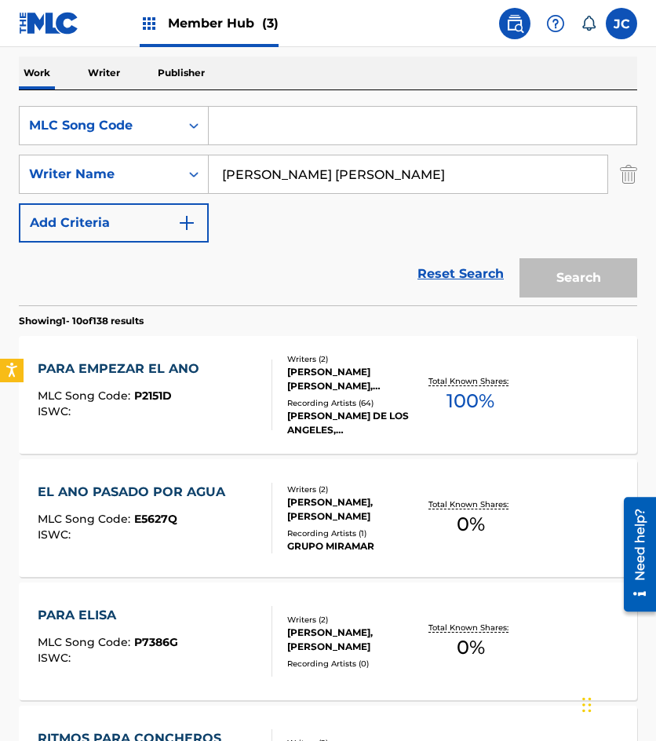
click at [272, 119] on input "Search Form" at bounding box center [423, 126] width 428 height 38
paste input "945927"
type input "945927"
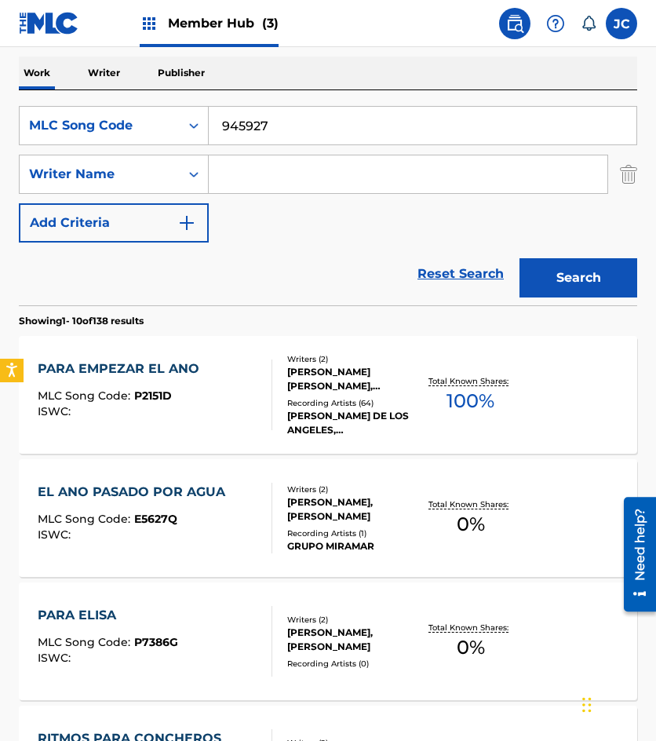
click at [520, 258] on button "Search" at bounding box center [579, 277] width 118 height 39
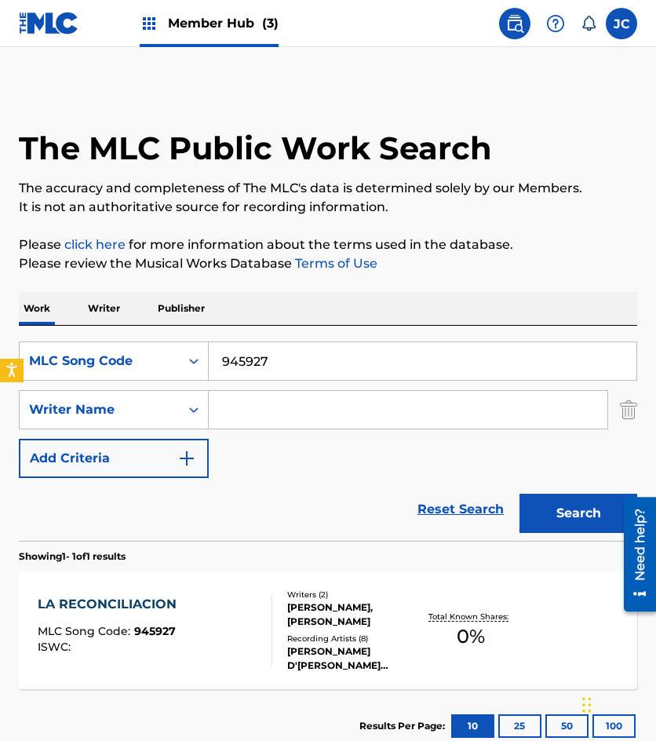
click at [243, 366] on input "945927" at bounding box center [423, 361] width 428 height 38
click at [144, 379] on div "MLC Song Code" at bounding box center [114, 360] width 190 height 39
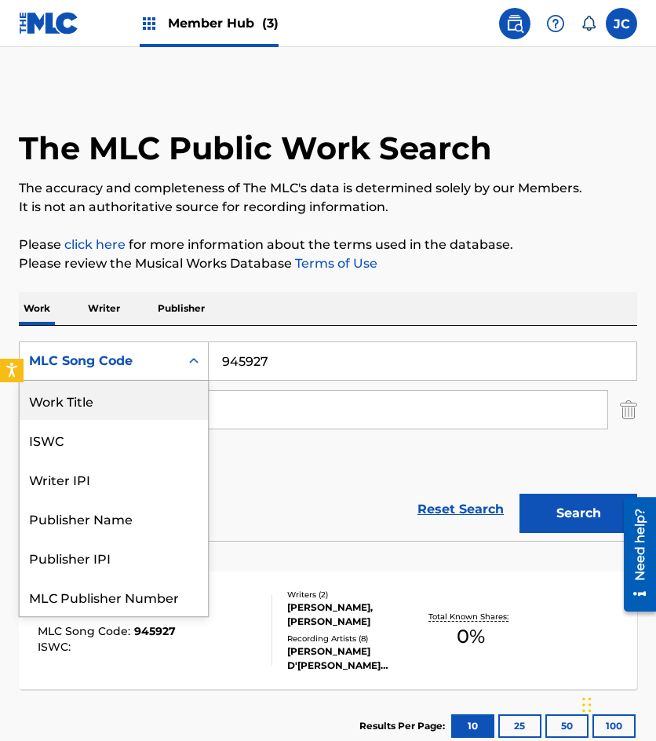
click at [134, 397] on div "Work Title" at bounding box center [114, 400] width 188 height 39
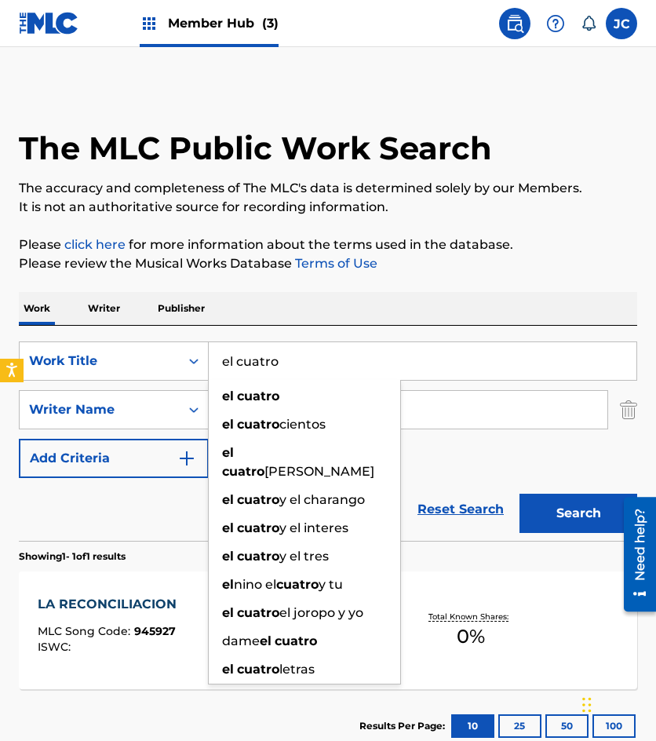
type input "el cuatro"
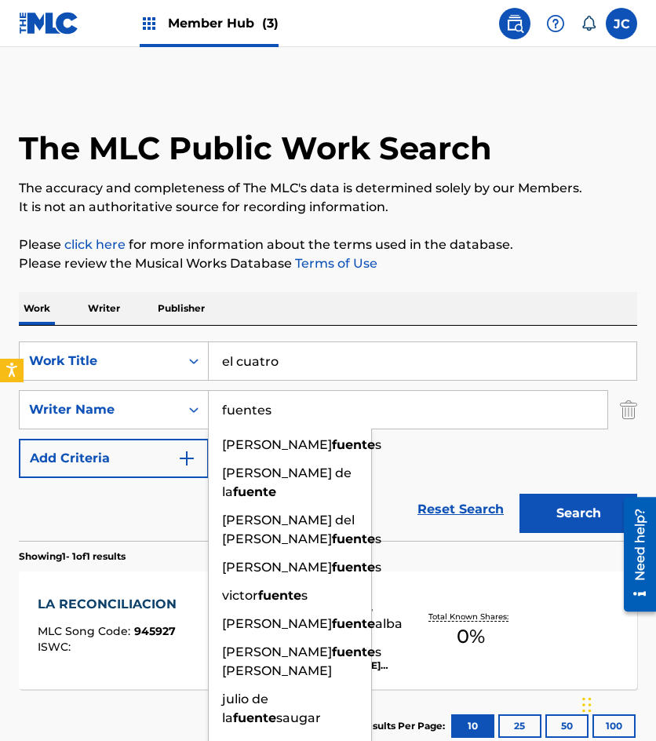
type input "fuentes"
click at [520, 494] on button "Search" at bounding box center [579, 513] width 118 height 39
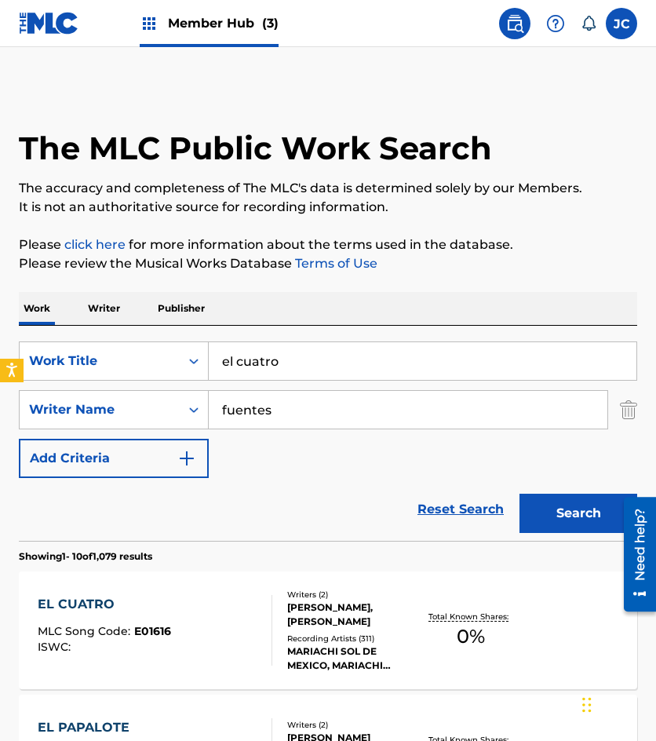
click at [458, 451] on div "SearchWithCriteriac84babaf-2505-4ef2-b3bf-be0b7599121a Work Title el cuatro Sea…" at bounding box center [328, 409] width 619 height 137
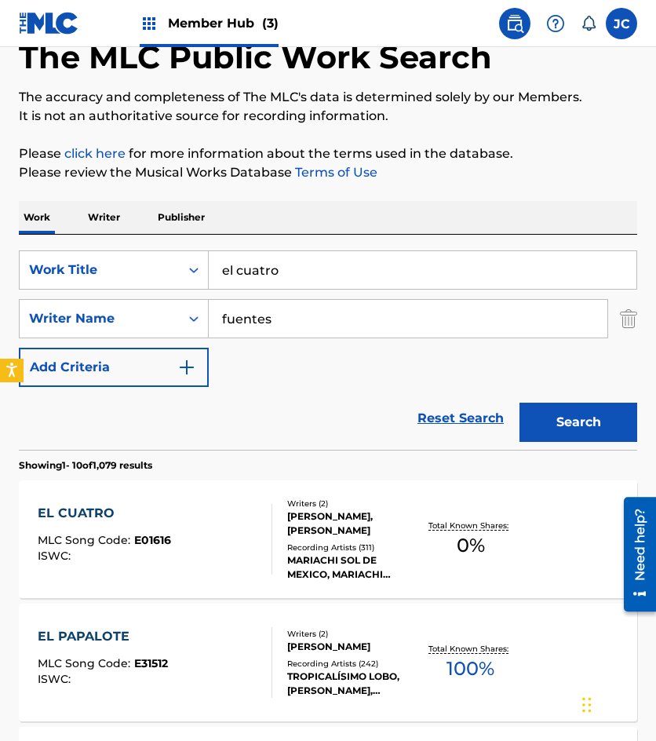
scroll to position [236, 0]
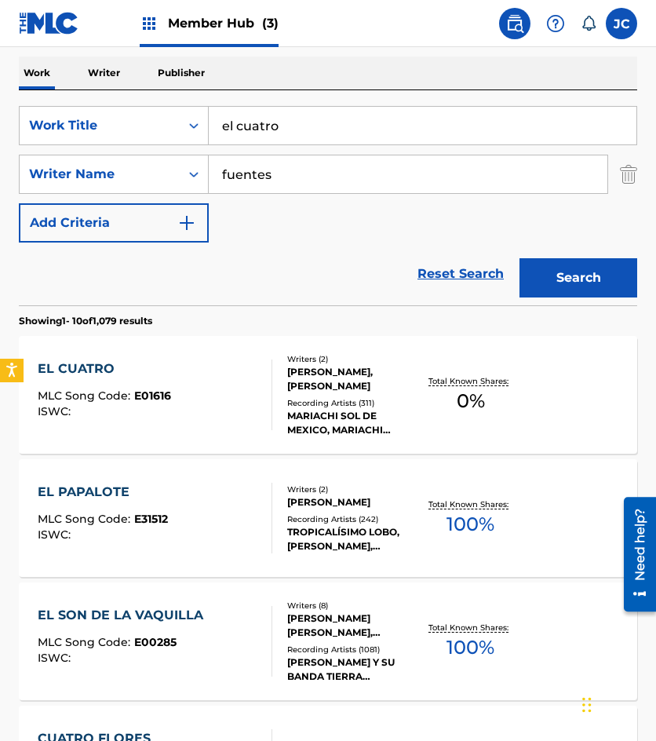
click at [195, 389] on div "EL CUATRO MLC Song Code : E01616 ISWC :" at bounding box center [155, 395] width 235 height 71
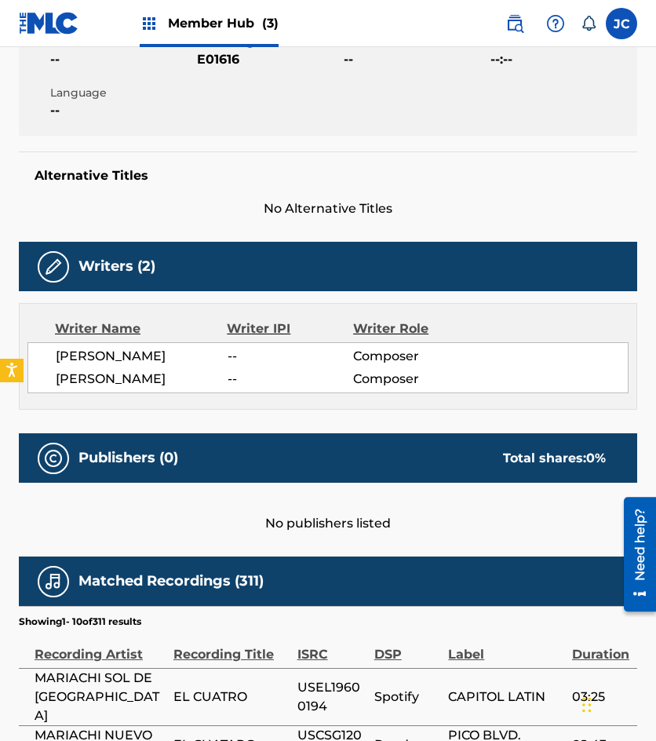
scroll to position [79, 0]
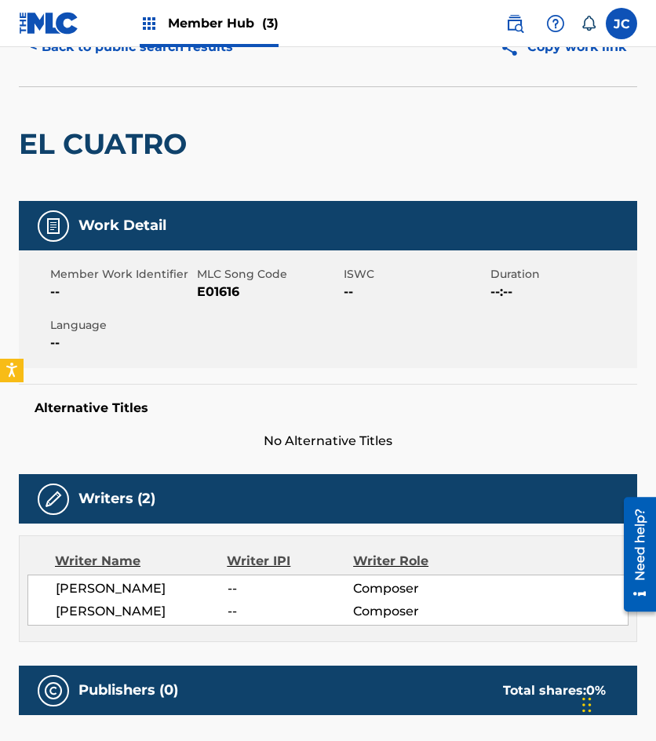
click at [222, 288] on span "E01616" at bounding box center [268, 292] width 143 height 19
drag, startPoint x: 164, startPoint y: 320, endPoint x: 203, endPoint y: 318, distance: 38.5
click at [164, 320] on span "Language" at bounding box center [121, 325] width 143 height 16
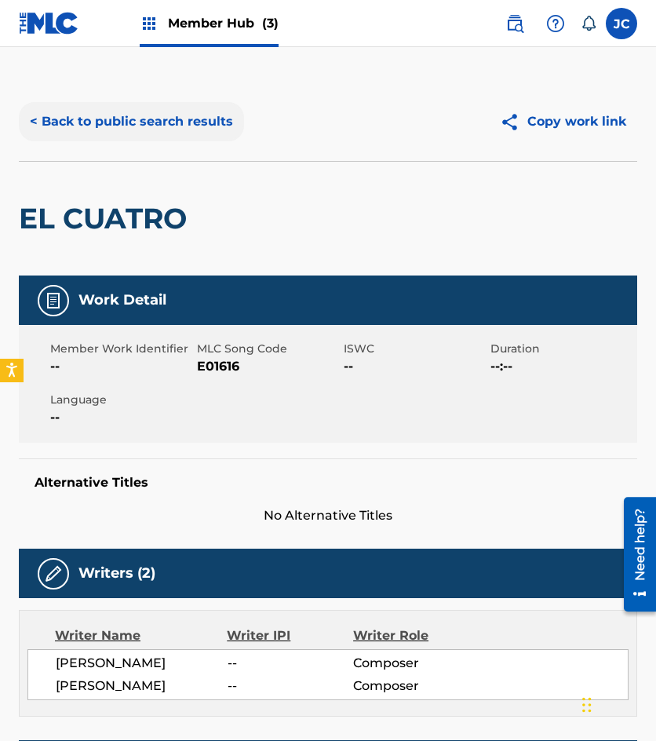
scroll to position [0, 0]
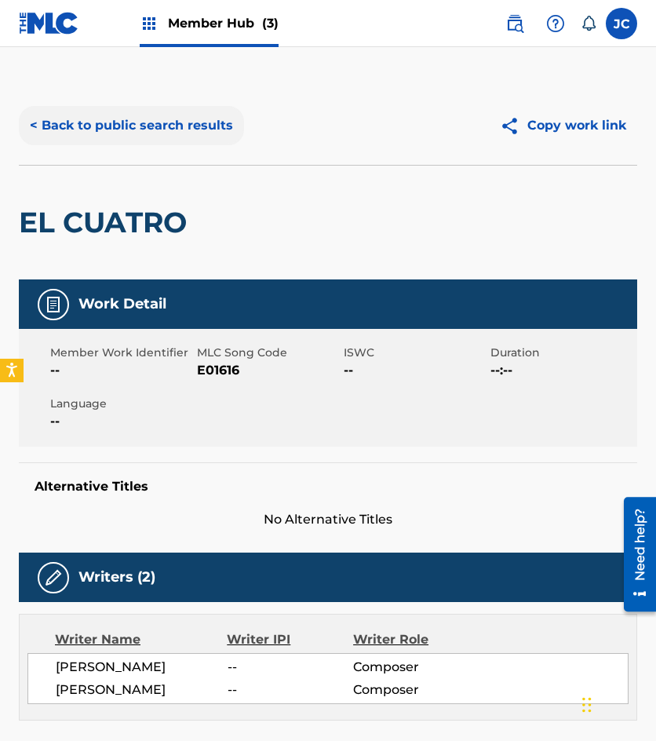
click at [167, 131] on button "< Back to public search results" at bounding box center [131, 125] width 225 height 39
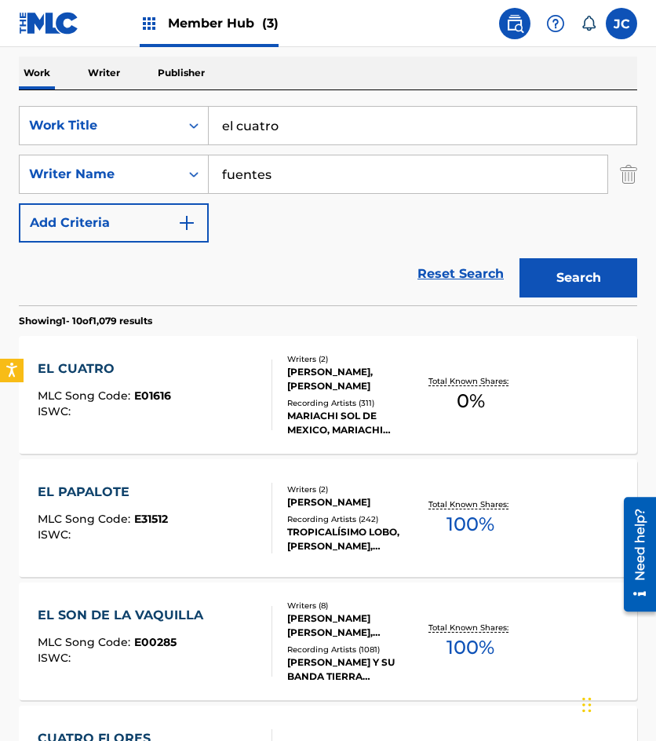
scroll to position [314, 0]
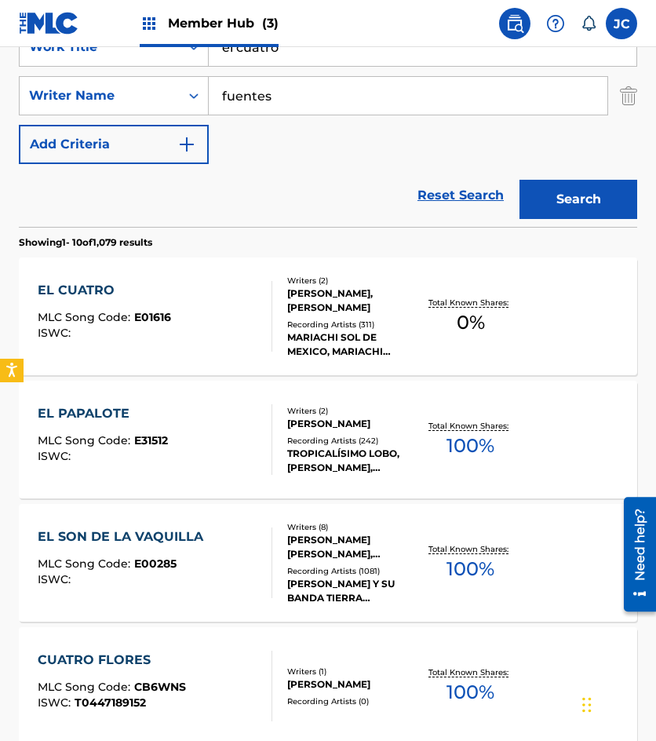
click at [334, 49] on input "el cuatro" at bounding box center [423, 47] width 428 height 38
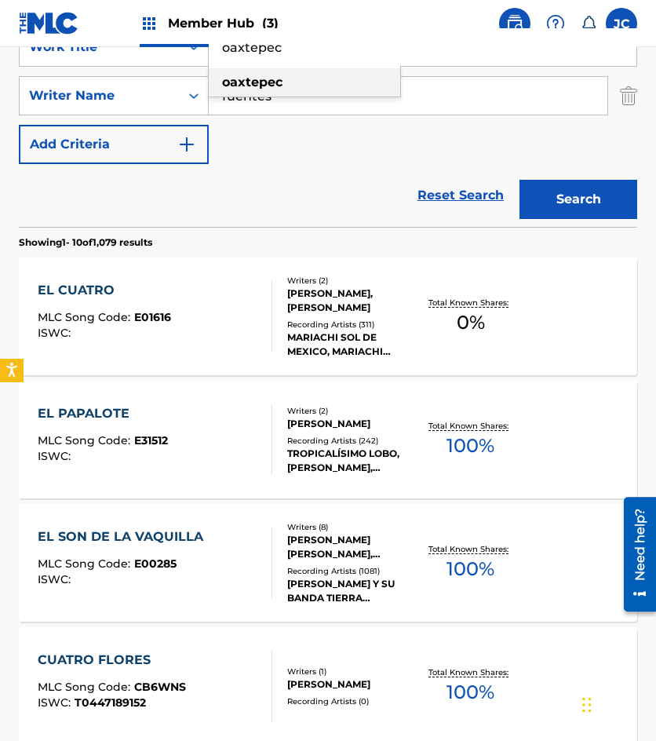
type input "oaxtepec"
click at [312, 71] on div "oaxtepec" at bounding box center [305, 82] width 192 height 28
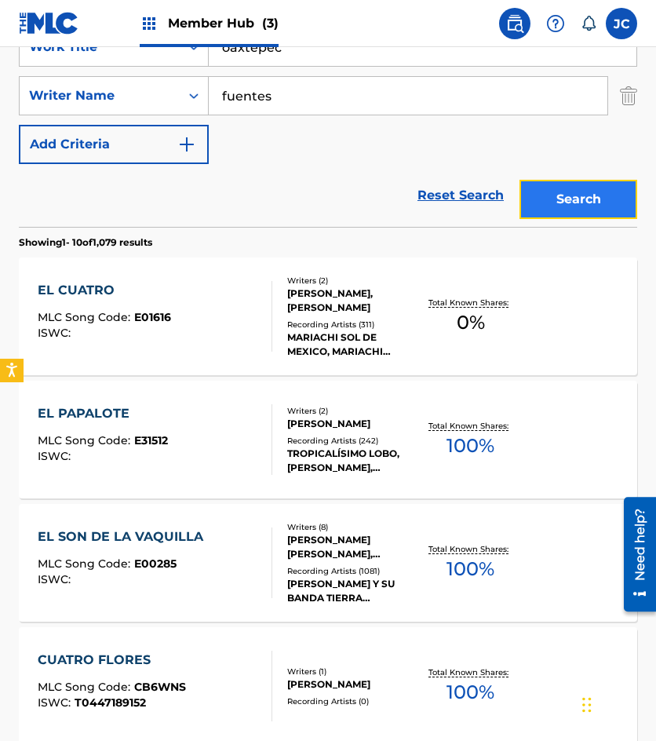
click at [579, 211] on button "Search" at bounding box center [579, 199] width 118 height 39
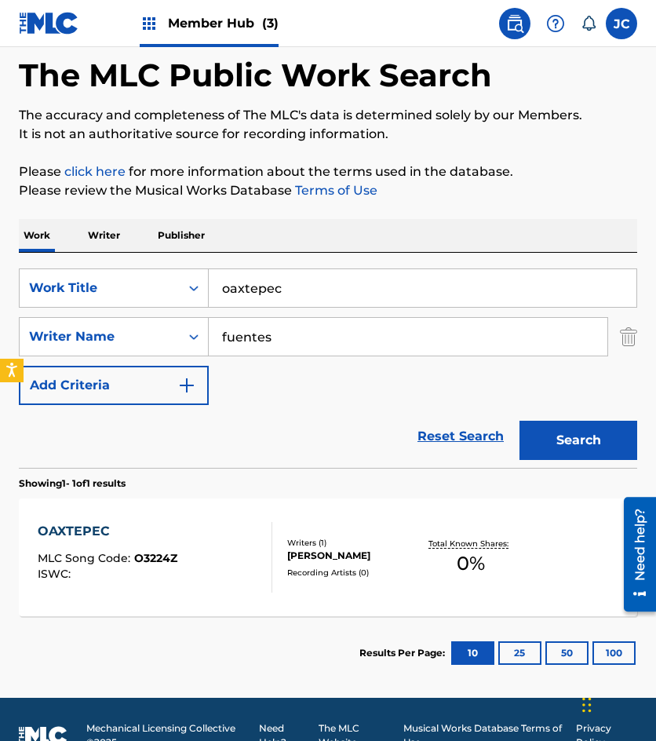
scroll to position [105, 0]
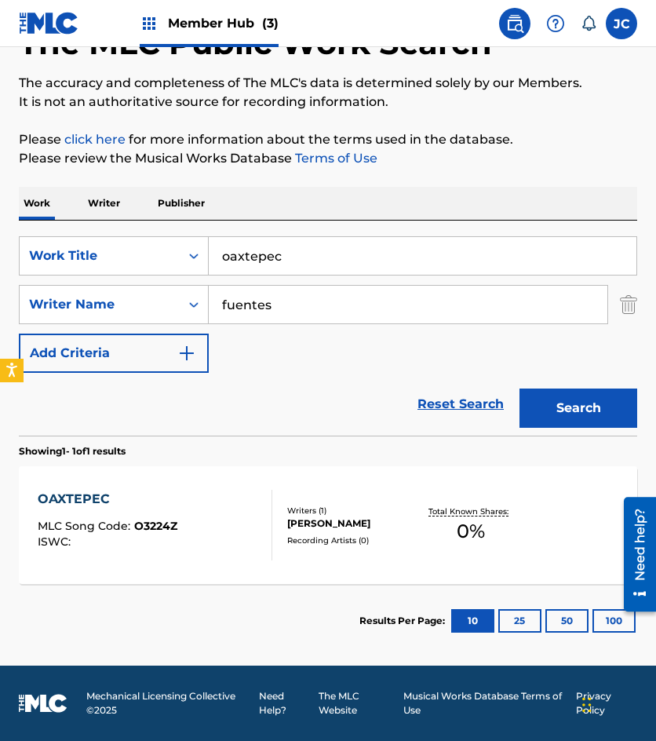
click at [283, 517] on div "Writers ( 1 ) RUBEN FUENTES GASSON Recording Artists ( 0 )" at bounding box center [345, 526] width 147 height 42
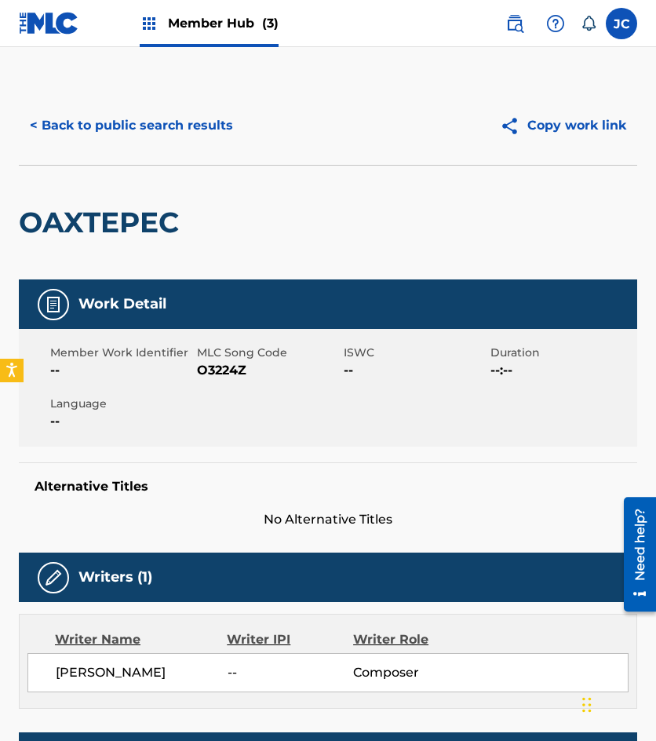
click at [232, 371] on span "O3224Z" at bounding box center [268, 370] width 143 height 19
click at [137, 128] on button "< Back to public search results" at bounding box center [131, 125] width 225 height 39
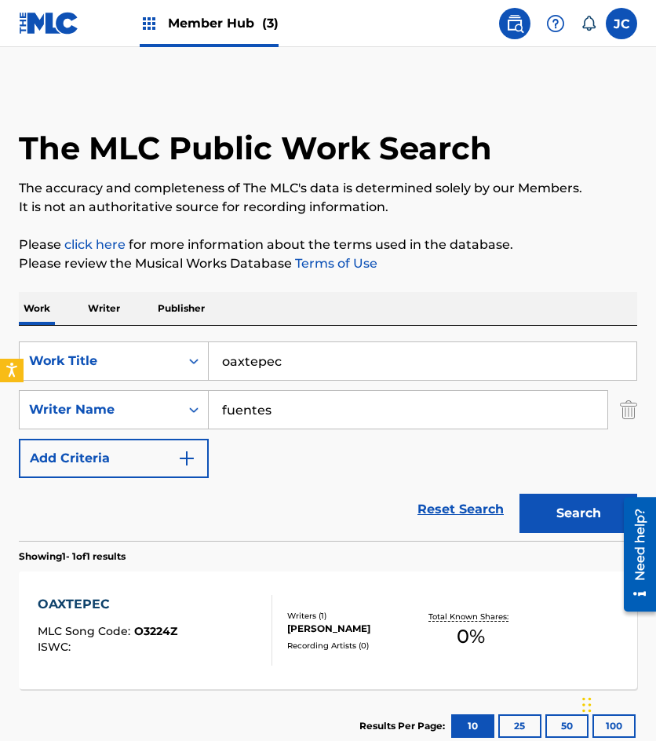
scroll to position [16, 0]
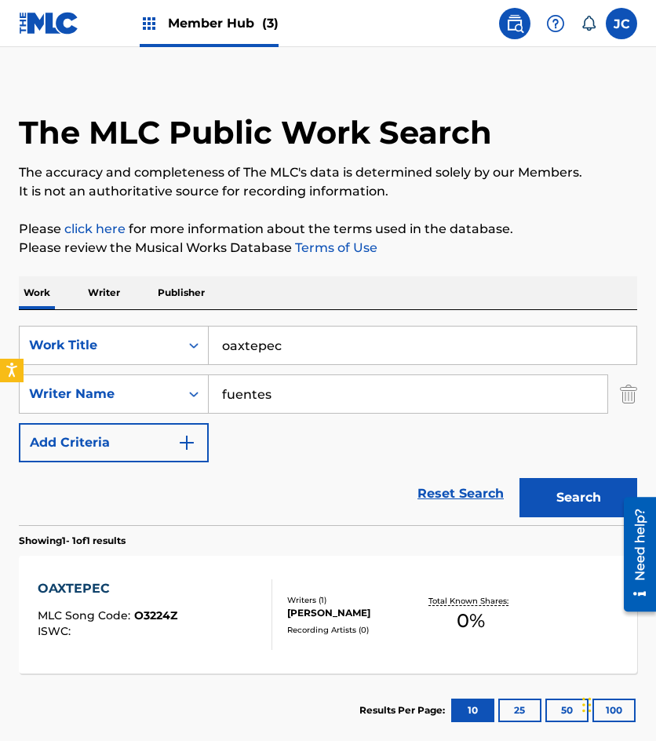
click at [410, 332] on input "oaxtepec" at bounding box center [423, 346] width 428 height 38
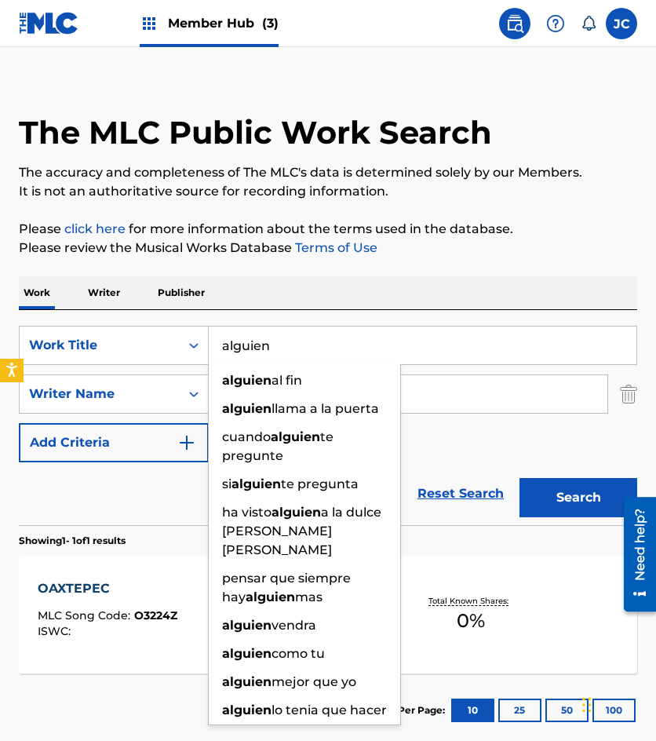
type input "alguien"
click at [520, 478] on button "Search" at bounding box center [579, 497] width 118 height 39
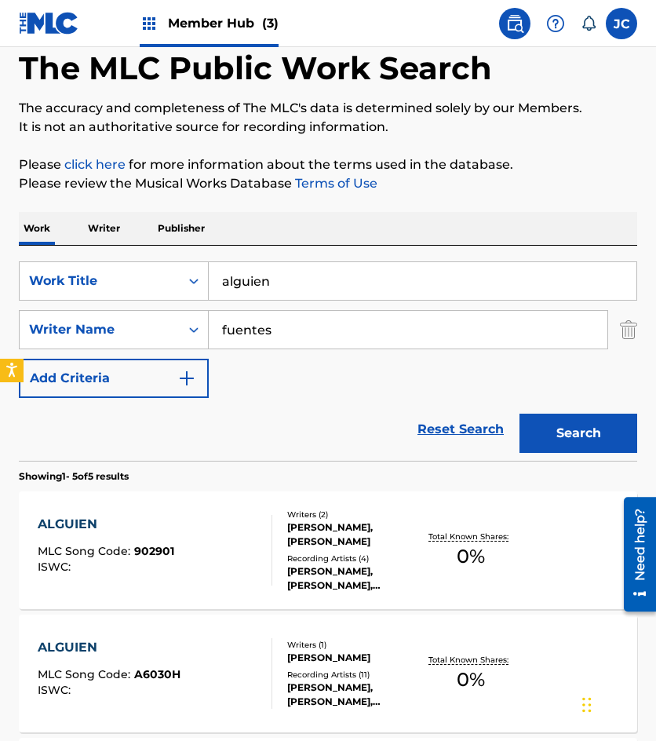
scroll to position [157, 0]
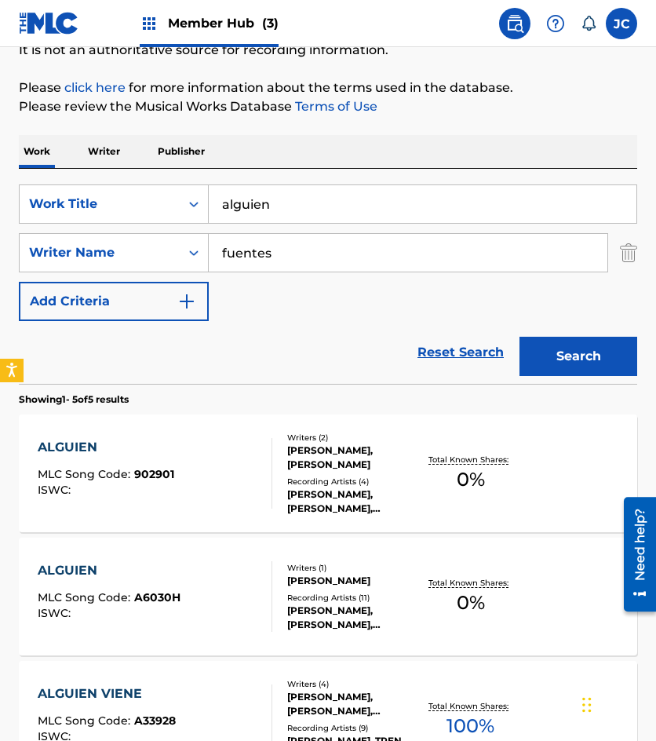
click at [287, 464] on div "ROTH, FUENTES" at bounding box center [353, 458] width 132 height 28
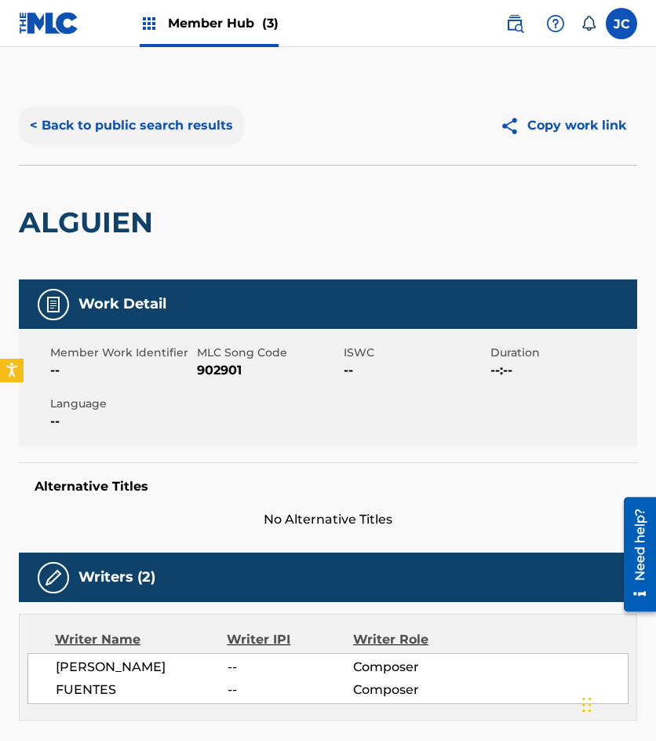
click at [148, 133] on button "< Back to public search results" at bounding box center [131, 125] width 225 height 39
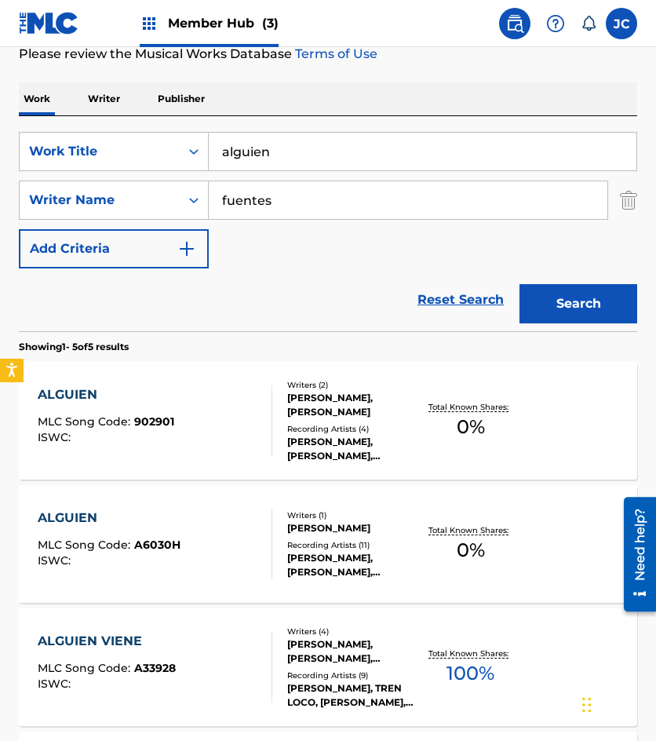
scroll to position [236, 0]
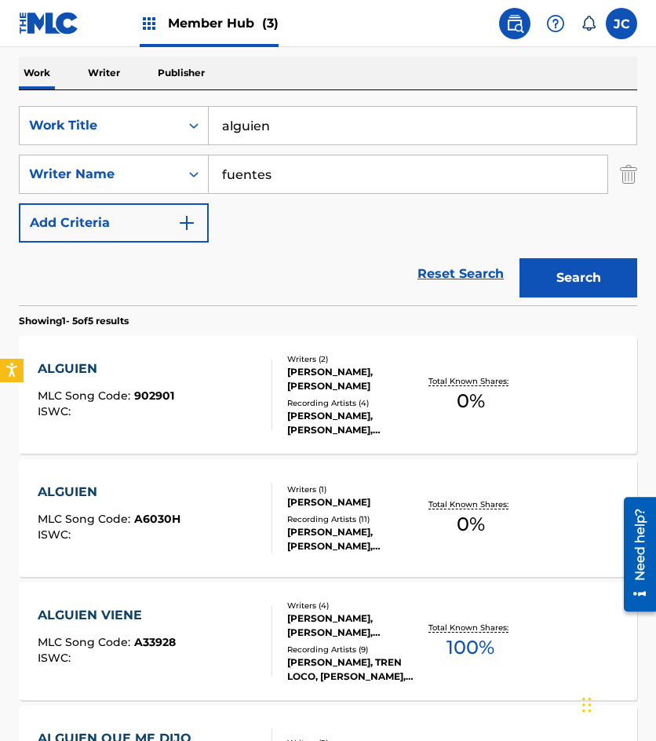
click at [361, 518] on div "Recording Artists ( 11 )" at bounding box center [353, 519] width 132 height 12
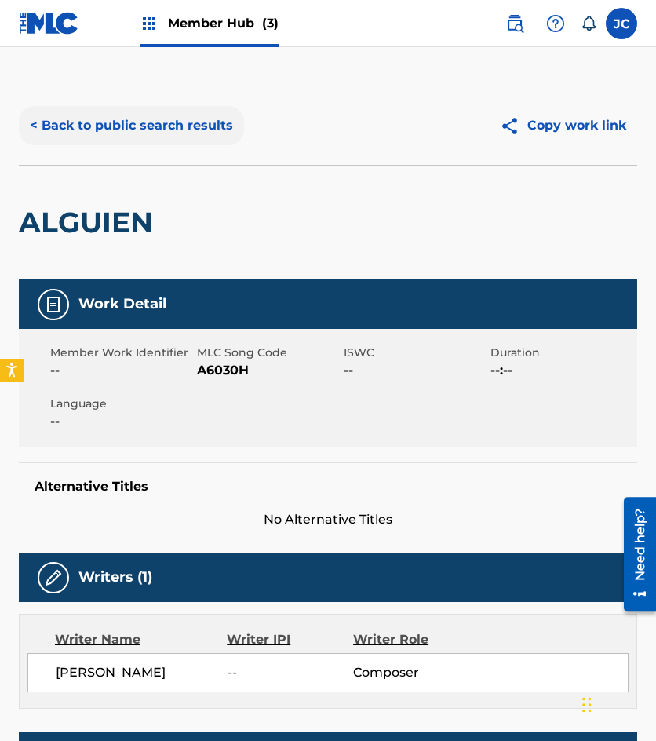
click at [171, 124] on button "< Back to public search results" at bounding box center [131, 125] width 225 height 39
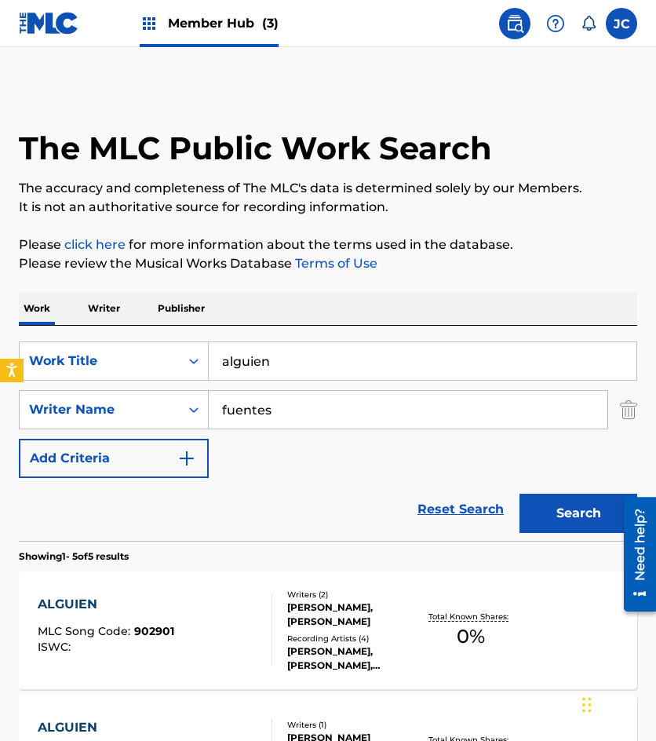
scroll to position [236, 0]
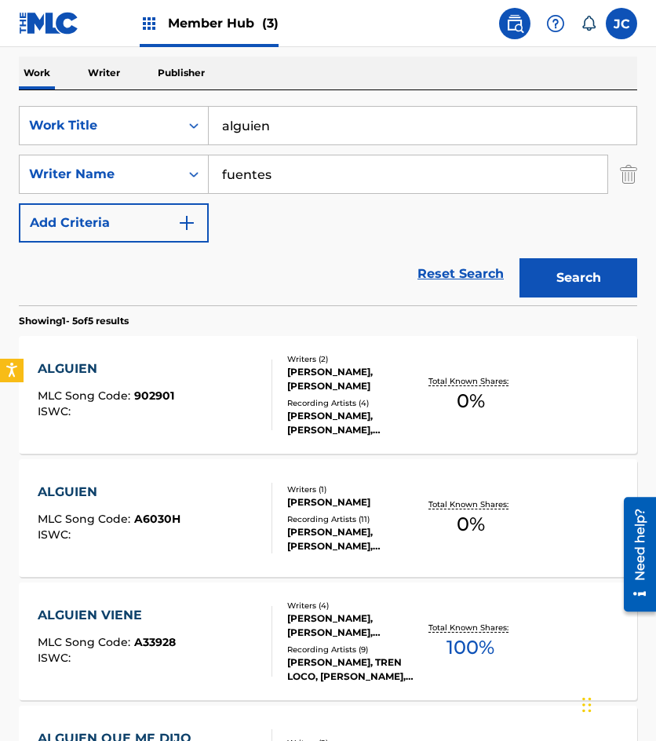
click at [342, 409] on div "JOSÉ JOSÉ, JOSÉ JOSÉ, JOSÉ JOSÉ, JOSÉ JOSÉ" at bounding box center [353, 423] width 132 height 28
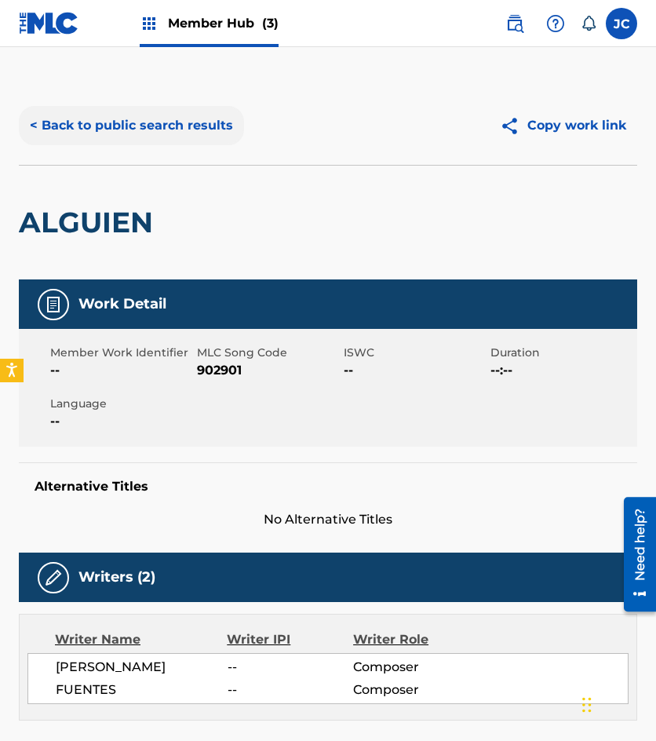
click at [145, 131] on button "< Back to public search results" at bounding box center [131, 125] width 225 height 39
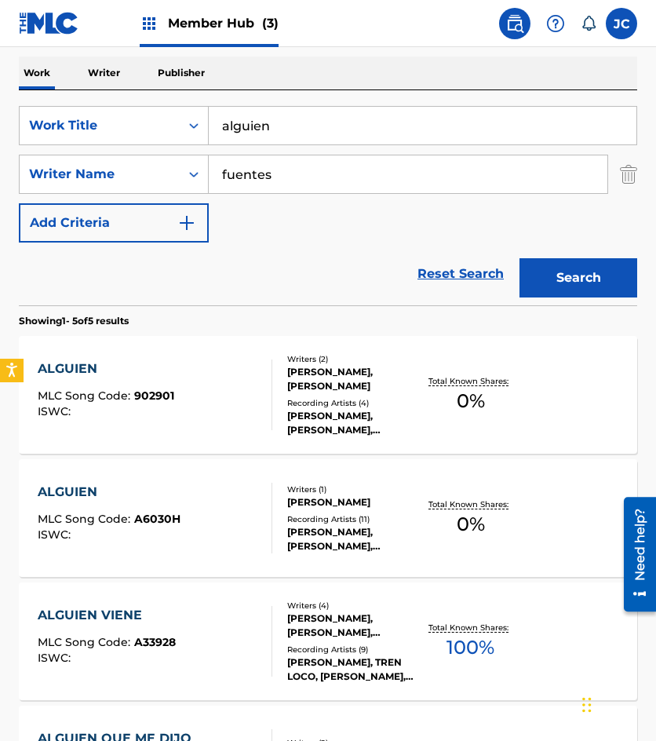
click at [364, 524] on div "Recording Artists ( 11 )" at bounding box center [353, 519] width 132 height 12
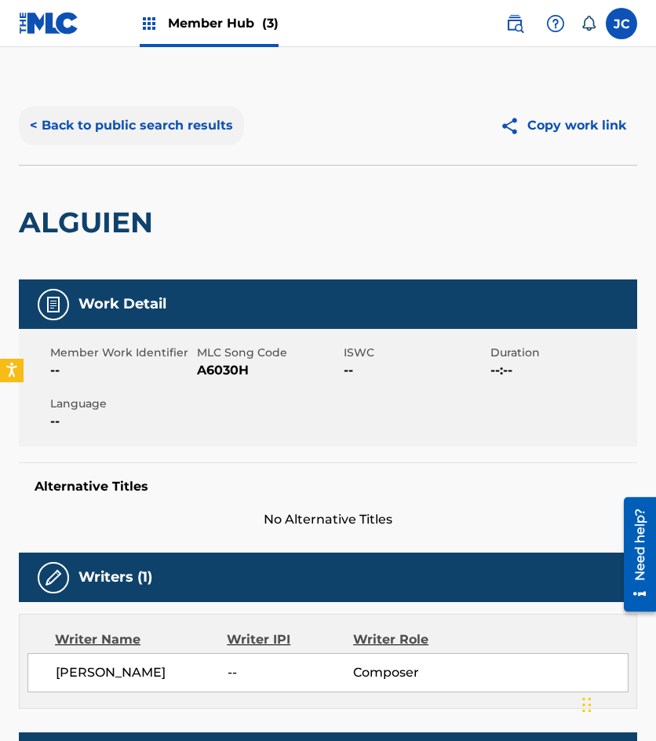
click at [180, 129] on button "< Back to public search results" at bounding box center [131, 125] width 225 height 39
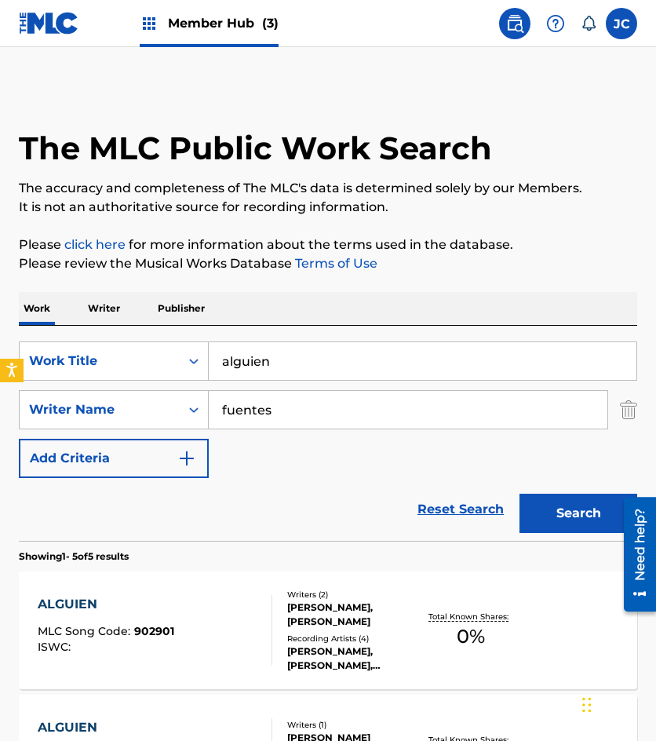
scroll to position [236, 0]
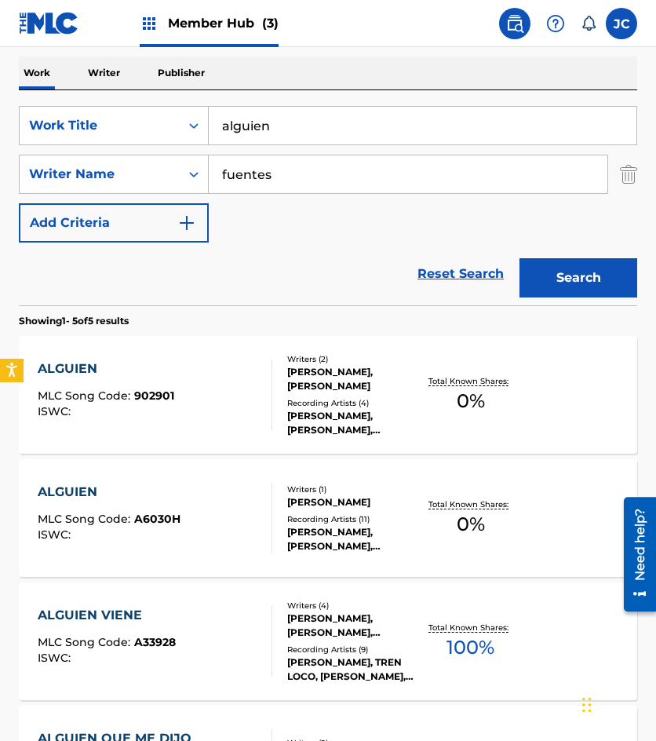
click at [329, 398] on div "Recording Artists ( 4 )" at bounding box center [353, 403] width 132 height 12
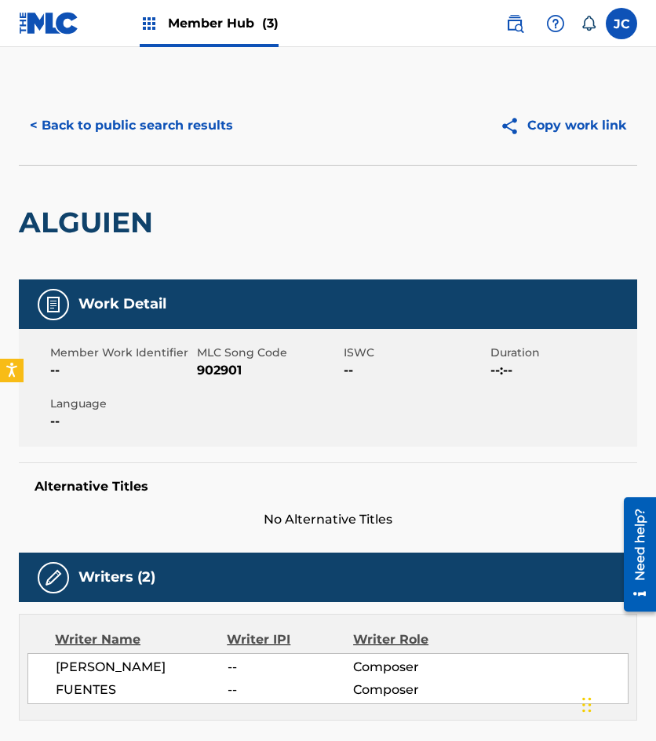
click at [214, 369] on span "902901" at bounding box center [268, 370] width 143 height 19
click at [166, 125] on button "< Back to public search results" at bounding box center [131, 125] width 225 height 39
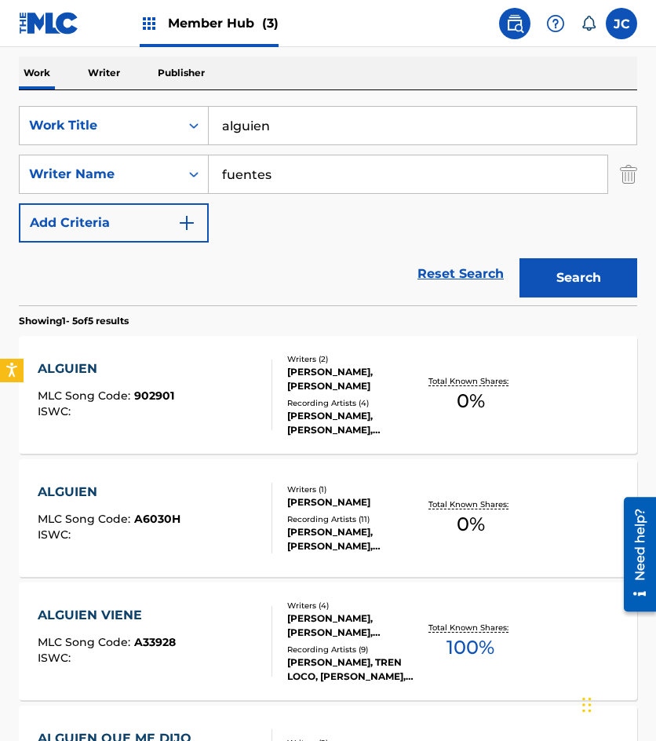
click at [284, 527] on div "Writers ( 1 ) RUBEN FUENTES GASSON Recording Artists ( 11 ) RUBEN DE FUÉNTES, C…" at bounding box center [345, 519] width 147 height 70
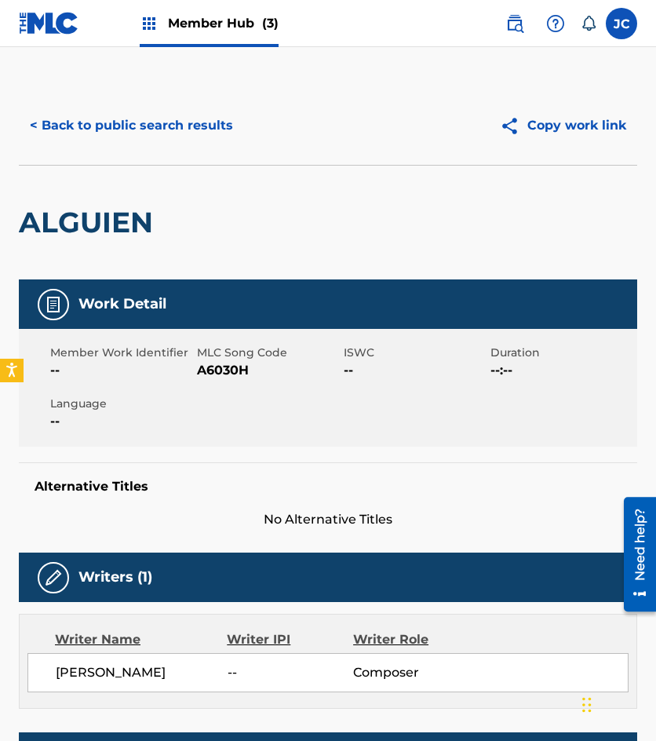
click at [232, 368] on span "A6030H" at bounding box center [268, 370] width 143 height 19
click at [144, 194] on div "ALGUIEN" at bounding box center [90, 223] width 142 height 114
click at [166, 126] on button "< Back to public search results" at bounding box center [131, 125] width 225 height 39
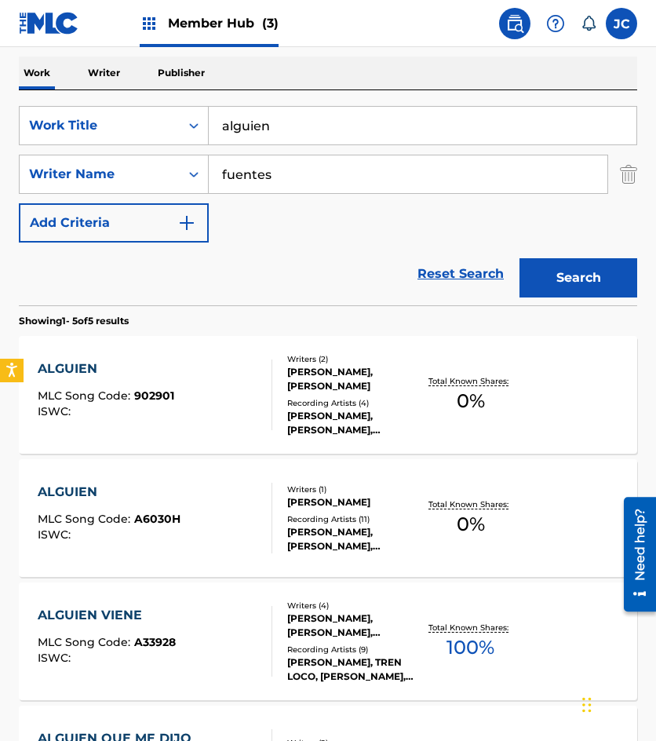
drag, startPoint x: 369, startPoint y: 126, endPoint x: 214, endPoint y: 146, distance: 155.9
click at [215, 146] on div "SearchWithCriteriac84babaf-2505-4ef2-b3bf-be0b7599121a Work Title alguien Searc…" at bounding box center [328, 174] width 619 height 137
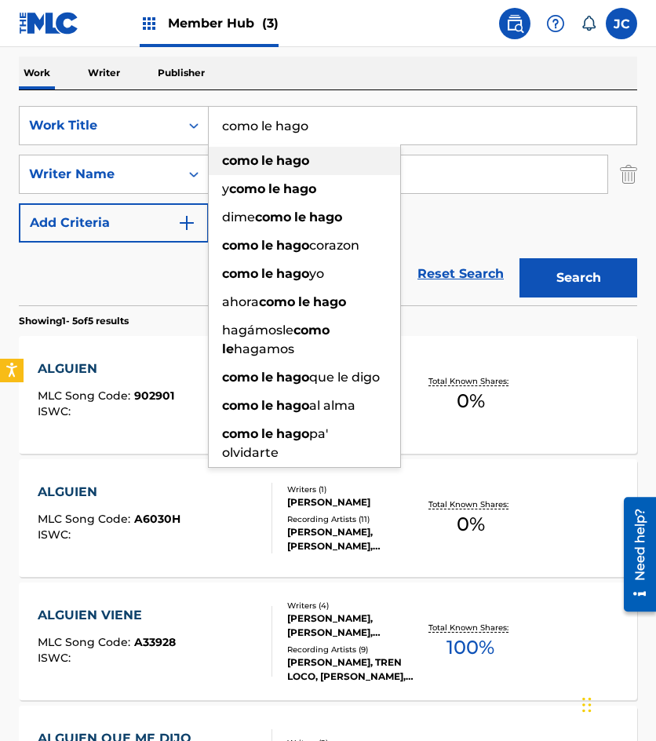
type input "como le hago"
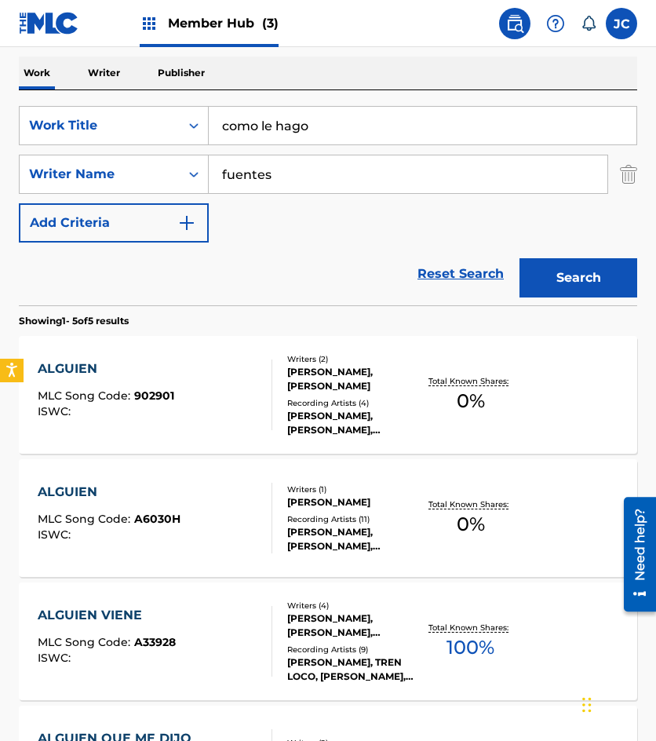
click at [520, 258] on button "Search" at bounding box center [579, 277] width 118 height 39
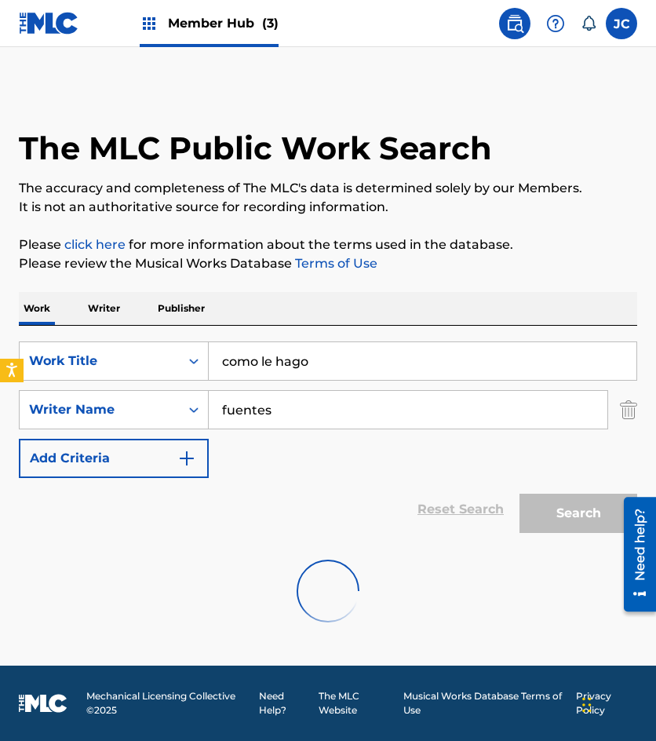
scroll to position [0, 0]
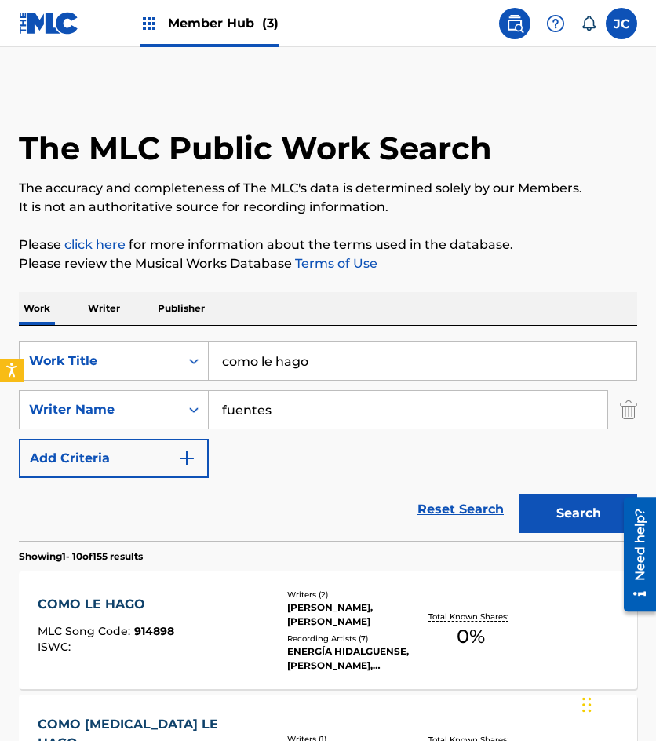
click at [338, 458] on div "SearchWithCriteriac84babaf-2505-4ef2-b3bf-be0b7599121a Work Title como le hago …" at bounding box center [328, 409] width 619 height 137
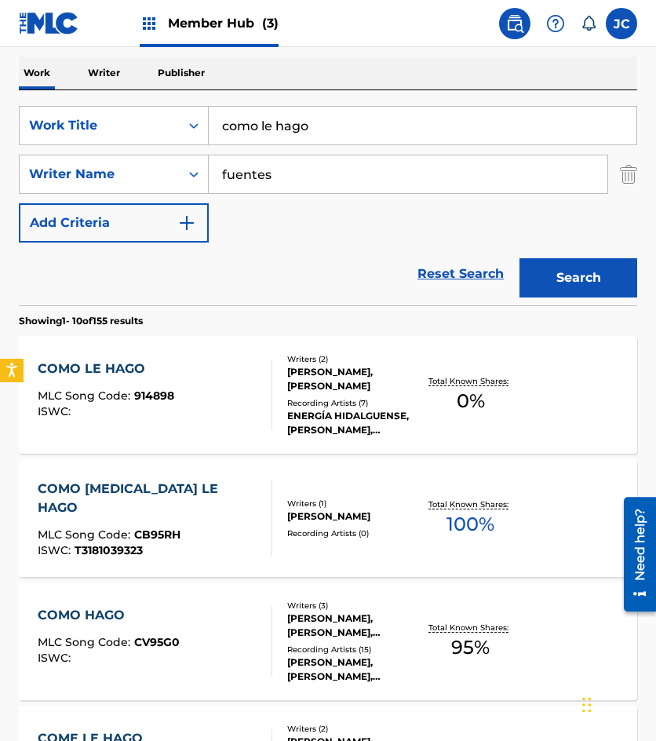
click at [217, 388] on div "COMO LE HAGO MLC Song Code : 914898 ISWC :" at bounding box center [155, 395] width 235 height 71
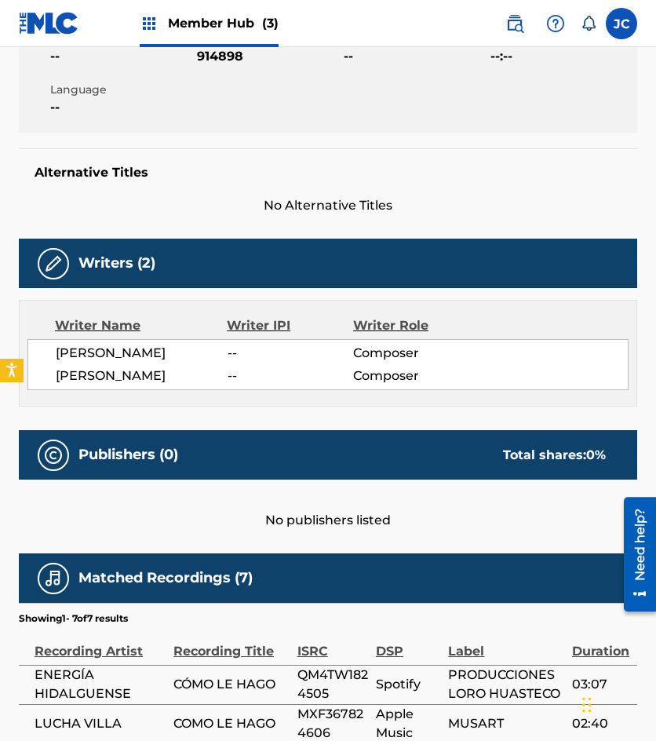
scroll to position [612, 0]
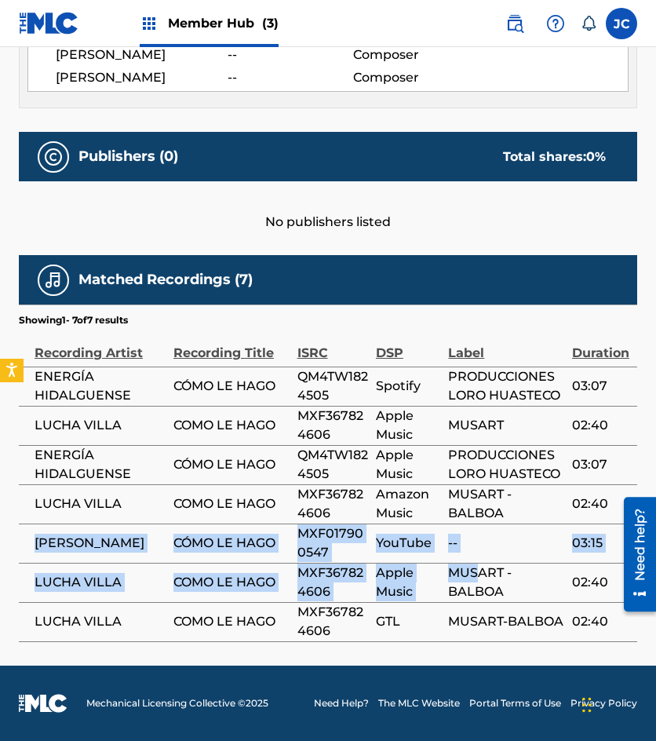
drag, startPoint x: 35, startPoint y: 531, endPoint x: 487, endPoint y: 561, distance: 453.2
click at [477, 569] on tbody "ENERGÍA HIDALGUENSE CÓMO LE HAGO QM4TW1824505 Spotify PRODUCCIONES LORO HUASTEC…" at bounding box center [328, 504] width 619 height 275
click at [528, 538] on span "--" at bounding box center [506, 543] width 116 height 19
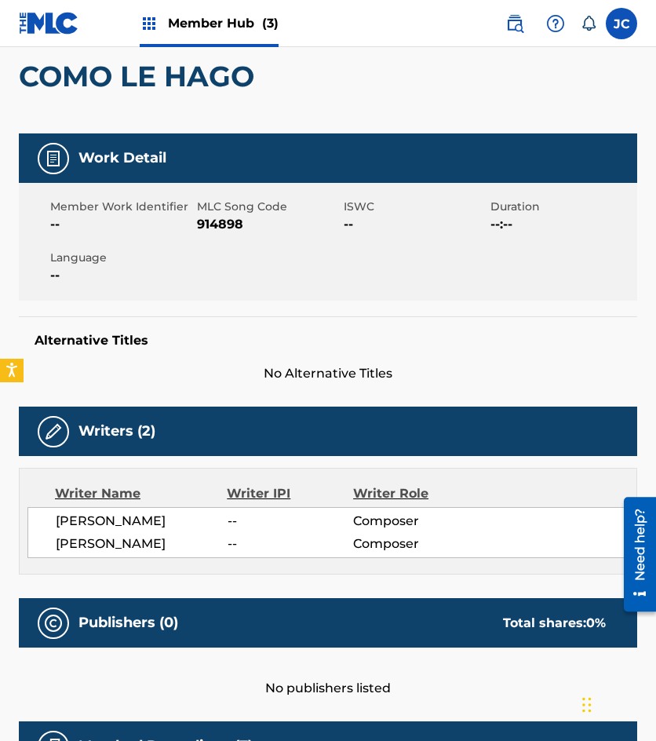
scroll to position [63, 0]
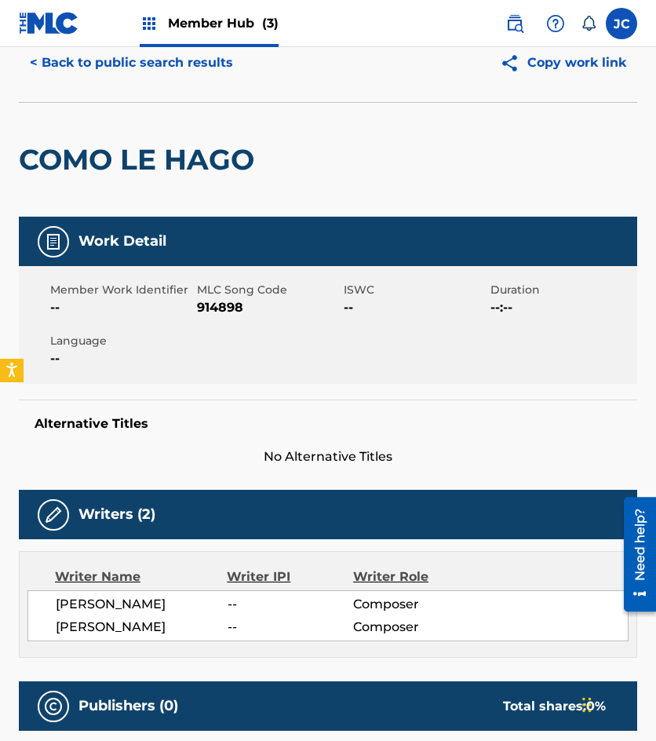
click at [237, 308] on span "914898" at bounding box center [268, 307] width 143 height 19
drag, startPoint x: 2, startPoint y: 215, endPoint x: 166, endPoint y: 199, distance: 164.8
click at [2, 215] on div "< Back to public search results Copy work link COMO LE HAGO Work Detail Member …" at bounding box center [328, 608] width 656 height 1168
click at [166, 72] on button "< Back to public search results" at bounding box center [131, 62] width 225 height 39
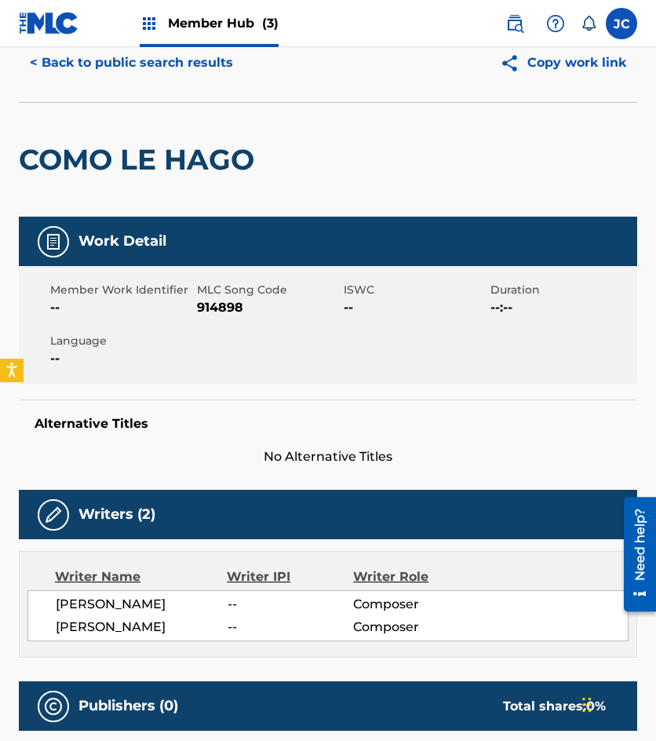
scroll to position [236, 0]
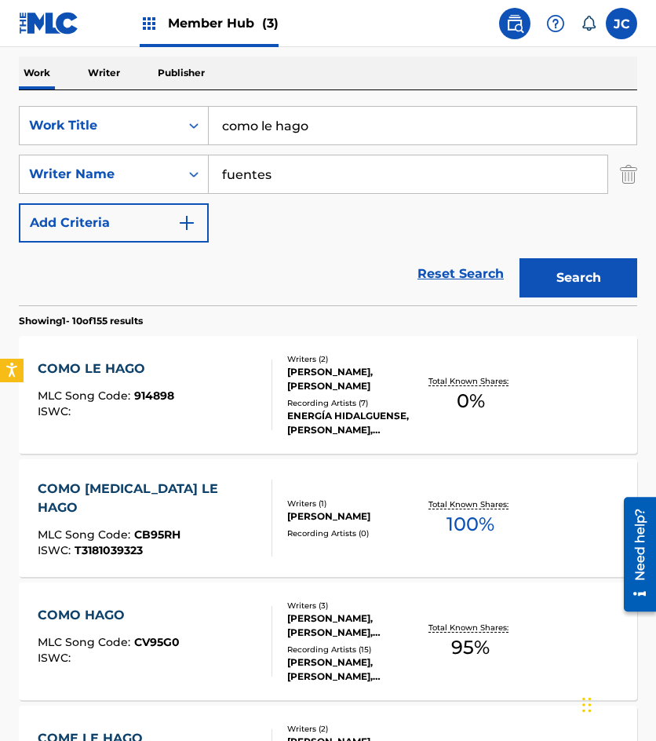
click at [364, 113] on input "como le hago" at bounding box center [423, 126] width 428 height 38
type input "tu nuevo amor"
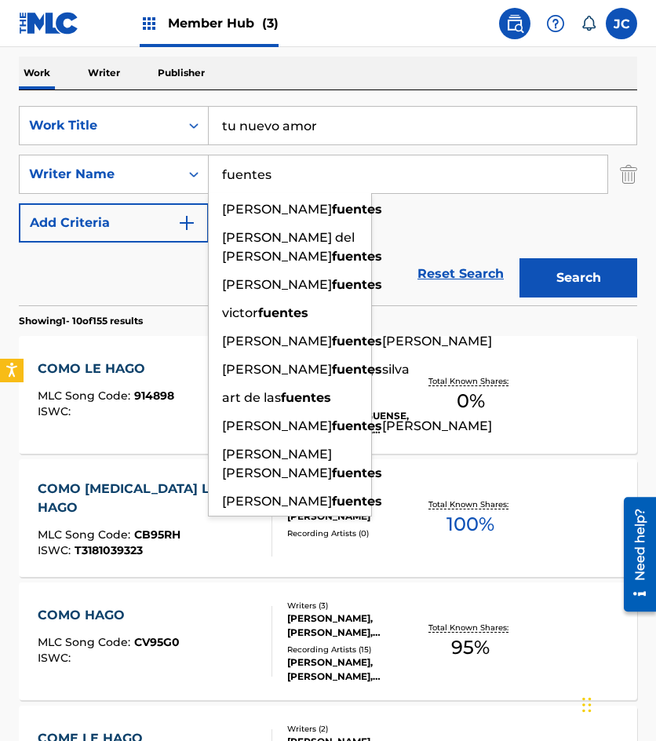
type input "c"
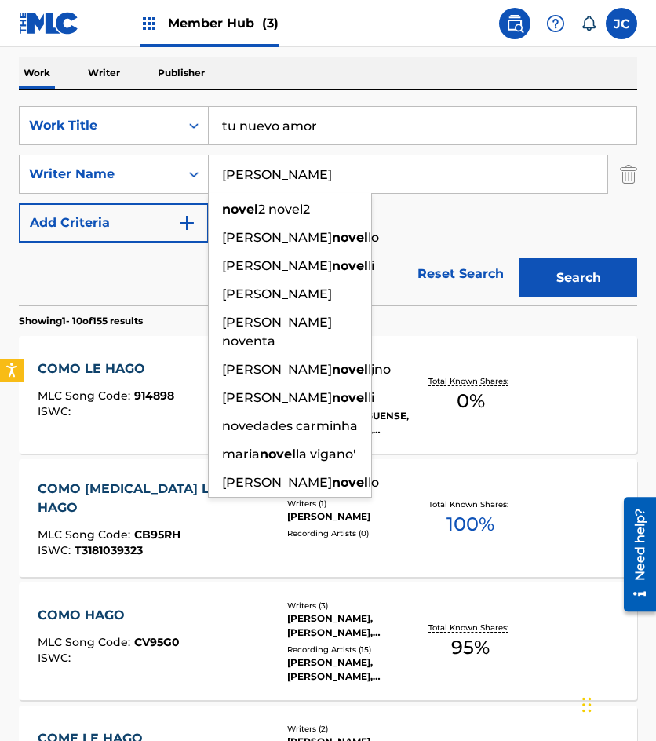
type input "novelo"
click at [520, 258] on button "Search" at bounding box center [579, 277] width 118 height 39
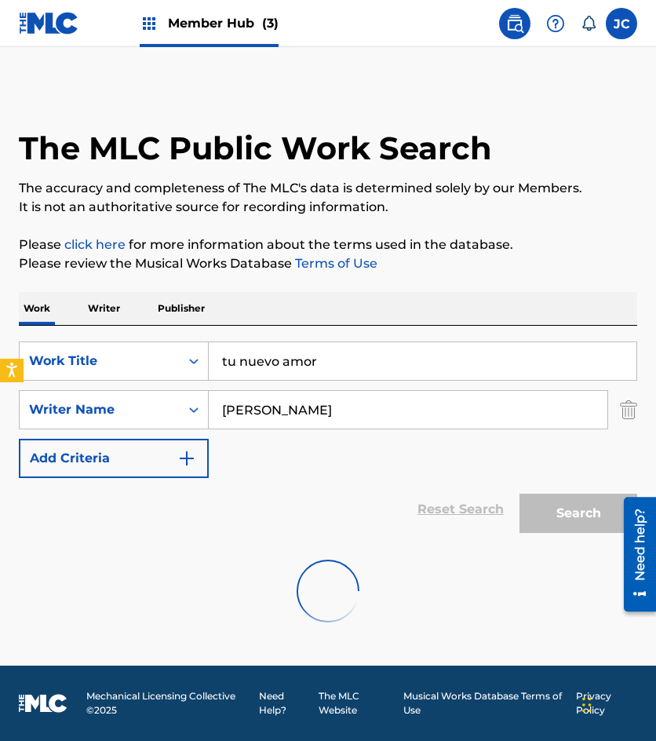
scroll to position [0, 0]
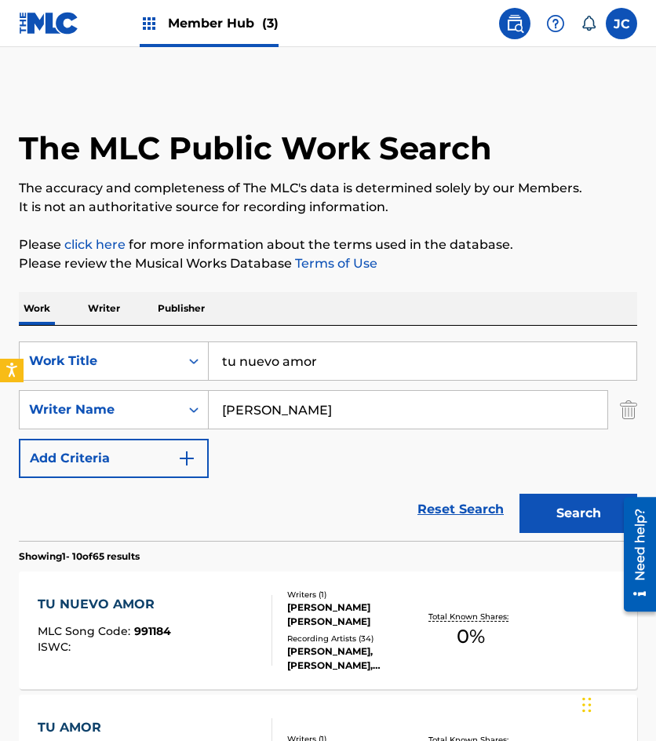
click at [443, 469] on div "SearchWithCriteriac84babaf-2505-4ef2-b3bf-be0b7599121a Work Title tu nuevo amor…" at bounding box center [328, 409] width 619 height 137
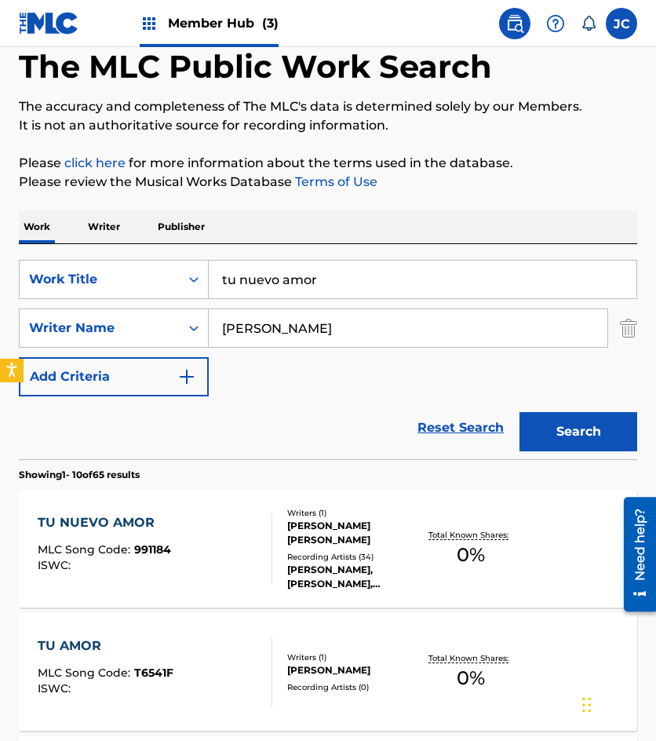
scroll to position [157, 0]
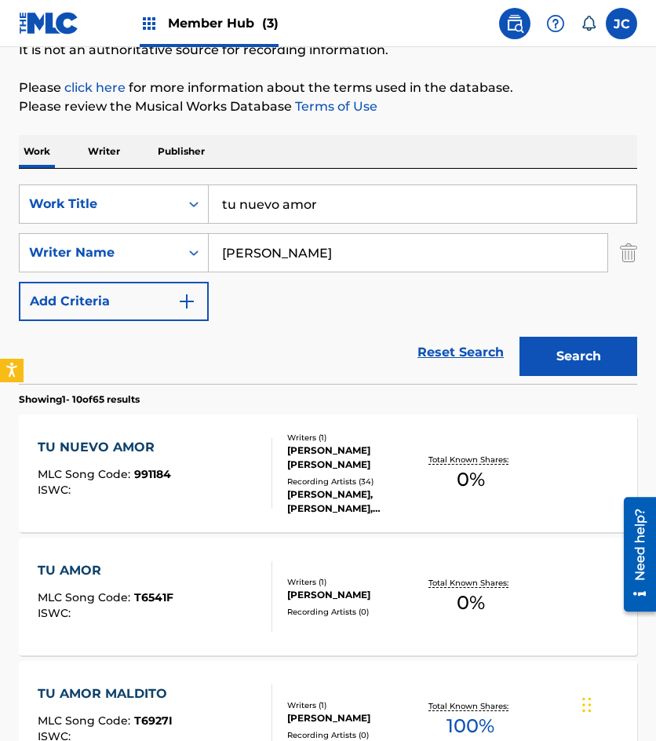
click at [106, 457] on div "TU NUEVO AMOR MLC Song Code : 991184 ISWC :" at bounding box center [104, 473] width 133 height 71
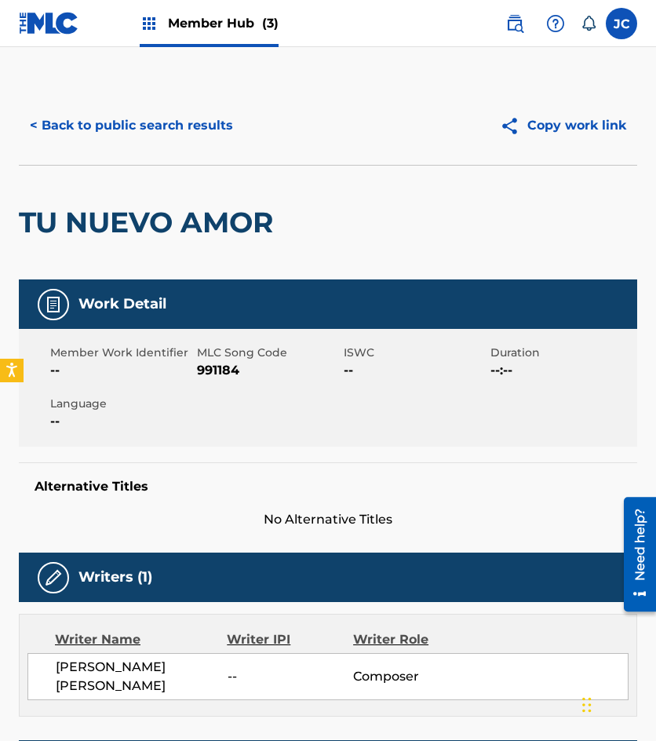
click at [218, 363] on span "991184" at bounding box center [268, 370] width 143 height 19
drag, startPoint x: 137, startPoint y: 137, endPoint x: 246, endPoint y: 45, distance: 142.0
click at [137, 137] on button "< Back to public search results" at bounding box center [131, 125] width 225 height 39
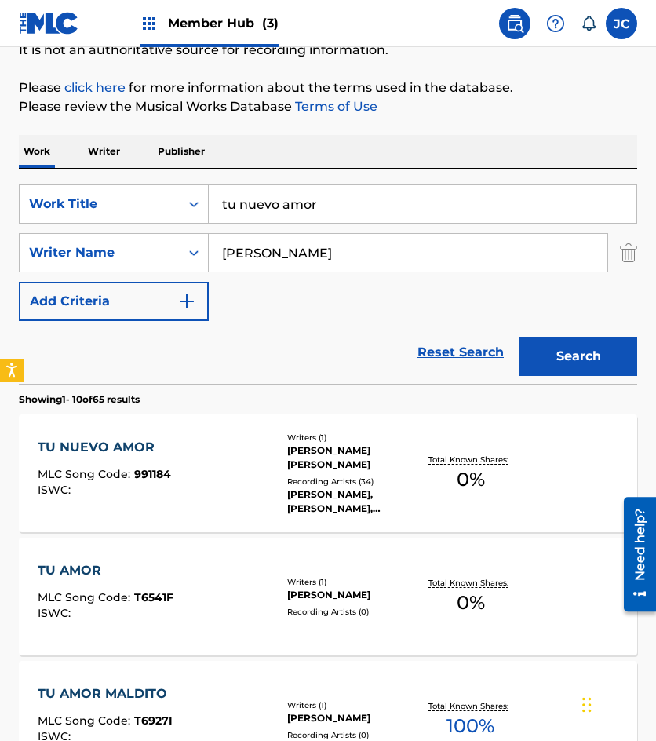
click at [390, 203] on input "tu nuevo amor" at bounding box center [423, 204] width 428 height 38
type input "elisa una mujer honesta"
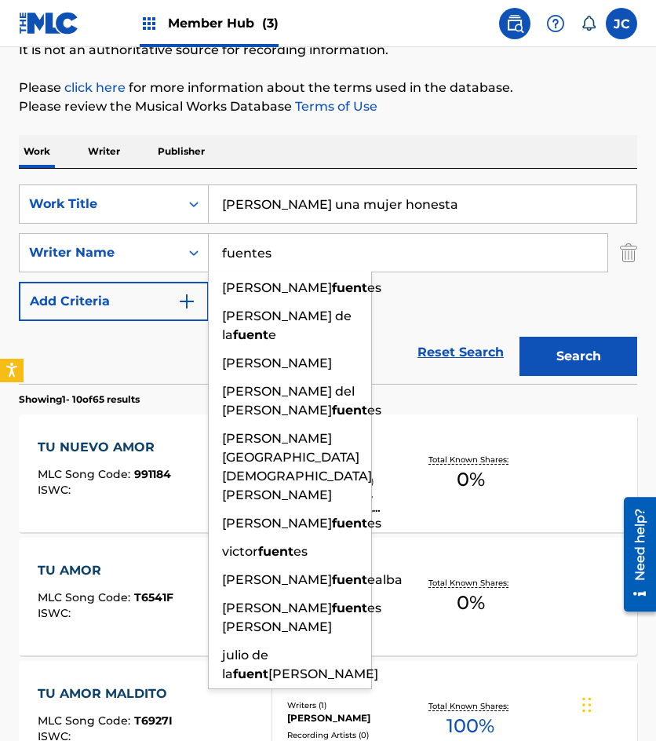
type input "fuentes"
click at [520, 337] on button "Search" at bounding box center [579, 356] width 118 height 39
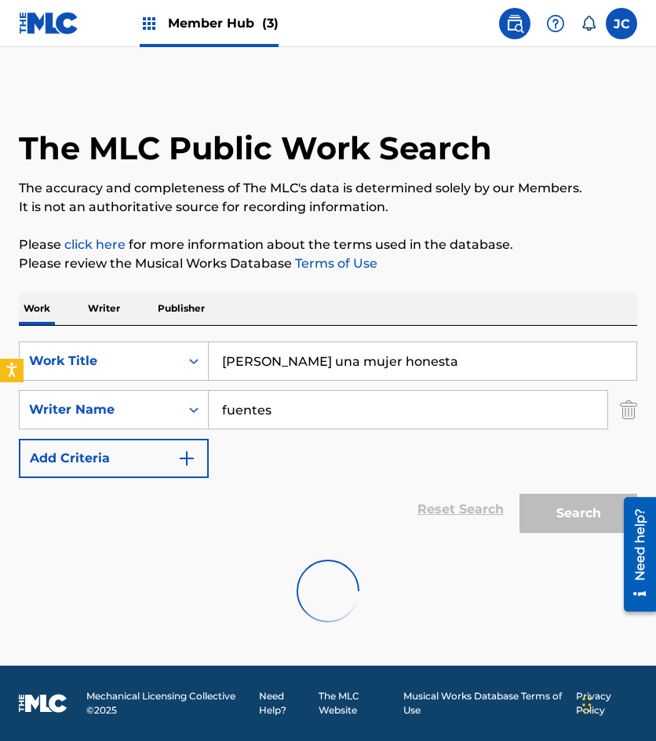
scroll to position [0, 0]
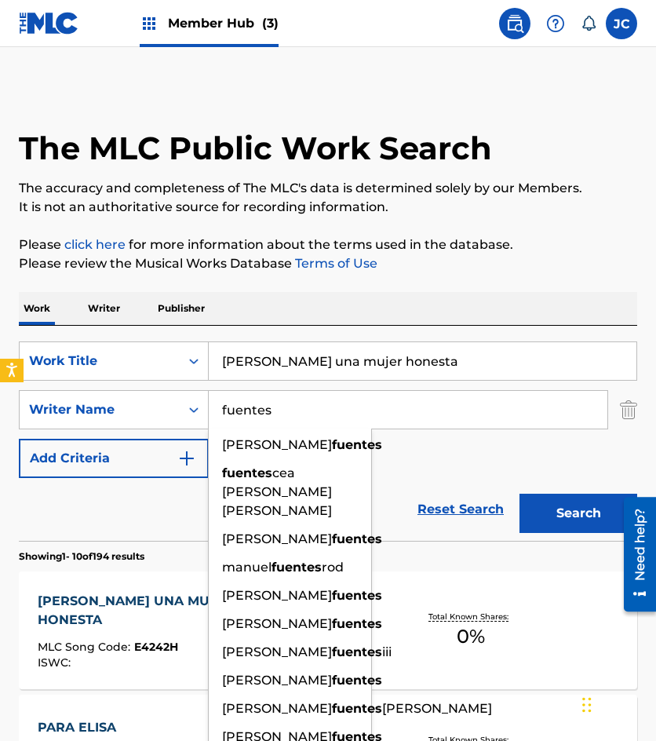
click at [425, 466] on div "SearchWithCriteriac84babaf-2505-4ef2-b3bf-be0b7599121a Work Title elisa una muj…" at bounding box center [328, 409] width 619 height 137
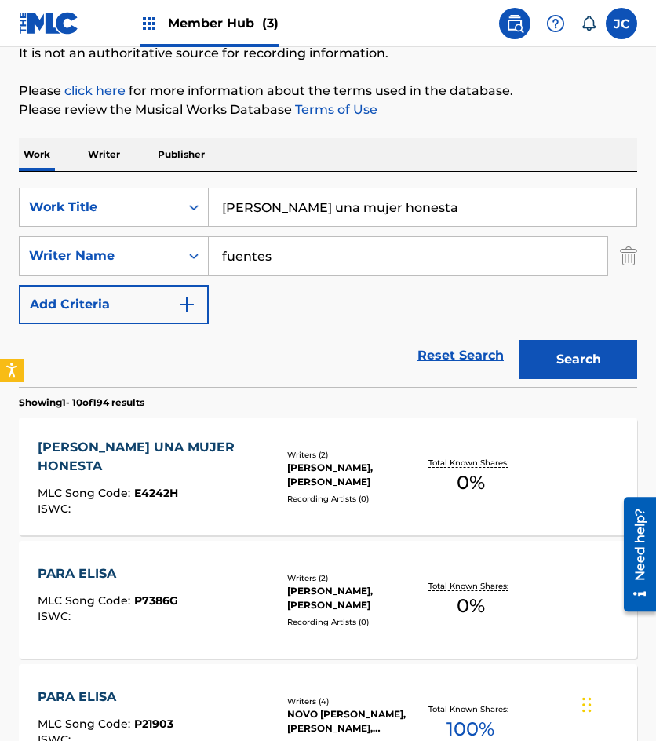
scroll to position [157, 0]
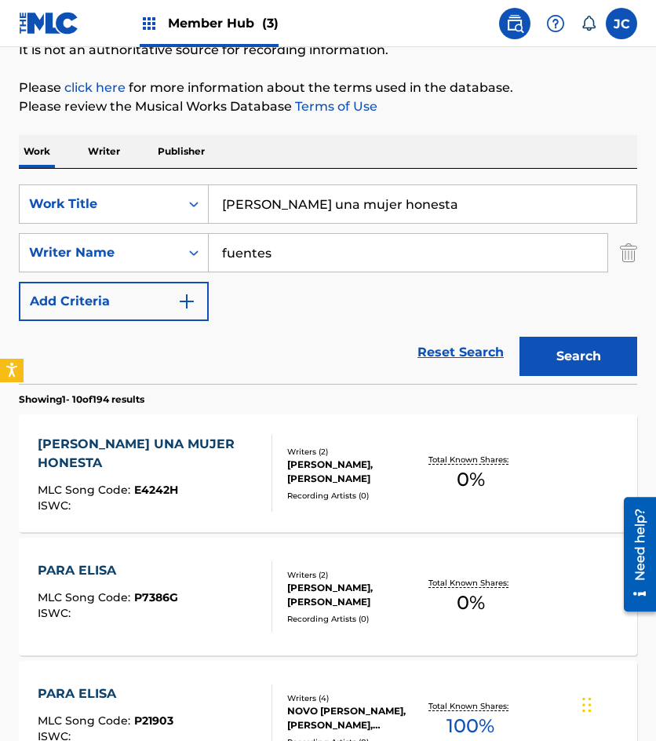
click at [127, 483] on span "MLC Song Code :" at bounding box center [86, 490] width 97 height 14
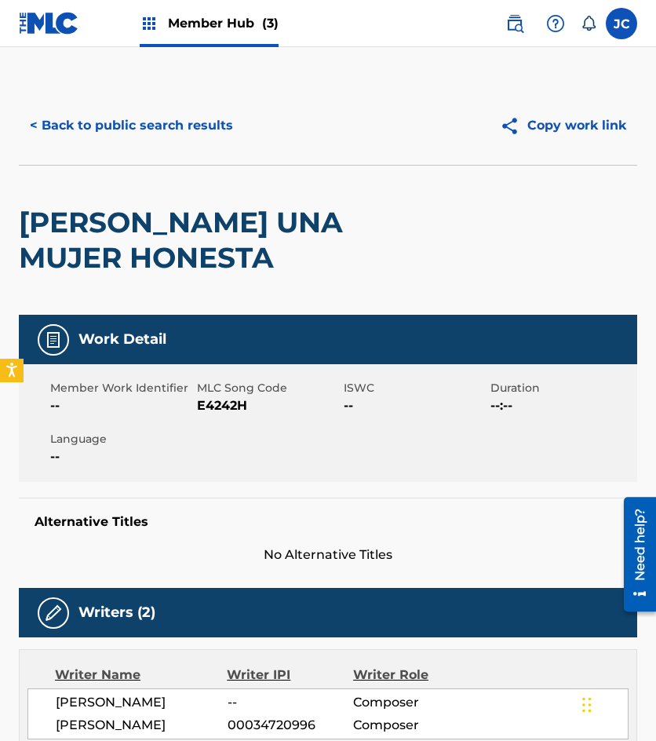
click at [236, 404] on span "E4242H" at bounding box center [268, 405] width 143 height 19
click at [71, 138] on button "< Back to public search results" at bounding box center [131, 125] width 225 height 39
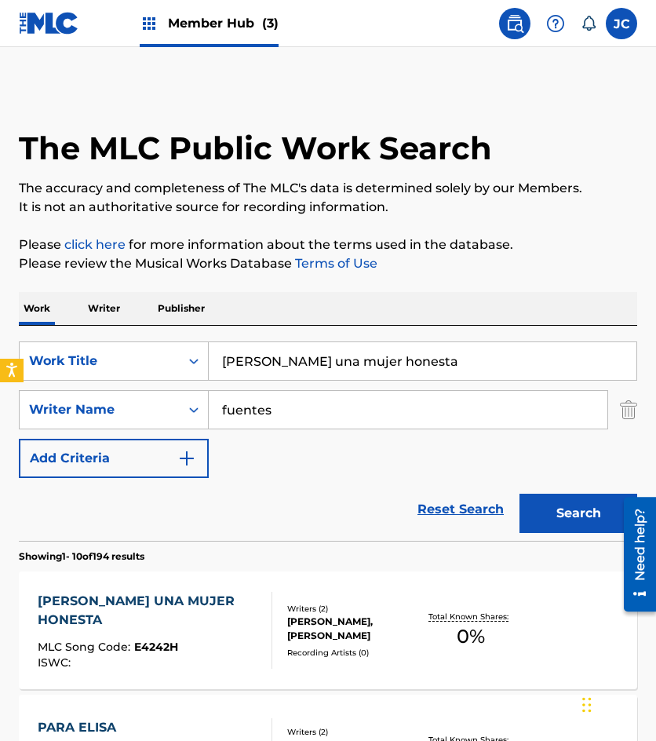
scroll to position [157, 0]
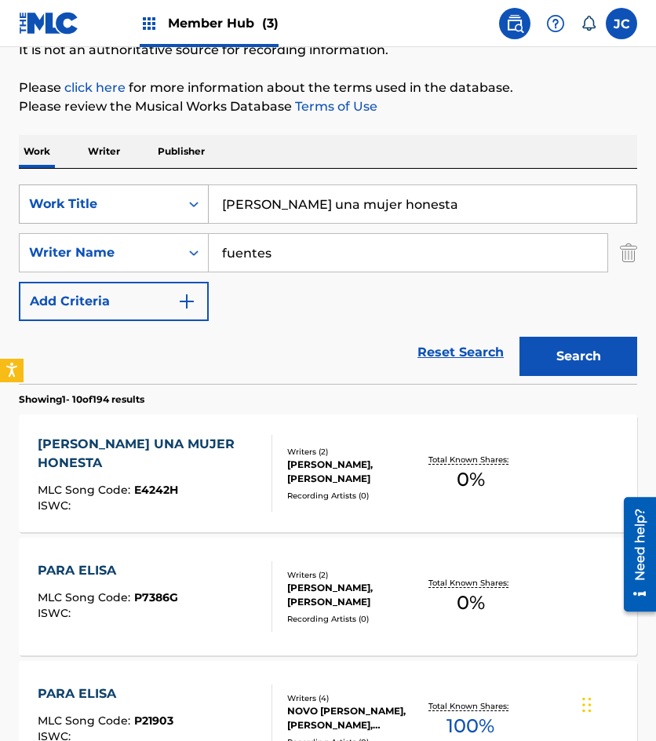
drag, startPoint x: 266, startPoint y: 209, endPoint x: 71, endPoint y: 217, distance: 194.8
click at [73, 217] on div "SearchWithCriteriac84babaf-2505-4ef2-b3bf-be0b7599121a Work Title elisa una muj…" at bounding box center [328, 203] width 619 height 39
type input "me gustan tus manos"
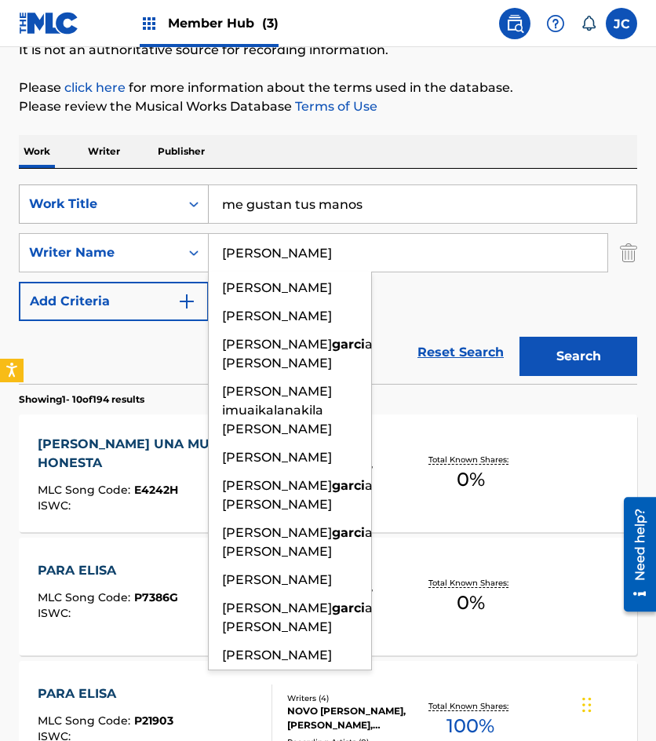
type input "garcia"
click at [520, 337] on button "Search" at bounding box center [579, 356] width 118 height 39
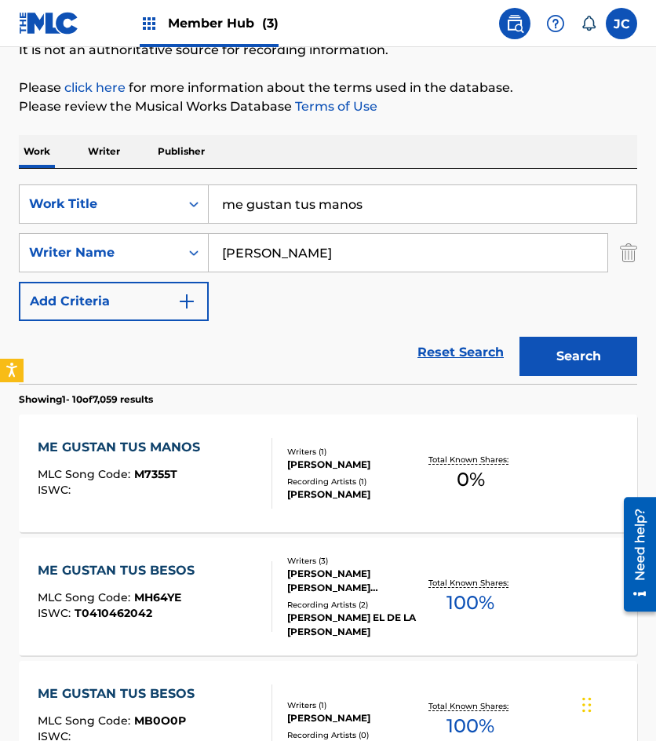
click at [220, 454] on div "ME GUSTAN TUS MANOS MLC Song Code : M7355T ISWC :" at bounding box center [155, 473] width 235 height 71
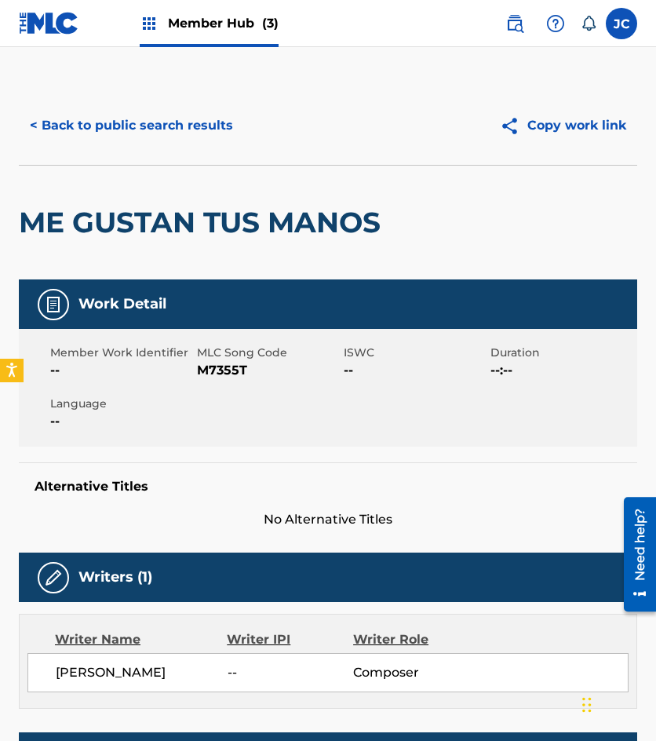
click at [209, 380] on span "M7355T" at bounding box center [268, 370] width 143 height 19
click at [160, 131] on button "< Back to public search results" at bounding box center [131, 125] width 225 height 39
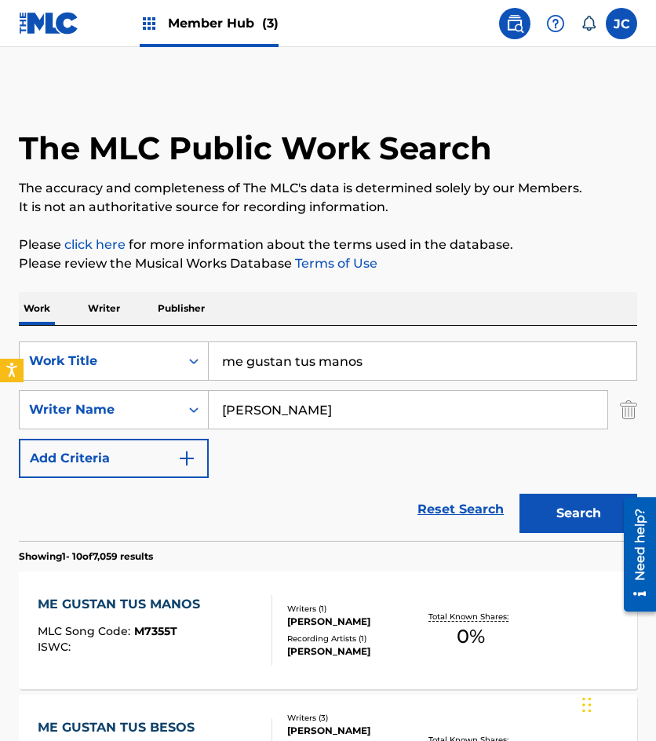
scroll to position [157, 0]
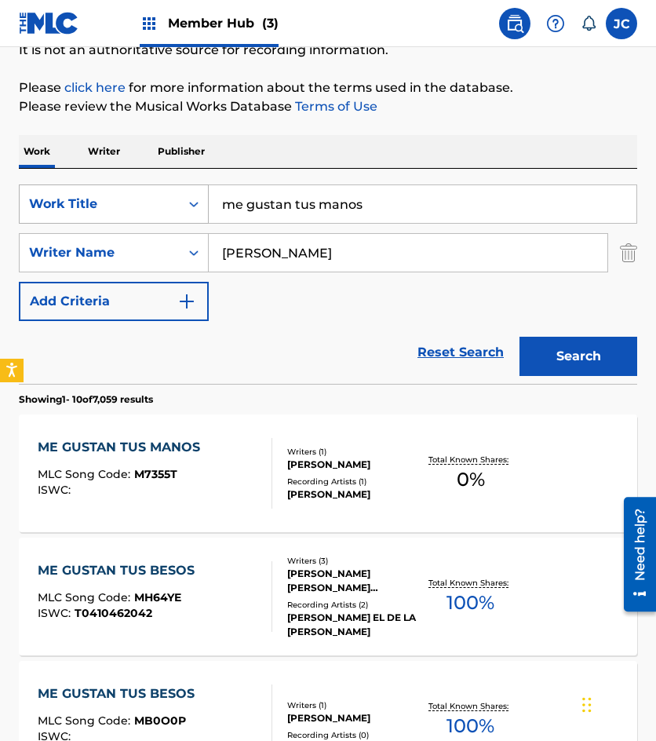
drag, startPoint x: 382, startPoint y: 205, endPoint x: 163, endPoint y: 209, distance: 219.8
click at [180, 214] on div "SearchWithCriteriac84babaf-2505-4ef2-b3bf-be0b7599121a Work Title me gustan tus…" at bounding box center [328, 203] width 619 height 39
type input "que me perdone dios"
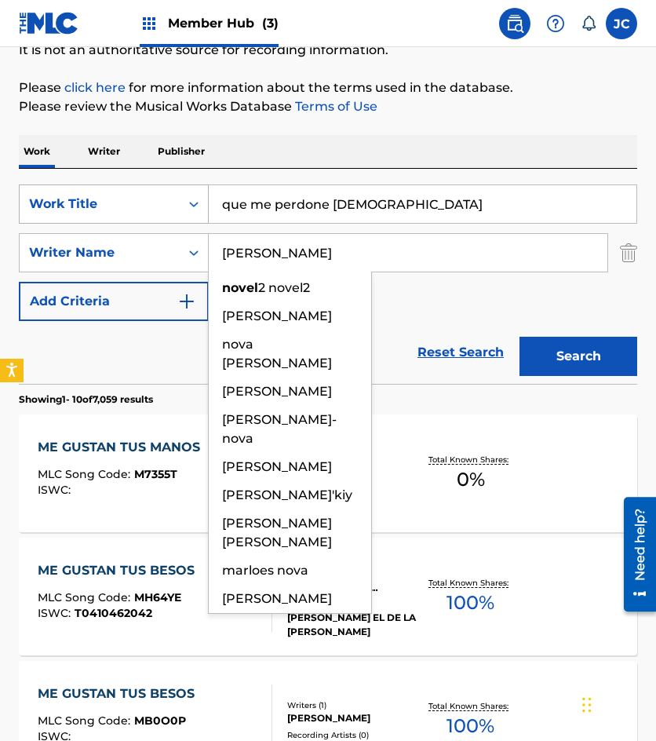
type input "novelo"
click at [520, 337] on button "Search" at bounding box center [579, 356] width 118 height 39
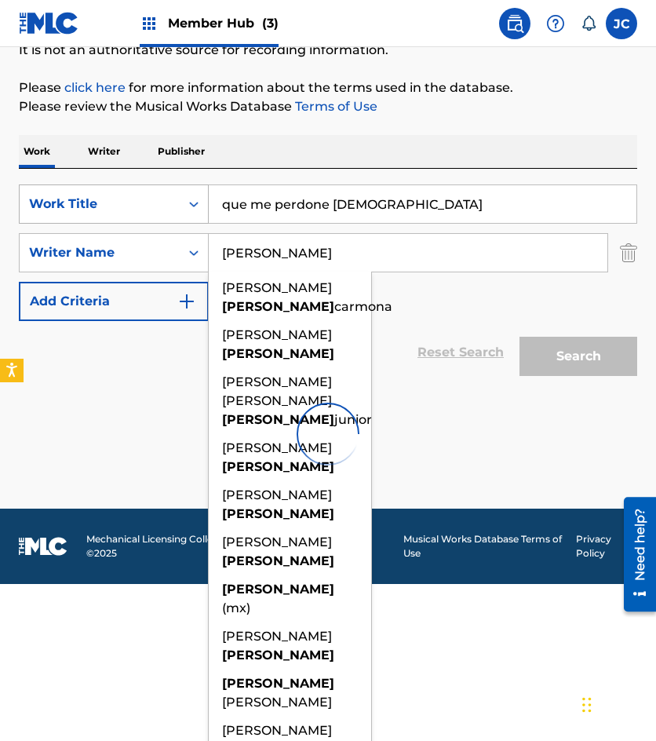
scroll to position [0, 0]
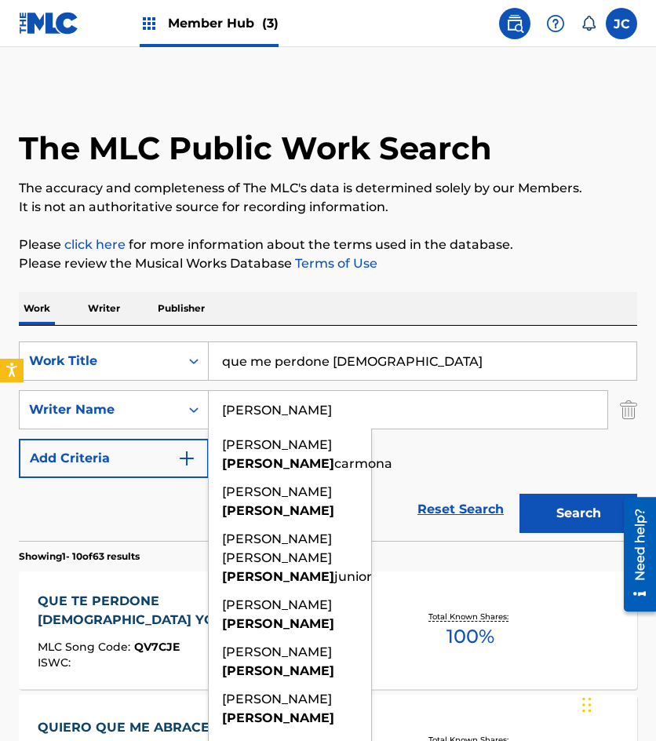
click at [509, 464] on div "SearchWithCriteriac84babaf-2505-4ef2-b3bf-be0b7599121a Work Title que me perdon…" at bounding box center [328, 409] width 619 height 137
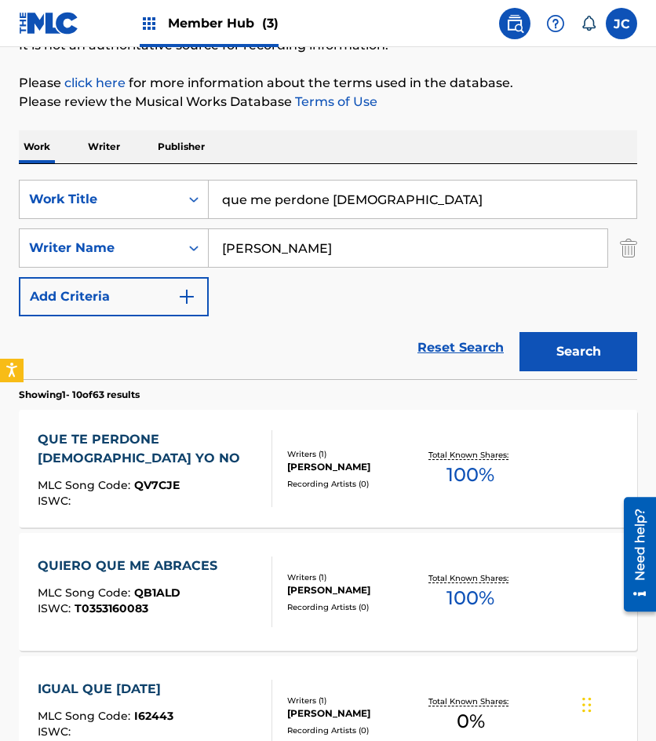
scroll to position [157, 0]
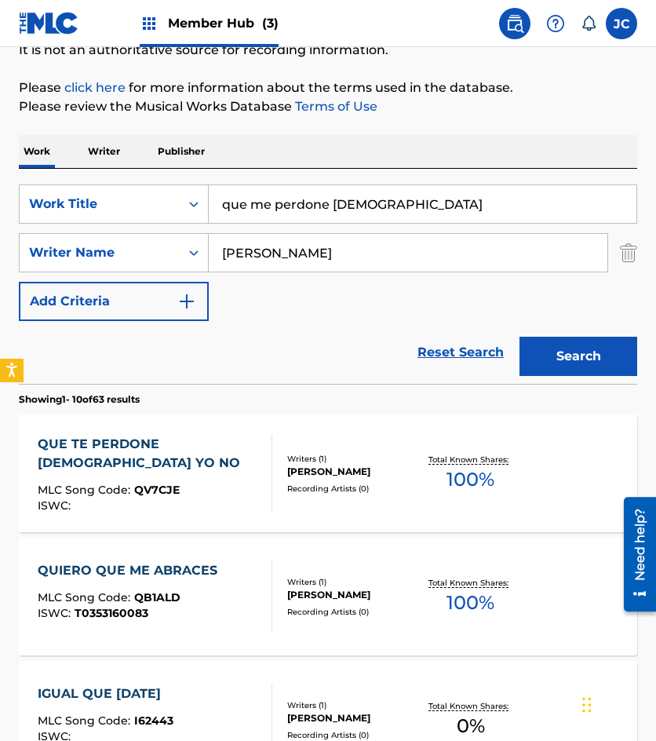
drag, startPoint x: 20, startPoint y: 177, endPoint x: 2, endPoint y: 177, distance: 18.1
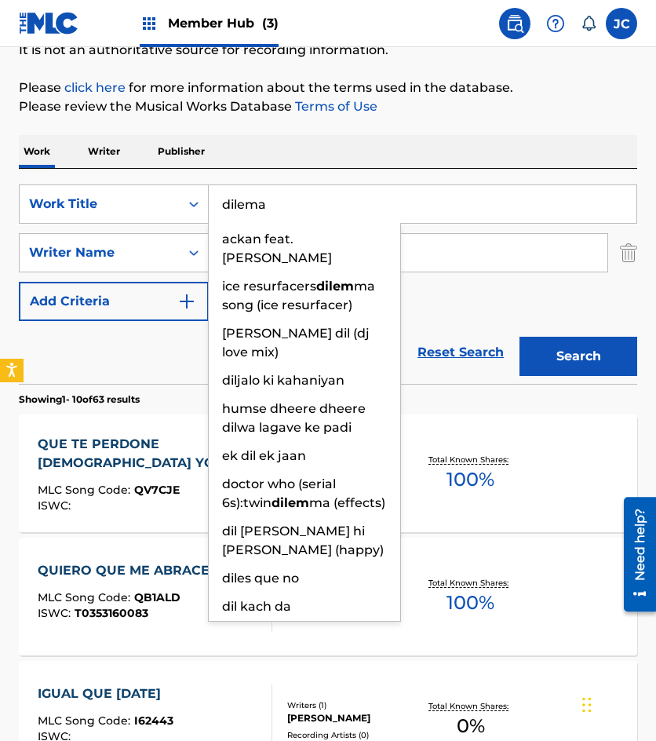
type input "dilema"
click at [520, 337] on button "Search" at bounding box center [579, 356] width 118 height 39
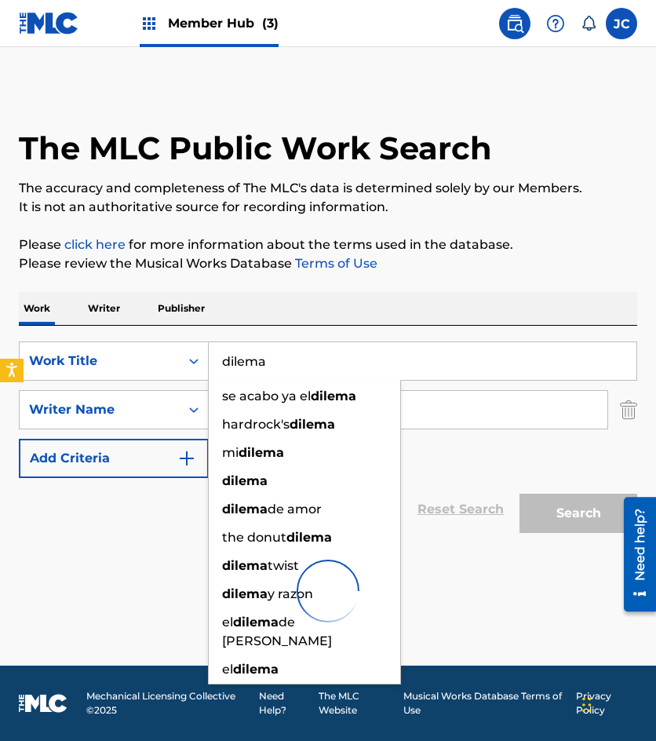
scroll to position [0, 0]
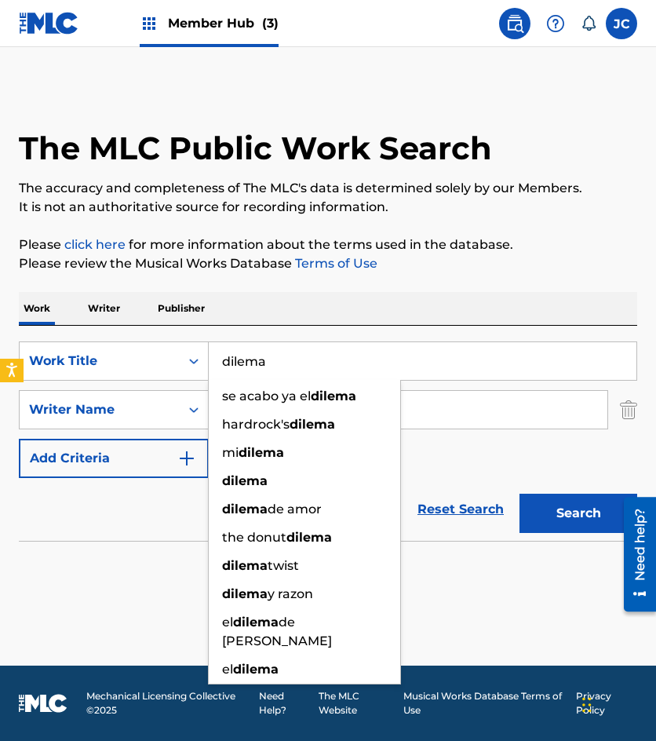
click at [448, 453] on div "SearchWithCriteriac84babaf-2505-4ef2-b3bf-be0b7599121a Work Title dilema se aca…" at bounding box center [328, 409] width 619 height 137
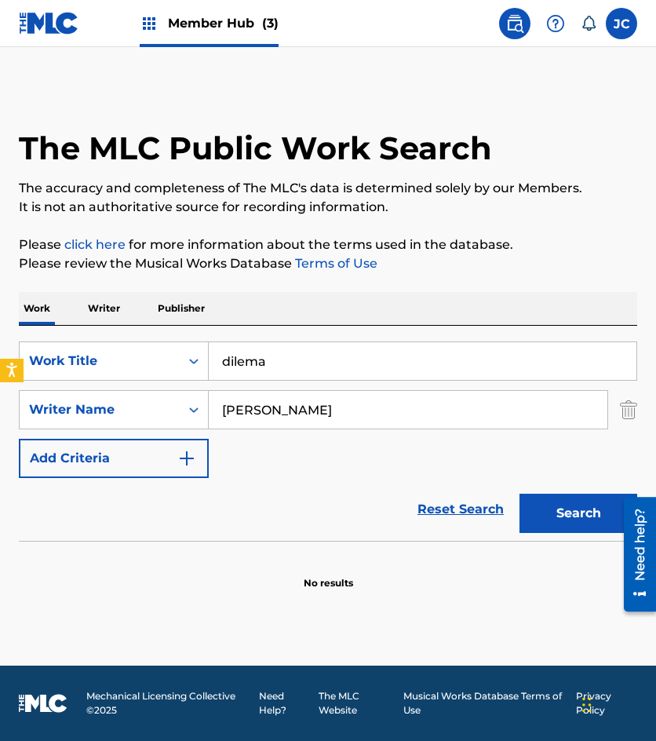
click at [289, 371] on input "dilema" at bounding box center [423, 361] width 428 height 38
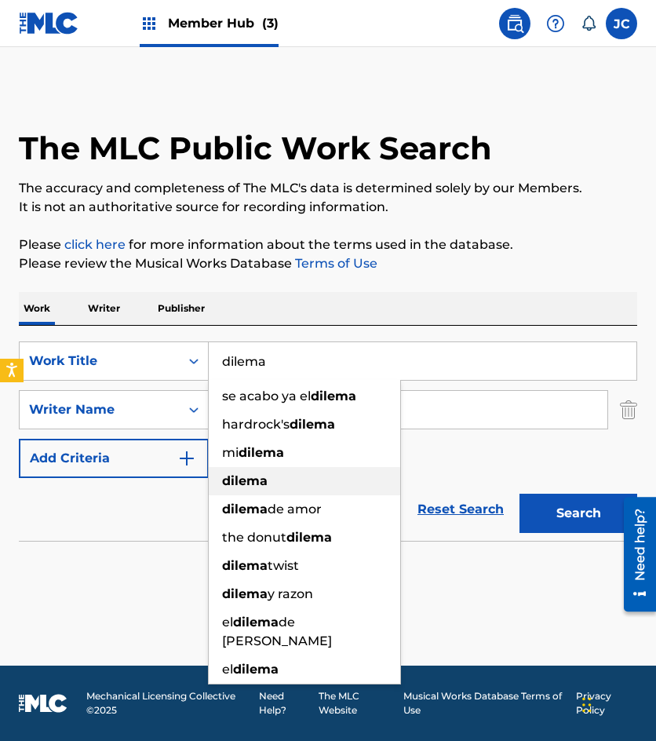
click at [520, 494] on button "Search" at bounding box center [579, 513] width 118 height 39
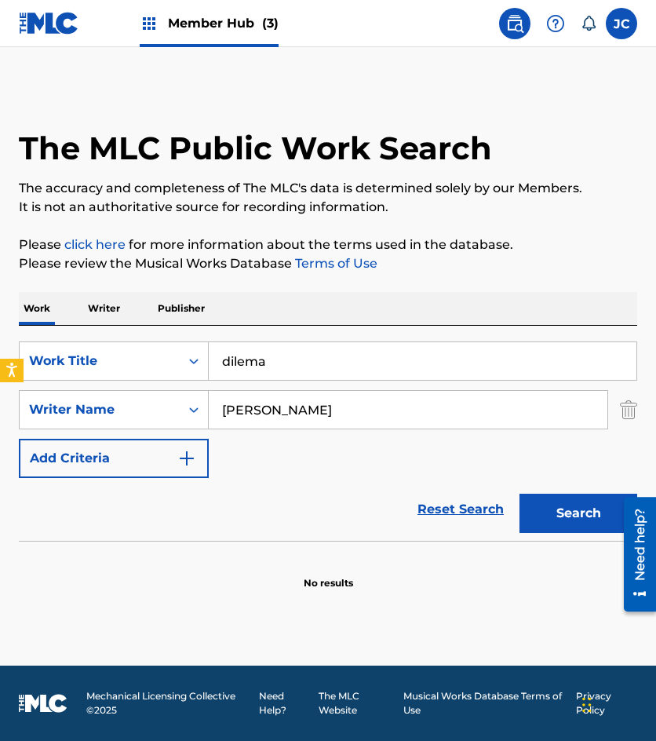
click at [274, 415] on input "novelo" at bounding box center [408, 410] width 399 height 38
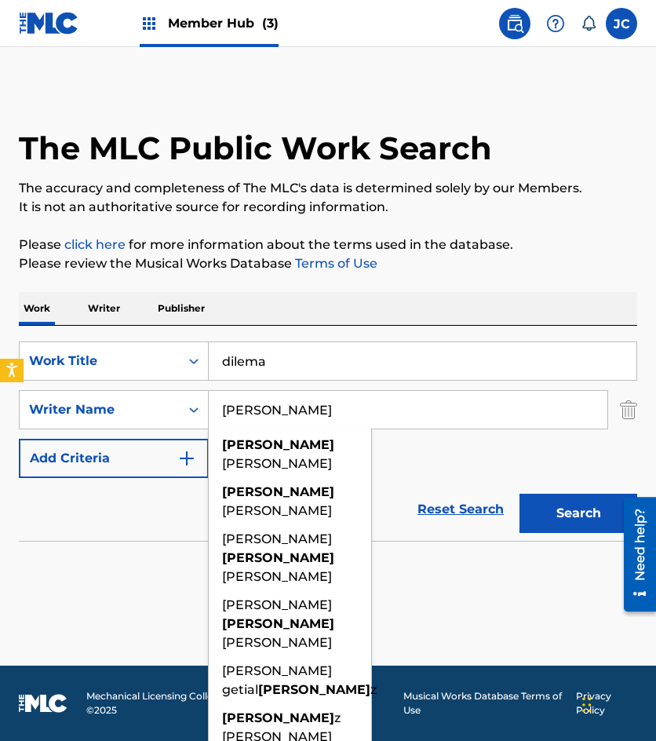
type input "enrique"
click at [520, 494] on button "Search" at bounding box center [579, 513] width 118 height 39
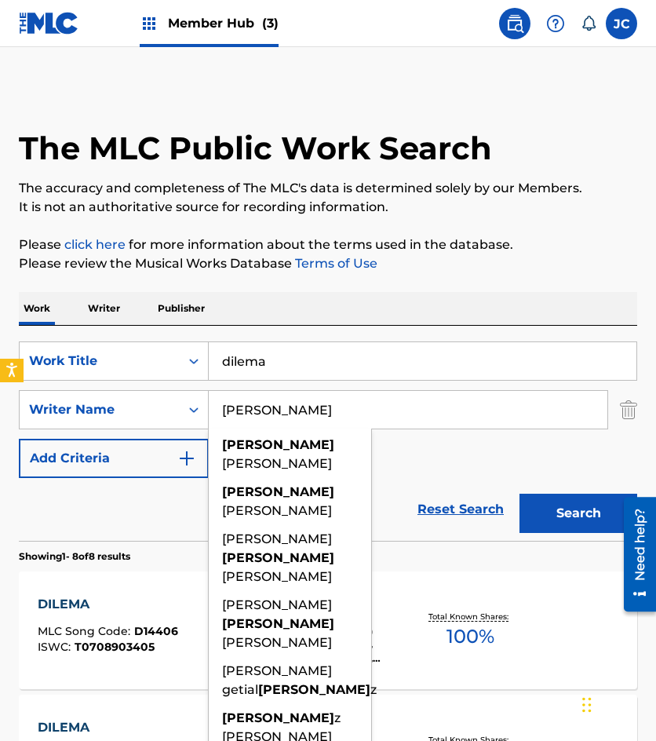
click at [432, 457] on div "SearchWithCriteriac84babaf-2505-4ef2-b3bf-be0b7599121a Work Title dilema Search…" at bounding box center [328, 409] width 619 height 137
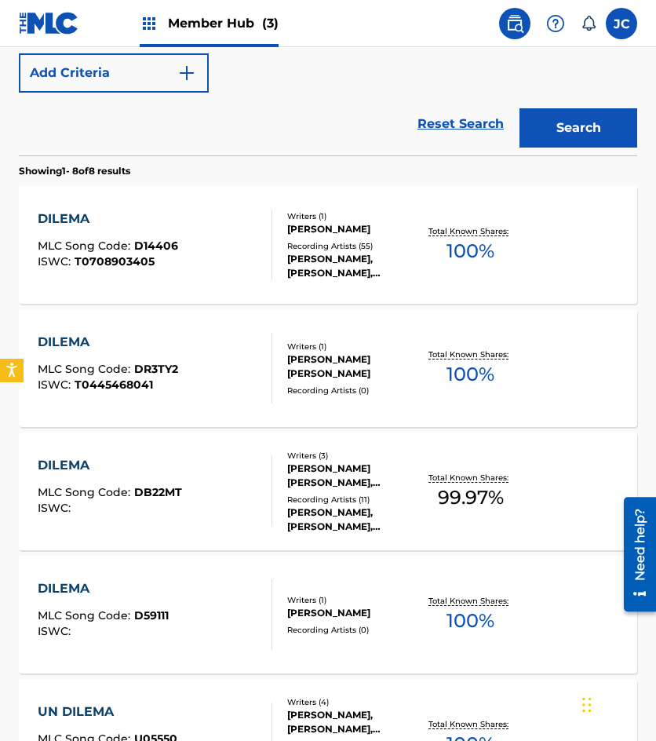
scroll to position [471, 0]
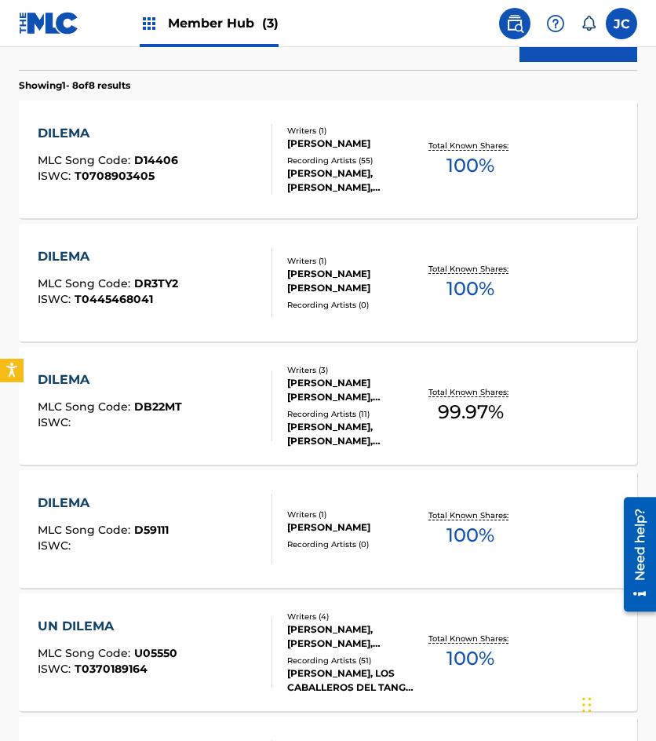
click at [292, 534] on div "ENRIQUE NAVARRO COSME" at bounding box center [353, 527] width 132 height 14
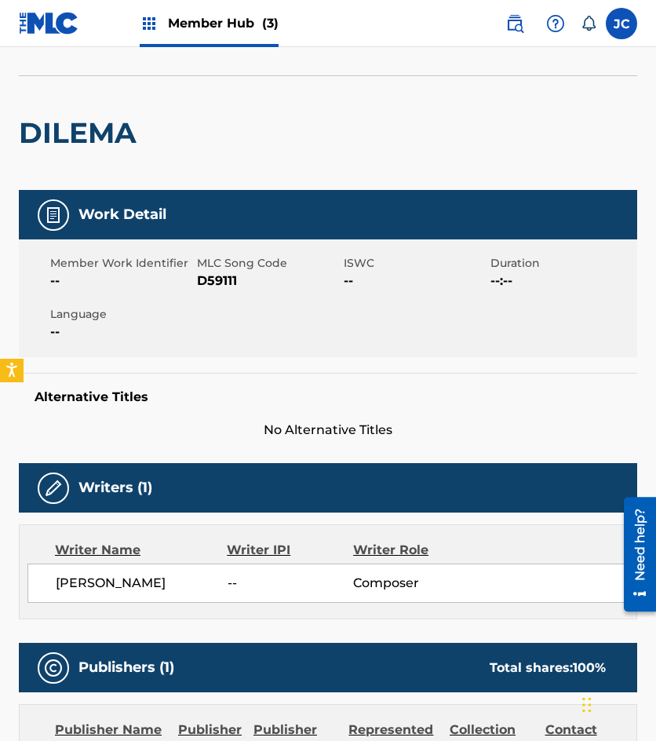
scroll to position [14, 0]
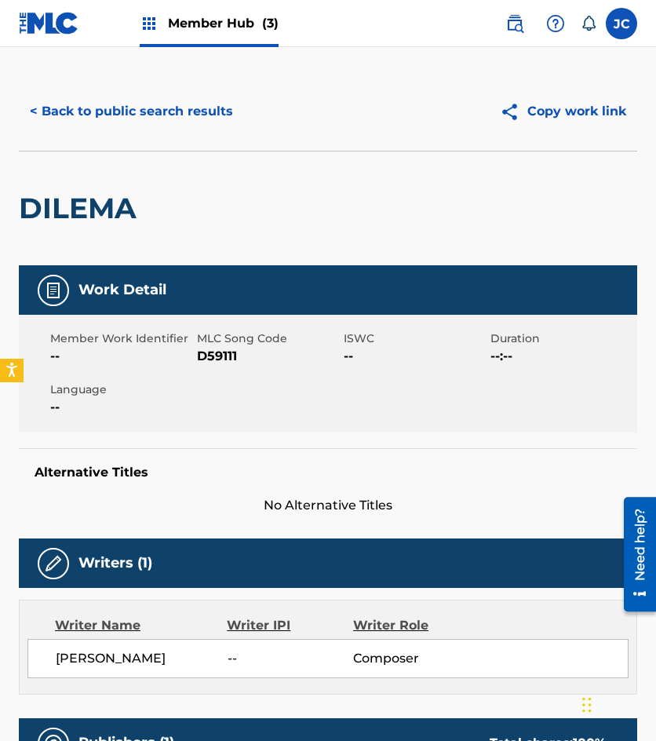
click at [203, 362] on span "D59111" at bounding box center [268, 356] width 143 height 19
click at [206, 361] on span "D59111" at bounding box center [268, 356] width 143 height 19
click at [165, 186] on div "DILEMA" at bounding box center [328, 208] width 619 height 115
click at [177, 104] on button "< Back to public search results" at bounding box center [131, 111] width 225 height 39
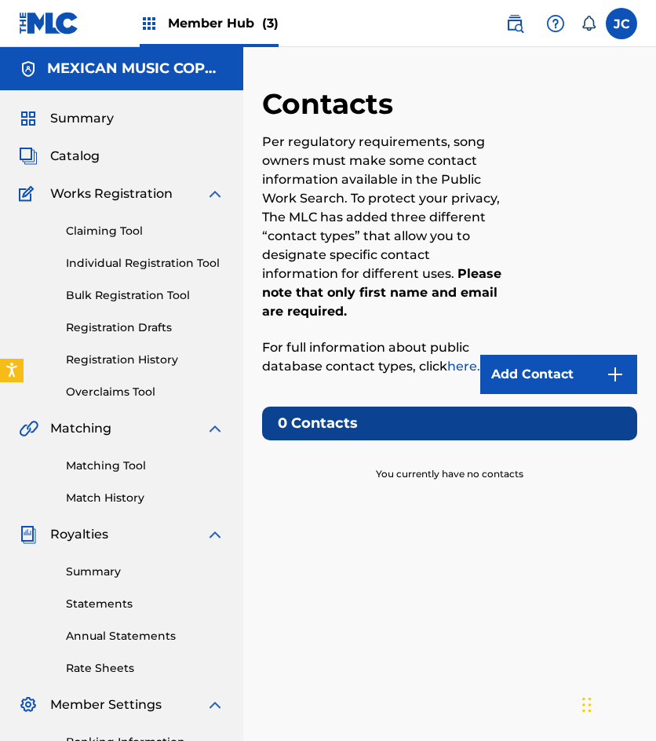
click at [40, 32] on img at bounding box center [49, 23] width 60 height 23
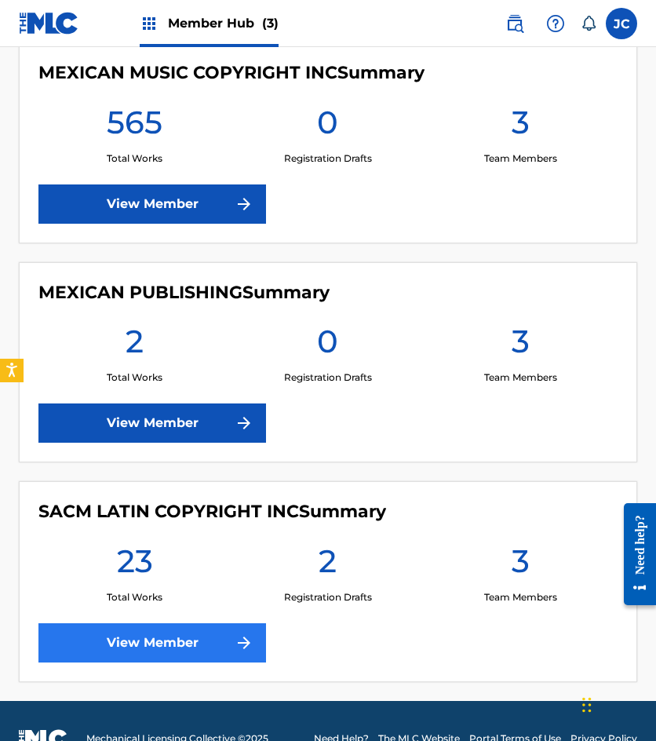
scroll to position [401, 0]
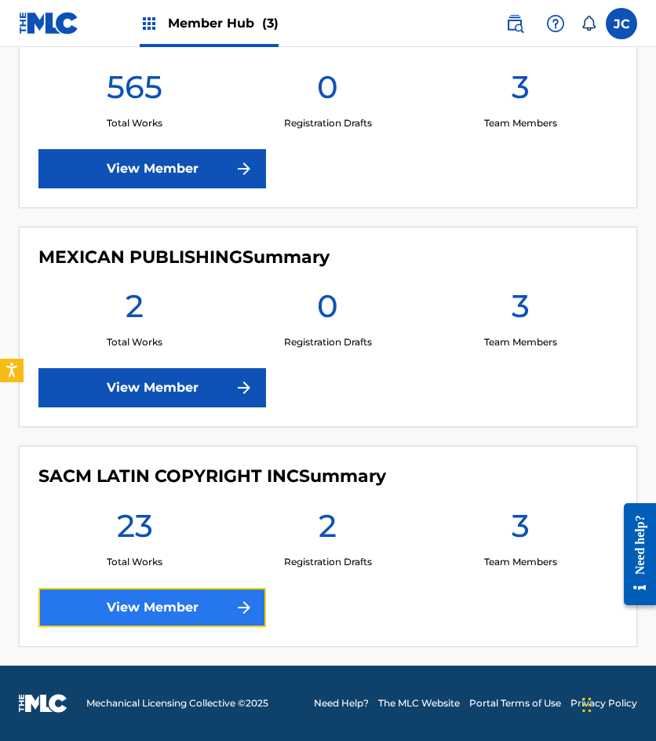
click at [225, 603] on link "View Member" at bounding box center [152, 607] width 228 height 39
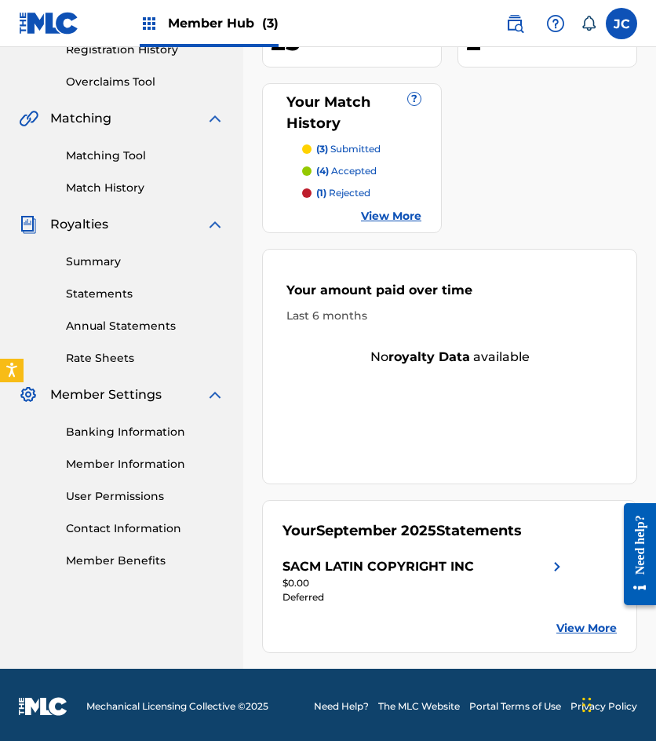
scroll to position [313, 0]
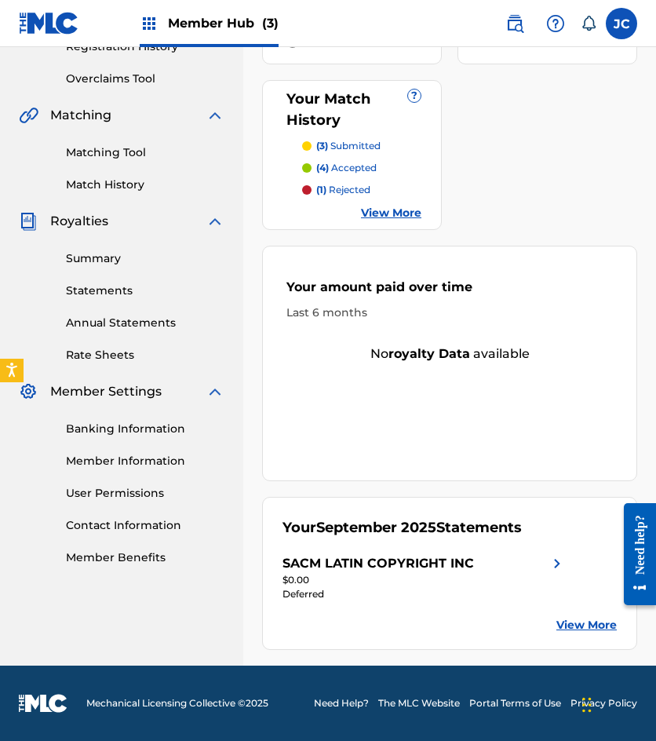
click at [566, 621] on link "View More" at bounding box center [587, 625] width 60 height 16
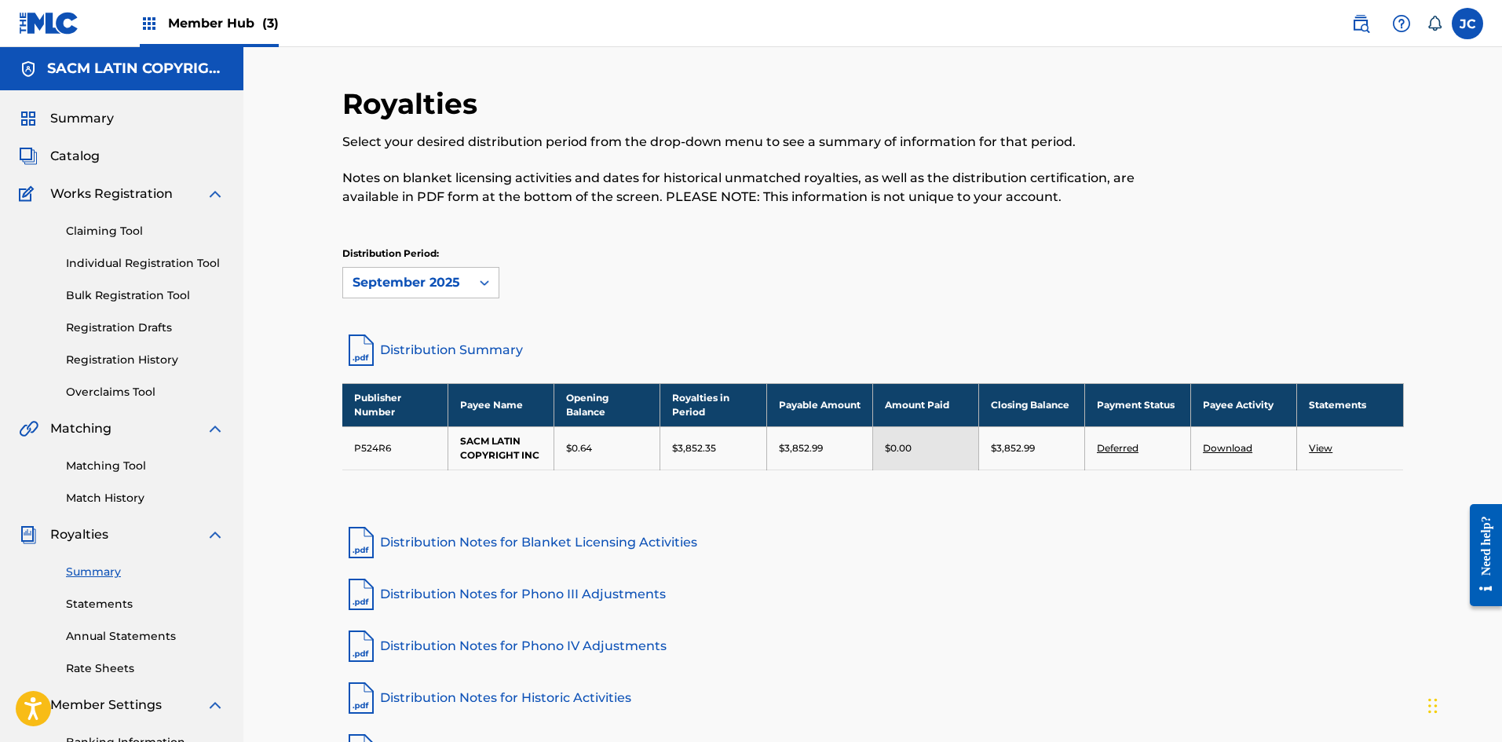
click at [451, 341] on link "Distribution Summary" at bounding box center [872, 350] width 1061 height 38
click at [656, 283] on div "Distribution Period: September 2025" at bounding box center [872, 273] width 1061 height 52
click at [105, 604] on link "Statements" at bounding box center [145, 604] width 159 height 16
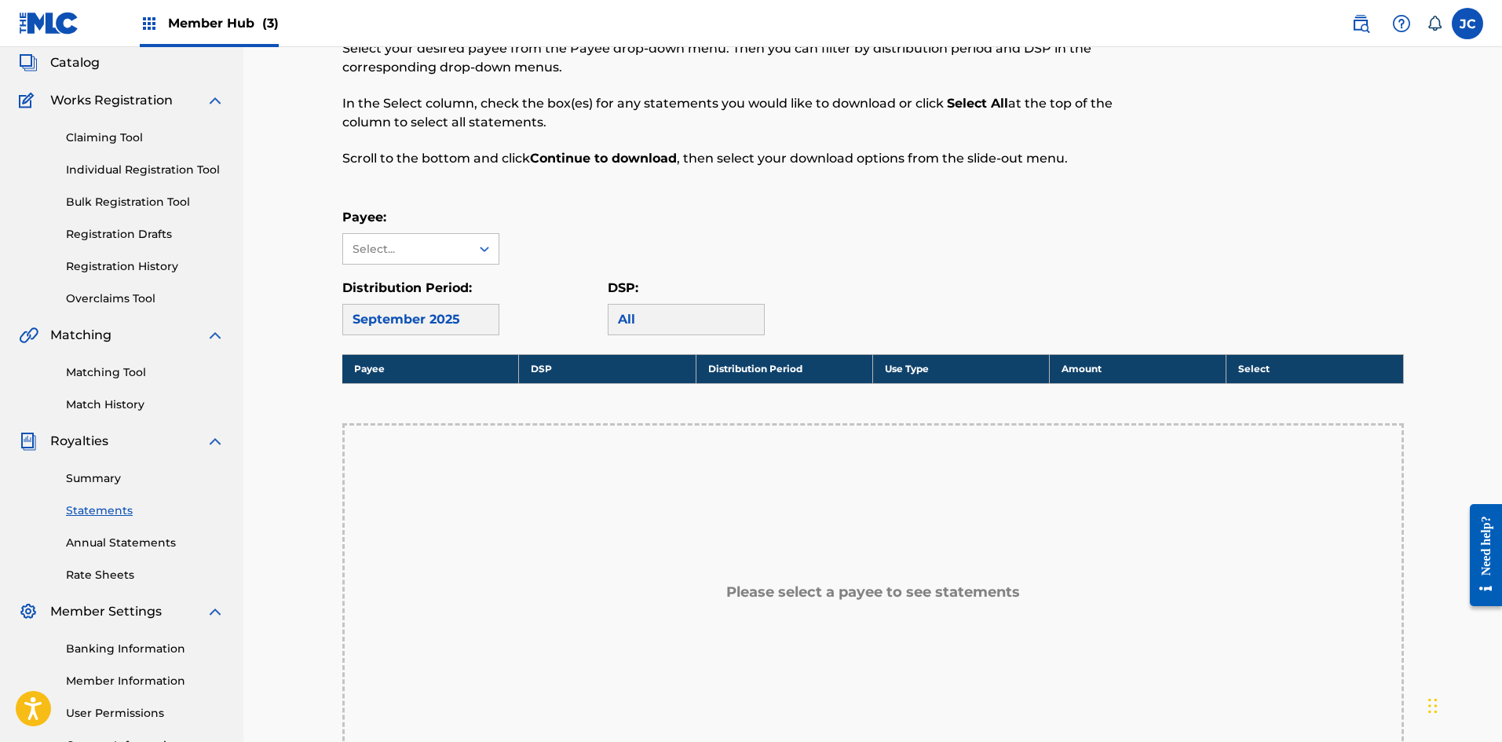
scroll to position [236, 0]
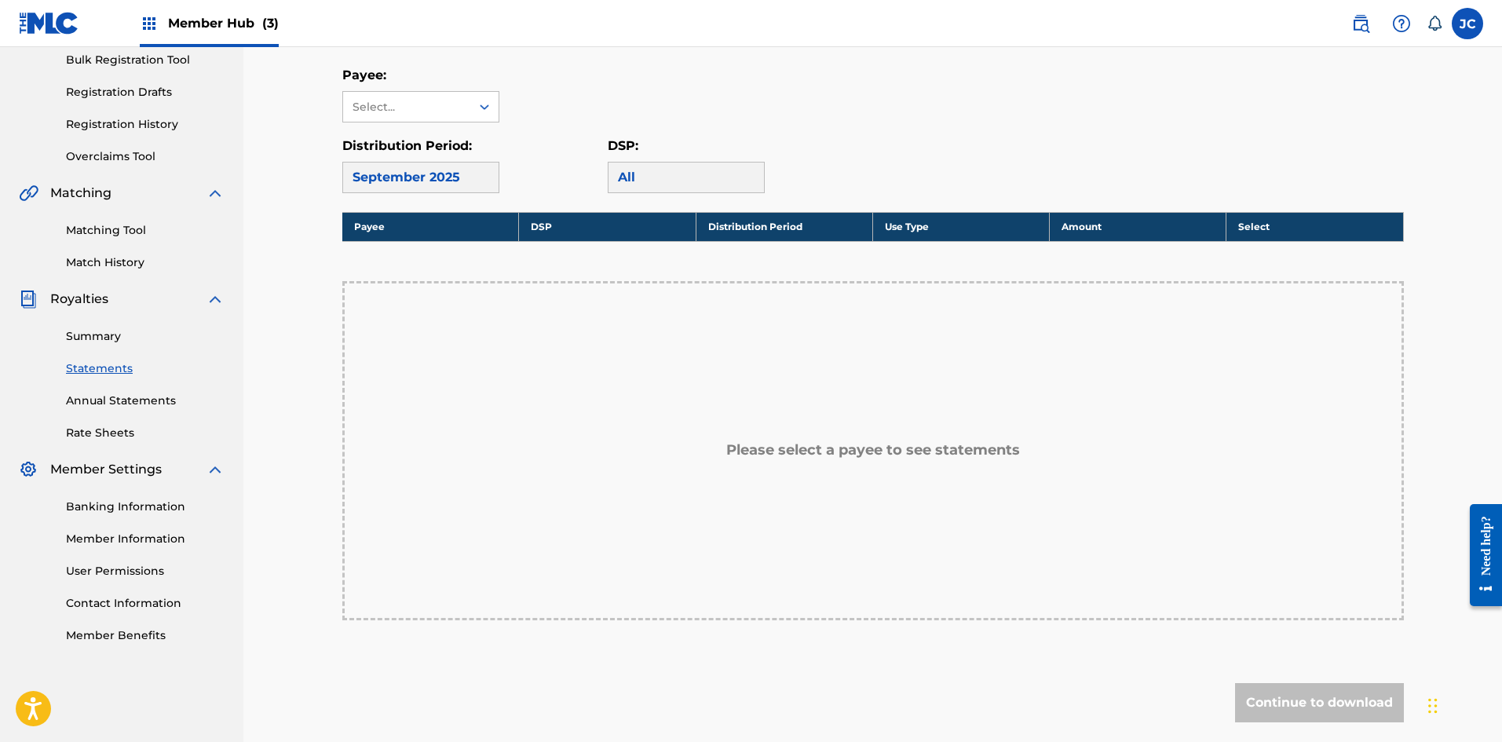
click at [433, 187] on div "September 2025" at bounding box center [420, 177] width 157 height 31
click at [440, 116] on div "Select..." at bounding box center [406, 107] width 127 height 30
click at [419, 158] on div "SACM LATIN COPYRIGHT INC" at bounding box center [420, 151] width 155 height 58
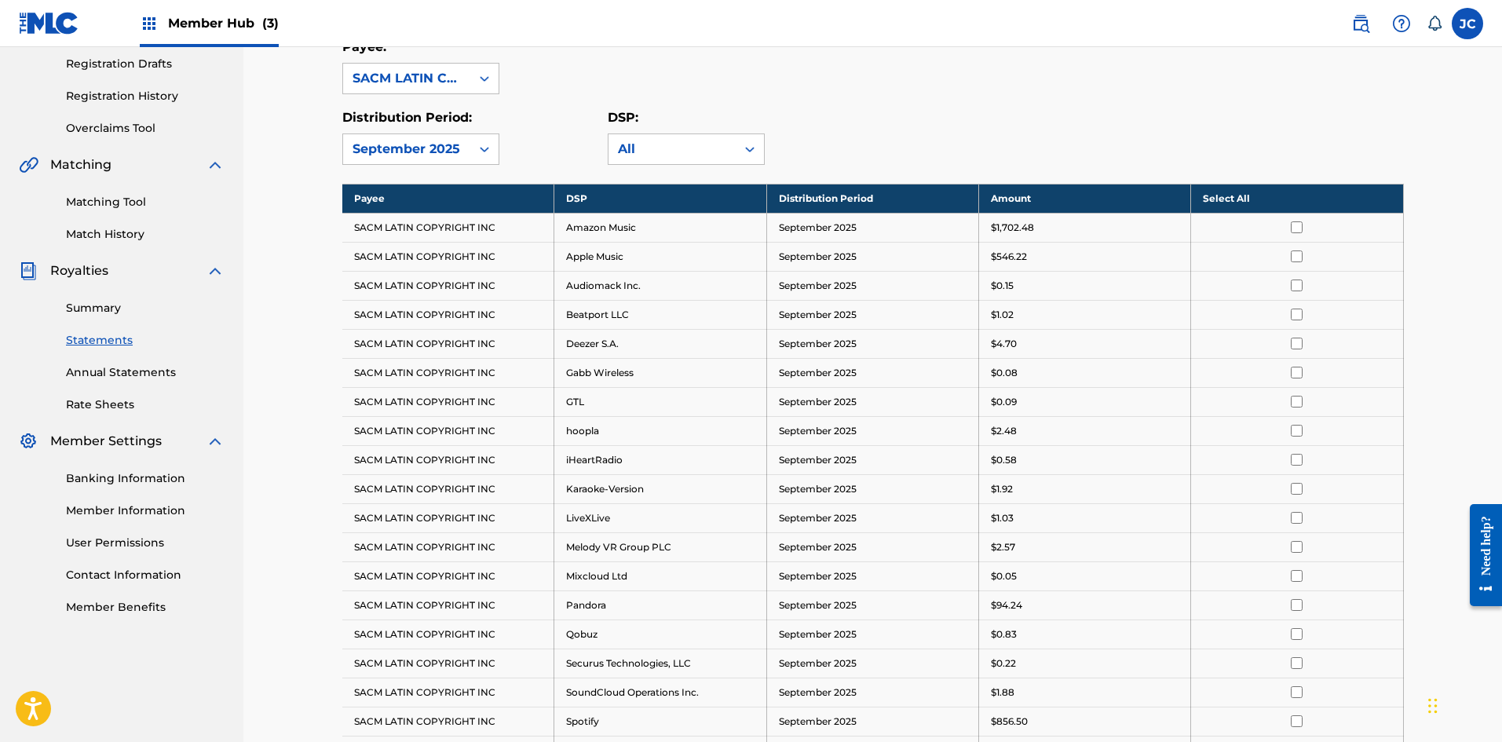
scroll to position [261, 0]
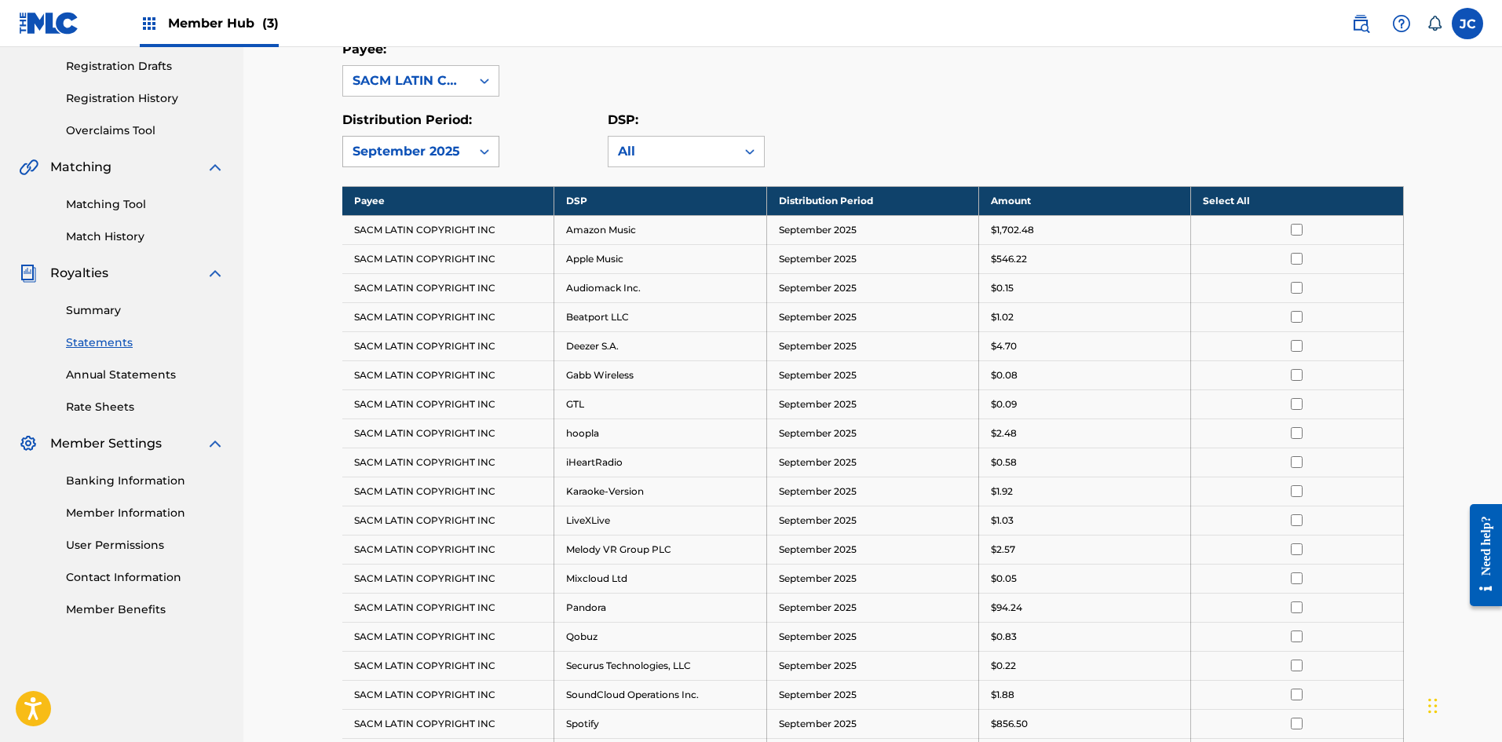
click at [451, 153] on div "September 2025" at bounding box center [406, 151] width 108 height 19
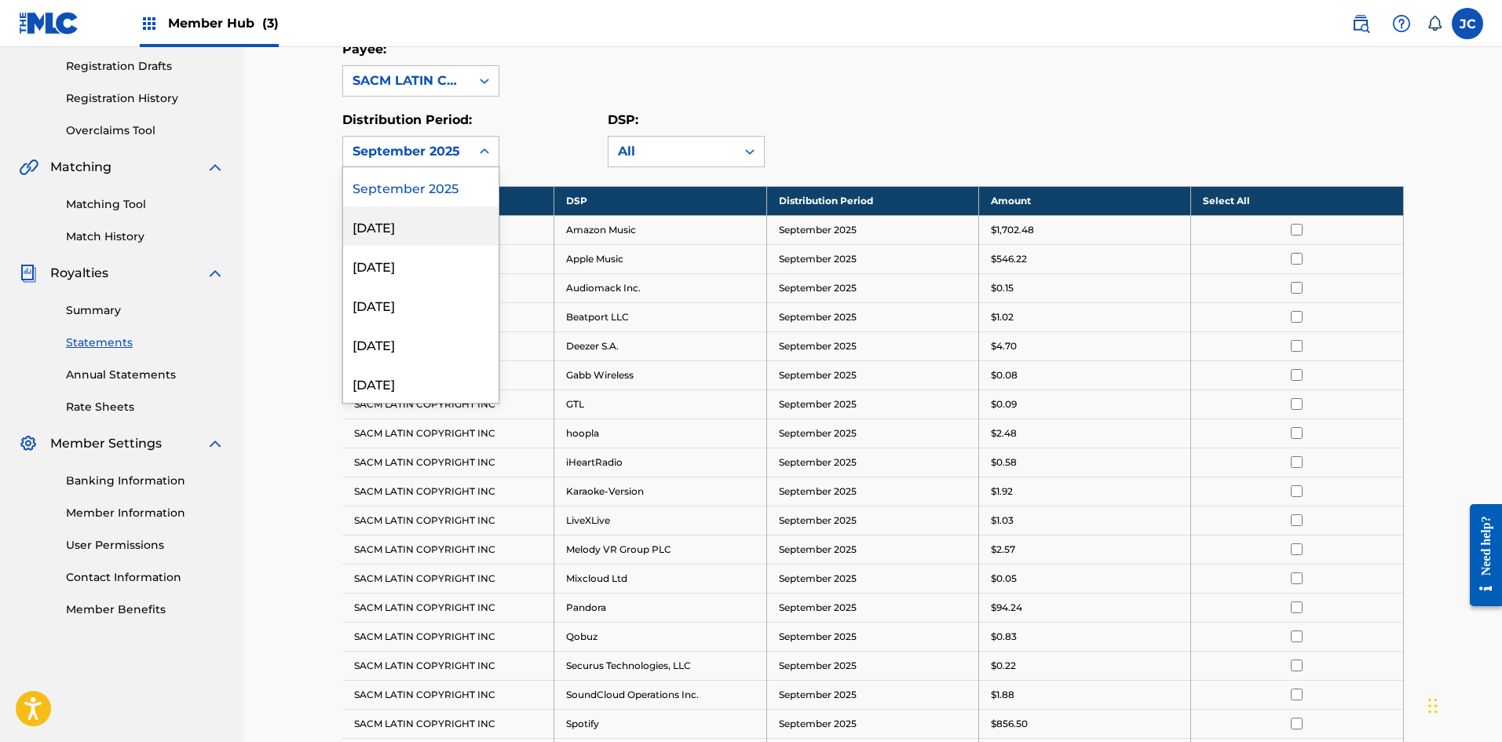
click at [433, 223] on div "August 2025" at bounding box center [420, 225] width 155 height 39
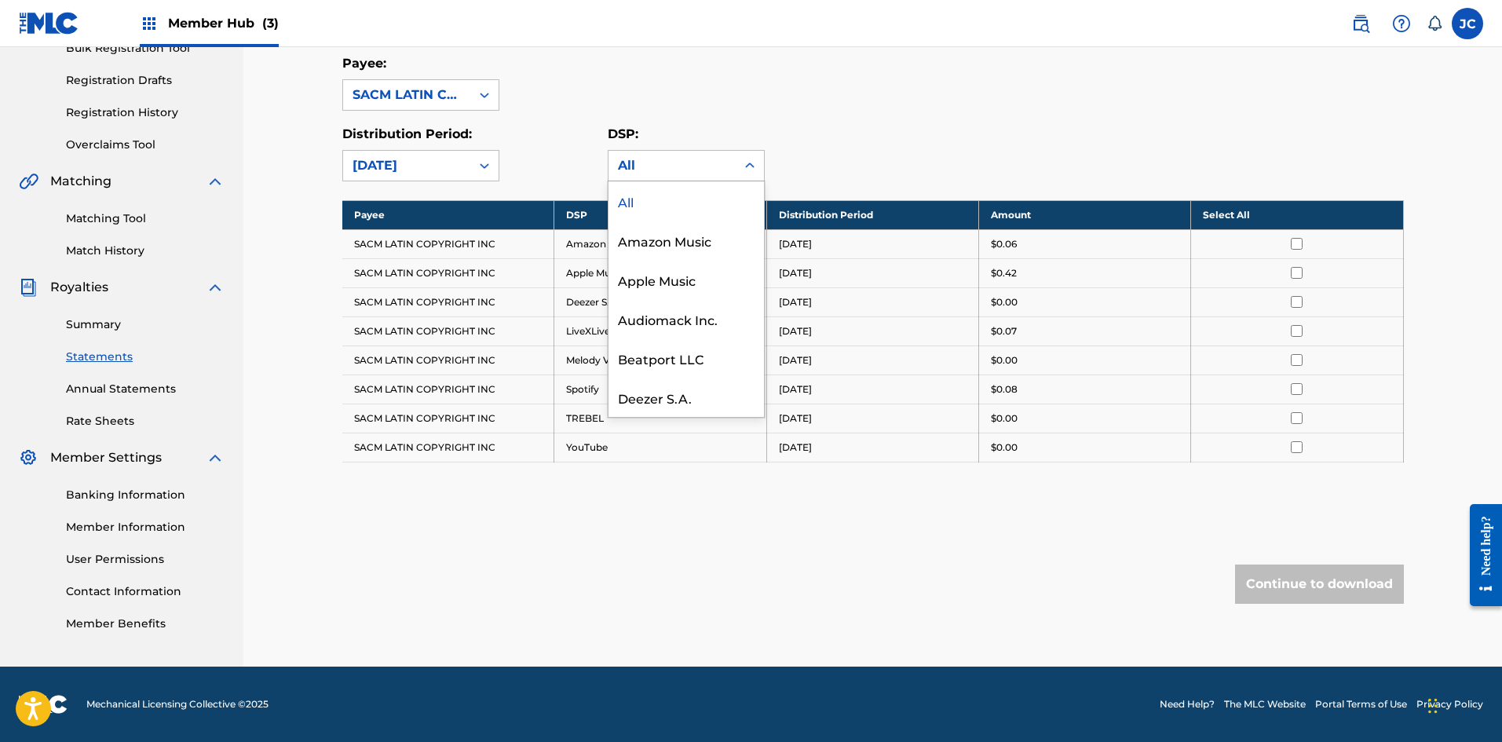
click at [651, 162] on div "All" at bounding box center [672, 165] width 108 height 19
click at [93, 336] on div "Summary Statements Annual Statements Rate Sheets" at bounding box center [122, 363] width 206 height 133
click at [93, 331] on link "Summary" at bounding box center [145, 324] width 159 height 16
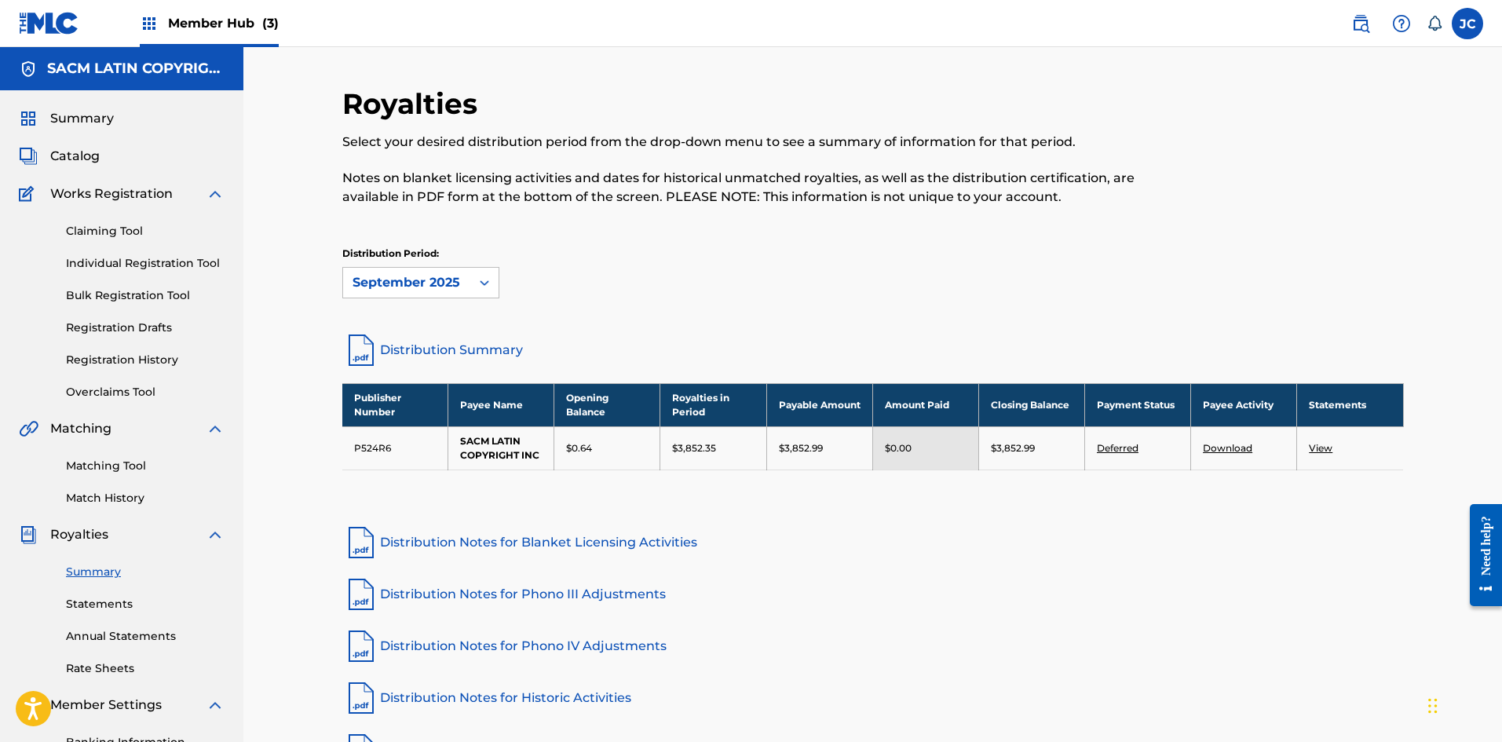
click at [656, 550] on link "Distribution Notes for Blanket Licensing Activities" at bounding box center [872, 543] width 1061 height 38
click at [656, 451] on link "Deferred" at bounding box center [1118, 448] width 42 height 12
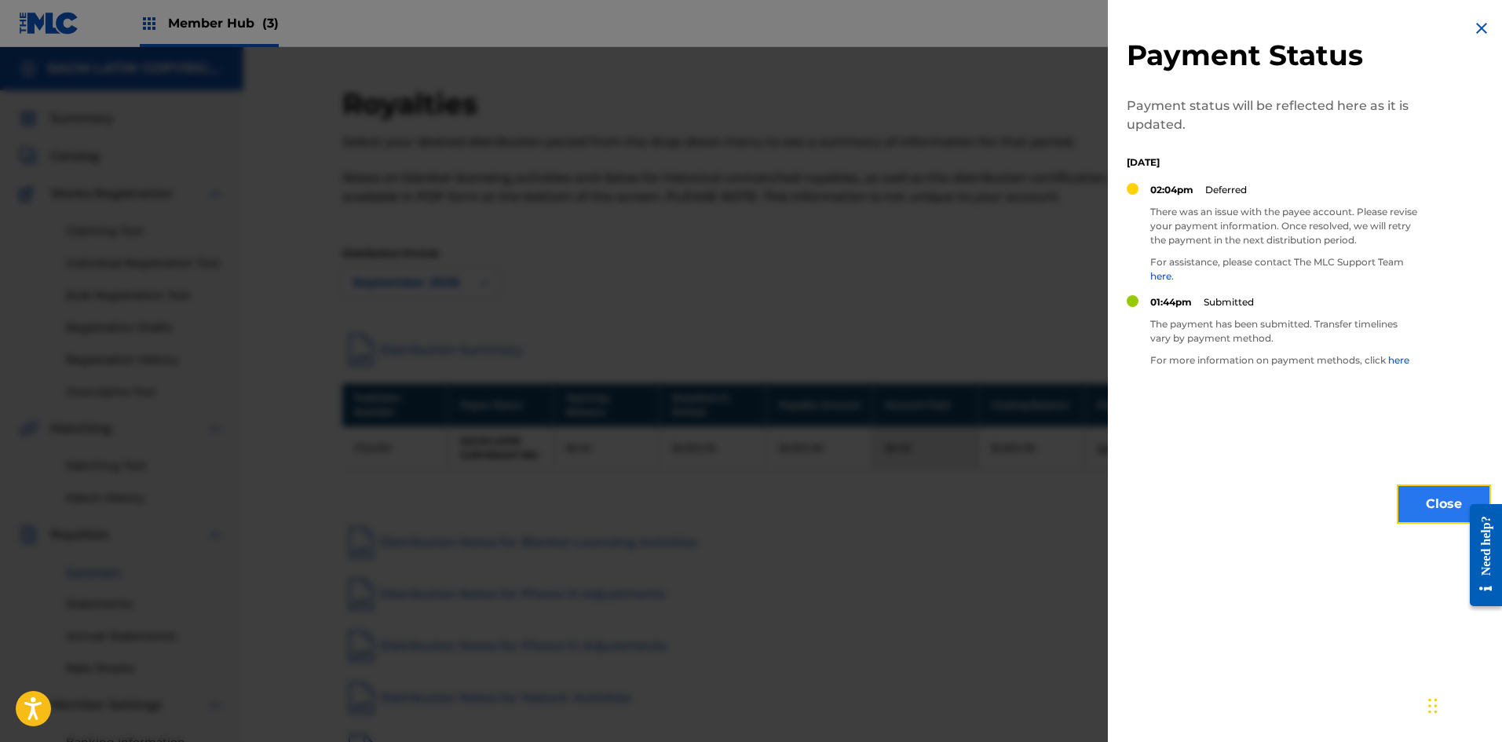
click at [656, 514] on button "Close" at bounding box center [1444, 503] width 94 height 39
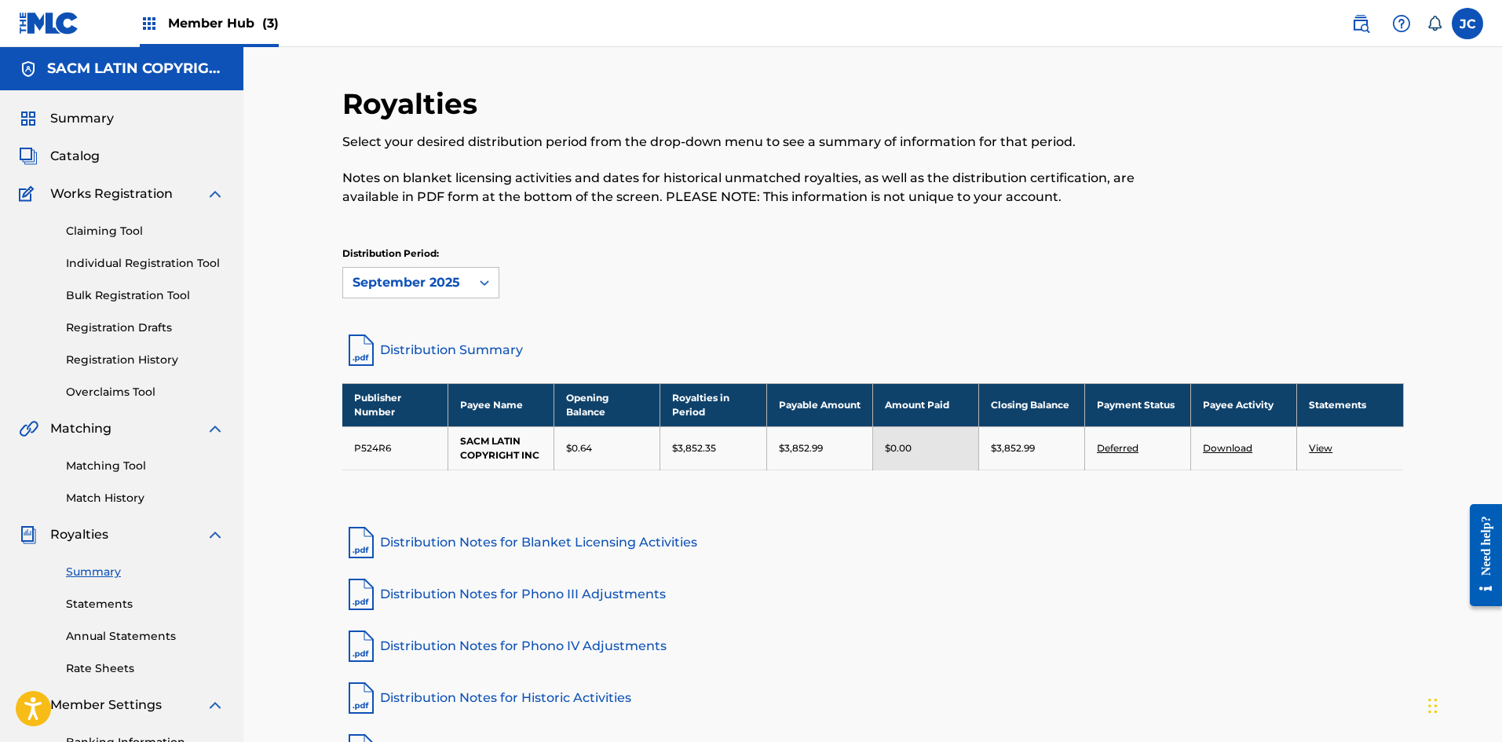
click at [656, 451] on link "Download" at bounding box center [1227, 448] width 49 height 12
drag, startPoint x: 991, startPoint y: 445, endPoint x: 1052, endPoint y: 446, distance: 61.2
click at [656, 446] on div "$3,852.99" at bounding box center [1032, 448] width 82 height 14
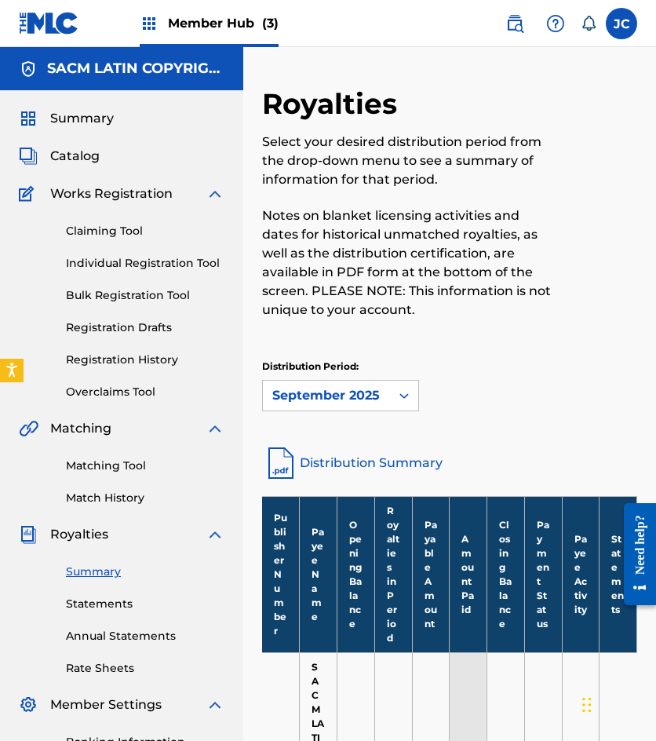
click at [53, 38] on link at bounding box center [49, 23] width 60 height 46
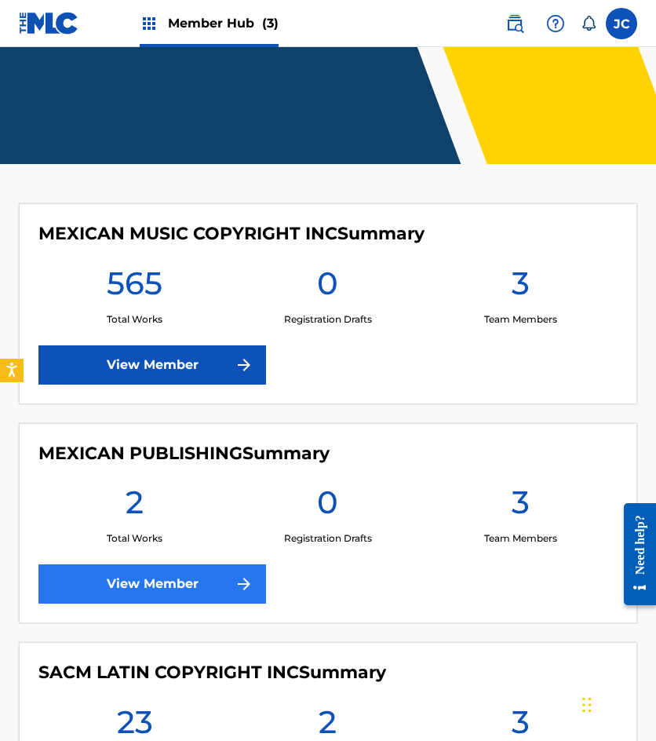
scroll to position [314, 0]
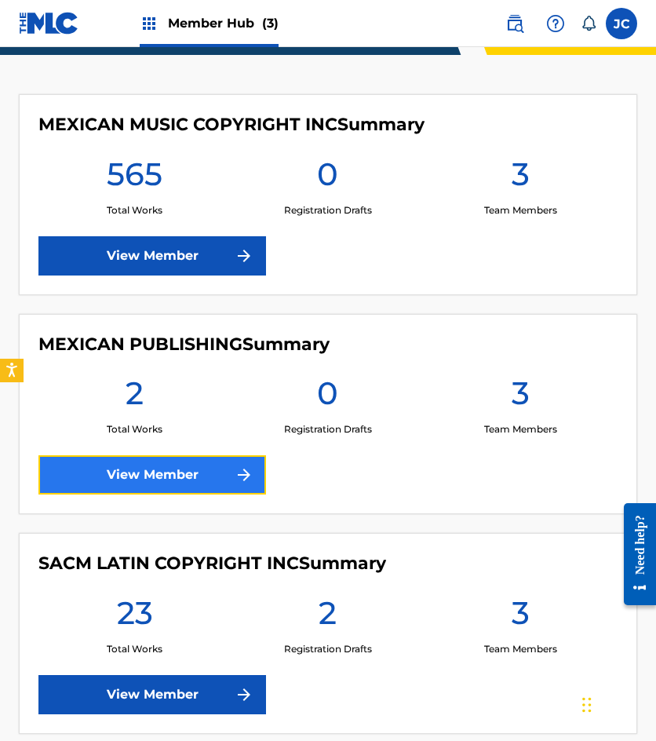
click at [171, 488] on link "View Member" at bounding box center [152, 474] width 228 height 39
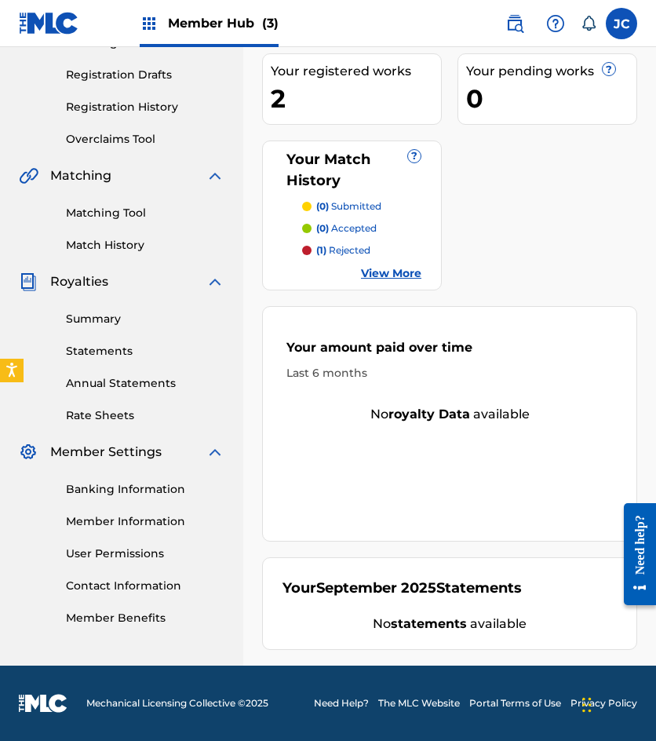
scroll to position [253, 0]
click at [426, 549] on div "Your amount paid last distribution $0 Amount paid to date this year $0 Your reg…" at bounding box center [449, 290] width 375 height 719
click at [106, 555] on link "User Permissions" at bounding box center [145, 554] width 159 height 16
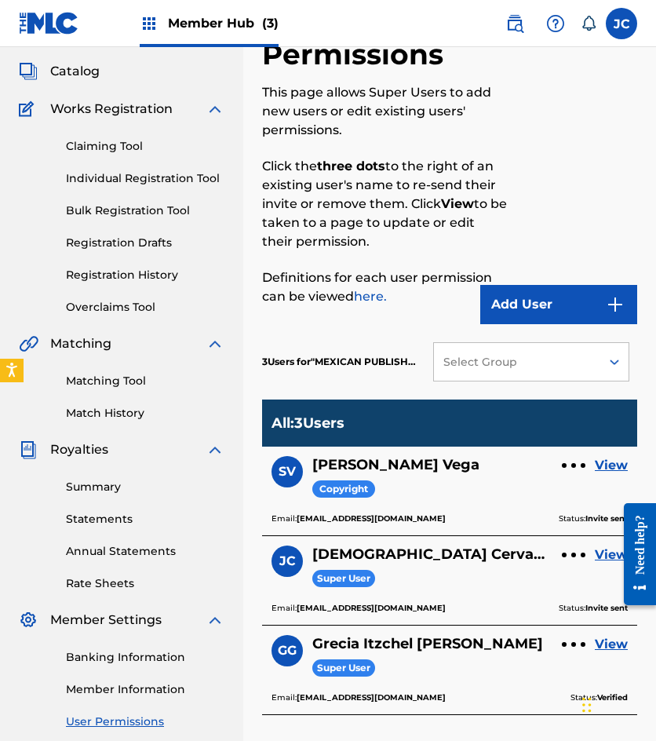
scroll to position [79, 0]
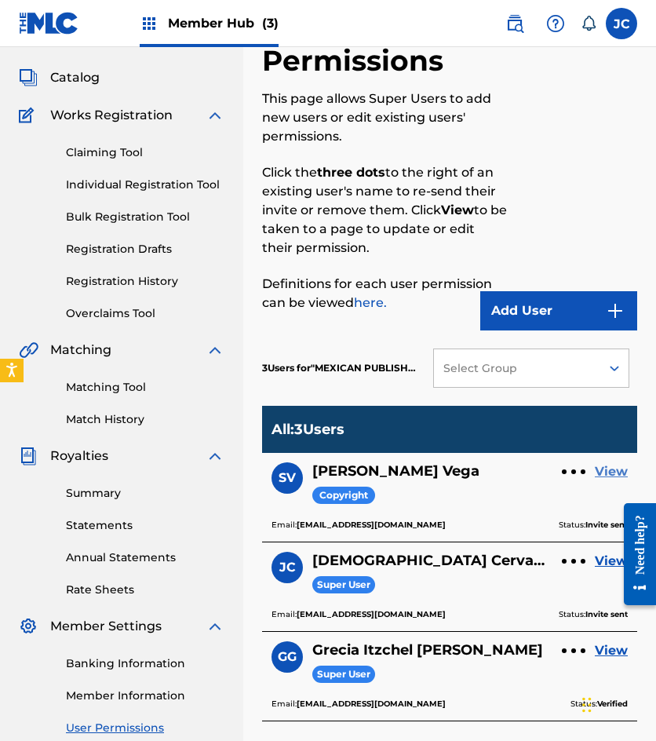
click at [601, 471] on link "View" at bounding box center [611, 471] width 33 height 19
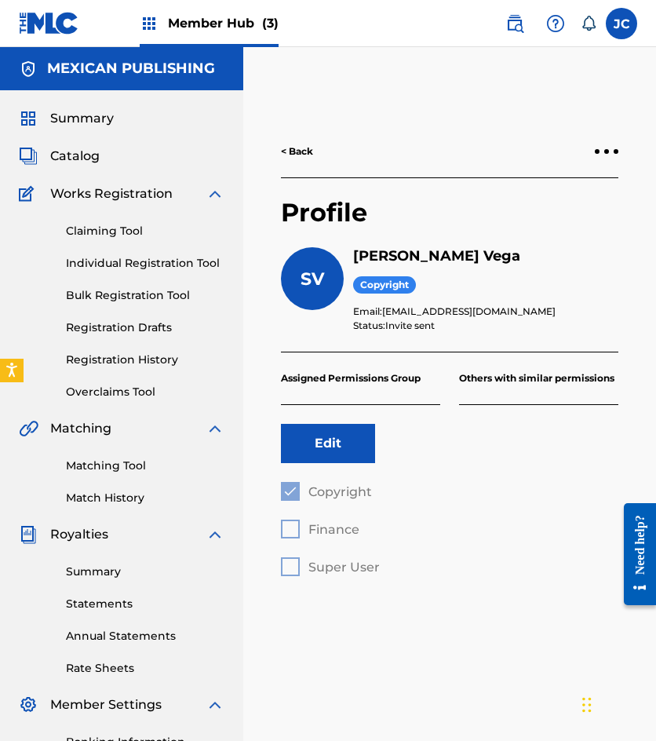
click at [46, 28] on img at bounding box center [49, 23] width 60 height 23
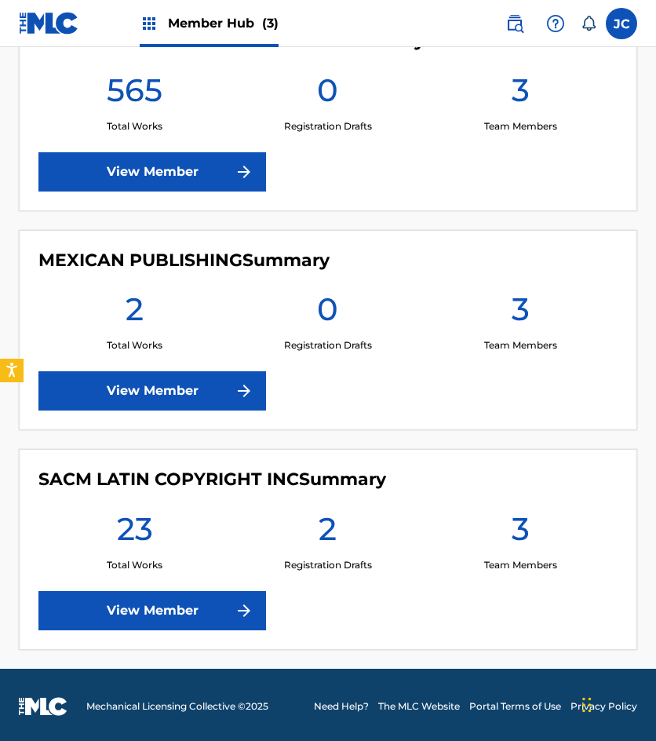
scroll to position [401, 0]
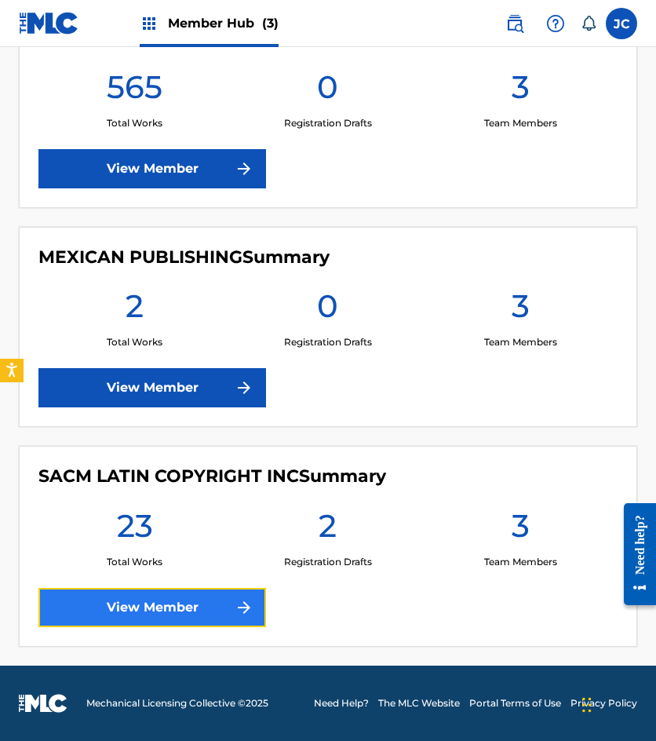
click at [261, 601] on link "View Member" at bounding box center [152, 607] width 228 height 39
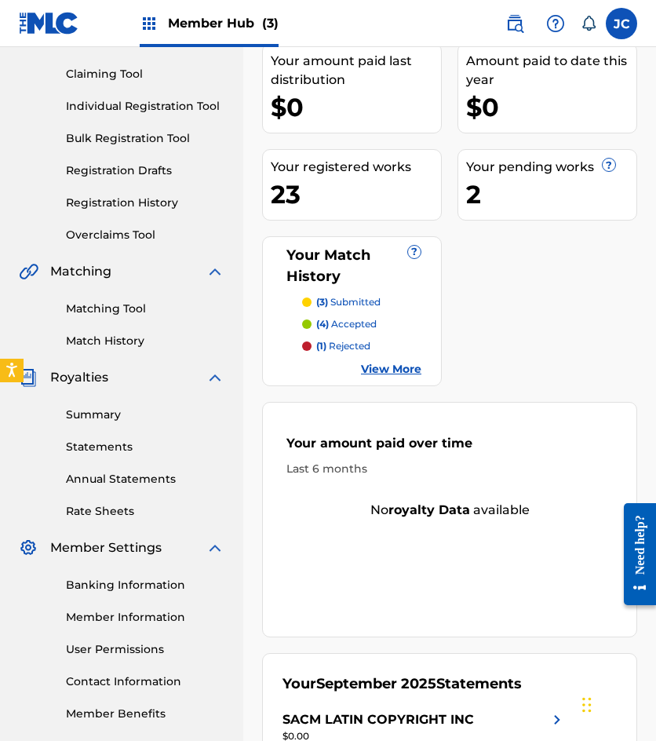
scroll to position [156, 0]
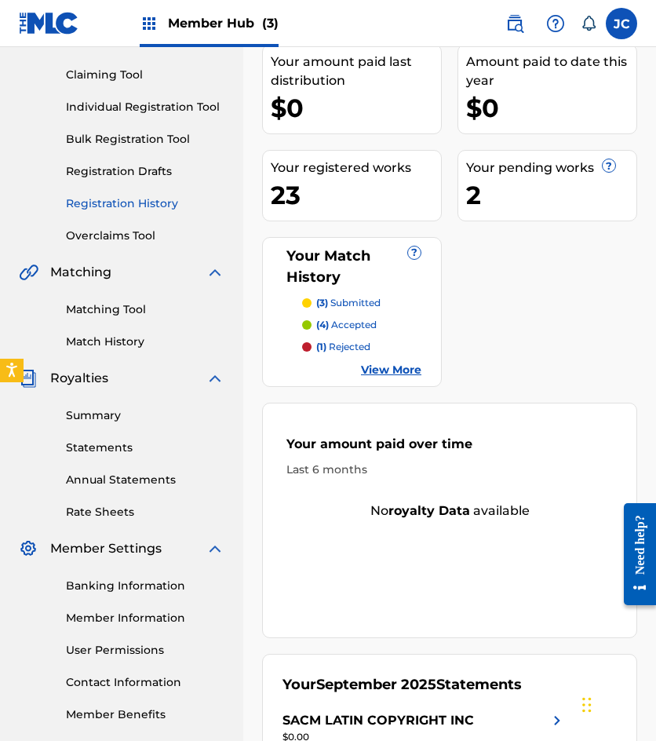
click at [133, 197] on link "Registration History" at bounding box center [145, 203] width 159 height 16
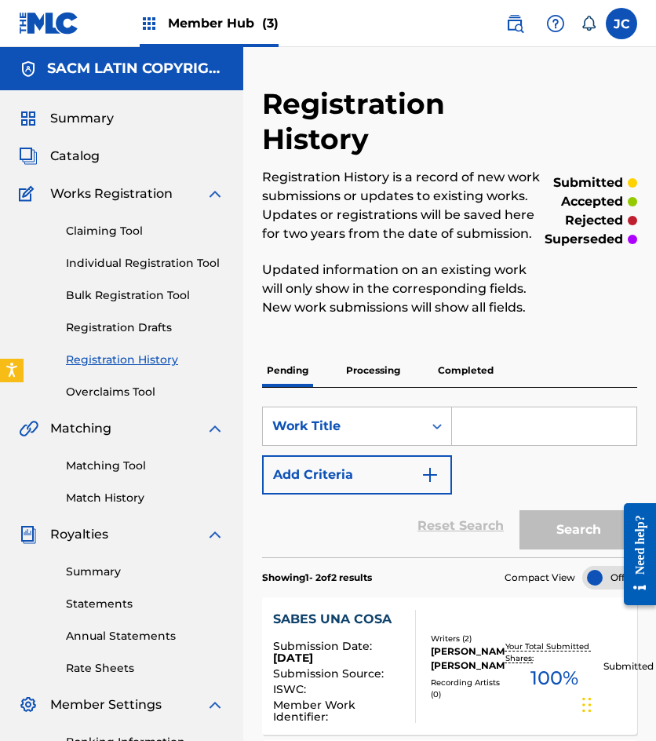
click at [44, 16] on img at bounding box center [49, 23] width 60 height 23
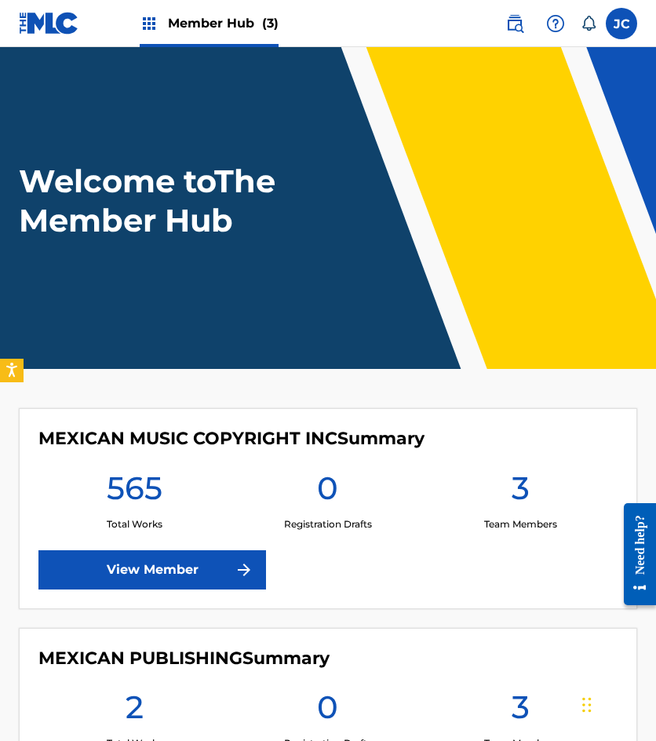
click at [3, 234] on div "Welcome to The Member Hub" at bounding box center [328, 201] width 656 height 79
click at [14, 419] on div "MEXICAN MUSIC COPYRIGHT INC Summary 565 Total Works 0 Registration Drafts 3 Tea…" at bounding box center [328, 728] width 656 height 640
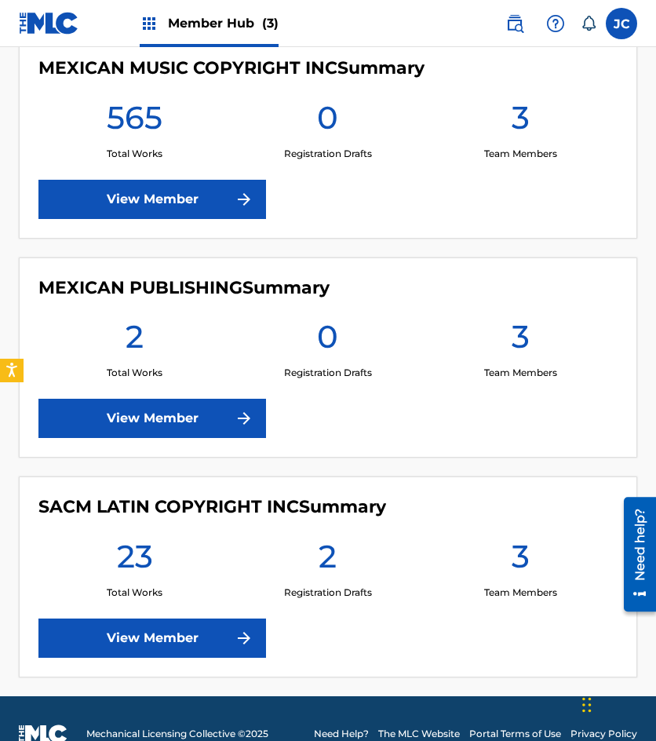
scroll to position [401, 0]
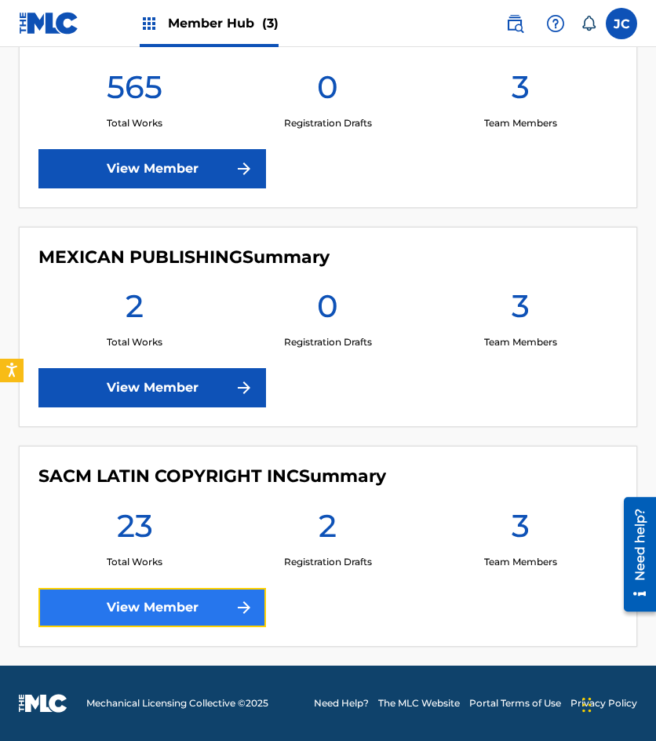
click at [231, 612] on link "View Member" at bounding box center [152, 607] width 228 height 39
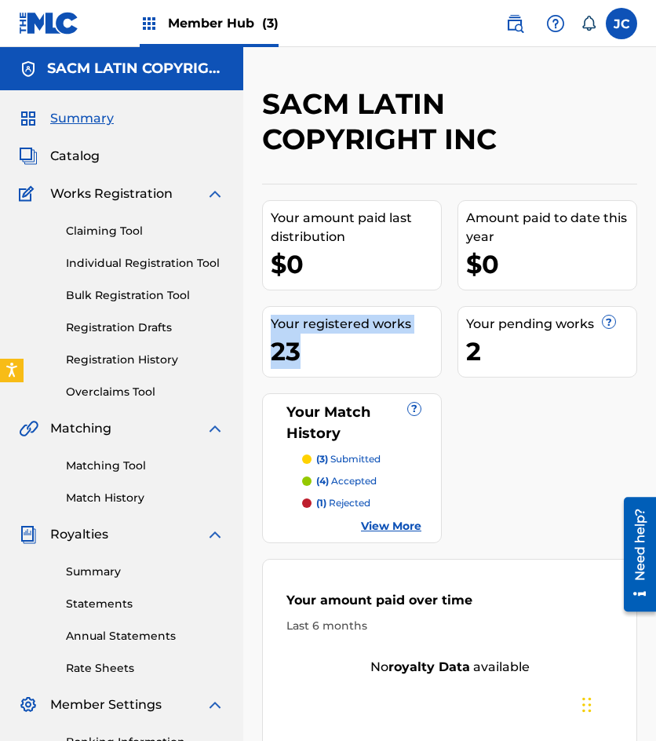
drag, startPoint x: 274, startPoint y: 321, endPoint x: 440, endPoint y: 342, distance: 167.0
click at [440, 342] on div "Your registered works 23" at bounding box center [352, 341] width 180 height 71
click at [543, 367] on div "2" at bounding box center [551, 351] width 170 height 35
click at [619, 324] on div "Your pending works ?" at bounding box center [551, 324] width 170 height 19
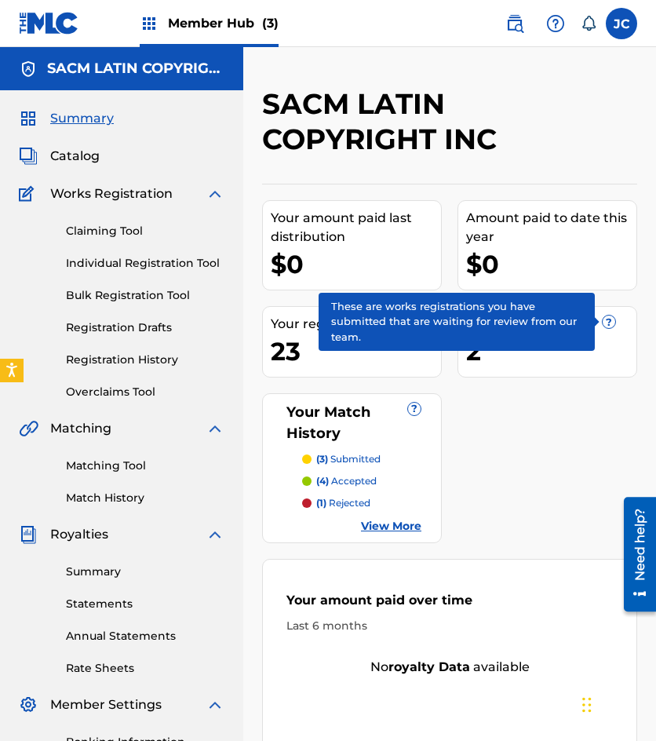
click at [608, 323] on span "?" at bounding box center [609, 322] width 13 height 13
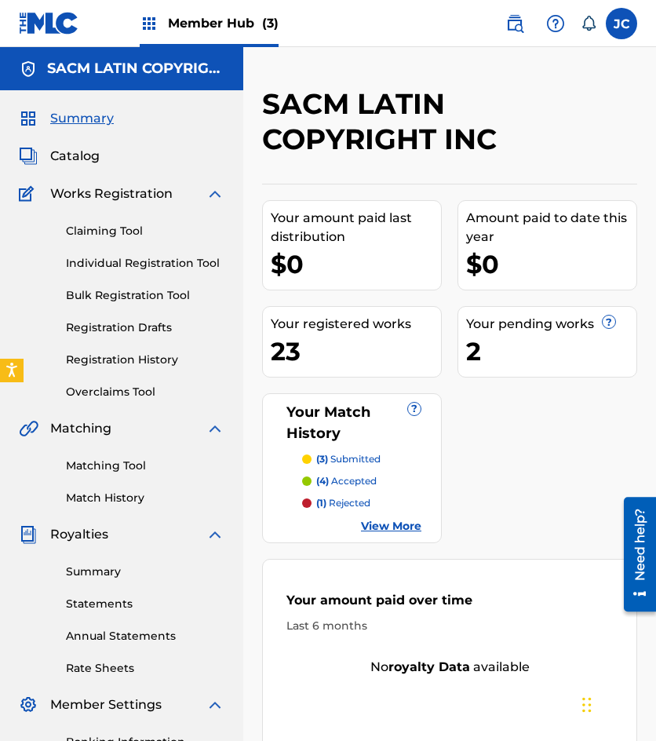
click at [425, 392] on div "Your amount paid last distribution $0 Amount paid to date this year $0 Your reg…" at bounding box center [449, 574] width 375 height 780
click at [485, 349] on div "2" at bounding box center [551, 351] width 170 height 35
click at [122, 320] on link "Registration Drafts" at bounding box center [145, 328] width 159 height 16
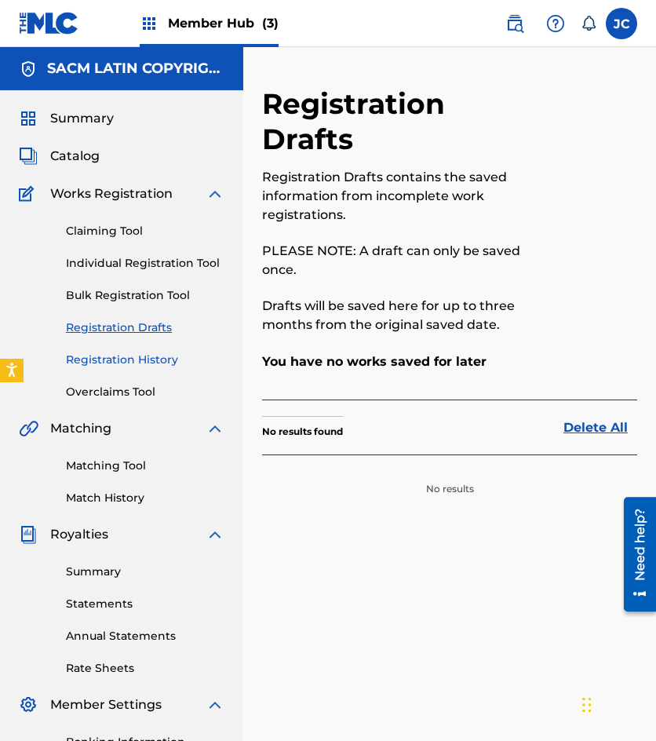
click at [128, 358] on link "Registration History" at bounding box center [145, 360] width 159 height 16
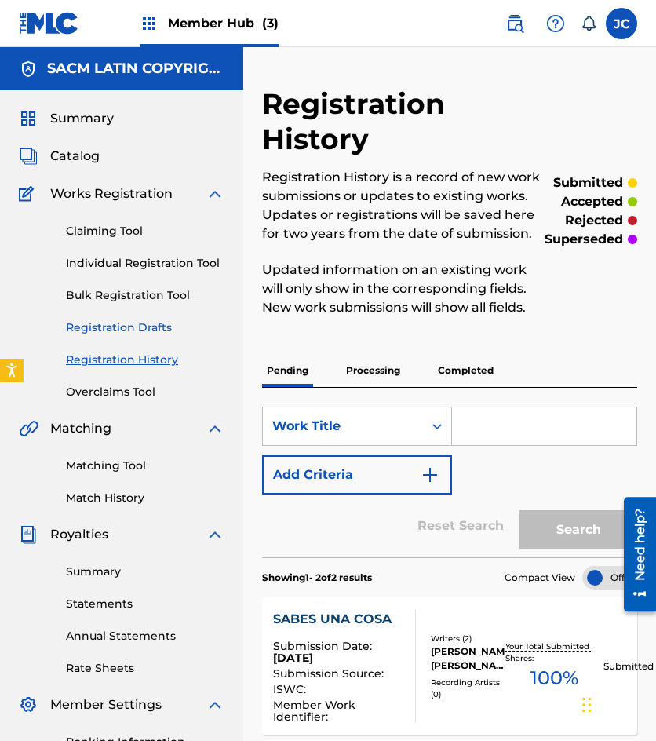
click at [148, 326] on link "Registration Drafts" at bounding box center [145, 328] width 159 height 16
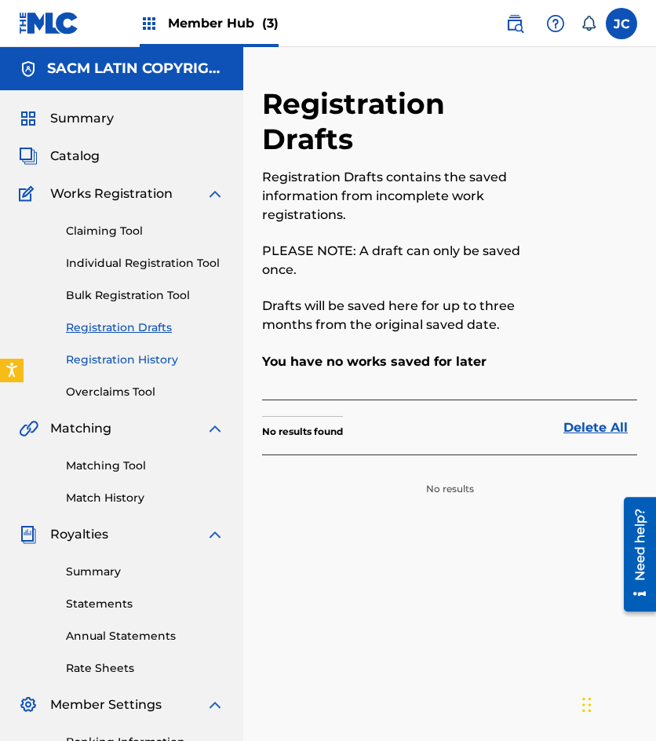
click at [156, 363] on link "Registration History" at bounding box center [145, 360] width 159 height 16
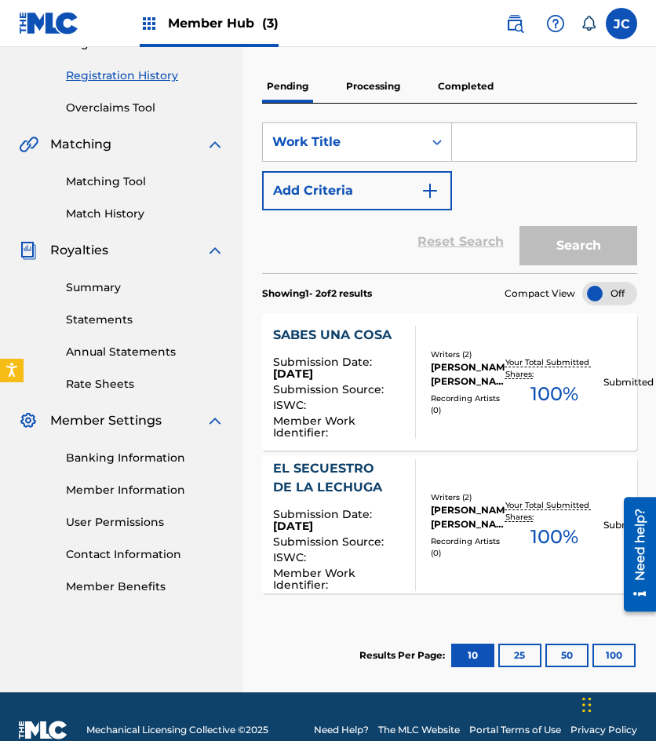
scroll to position [311, 0]
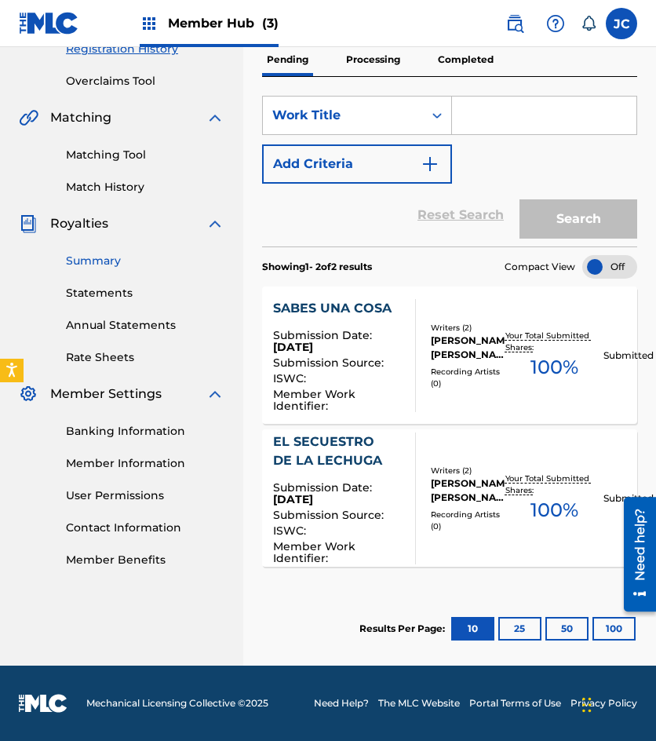
click at [93, 259] on link "Summary" at bounding box center [145, 261] width 159 height 16
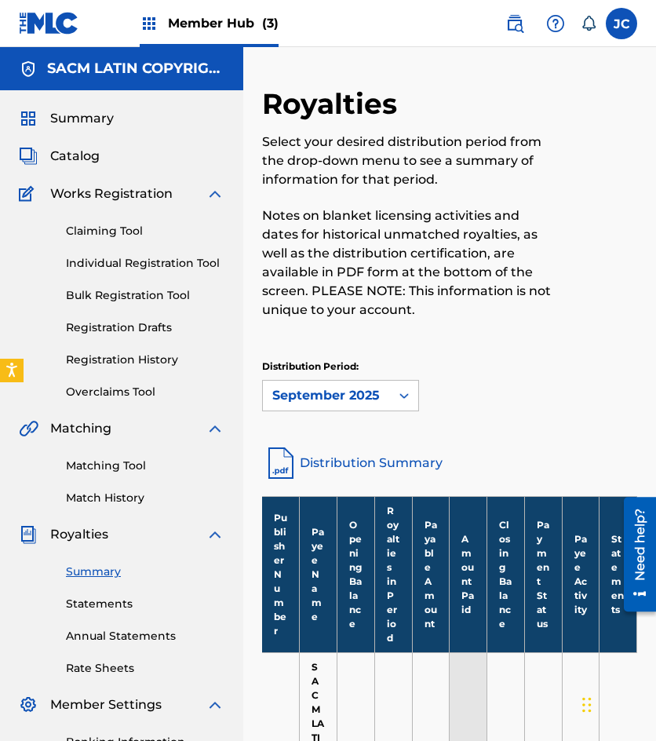
click at [61, 26] on img at bounding box center [49, 23] width 60 height 23
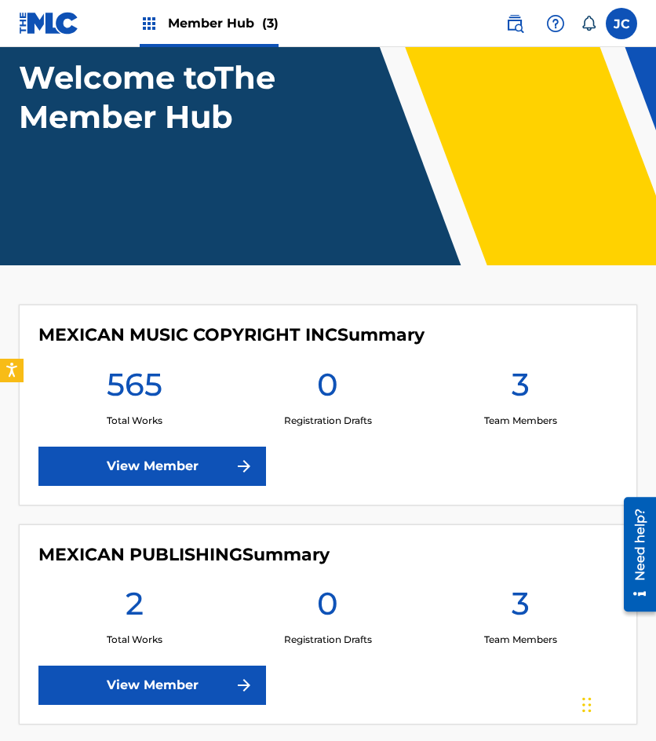
scroll to position [236, 0]
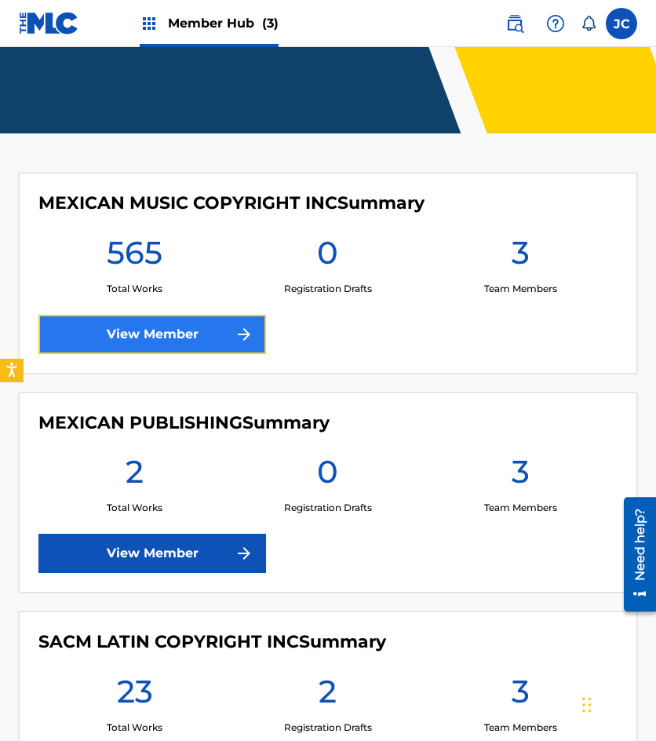
click at [192, 345] on link "View Member" at bounding box center [152, 334] width 228 height 39
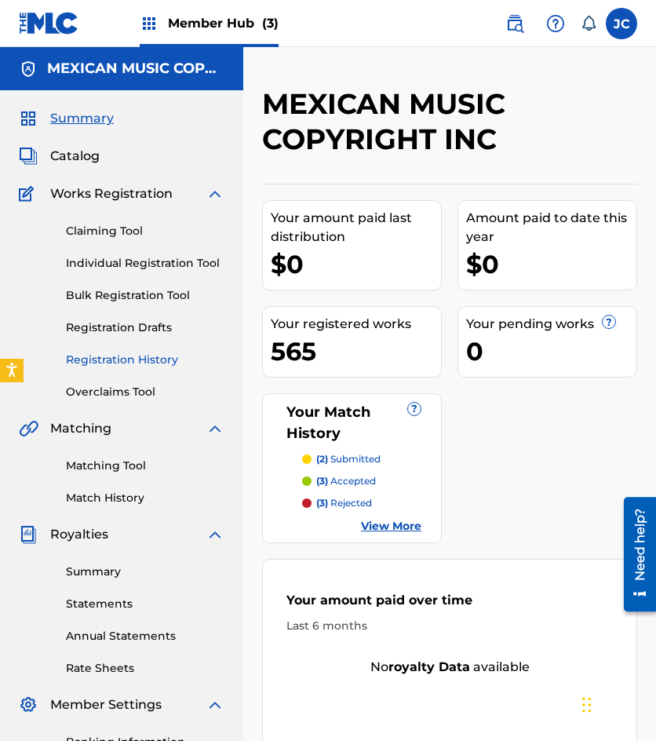
click at [115, 363] on link "Registration History" at bounding box center [145, 360] width 159 height 16
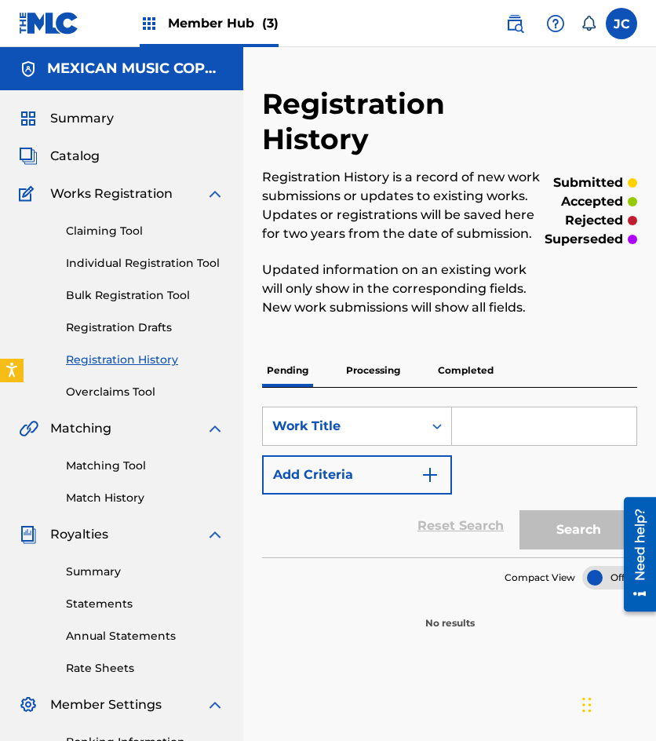
click at [367, 367] on p "Processing" at bounding box center [373, 370] width 64 height 33
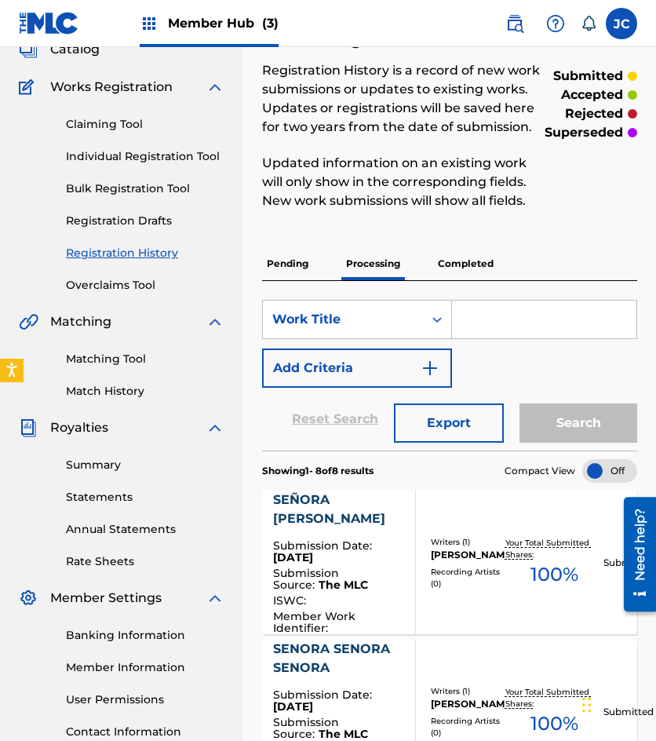
scroll to position [22, 0]
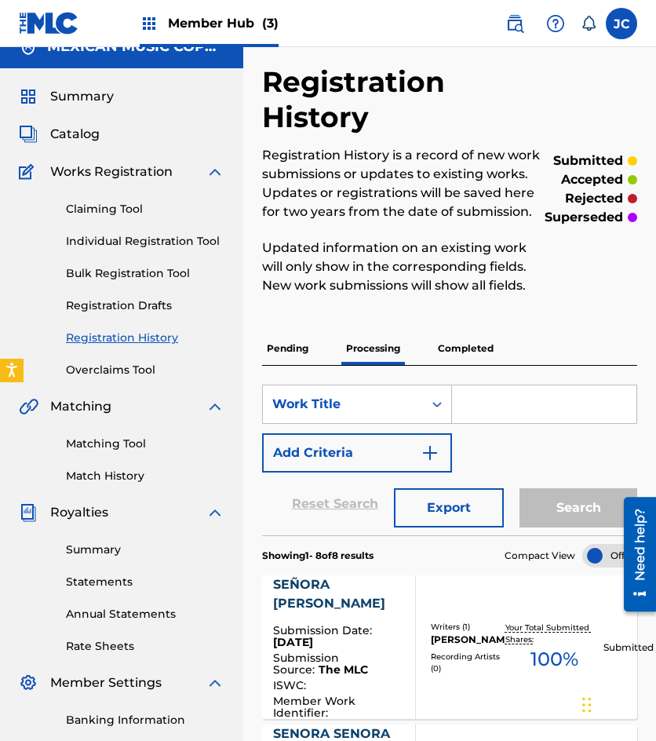
click at [60, 38] on link at bounding box center [49, 23] width 60 height 46
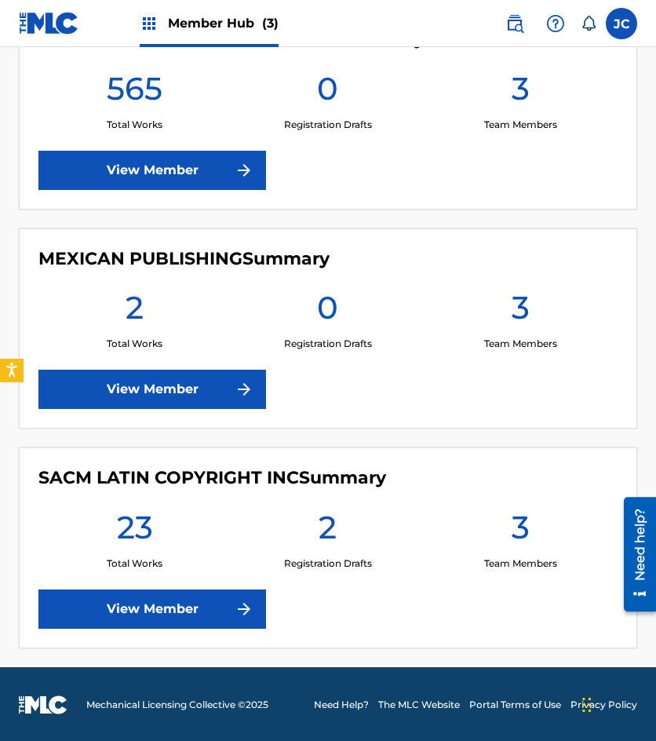
scroll to position [401, 0]
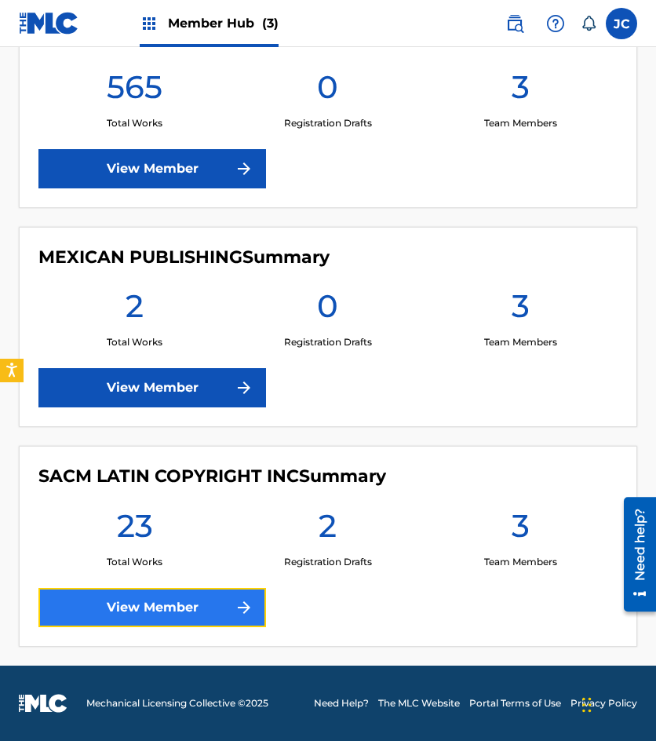
click at [192, 595] on link "View Member" at bounding box center [152, 607] width 228 height 39
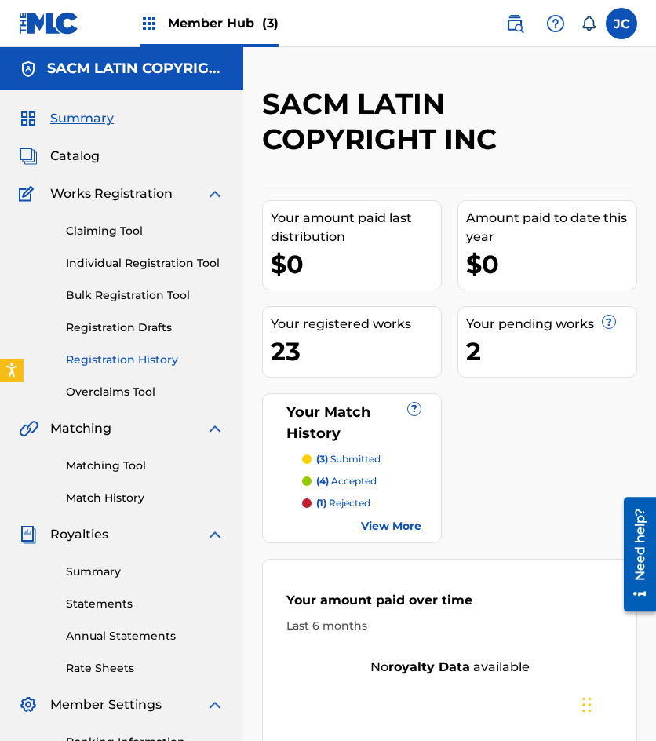
click at [133, 358] on link "Registration History" at bounding box center [145, 360] width 159 height 16
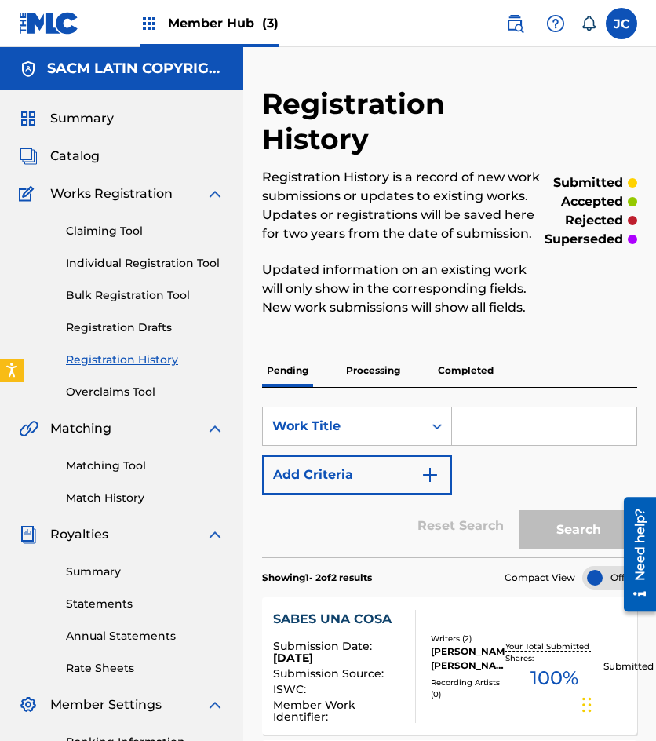
click at [383, 391] on div "SearchWithCriteria32900777-b014-4cb2-a12d-e5126385d473 Work Title Add Criteria …" at bounding box center [449, 473] width 375 height 170
click at [385, 376] on p "Processing" at bounding box center [373, 370] width 64 height 33
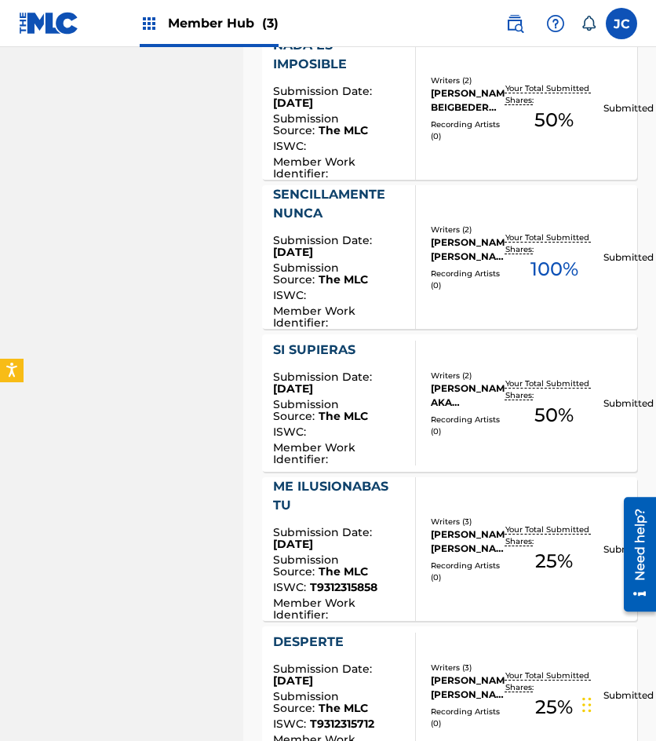
scroll to position [1178, 0]
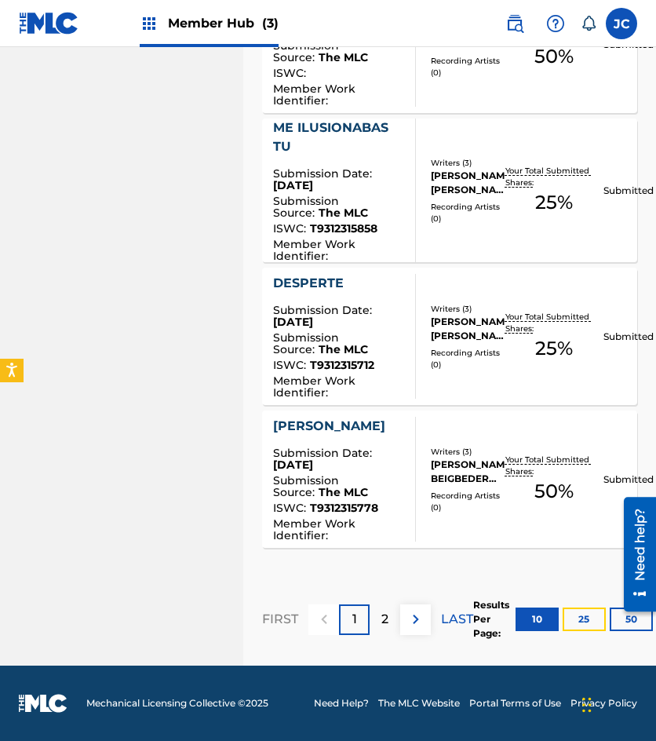
drag, startPoint x: 587, startPoint y: 623, endPoint x: 572, endPoint y: 620, distance: 15.9
click at [587, 623] on button "25" at bounding box center [584, 620] width 43 height 24
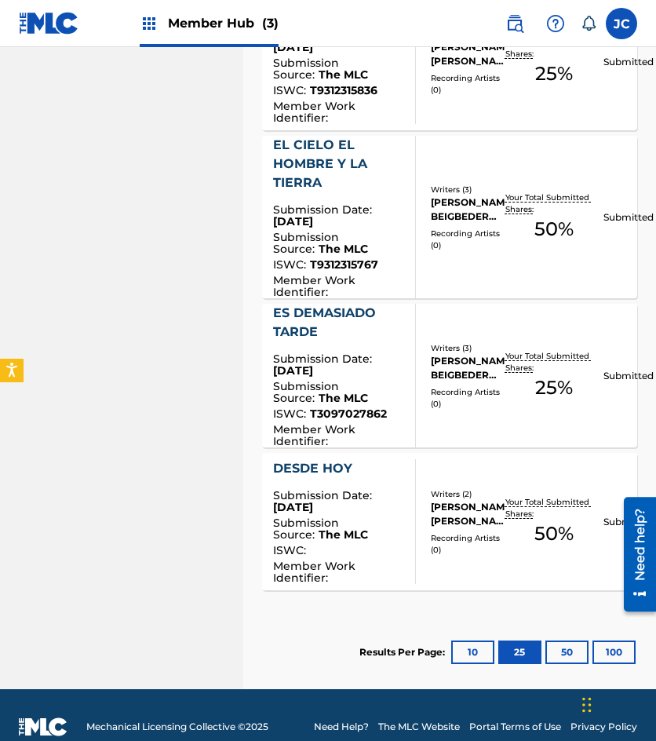
scroll to position [2555, 0]
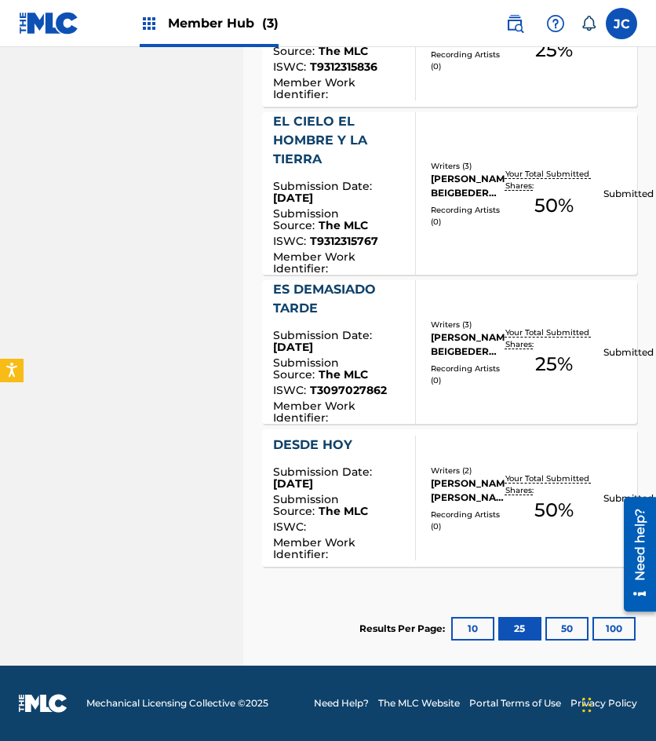
click at [46, 26] on img at bounding box center [49, 23] width 60 height 23
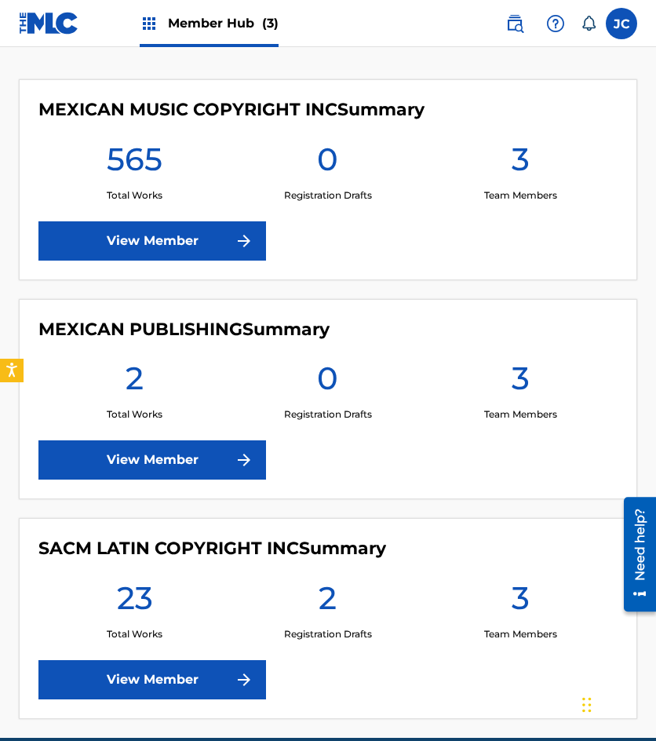
scroll to position [393, 0]
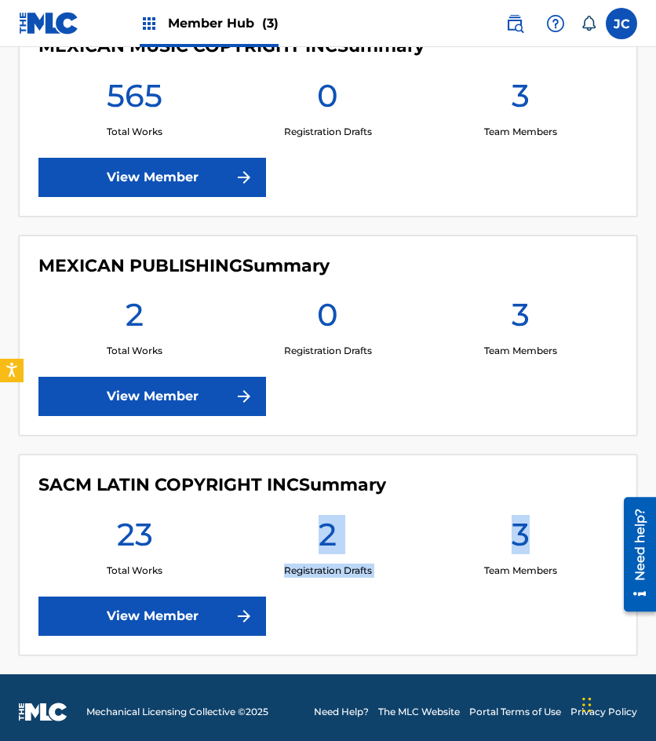
drag, startPoint x: 320, startPoint y: 531, endPoint x: 528, endPoint y: 536, distance: 208.1
click at [528, 536] on div "23 Total Works 2 Registration Drafts 3 Team Members" at bounding box center [327, 546] width 579 height 63
click at [564, 528] on div "3 Team Members" at bounding box center [521, 546] width 193 height 63
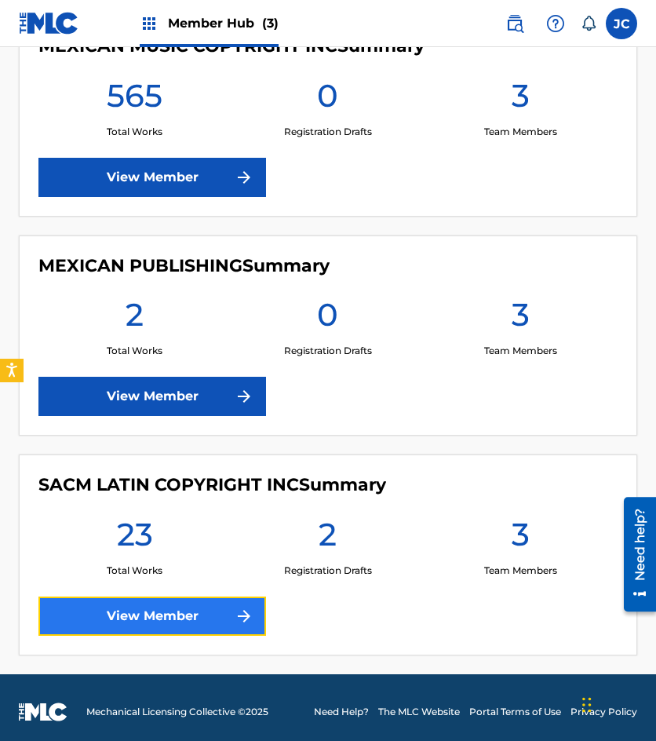
click at [216, 606] on link "View Member" at bounding box center [152, 616] width 228 height 39
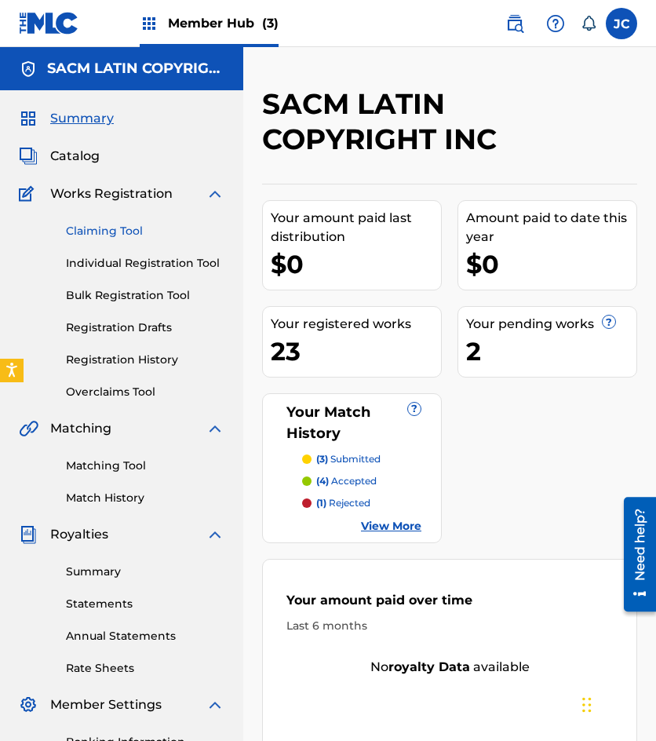
click at [120, 237] on link "Claiming Tool" at bounding box center [145, 231] width 159 height 16
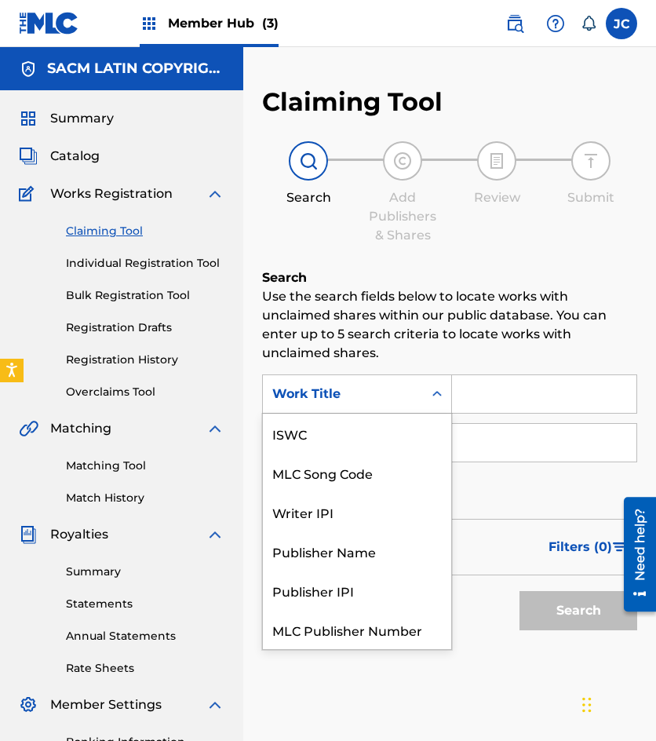
click at [350, 385] on div "Work Title" at bounding box center [342, 394] width 141 height 19
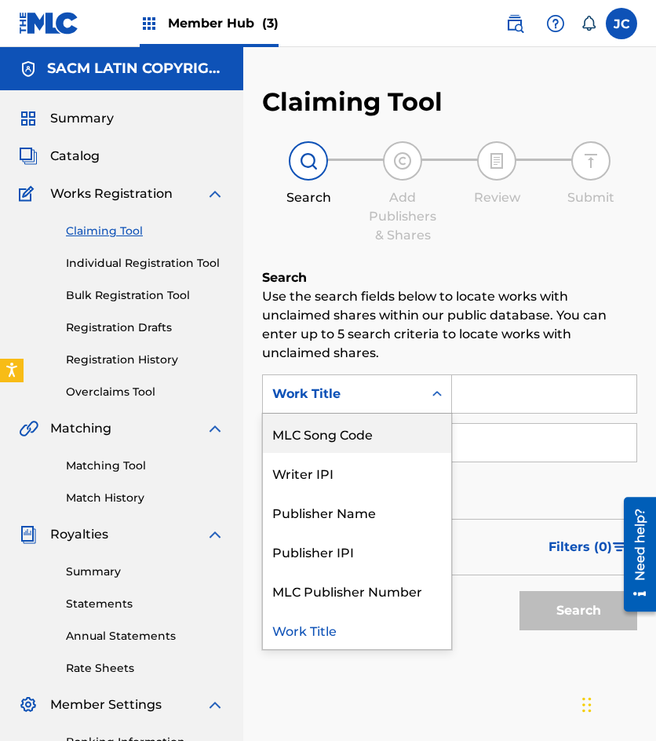
click at [367, 440] on div "MLC Song Code" at bounding box center [357, 433] width 188 height 39
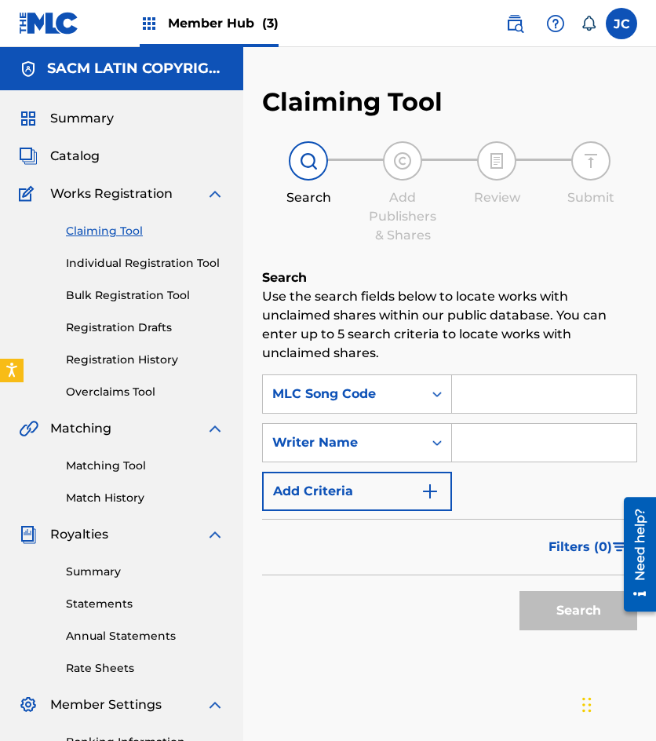
drag, startPoint x: 418, startPoint y: 421, endPoint x: 474, endPoint y: 389, distance: 64.4
click at [468, 391] on input "Search Form" at bounding box center [544, 394] width 184 height 38
paste input "A50950"
type input "A50950"
click at [520, 591] on button "Search" at bounding box center [579, 610] width 118 height 39
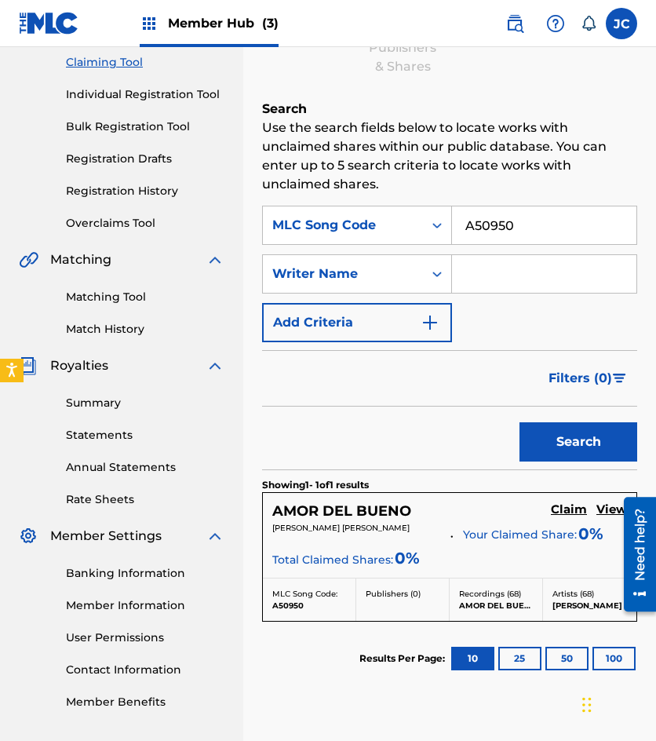
scroll to position [277, 0]
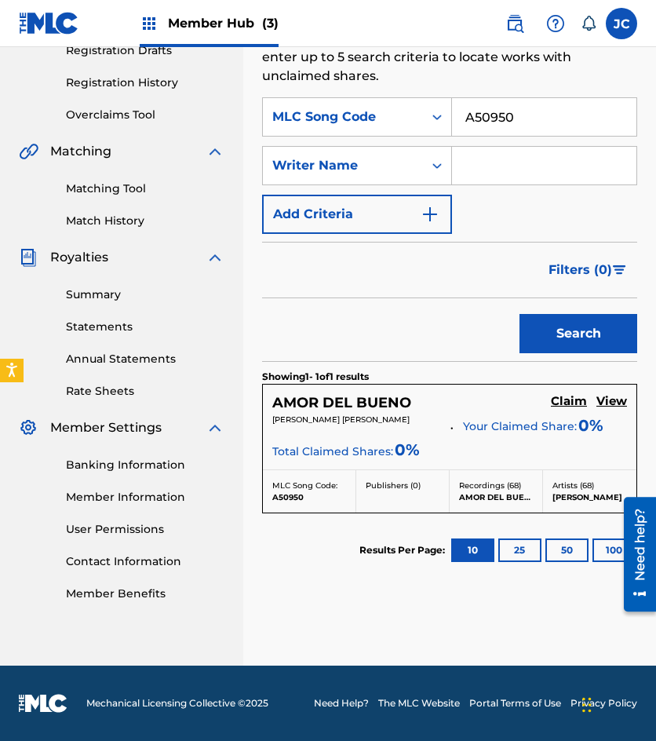
click at [568, 393] on div "AMOR DEL BUENO Claim View [PERSON_NAME] [PERSON_NAME] Your Claimed Share: 0 % T…" at bounding box center [450, 427] width 374 height 85
click at [568, 396] on h5 "Claim" at bounding box center [569, 401] width 36 height 15
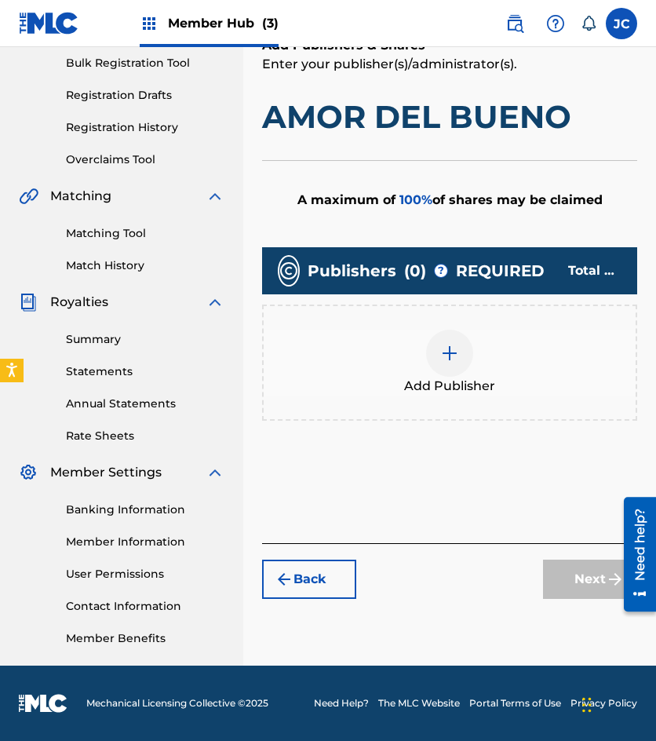
click at [569, 400] on div "Add Publisher" at bounding box center [449, 363] width 375 height 116
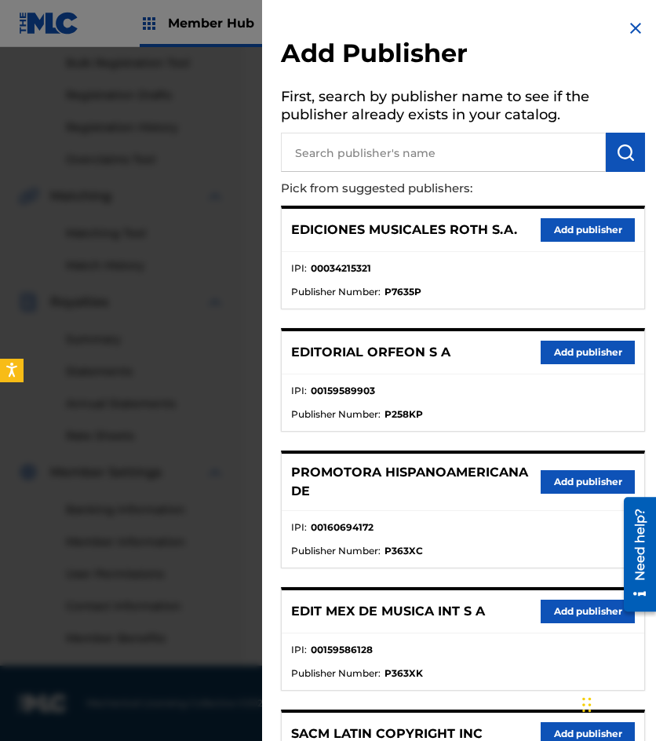
click at [627, 24] on img at bounding box center [635, 28] width 19 height 19
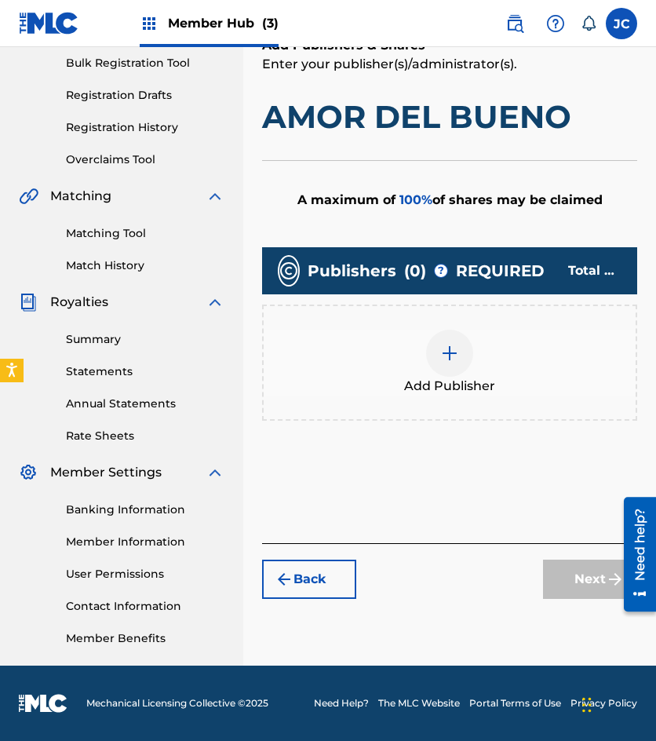
click at [447, 365] on div at bounding box center [449, 353] width 47 height 47
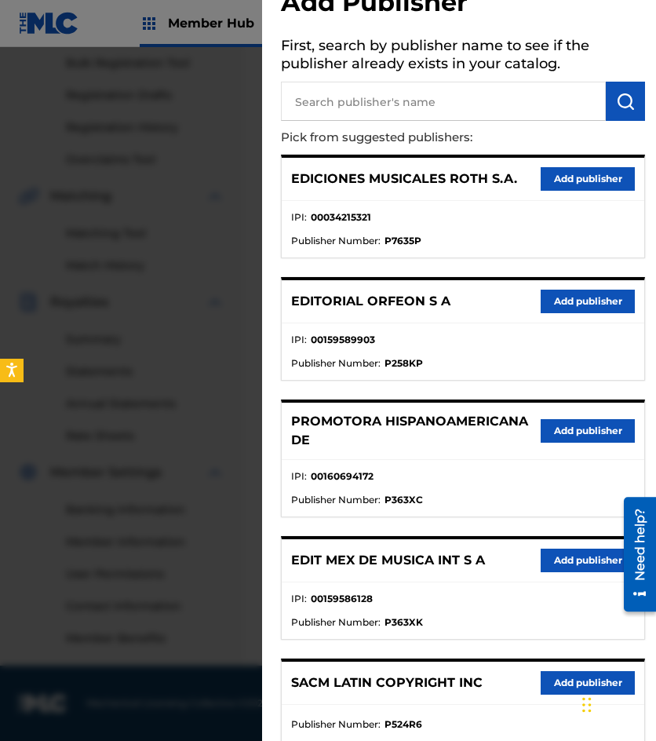
scroll to position [79, 0]
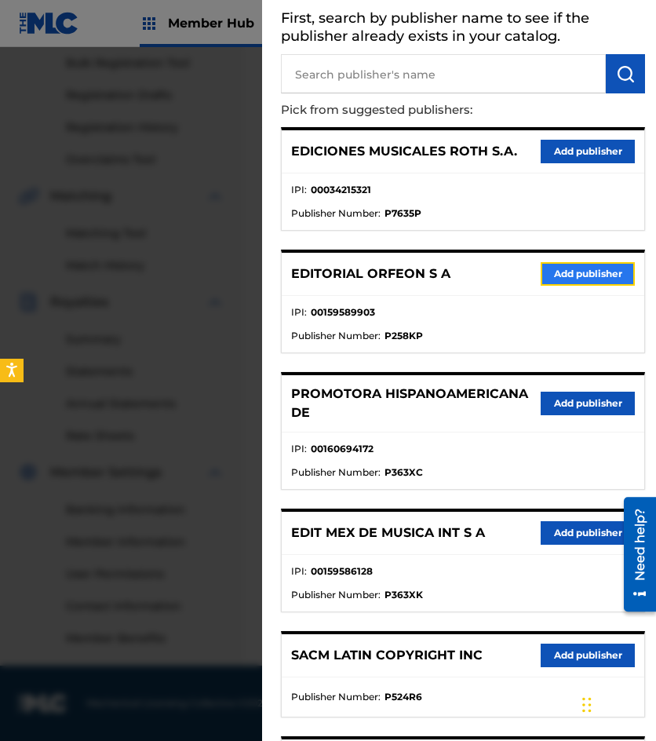
click at [544, 280] on button "Add publisher" at bounding box center [588, 274] width 94 height 24
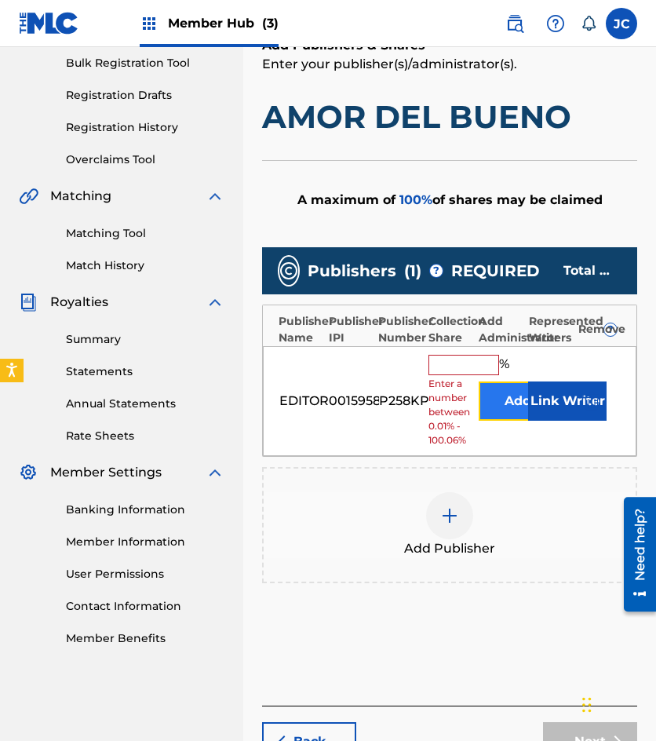
click at [517, 400] on button "Add" at bounding box center [518, 401] width 79 height 39
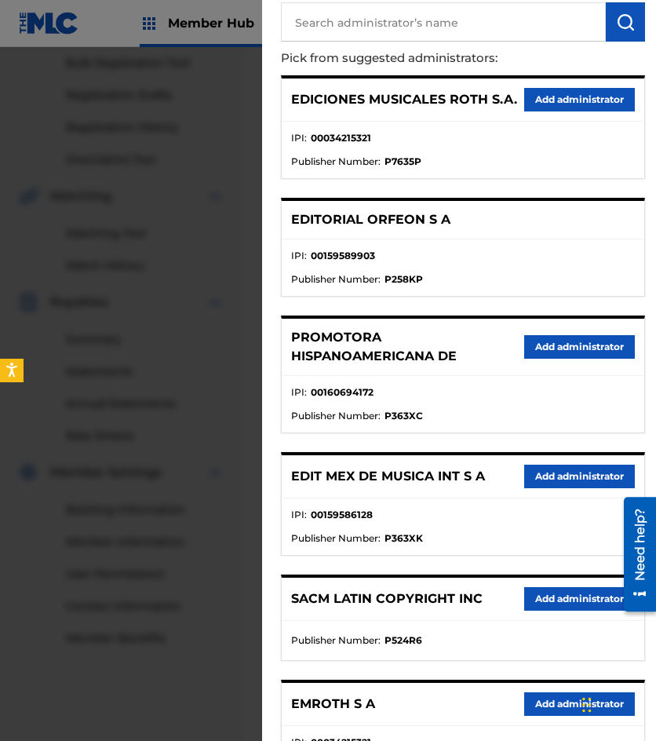
scroll to position [279, 0]
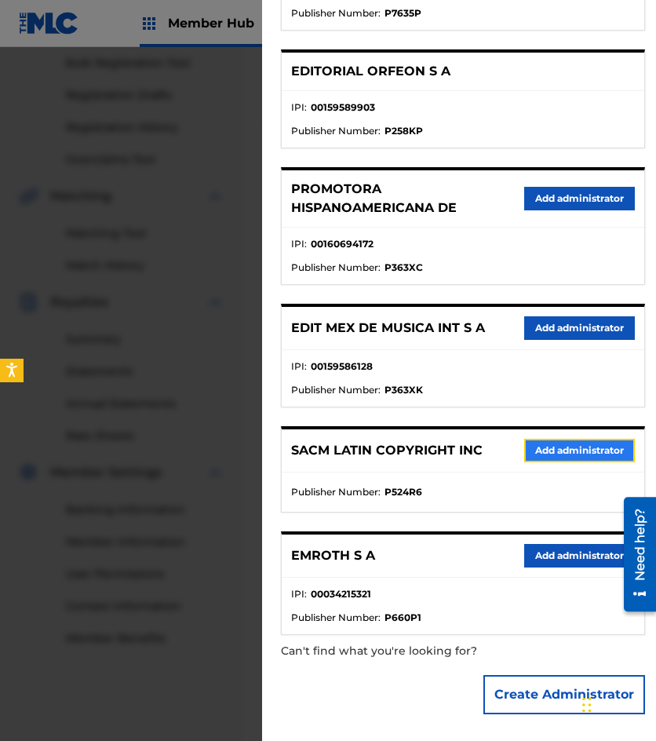
click at [534, 453] on button "Add administrator" at bounding box center [579, 451] width 111 height 24
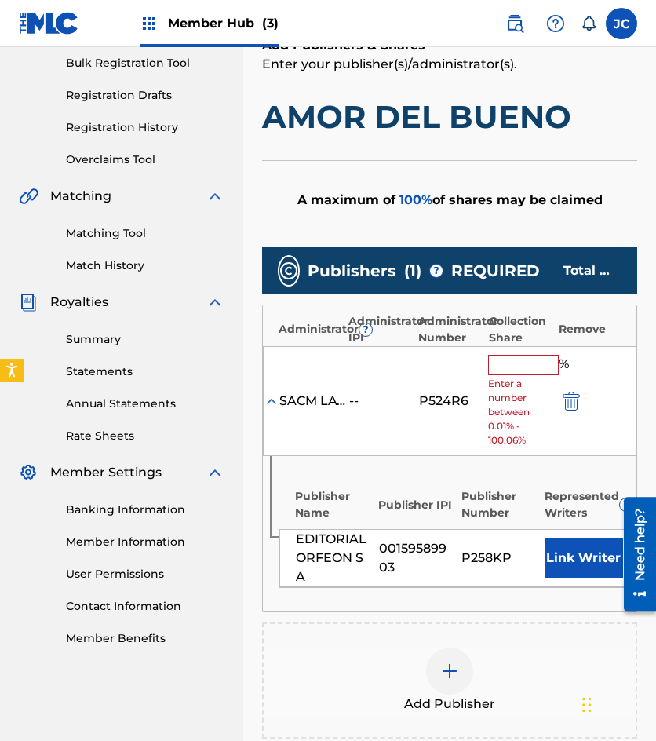
click at [511, 365] on input "text" at bounding box center [523, 365] width 71 height 20
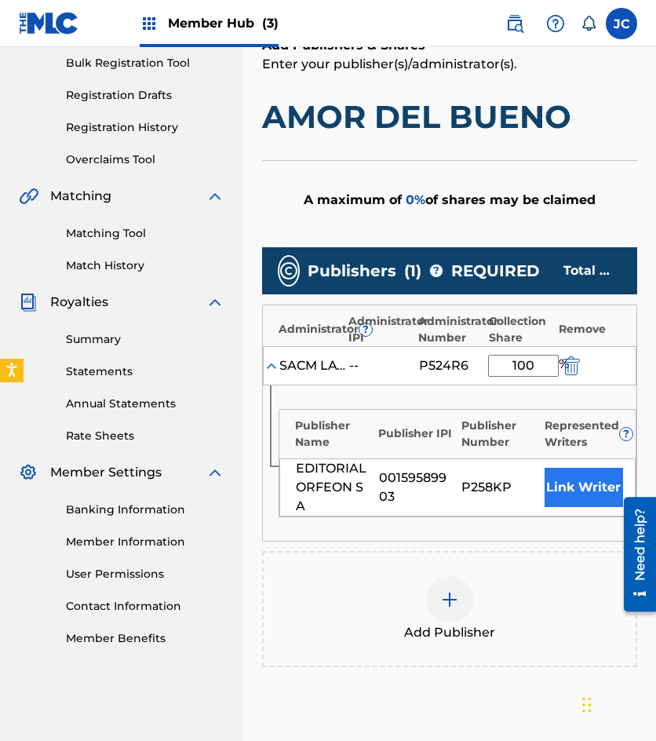
type input "100"
click at [561, 489] on button "Link Writer" at bounding box center [584, 487] width 79 height 39
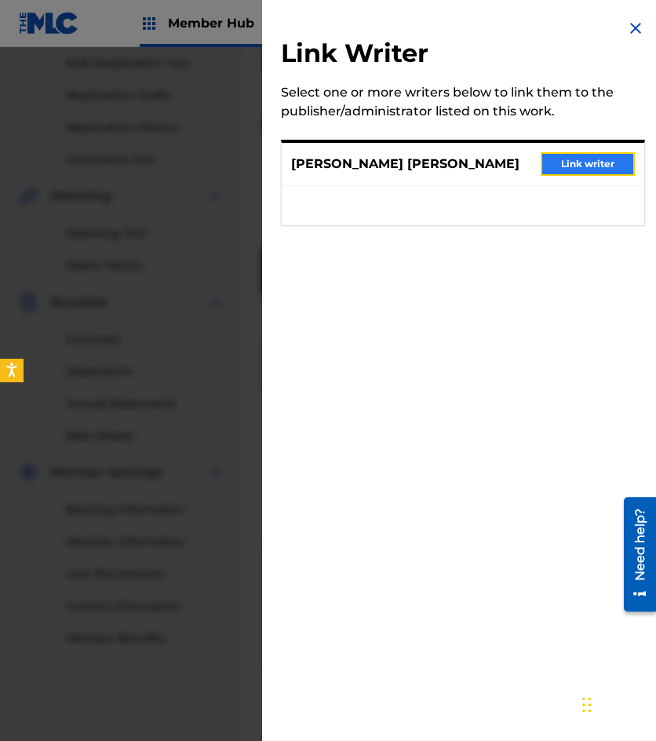
click at [559, 161] on button "Link writer" at bounding box center [588, 164] width 94 height 24
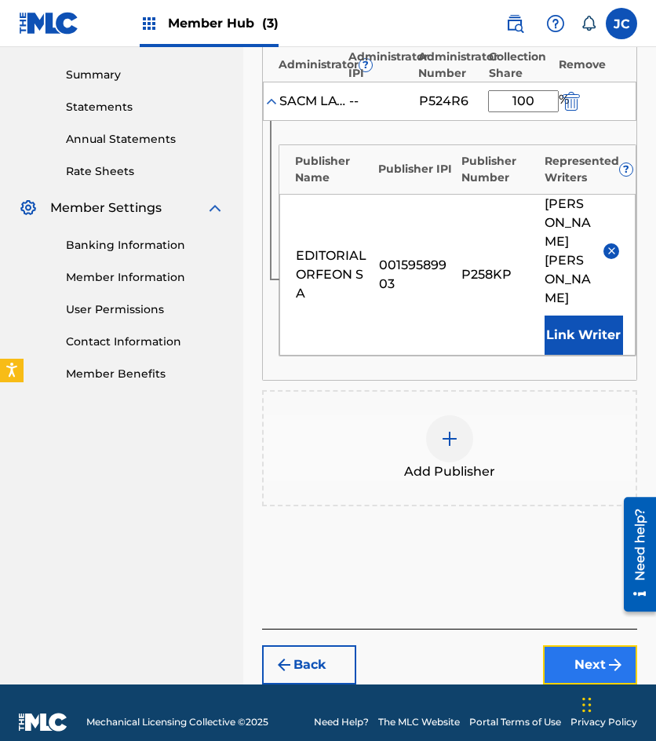
click at [604, 645] on button "Next" at bounding box center [590, 664] width 94 height 39
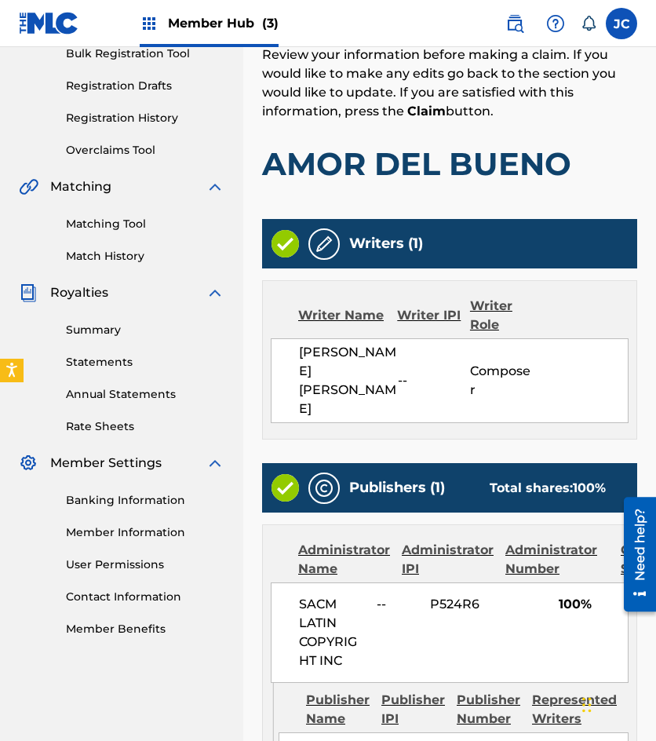
scroll to position [497, 0]
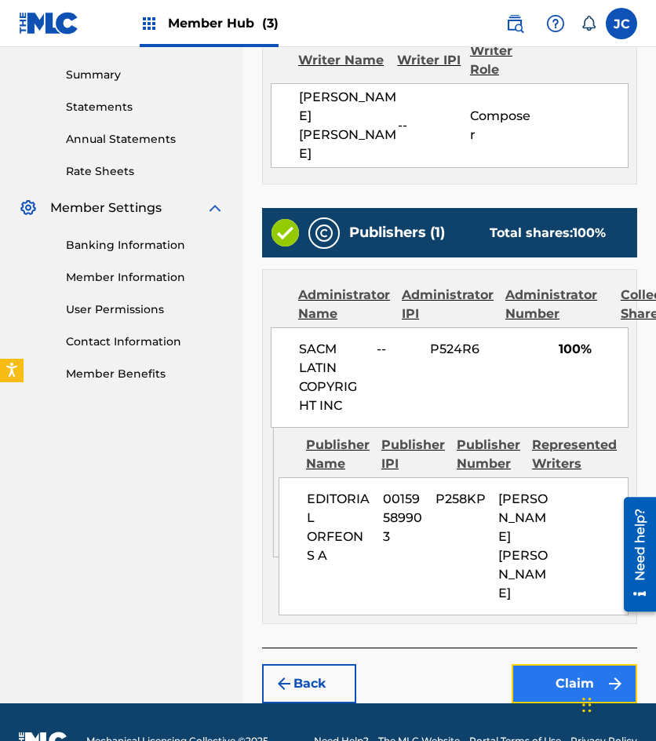
click at [568, 664] on button "Claim" at bounding box center [575, 683] width 126 height 39
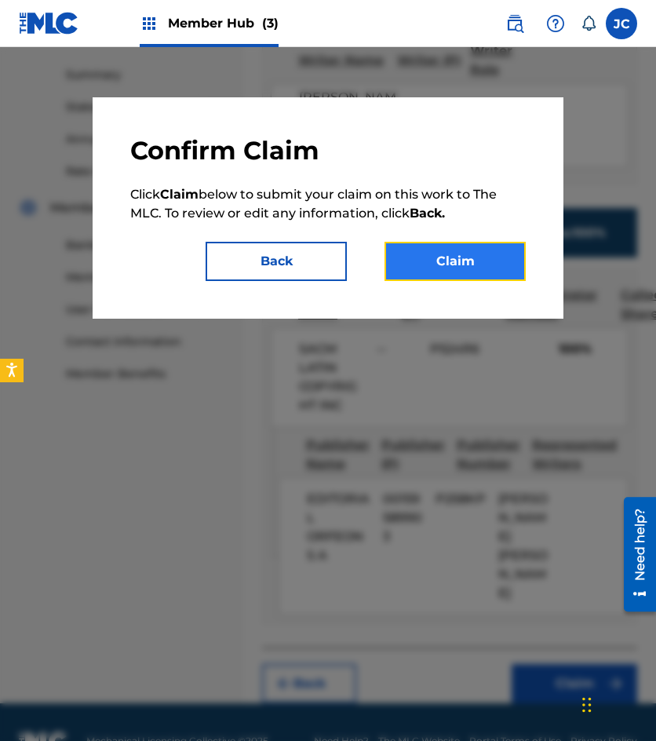
click at [458, 279] on button "Claim" at bounding box center [455, 261] width 141 height 39
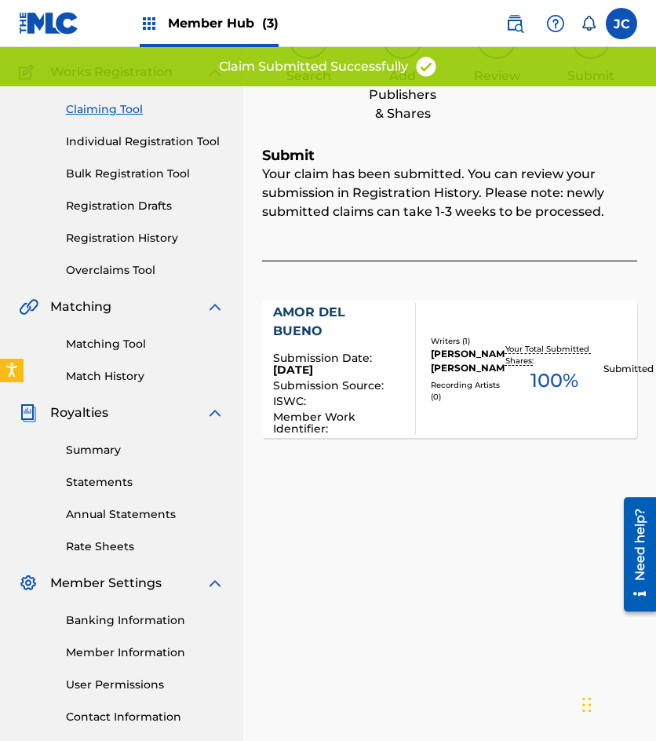
scroll to position [0, 0]
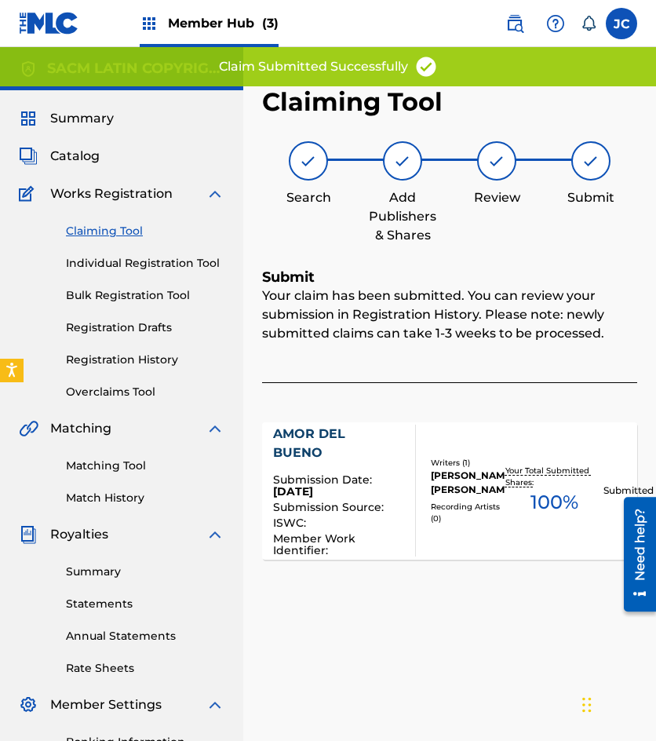
click at [120, 232] on link "Claiming Tool" at bounding box center [145, 231] width 159 height 16
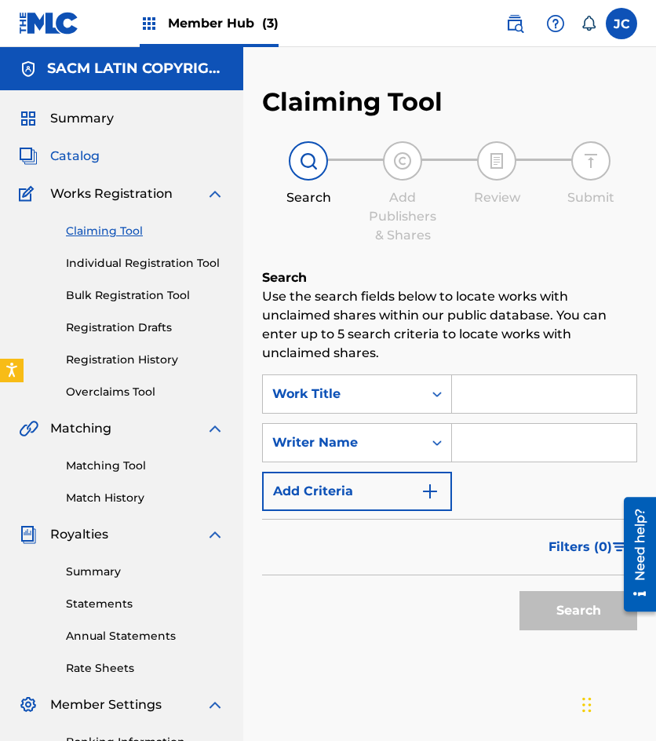
click at [69, 155] on span "Catalog" at bounding box center [74, 156] width 49 height 19
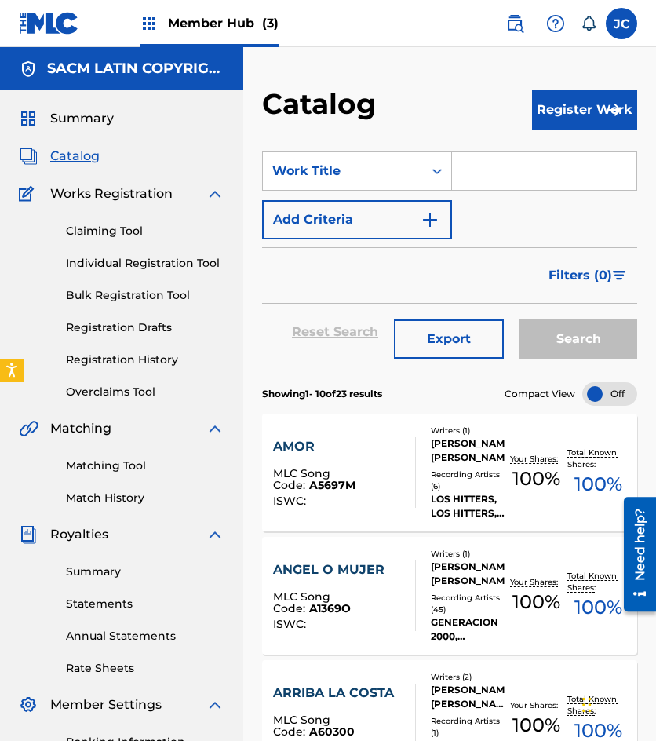
click at [60, 32] on img at bounding box center [49, 23] width 60 height 23
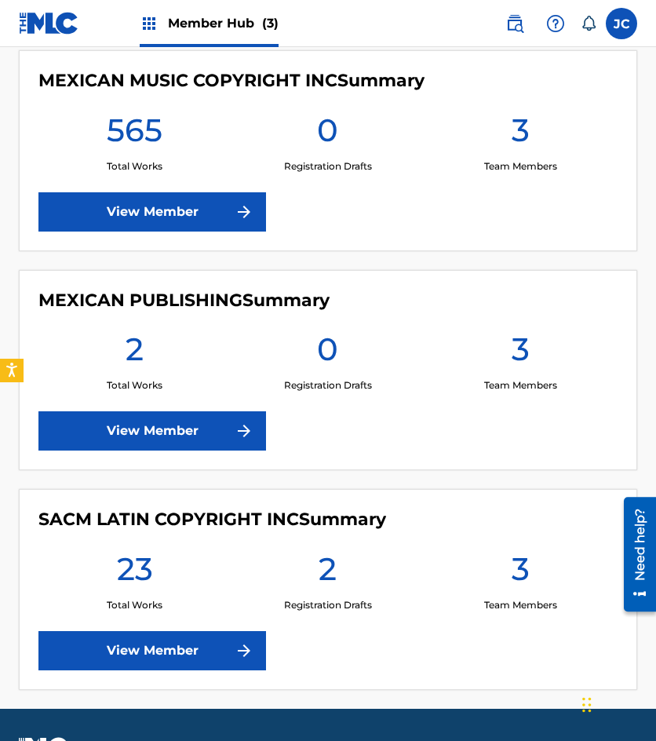
scroll to position [401, 0]
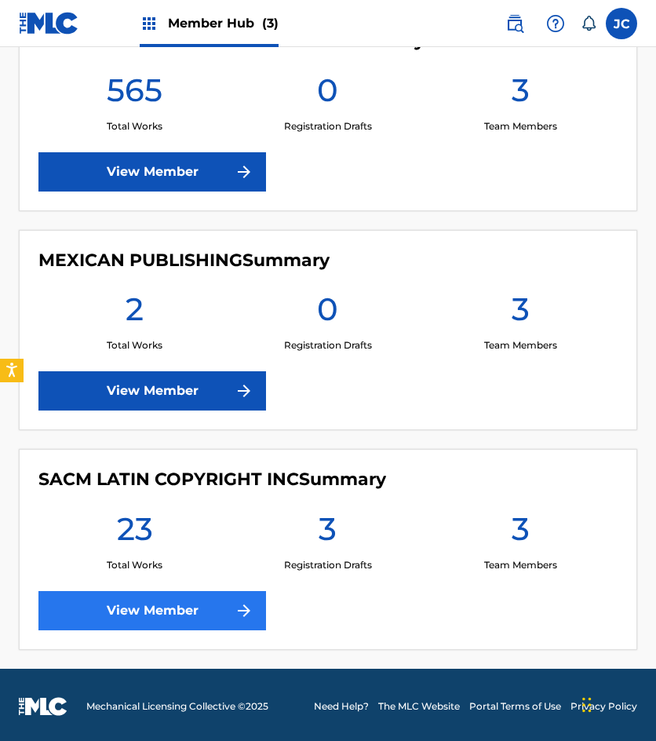
scroll to position [401, 0]
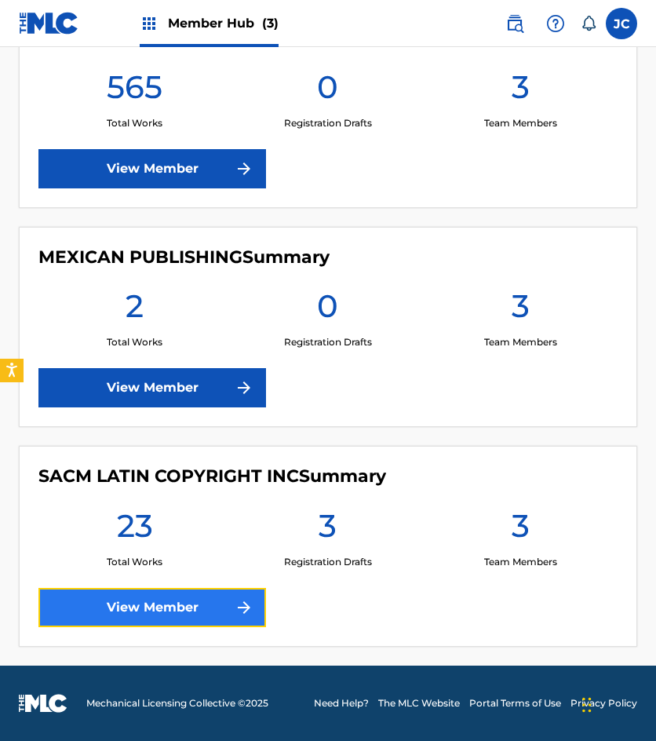
click at [182, 626] on link "View Member" at bounding box center [152, 607] width 228 height 39
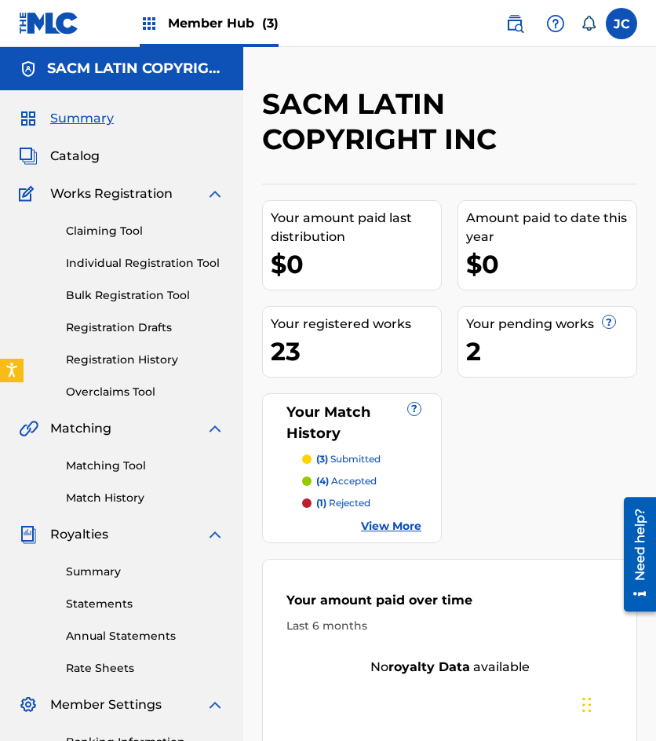
click at [47, 34] on img at bounding box center [49, 23] width 60 height 23
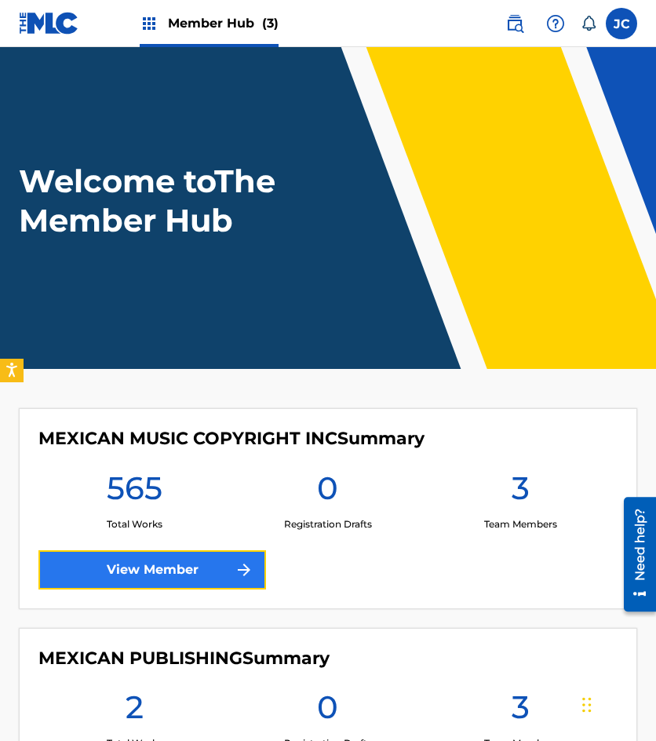
click at [139, 558] on link "View Member" at bounding box center [152, 569] width 228 height 39
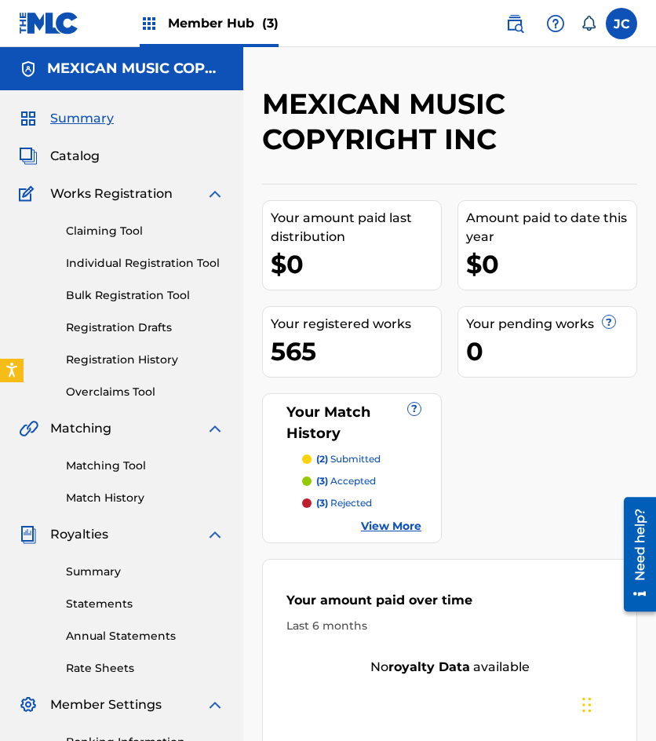
click at [53, 27] on img at bounding box center [49, 23] width 60 height 23
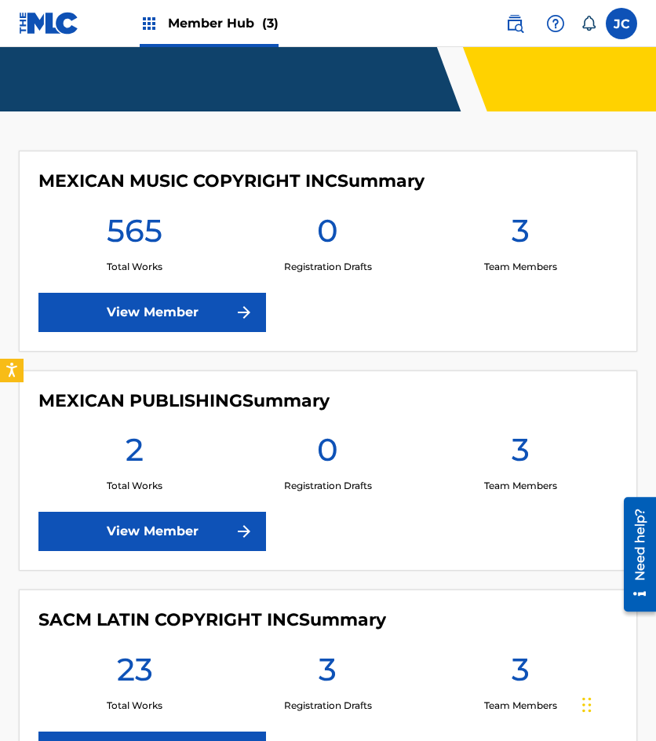
scroll to position [393, 0]
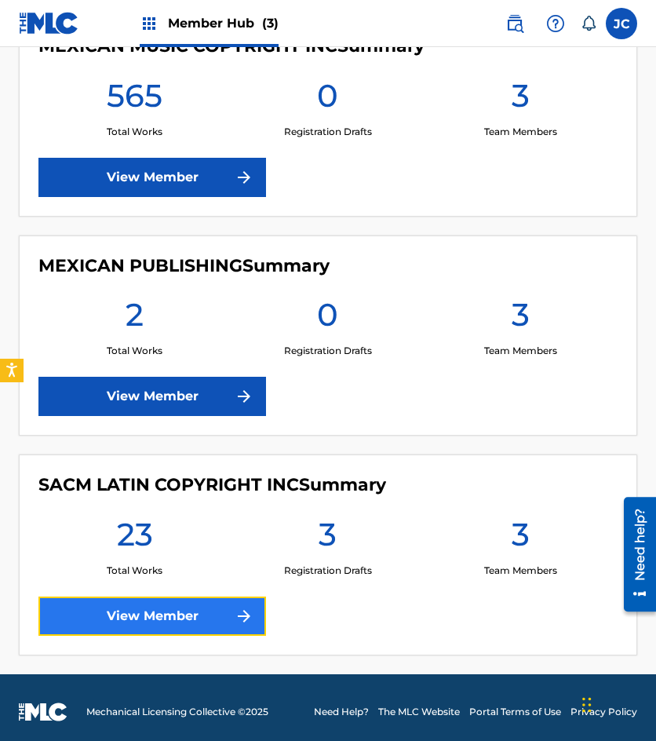
click at [196, 605] on link "View Member" at bounding box center [152, 616] width 228 height 39
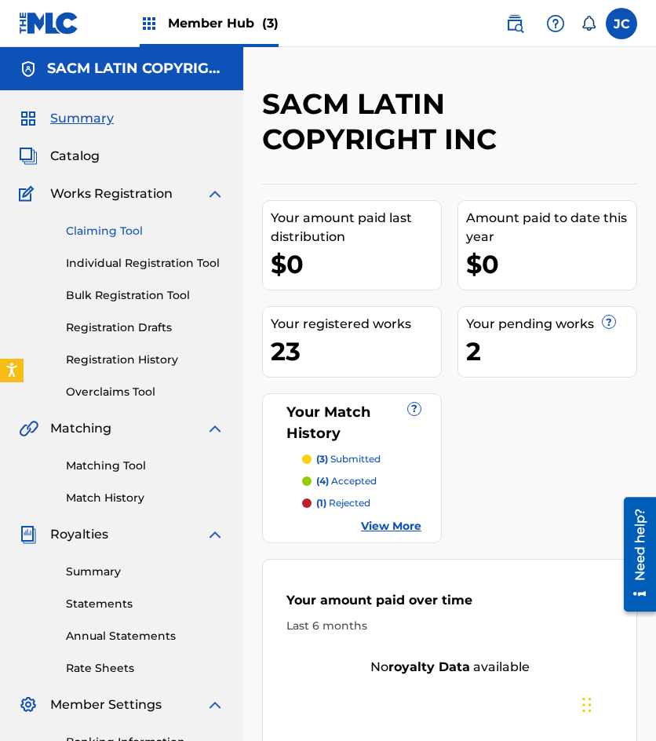
click at [115, 238] on link "Claiming Tool" at bounding box center [145, 231] width 159 height 16
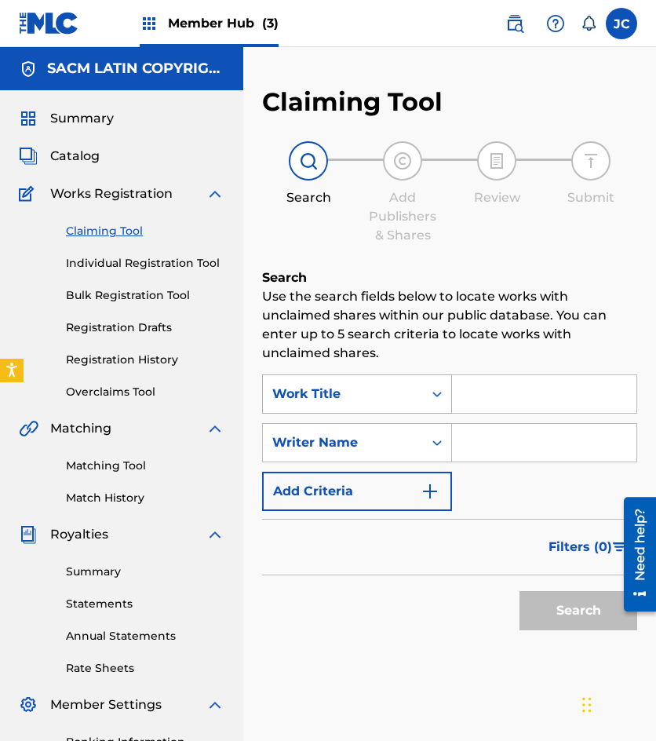
click at [320, 397] on div "Work Title" at bounding box center [342, 394] width 141 height 19
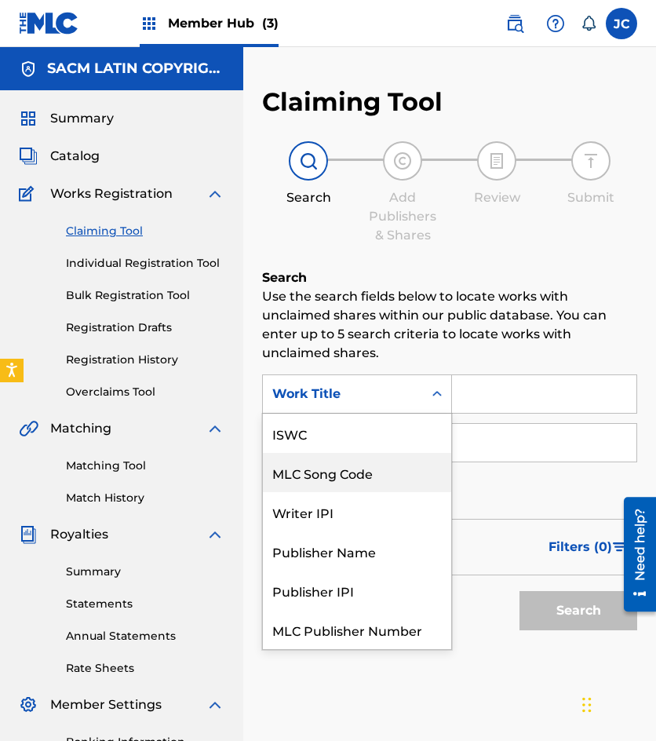
scroll to position [39, 0]
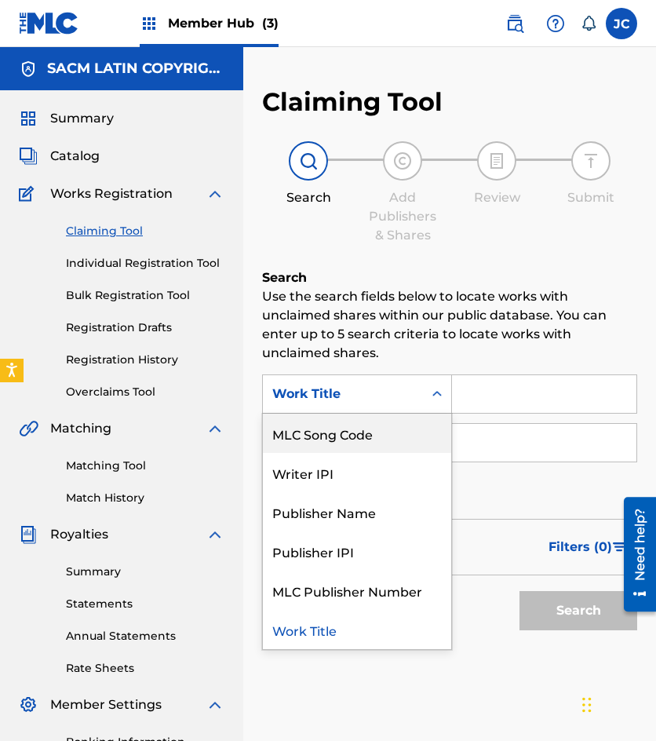
click at [341, 425] on div "MLC Song Code" at bounding box center [357, 433] width 188 height 39
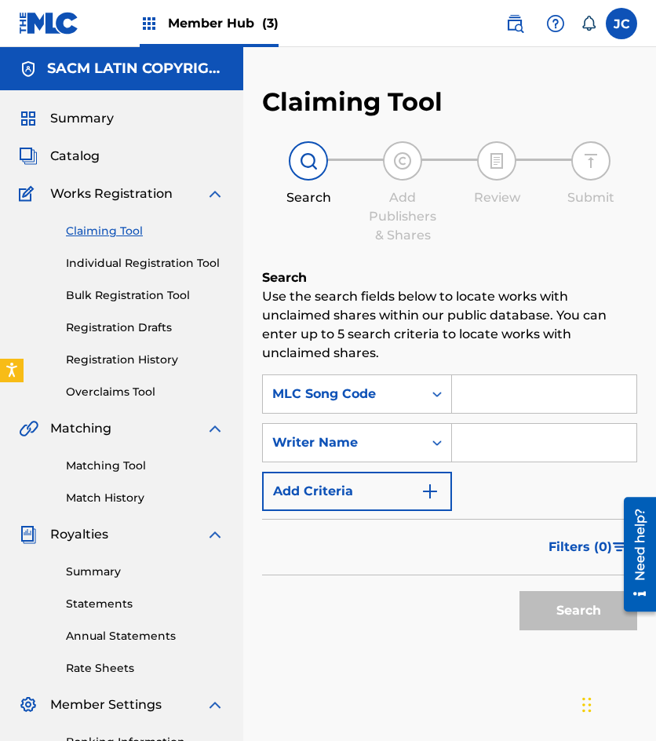
click at [520, 388] on input "Search Form" at bounding box center [544, 394] width 184 height 38
paste input "N01328"
type input "N01328"
click at [520, 591] on button "Search" at bounding box center [579, 610] width 118 height 39
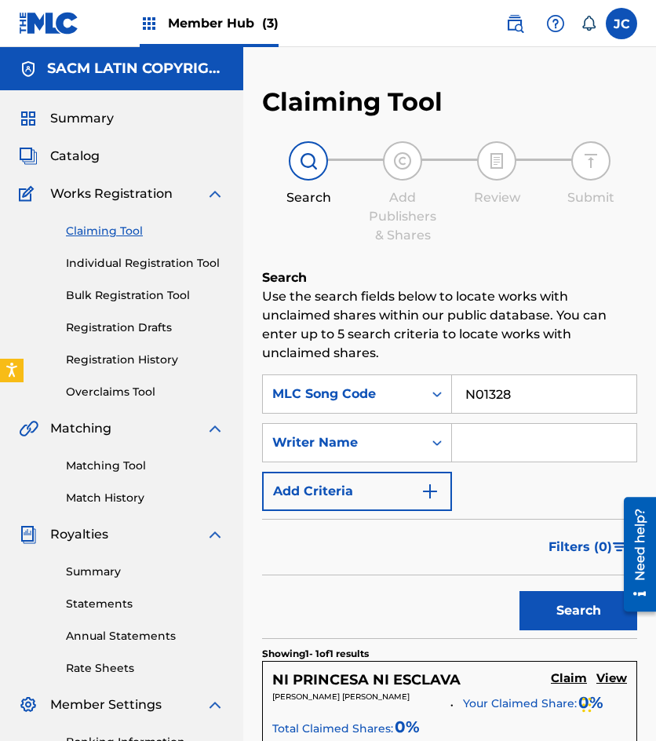
scroll to position [314, 0]
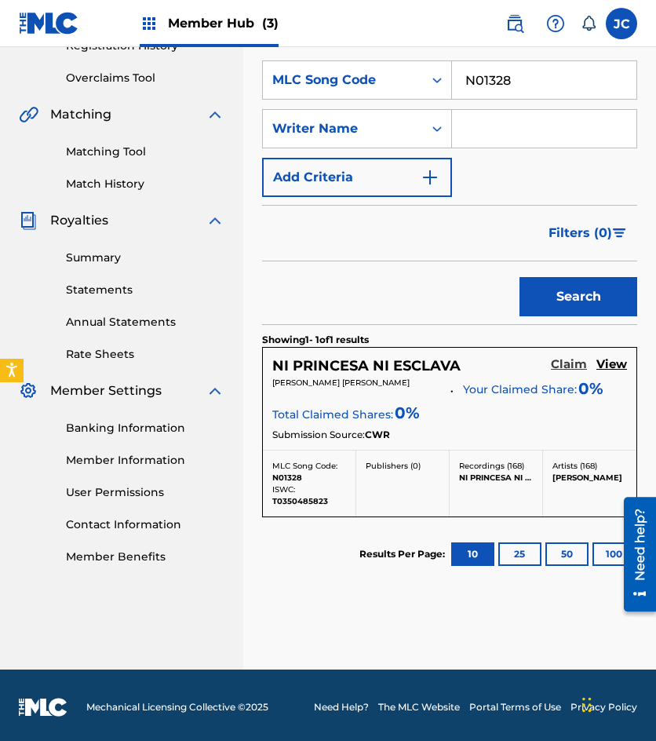
click at [564, 360] on h5 "Claim" at bounding box center [569, 364] width 36 height 15
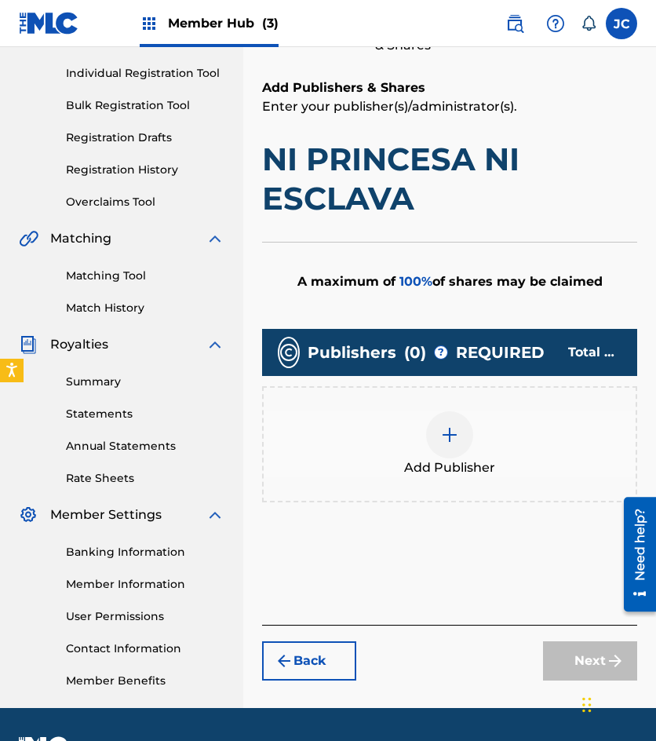
scroll to position [0, 0]
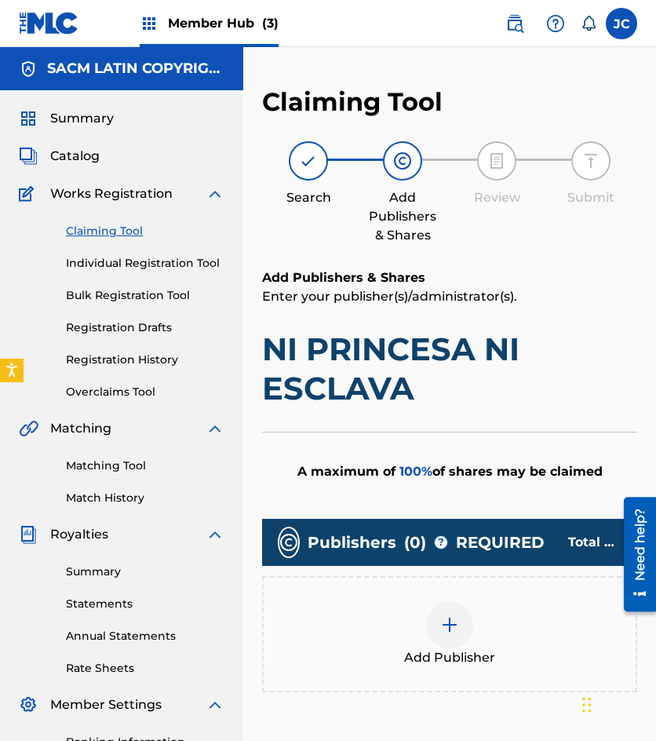
click at [290, 168] on div at bounding box center [308, 160] width 39 height 39
click at [312, 211] on div "Search Add Publishers & Shares Review Submit" at bounding box center [449, 193] width 375 height 104
drag, startPoint x: 316, startPoint y: 156, endPoint x: 159, endPoint y: 236, distance: 175.5
click at [316, 155] on img at bounding box center [308, 161] width 19 height 19
click at [108, 236] on link "Claiming Tool" at bounding box center [145, 231] width 159 height 16
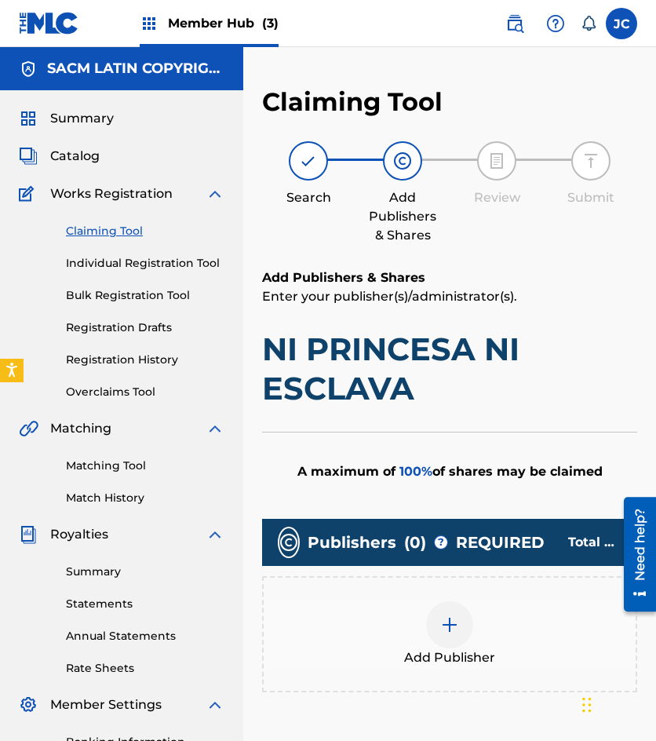
scroll to position [79, 0]
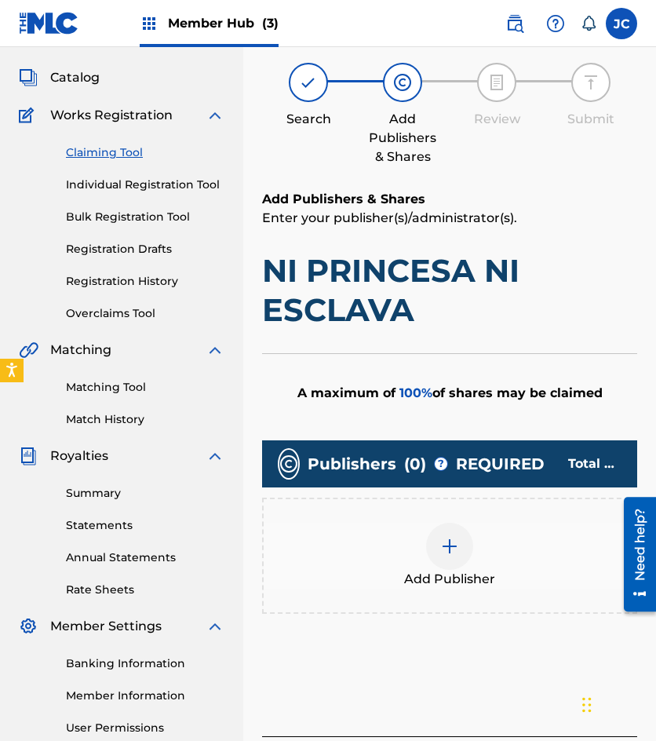
click at [103, 144] on div "Claiming Tool Individual Registration Tool Bulk Registration Tool Registration …" at bounding box center [122, 223] width 206 height 197
click at [130, 218] on link "Bulk Registration Tool" at bounding box center [145, 217] width 159 height 16
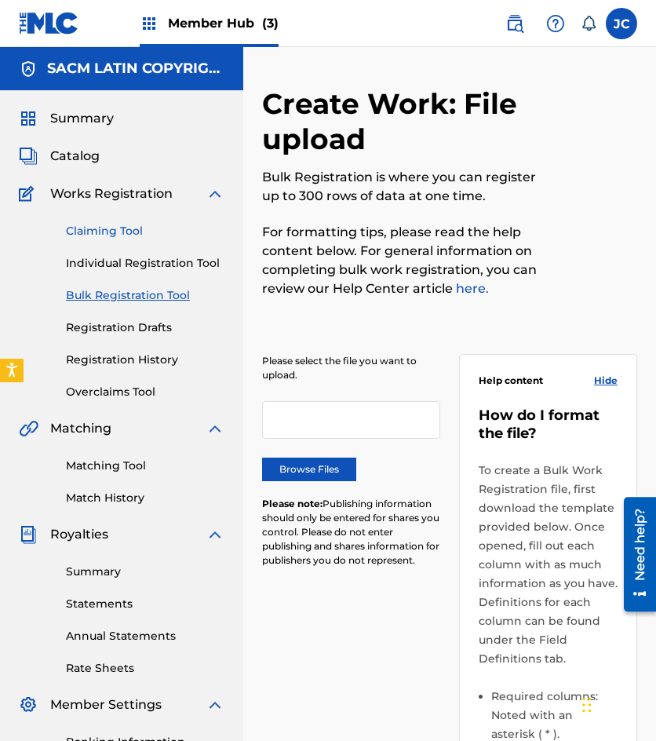
click at [108, 236] on link "Claiming Tool" at bounding box center [145, 231] width 159 height 16
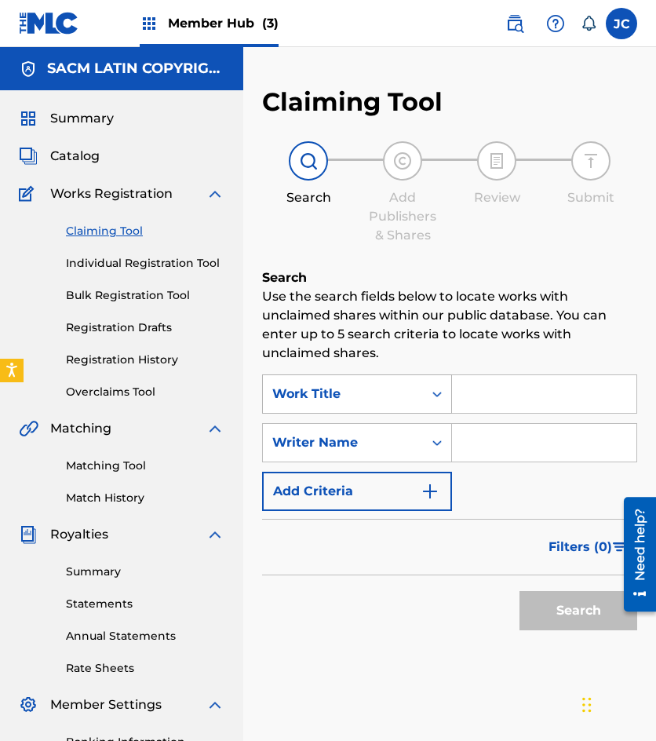
click at [363, 404] on div "Work Title" at bounding box center [343, 394] width 160 height 30
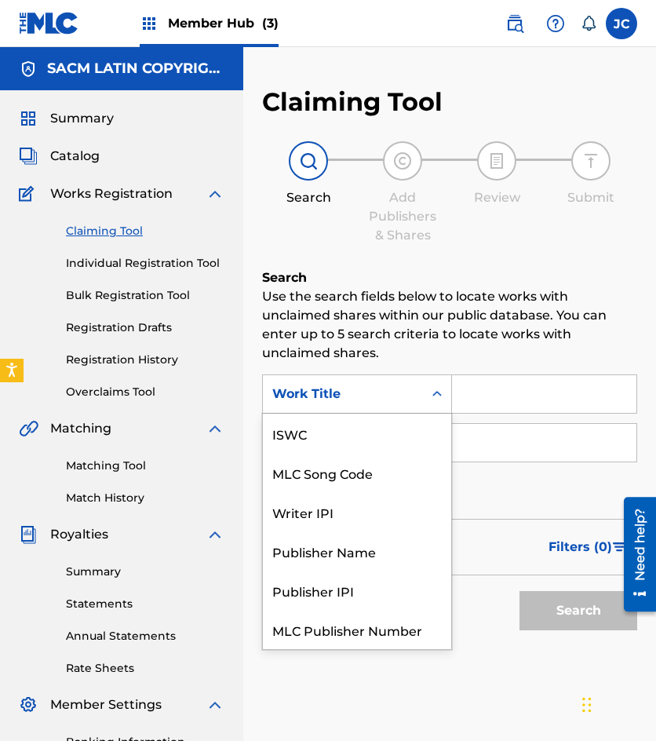
scroll to position [39, 0]
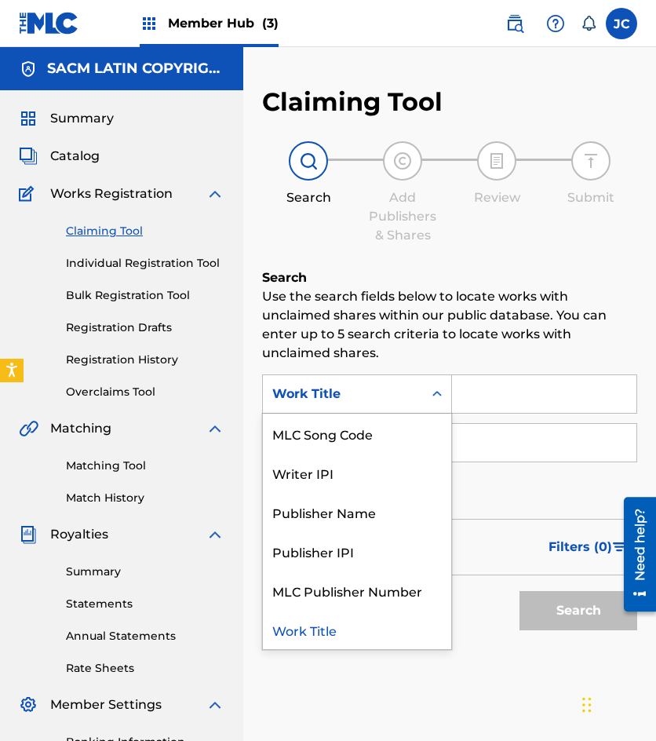
click at [363, 430] on div "MLC Song Code" at bounding box center [357, 433] width 188 height 39
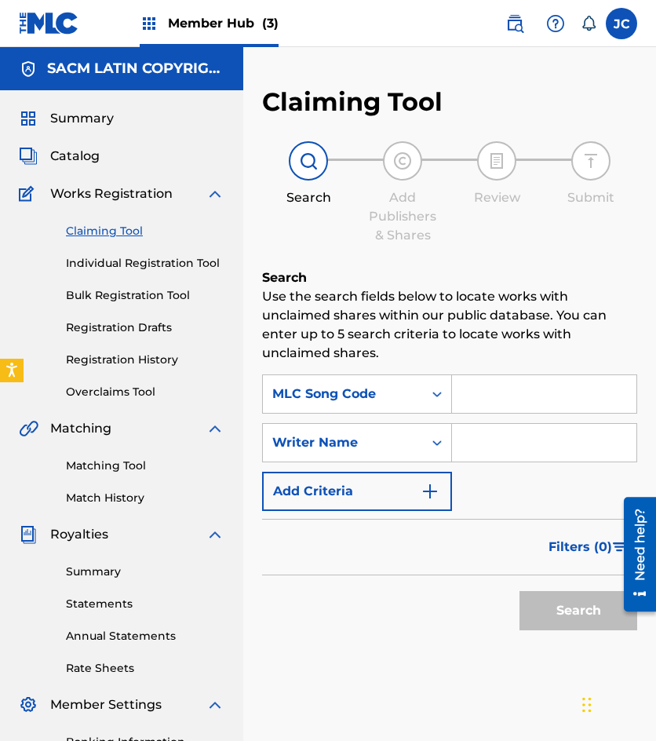
click at [490, 396] on input "Search Form" at bounding box center [544, 394] width 184 height 38
paste input "N01328"
type input "N01328"
click at [520, 591] on button "Search" at bounding box center [579, 610] width 118 height 39
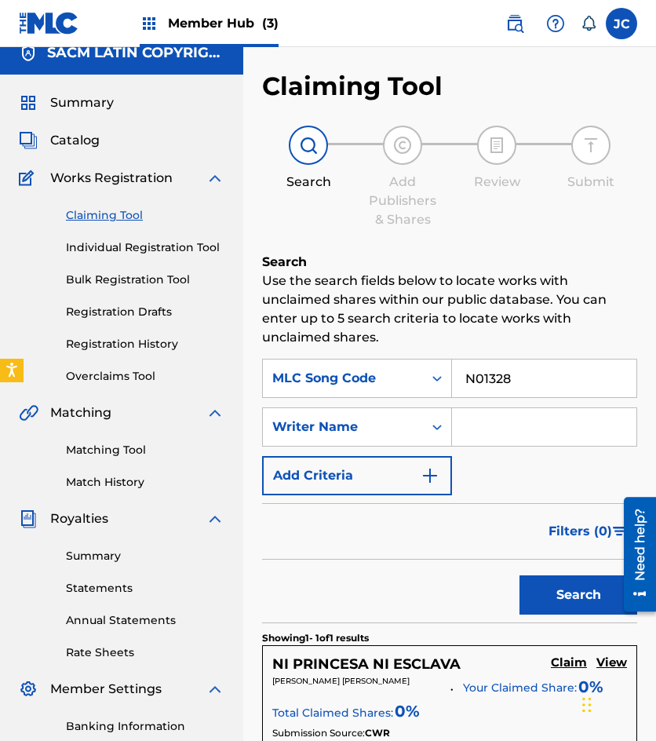
scroll to position [236, 0]
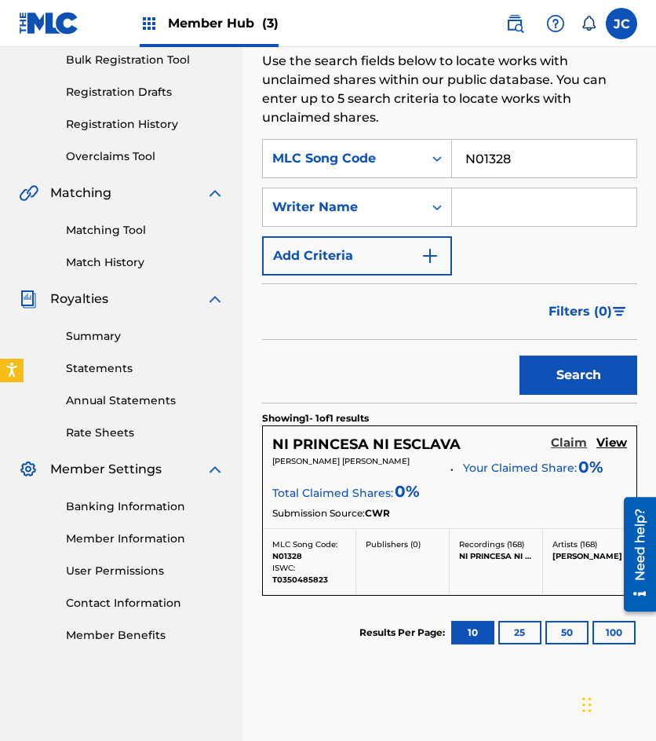
click at [556, 444] on h5 "Claim" at bounding box center [569, 443] width 36 height 15
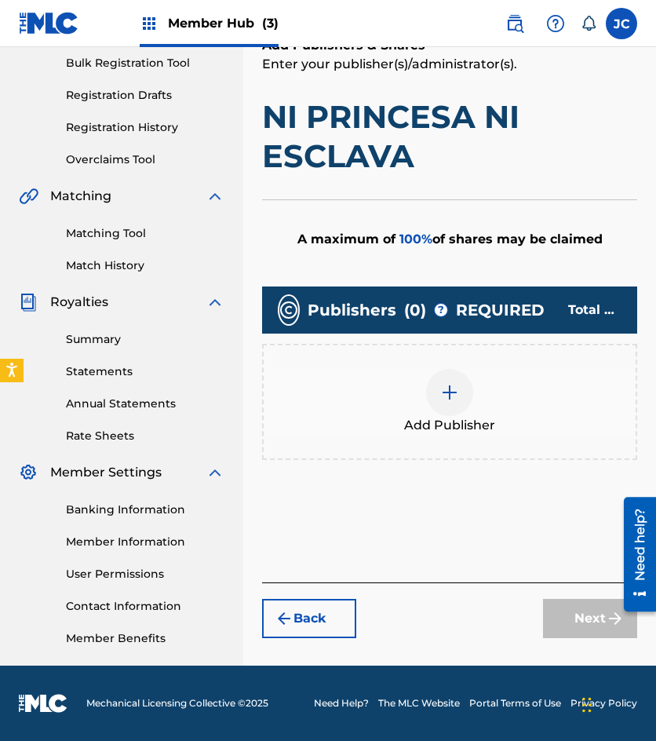
click at [444, 400] on img at bounding box center [449, 392] width 19 height 19
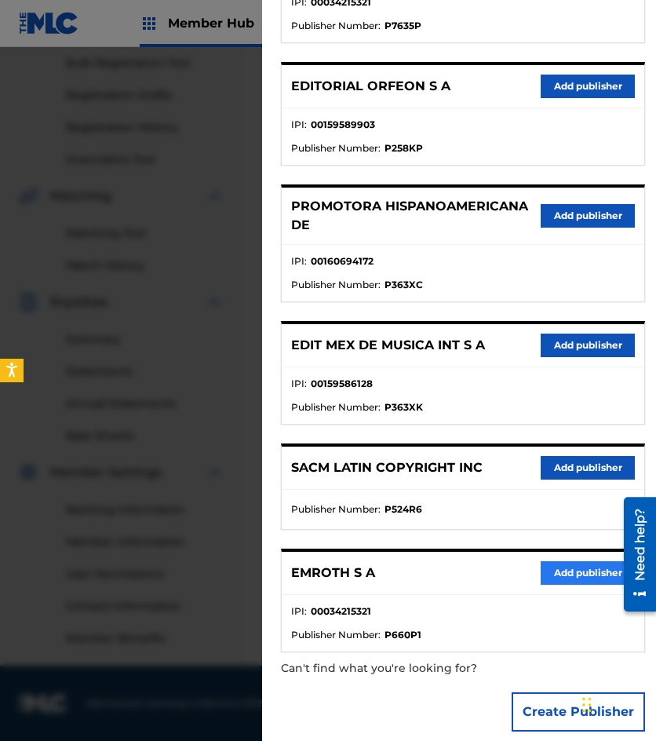
scroll to position [283, 0]
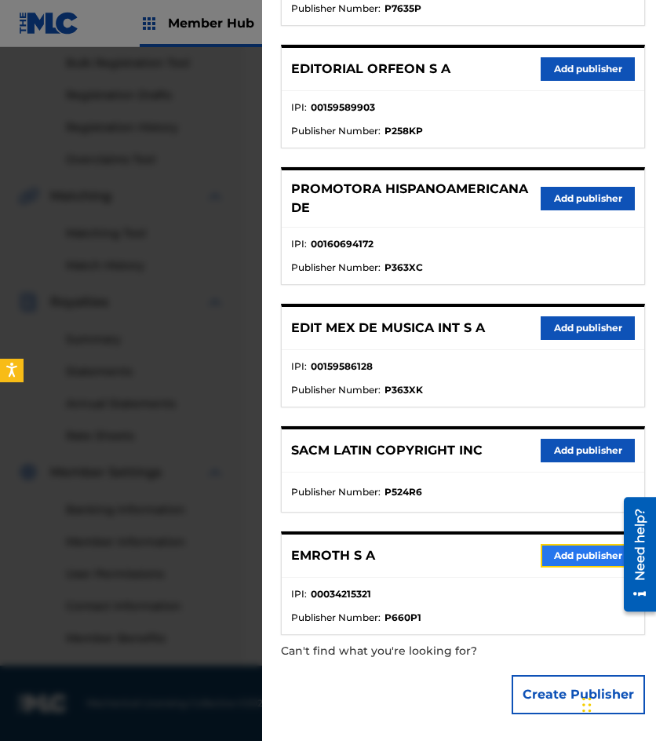
click at [572, 557] on button "Add publisher" at bounding box center [588, 556] width 94 height 24
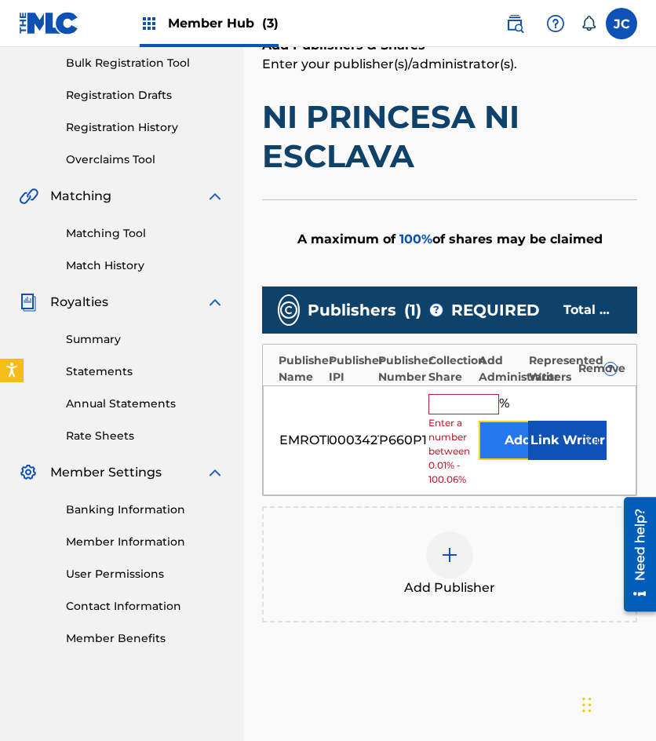
click at [491, 437] on button "Add" at bounding box center [518, 440] width 79 height 39
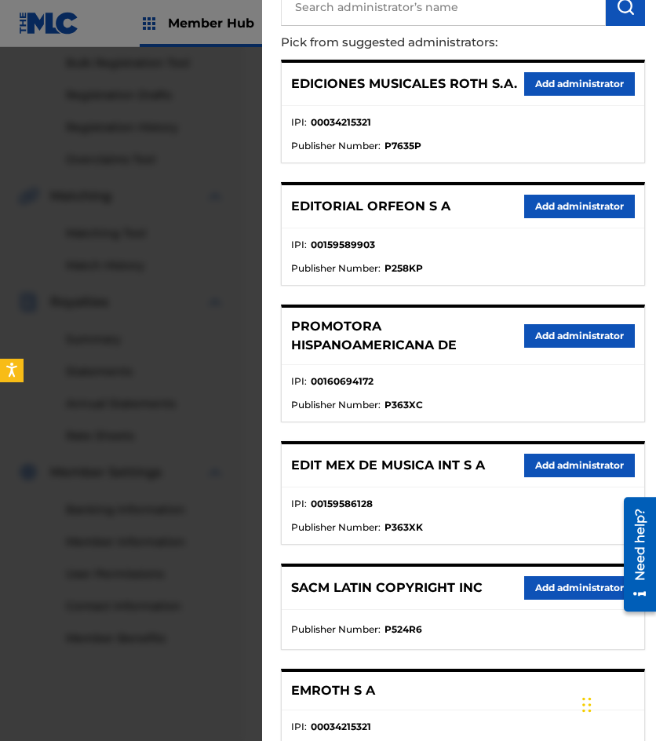
scroll to position [279, 0]
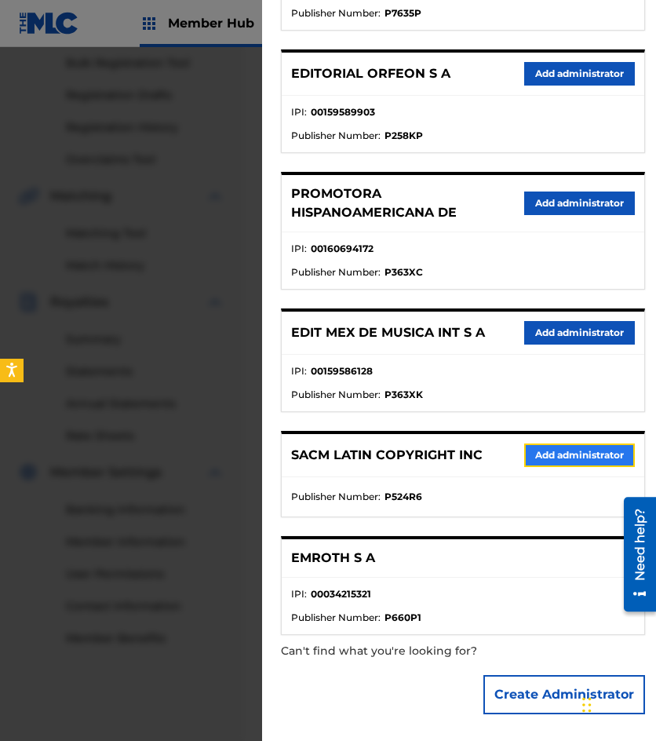
click at [554, 457] on button "Add administrator" at bounding box center [579, 456] width 111 height 24
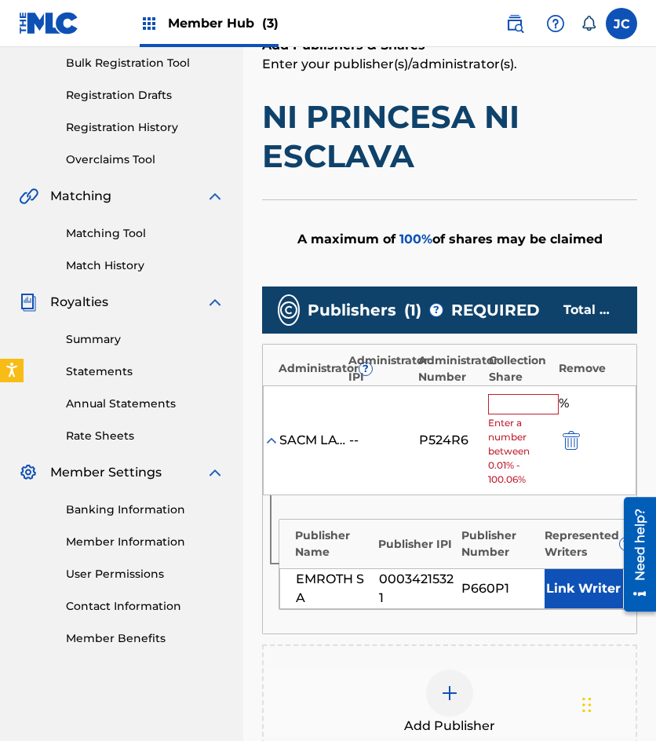
click at [506, 399] on input "text" at bounding box center [523, 404] width 71 height 20
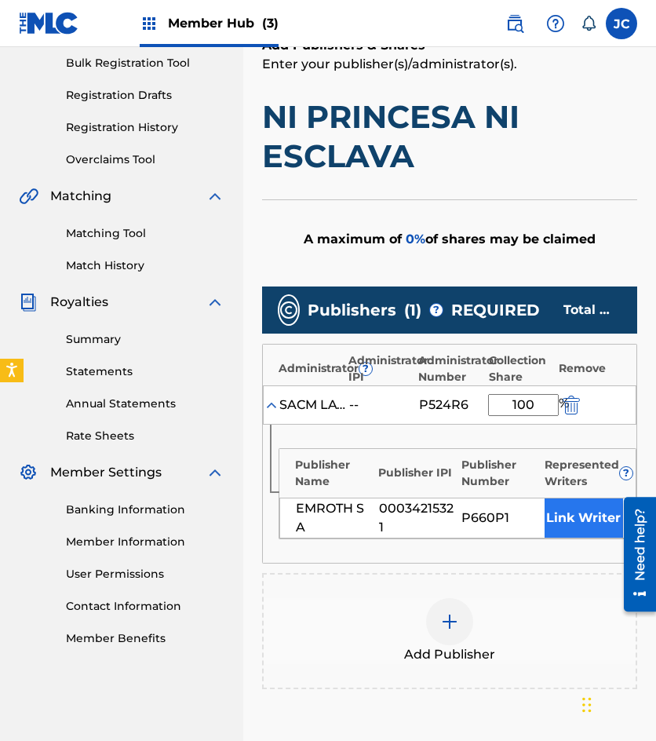
type input "100"
click at [574, 510] on button "Link Writer" at bounding box center [584, 517] width 79 height 39
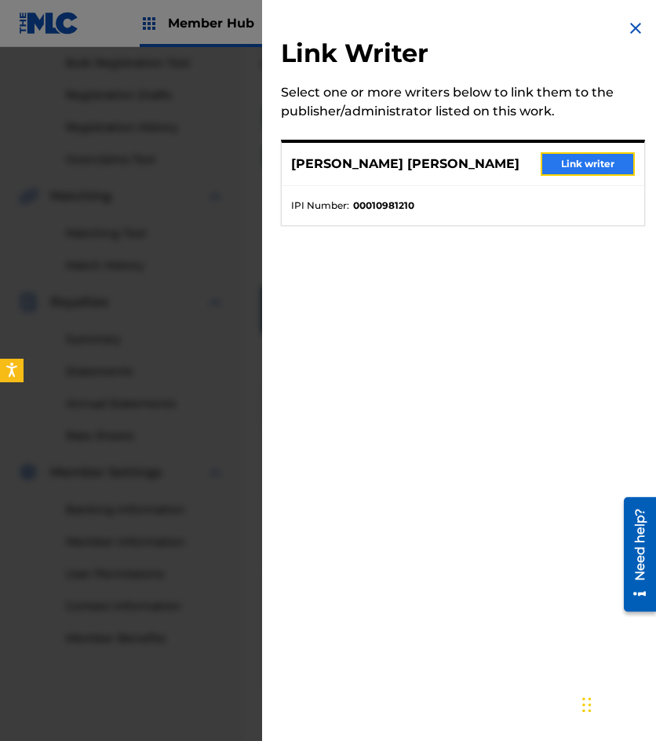
click at [565, 163] on button "Link writer" at bounding box center [588, 164] width 94 height 24
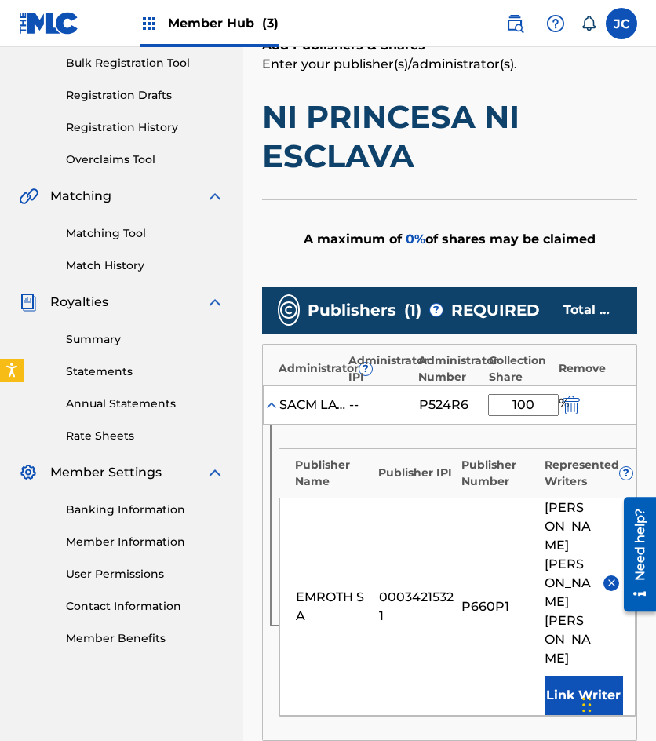
scroll to position [536, 0]
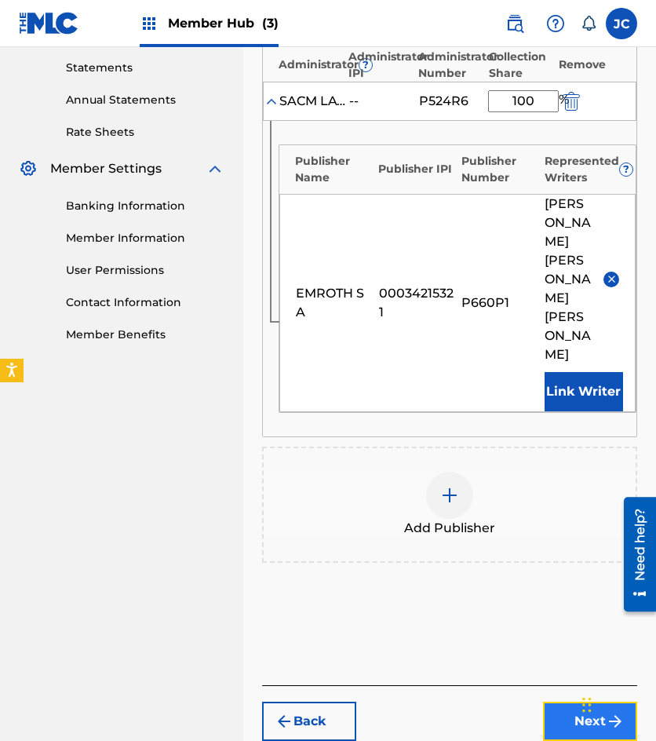
click at [585, 702] on button "Next" at bounding box center [590, 721] width 94 height 39
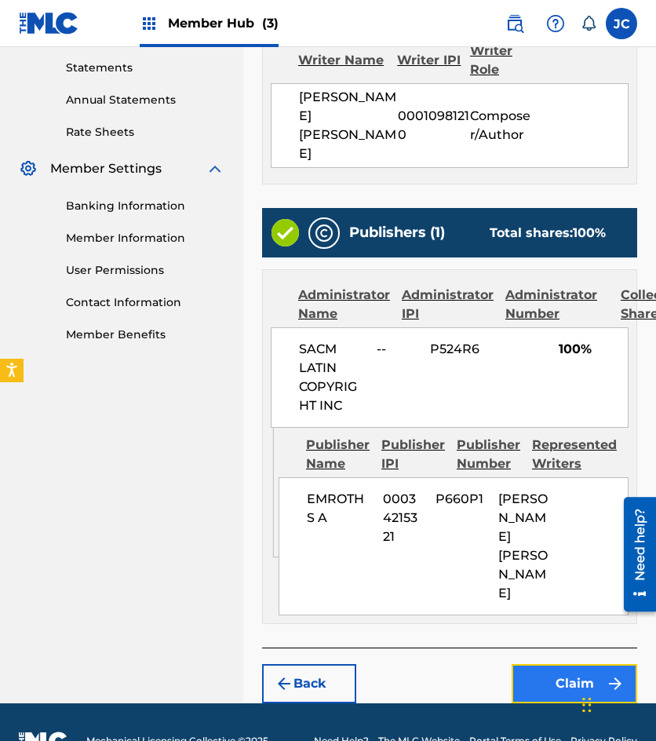
click at [553, 664] on button "Claim" at bounding box center [575, 683] width 126 height 39
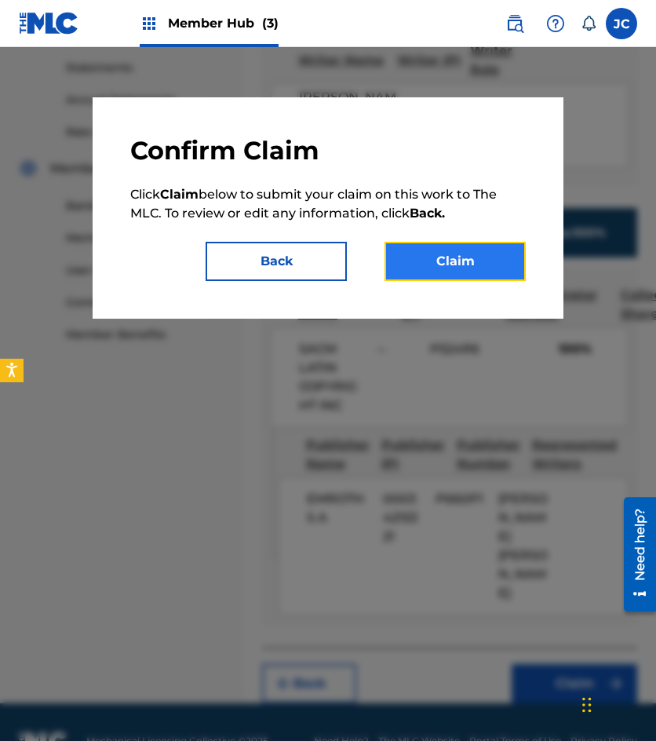
click at [446, 274] on button "Claim" at bounding box center [455, 261] width 141 height 39
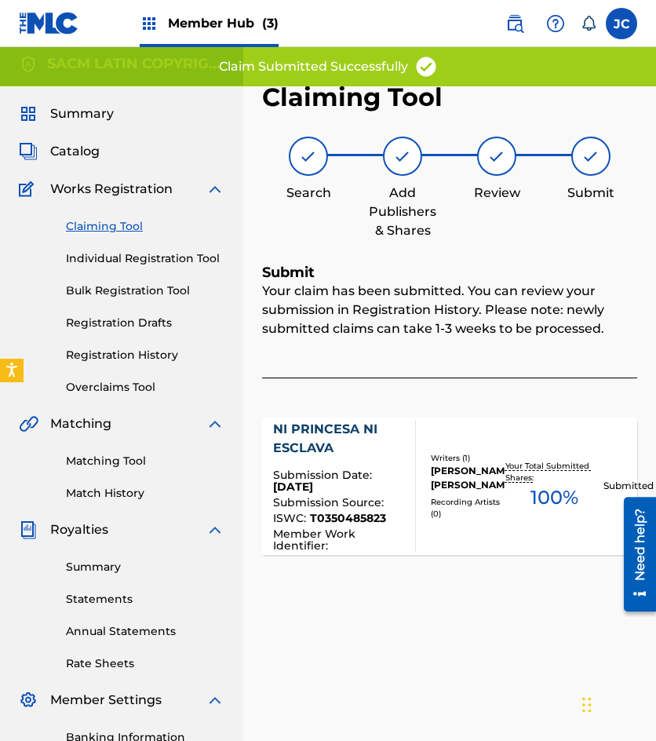
scroll to position [0, 0]
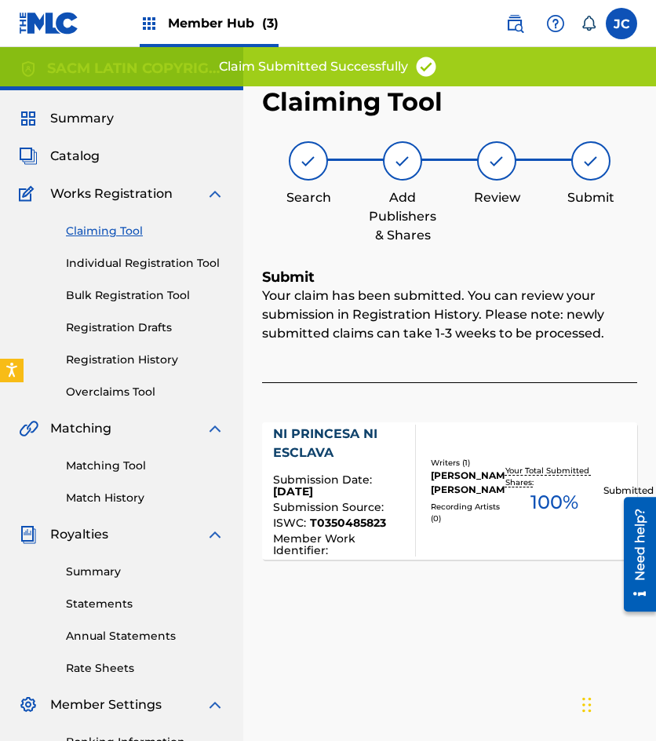
click at [50, 20] on img at bounding box center [49, 23] width 60 height 23
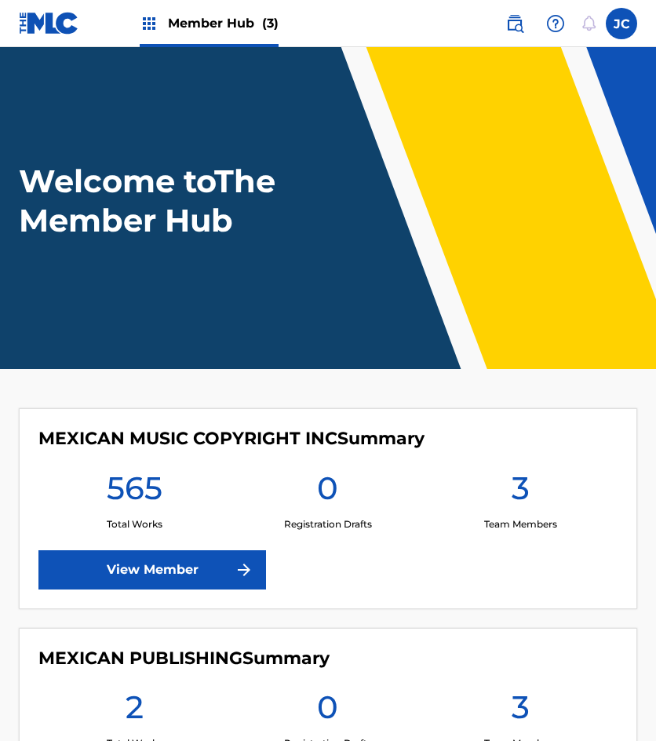
click at [154, 424] on div "MEXICAN MUSIC COPYRIGHT INC Summary 565 Total Works 0 Registration Drafts 3 Tea…" at bounding box center [328, 508] width 619 height 201
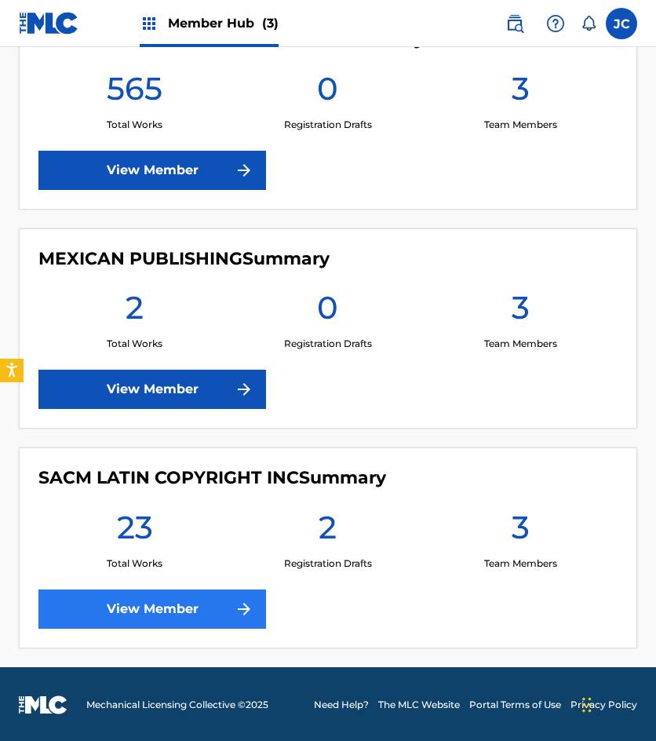
scroll to position [401, 0]
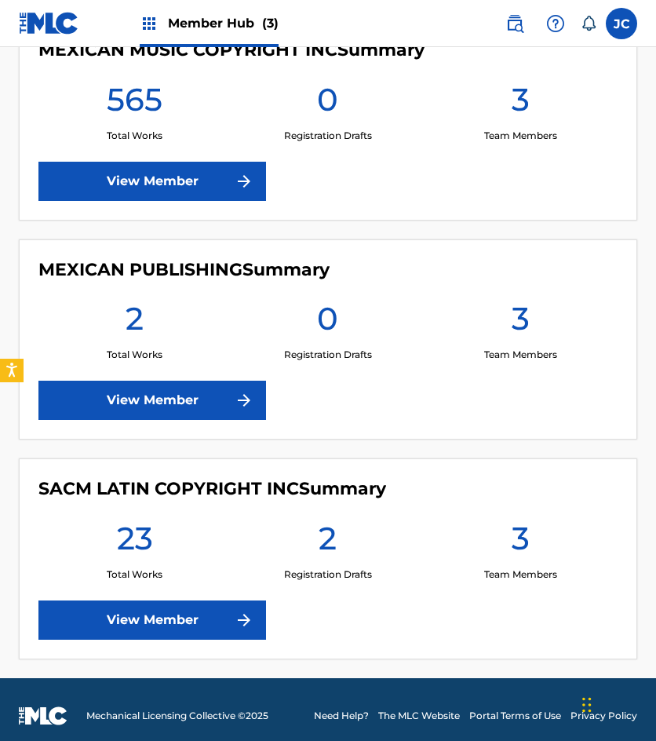
scroll to position [401, 0]
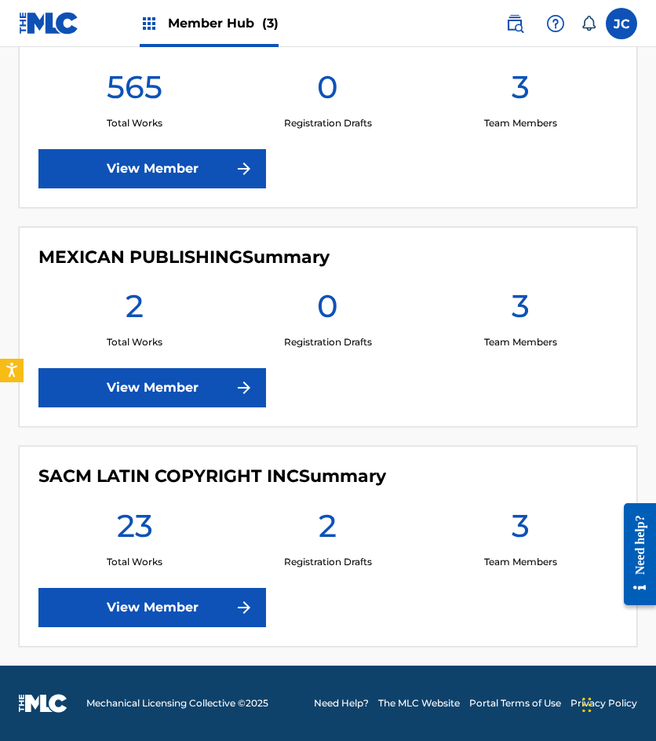
click at [23, 450] on div "SACM LATIN COPYRIGHT INC Summary 23 Total Works 2 Registration Drafts 3 Team Me…" at bounding box center [328, 546] width 619 height 201
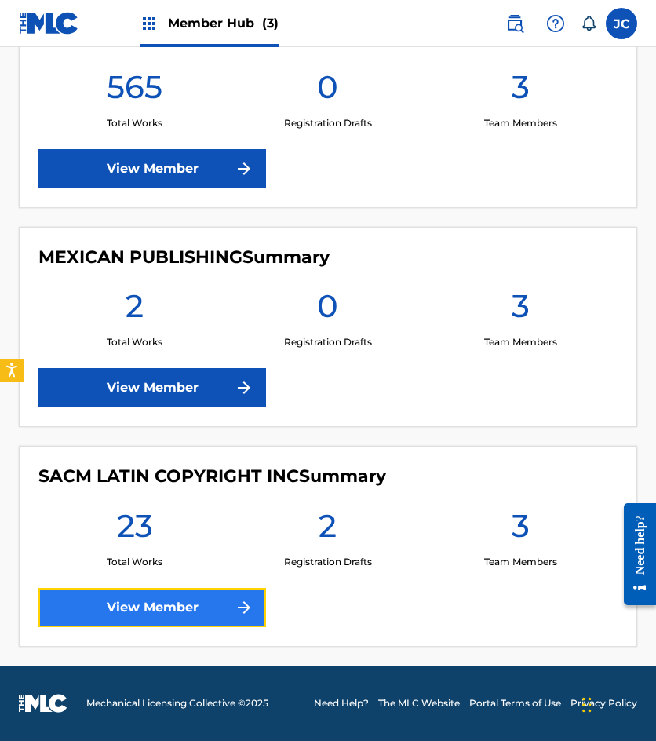
click at [106, 592] on link "View Member" at bounding box center [152, 607] width 228 height 39
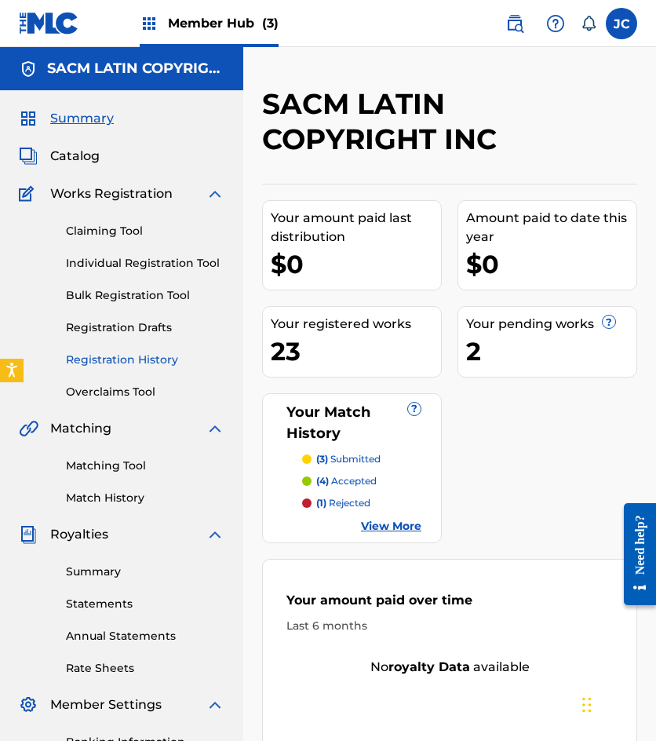
click at [122, 356] on link "Registration History" at bounding box center [145, 360] width 159 height 16
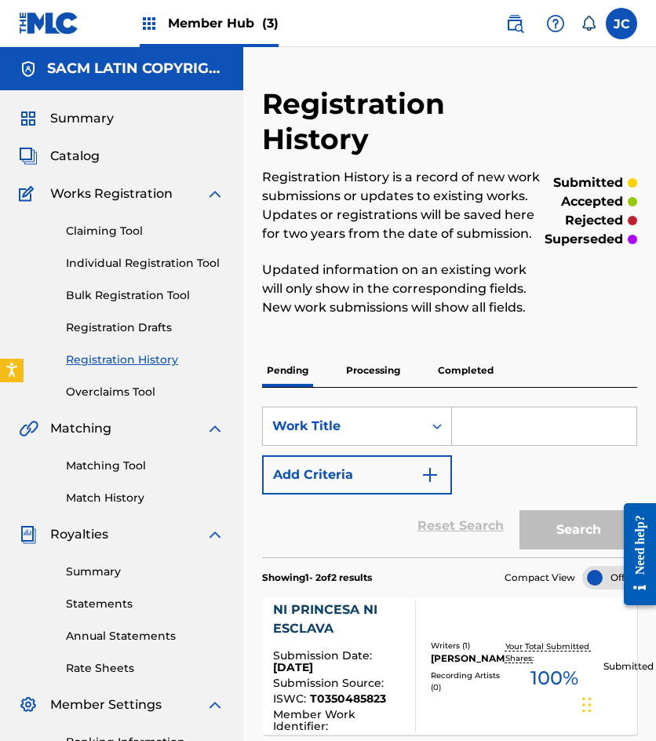
click at [35, 28] on img at bounding box center [49, 23] width 60 height 23
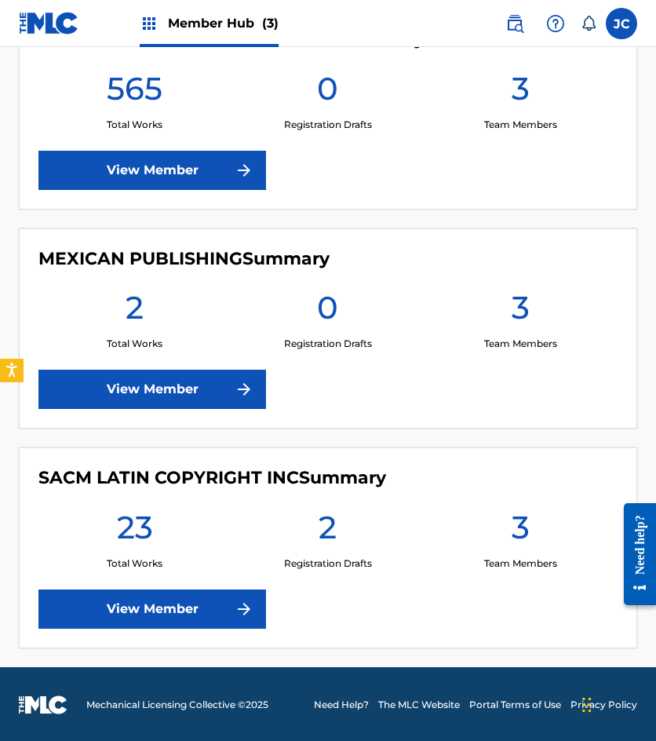
scroll to position [401, 0]
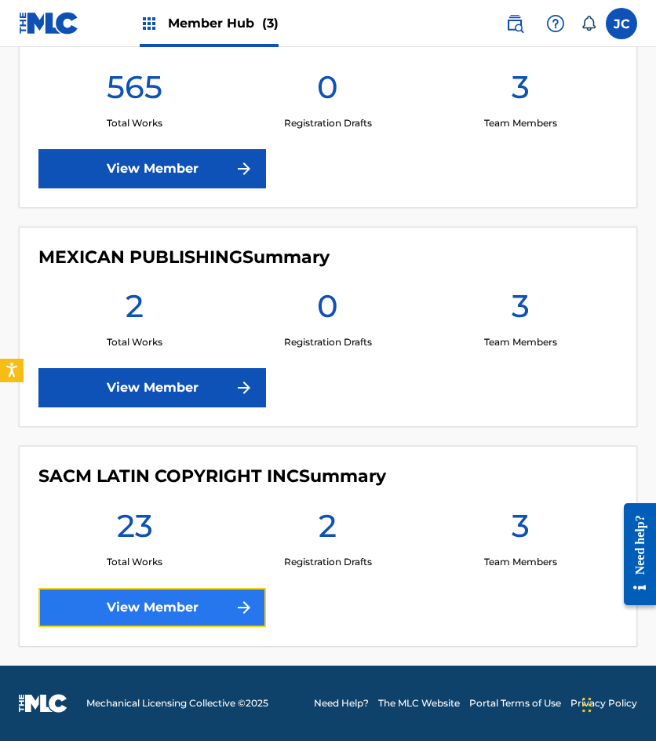
click at [201, 603] on link "View Member" at bounding box center [152, 607] width 228 height 39
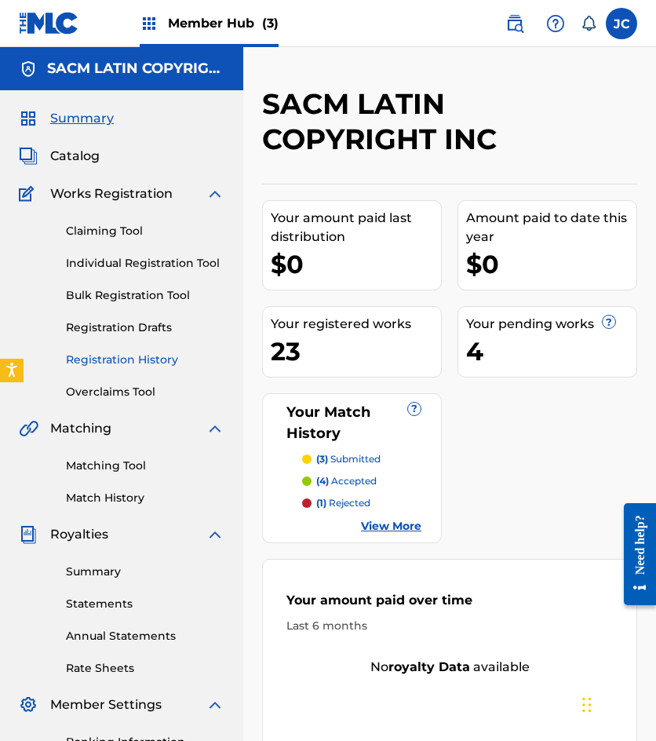
click at [148, 360] on link "Registration History" at bounding box center [145, 360] width 159 height 16
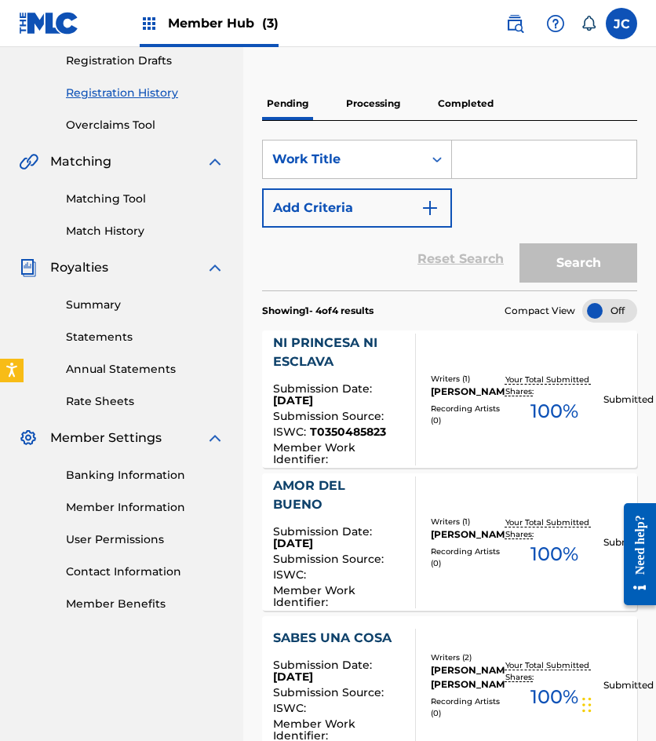
scroll to position [236, 0]
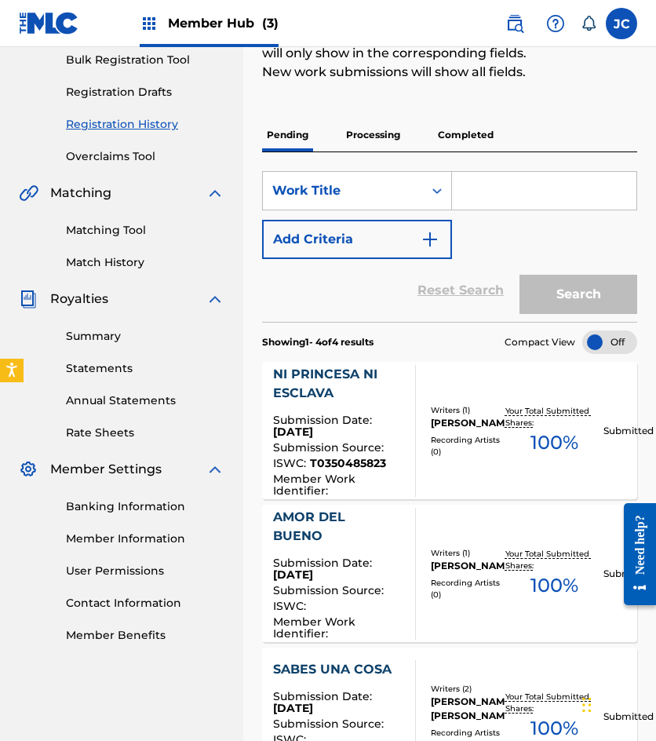
click at [351, 133] on p "Processing" at bounding box center [373, 135] width 64 height 33
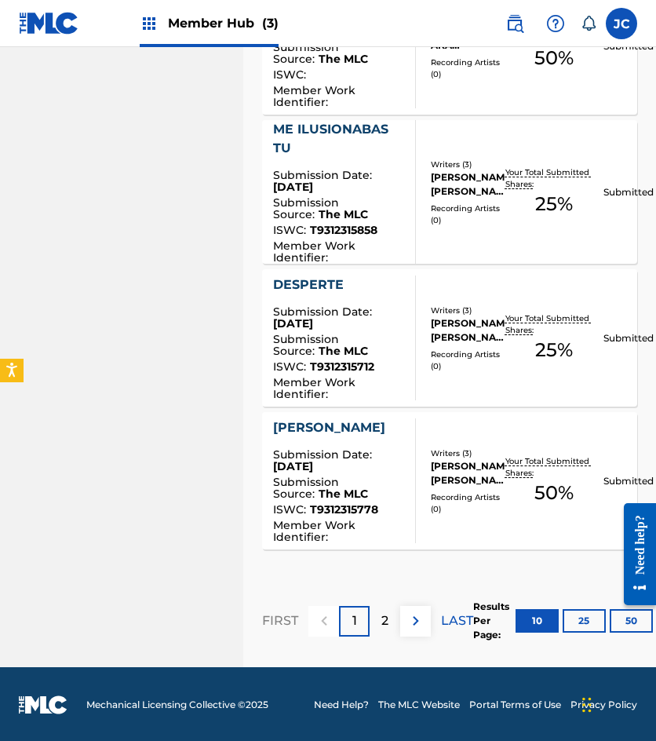
scroll to position [1536, 0]
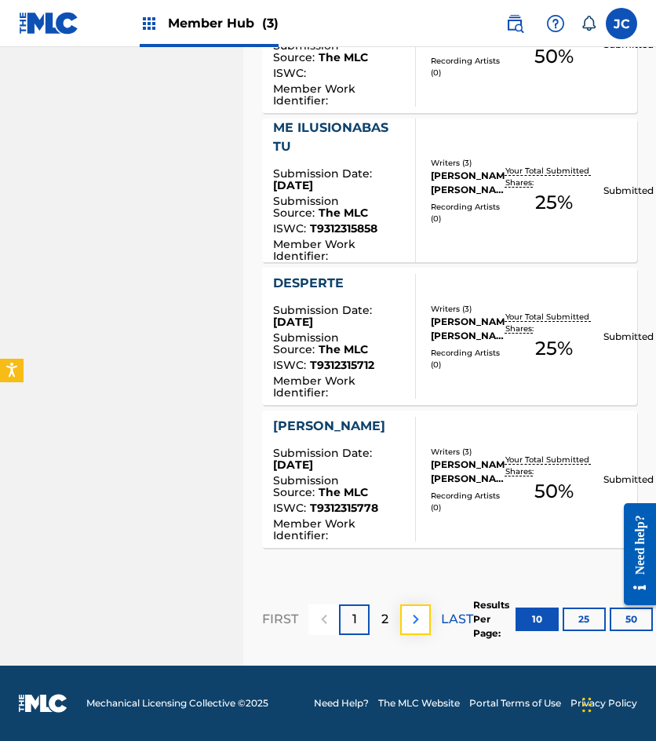
click at [403, 615] on button at bounding box center [415, 619] width 31 height 31
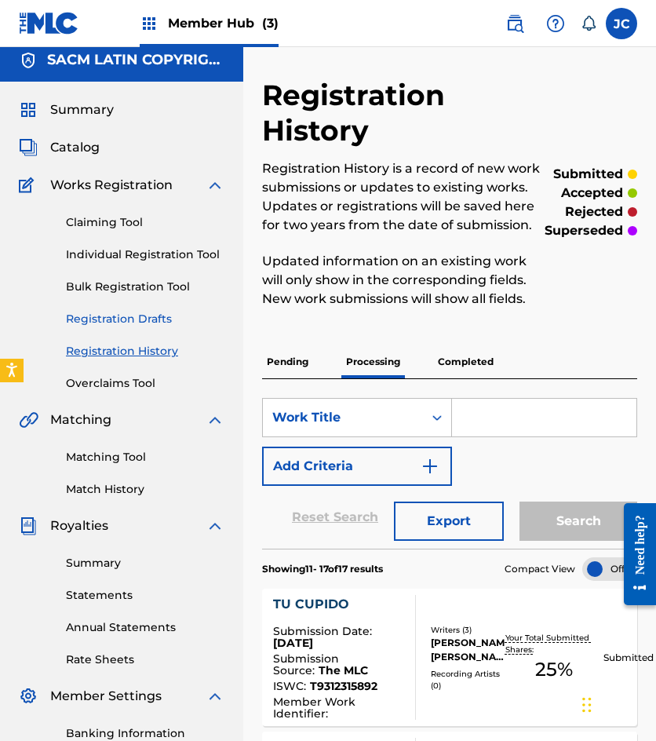
scroll to position [0, 0]
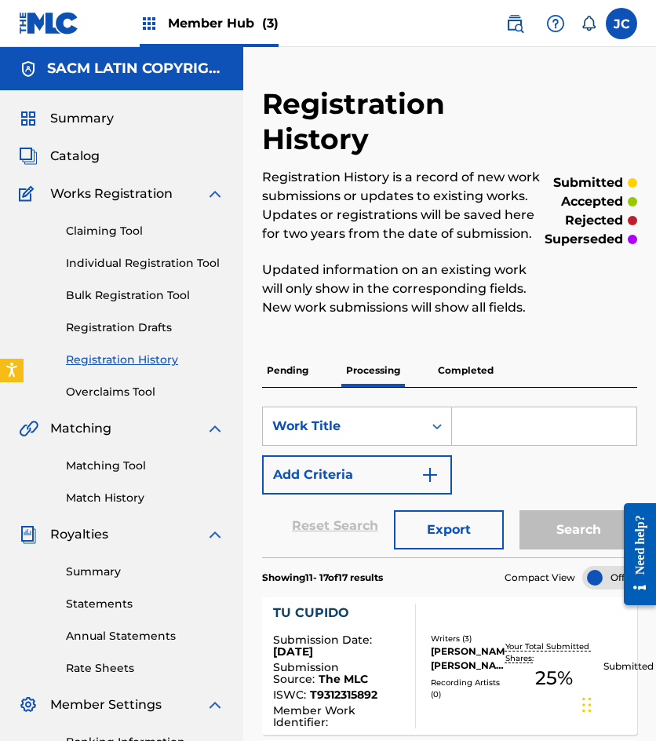
click at [97, 241] on div "Claiming Tool Individual Registration Tool Bulk Registration Tool Registration …" at bounding box center [122, 301] width 206 height 197
click at [134, 232] on link "Claiming Tool" at bounding box center [145, 231] width 159 height 16
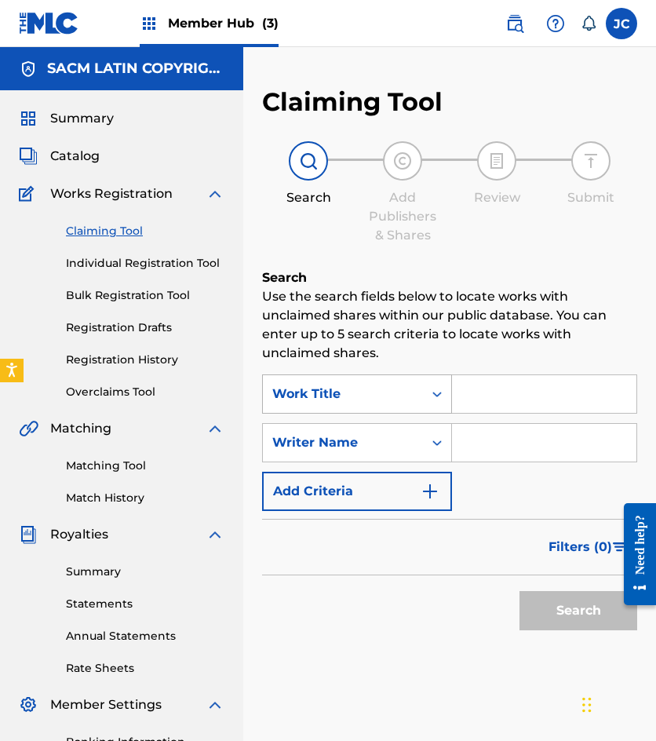
click at [341, 399] on div "Work Title" at bounding box center [342, 394] width 141 height 19
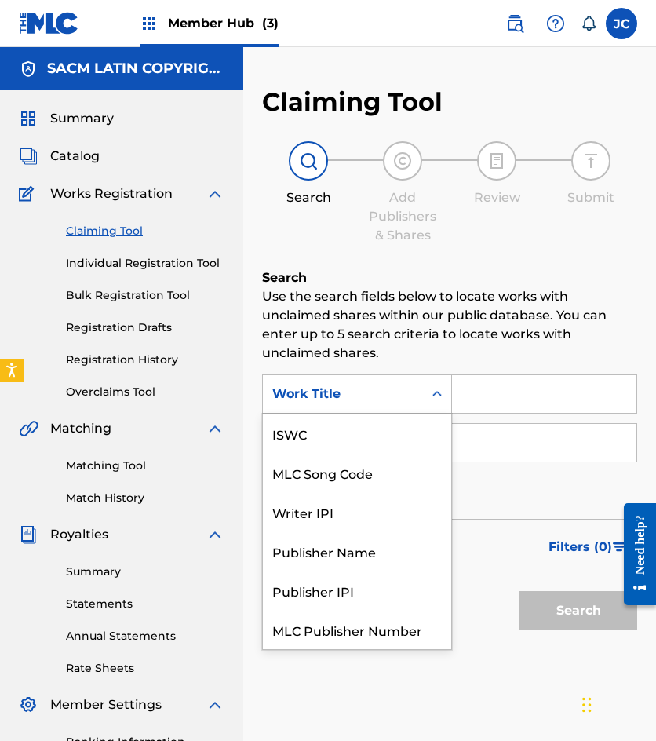
scroll to position [39, 0]
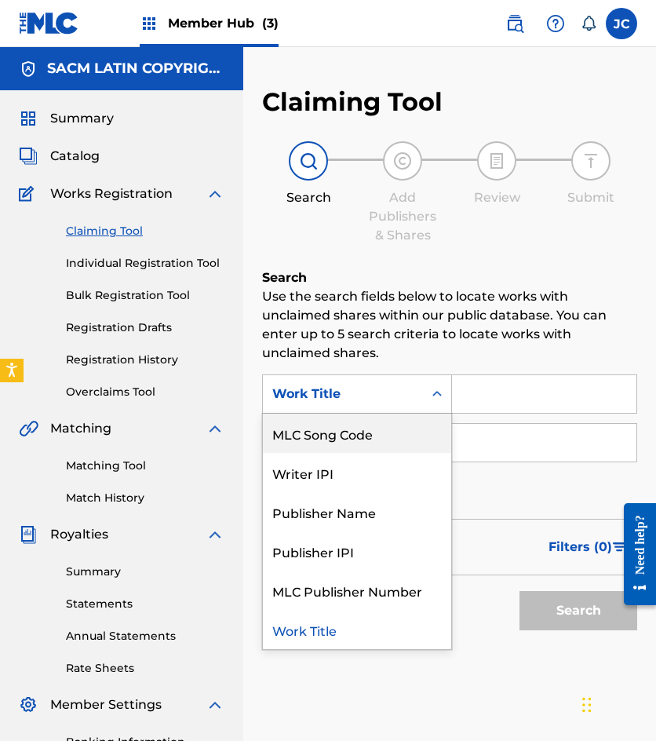
click at [351, 429] on div "MLC Song Code" at bounding box center [357, 433] width 188 height 39
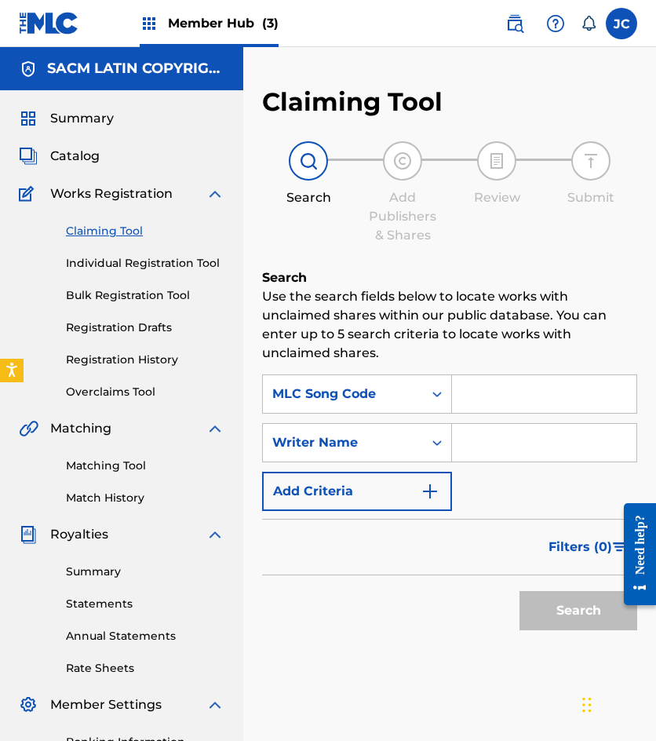
click at [477, 401] on input "Search Form" at bounding box center [544, 394] width 184 height 38
type input "945927"
click at [520, 591] on button "Search" at bounding box center [579, 610] width 118 height 39
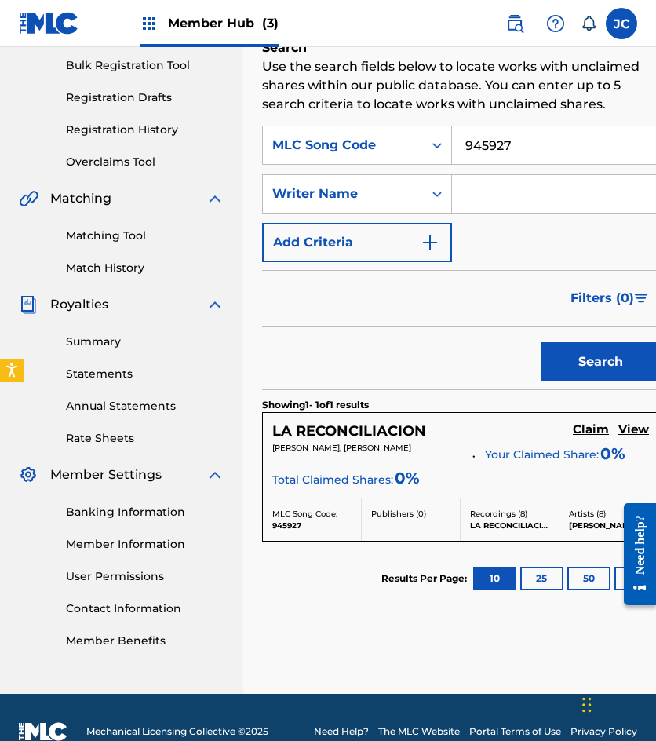
scroll to position [279, 0]
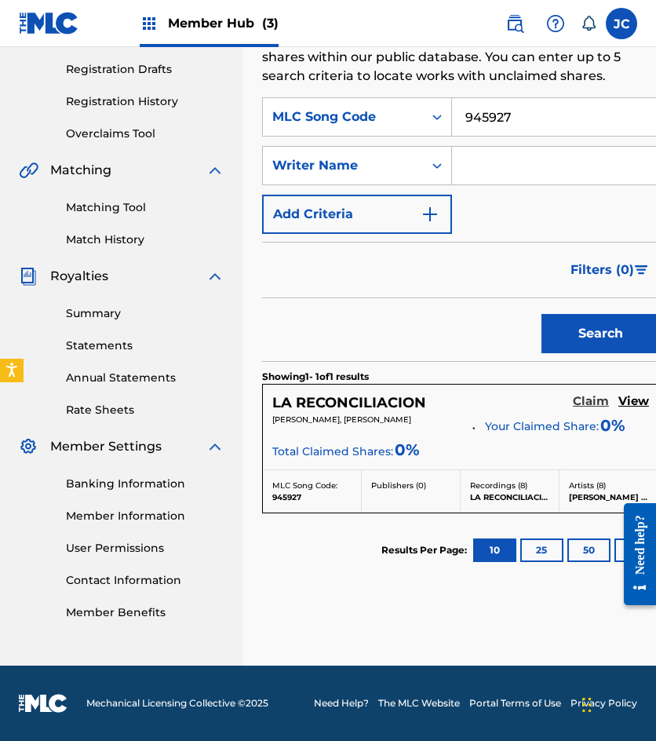
click at [573, 399] on h5 "Claim" at bounding box center [591, 401] width 36 height 15
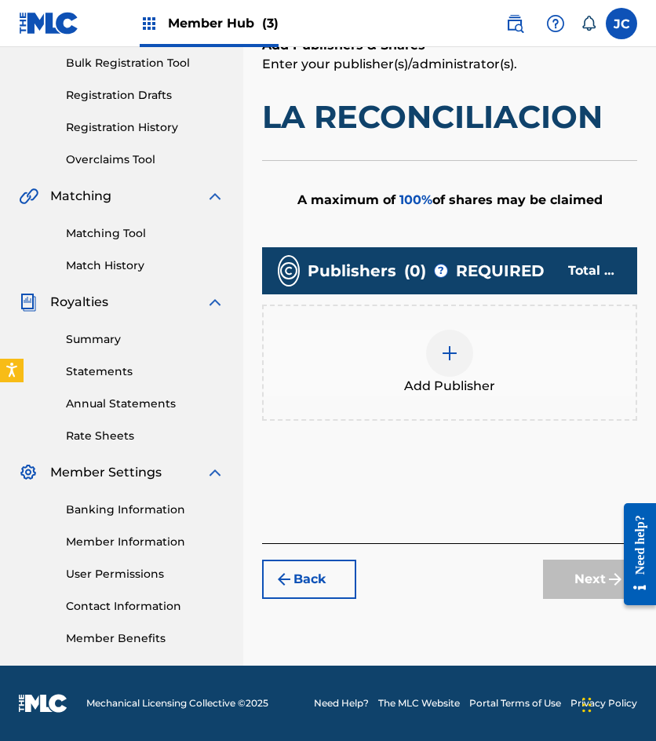
click at [448, 340] on div at bounding box center [449, 353] width 47 height 47
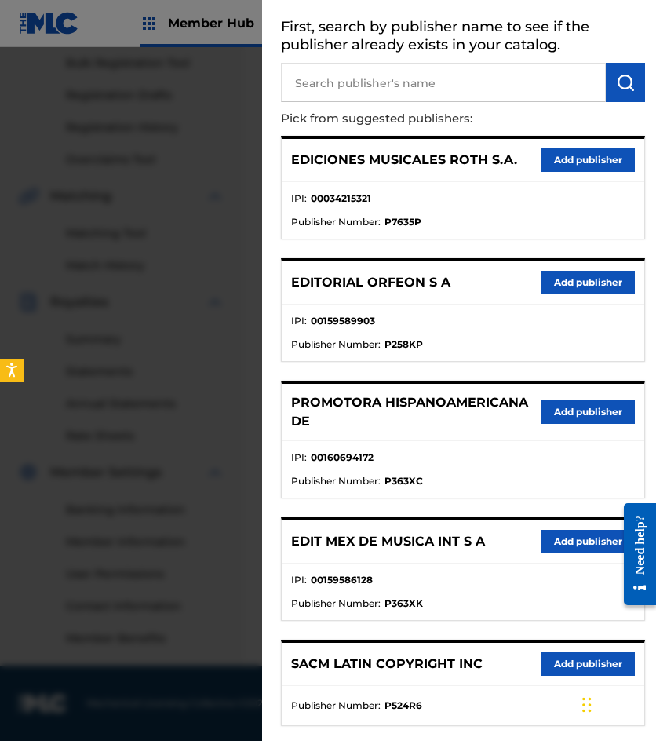
scroll to position [157, 0]
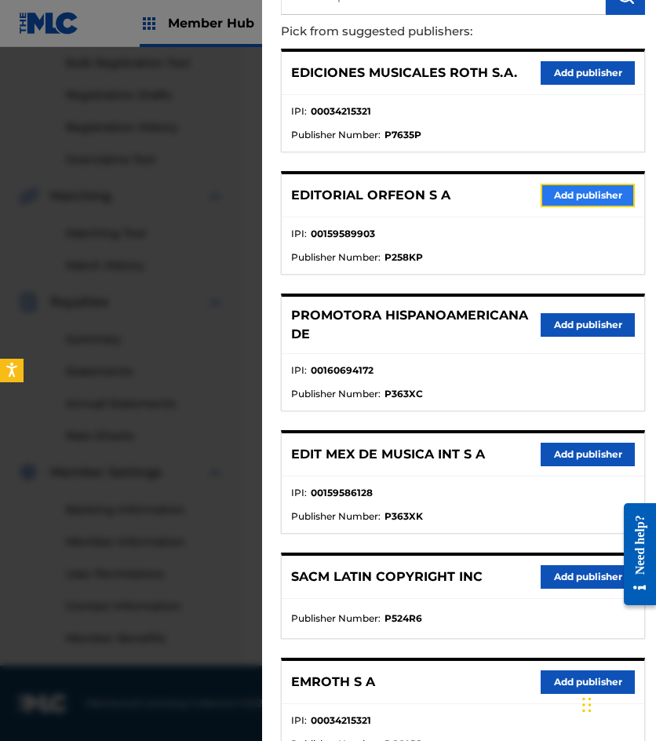
click at [572, 204] on button "Add publisher" at bounding box center [588, 196] width 94 height 24
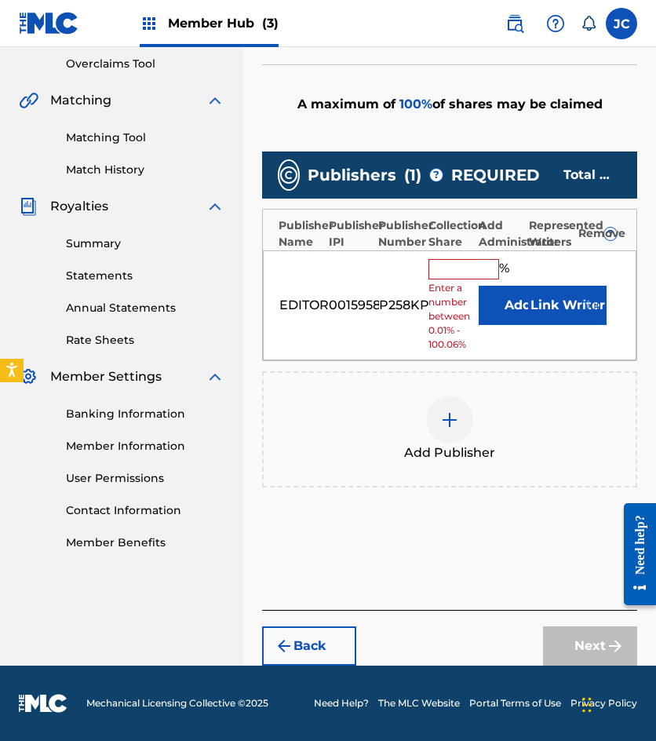
scroll to position [340, 0]
click at [499, 315] on div "EDITORIAL ORFEON S A 00159589903 P258KP % Enter a number between 0.01% - 100.06…" at bounding box center [450, 305] width 374 height 111
click at [501, 308] on button "Add" at bounding box center [518, 305] width 79 height 39
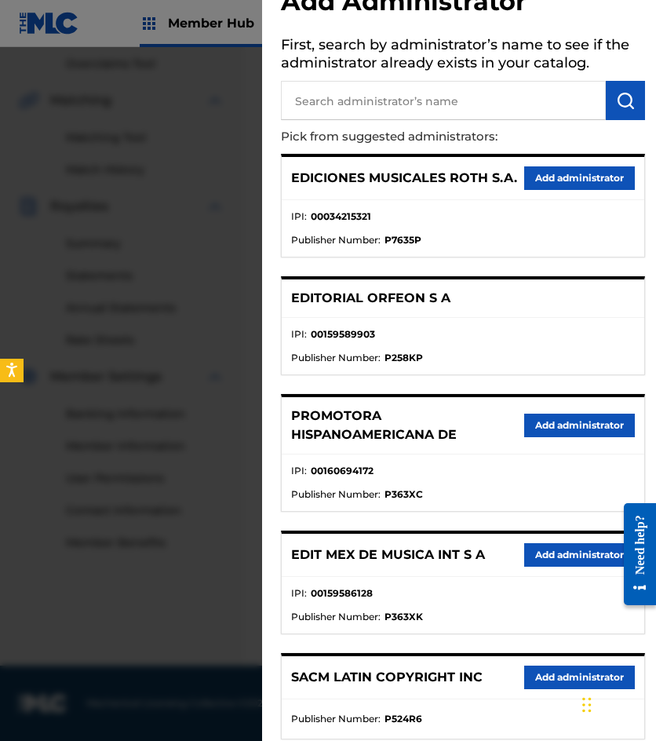
scroll to position [79, 0]
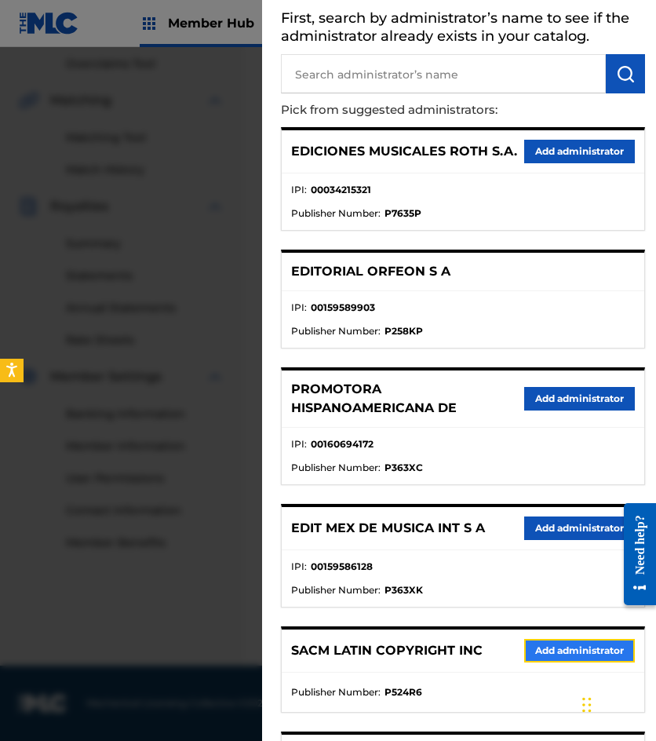
click at [550, 641] on button "Add administrator" at bounding box center [579, 651] width 111 height 24
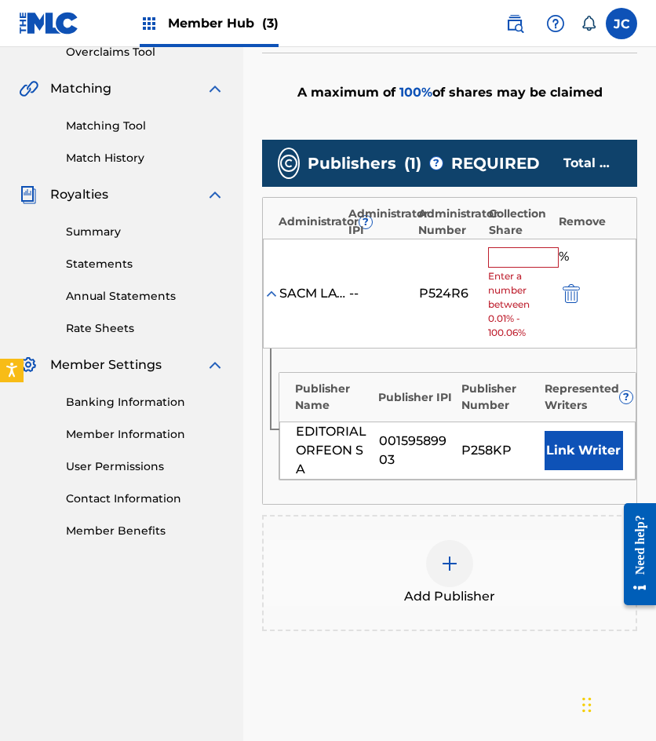
click at [520, 261] on input "text" at bounding box center [523, 257] width 71 height 20
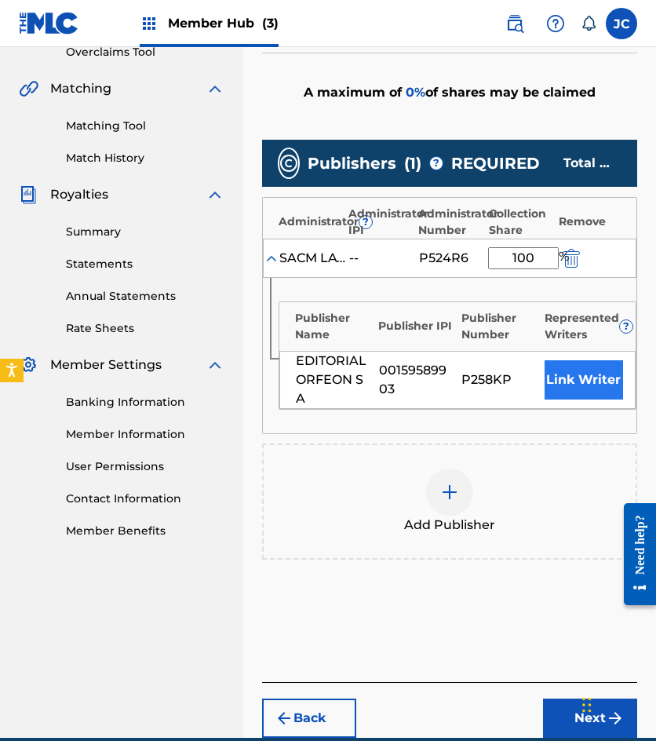
type input "100"
click at [584, 369] on button "Link Writer" at bounding box center [584, 379] width 79 height 39
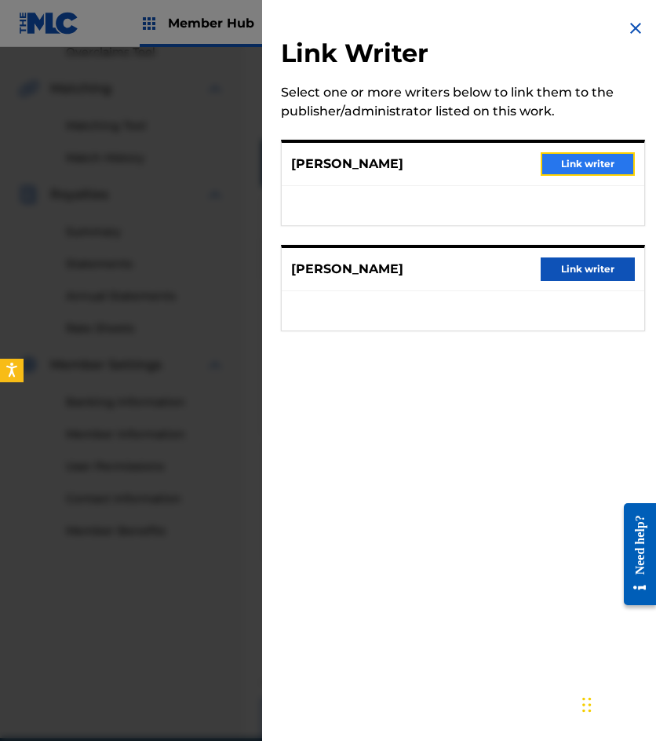
click at [588, 153] on button "Link writer" at bounding box center [588, 164] width 94 height 24
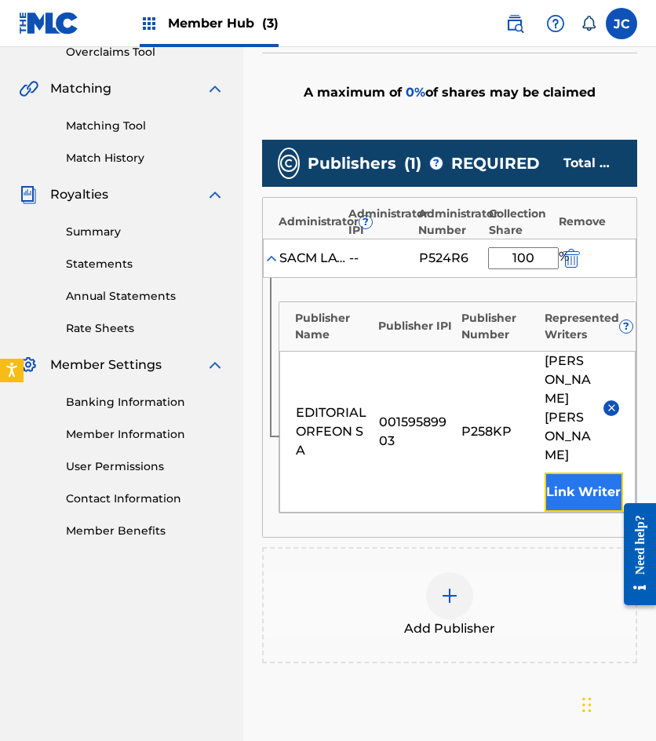
click at [565, 503] on button "Link Writer" at bounding box center [584, 492] width 79 height 39
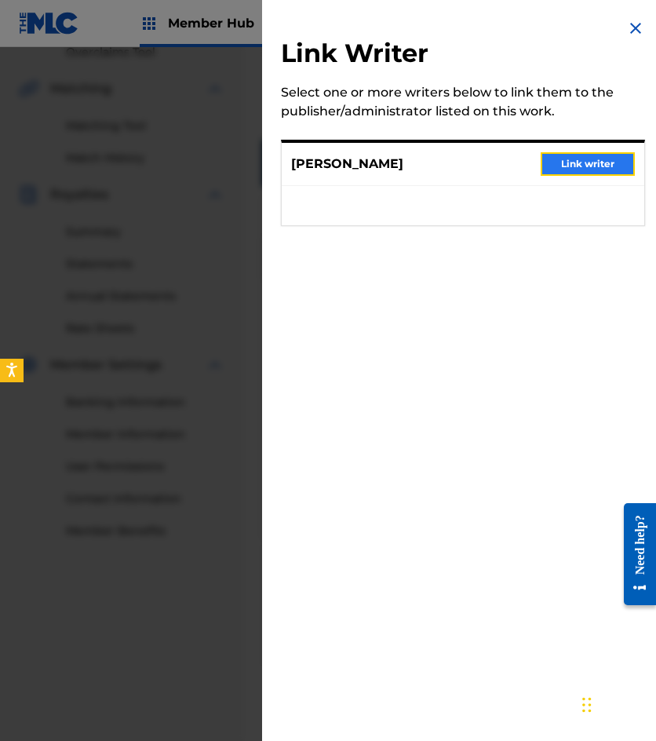
click at [564, 170] on button "Link writer" at bounding box center [588, 164] width 94 height 24
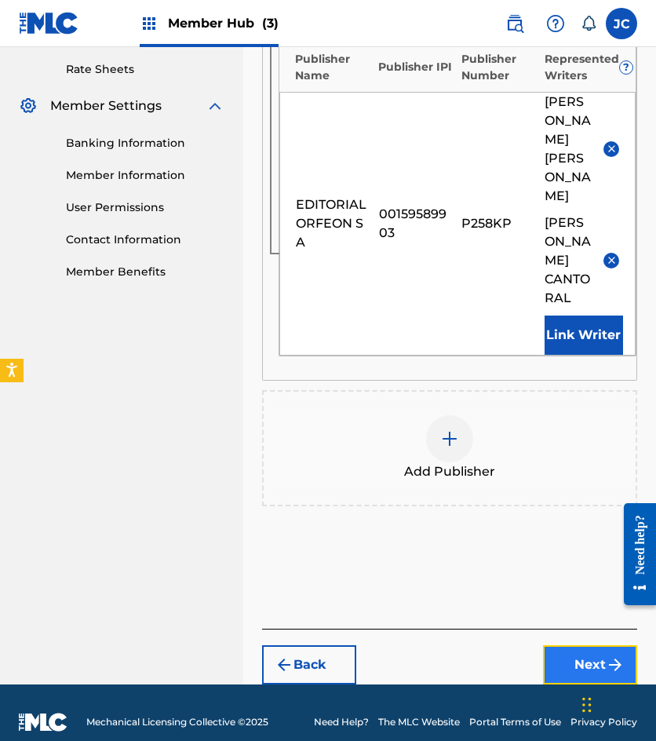
click at [570, 645] on button "Next" at bounding box center [590, 664] width 94 height 39
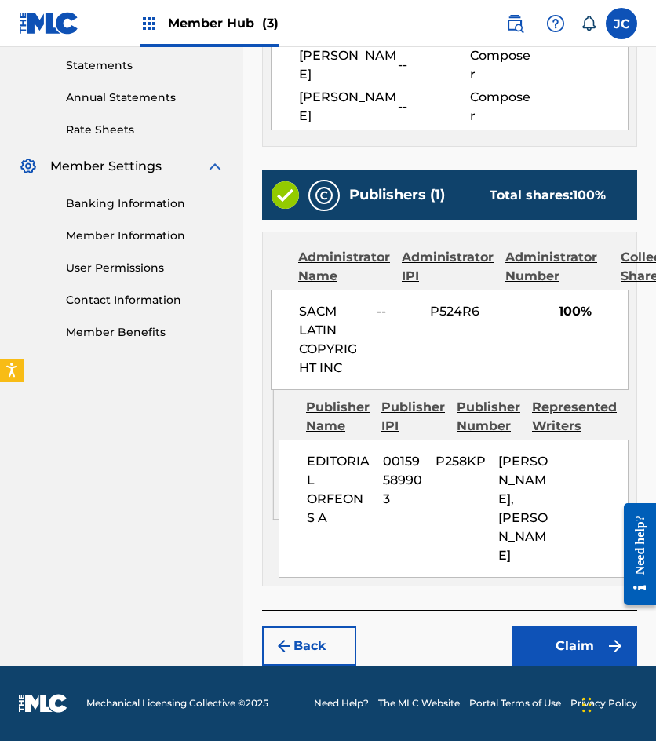
scroll to position [633, 0]
click at [568, 626] on button "Claim" at bounding box center [575, 645] width 126 height 39
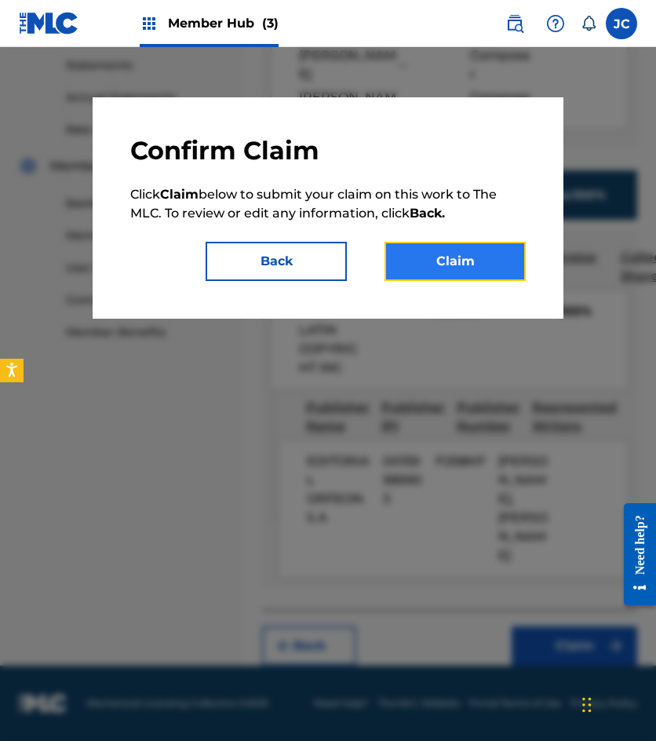
click at [516, 251] on button "Claim" at bounding box center [455, 261] width 141 height 39
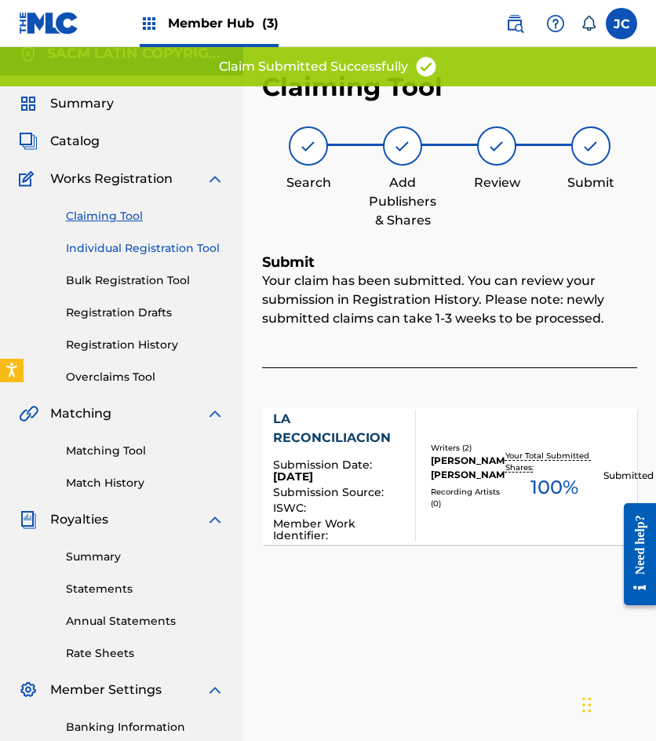
scroll to position [0, 0]
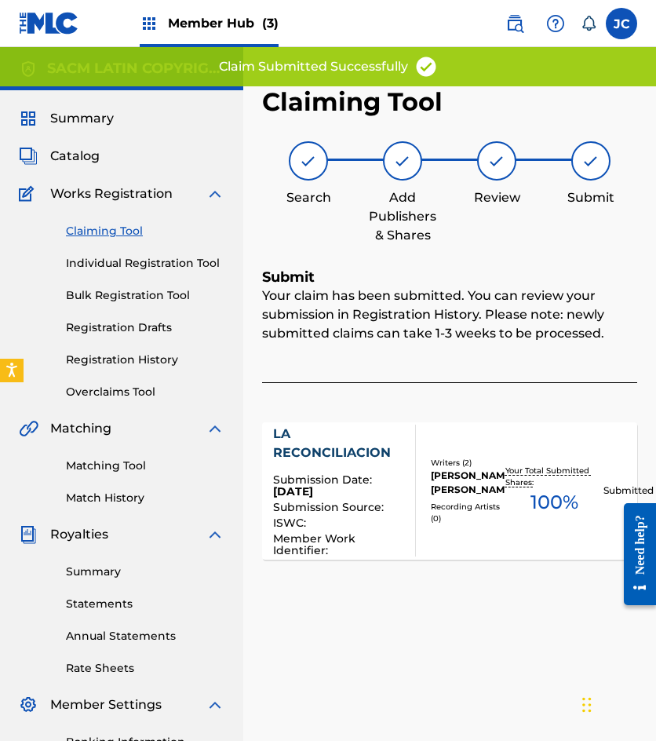
click at [123, 230] on link "Claiming Tool" at bounding box center [145, 231] width 159 height 16
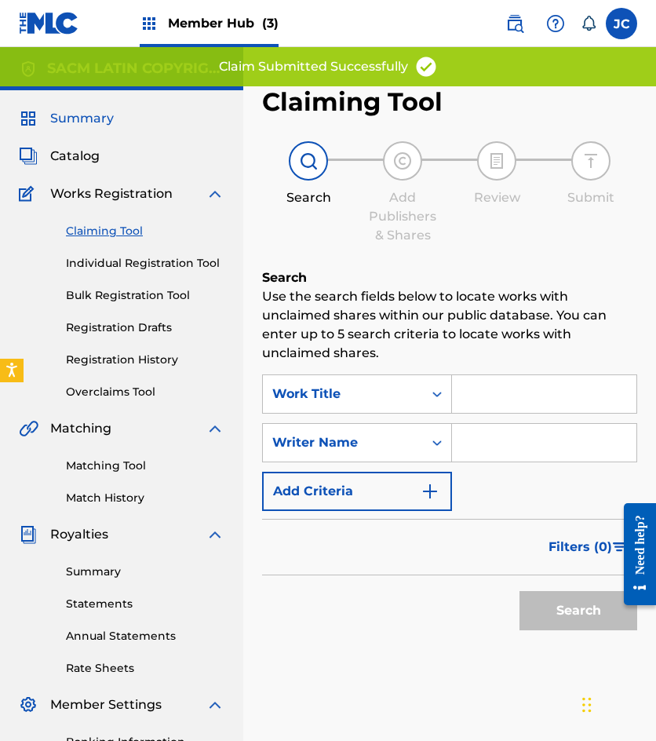
click at [107, 126] on span "Summary" at bounding box center [82, 118] width 64 height 19
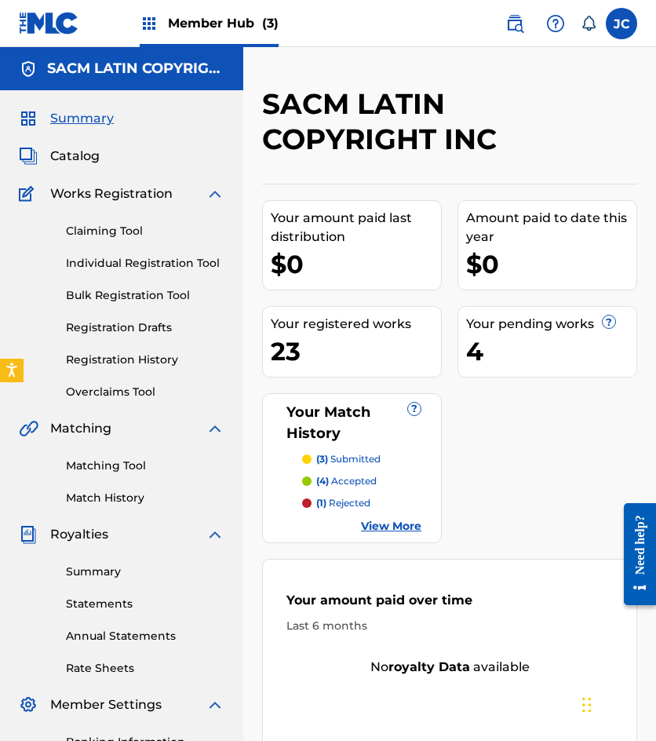
click at [51, 24] on img at bounding box center [49, 23] width 60 height 23
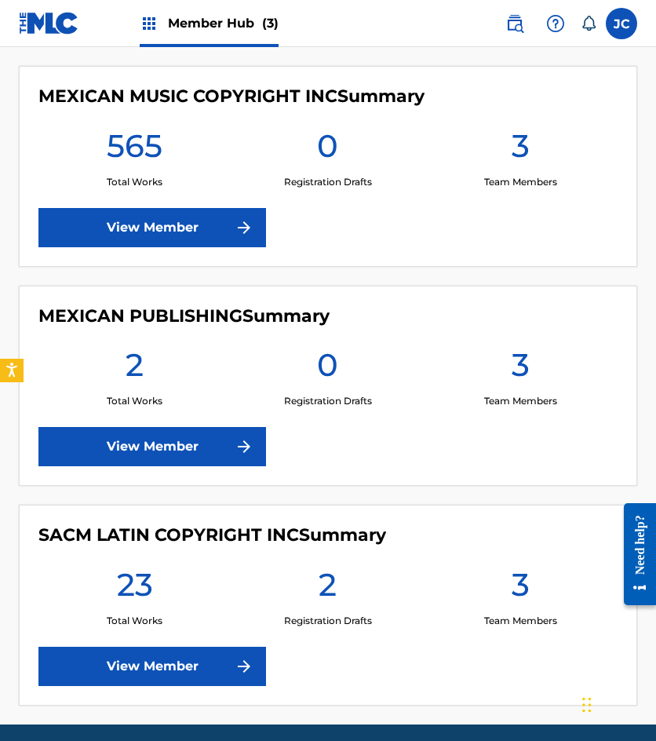
scroll to position [314, 0]
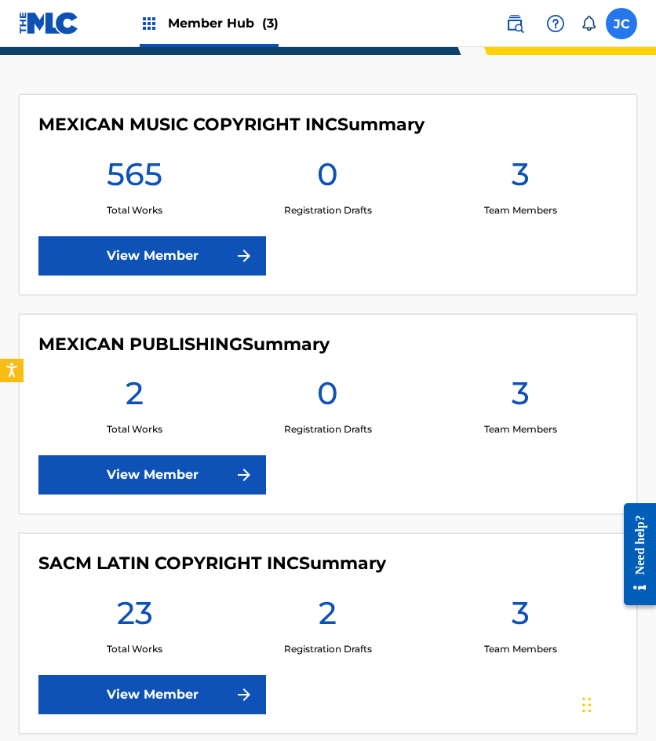
click at [622, 22] on label at bounding box center [621, 23] width 31 height 31
click at [622, 24] on input "[PERSON_NAME] [EMAIL_ADDRESS][DOMAIN_NAME] Notification Preferences Profile Log…" at bounding box center [622, 24] width 0 height 0
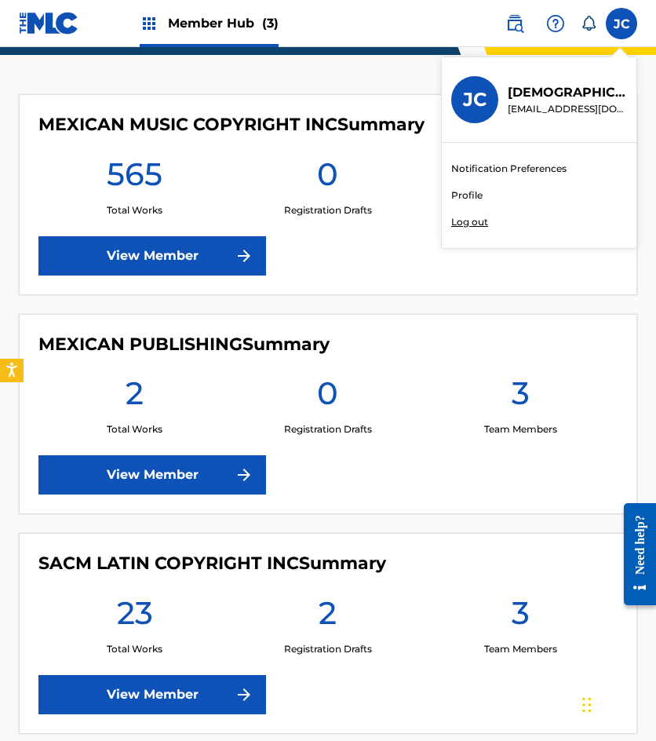
click at [466, 221] on p "Log out" at bounding box center [469, 222] width 37 height 14
click at [622, 24] on input "[PERSON_NAME] [EMAIL_ADDRESS][DOMAIN_NAME] Notification Preferences Profile Log…" at bounding box center [622, 24] width 0 height 0
